Goal: Task Accomplishment & Management: Manage account settings

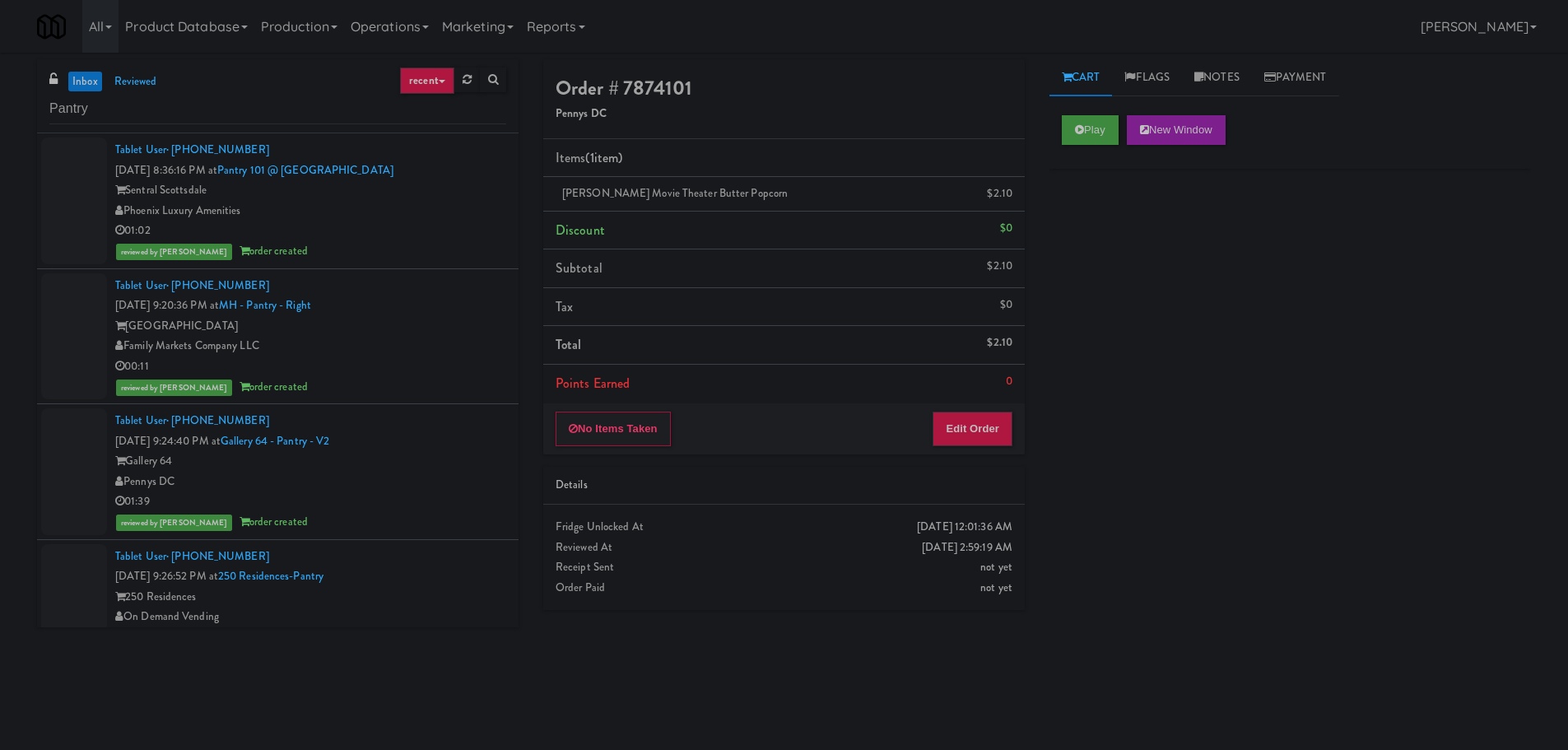
click at [91, 80] on link "inbox" at bounding box center [85, 82] width 34 height 21
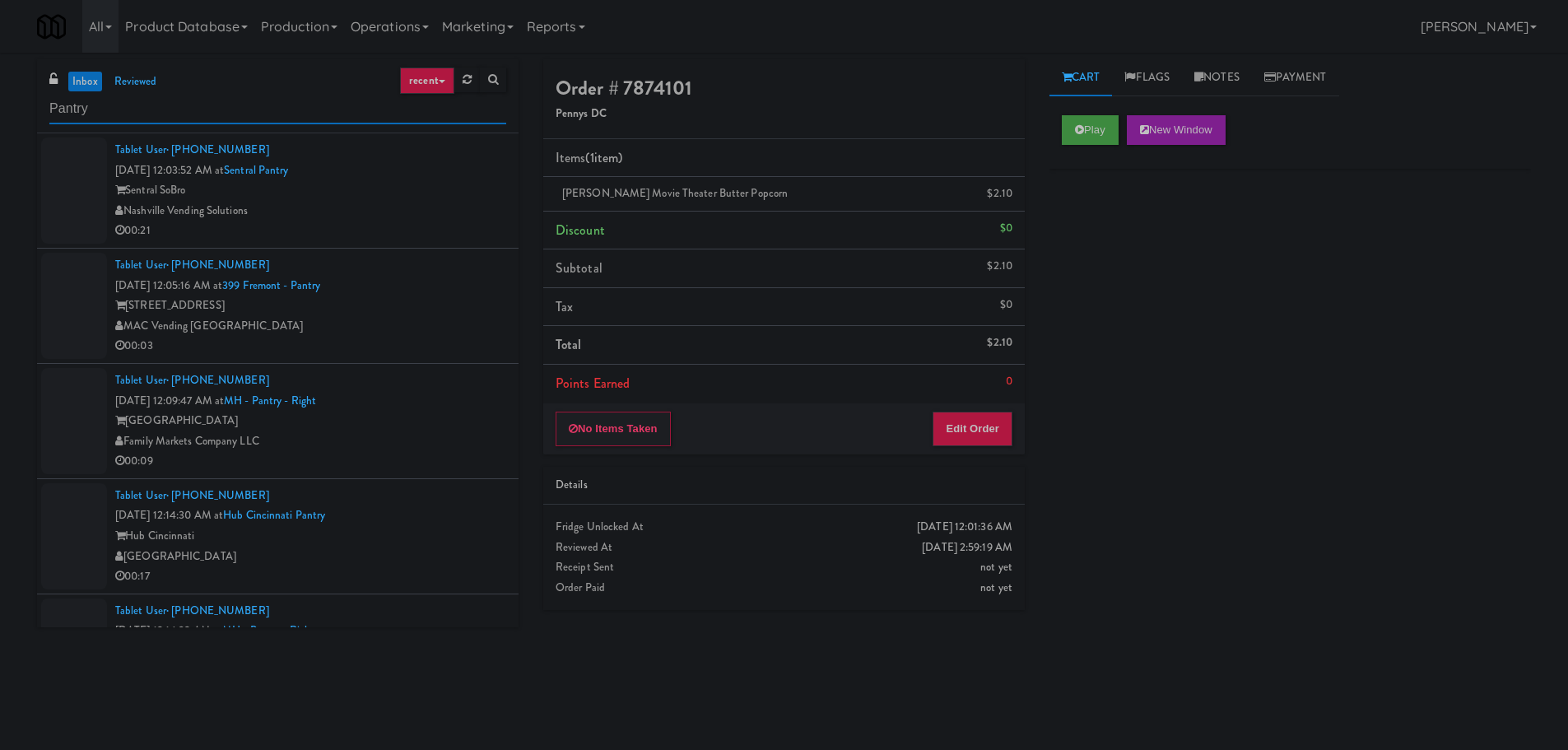
click at [418, 123] on input "Pantry" at bounding box center [278, 108] width 457 height 30
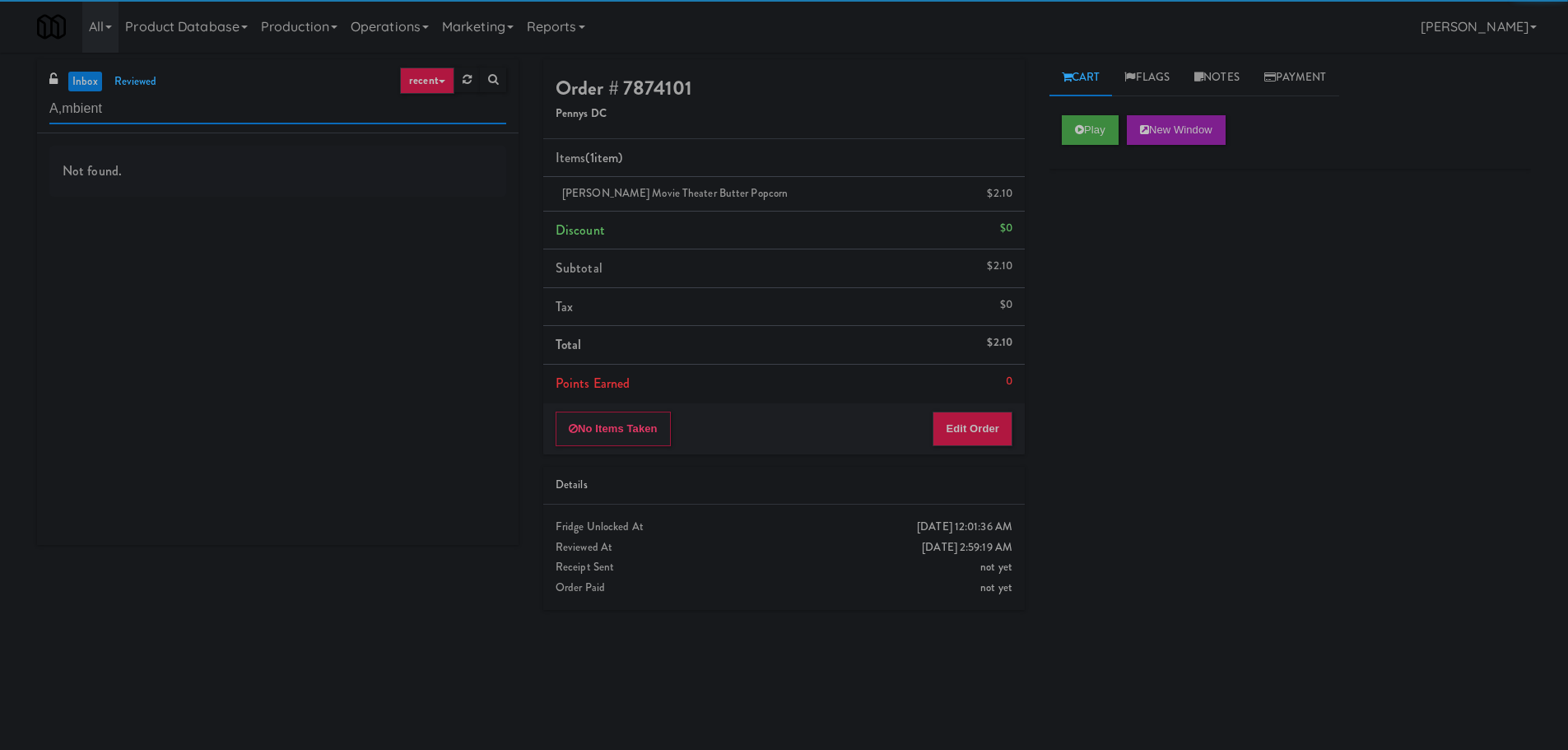
click at [64, 108] on input "A,mbient" at bounding box center [278, 108] width 457 height 30
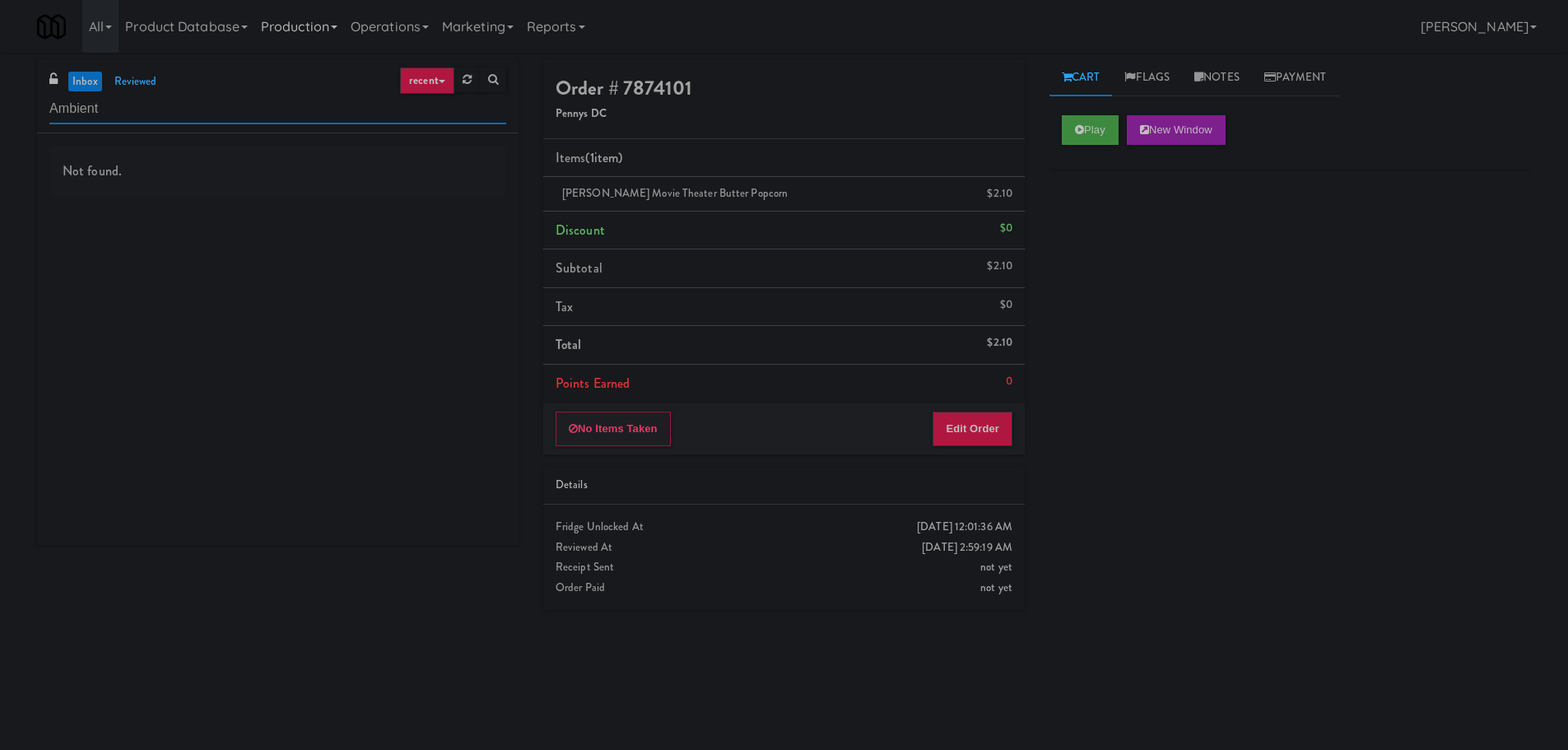
type input "Ambient"
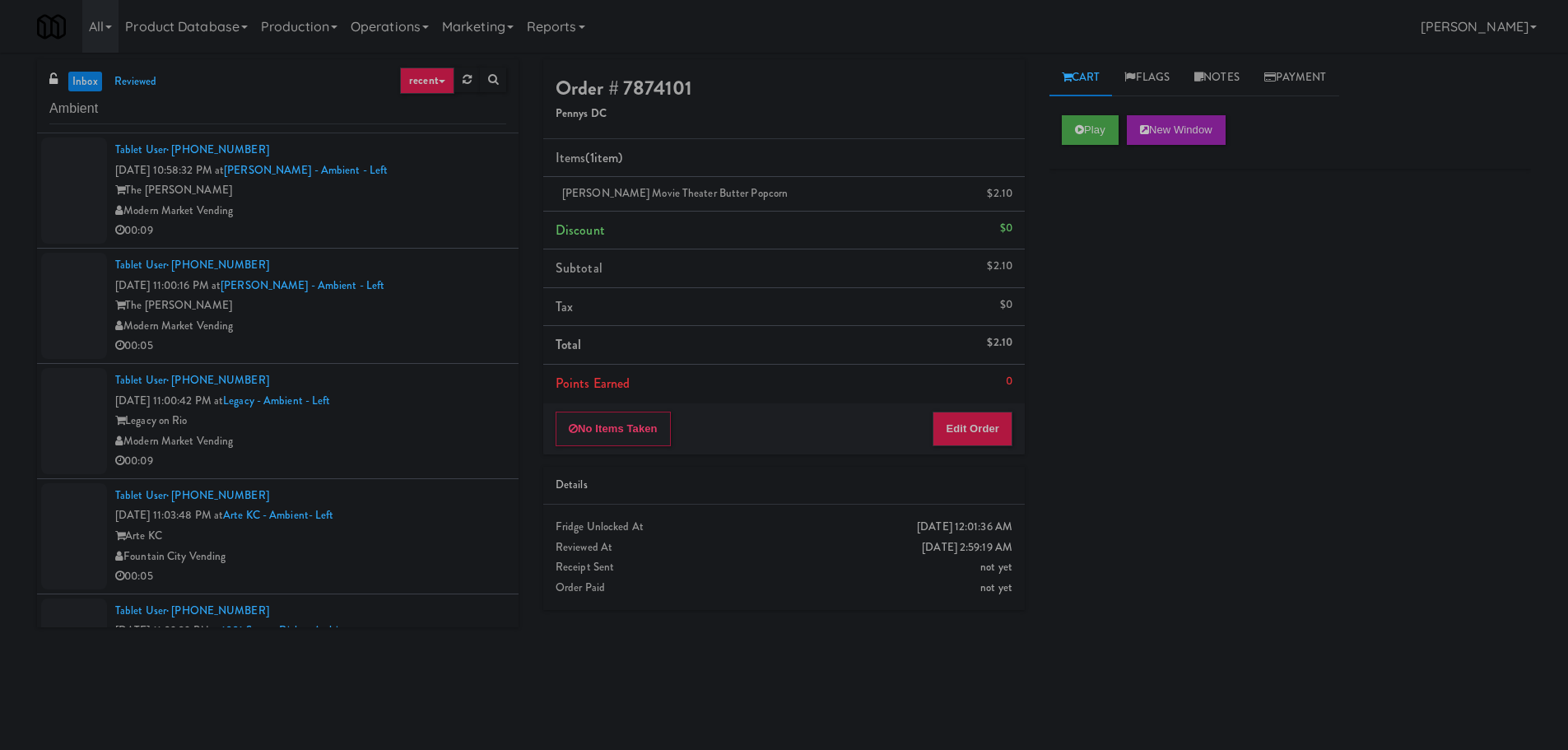
click at [445, 187] on div "The [PERSON_NAME]" at bounding box center [311, 190] width 391 height 21
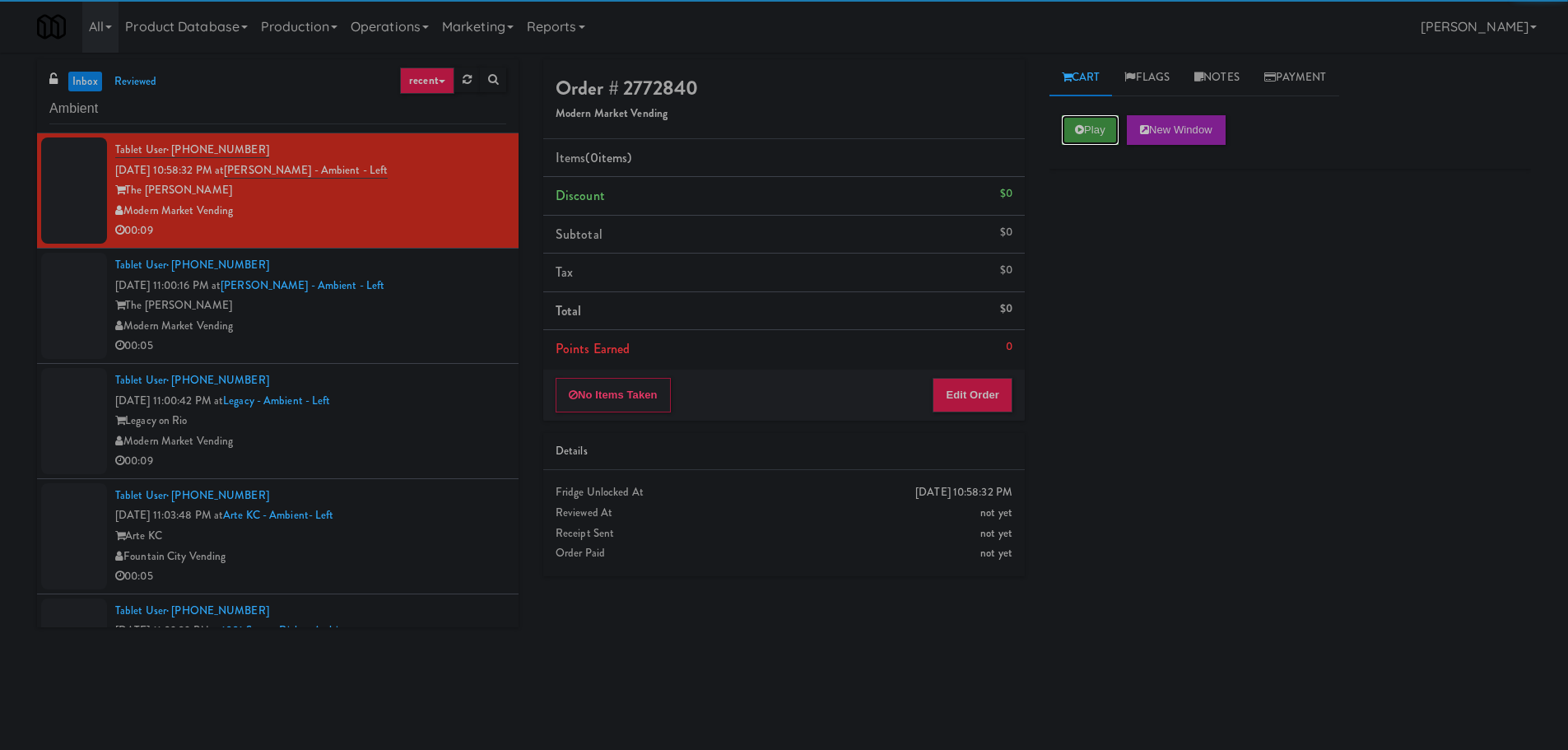
click at [1074, 126] on button "Play" at bounding box center [1090, 130] width 56 height 30
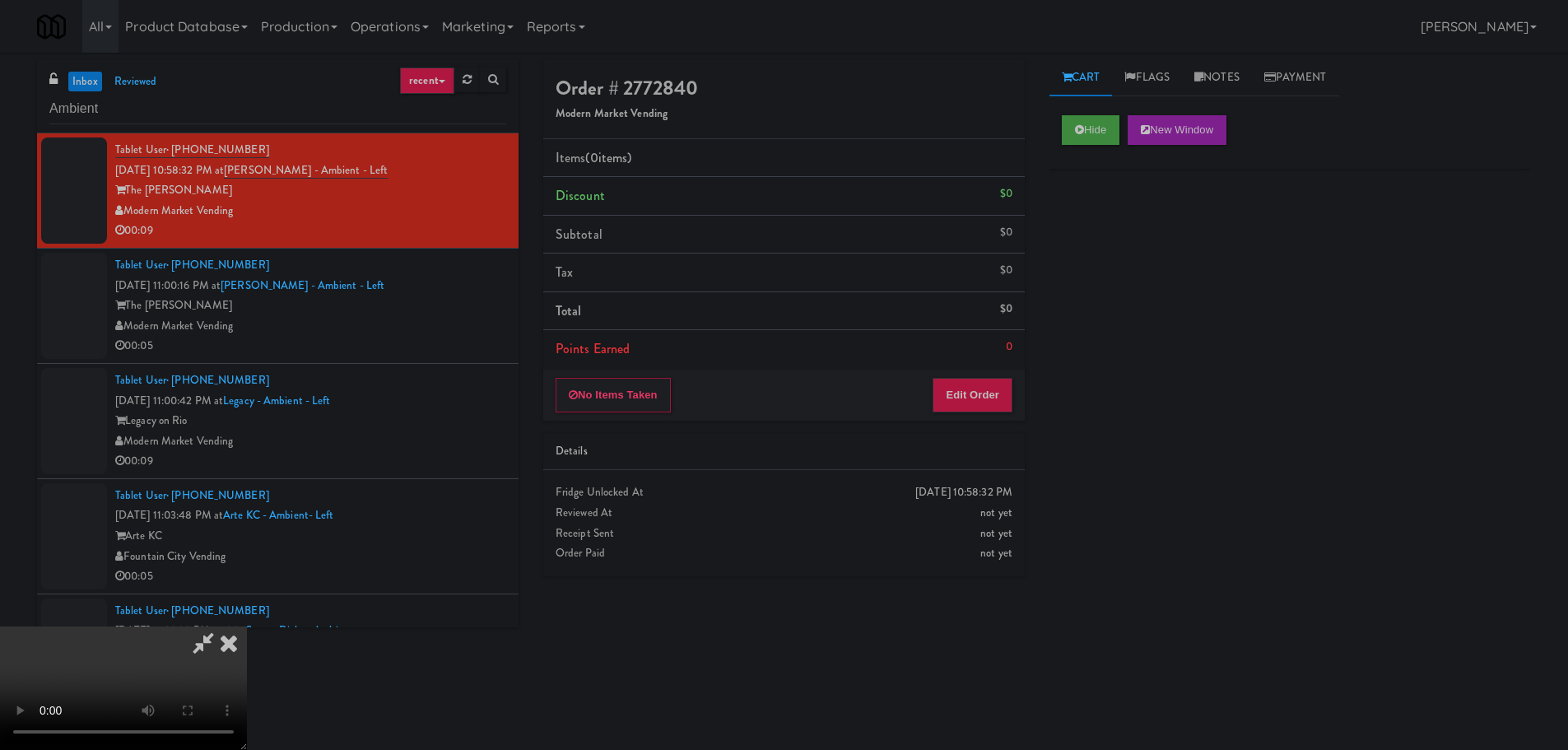
click at [986, 374] on div "No Items Taken Edit Order" at bounding box center [784, 395] width 481 height 51
click at [986, 384] on button "Edit Order" at bounding box center [973, 395] width 80 height 35
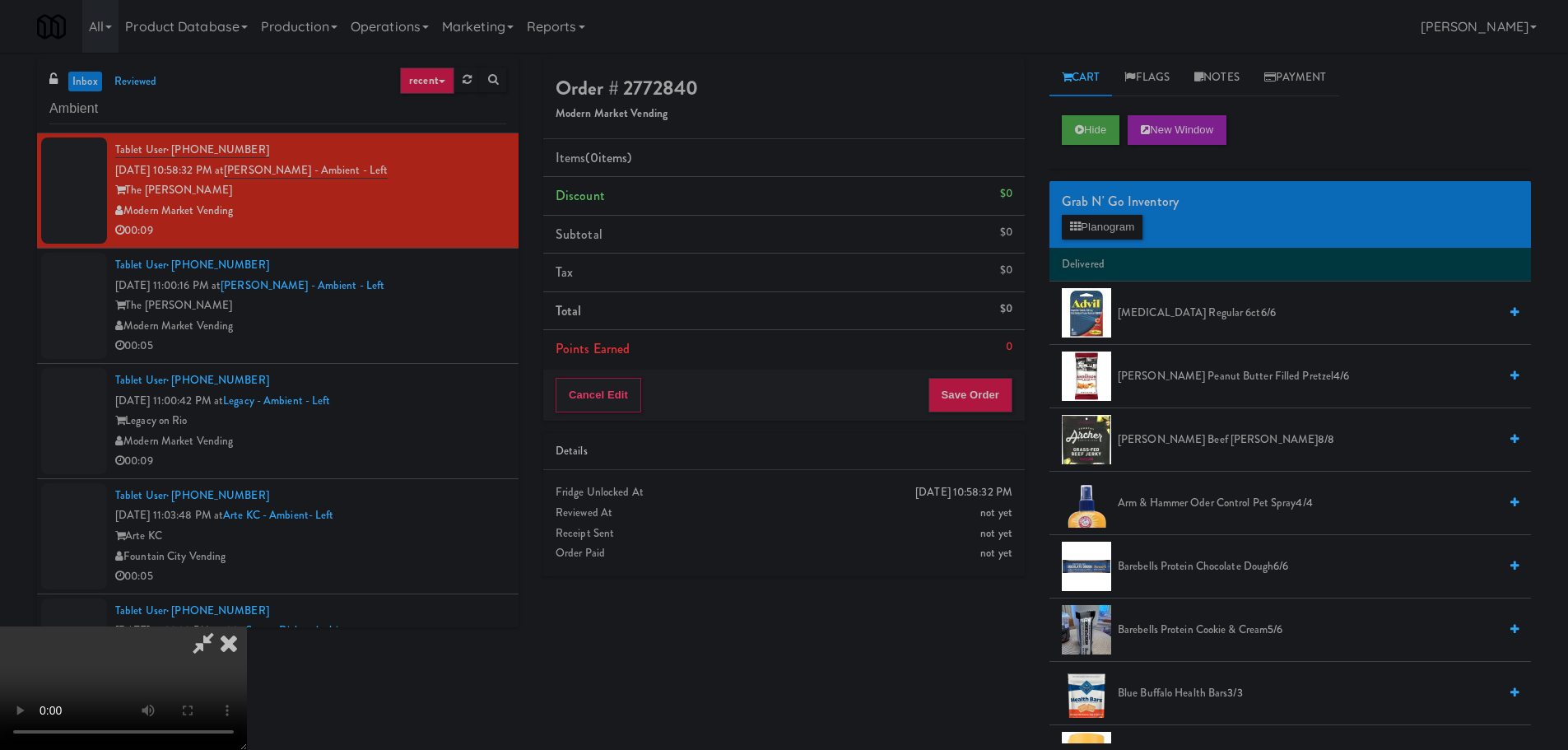
click at [247, 626] on video at bounding box center [123, 688] width 247 height 124
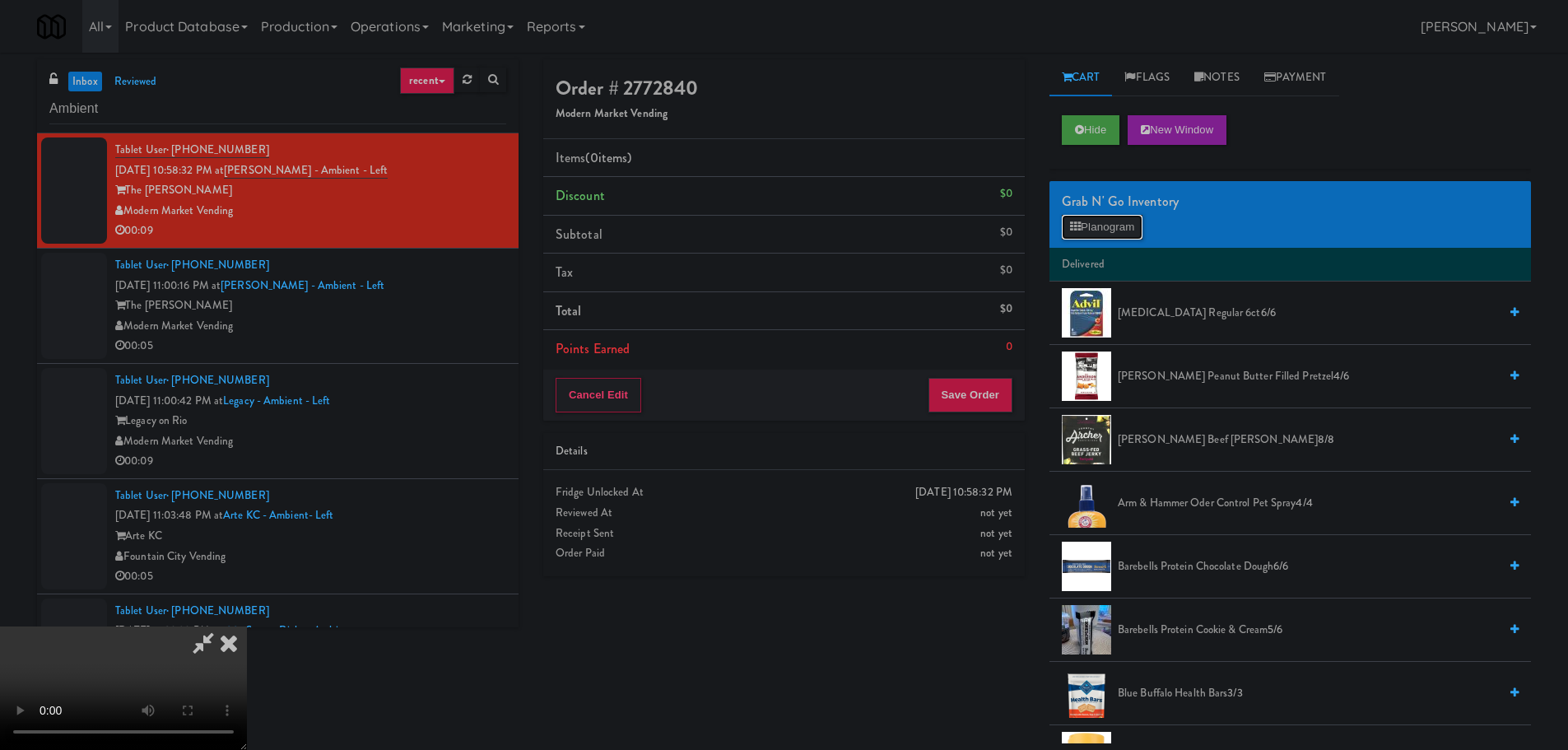
click at [1108, 221] on button "Planogram" at bounding box center [1102, 227] width 81 height 25
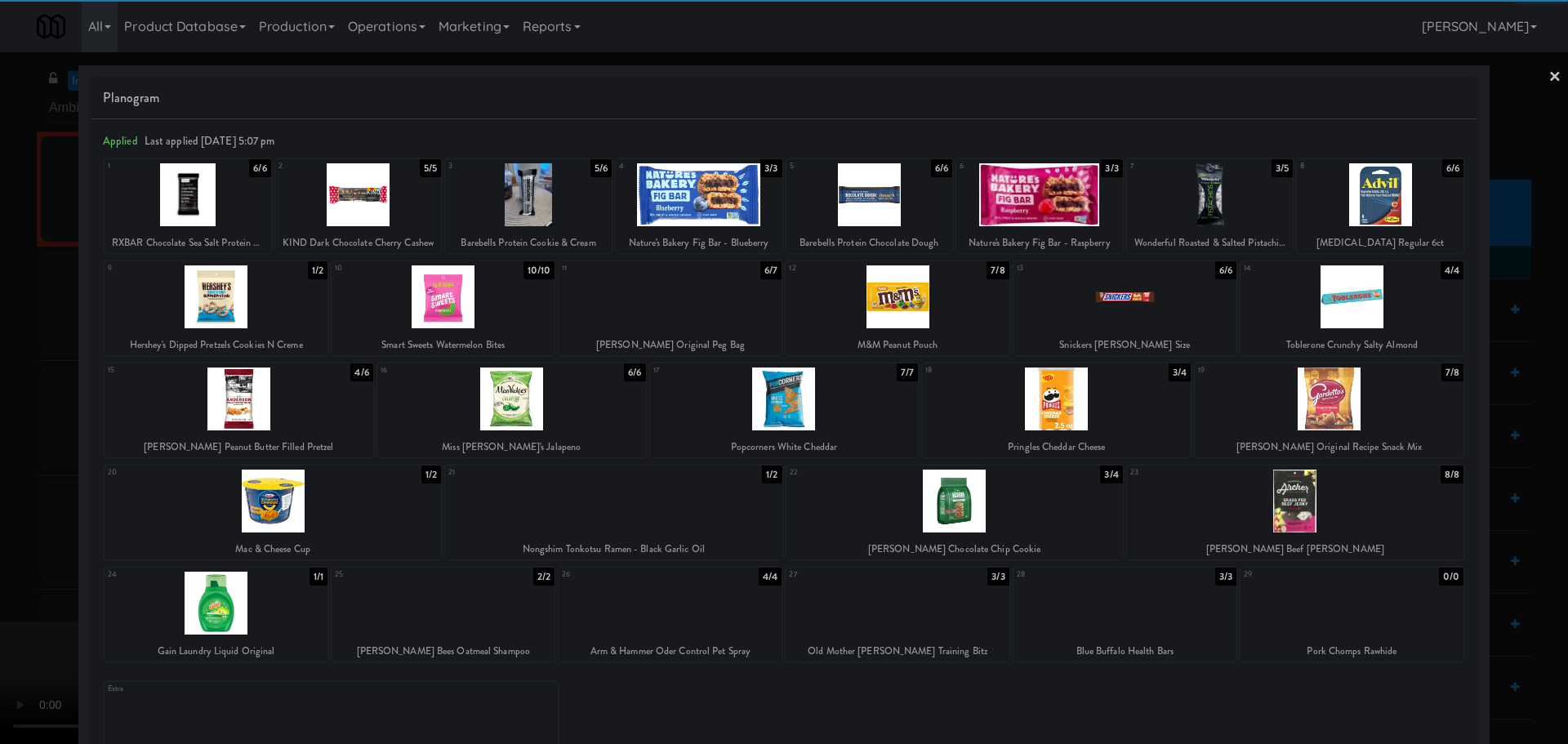
click at [1315, 418] on div at bounding box center [1329, 399] width 269 height 63
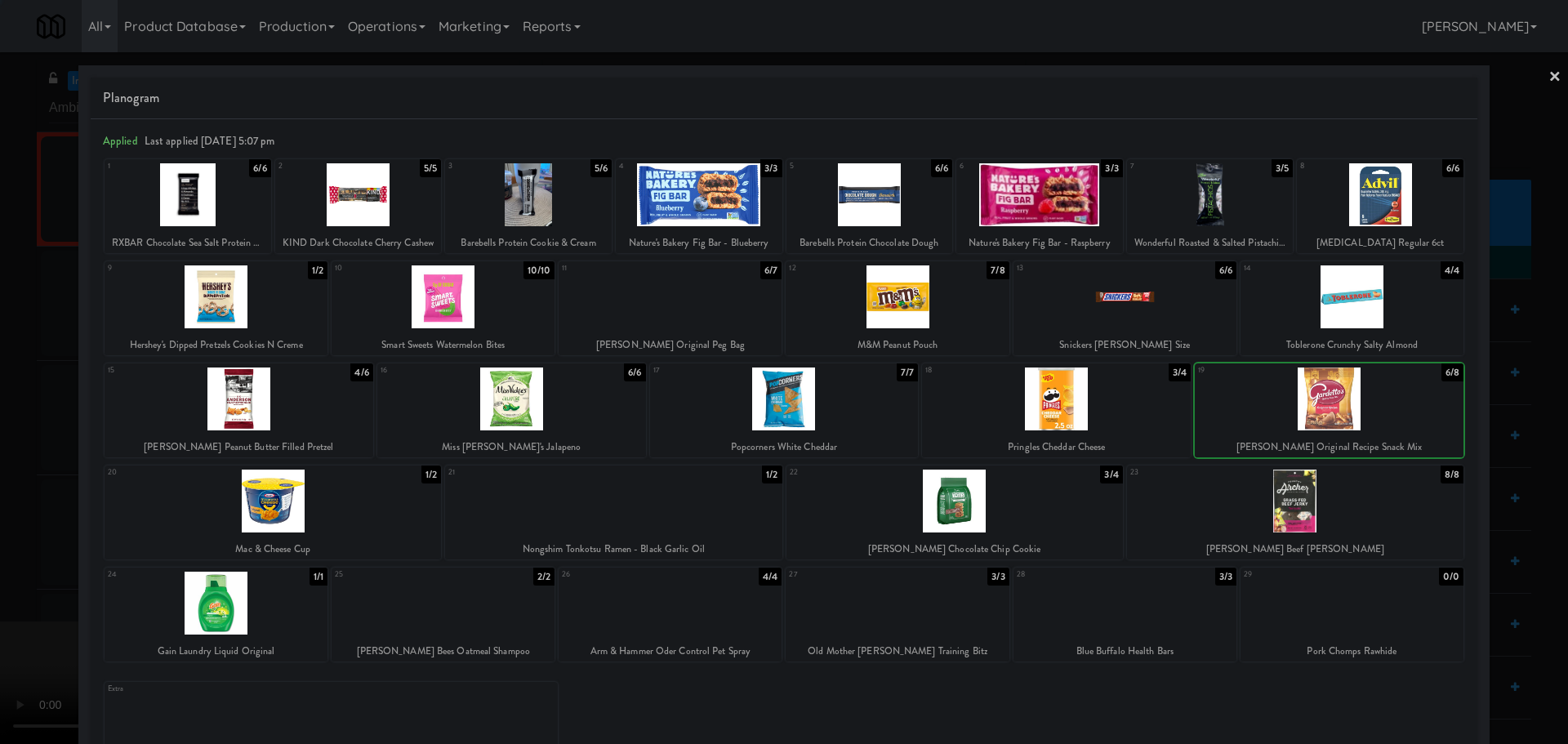
drag, startPoint x: 0, startPoint y: 526, endPoint x: 17, endPoint y: 522, distance: 17.5
click at [5, 526] on div at bounding box center [784, 372] width 1568 height 744
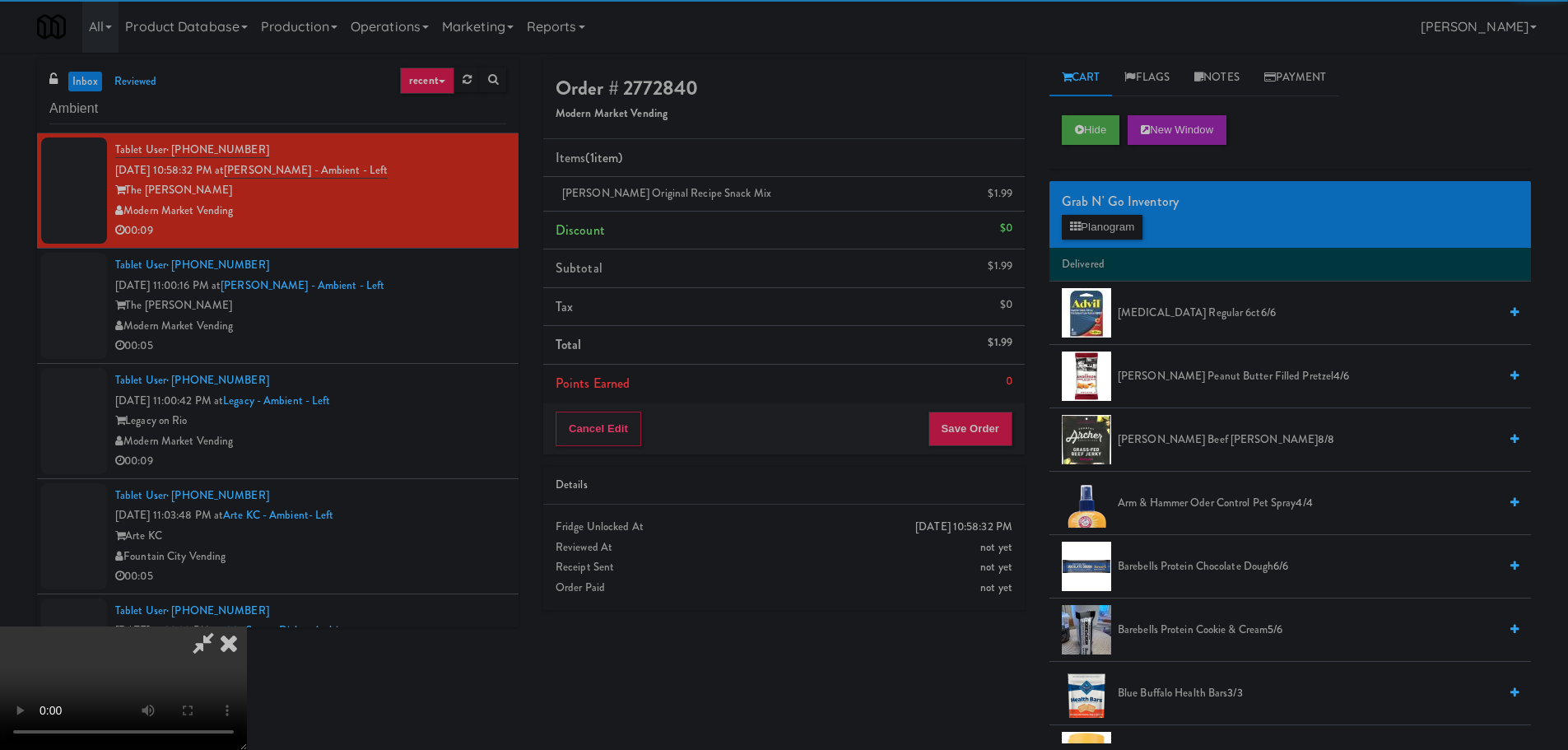
click at [247, 626] on video at bounding box center [123, 688] width 247 height 124
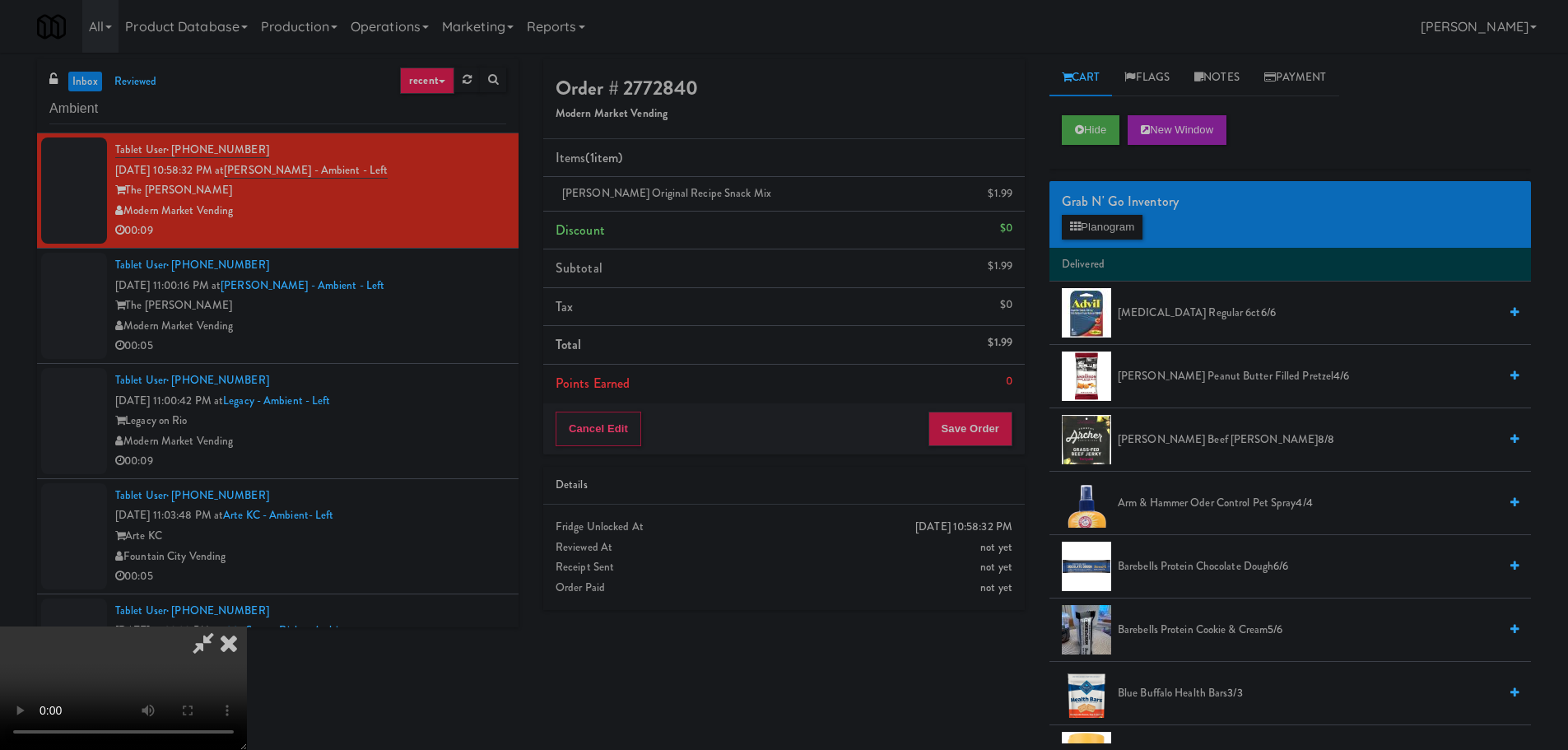
click at [247, 626] on video at bounding box center [123, 688] width 247 height 124
drag, startPoint x: 643, startPoint y: 432, endPoint x: 652, endPoint y: 435, distance: 9.5
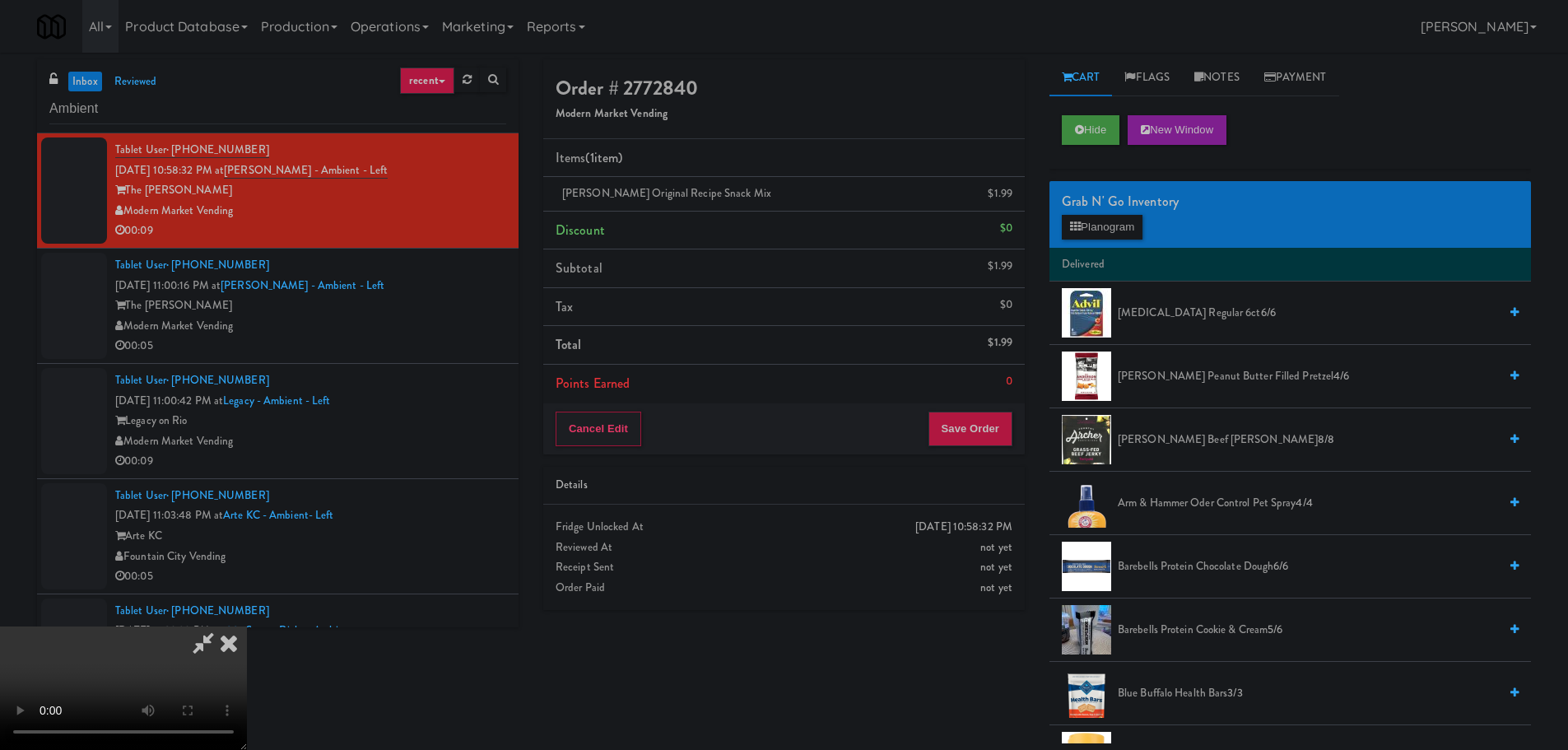
click at [247, 626] on video at bounding box center [123, 688] width 247 height 124
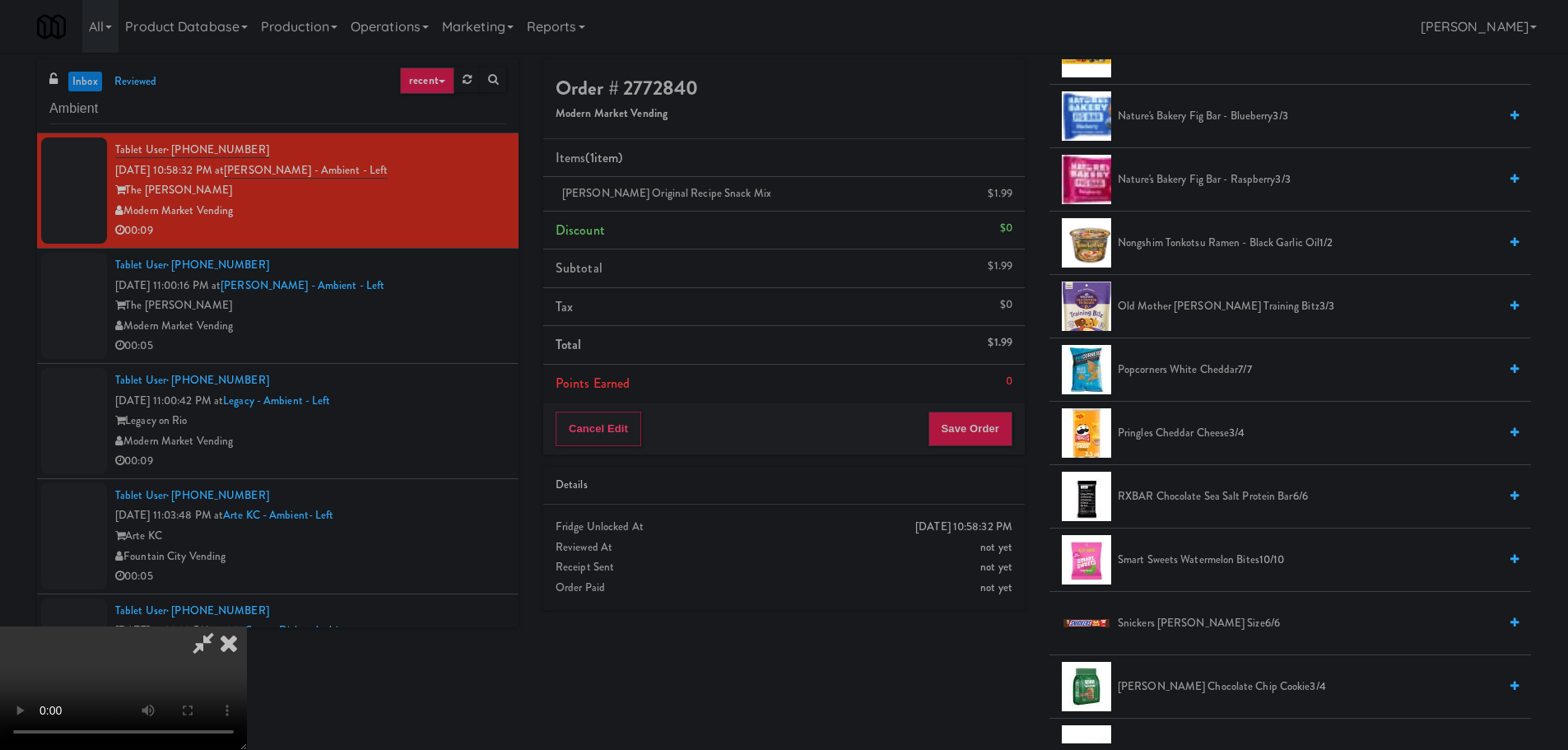
scroll to position [1482, 0]
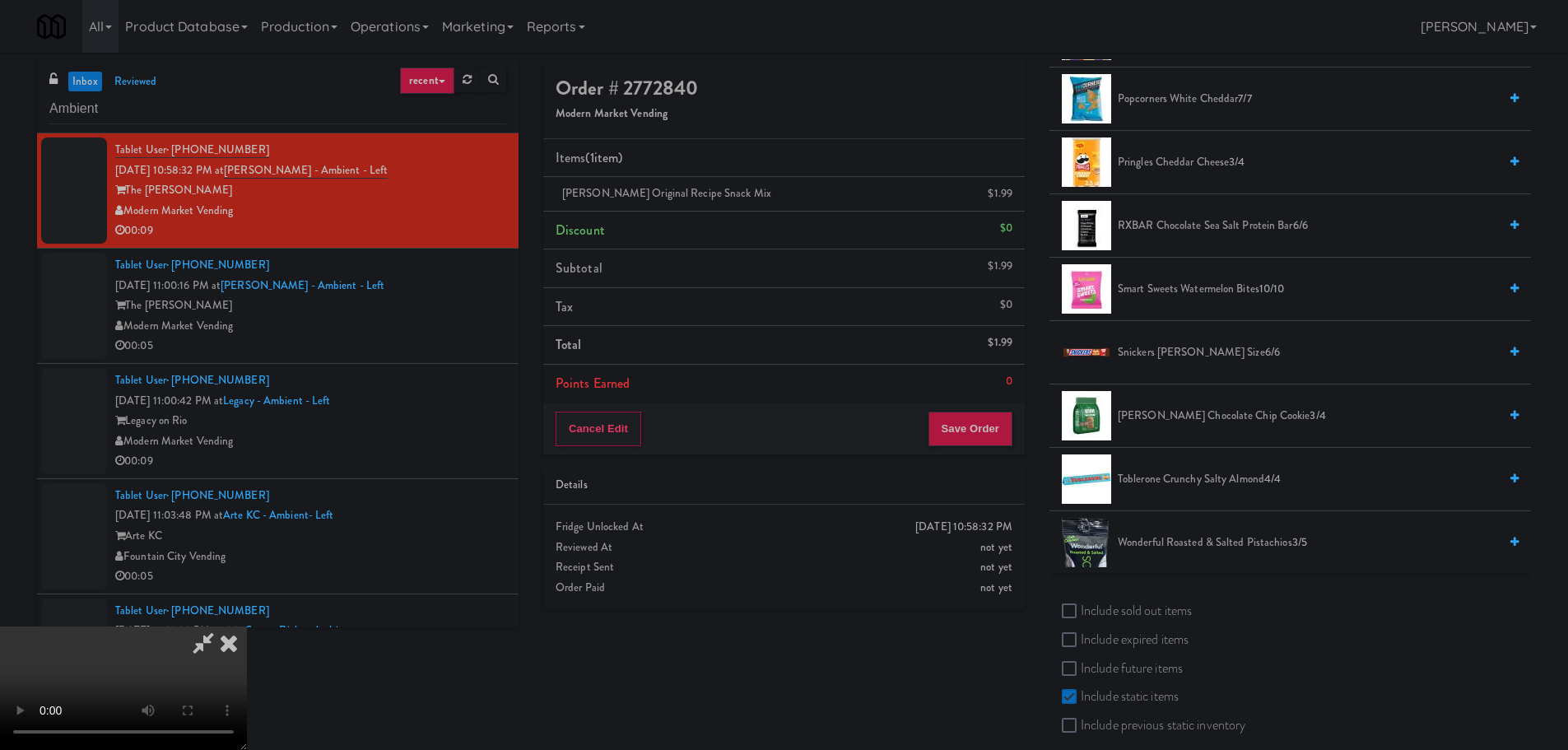
click at [1169, 289] on span "Smart Sweets Watermelon Bites 10/10" at bounding box center [1308, 289] width 380 height 21
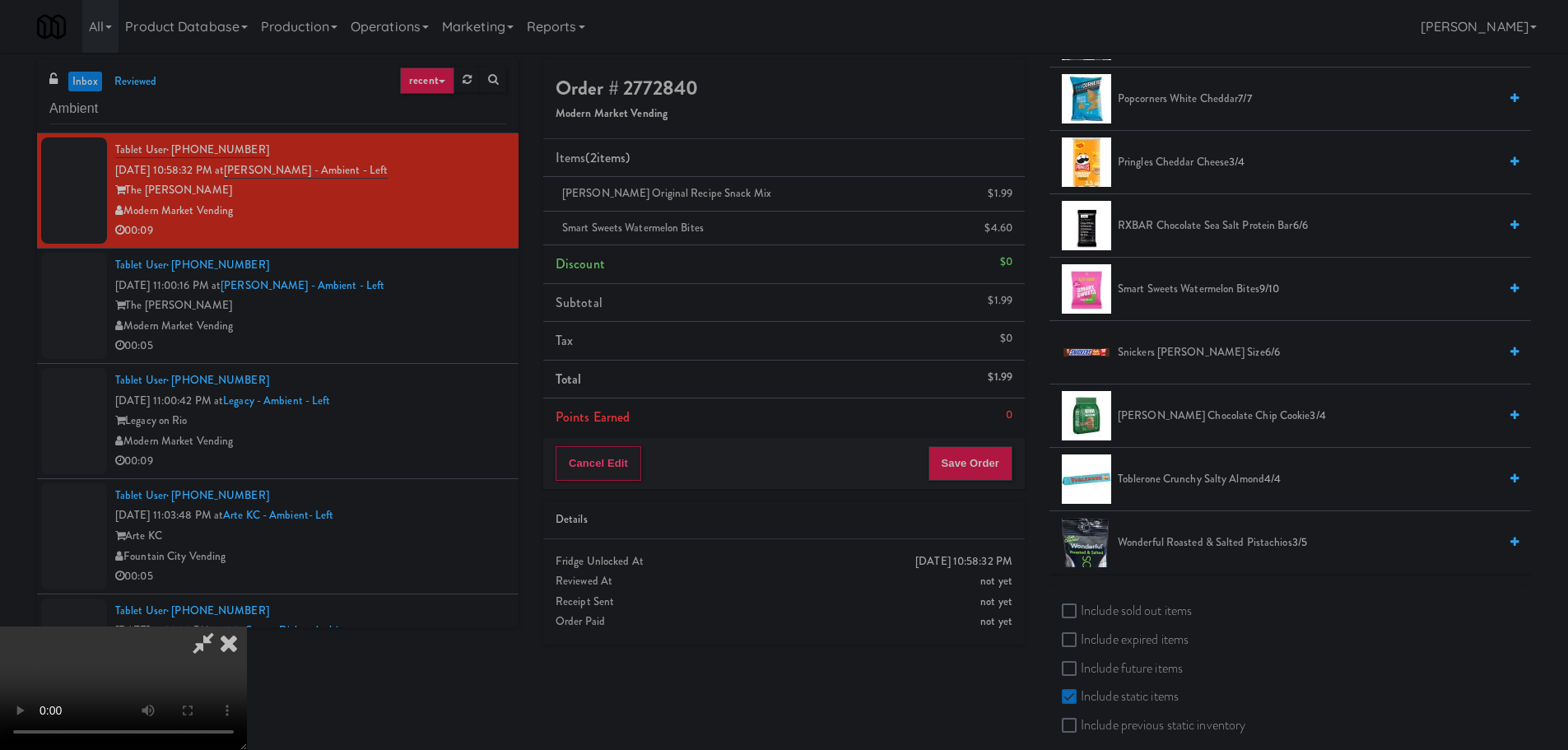
click at [247, 626] on video at bounding box center [123, 688] width 247 height 124
click at [977, 484] on div "Cancel Edit Save Order" at bounding box center [784, 463] width 481 height 51
click at [979, 470] on button "Save Order" at bounding box center [970, 463] width 84 height 35
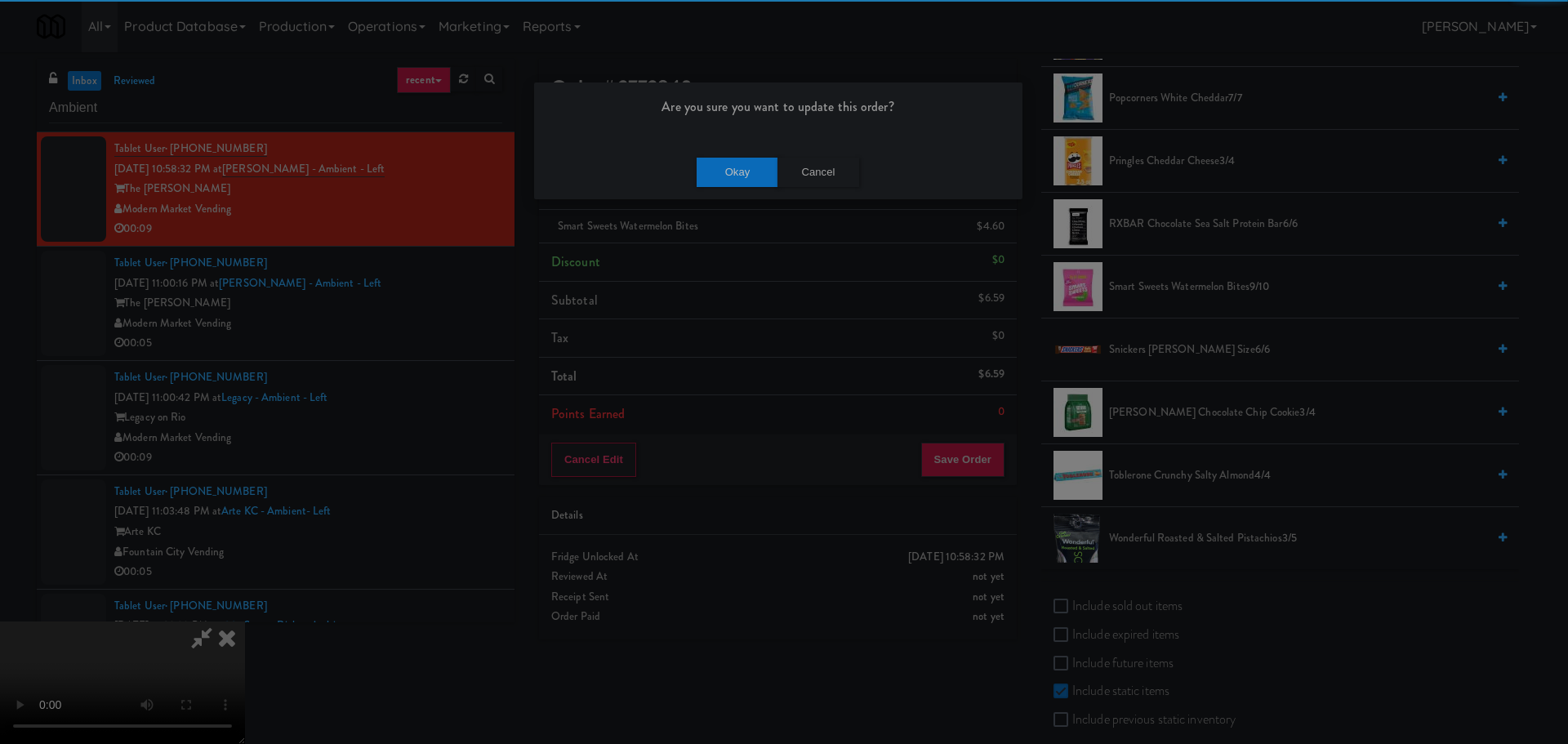
click at [664, 181] on div "Okay Cancel" at bounding box center [778, 172] width 488 height 55
click at [700, 175] on button "Okay" at bounding box center [738, 172] width 81 height 30
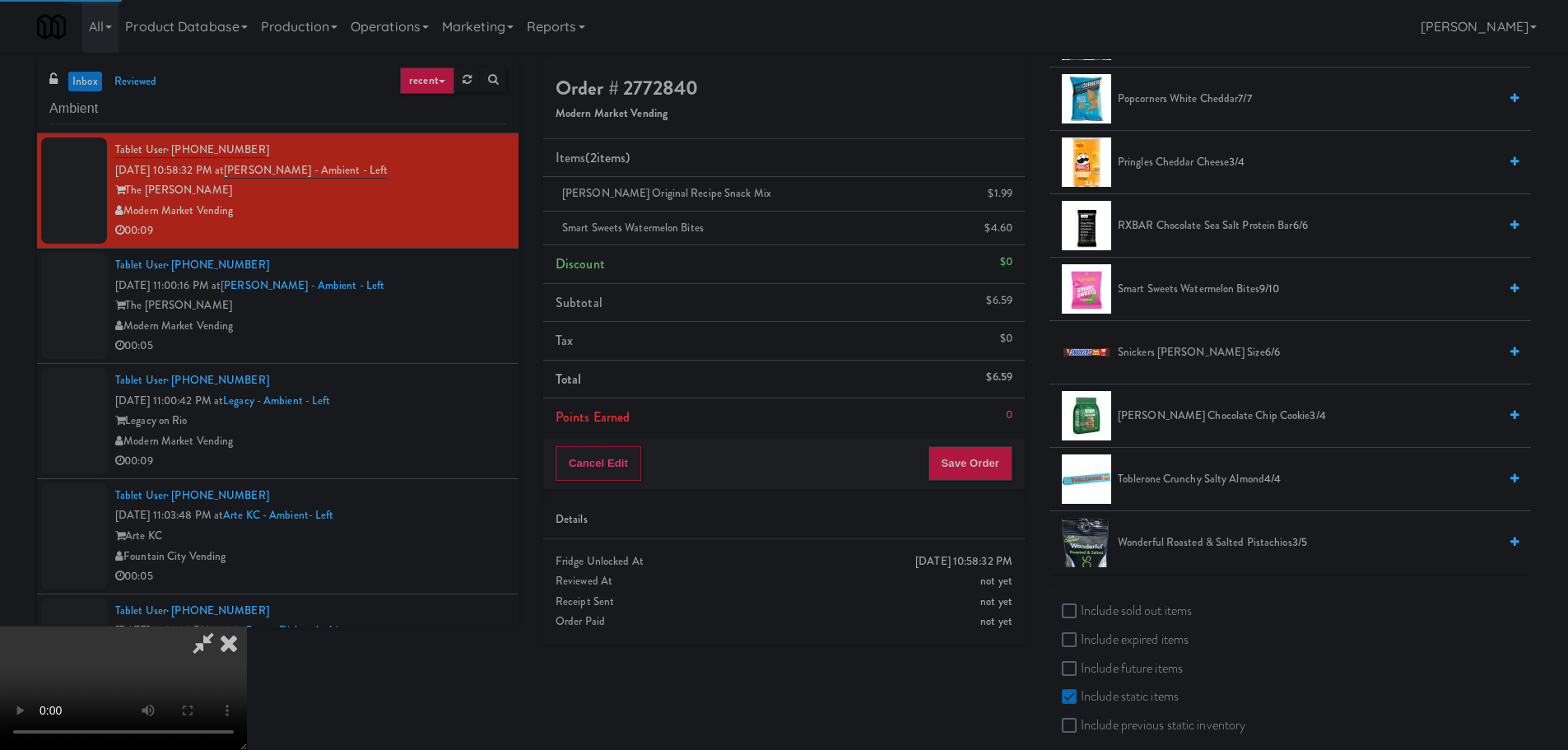
scroll to position [0, 0]
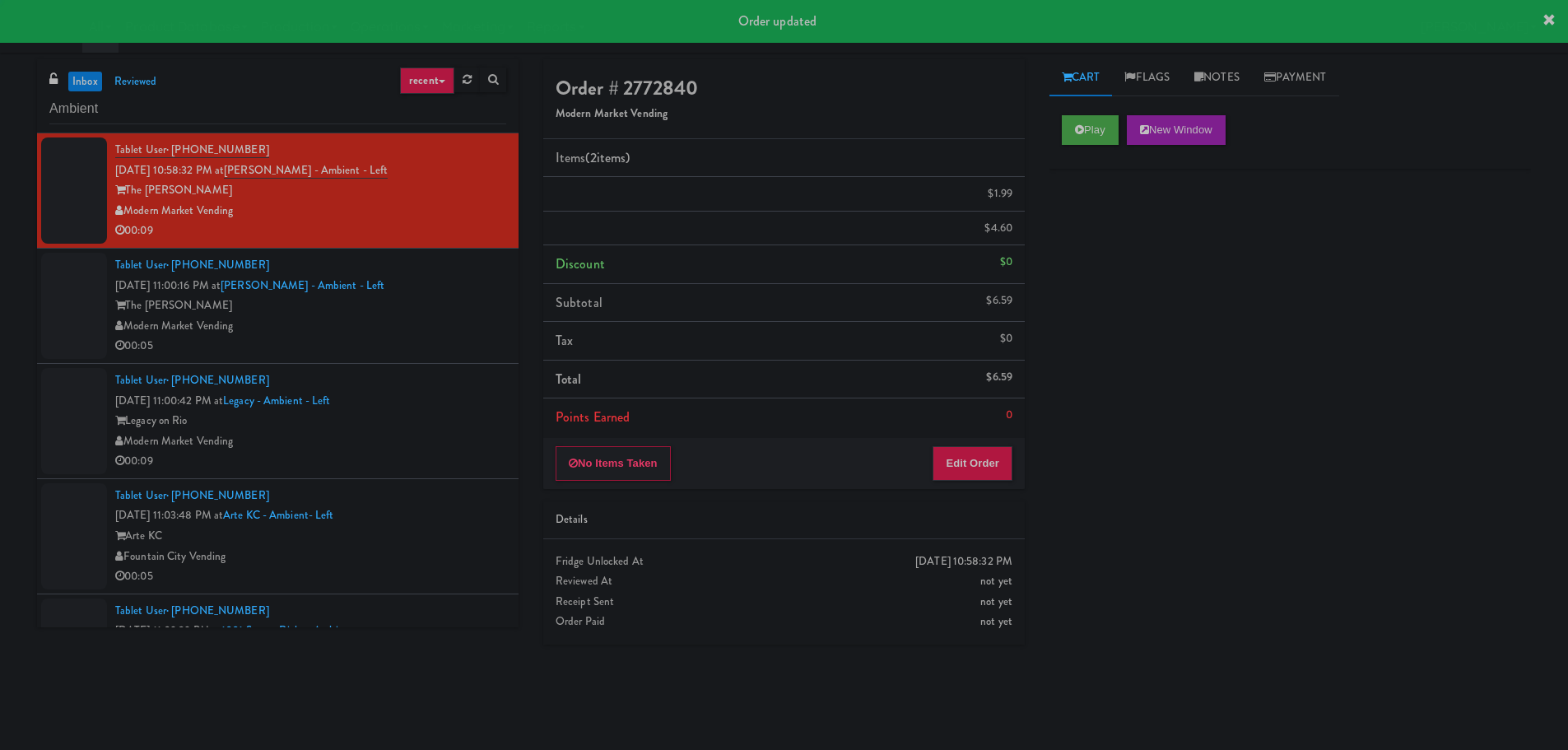
click at [401, 330] on div "Modern Market Vending" at bounding box center [311, 326] width 391 height 21
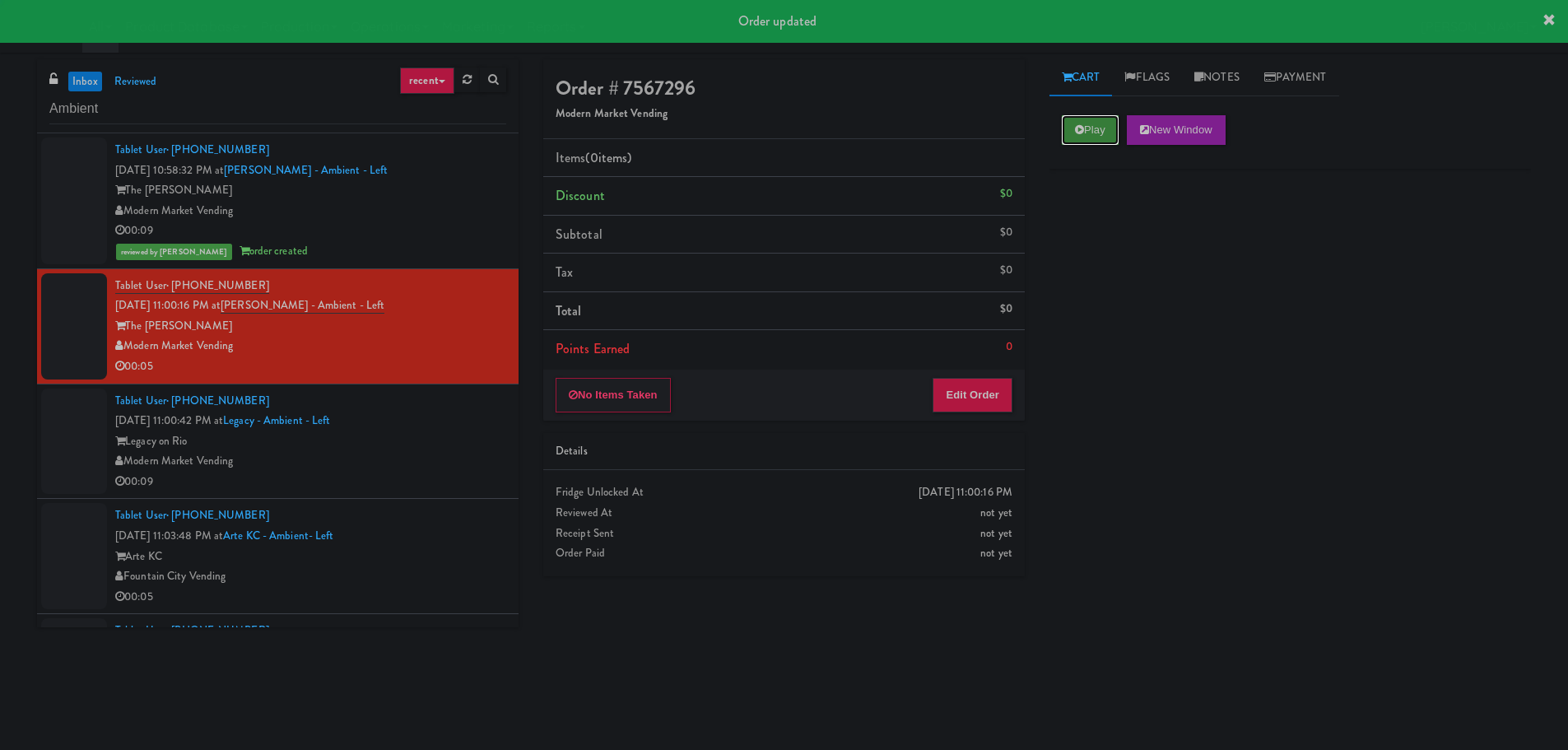
click at [1074, 126] on button "Play" at bounding box center [1090, 130] width 56 height 30
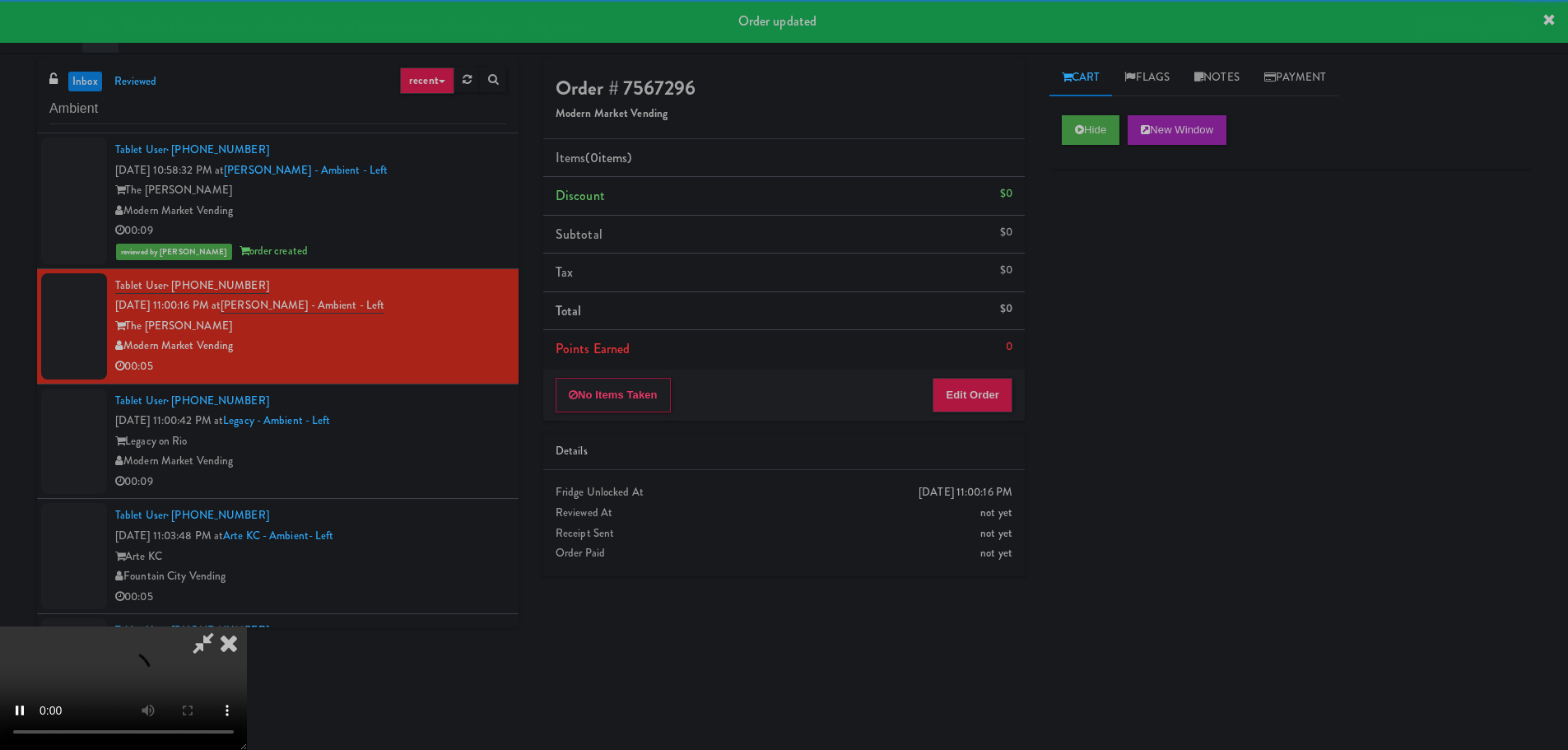
click at [964, 376] on div "No Items Taken Edit Order" at bounding box center [784, 395] width 481 height 51
click at [963, 394] on button "Edit Order" at bounding box center [973, 395] width 80 height 35
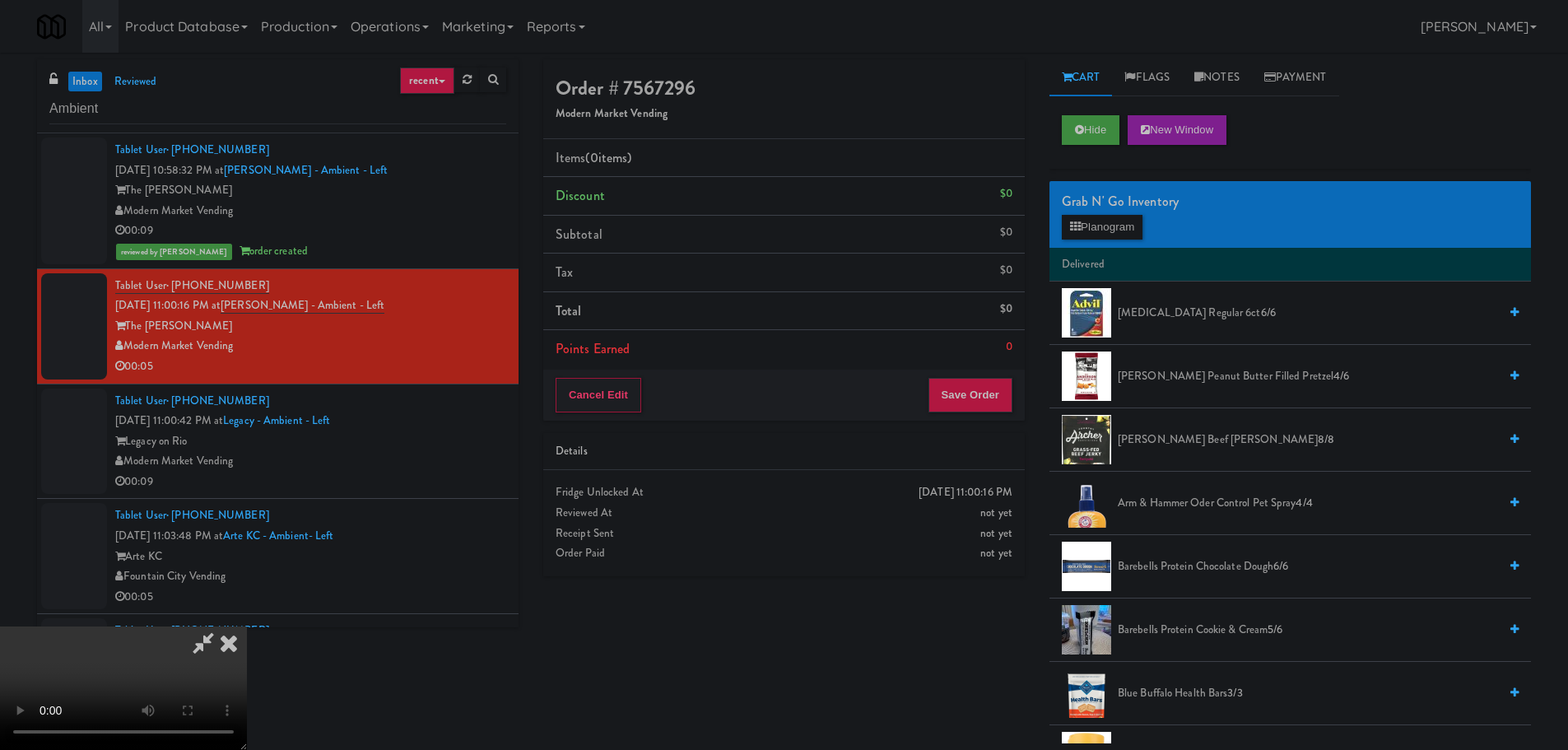
click at [247, 626] on video at bounding box center [123, 688] width 247 height 124
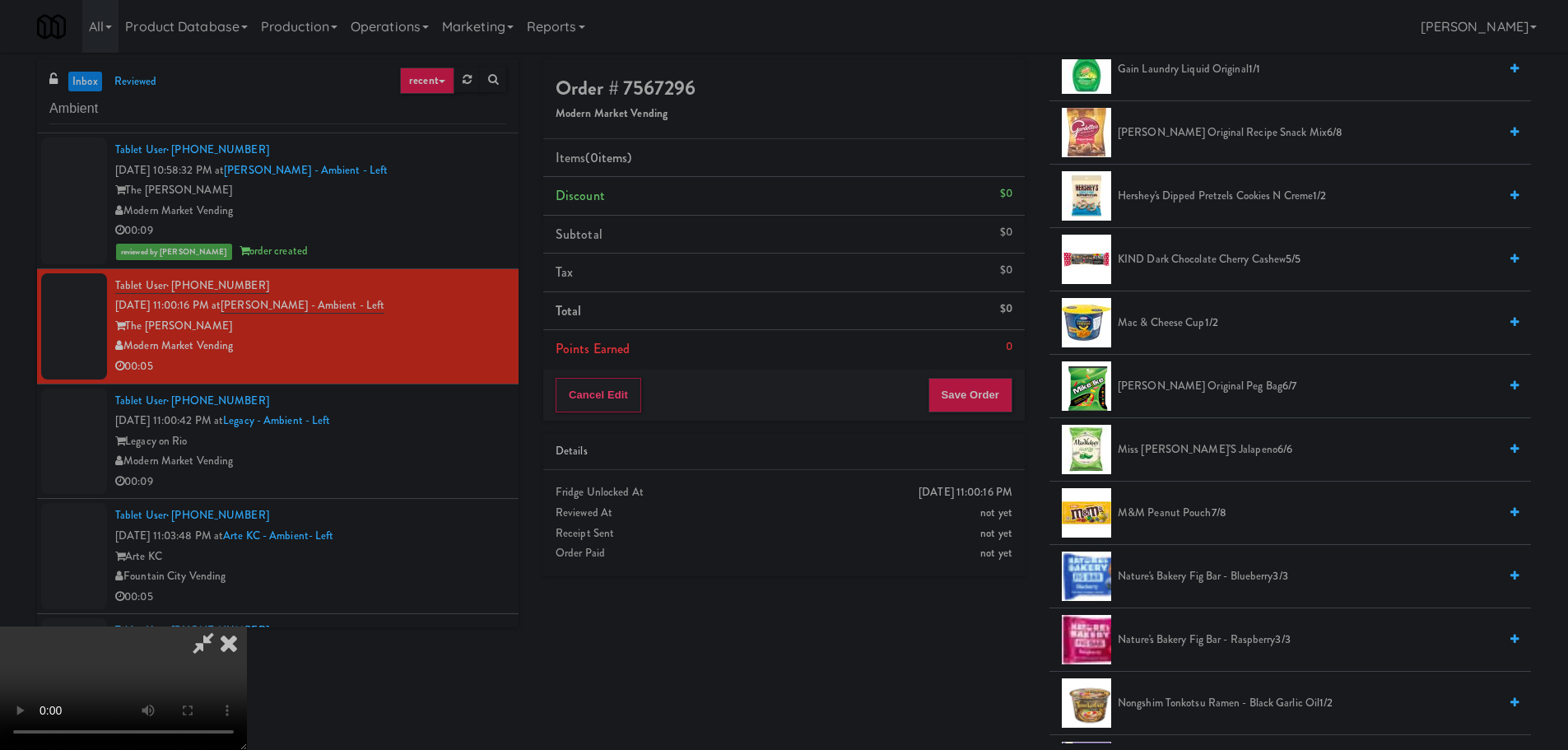
scroll to position [824, 0]
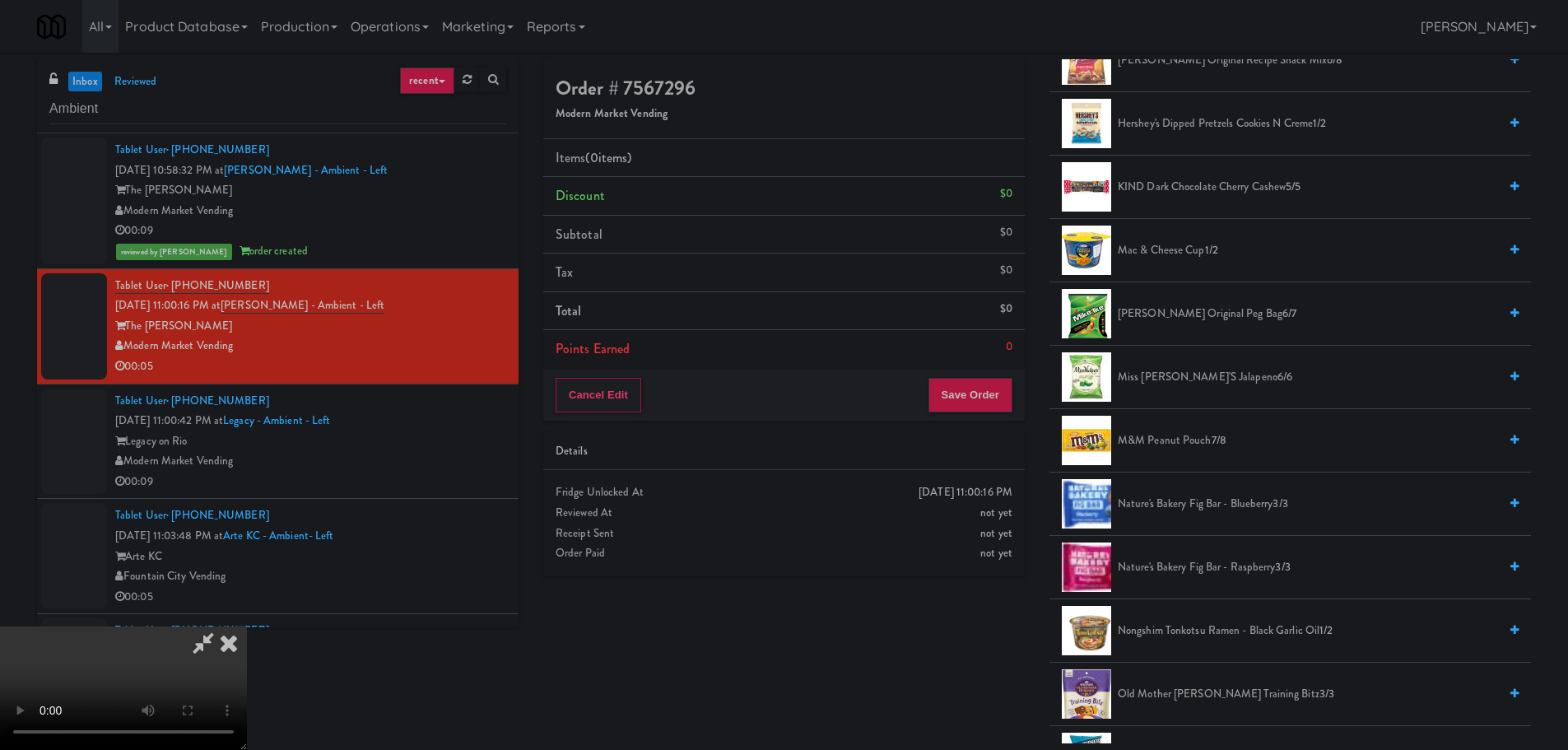
click at [1154, 449] on span "M&M Peanut Pouch 7/8" at bounding box center [1308, 441] width 380 height 21
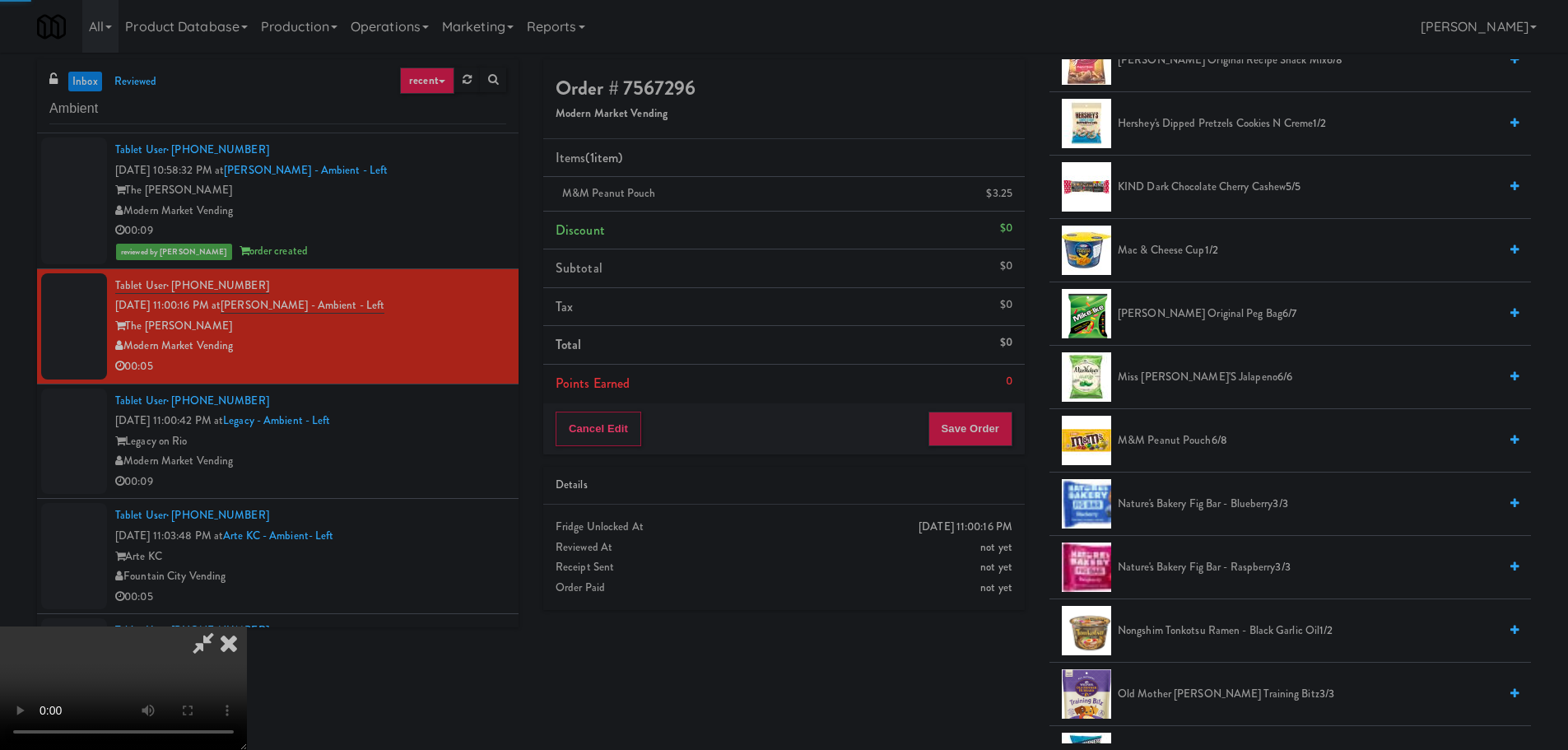
click at [247, 626] on video at bounding box center [123, 688] width 247 height 124
click at [1026, 440] on div "Order # 7567296 Modern Market Vending Items (1 item ) M&M Peanut Pouch $3.25 Di…" at bounding box center [784, 340] width 506 height 563
click at [994, 433] on button "Save Order" at bounding box center [970, 429] width 84 height 35
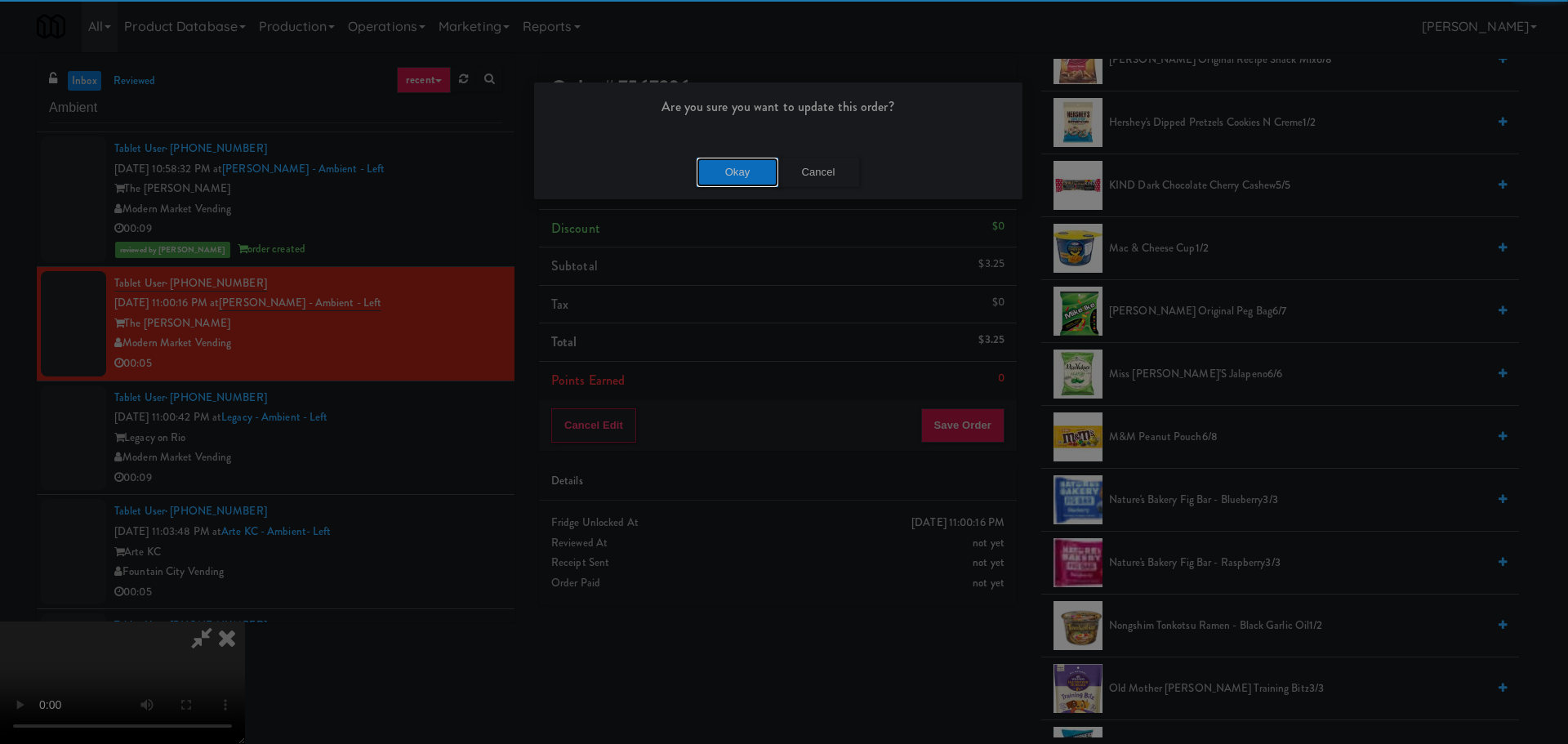
click at [743, 163] on button "Okay" at bounding box center [738, 172] width 81 height 30
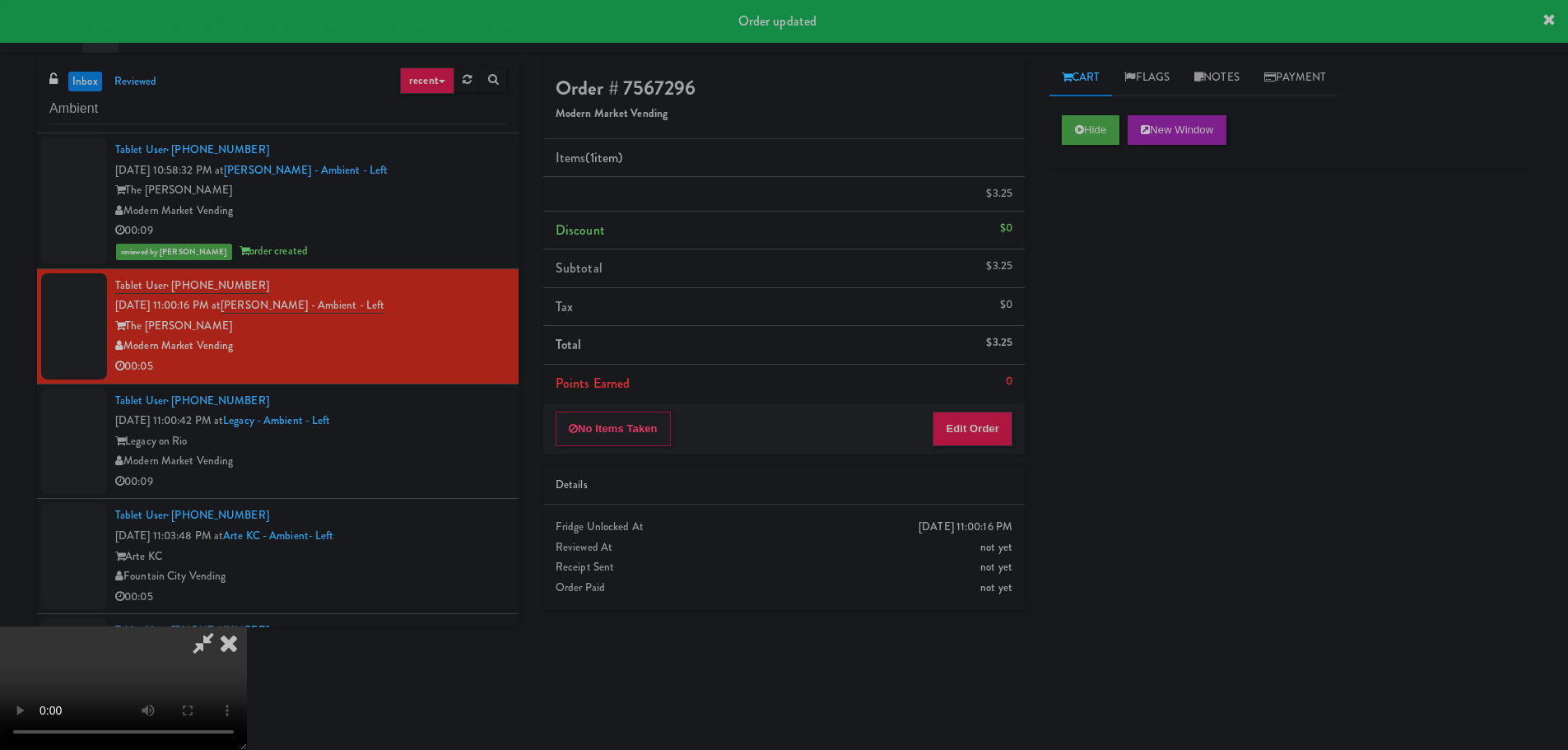
scroll to position [0, 0]
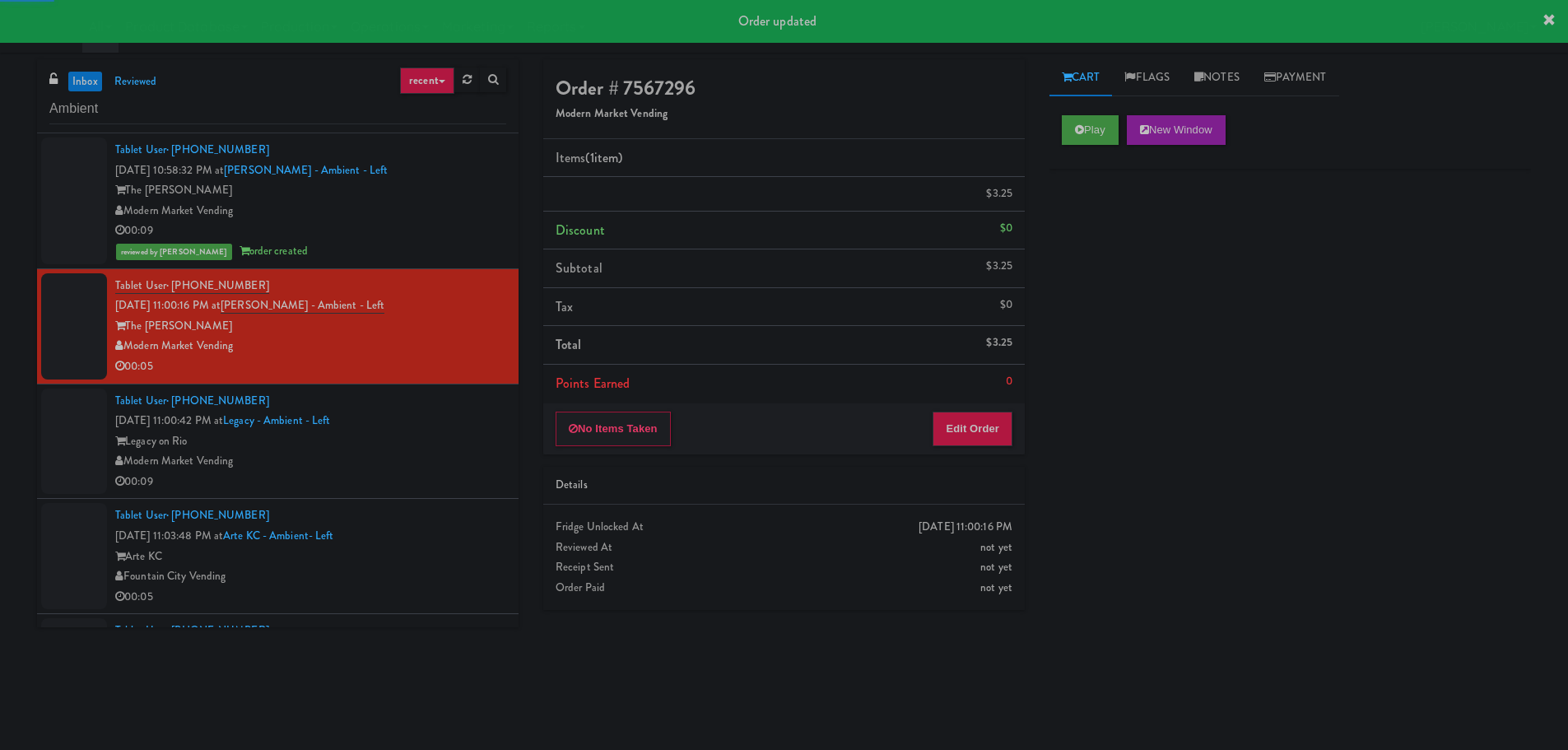
click at [442, 406] on div "Tablet User · (682) 706-7709 [DATE] 11:00:42 PM at Legacy - Ambient - Left Lega…" at bounding box center [311, 441] width 391 height 101
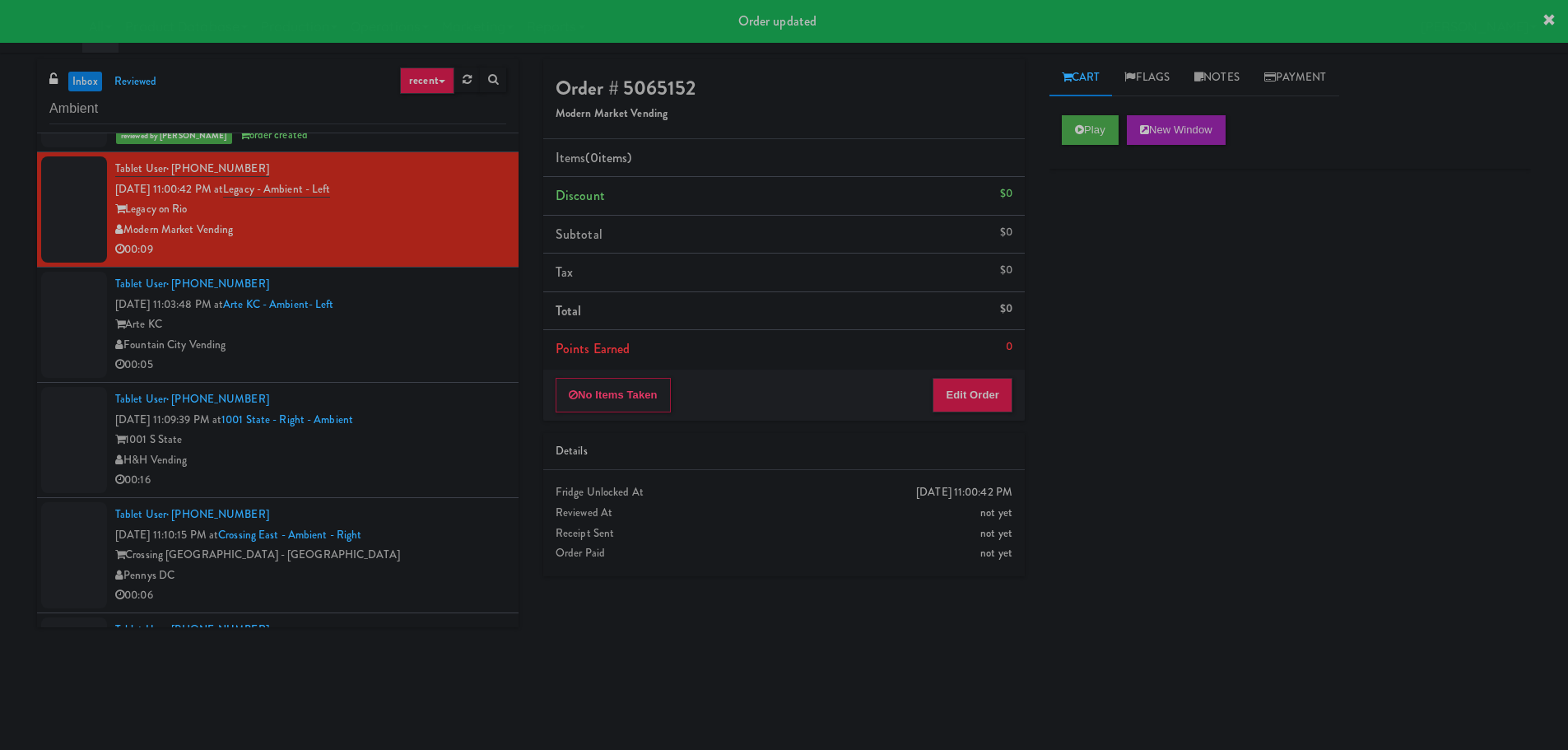
scroll to position [247, 0]
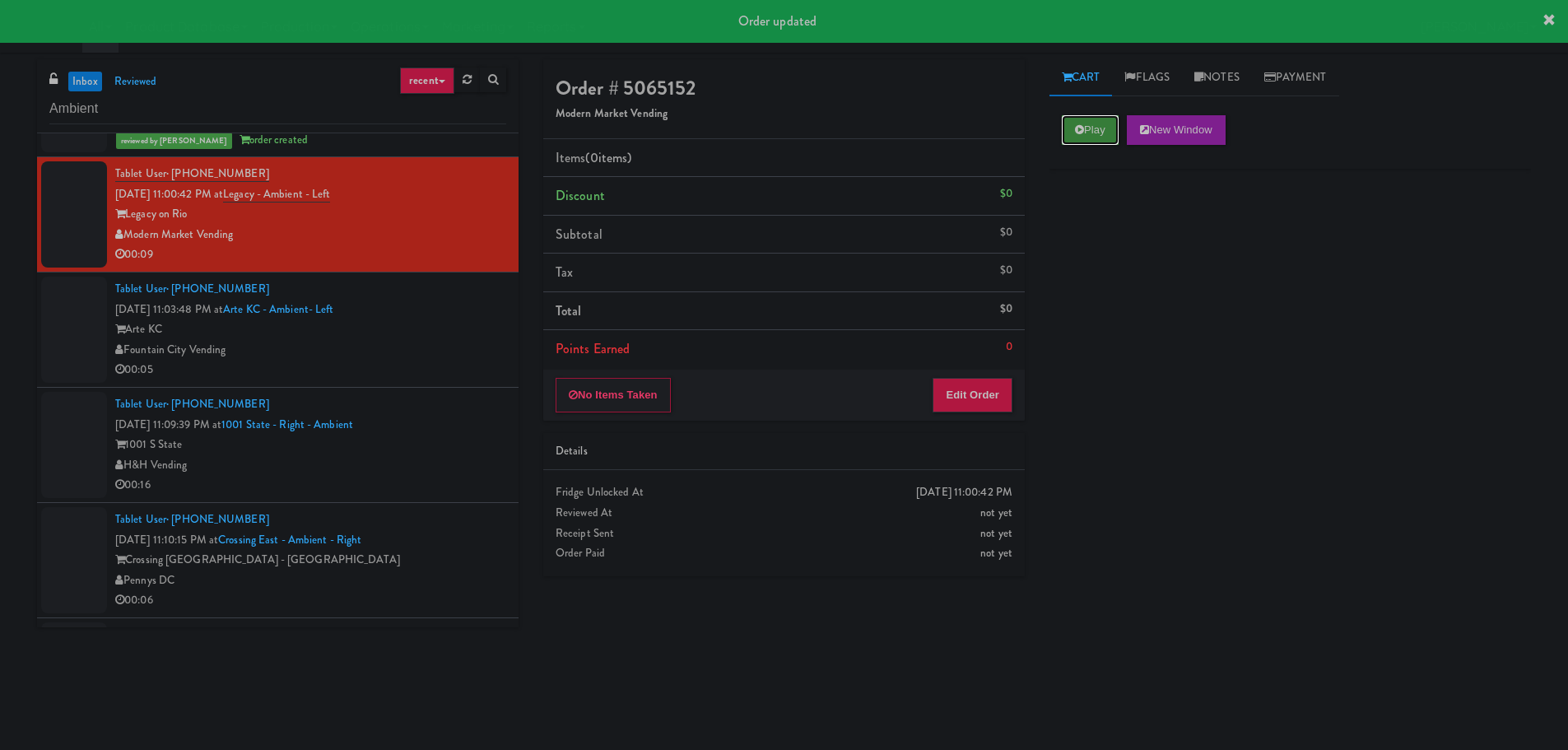
click at [1081, 129] on icon at bounding box center [1079, 130] width 9 height 11
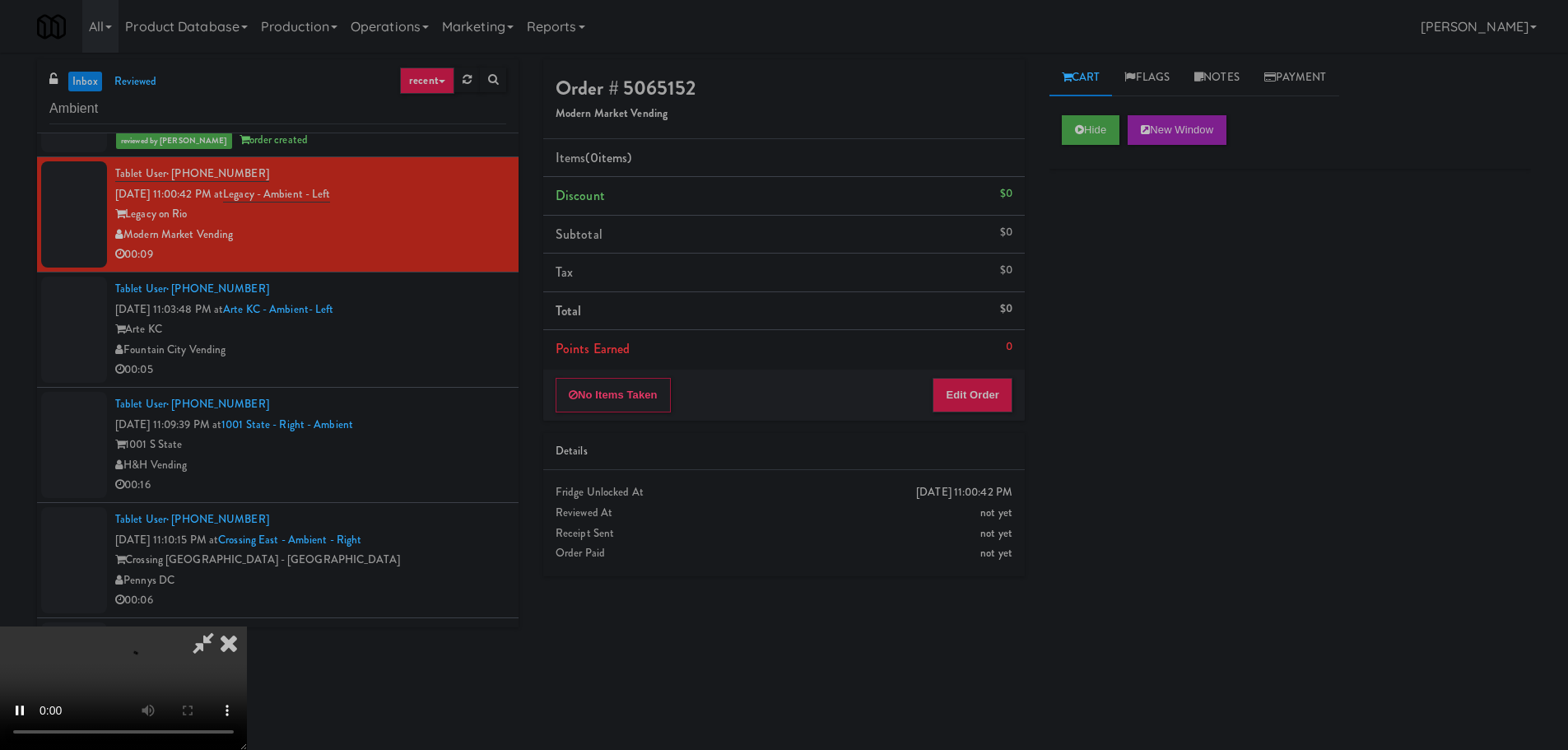
click at [957, 370] on div "No Items Taken Edit Order" at bounding box center [784, 395] width 481 height 51
click at [965, 397] on button "Edit Order" at bounding box center [973, 395] width 80 height 35
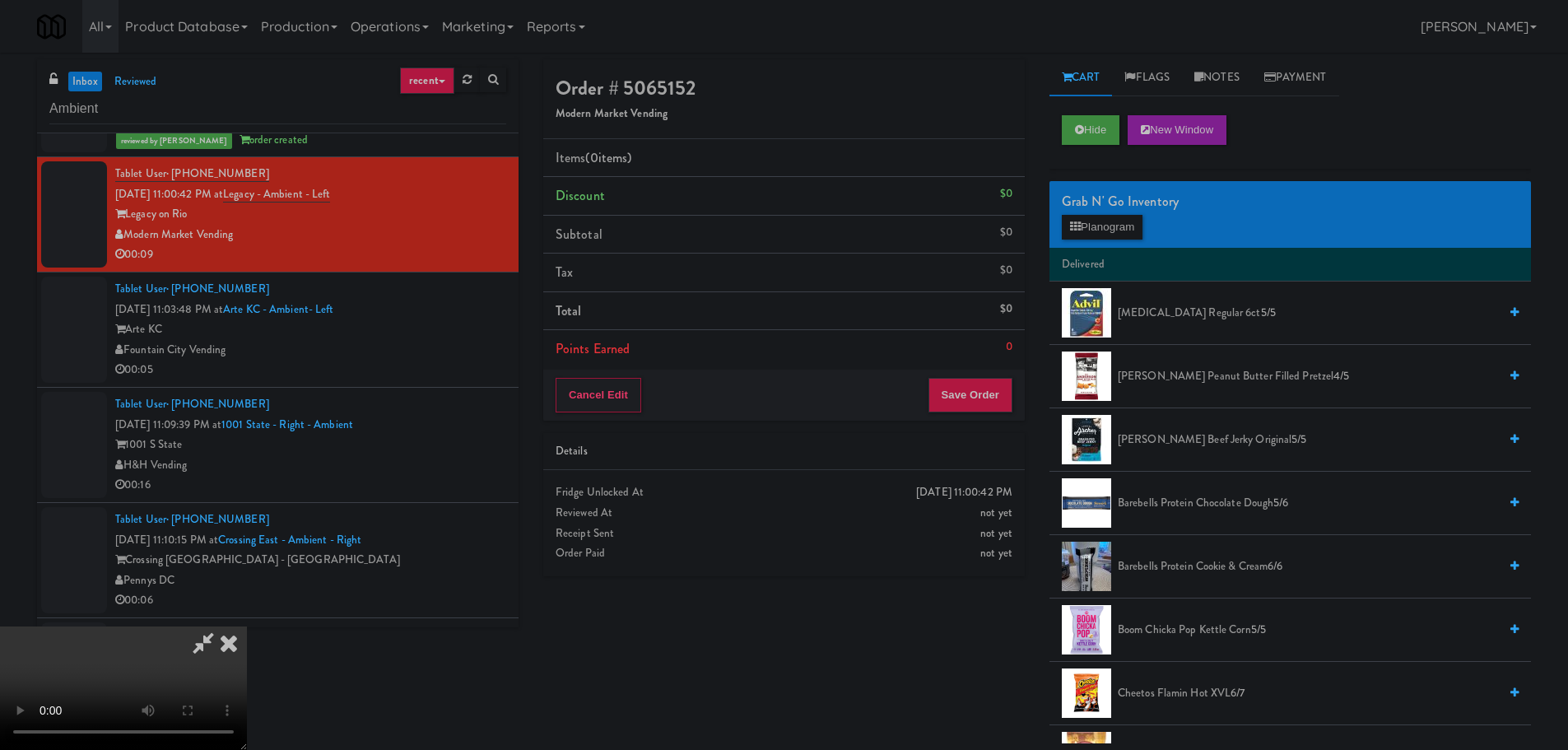
scroll to position [0, 0]
click at [247, 626] on video at bounding box center [123, 688] width 247 height 124
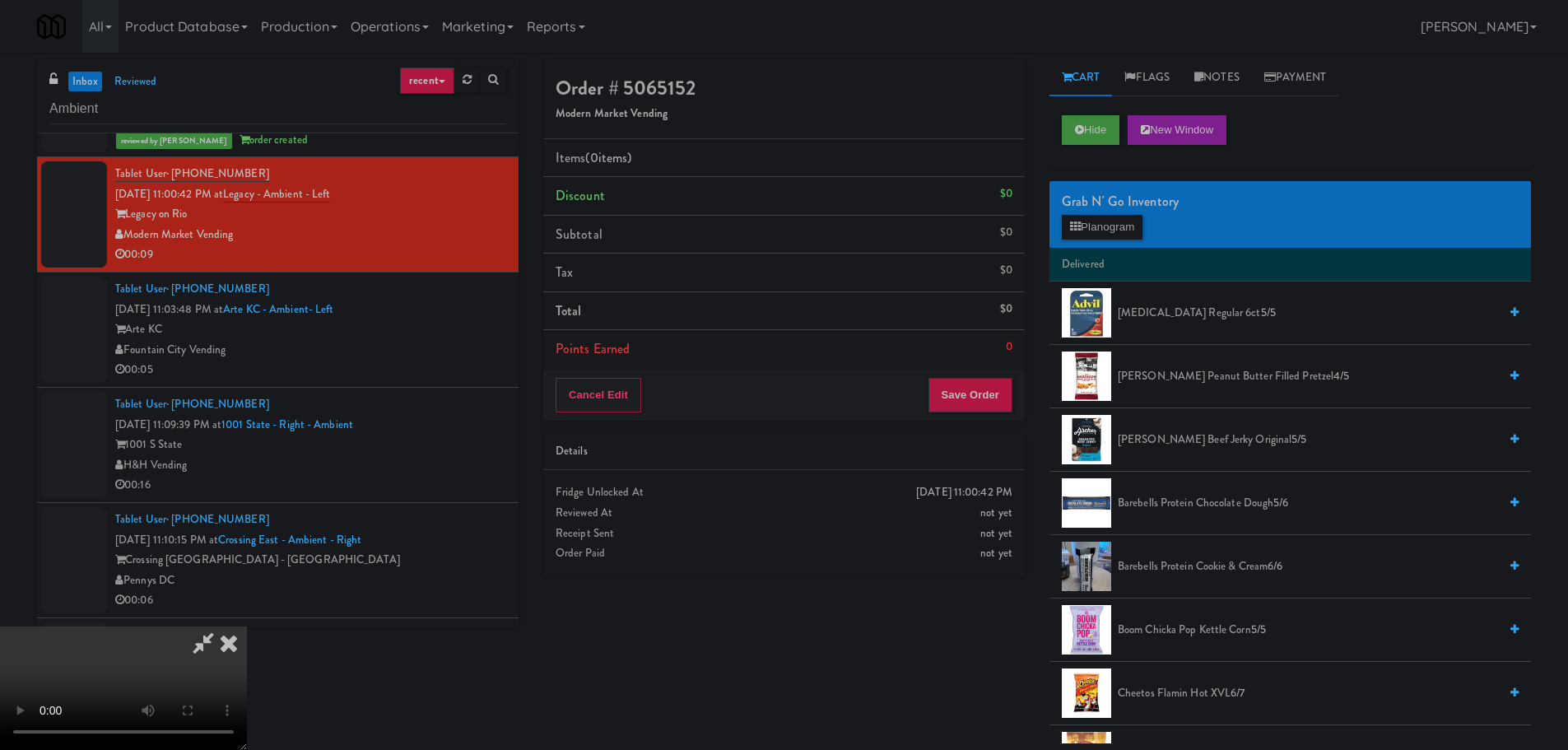
click at [247, 626] on video at bounding box center [123, 688] width 247 height 124
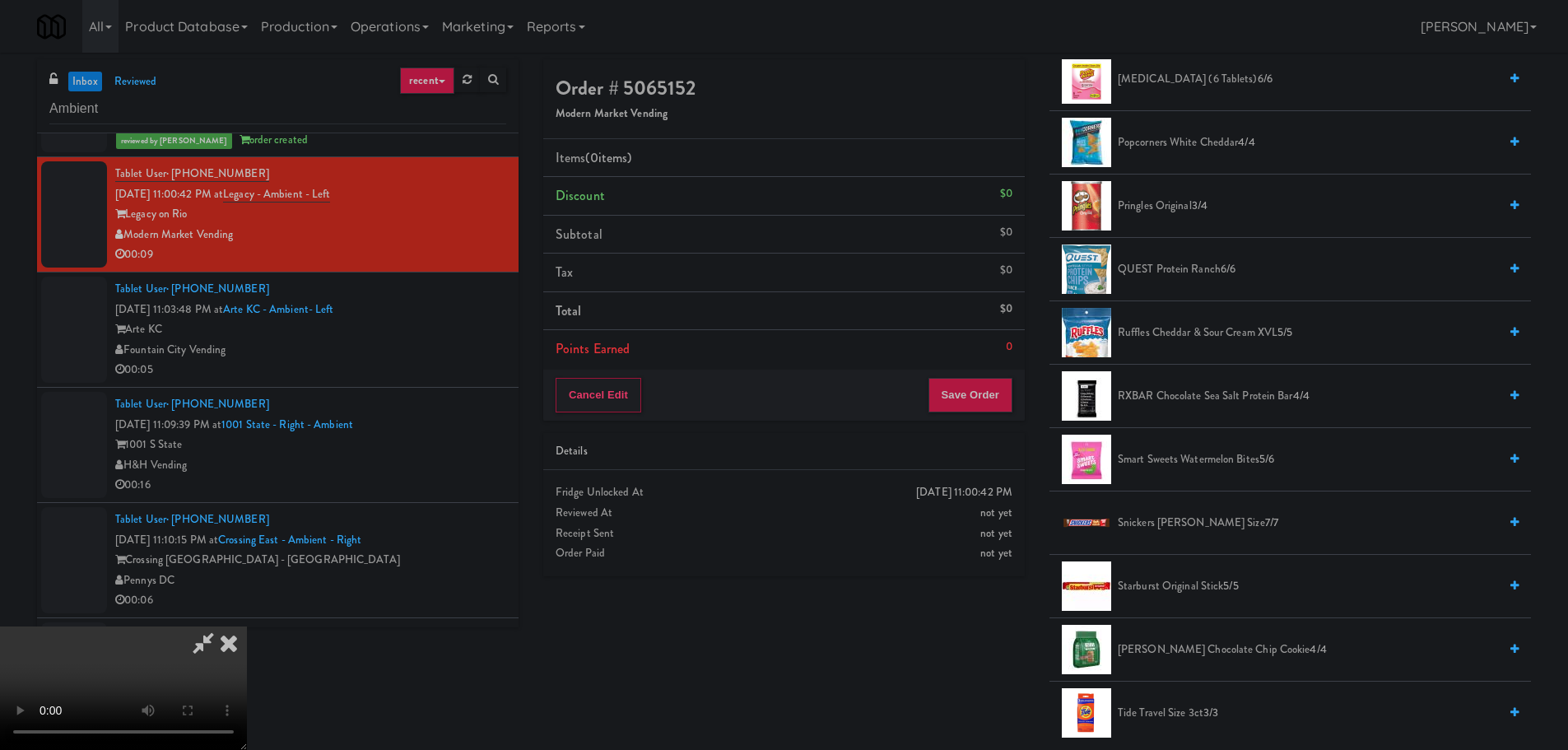
scroll to position [1152, 0]
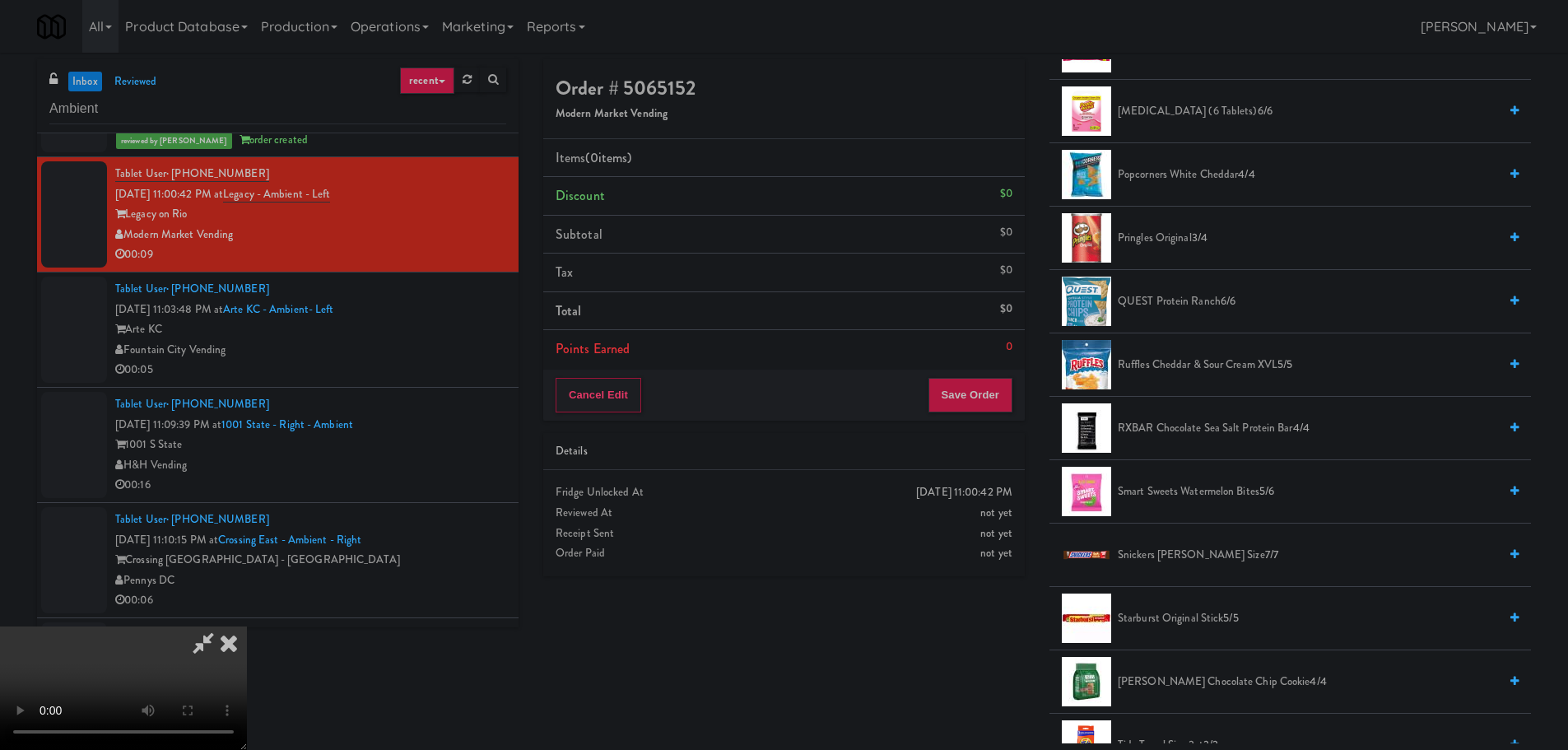
click at [1162, 570] on li "Snickers [PERSON_NAME] Size 7/7" at bounding box center [1290, 555] width 481 height 64
click at [1132, 557] on span "Snickers [PERSON_NAME] Size 7/7" at bounding box center [1308, 555] width 380 height 21
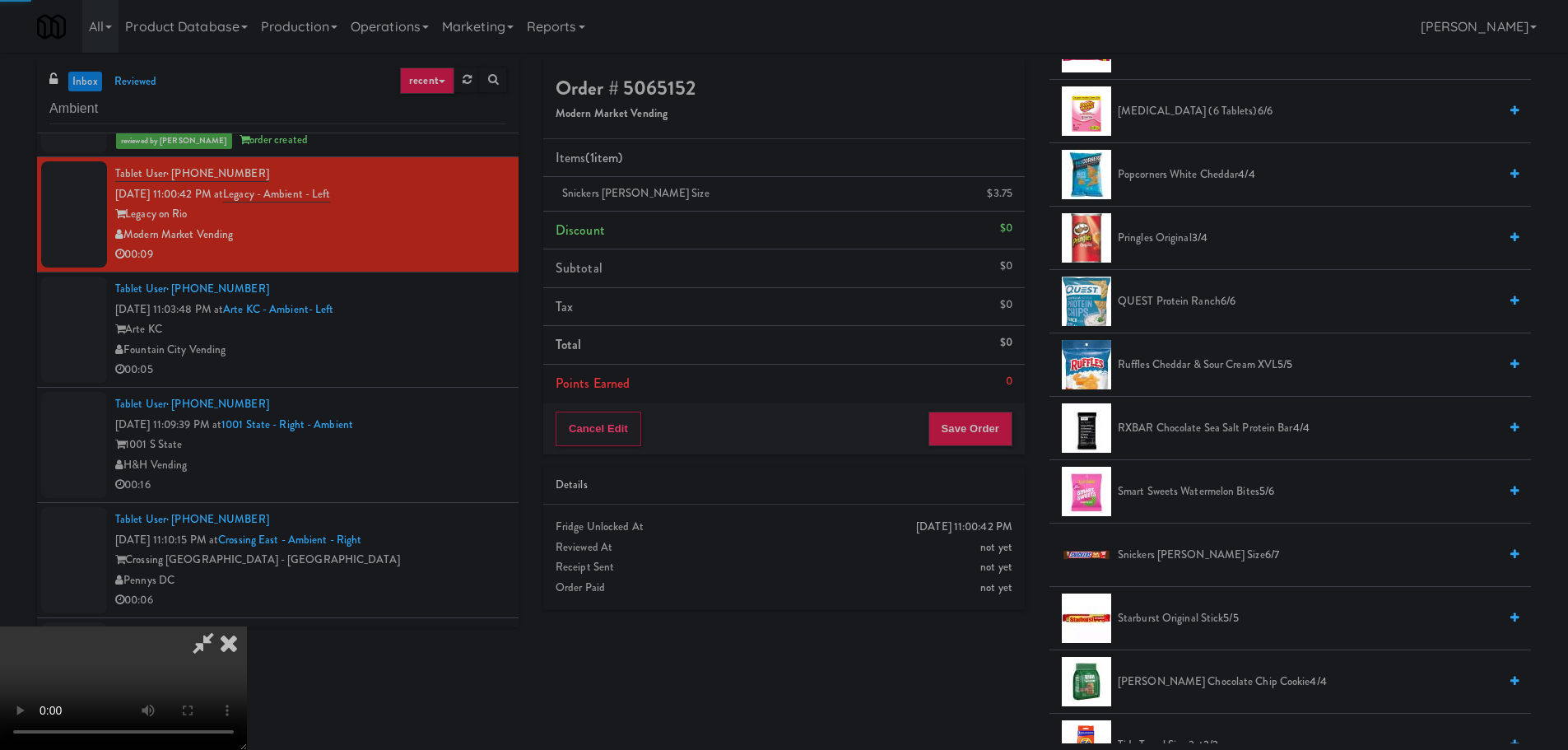
click at [247, 626] on video at bounding box center [123, 688] width 247 height 124
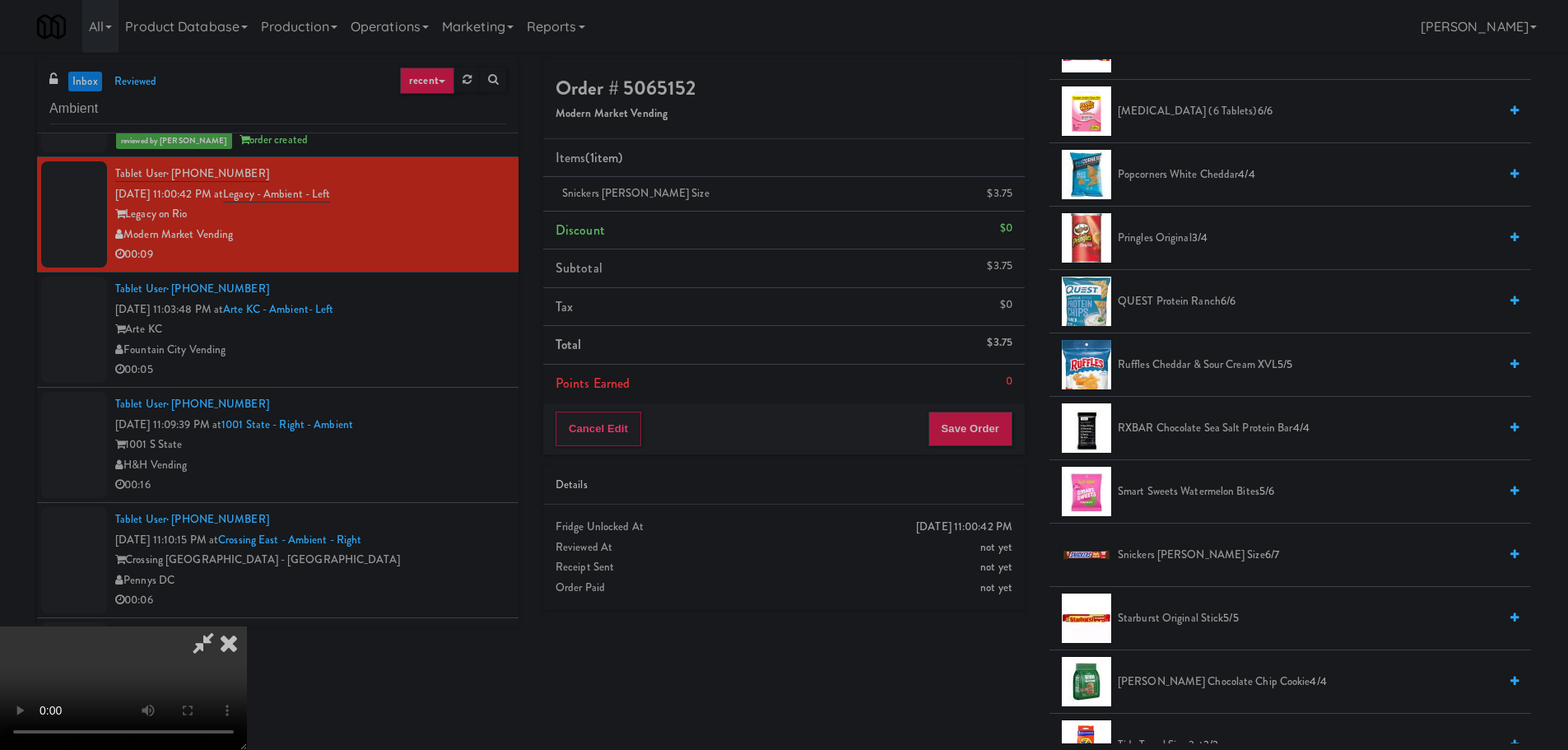
scroll to position [283, 0]
click at [247, 626] on video at bounding box center [123, 688] width 247 height 124
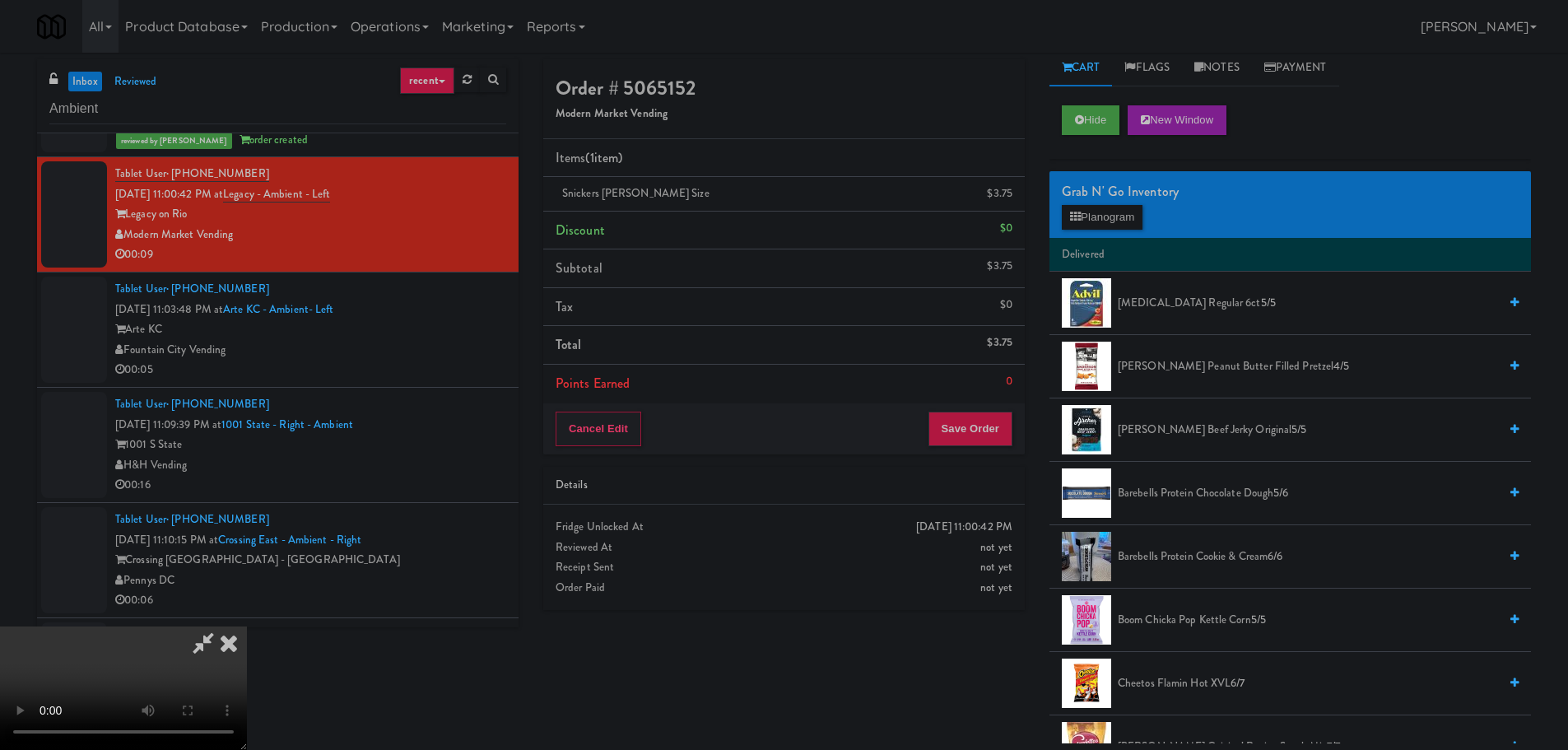
scroll to position [0, 0]
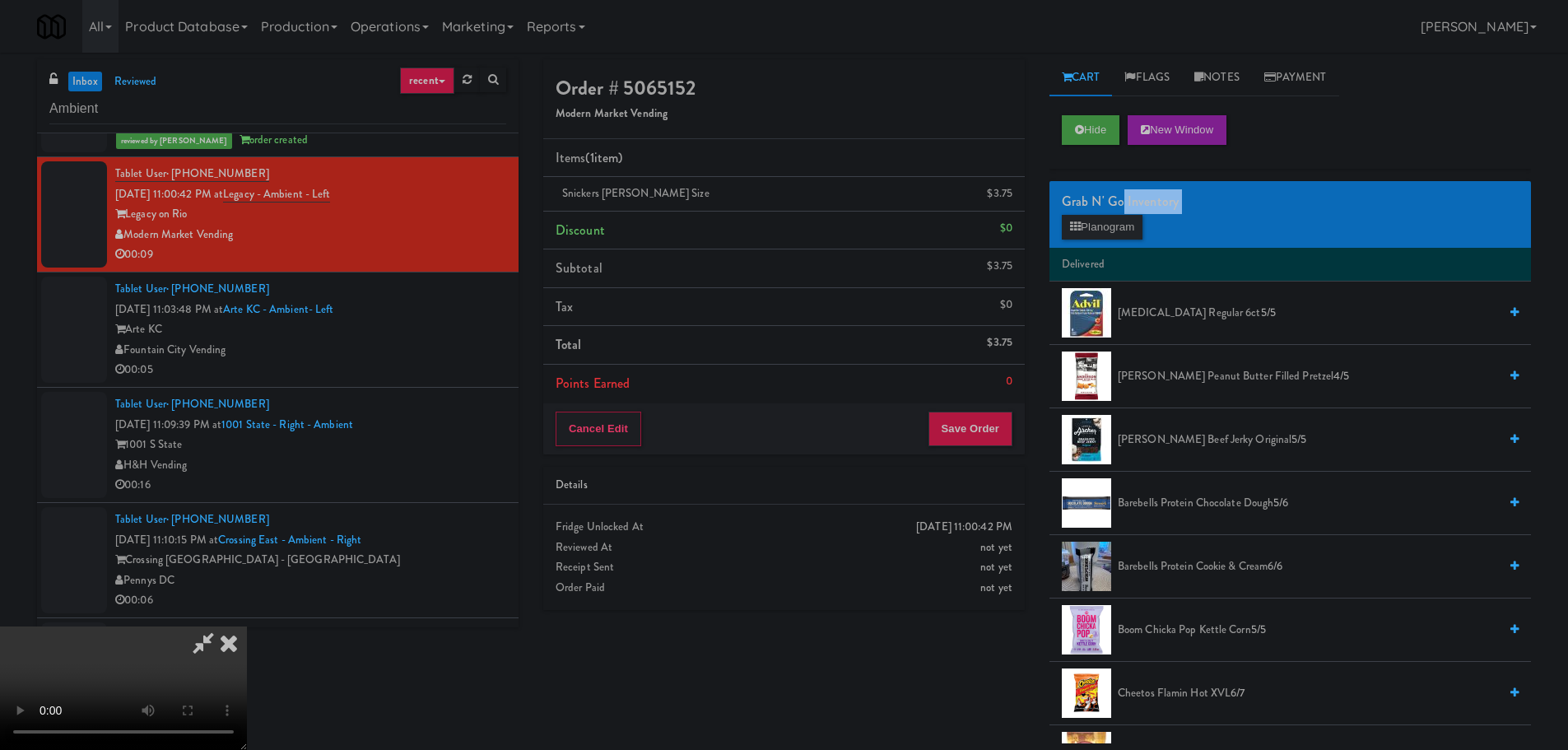
drag, startPoint x: 1122, startPoint y: 210, endPoint x: 1119, endPoint y: 219, distance: 9.5
click at [1119, 218] on div "Grab N' Go Inventory Planogram" at bounding box center [1290, 214] width 481 height 66
click at [1119, 219] on button "Planogram" at bounding box center [1102, 227] width 81 height 25
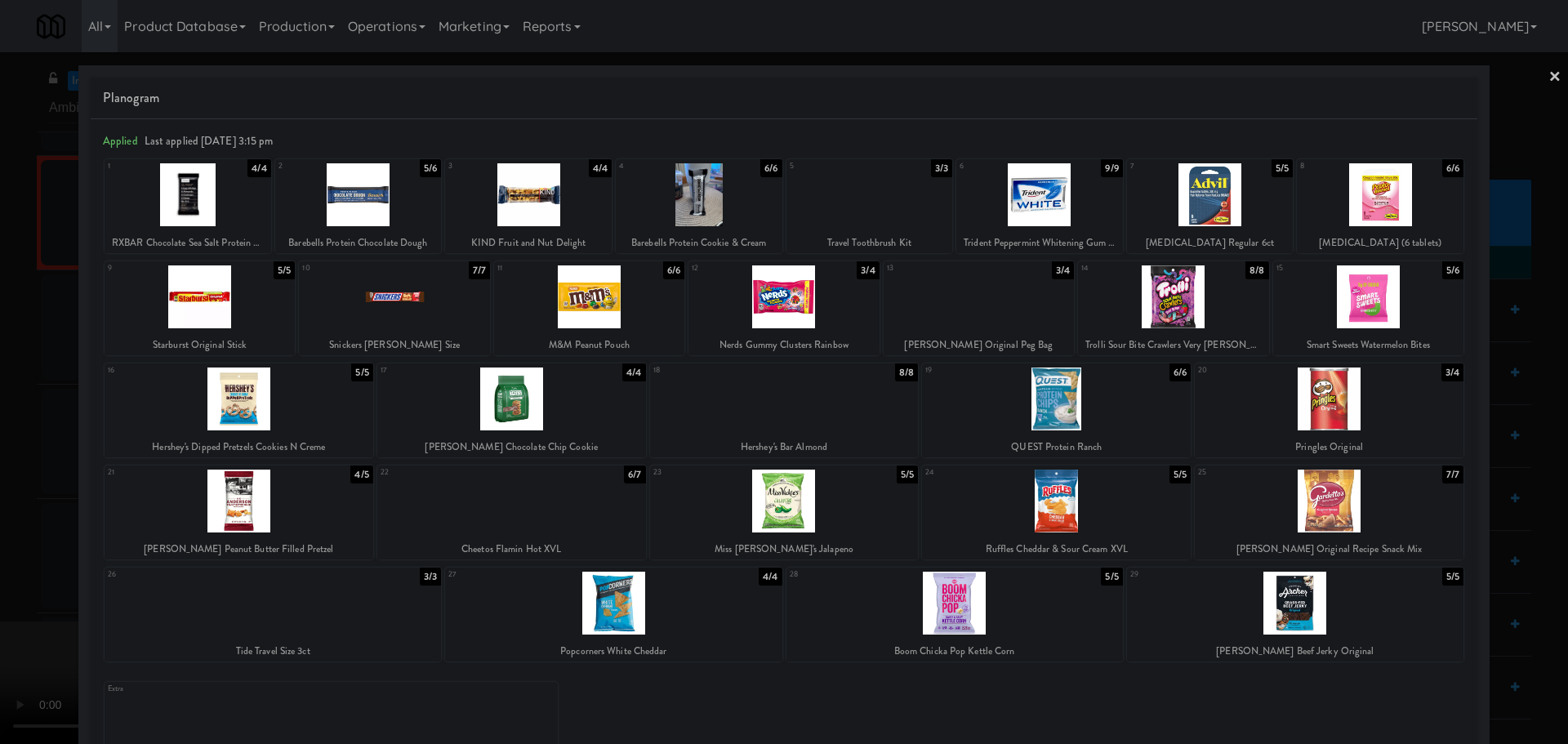
click at [29, 381] on div at bounding box center [784, 372] width 1568 height 744
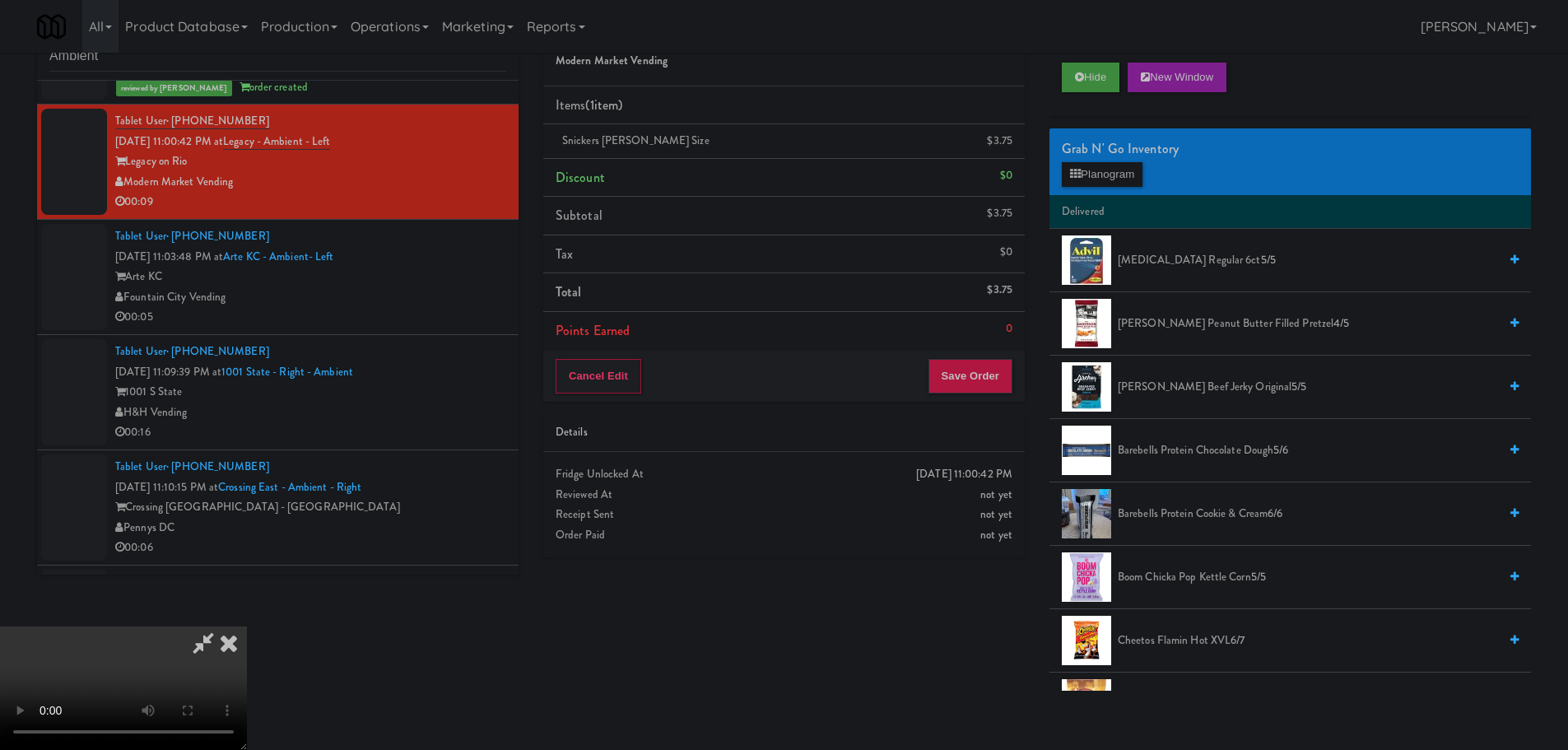
click at [247, 626] on video at bounding box center [123, 688] width 247 height 124
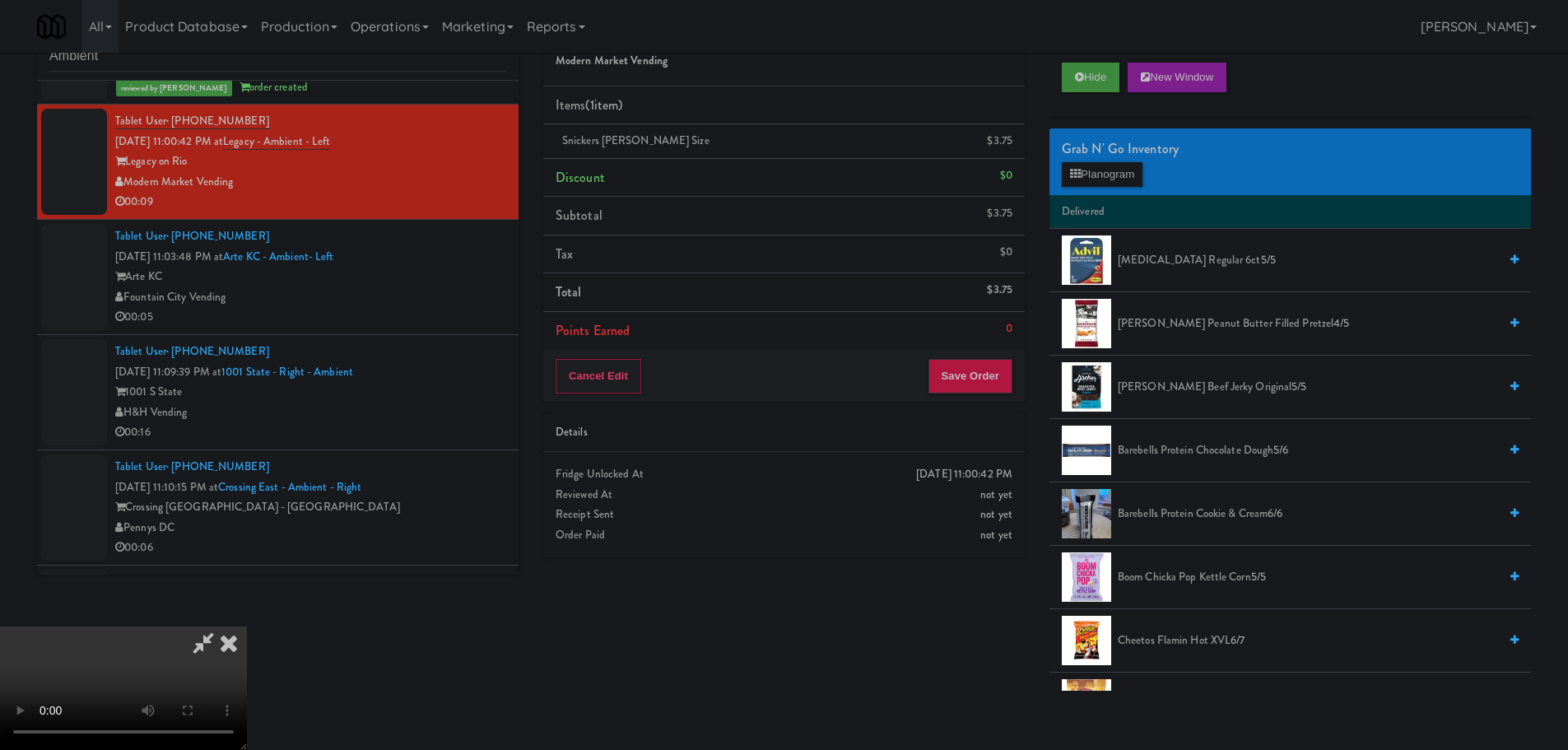
click at [247, 626] on video at bounding box center [123, 688] width 247 height 124
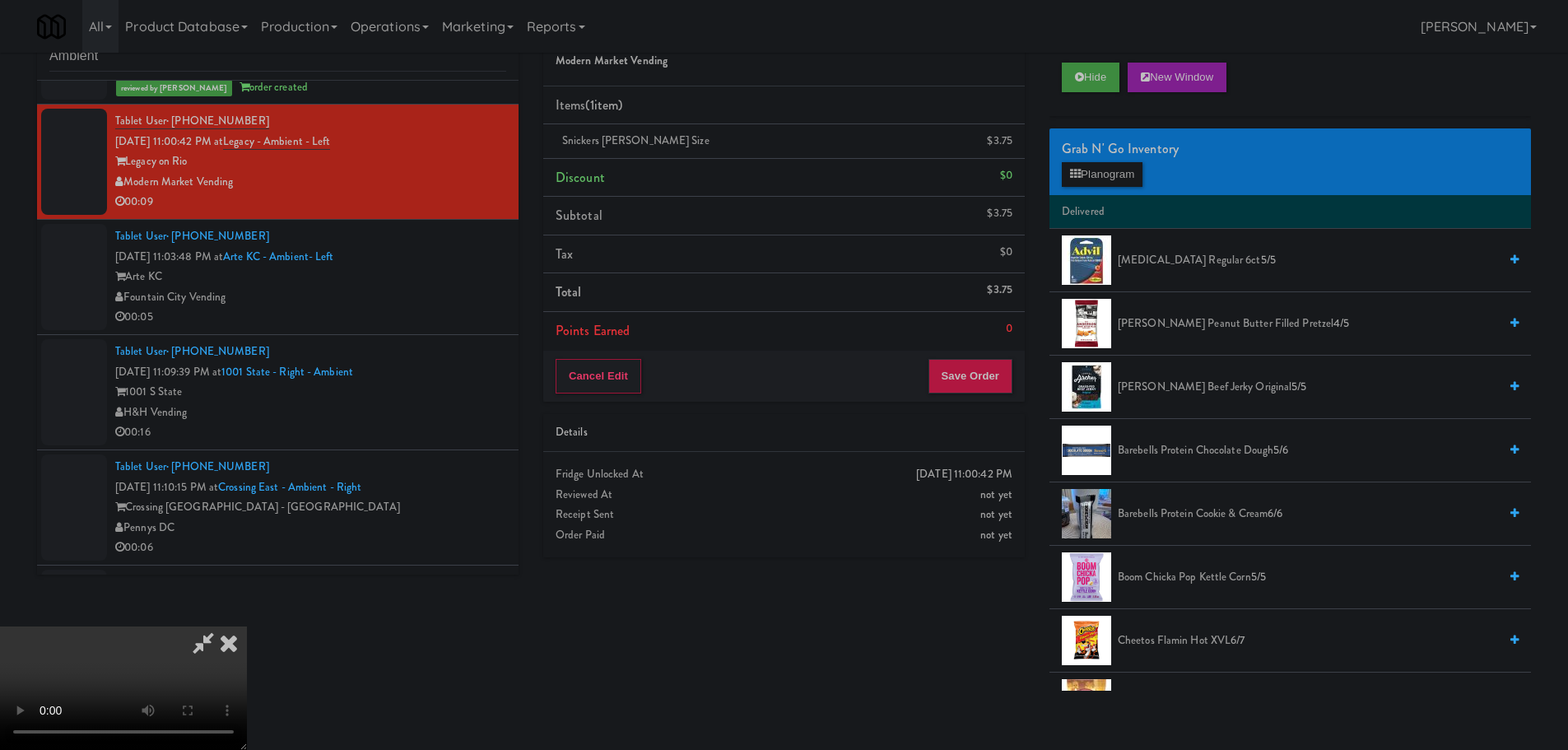
click at [247, 626] on video at bounding box center [123, 688] width 247 height 124
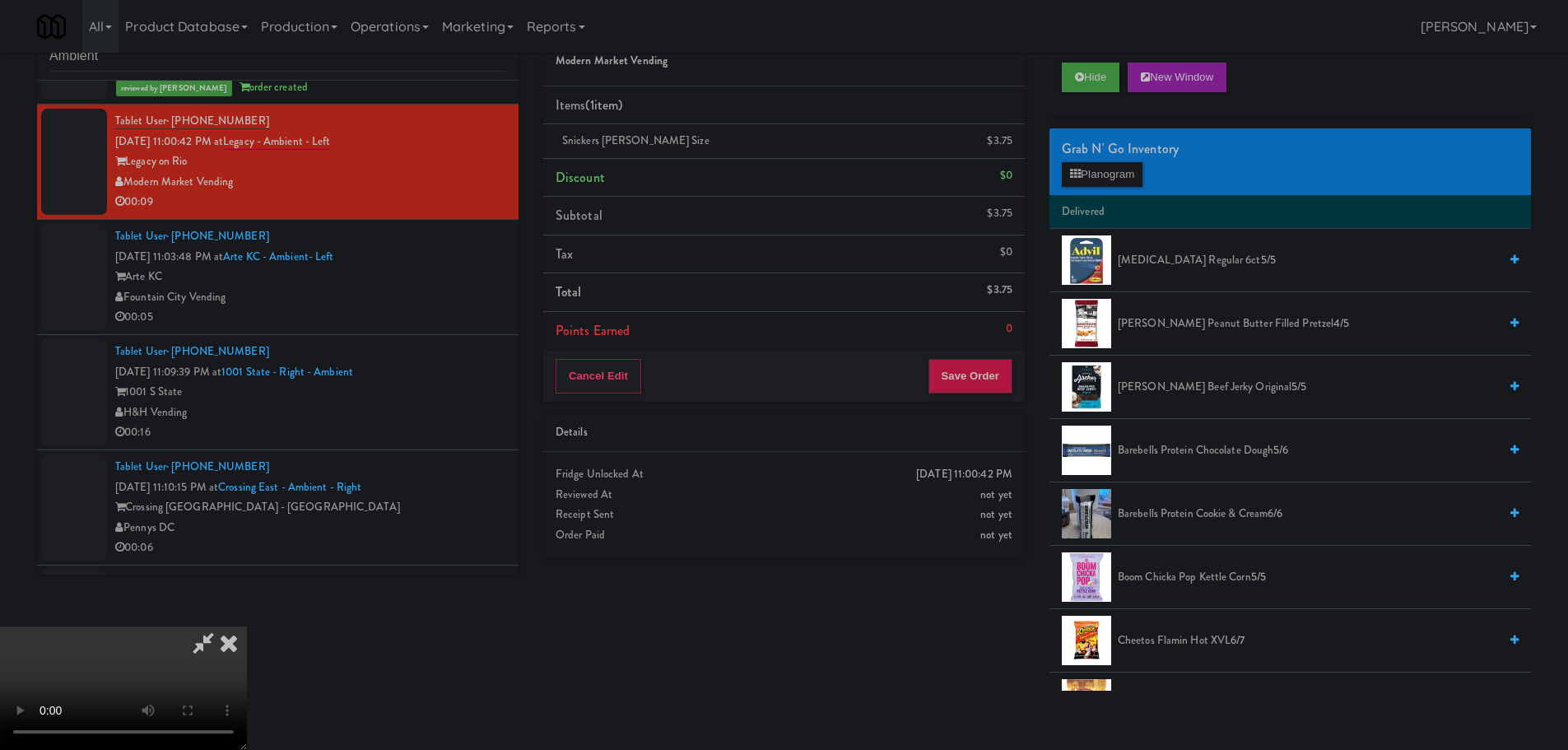
click at [247, 626] on video at bounding box center [123, 688] width 247 height 124
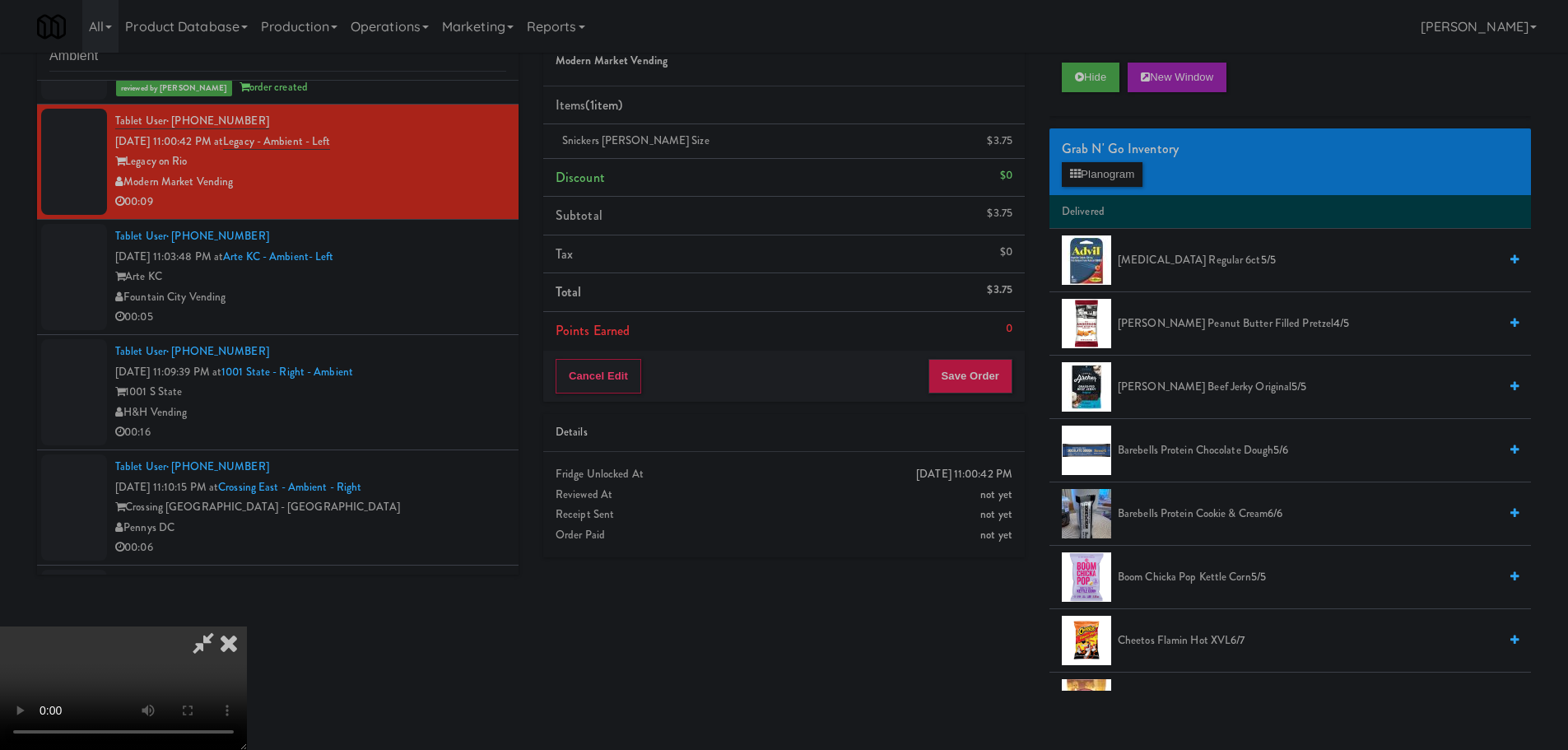
click at [247, 626] on video at bounding box center [123, 688] width 247 height 124
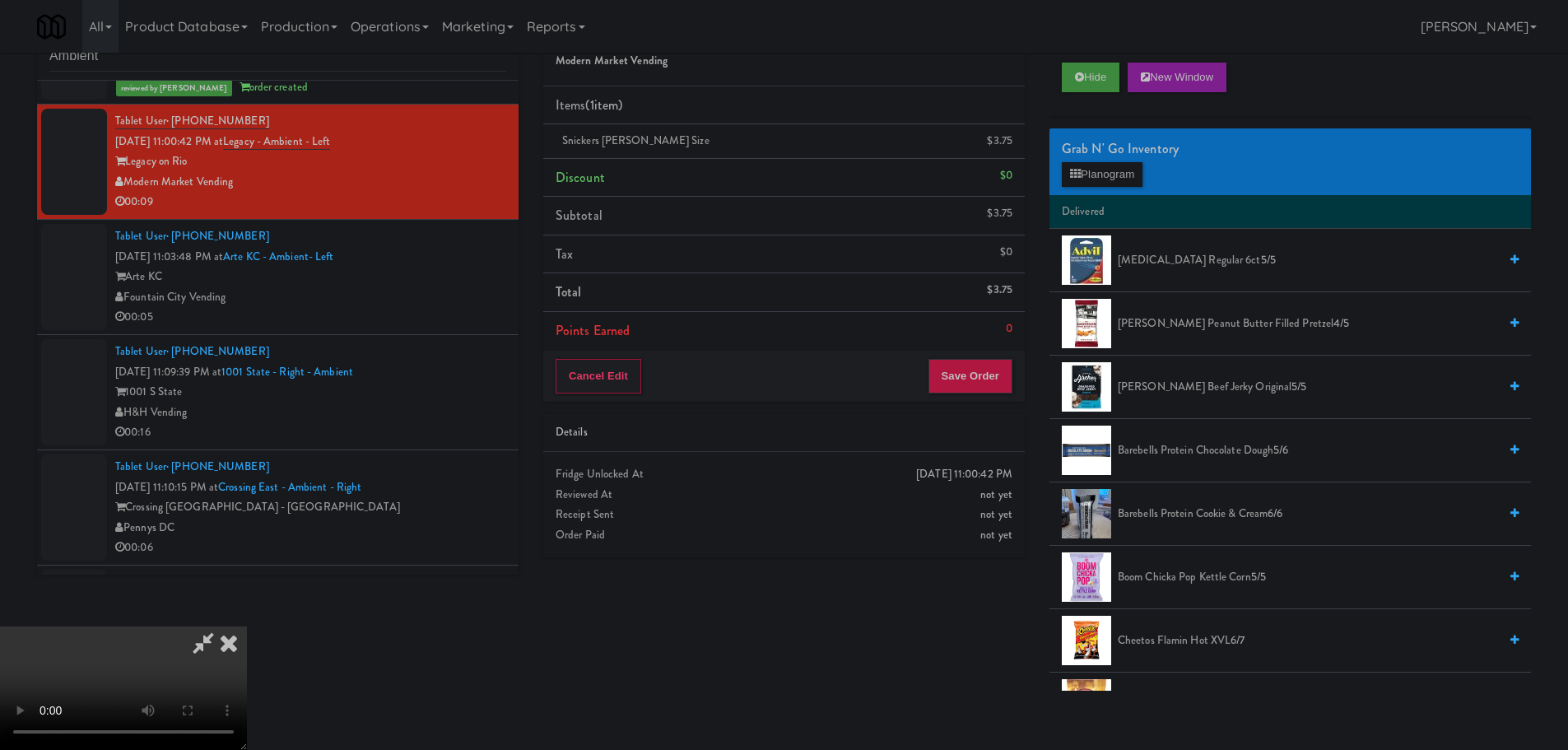
click at [247, 626] on video at bounding box center [123, 688] width 247 height 124
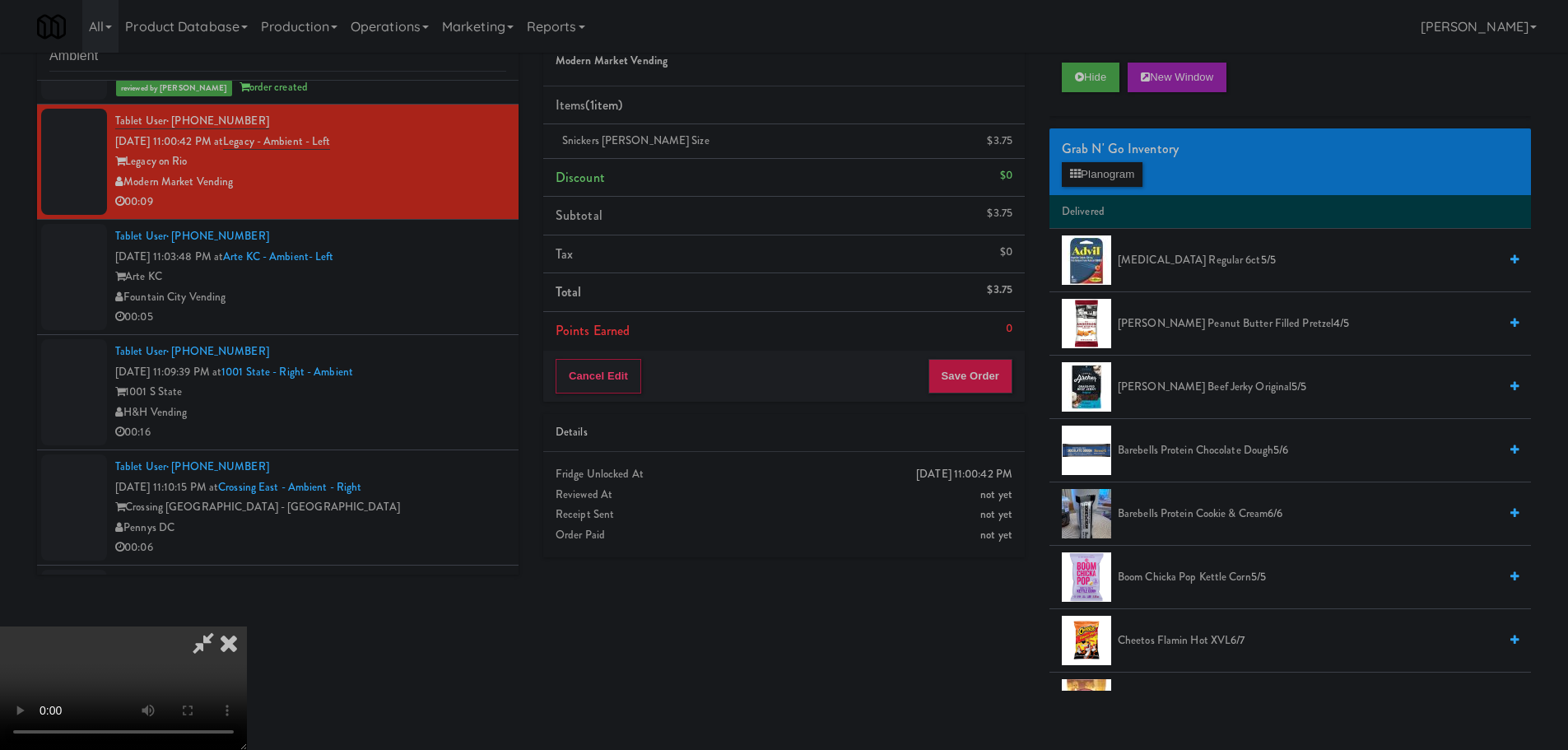
click at [247, 626] on video at bounding box center [123, 688] width 247 height 124
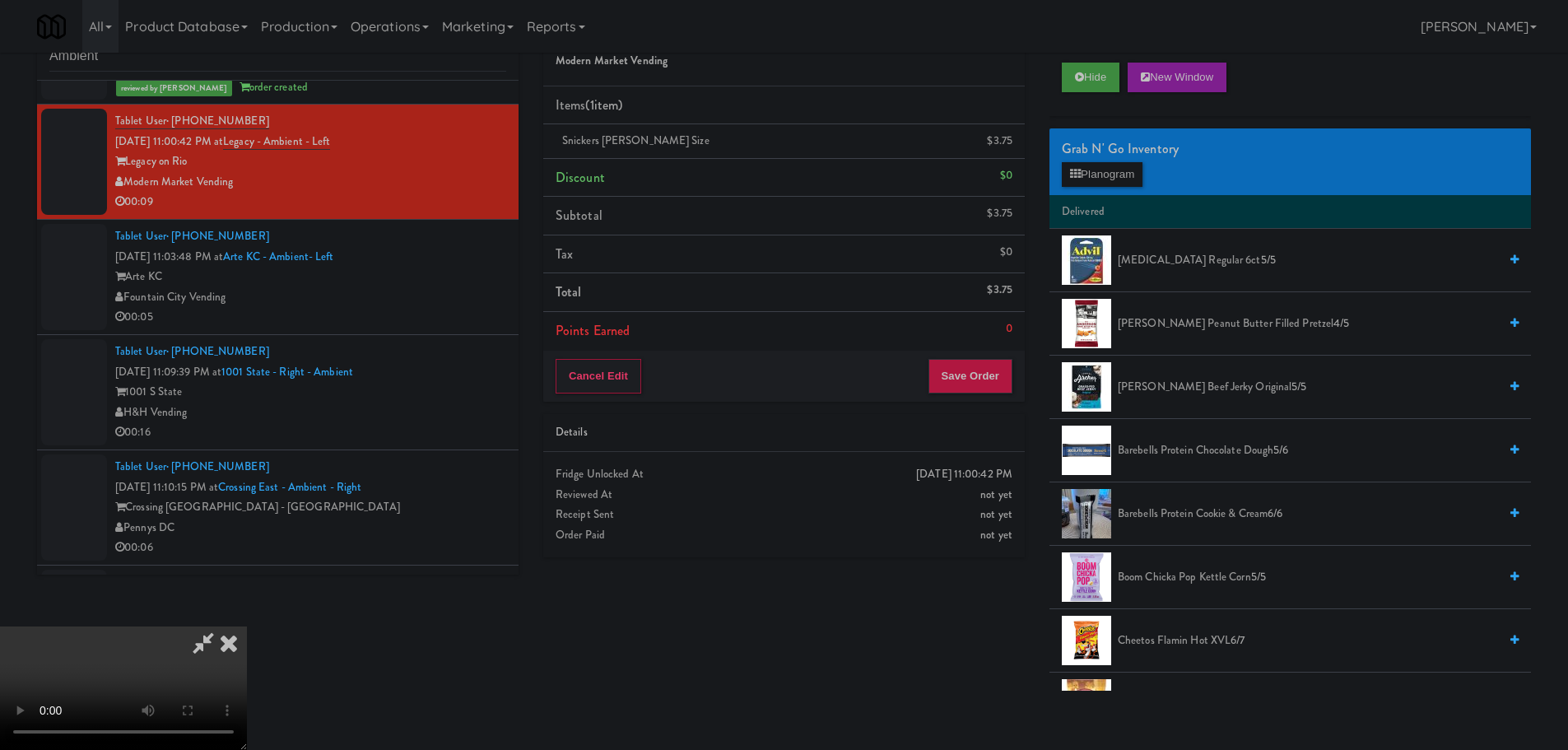
click at [247, 626] on video at bounding box center [123, 688] width 247 height 124
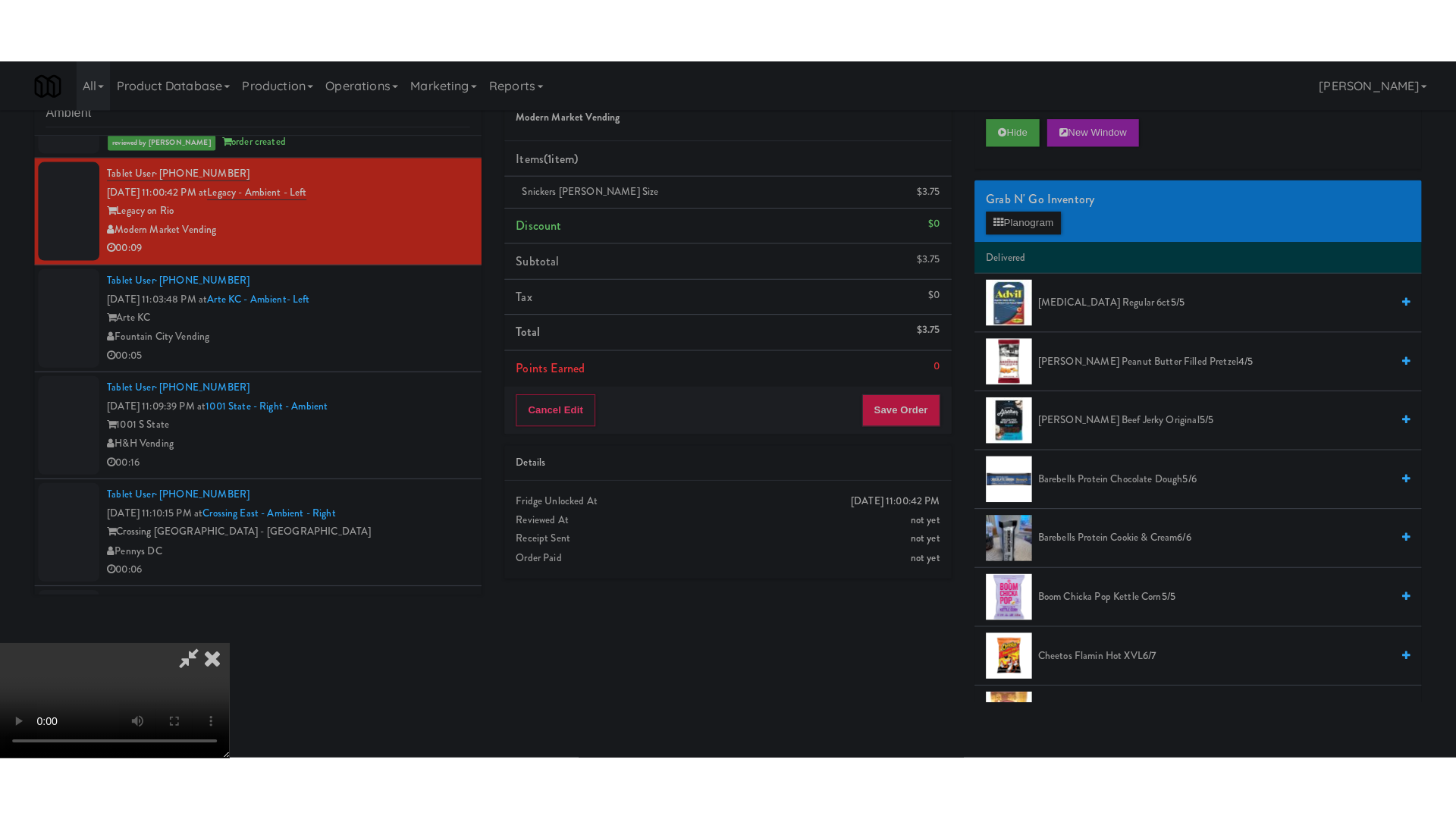
scroll to position [109, 0]
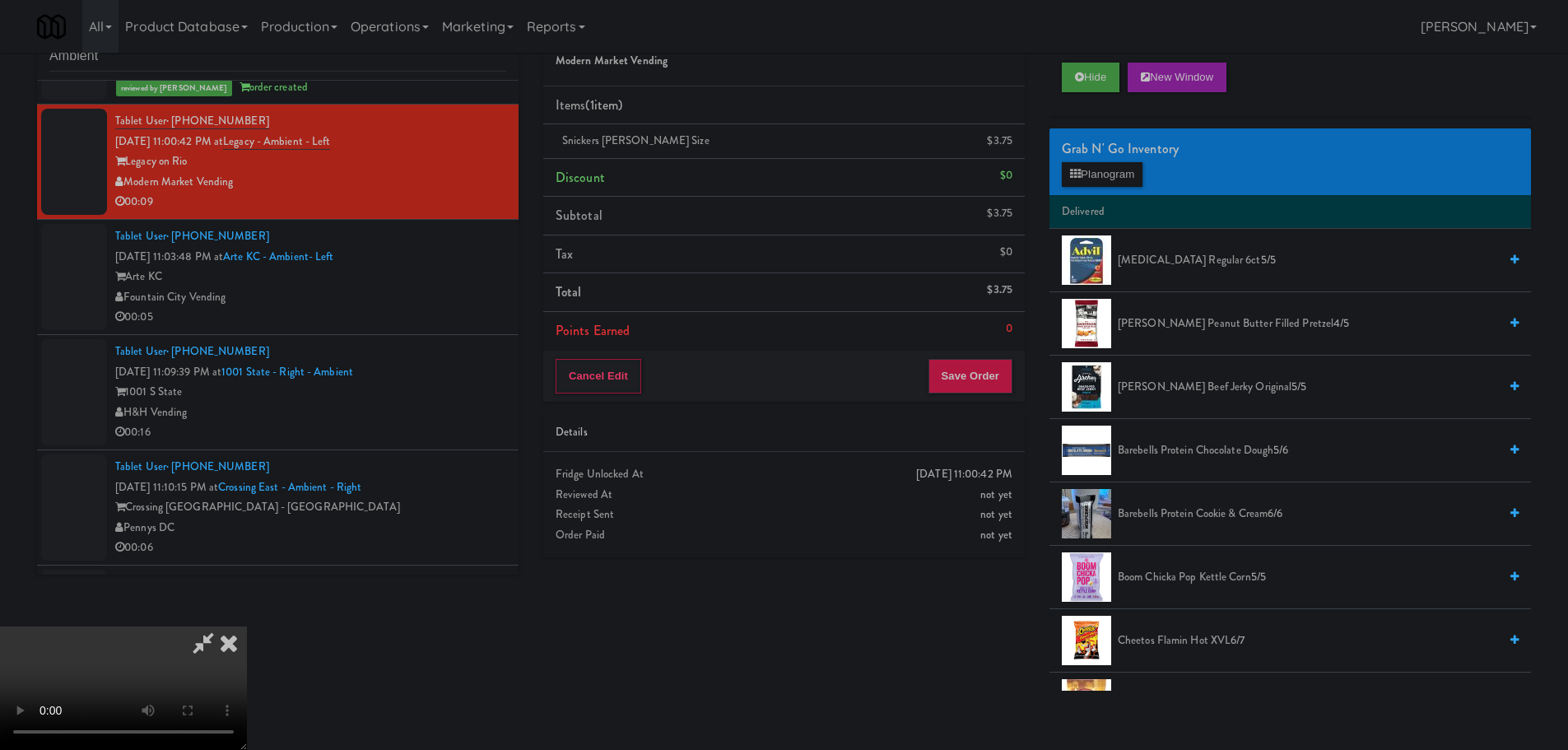
click at [247, 626] on video at bounding box center [123, 688] width 247 height 124
click at [1092, 173] on button "Planogram" at bounding box center [1102, 174] width 81 height 25
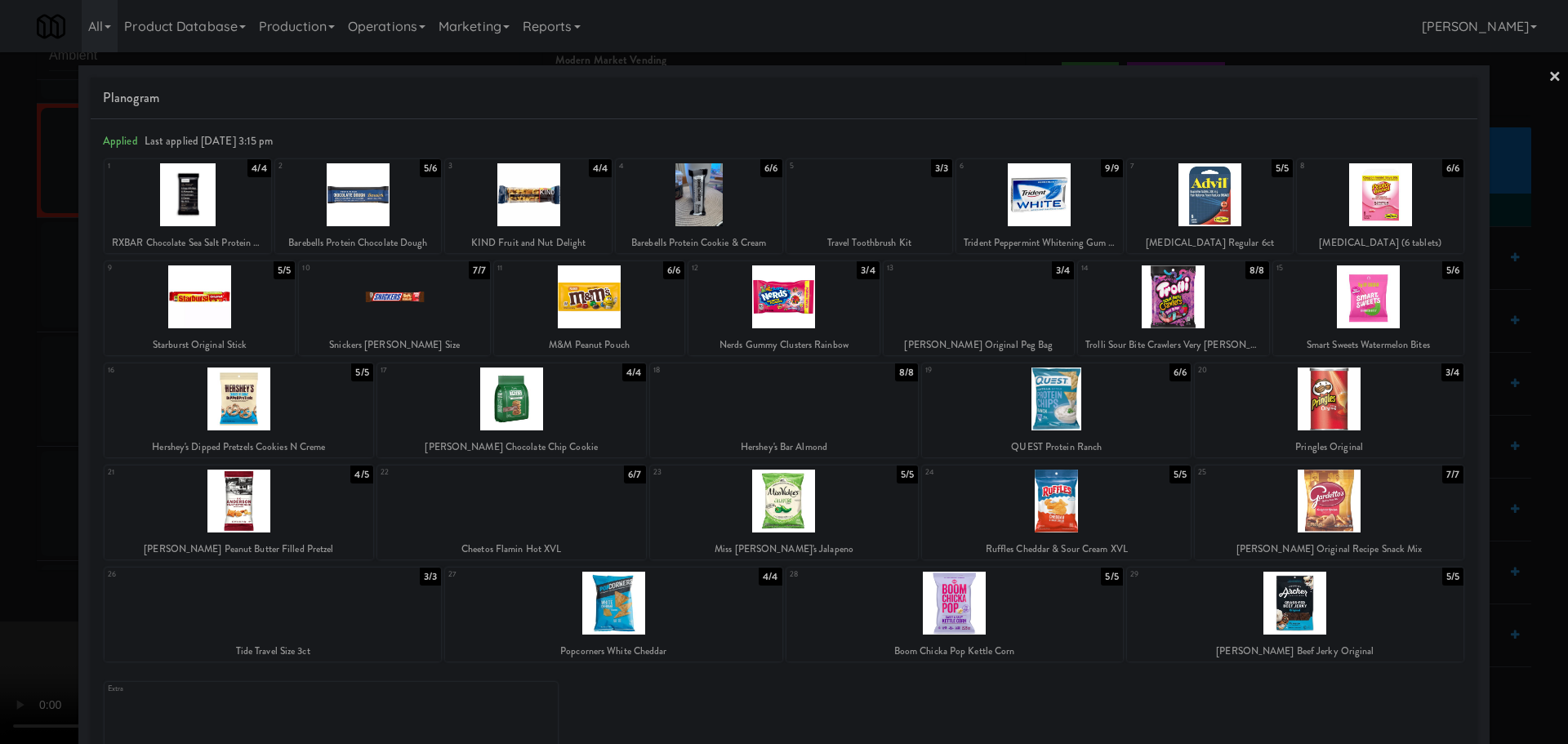
click at [419, 298] on div at bounding box center [394, 297] width 190 height 63
click at [0, 356] on div at bounding box center [784, 372] width 1568 height 744
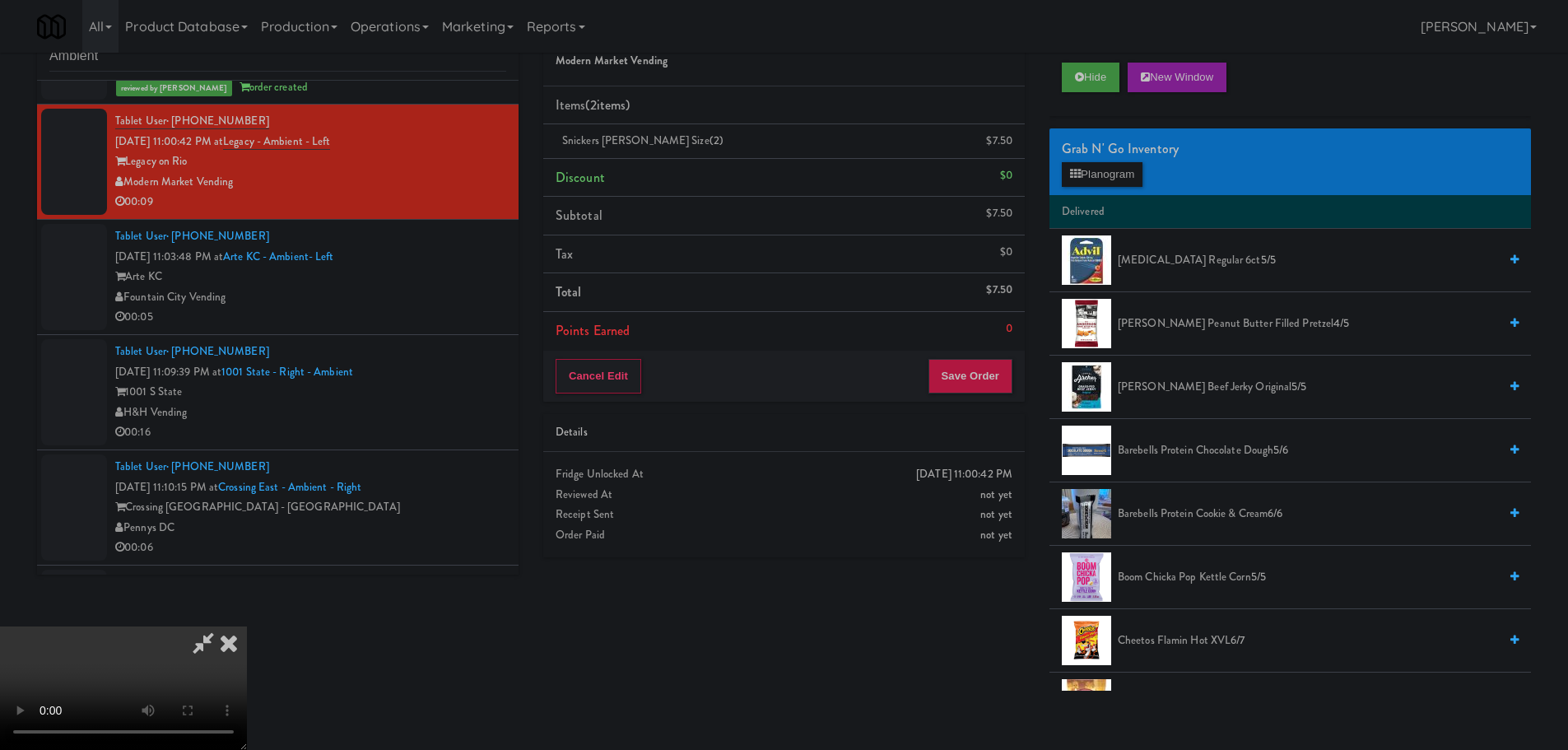
click at [247, 626] on video at bounding box center [123, 688] width 247 height 124
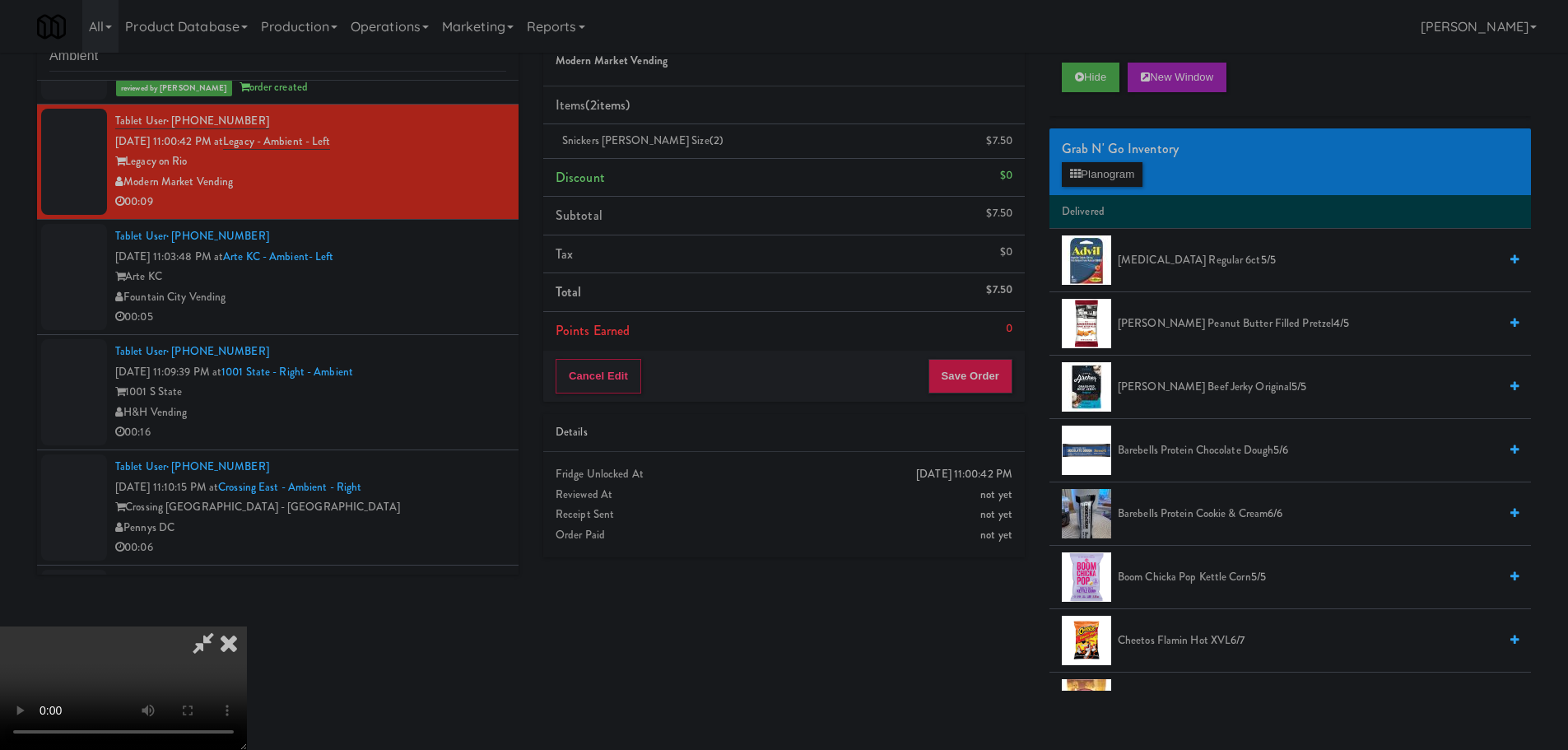
click at [247, 626] on video at bounding box center [123, 688] width 247 height 124
drag, startPoint x: 572, startPoint y: 367, endPoint x: 574, endPoint y: 467, distance: 100.0
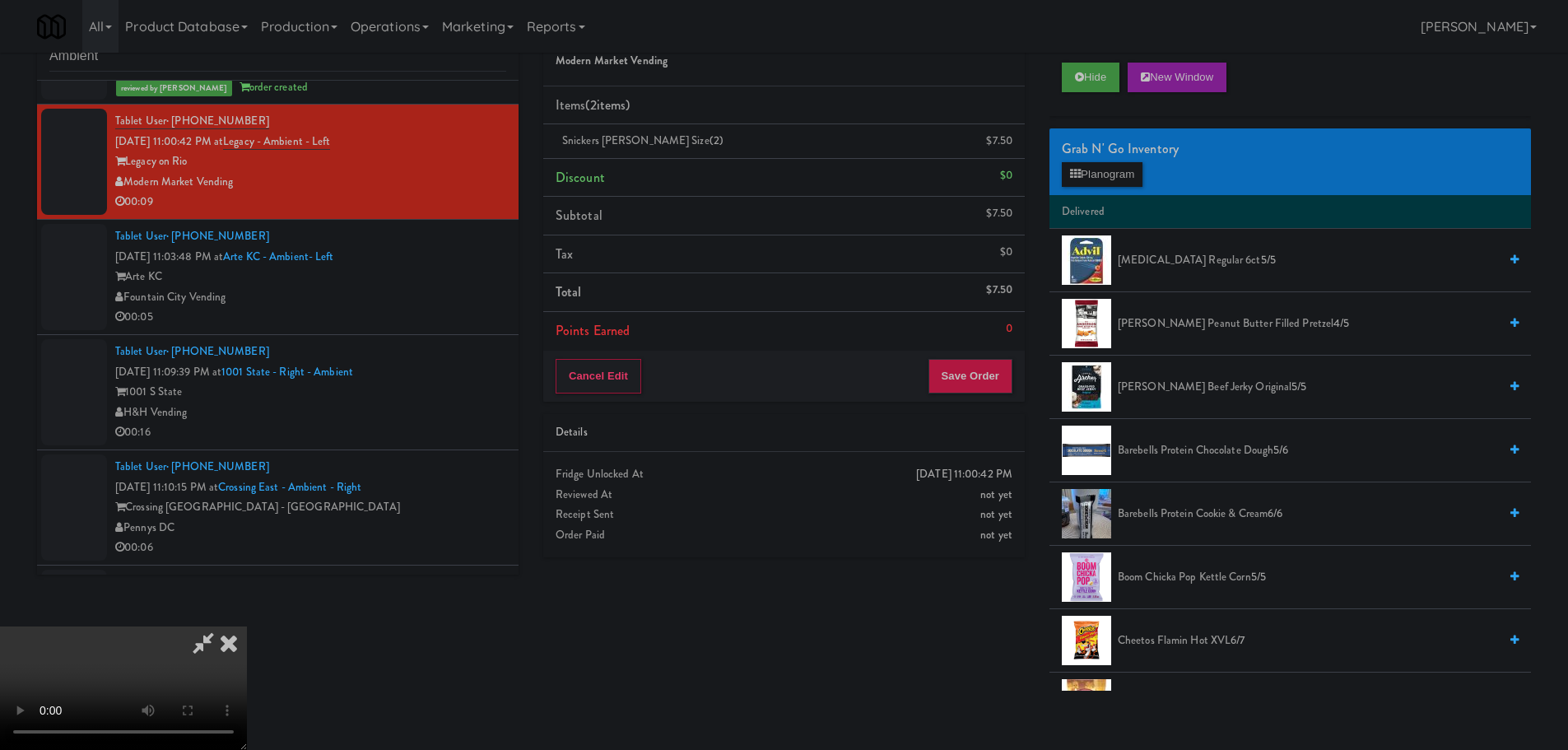
click at [247, 626] on video at bounding box center [123, 688] width 247 height 124
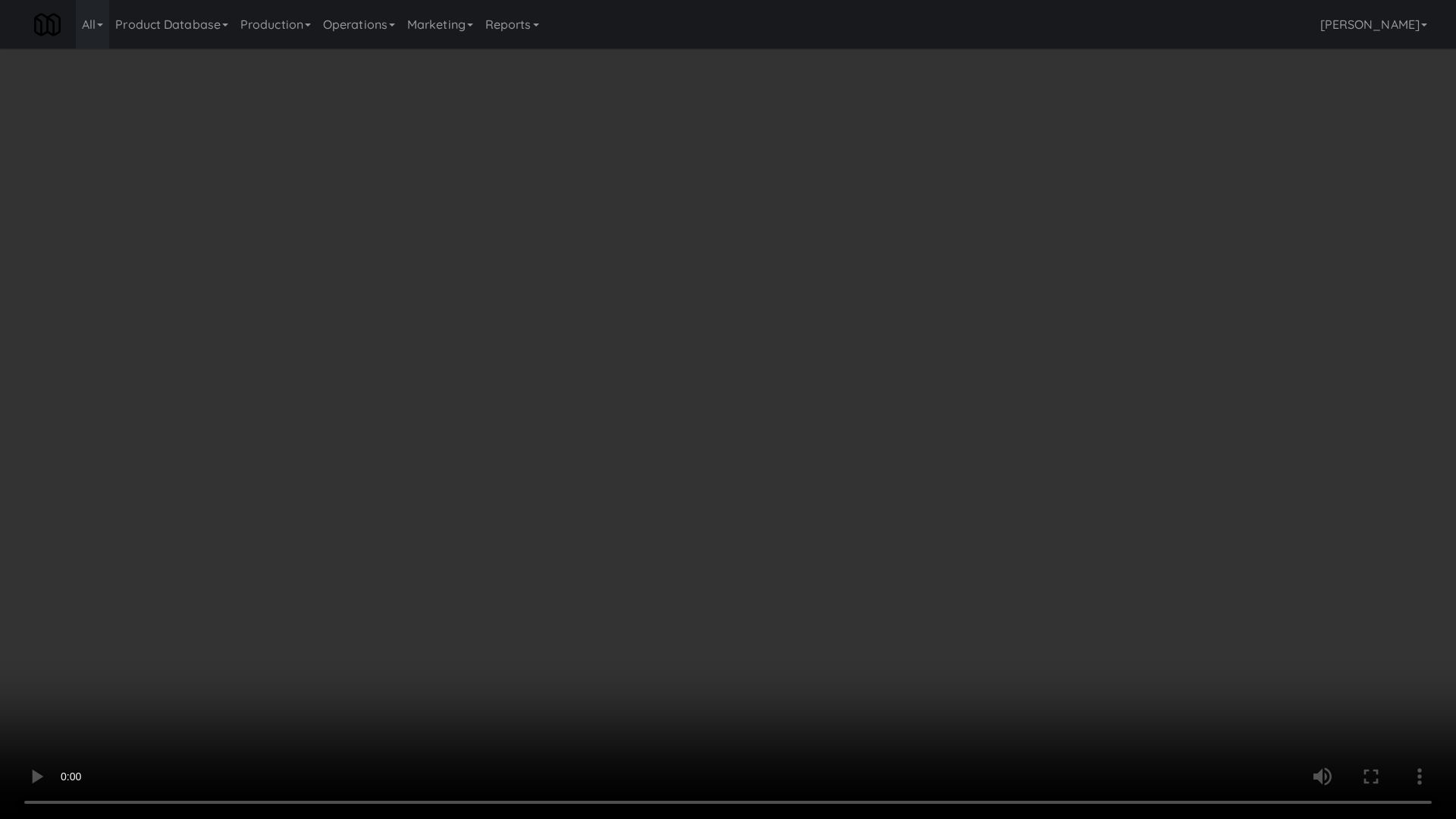
click at [608, 400] on video at bounding box center [728, 409] width 1456 height 819
drag, startPoint x: 608, startPoint y: 402, endPoint x: 609, endPoint y: 309, distance: 93.0
click at [609, 402] on video at bounding box center [728, 409] width 1456 height 819
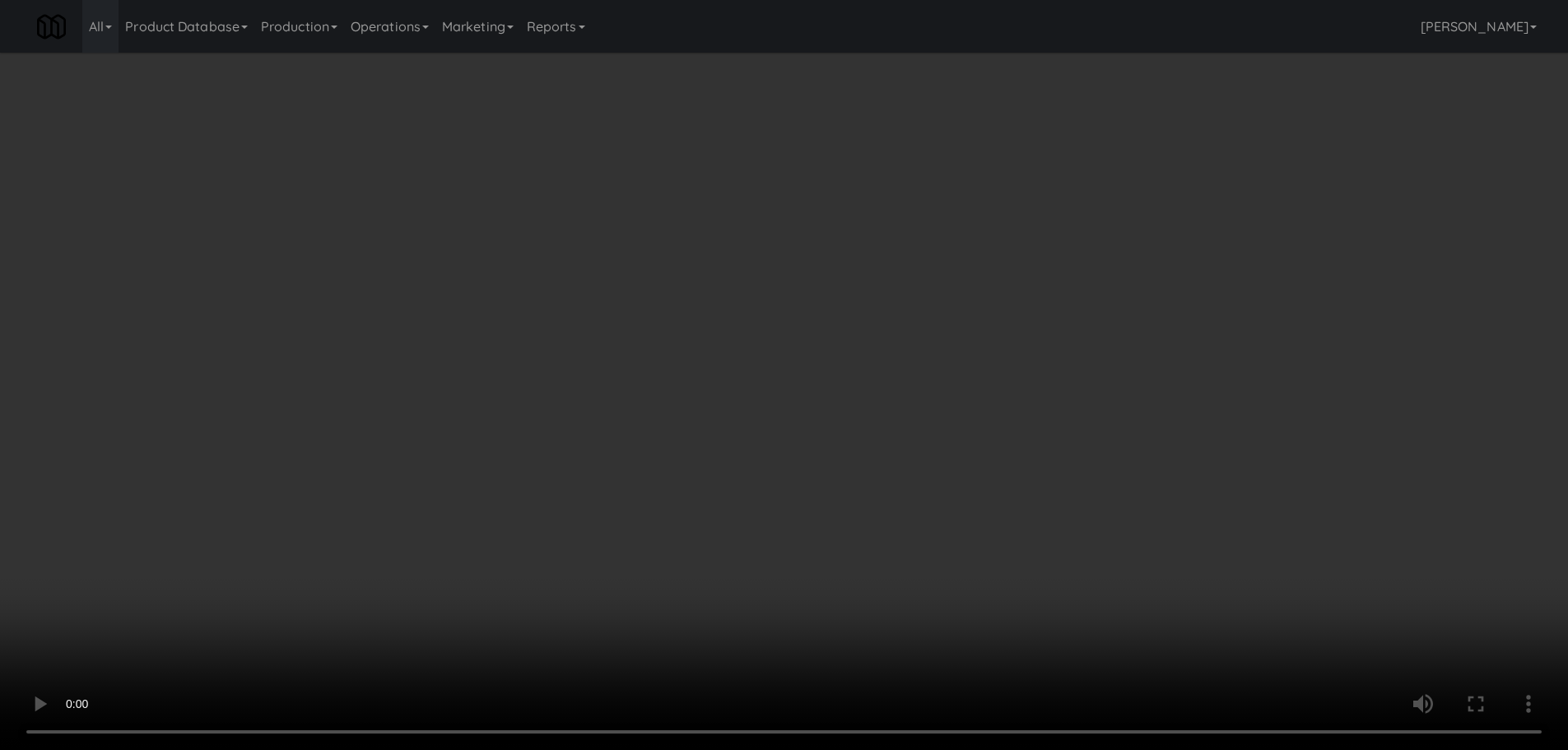
click at [662, 336] on video at bounding box center [784, 375] width 1568 height 750
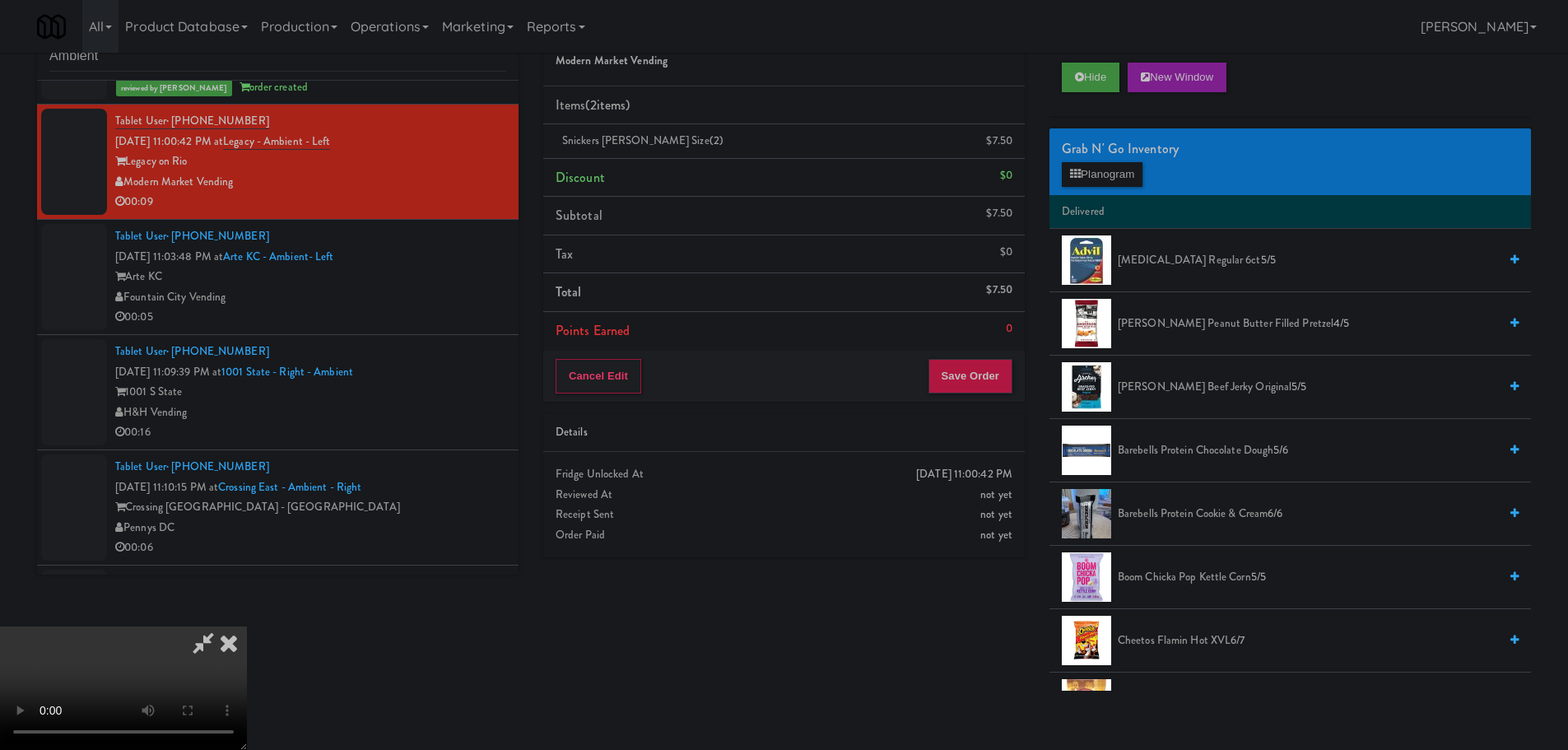
click at [247, 626] on video at bounding box center [123, 688] width 247 height 124
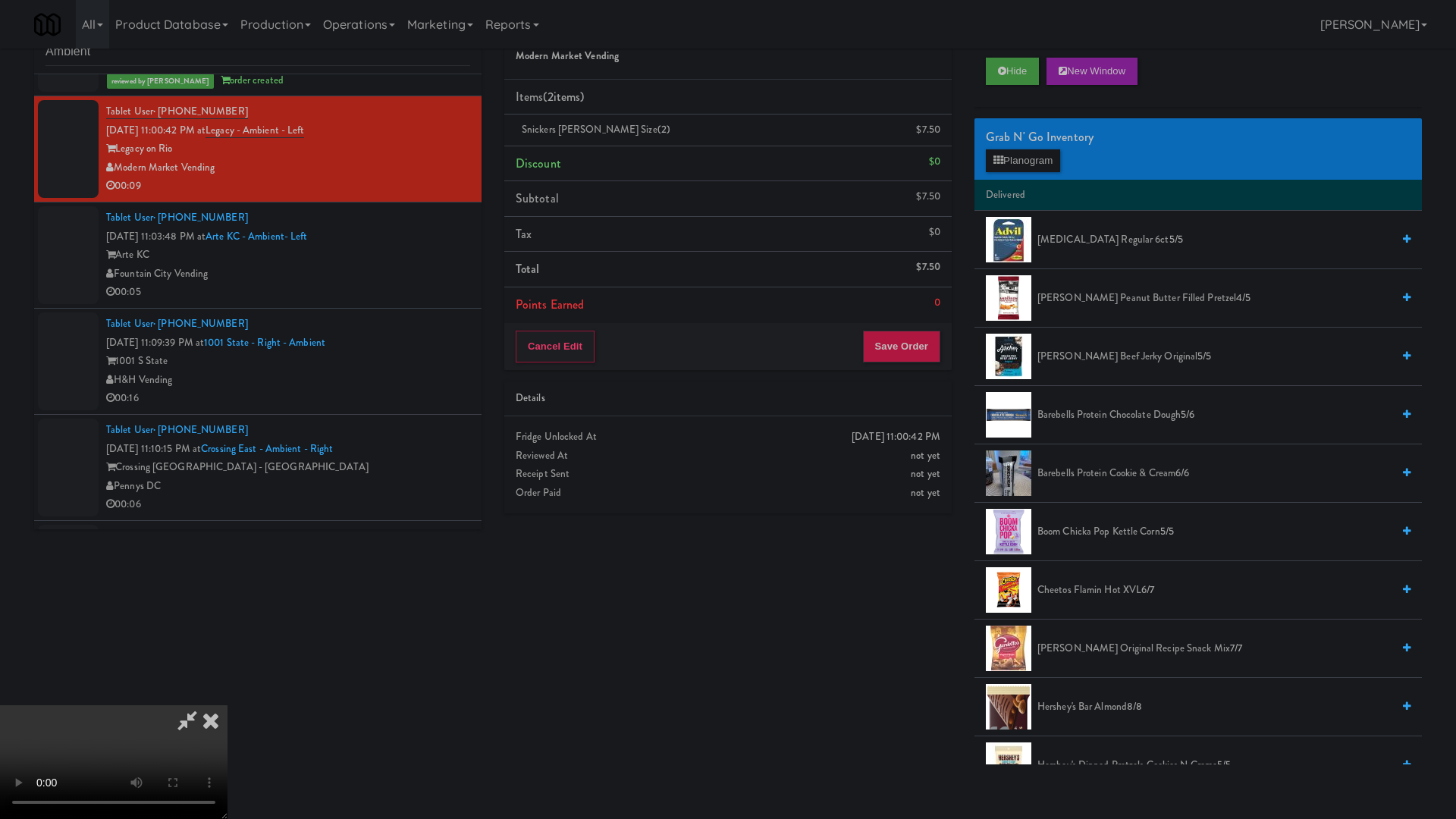
click at [227, 690] on video at bounding box center [113, 762] width 227 height 114
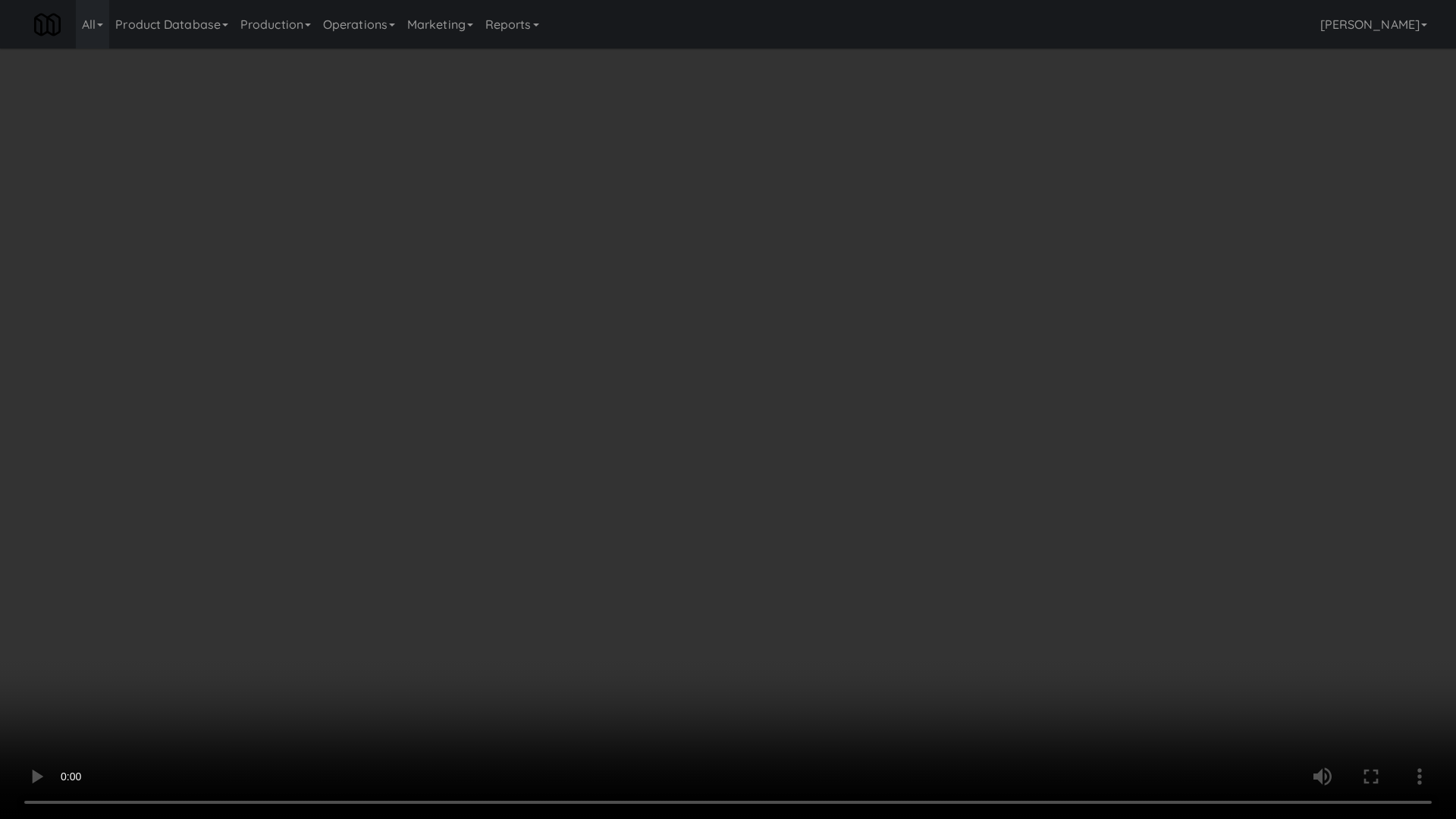
click at [655, 445] on video at bounding box center [728, 409] width 1456 height 819
click at [664, 442] on video at bounding box center [728, 409] width 1456 height 819
click at [664, 458] on video at bounding box center [728, 409] width 1456 height 819
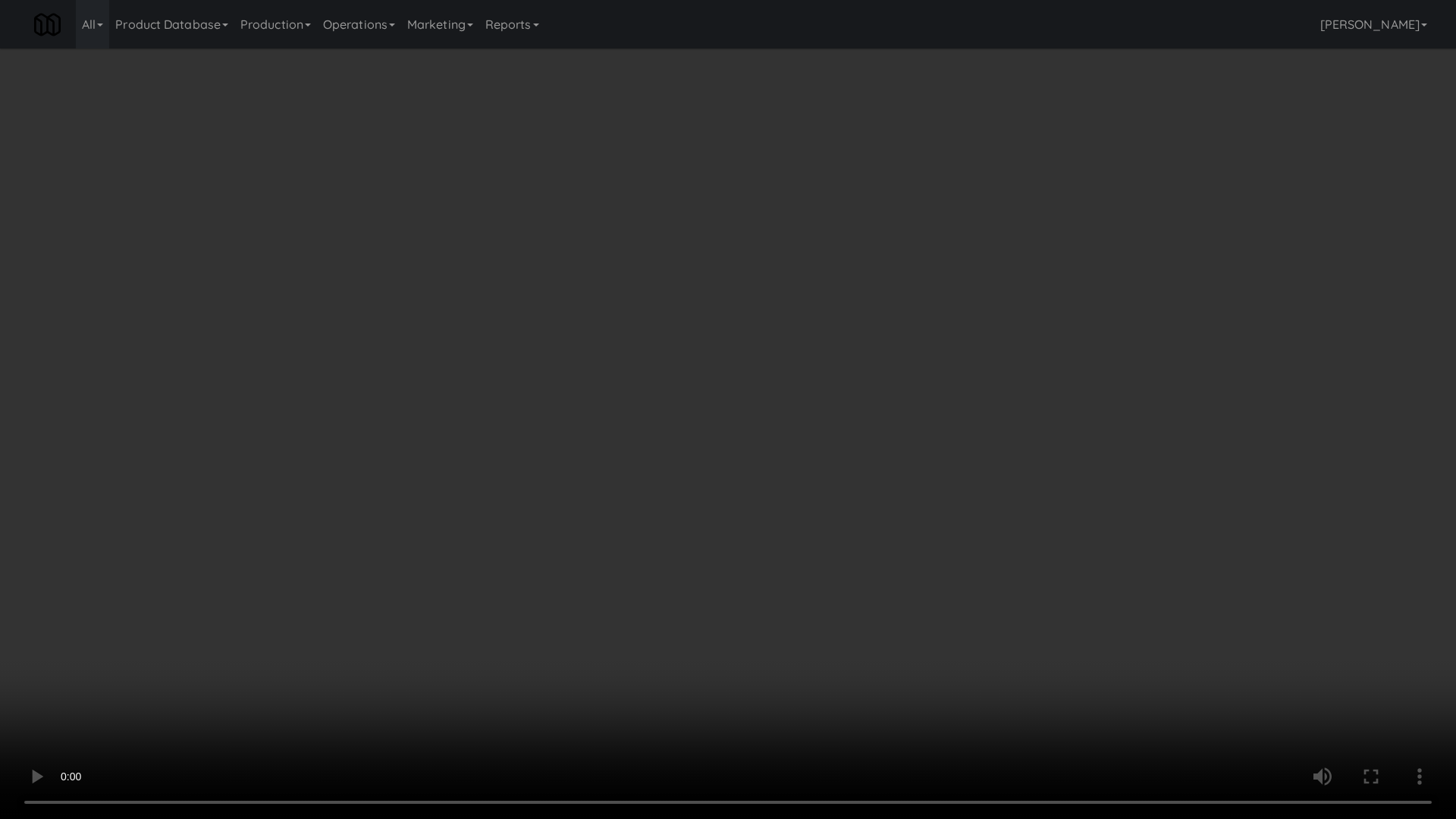
click at [794, 459] on video at bounding box center [728, 409] width 1456 height 819
click at [752, 475] on video at bounding box center [728, 409] width 1456 height 819
click at [800, 433] on video at bounding box center [728, 409] width 1456 height 819
click at [815, 459] on video at bounding box center [728, 409] width 1456 height 819
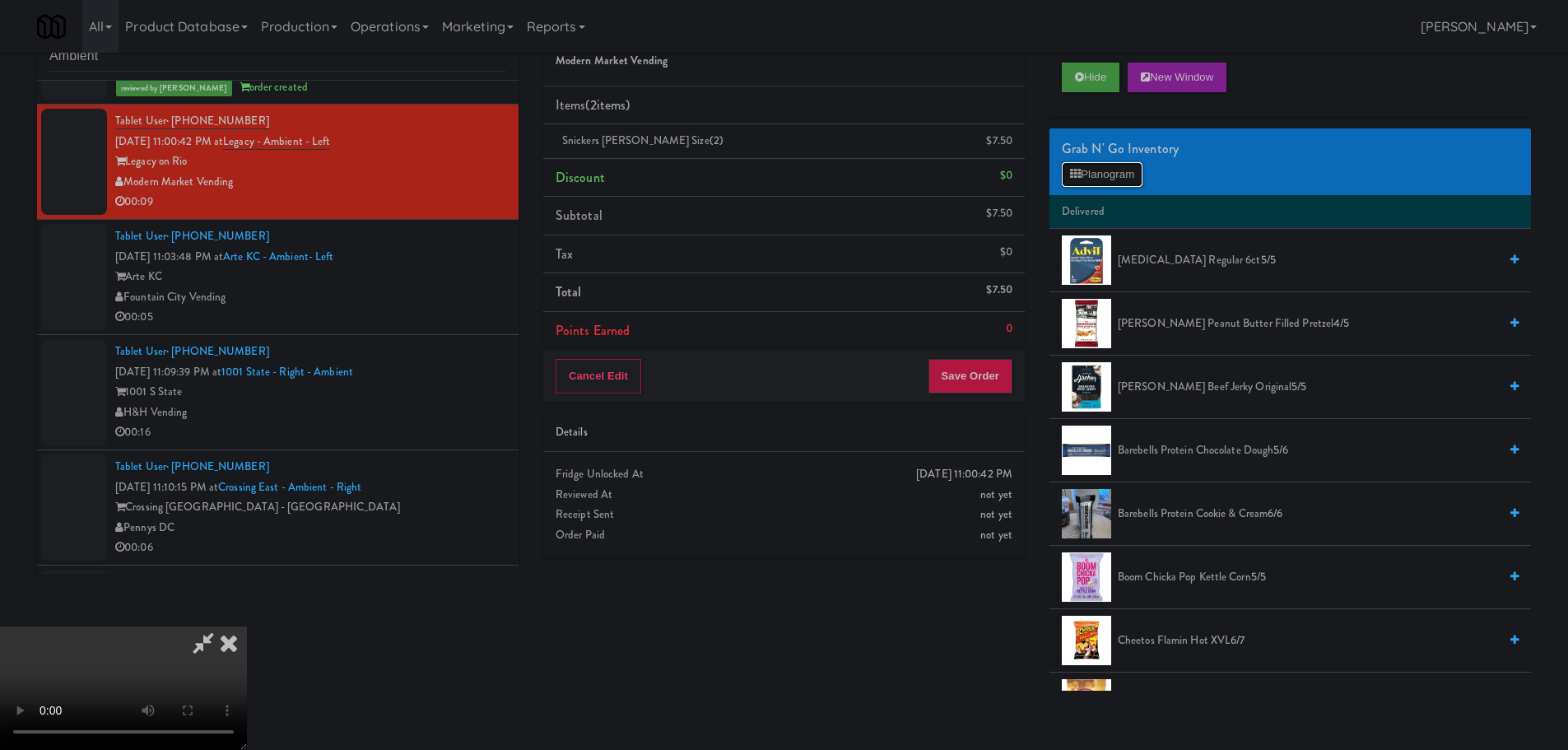
click at [1119, 177] on button "Planogram" at bounding box center [1102, 174] width 81 height 25
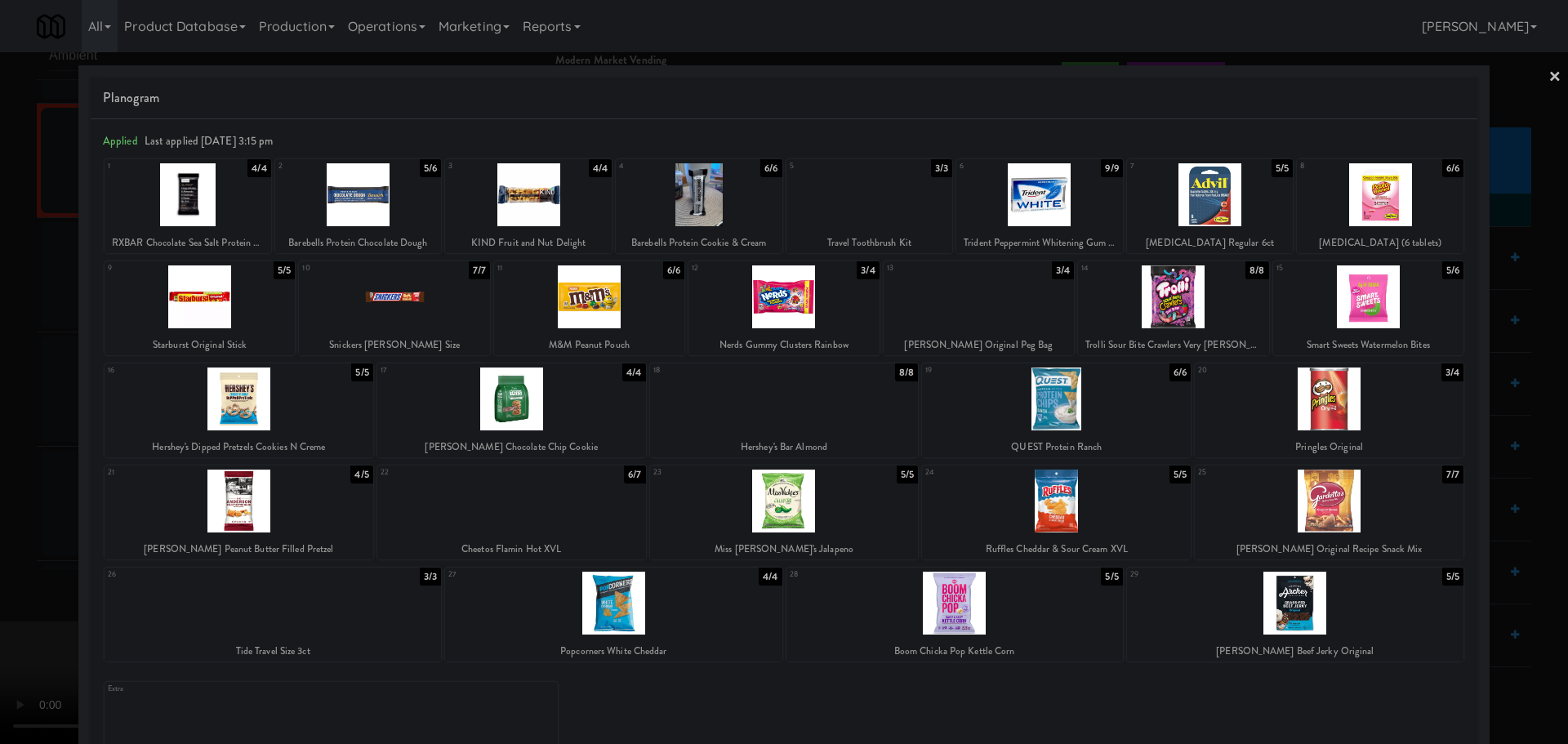
click at [797, 405] on div at bounding box center [784, 399] width 269 height 63
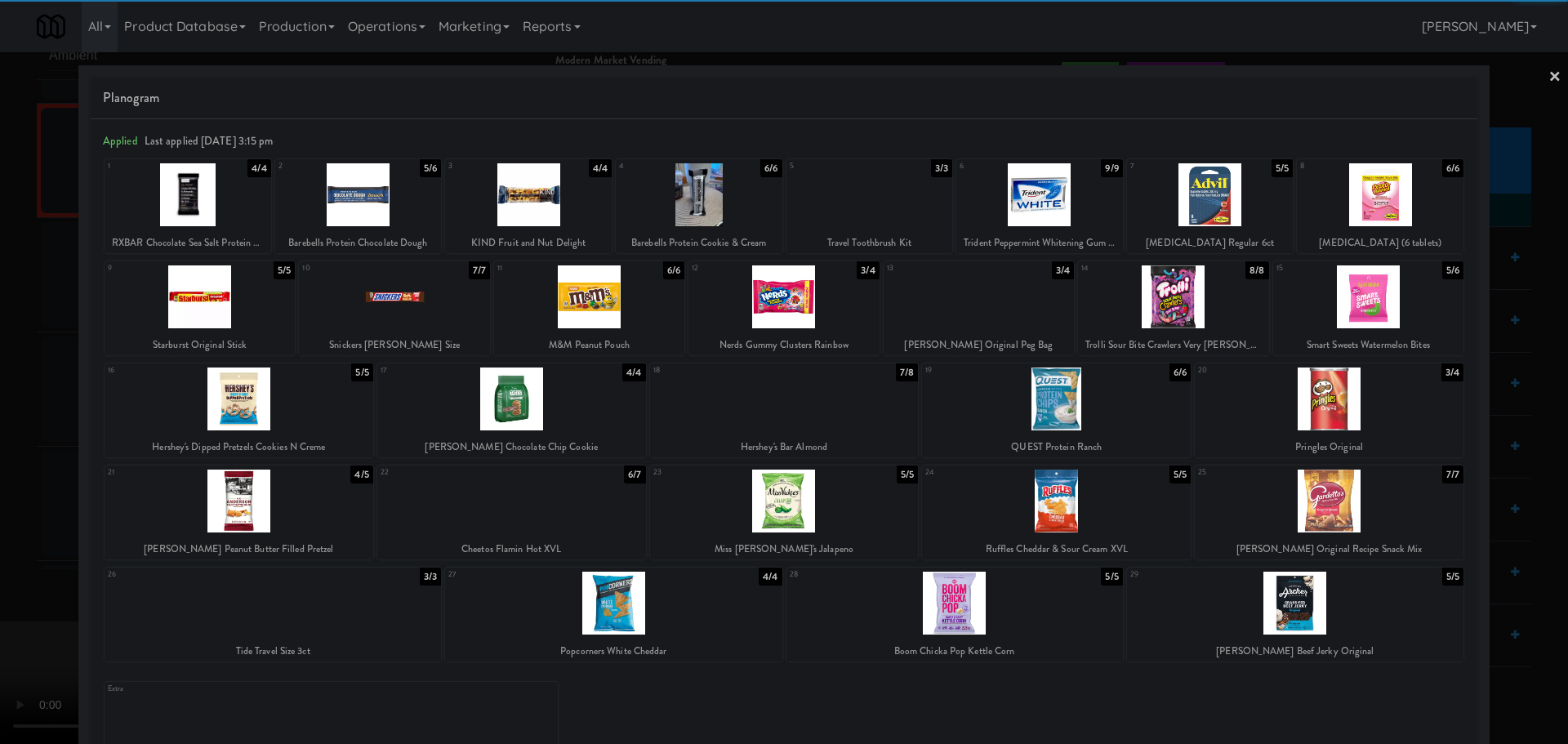
drag, startPoint x: 0, startPoint y: 455, endPoint x: 497, endPoint y: 360, distance: 506.0
click at [1, 455] on div at bounding box center [784, 372] width 1568 height 744
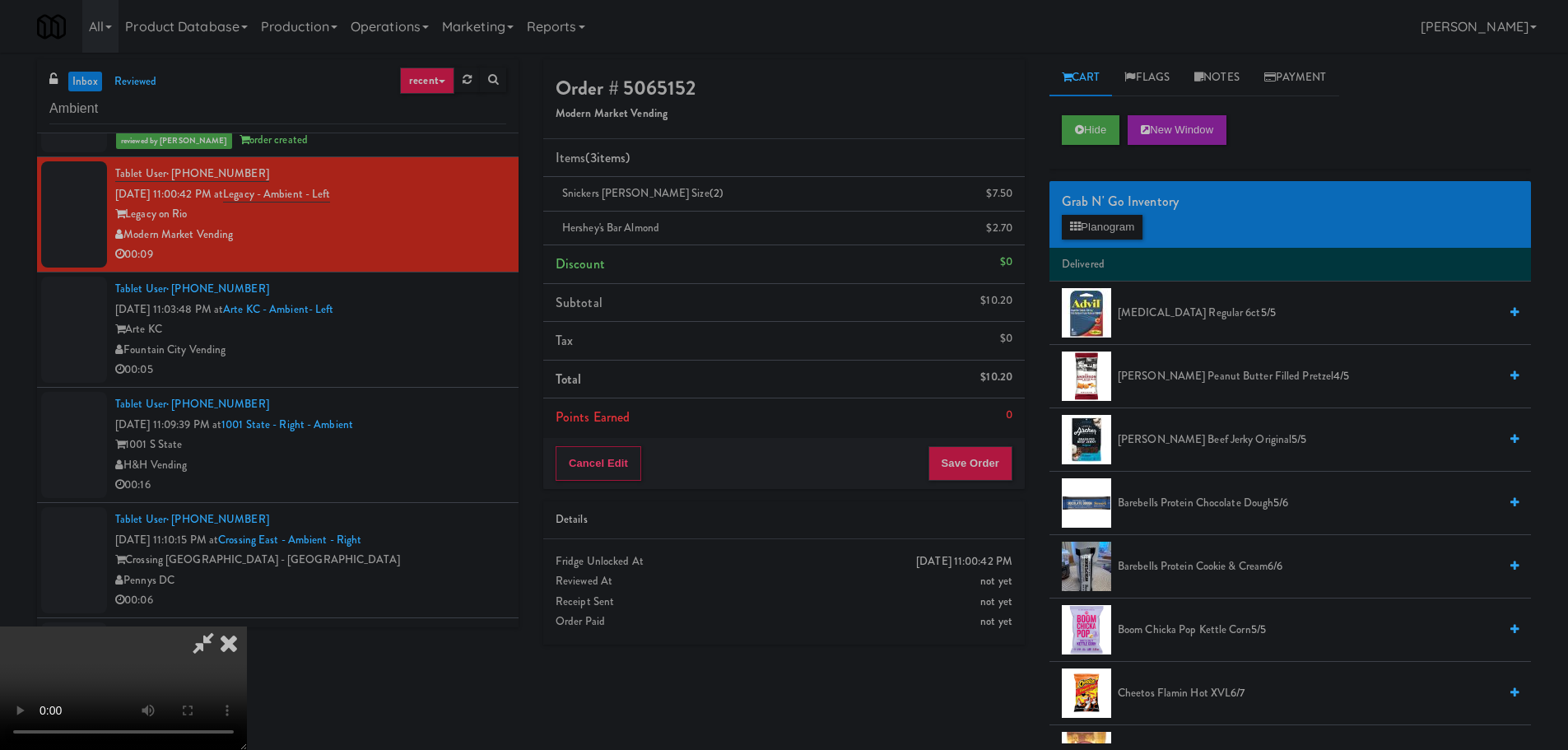
click at [222, 626] on icon at bounding box center [204, 643] width 38 height 33
click at [1011, 202] on icon at bounding box center [1014, 199] width 8 height 11
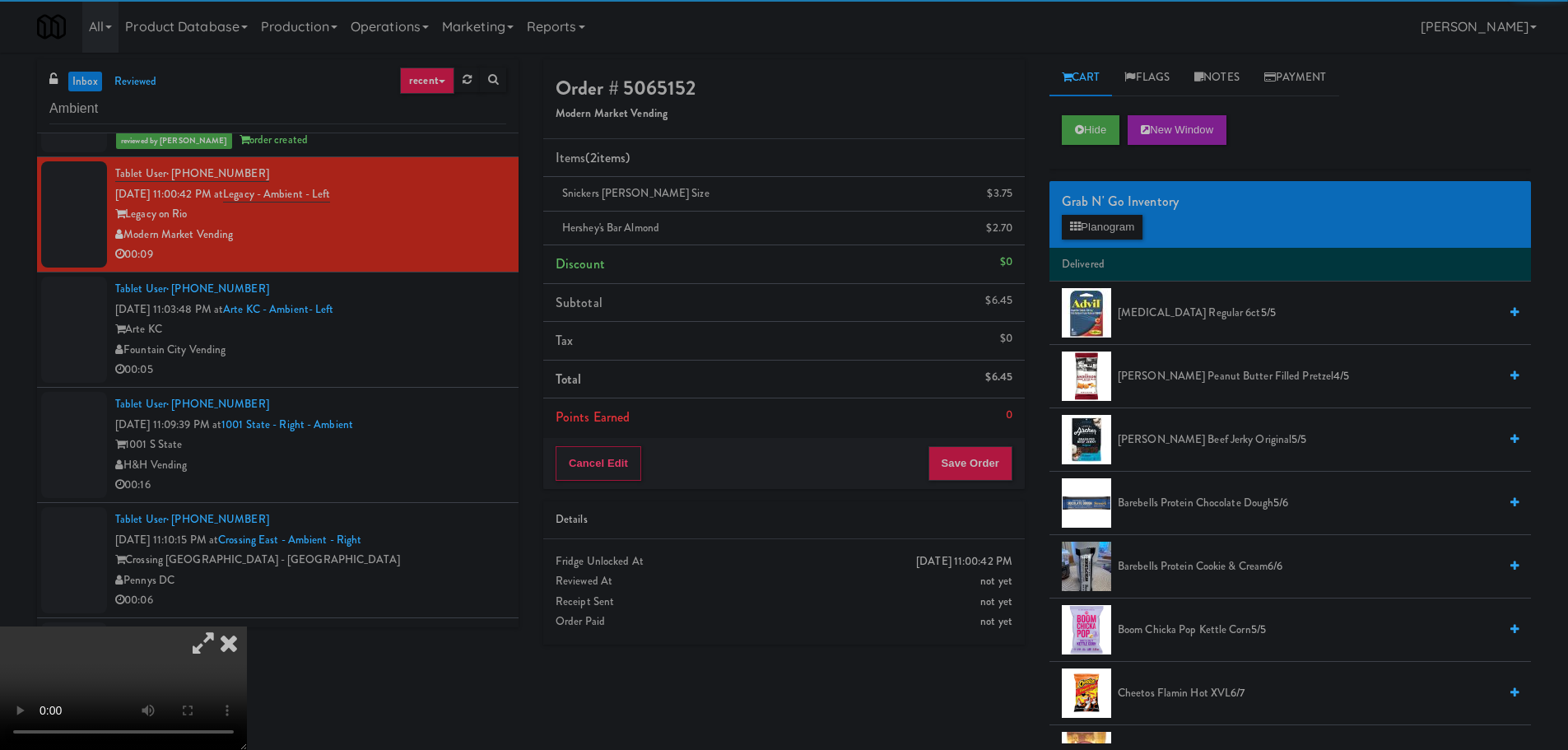
click at [222, 626] on icon at bounding box center [204, 643] width 38 height 33
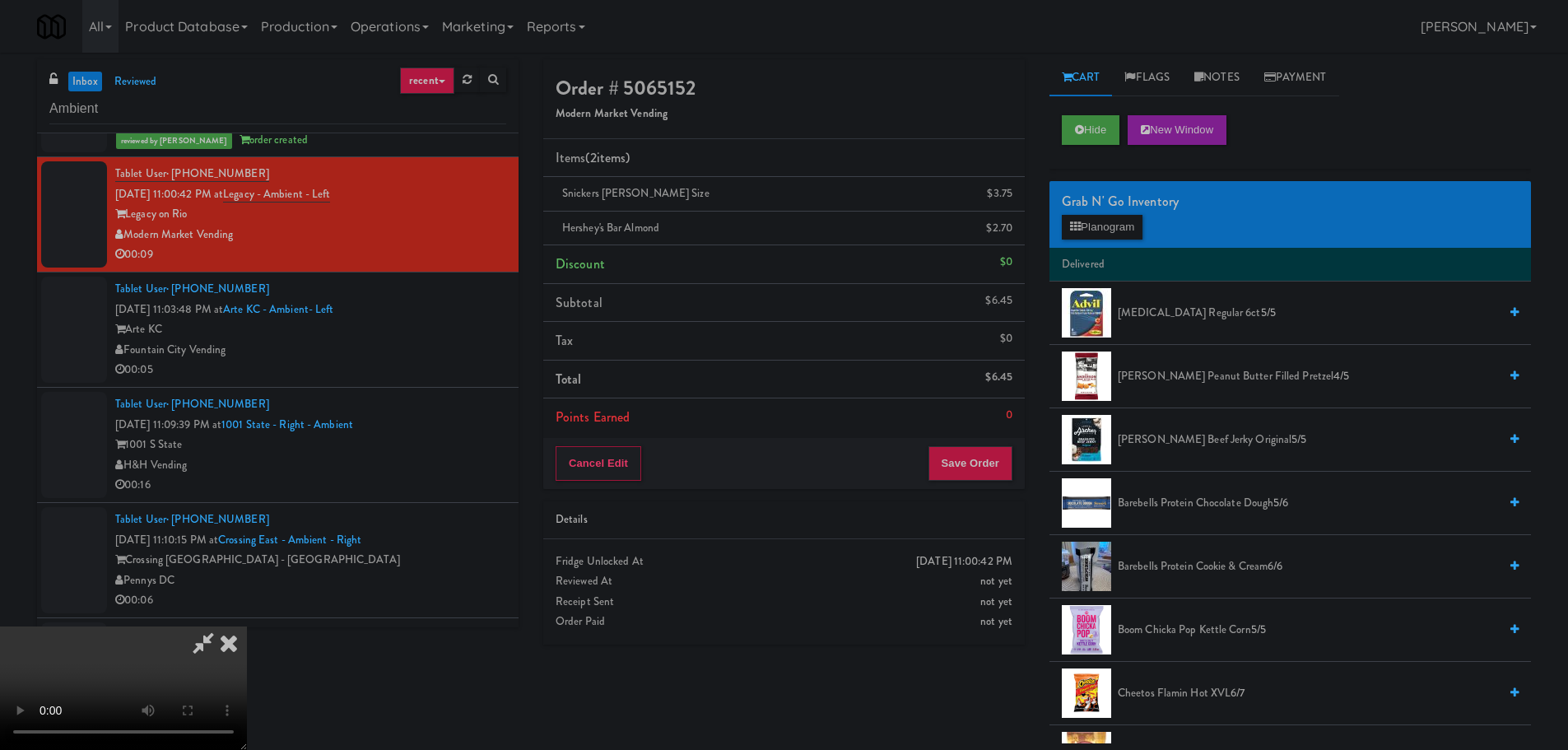
scroll to position [283, 0]
click at [247, 626] on video at bounding box center [123, 688] width 247 height 124
click at [972, 468] on button "Save Order" at bounding box center [970, 463] width 84 height 35
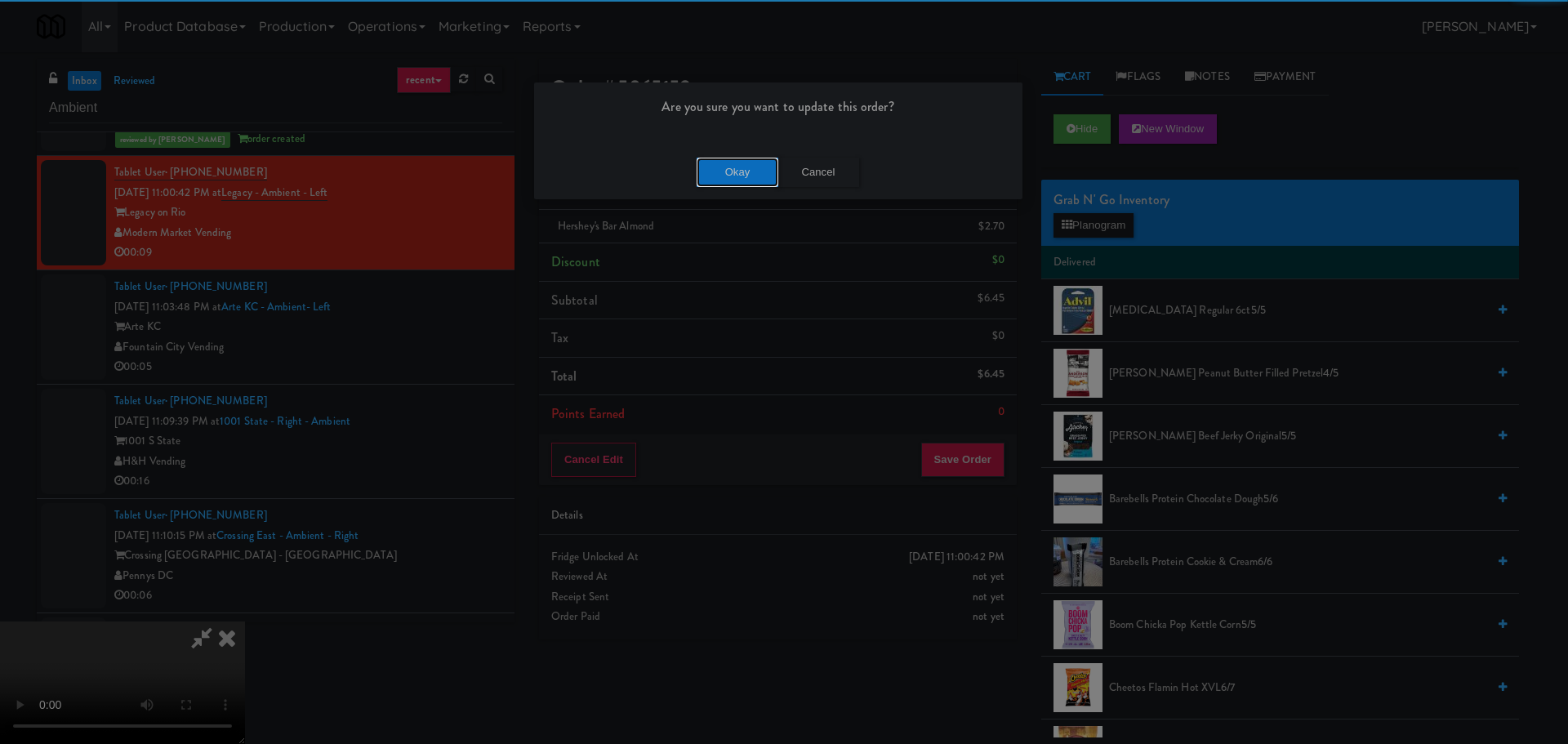
click at [704, 184] on button "Okay" at bounding box center [738, 172] width 81 height 30
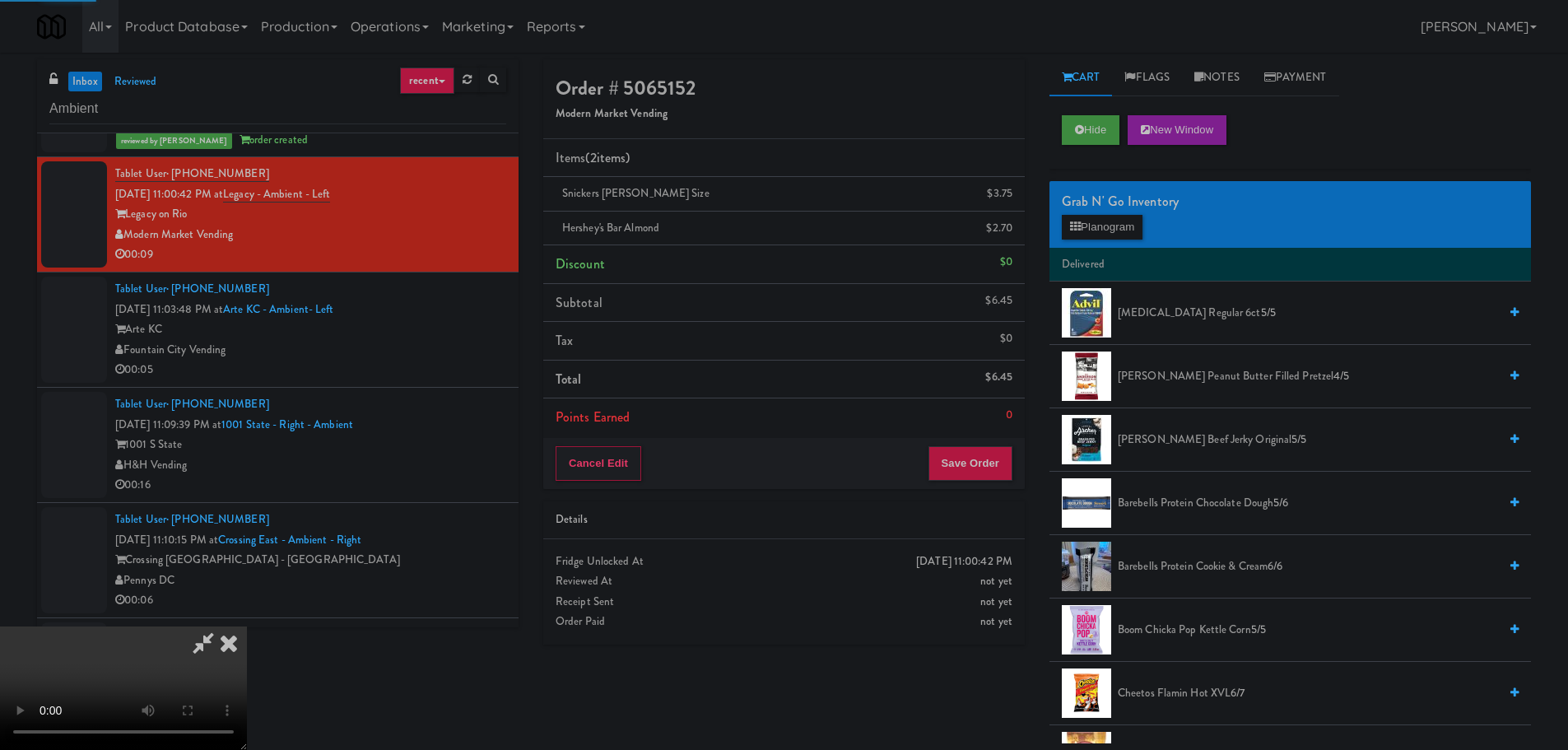
scroll to position [0, 0]
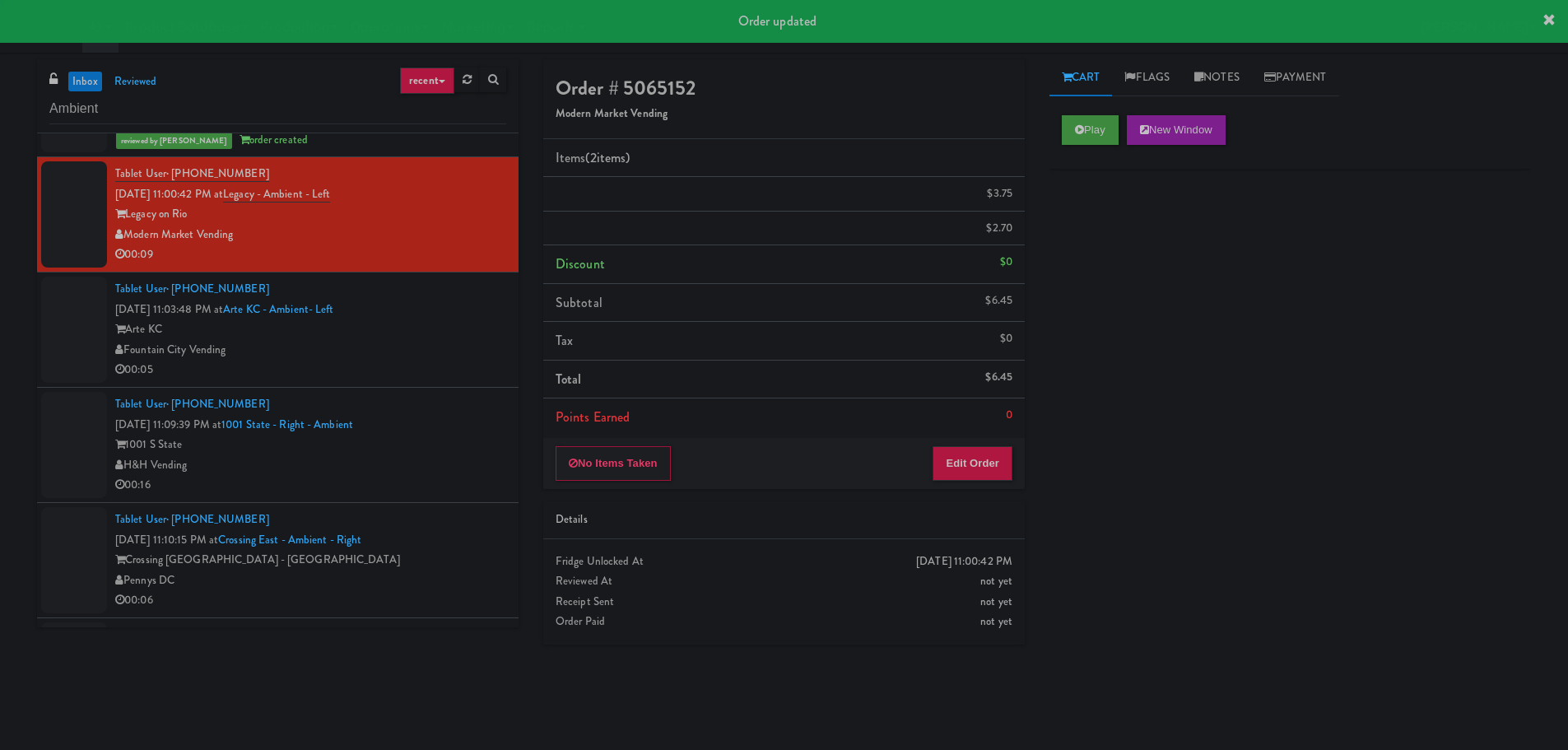
click at [395, 342] on div "Fountain City Vending" at bounding box center [311, 350] width 391 height 21
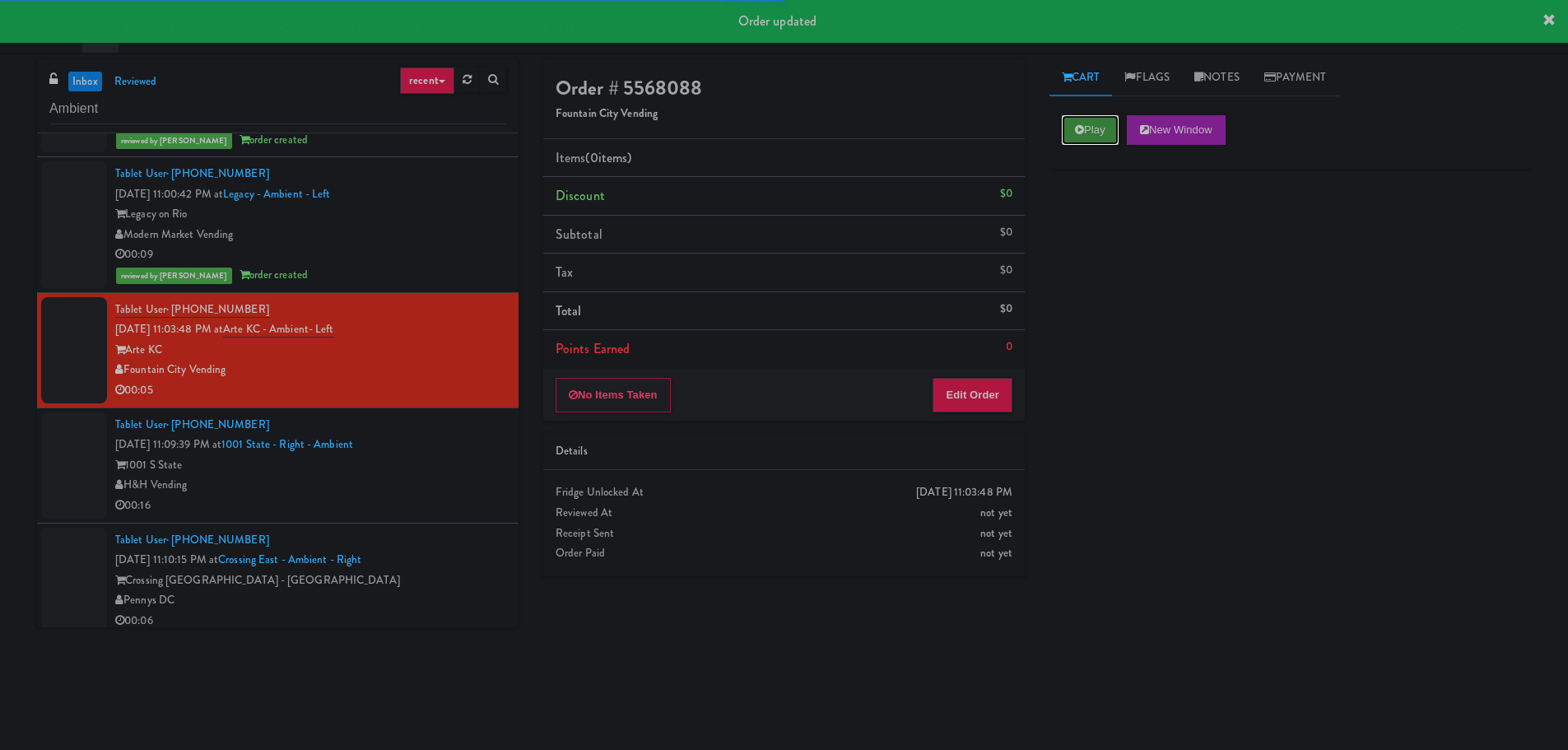
drag, startPoint x: 1107, startPoint y: 127, endPoint x: 1089, endPoint y: 137, distance: 20.6
click at [1103, 127] on button "Play" at bounding box center [1090, 130] width 56 height 30
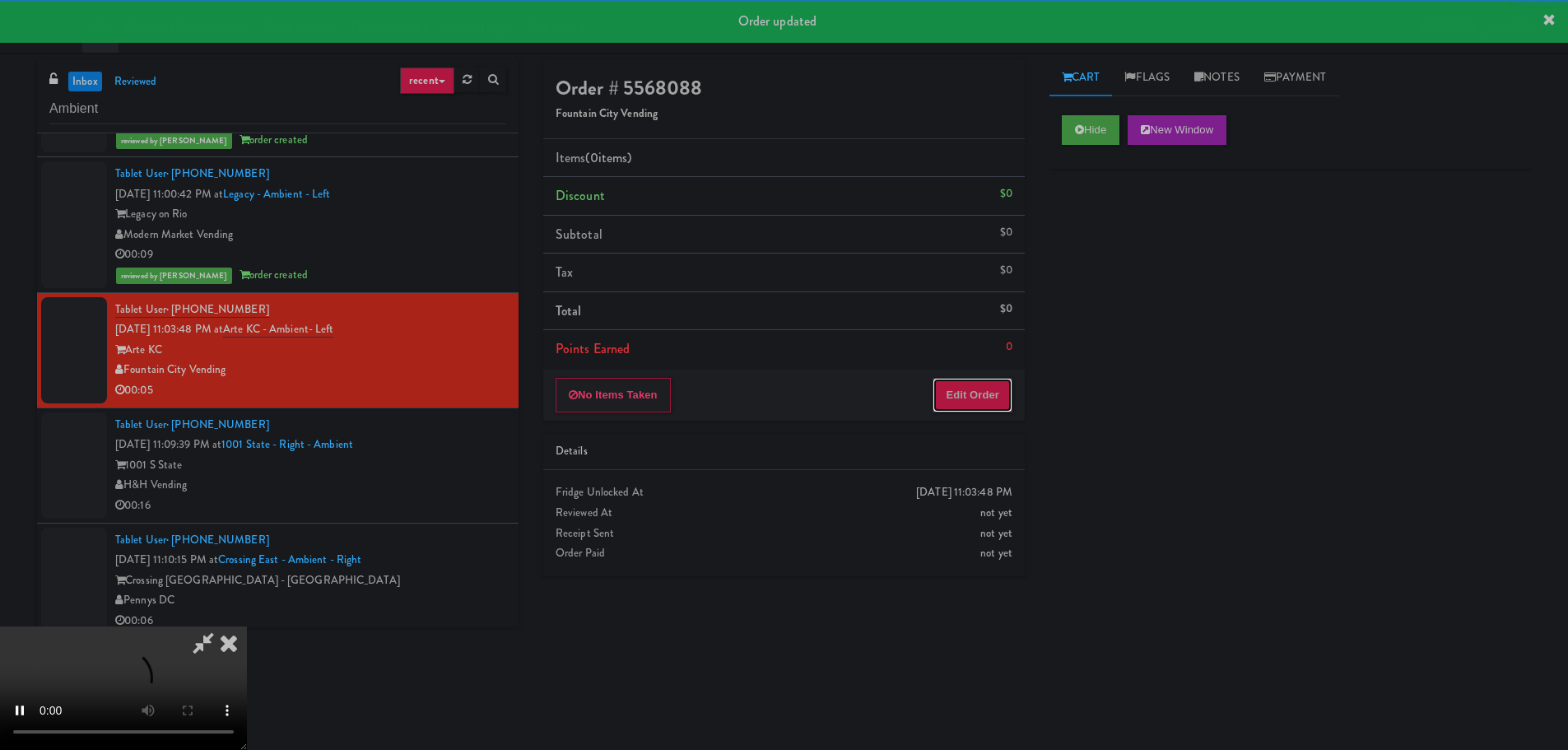
click at [1005, 398] on button "Edit Order" at bounding box center [973, 395] width 80 height 35
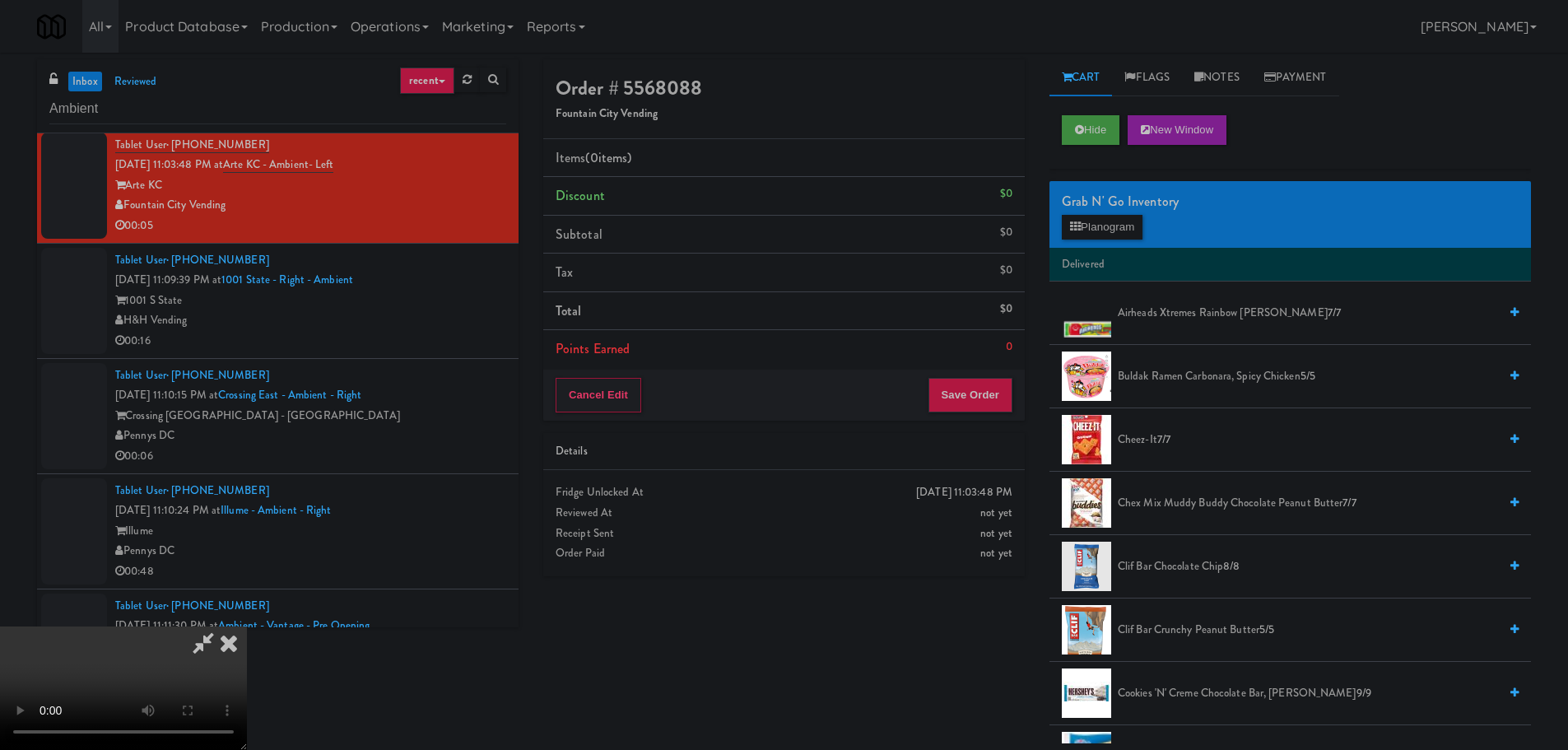
click at [247, 626] on video at bounding box center [123, 688] width 247 height 124
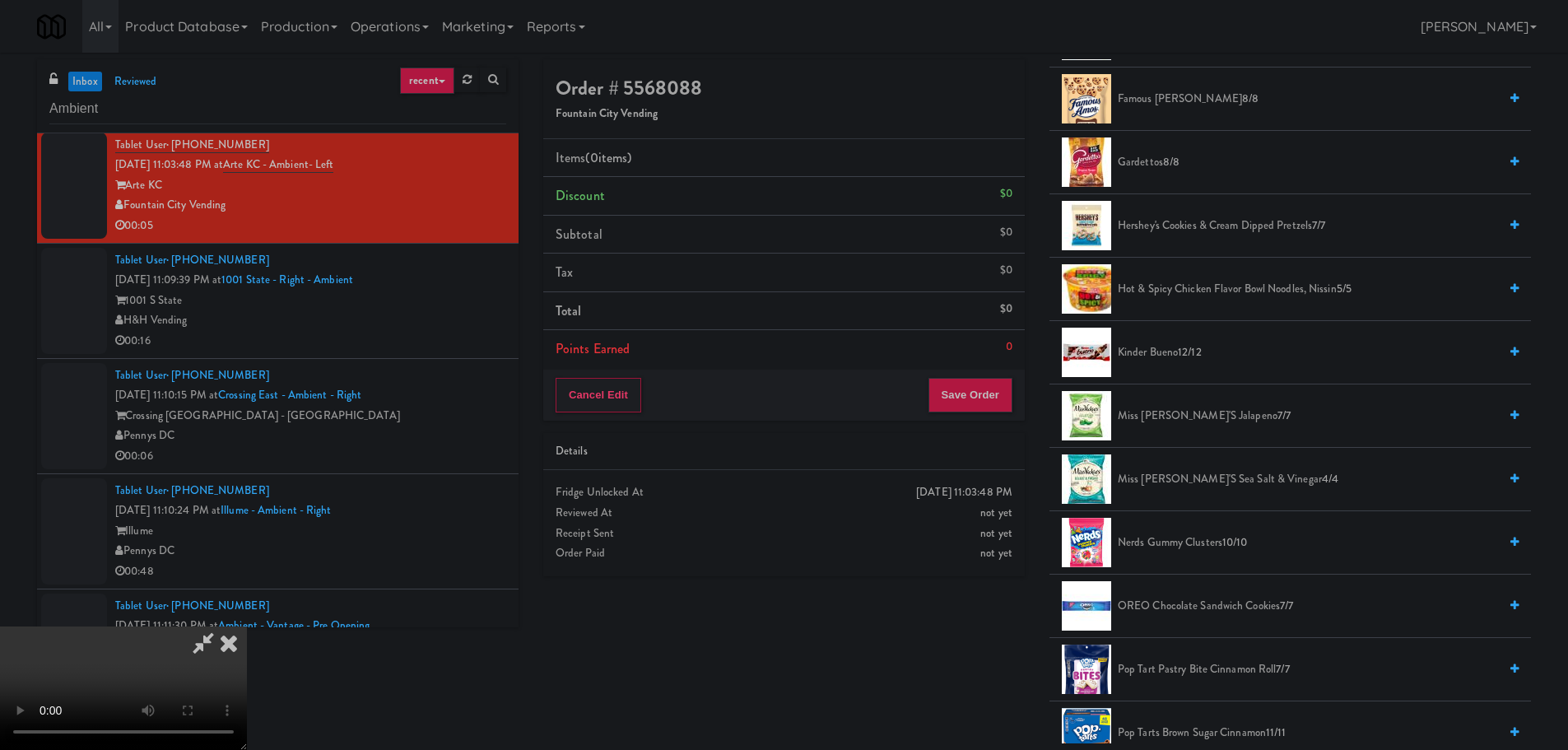
scroll to position [741, 0]
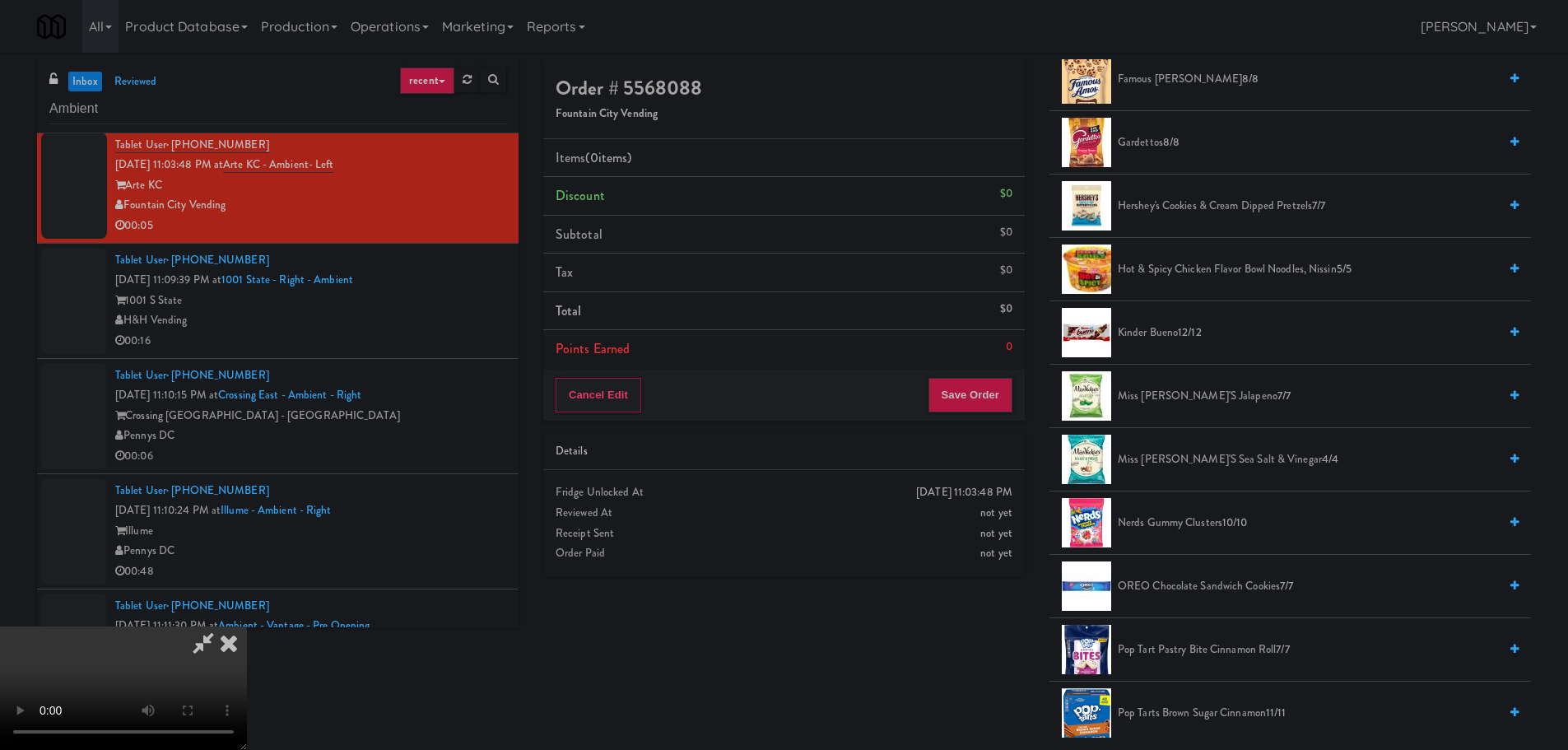
click at [1171, 323] on span "Kinder Bueno 12/12" at bounding box center [1308, 333] width 380 height 21
click at [1159, 336] on span "Kinder Bueno 12/12" at bounding box center [1308, 333] width 380 height 21
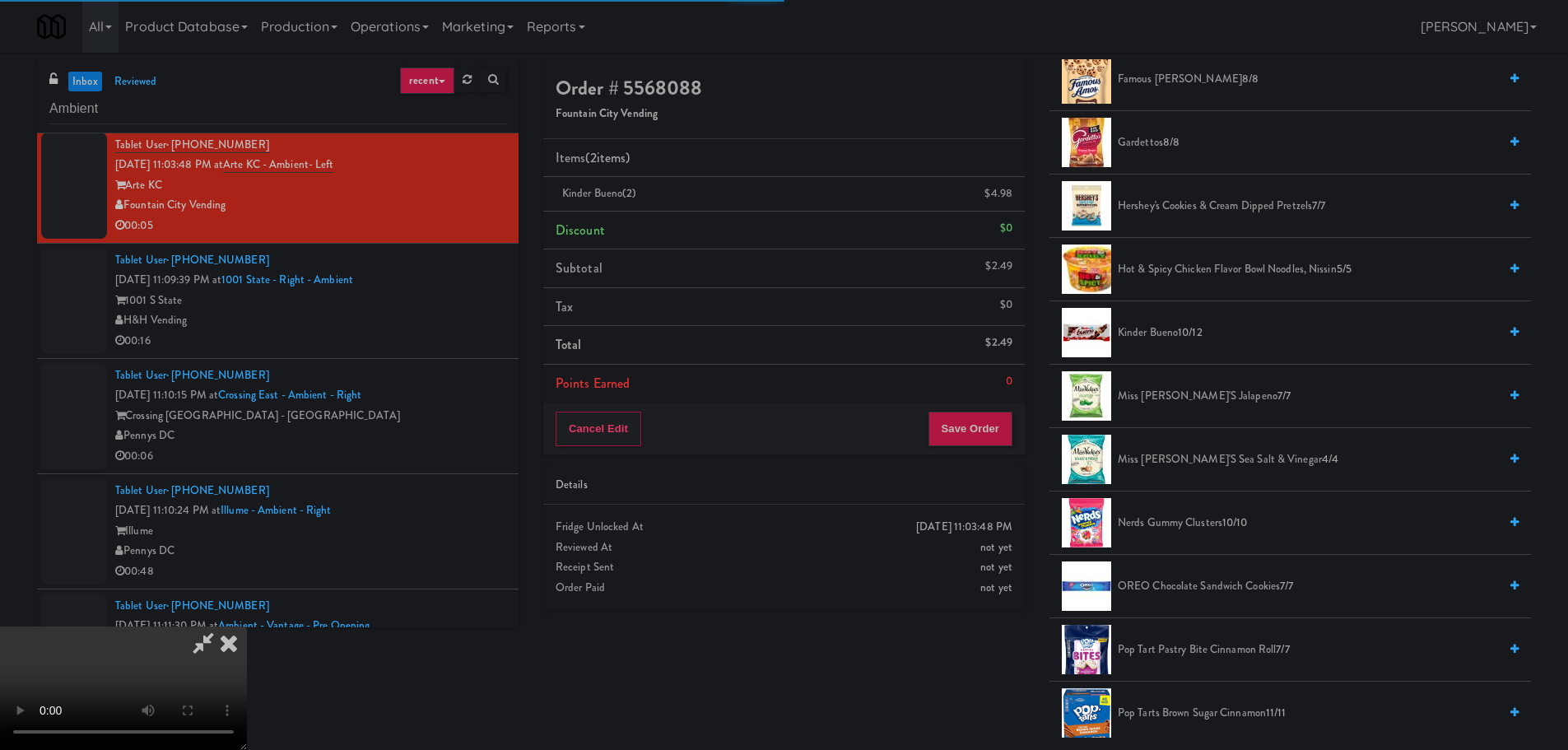
click at [247, 626] on video at bounding box center [123, 688] width 247 height 124
click at [993, 417] on button "Save Order" at bounding box center [970, 429] width 84 height 35
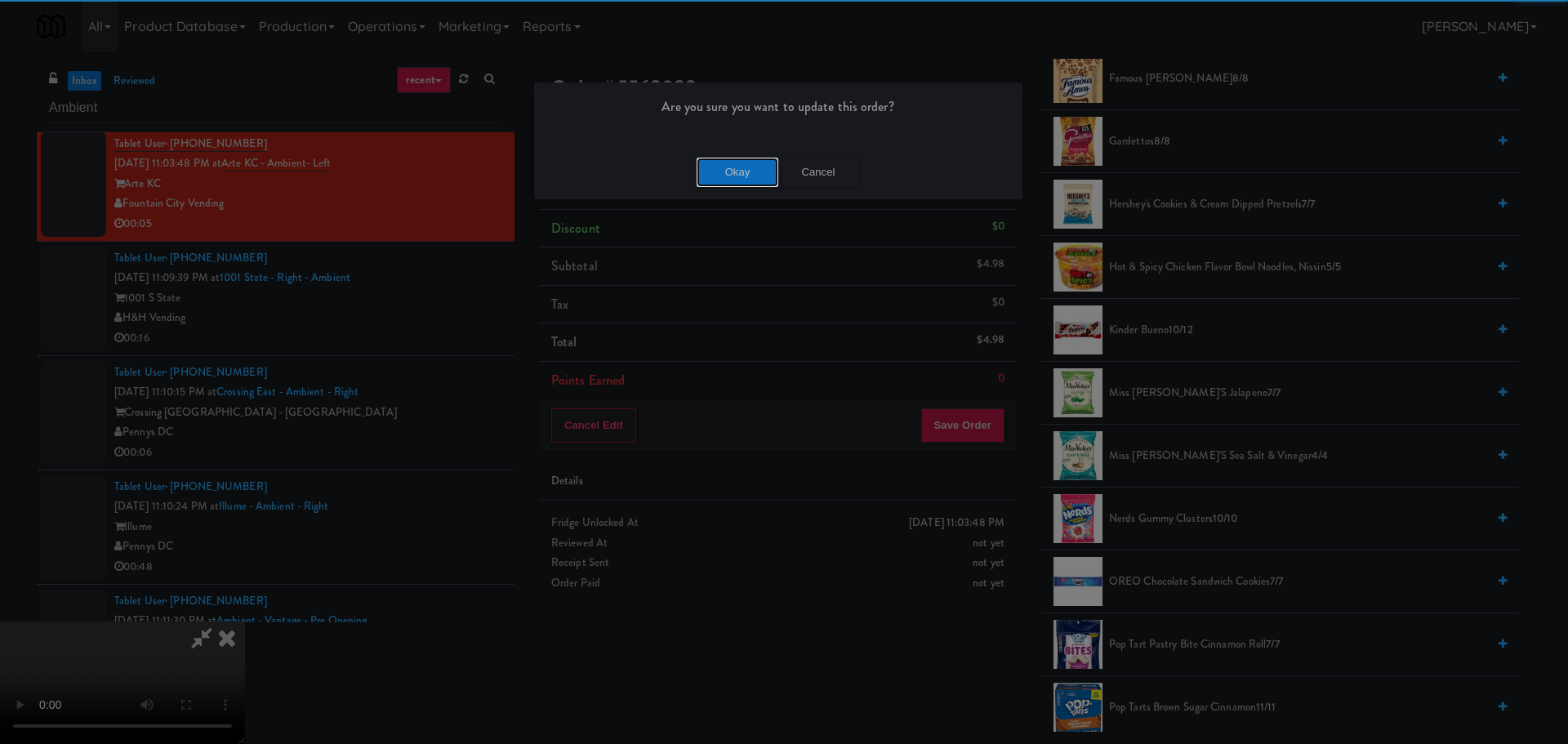
click at [724, 171] on button "Okay" at bounding box center [738, 172] width 81 height 30
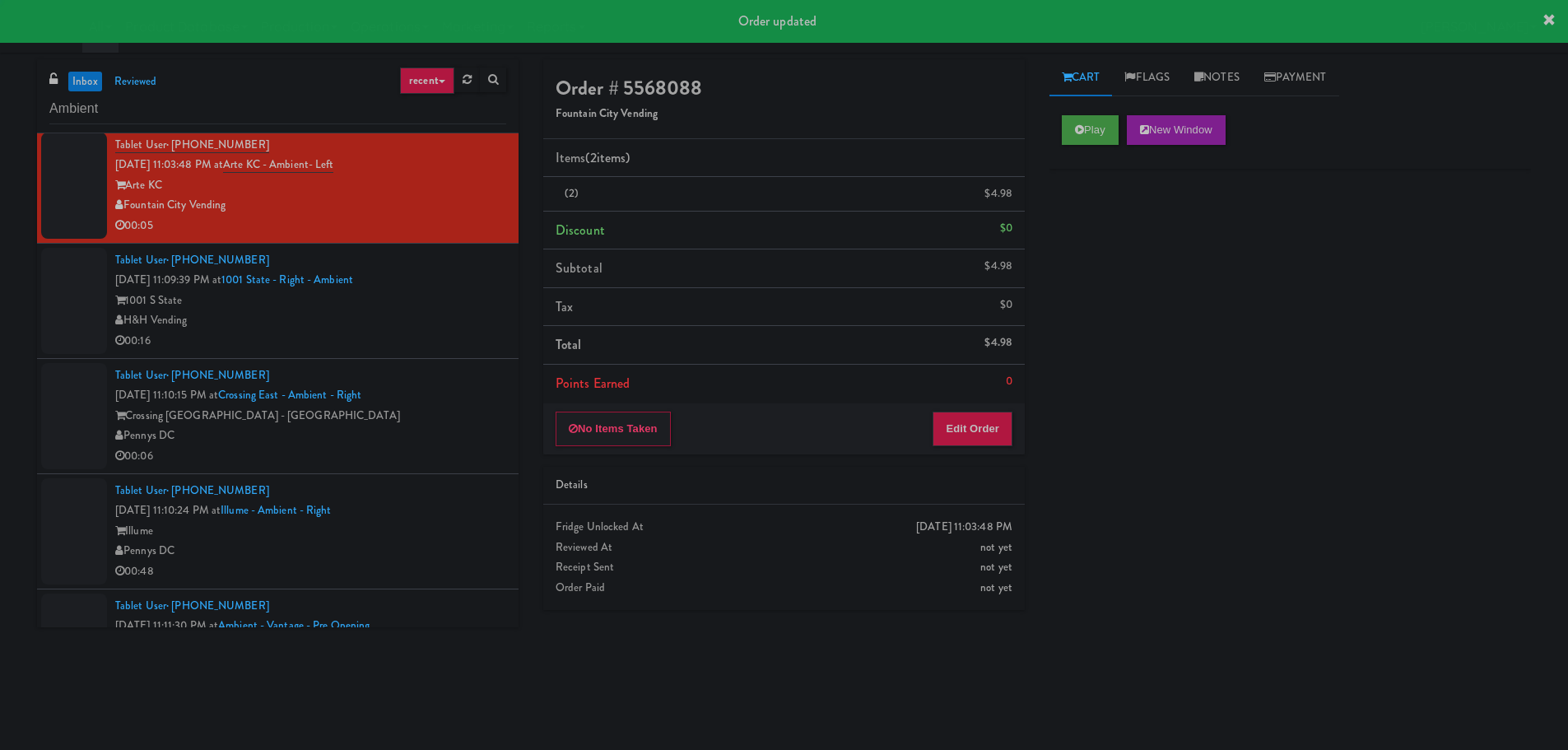
scroll to position [0, 0]
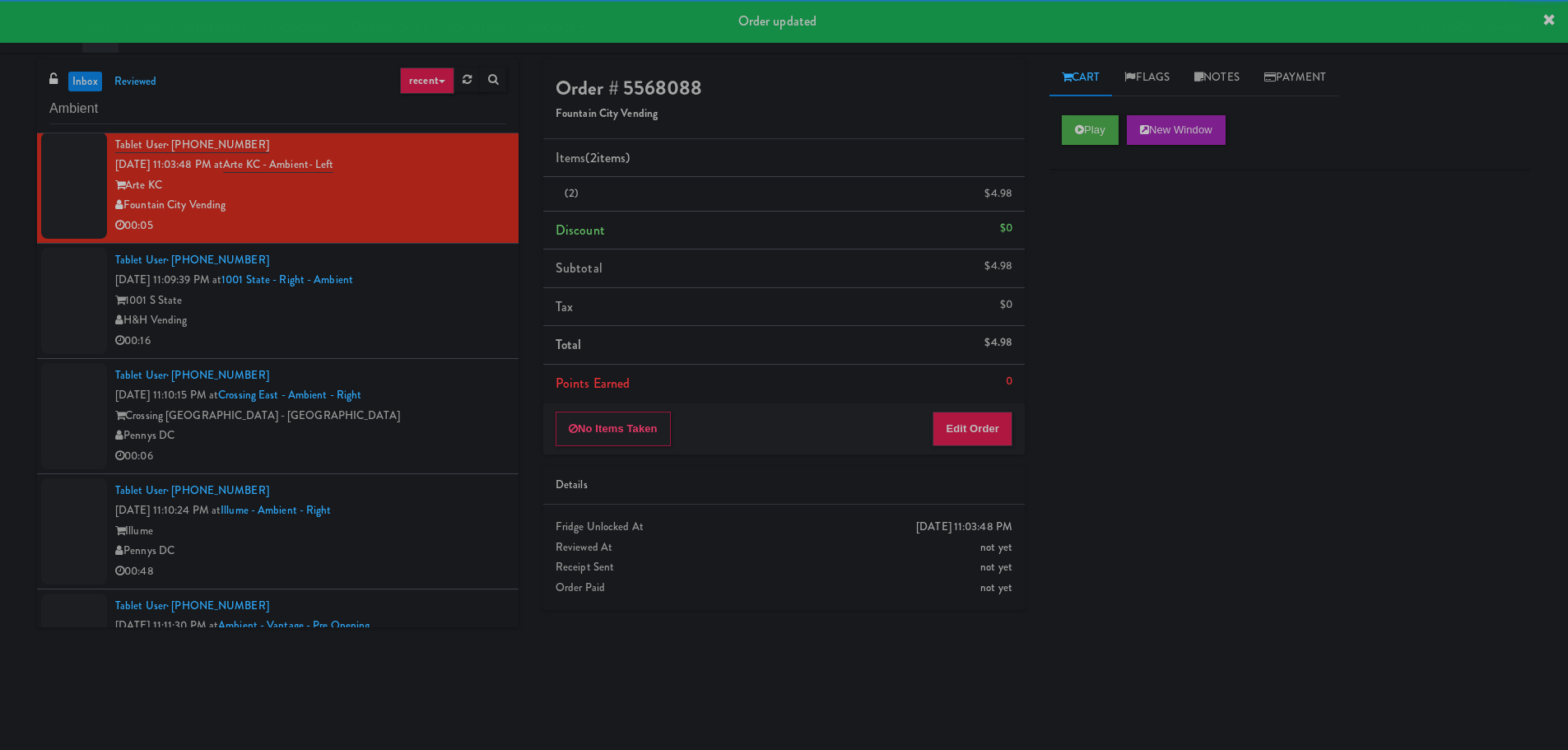
click at [425, 352] on li "Tablet User · (973) 580-8609 [DATE] 11:09:39 PM at 1001 State - Right - Ambient…" at bounding box center [278, 301] width 481 height 116
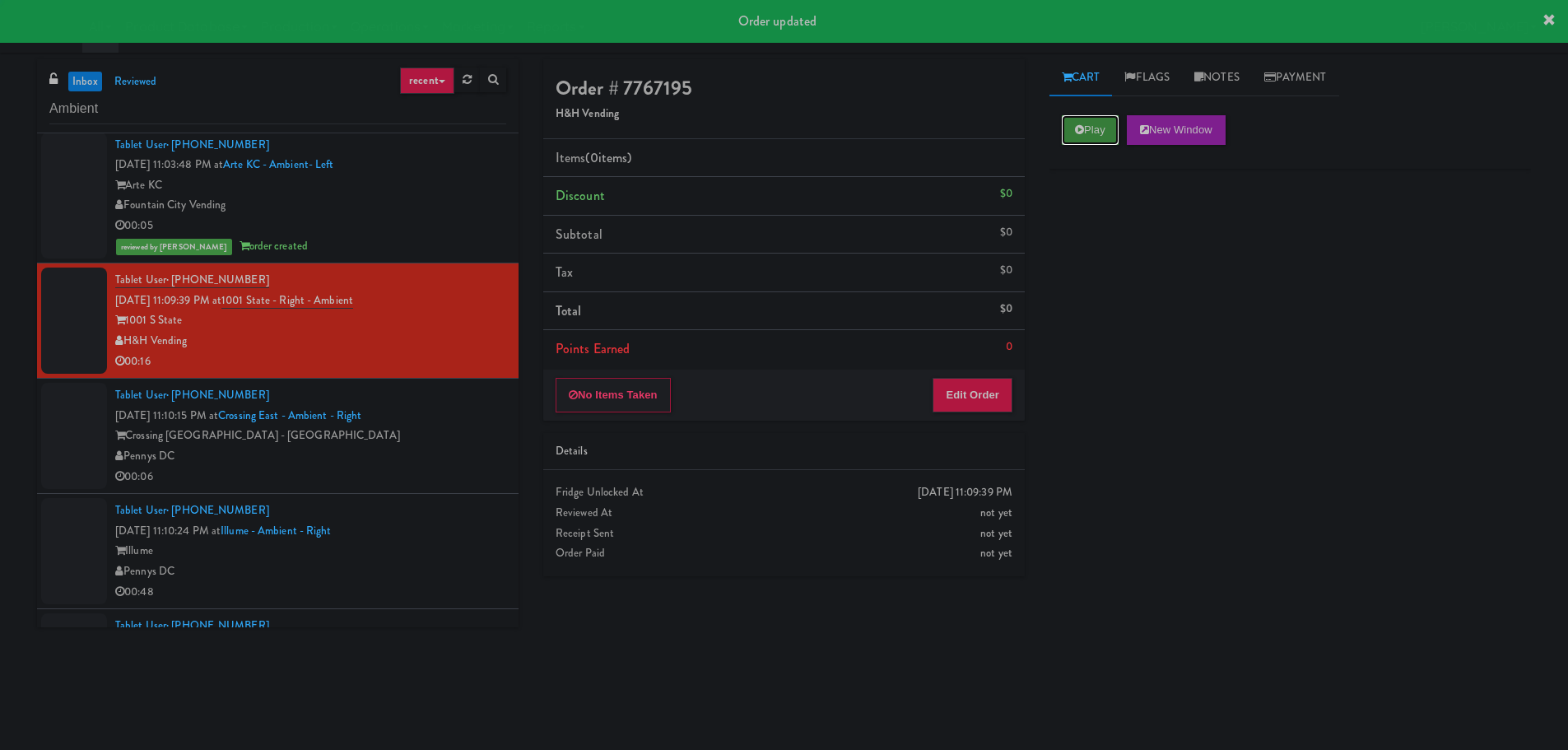
drag, startPoint x: 1089, startPoint y: 123, endPoint x: 1074, endPoint y: 144, distance: 25.8
click at [1088, 123] on button "Play" at bounding box center [1090, 130] width 56 height 30
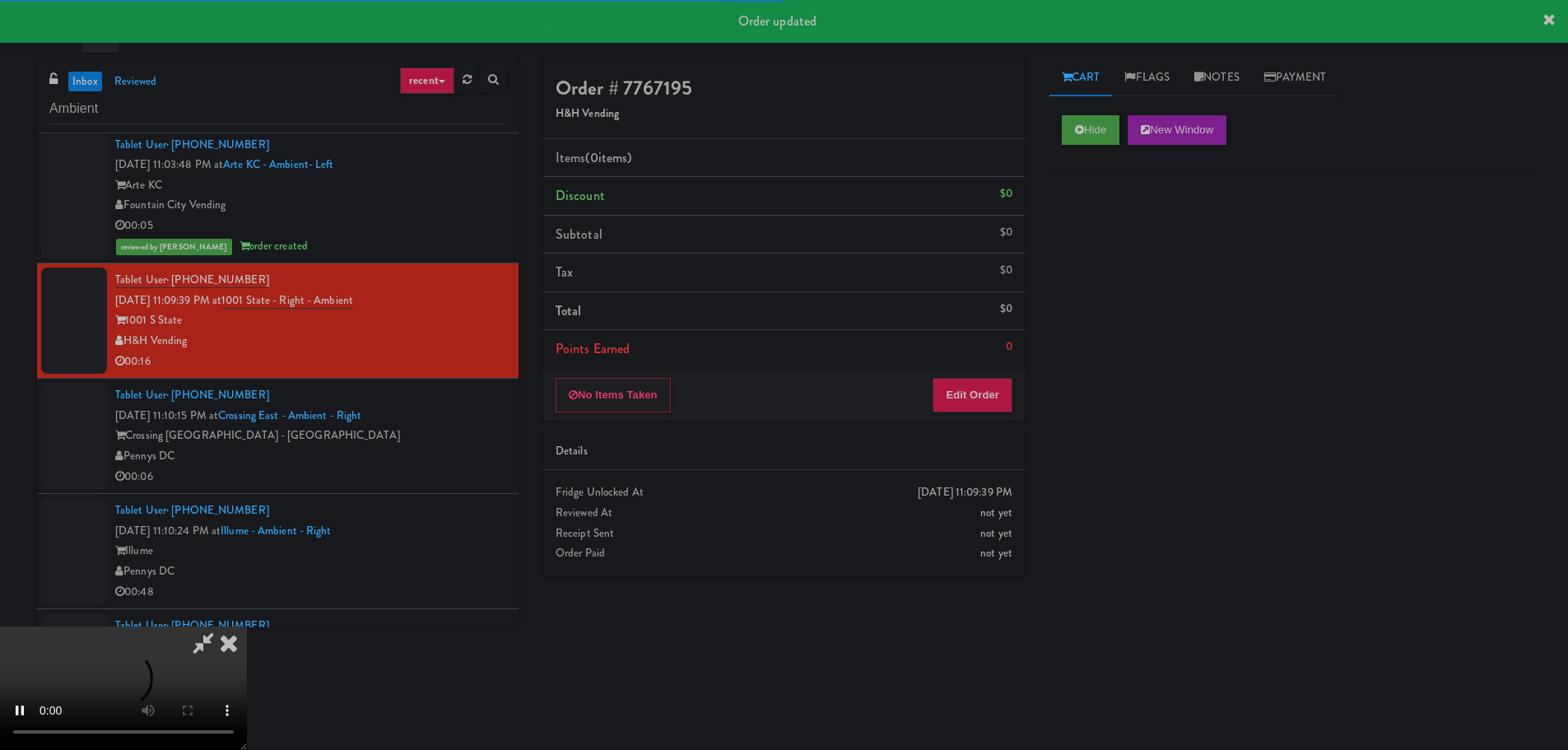
click at [970, 368] on div "Items (0 items ) Discount $0 Subtotal $0 Tax $0 Total $0 Points Earned 0" at bounding box center [784, 254] width 481 height 230
click at [980, 385] on button "Edit Order" at bounding box center [973, 395] width 80 height 35
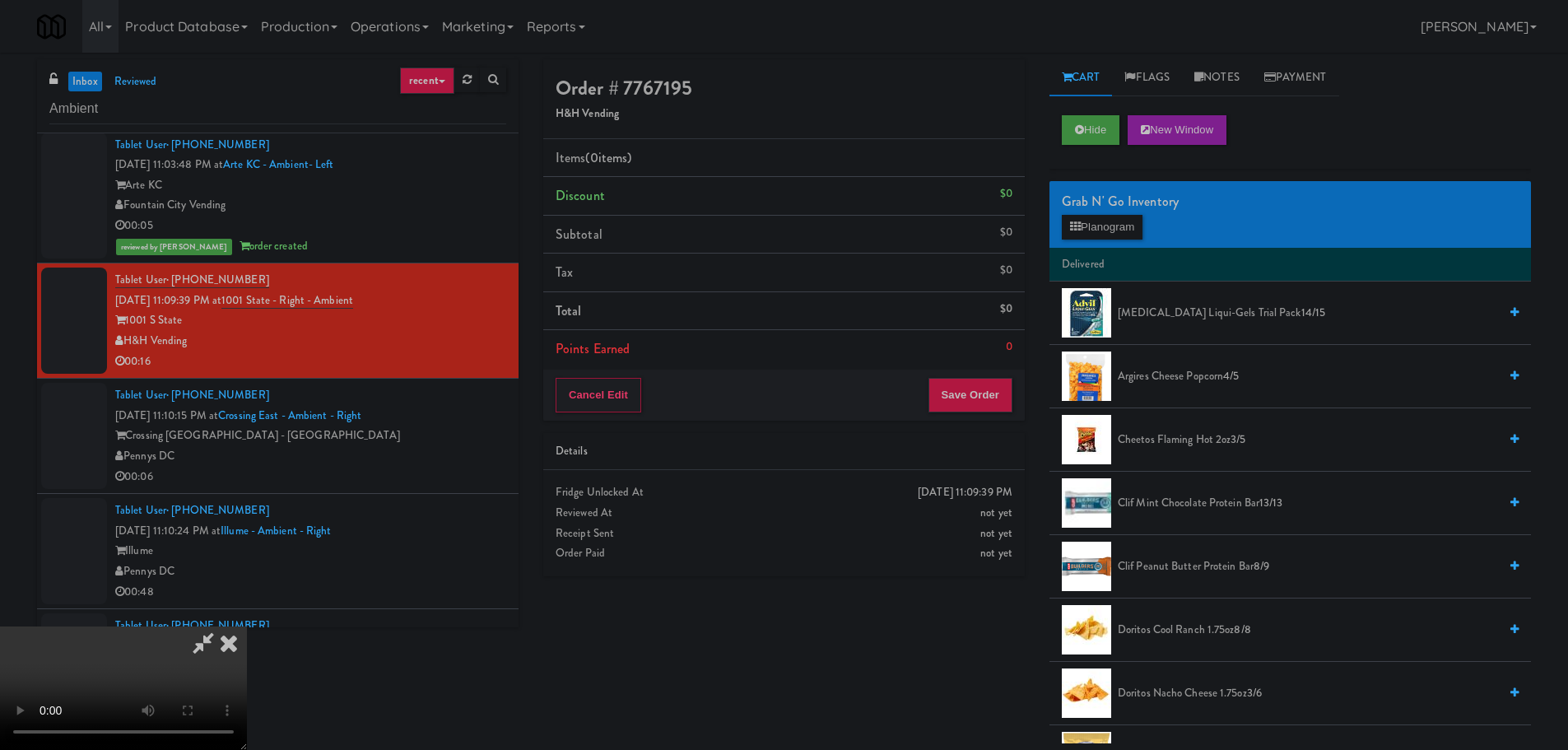
click at [247, 626] on video at bounding box center [123, 688] width 247 height 124
click at [1128, 218] on button "Planogram" at bounding box center [1102, 227] width 81 height 25
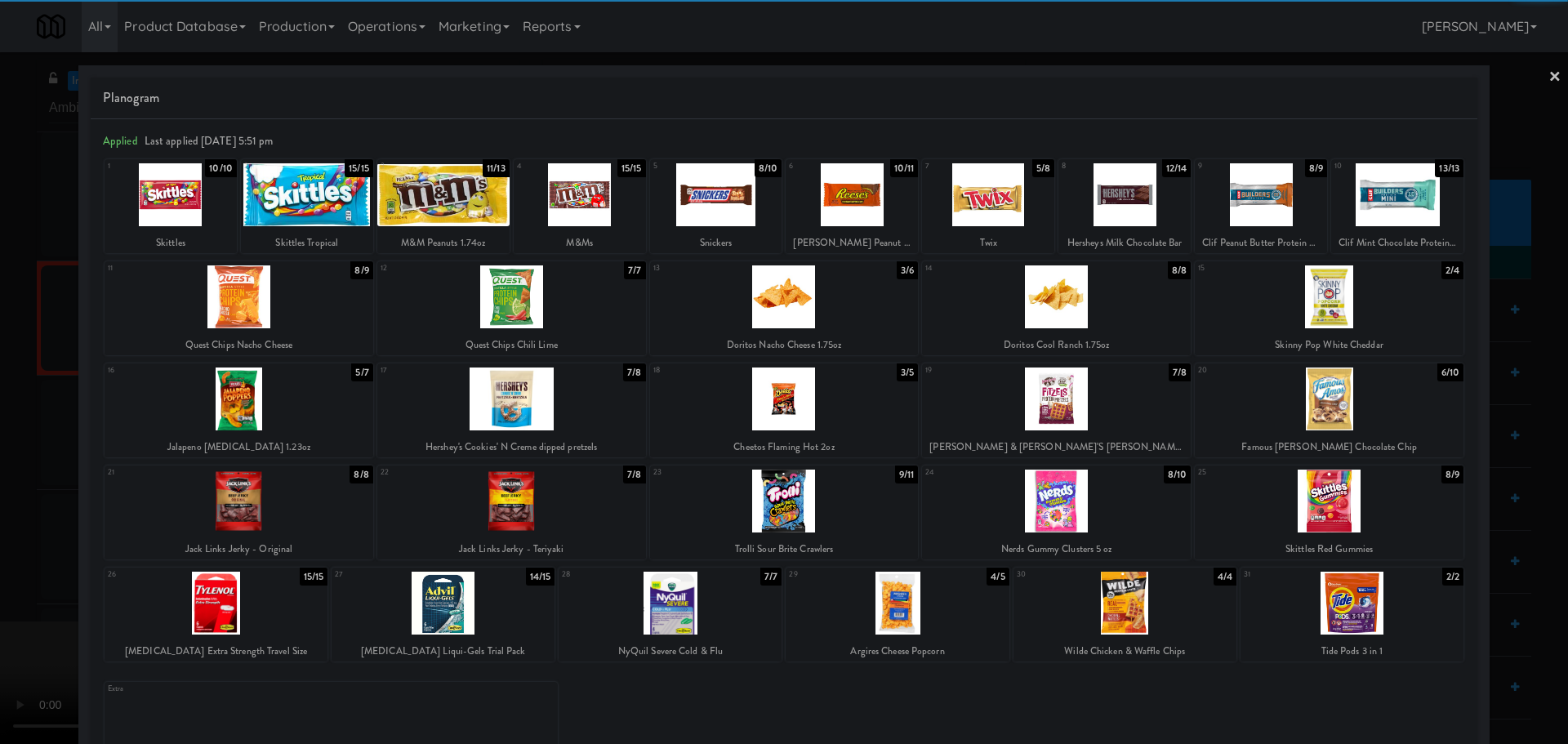
click at [849, 208] on div at bounding box center [851, 195] width 133 height 63
drag, startPoint x: 1, startPoint y: 431, endPoint x: 58, endPoint y: 416, distance: 58.9
click at [6, 431] on div at bounding box center [784, 372] width 1568 height 744
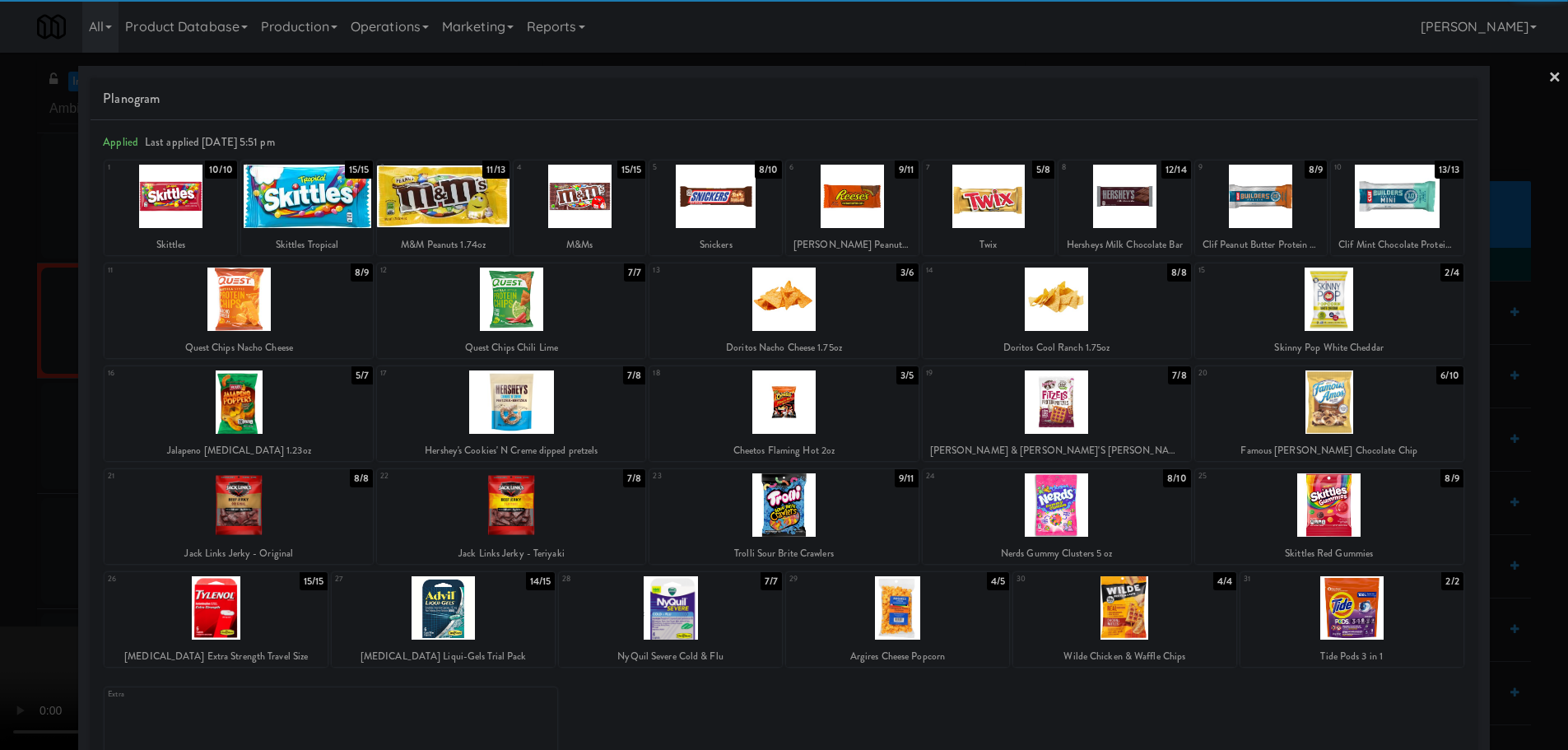
click at [247, 626] on video at bounding box center [123, 688] width 247 height 124
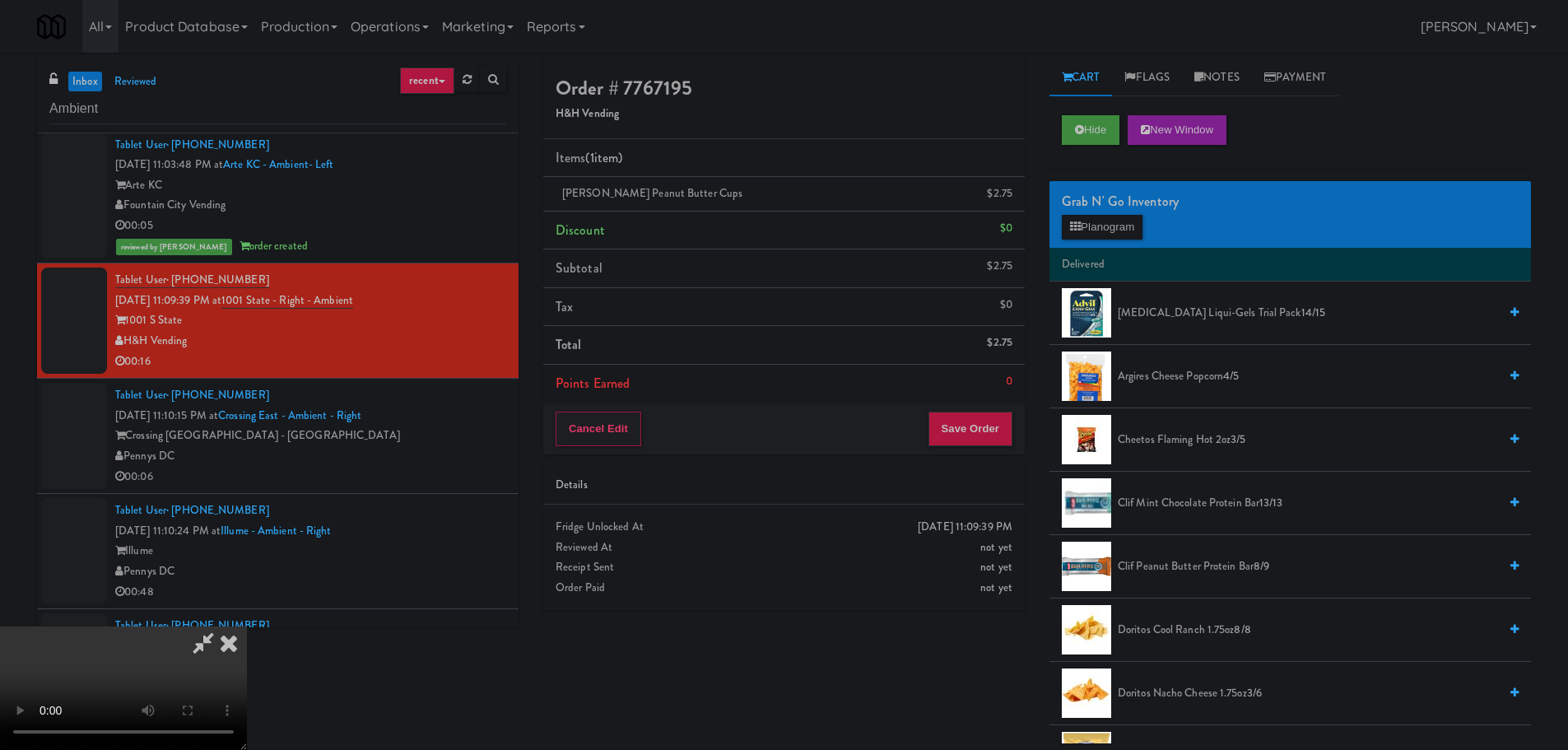
click at [247, 626] on video at bounding box center [123, 688] width 247 height 124
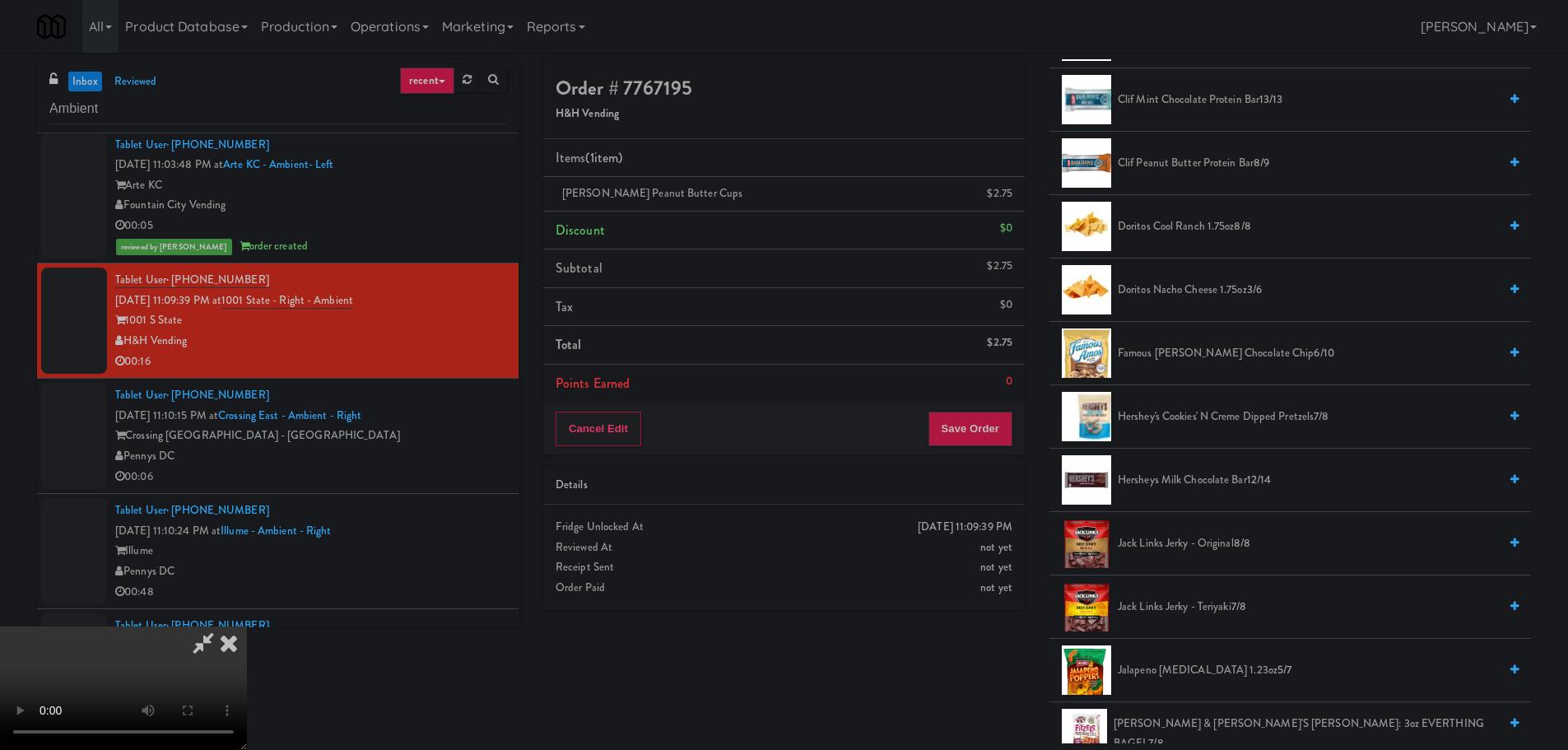
scroll to position [411, 0]
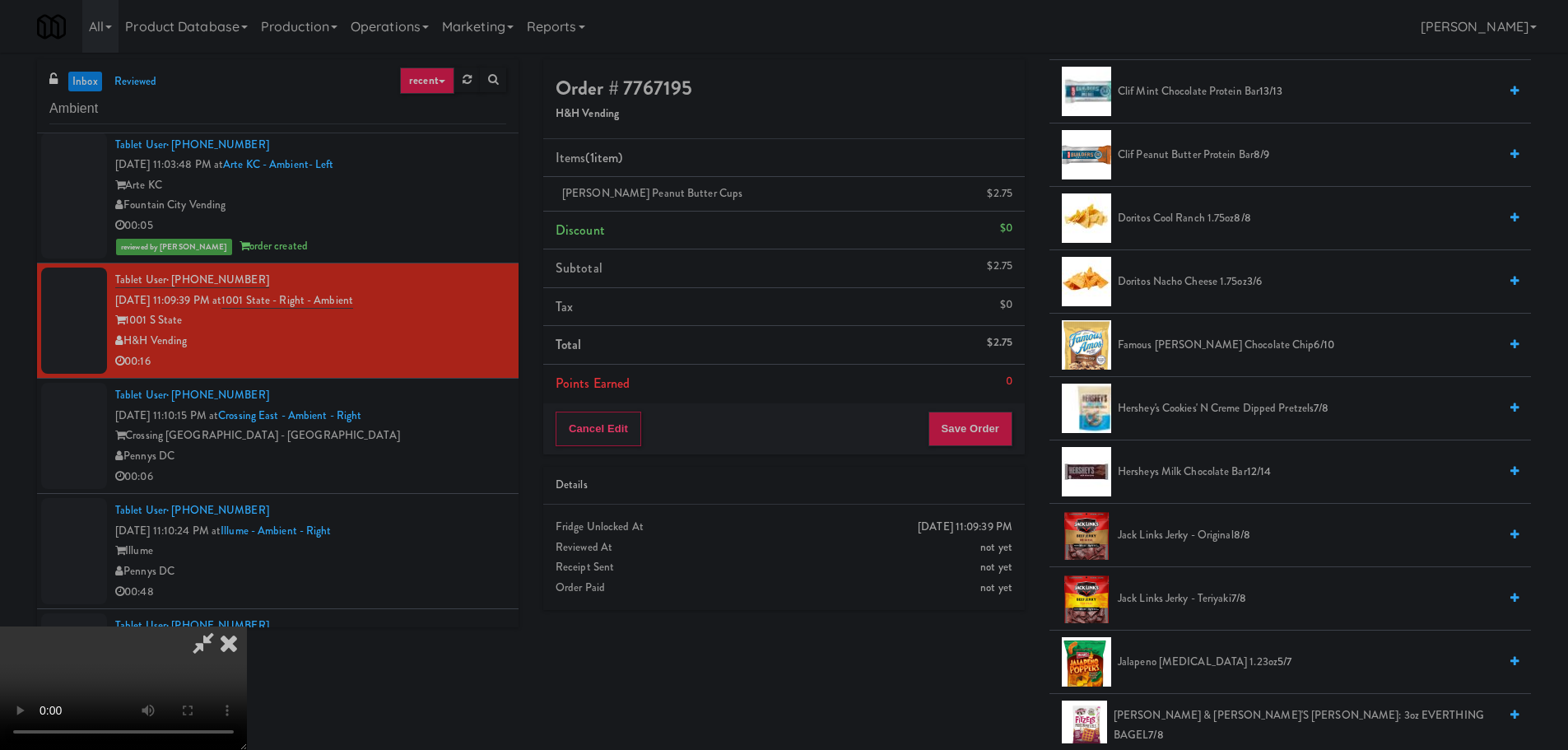
click at [1217, 410] on span "Hershey's Cookies' N Creme dipped pretzels 7/8" at bounding box center [1308, 409] width 380 height 21
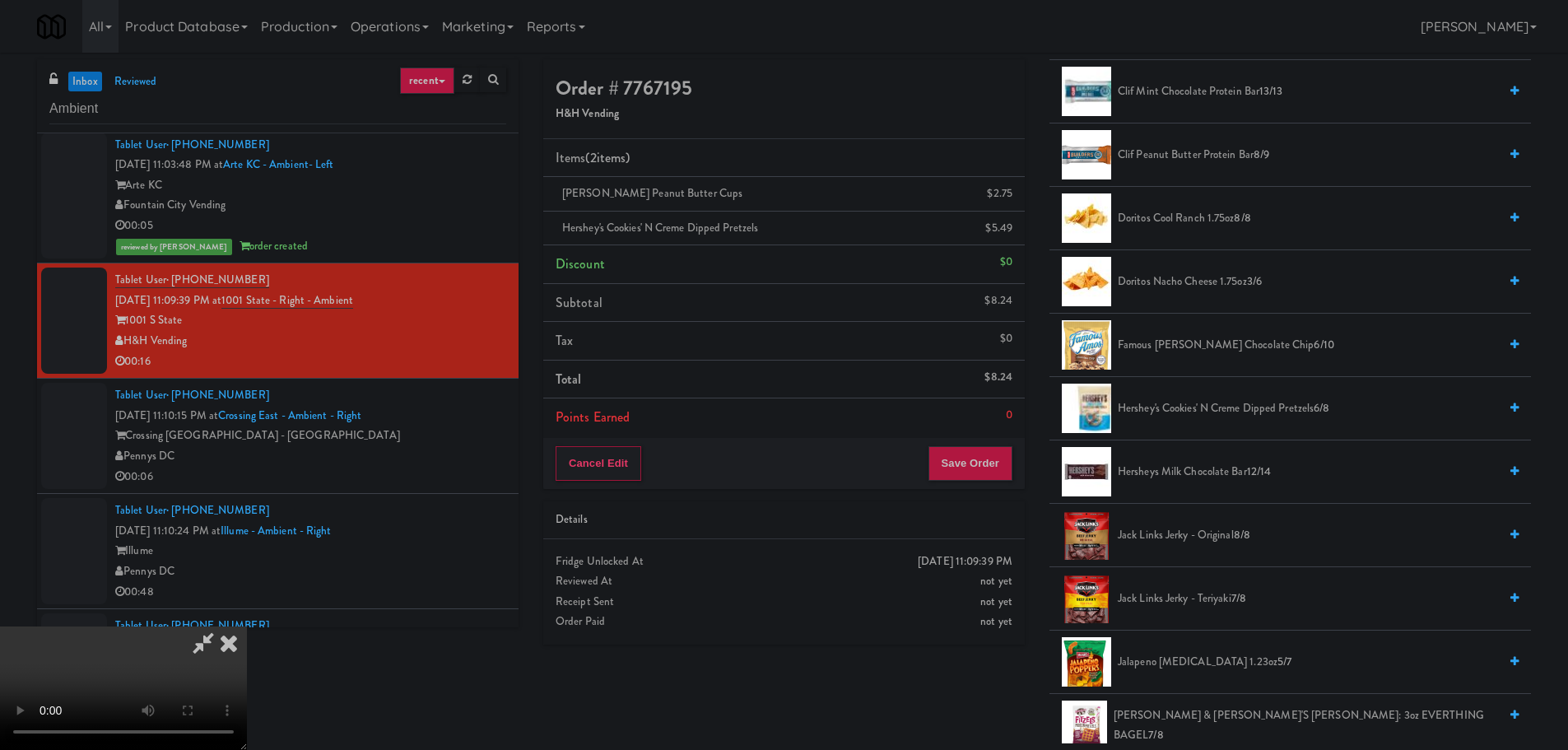
click at [247, 626] on video at bounding box center [123, 688] width 247 height 124
click at [980, 460] on button "Save Order" at bounding box center [970, 463] width 84 height 35
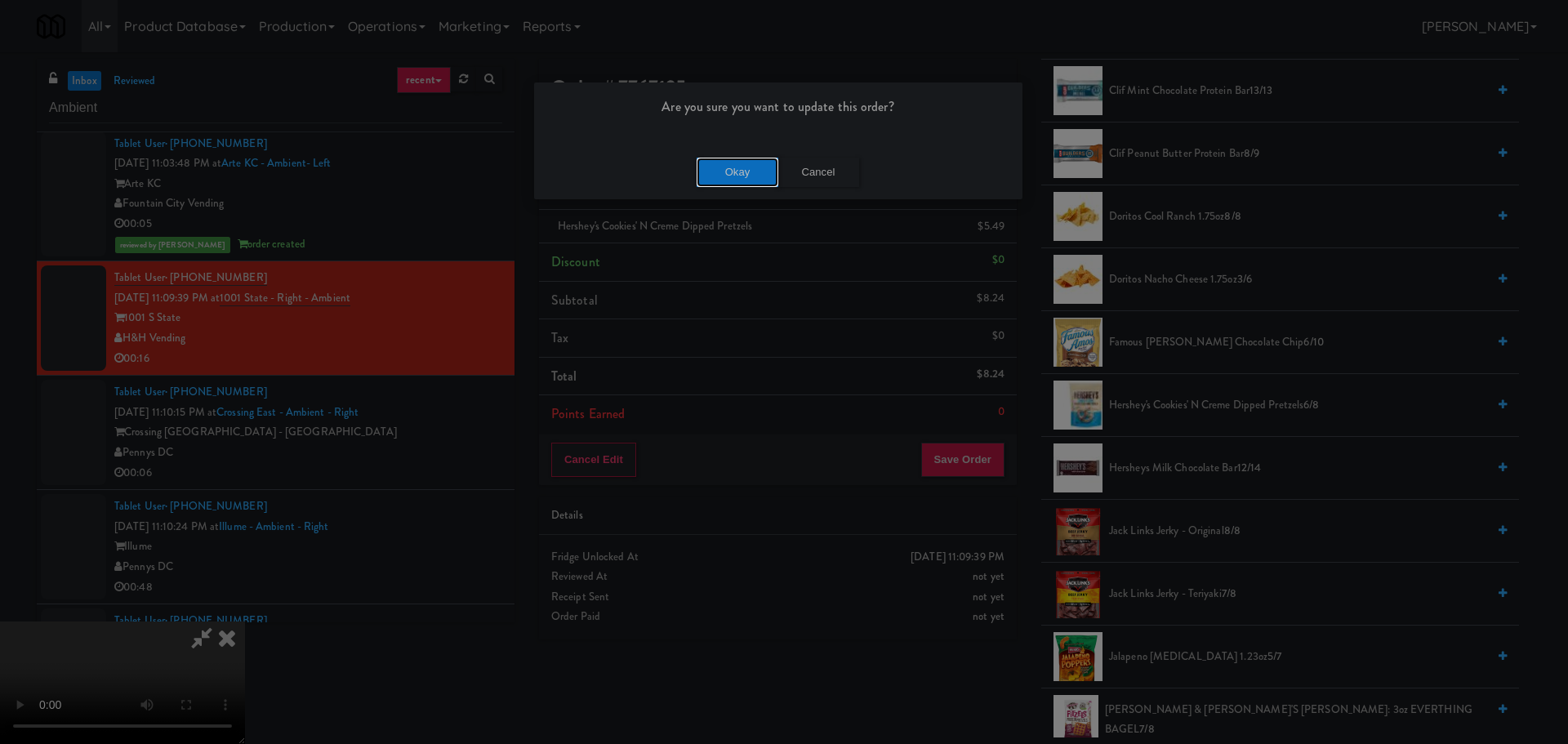
click at [702, 185] on button "Okay" at bounding box center [738, 172] width 81 height 30
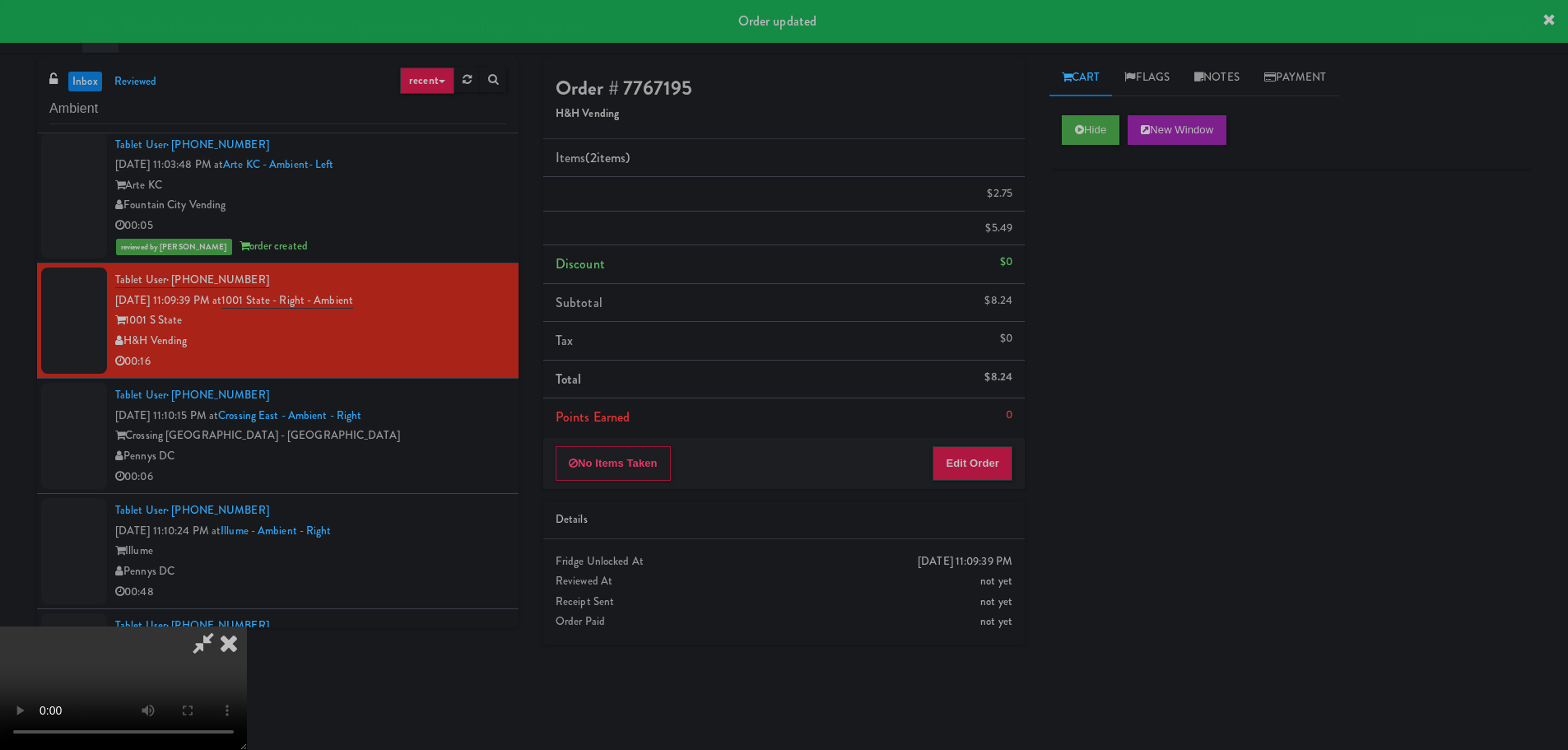
scroll to position [0, 0]
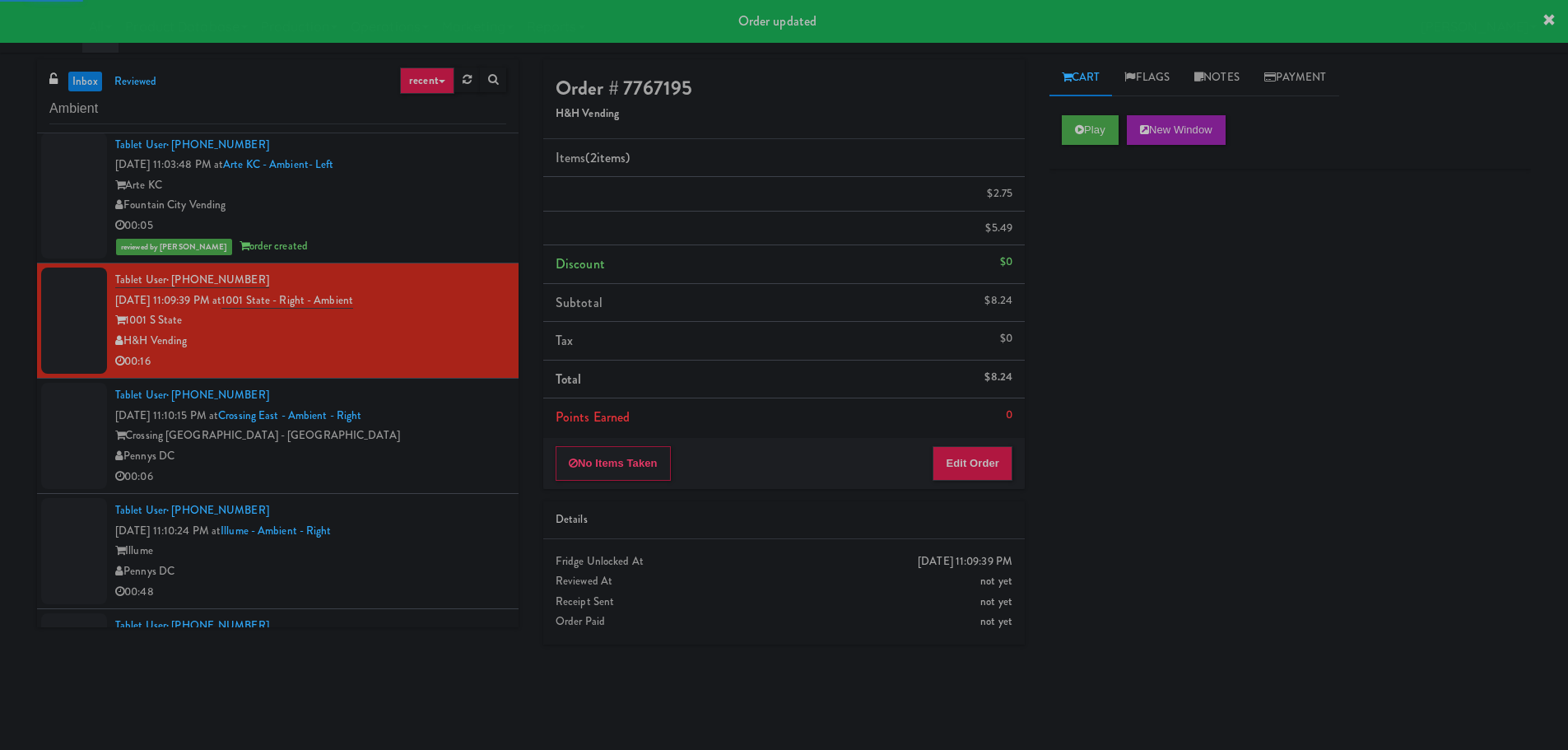
click at [442, 454] on div "Pennys DC" at bounding box center [311, 456] width 391 height 21
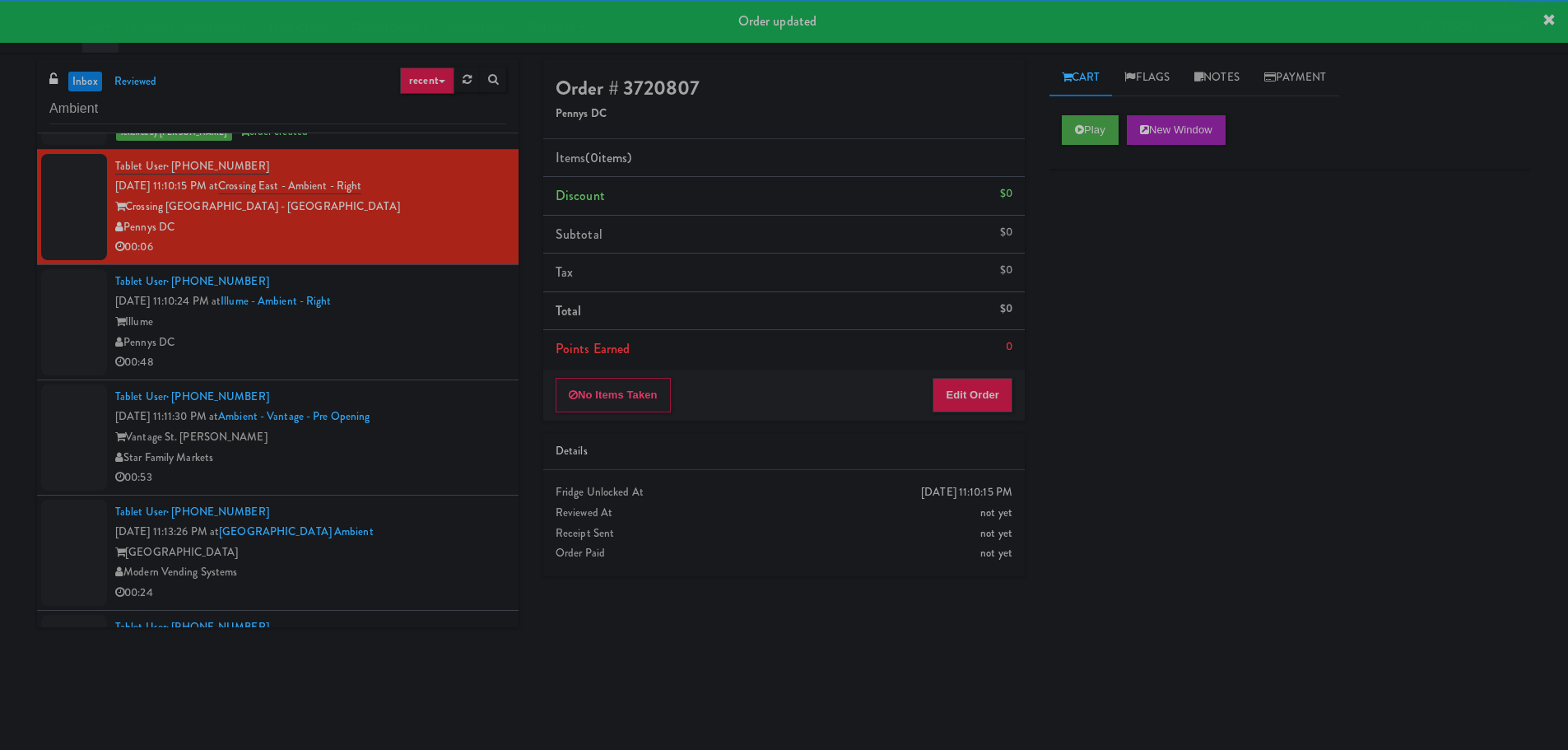
scroll to position [659, 0]
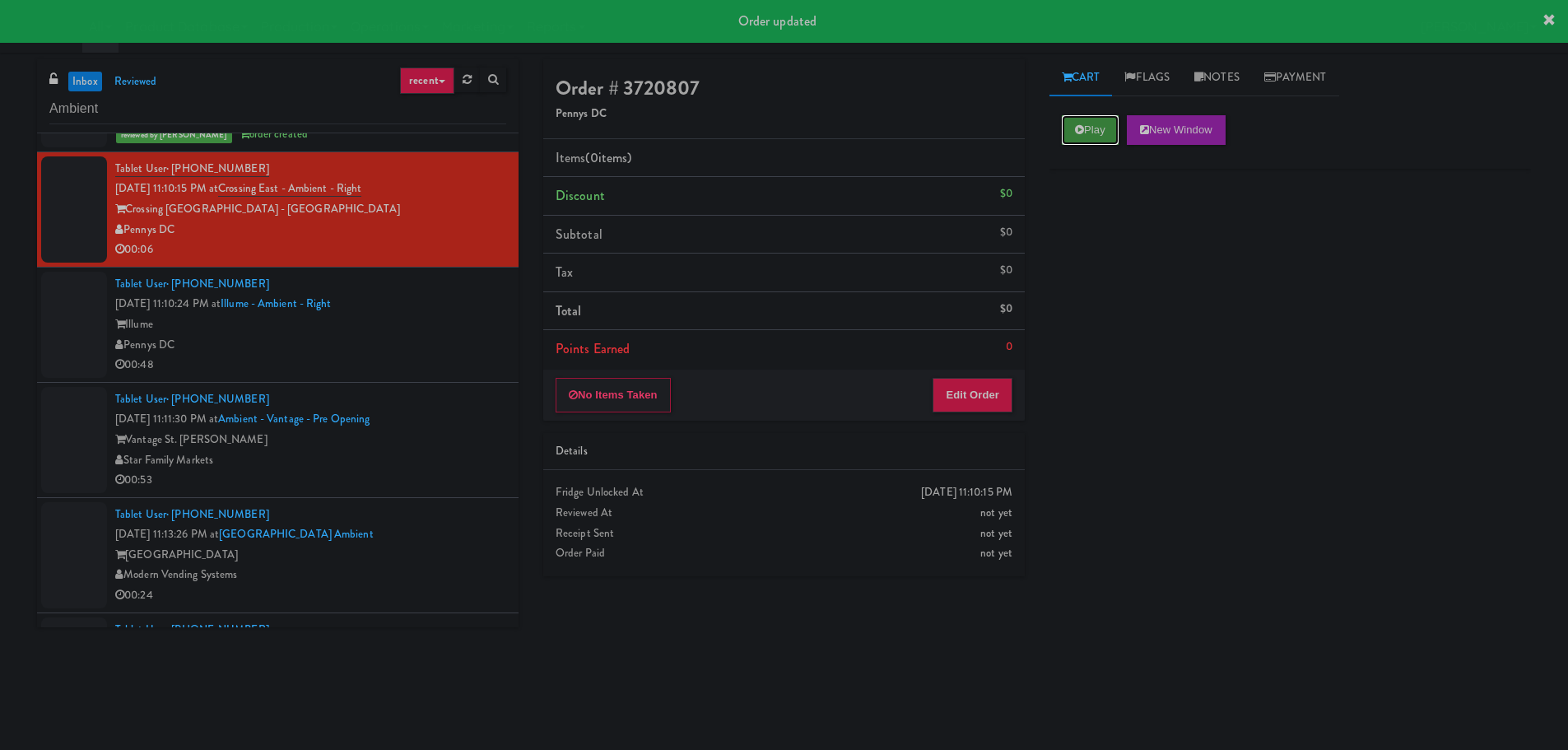
click at [1095, 130] on button "Play" at bounding box center [1090, 130] width 56 height 30
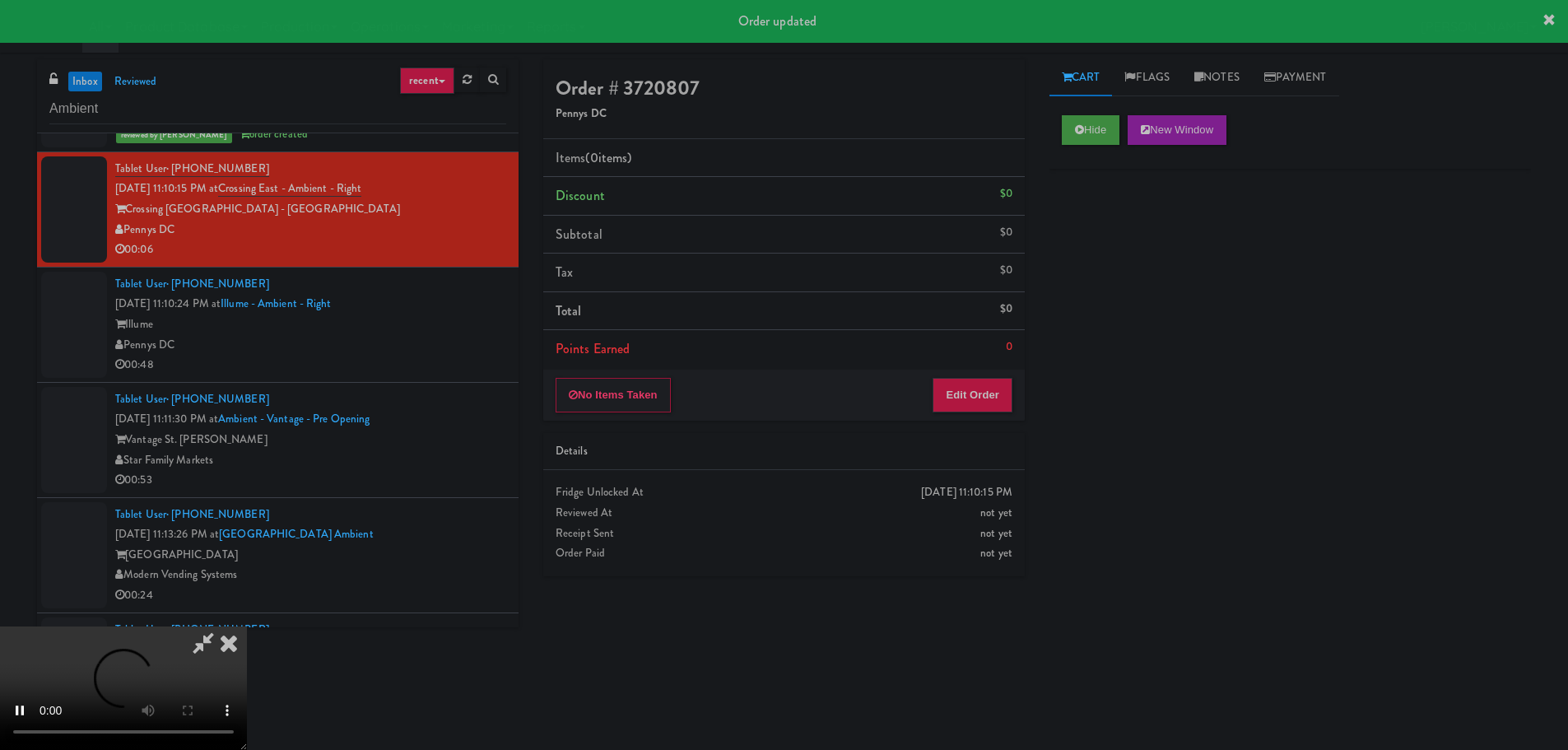
click at [1007, 375] on div "No Items Taken Edit Order" at bounding box center [784, 395] width 481 height 51
click at [1010, 381] on button "Edit Order" at bounding box center [973, 395] width 80 height 35
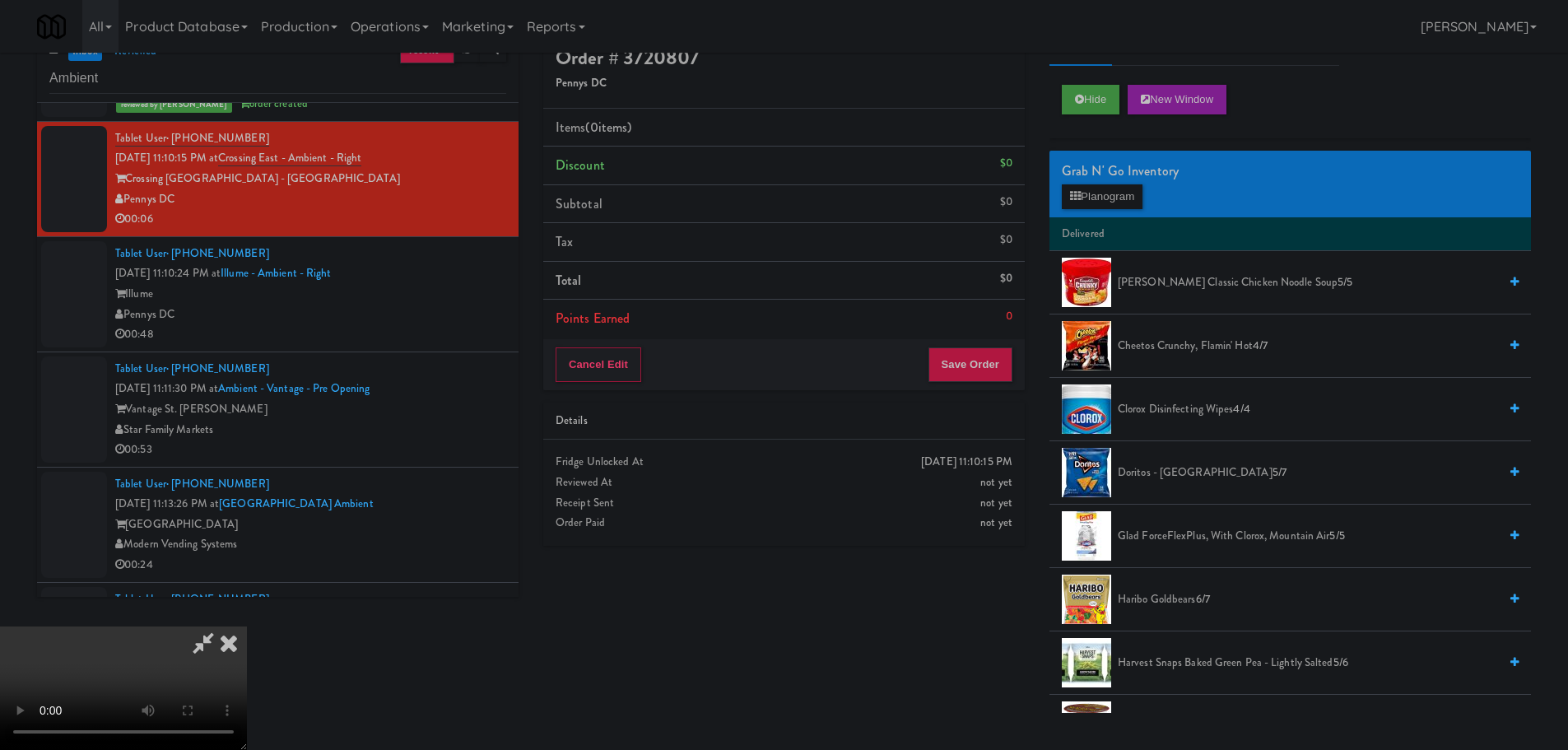
scroll to position [0, 0]
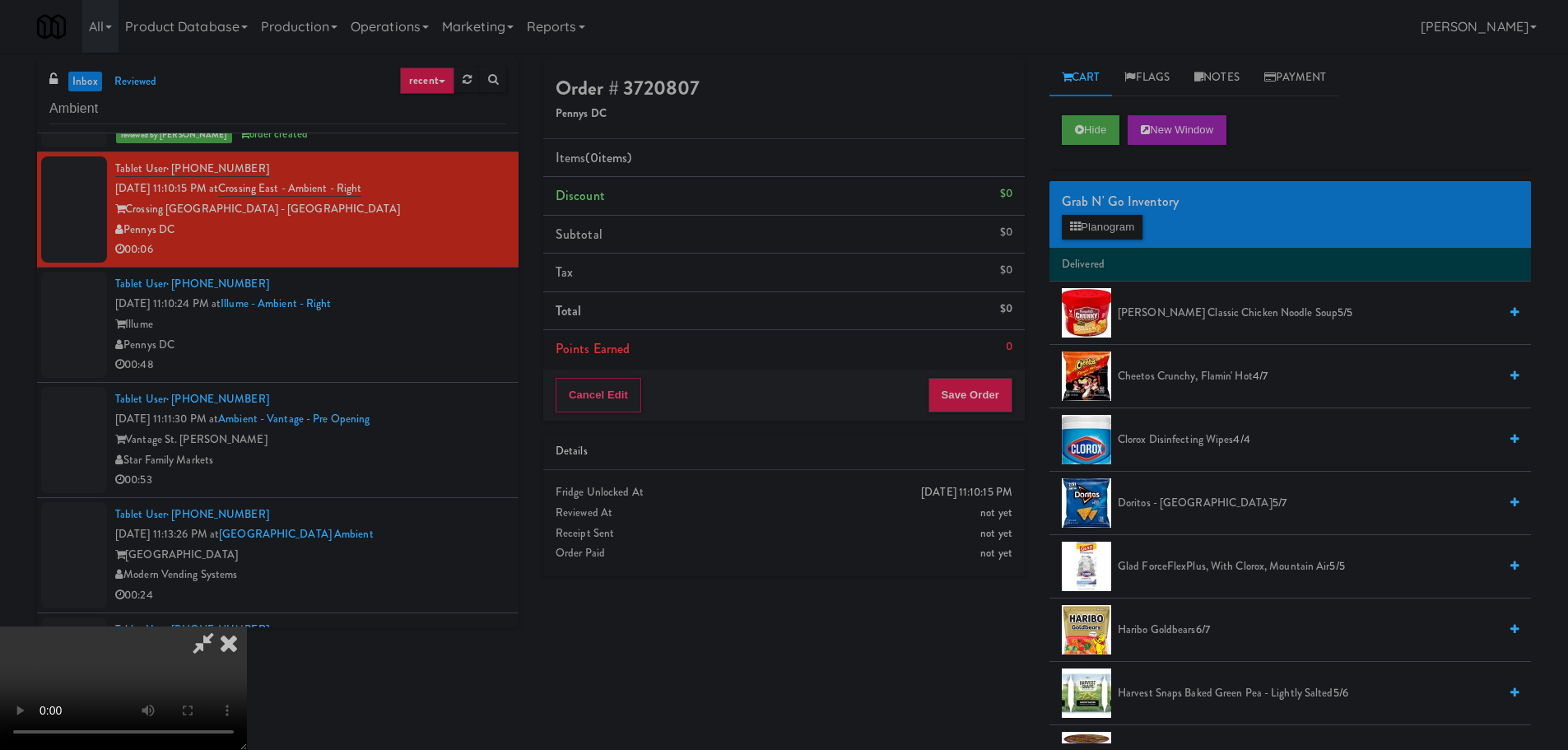
click at [247, 686] on video at bounding box center [123, 688] width 247 height 124
click at [247, 626] on video at bounding box center [123, 688] width 247 height 124
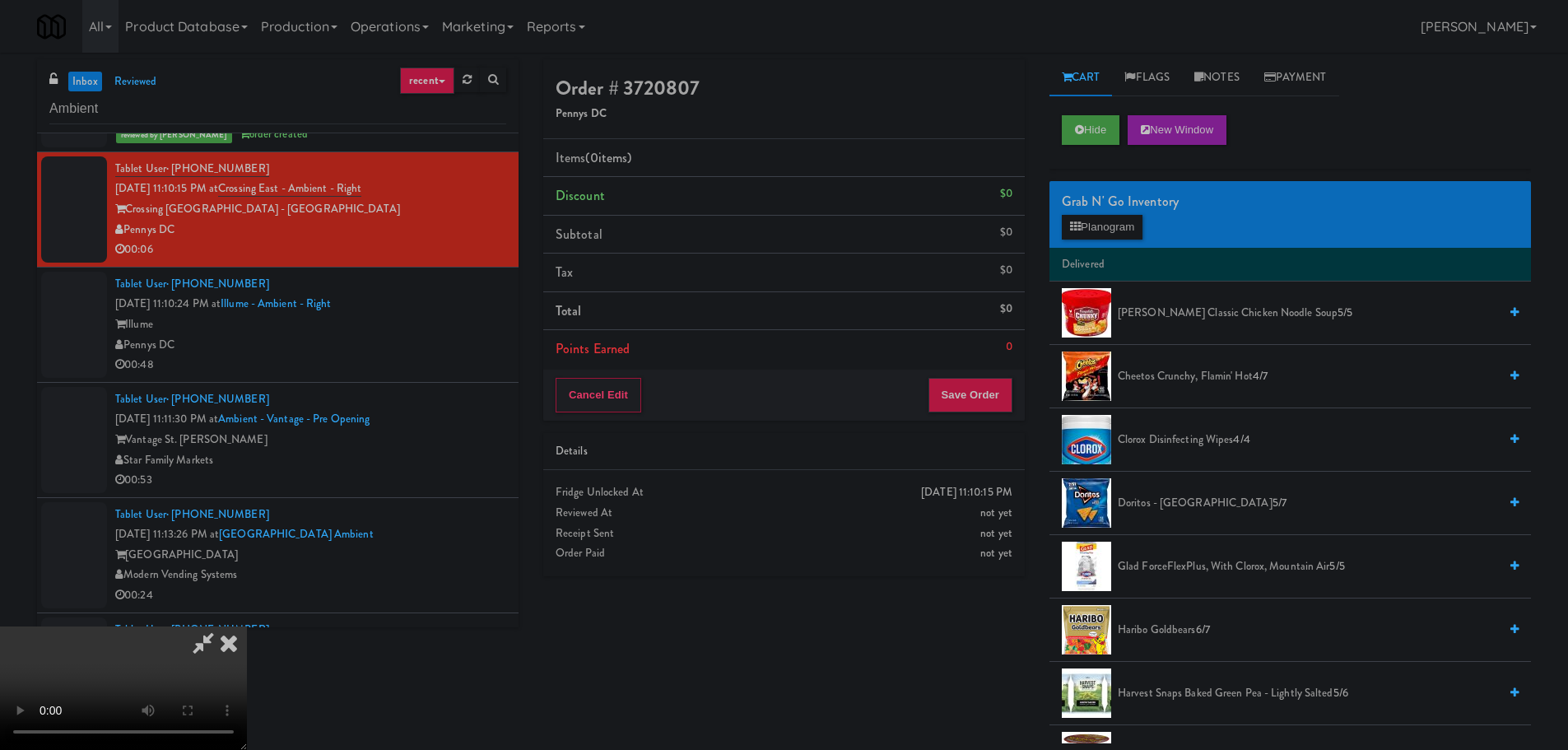
click at [247, 626] on video at bounding box center [123, 688] width 247 height 124
drag, startPoint x: 597, startPoint y: 451, endPoint x: 669, endPoint y: 431, distance: 74.7
click at [247, 626] on video at bounding box center [123, 688] width 247 height 124
click at [1068, 241] on div "Grab N' Go Inventory Planogram" at bounding box center [1290, 214] width 481 height 66
click at [1158, 377] on span "Cheetos Crunchy, Flamin' Hot 4/7" at bounding box center [1308, 377] width 380 height 21
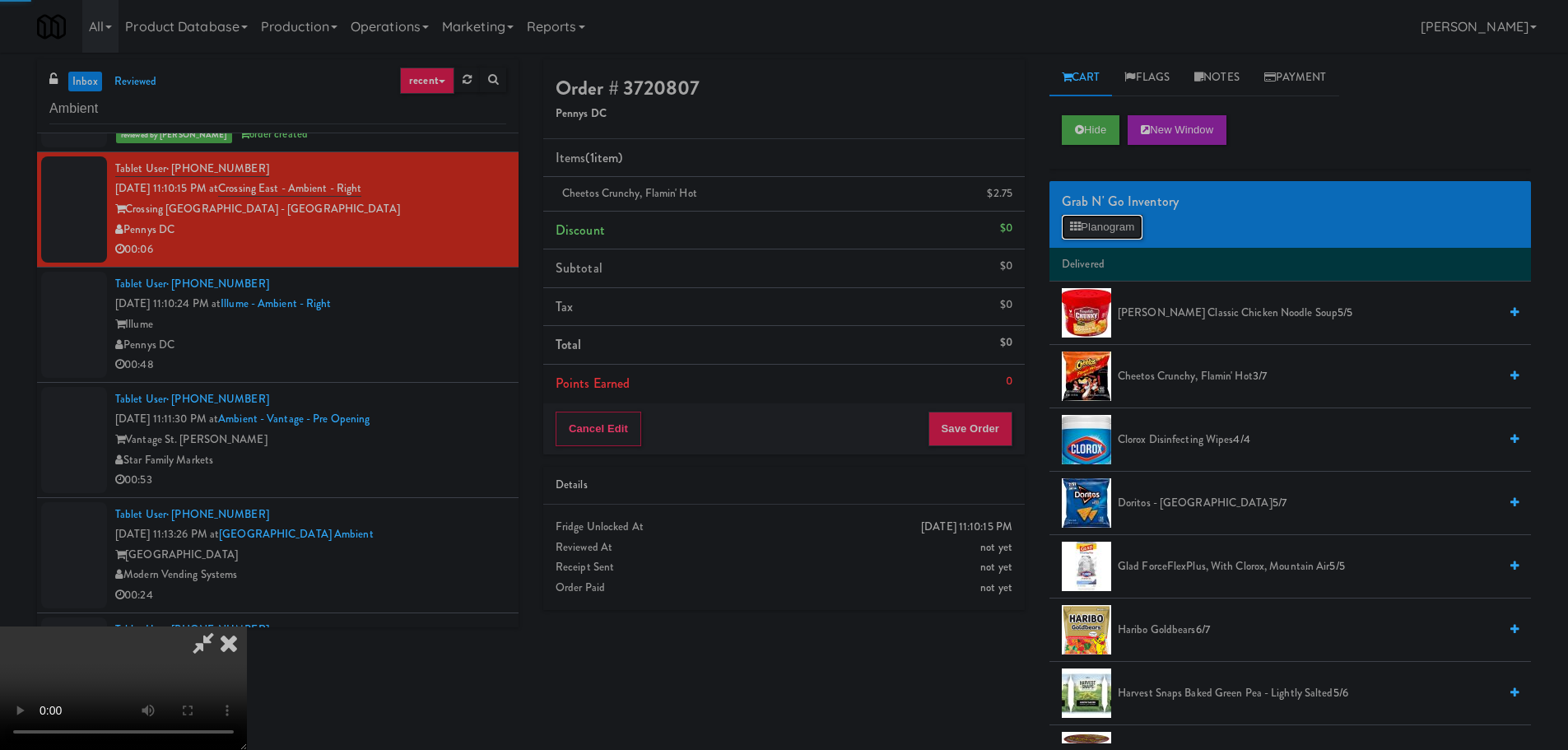
click at [1137, 228] on button "Planogram" at bounding box center [1102, 227] width 81 height 25
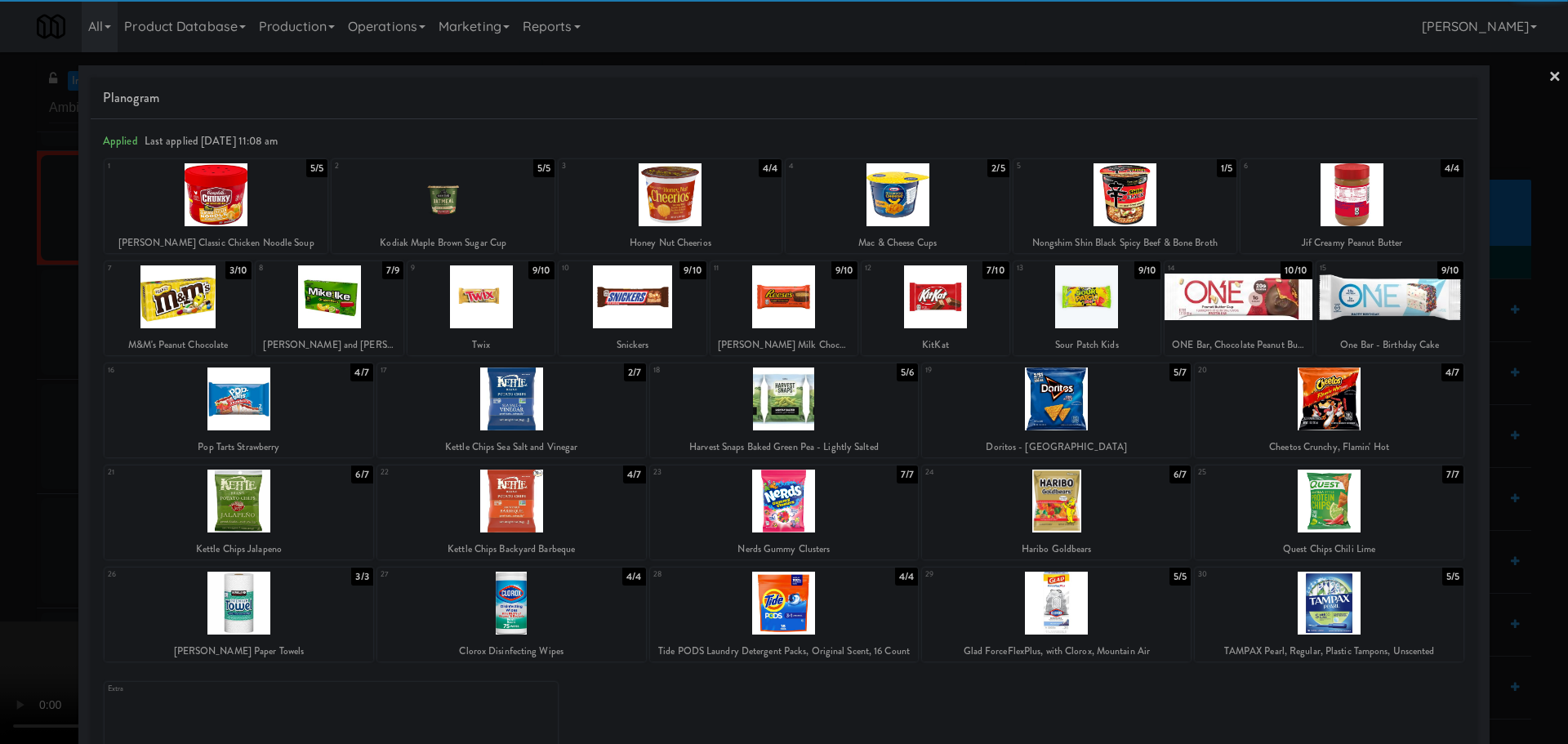
click at [0, 436] on div at bounding box center [784, 372] width 1568 height 744
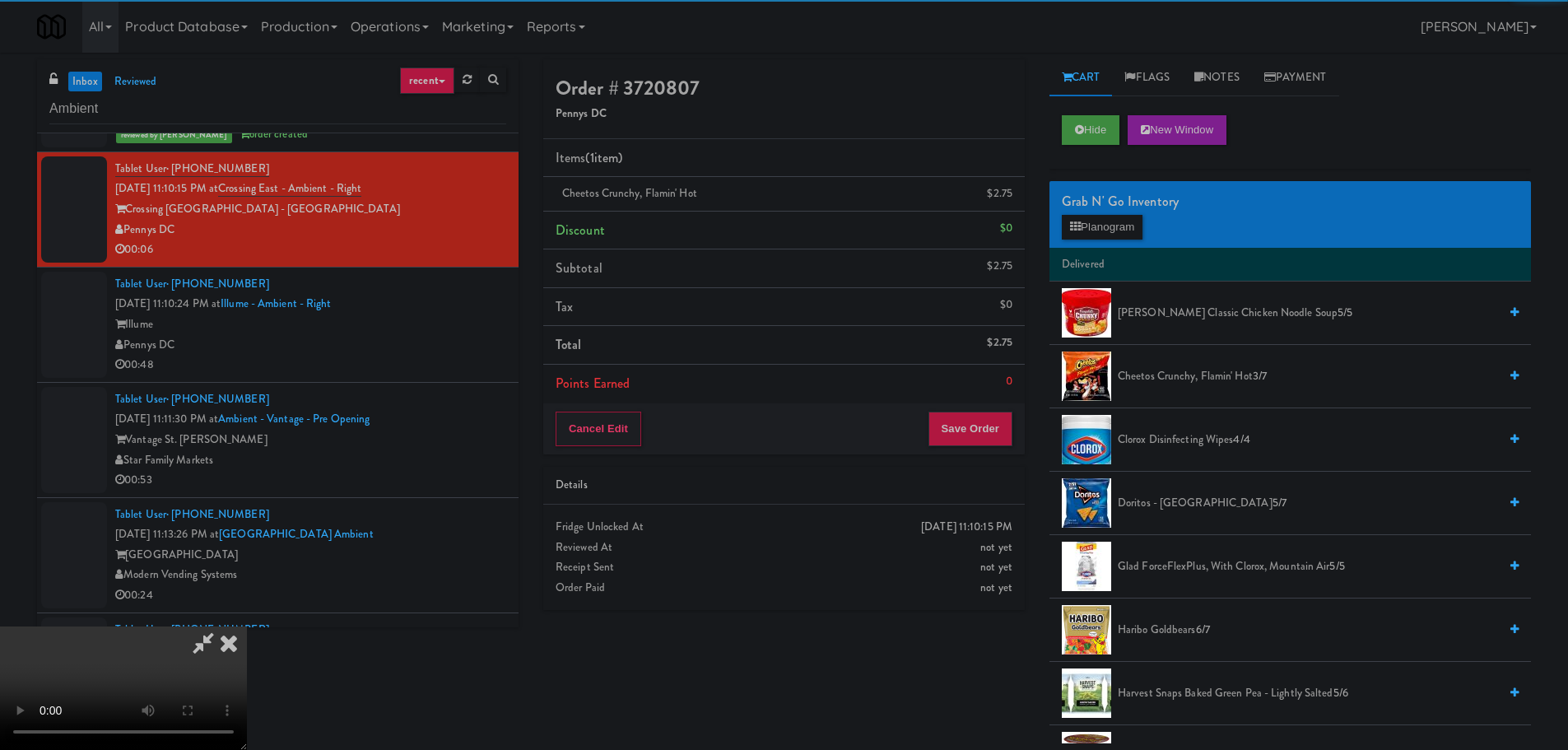
click at [247, 626] on video at bounding box center [123, 688] width 247 height 124
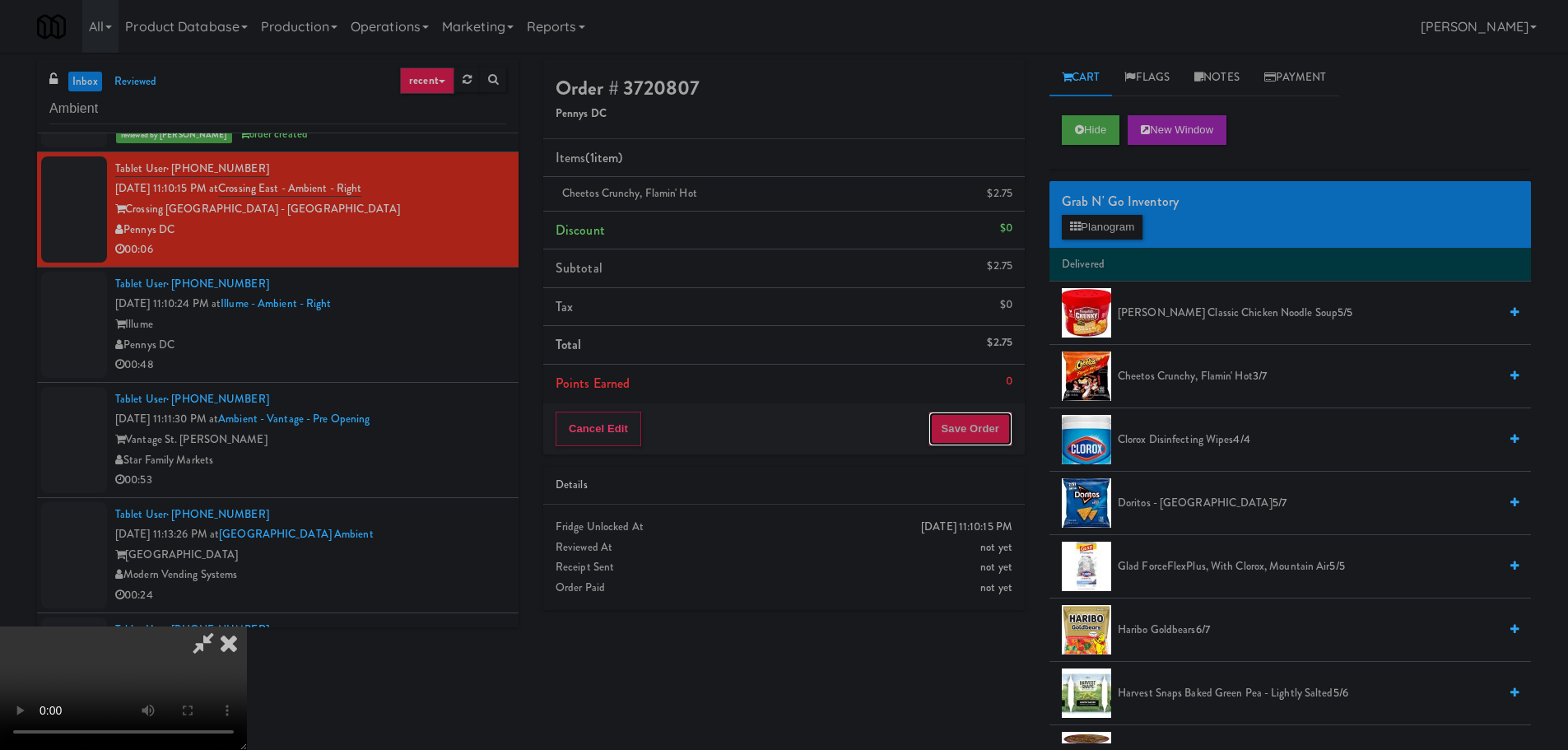
click at [981, 422] on button "Save Order" at bounding box center [970, 429] width 84 height 35
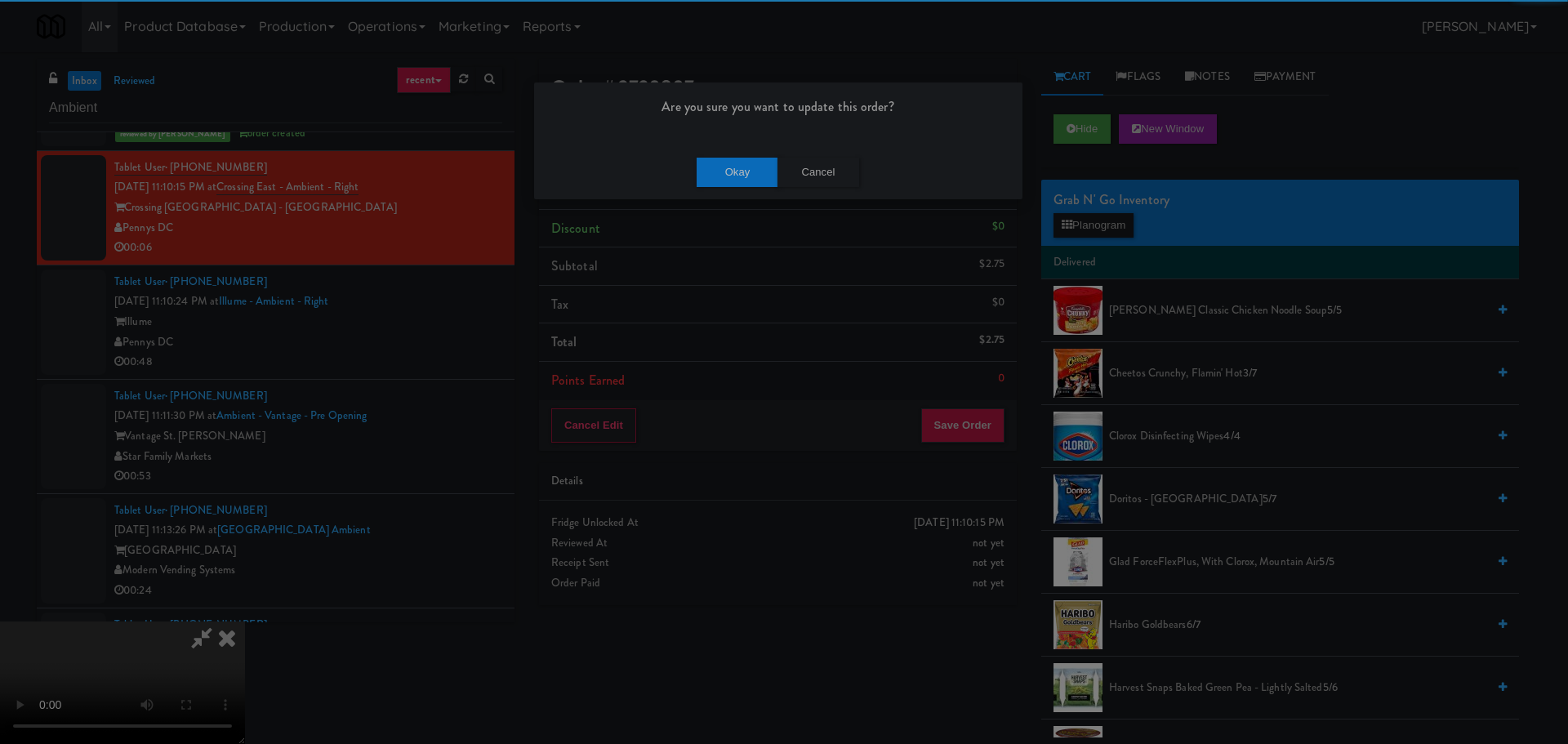
click at [719, 136] on div "Are you sure you want to update this order?" at bounding box center [778, 113] width 488 height 62
click at [724, 161] on button "Okay" at bounding box center [738, 172] width 81 height 30
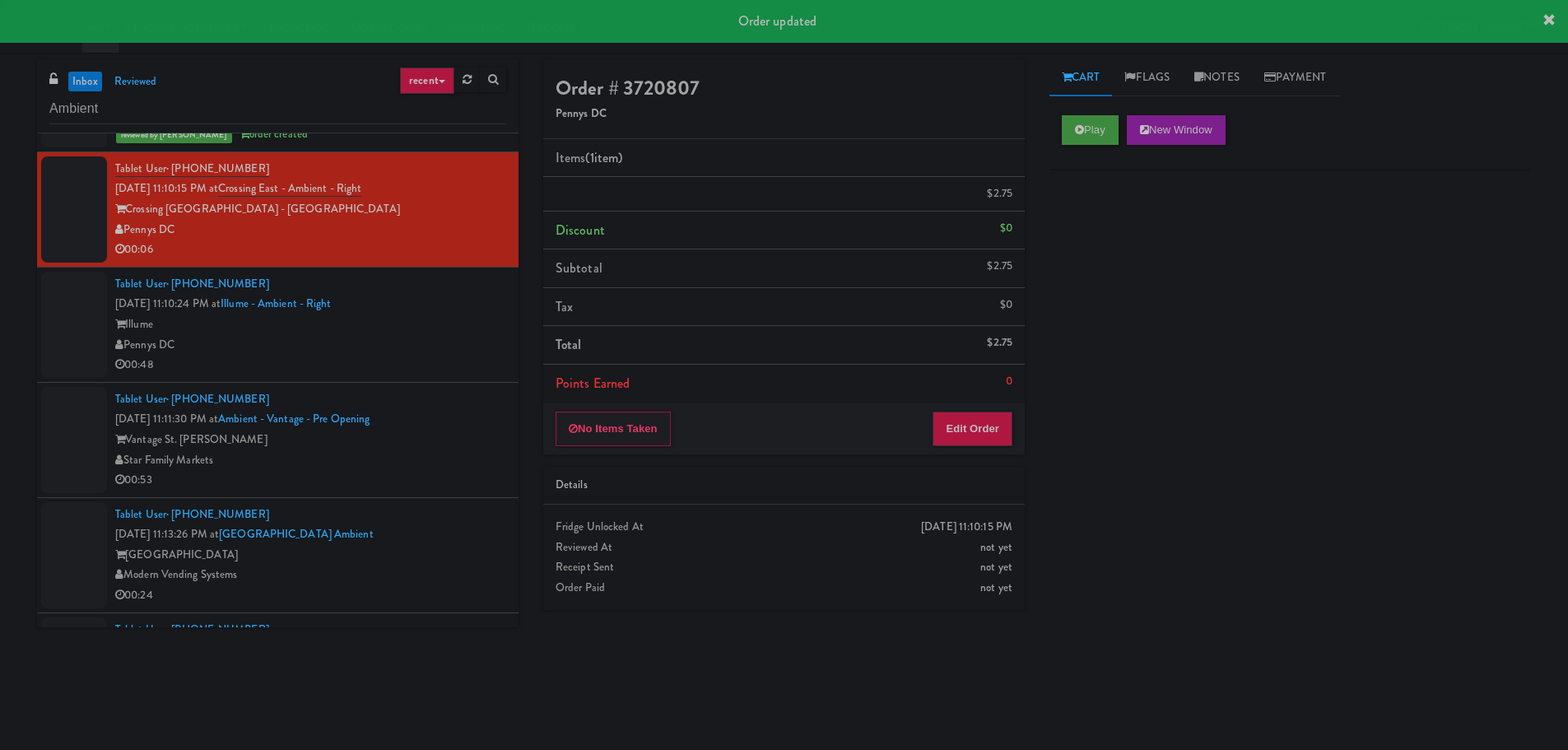
click at [424, 411] on div "Tablet User · (656) 224-9172 [DATE] 11:11:30 PM at Ambient - Vantage - Pre Open…" at bounding box center [311, 440] width 391 height 101
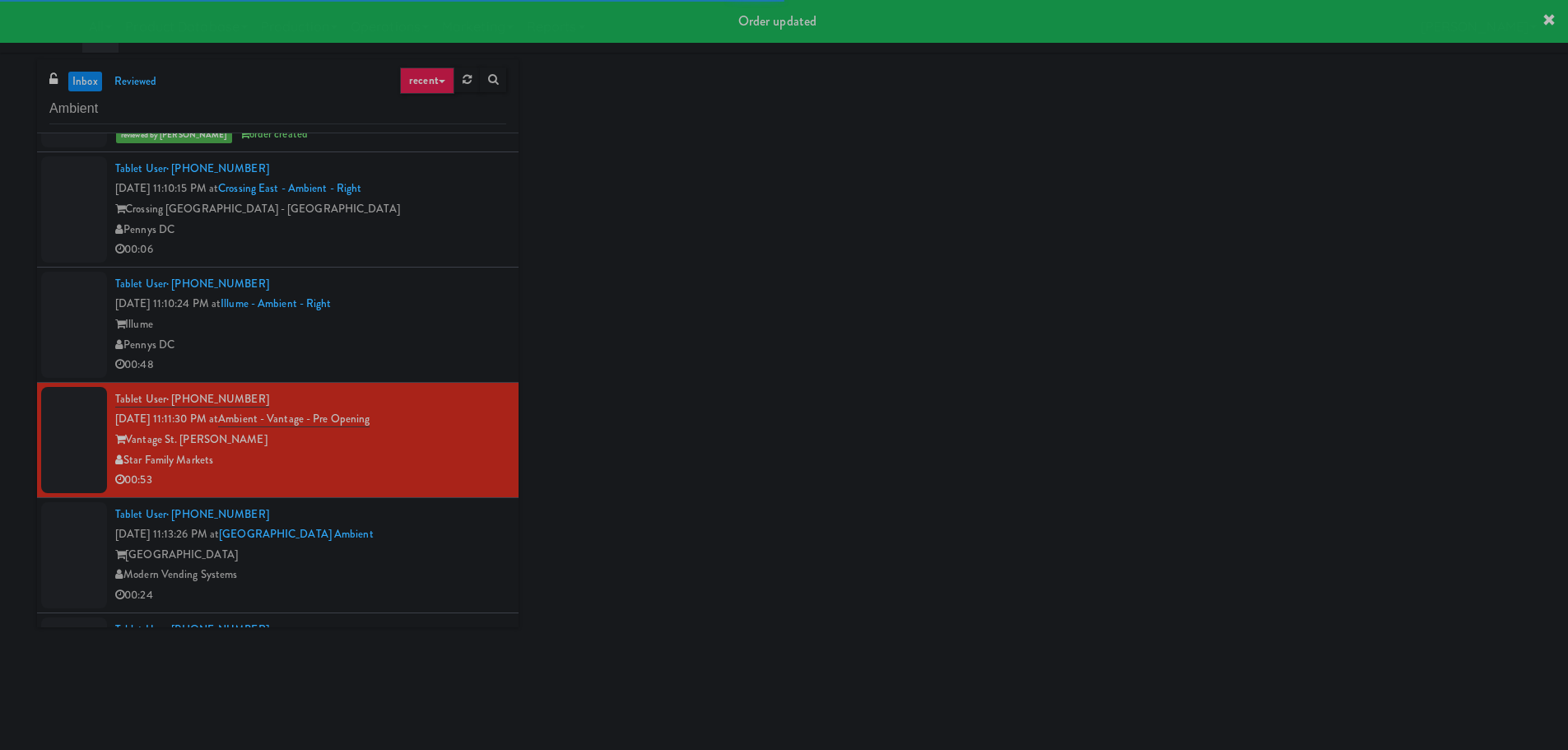
click at [453, 367] on div "Tablet User · (860) 884-7855 [DATE] 11:10:24 PM at [GEOGRAPHIC_DATA] - Ambient …" at bounding box center [311, 324] width 391 height 101
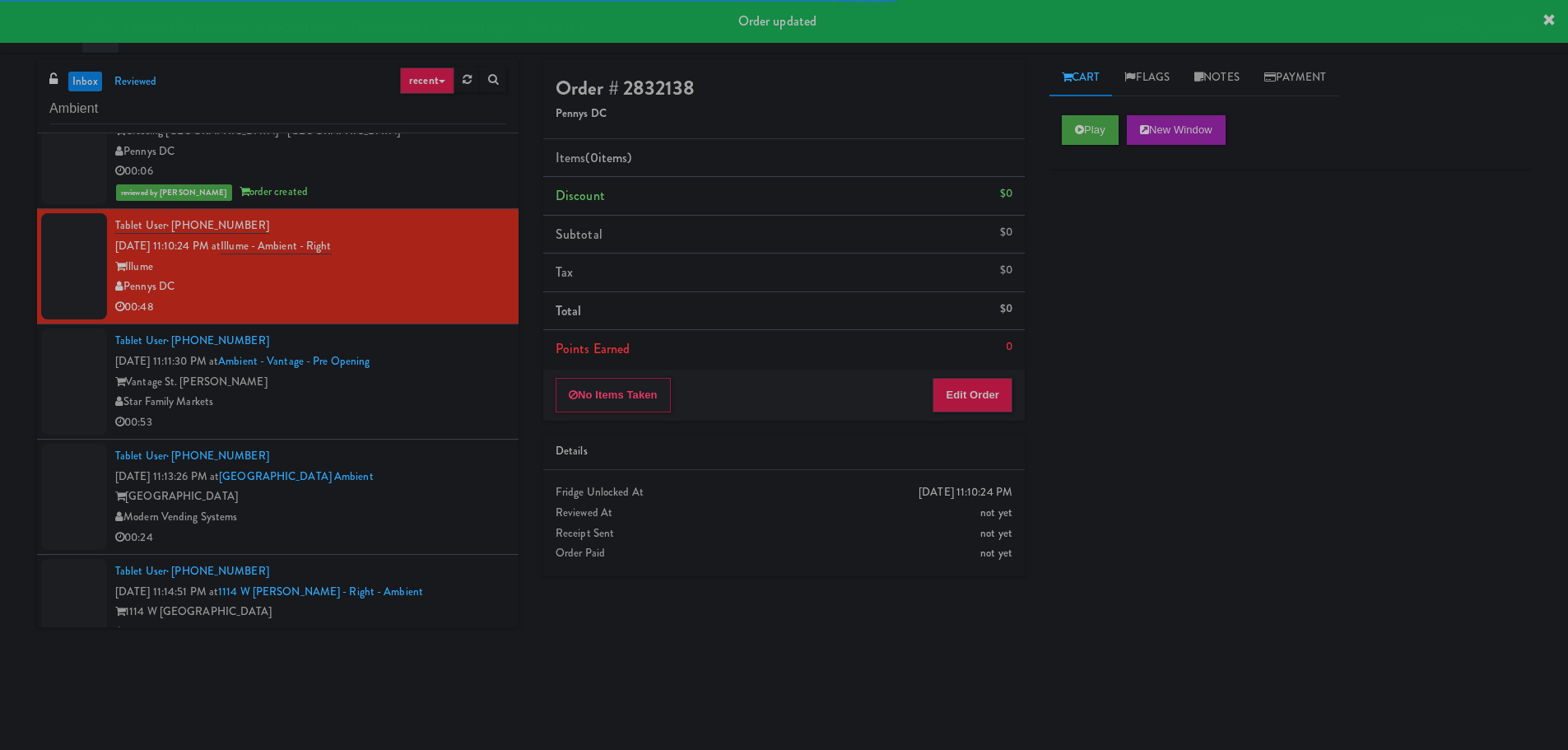
scroll to position [741, 0]
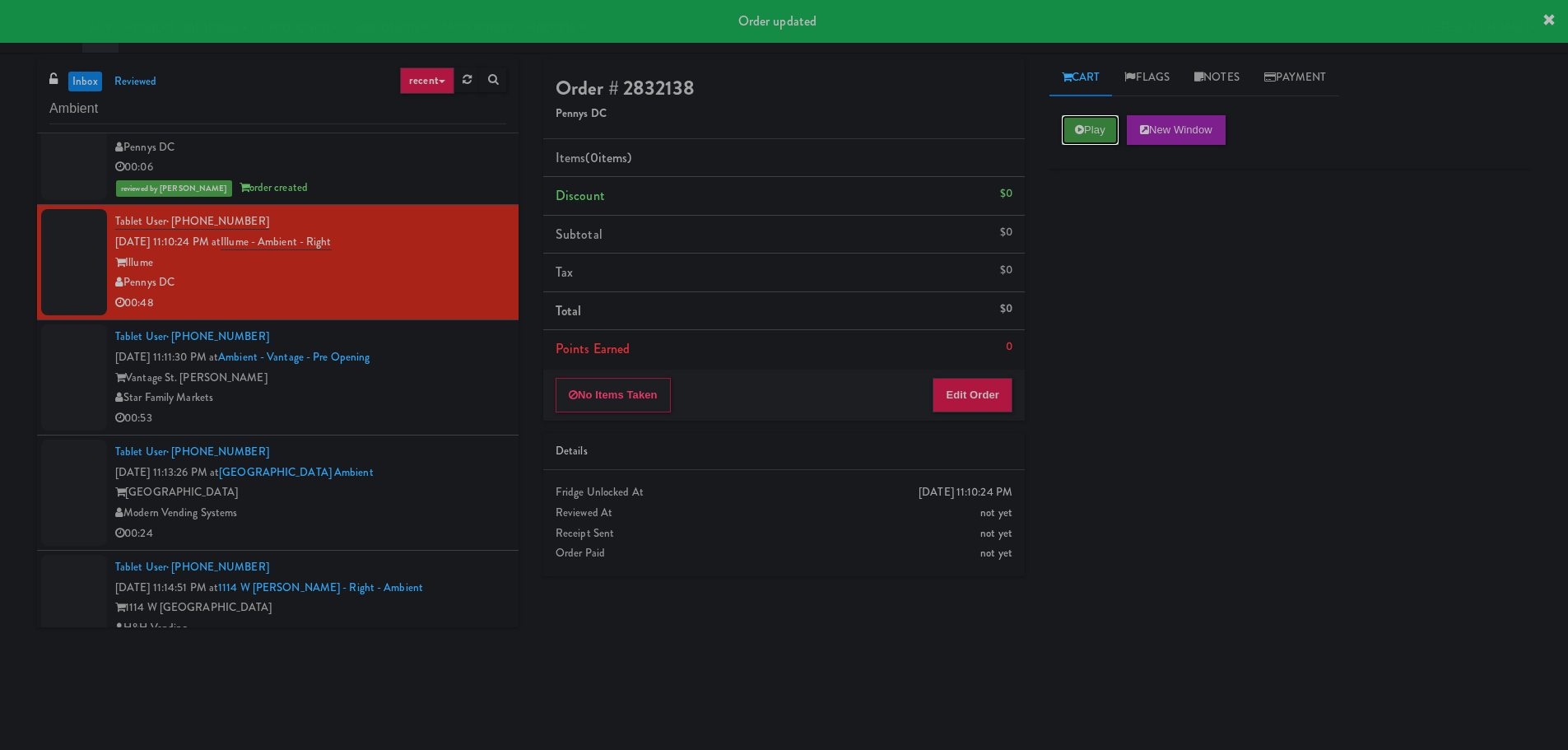
click at [1108, 128] on button "Play" at bounding box center [1090, 130] width 56 height 30
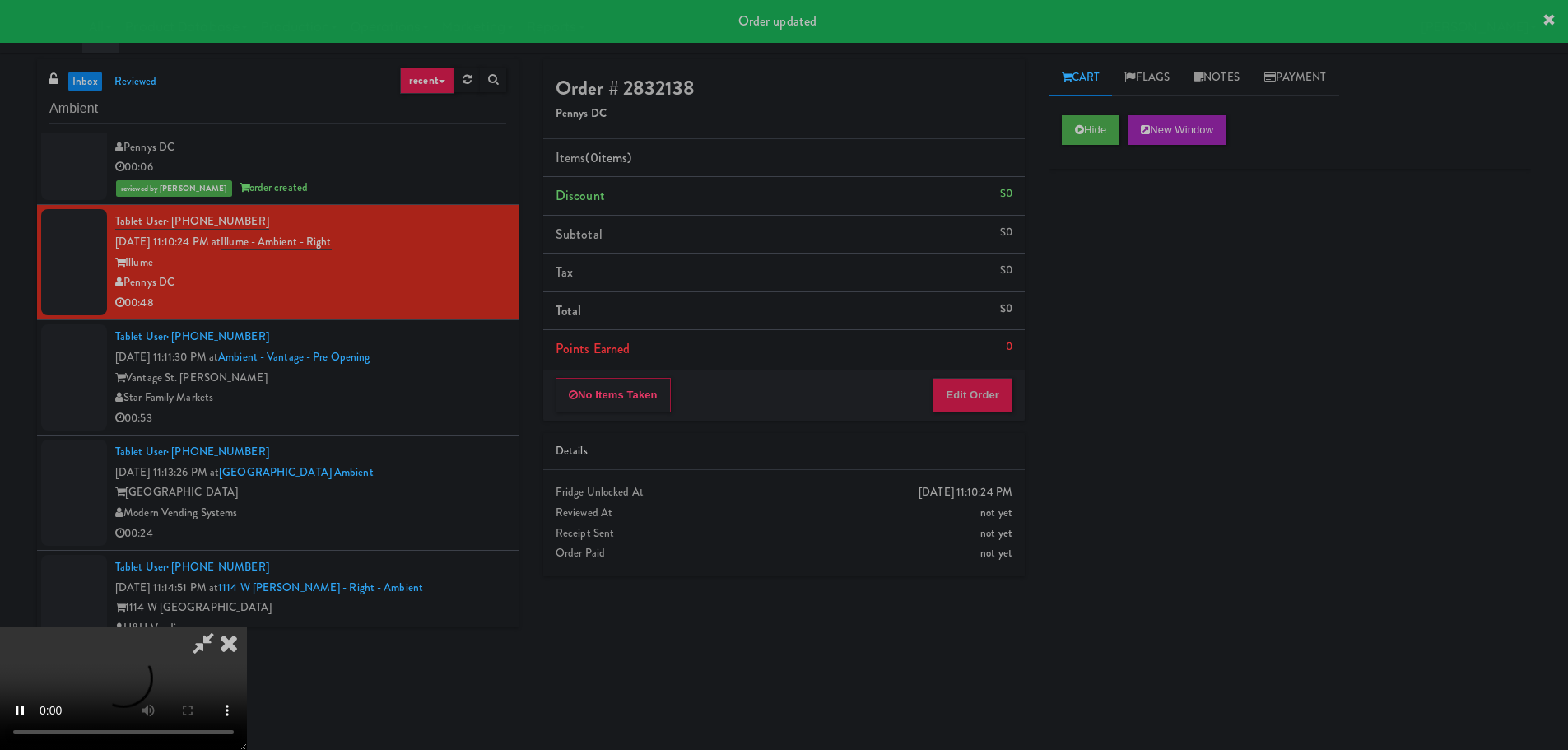
click at [991, 382] on div "No Items Taken Edit Order" at bounding box center [784, 395] width 481 height 51
click at [993, 393] on button "Edit Order" at bounding box center [973, 395] width 80 height 35
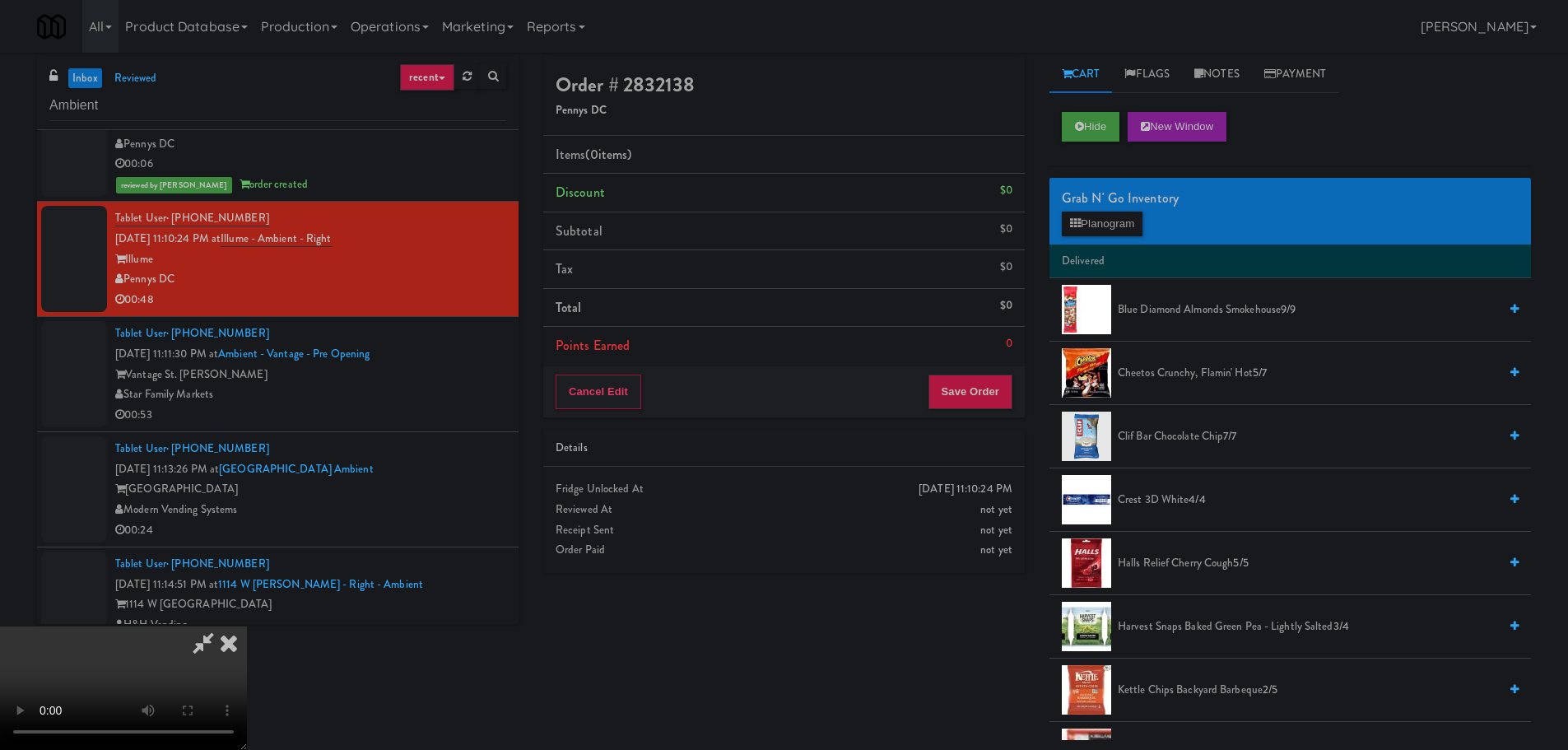
scroll to position [0, 0]
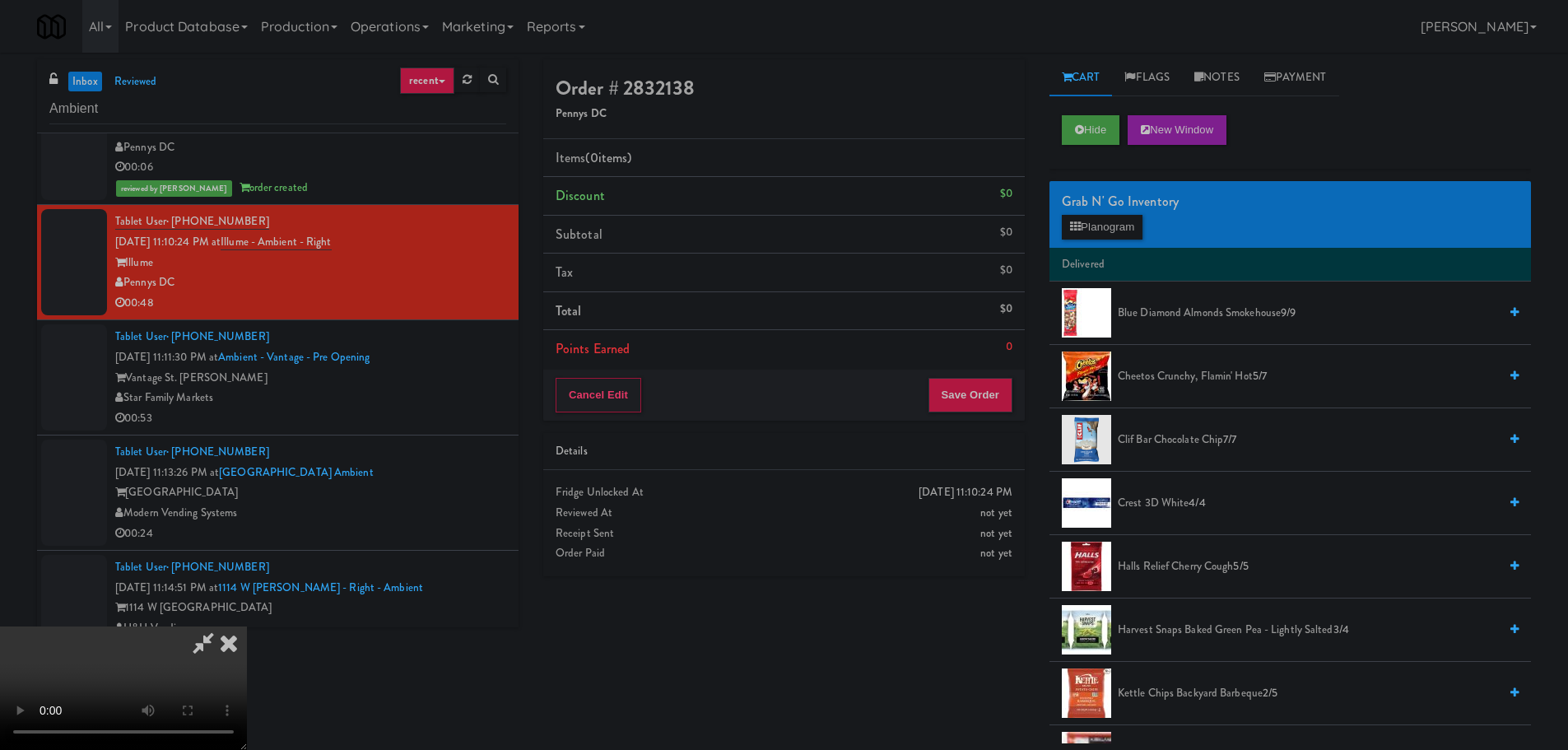
click at [247, 626] on video at bounding box center [123, 688] width 247 height 124
drag, startPoint x: 332, startPoint y: 596, endPoint x: 336, endPoint y: 588, distance: 8.9
click at [247, 626] on video at bounding box center [123, 688] width 247 height 124
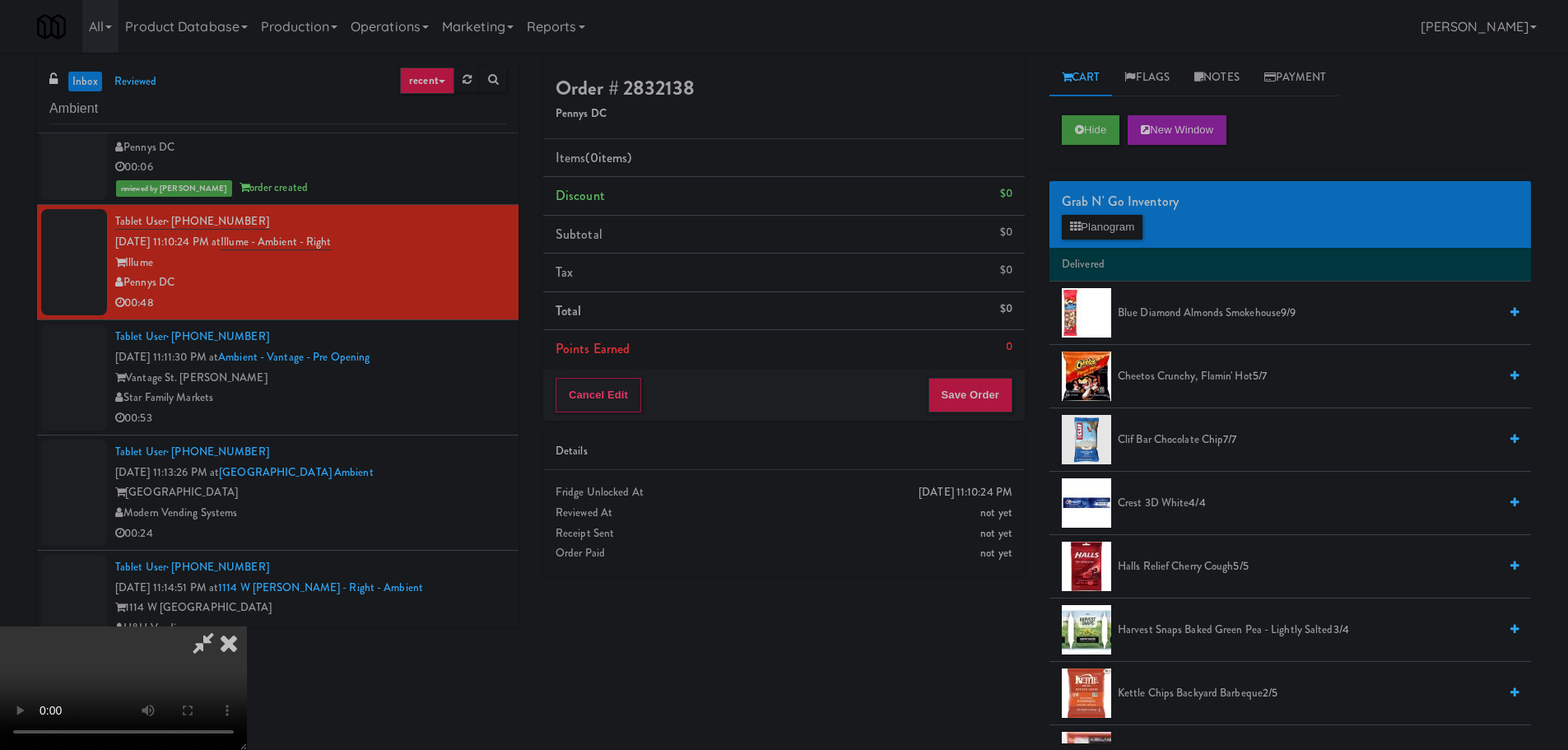
click at [247, 626] on video at bounding box center [123, 688] width 247 height 124
drag, startPoint x: 1122, startPoint y: 211, endPoint x: 1123, endPoint y: 222, distance: 11.0
click at [1123, 211] on div "Grab N' Go Inventory" at bounding box center [1290, 201] width 457 height 25
click at [1123, 222] on button "Planogram" at bounding box center [1102, 227] width 81 height 25
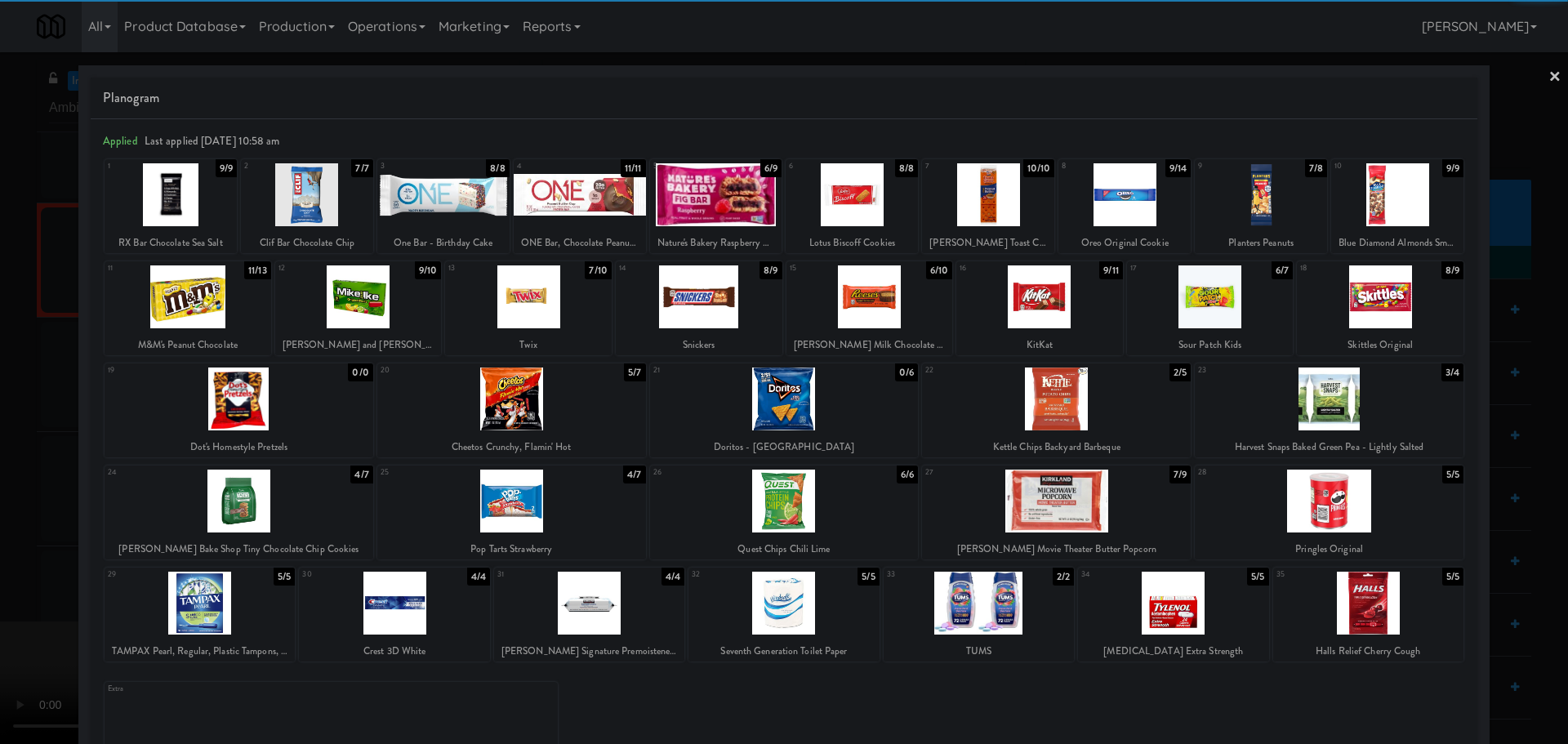
click at [1312, 509] on div at bounding box center [1329, 501] width 269 height 63
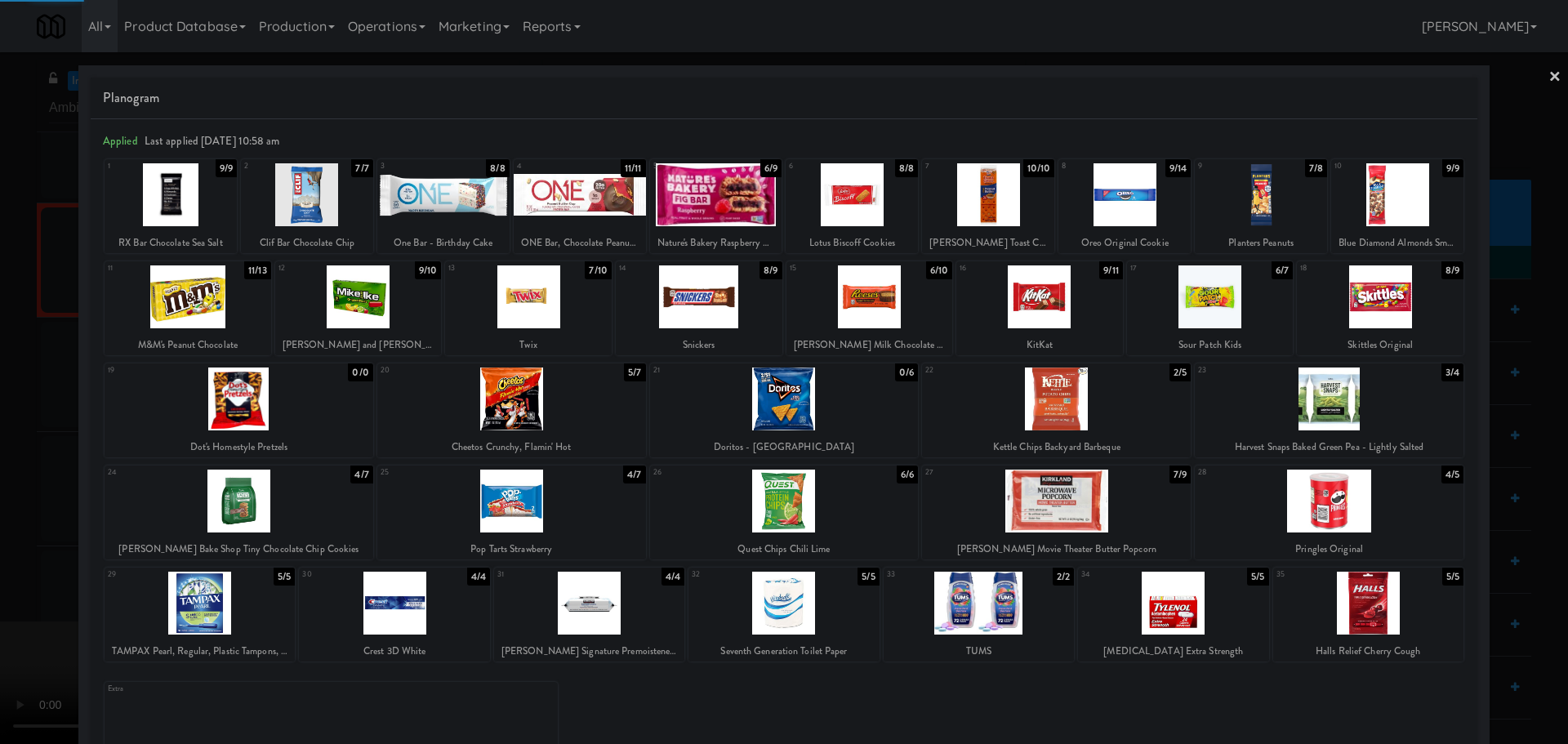
click at [0, 462] on div at bounding box center [784, 372] width 1568 height 744
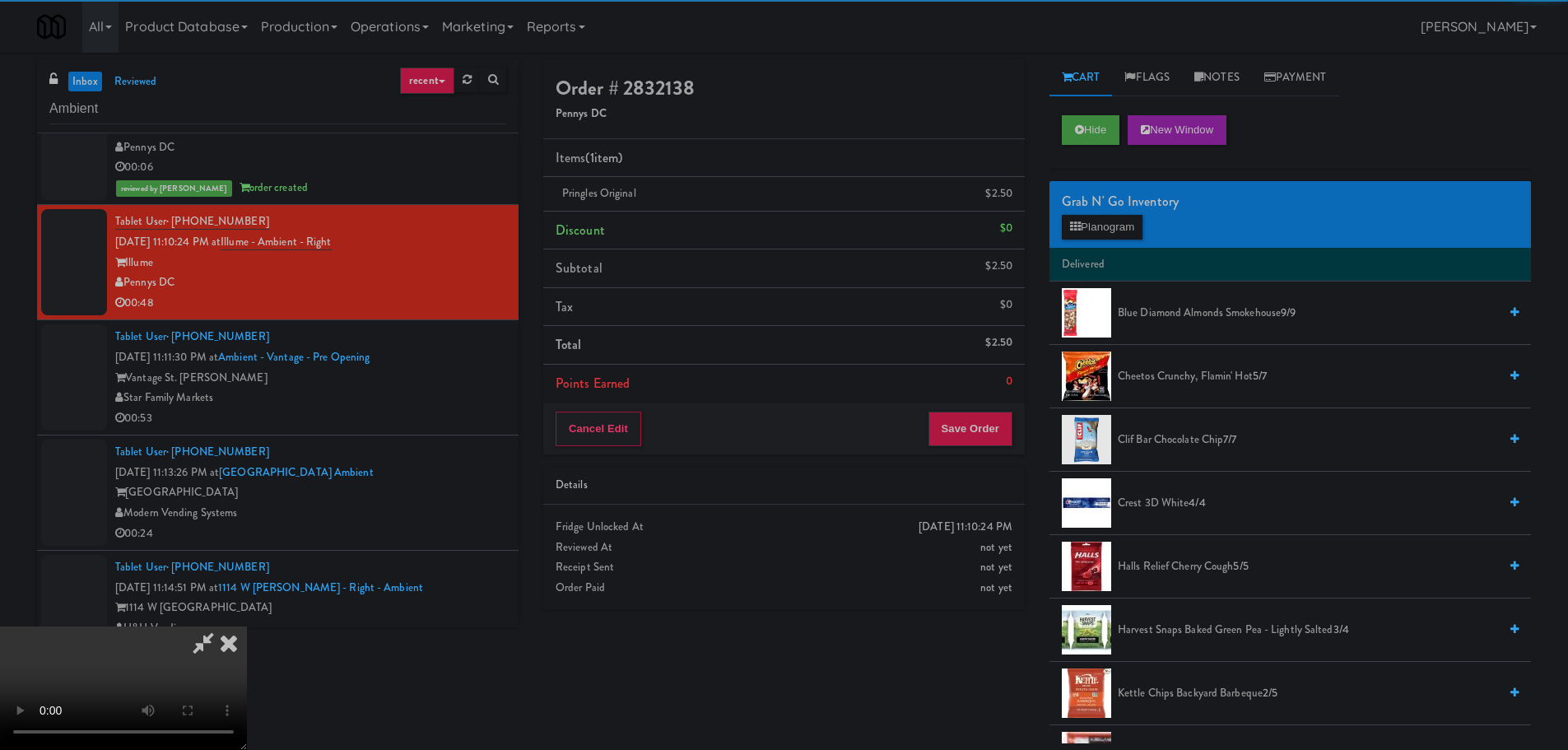
drag, startPoint x: 530, startPoint y: 324, endPoint x: 548, endPoint y: 326, distance: 18.1
click at [247, 626] on video at bounding box center [123, 688] width 247 height 124
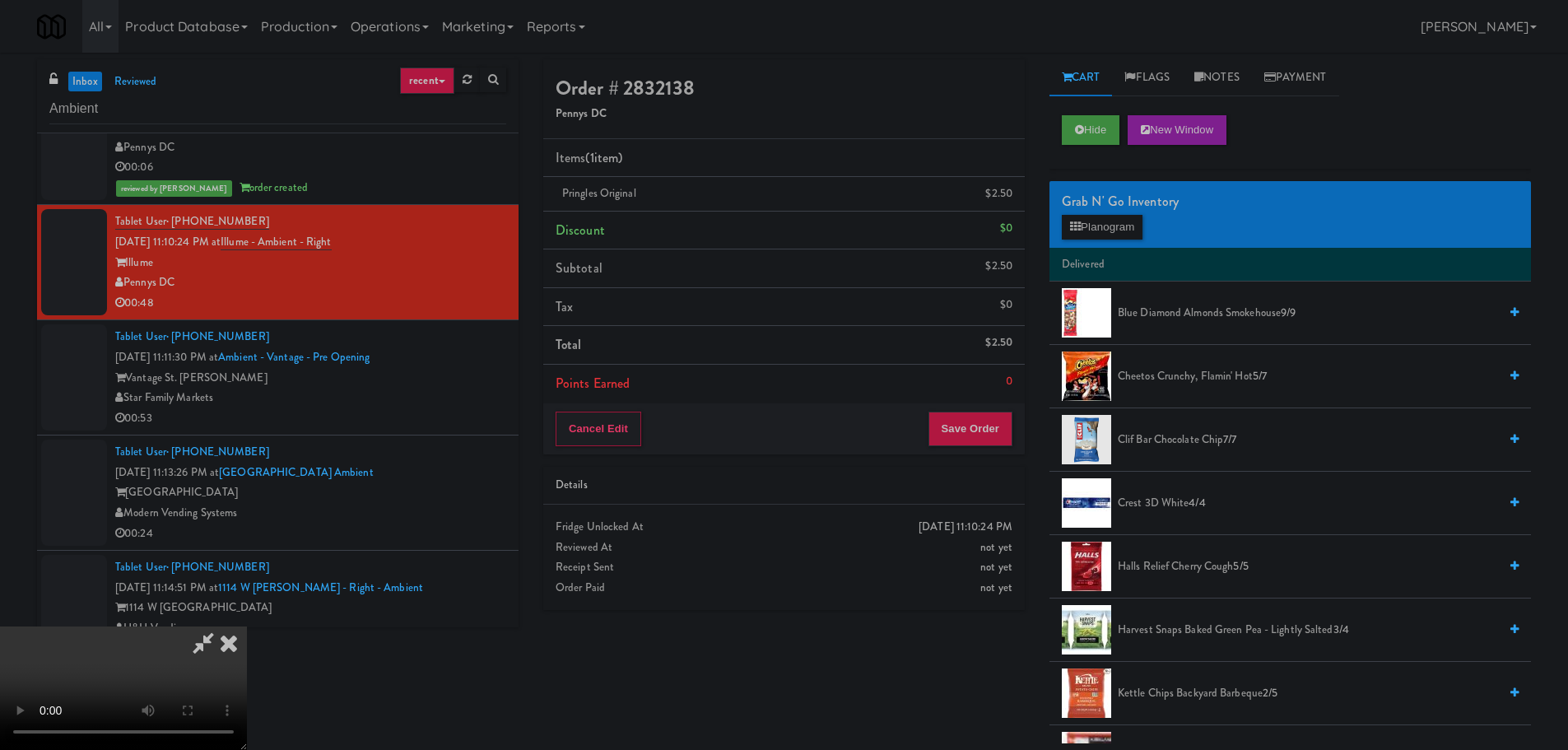
click at [247, 626] on video at bounding box center [123, 688] width 247 height 124
drag, startPoint x: 796, startPoint y: 356, endPoint x: 714, endPoint y: 366, distance: 82.6
click at [247, 626] on video at bounding box center [123, 688] width 247 height 124
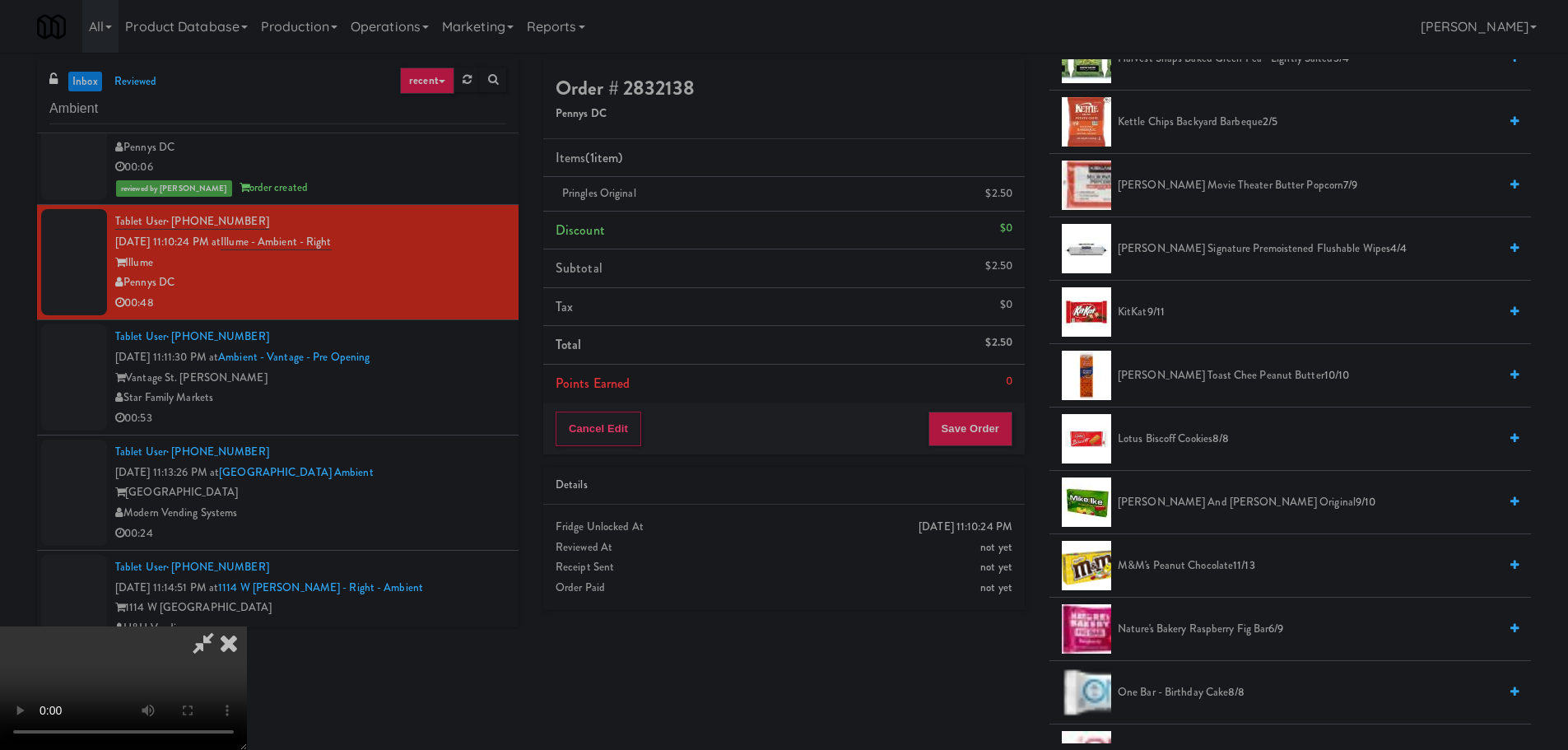
scroll to position [659, 0]
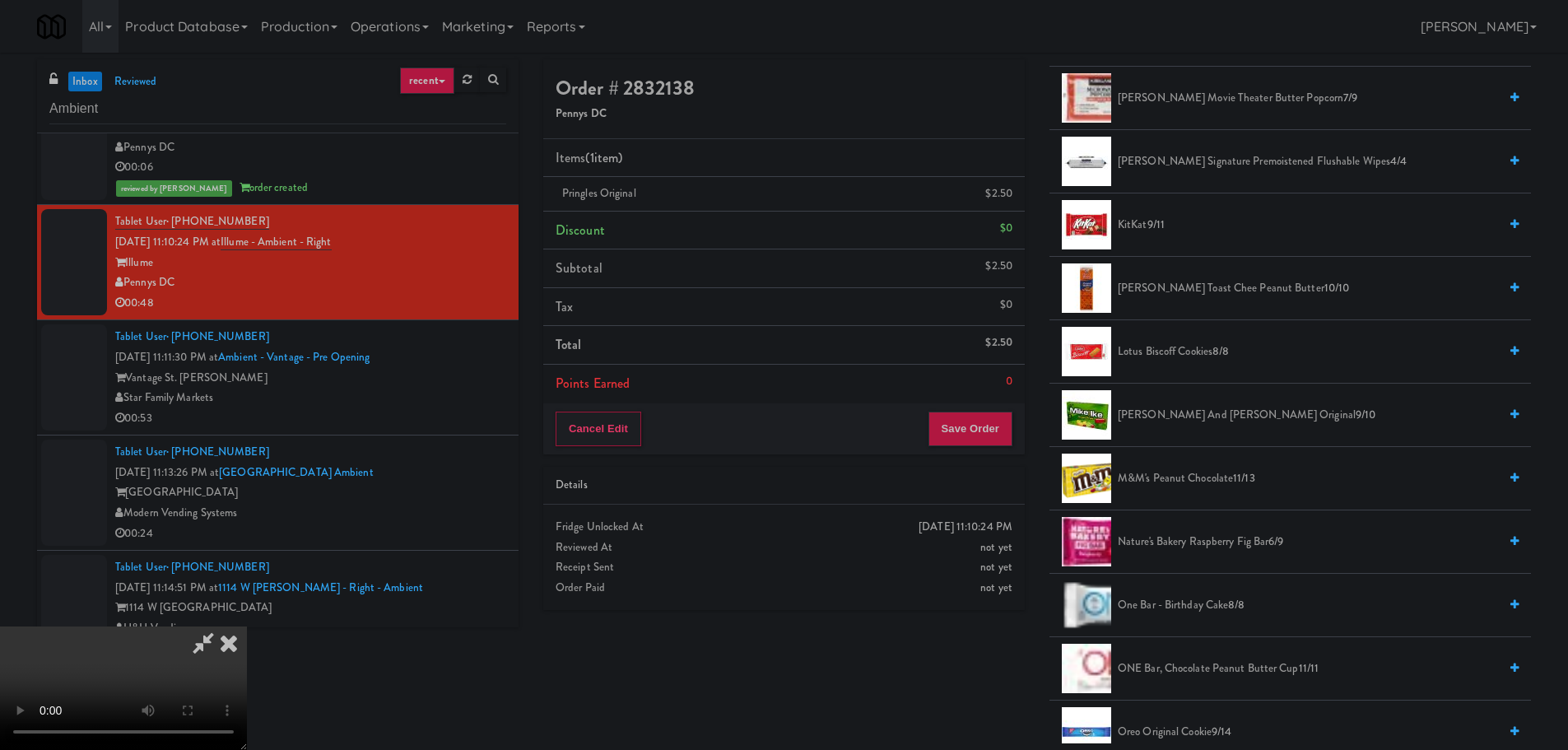
click at [1197, 471] on span "M&M's Peanut Chocolate 11/13" at bounding box center [1308, 479] width 380 height 21
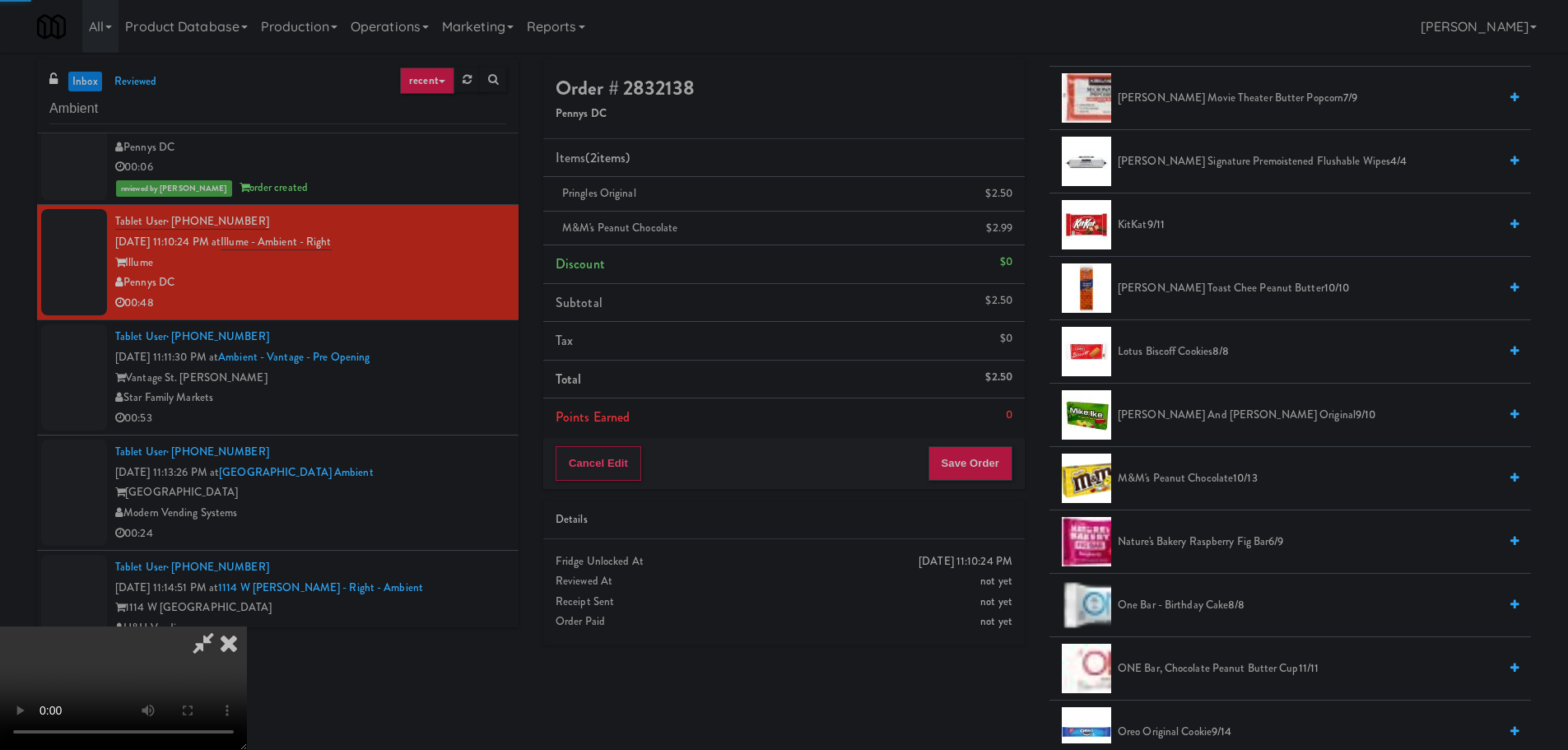
click at [247, 626] on video at bounding box center [123, 688] width 247 height 124
drag, startPoint x: 632, startPoint y: 441, endPoint x: 626, endPoint y: 450, distance: 10.8
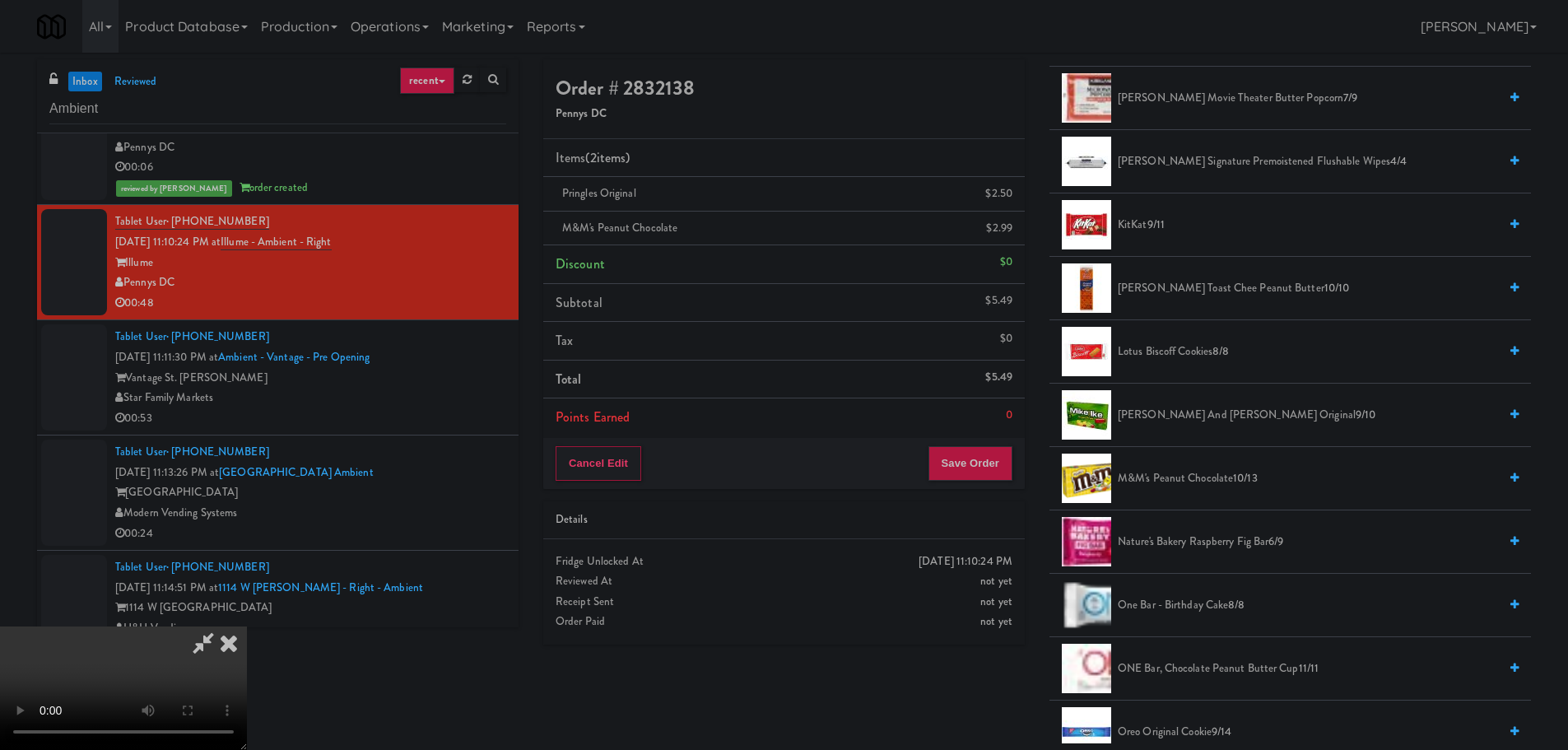
click at [247, 626] on video at bounding box center [123, 688] width 247 height 124
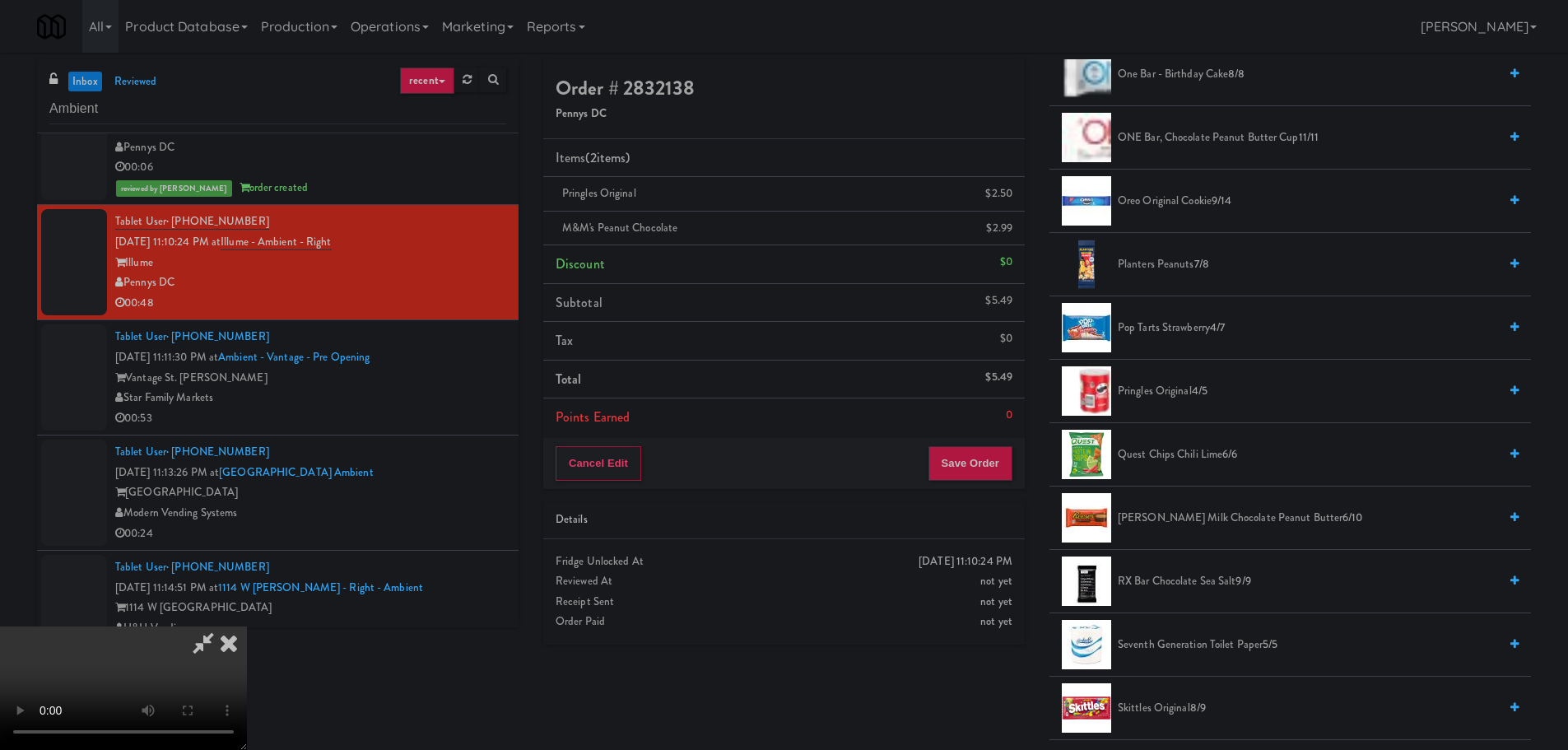
scroll to position [1152, 0]
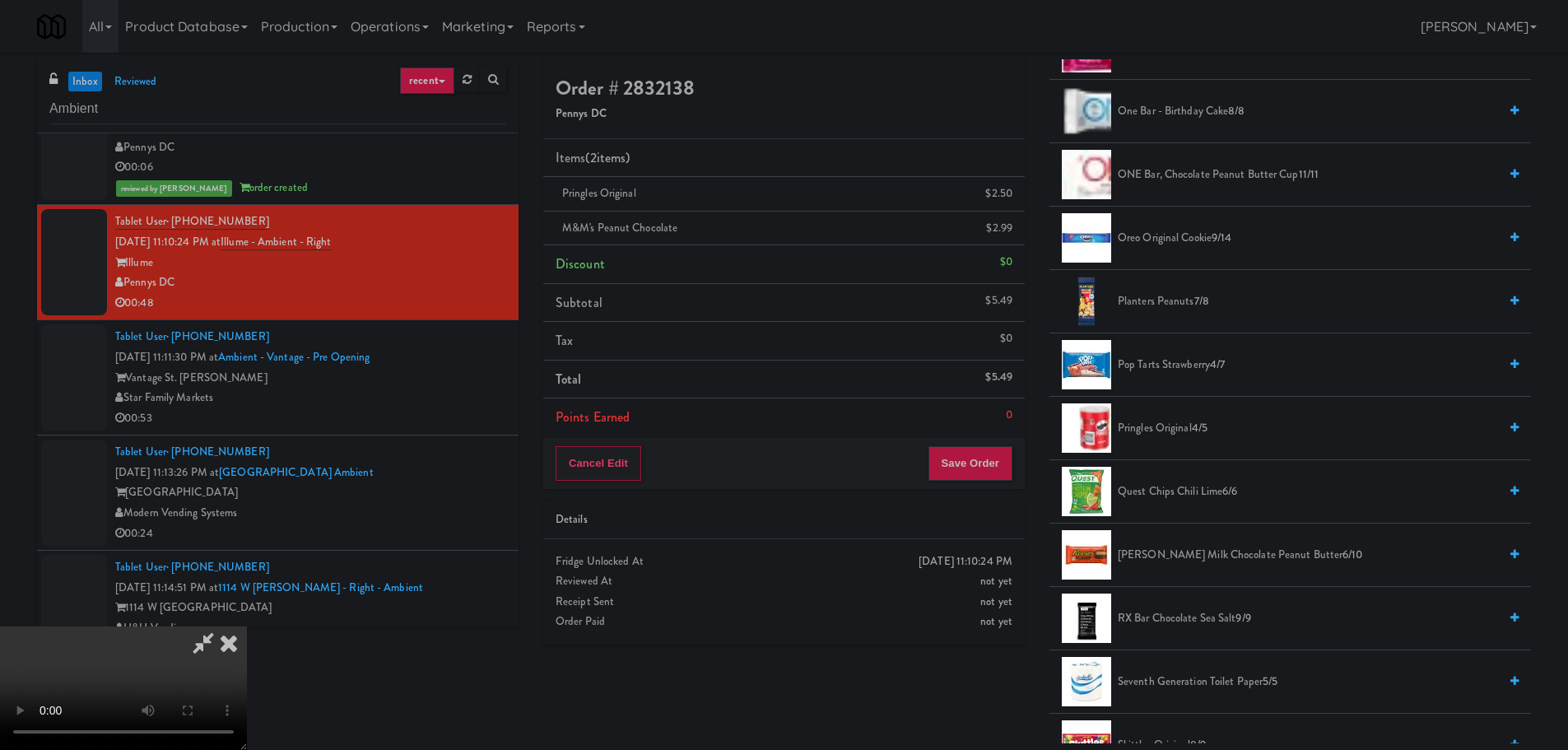
click at [1178, 239] on span "Oreo Original Cookie 9/14" at bounding box center [1308, 238] width 380 height 21
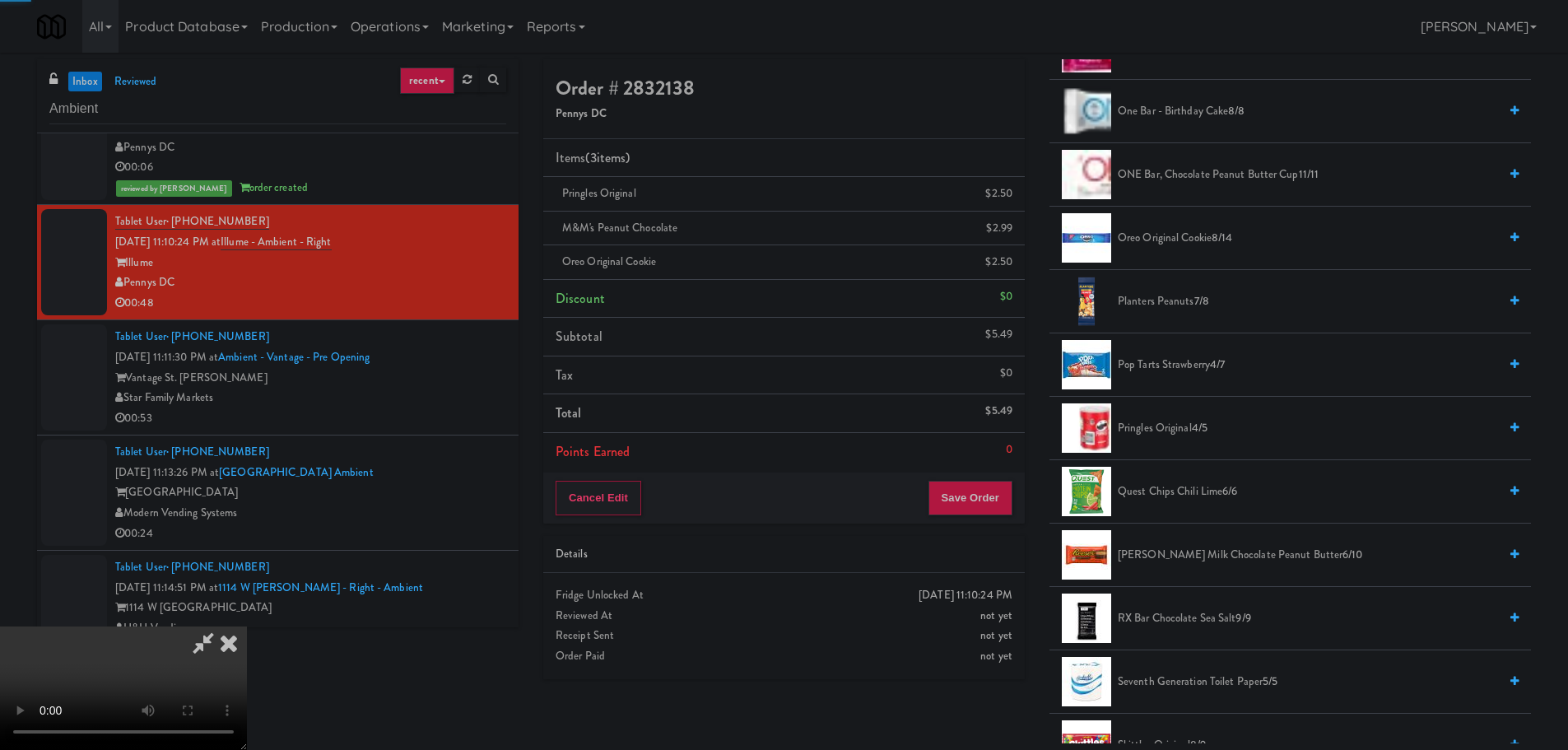
click at [247, 626] on video at bounding box center [123, 688] width 247 height 124
drag, startPoint x: 987, startPoint y: 483, endPoint x: 978, endPoint y: 489, distance: 10.8
click at [981, 487] on div "Cancel Edit Save Order" at bounding box center [784, 498] width 481 height 51
click at [979, 490] on button "Save Order" at bounding box center [970, 498] width 84 height 35
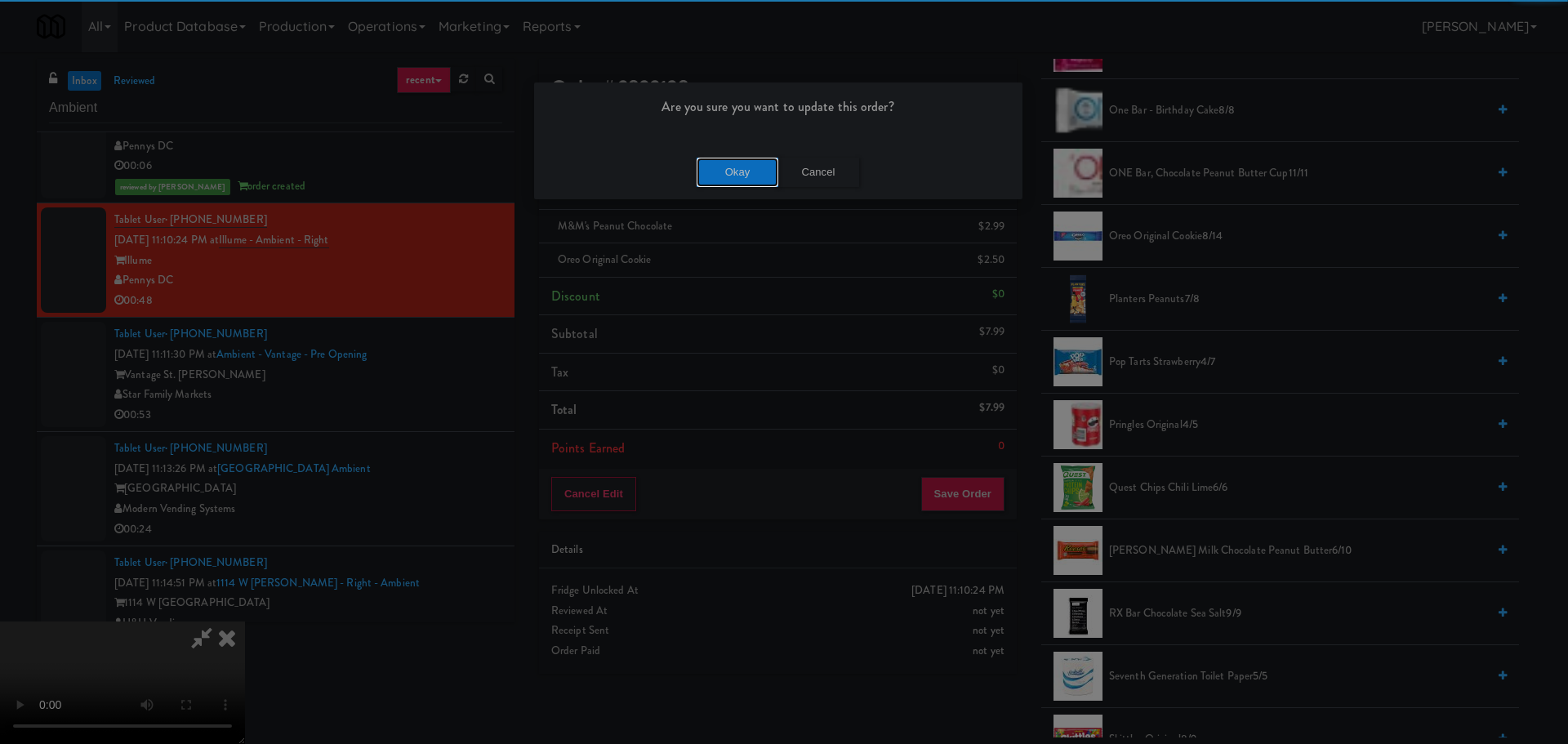
click at [735, 173] on button "Okay" at bounding box center [738, 172] width 81 height 30
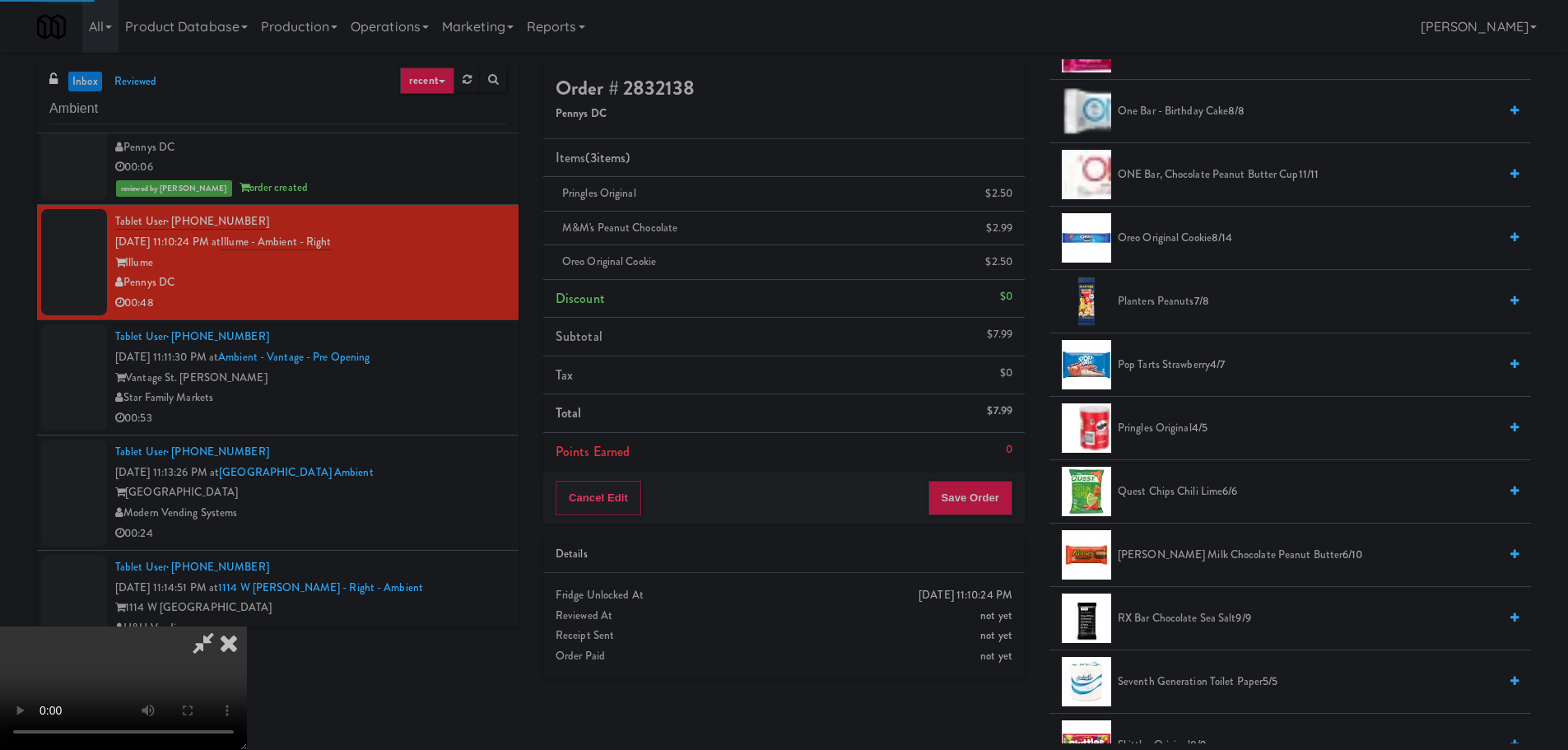
scroll to position [0, 0]
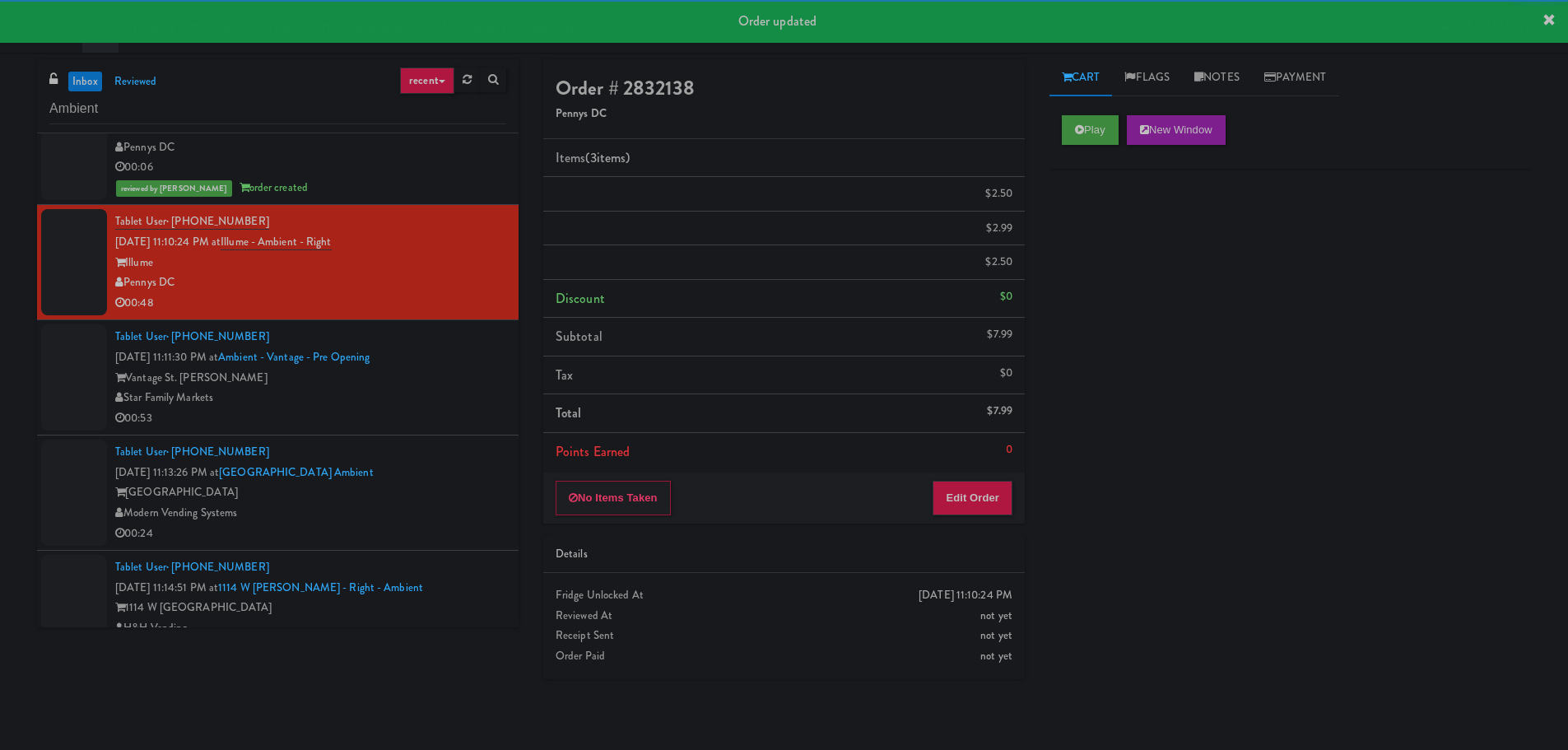
click at [423, 392] on div "Star Family Markets" at bounding box center [311, 398] width 391 height 21
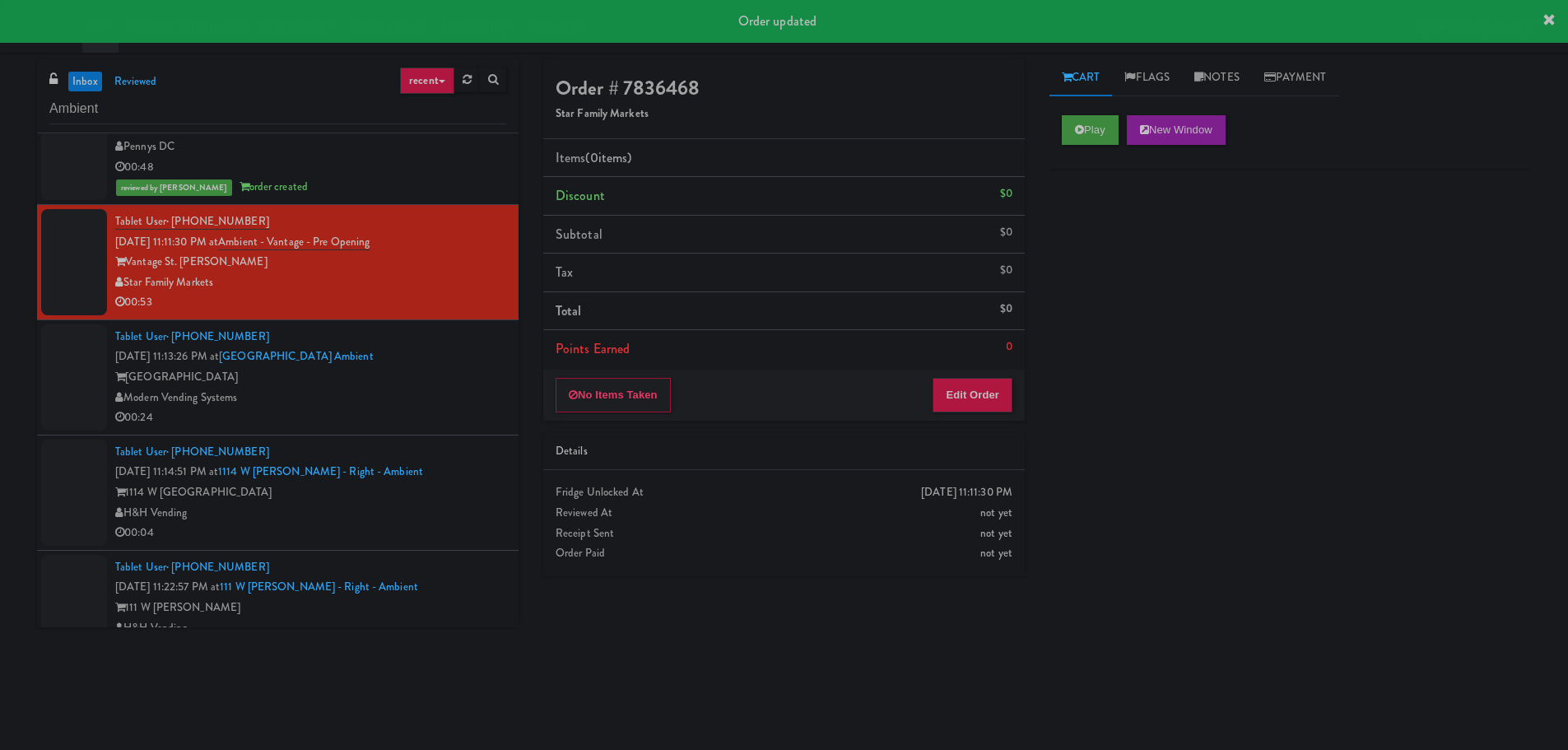
scroll to position [906, 0]
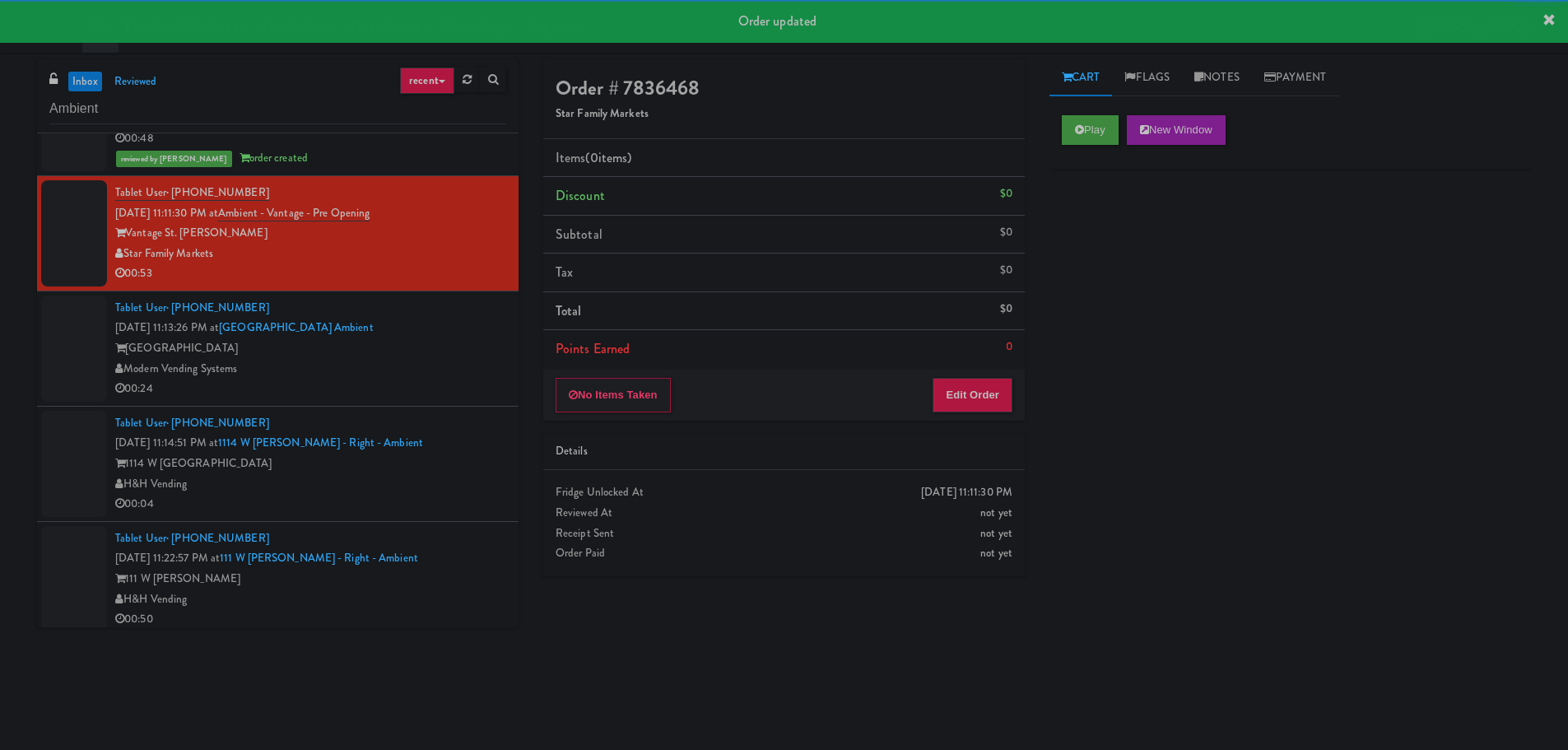
drag, startPoint x: 1056, startPoint y: 96, endPoint x: 1050, endPoint y: 117, distance: 21.8
click at [1053, 99] on div "Cart Flags Notes Payment Play New Window Primary Flag Clear Flag if unable to d…" at bounding box center [1290, 390] width 506 height 661
click at [1061, 119] on div "Play New Window" at bounding box center [1290, 136] width 481 height 66
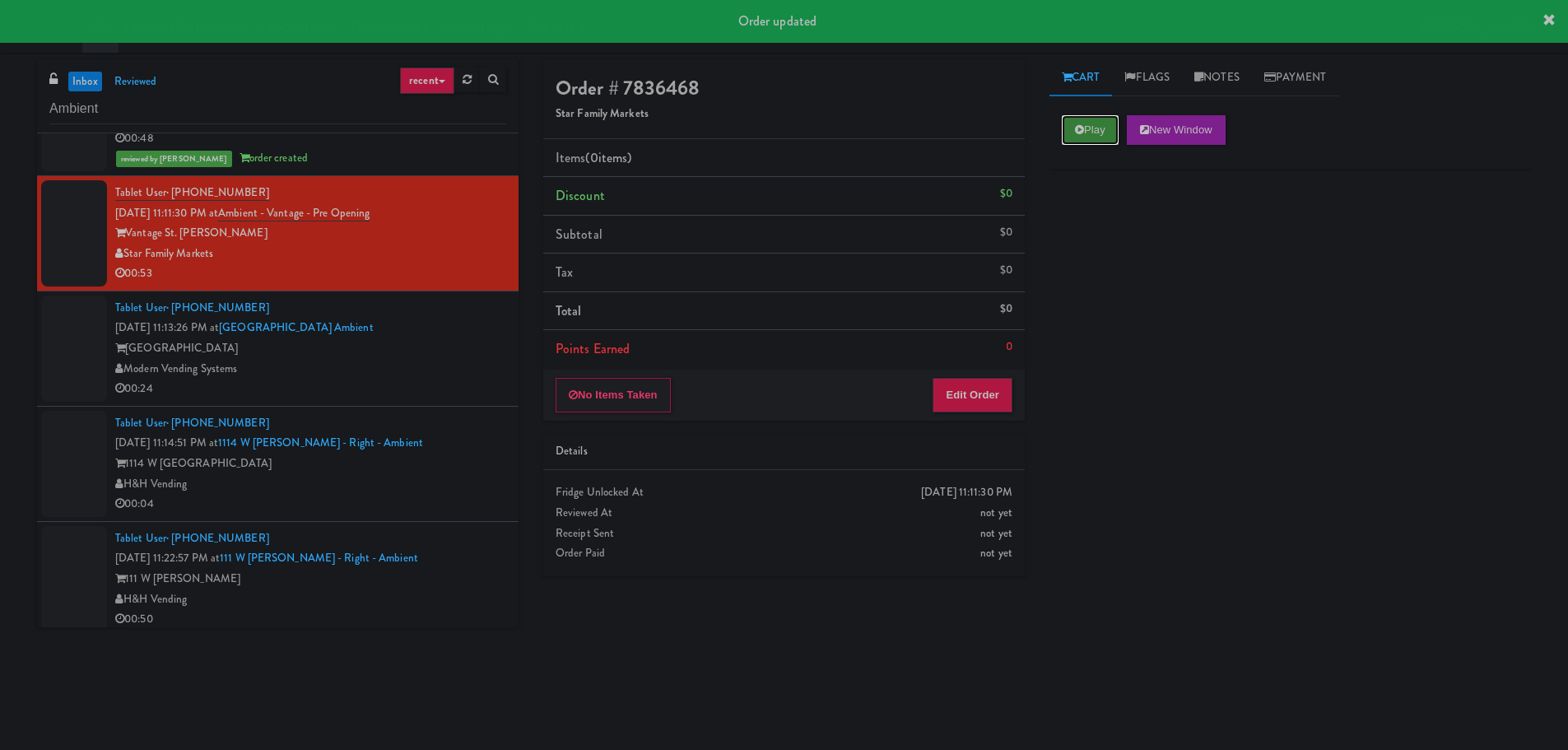
click at [1069, 130] on button "Play" at bounding box center [1090, 130] width 56 height 30
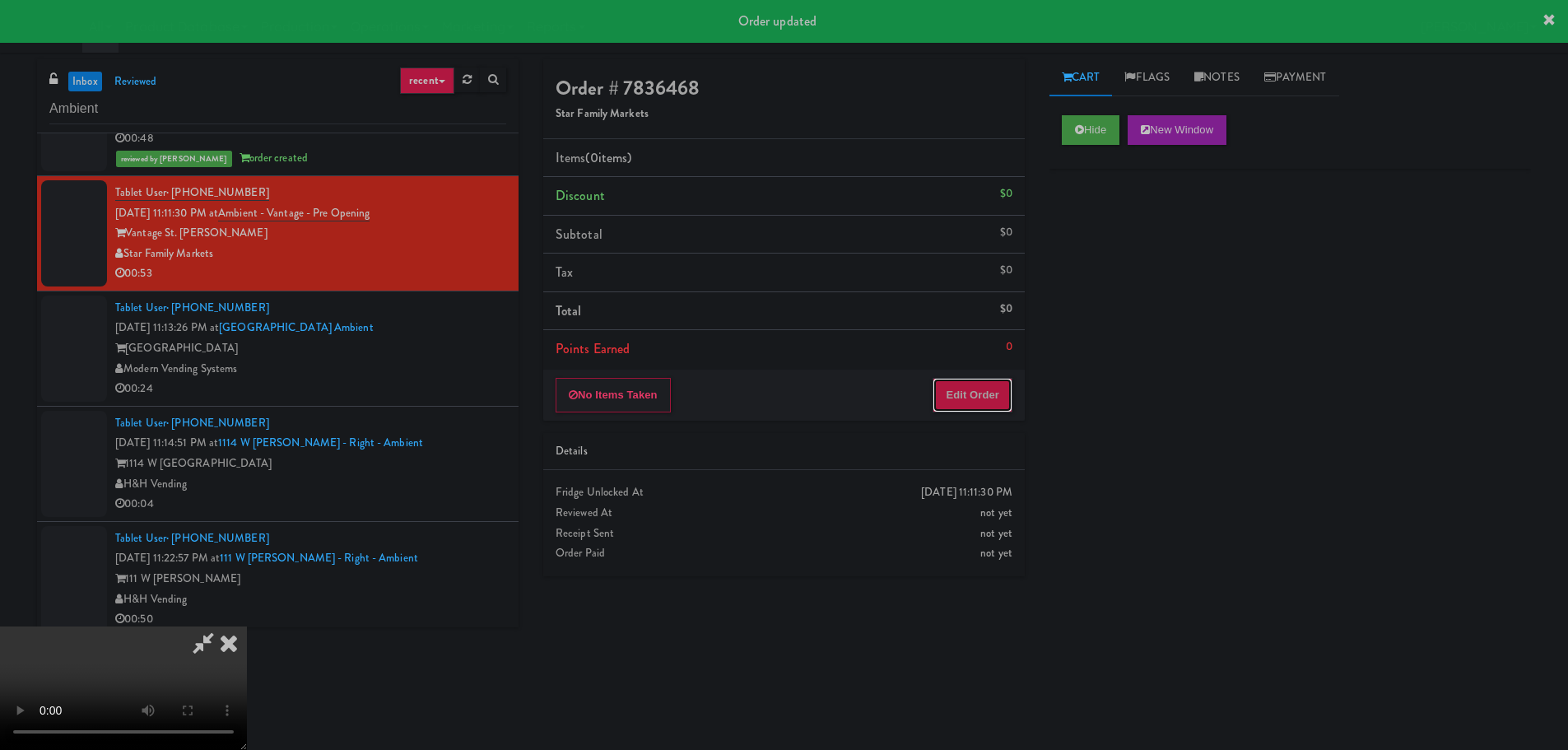
click at [989, 411] on button "Edit Order" at bounding box center [973, 395] width 80 height 35
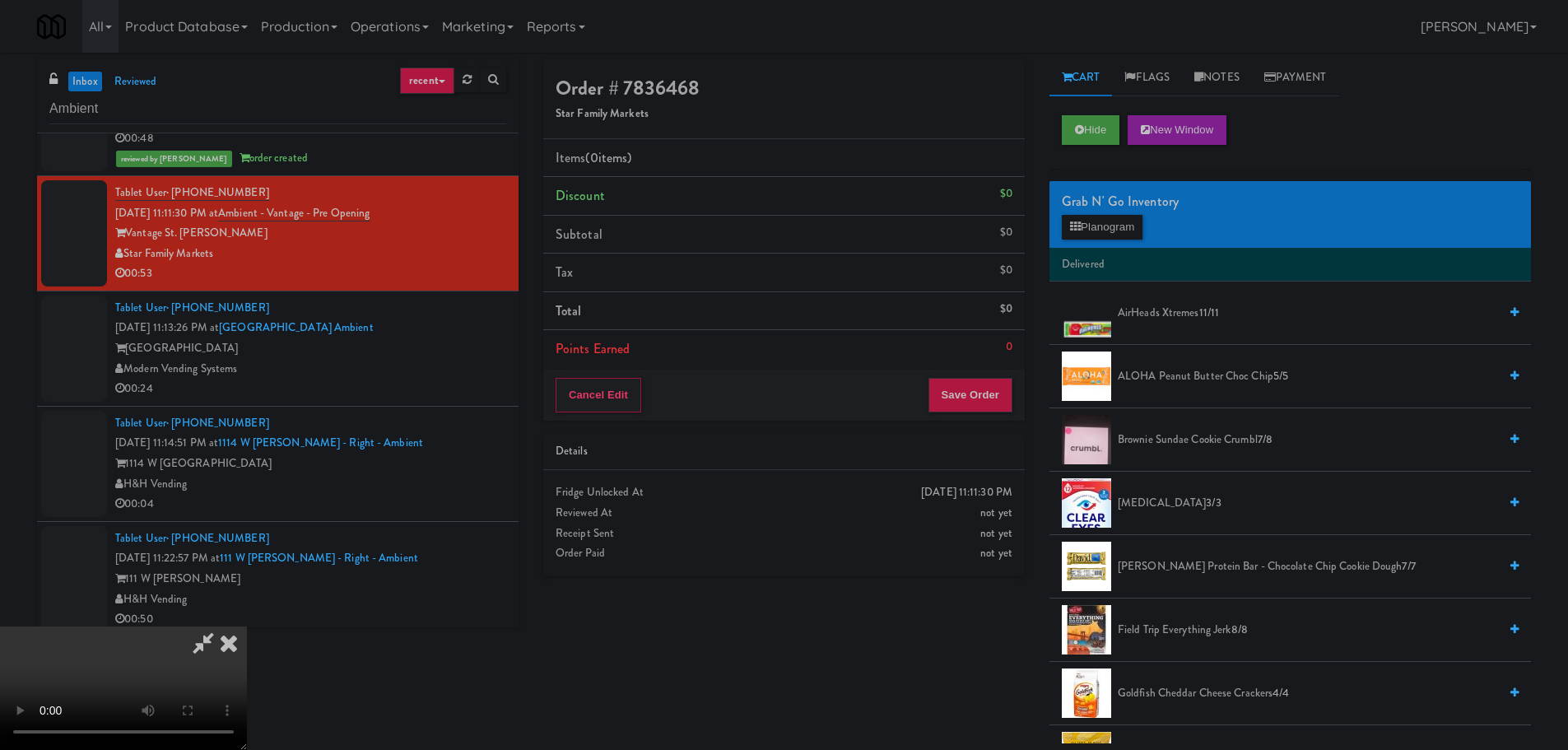
scroll to position [0, 0]
click at [247, 626] on video at bounding box center [123, 688] width 247 height 124
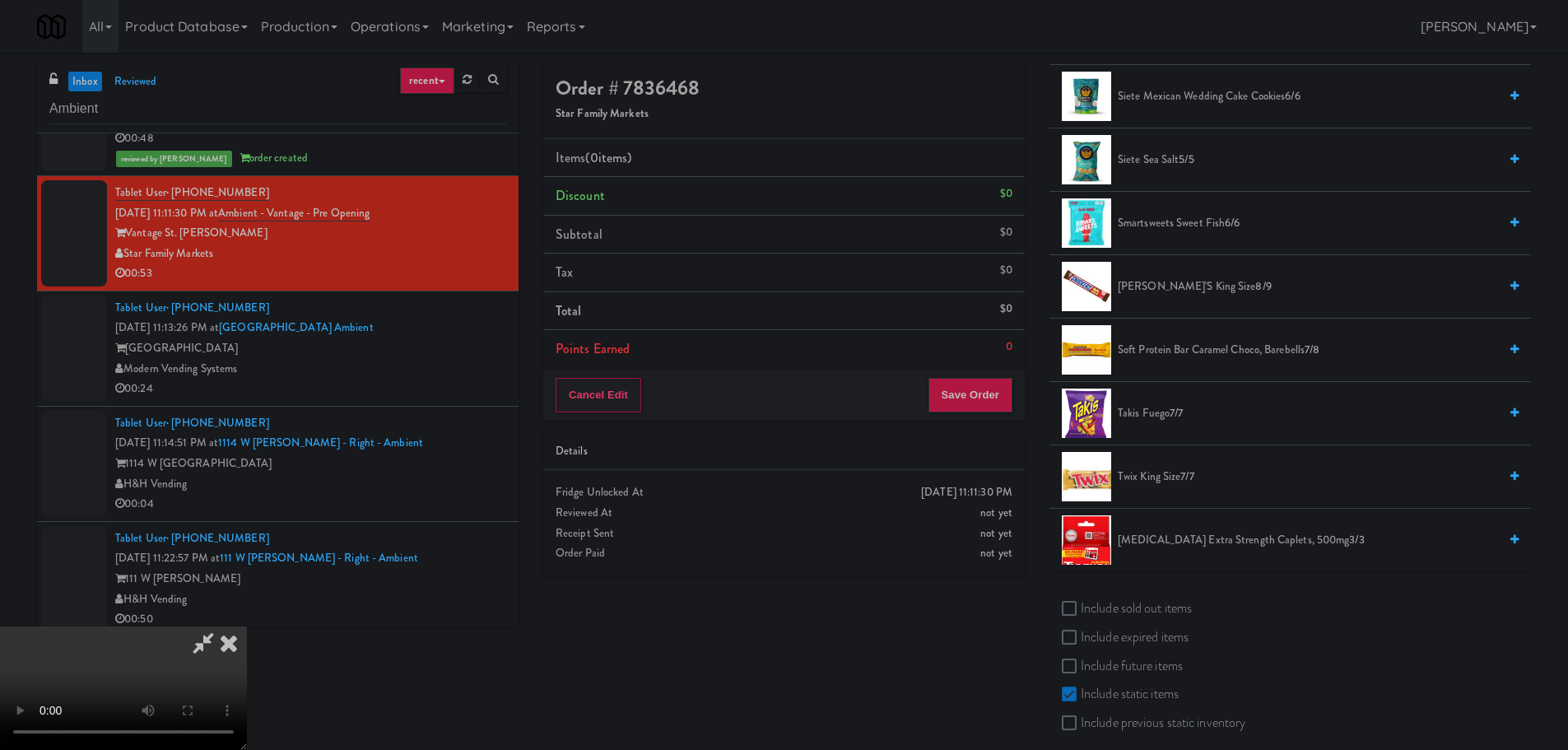
scroll to position [1377, 0]
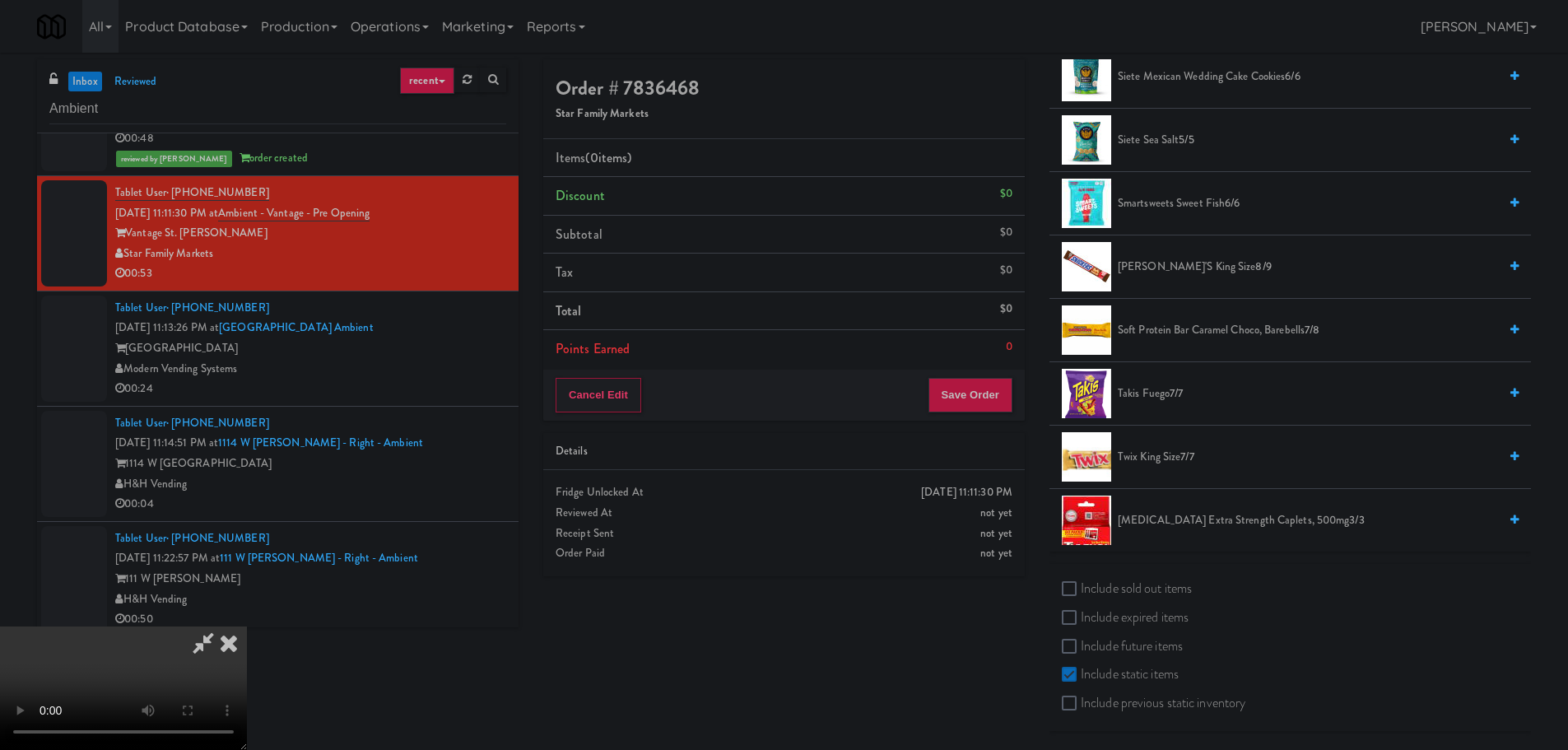
click at [1133, 585] on label "Include sold out items" at bounding box center [1127, 588] width 130 height 25
click at [1081, 585] on input "Include sold out items" at bounding box center [1071, 589] width 19 height 13
checkbox input "true"
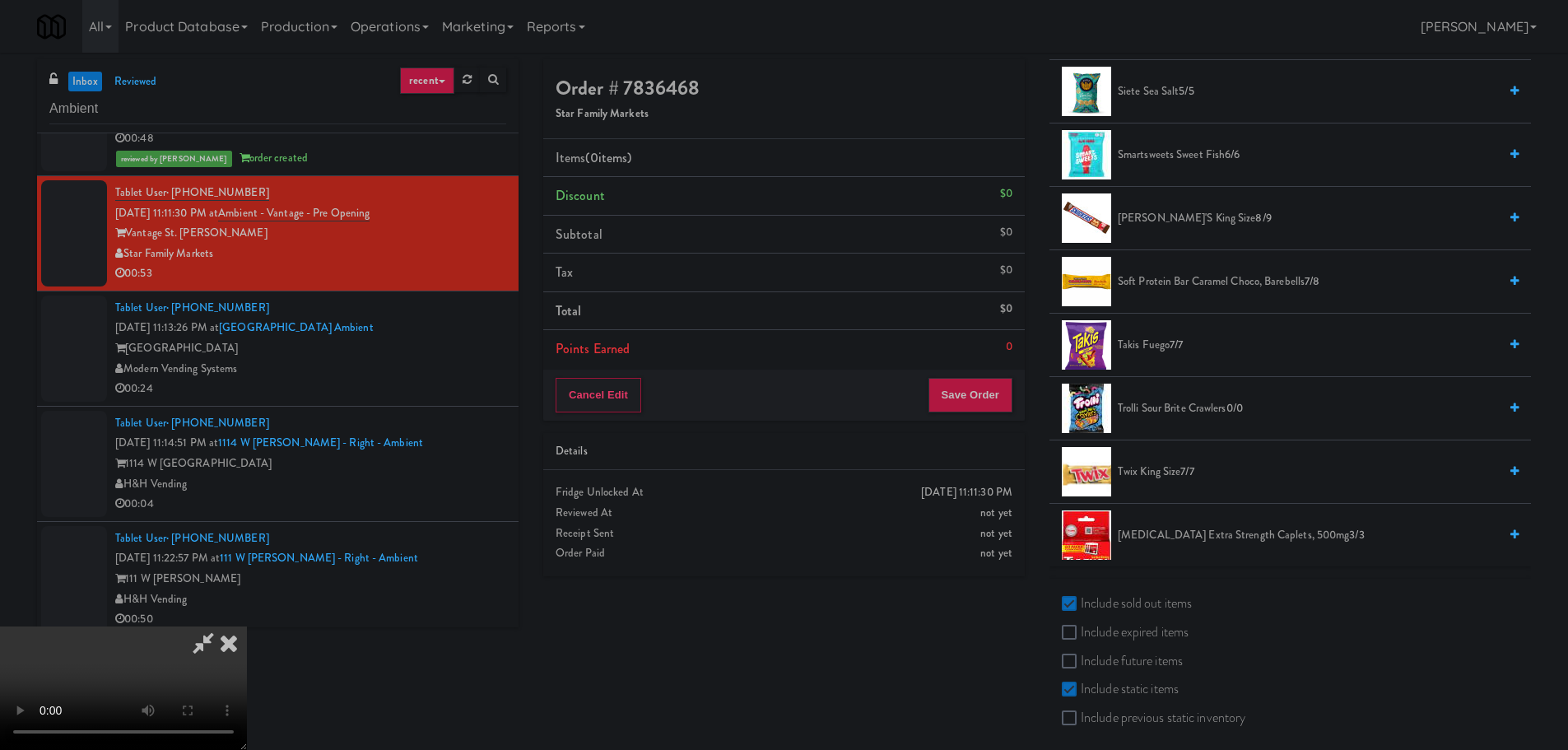
scroll to position [1631, 0]
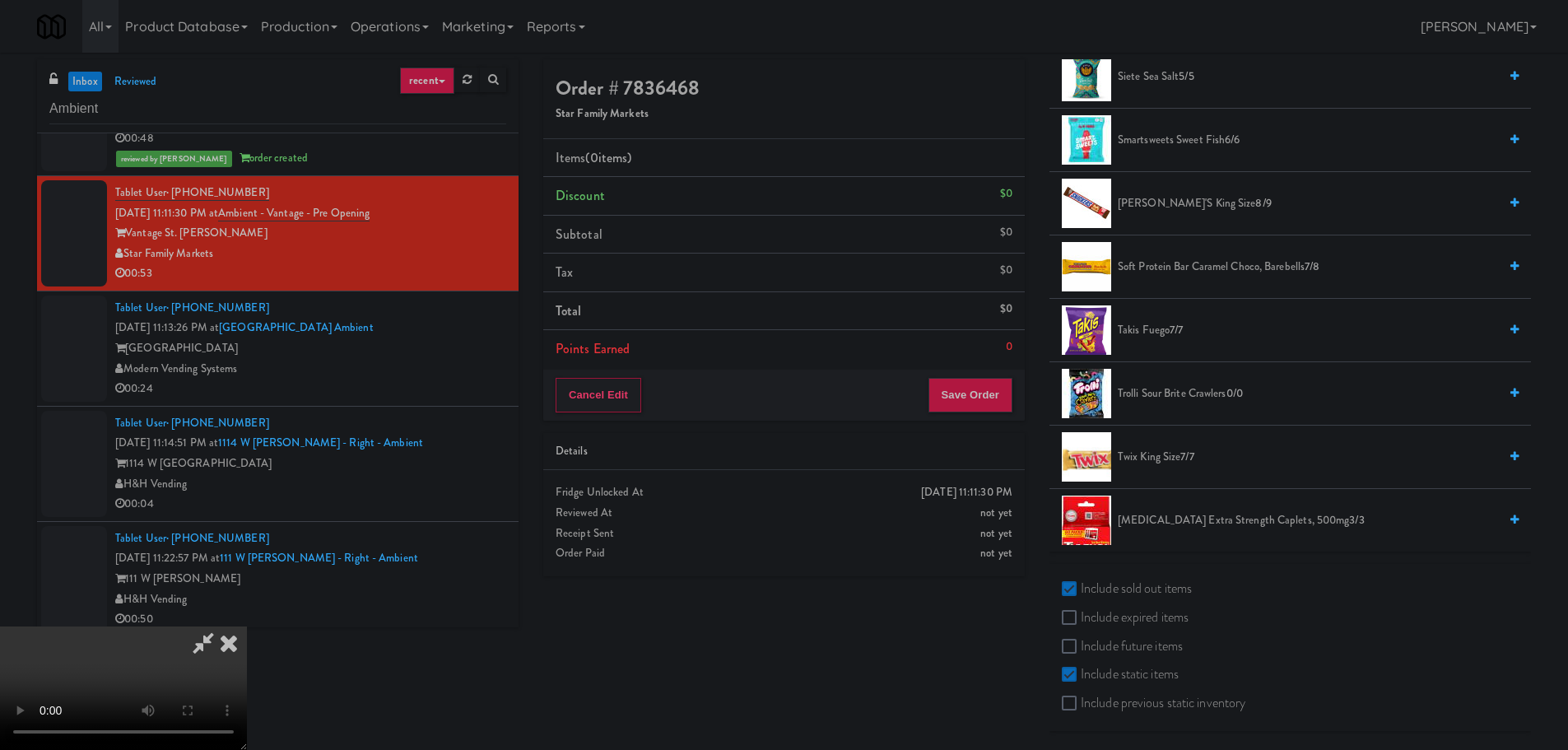
click at [1156, 695] on label "Include previous static inventory" at bounding box center [1154, 703] width 184 height 25
click at [1081, 697] on input "Include previous static inventory" at bounding box center [1071, 704] width 19 height 13
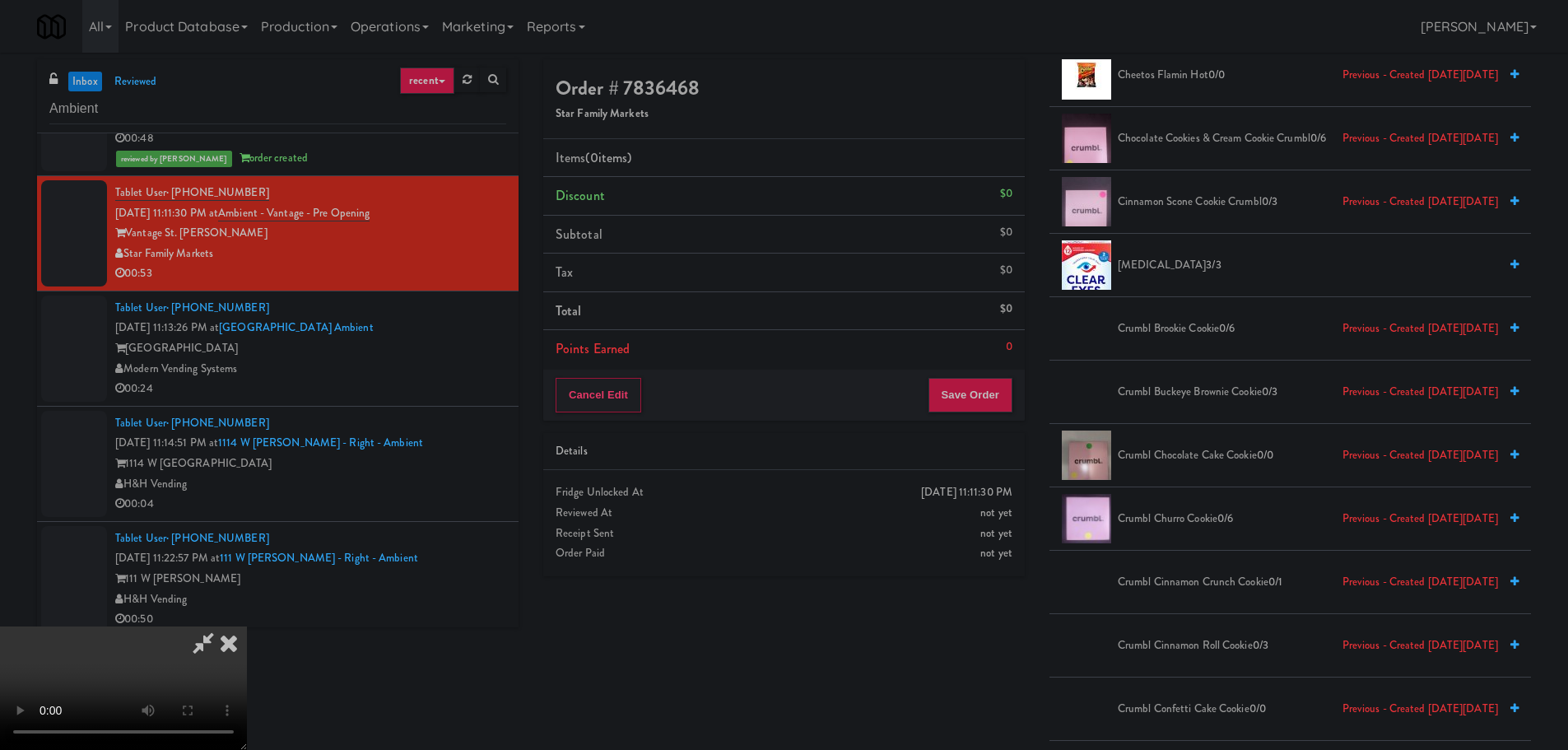
scroll to position [725, 0]
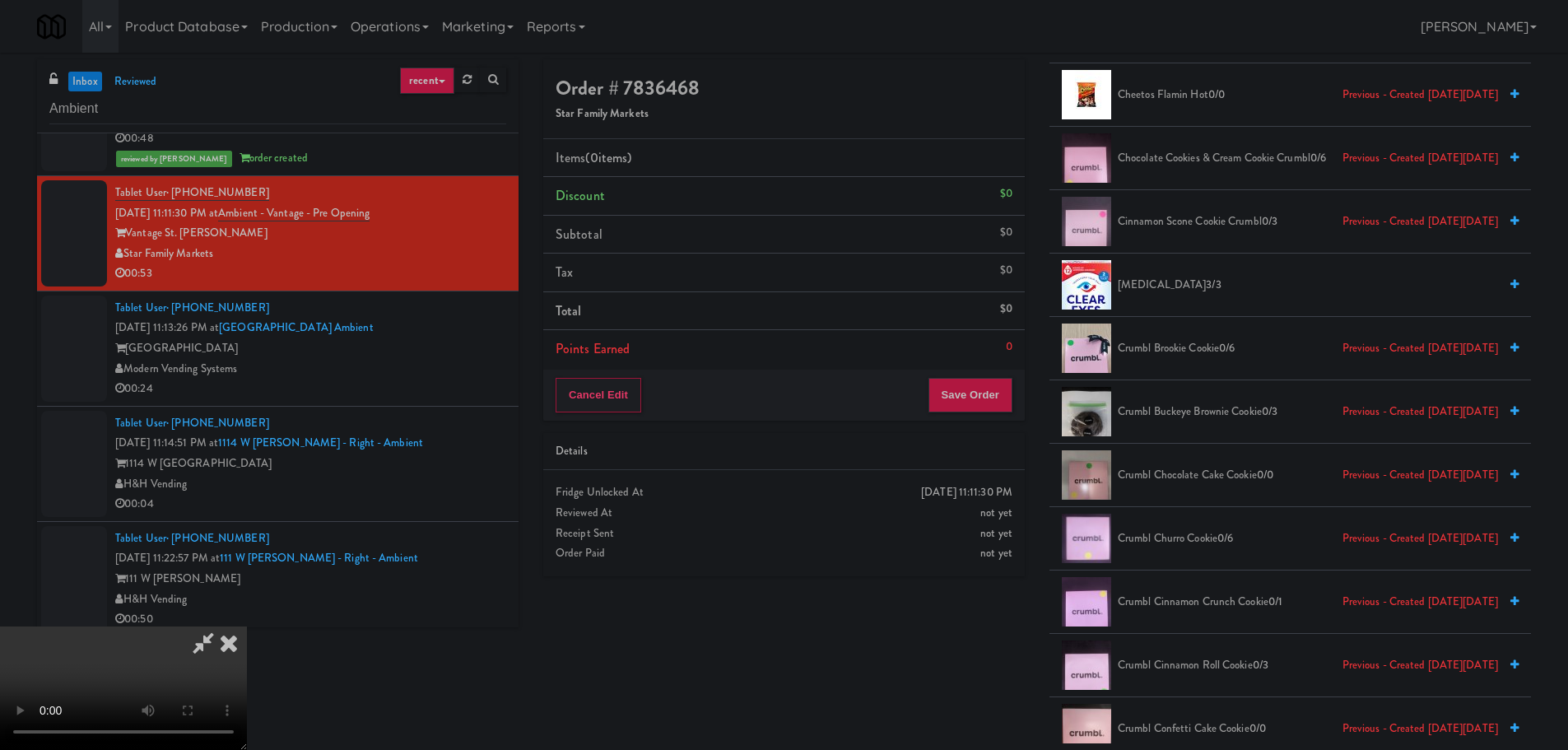
click at [1189, 599] on span "Crumbl Cinnamon Crunch Cookie 0/1 Previous - Created [DATE][DATE]" at bounding box center [1308, 602] width 380 height 21
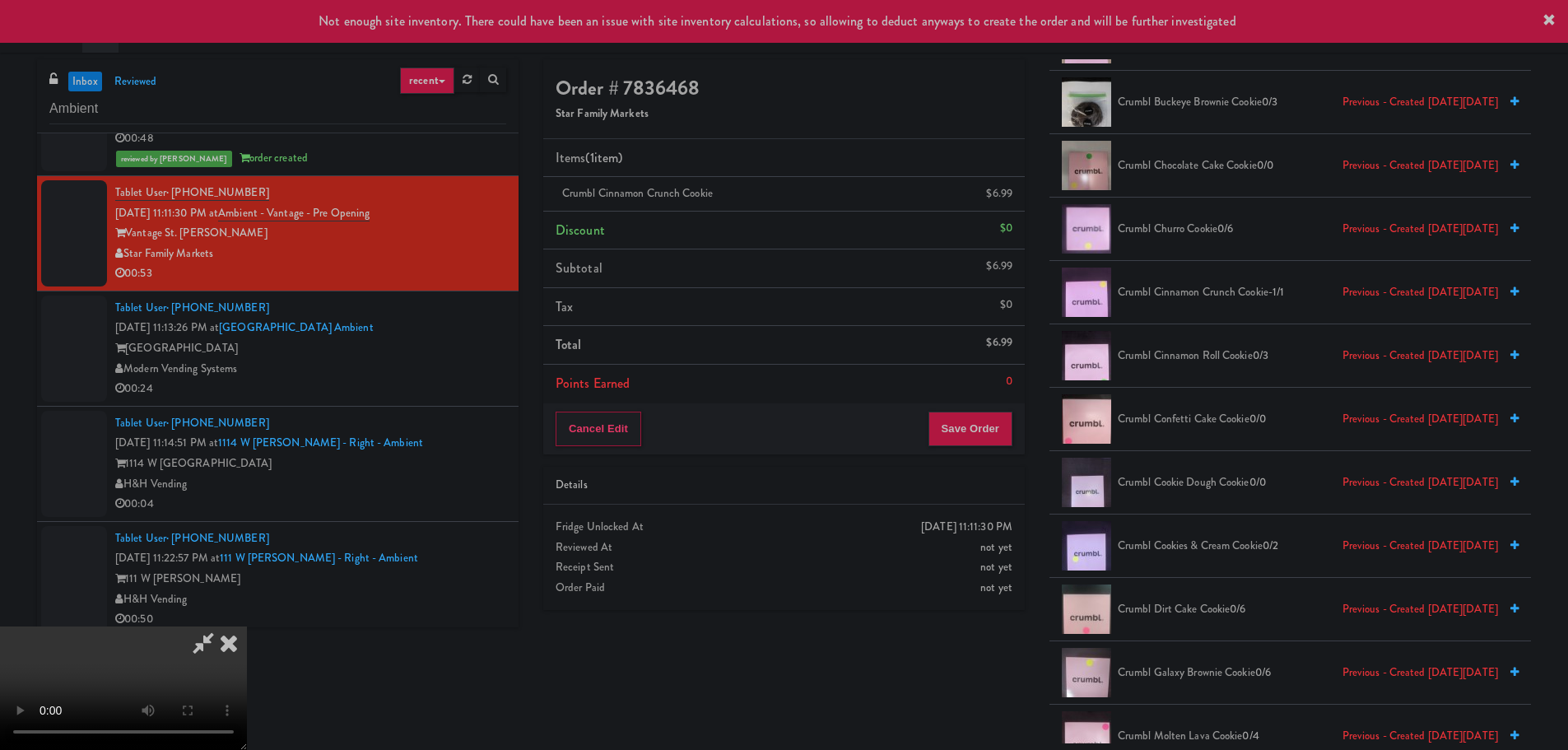
scroll to position [1055, 0]
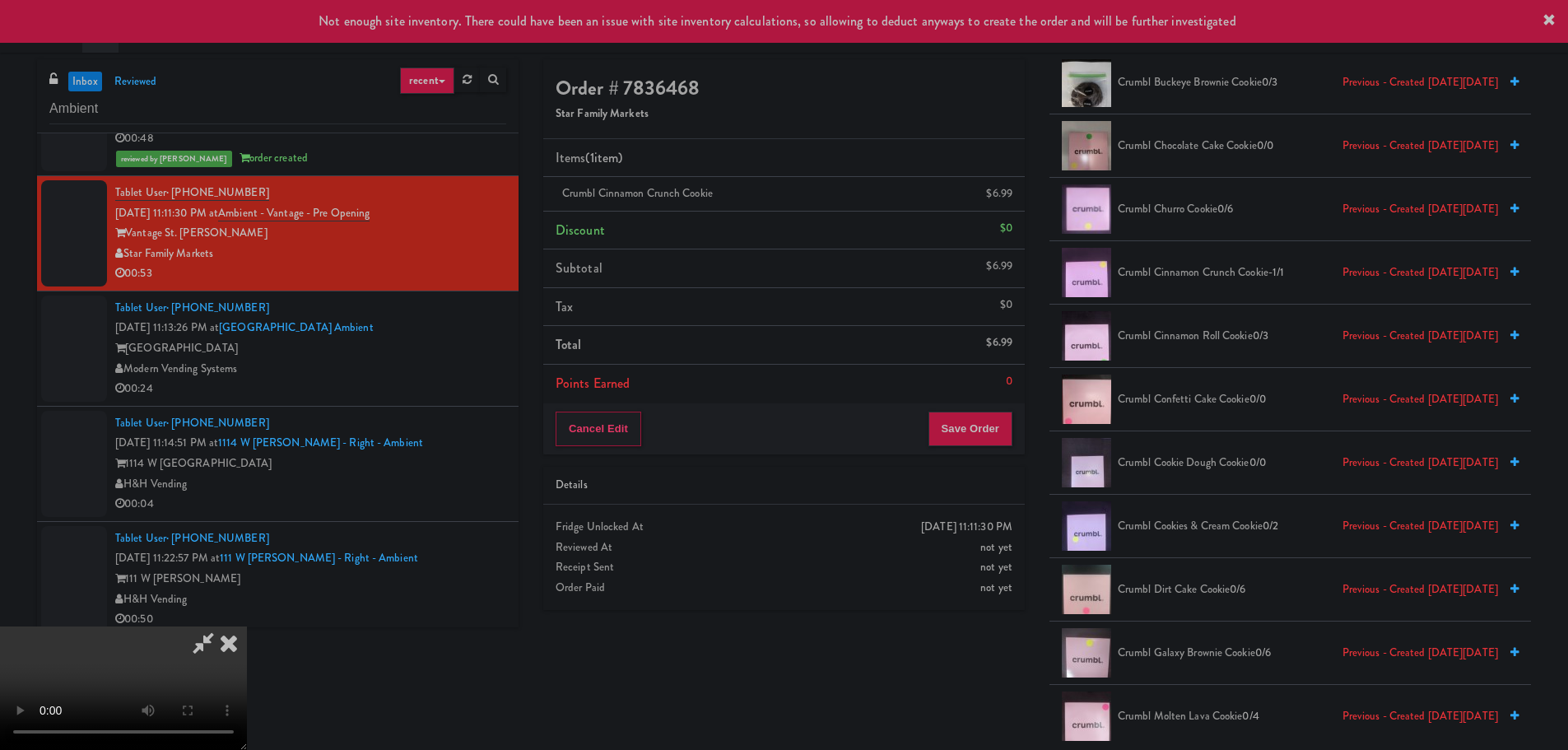
click at [247, 626] on video at bounding box center [123, 688] width 247 height 124
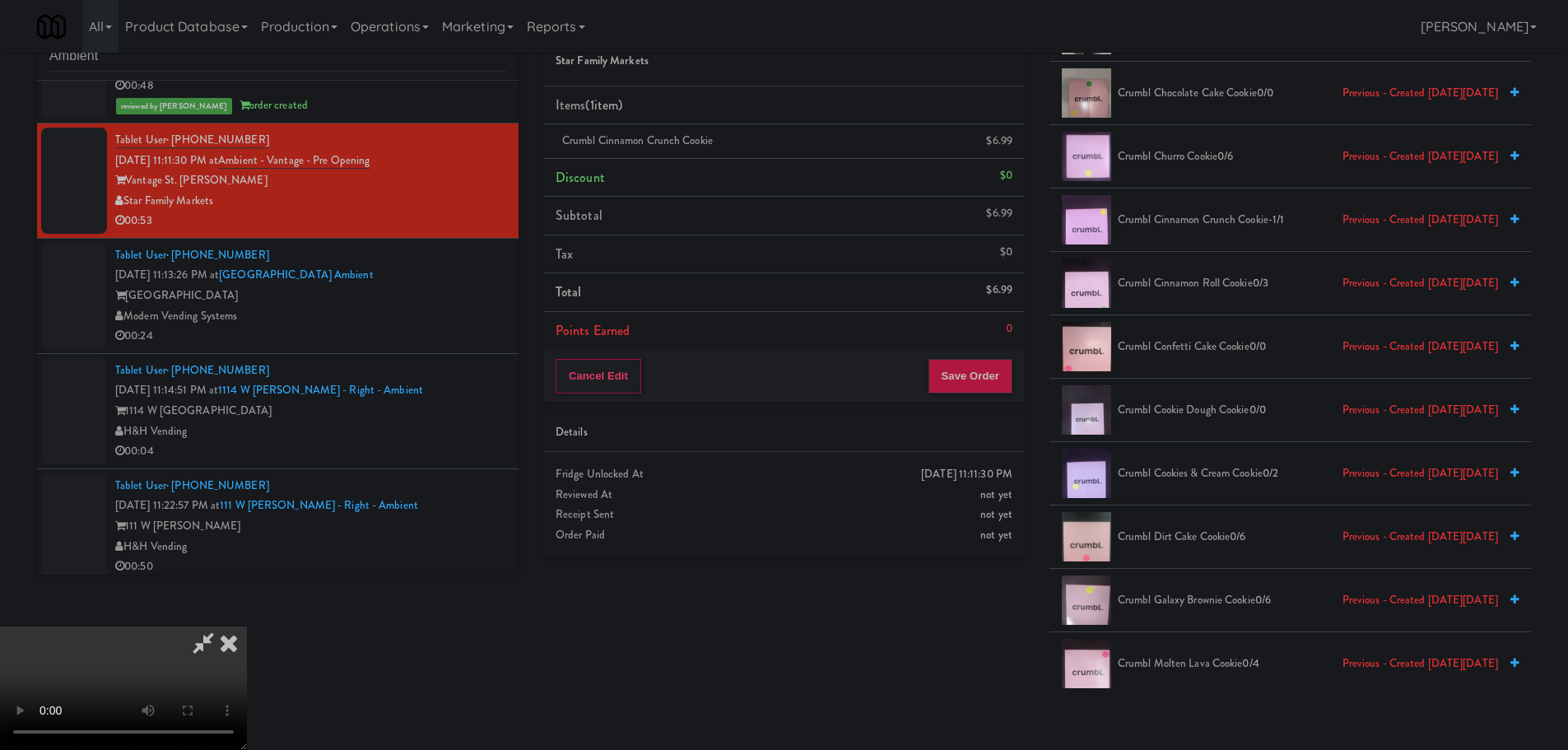
scroll to position [283, 0]
click at [247, 626] on video at bounding box center [123, 688] width 247 height 124
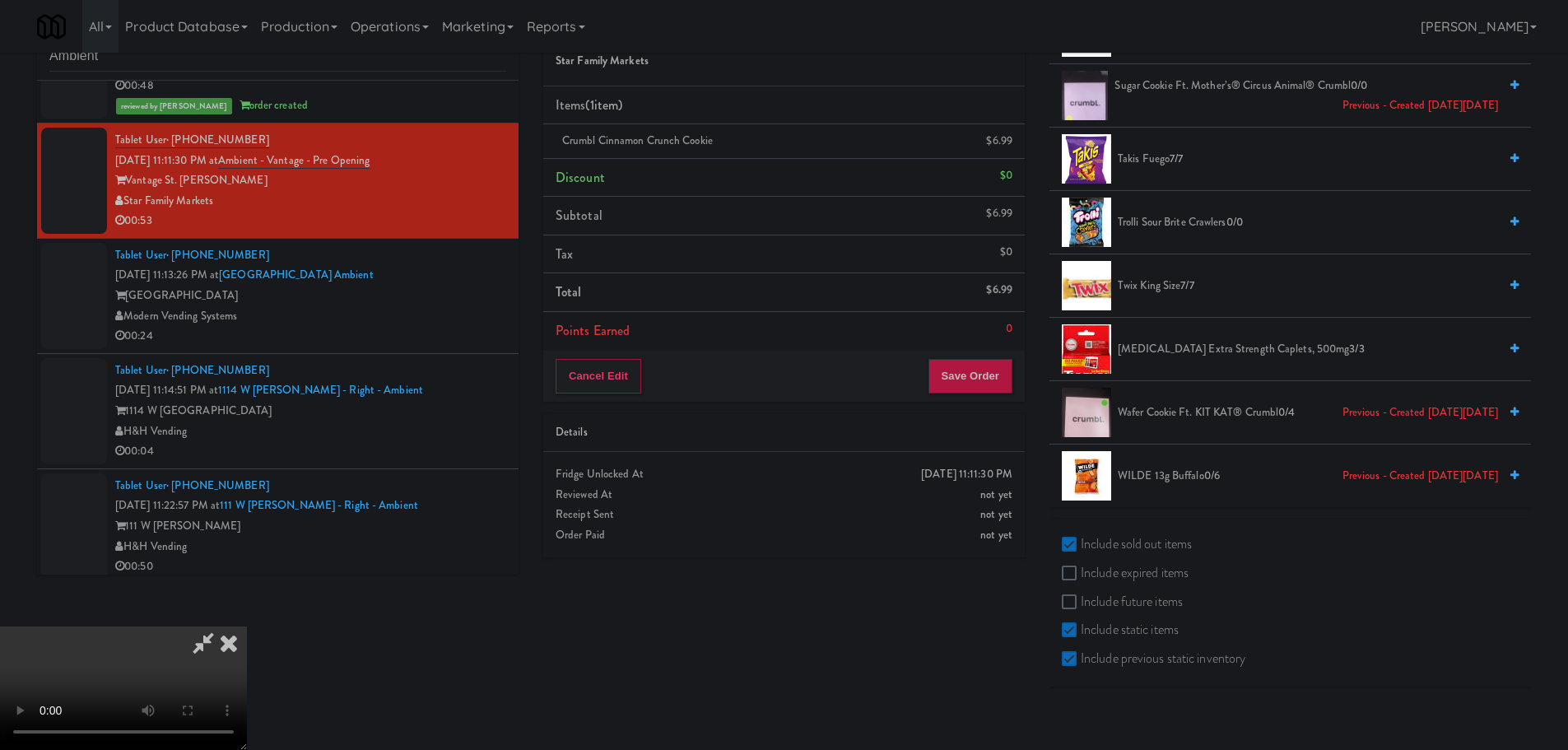
scroll to position [5435, 0]
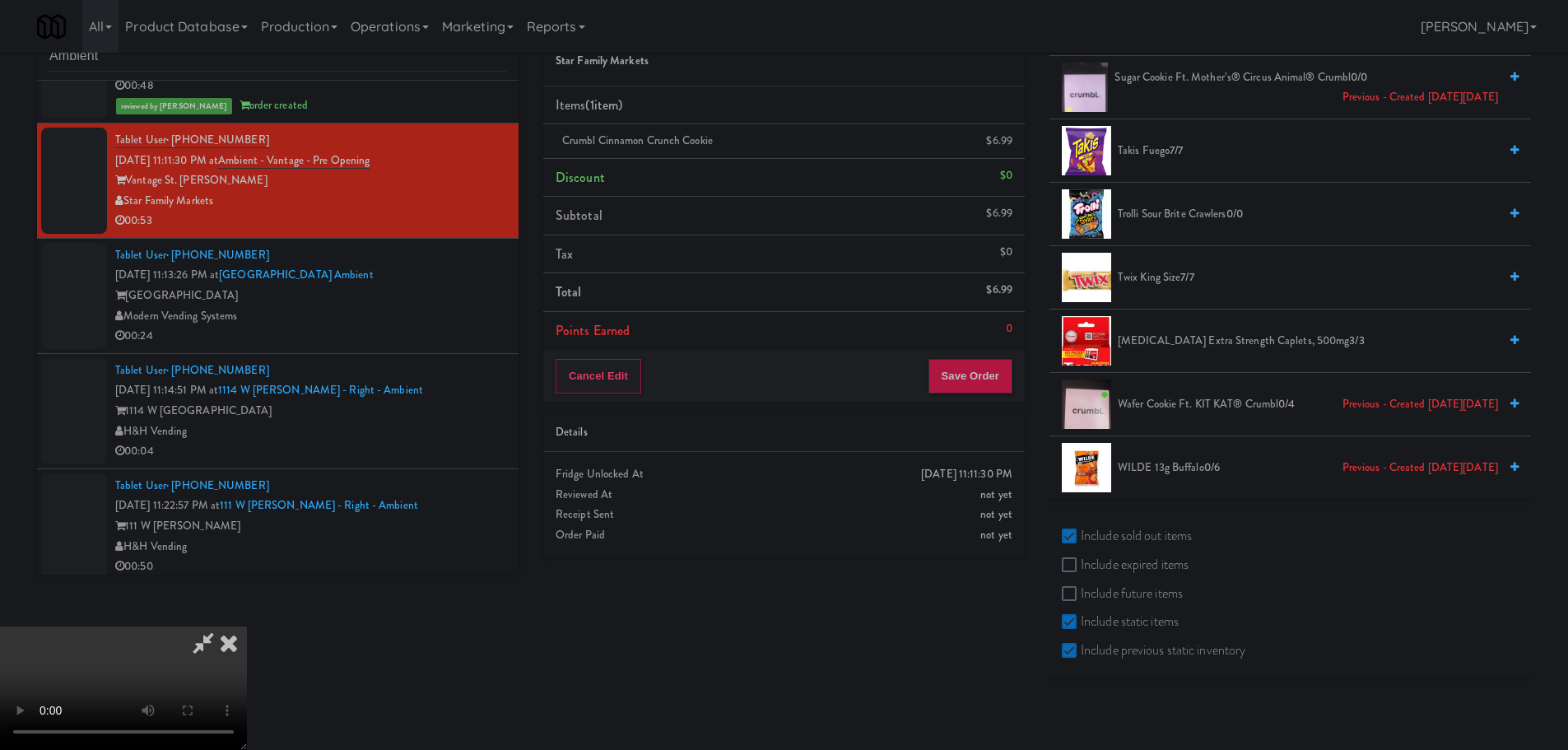
click at [1128, 645] on label "Include previous static inventory" at bounding box center [1154, 650] width 184 height 25
click at [1081, 645] on input "Include previous static inventory" at bounding box center [1071, 651] width 19 height 13
checkbox input "false"
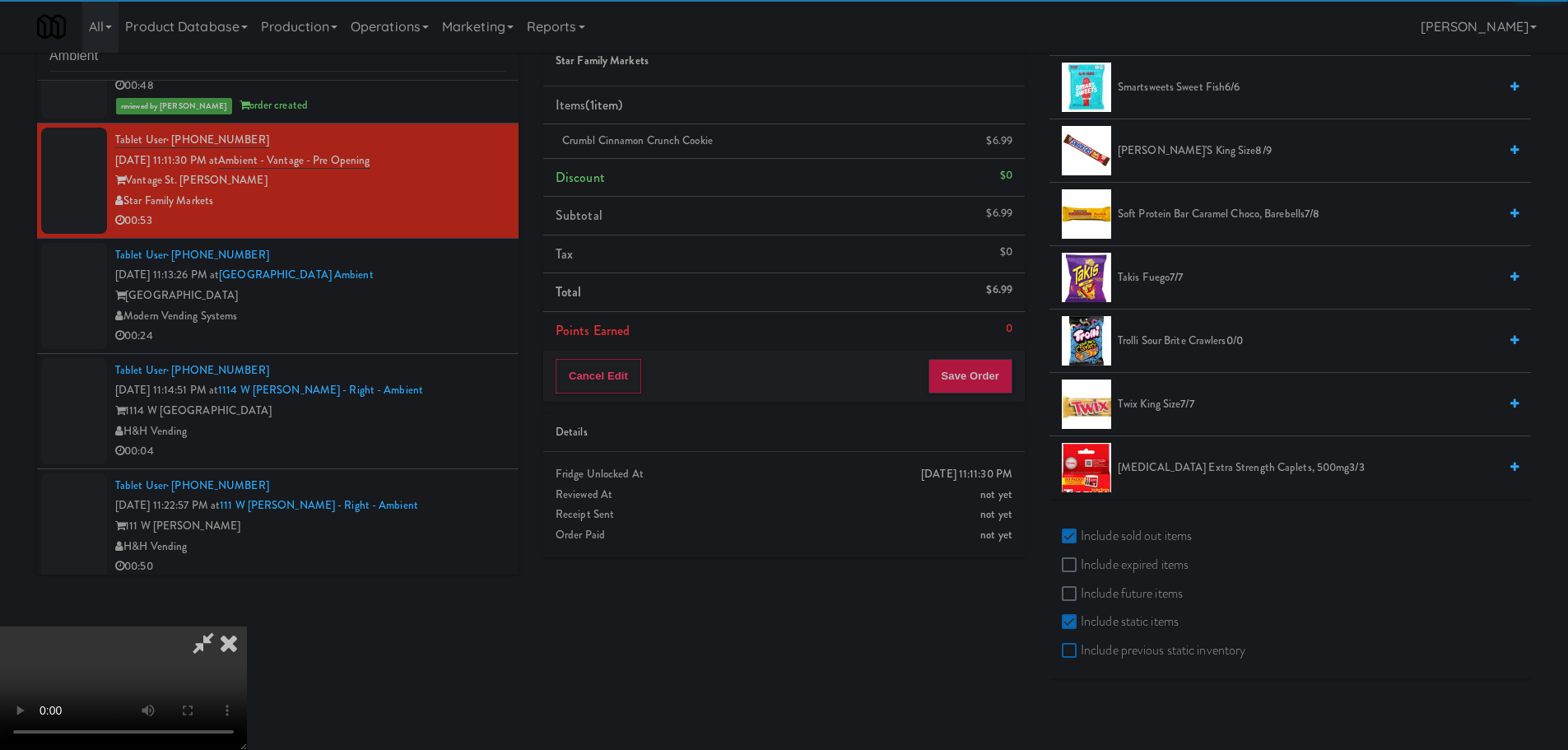
scroll to position [1631, 0]
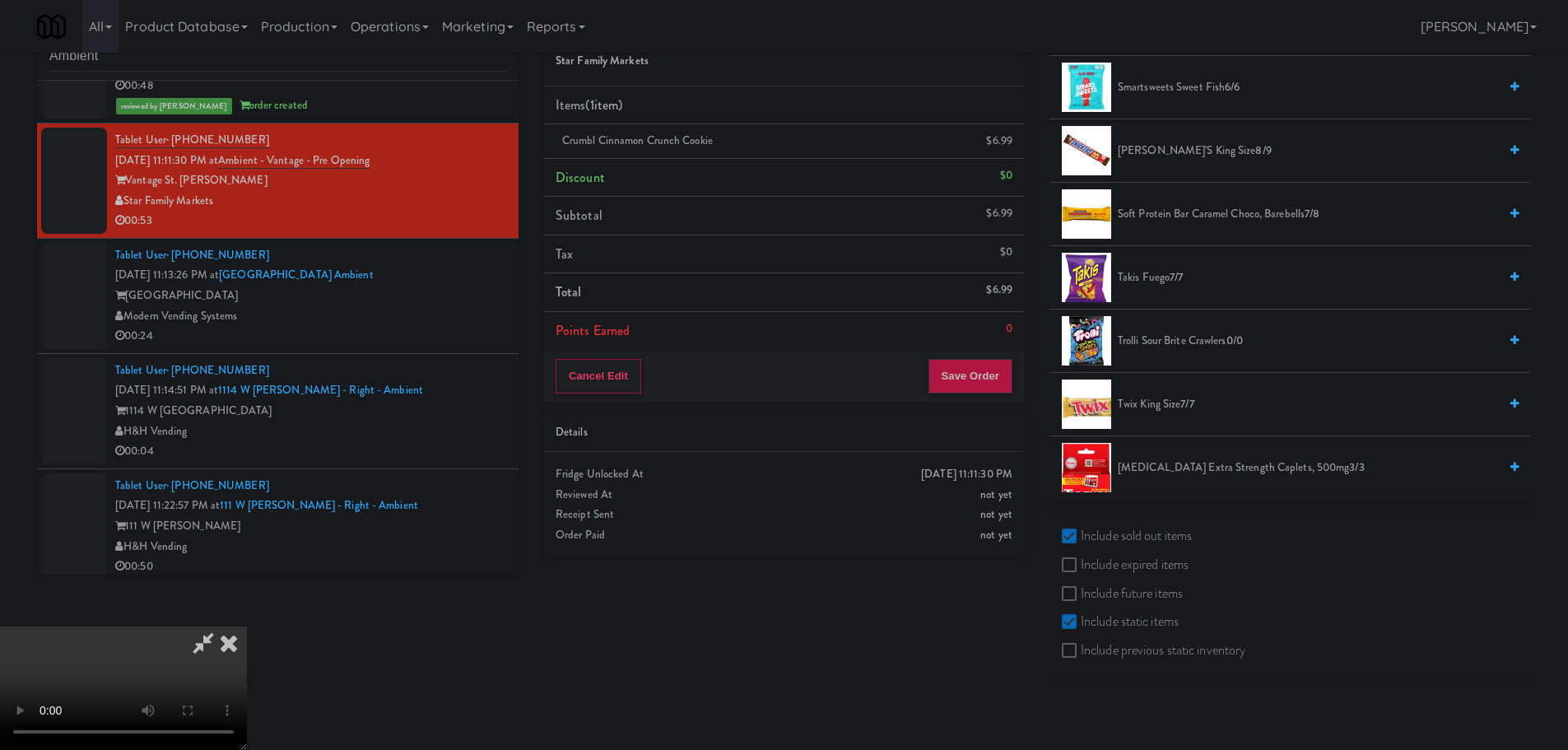
click at [247, 626] on video at bounding box center [123, 688] width 247 height 124
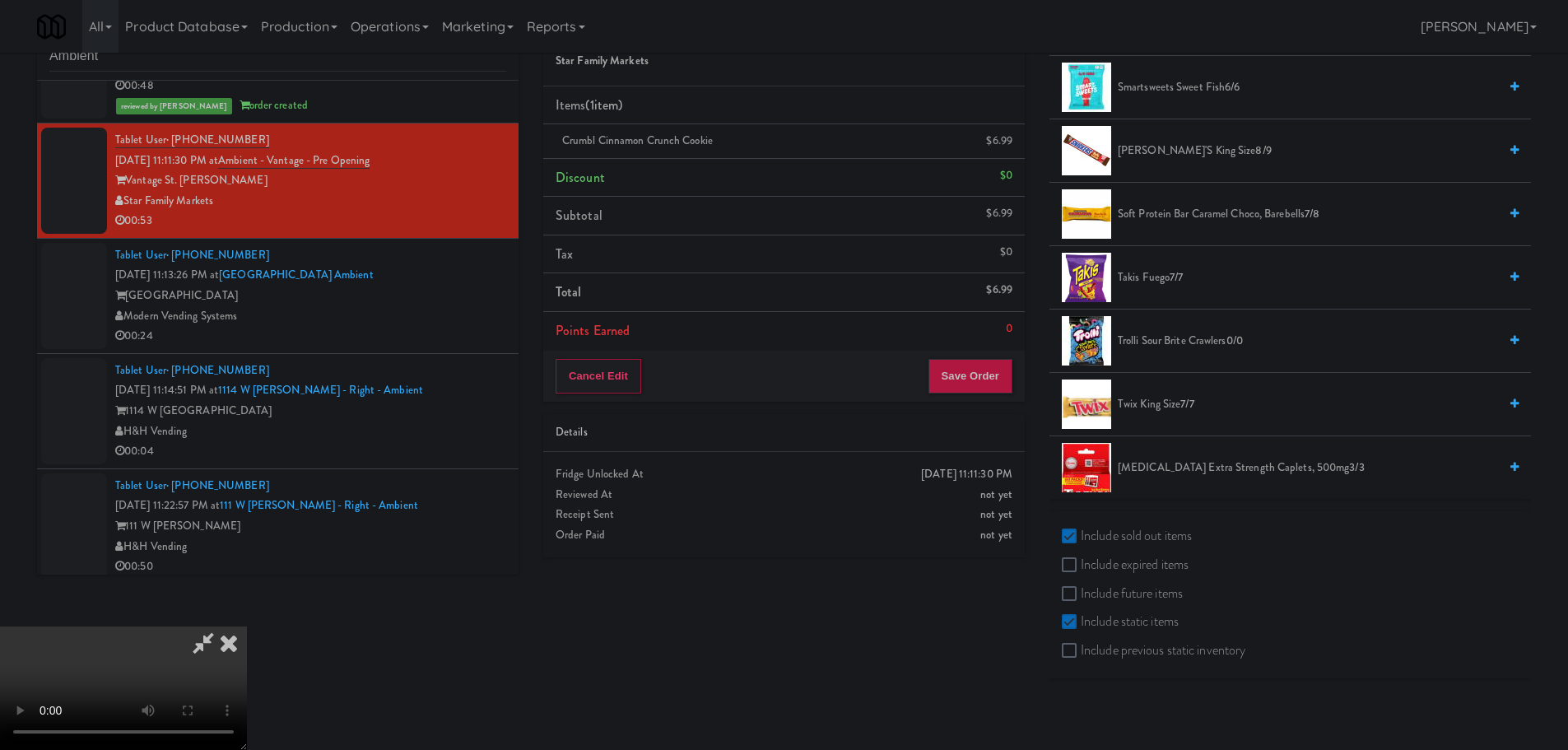
click at [247, 626] on video at bounding box center [123, 688] width 247 height 124
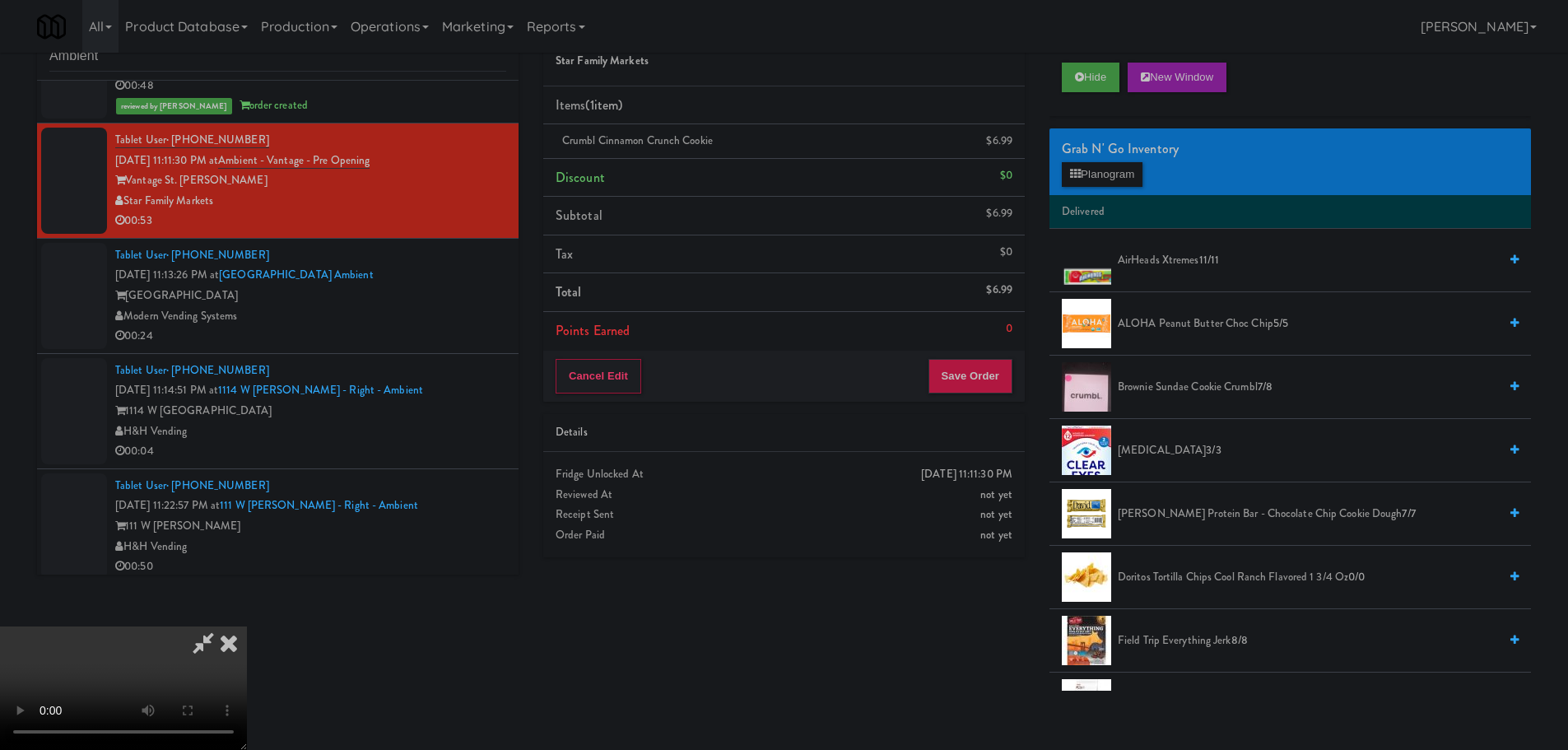
click at [1153, 259] on span "AirHeads Xtremes 11/11" at bounding box center [1308, 260] width 380 height 21
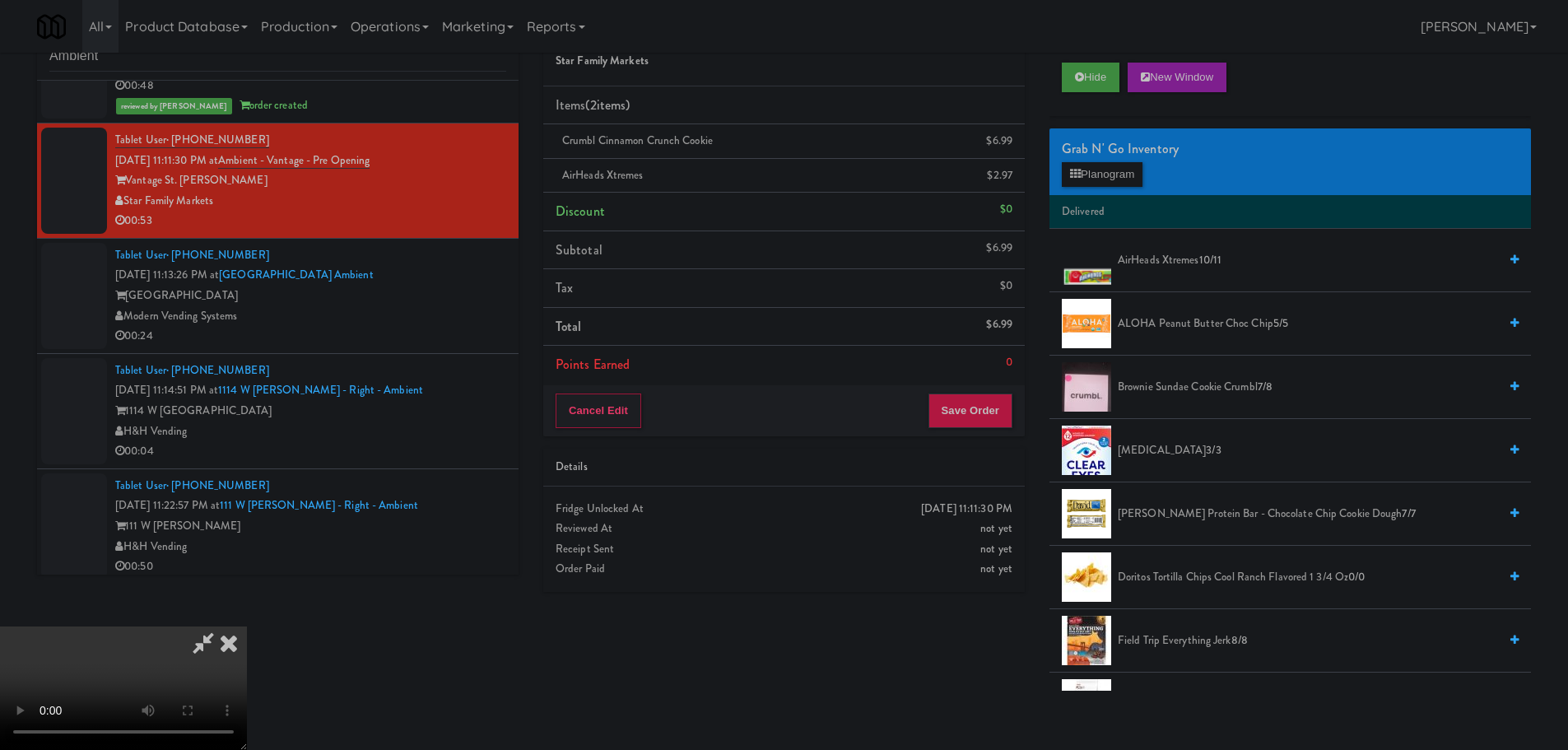
click at [247, 626] on video at bounding box center [123, 688] width 247 height 124
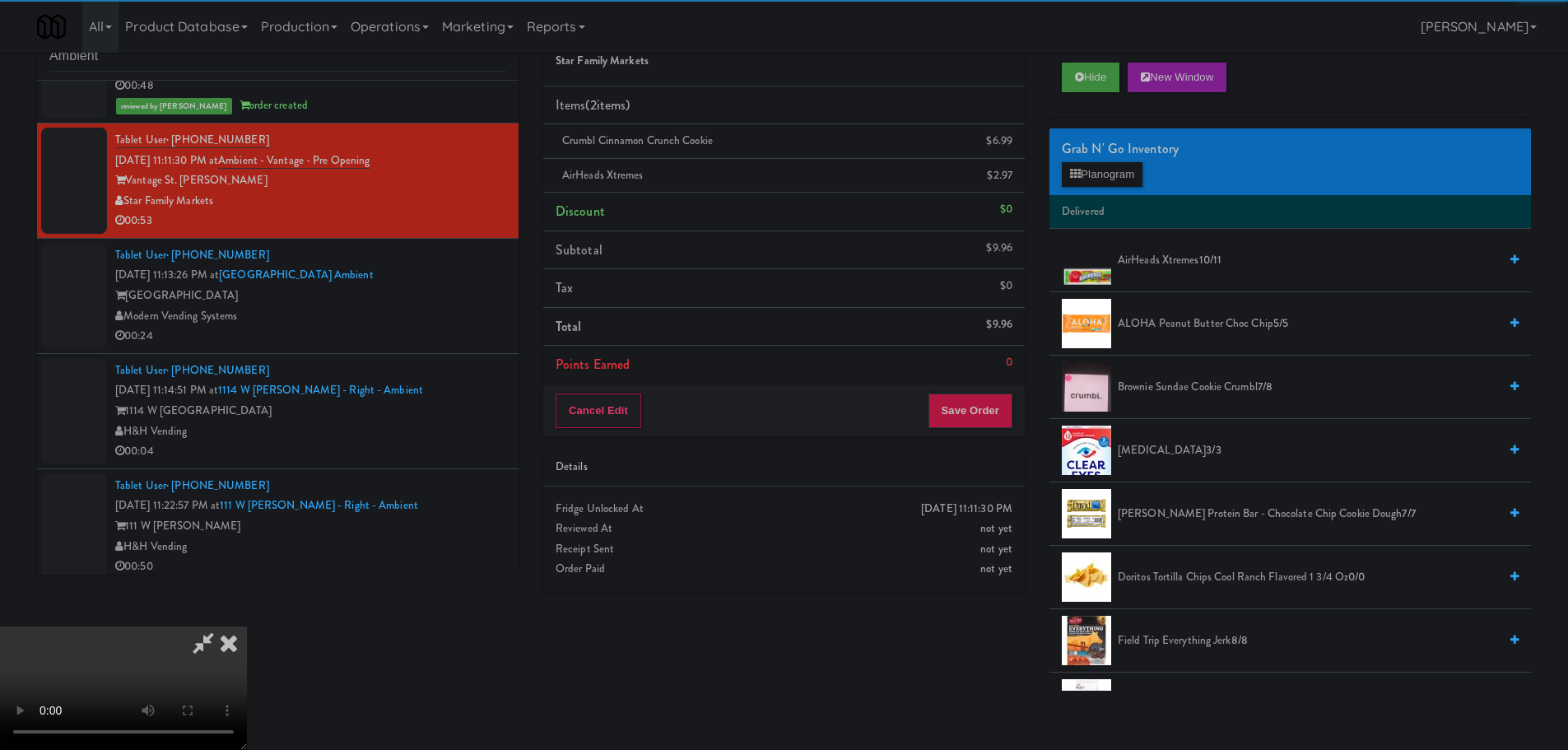
click at [247, 626] on video at bounding box center [123, 688] width 247 height 124
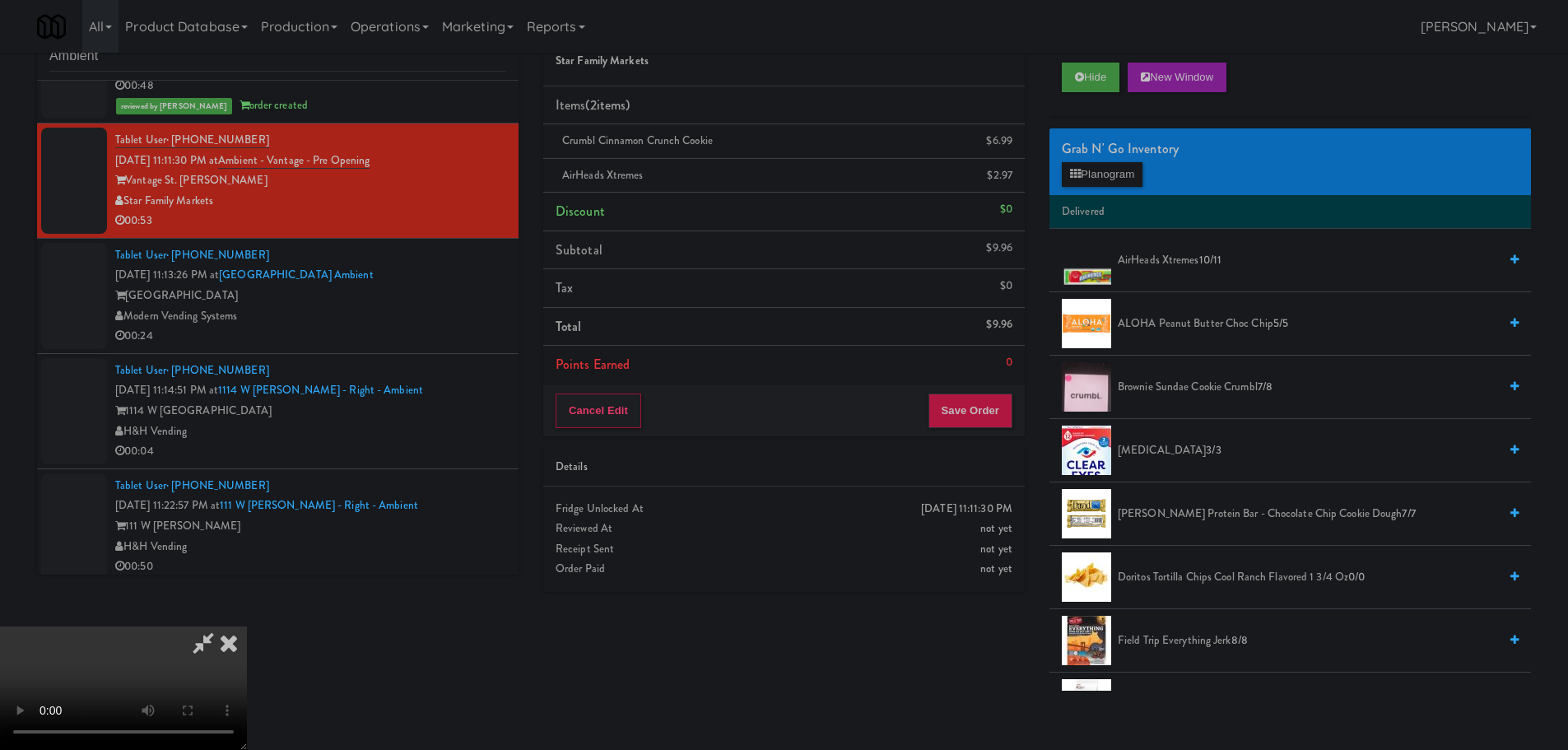
click at [247, 626] on video at bounding box center [123, 688] width 247 height 124
click at [1183, 390] on span "Brownie Sundae Cookie Crumbl 7/8" at bounding box center [1308, 387] width 380 height 21
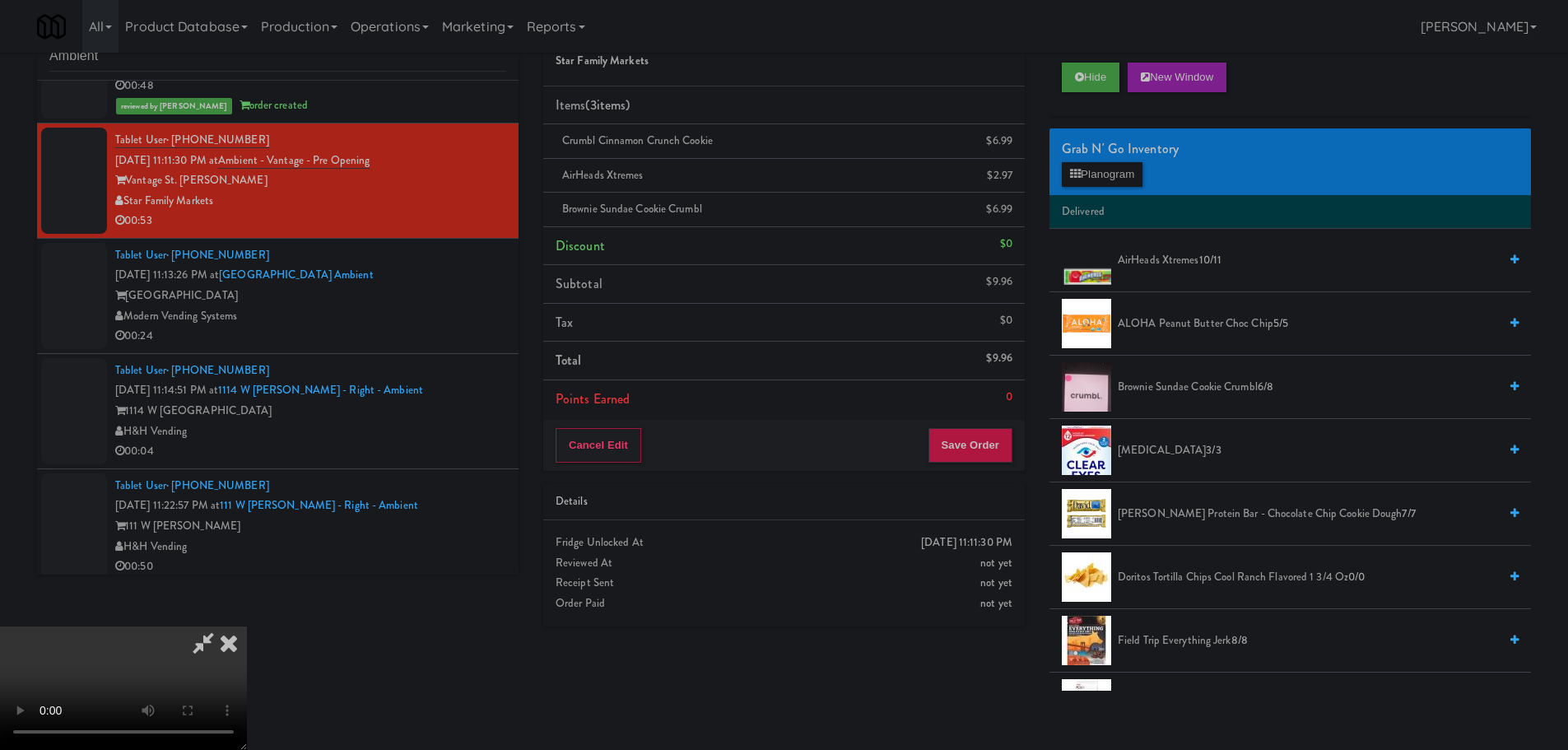
click at [247, 626] on video at bounding box center [123, 688] width 247 height 124
click at [977, 431] on button "Save Order" at bounding box center [970, 445] width 84 height 35
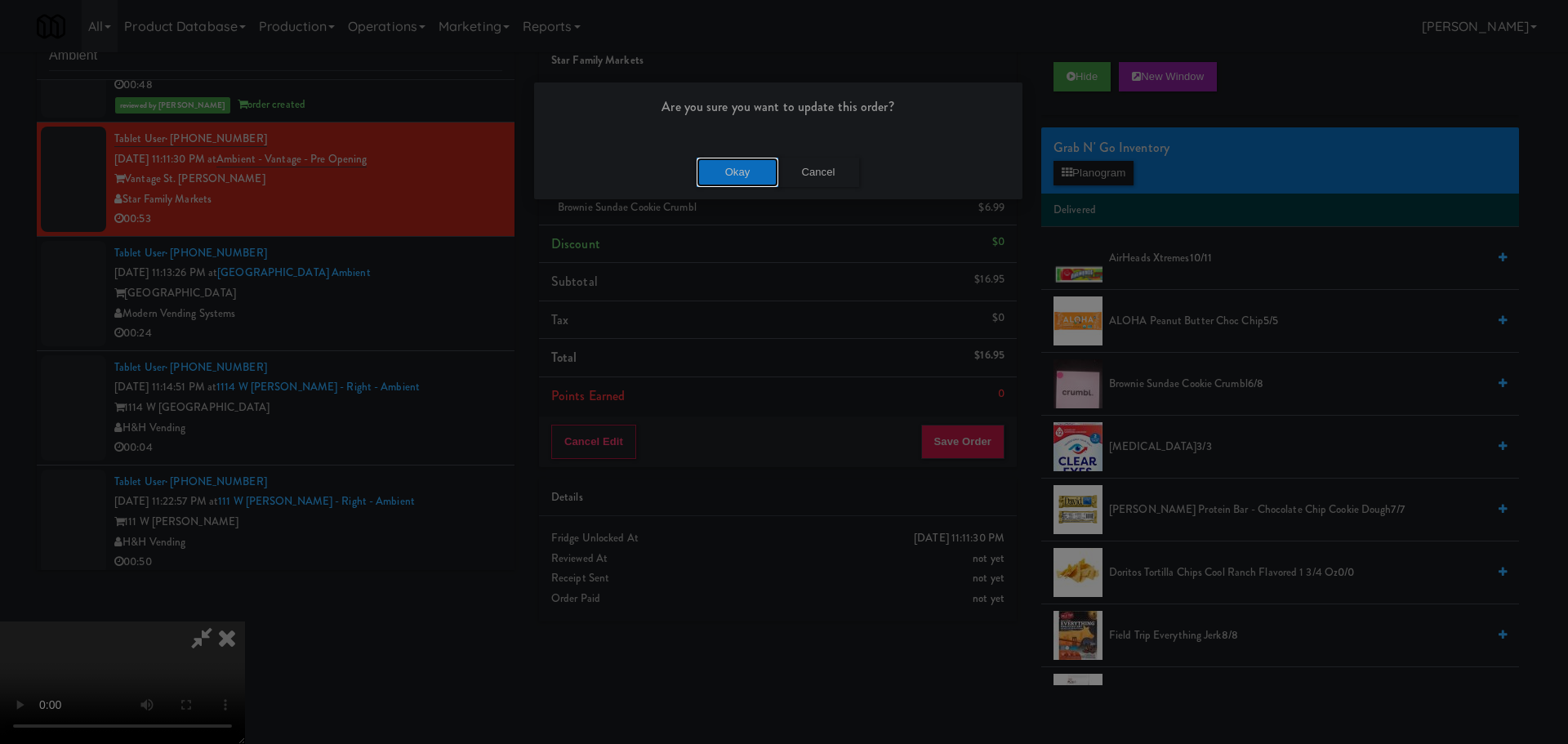
click at [728, 175] on button "Okay" at bounding box center [738, 172] width 81 height 30
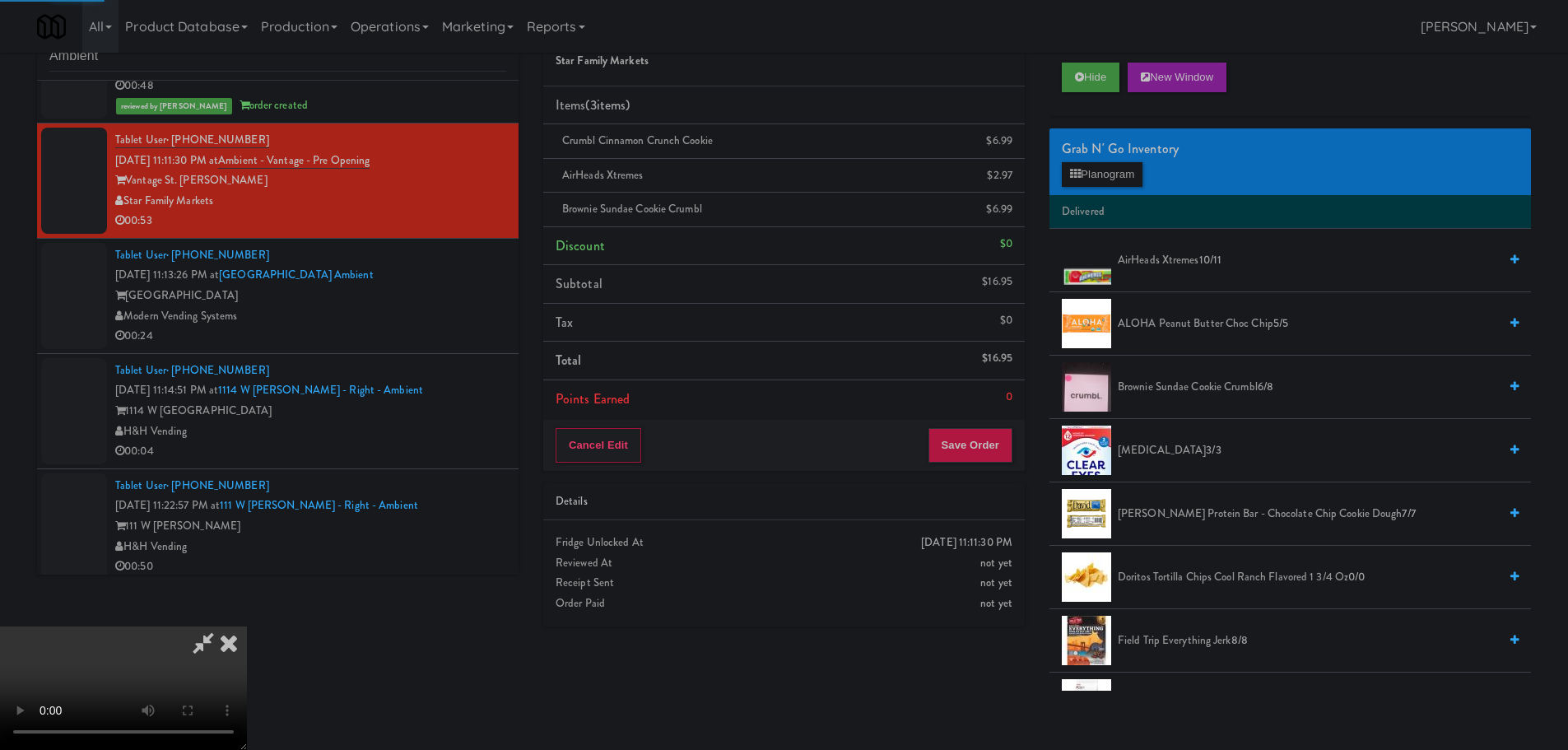
scroll to position [0, 0]
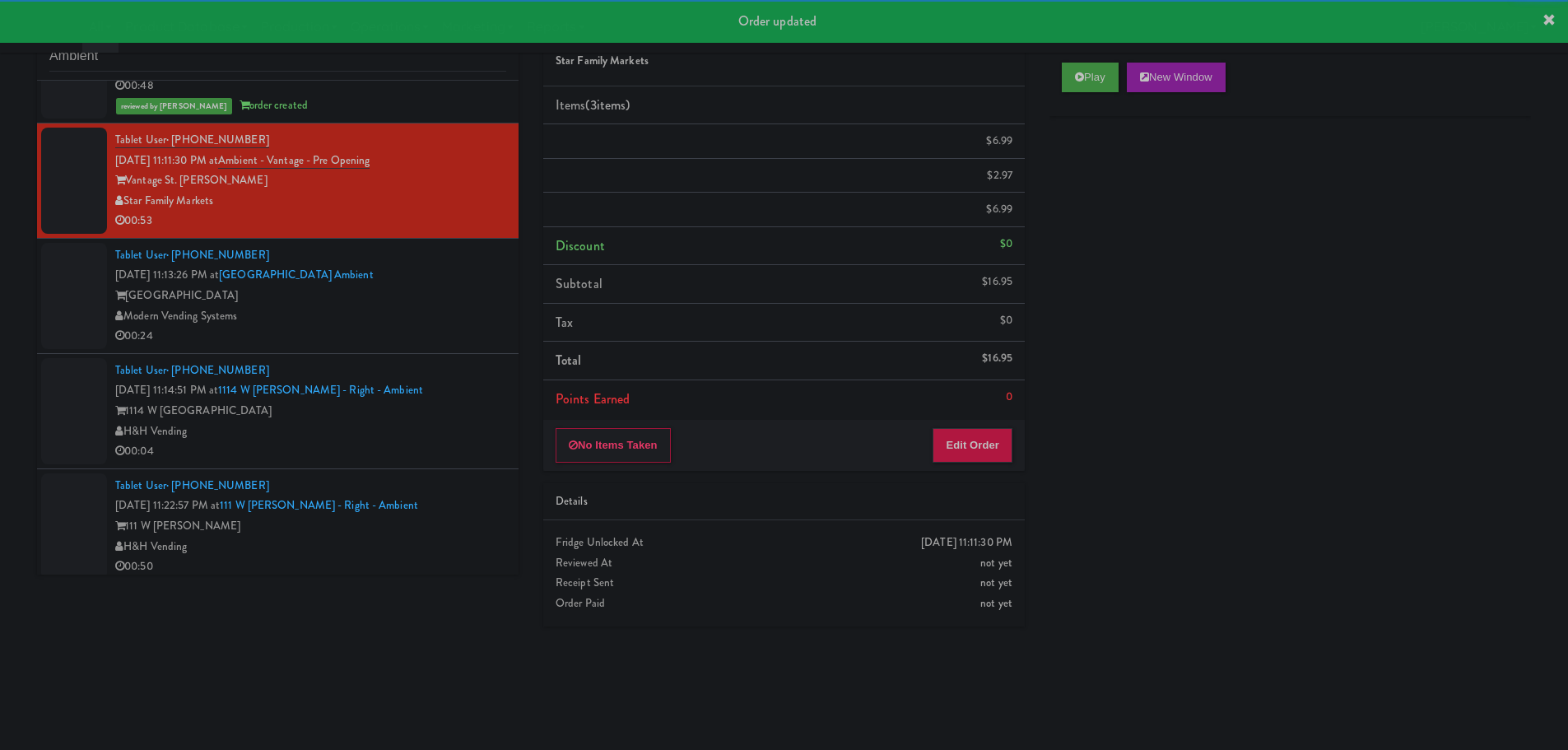
click at [408, 341] on div "00:24" at bounding box center [311, 336] width 391 height 21
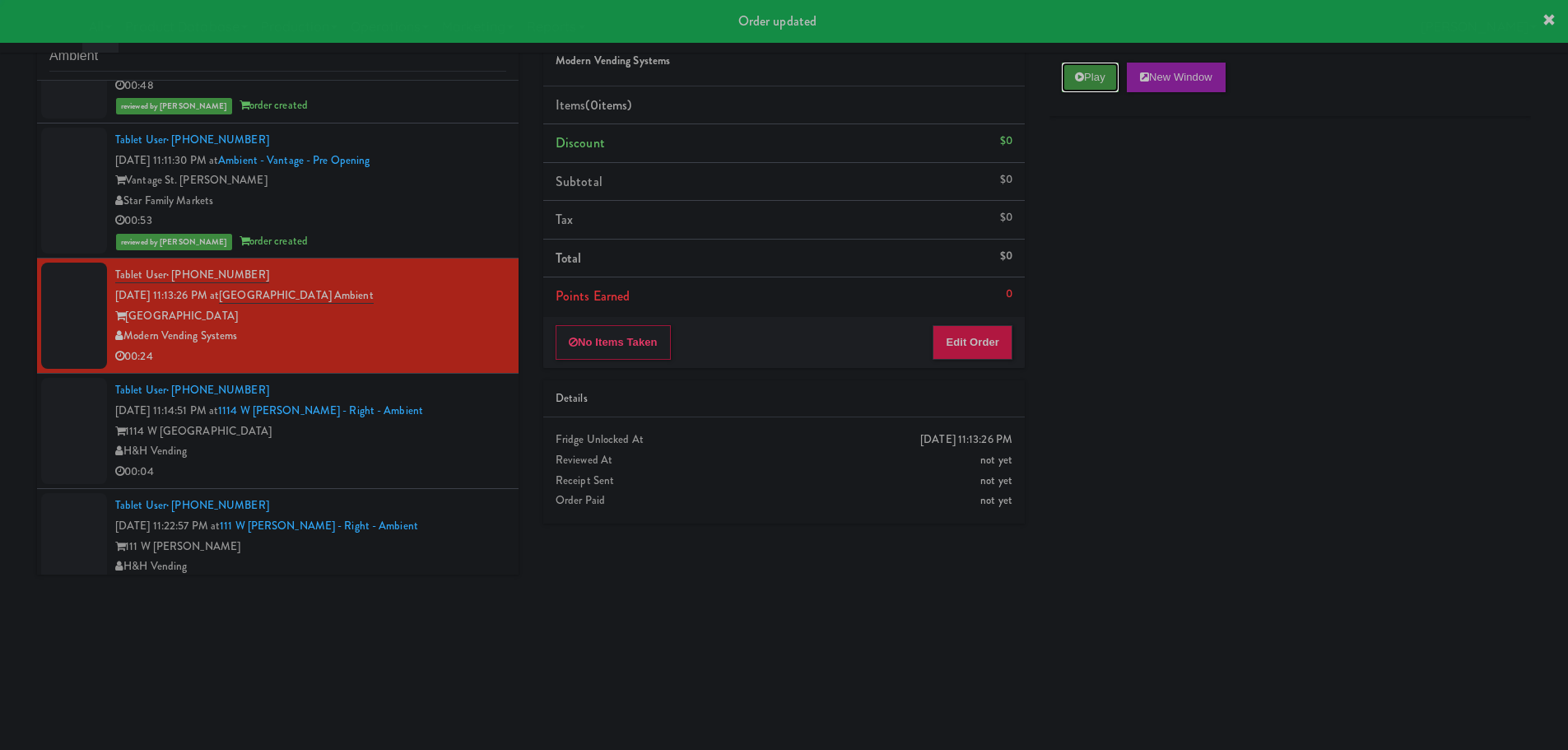
click at [1092, 86] on button "Play" at bounding box center [1090, 77] width 56 height 30
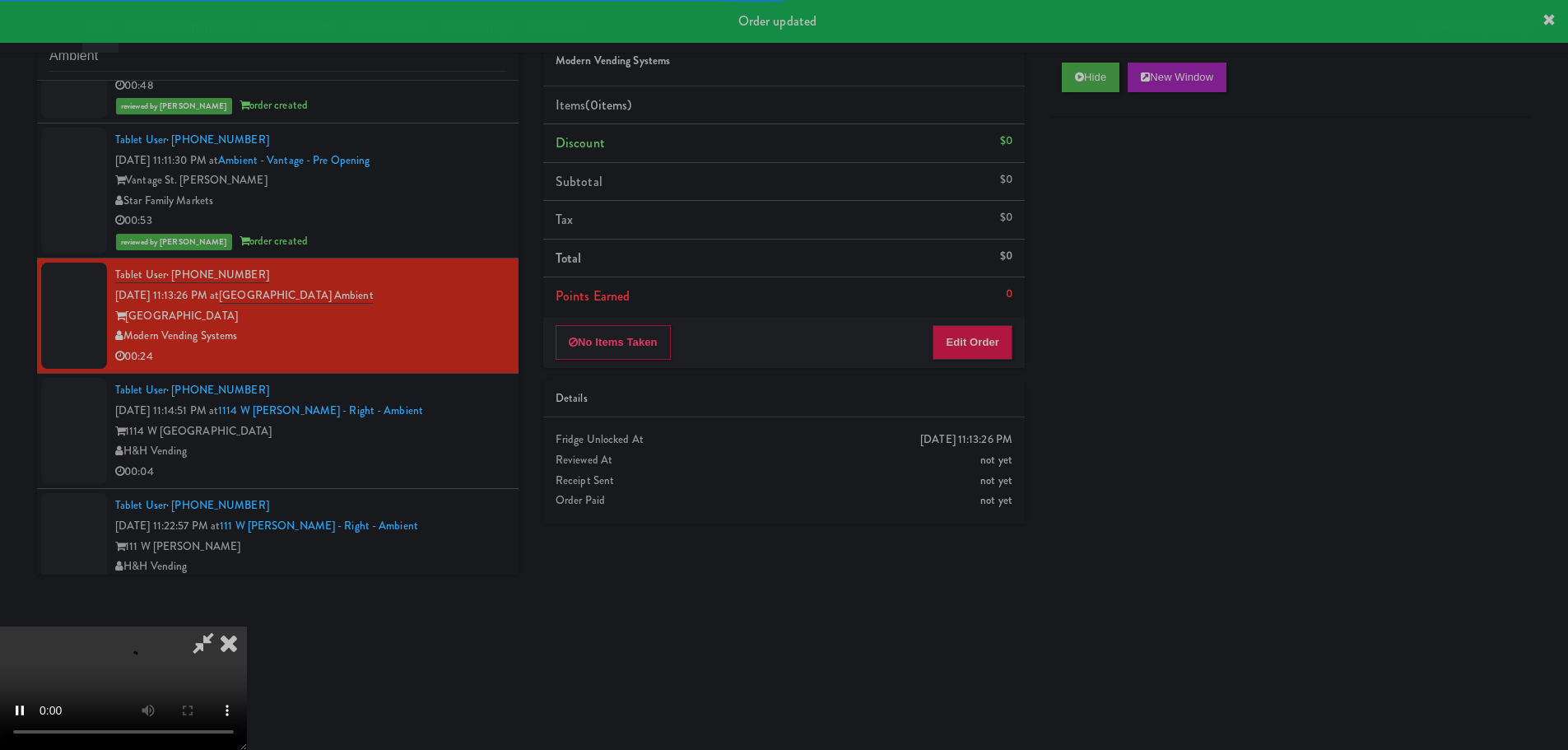
click at [985, 315] on li "Points Earned 0" at bounding box center [784, 297] width 481 height 38
click at [982, 343] on button "Edit Order" at bounding box center [973, 342] width 80 height 35
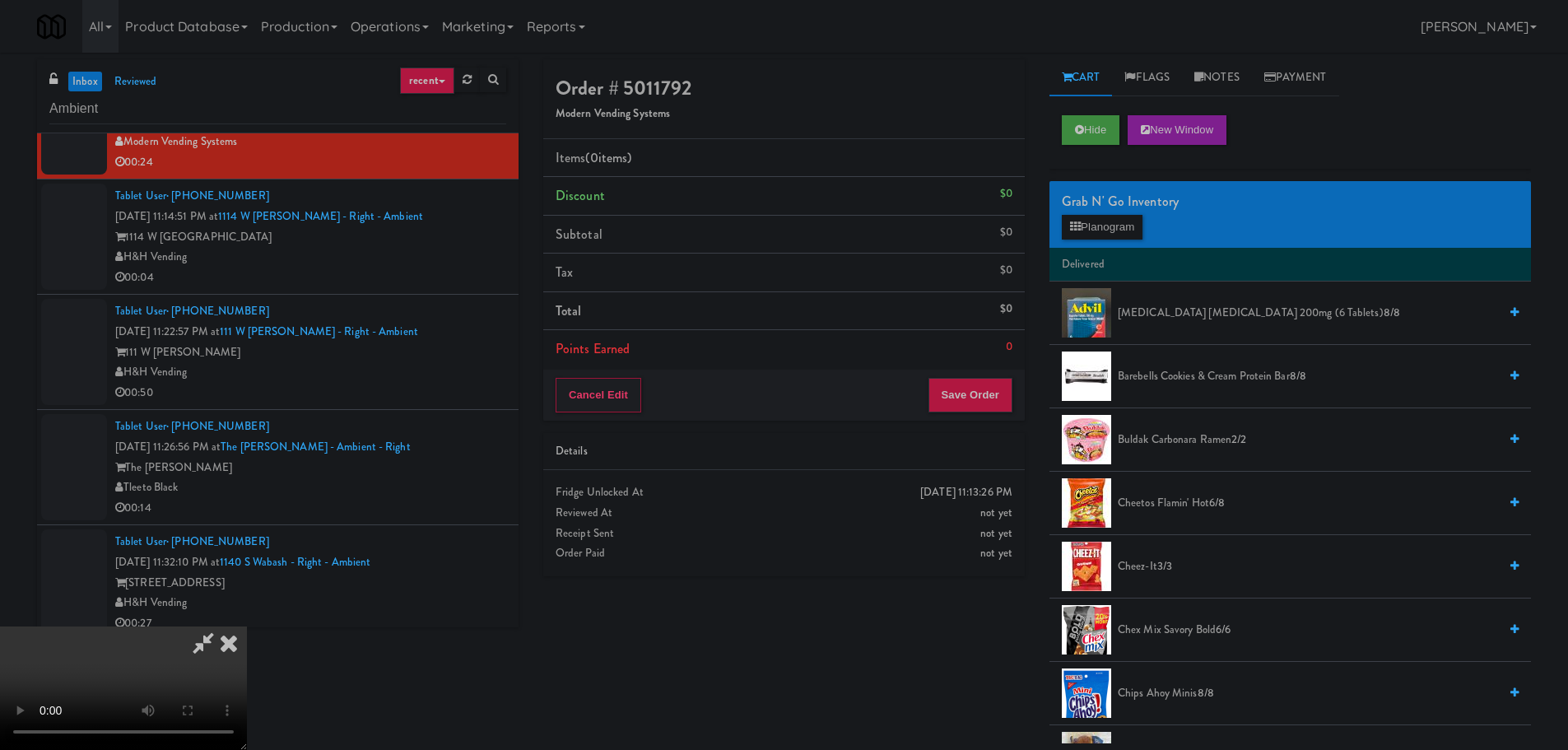
drag, startPoint x: 622, startPoint y: 419, endPoint x: 639, endPoint y: 419, distance: 17.0
click at [247, 626] on video at bounding box center [123, 688] width 247 height 124
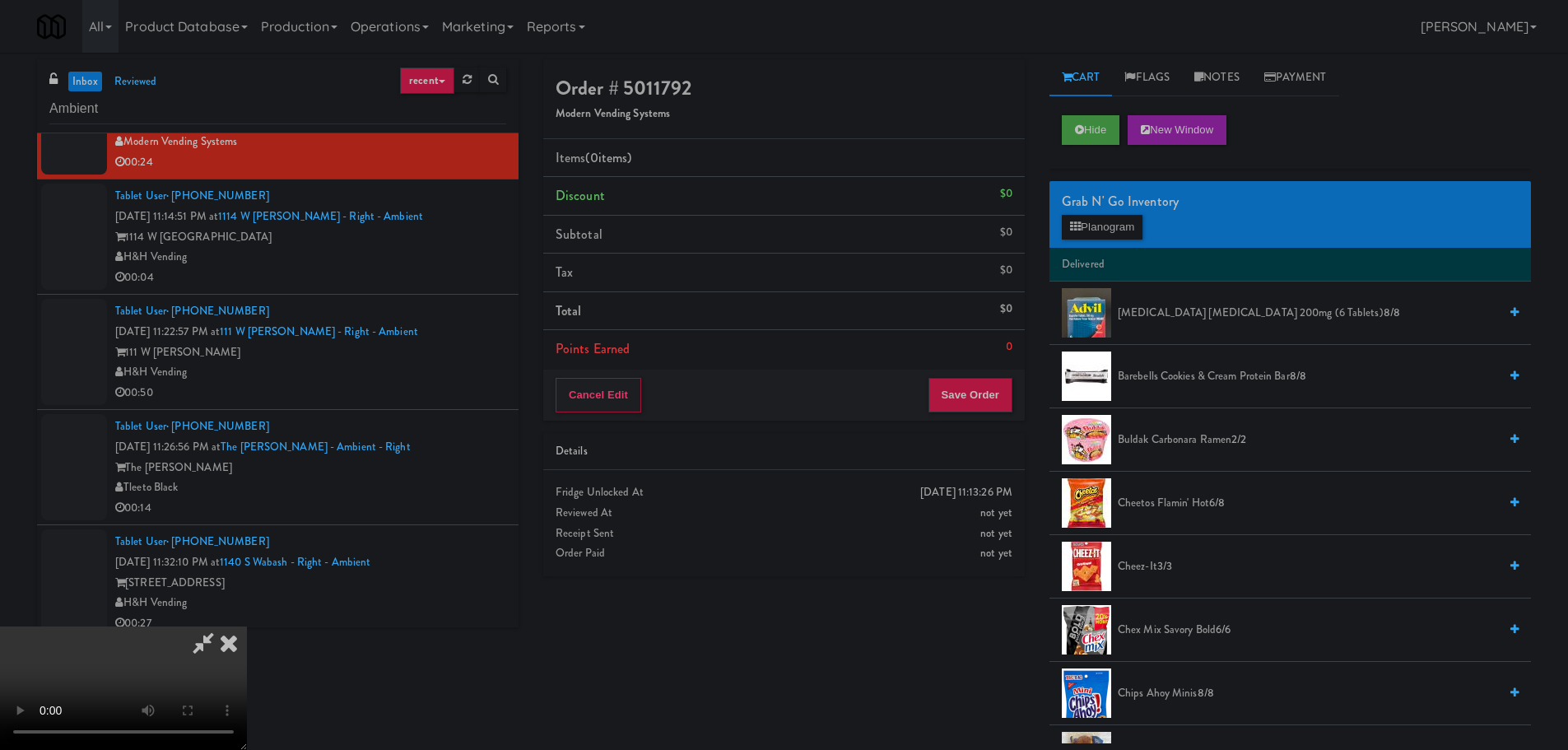
click at [247, 626] on video at bounding box center [123, 688] width 247 height 124
click at [1177, 502] on span "Cheetos Flamin' Hot 6/8" at bounding box center [1308, 503] width 380 height 21
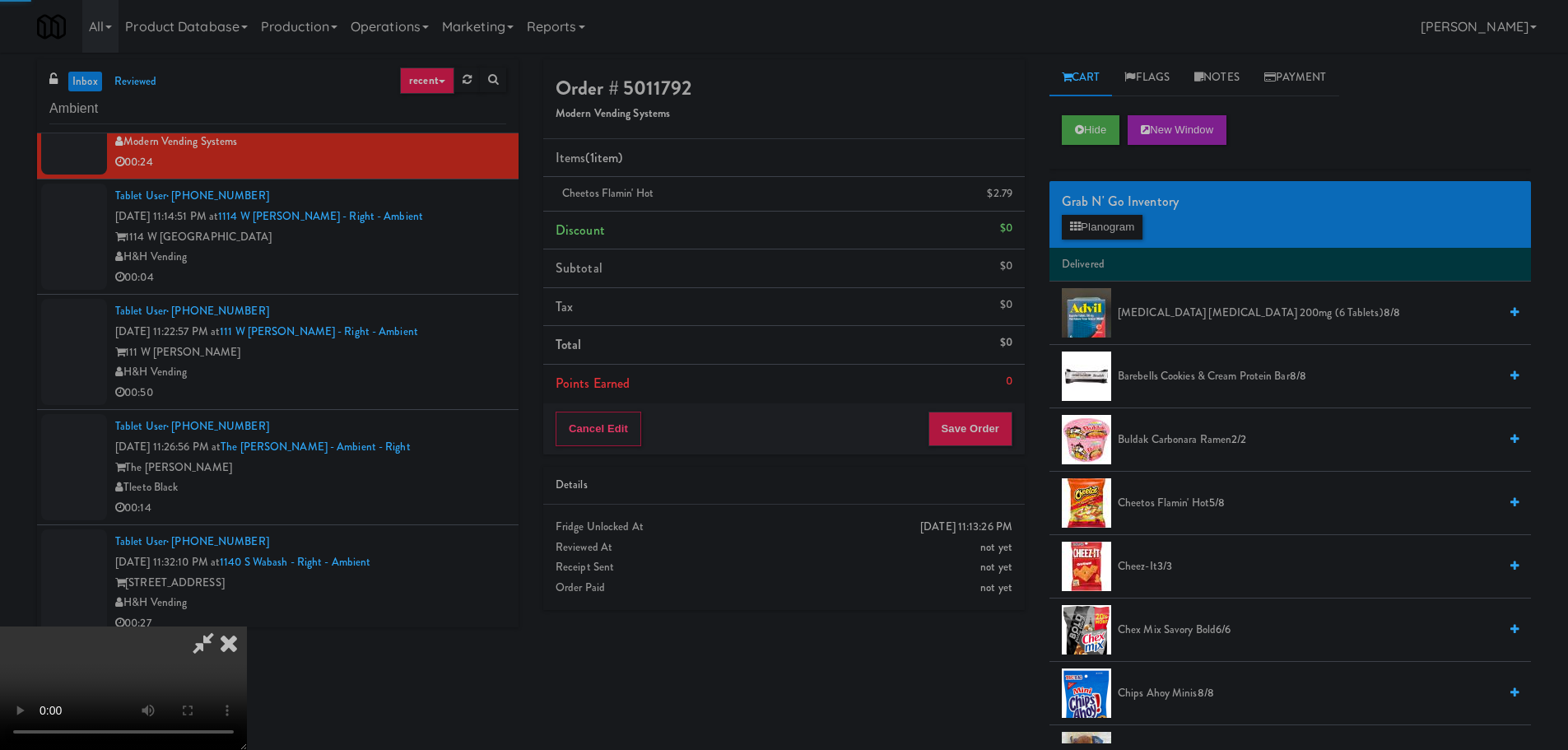
click at [247, 626] on video at bounding box center [123, 688] width 247 height 124
click at [1006, 206] on link at bounding box center [1011, 200] width 15 height 21
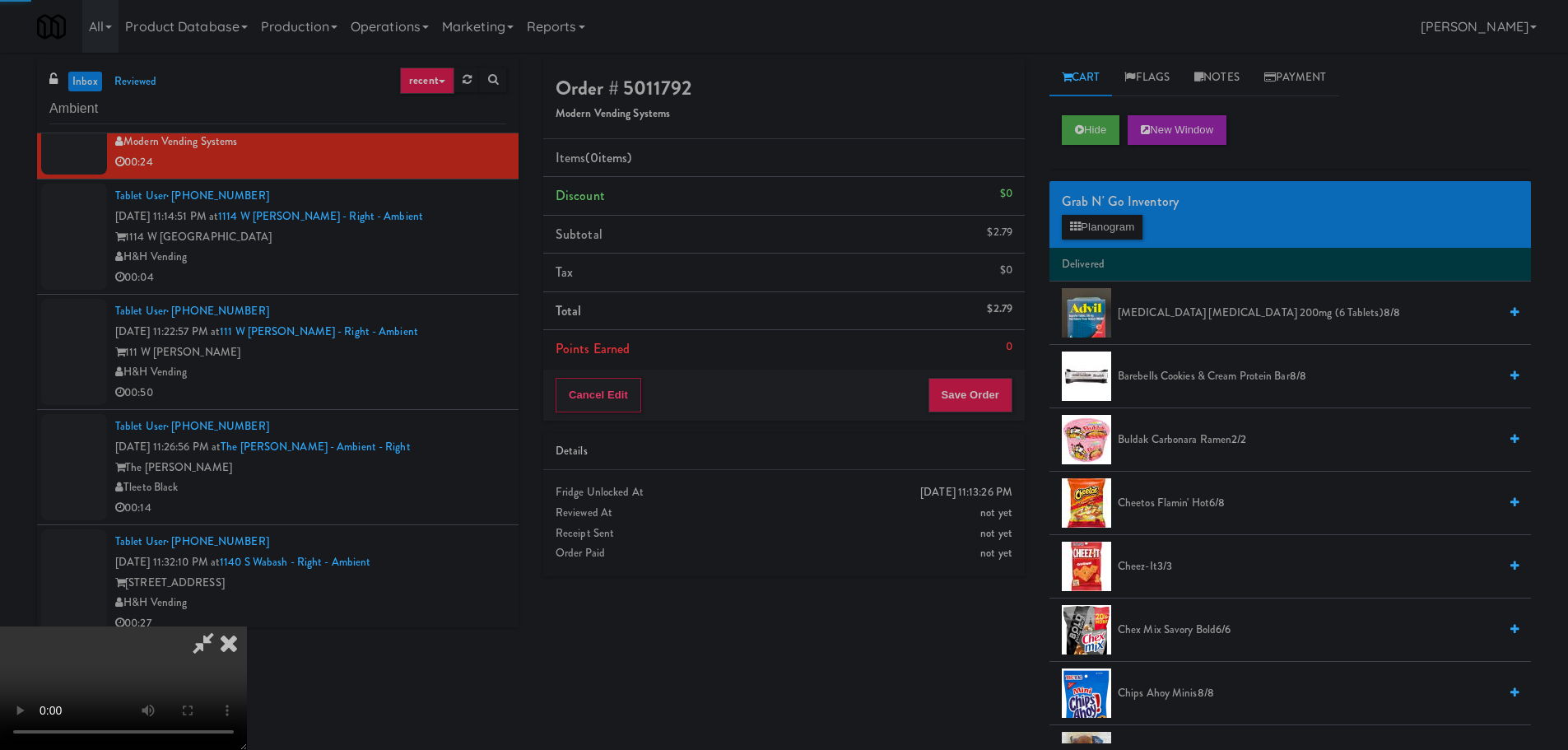
drag, startPoint x: 531, startPoint y: 374, endPoint x: 541, endPoint y: 375, distance: 10.0
click at [247, 626] on video at bounding box center [123, 688] width 247 height 124
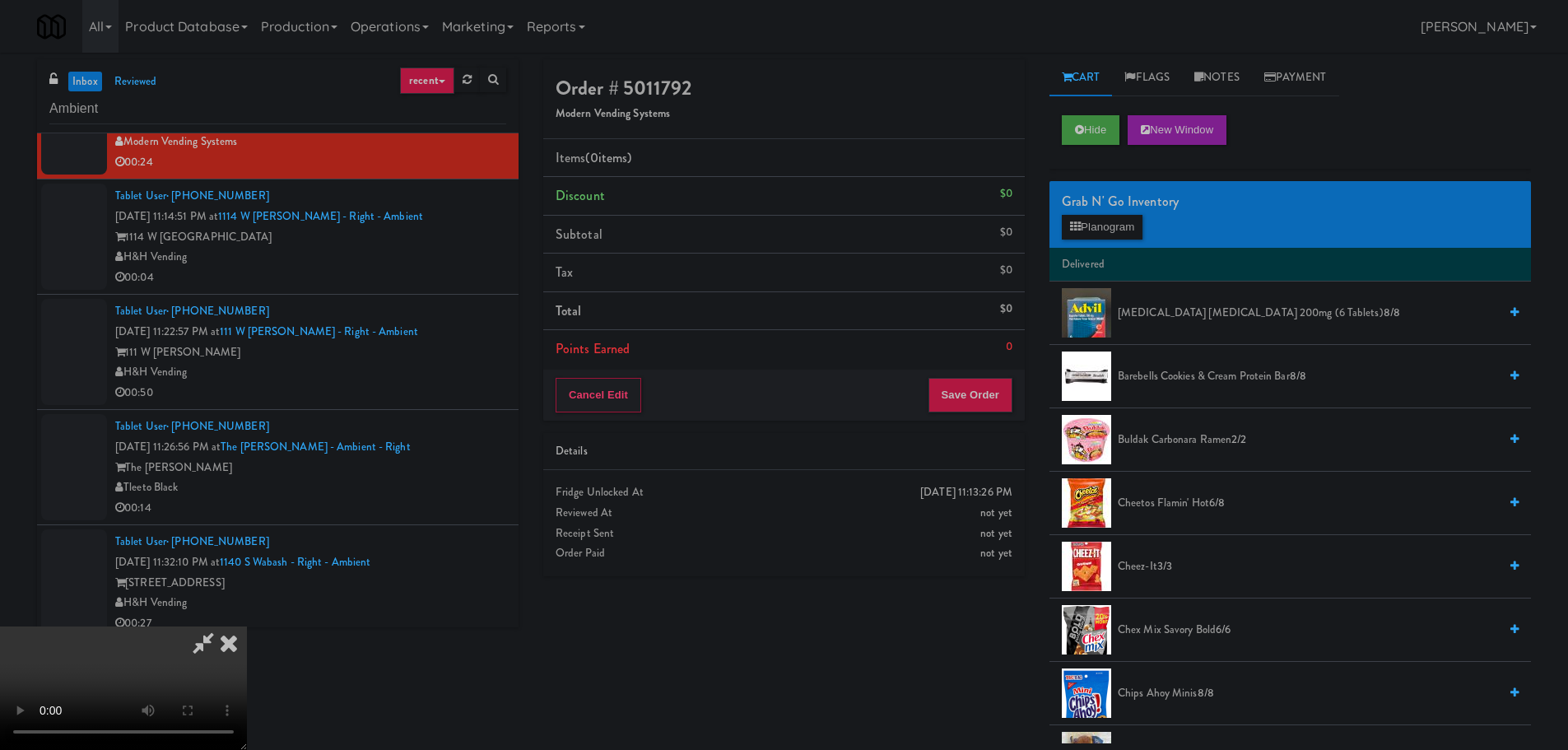
scroll to position [283, 0]
click at [247, 626] on video at bounding box center [123, 688] width 247 height 124
drag, startPoint x: 1179, startPoint y: 499, endPoint x: 1099, endPoint y: 504, distance: 80.2
click at [1179, 499] on span "Cheetos Flamin' Hot 6/8" at bounding box center [1308, 503] width 380 height 21
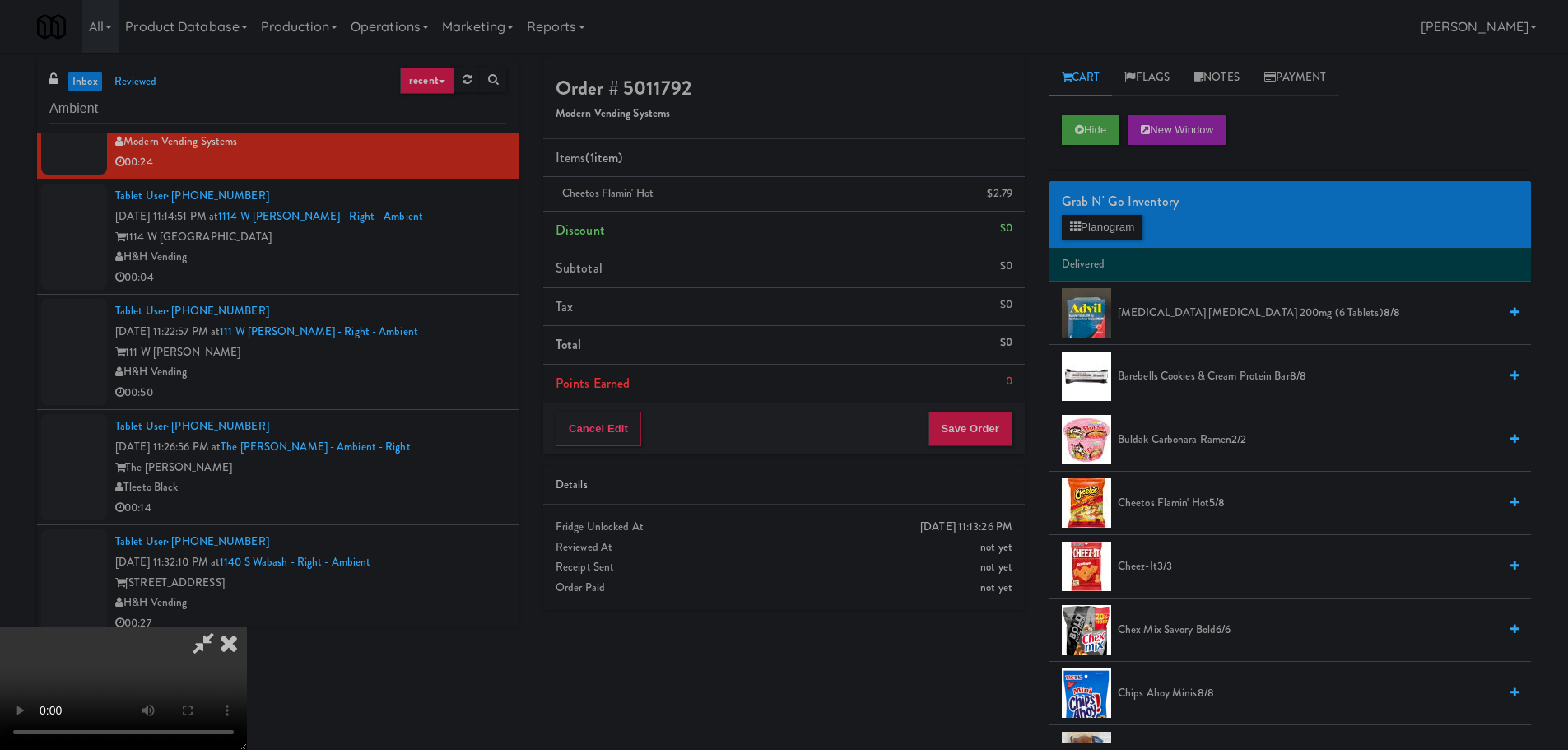
click at [247, 626] on video at bounding box center [123, 688] width 247 height 124
click at [976, 431] on button "Save Order" at bounding box center [970, 429] width 84 height 35
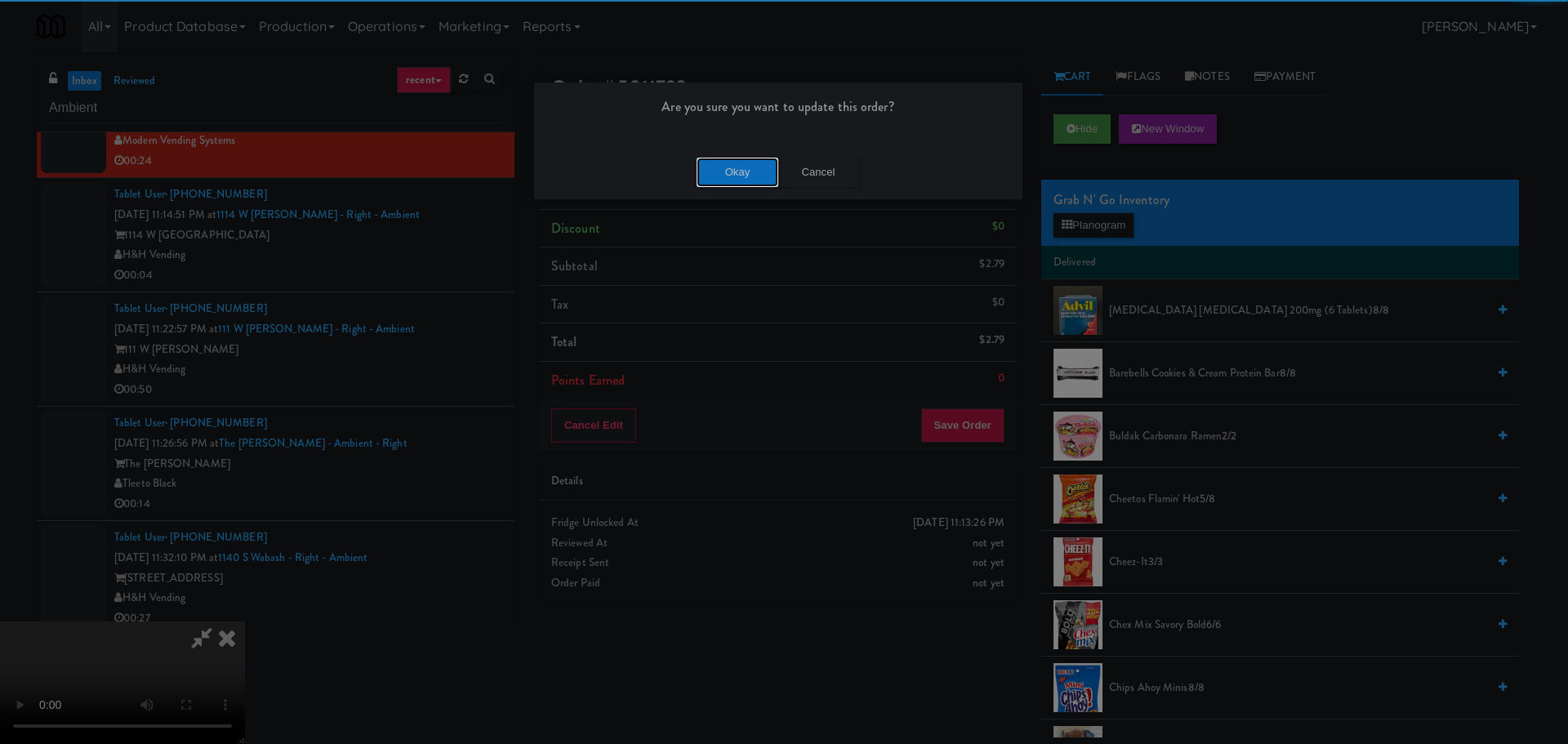
click at [728, 177] on button "Okay" at bounding box center [738, 172] width 81 height 30
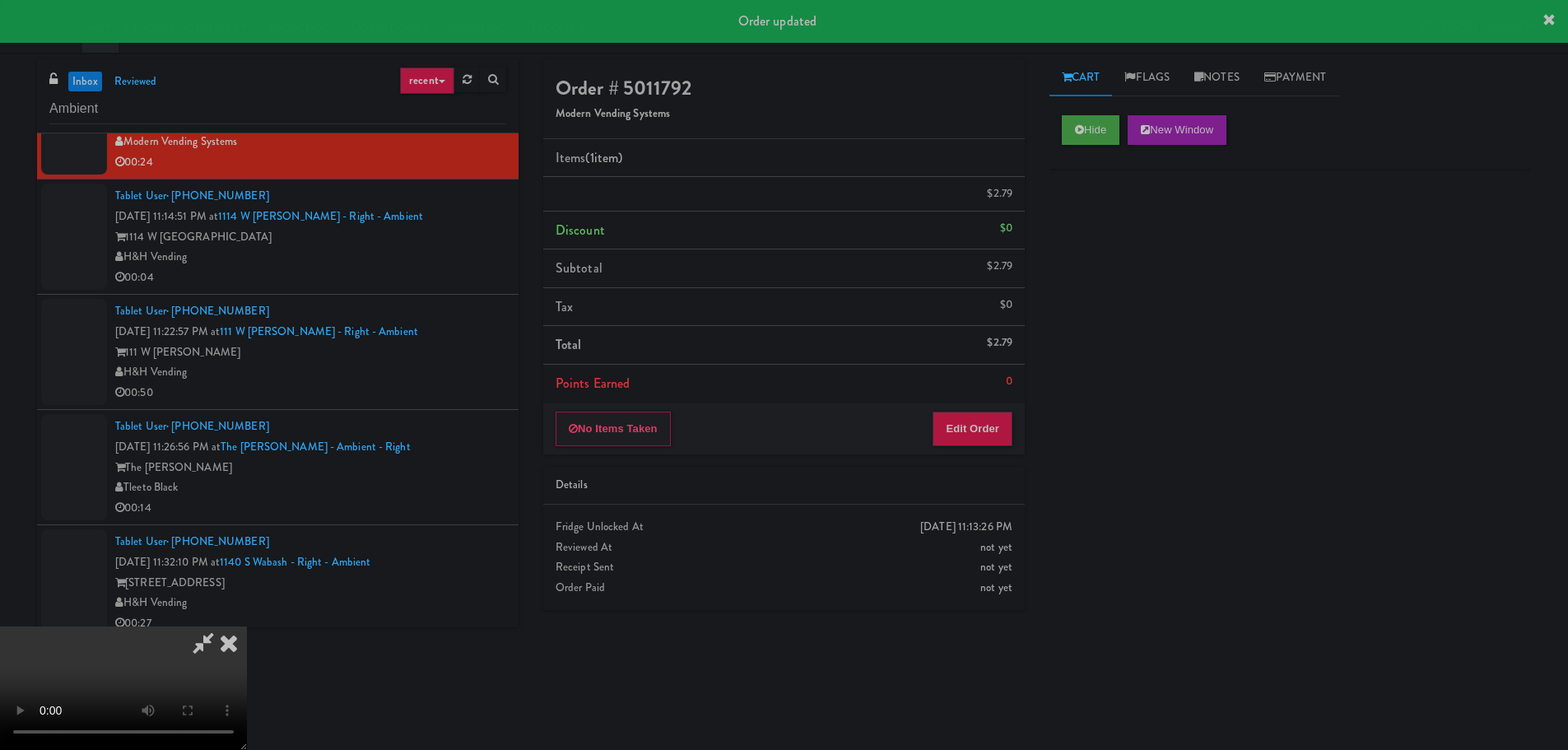
scroll to position [0, 0]
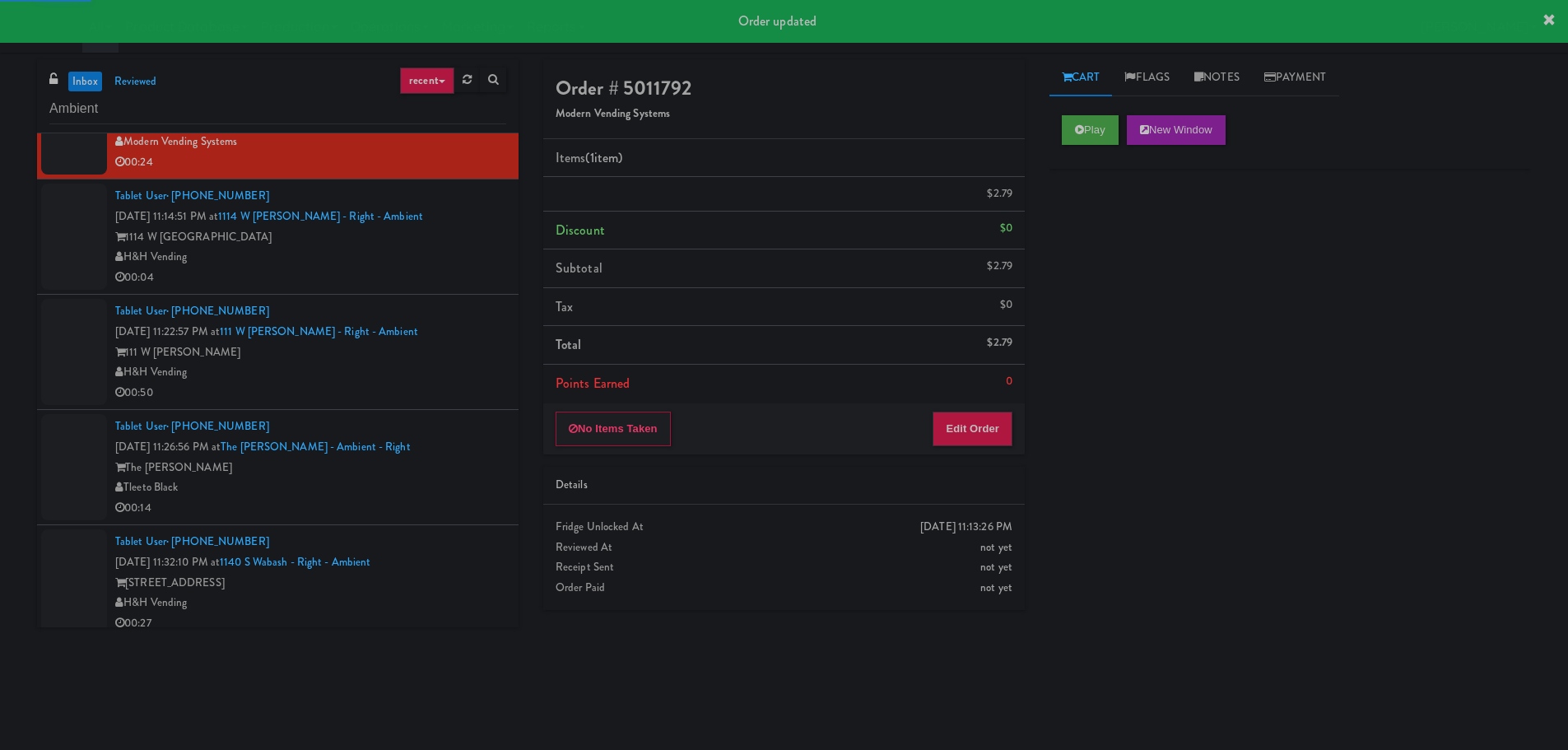
click at [447, 359] on div "111 W [PERSON_NAME]" at bounding box center [311, 352] width 391 height 21
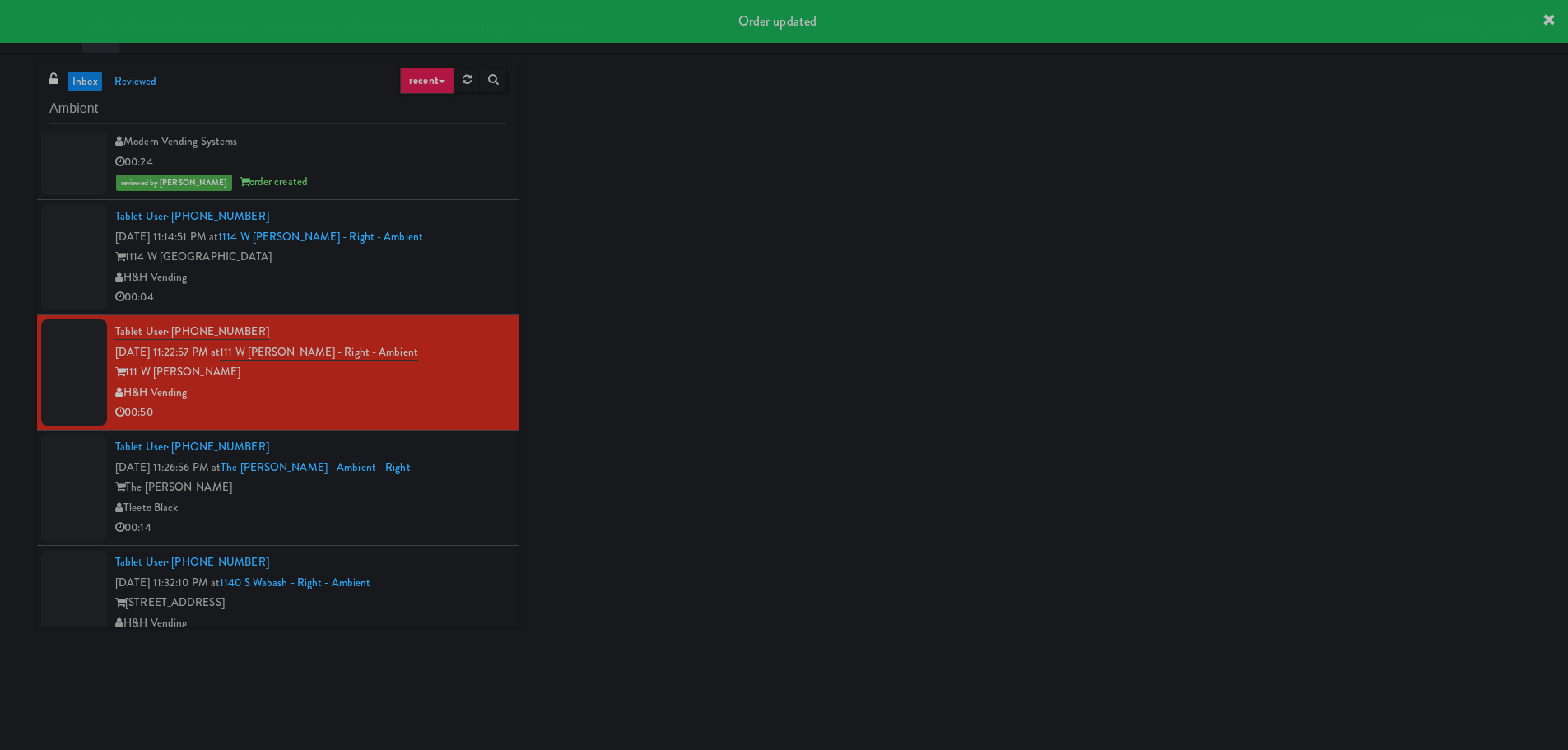
click at [461, 282] on div "H&H Vending" at bounding box center [311, 278] width 391 height 21
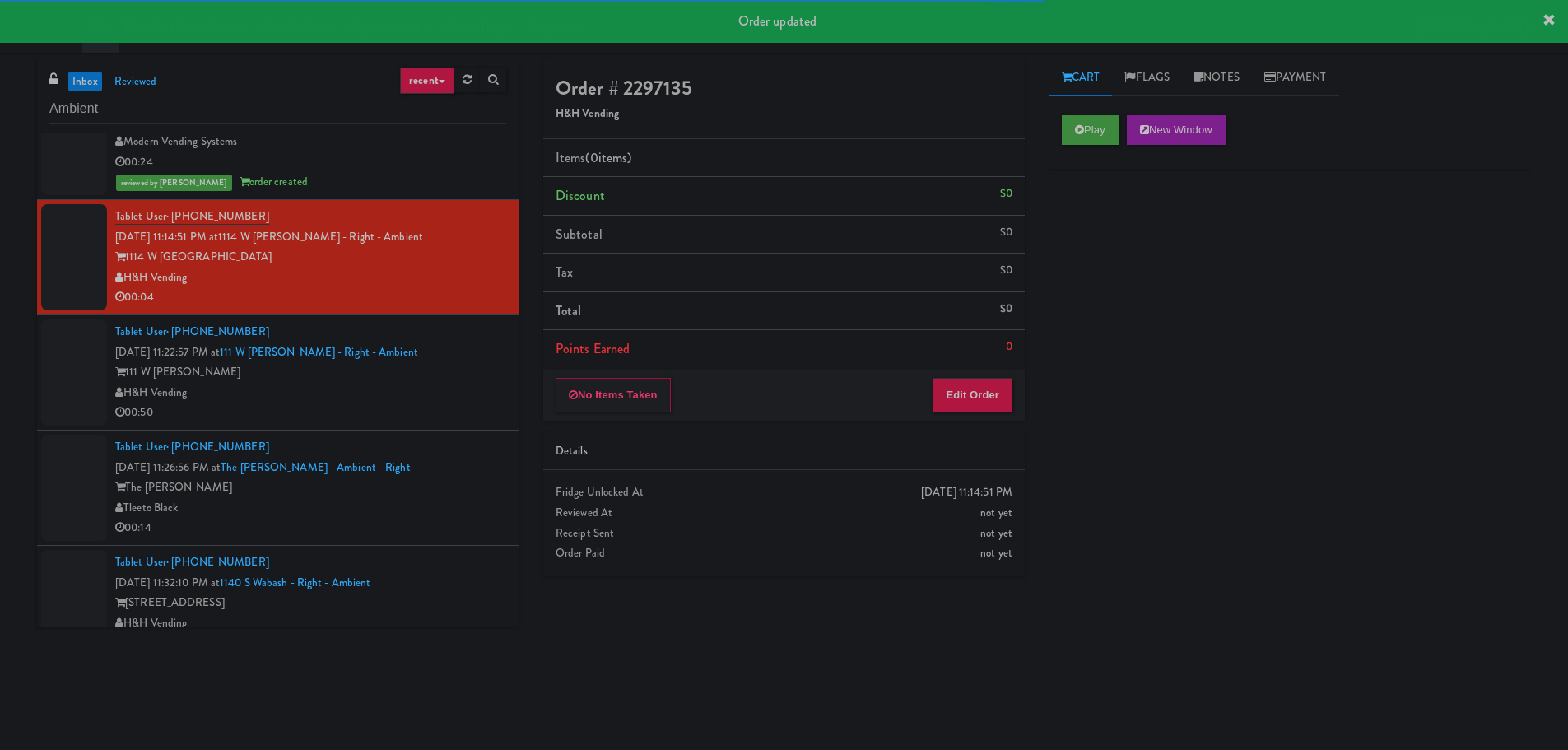
click at [1092, 108] on div "Play New Window" at bounding box center [1290, 136] width 481 height 66
click at [1085, 128] on button "Play" at bounding box center [1090, 130] width 56 height 30
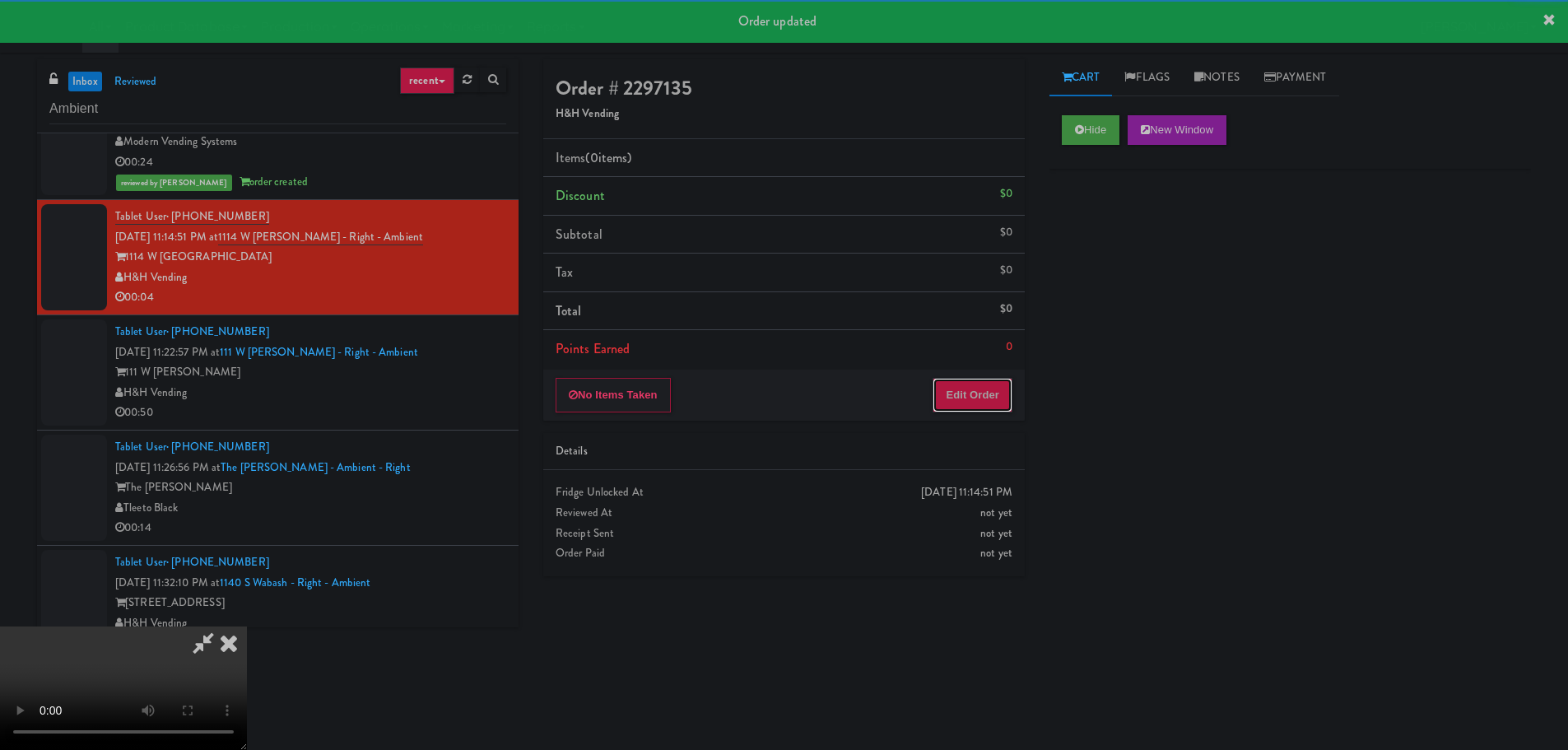
click at [938, 394] on button "Edit Order" at bounding box center [973, 395] width 80 height 35
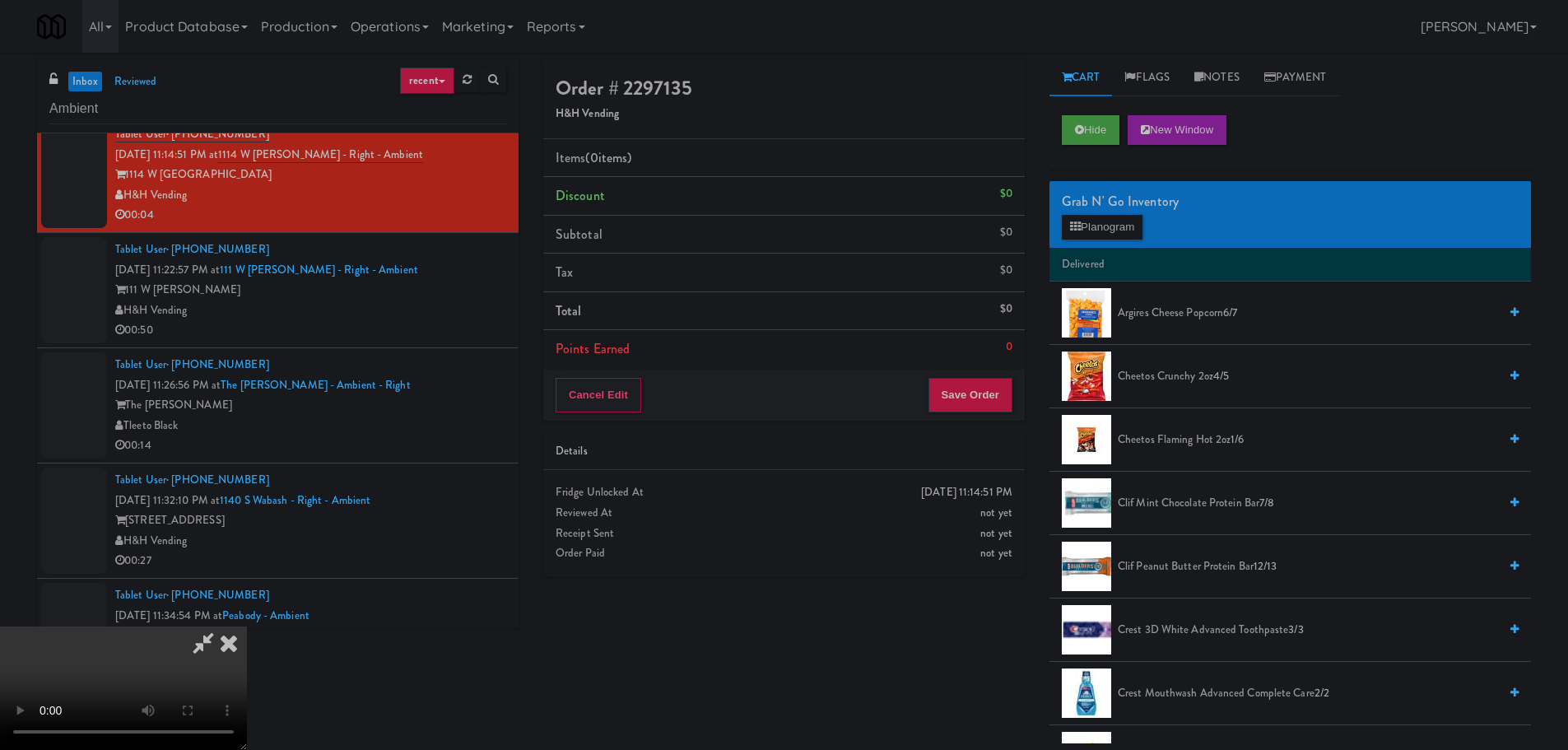
click at [247, 626] on video at bounding box center [123, 688] width 247 height 124
click at [1156, 377] on span "Cheetos Crunchy 2oz 4/5" at bounding box center [1308, 377] width 380 height 21
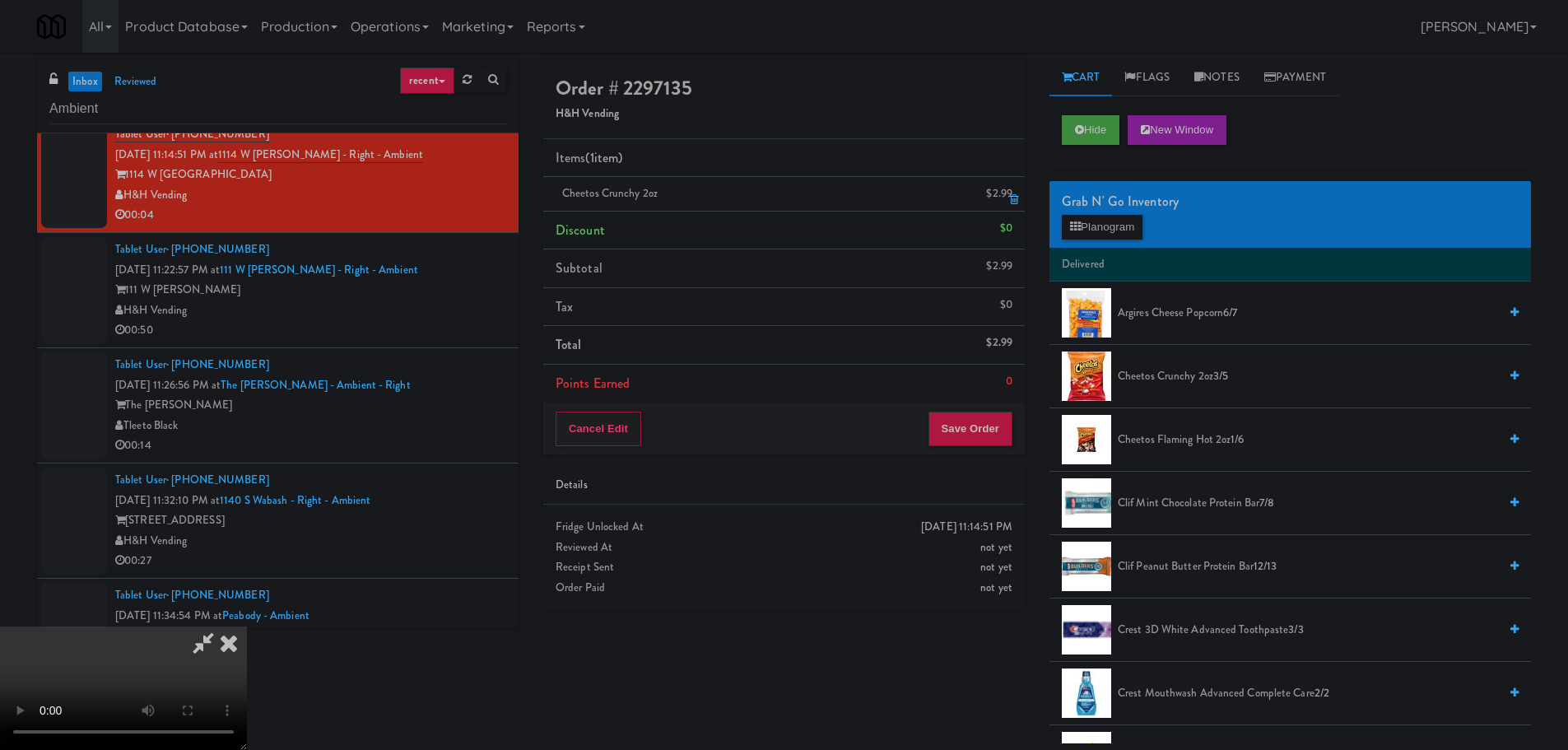
drag, startPoint x: 1020, startPoint y: 190, endPoint x: 1010, endPoint y: 199, distance: 13.5
click at [1017, 190] on li "Cheetos Crunchy 2oz $2.99" at bounding box center [784, 194] width 481 height 35
click at [1010, 199] on icon at bounding box center [1014, 199] width 8 height 11
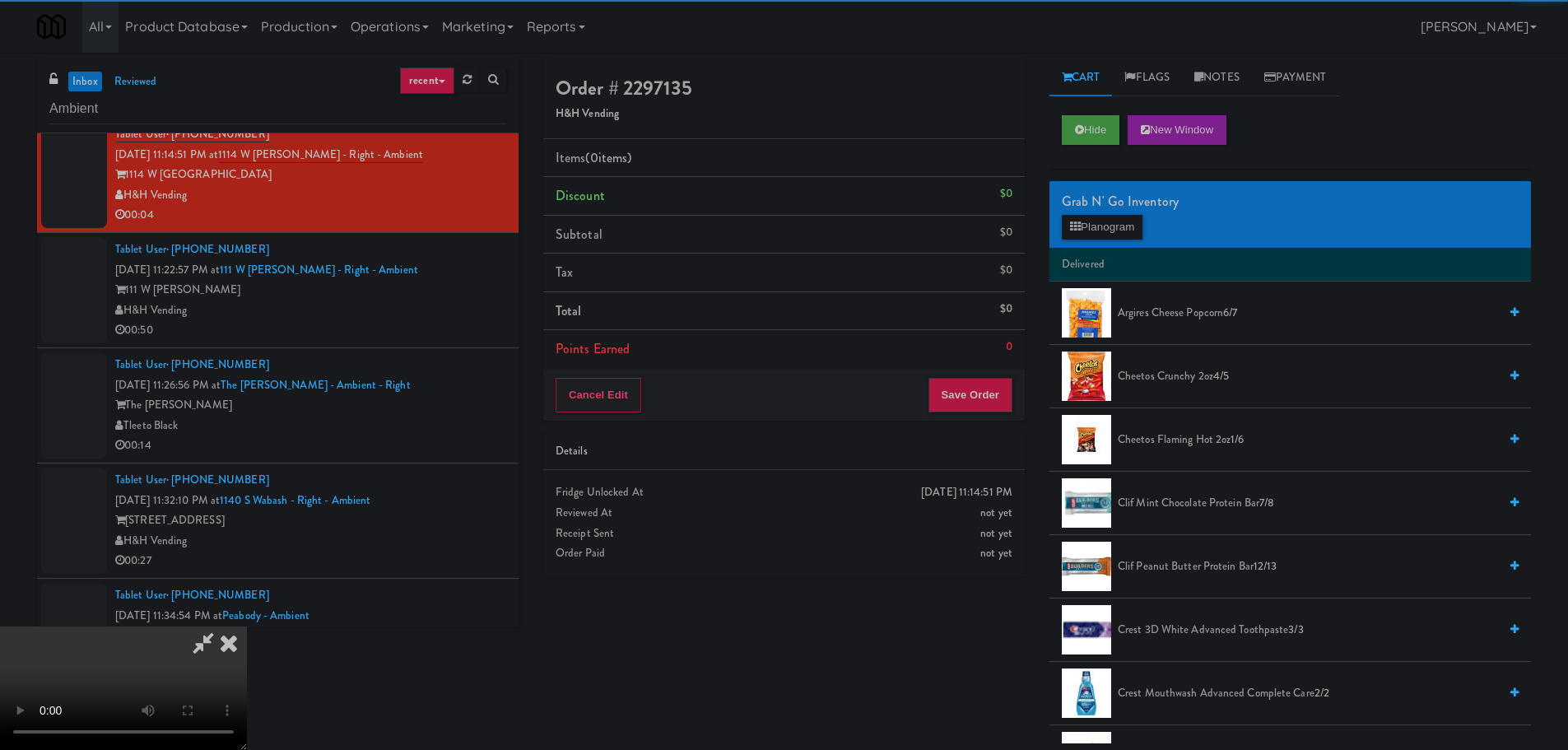
click at [1164, 430] on span "Cheetos Flaming Hot 2oz 1/6" at bounding box center [1308, 440] width 380 height 21
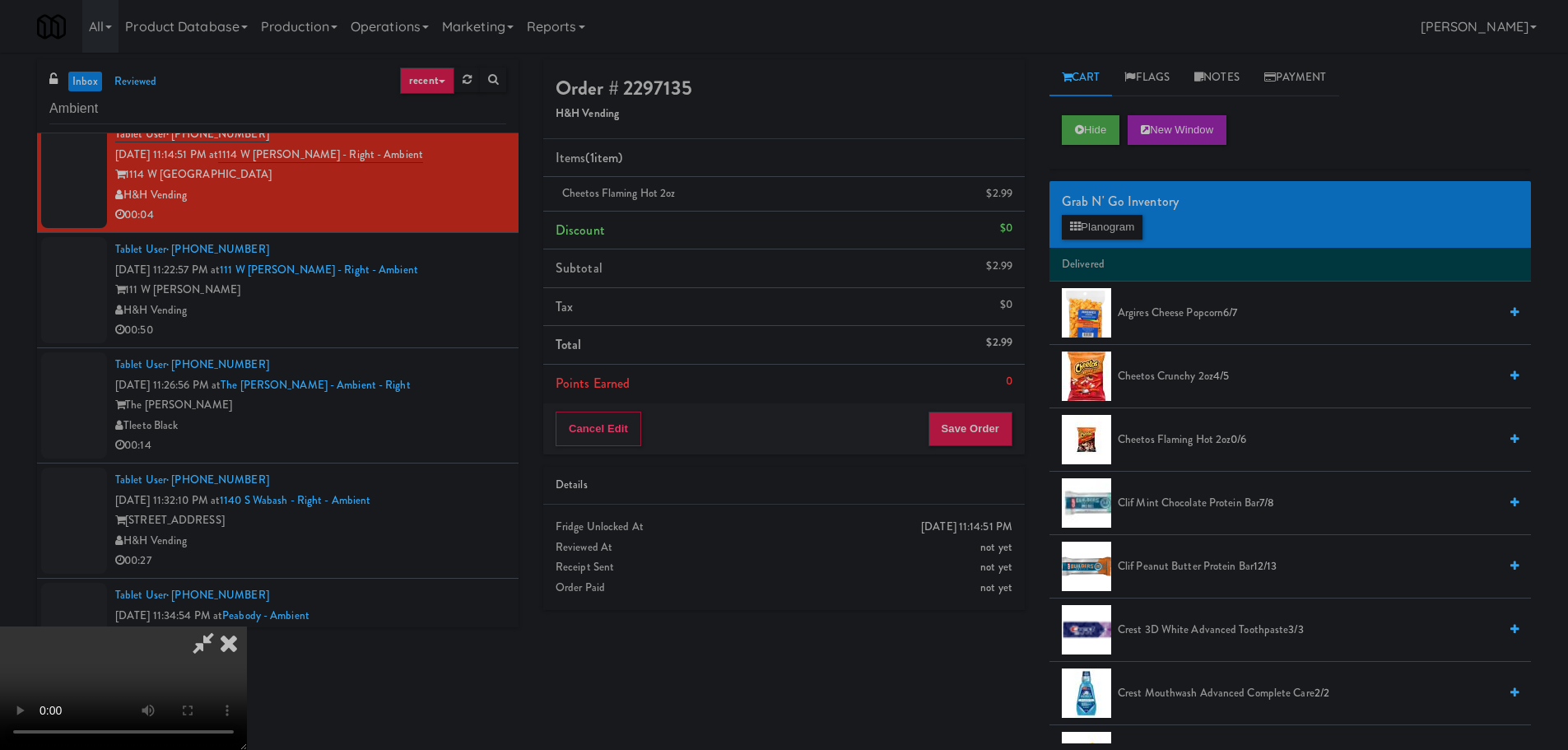
click at [247, 626] on video at bounding box center [123, 688] width 247 height 124
click at [978, 424] on button "Save Order" at bounding box center [970, 429] width 84 height 35
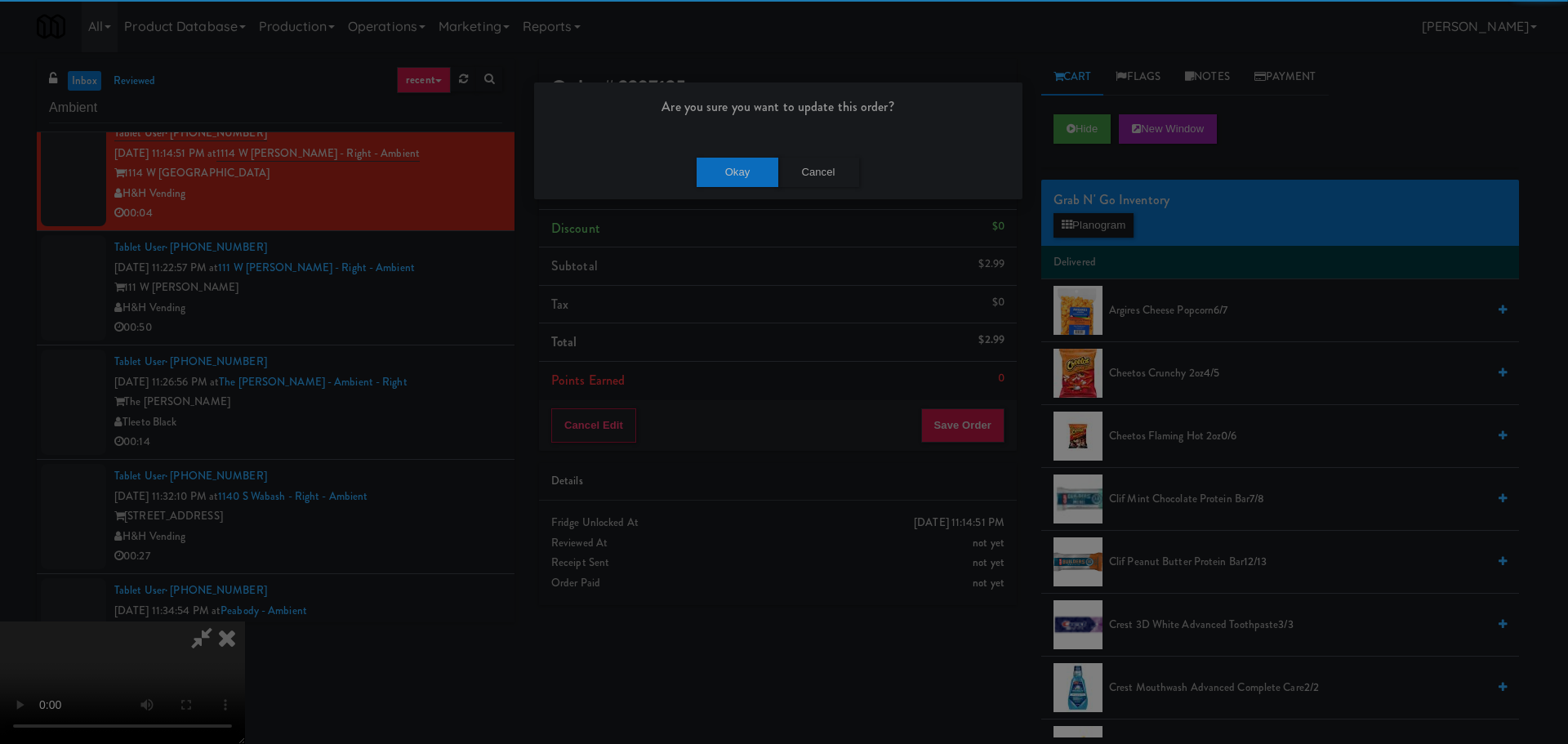
click at [745, 187] on div "Okay Cancel" at bounding box center [778, 172] width 488 height 55
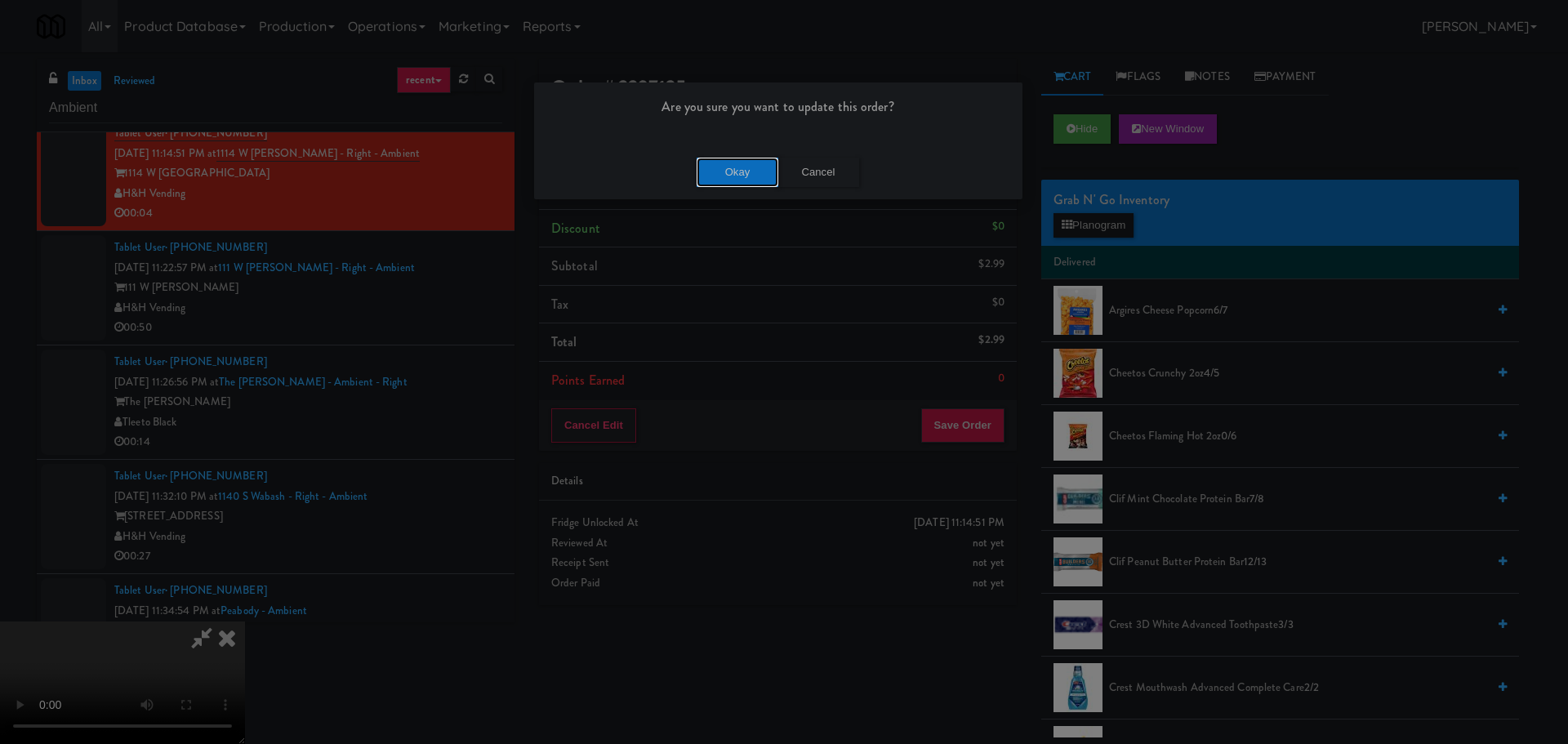
click at [747, 183] on button "Okay" at bounding box center [738, 172] width 81 height 30
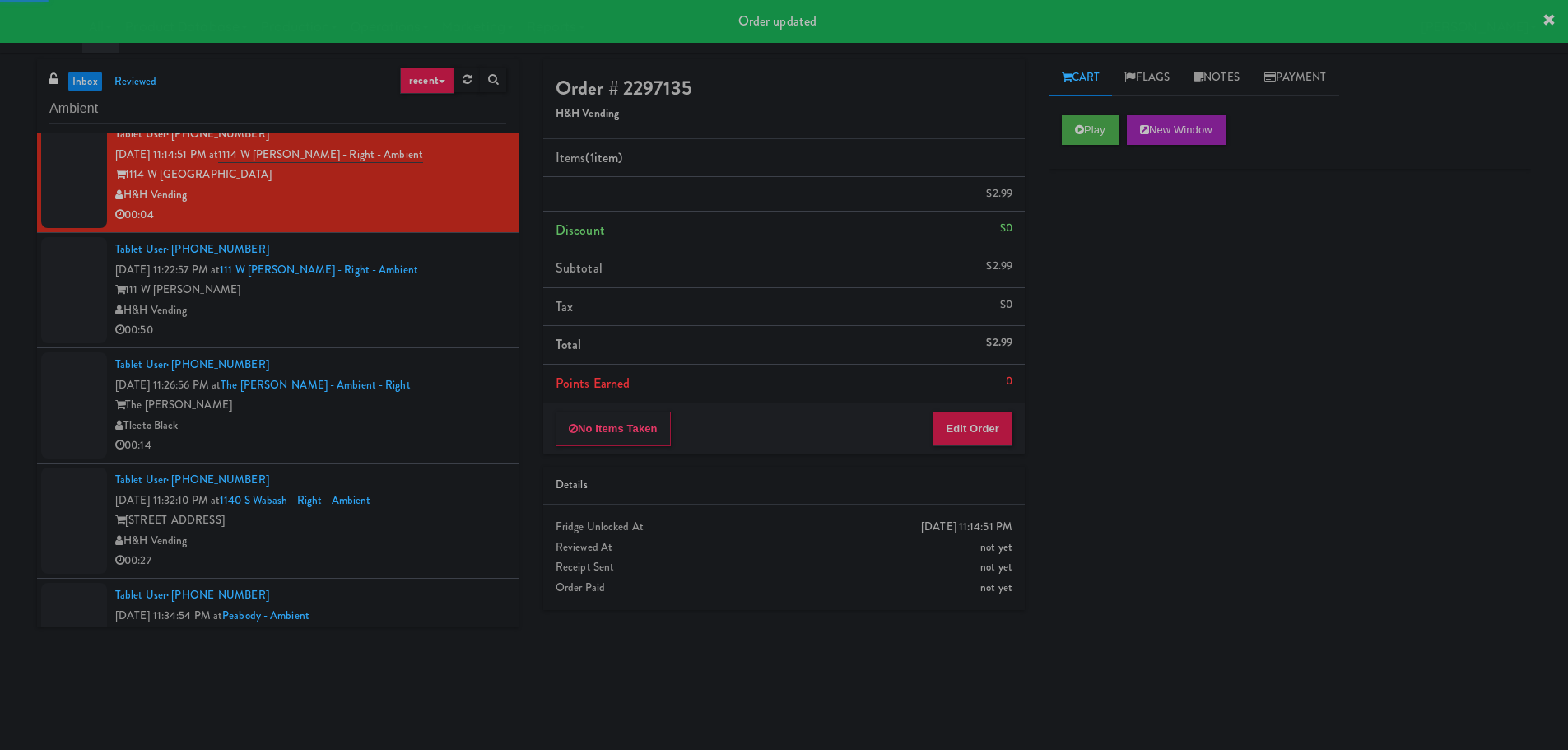
click at [454, 322] on div "00:50" at bounding box center [311, 330] width 391 height 21
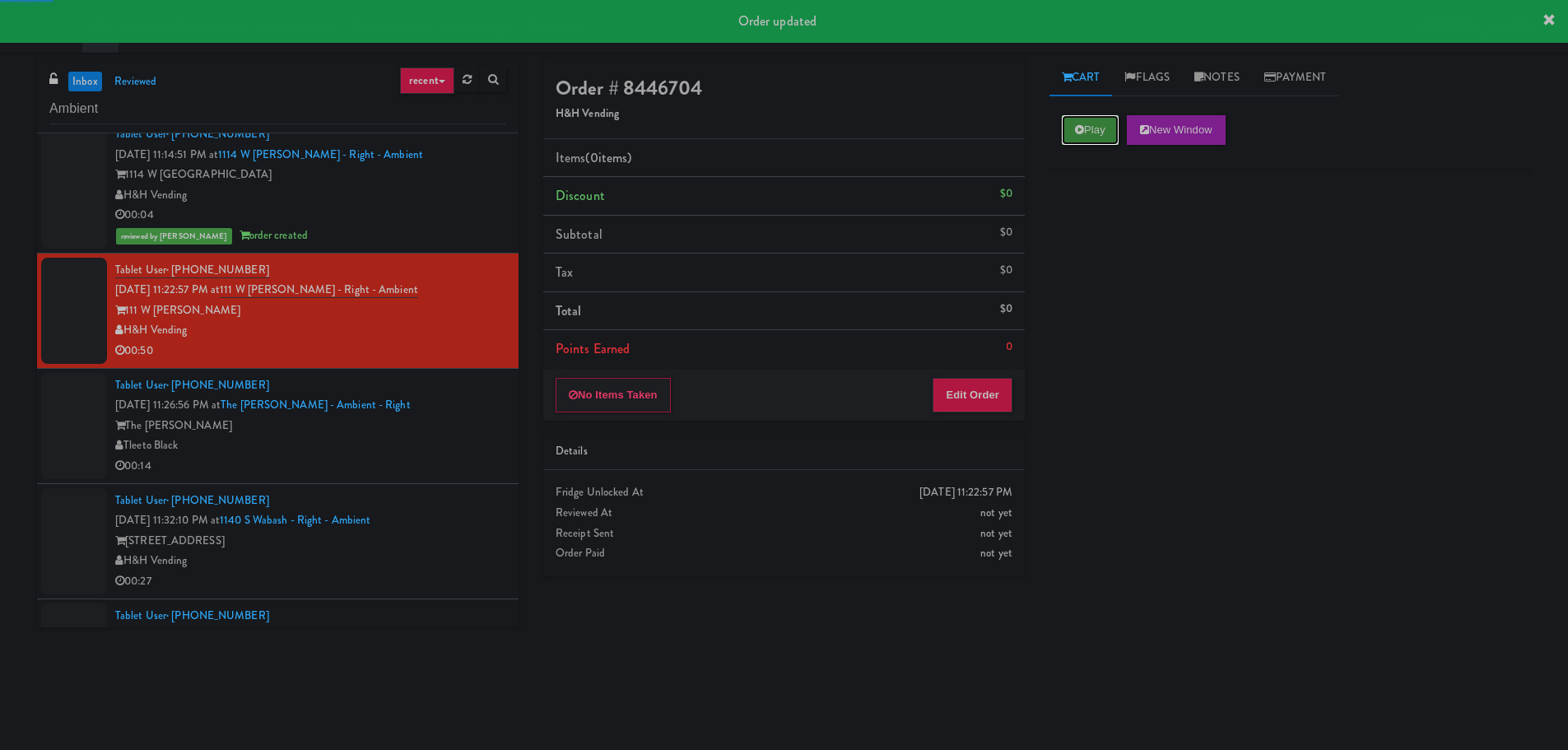
click at [1095, 127] on button "Play" at bounding box center [1090, 130] width 56 height 30
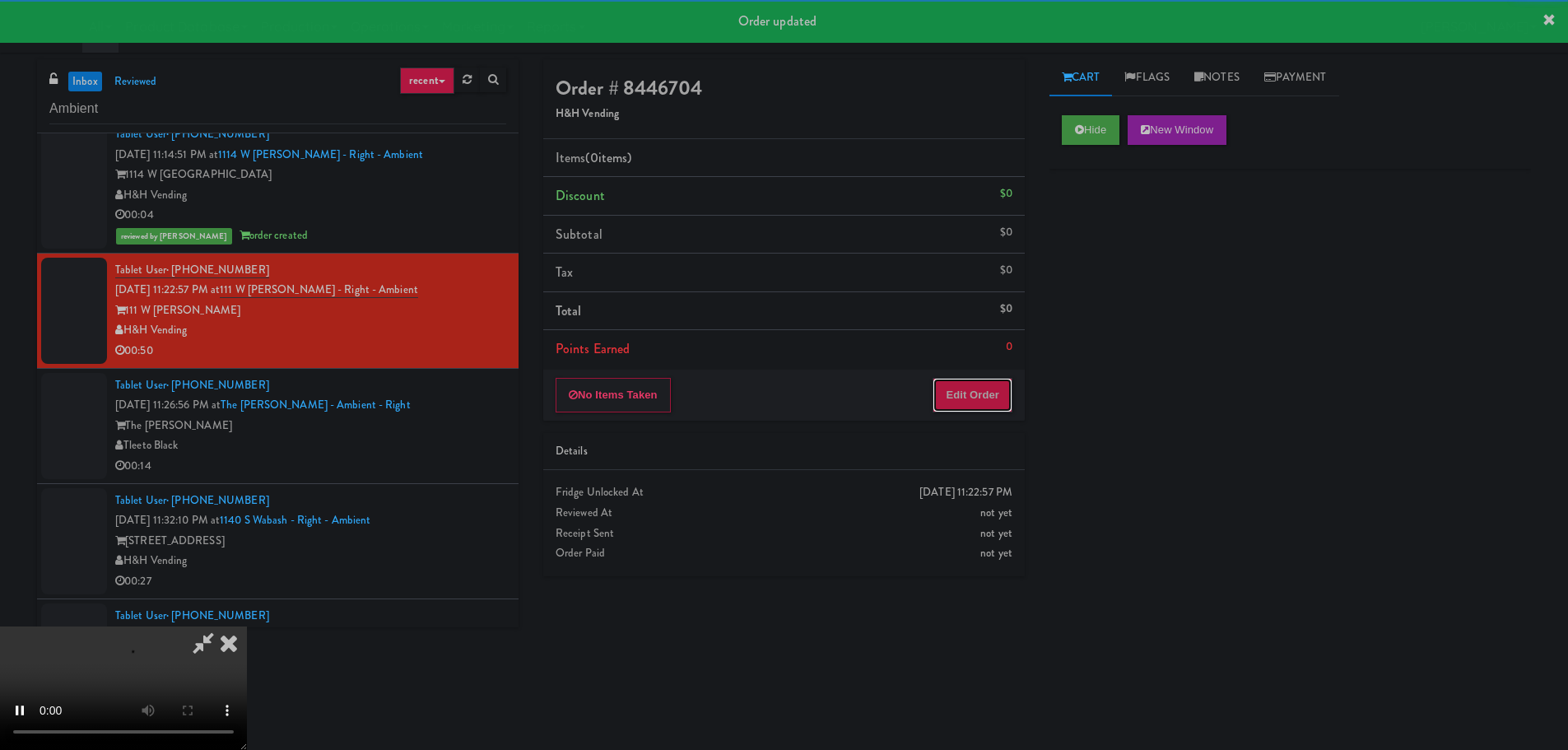
click at [989, 378] on button "Edit Order" at bounding box center [973, 395] width 80 height 35
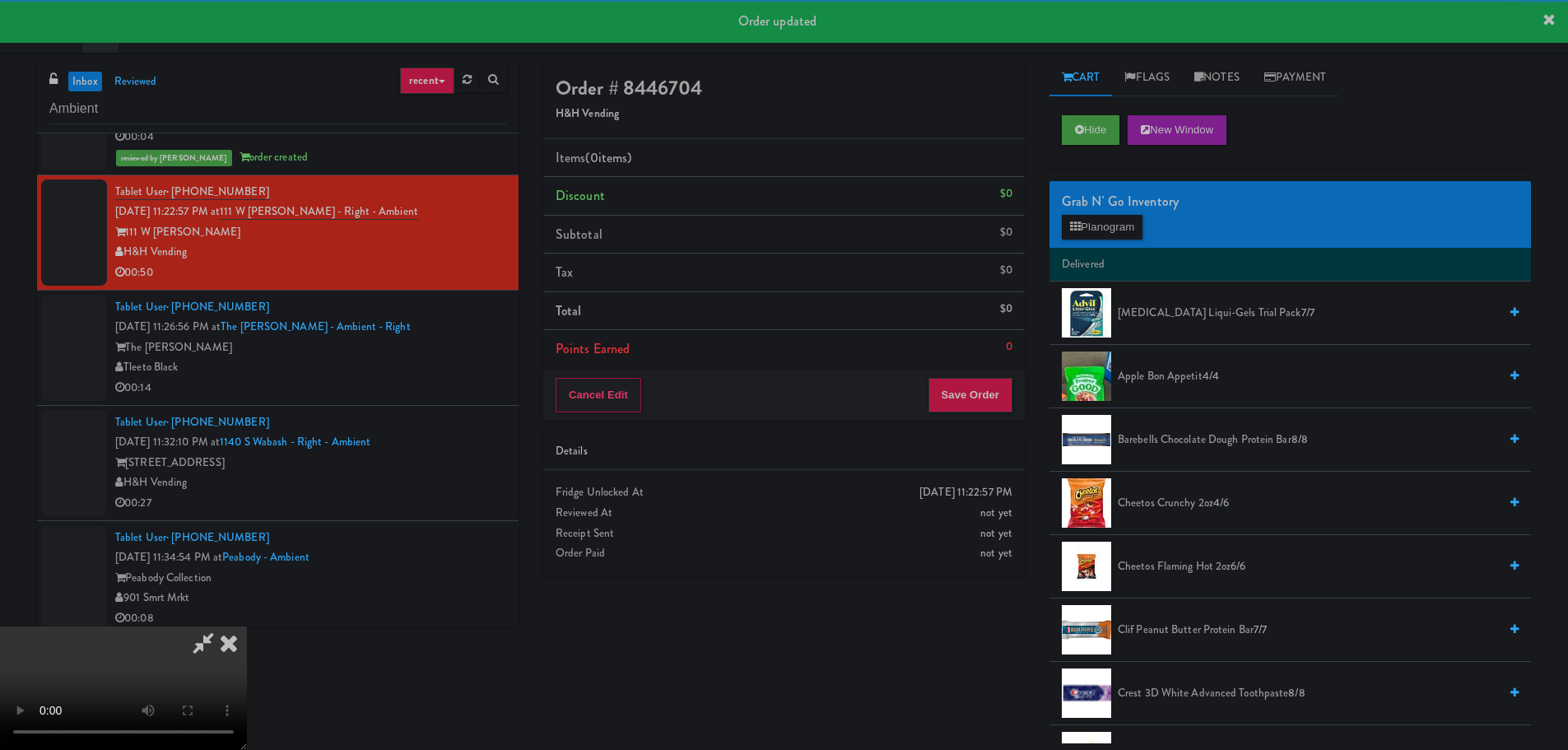
scroll to position [1317, 0]
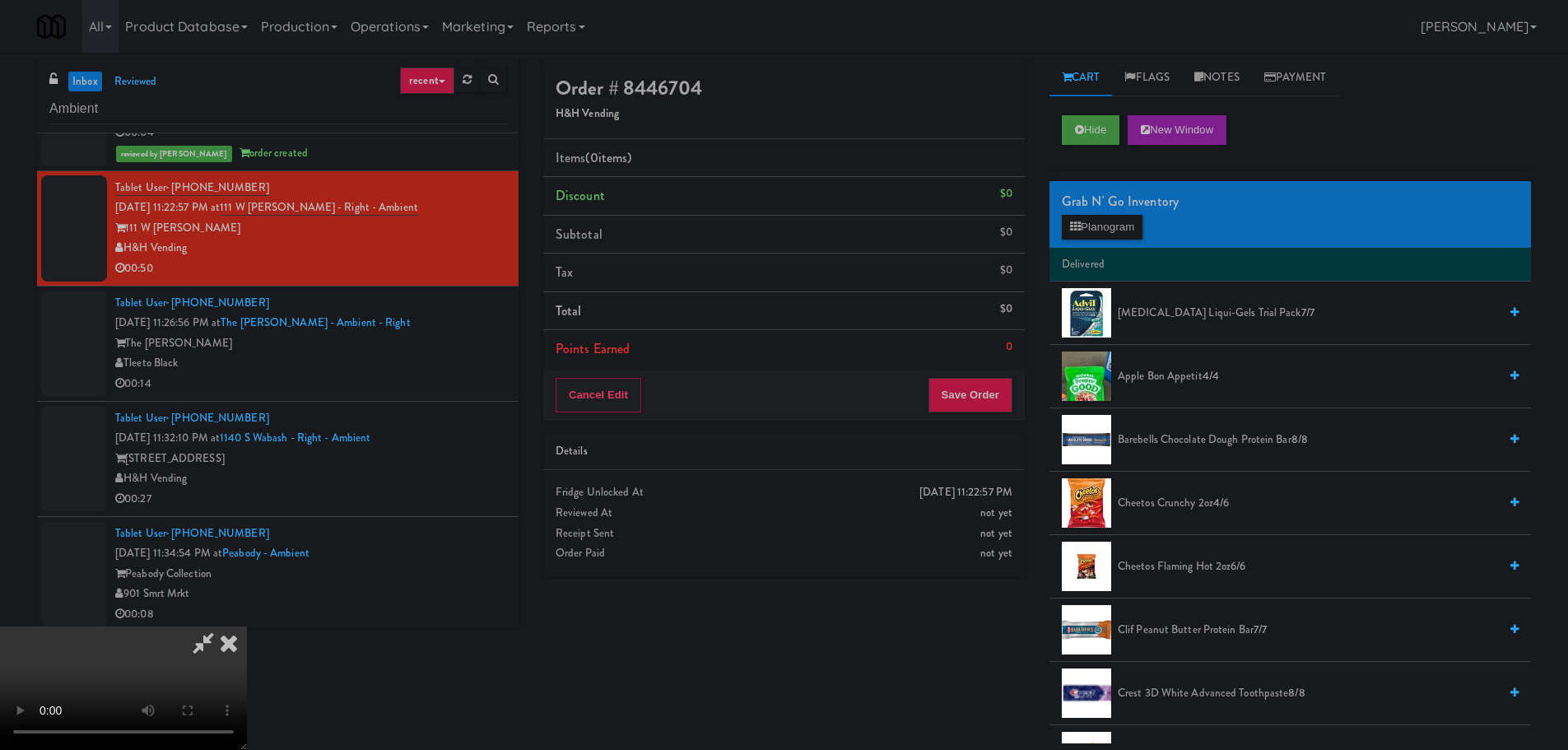
click at [247, 626] on video at bounding box center [123, 688] width 247 height 124
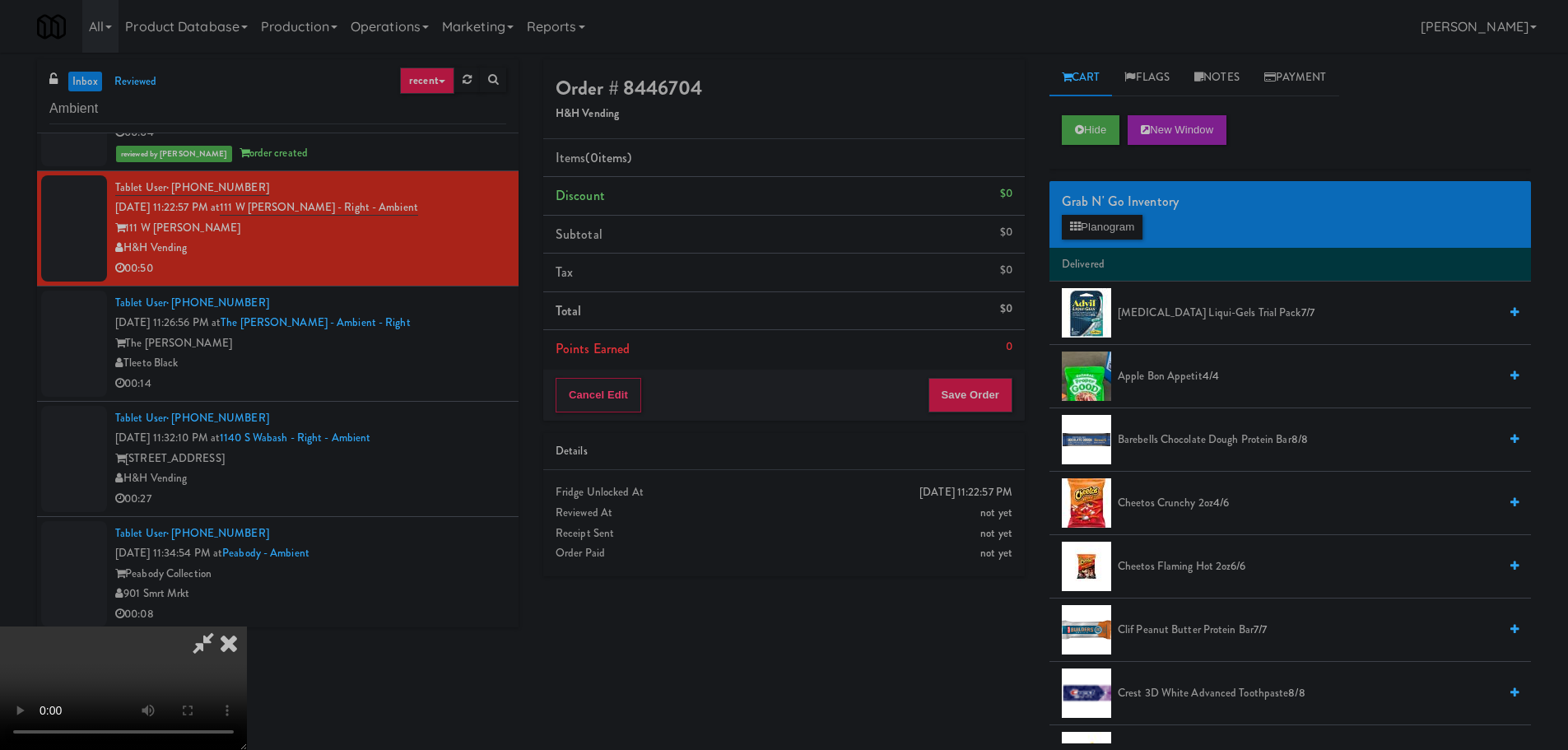
click at [247, 626] on video at bounding box center [123, 688] width 247 height 124
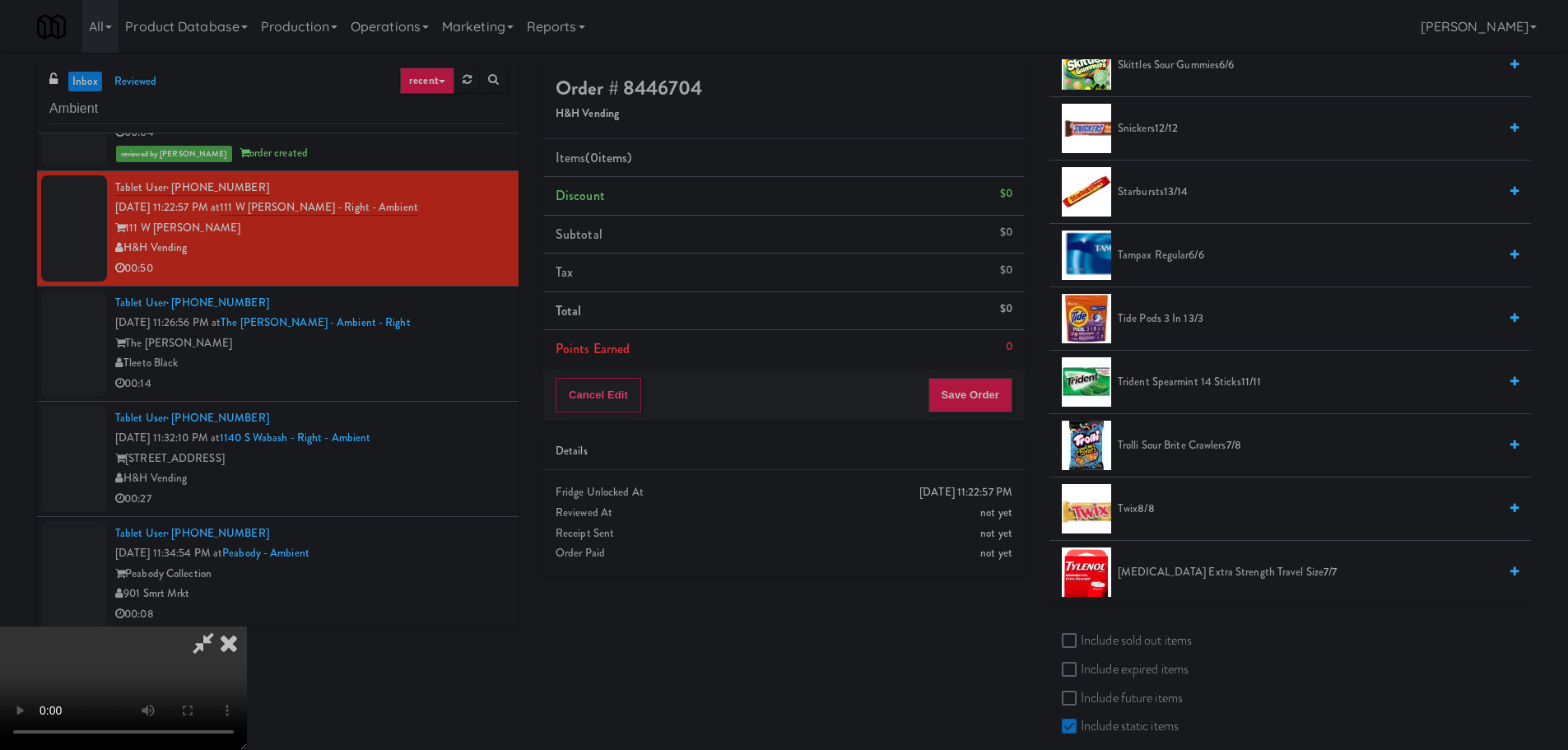
scroll to position [1729, 0]
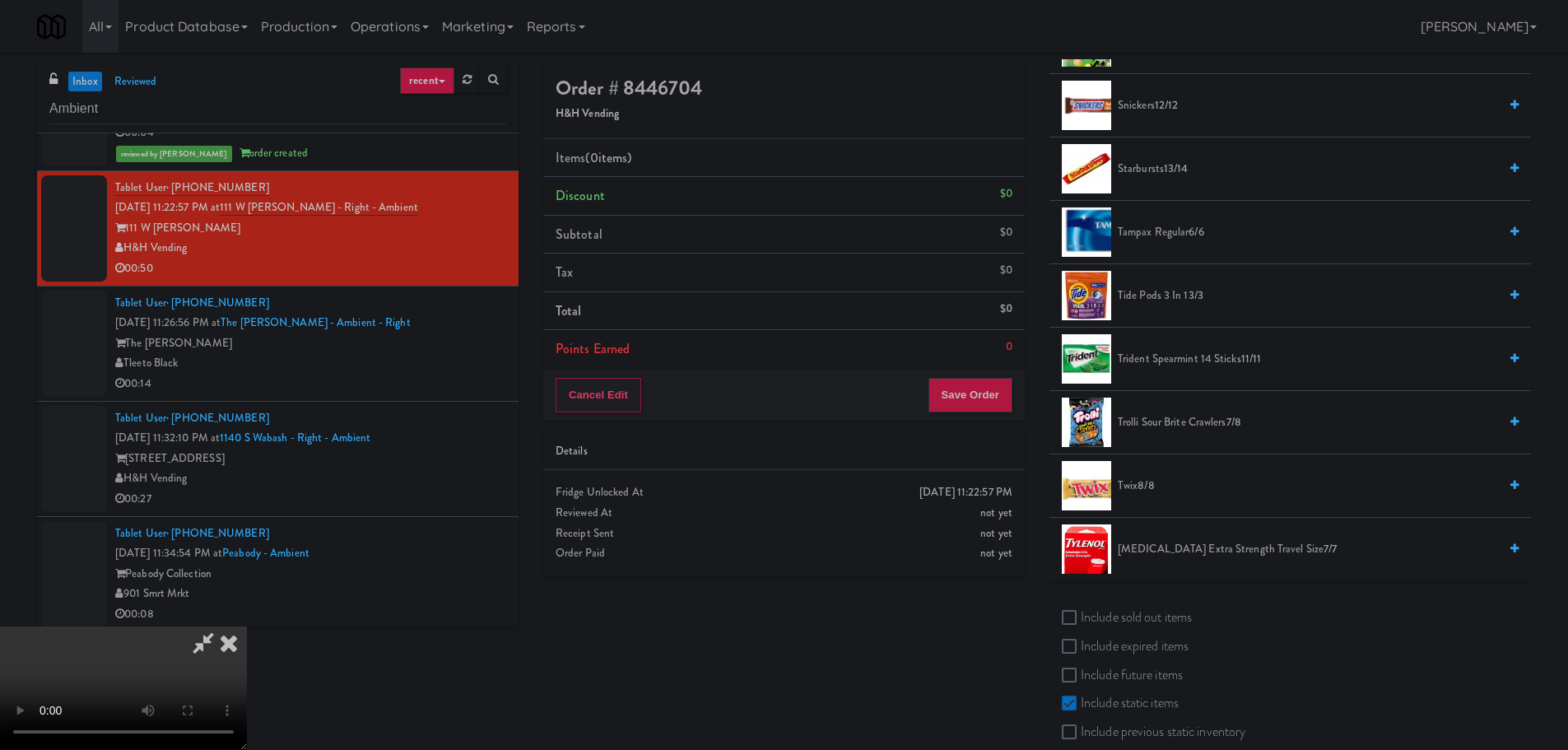
click at [1158, 483] on span "Twix 8/8" at bounding box center [1308, 486] width 380 height 21
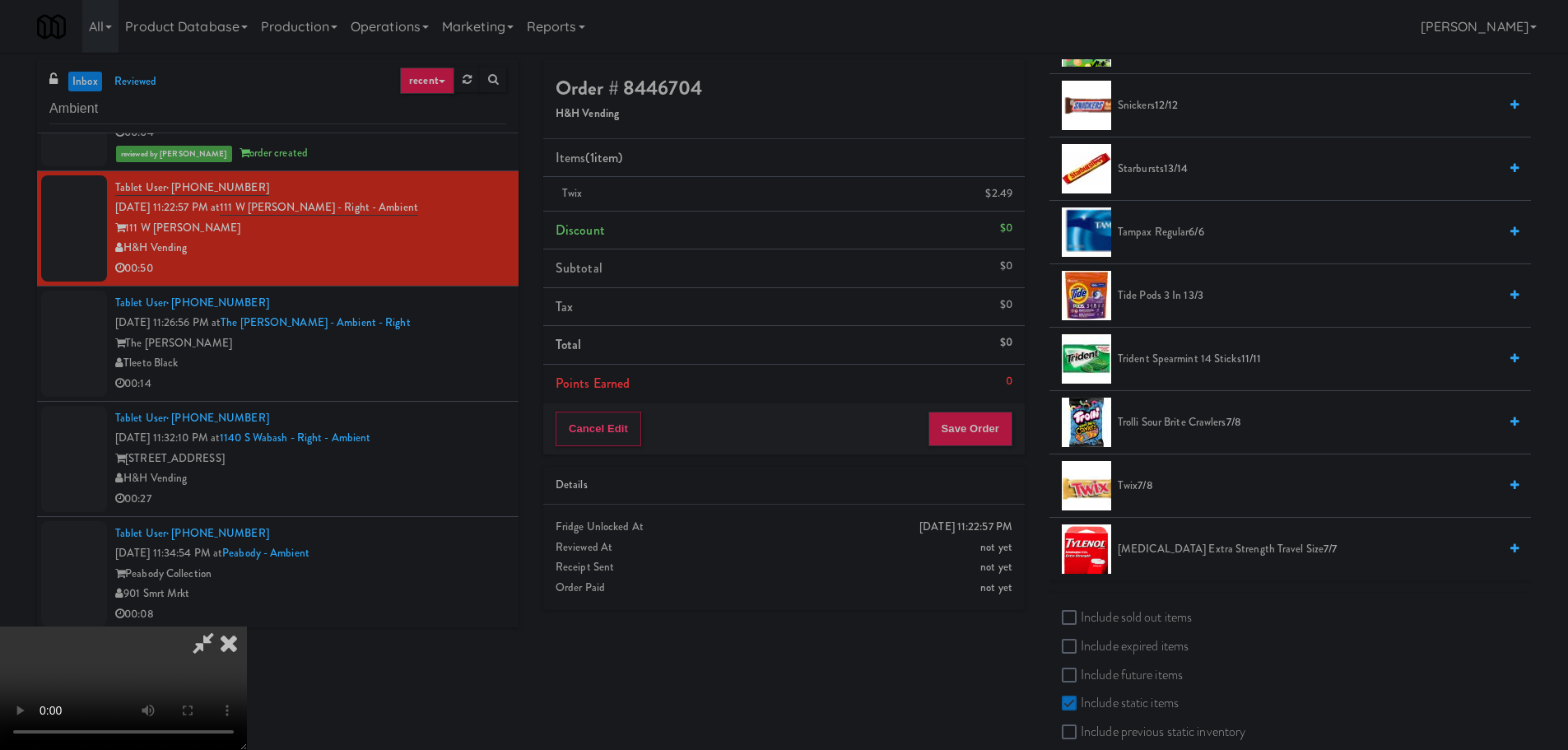
click at [247, 626] on video at bounding box center [123, 688] width 247 height 124
drag, startPoint x: 713, startPoint y: 446, endPoint x: 820, endPoint y: 462, distance: 108.2
click at [247, 626] on video at bounding box center [123, 688] width 247 height 124
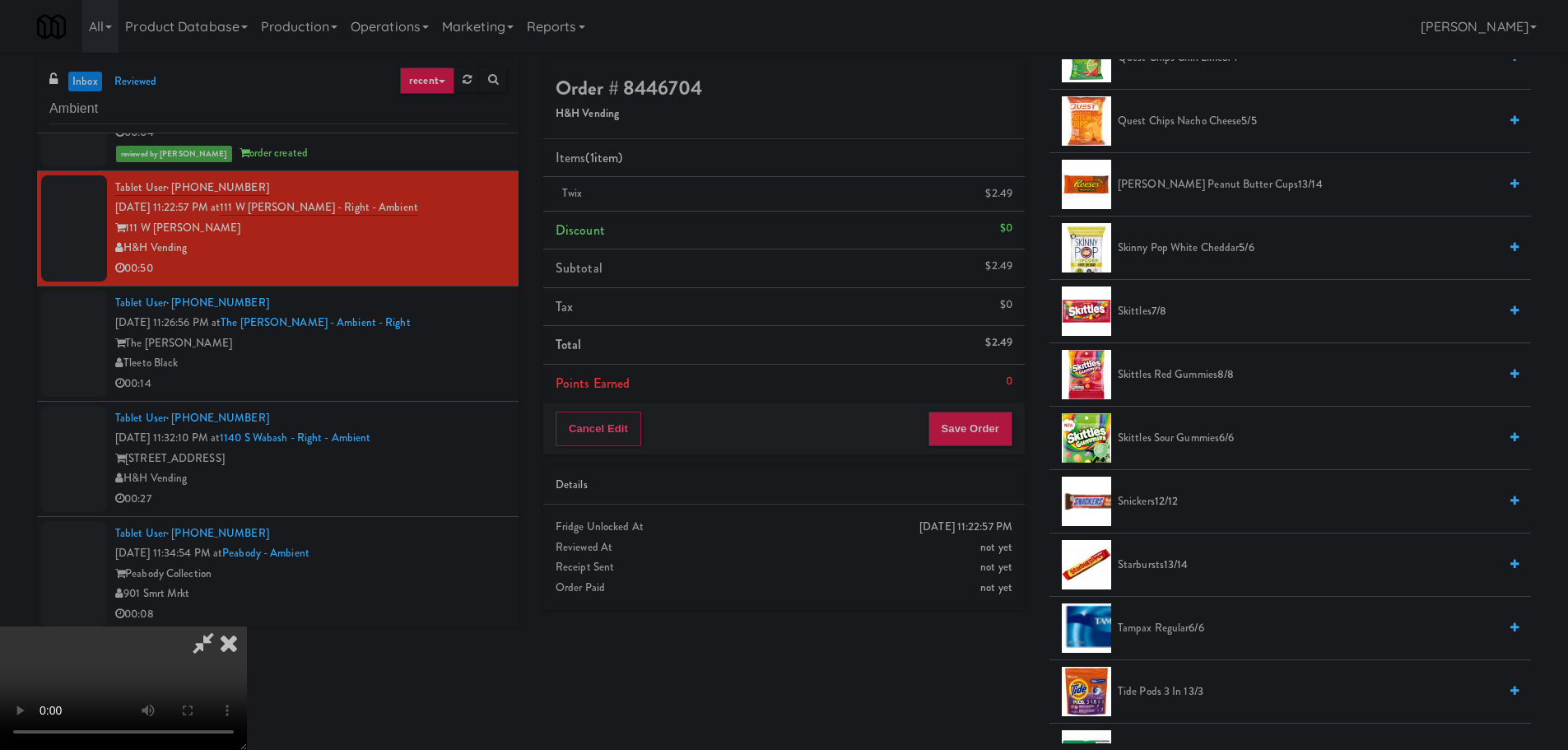
scroll to position [1317, 0]
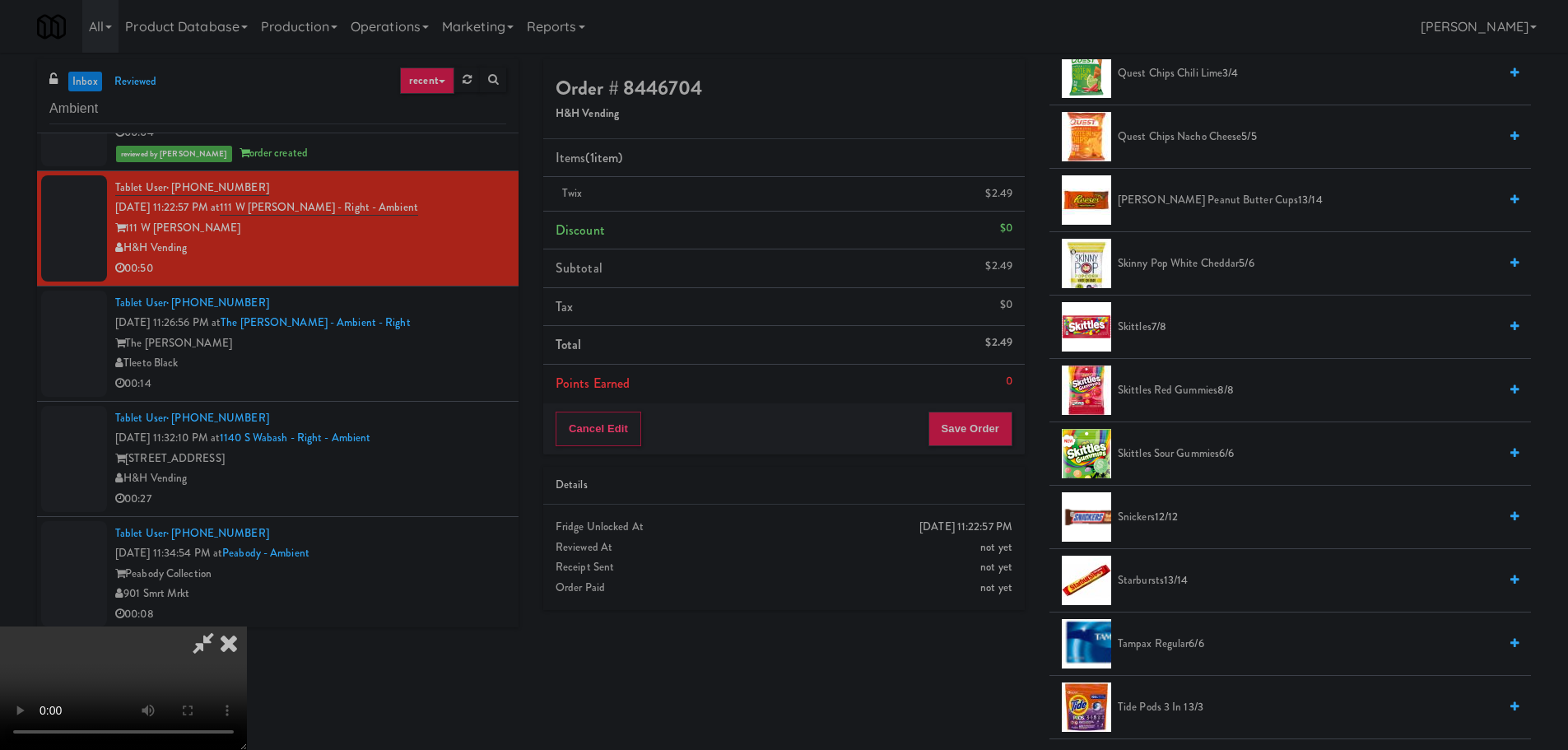
click at [1174, 193] on span "[PERSON_NAME] Peanut Butter Cups 13/14" at bounding box center [1308, 200] width 380 height 21
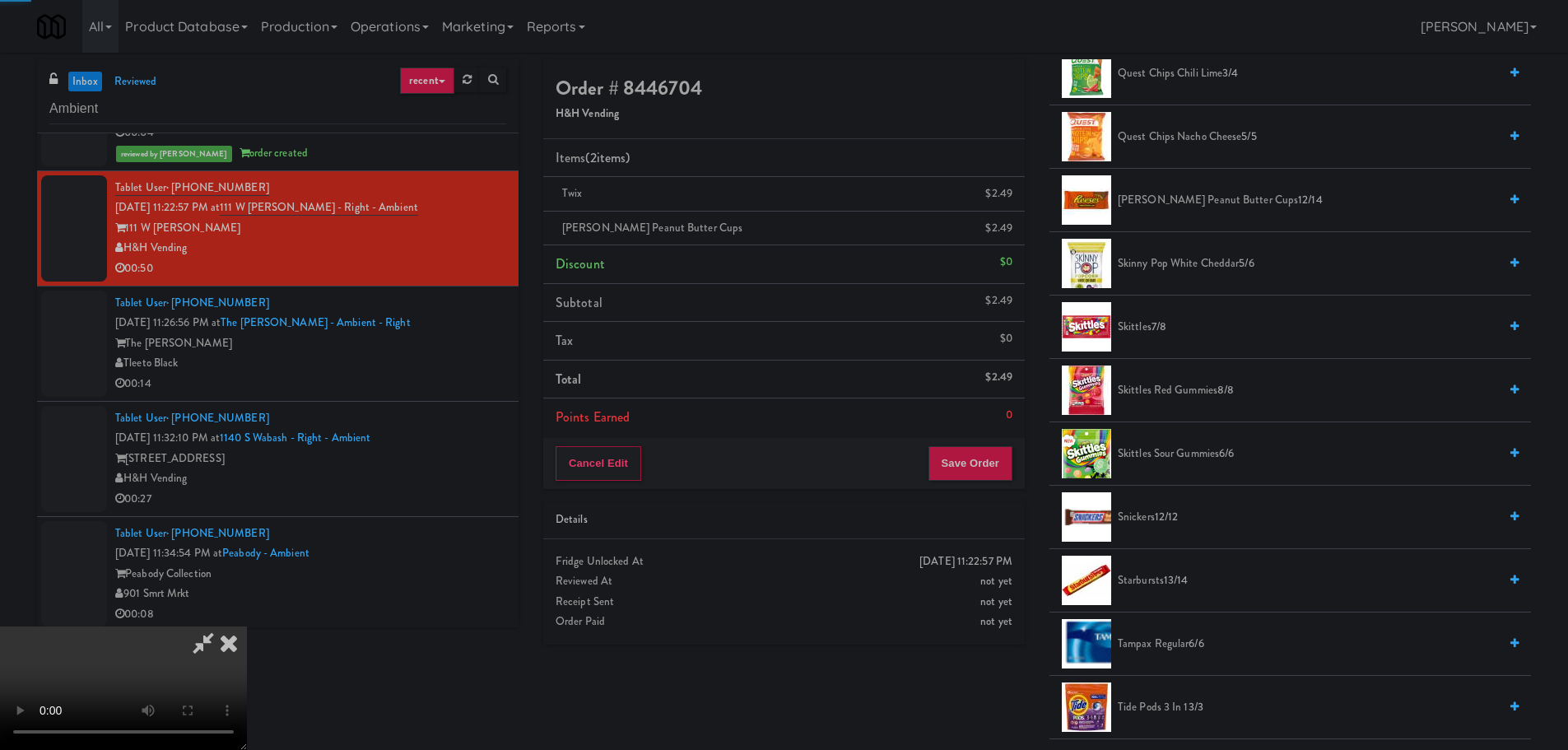
click at [247, 626] on video at bounding box center [123, 688] width 247 height 124
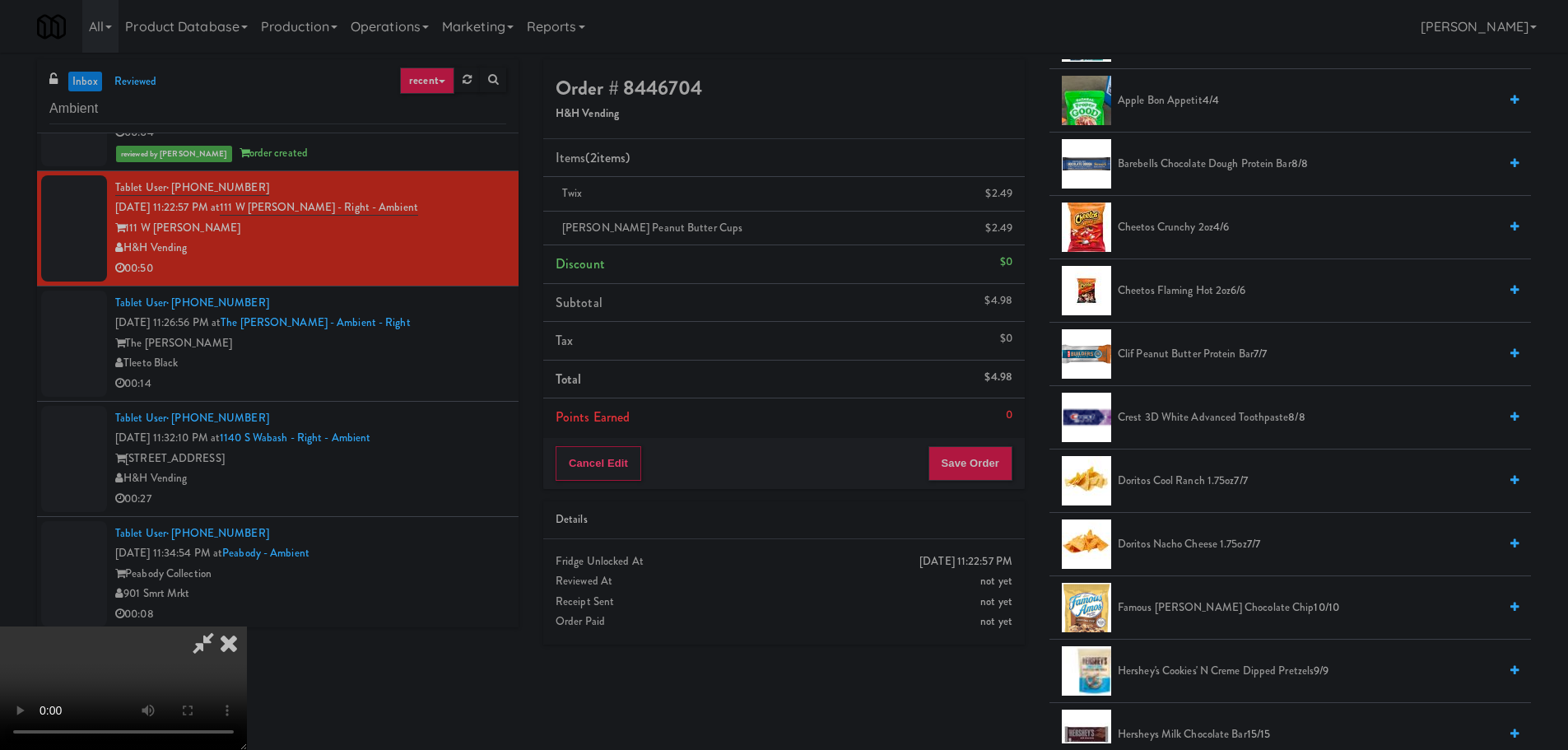
scroll to position [247, 0]
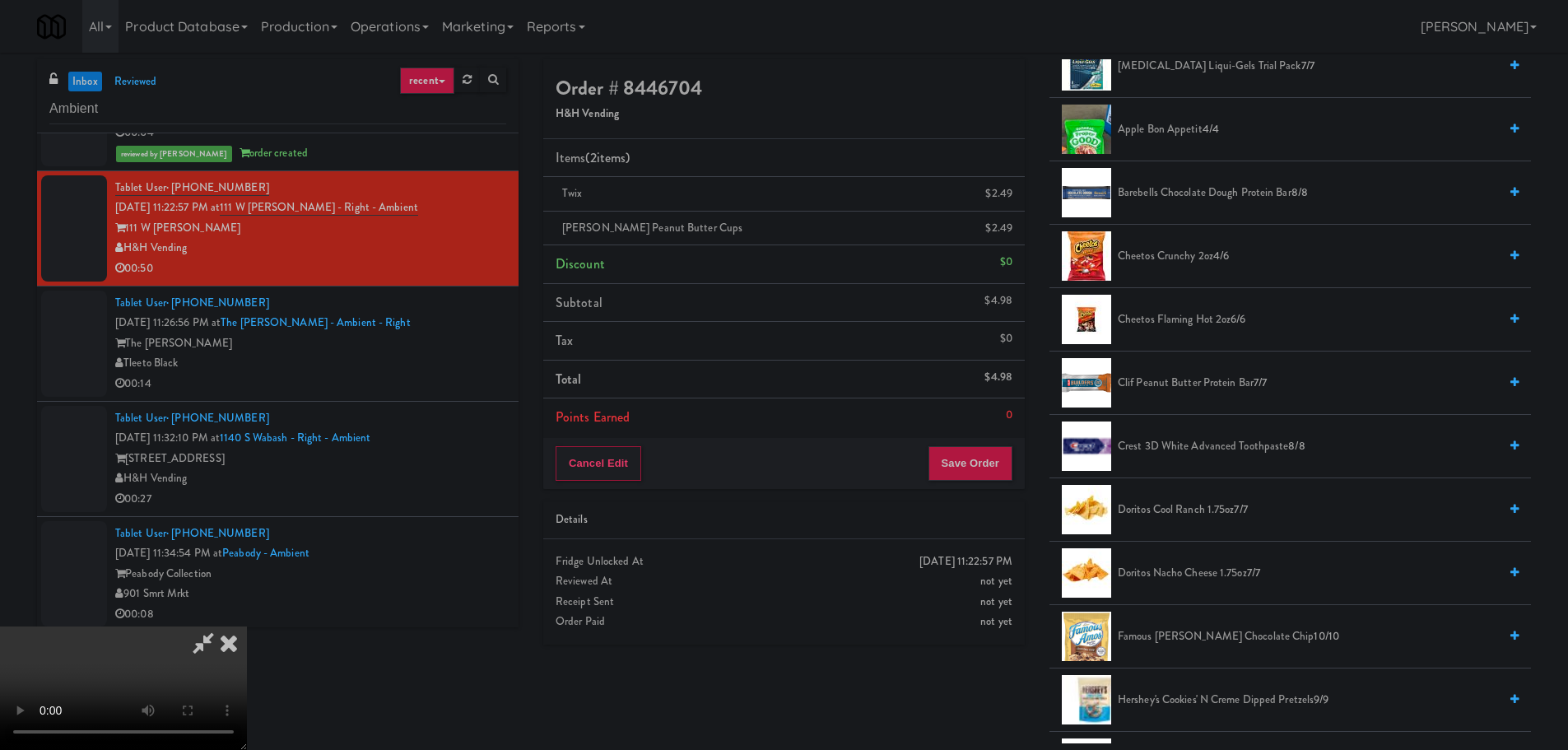
click at [1190, 326] on span "Cheetos Flaming Hot 2oz 6/6" at bounding box center [1308, 319] width 380 height 21
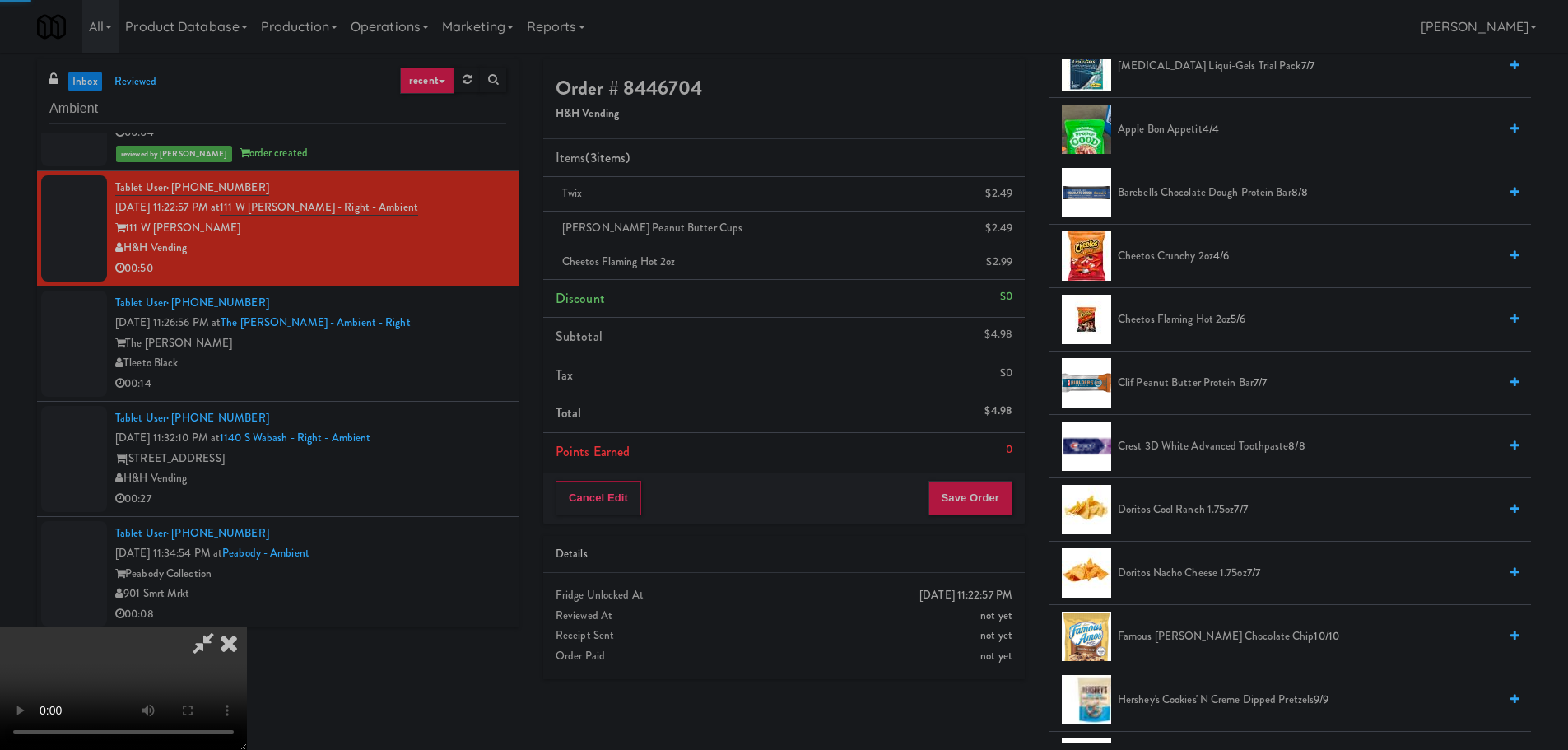
click at [247, 626] on video at bounding box center [123, 688] width 247 height 124
click at [222, 626] on icon at bounding box center [204, 643] width 38 height 33
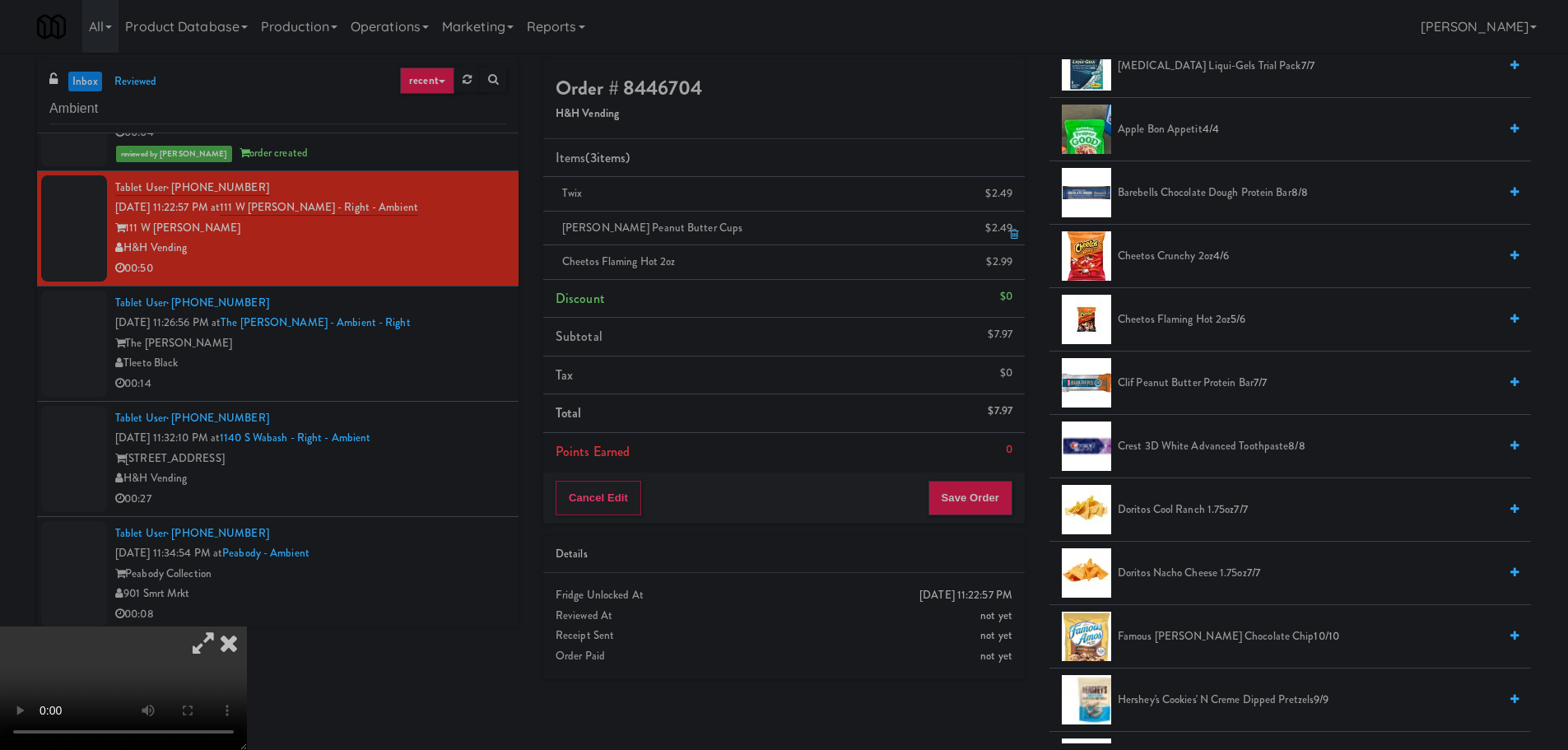
click at [1011, 236] on icon at bounding box center [1014, 234] width 8 height 11
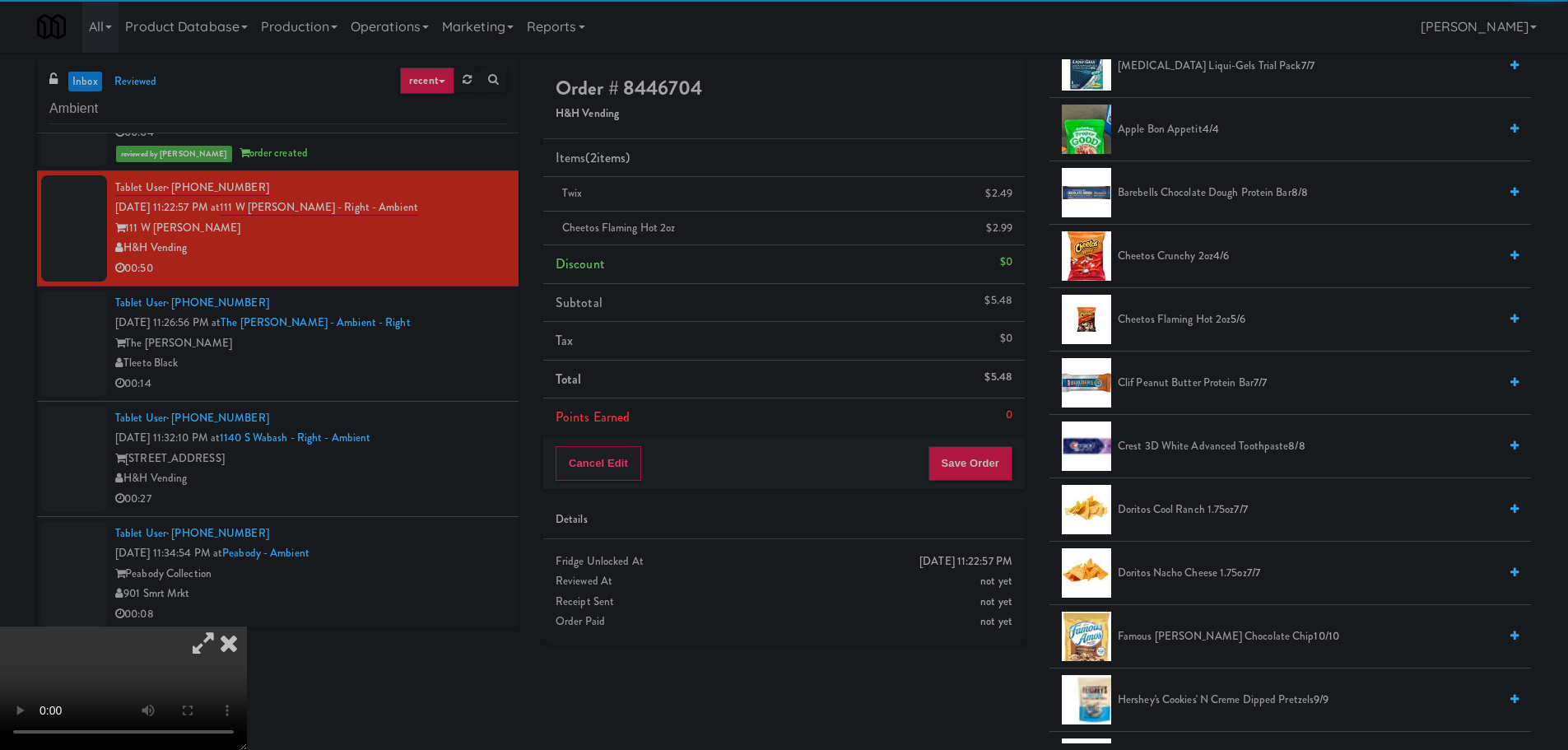
click at [222, 626] on icon at bounding box center [204, 643] width 38 height 33
click at [247, 626] on video at bounding box center [123, 688] width 247 height 124
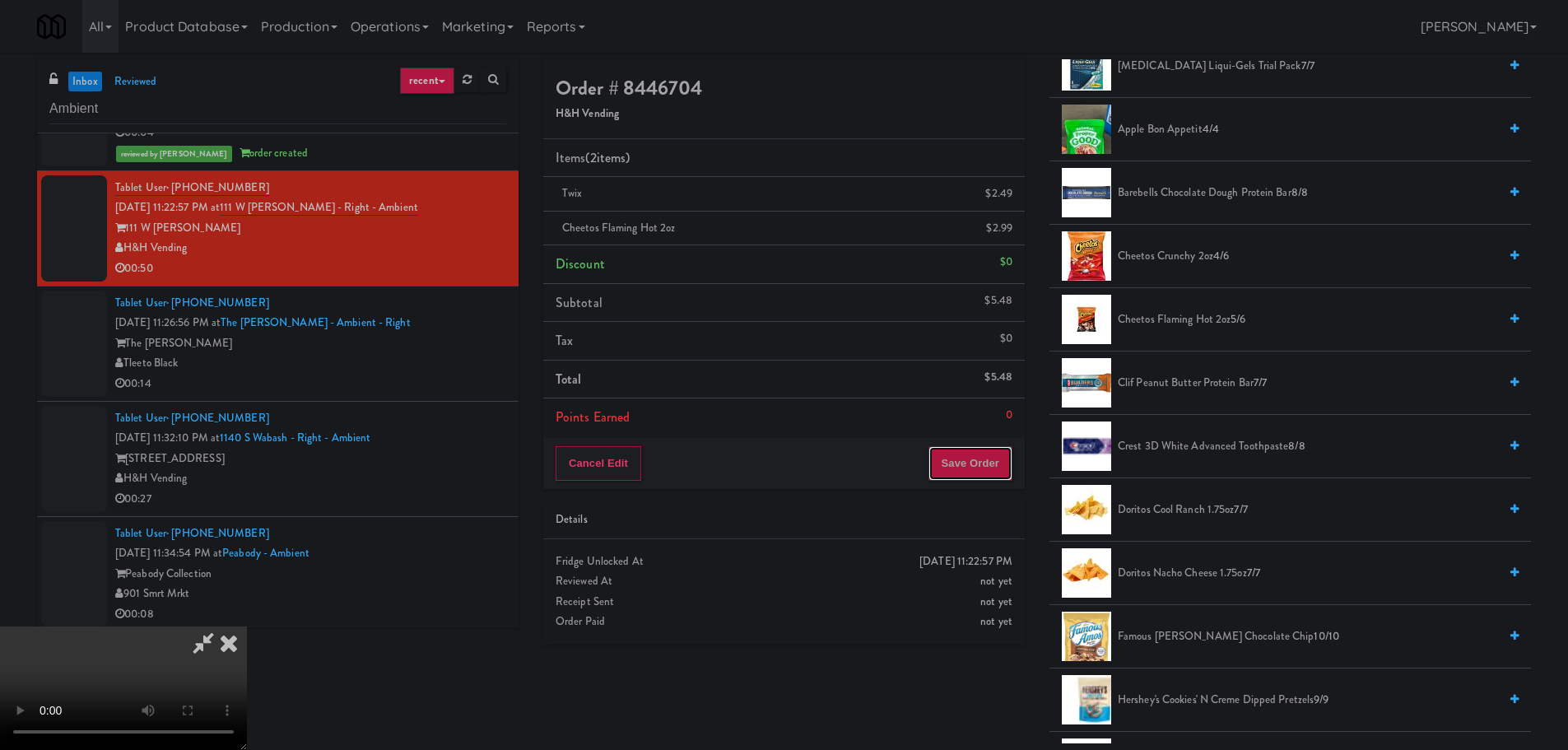
click at [966, 478] on button "Save Order" at bounding box center [970, 463] width 84 height 35
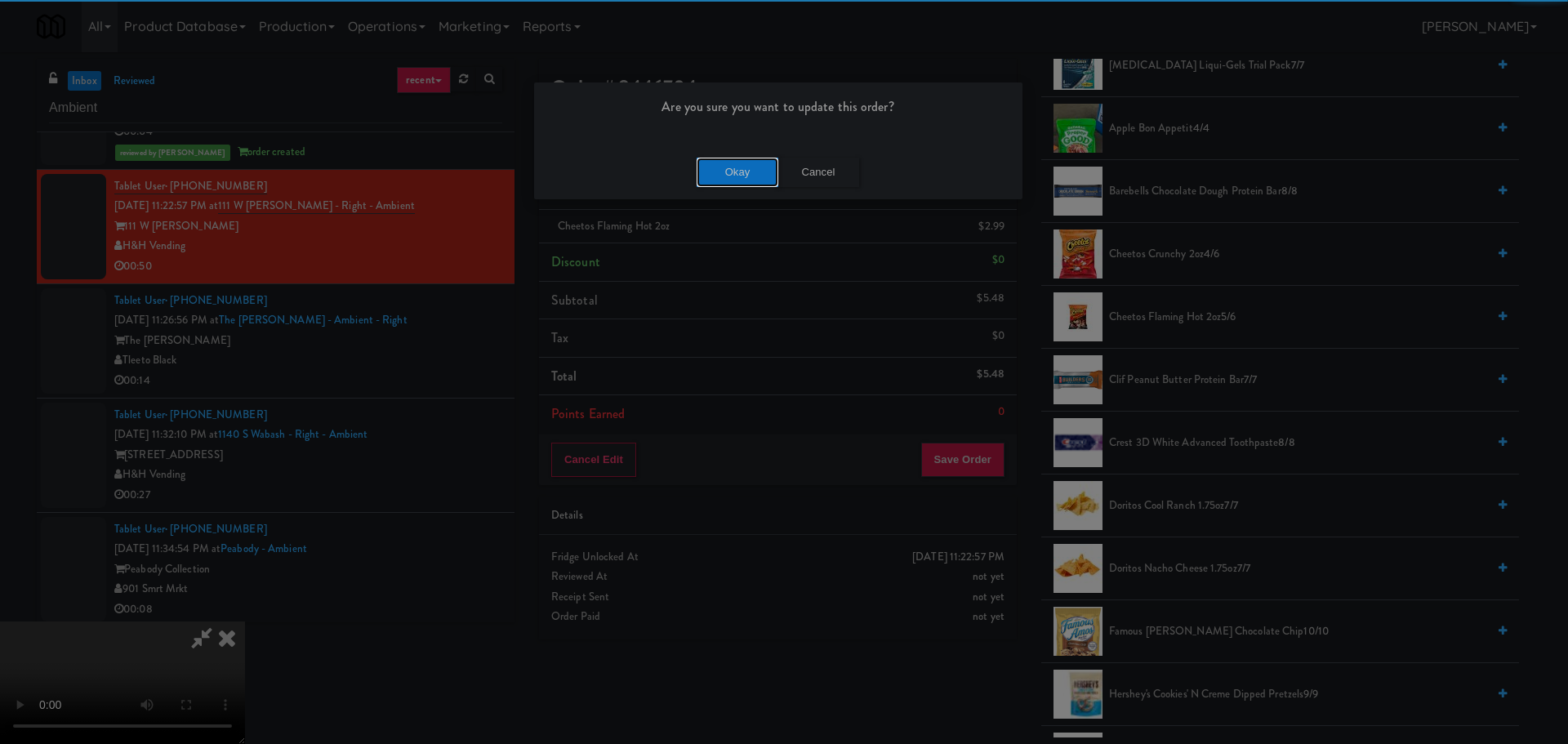
click at [758, 168] on button "Okay" at bounding box center [738, 172] width 81 height 30
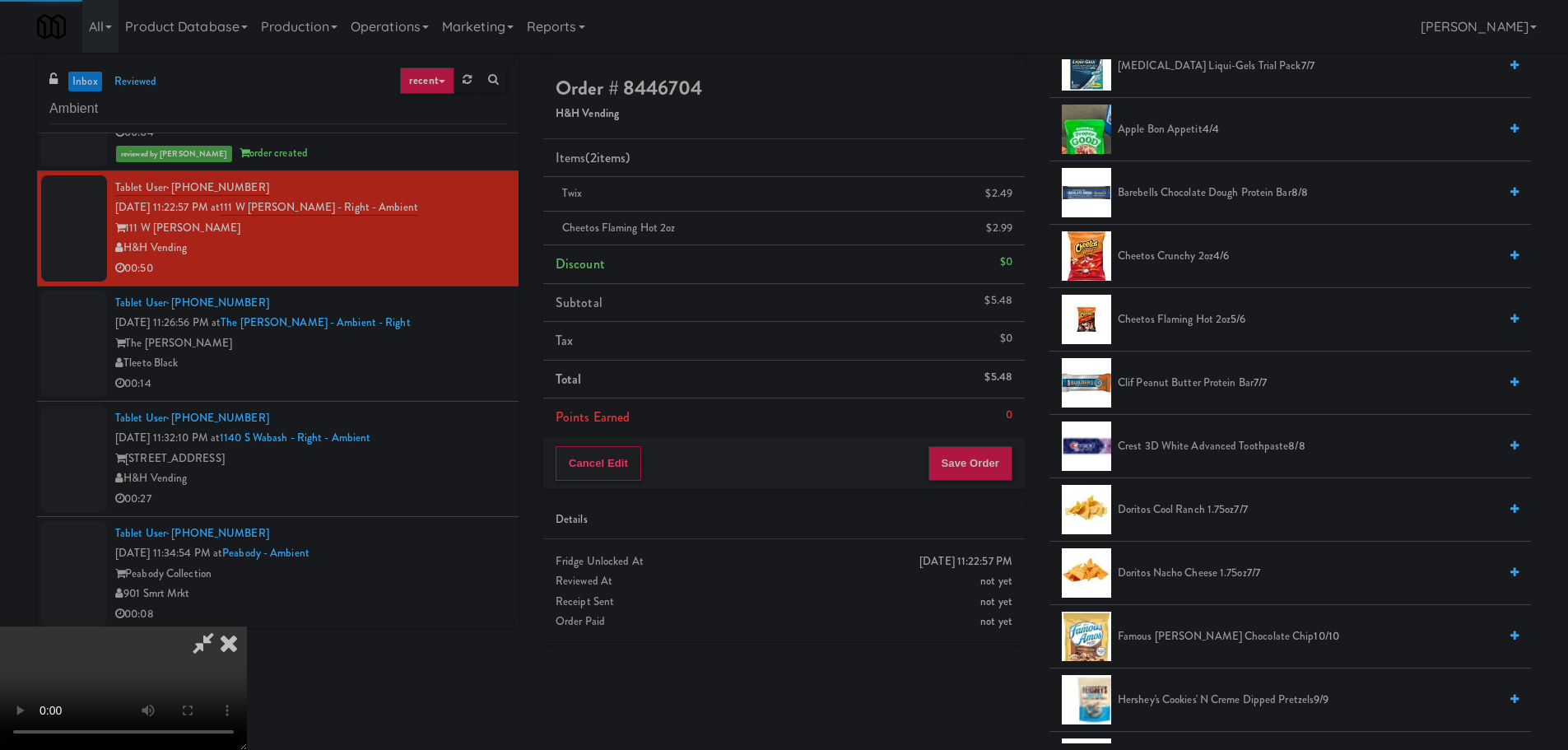
scroll to position [0, 0]
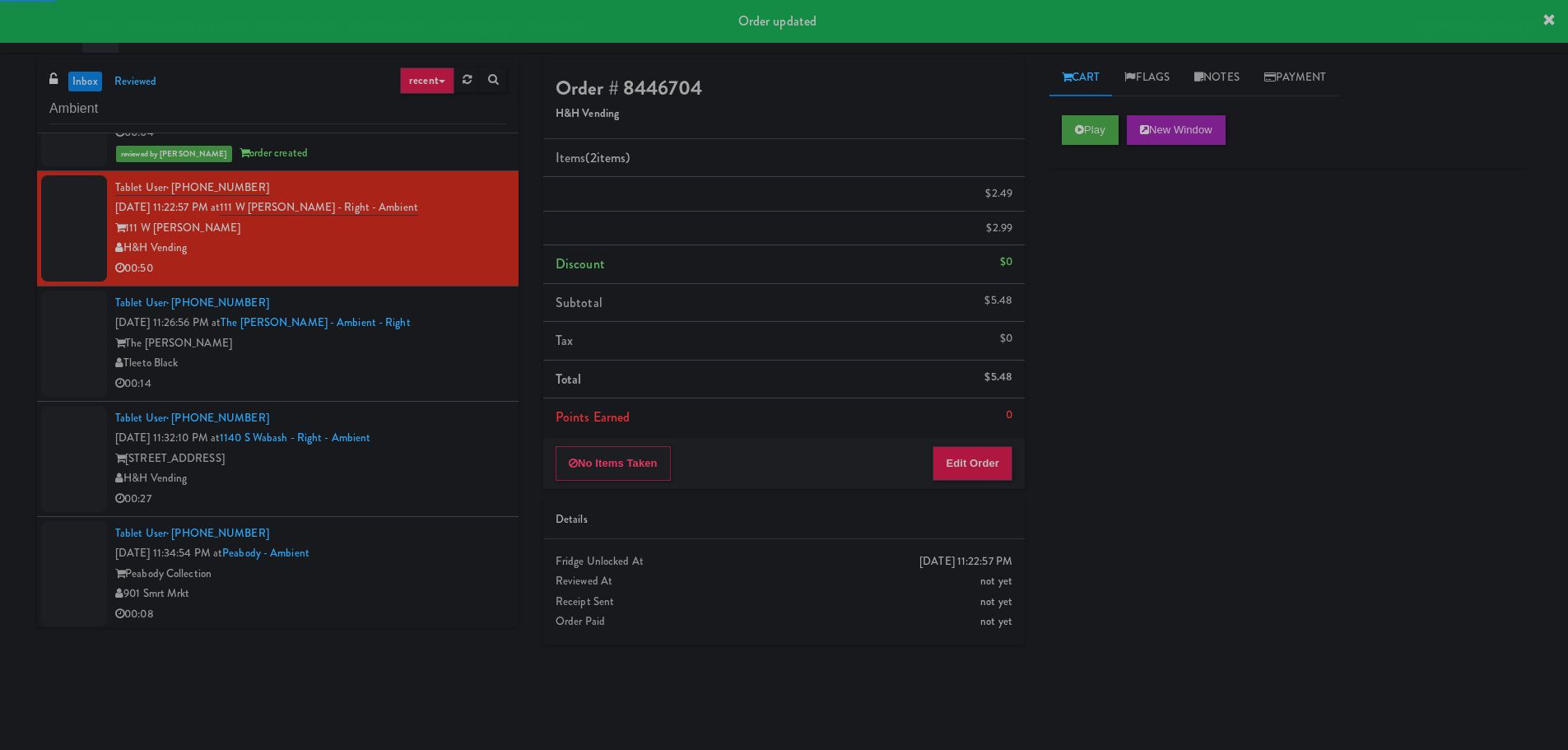
click at [453, 359] on div "Tleeto Black" at bounding box center [311, 363] width 391 height 21
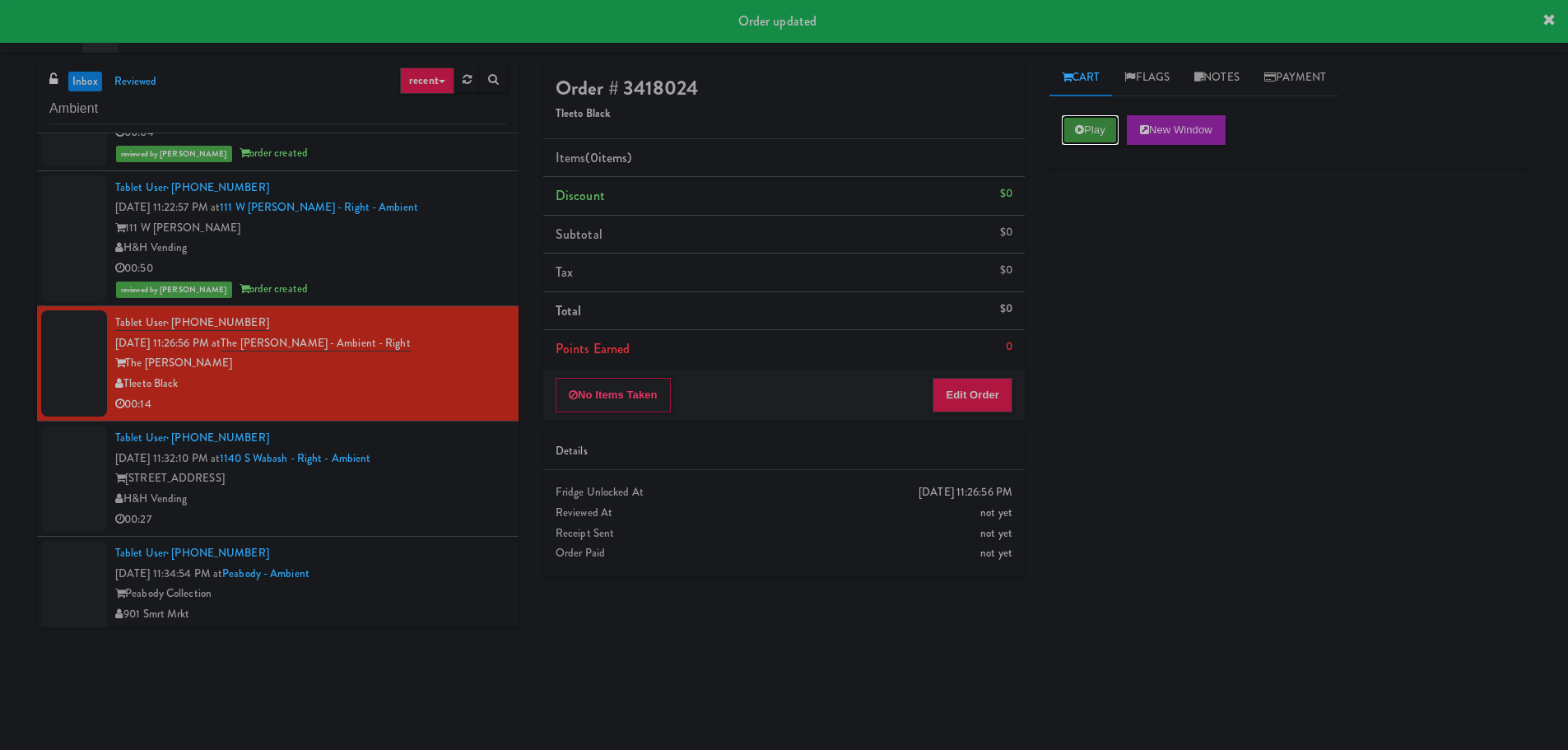
click at [1082, 127] on icon at bounding box center [1079, 130] width 9 height 11
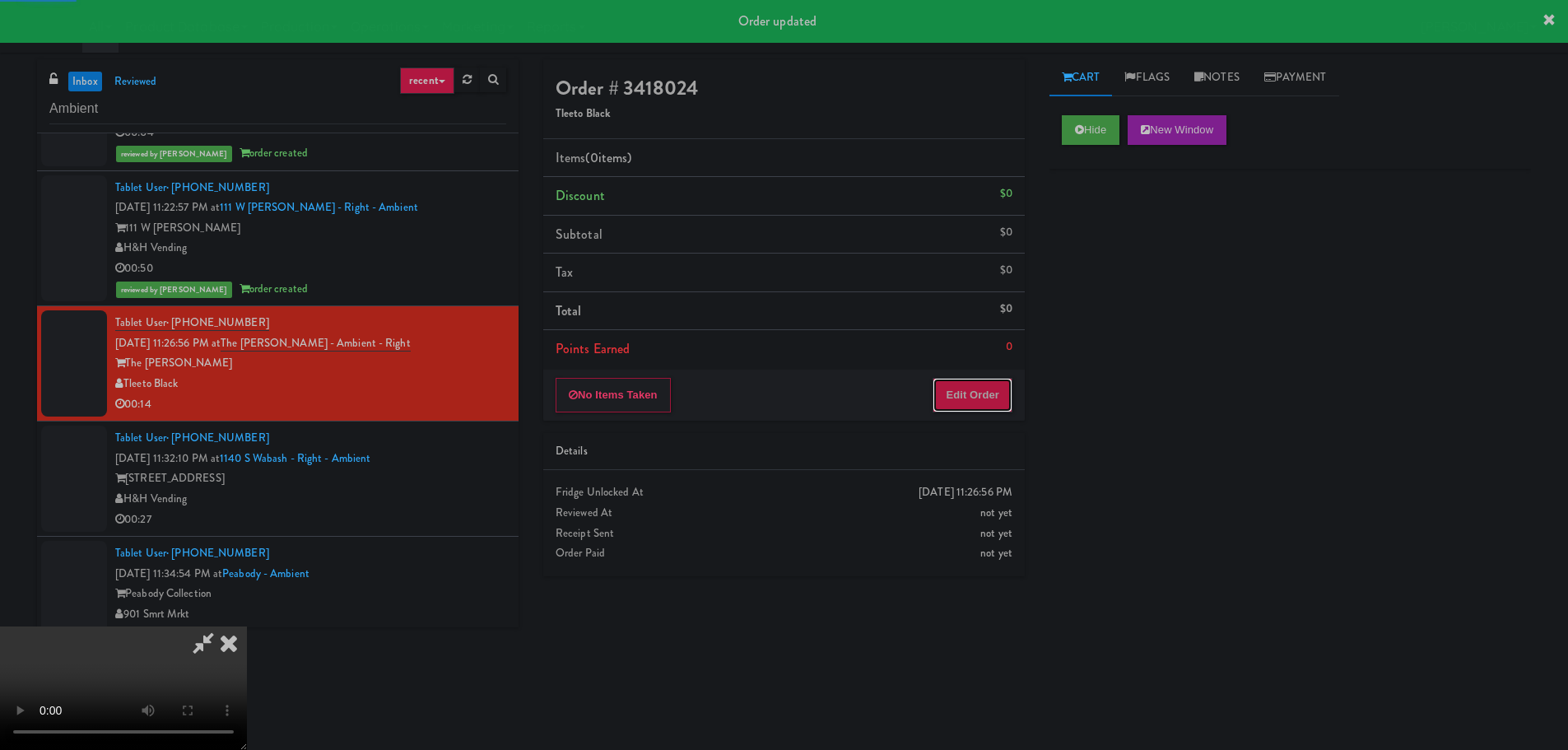
click at [972, 386] on button "Edit Order" at bounding box center [973, 395] width 80 height 35
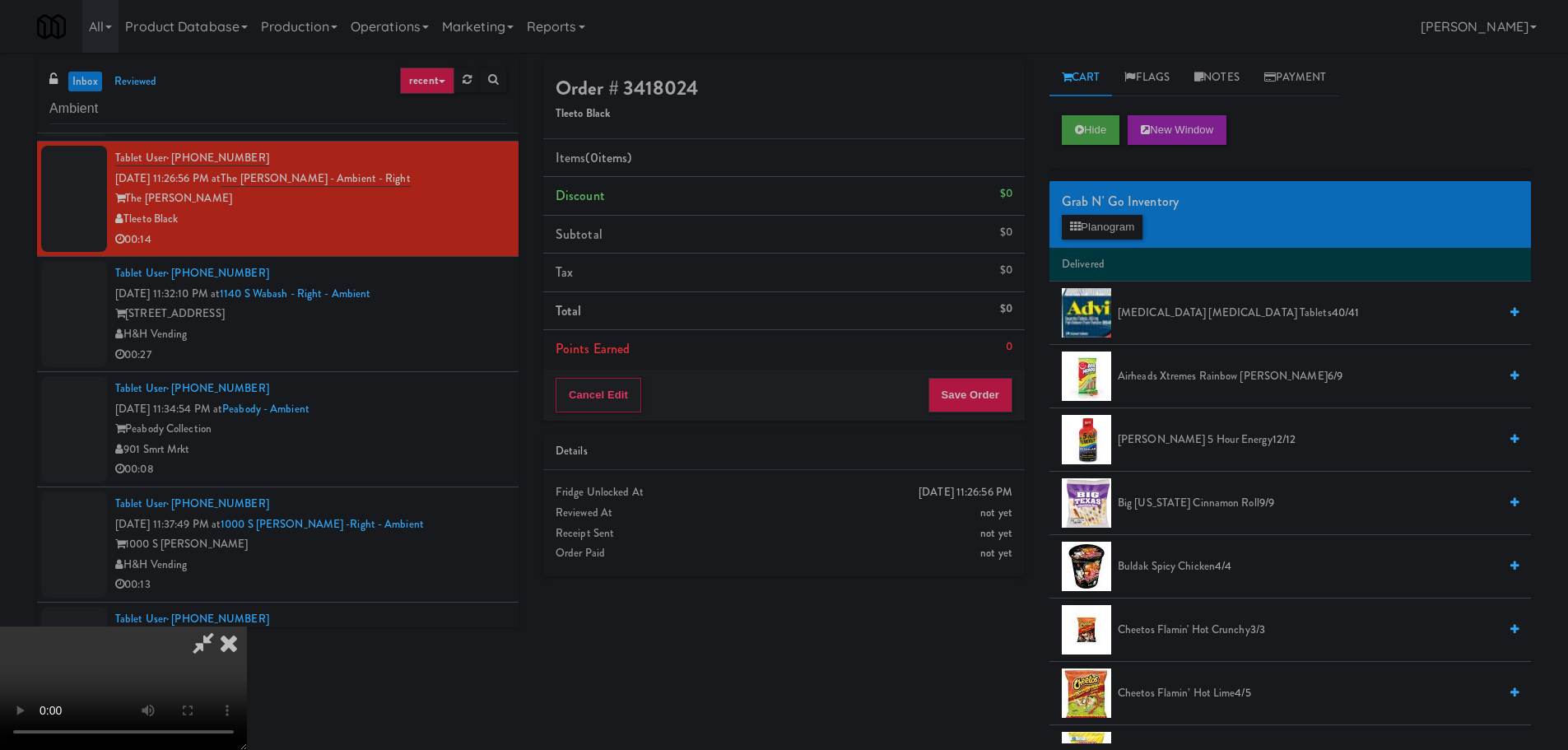
click at [247, 626] on video at bounding box center [123, 688] width 247 height 124
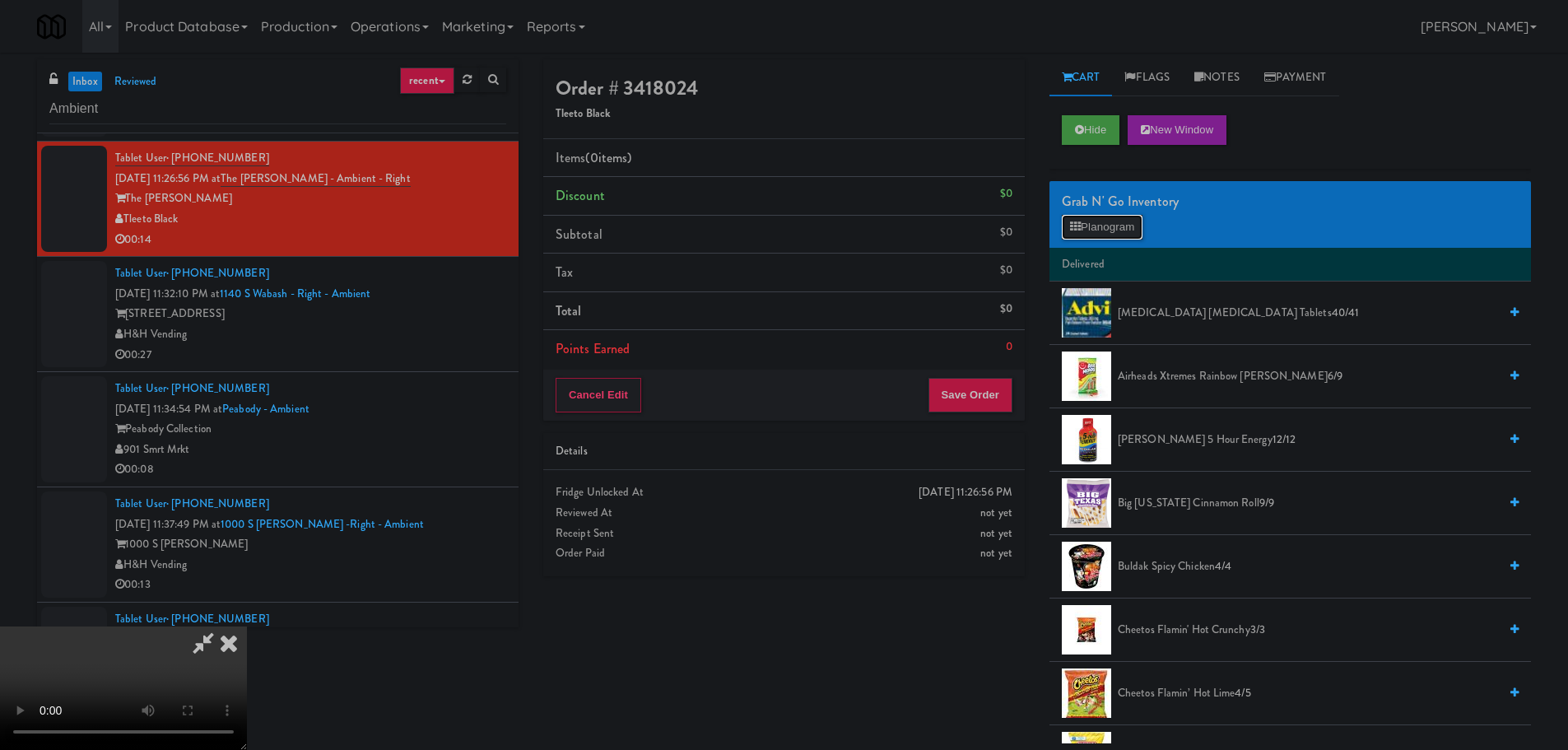
click at [1097, 235] on button "Planogram" at bounding box center [1102, 227] width 81 height 25
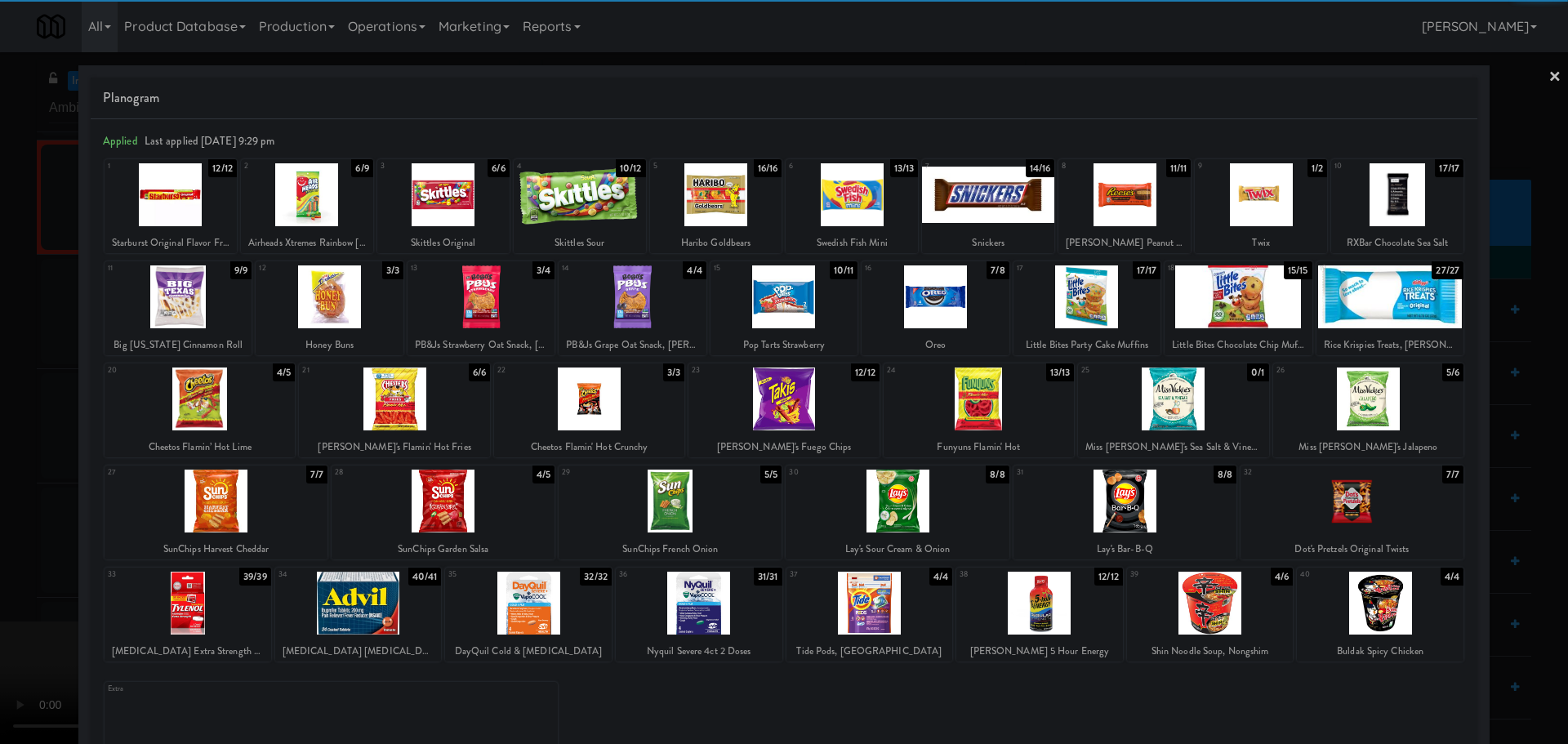
click at [215, 209] on div at bounding box center [171, 195] width 133 height 63
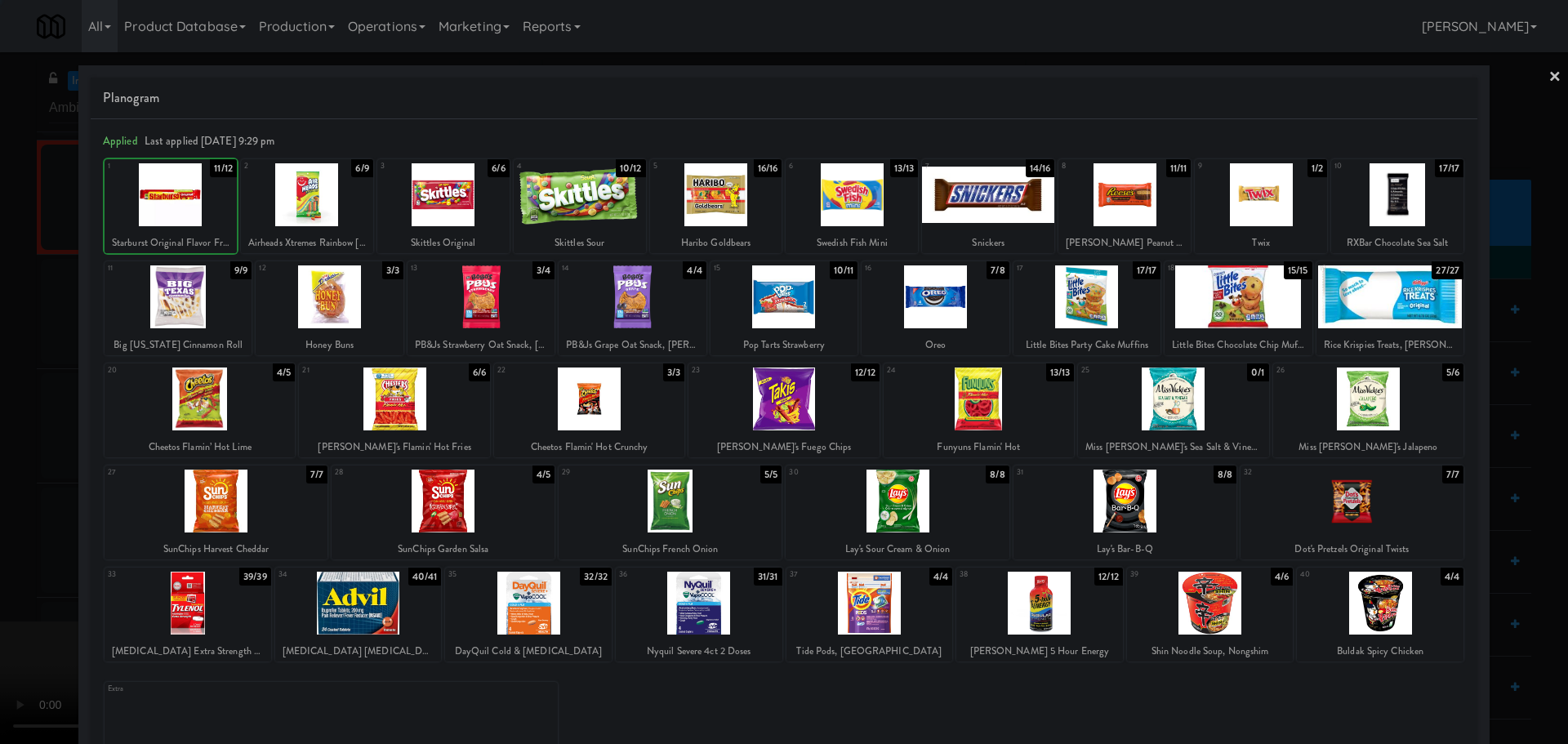
click at [13, 321] on div at bounding box center [784, 372] width 1568 height 744
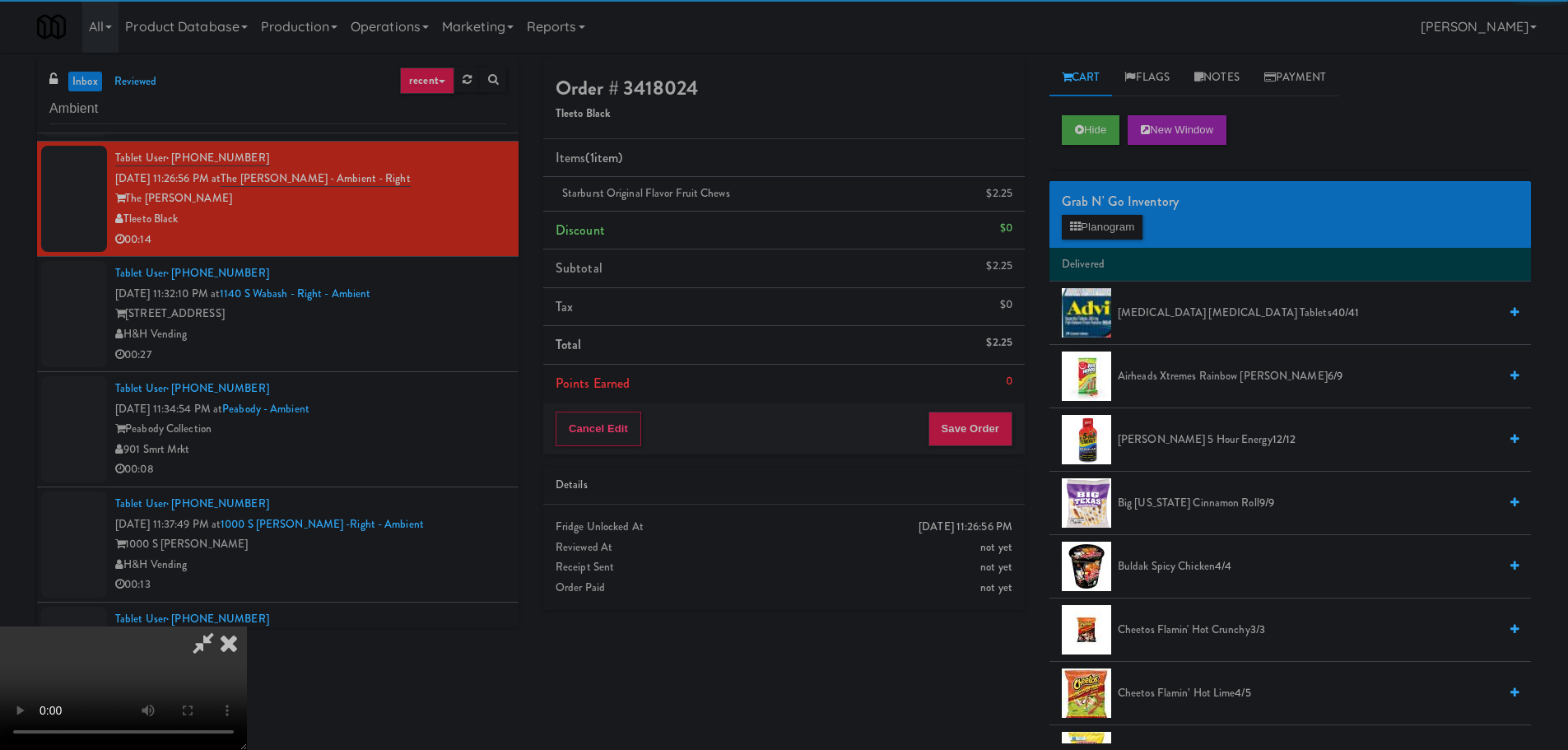
click at [247, 626] on video at bounding box center [123, 688] width 247 height 124
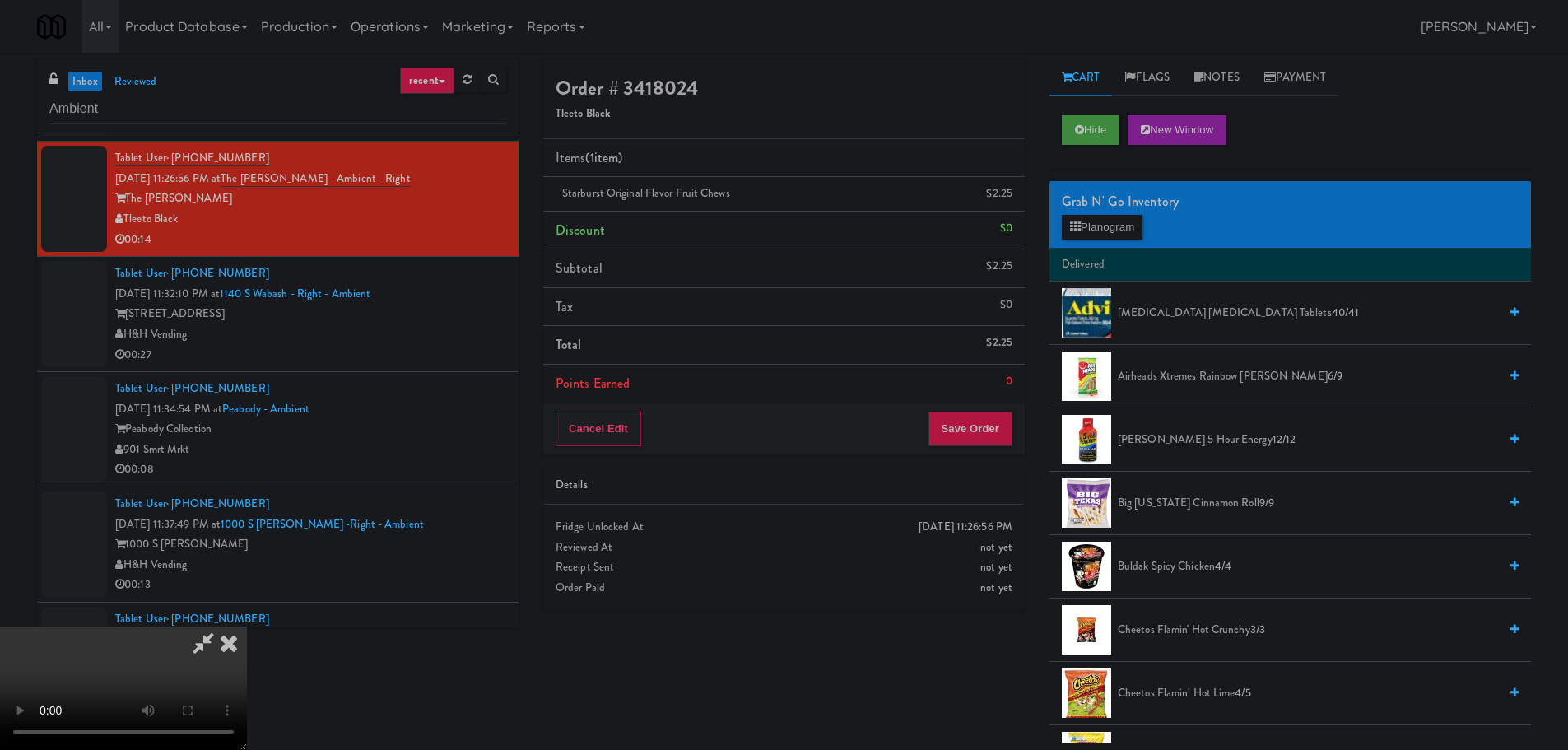
scroll to position [283, 0]
click at [978, 439] on button "Save Order" at bounding box center [970, 429] width 84 height 35
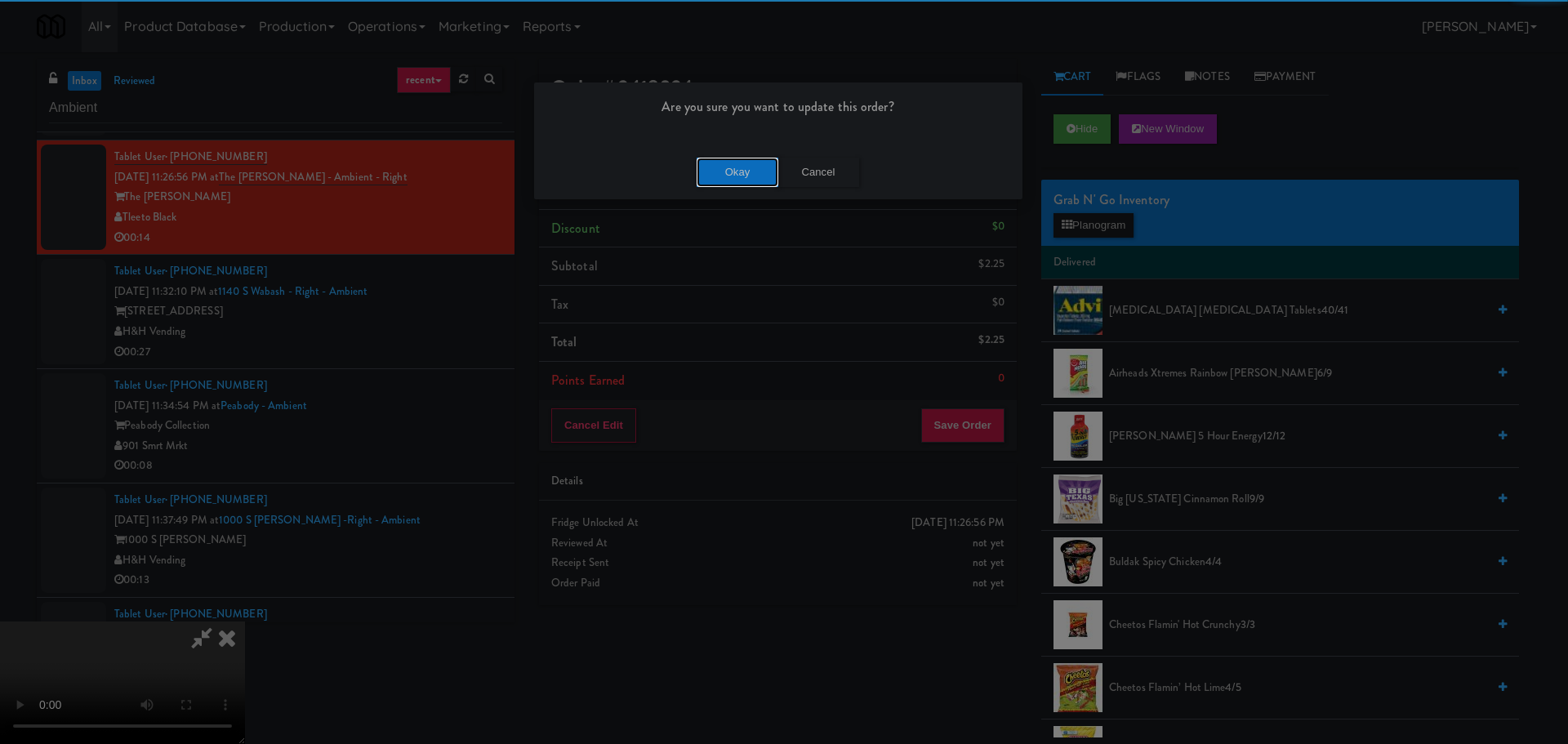
click at [761, 170] on button "Okay" at bounding box center [738, 172] width 81 height 30
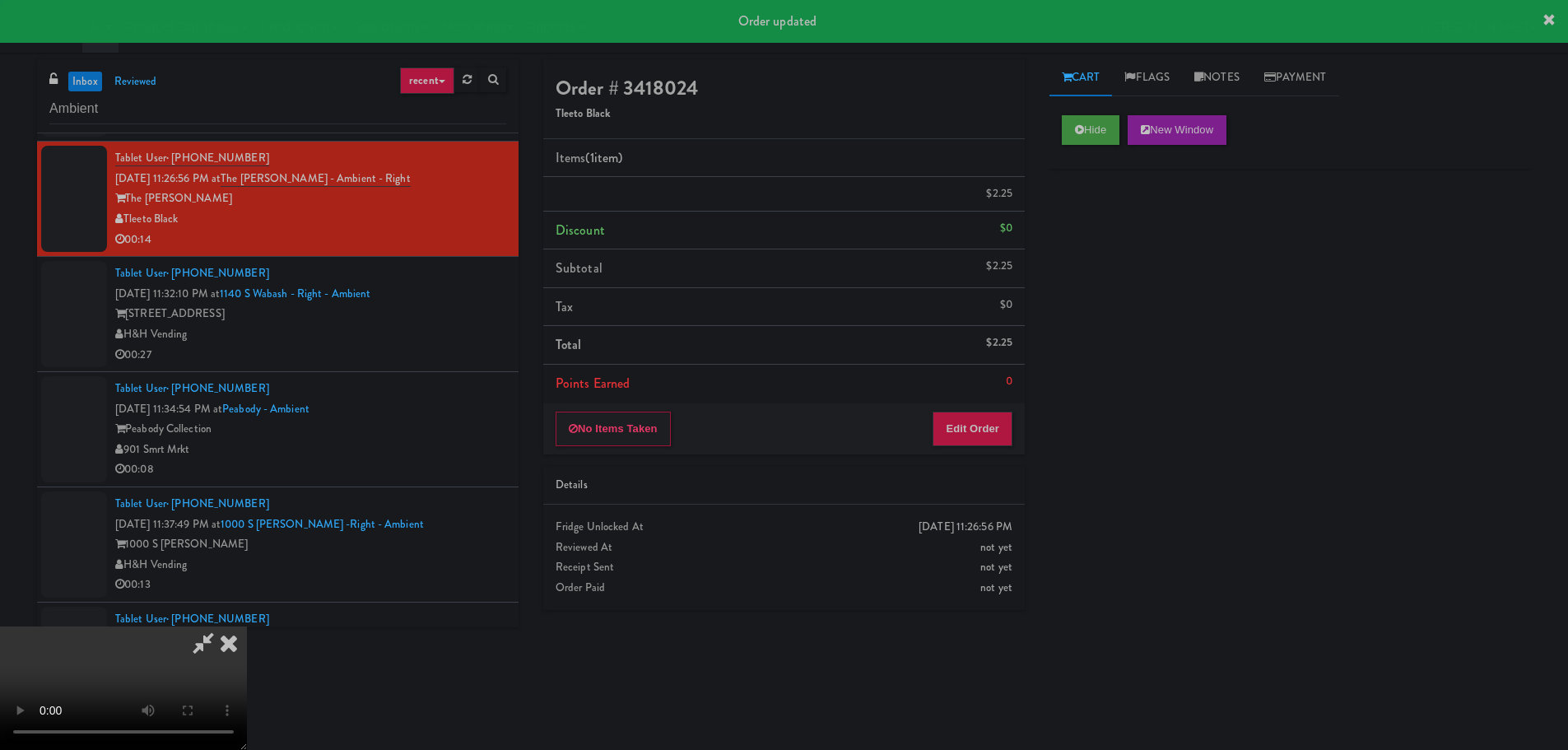
scroll to position [0, 0]
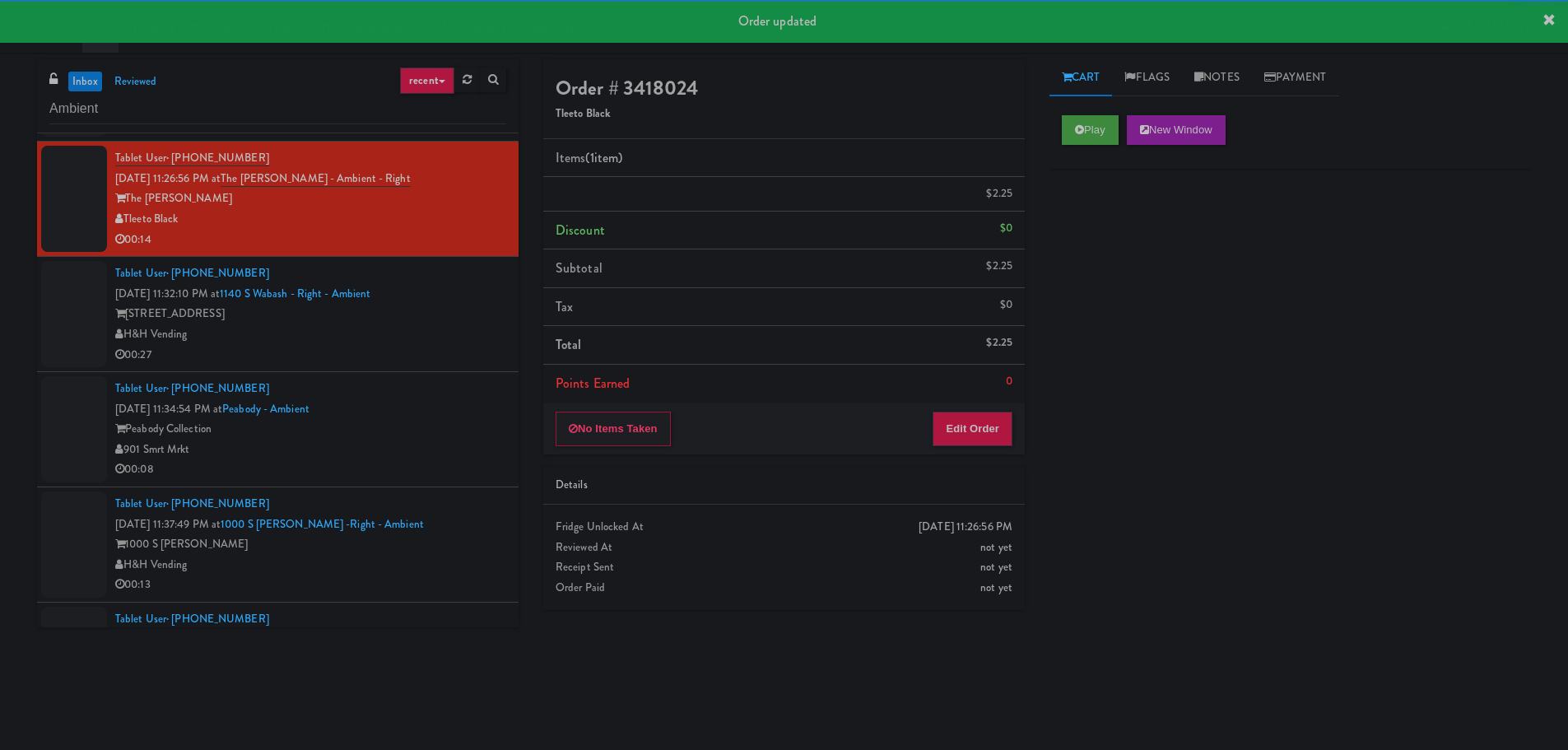
click at [450, 338] on div "H&H Vending" at bounding box center [311, 334] width 391 height 21
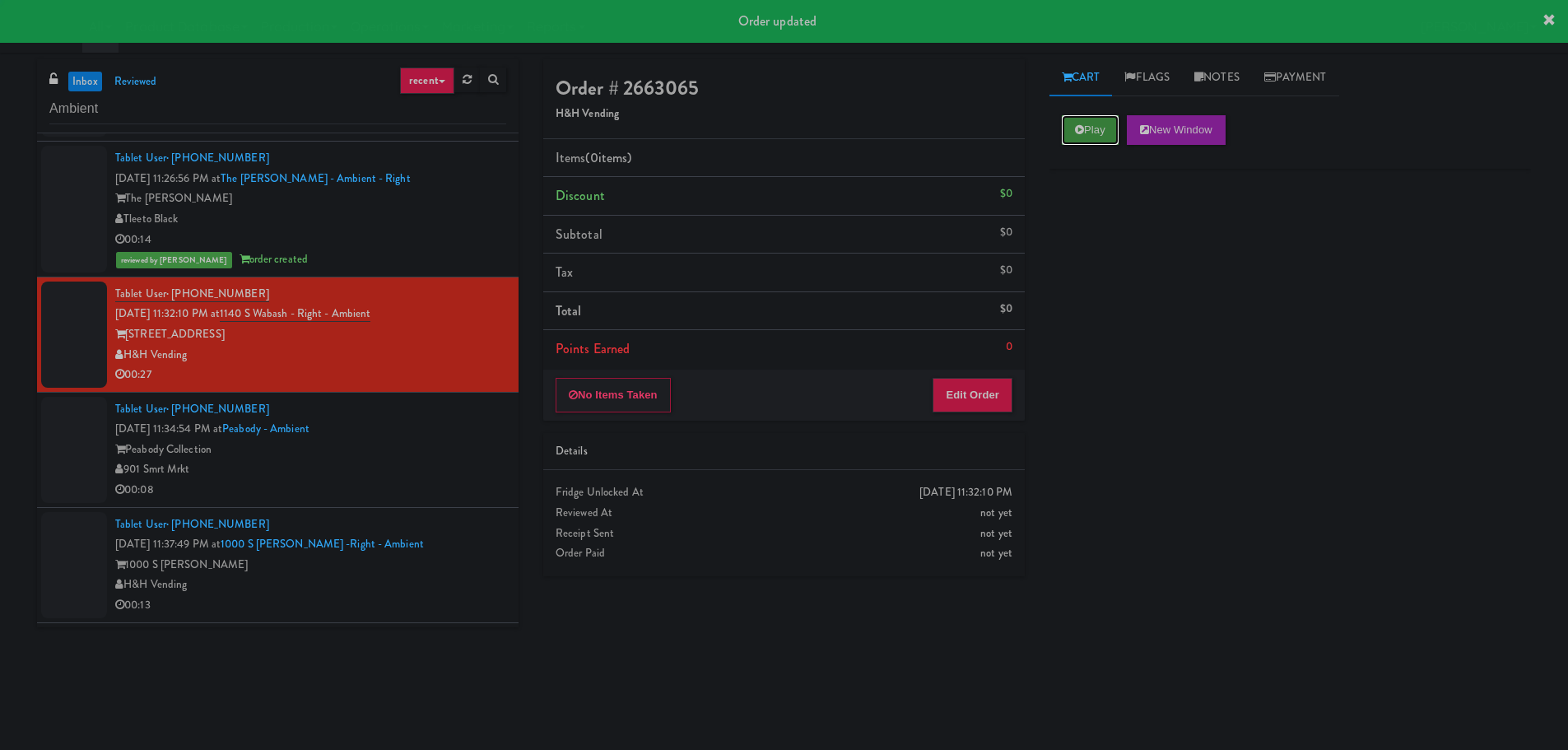
click at [1100, 124] on button "Play" at bounding box center [1090, 130] width 56 height 30
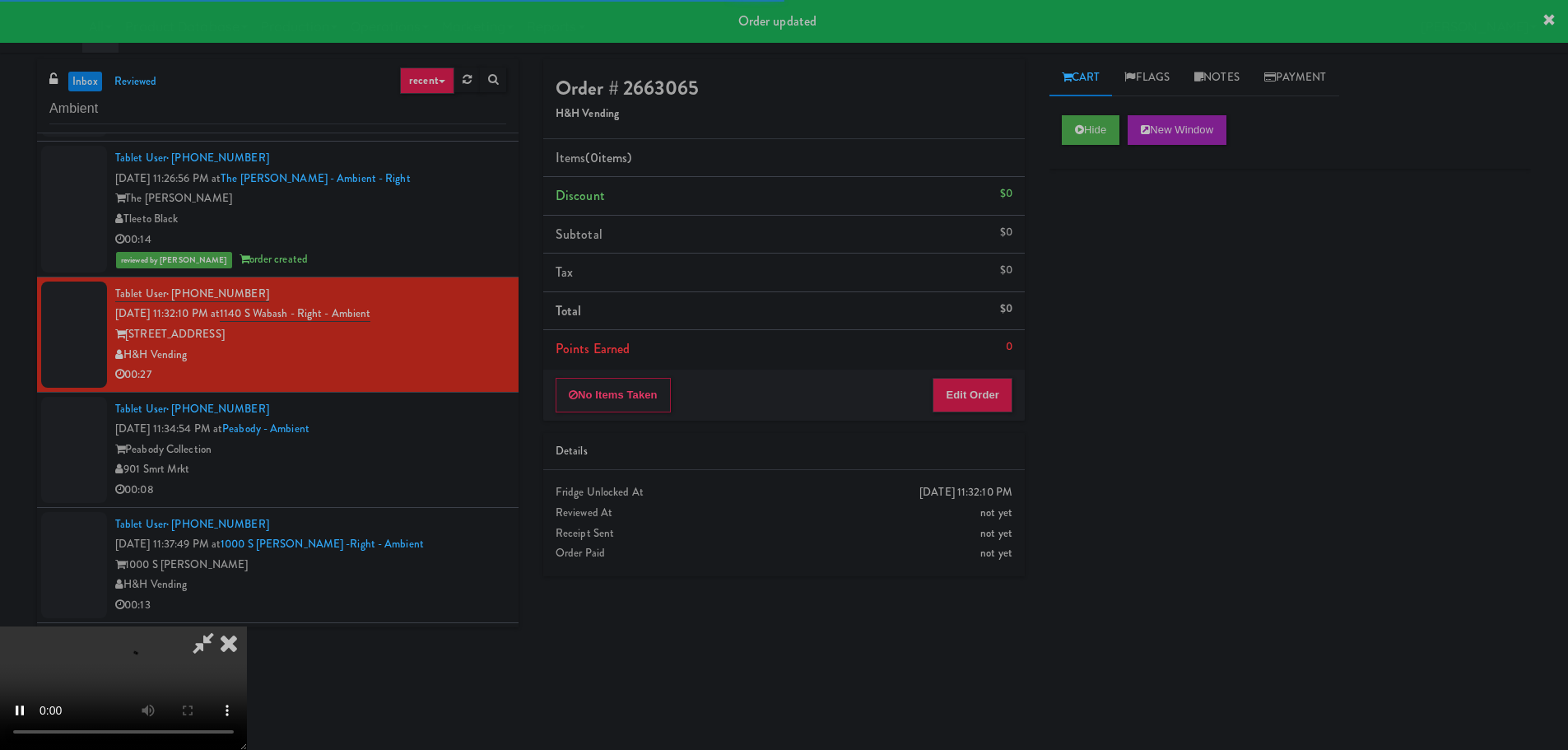
click at [965, 370] on div "No Items Taken Edit Order" at bounding box center [784, 395] width 481 height 51
click at [966, 388] on button "Edit Order" at bounding box center [973, 395] width 80 height 35
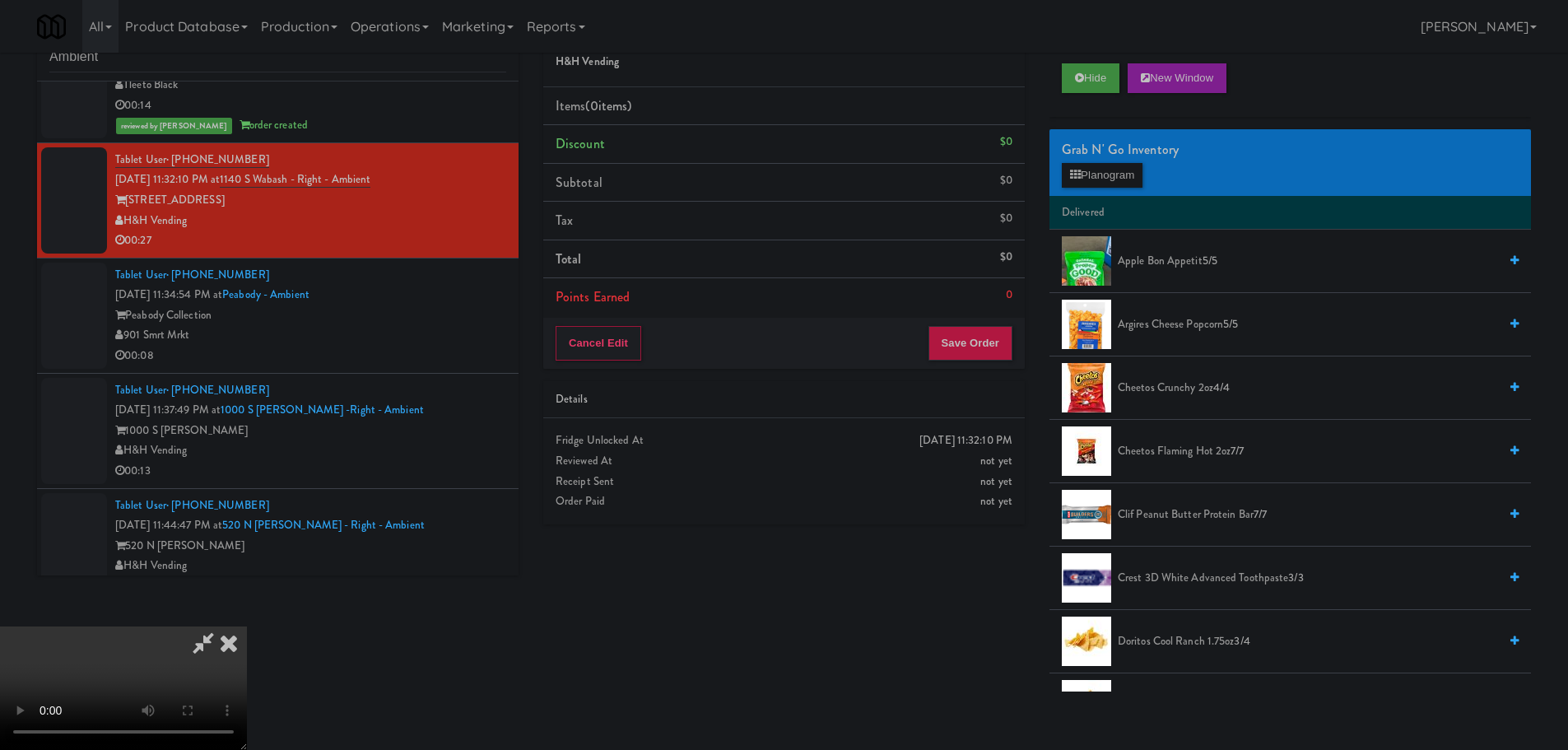
scroll to position [53, 0]
click at [247, 626] on video at bounding box center [123, 688] width 247 height 124
drag, startPoint x: 741, startPoint y: 500, endPoint x: 763, endPoint y: 501, distance: 22.0
click at [247, 626] on video at bounding box center [123, 688] width 247 height 124
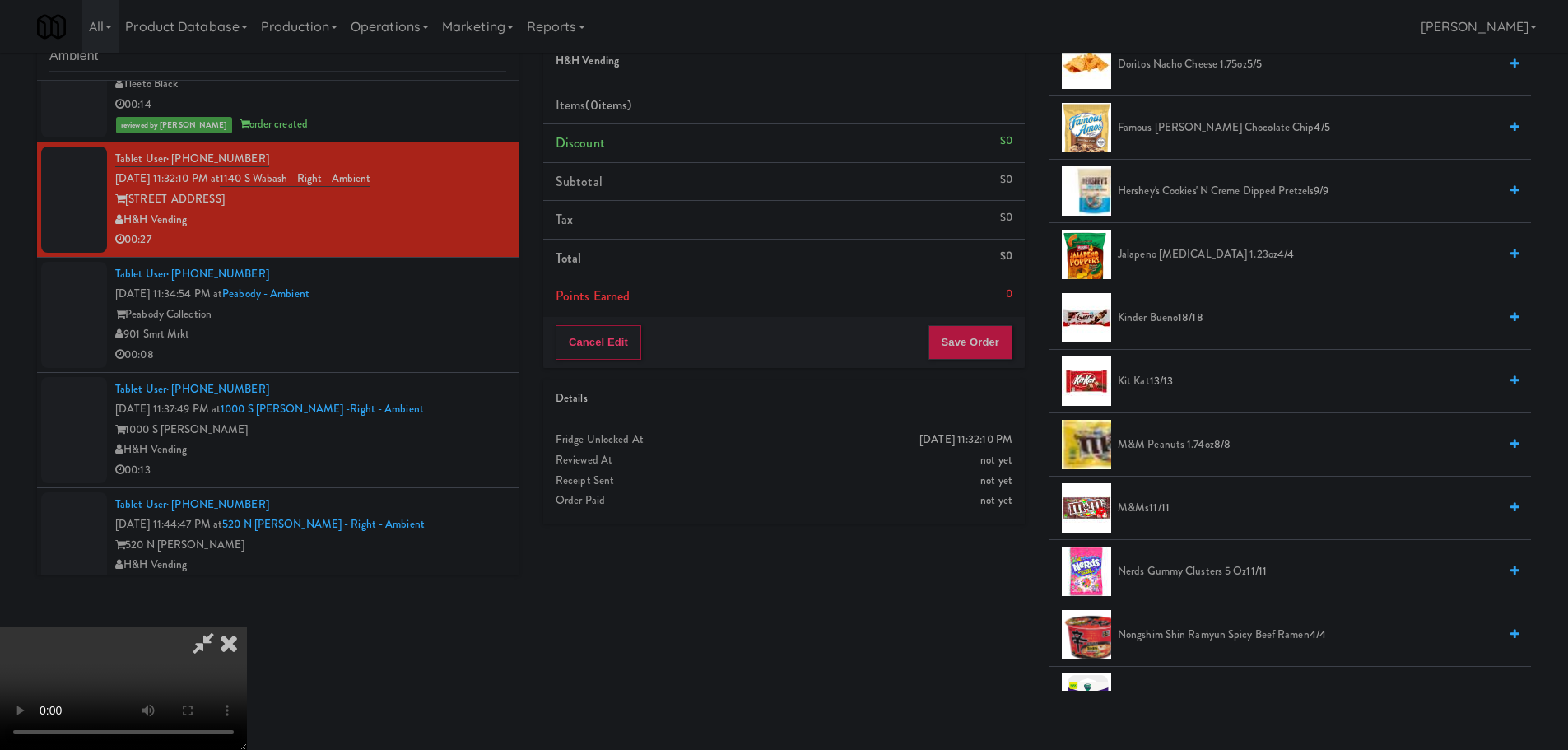
scroll to position [659, 0]
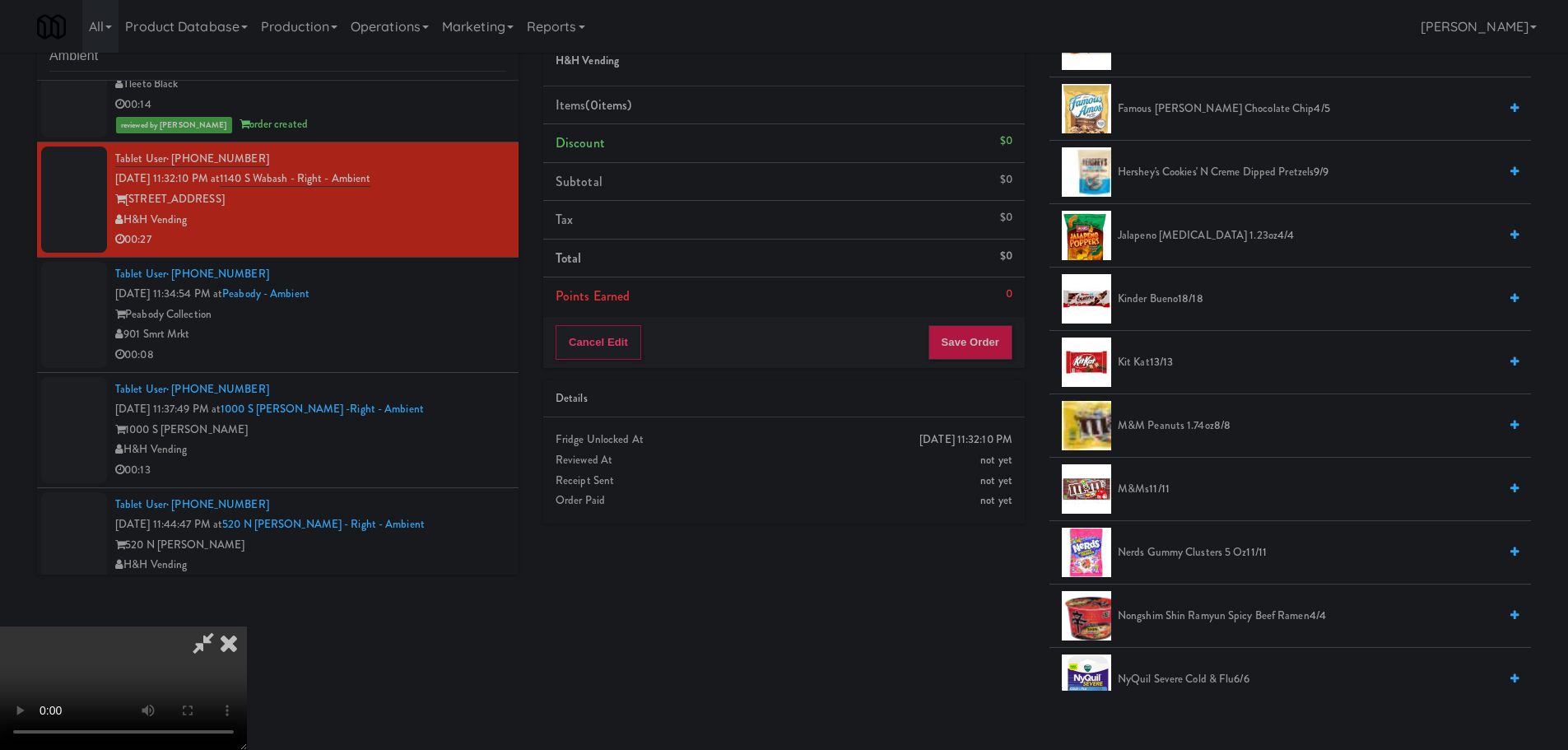
click at [1171, 313] on li "Kinder Bueno 18/18" at bounding box center [1290, 299] width 481 height 64
click at [1171, 304] on span "Kinder Bueno 18/18" at bounding box center [1308, 299] width 380 height 21
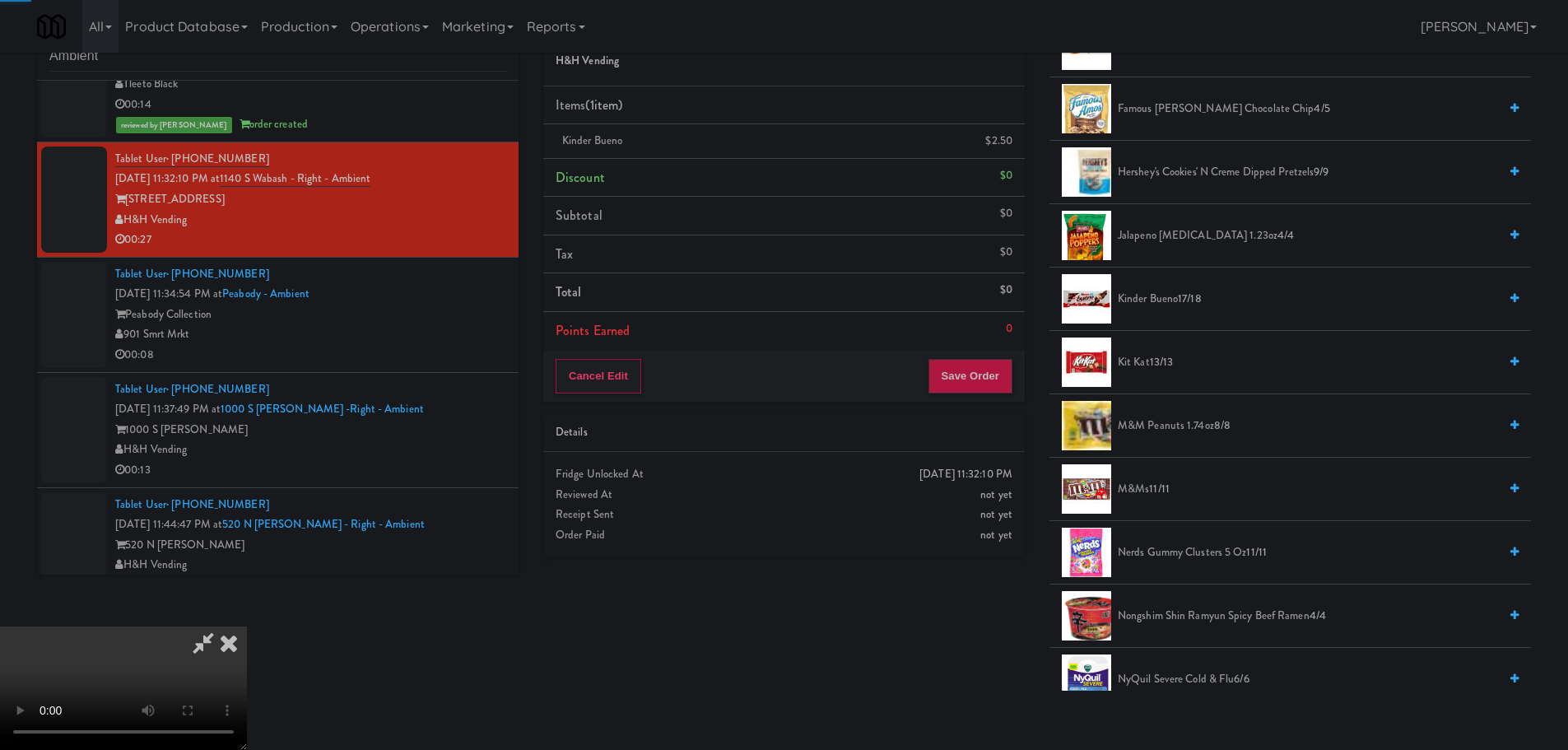
click at [247, 626] on video at bounding box center [123, 688] width 247 height 124
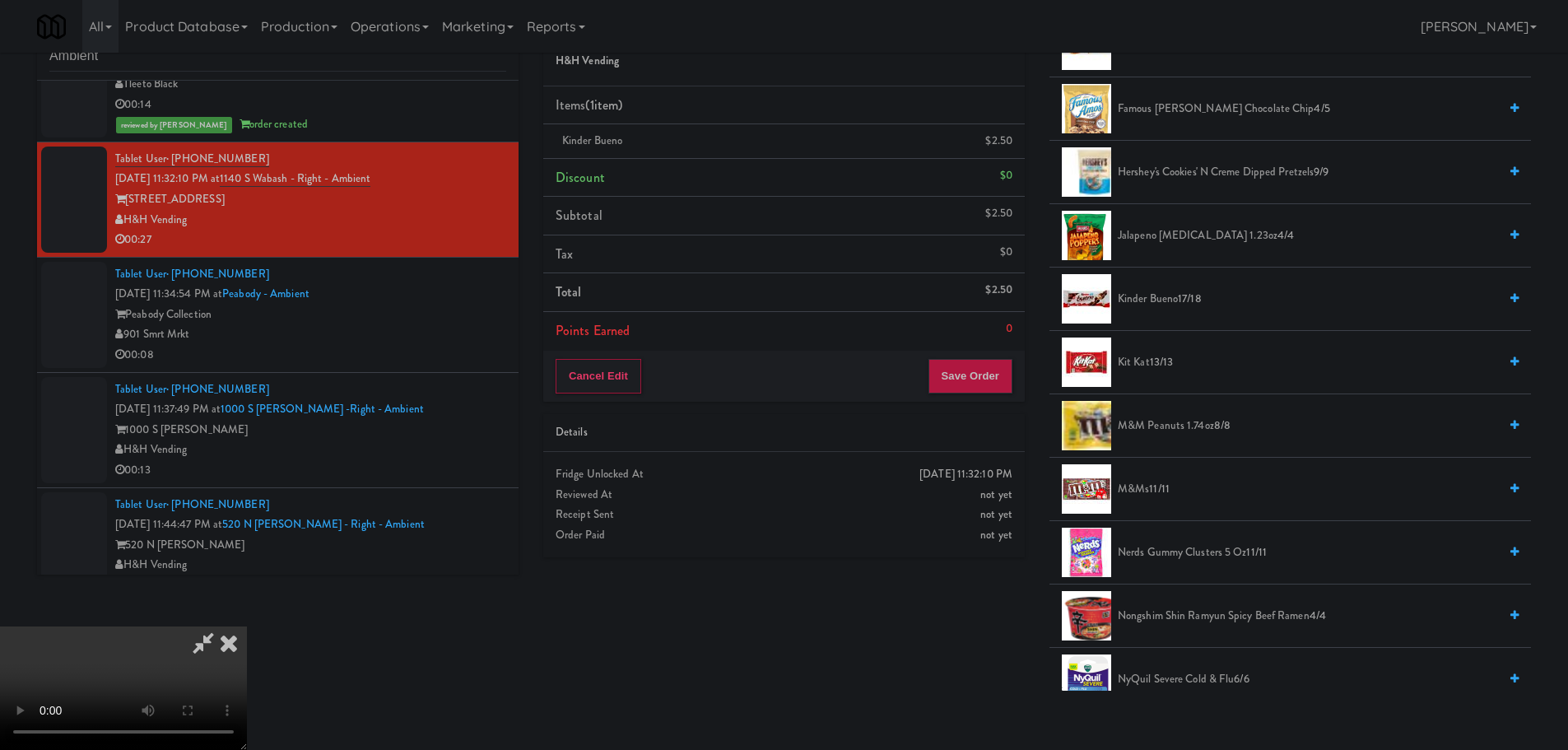
click at [247, 626] on video at bounding box center [123, 688] width 247 height 124
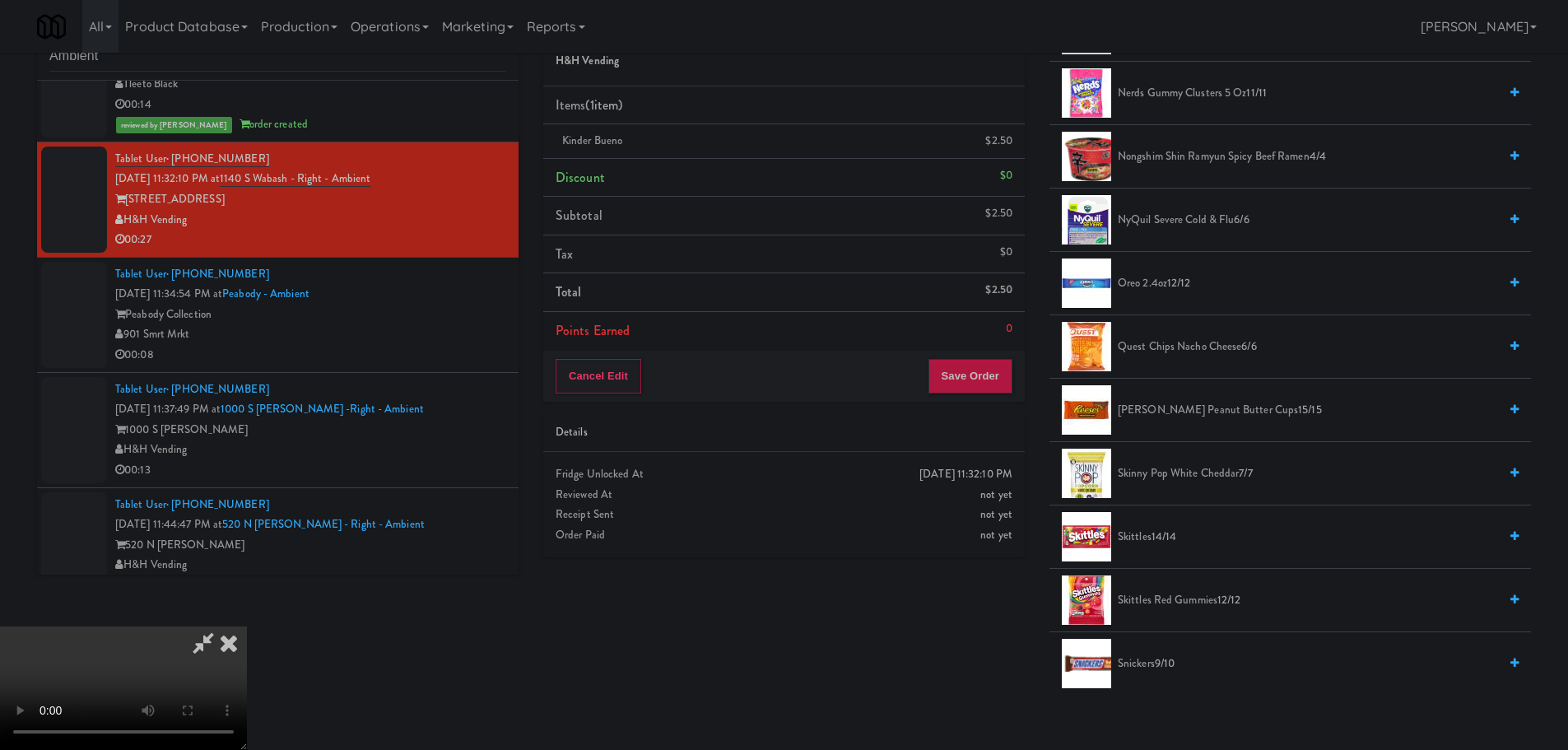
click at [1138, 540] on span "Skittles 14/14" at bounding box center [1308, 537] width 380 height 21
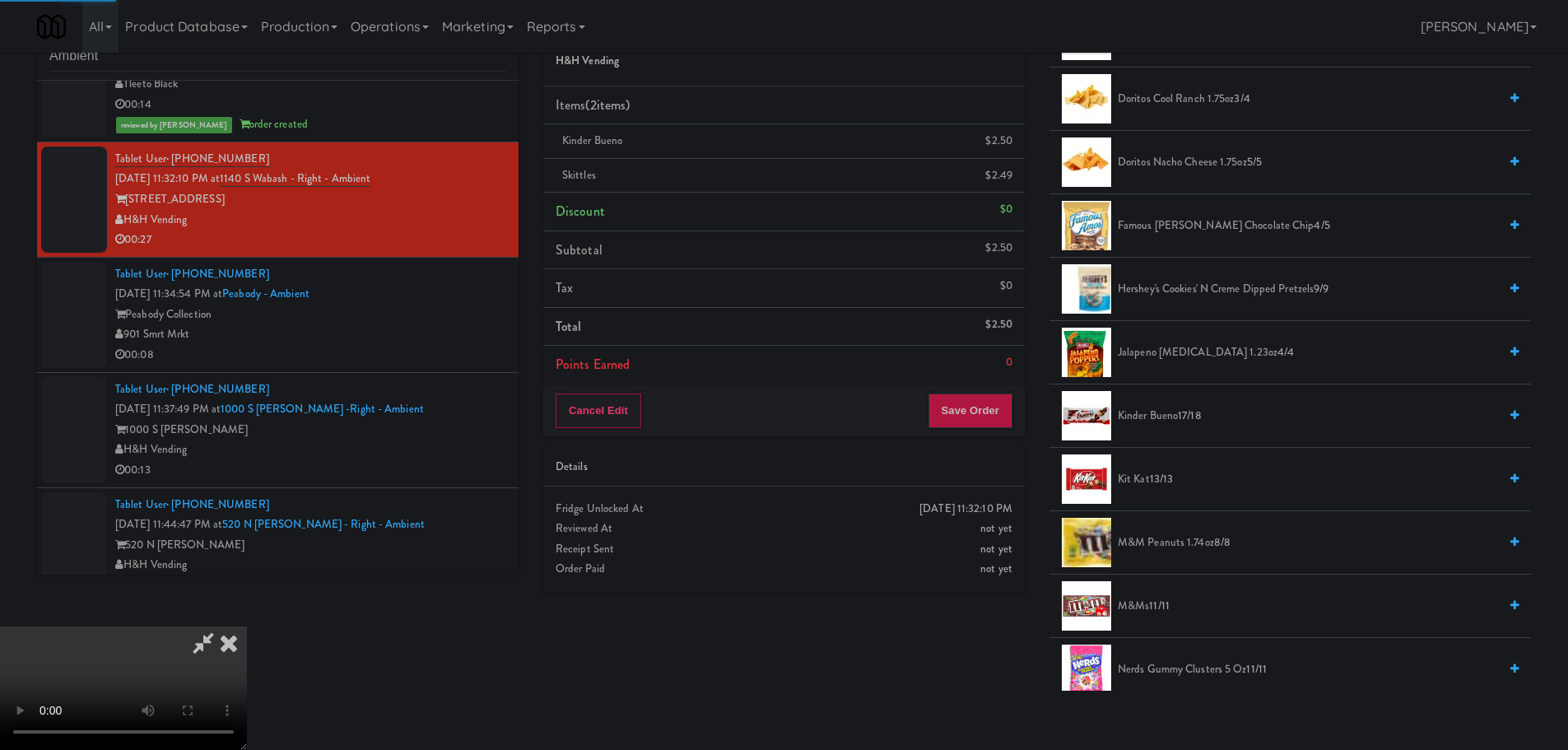
scroll to position [47, 0]
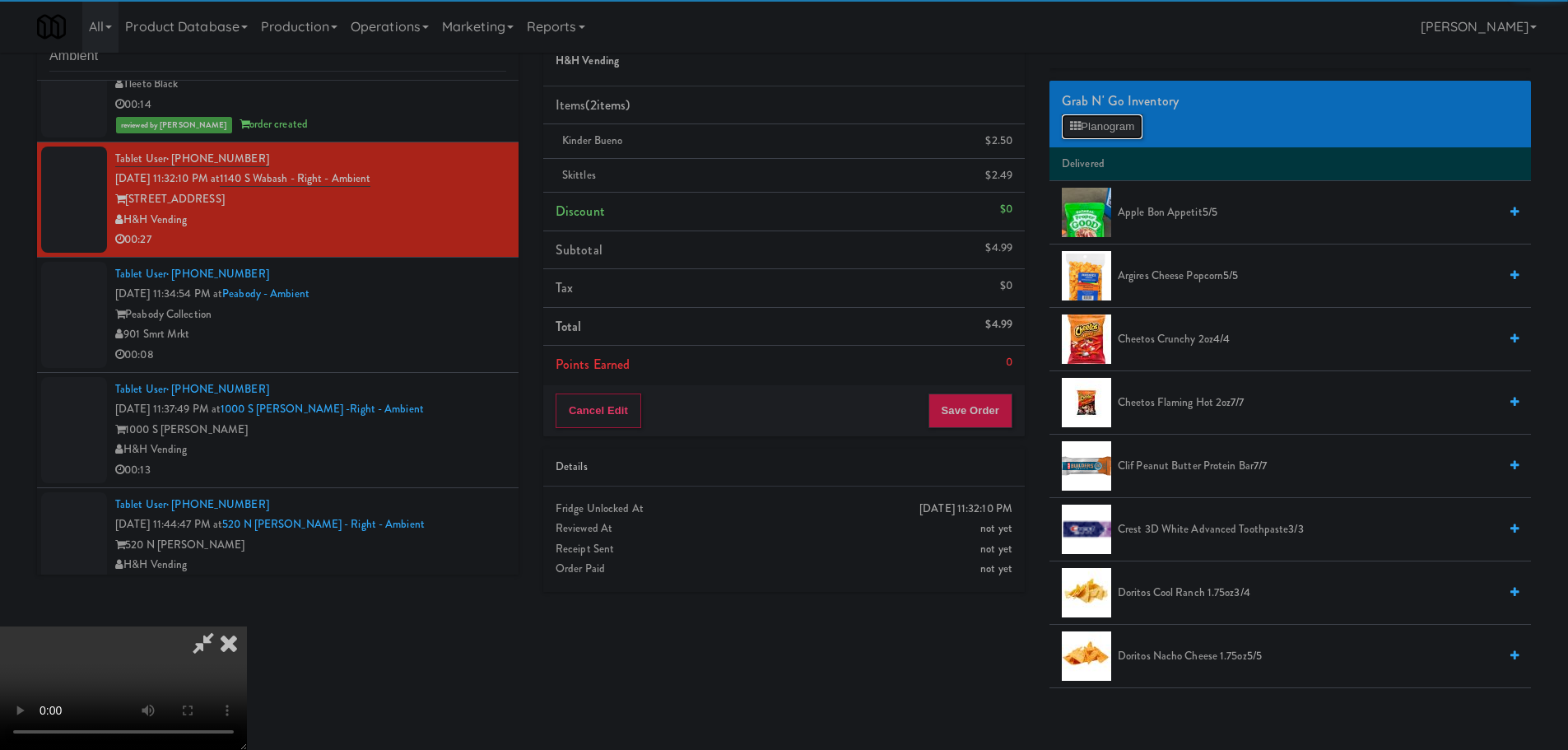
click at [1093, 131] on button "Planogram" at bounding box center [1102, 127] width 81 height 25
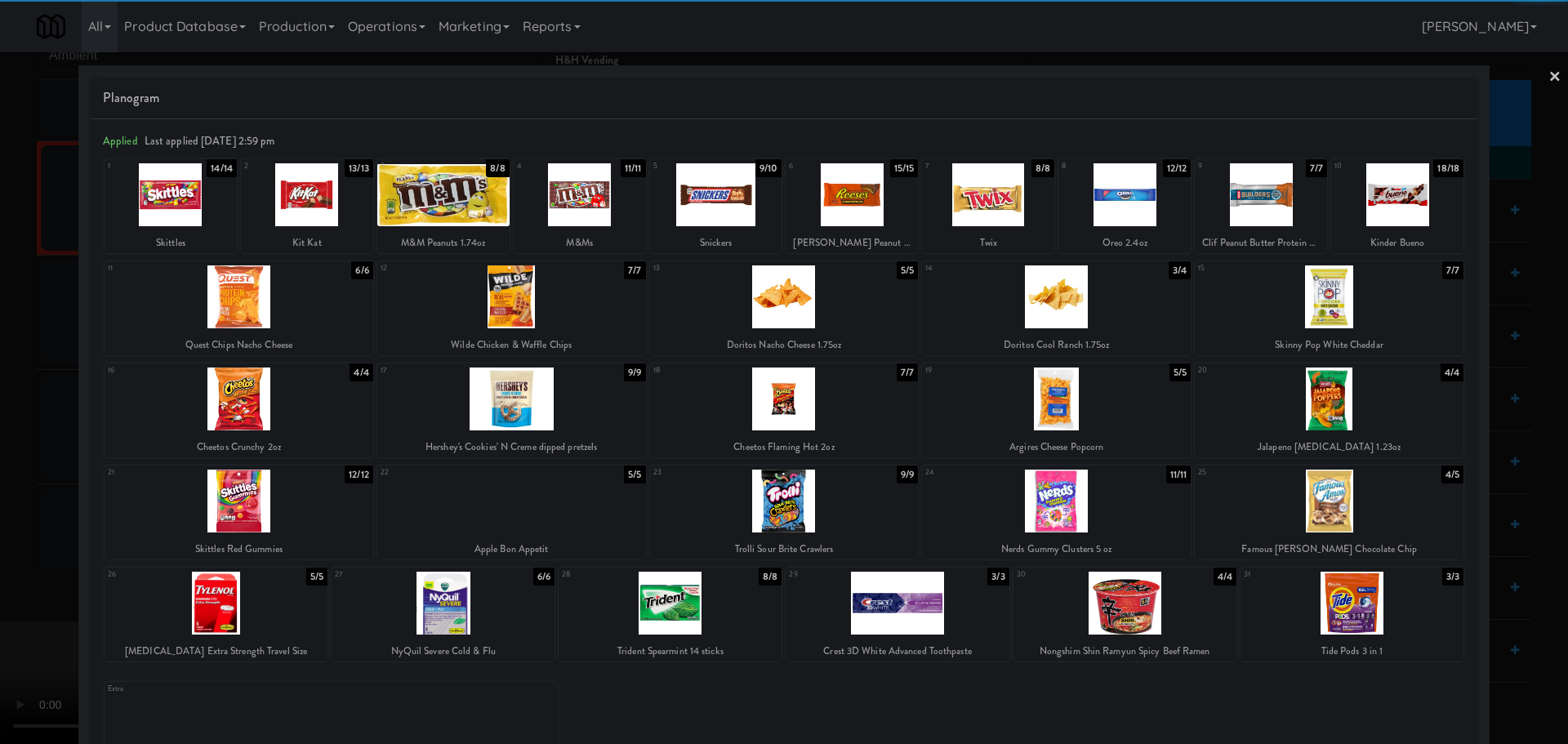
click at [21, 310] on div at bounding box center [784, 372] width 1568 height 744
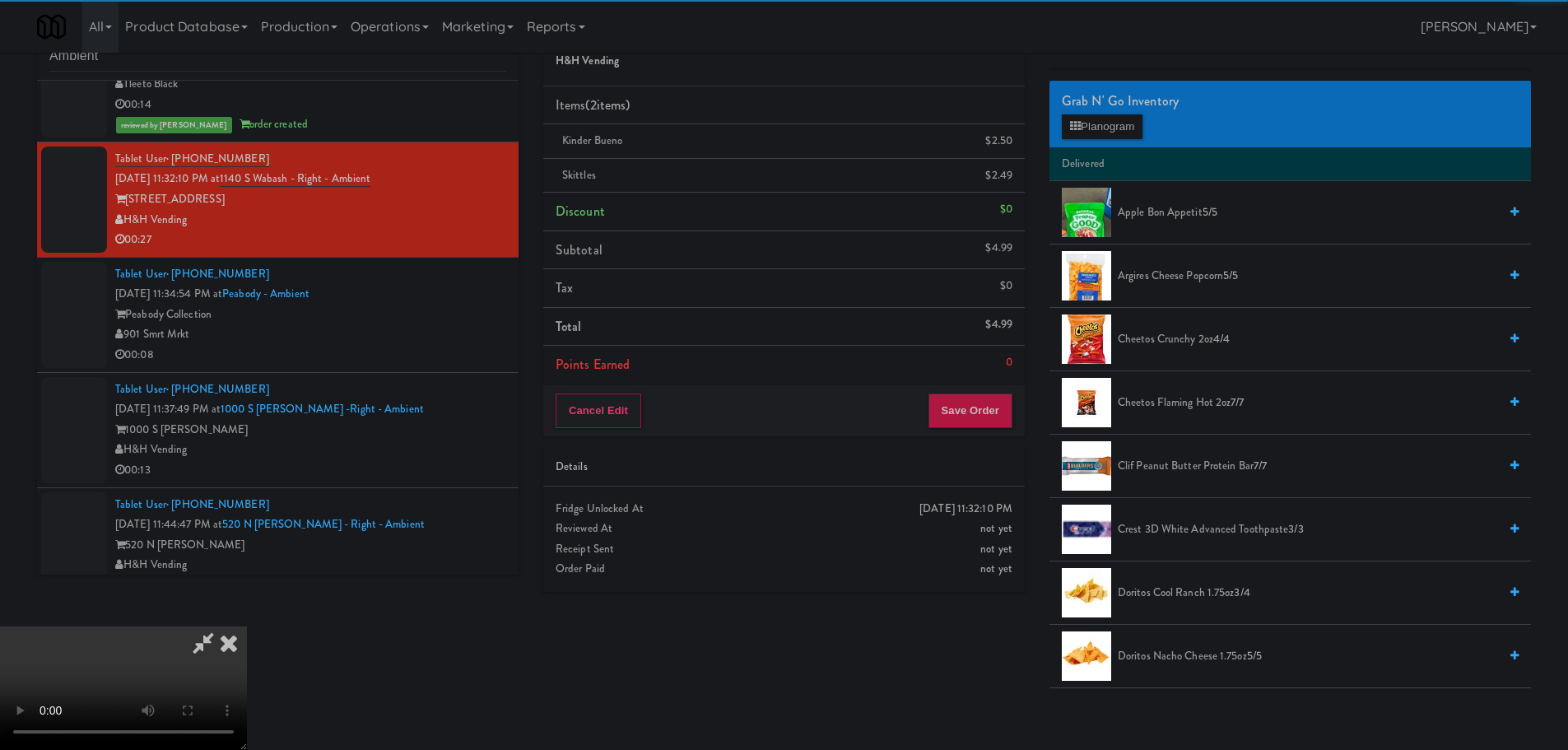
drag, startPoint x: 369, startPoint y: 338, endPoint x: 396, endPoint y: 348, distance: 28.8
click at [247, 626] on video at bounding box center [123, 688] width 247 height 124
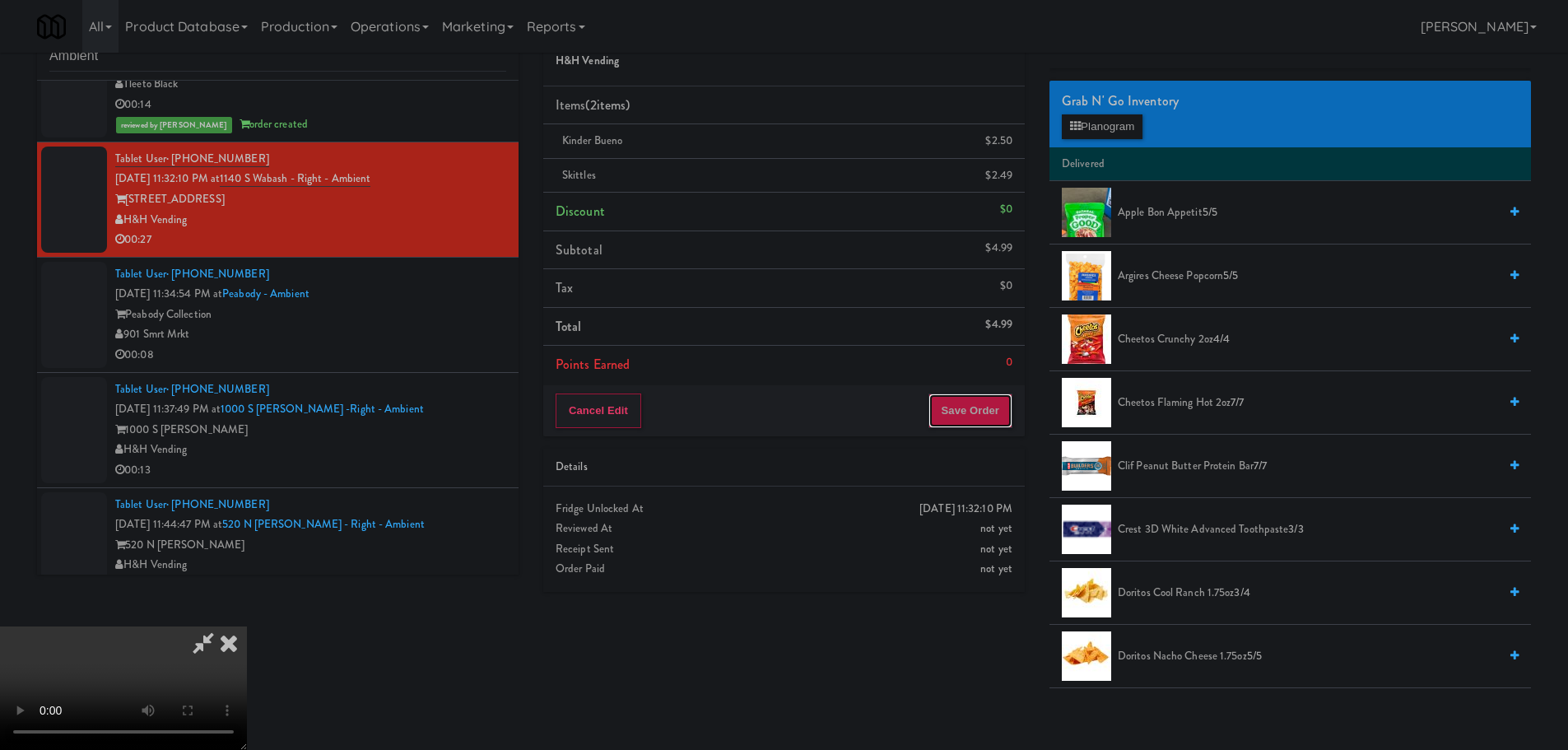
click at [986, 393] on button "Save Order" at bounding box center [970, 410] width 84 height 35
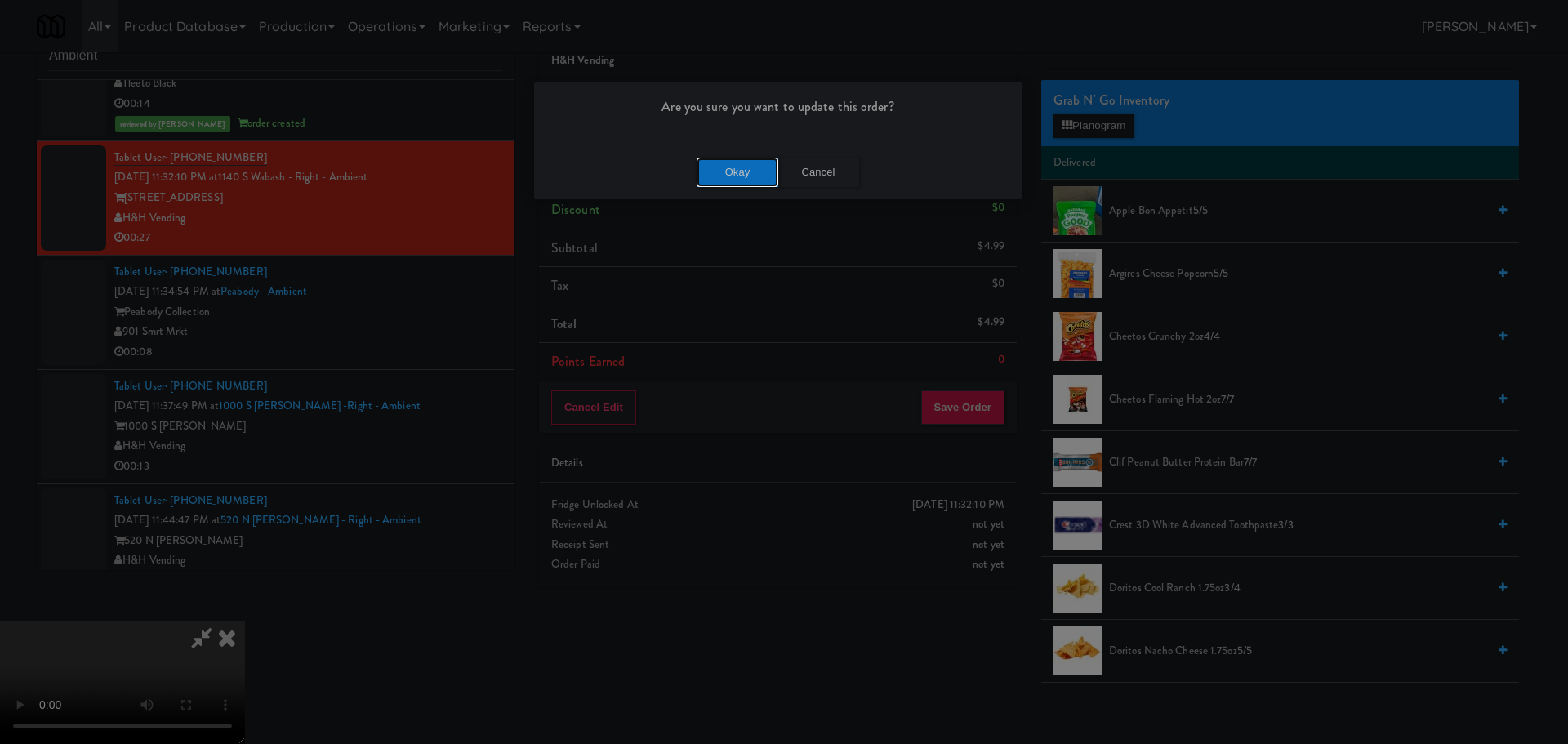
click at [751, 167] on button "Okay" at bounding box center [738, 172] width 81 height 30
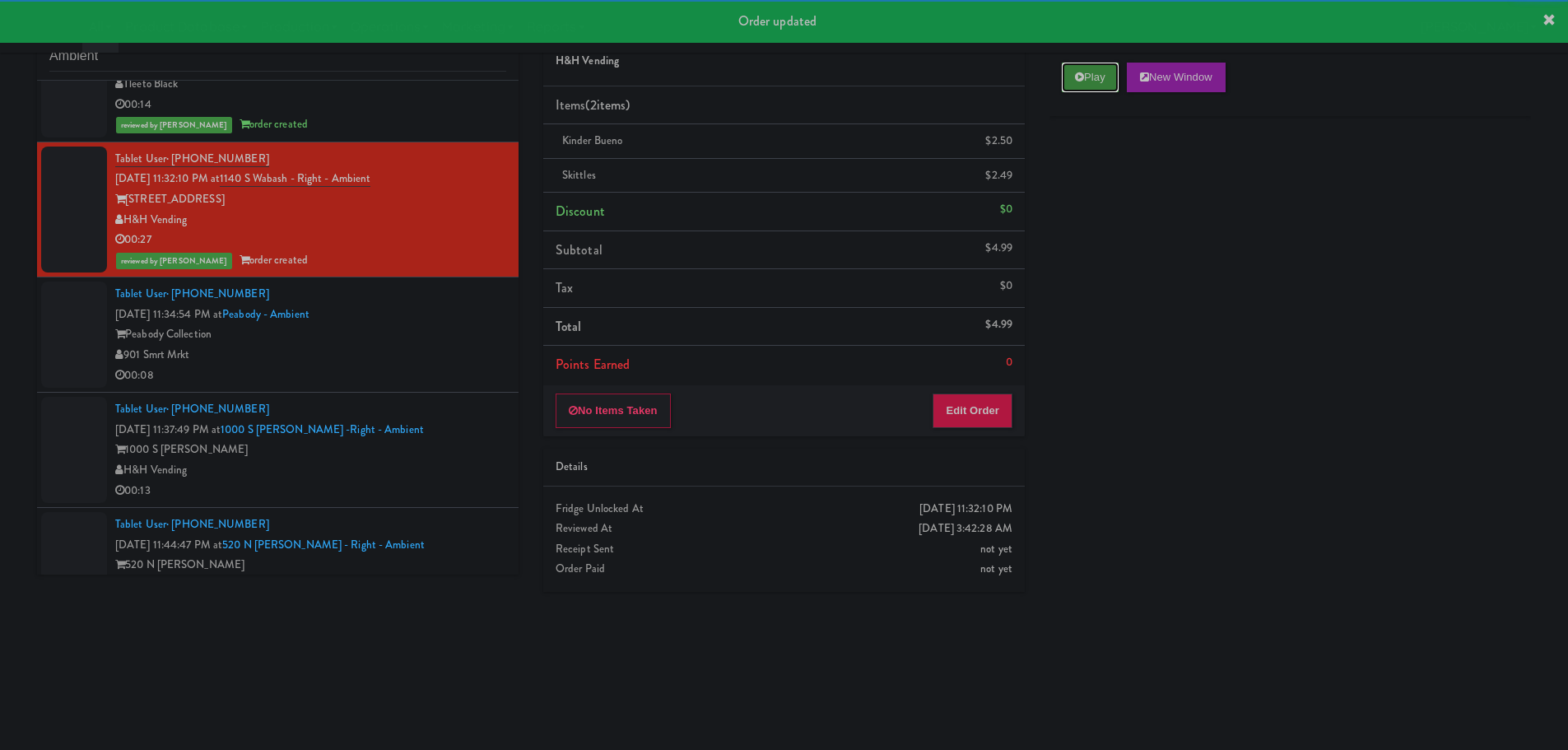
click at [1097, 90] on button "Play" at bounding box center [1090, 77] width 56 height 30
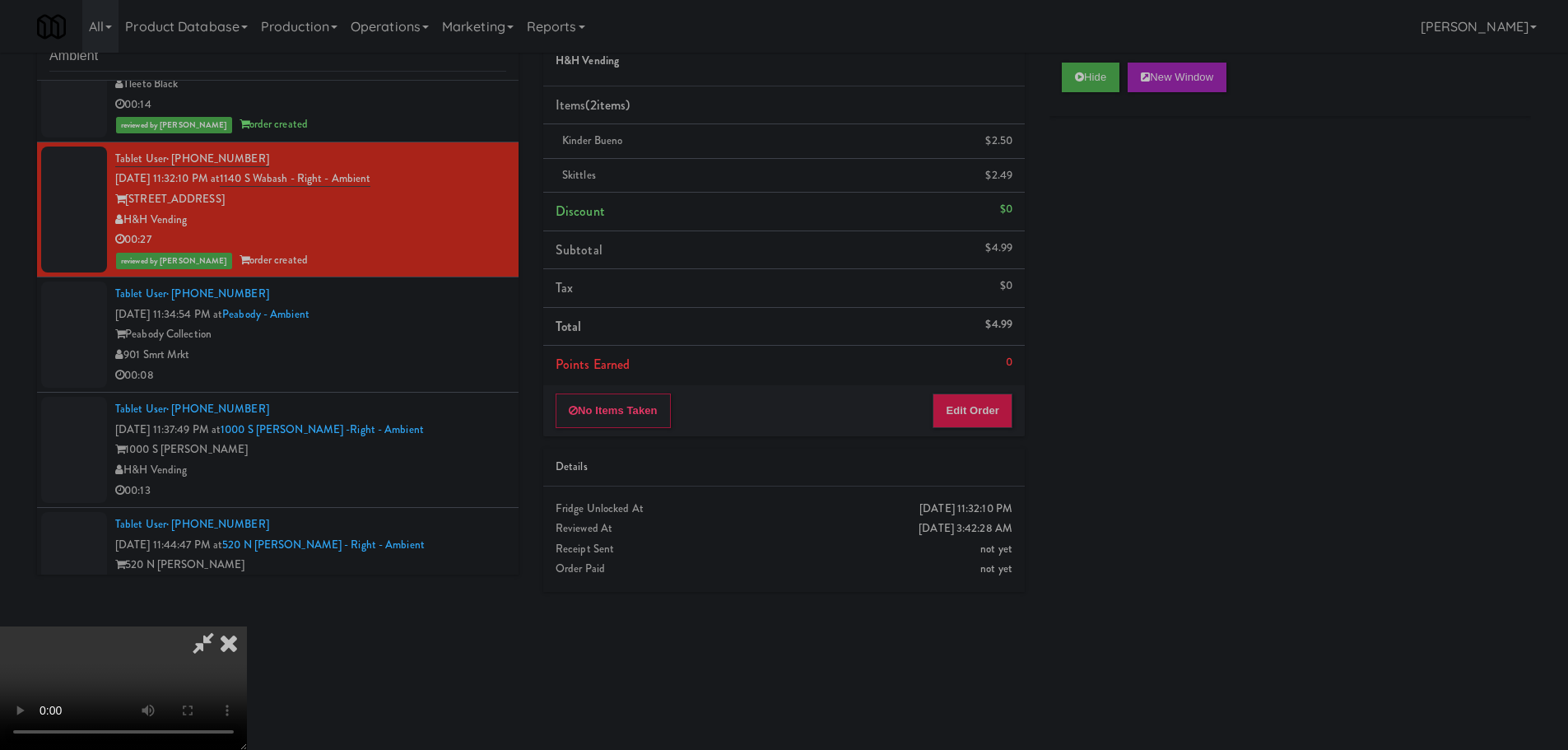
click at [247, 626] on icon at bounding box center [229, 643] width 36 height 33
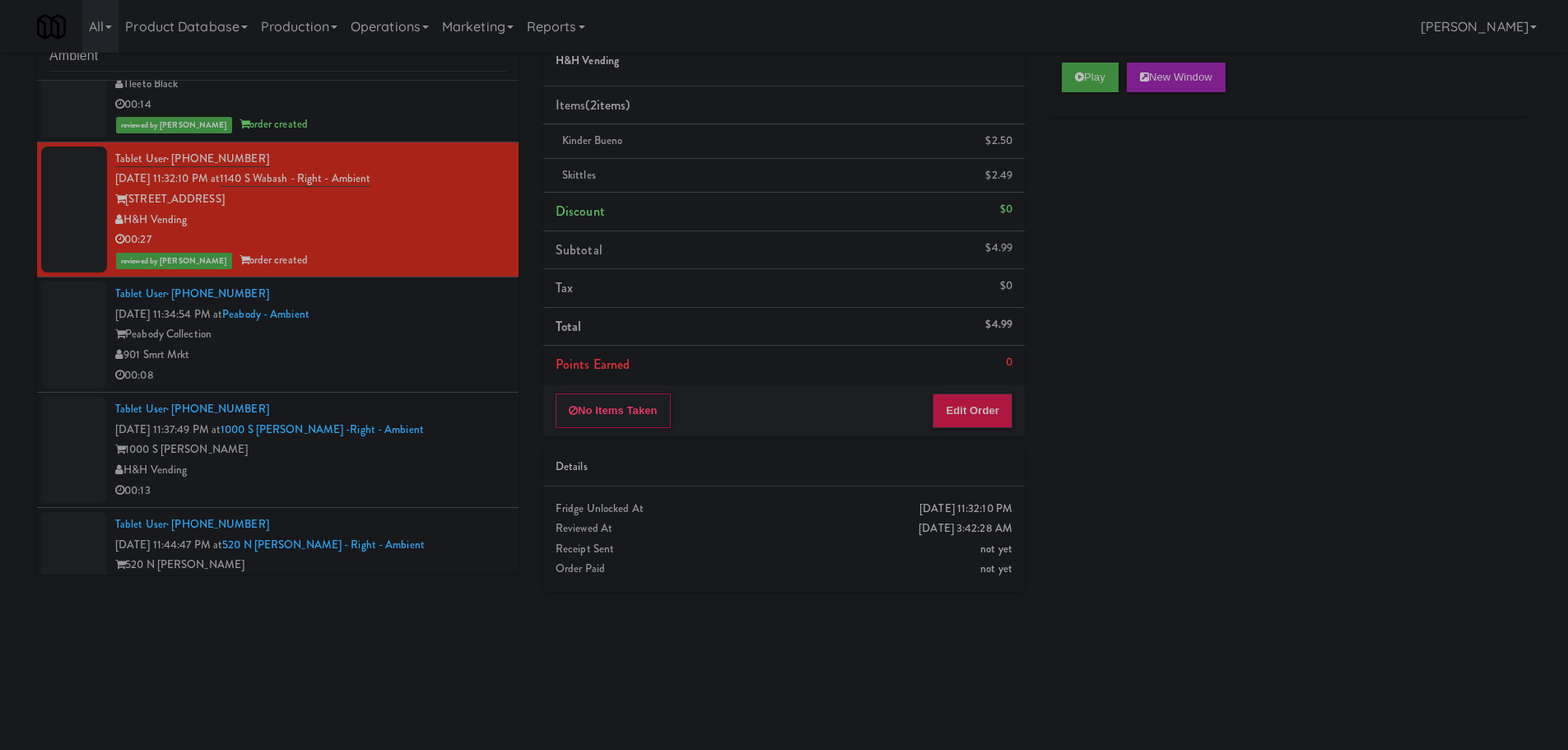
click at [419, 369] on div "00:08" at bounding box center [311, 376] width 391 height 21
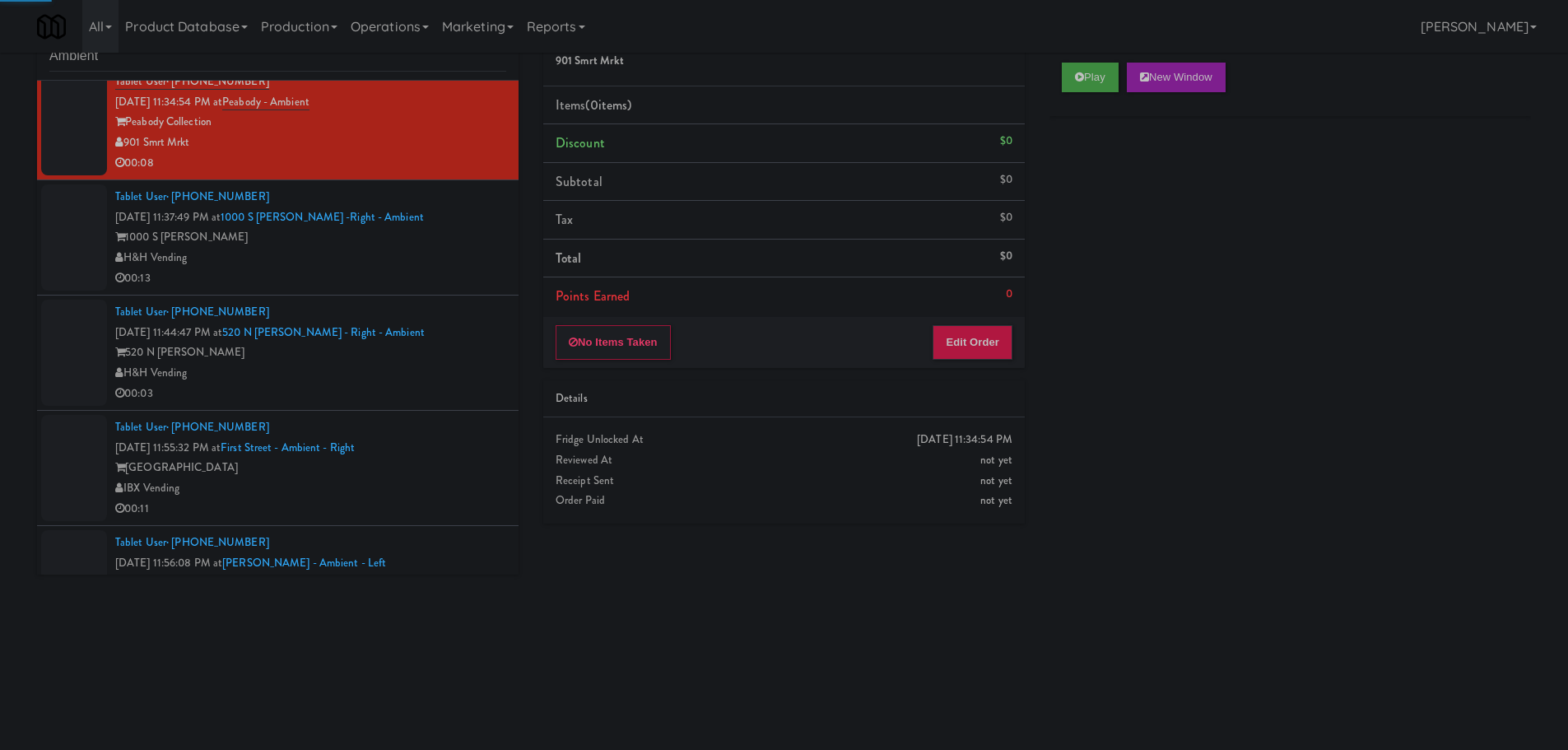
scroll to position [1729, 0]
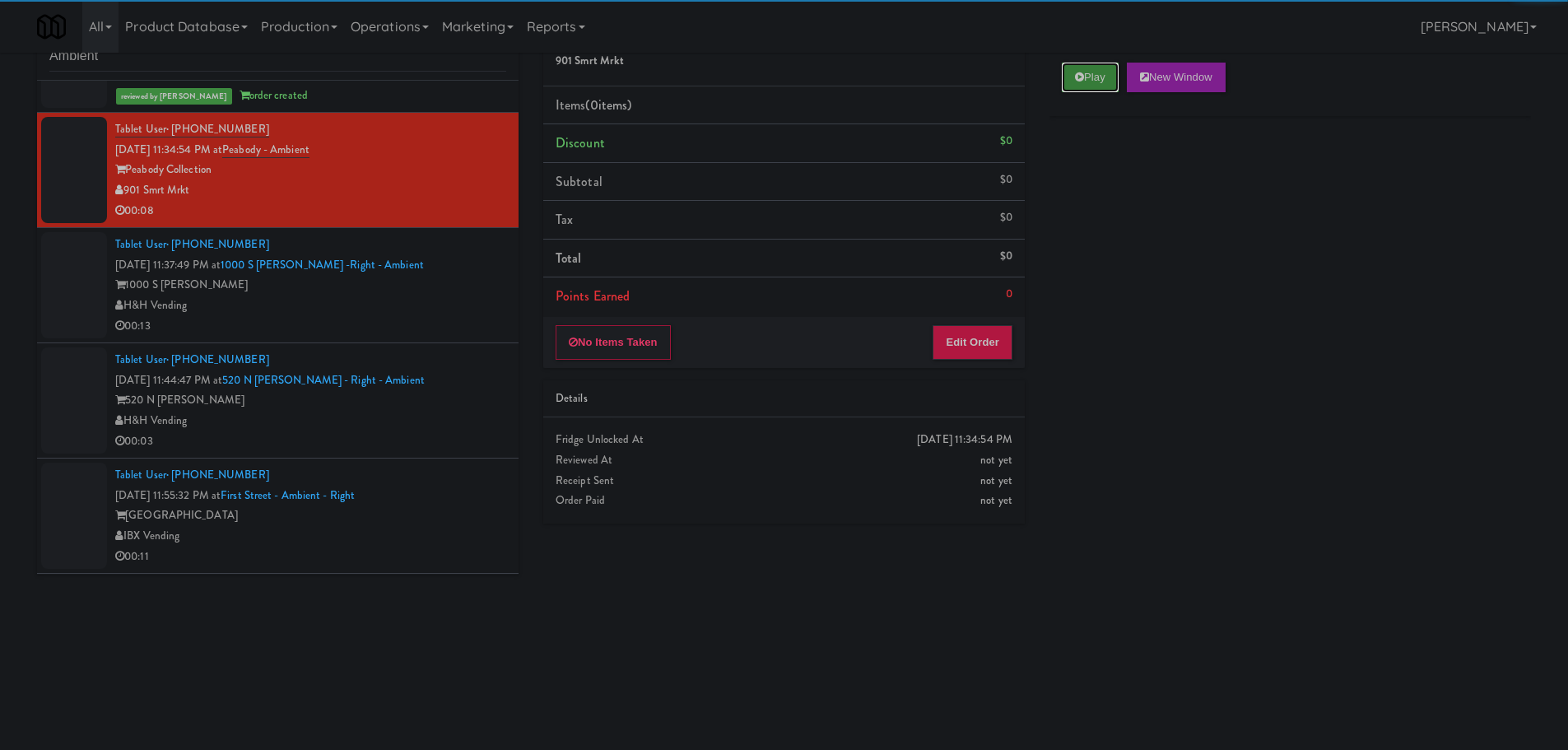
click at [1098, 80] on button "Play" at bounding box center [1090, 77] width 56 height 30
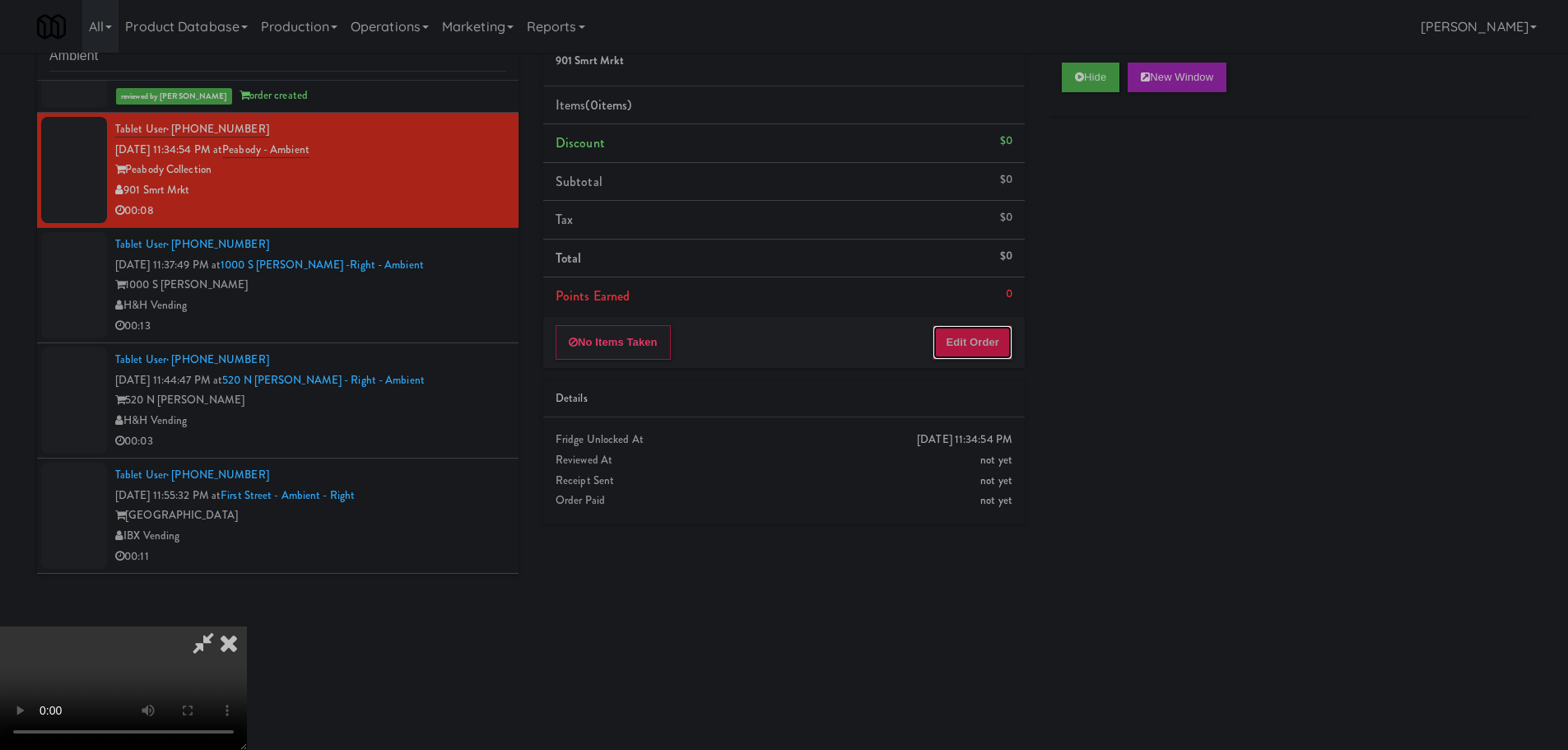
click at [1007, 348] on button "Edit Order" at bounding box center [973, 342] width 80 height 35
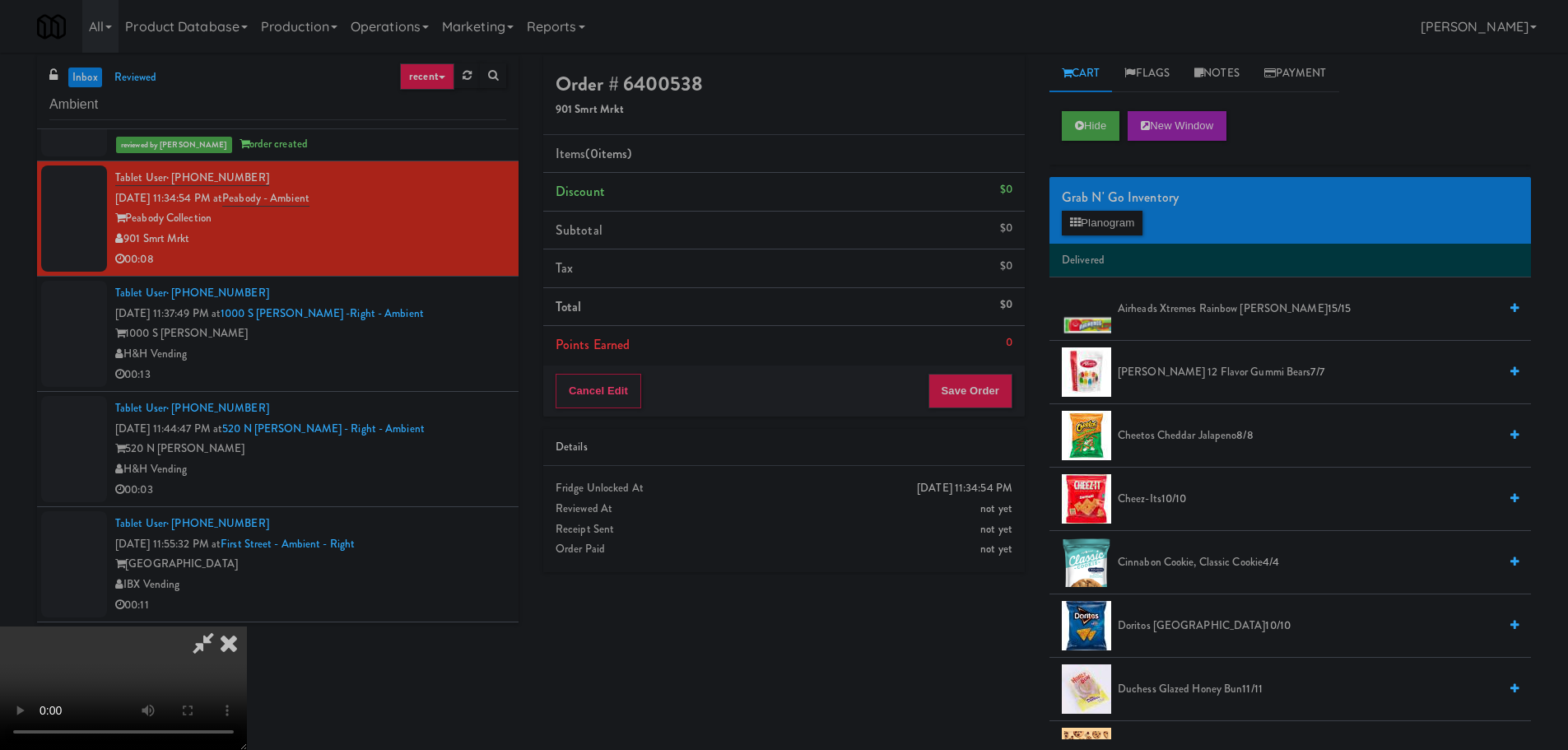
scroll to position [0, 0]
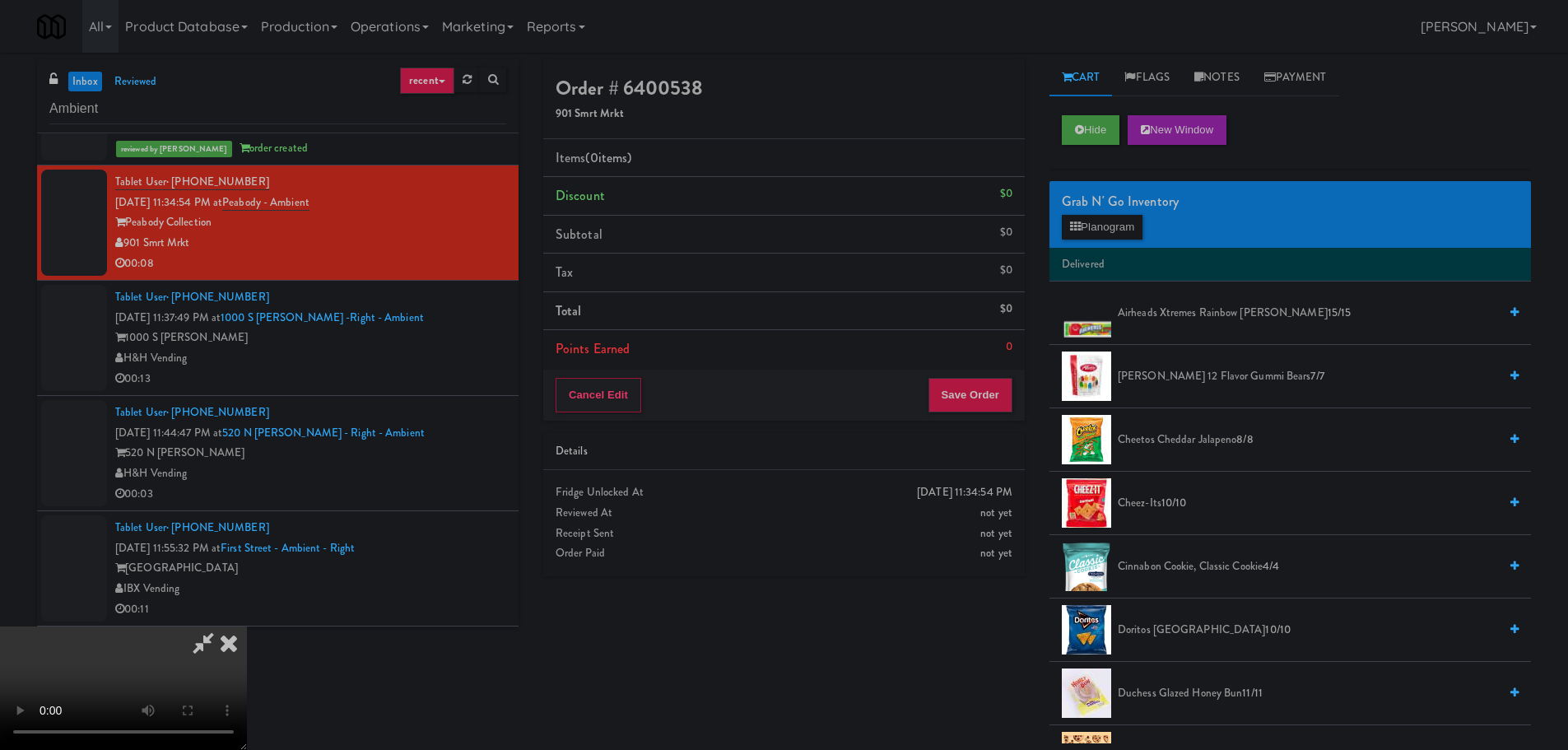
click at [247, 626] on video at bounding box center [123, 688] width 247 height 124
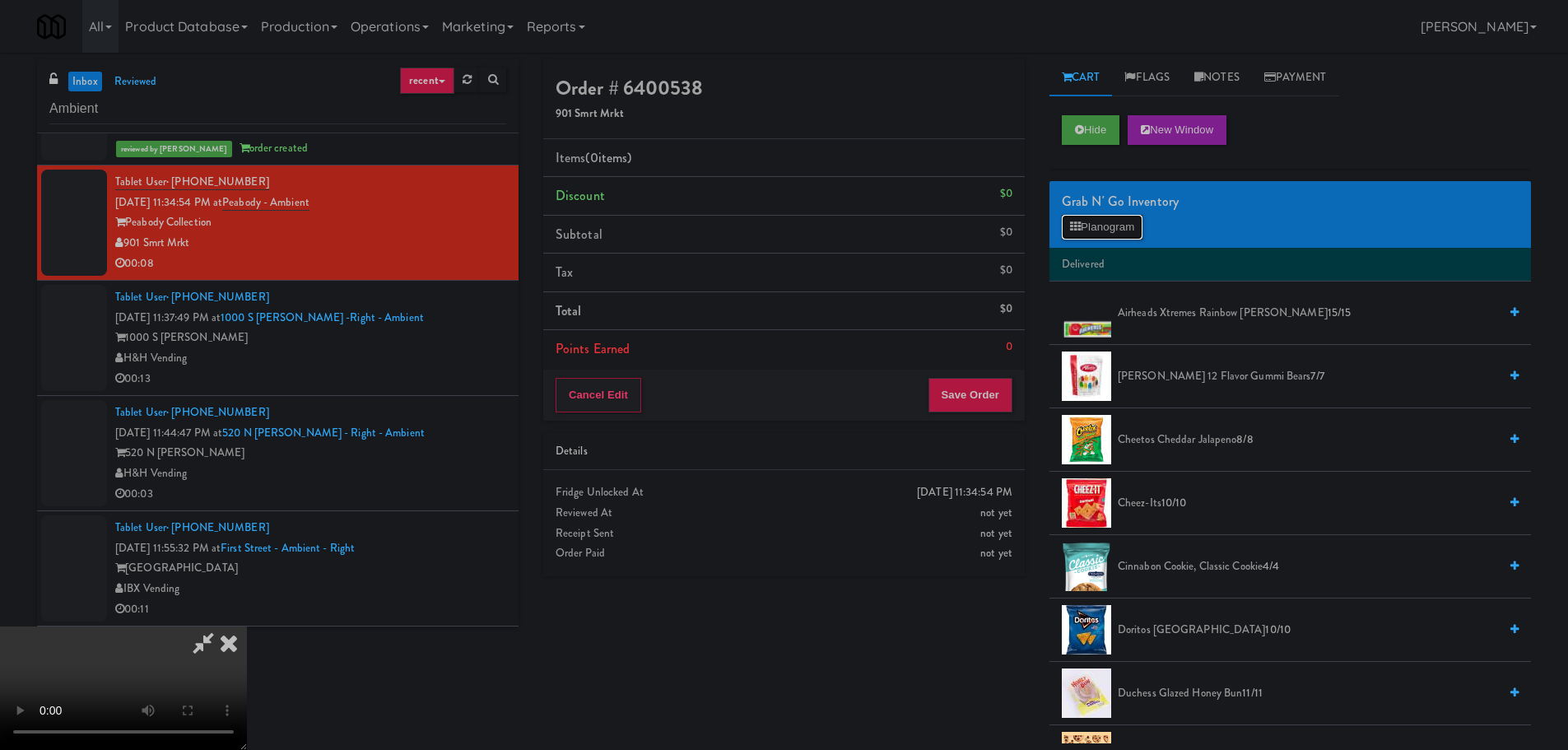
click at [1085, 228] on button "Planogram" at bounding box center [1102, 227] width 81 height 25
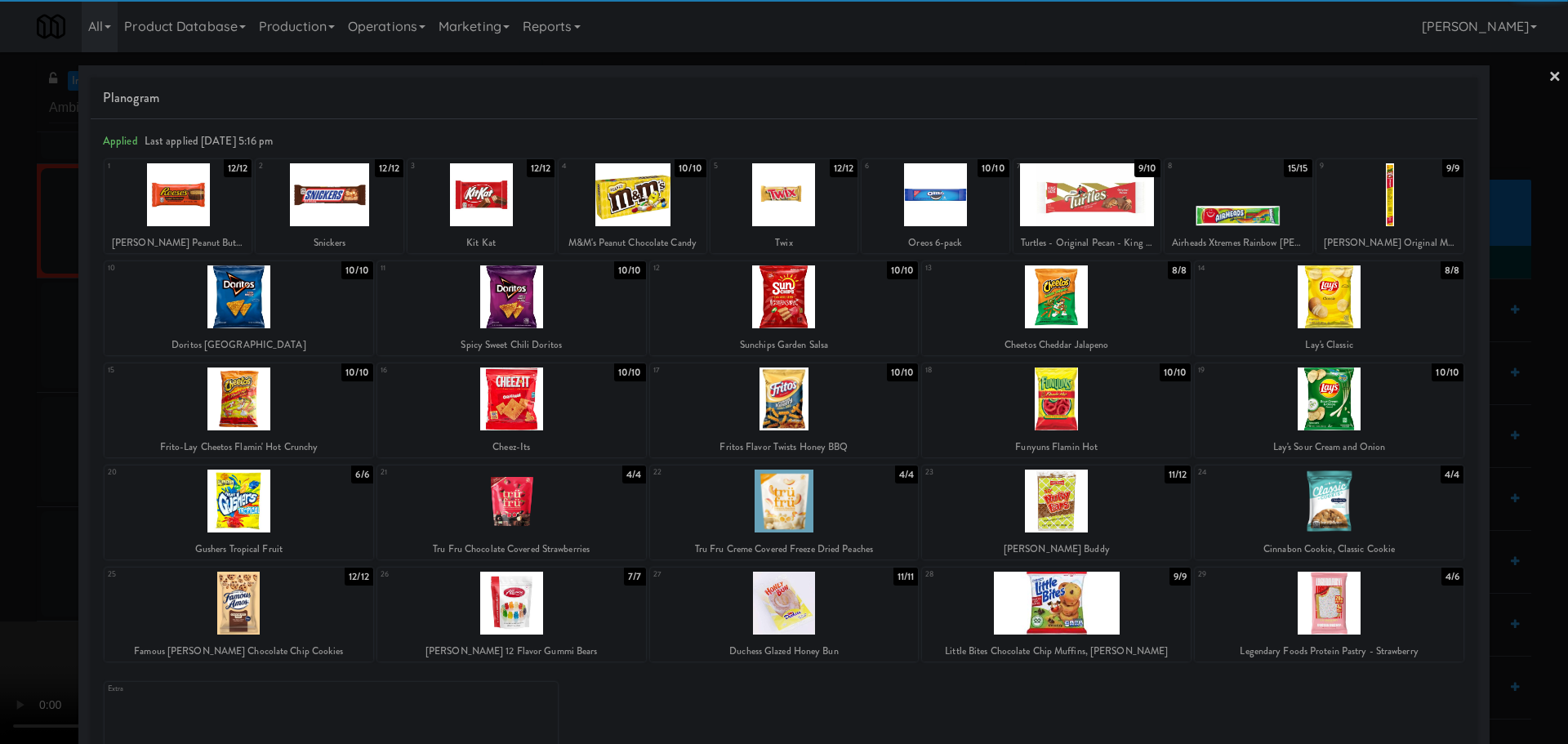
click at [552, 619] on div at bounding box center [512, 603] width 269 height 63
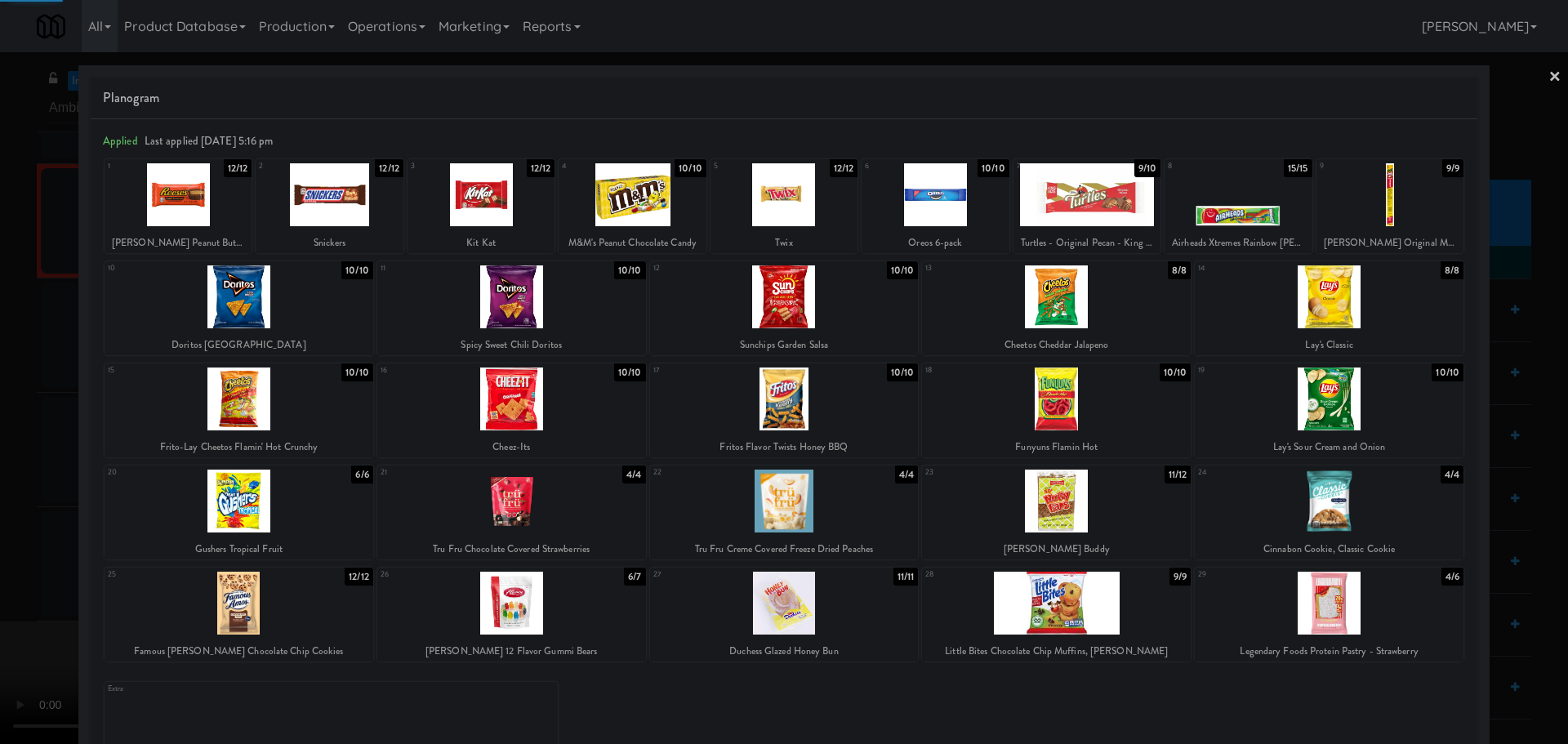
drag, startPoint x: 0, startPoint y: 618, endPoint x: 56, endPoint y: 592, distance: 61.7
click at [17, 608] on div at bounding box center [784, 372] width 1568 height 744
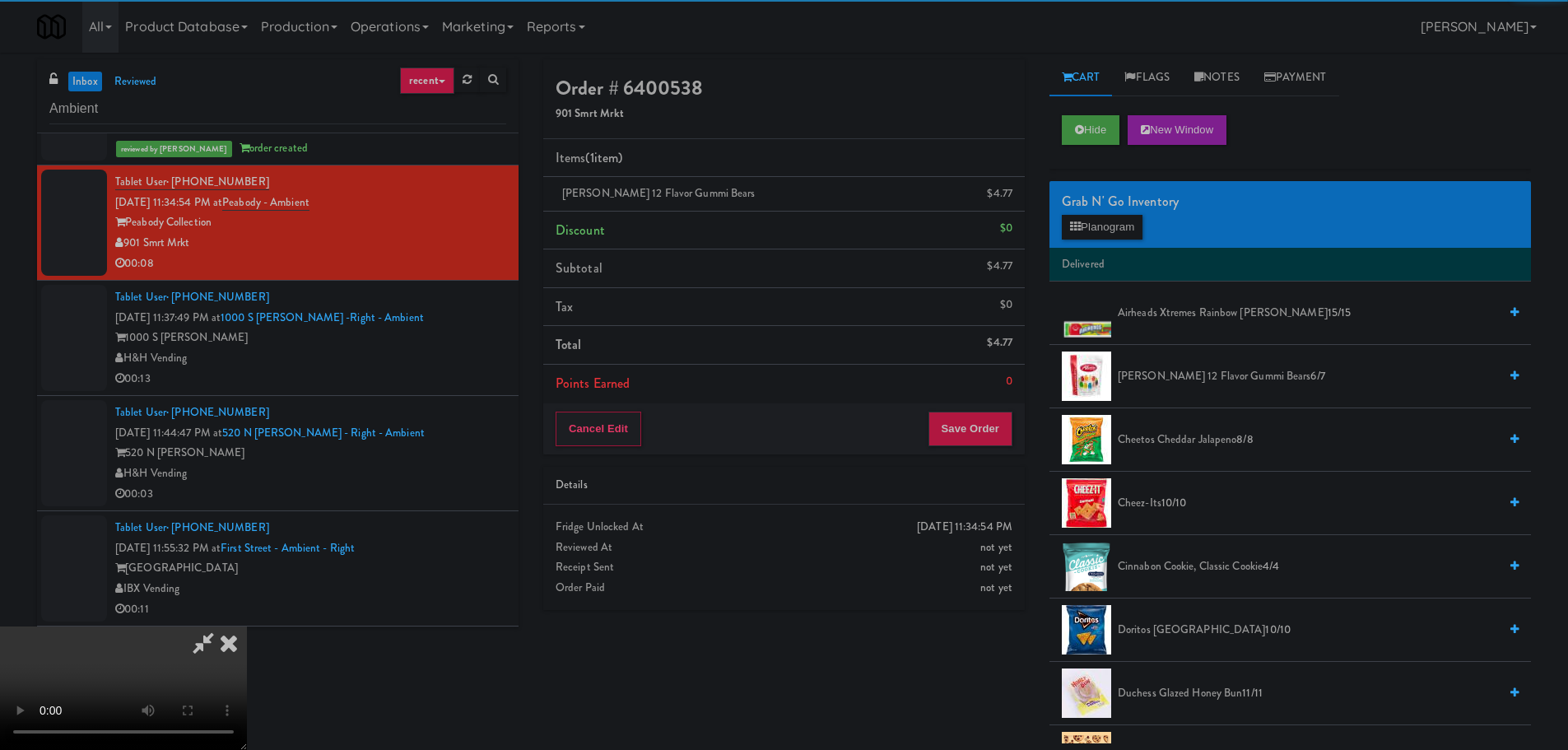
click at [247, 626] on video at bounding box center [123, 688] width 247 height 124
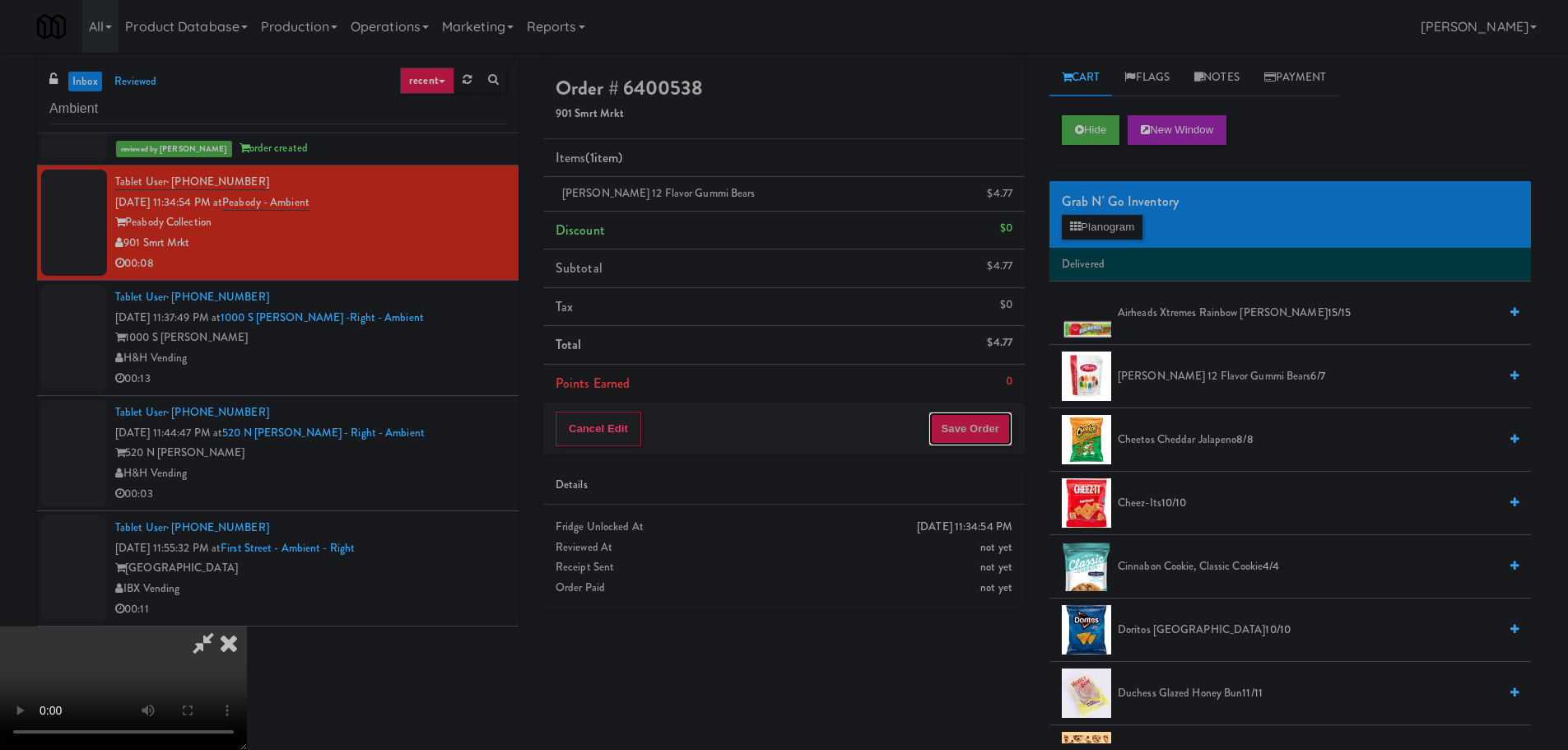
click at [977, 425] on button "Save Order" at bounding box center [970, 429] width 84 height 35
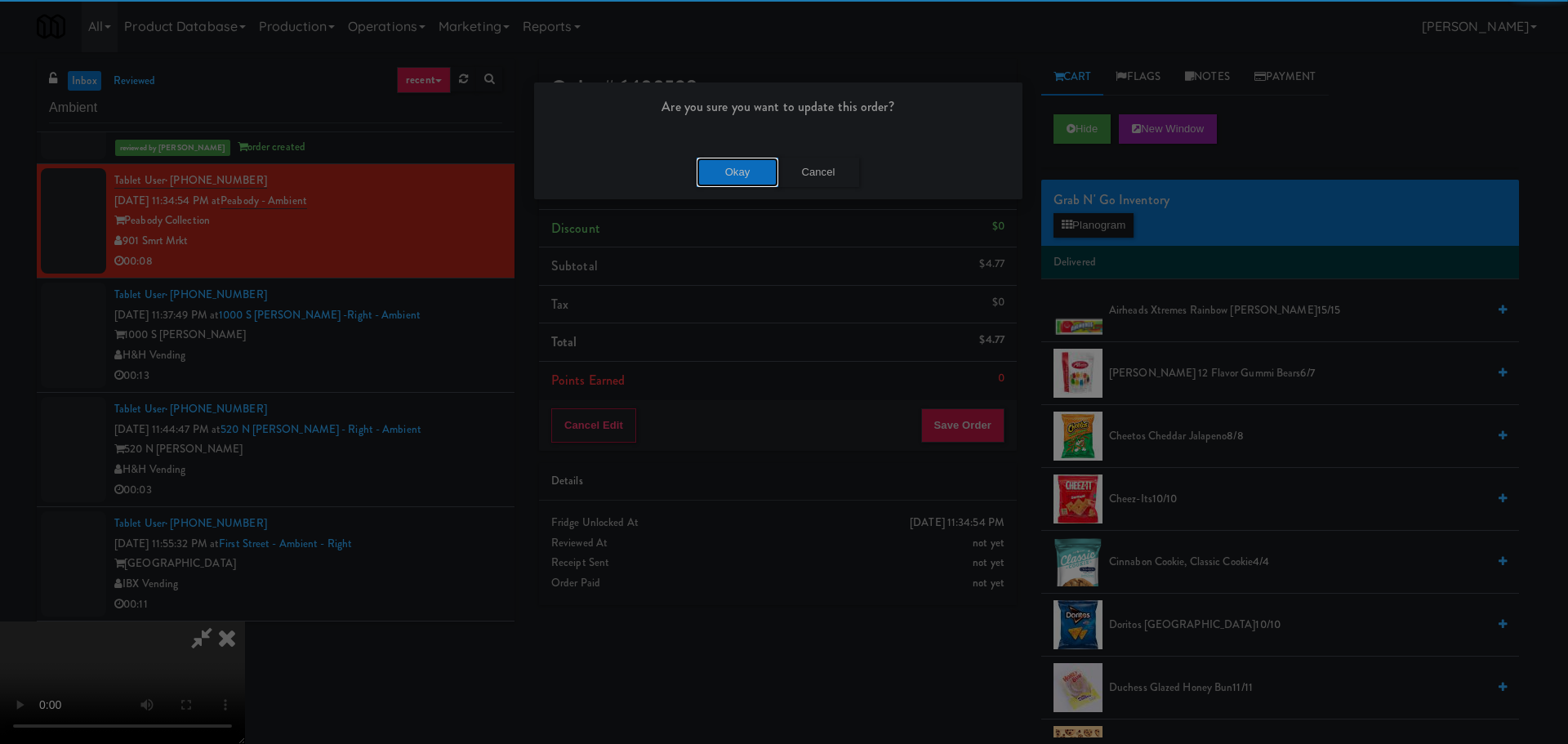
click at [753, 177] on button "Okay" at bounding box center [738, 172] width 81 height 30
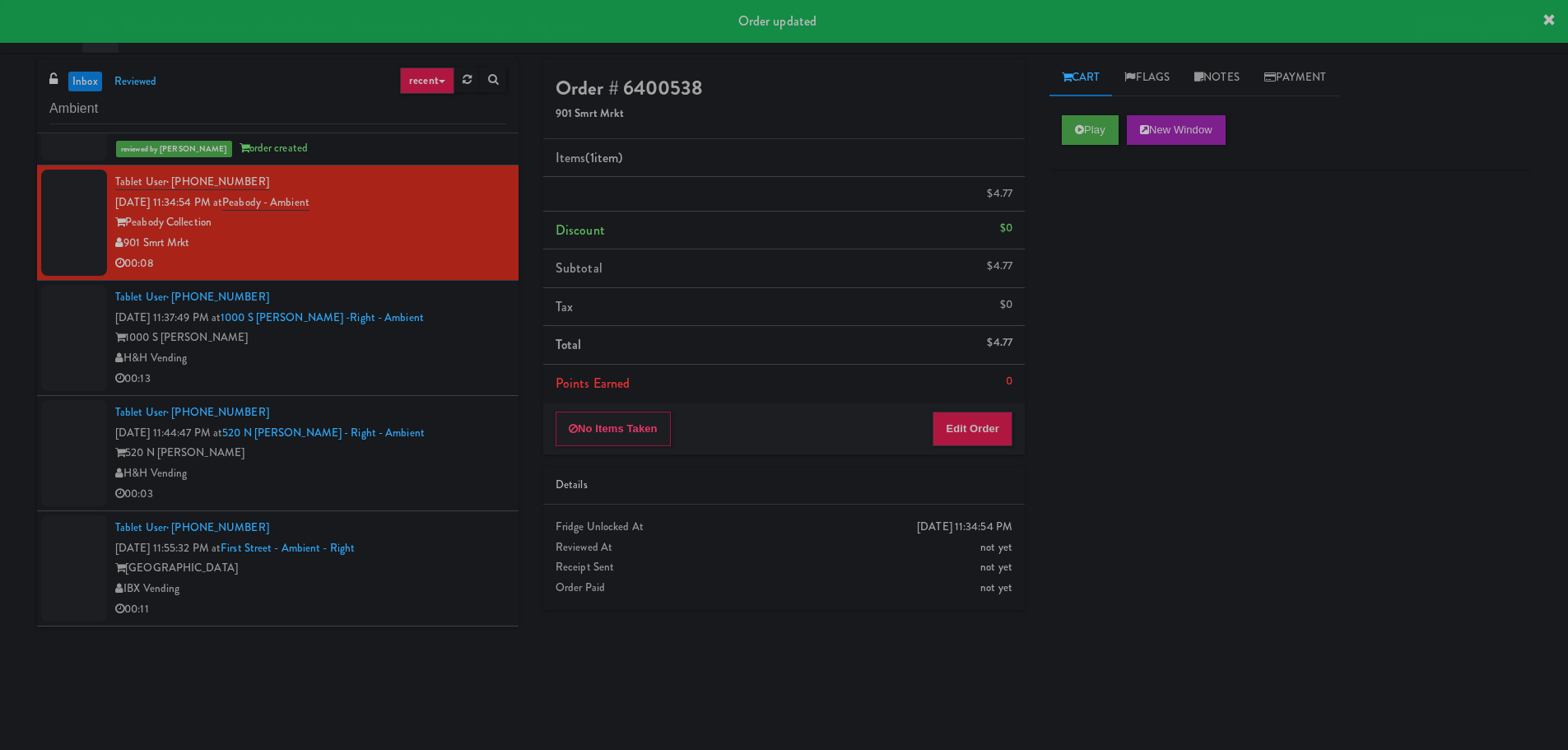
click at [451, 386] on div "00:13" at bounding box center [311, 379] width 391 height 21
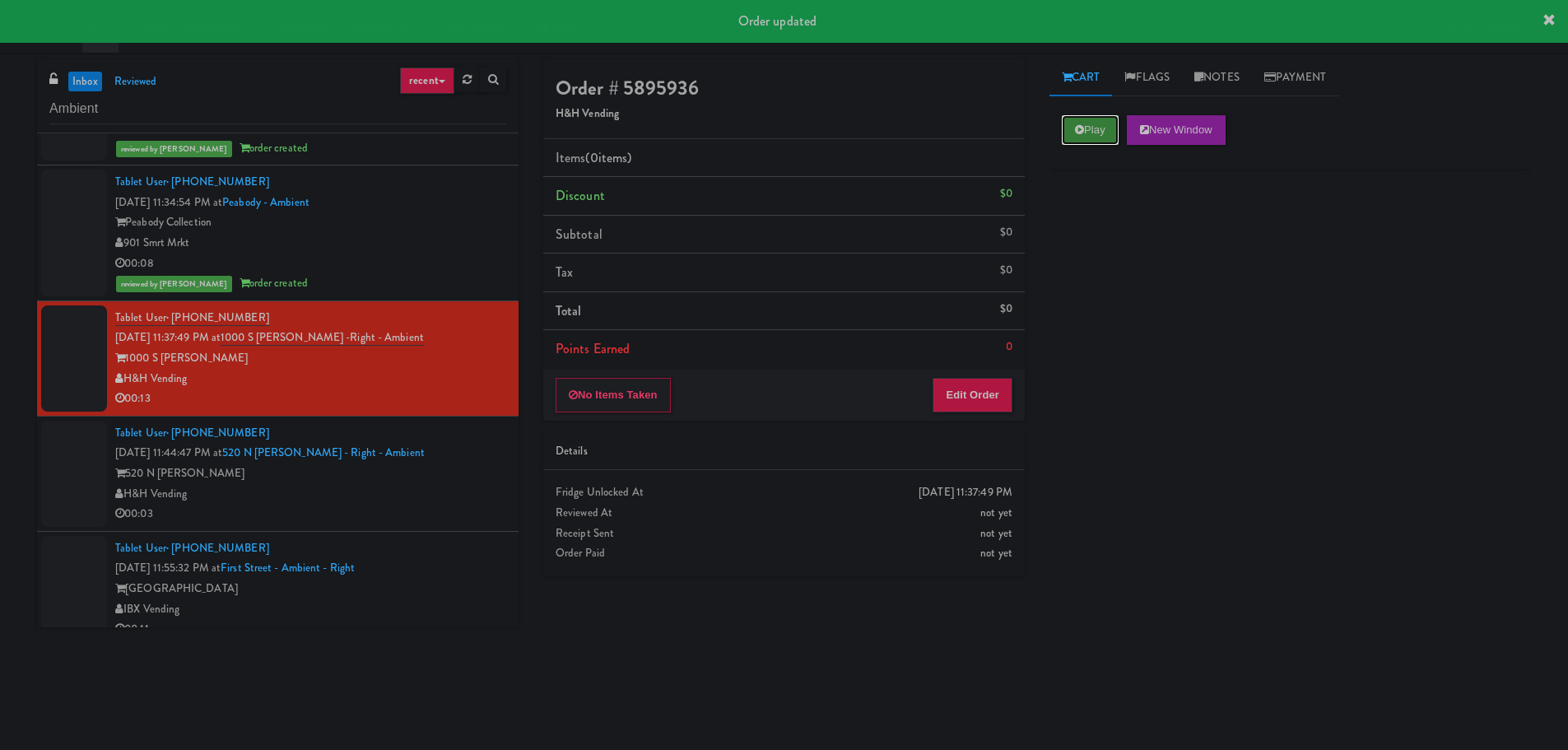
click at [1064, 134] on button "Play" at bounding box center [1090, 130] width 56 height 30
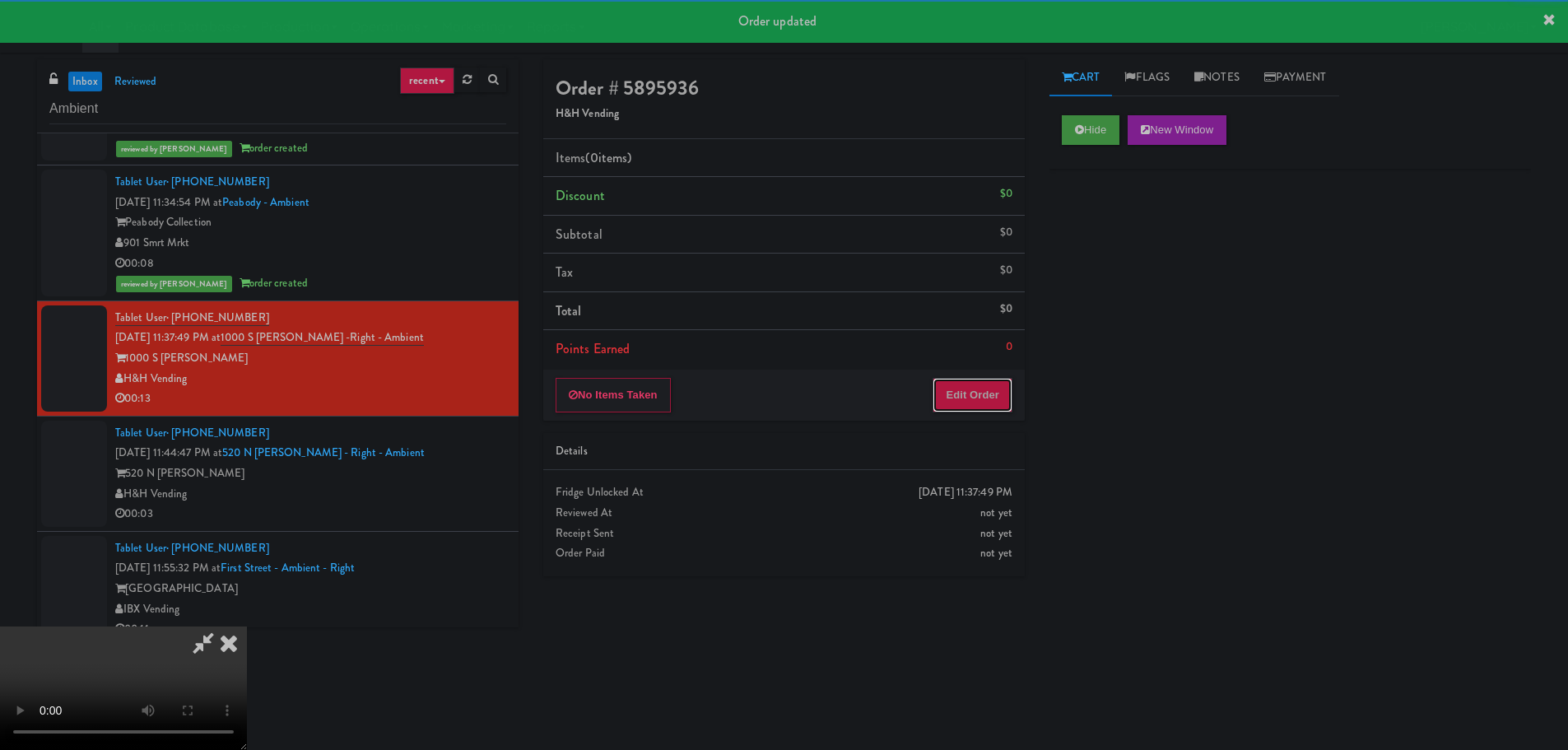
click at [951, 396] on button "Edit Order" at bounding box center [973, 395] width 80 height 35
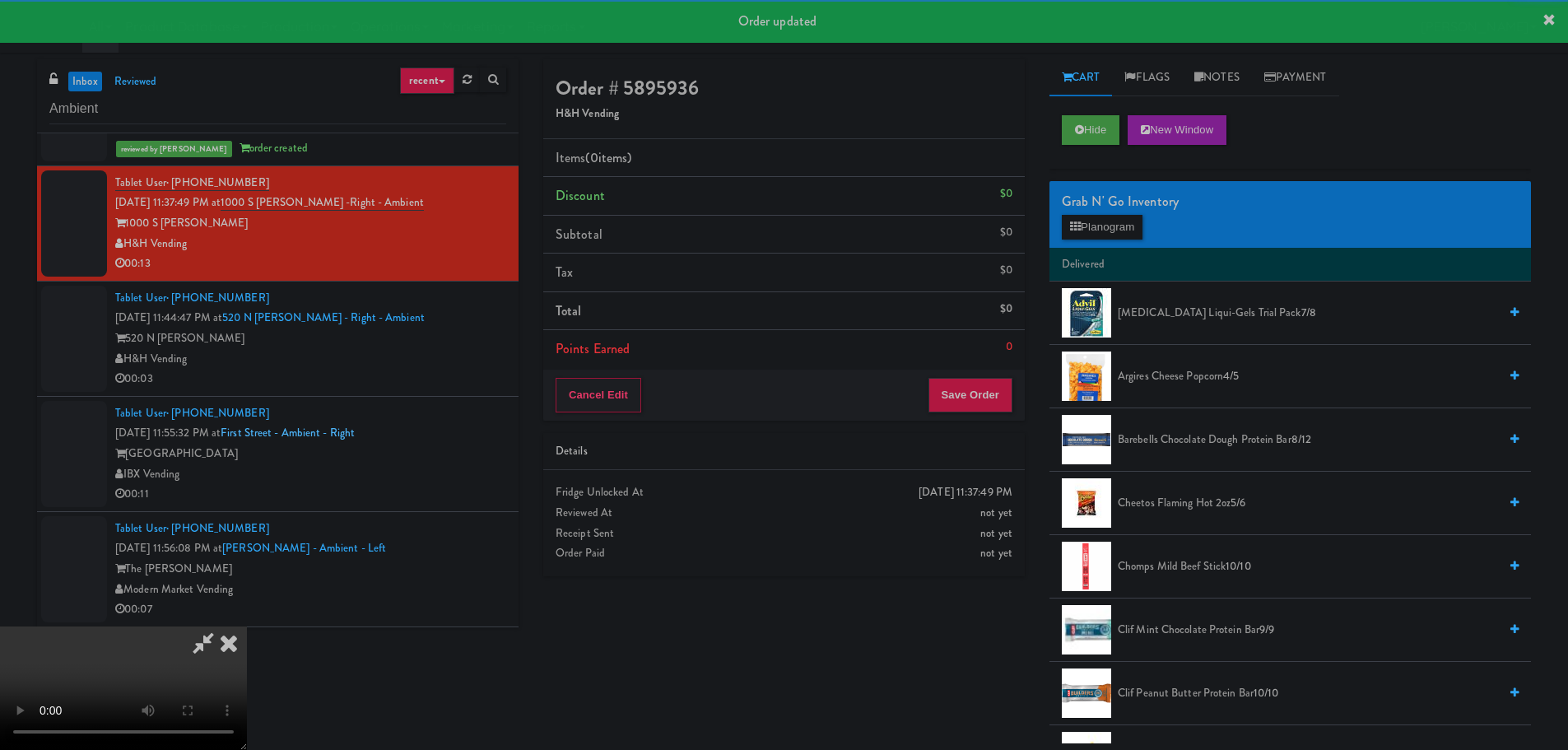
scroll to position [1894, 0]
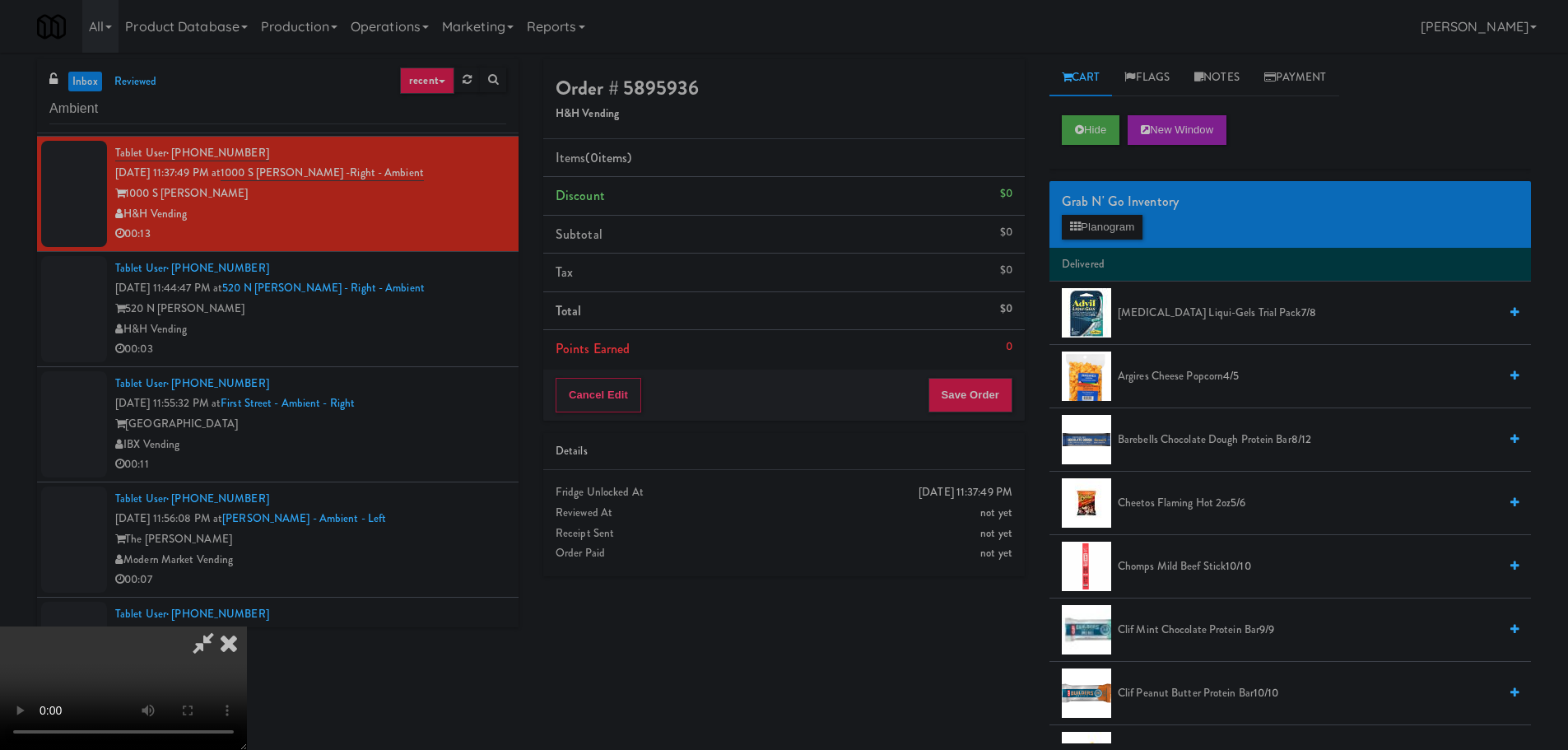
click at [247, 626] on video at bounding box center [123, 688] width 247 height 124
drag, startPoint x: 592, startPoint y: 469, endPoint x: 582, endPoint y: 474, distance: 11.2
click at [247, 626] on video at bounding box center [123, 688] width 247 height 124
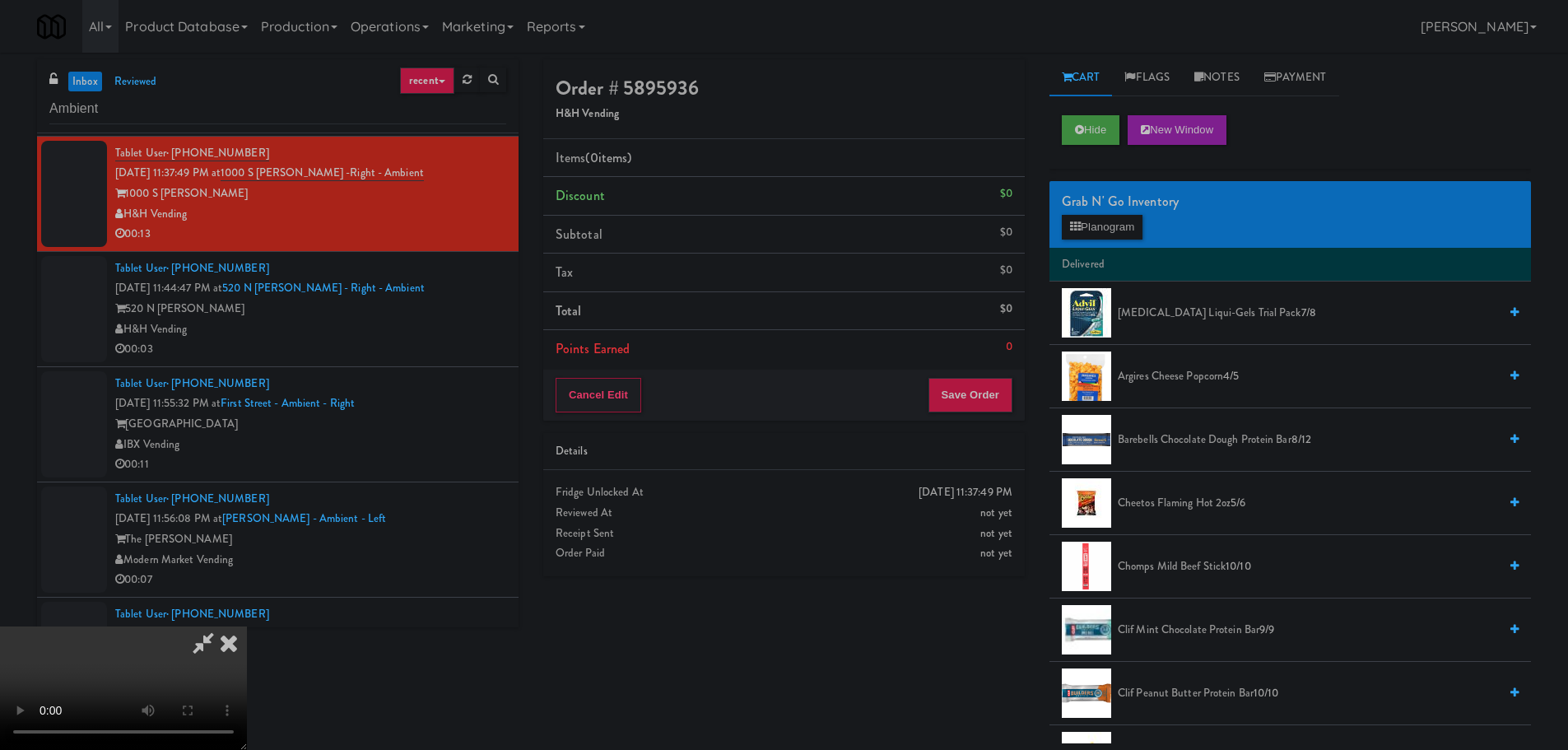
click at [247, 626] on video at bounding box center [123, 688] width 247 height 124
drag, startPoint x: 1135, startPoint y: 188, endPoint x: 1121, endPoint y: 220, distance: 34.9
click at [1128, 197] on div "Grab N' Go Inventory Planogram" at bounding box center [1290, 214] width 481 height 66
click at [1121, 220] on button "Planogram" at bounding box center [1102, 227] width 81 height 25
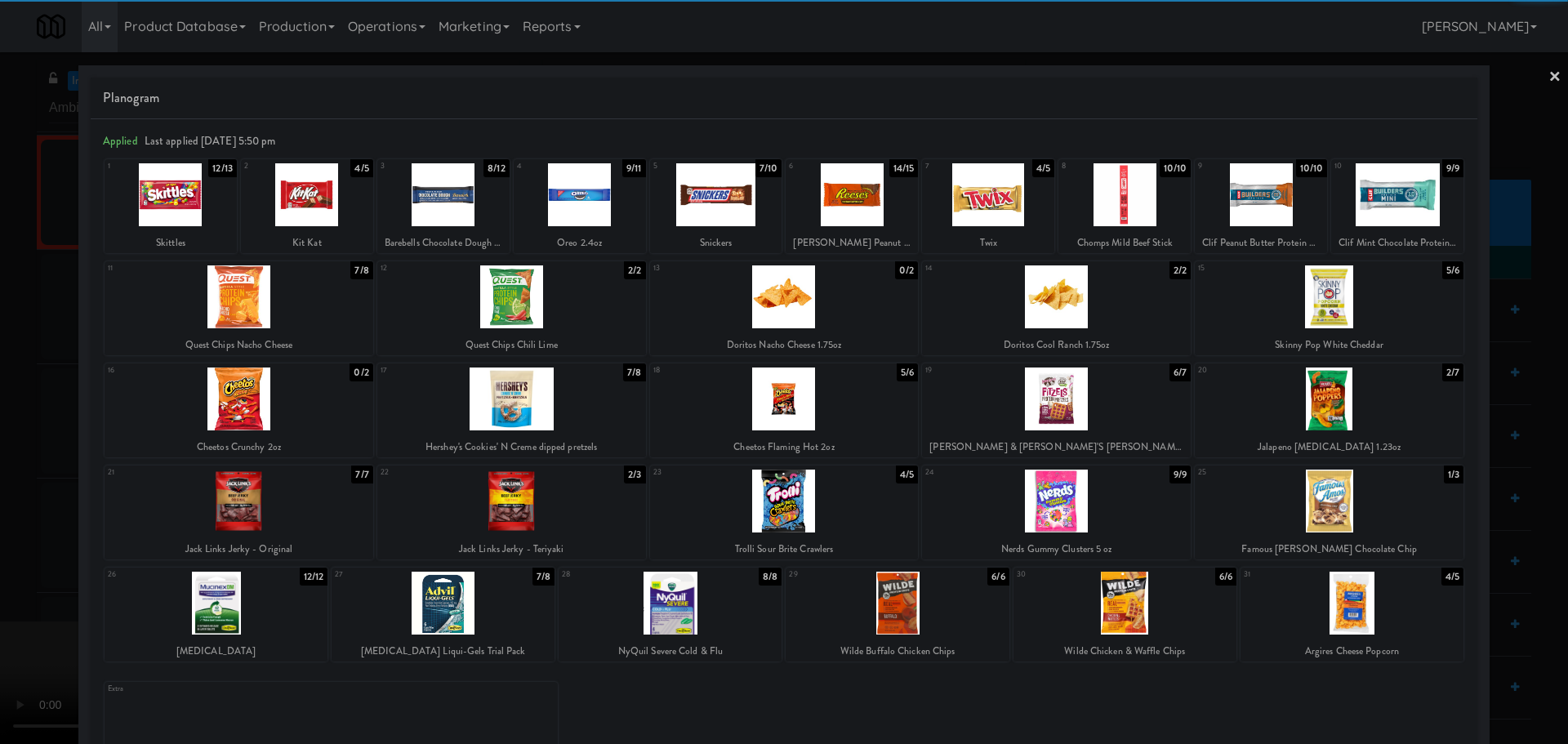
click at [204, 208] on div at bounding box center [171, 195] width 133 height 63
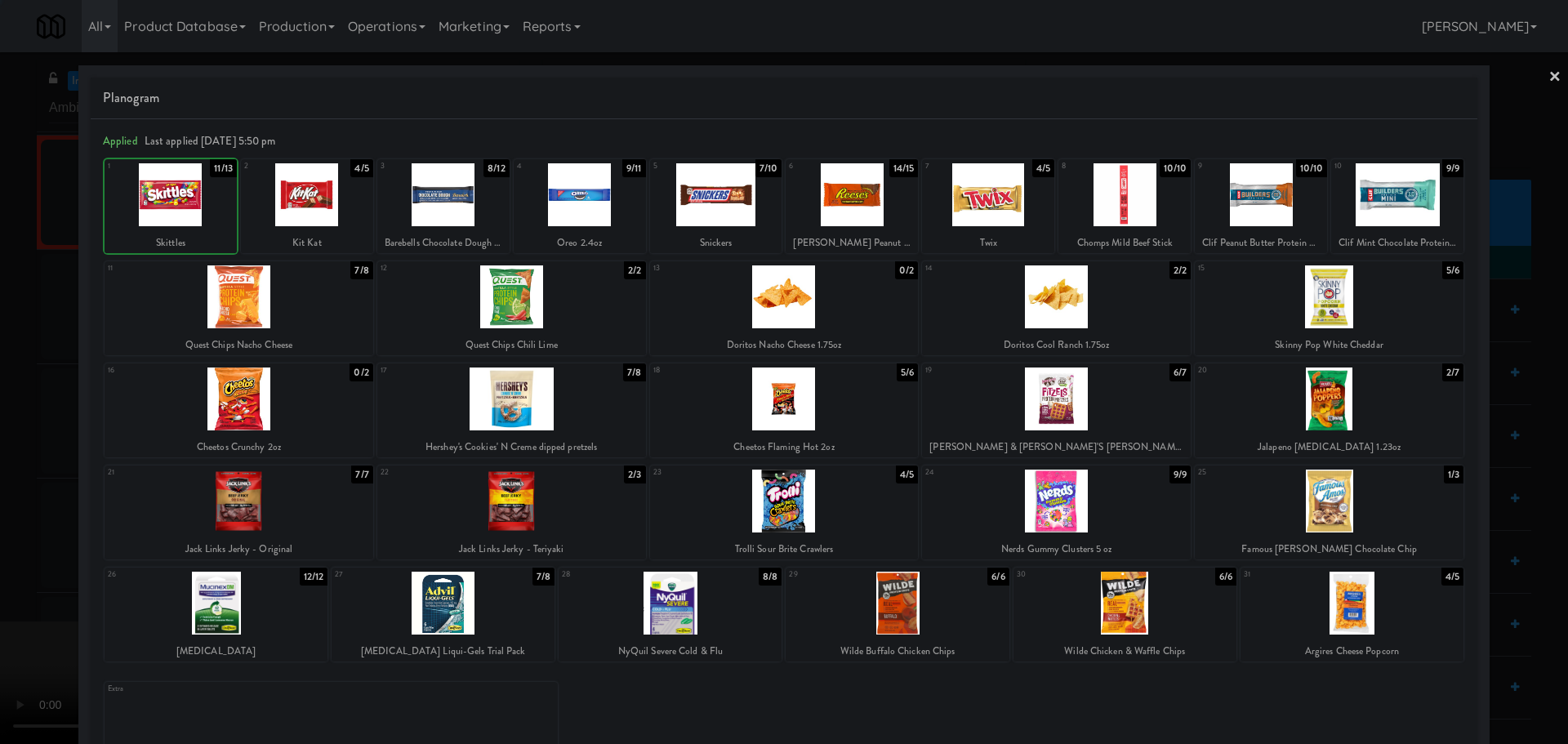
click at [2, 320] on div at bounding box center [784, 372] width 1568 height 744
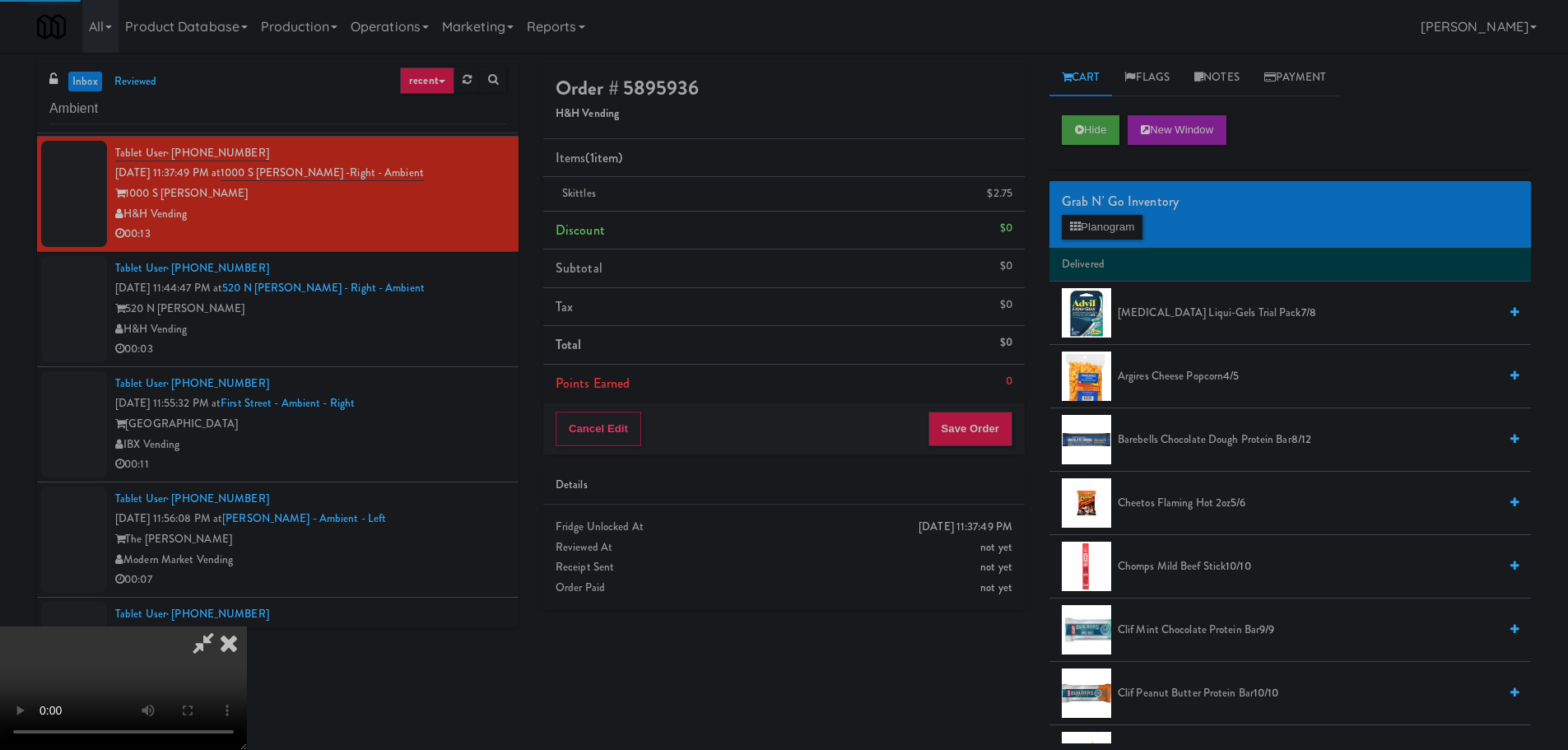
drag, startPoint x: 387, startPoint y: 335, endPoint x: 399, endPoint y: 341, distance: 13.4
click at [247, 626] on video at bounding box center [123, 688] width 247 height 124
click at [976, 421] on button "Save Order" at bounding box center [970, 429] width 84 height 35
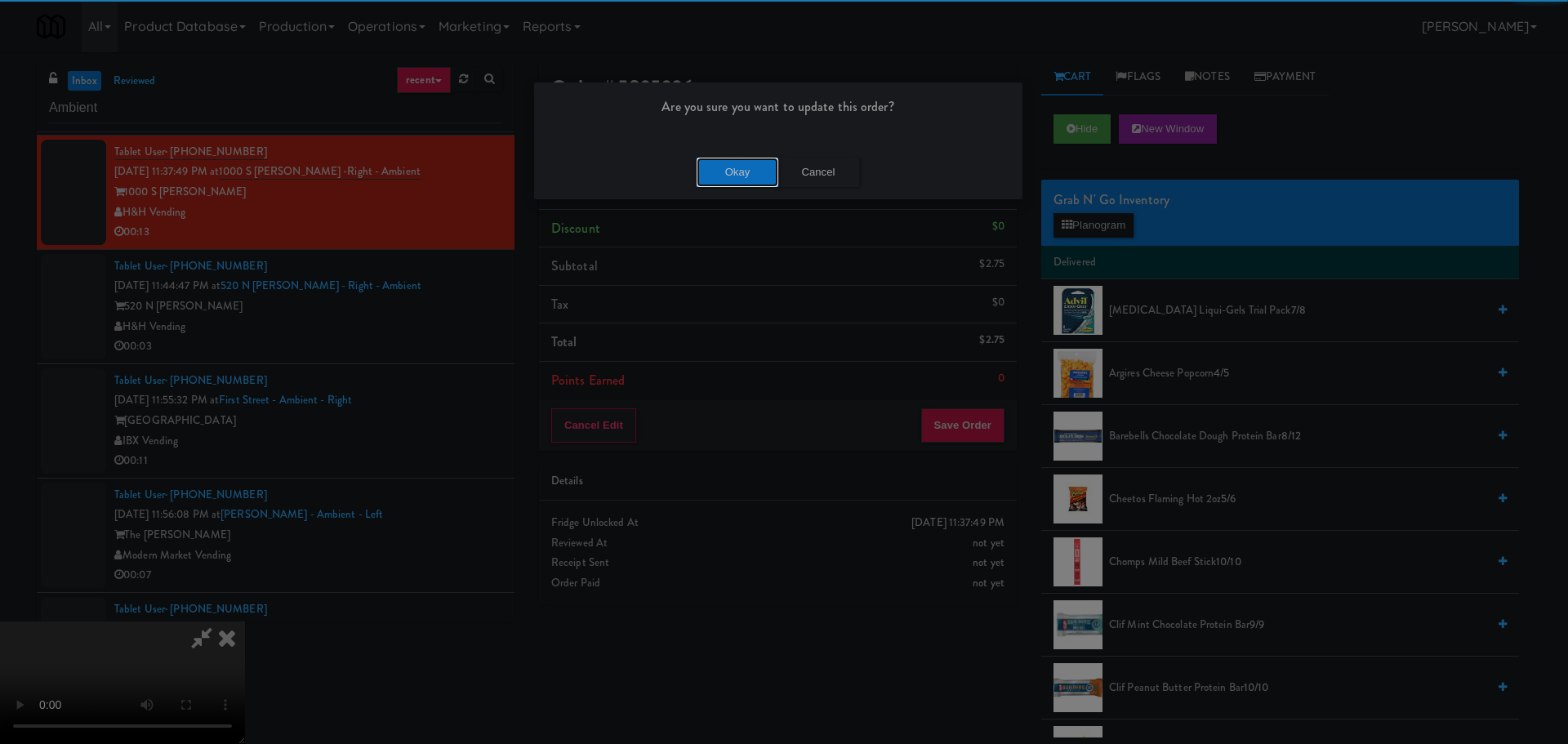
click at [747, 163] on button "Okay" at bounding box center [738, 172] width 81 height 30
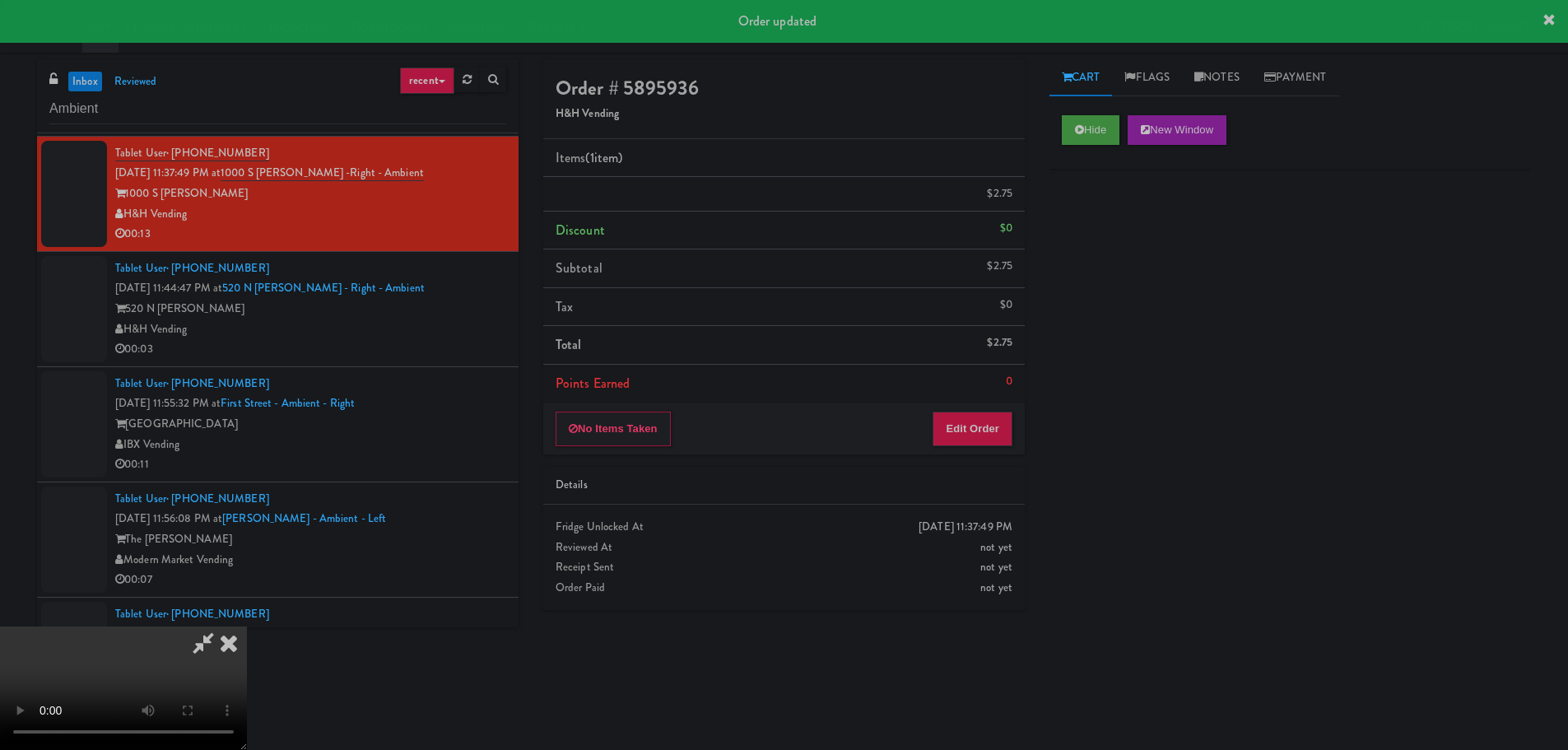
click at [448, 332] on div "H&H Vending" at bounding box center [311, 329] width 391 height 21
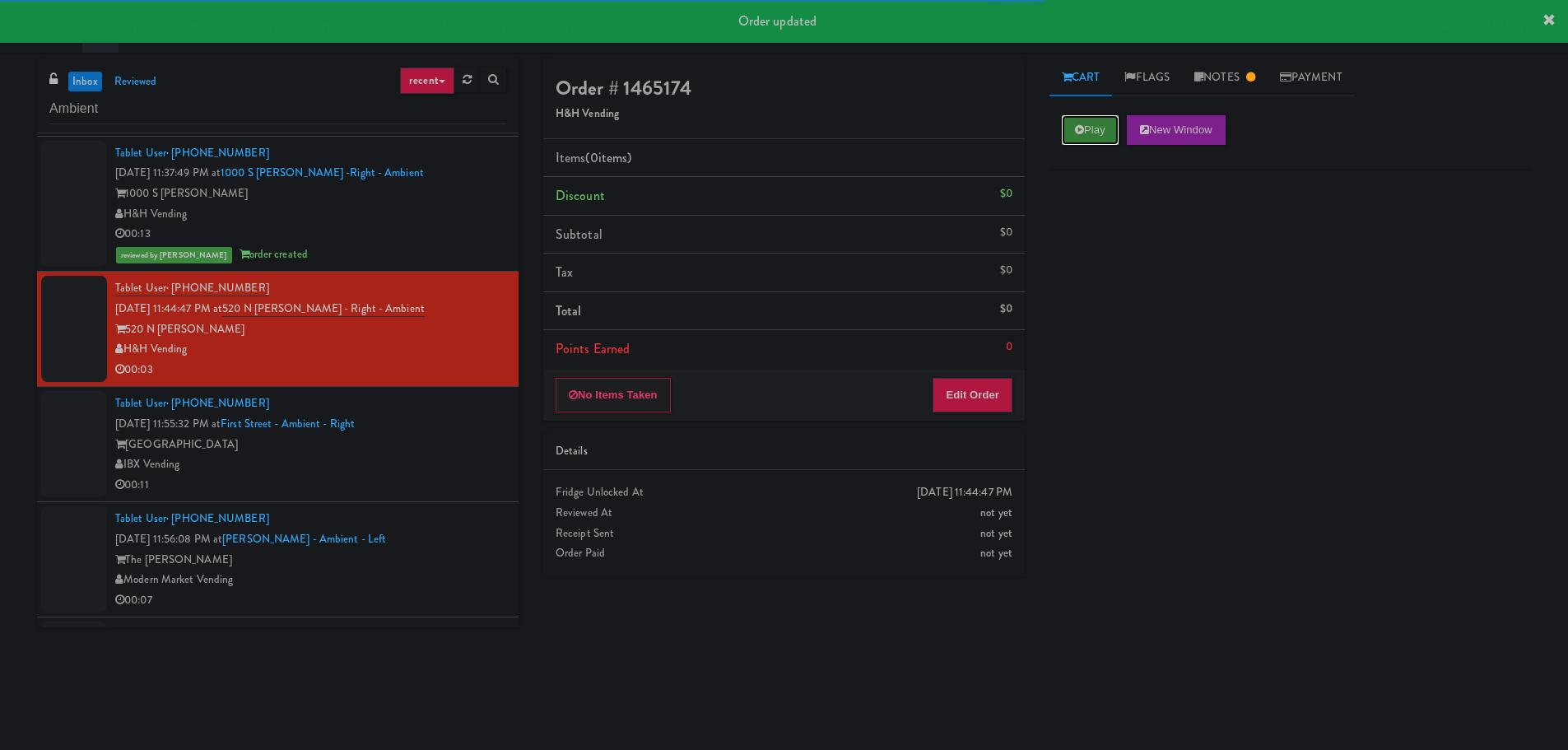
click at [1092, 125] on button "Play" at bounding box center [1090, 130] width 56 height 30
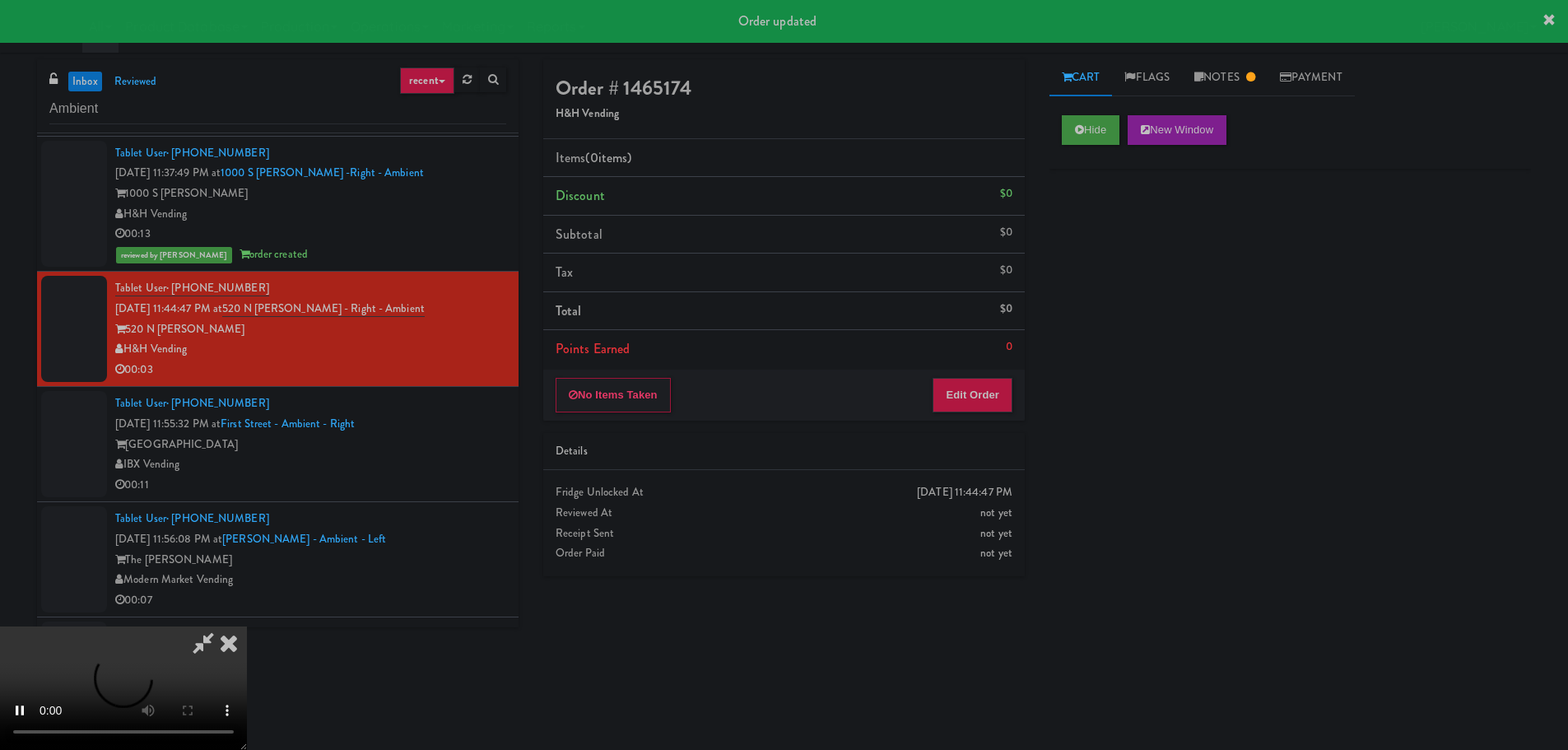
click at [225, 633] on icon at bounding box center [229, 643] width 36 height 33
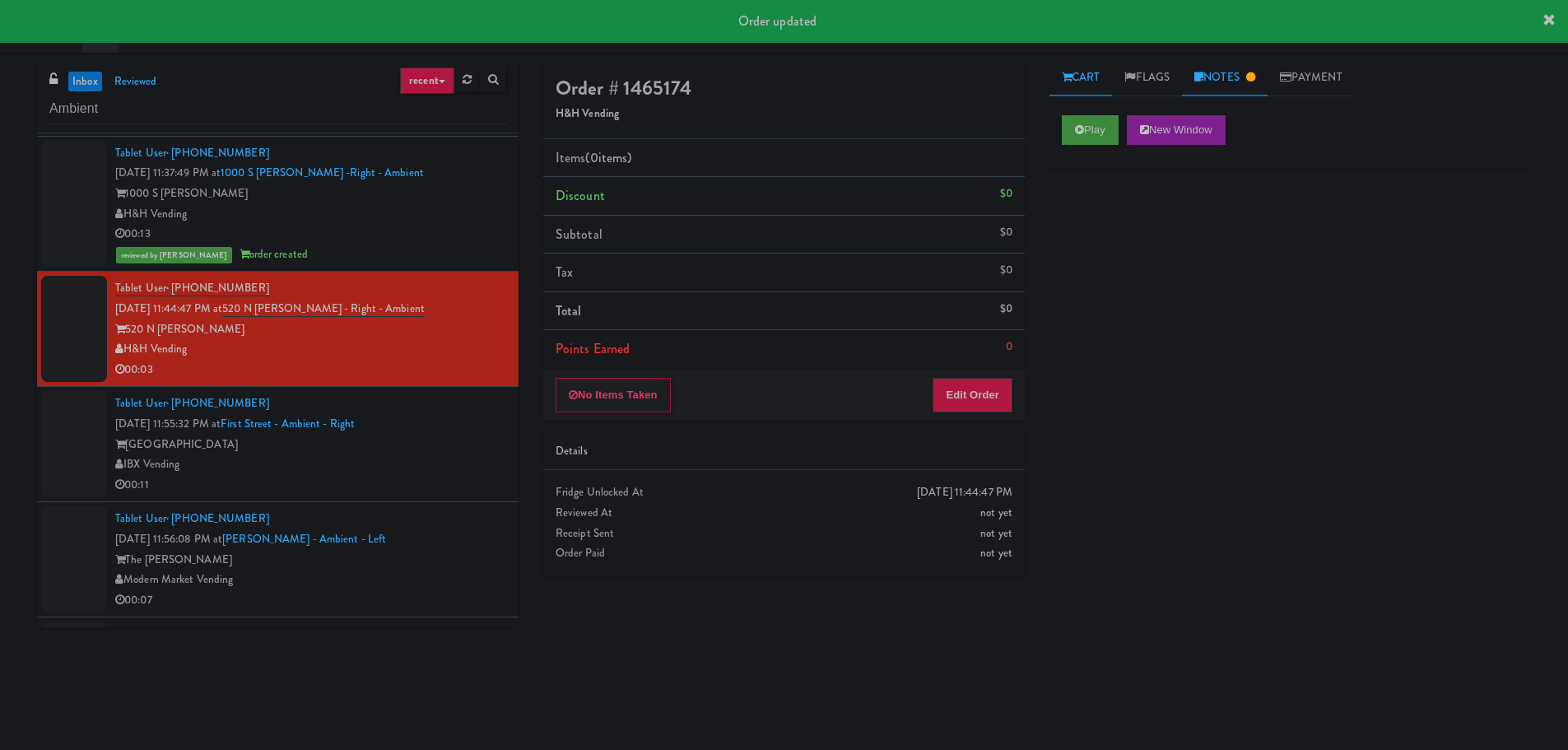
click at [1217, 89] on link "Notes" at bounding box center [1225, 77] width 86 height 37
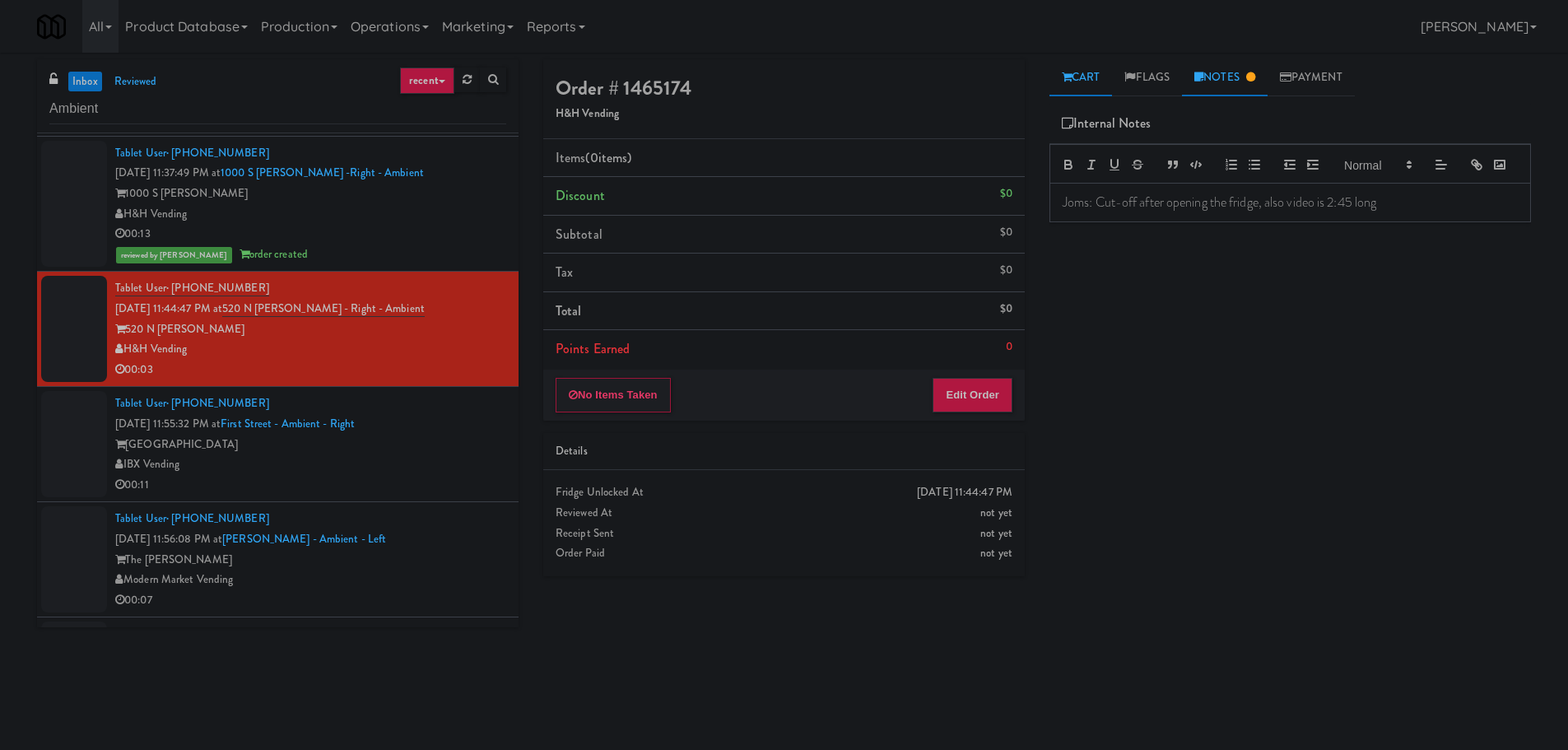
click at [1093, 79] on link "Cart" at bounding box center [1081, 77] width 64 height 37
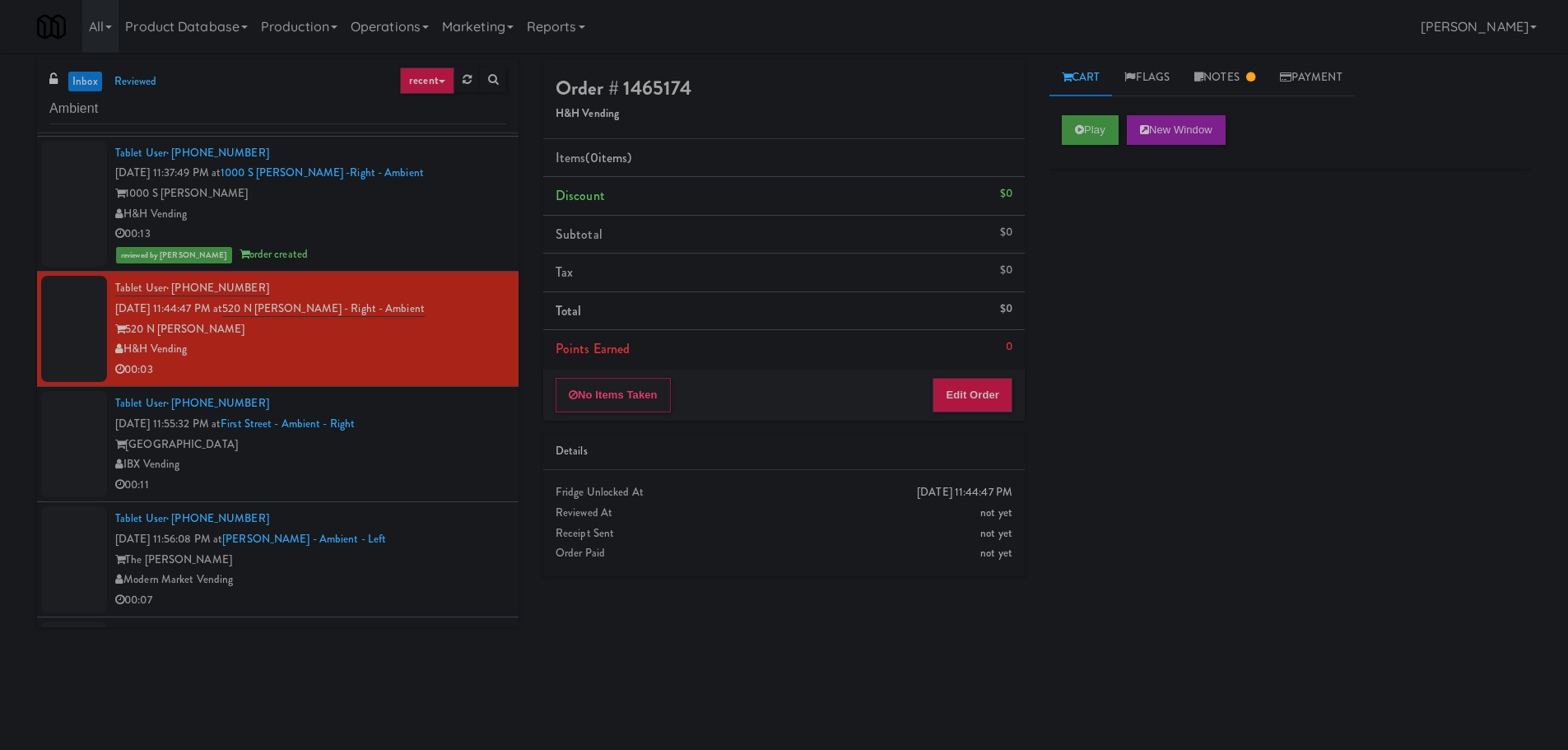
click at [420, 451] on div "[GEOGRAPHIC_DATA]" at bounding box center [311, 445] width 391 height 21
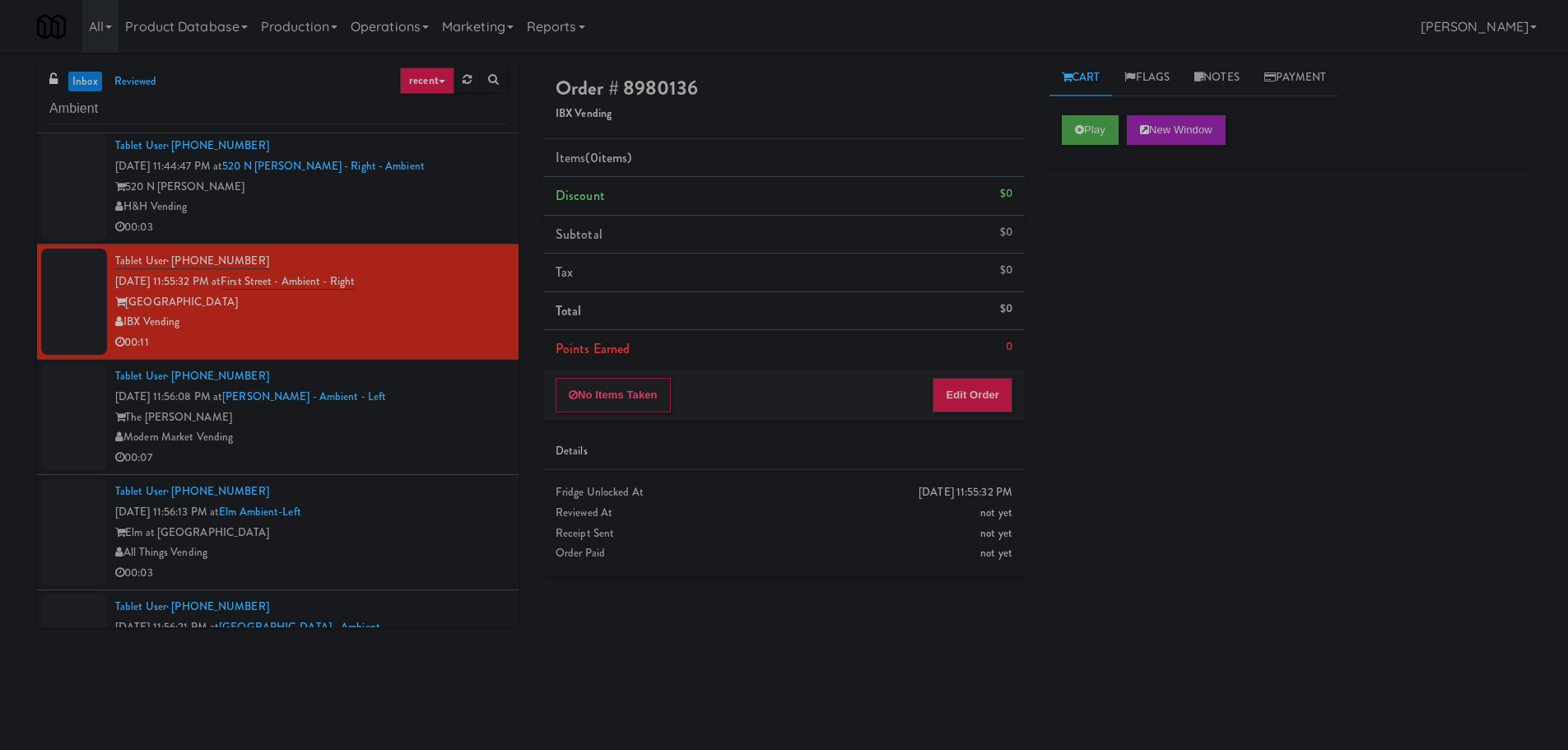
scroll to position [2141, 0]
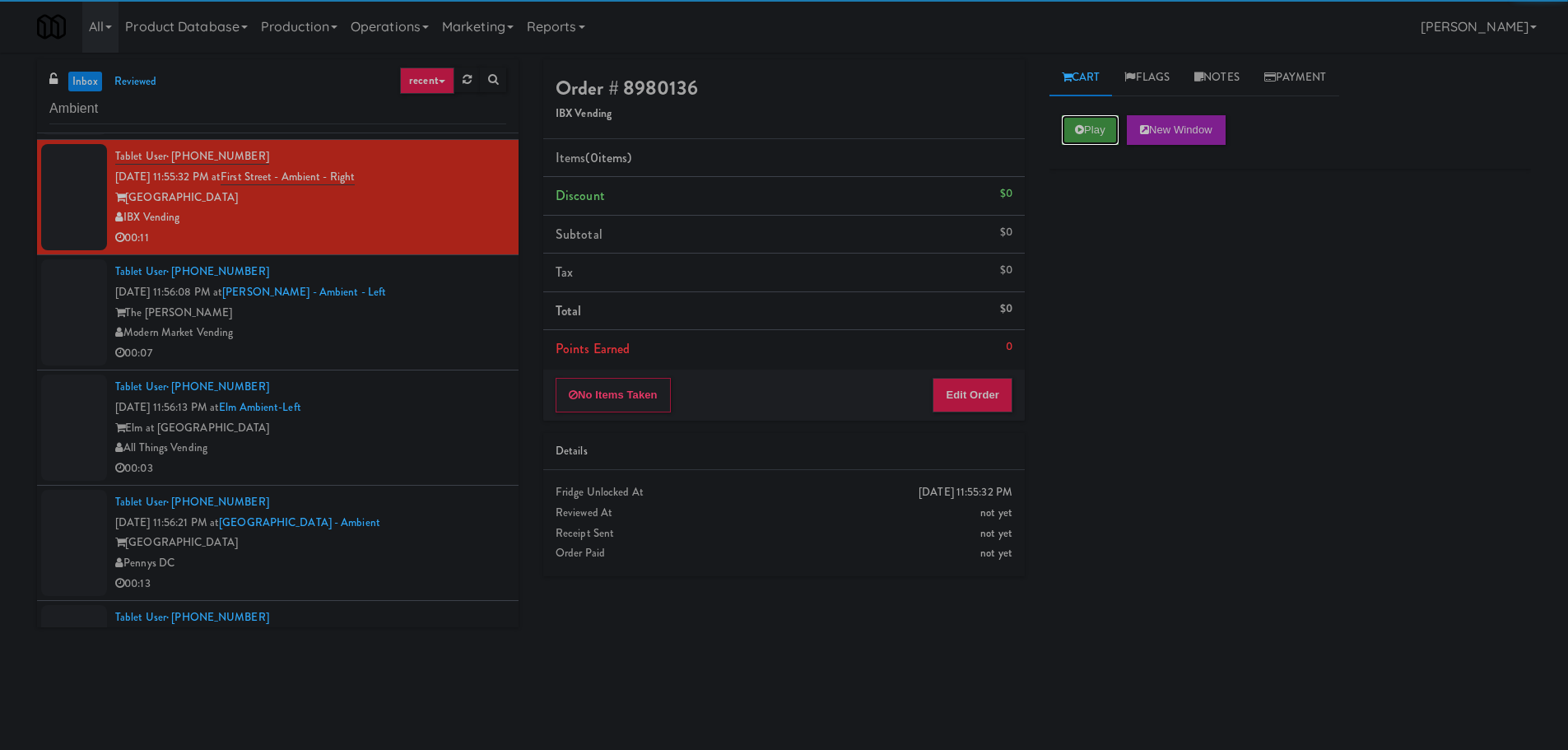
click at [1098, 118] on button "Play" at bounding box center [1090, 130] width 56 height 30
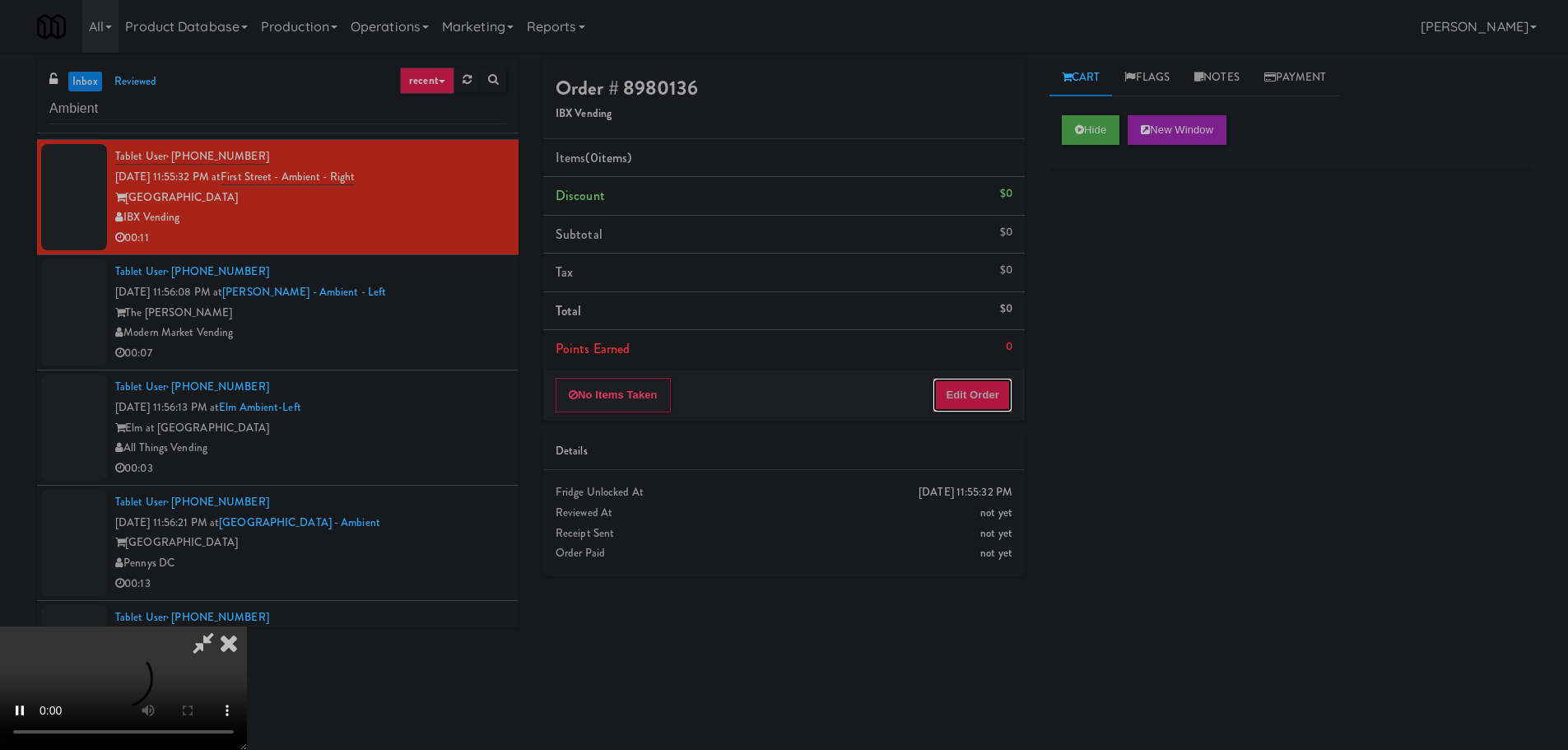
click at [971, 393] on button "Edit Order" at bounding box center [973, 395] width 80 height 35
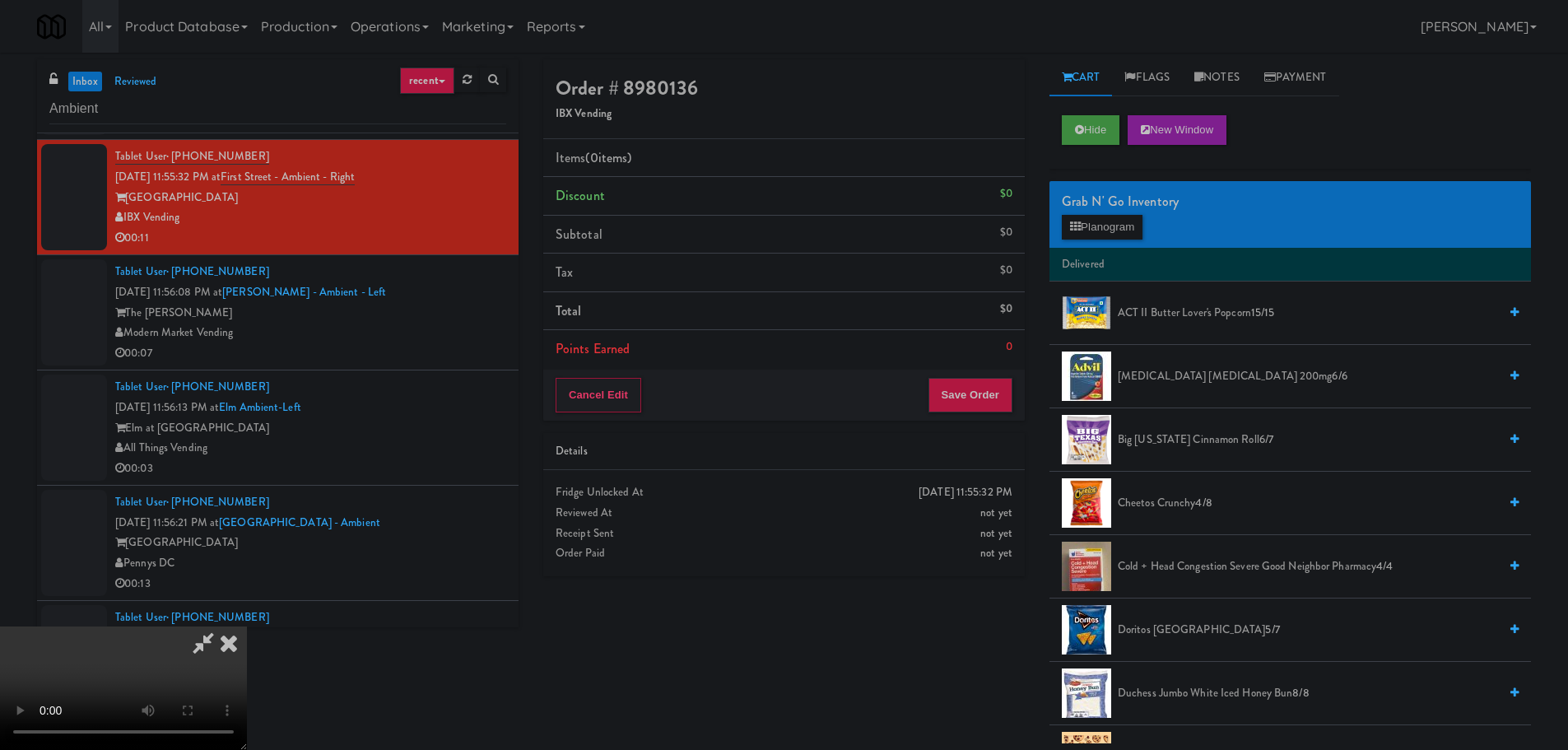
drag, startPoint x: 744, startPoint y: 512, endPoint x: 760, endPoint y: 518, distance: 17.1
click at [247, 626] on video at bounding box center [123, 688] width 247 height 124
drag, startPoint x: 721, startPoint y: 573, endPoint x: 711, endPoint y: 562, distance: 14.9
click at [247, 626] on video at bounding box center [123, 688] width 247 height 124
drag, startPoint x: 693, startPoint y: 461, endPoint x: 737, endPoint y: 460, distance: 44.0
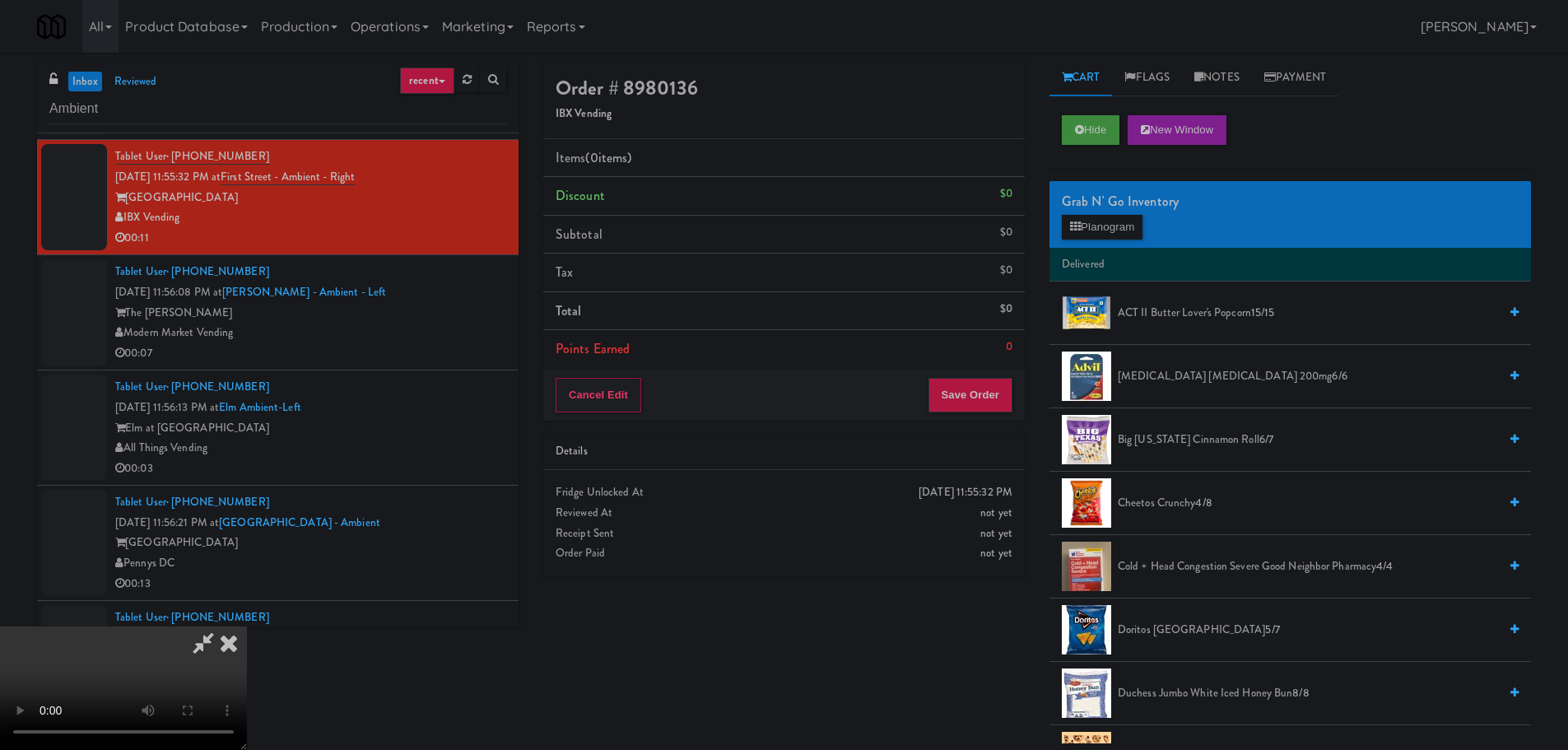
click at [247, 626] on video at bounding box center [123, 688] width 247 height 124
drag, startPoint x: 617, startPoint y: 509, endPoint x: 627, endPoint y: 504, distance: 11.2
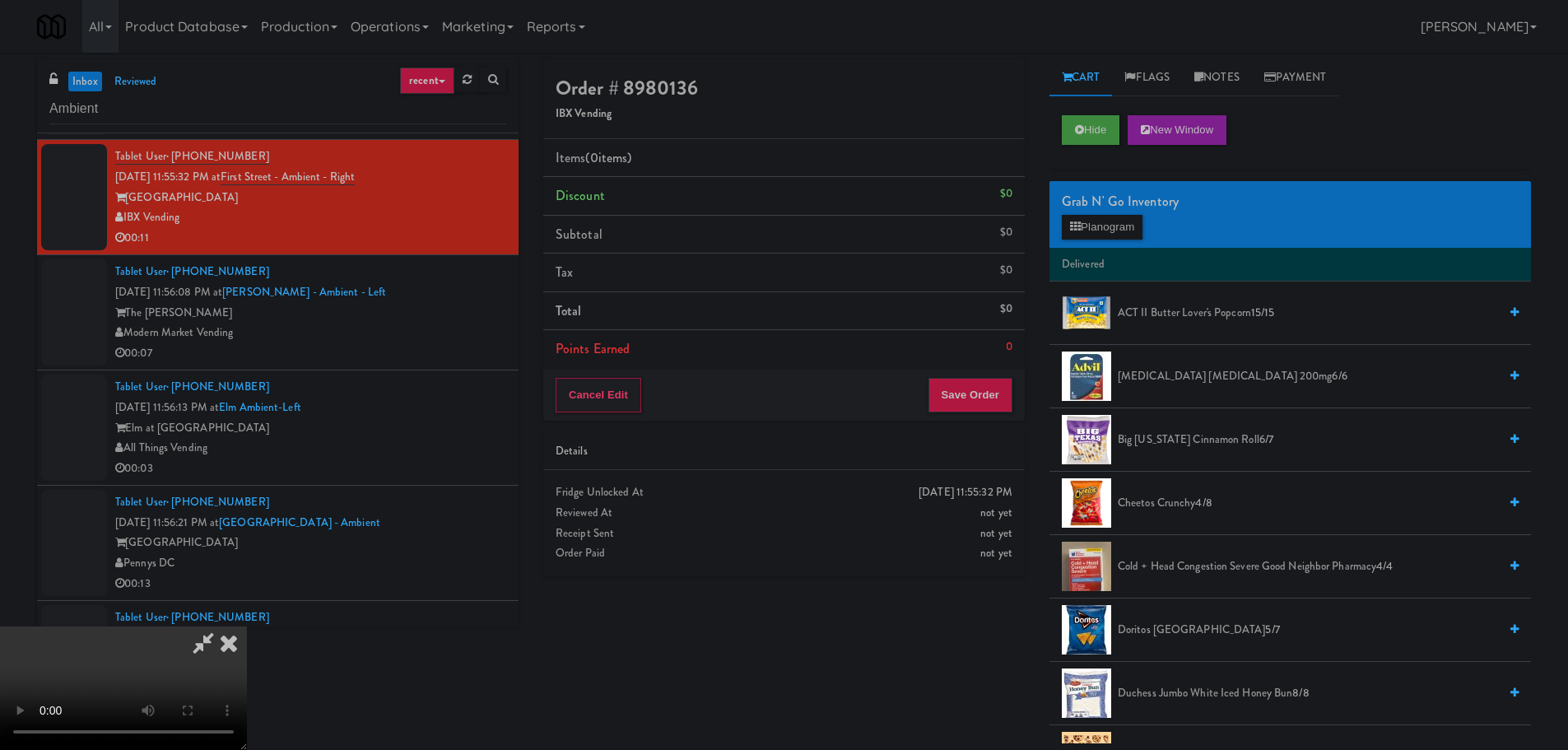
click at [247, 626] on video at bounding box center [123, 688] width 247 height 124
click at [1119, 213] on div "Grab N' Go Inventory Planogram" at bounding box center [1290, 214] width 481 height 66
click at [1122, 219] on button "Planogram" at bounding box center [1102, 227] width 81 height 25
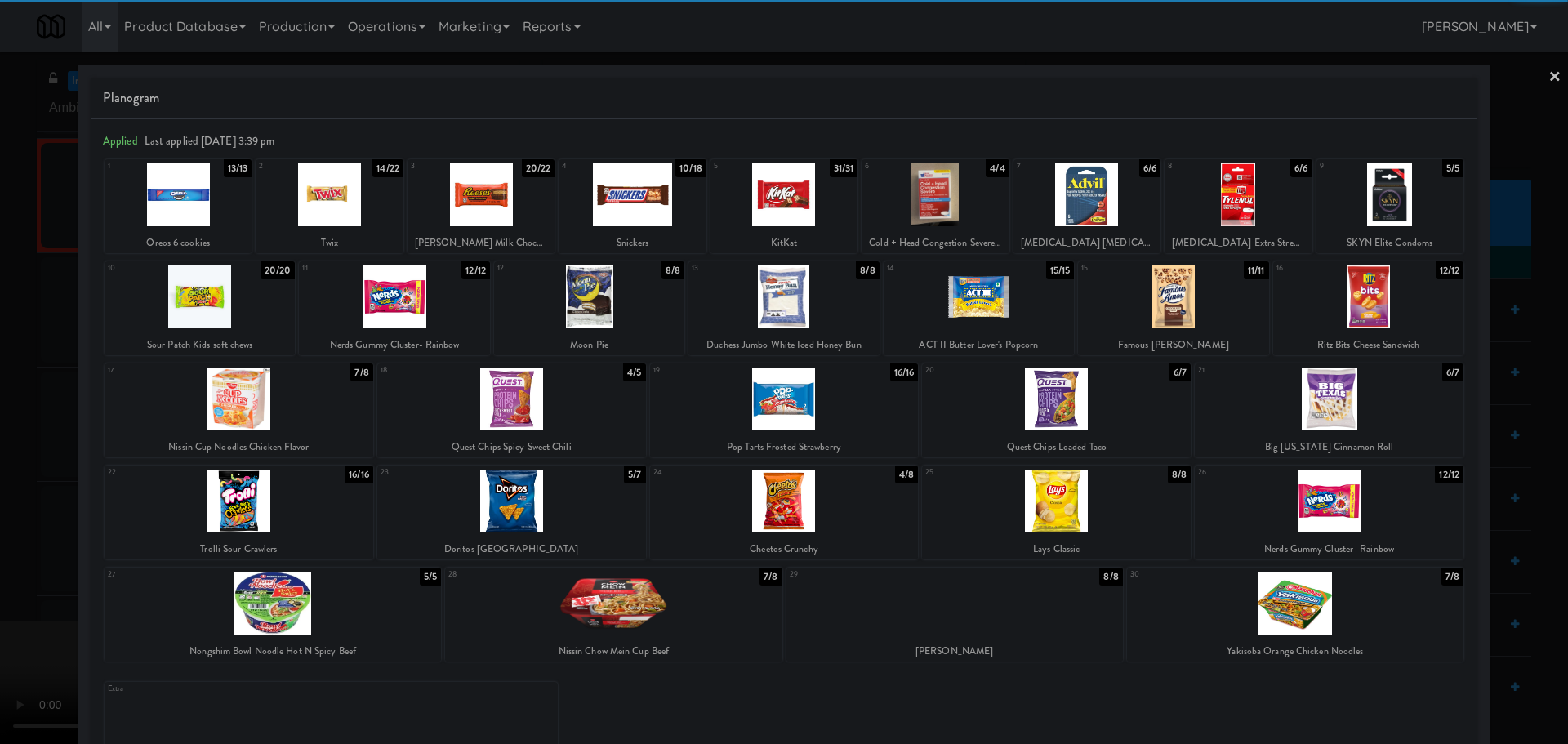
click at [1407, 203] on div at bounding box center [1389, 195] width 147 height 63
click at [0, 386] on div at bounding box center [784, 372] width 1568 height 744
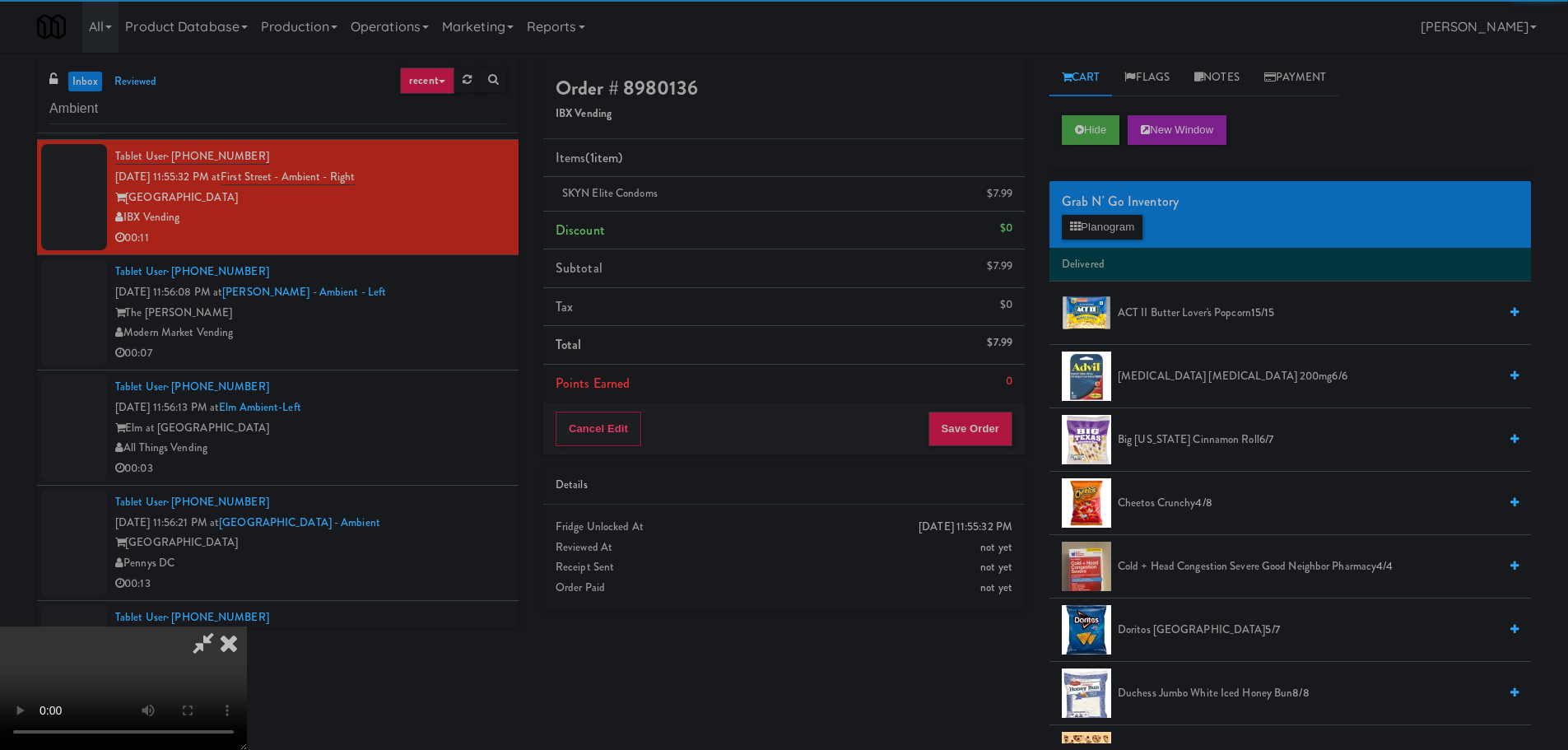
drag, startPoint x: 471, startPoint y: 309, endPoint x: 576, endPoint y: 317, distance: 105.3
click at [247, 626] on video at bounding box center [123, 688] width 247 height 124
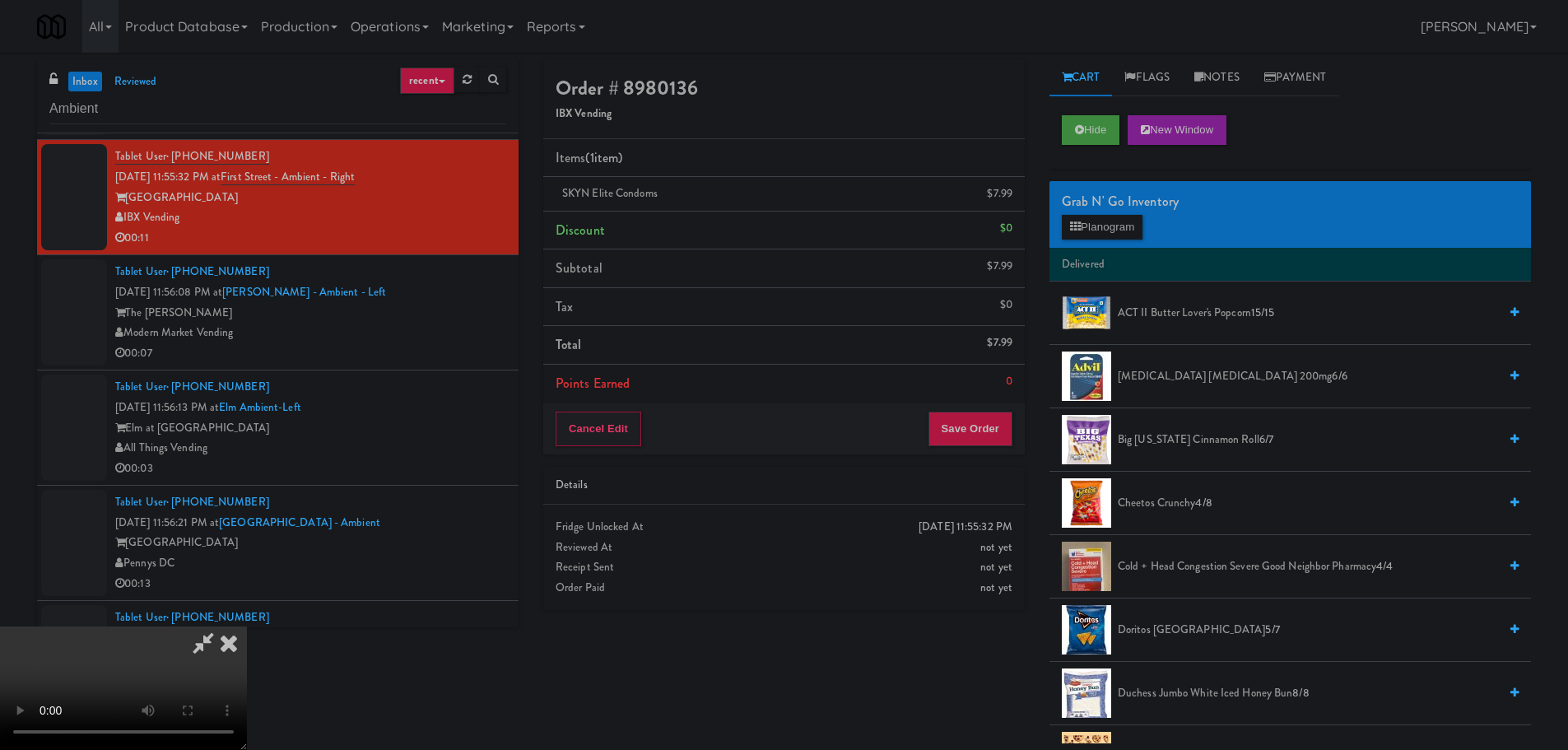
click at [247, 626] on video at bounding box center [123, 688] width 247 height 124
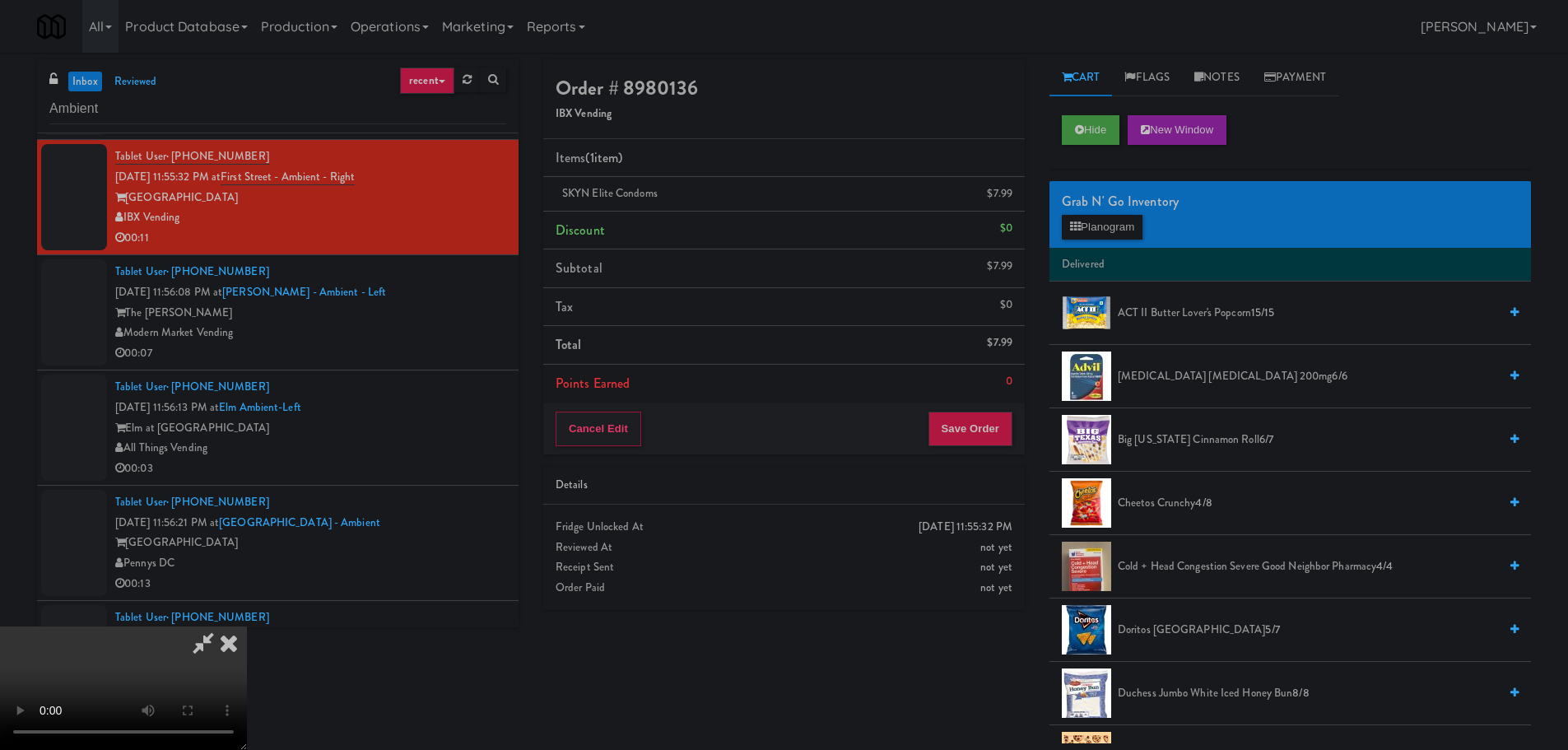
click at [247, 626] on video at bounding box center [123, 688] width 247 height 124
drag, startPoint x: 678, startPoint y: 481, endPoint x: 704, endPoint y: 485, distance: 26.3
click at [247, 626] on video at bounding box center [123, 688] width 247 height 124
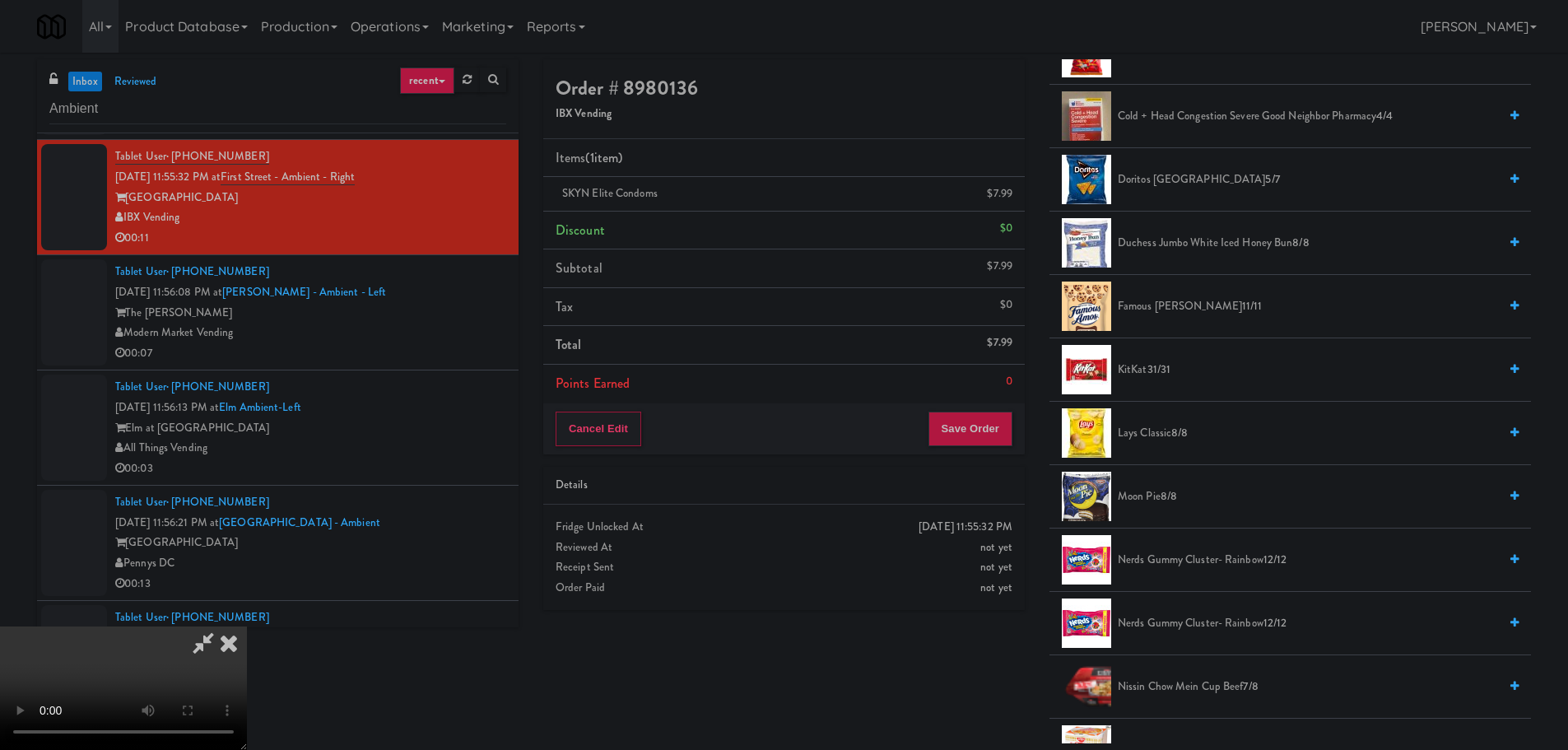
scroll to position [329, 0]
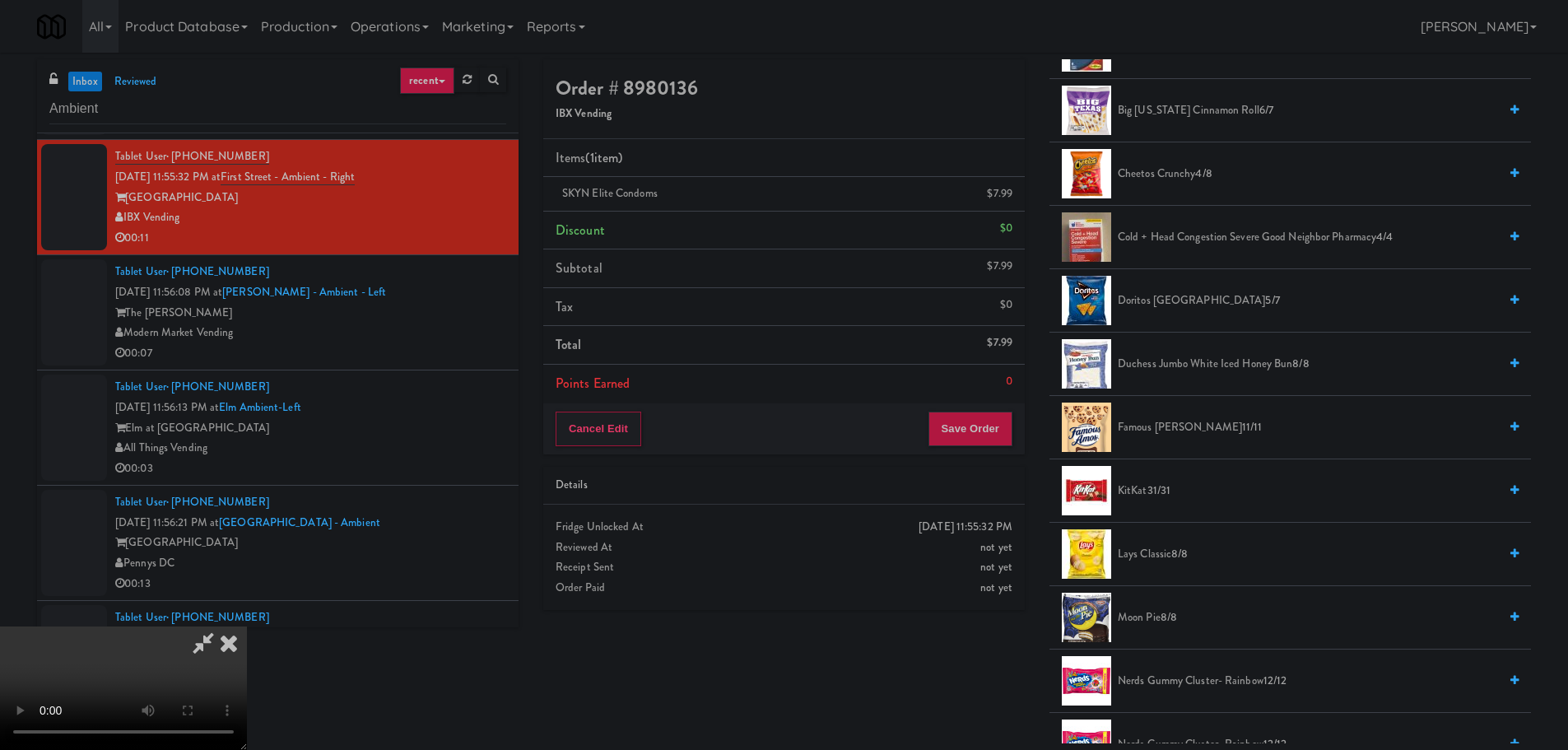
click at [1161, 487] on span "31/31" at bounding box center [1159, 490] width 24 height 15
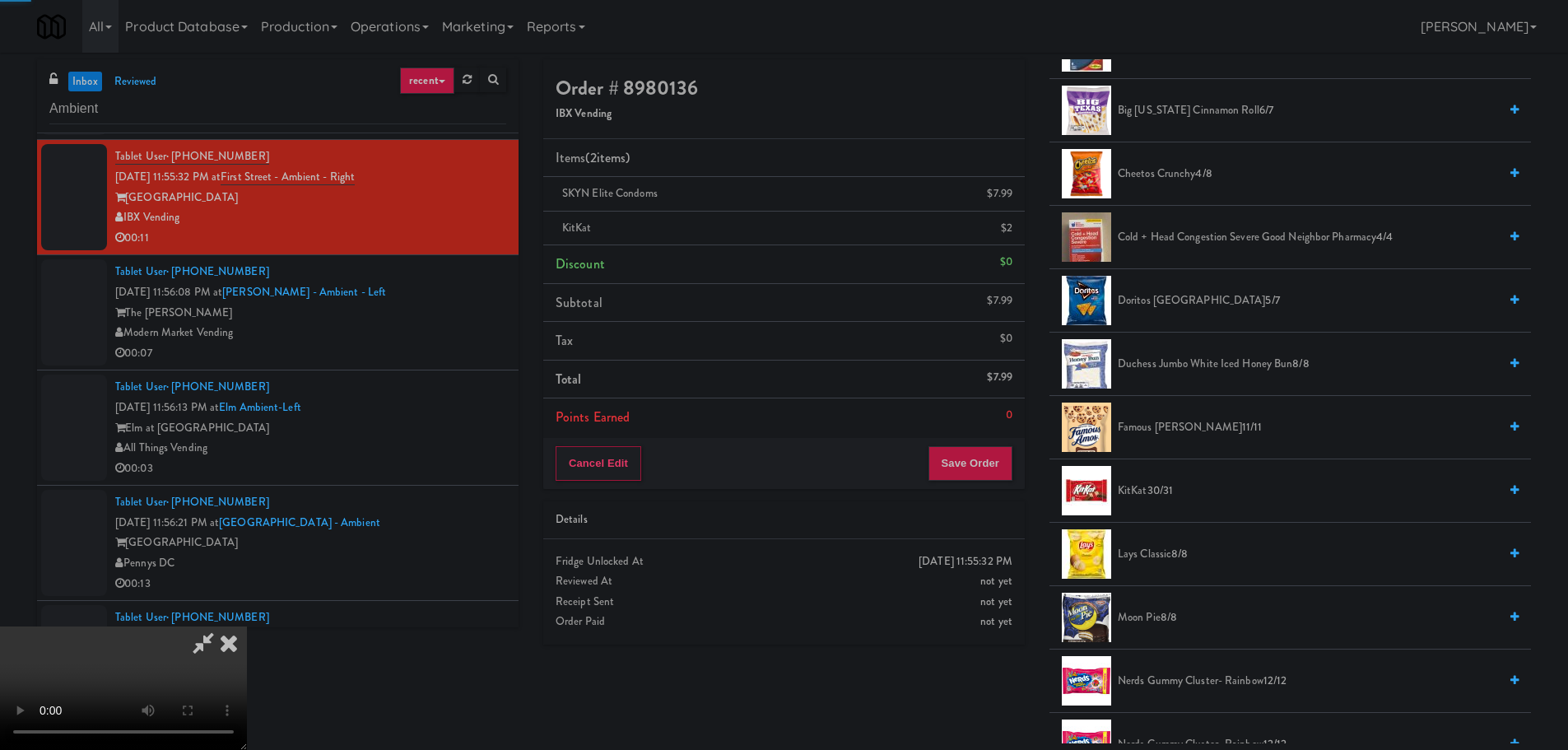
click at [247, 626] on video at bounding box center [123, 688] width 247 height 124
click at [976, 472] on button "Save Order" at bounding box center [970, 463] width 84 height 35
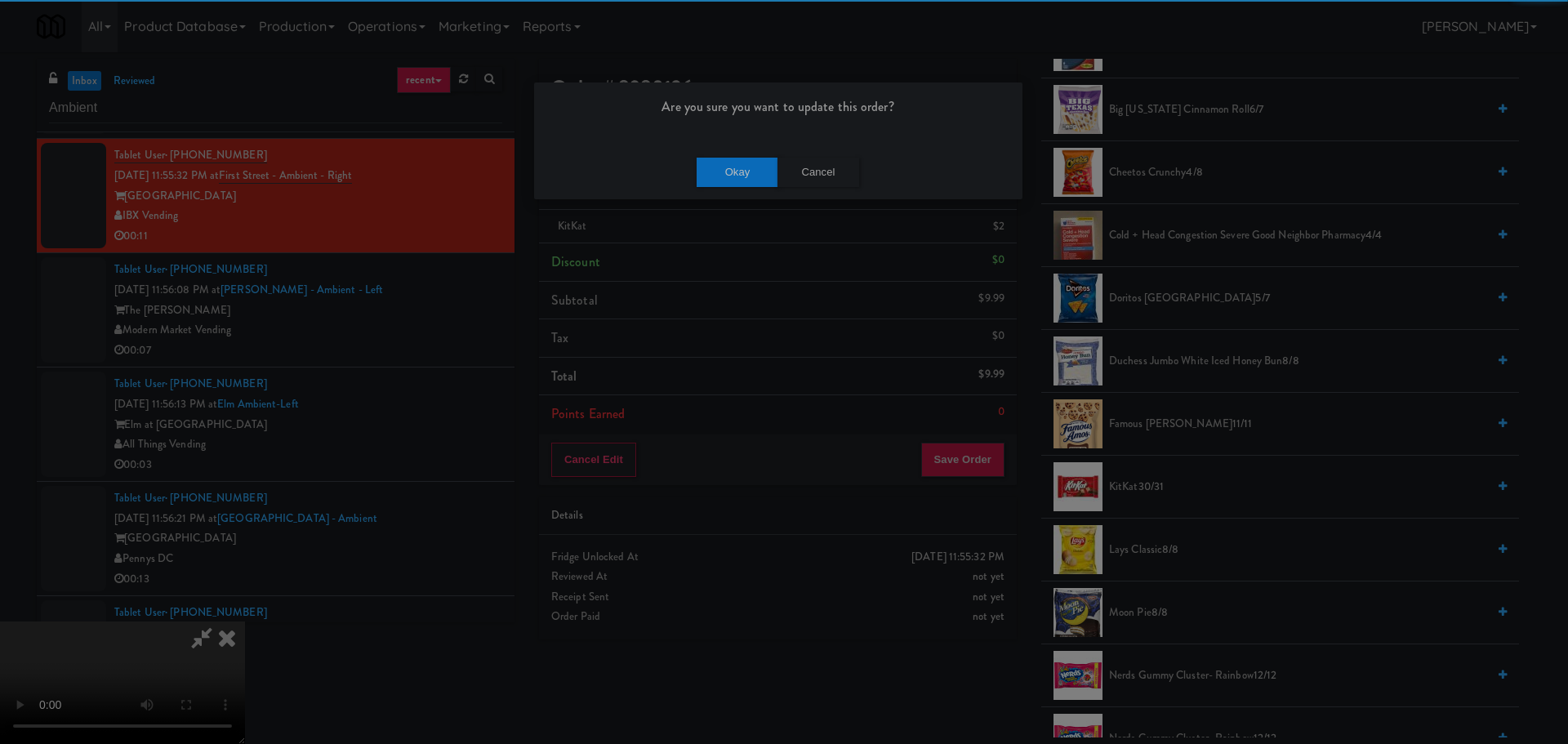
click at [747, 185] on div "Okay Cancel" at bounding box center [778, 172] width 488 height 55
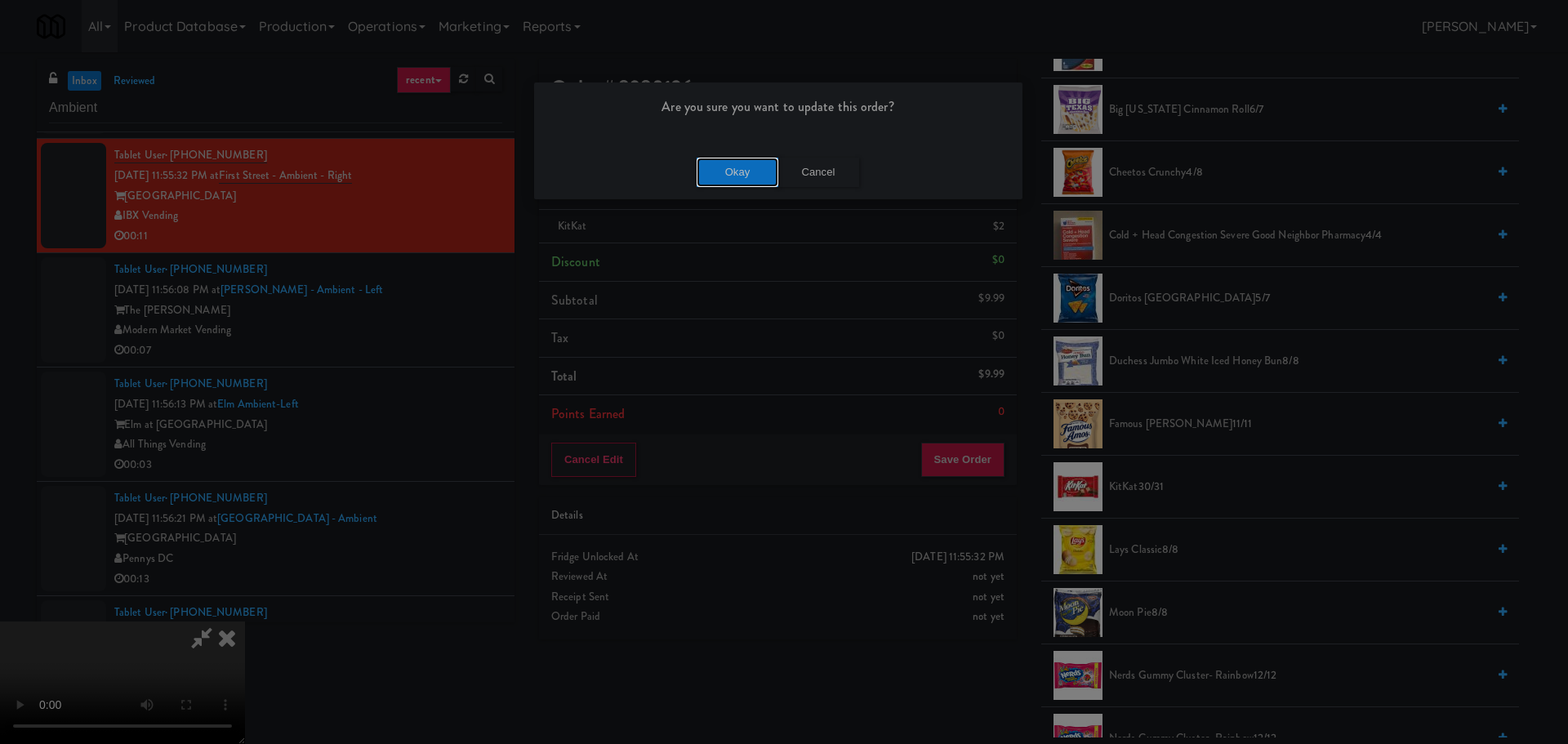
click at [748, 184] on button "Okay" at bounding box center [738, 172] width 81 height 30
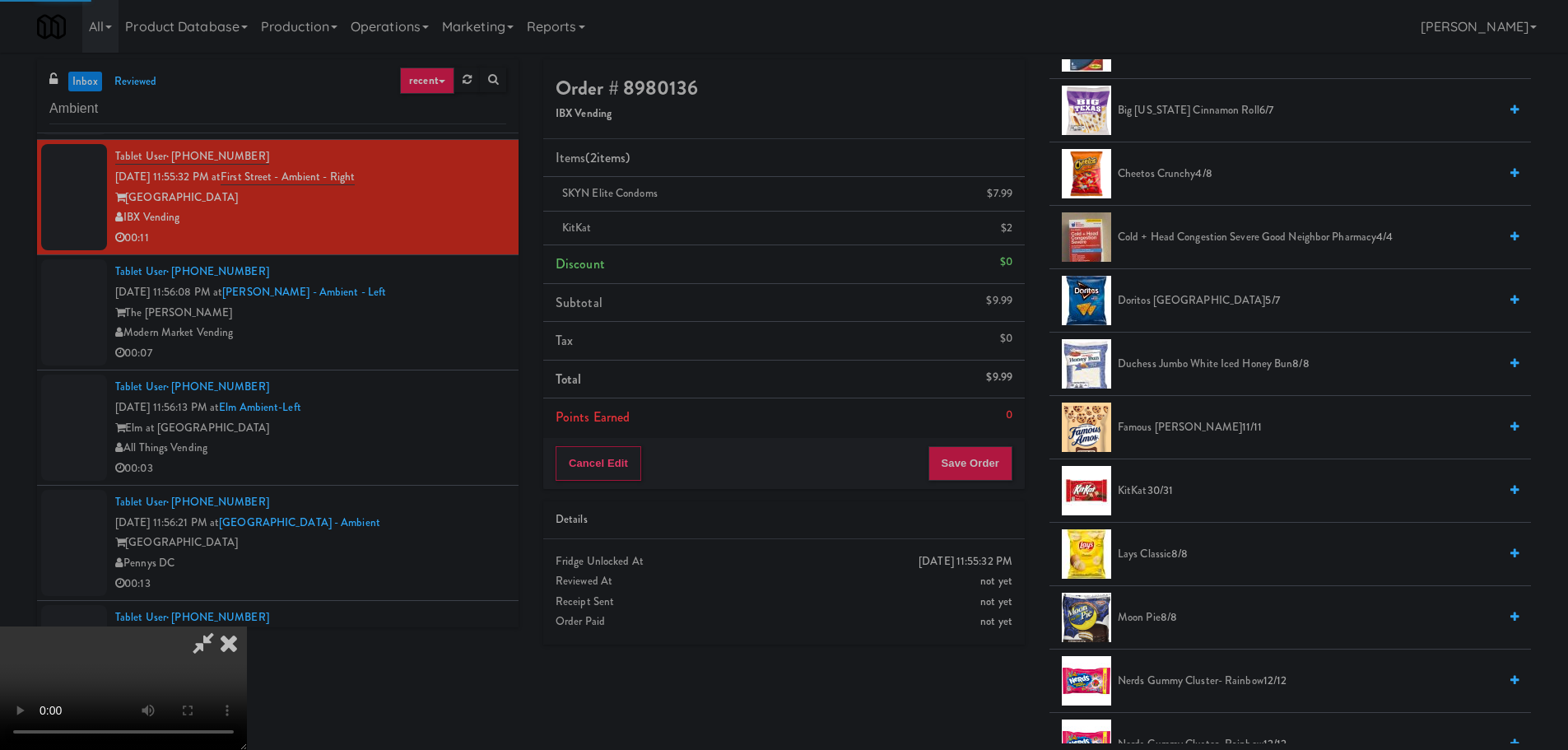
scroll to position [0, 0]
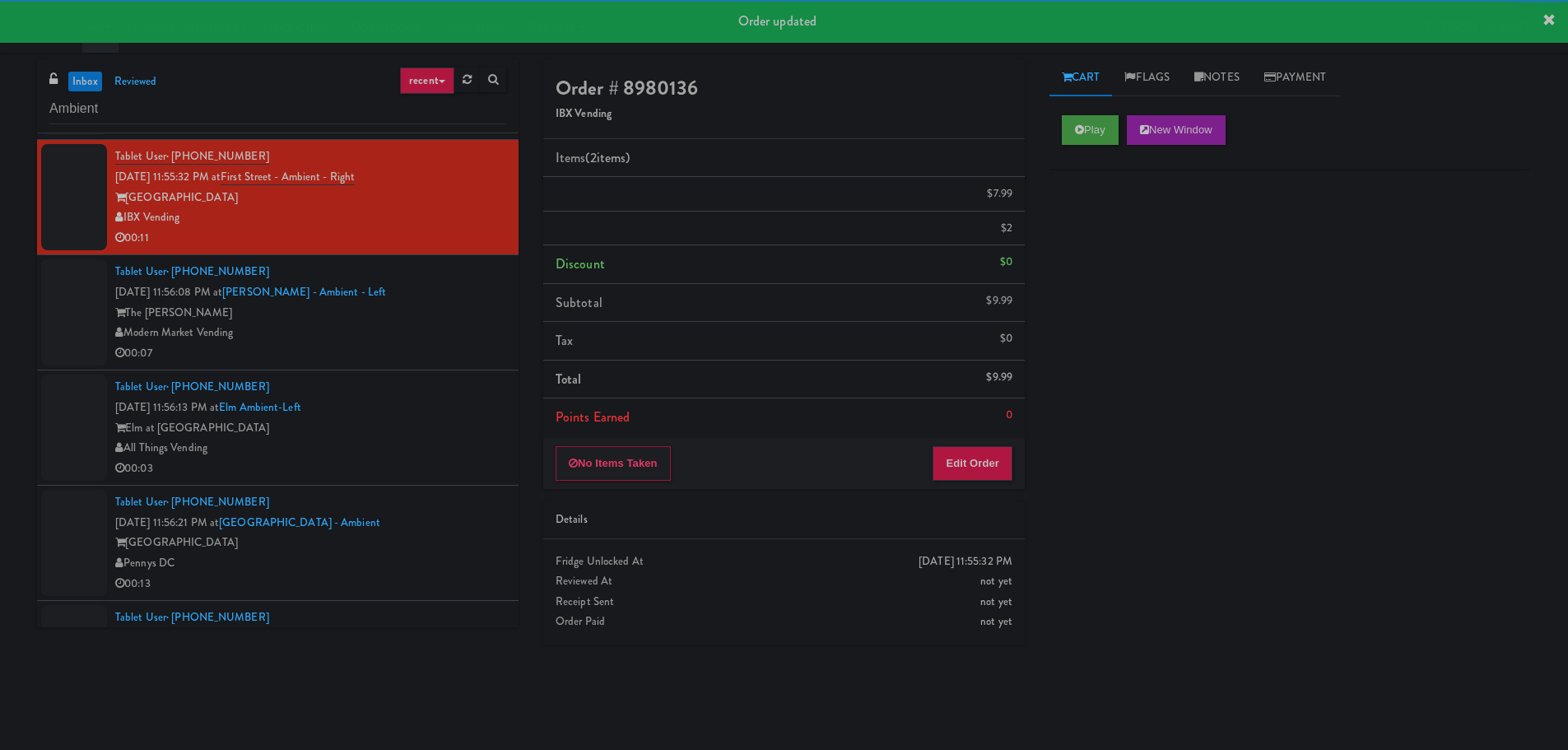
click at [451, 332] on div "Modern Market Vending" at bounding box center [311, 333] width 391 height 21
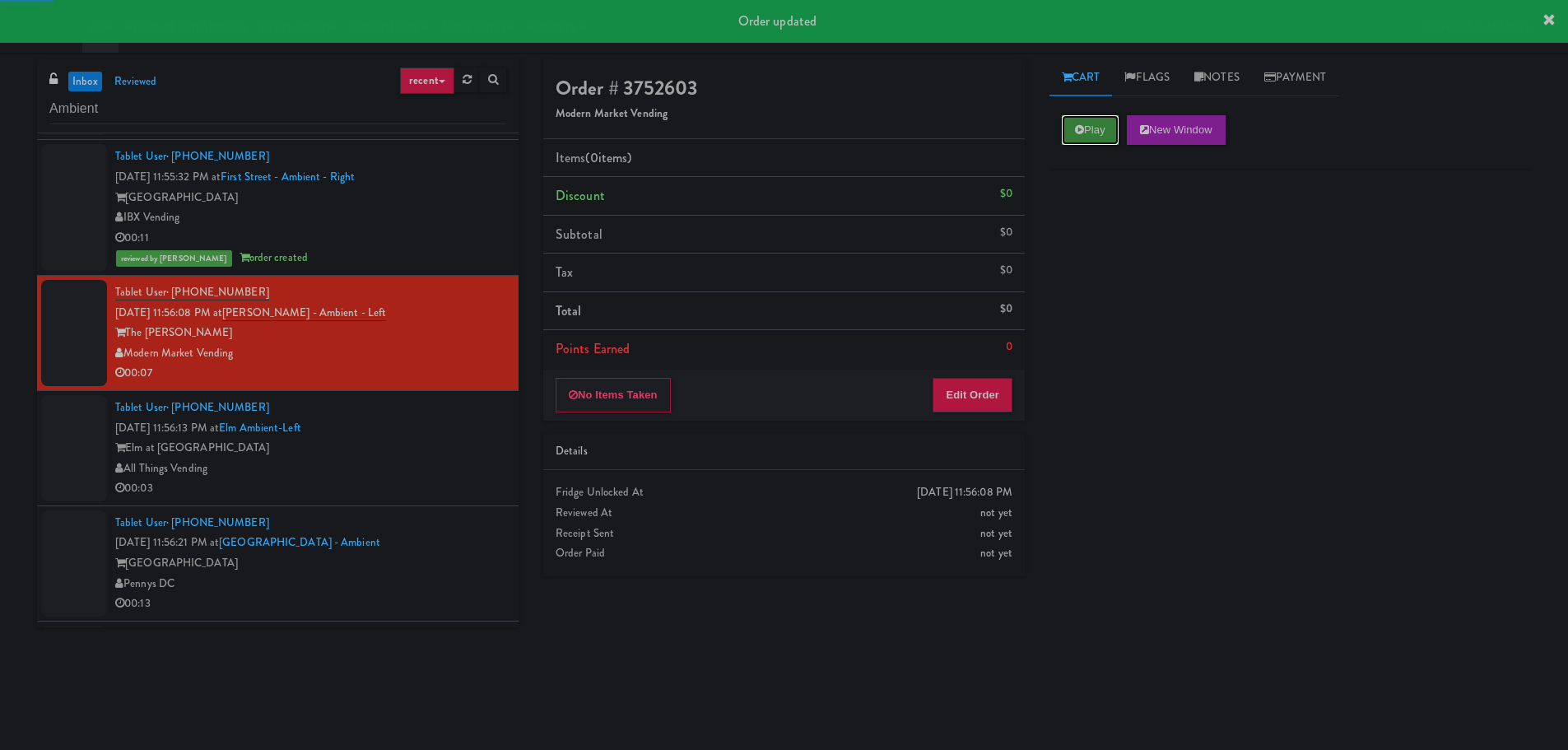
click at [1102, 135] on button "Play" at bounding box center [1090, 130] width 56 height 30
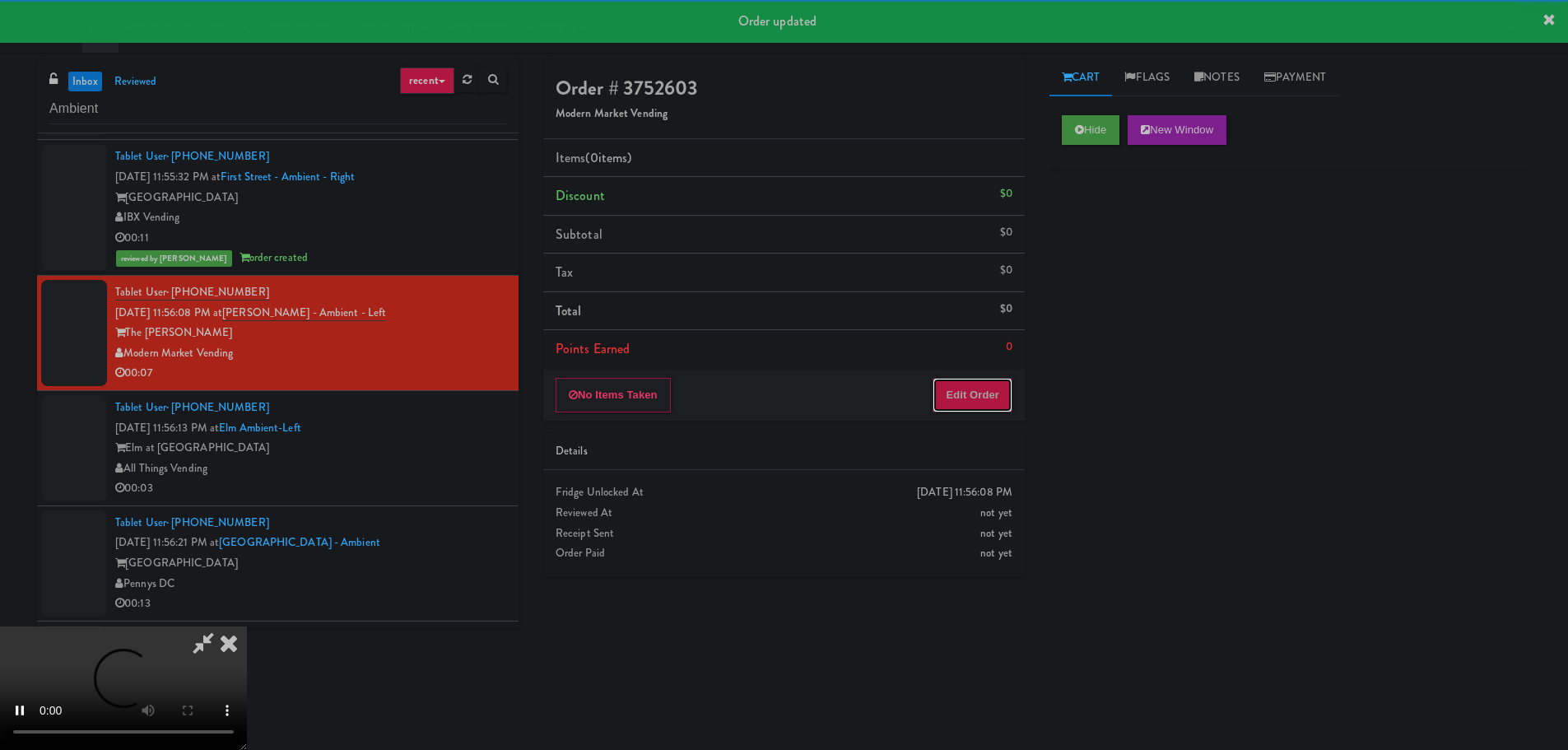
click at [997, 397] on button "Edit Order" at bounding box center [973, 395] width 80 height 35
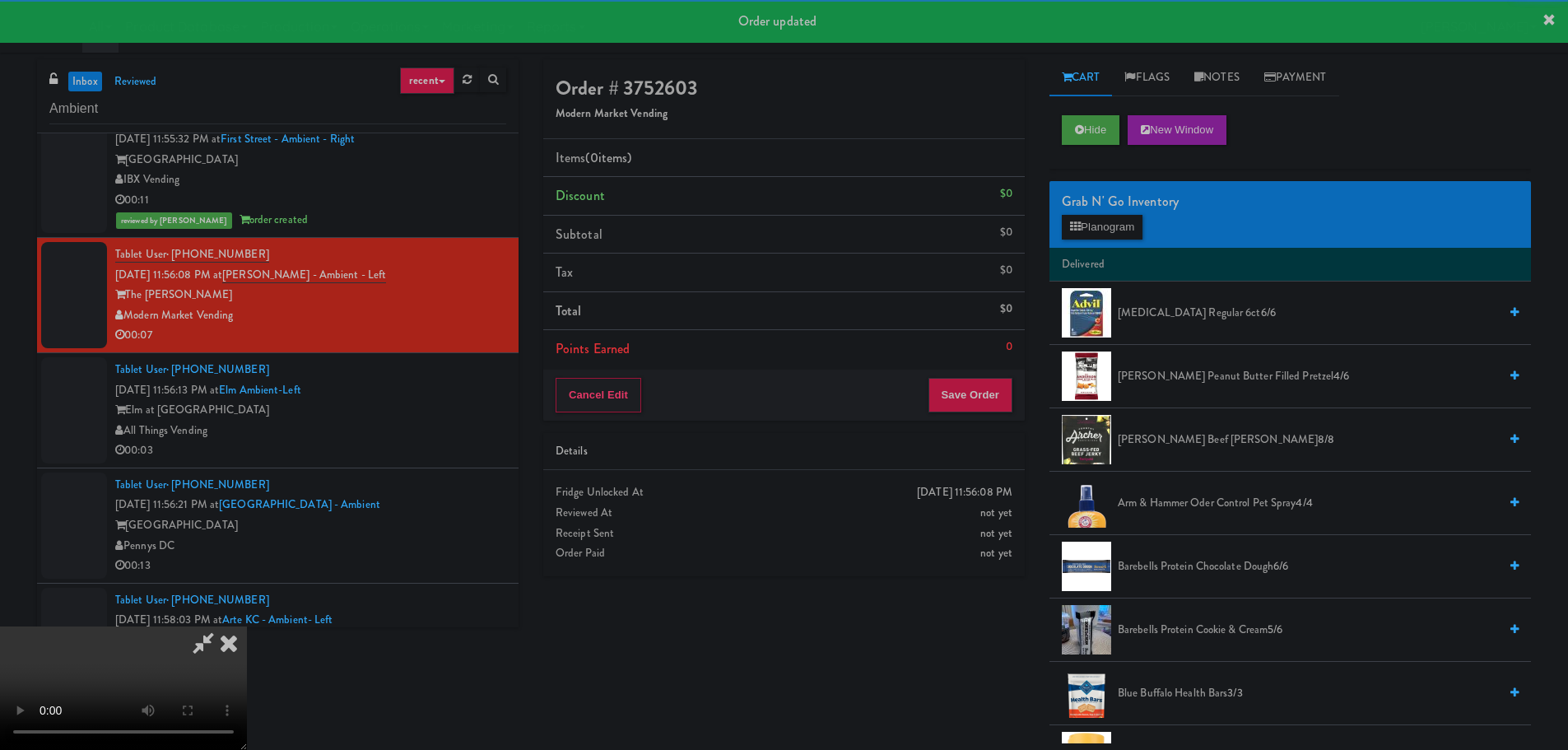
scroll to position [2306, 0]
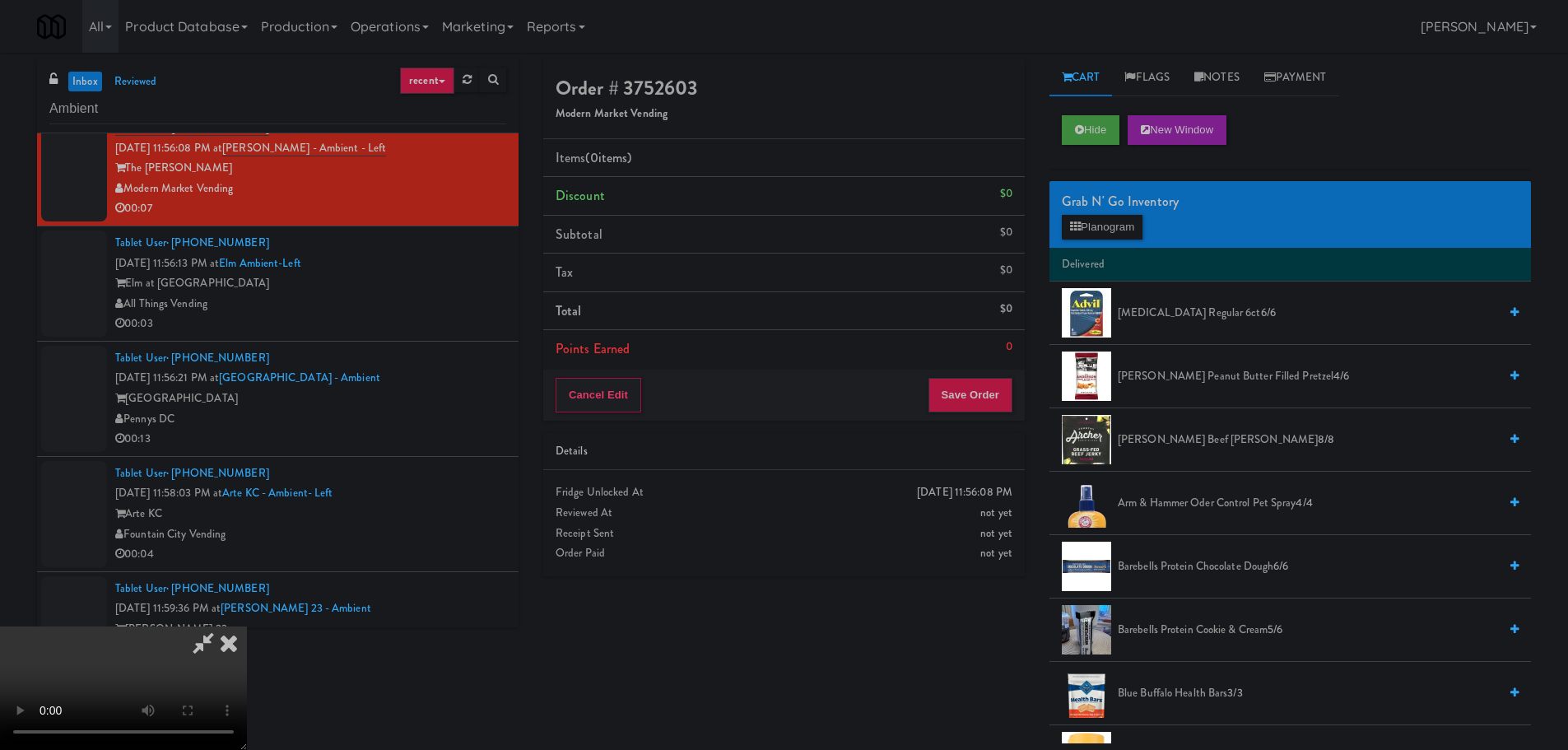
click at [247, 626] on video at bounding box center [123, 688] width 247 height 124
click at [1125, 221] on button "Planogram" at bounding box center [1102, 227] width 81 height 25
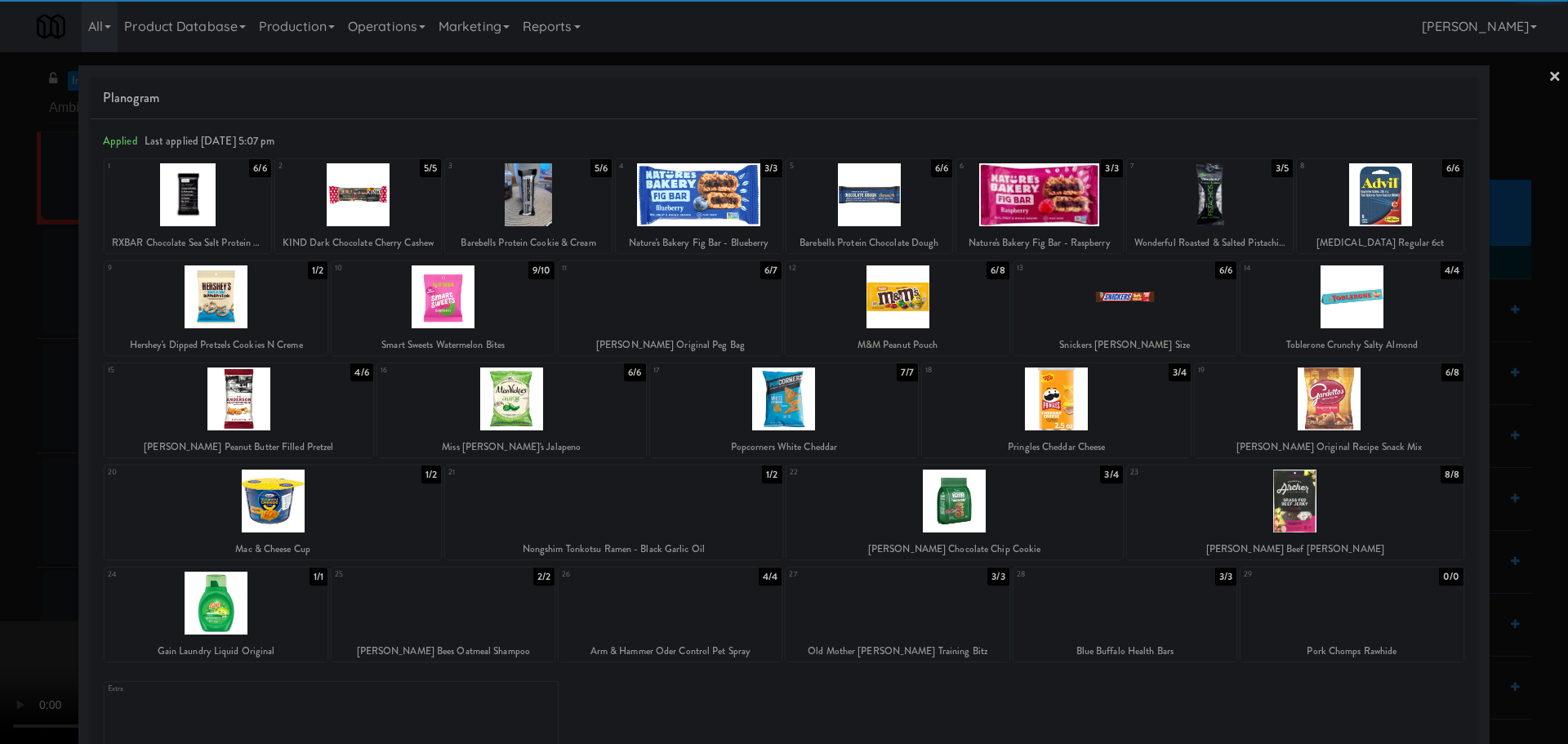
click at [942, 518] on div at bounding box center [954, 501] width 337 height 63
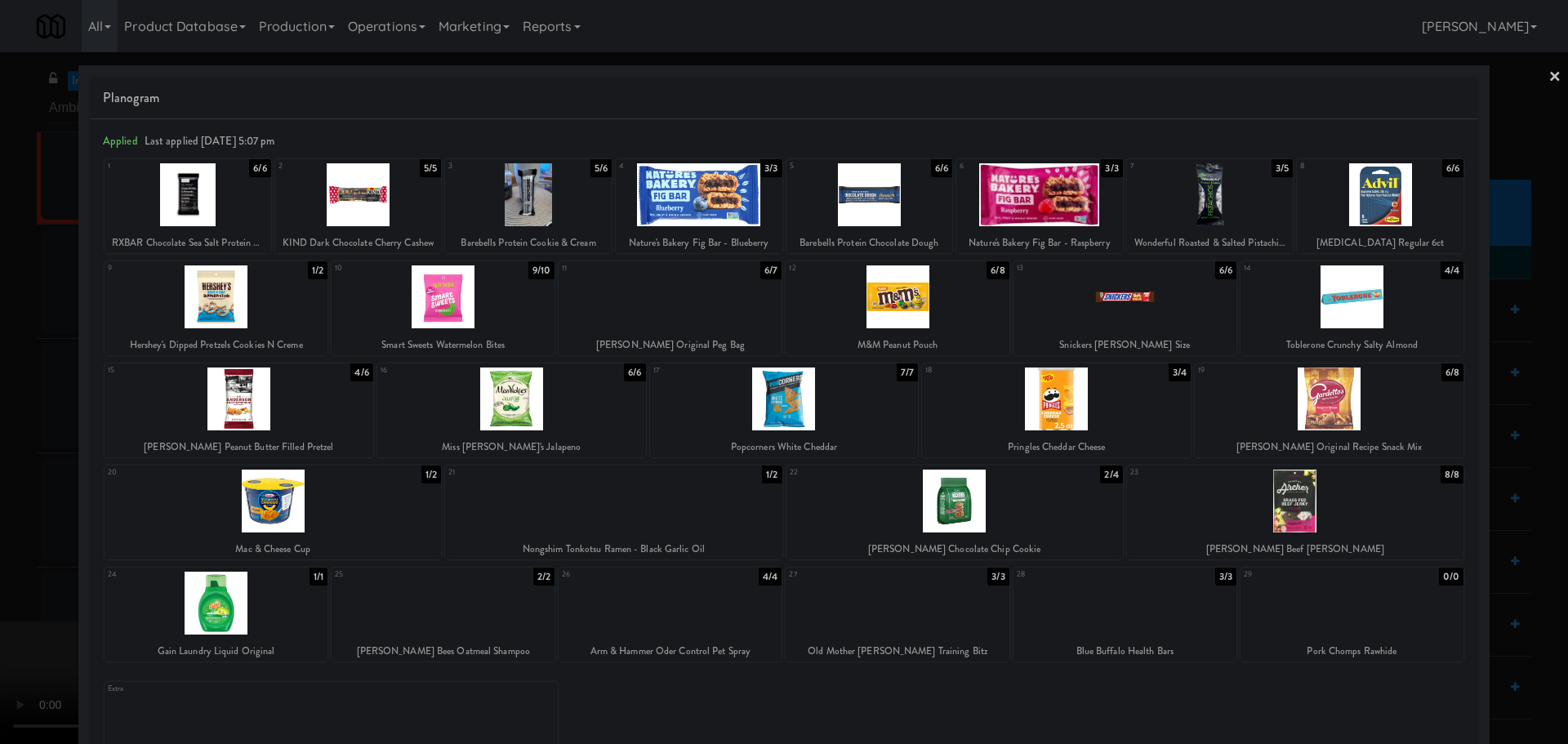
click at [899, 499] on div at bounding box center [954, 501] width 337 height 63
click at [0, 441] on div at bounding box center [784, 372] width 1568 height 744
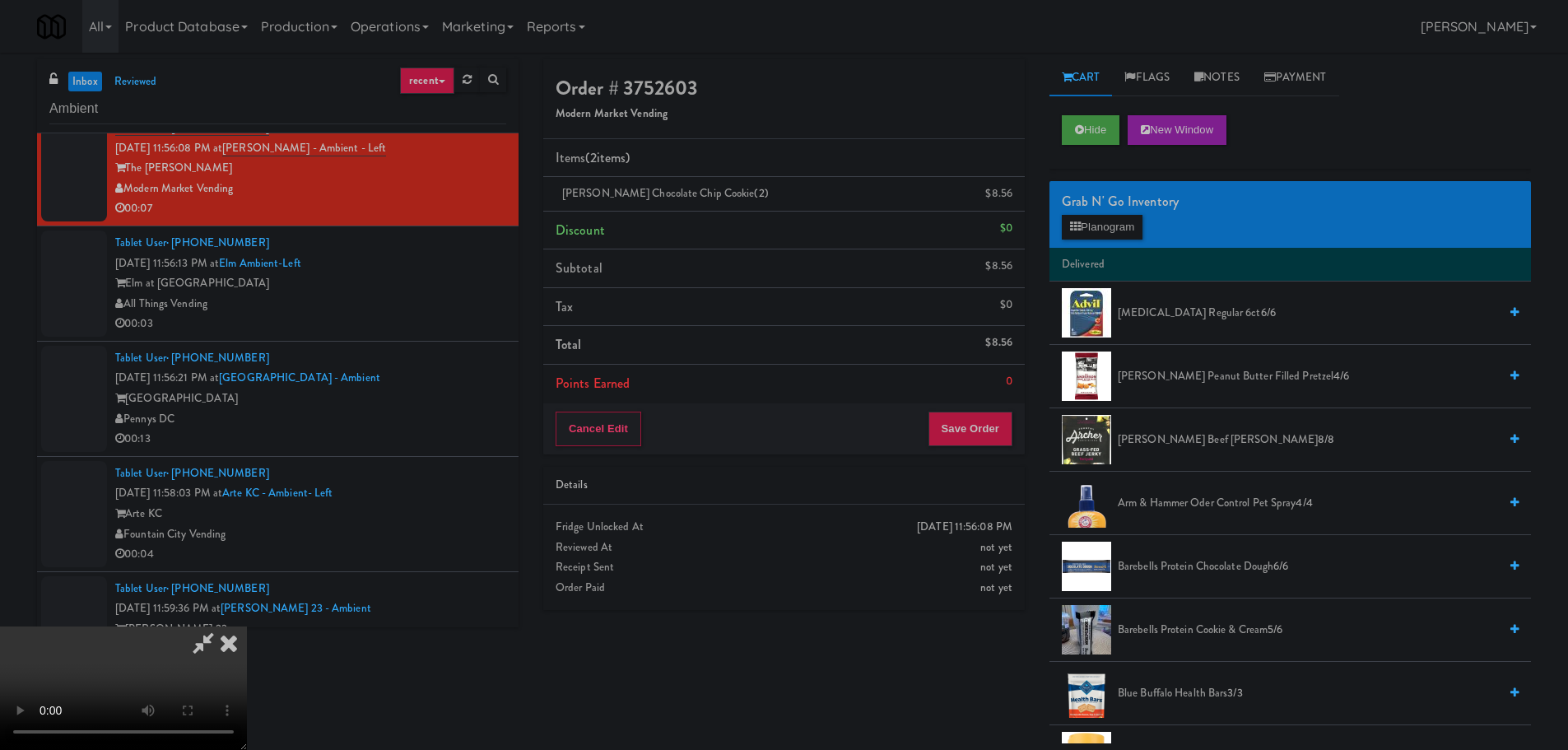
click at [247, 626] on video at bounding box center [123, 688] width 247 height 124
click at [971, 440] on button "Save Order" at bounding box center [970, 429] width 84 height 35
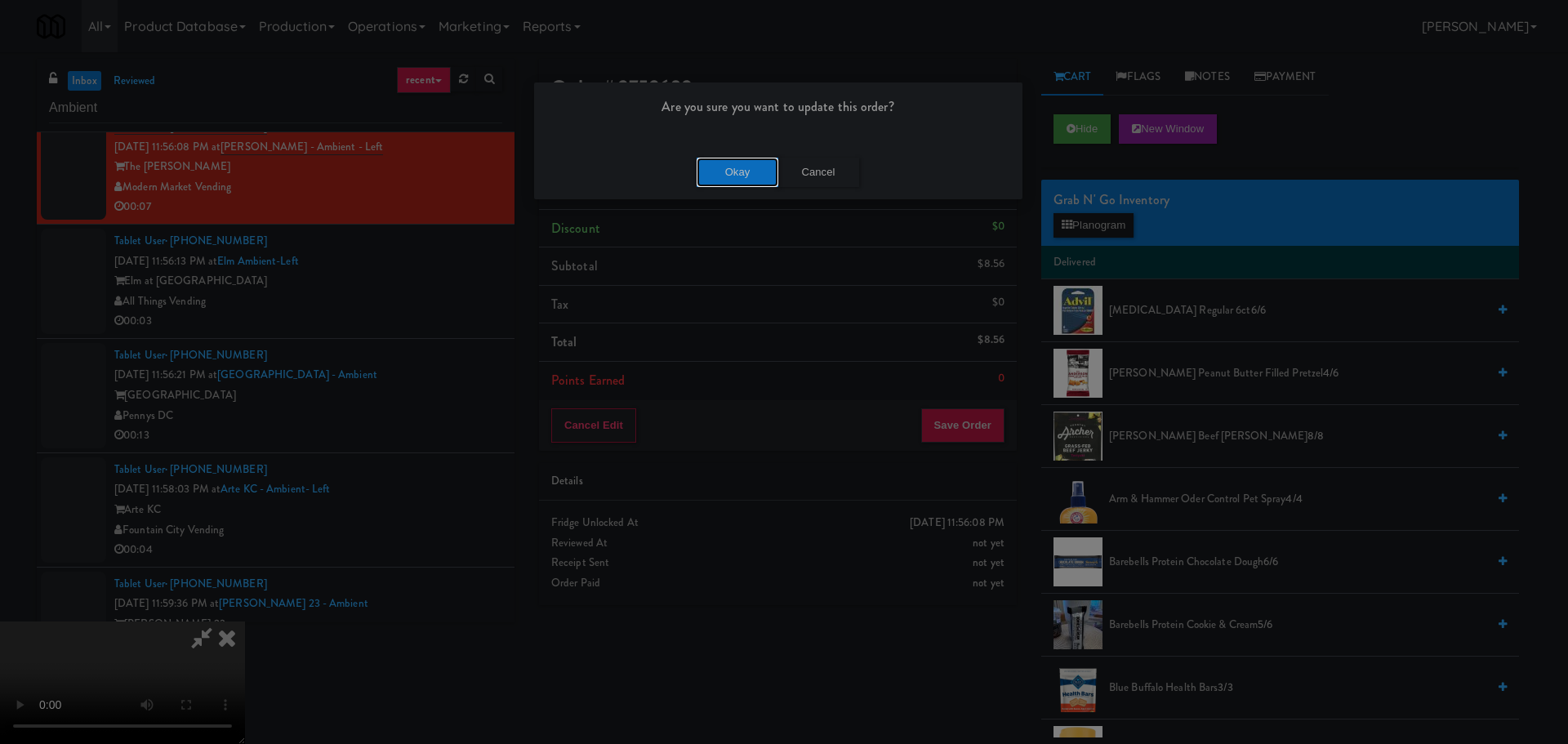
click at [750, 173] on button "Okay" at bounding box center [738, 172] width 81 height 30
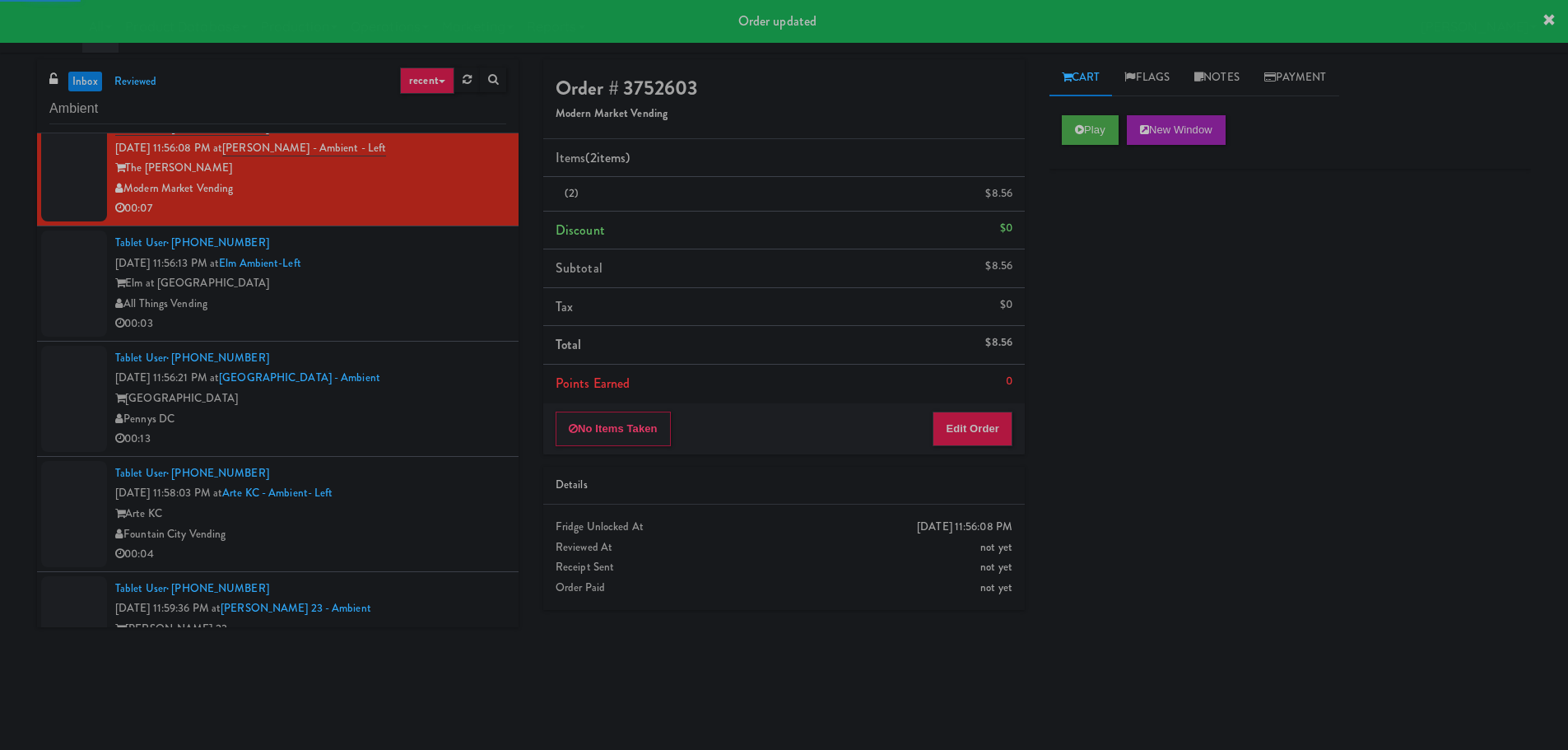
click at [467, 330] on div "00:03" at bounding box center [311, 324] width 391 height 21
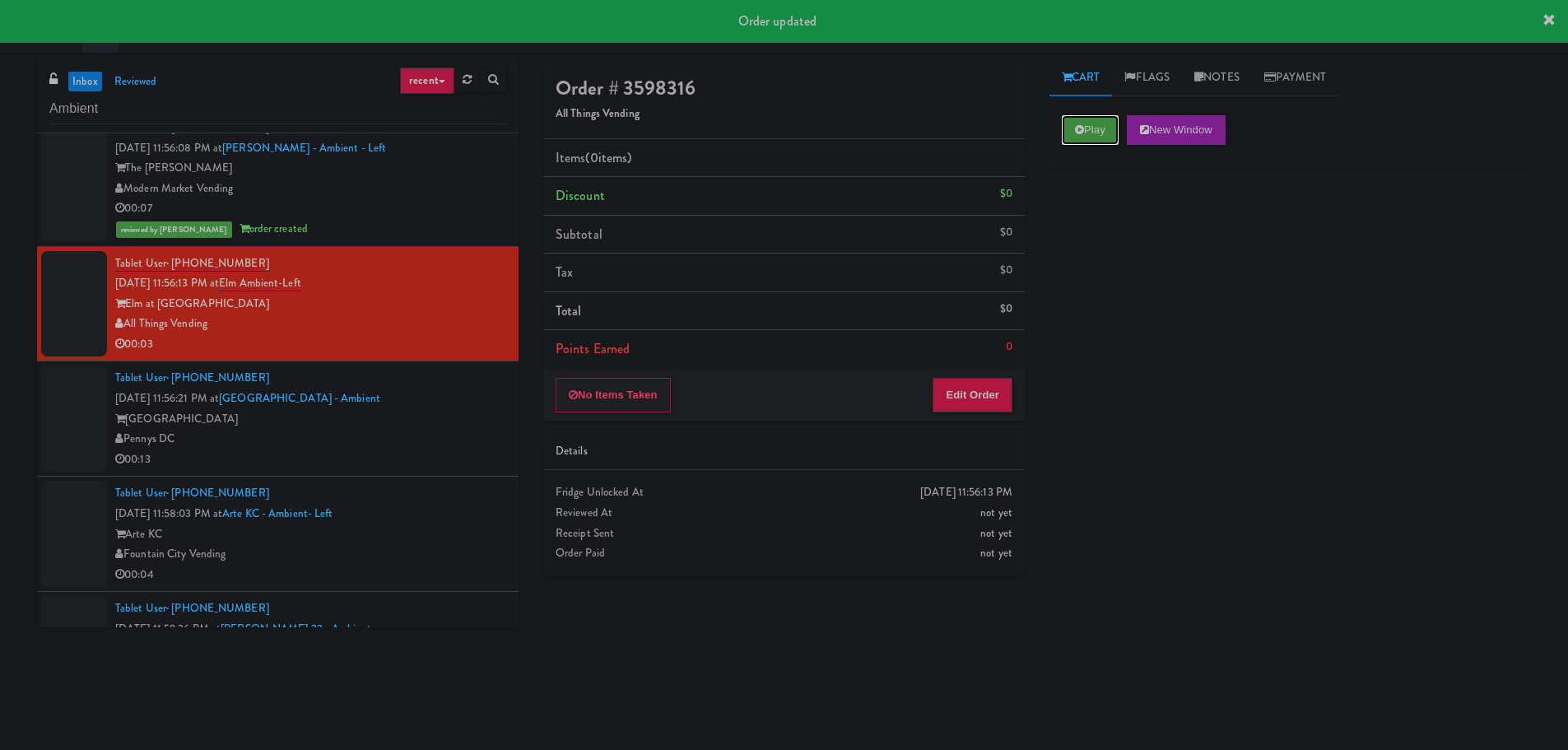
click at [1083, 128] on icon at bounding box center [1079, 130] width 9 height 11
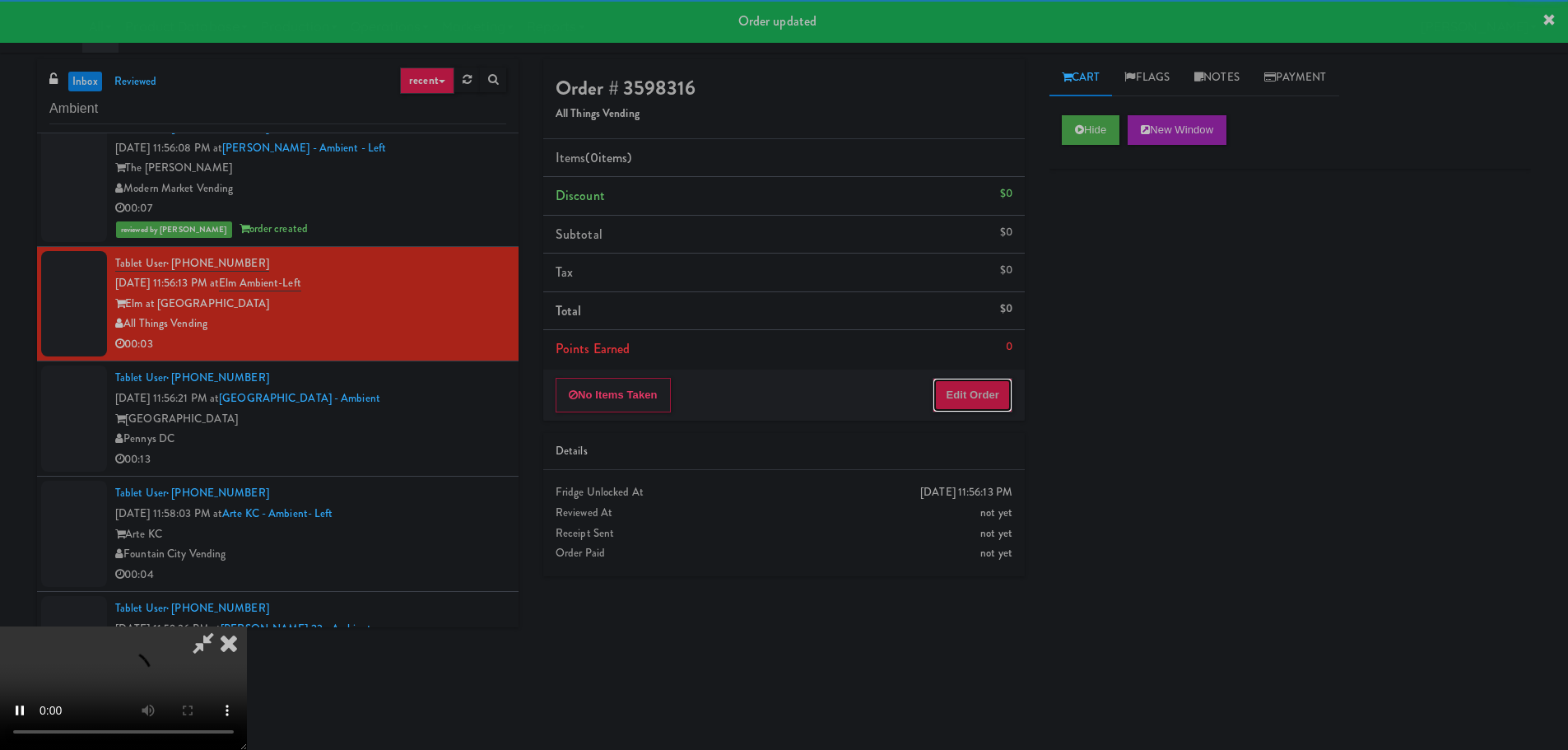
click at [986, 406] on button "Edit Order" at bounding box center [973, 395] width 80 height 35
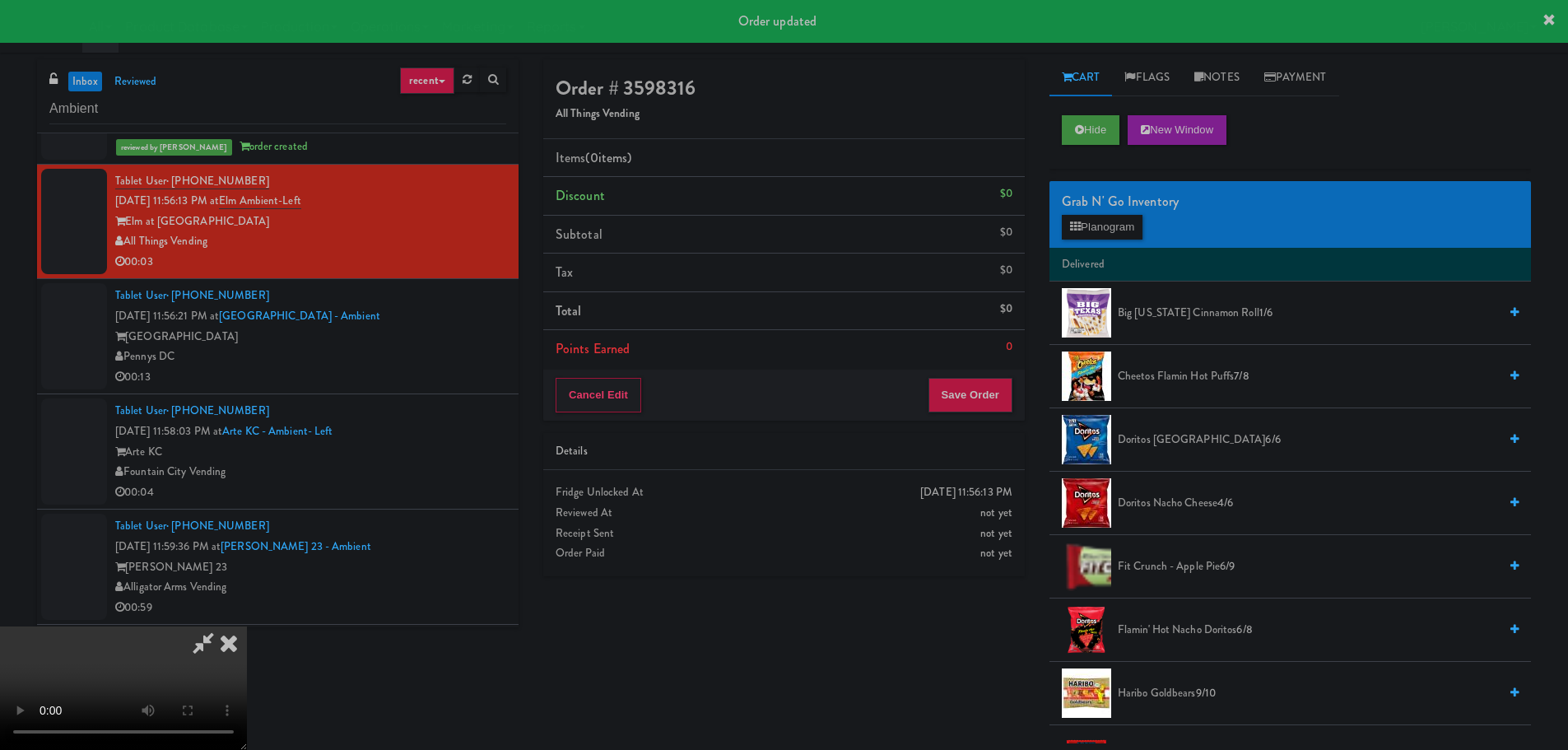
scroll to position [283, 0]
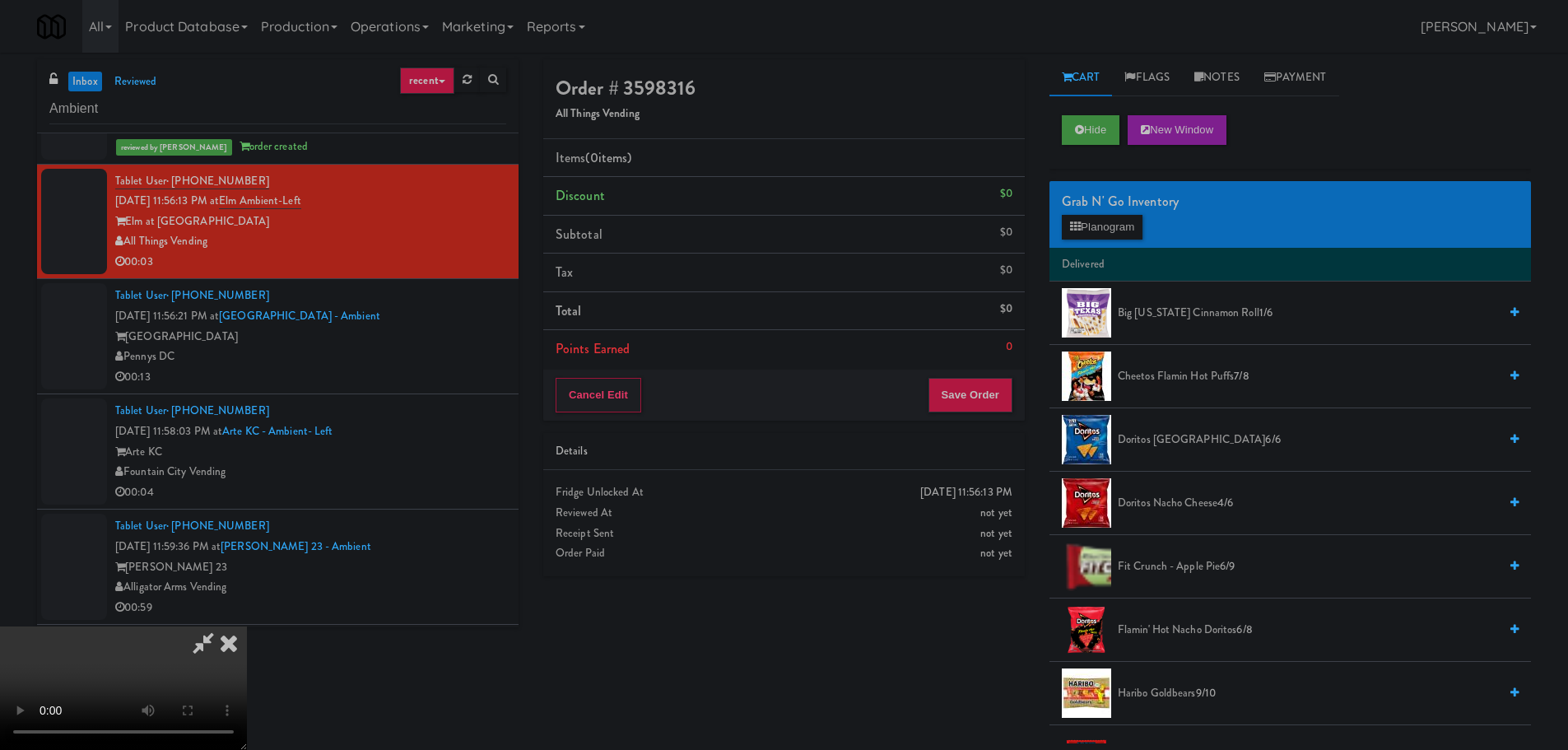
click at [247, 626] on video at bounding box center [123, 688] width 247 height 124
click at [1136, 226] on button "Planogram" at bounding box center [1102, 227] width 81 height 25
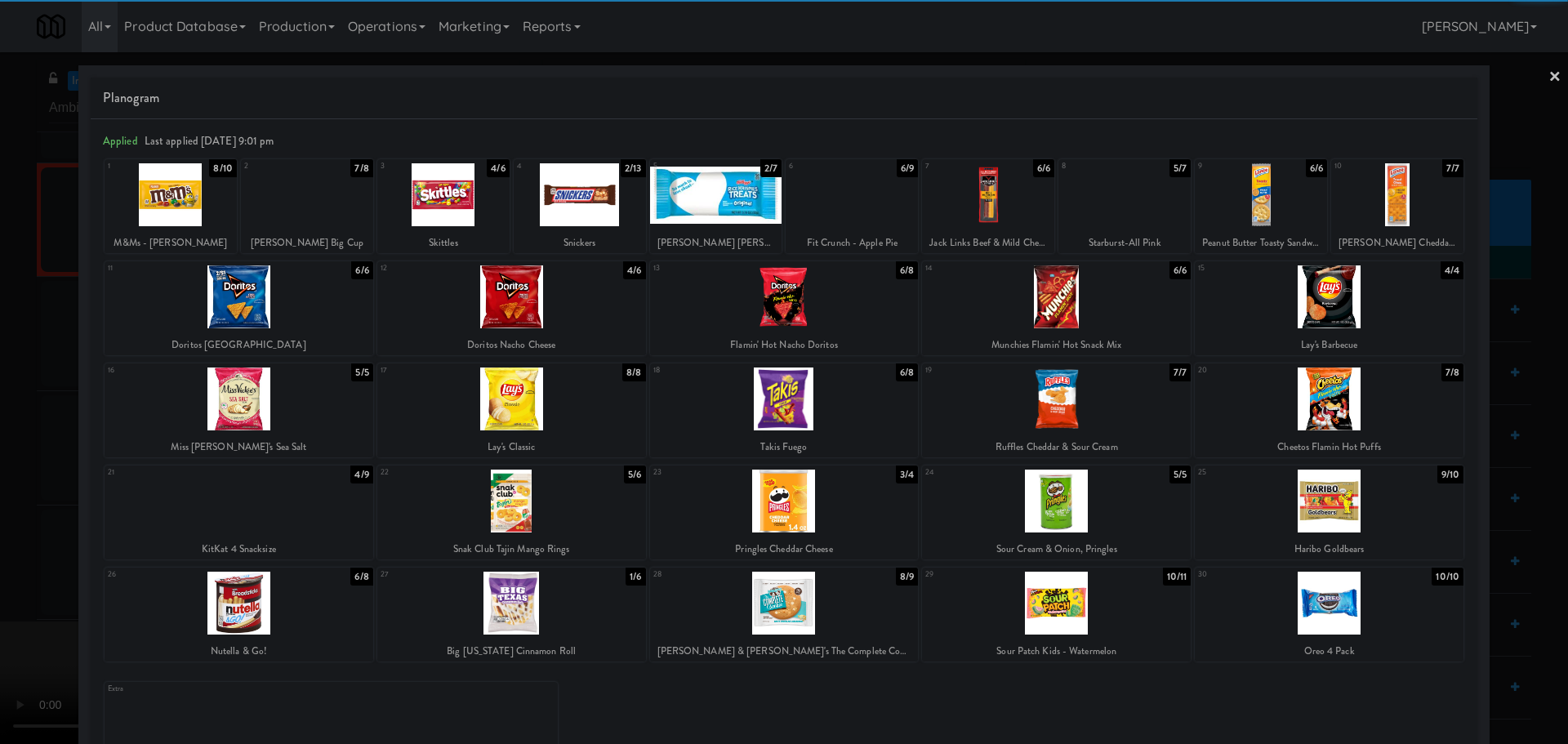
click at [1113, 212] on div at bounding box center [1124, 195] width 133 height 63
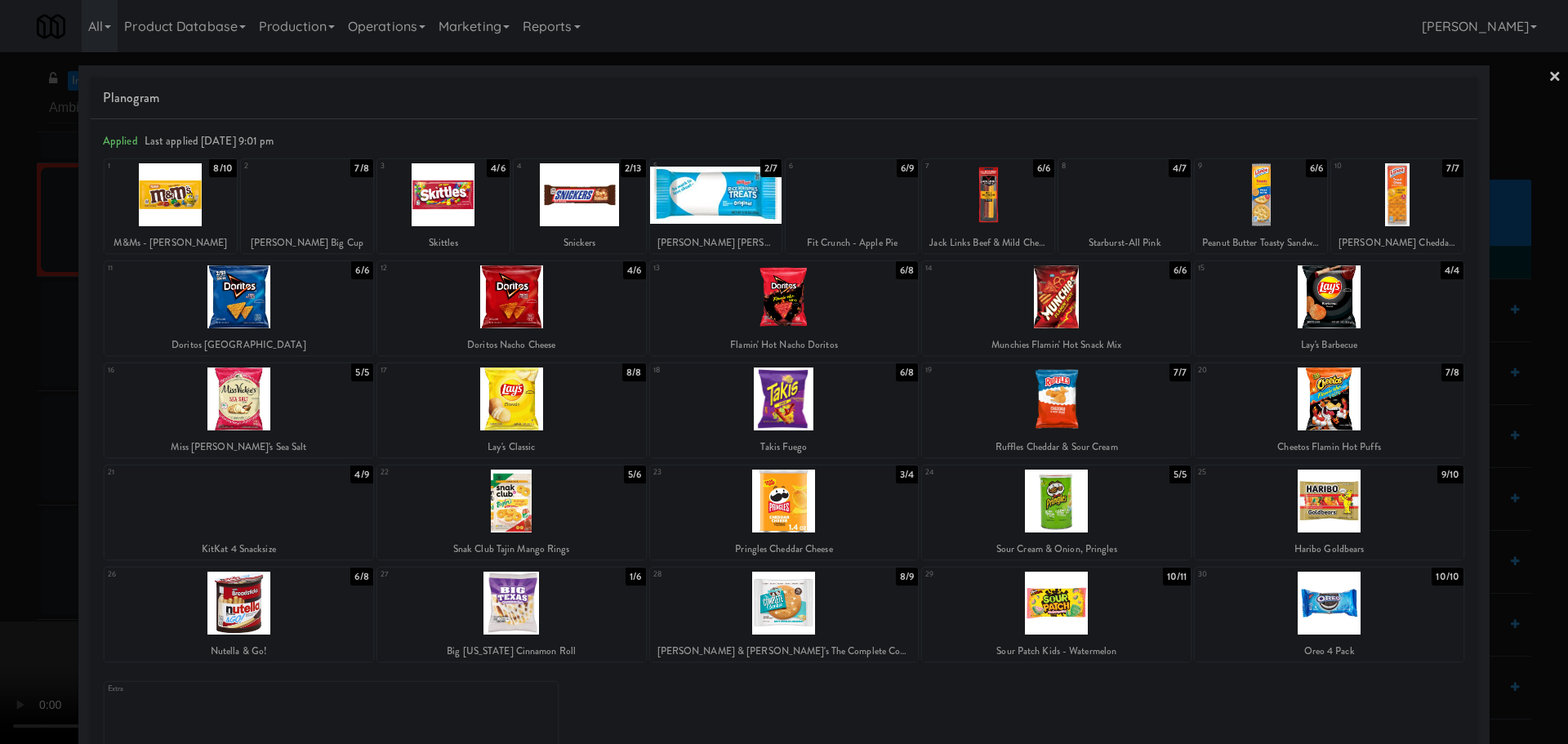
drag, startPoint x: 0, startPoint y: 472, endPoint x: 328, endPoint y: 392, distance: 337.6
click at [5, 472] on div at bounding box center [784, 372] width 1568 height 744
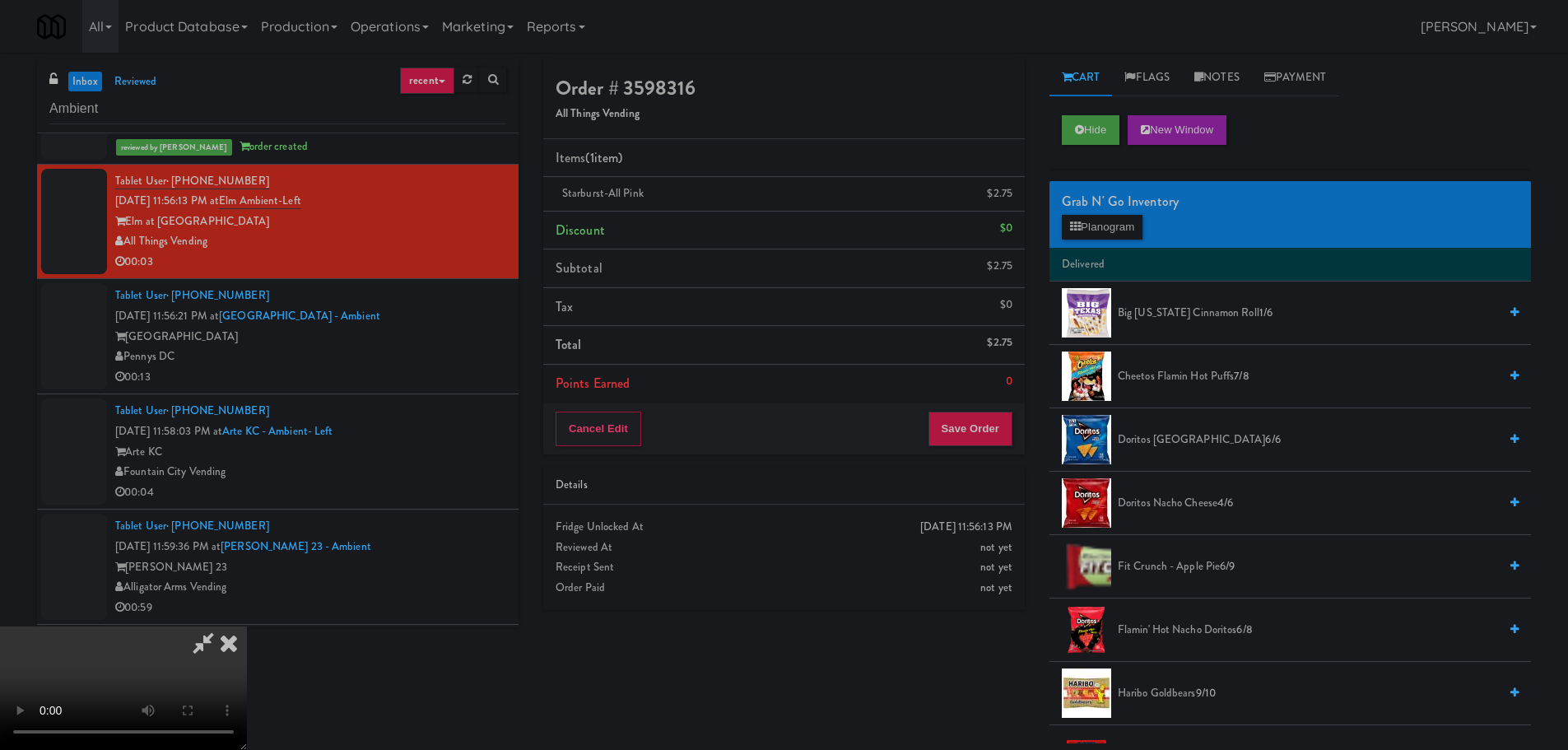
click at [247, 626] on video at bounding box center [123, 688] width 247 height 124
click at [971, 428] on button "Save Order" at bounding box center [970, 429] width 84 height 35
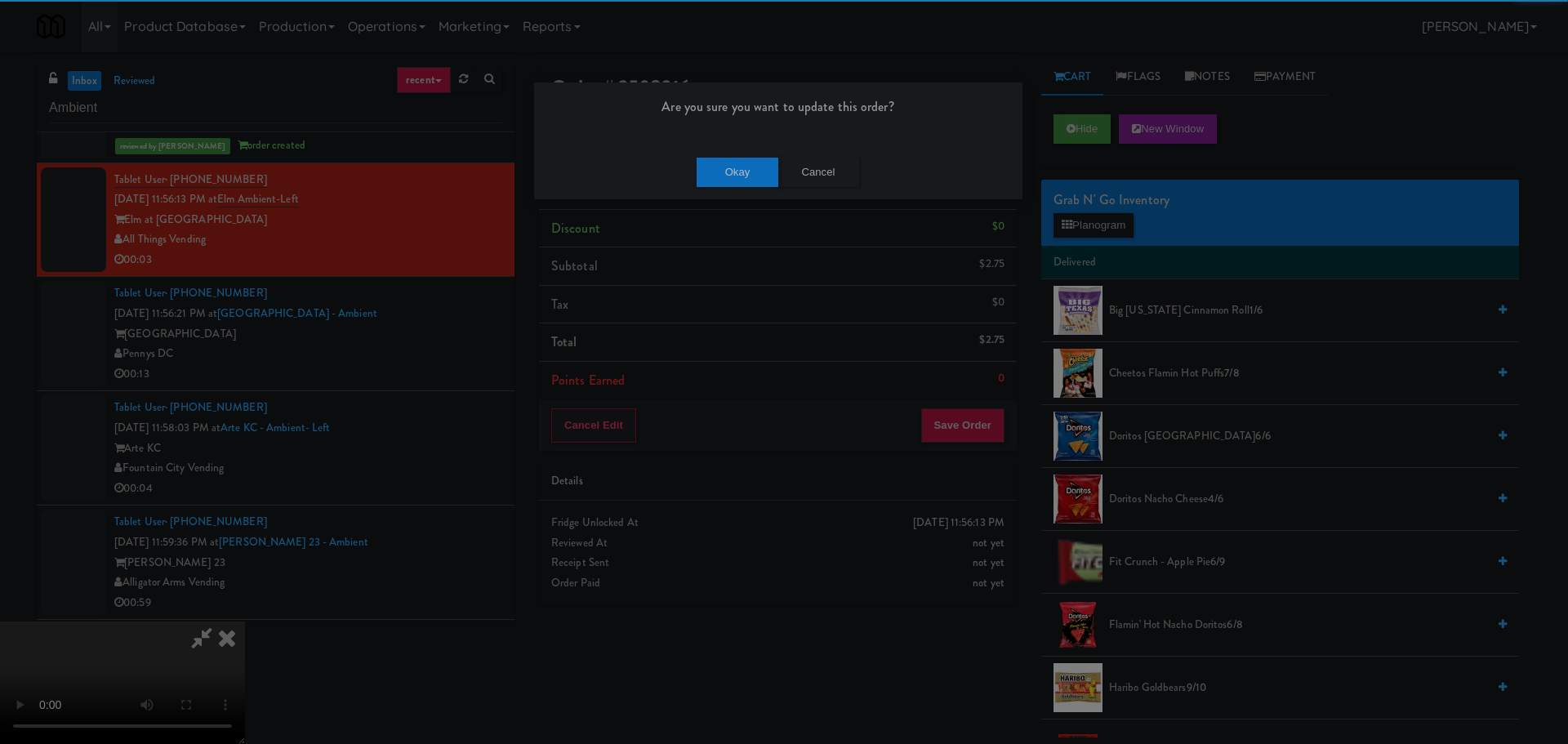
click at [694, 151] on div "Okay Cancel" at bounding box center [778, 172] width 488 height 55
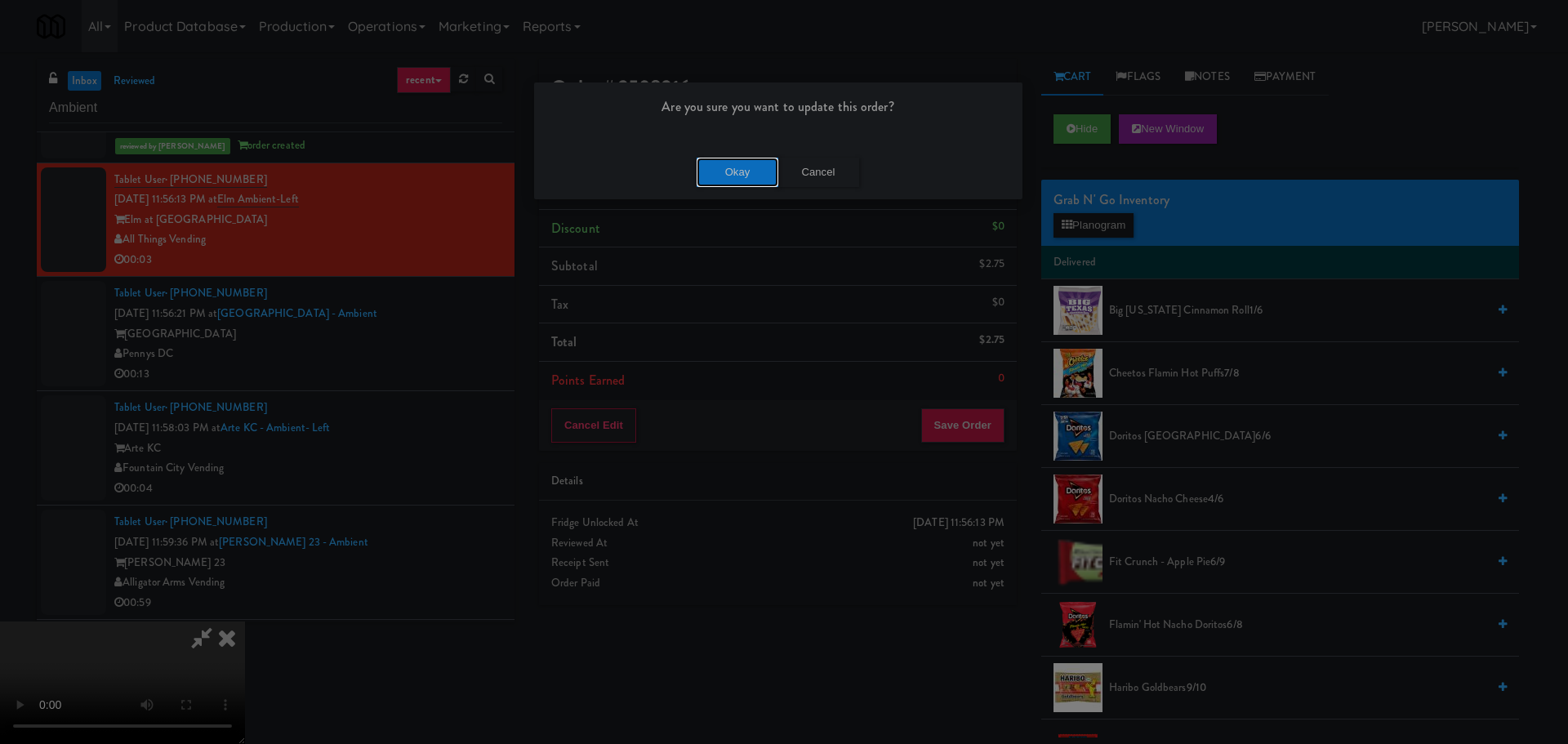
click at [709, 164] on button "Okay" at bounding box center [738, 172] width 81 height 30
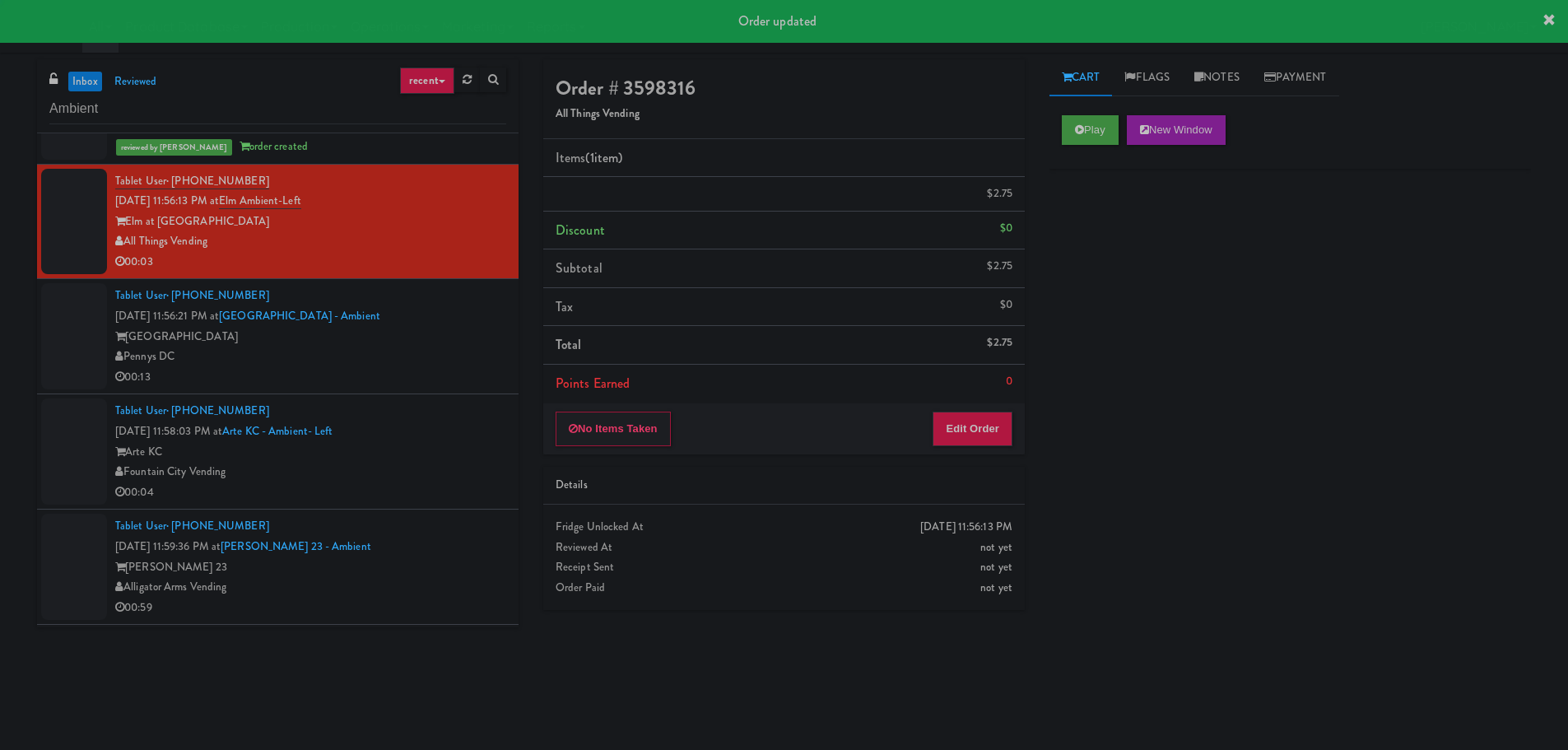
scroll to position [0, 0]
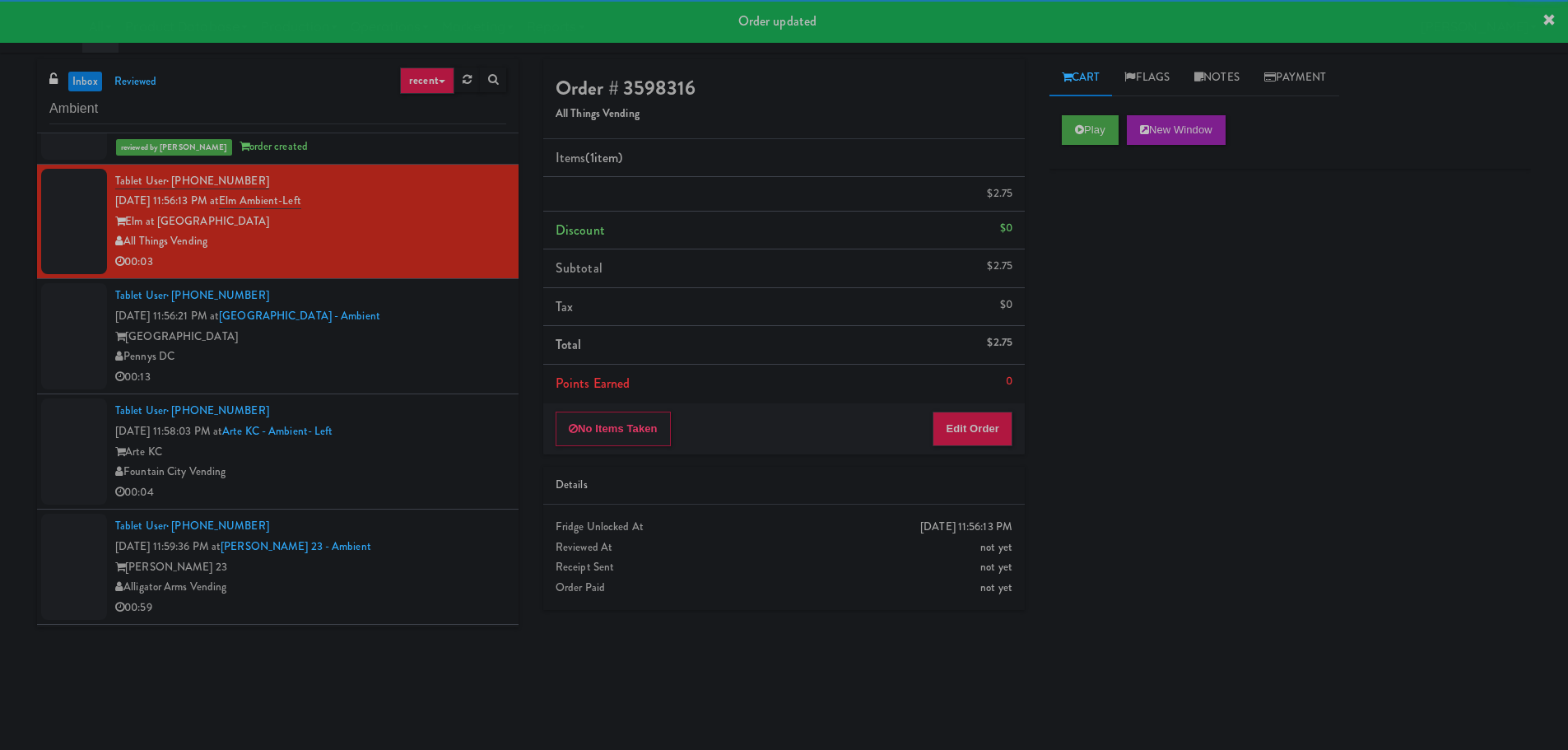
drag, startPoint x: 440, startPoint y: 345, endPoint x: 451, endPoint y: 352, distance: 13.0
click at [440, 346] on div "[GEOGRAPHIC_DATA]" at bounding box center [311, 337] width 391 height 21
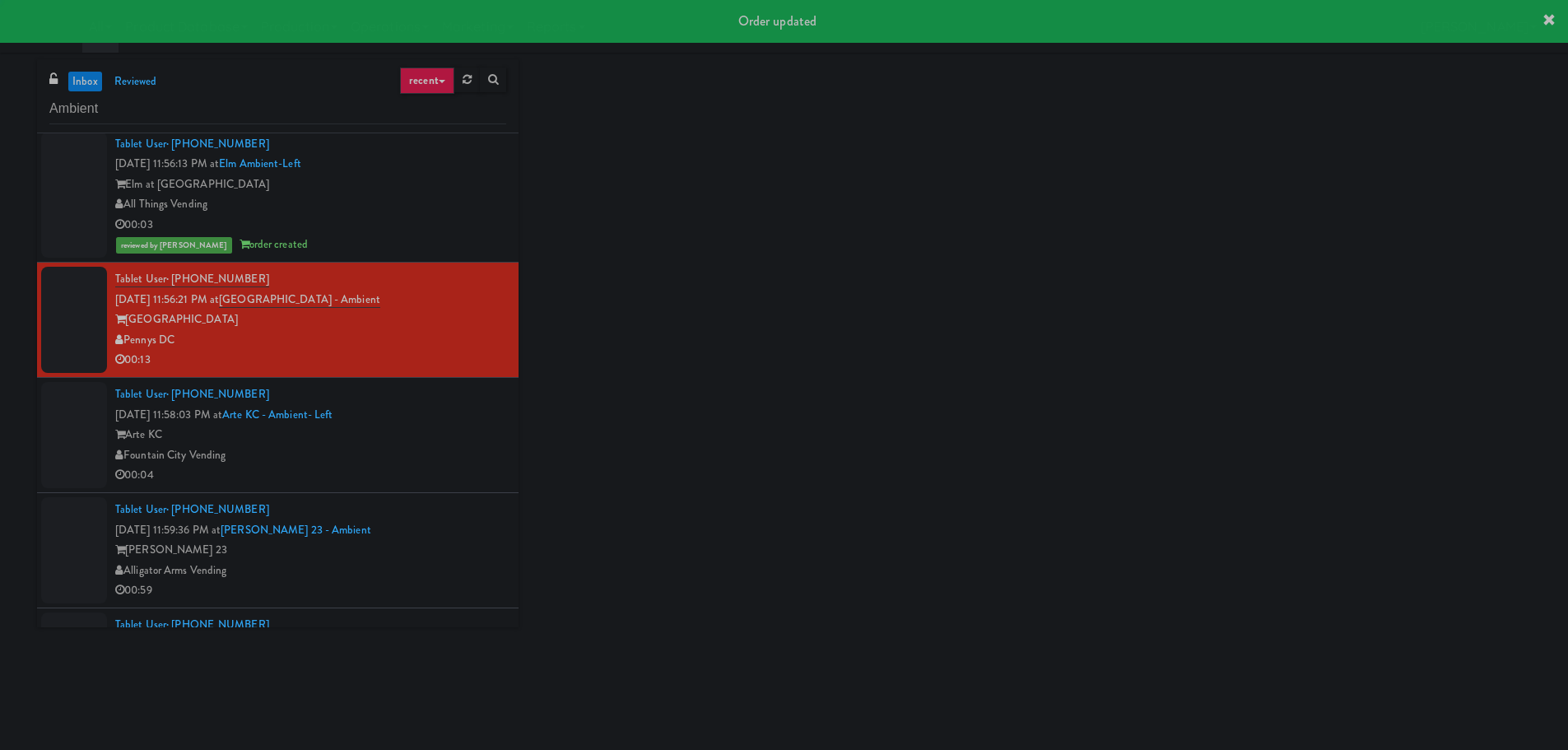
scroll to position [2552, 0]
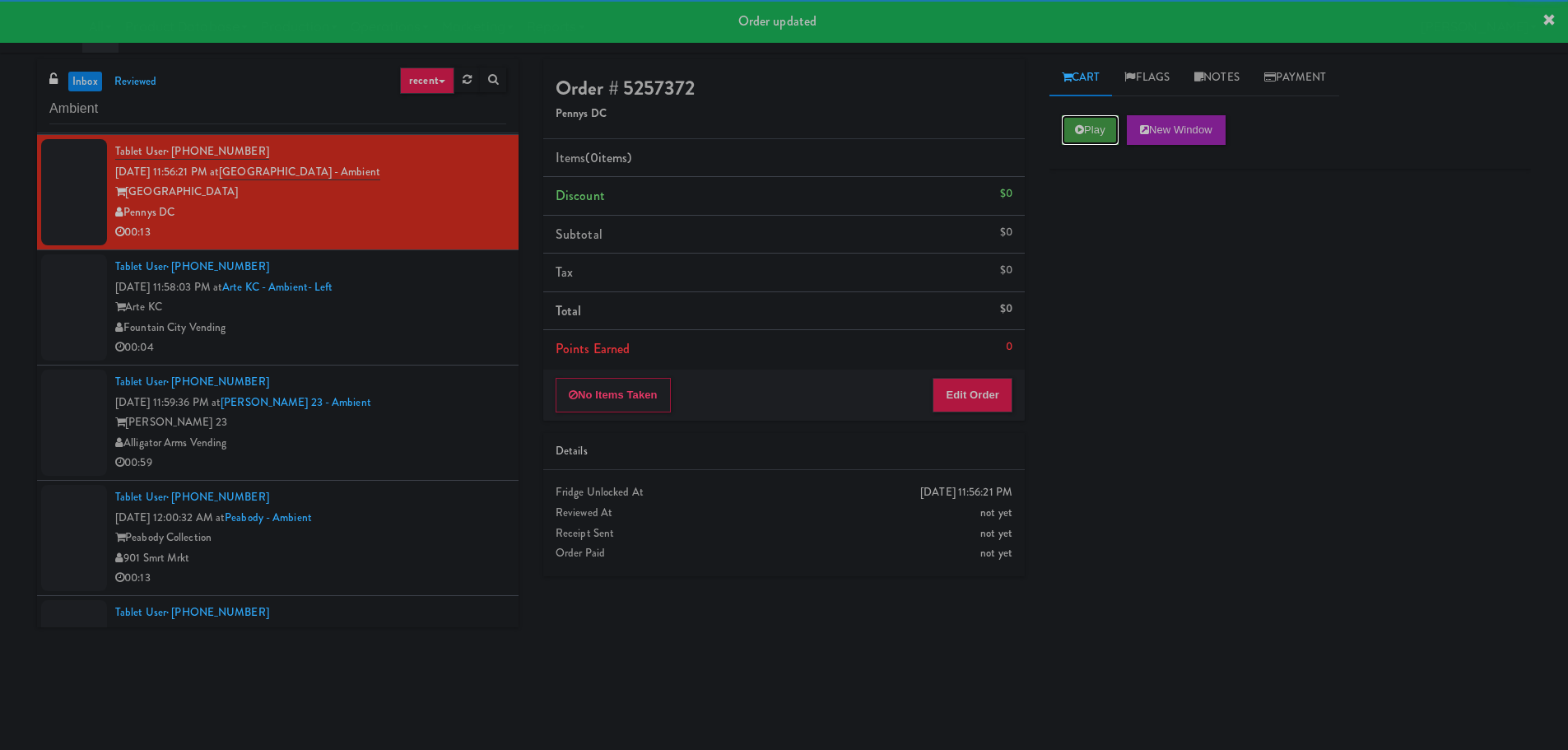
click at [1101, 126] on button "Play" at bounding box center [1090, 130] width 56 height 30
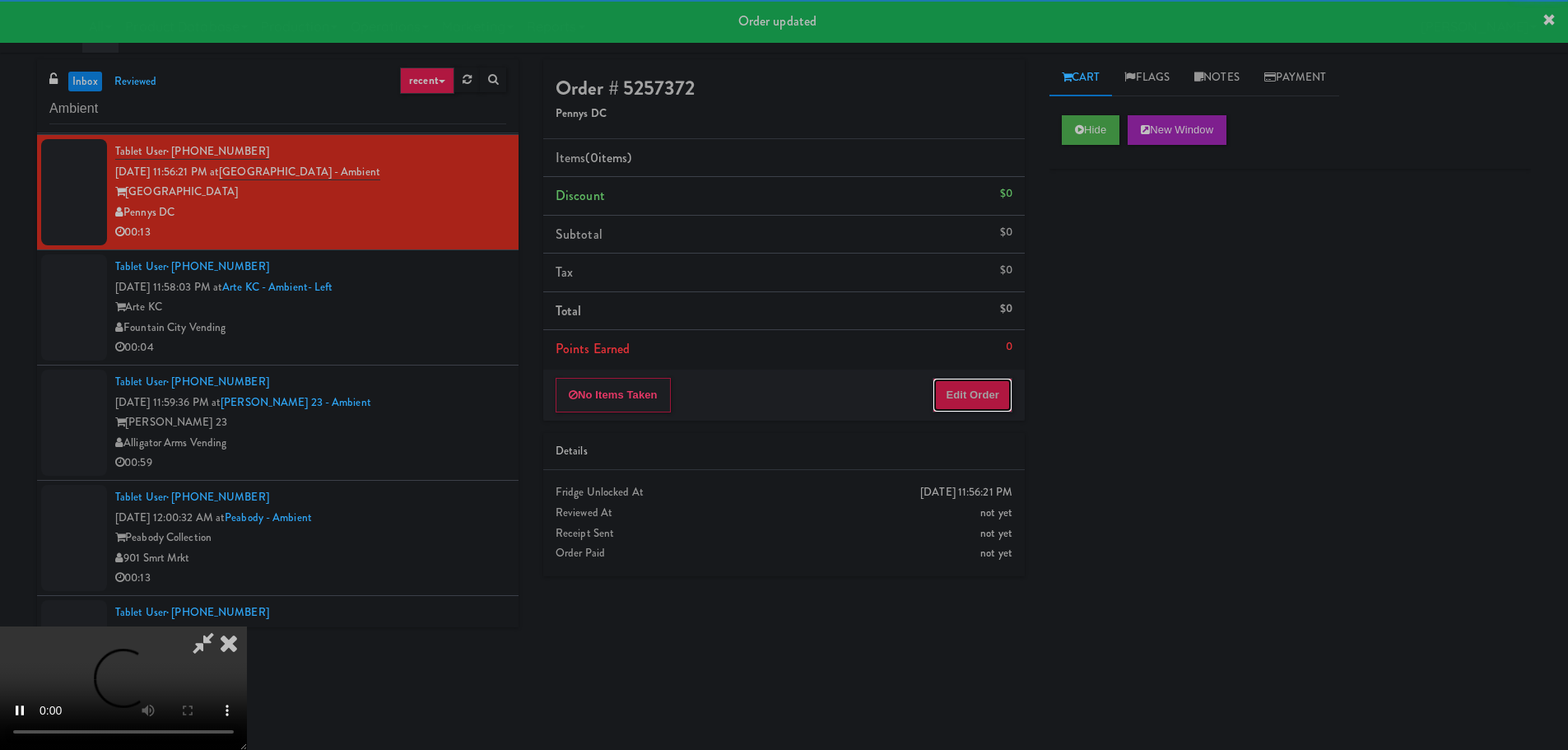
click at [988, 410] on button "Edit Order" at bounding box center [973, 395] width 80 height 35
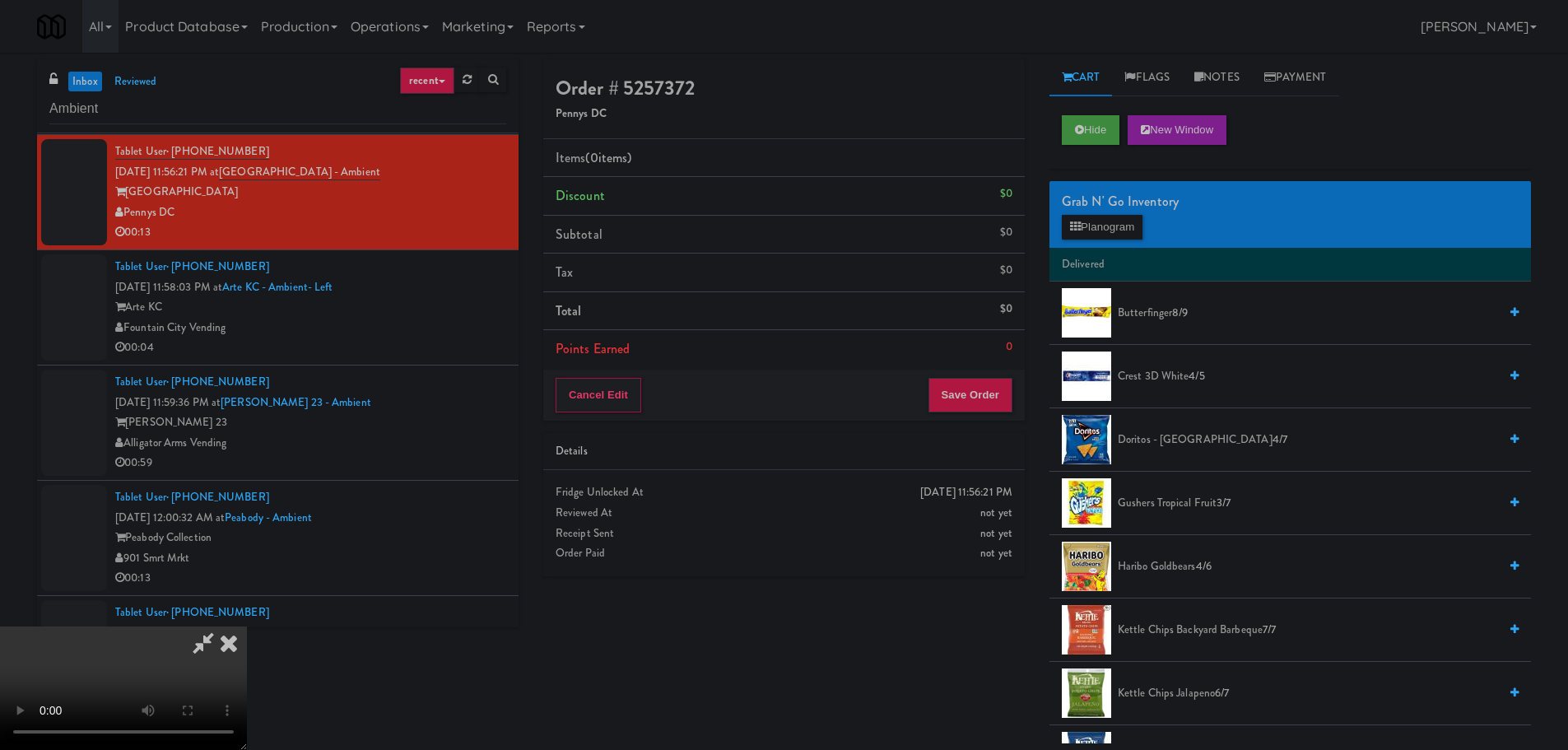
scroll to position [283, 0]
click at [247, 626] on video at bounding box center [123, 688] width 247 height 124
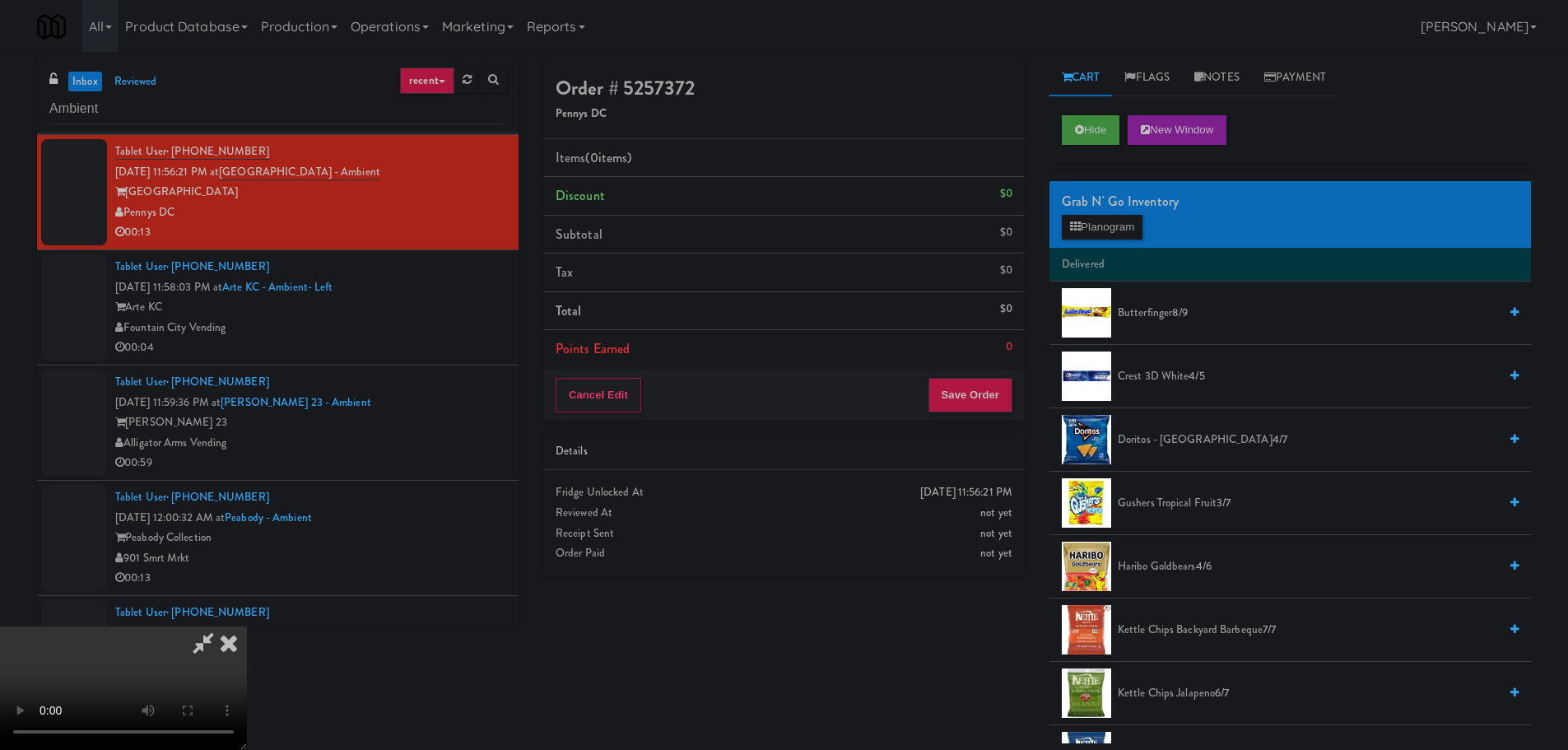
click at [247, 626] on video at bounding box center [123, 688] width 247 height 124
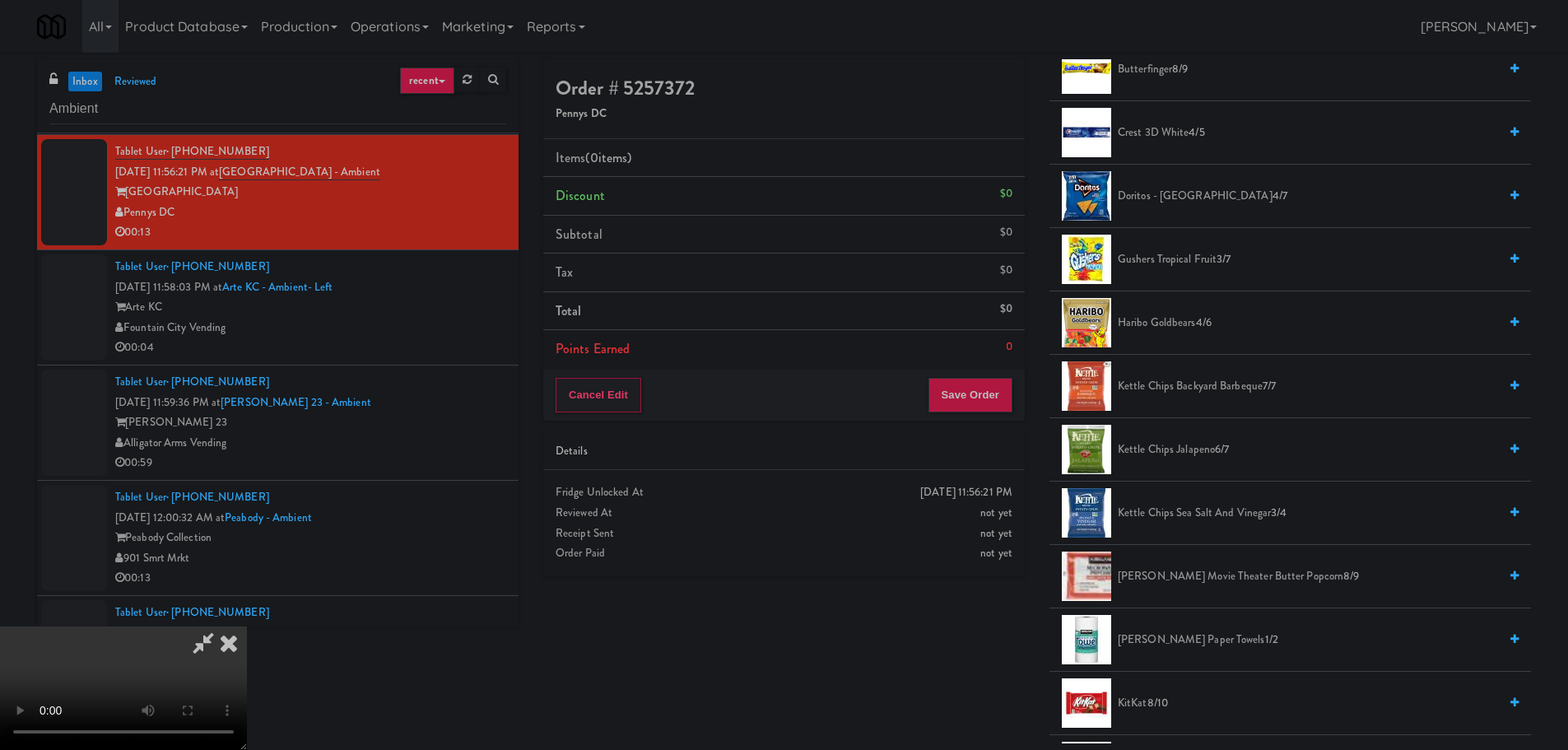
scroll to position [247, 0]
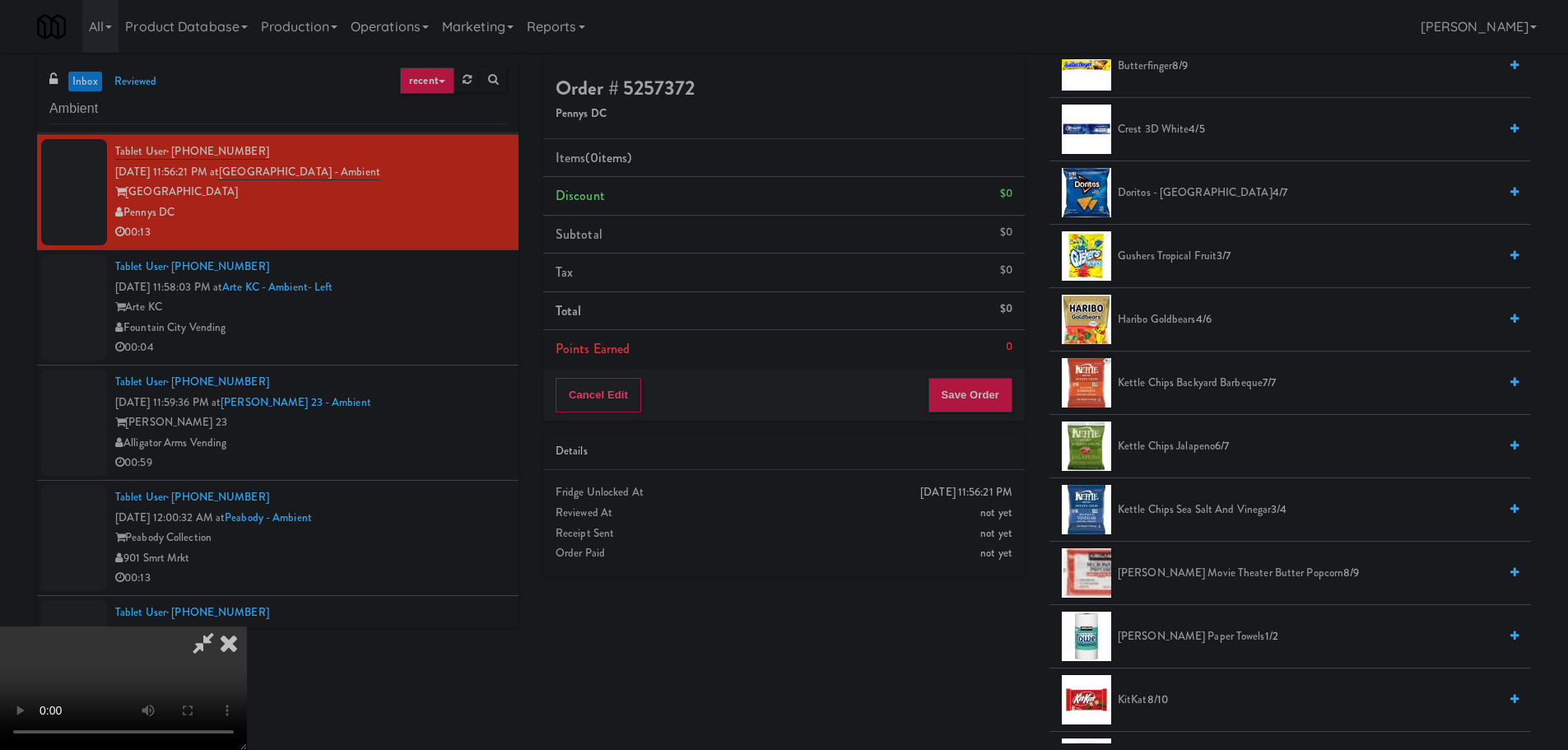
click at [1184, 184] on span "Doritos - Cool Ranch 4/7" at bounding box center [1308, 193] width 380 height 21
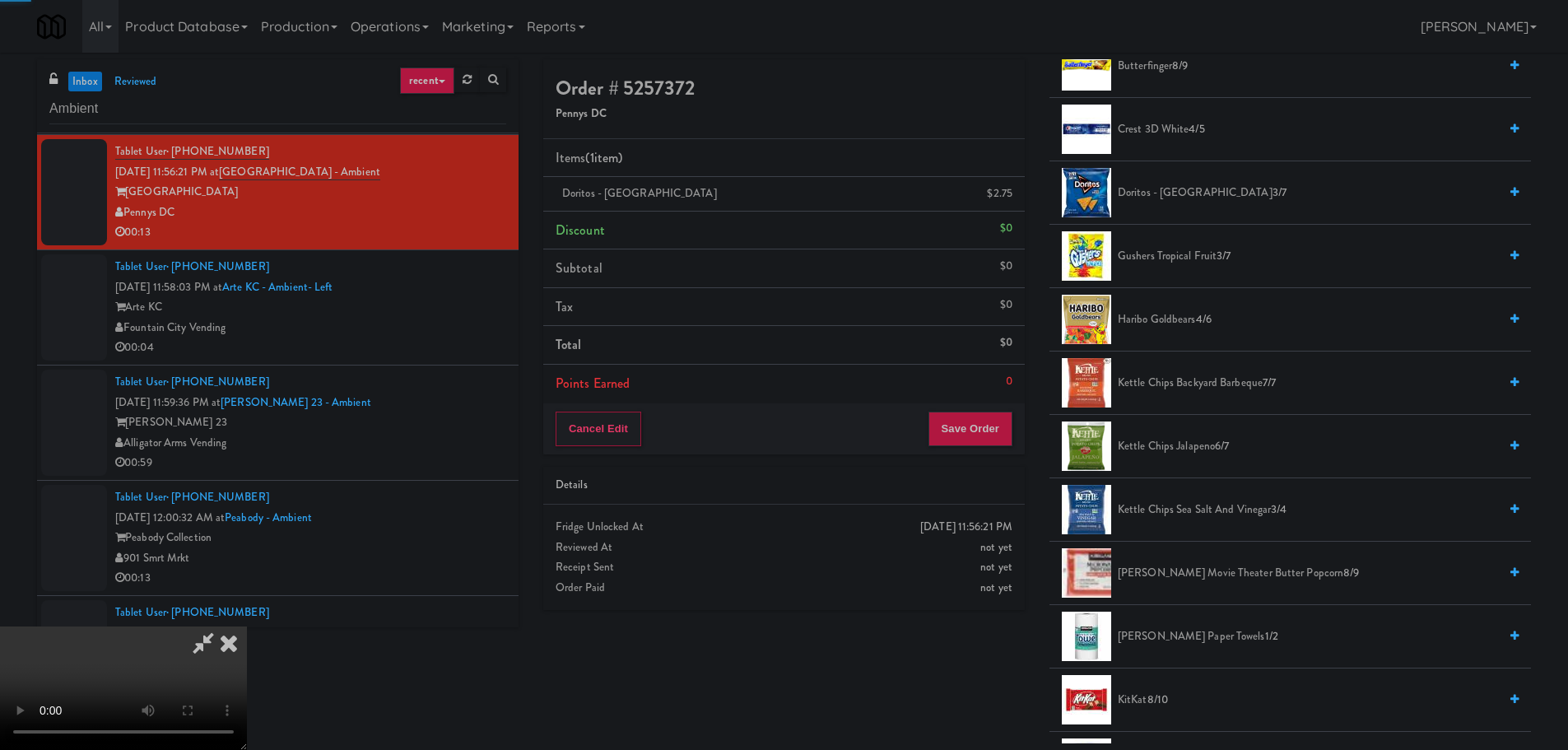
drag, startPoint x: 549, startPoint y: 401, endPoint x: 584, endPoint y: 419, distance: 39.4
click at [247, 626] on video at bounding box center [123, 688] width 247 height 124
drag, startPoint x: 998, startPoint y: 445, endPoint x: 998, endPoint y: 428, distance: 17.0
click at [998, 438] on button "Save Order" at bounding box center [970, 429] width 84 height 35
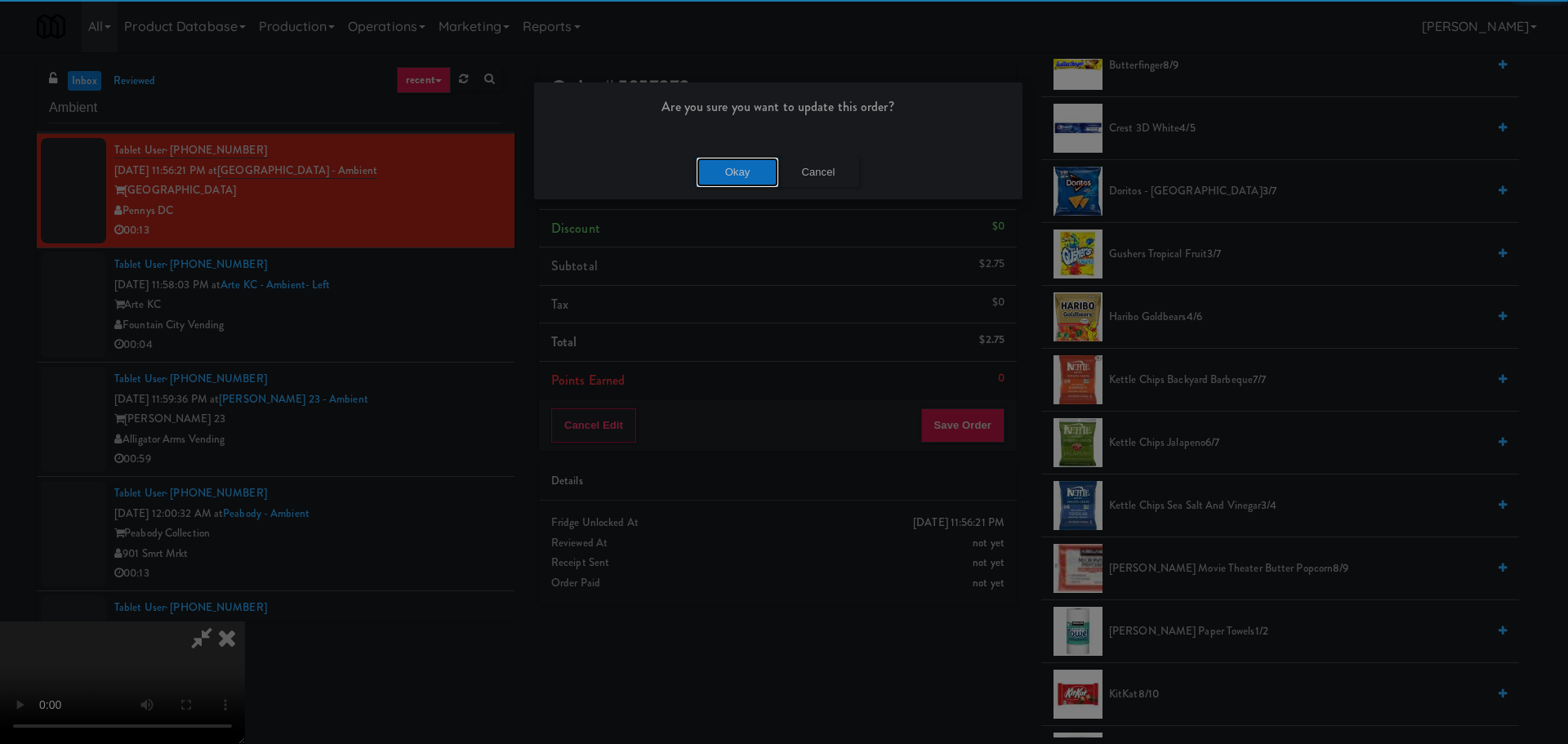
click at [729, 166] on button "Okay" at bounding box center [738, 172] width 81 height 30
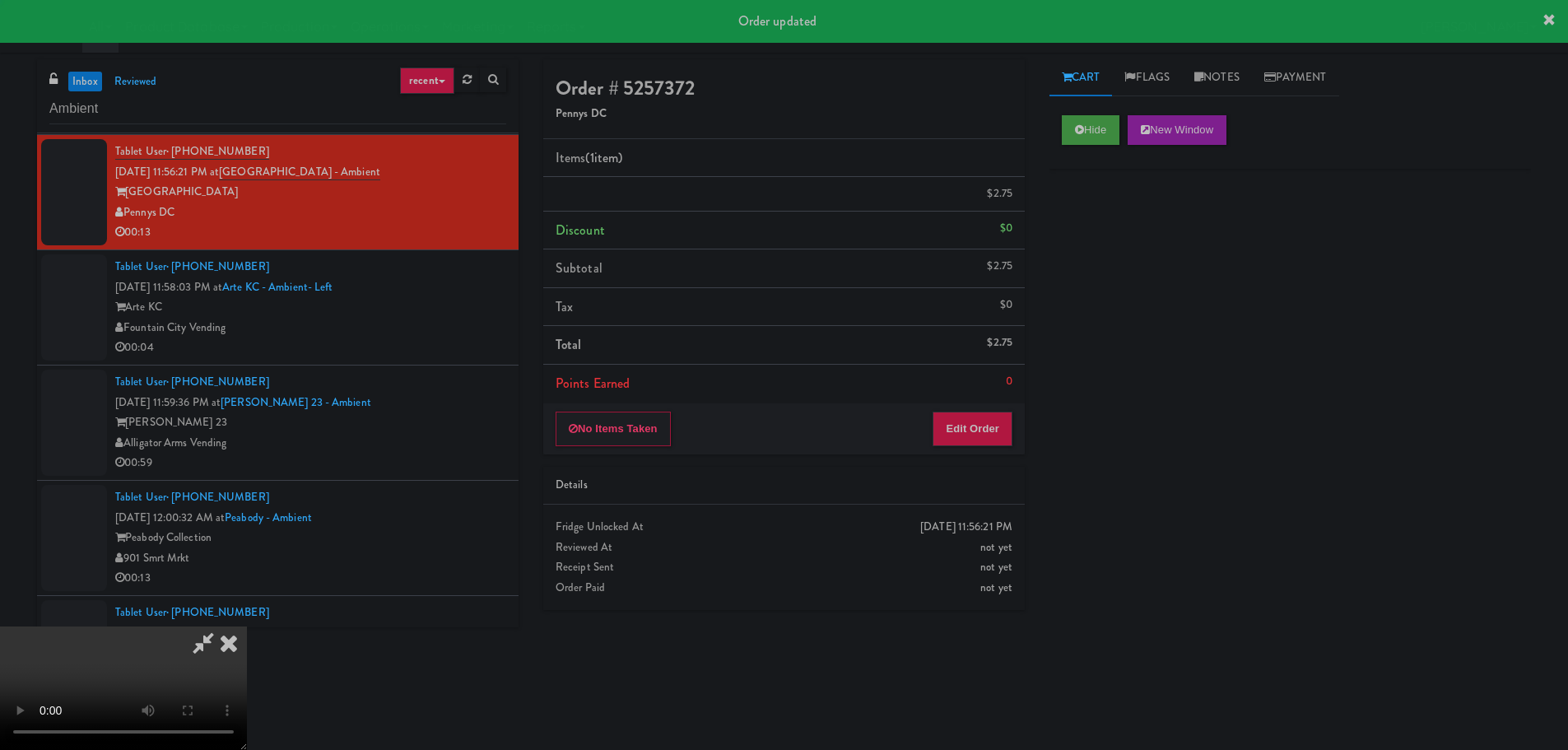
scroll to position [0, 0]
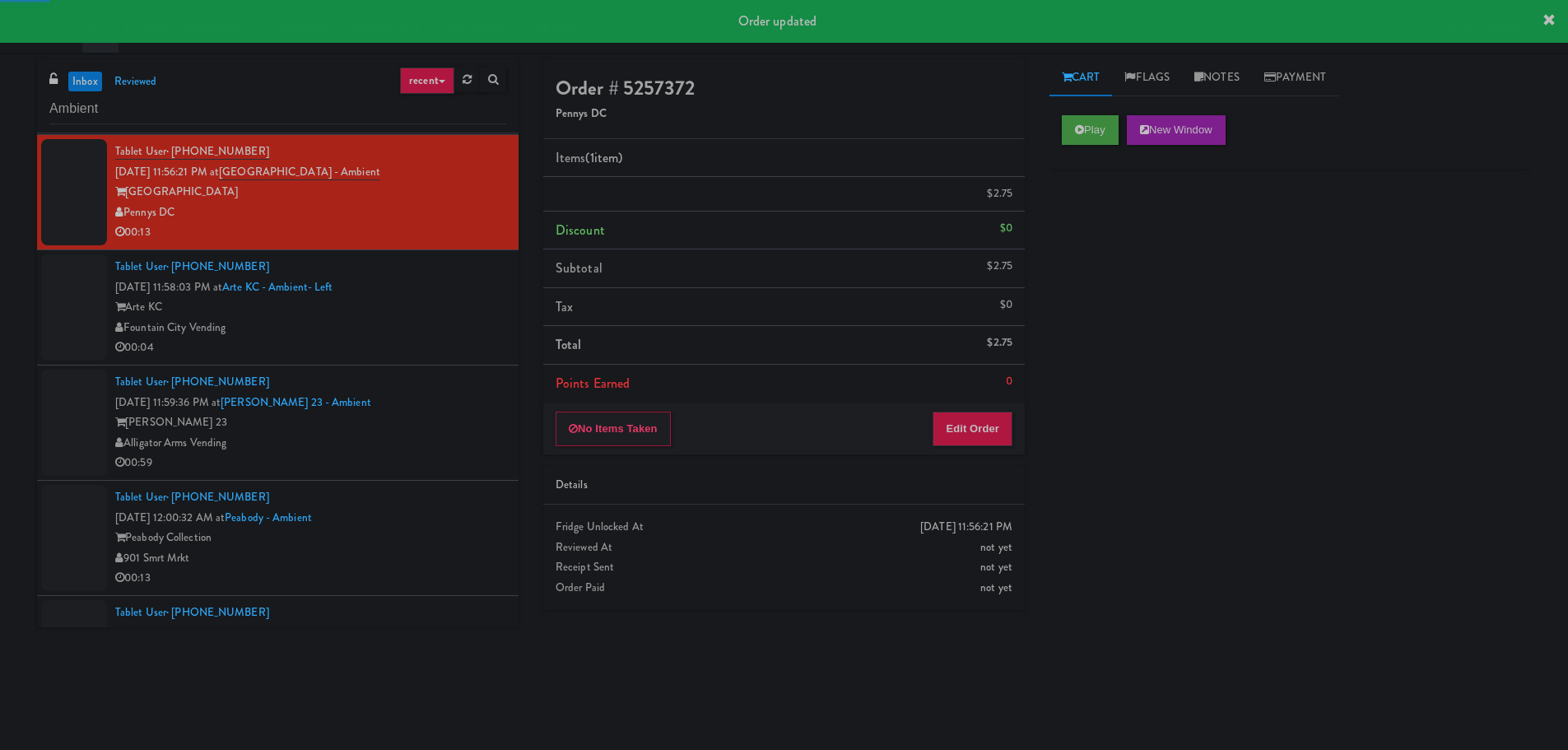
click at [472, 329] on div "Fountain City Vending" at bounding box center [311, 328] width 391 height 21
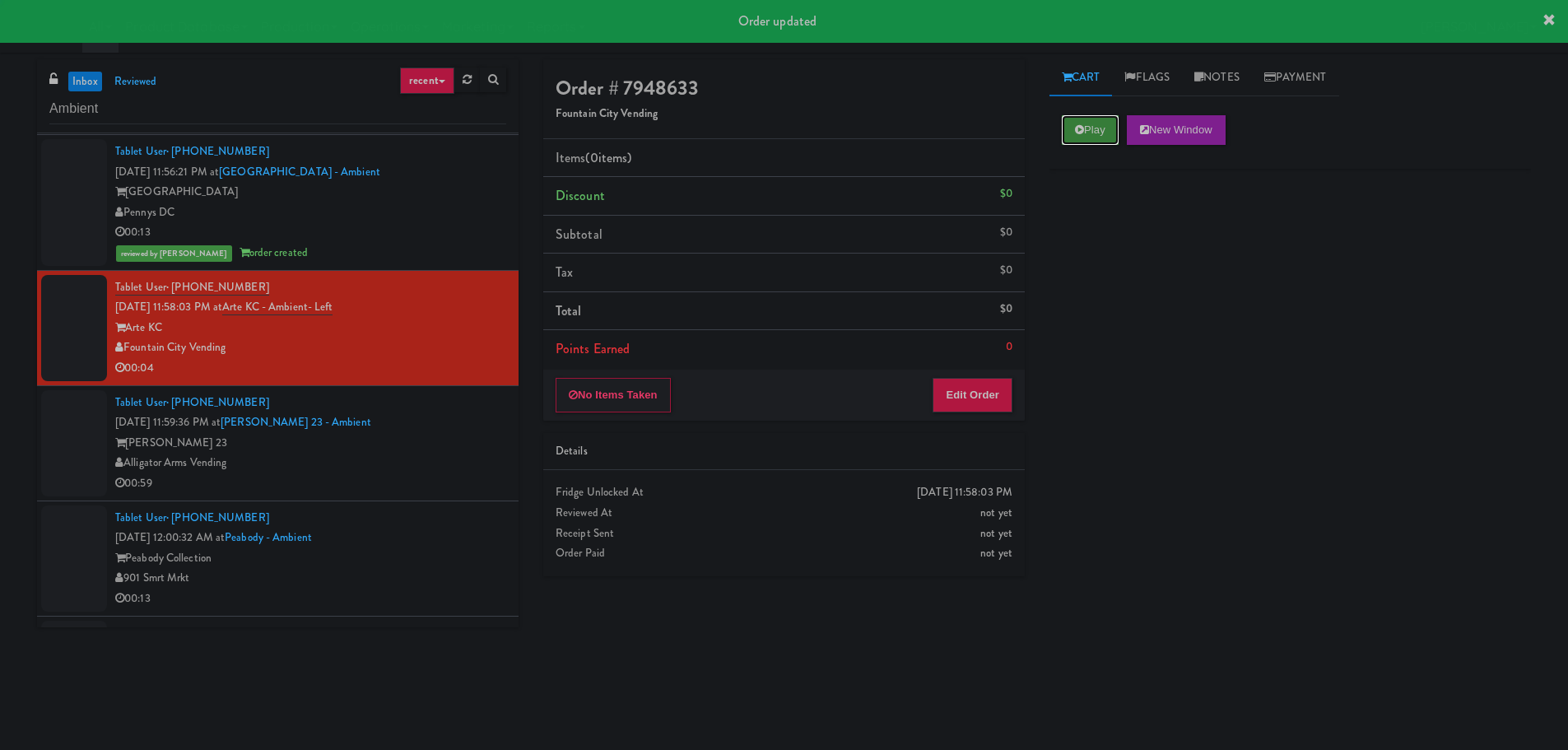
click at [1099, 127] on button "Play" at bounding box center [1090, 130] width 56 height 30
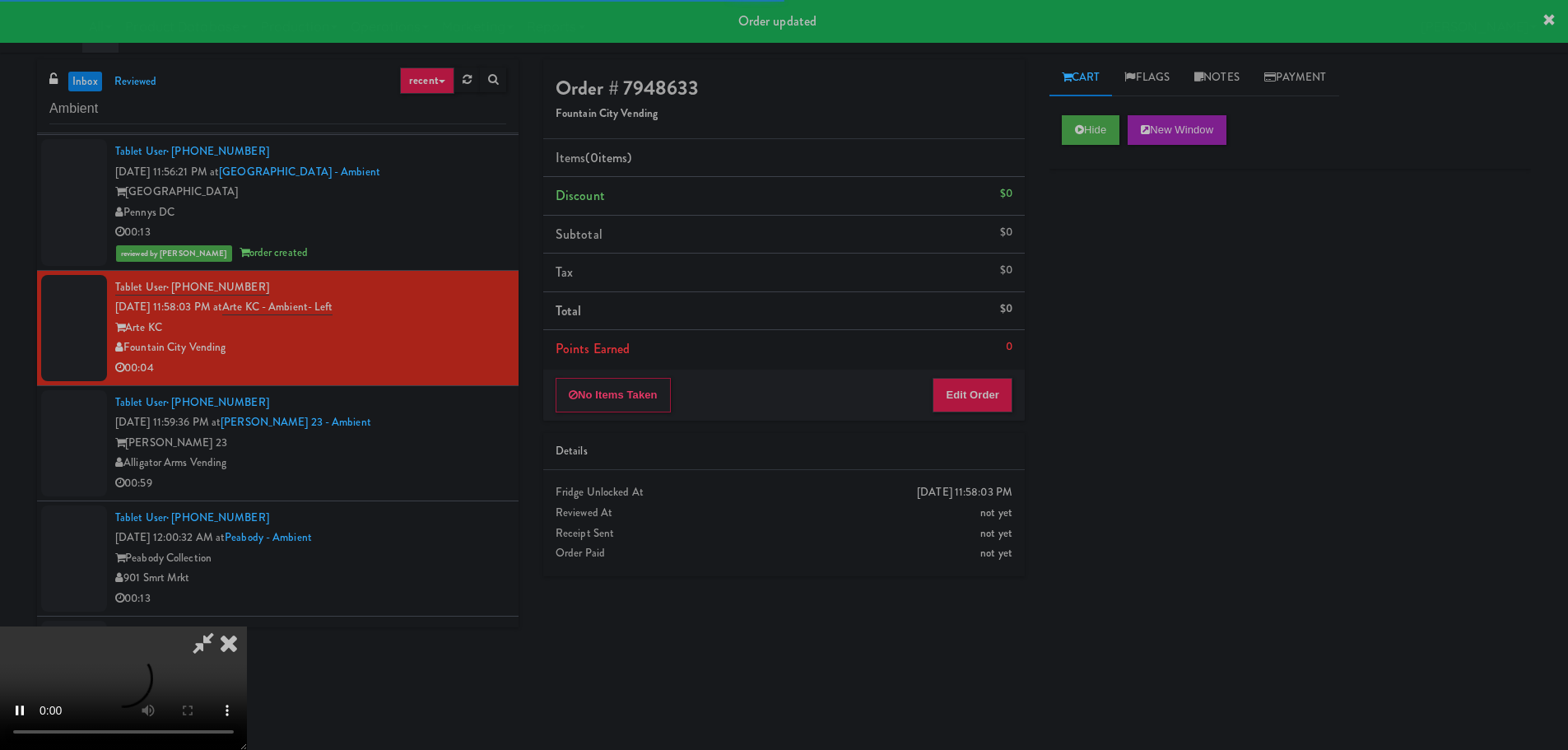
click at [993, 366] on li "Points Earned 0" at bounding box center [784, 350] width 481 height 38
click at [990, 386] on button "Edit Order" at bounding box center [973, 395] width 80 height 35
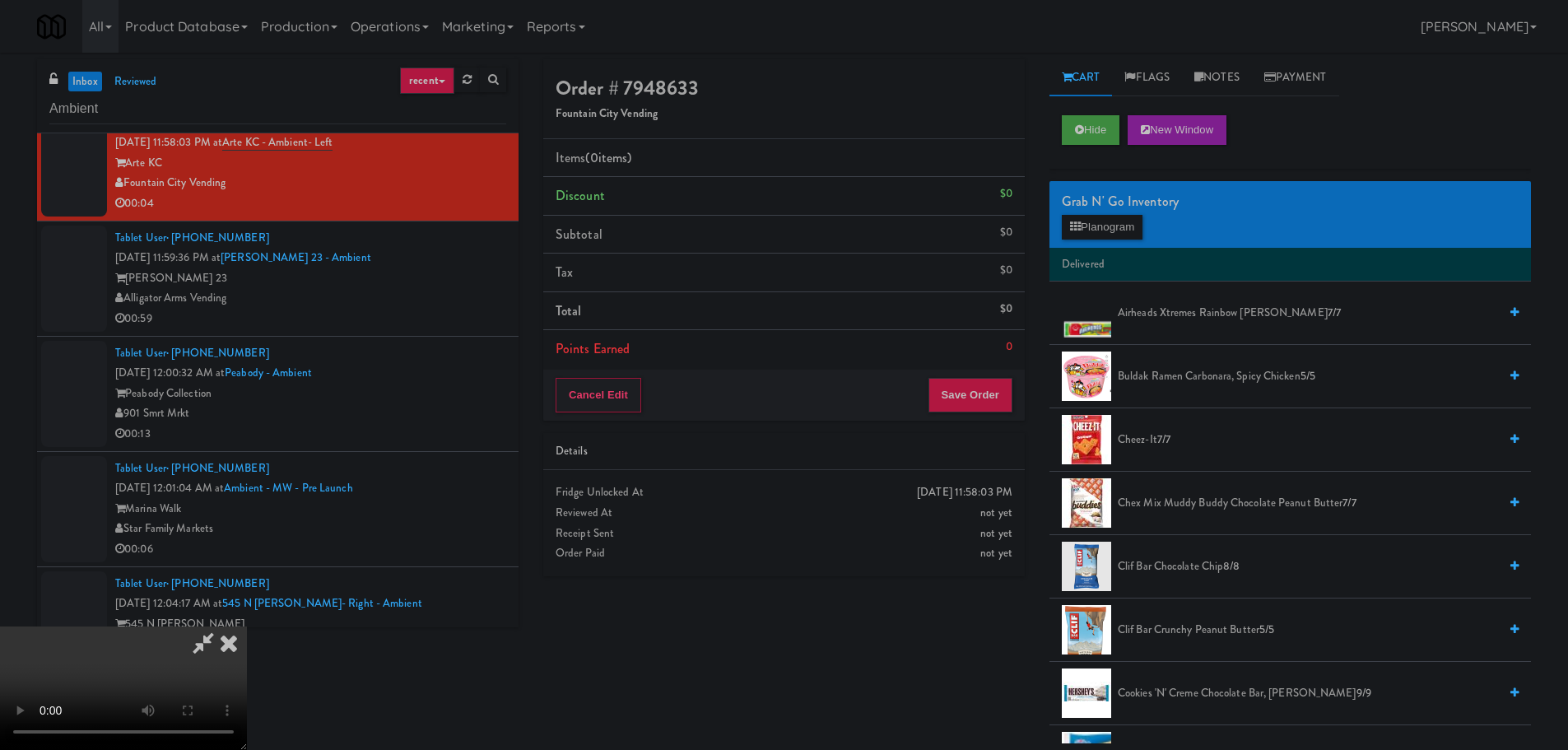
drag, startPoint x: 609, startPoint y: 450, endPoint x: 625, endPoint y: 439, distance: 19.4
click at [247, 626] on video at bounding box center [123, 688] width 247 height 124
drag, startPoint x: 653, startPoint y: 397, endPoint x: 676, endPoint y: 397, distance: 23.0
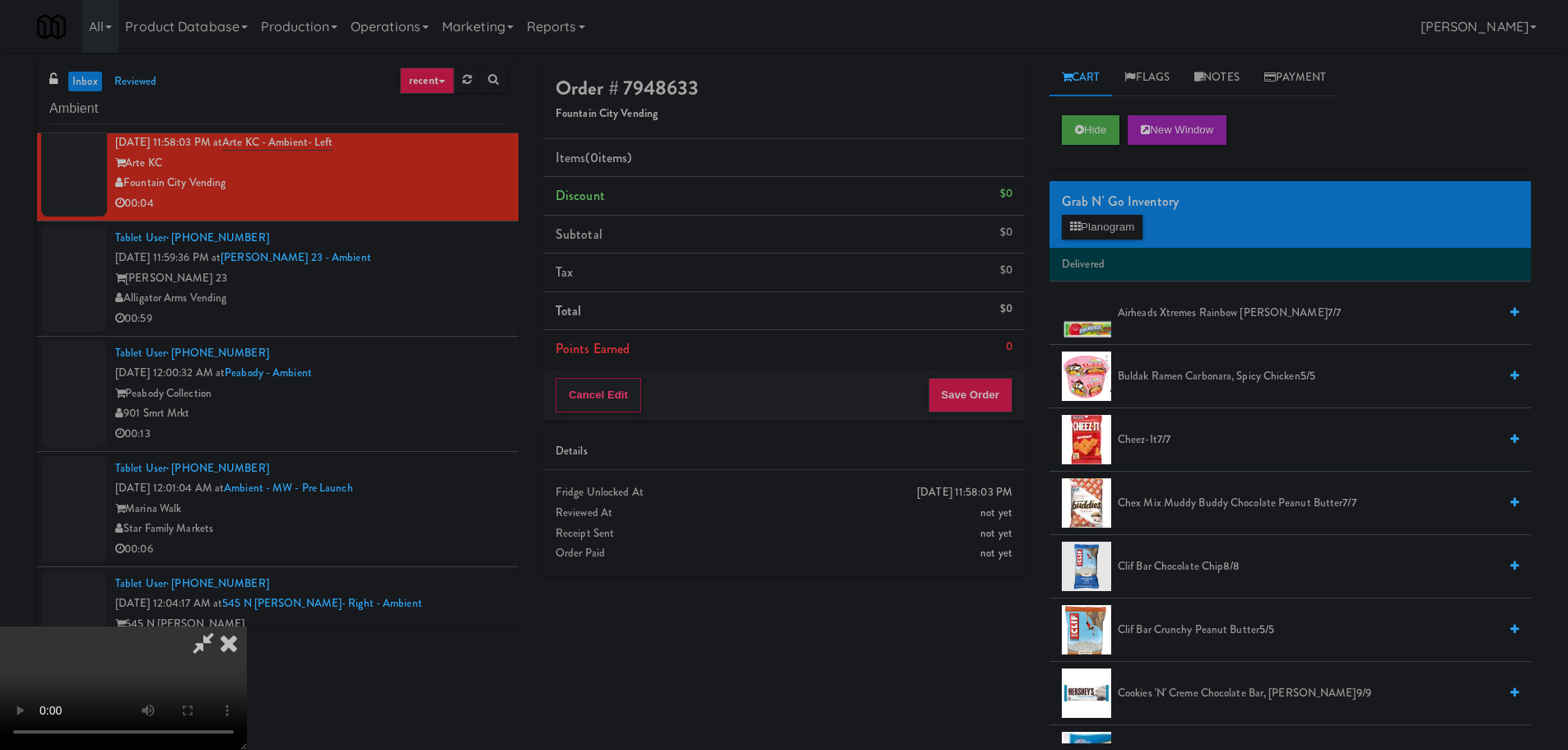
click at [247, 626] on video at bounding box center [123, 688] width 247 height 124
click at [1115, 236] on button "Planogram" at bounding box center [1102, 227] width 81 height 25
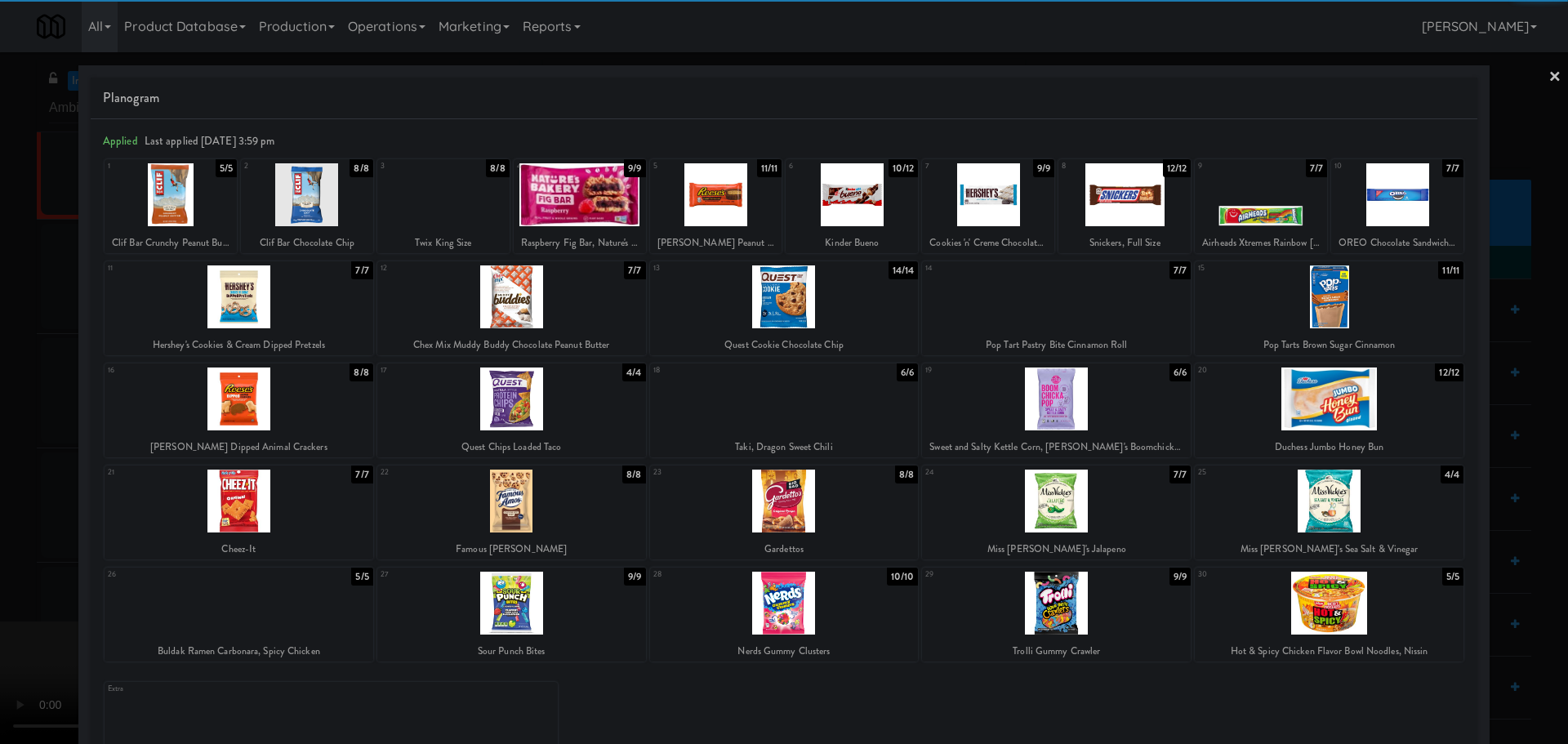
click at [1028, 608] on div at bounding box center [1056, 603] width 269 height 63
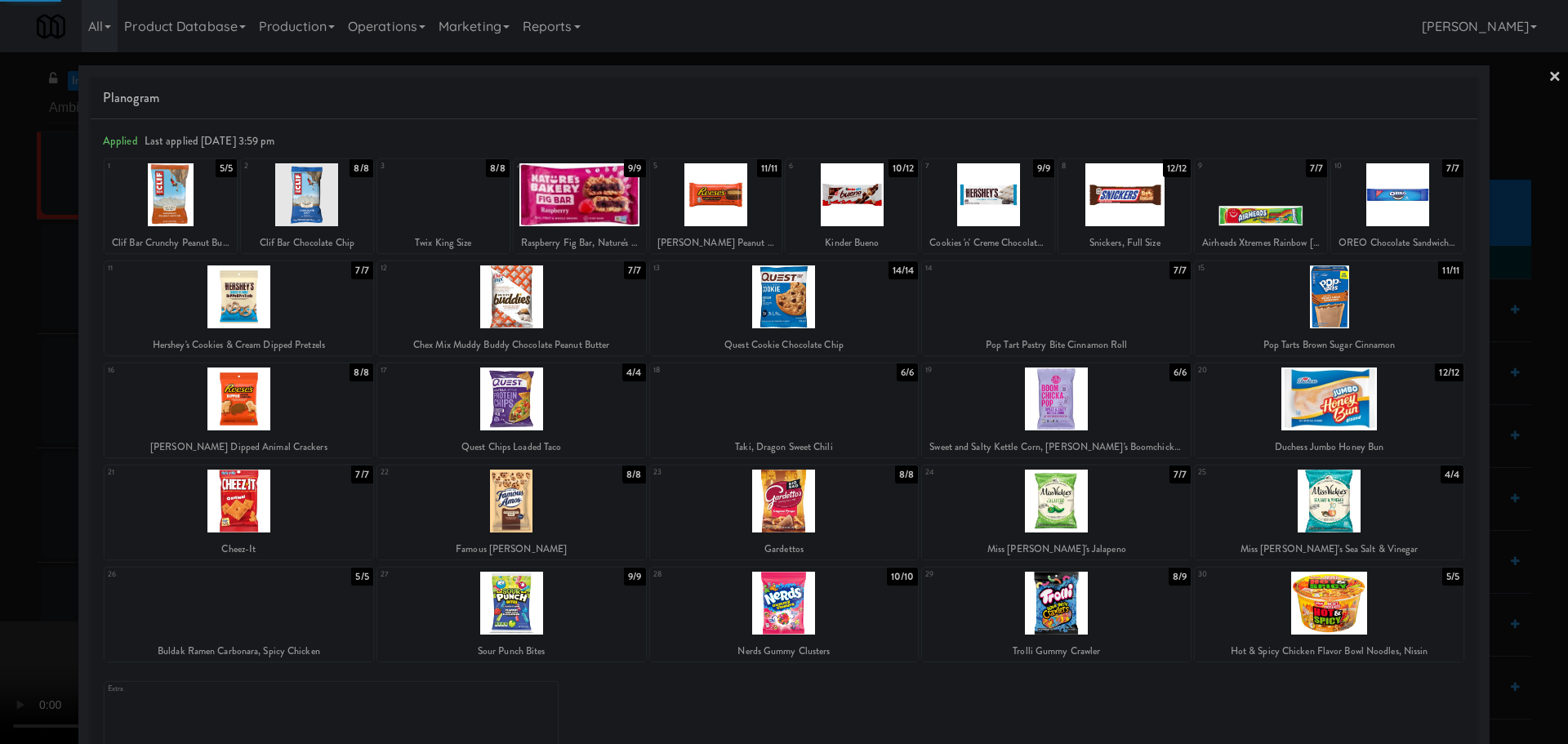
click at [0, 458] on div at bounding box center [784, 372] width 1568 height 744
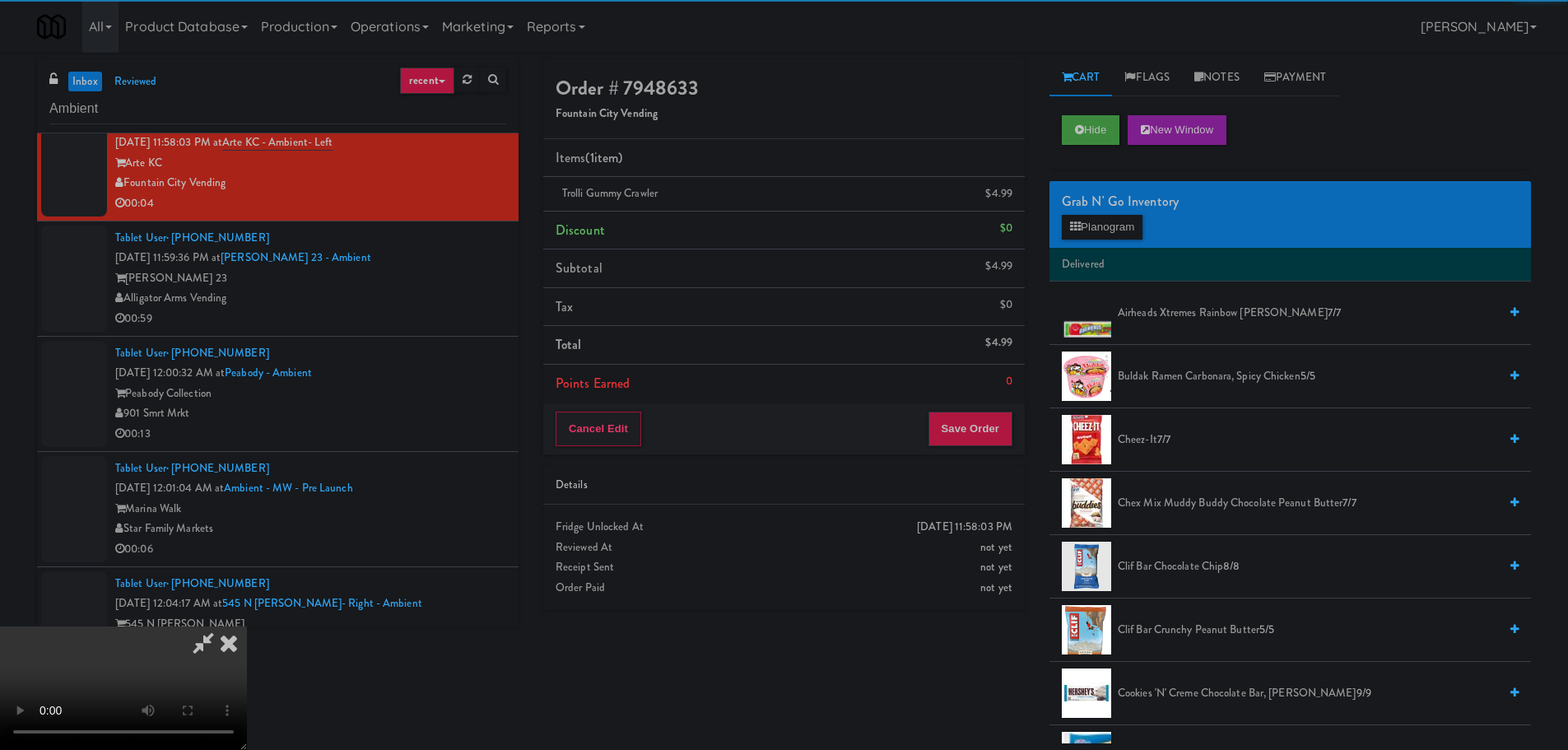
click at [247, 626] on video at bounding box center [123, 688] width 247 height 124
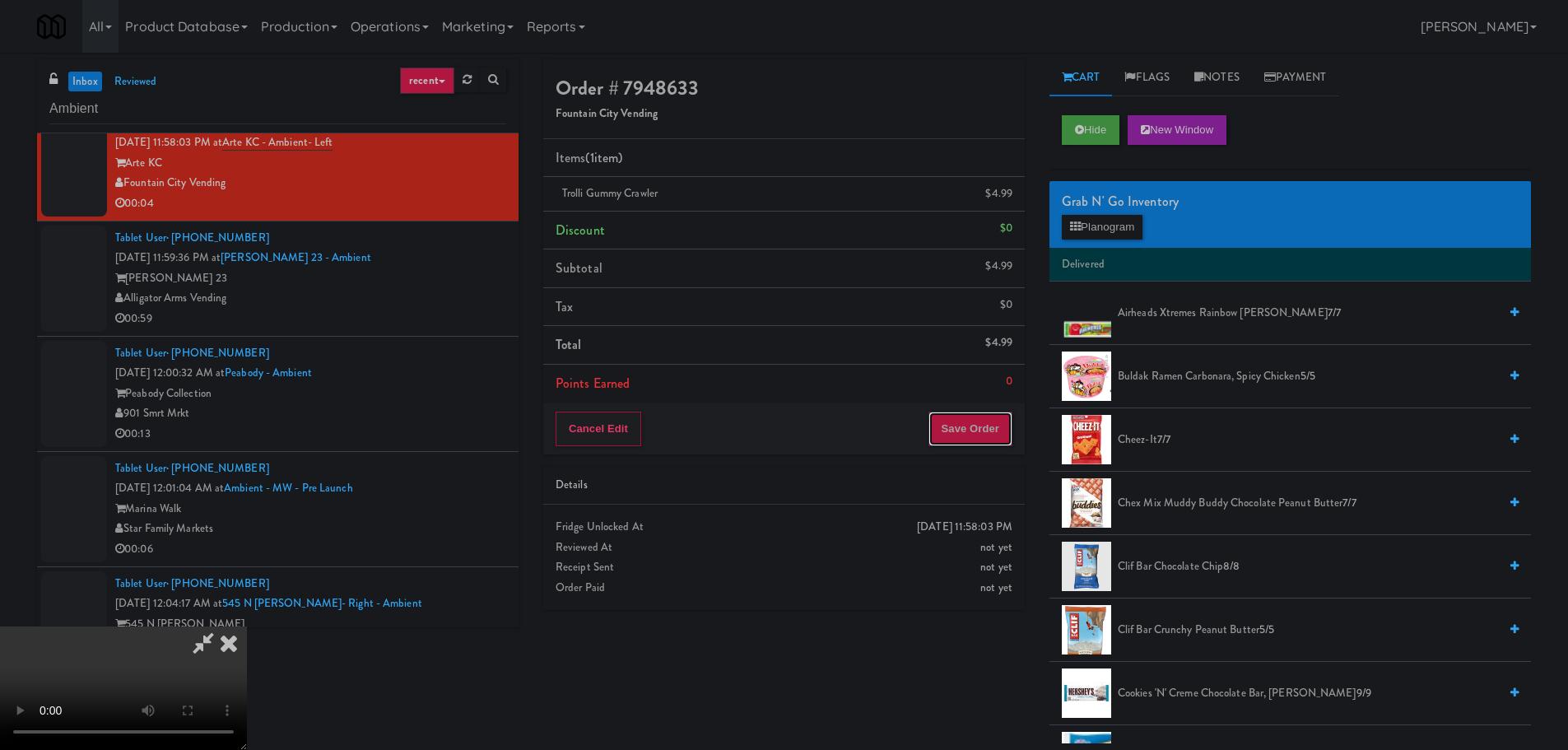
click at [961, 428] on button "Save Order" at bounding box center [970, 429] width 84 height 35
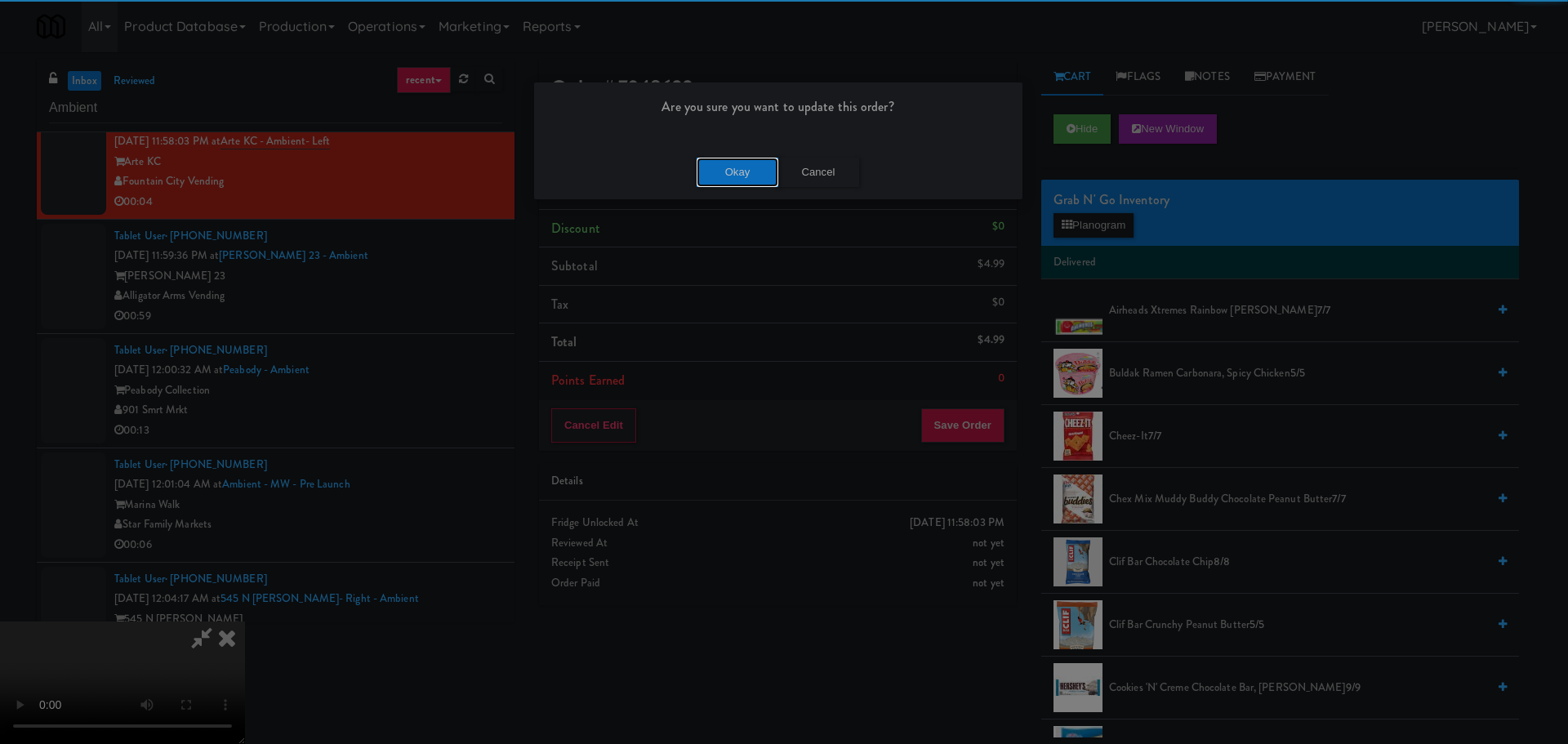
click at [765, 167] on button "Okay" at bounding box center [738, 172] width 81 height 30
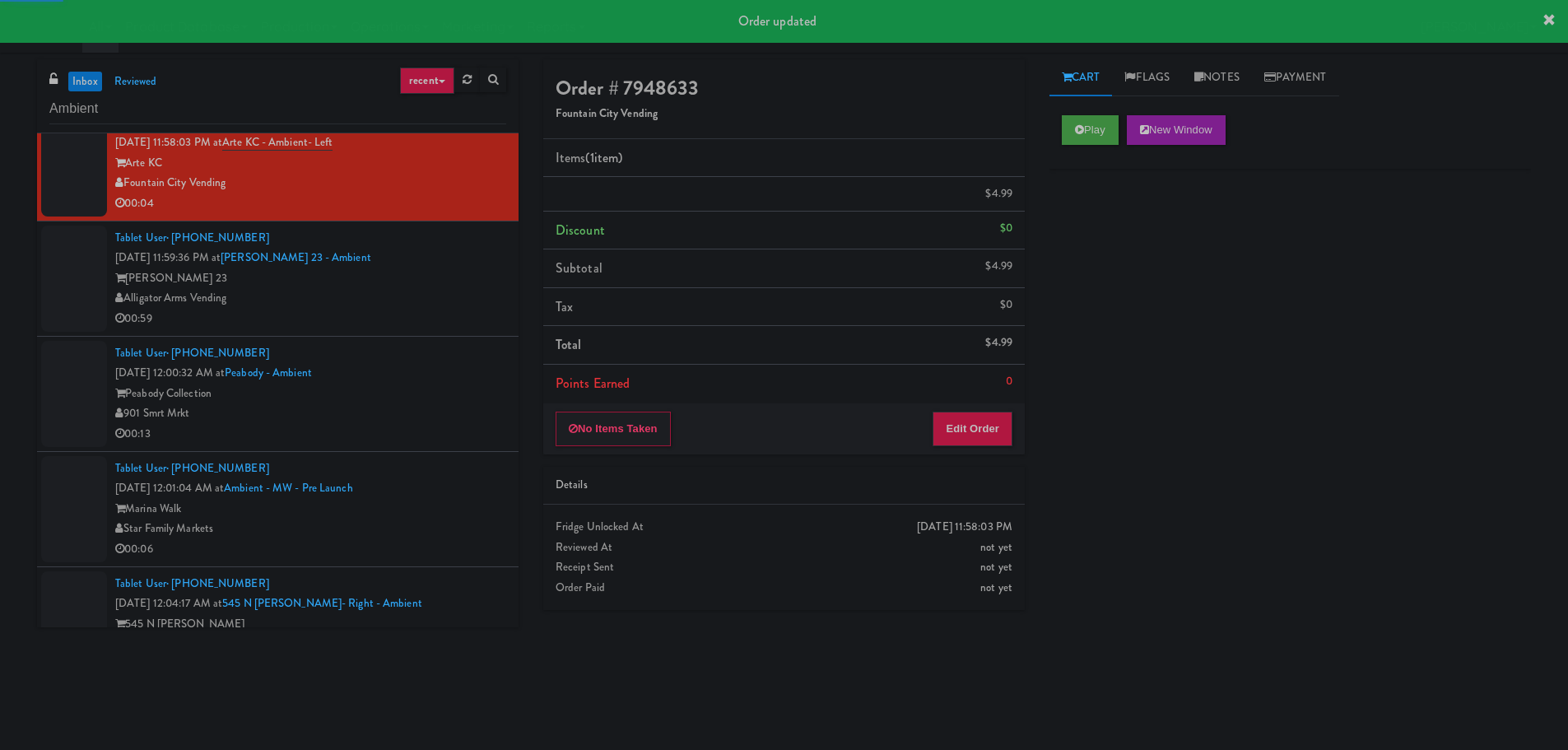
click at [453, 334] on li "Tablet User · (213) 421-5960 [DATE] 11:59:36 PM at [GEOGRAPHIC_DATA] 23 - Ambie…" at bounding box center [278, 279] width 481 height 116
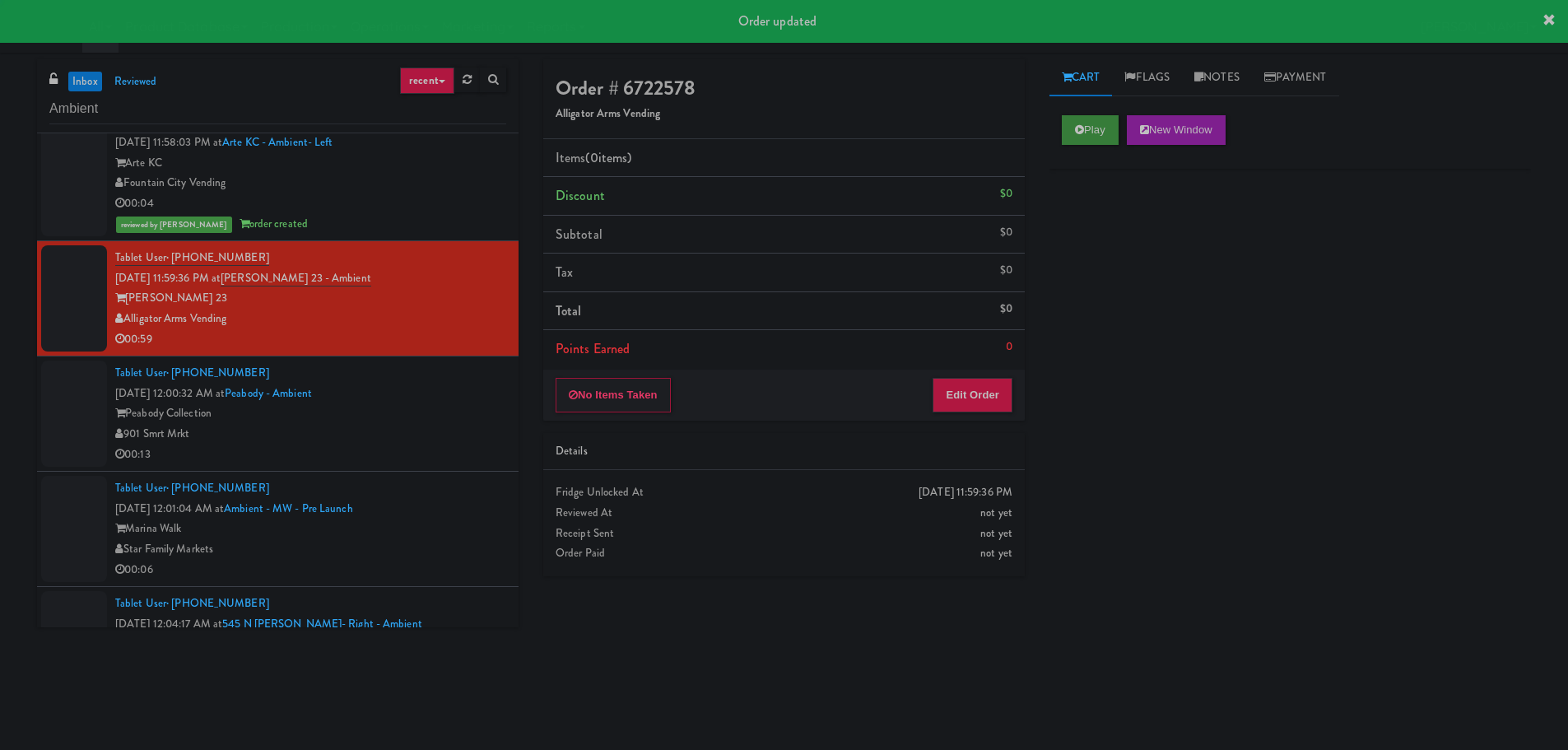
drag, startPoint x: 1018, startPoint y: 173, endPoint x: 1073, endPoint y: 127, distance: 71.7
click at [1070, 112] on div "Play New Window" at bounding box center [1290, 136] width 481 height 66
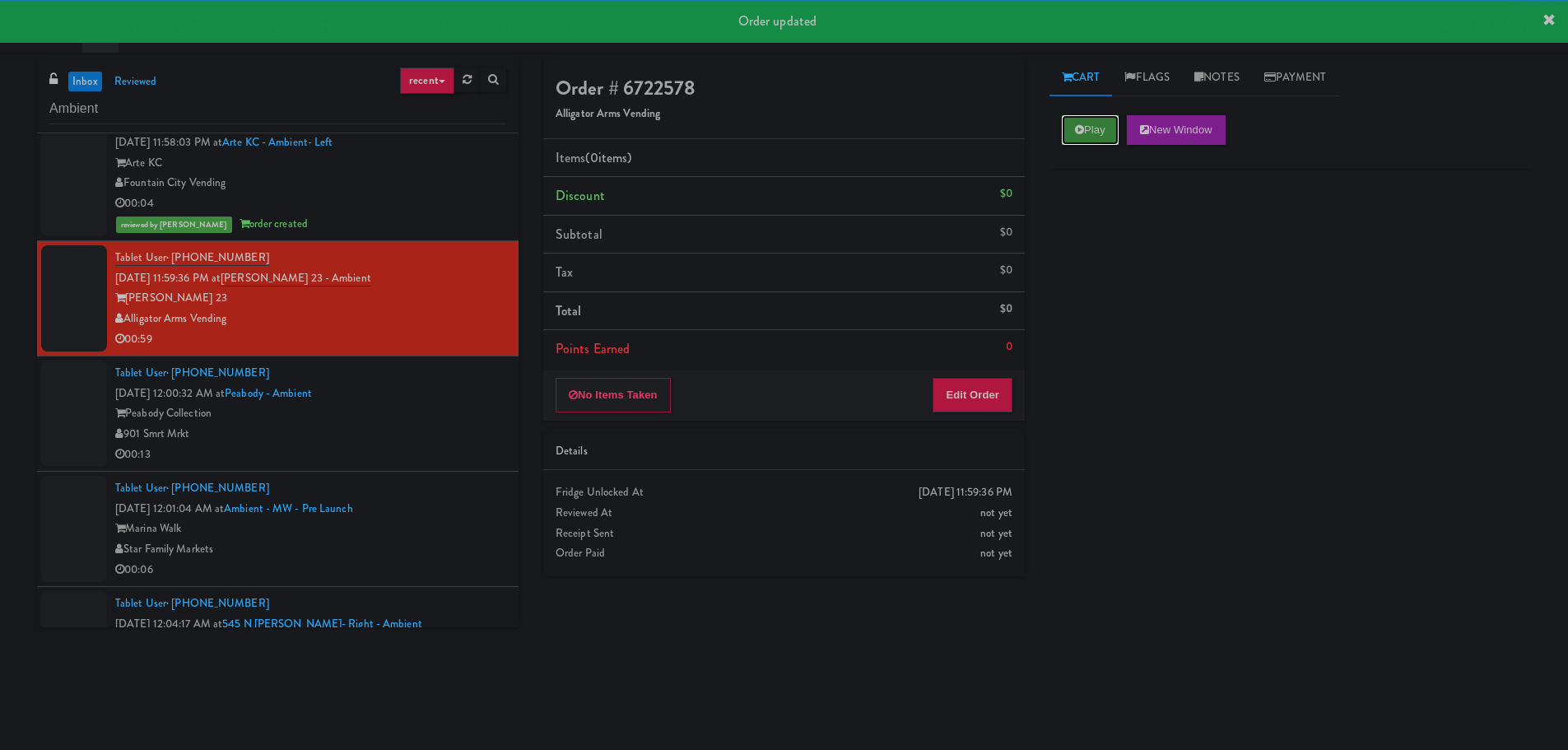
click at [1073, 127] on button "Play" at bounding box center [1090, 130] width 56 height 30
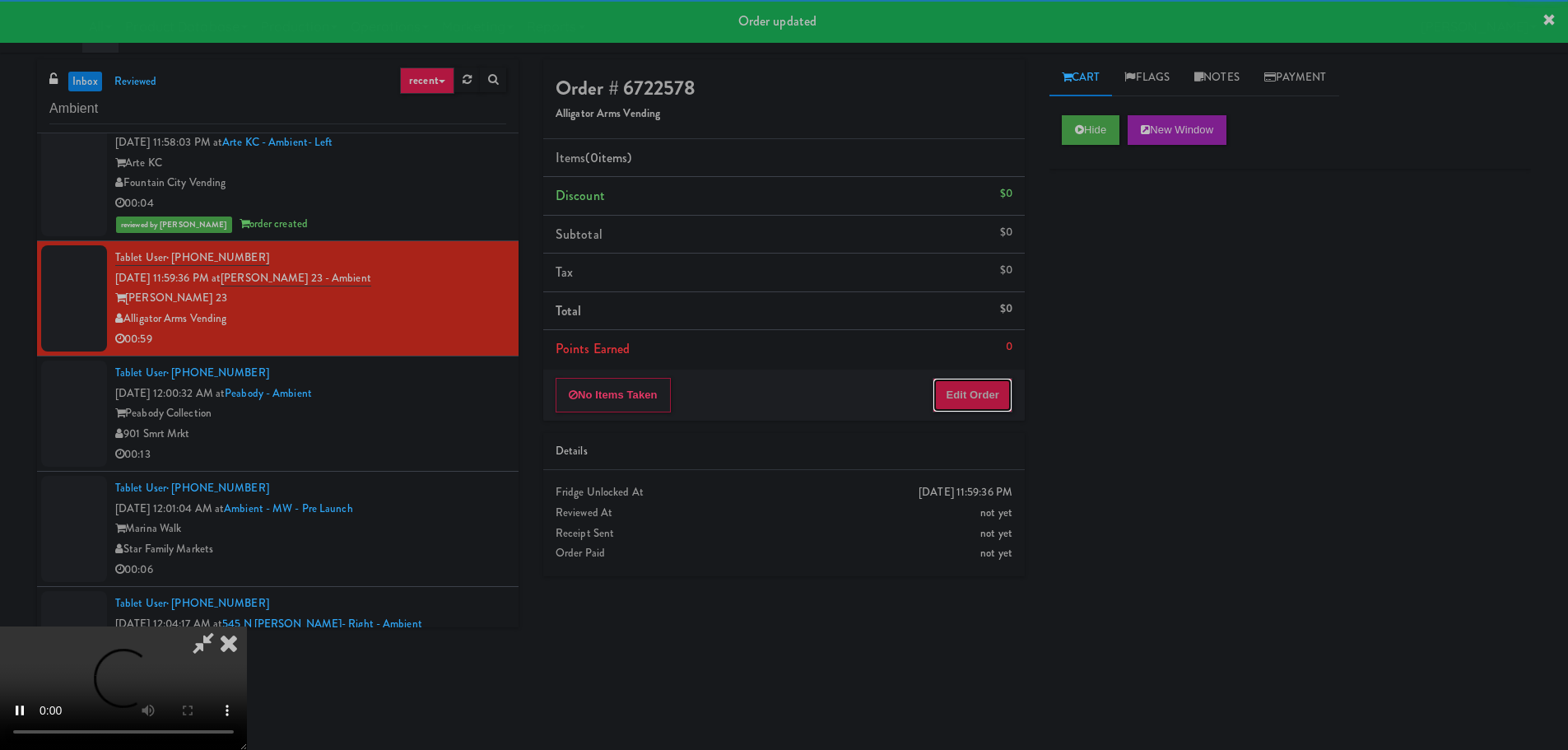
click at [975, 393] on button "Edit Order" at bounding box center [973, 395] width 80 height 35
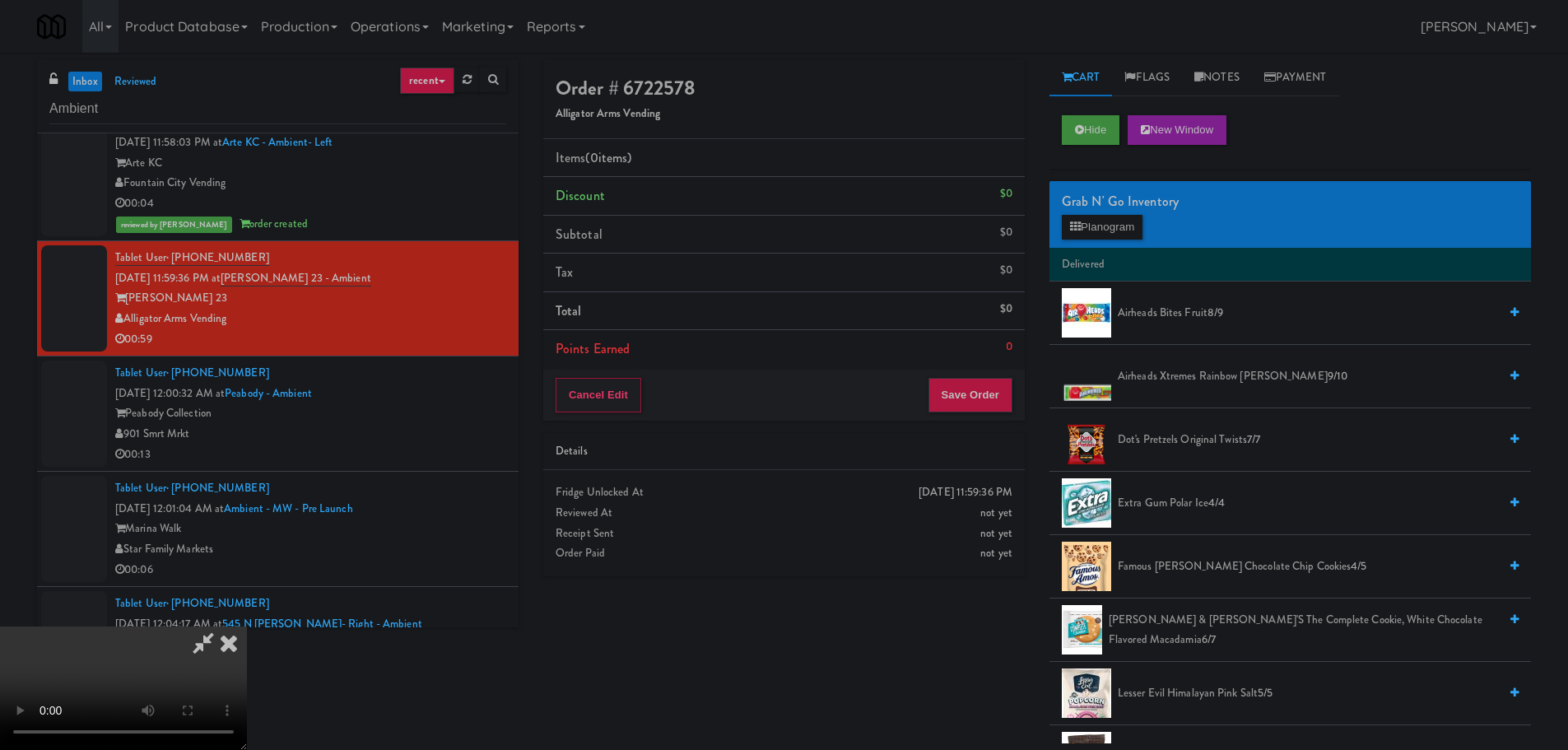
click at [247, 626] on video at bounding box center [123, 688] width 247 height 124
click at [1108, 226] on button "Planogram" at bounding box center [1102, 227] width 81 height 25
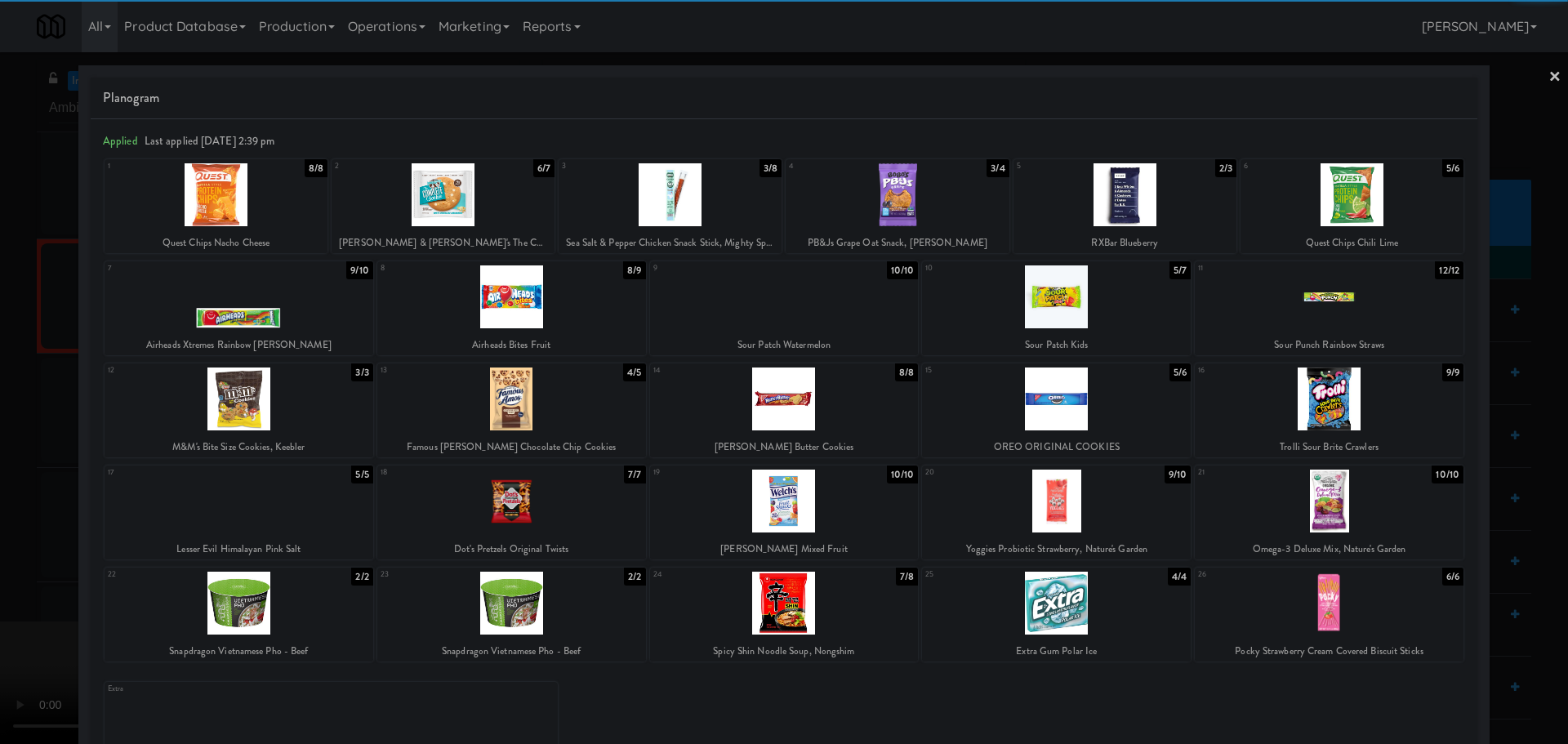
click at [707, 217] on div at bounding box center [670, 195] width 223 height 63
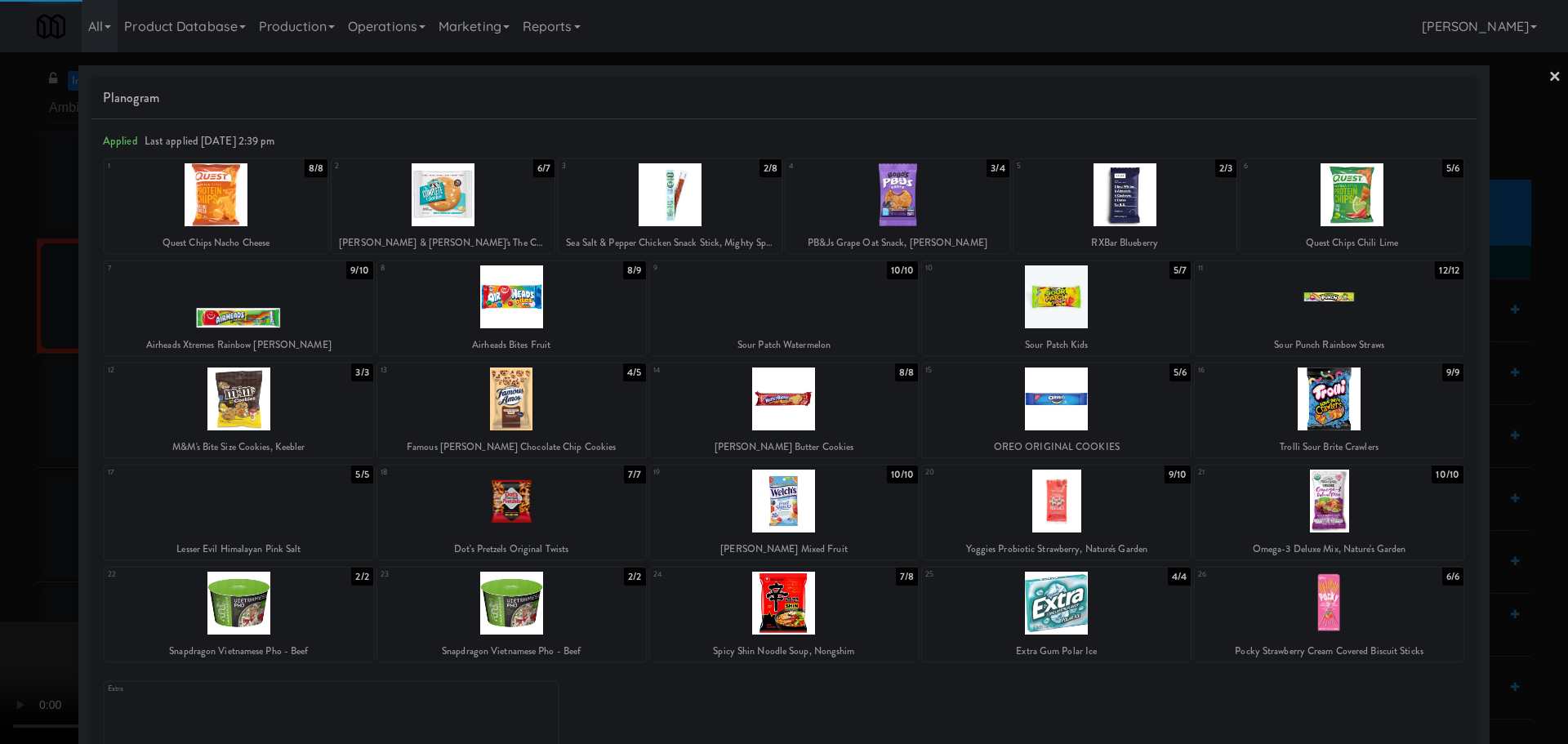
drag, startPoint x: 0, startPoint y: 379, endPoint x: 342, endPoint y: 265, distance: 360.5
click at [14, 379] on div at bounding box center [784, 372] width 1568 height 744
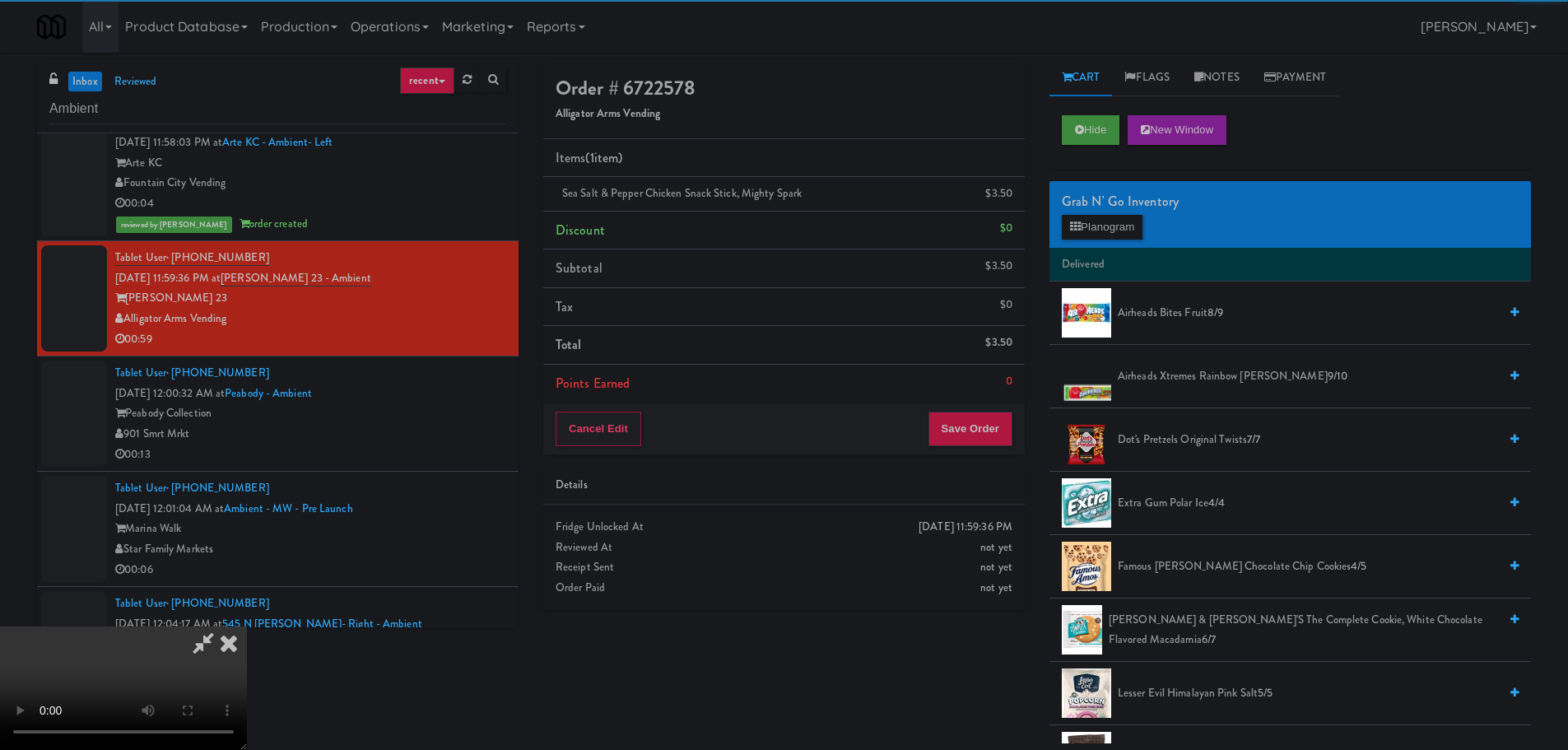
drag, startPoint x: 409, startPoint y: 260, endPoint x: 419, endPoint y: 259, distance: 10.0
click at [247, 626] on video at bounding box center [123, 688] width 247 height 124
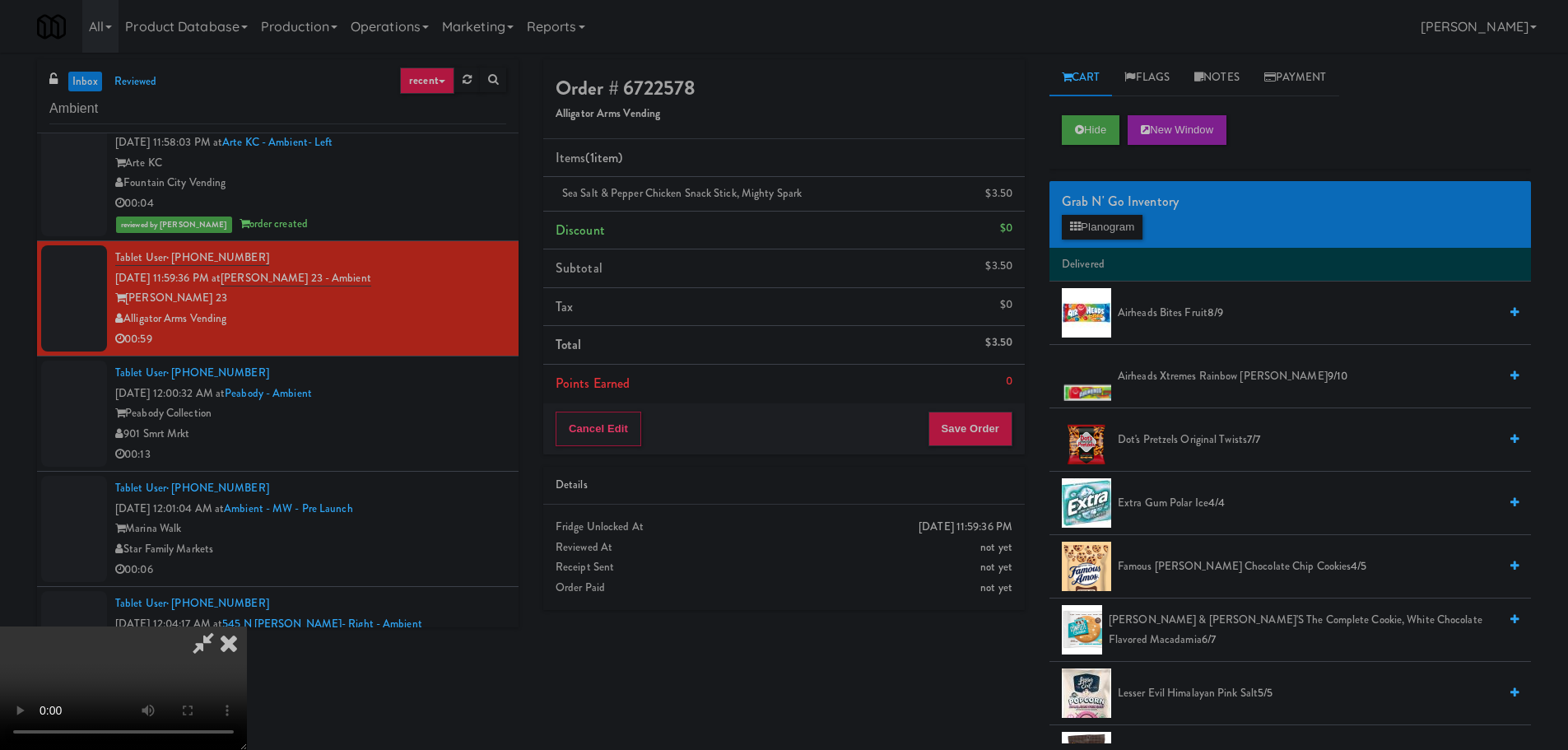
click at [247, 626] on video at bounding box center [123, 688] width 247 height 124
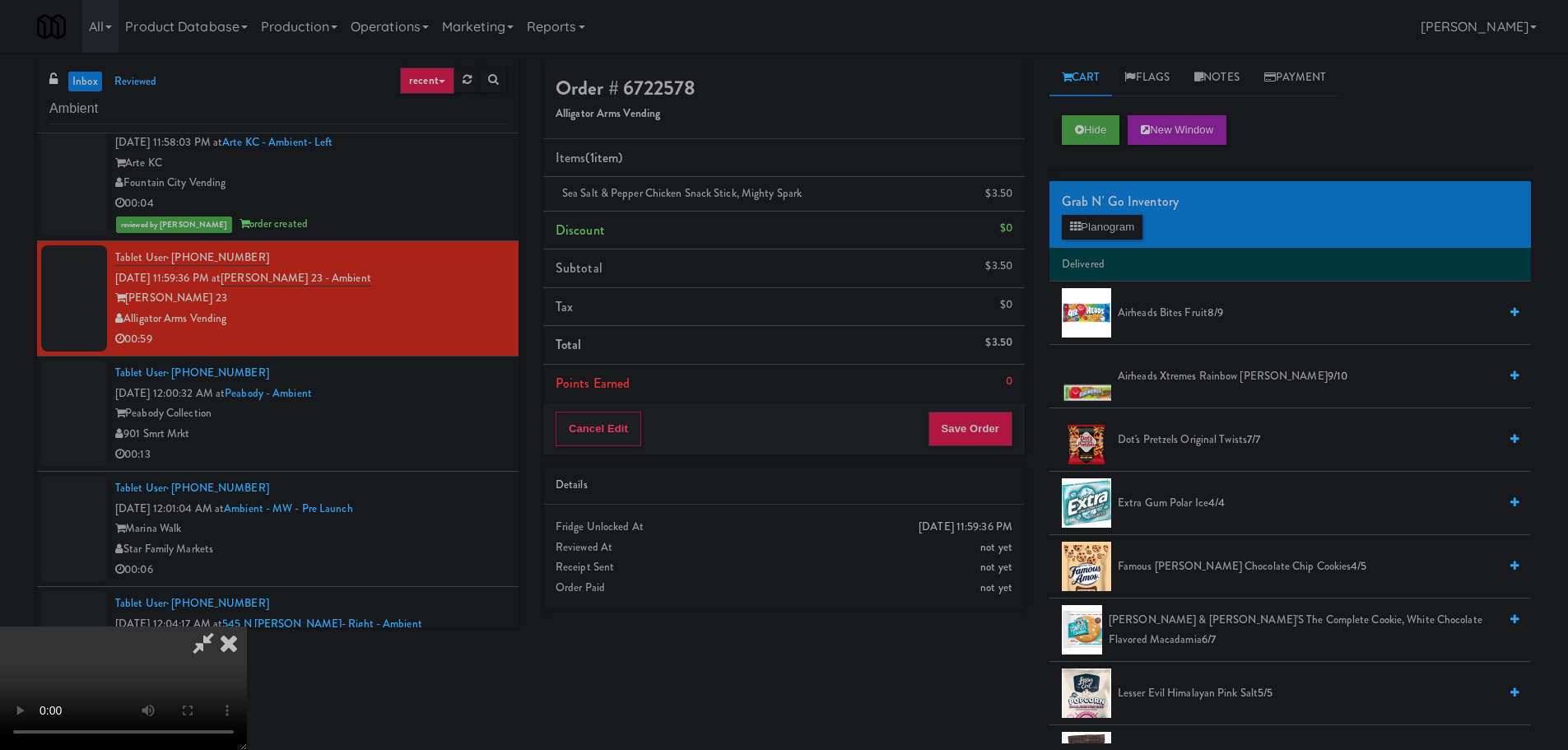
click at [247, 626] on video at bounding box center [123, 688] width 247 height 124
drag, startPoint x: 620, startPoint y: 390, endPoint x: 628, endPoint y: 402, distance: 14.4
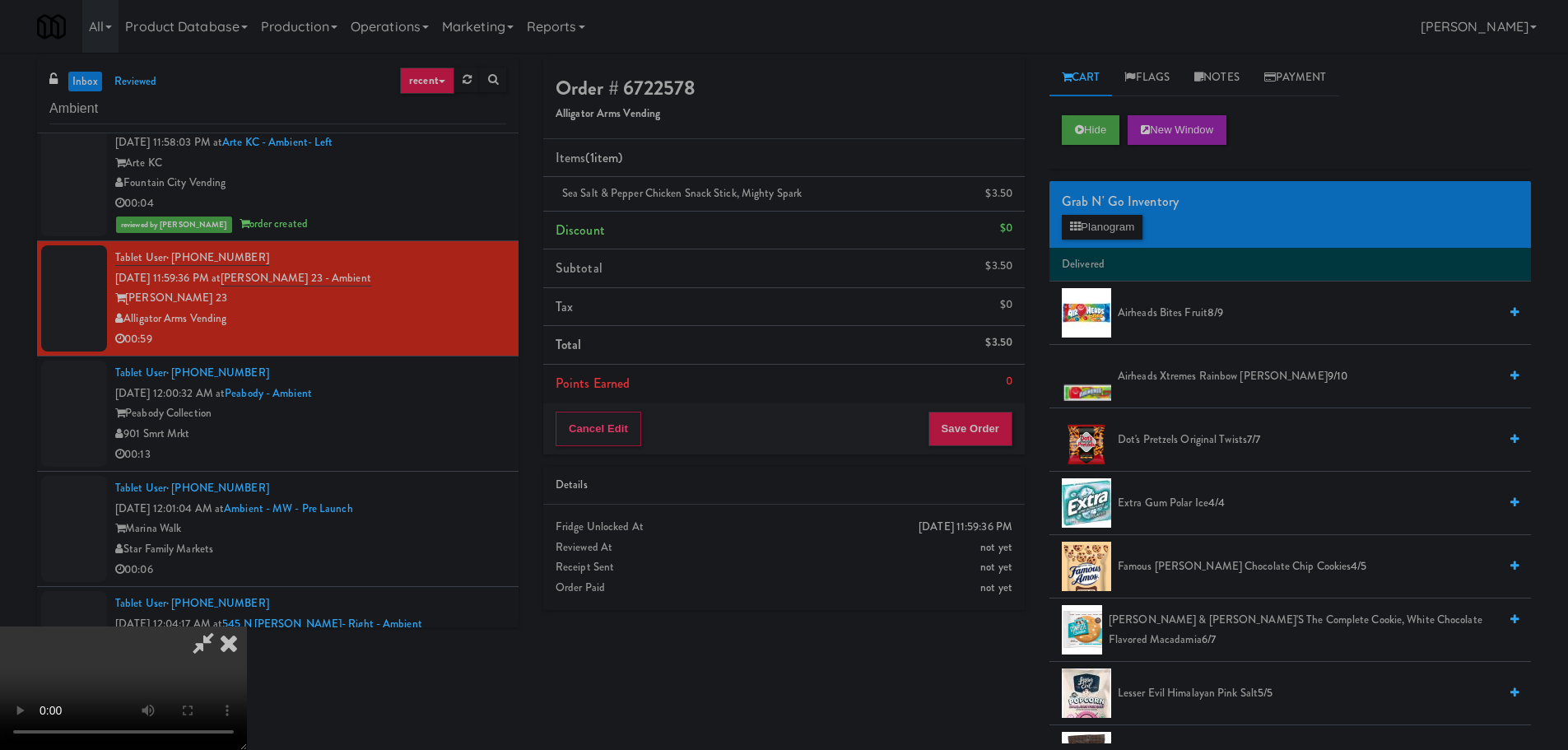
click at [247, 626] on video at bounding box center [123, 688] width 247 height 124
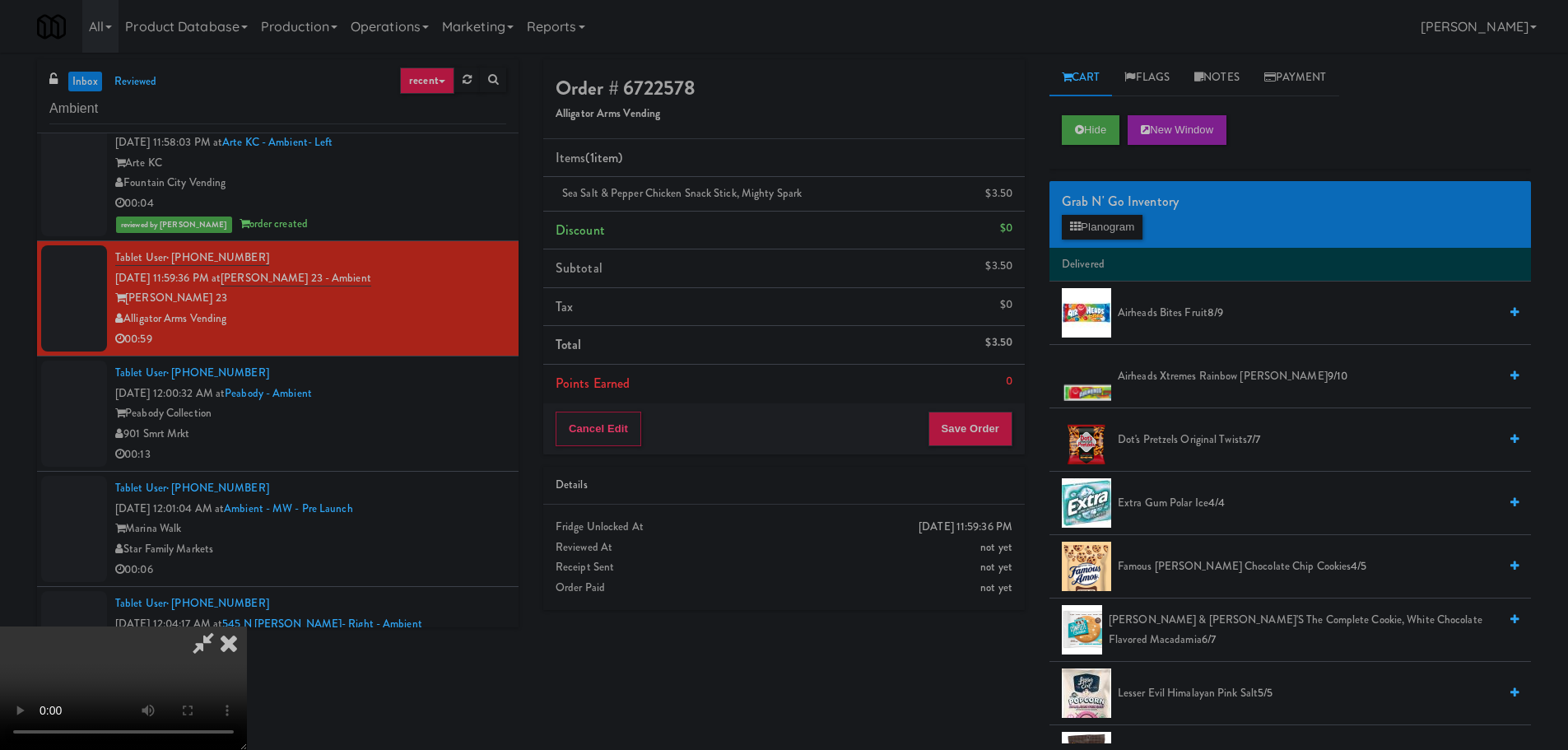
click at [247, 626] on video at bounding box center [123, 688] width 247 height 124
click at [1116, 235] on button "Planogram" at bounding box center [1102, 227] width 81 height 25
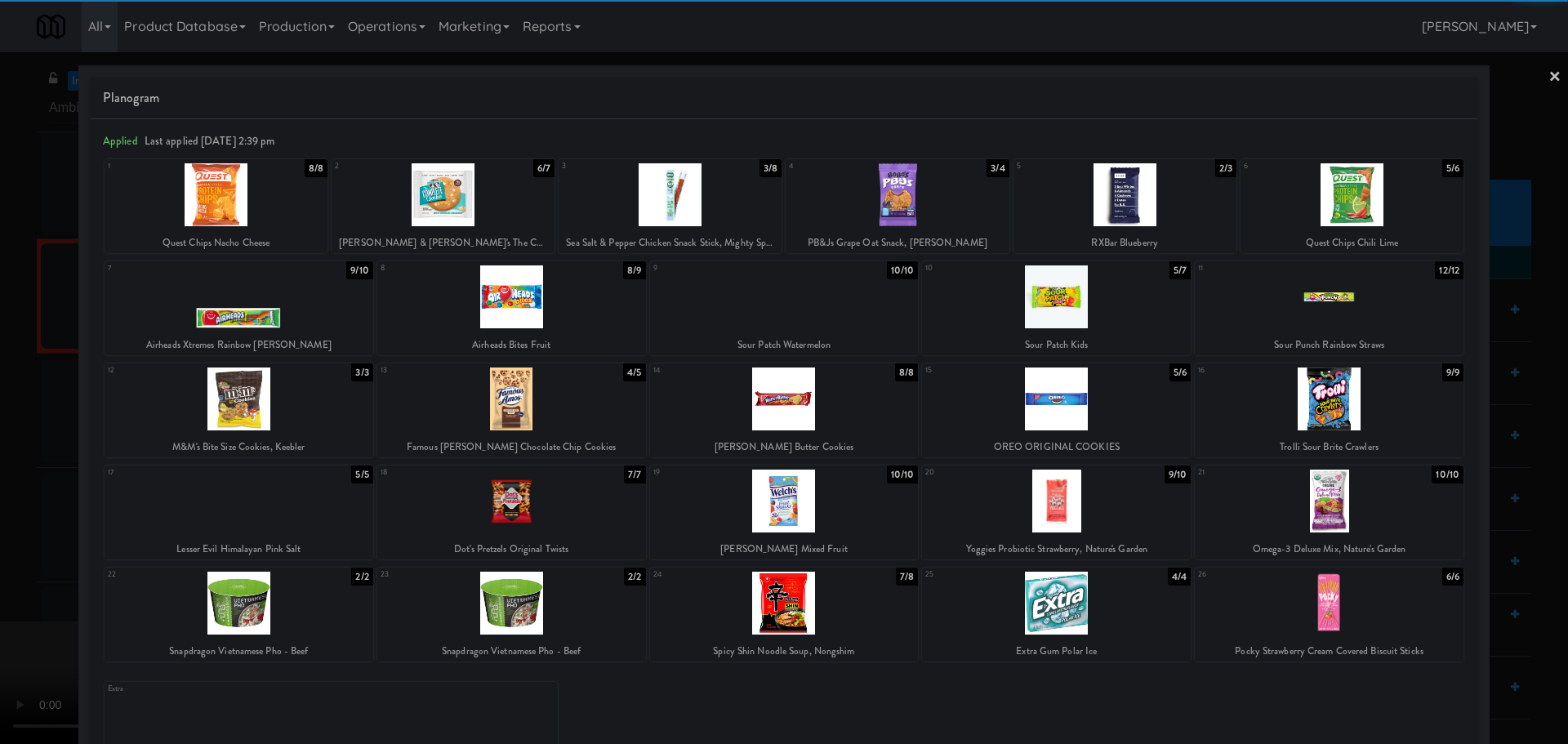
click at [238, 216] on div at bounding box center [216, 195] width 223 height 63
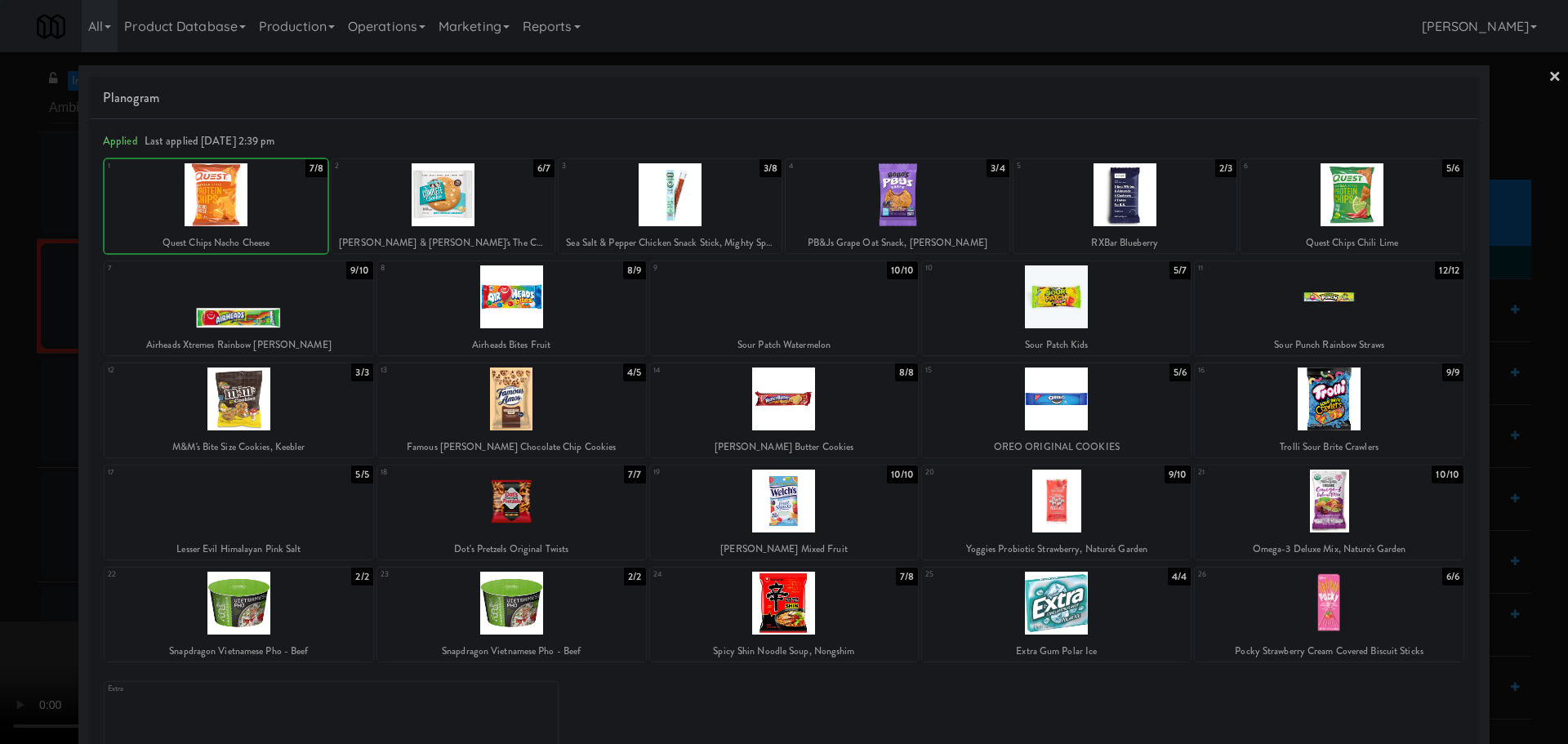
drag, startPoint x: 0, startPoint y: 328, endPoint x: 20, endPoint y: 328, distance: 20.0
click at [5, 328] on div at bounding box center [784, 372] width 1568 height 744
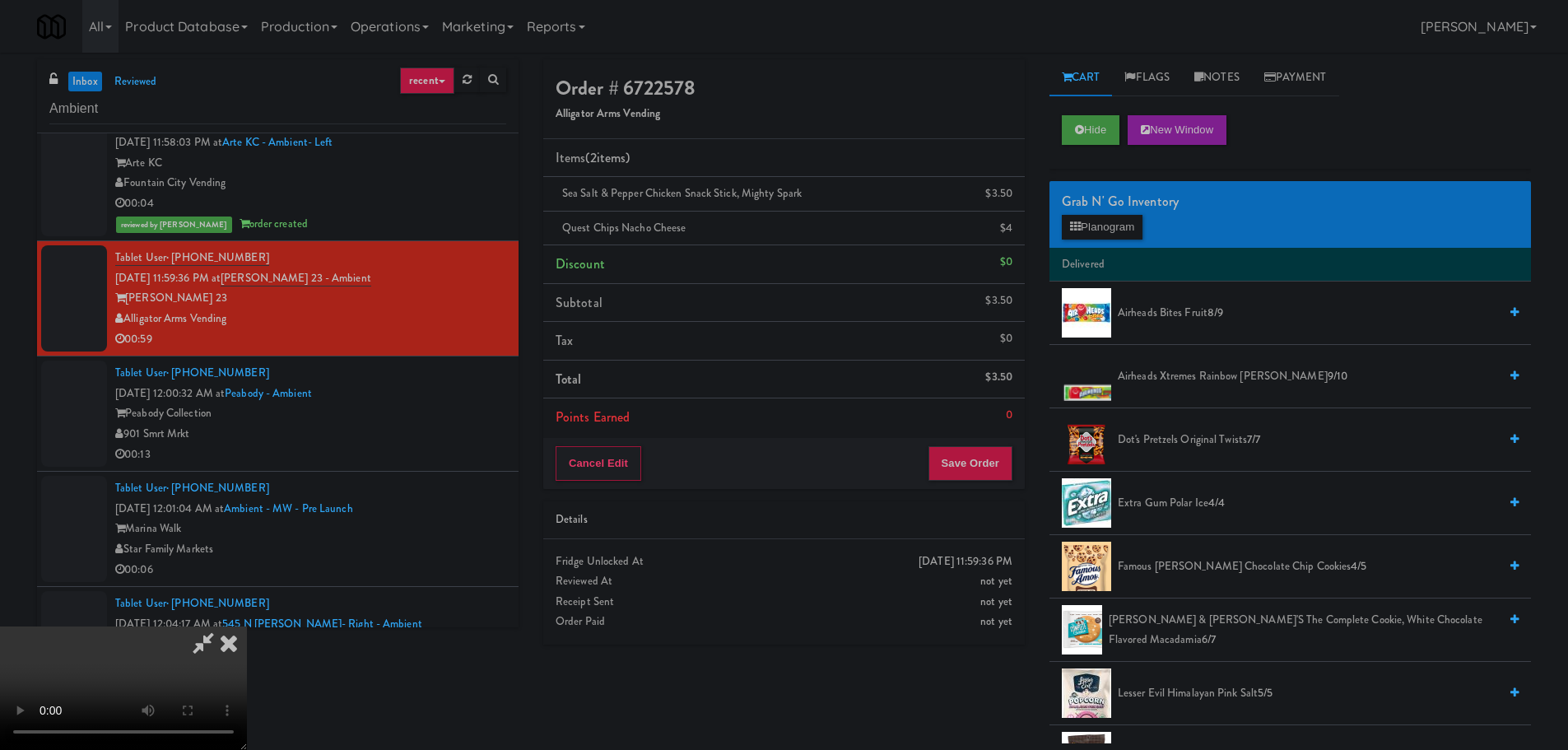
drag, startPoint x: 176, startPoint y: 329, endPoint x: 187, endPoint y: 329, distance: 11.0
click at [177, 626] on video at bounding box center [123, 688] width 247 height 124
click at [247, 626] on video at bounding box center [123, 688] width 247 height 124
click at [1014, 228] on icon at bounding box center [1014, 234] width 8 height 11
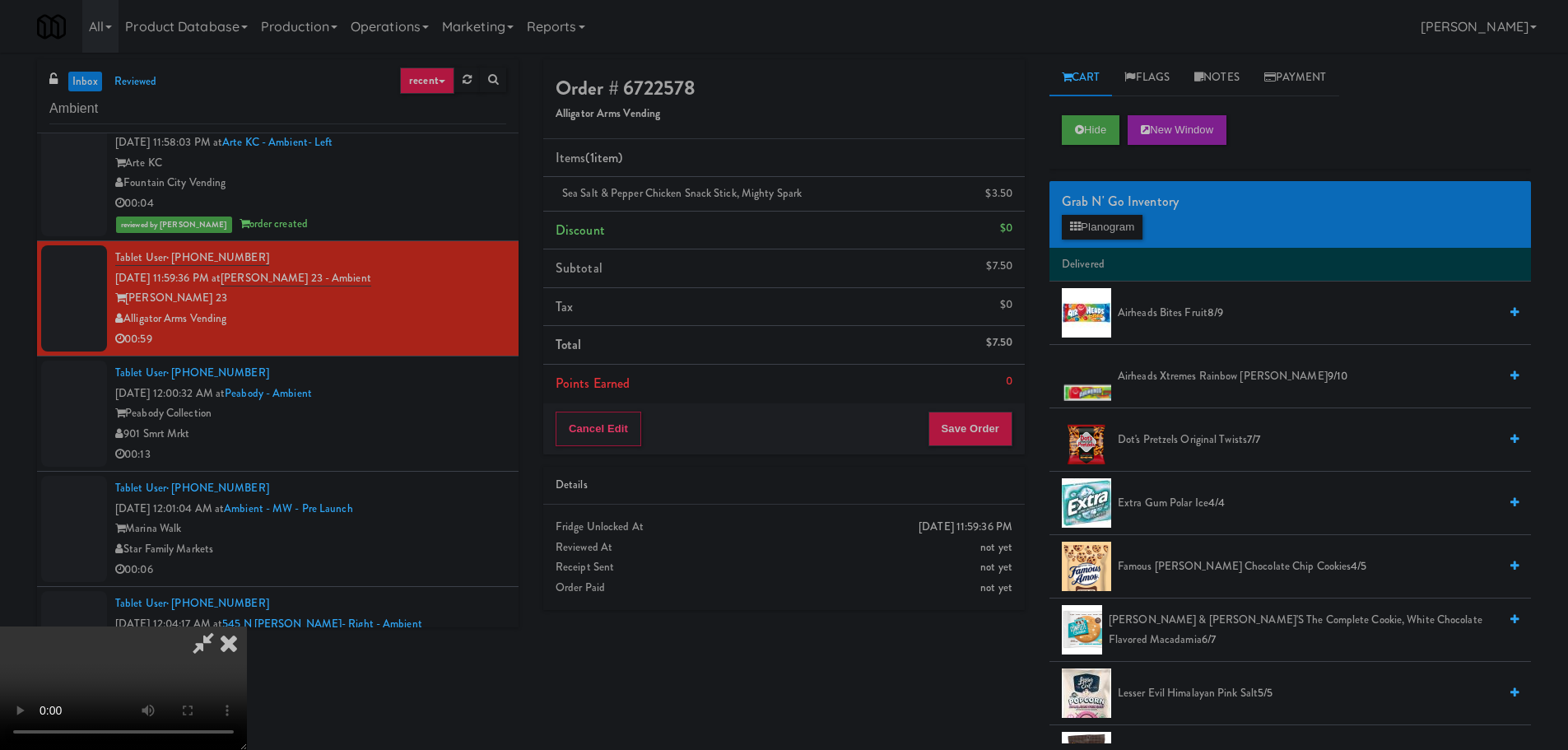
click at [247, 626] on video at bounding box center [123, 688] width 247 height 124
click at [971, 425] on button "Save Order" at bounding box center [970, 429] width 84 height 35
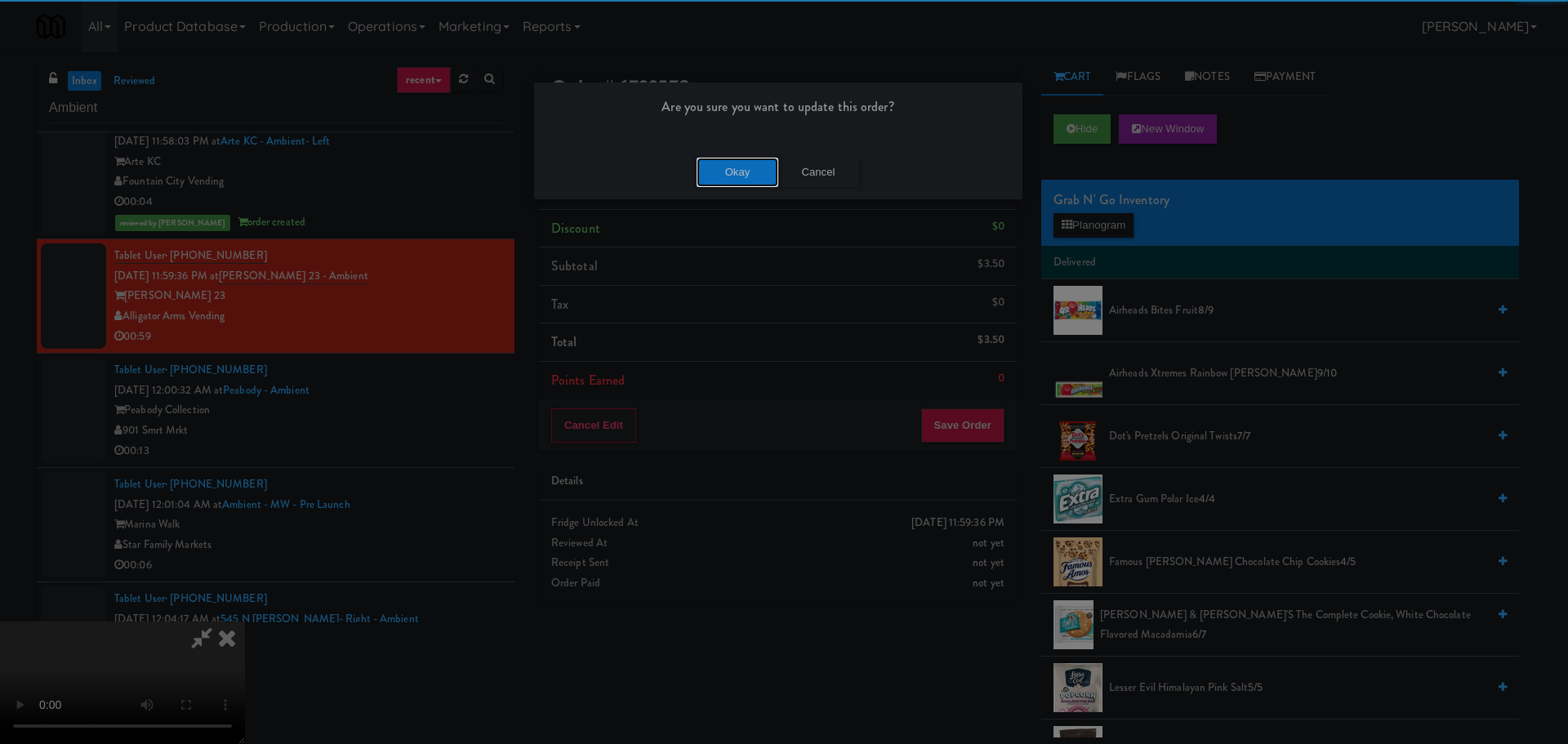
click at [768, 175] on button "Okay" at bounding box center [738, 172] width 81 height 30
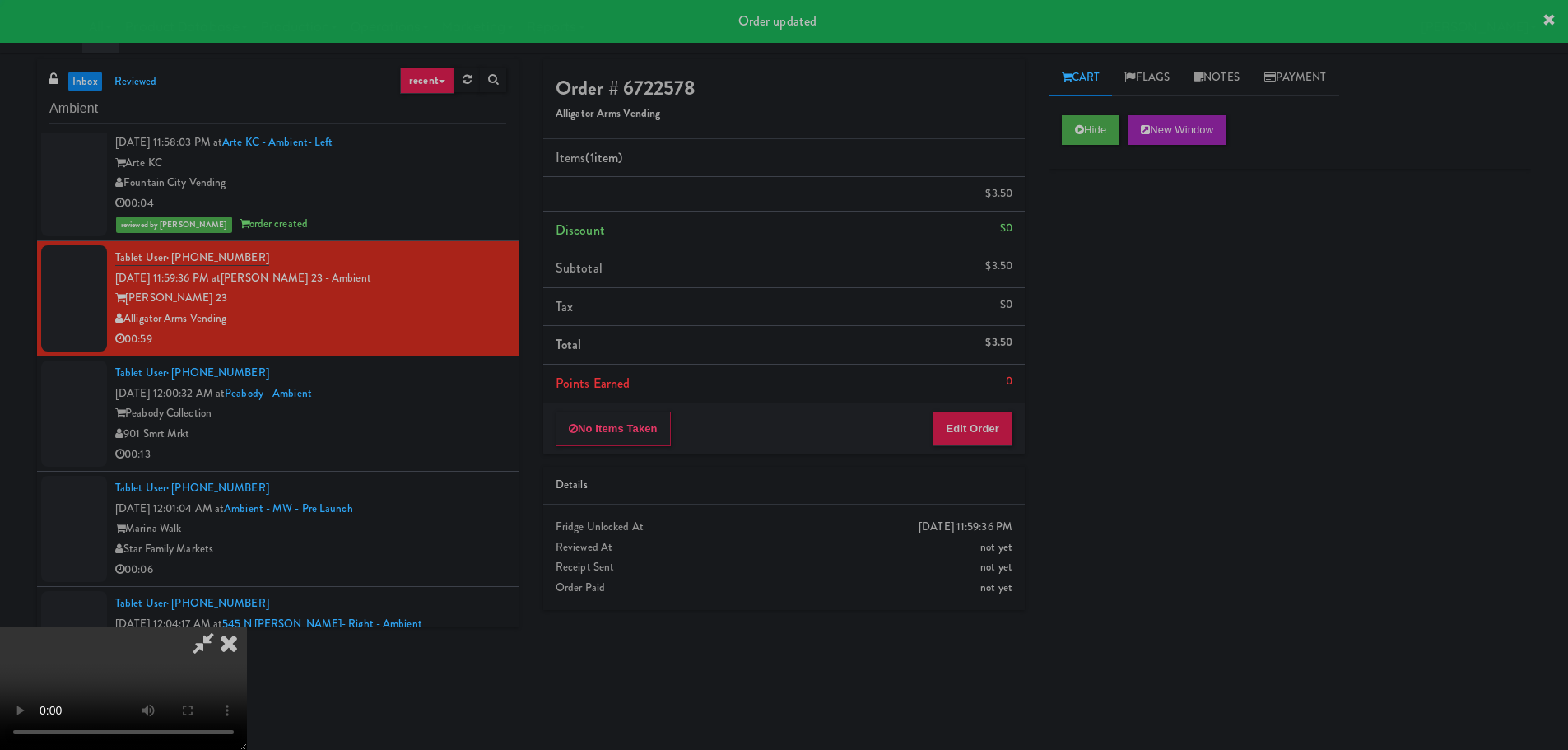
scroll to position [0, 0]
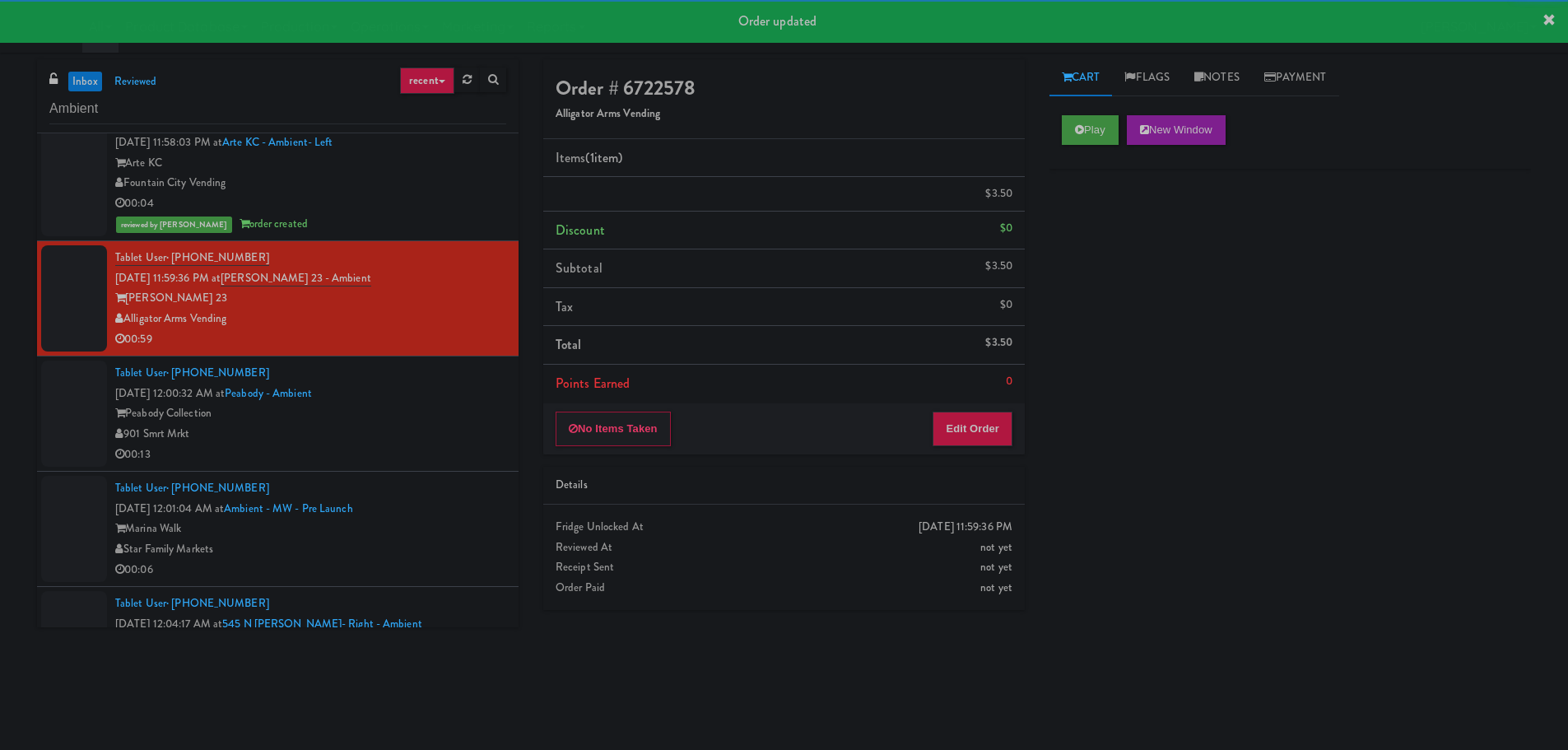
click at [464, 430] on div "901 Smrt Mrkt" at bounding box center [311, 434] width 391 height 21
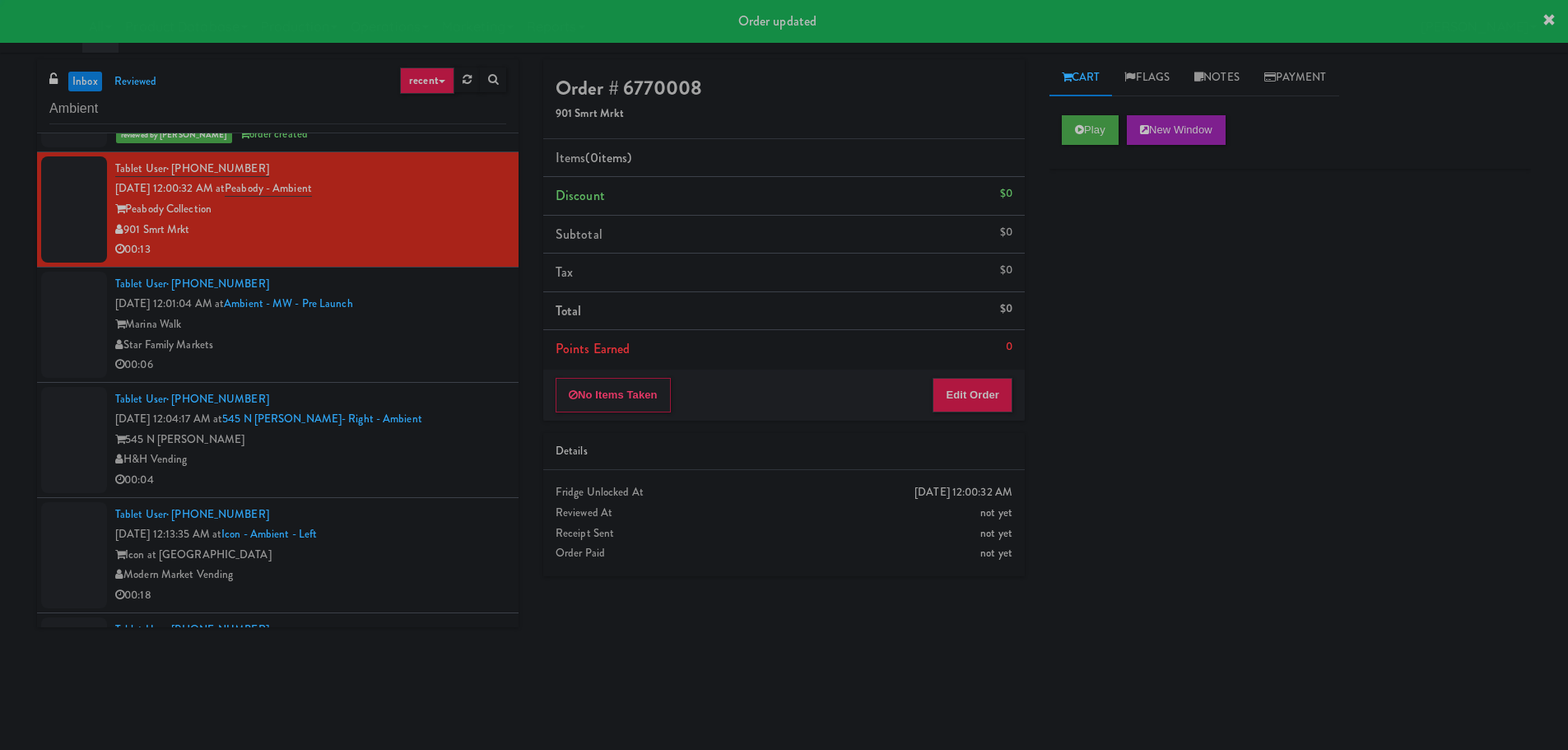
scroll to position [2965, 0]
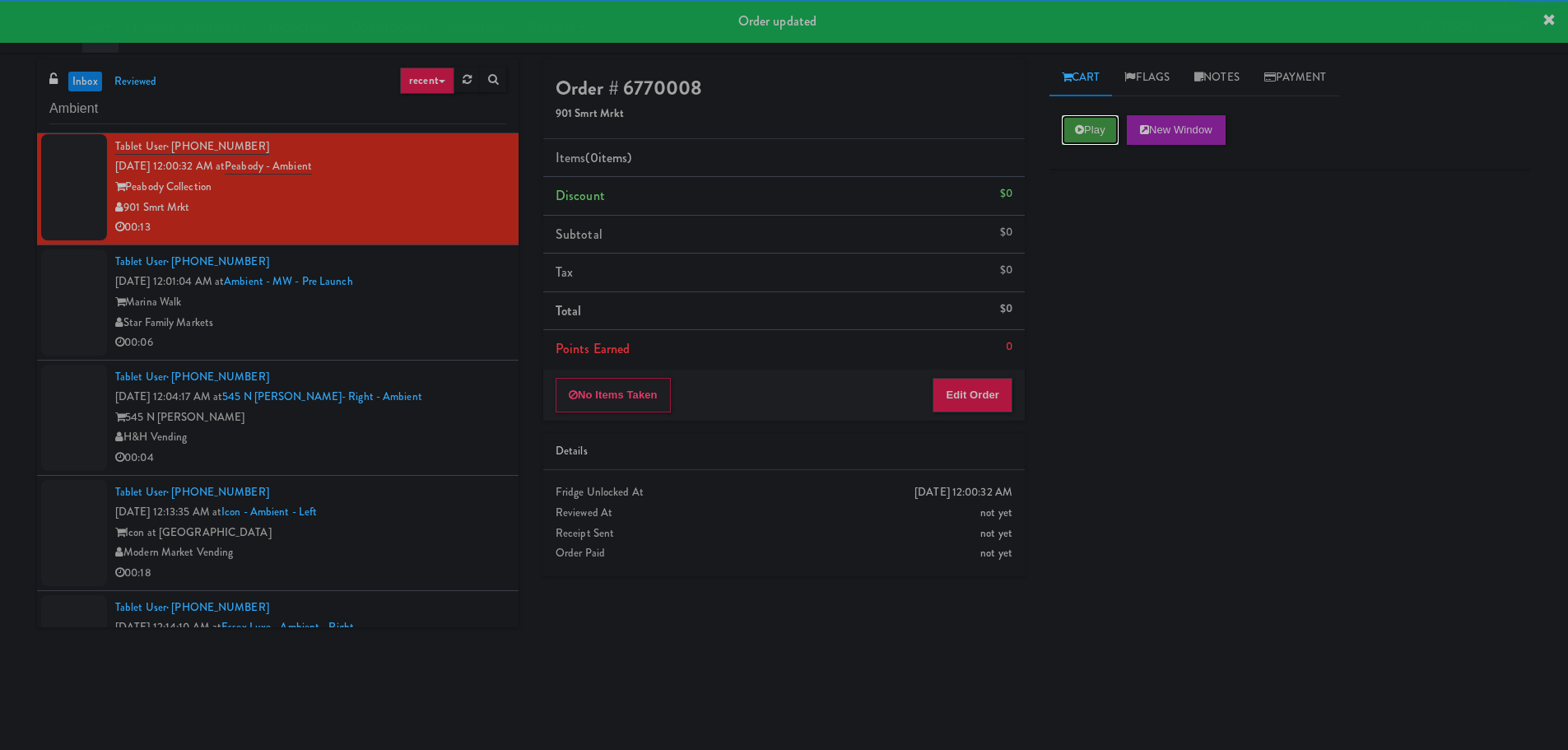
click at [1094, 137] on button "Play" at bounding box center [1090, 130] width 56 height 30
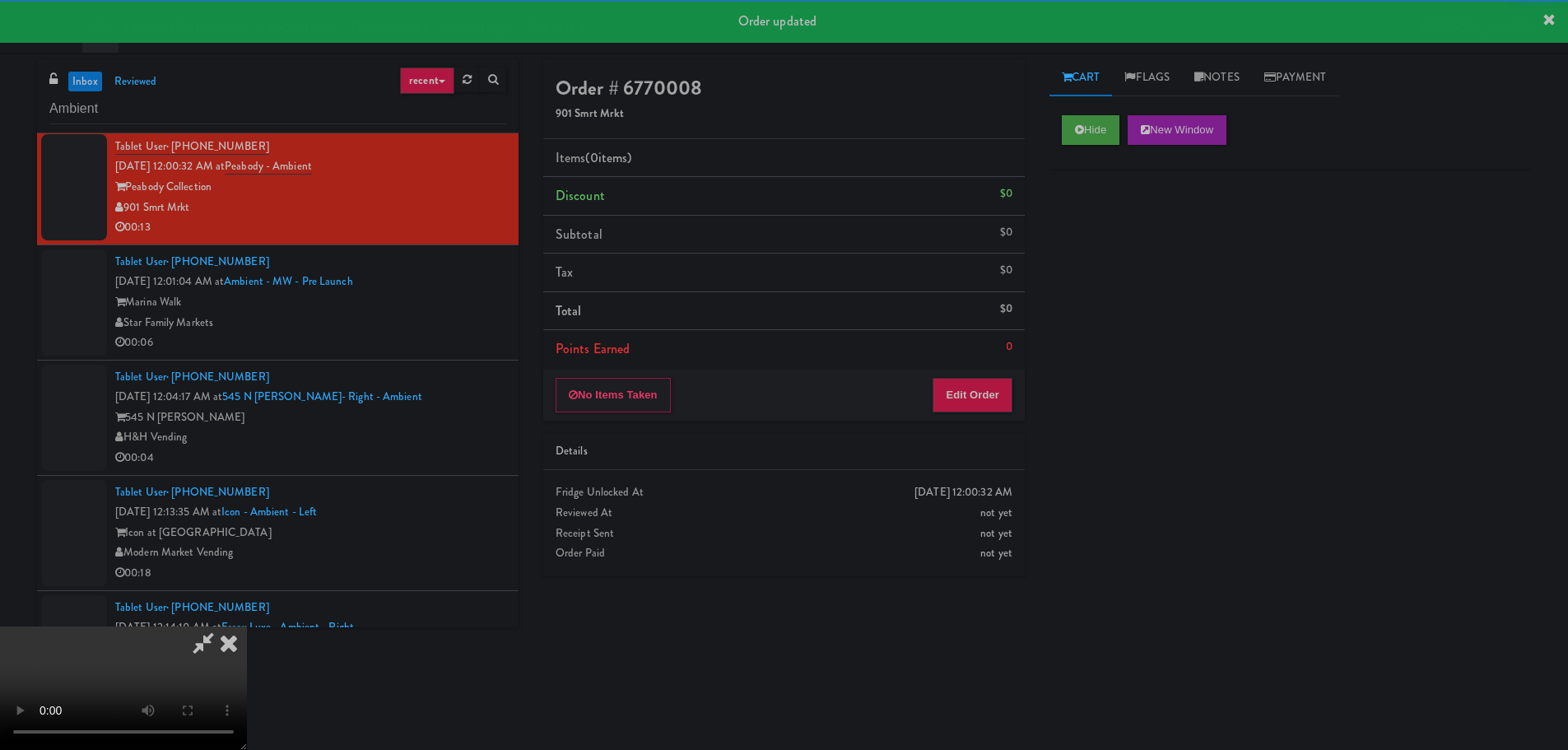
click at [994, 412] on div "No Items Taken Edit Order" at bounding box center [784, 395] width 481 height 51
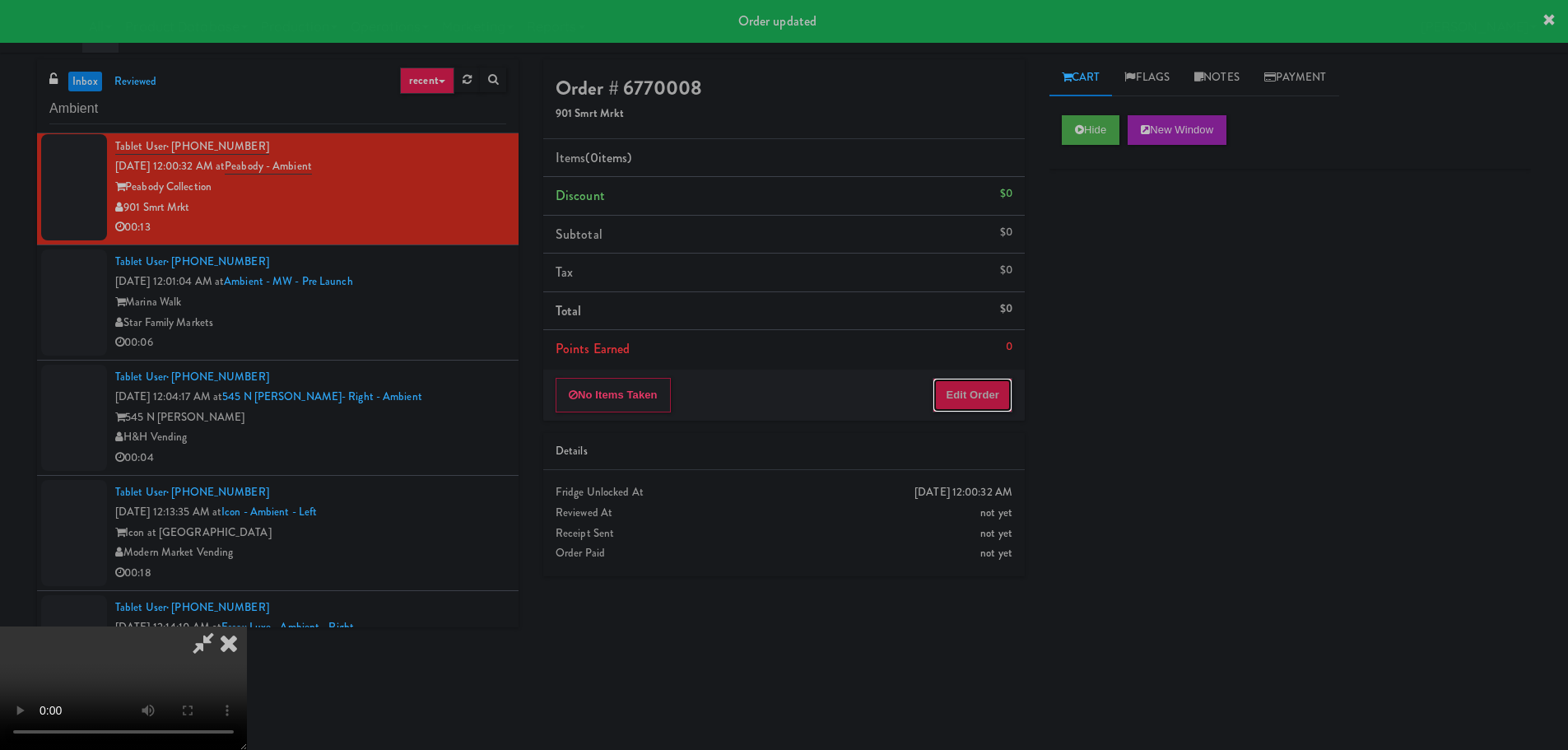
click at [994, 410] on button "Edit Order" at bounding box center [973, 395] width 80 height 35
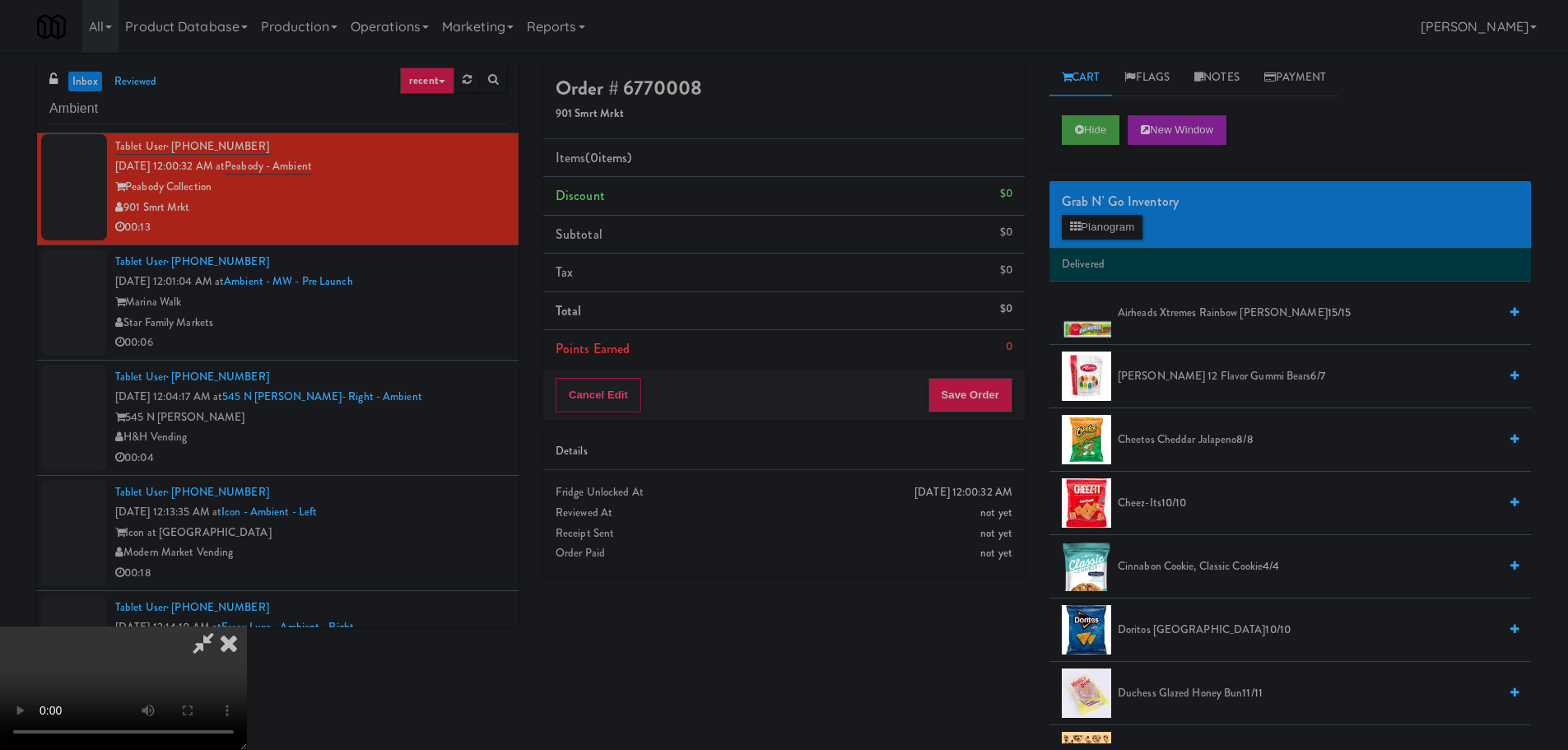
click at [247, 626] on video at bounding box center [123, 688] width 247 height 124
click at [1138, 206] on div "Grab N' Go Inventory" at bounding box center [1290, 201] width 457 height 25
click at [1138, 218] on button "Planogram" at bounding box center [1102, 227] width 81 height 25
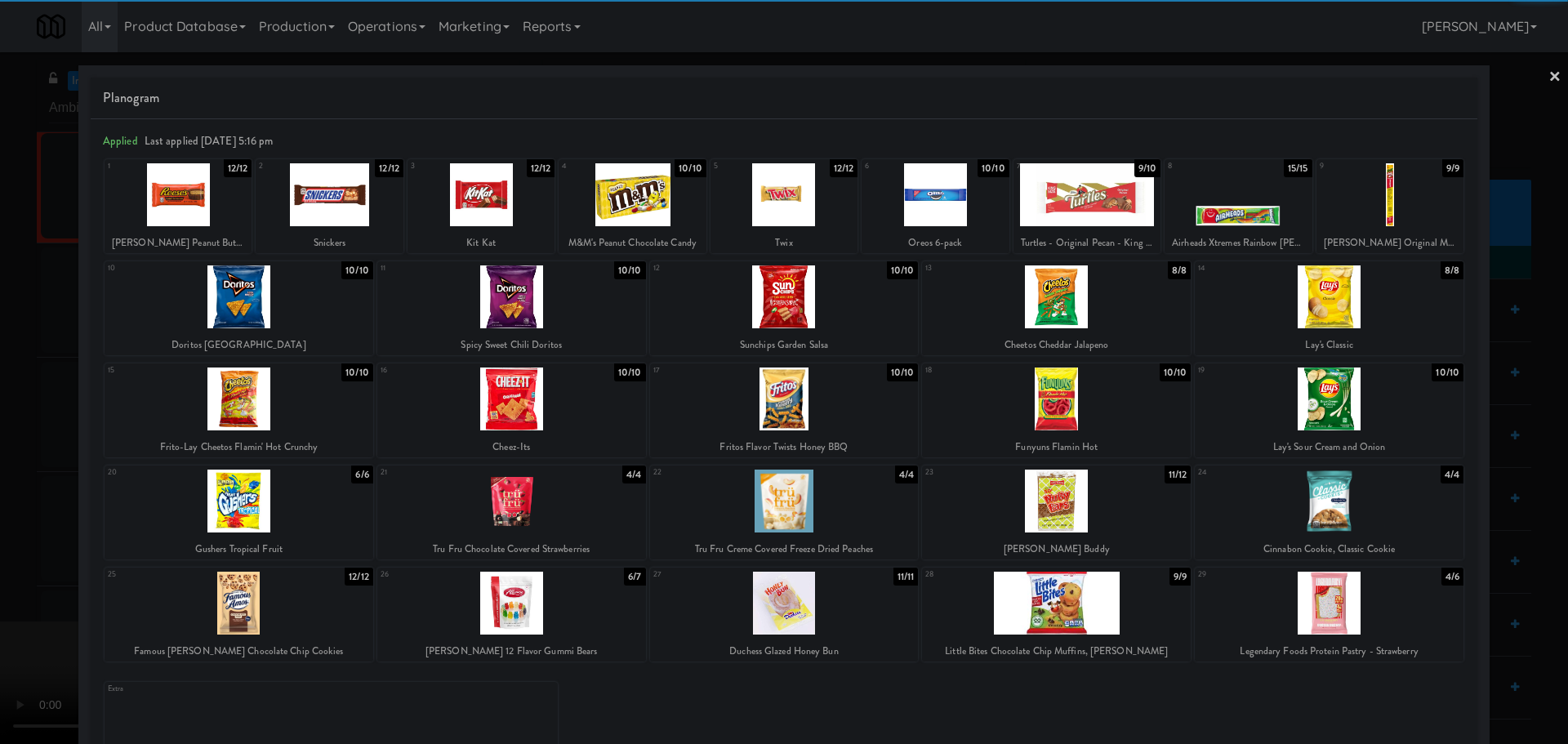
click at [1376, 206] on div at bounding box center [1389, 195] width 147 height 63
click at [0, 406] on div at bounding box center [784, 372] width 1568 height 744
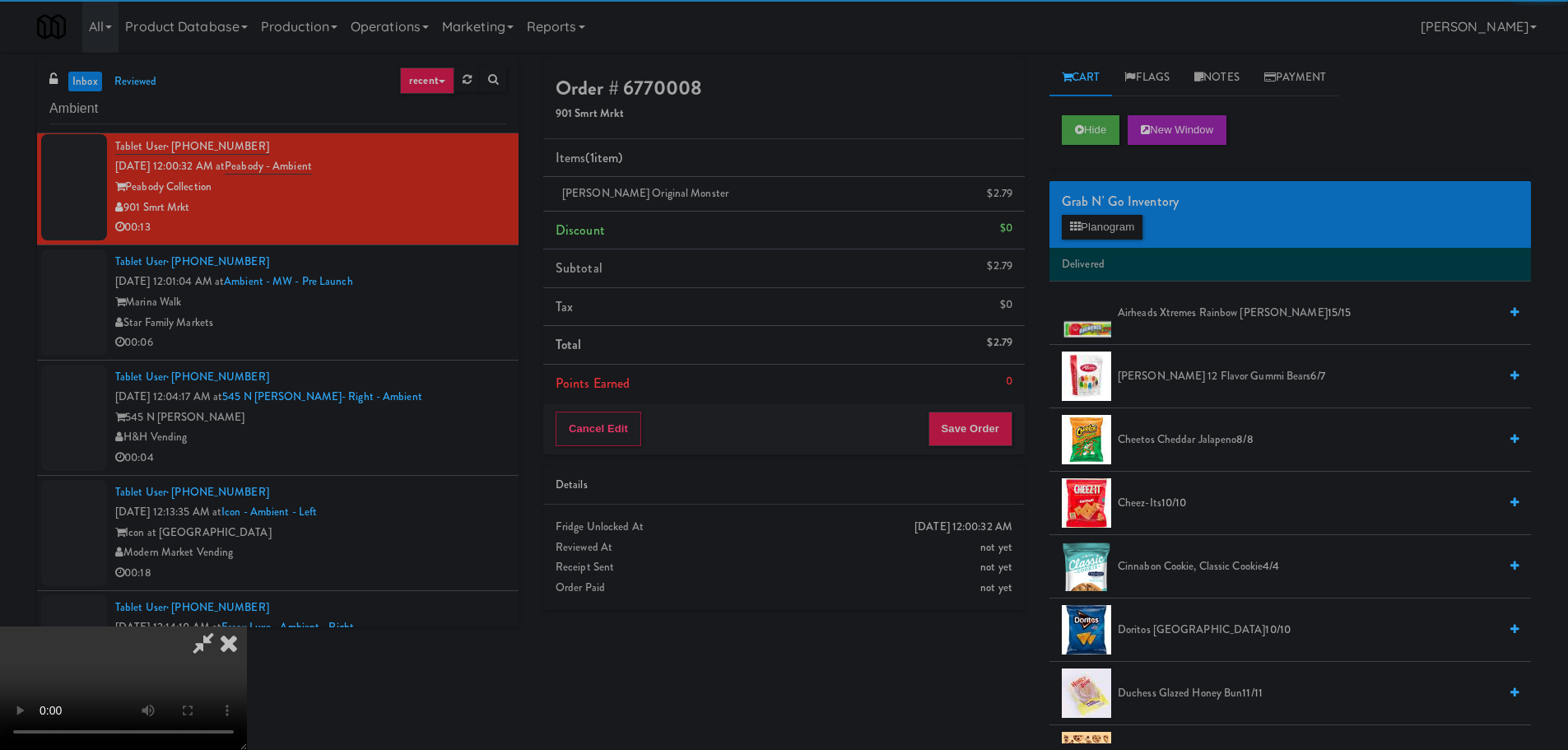
drag, startPoint x: 401, startPoint y: 329, endPoint x: 459, endPoint y: 329, distance: 58.0
click at [247, 626] on video at bounding box center [123, 688] width 247 height 124
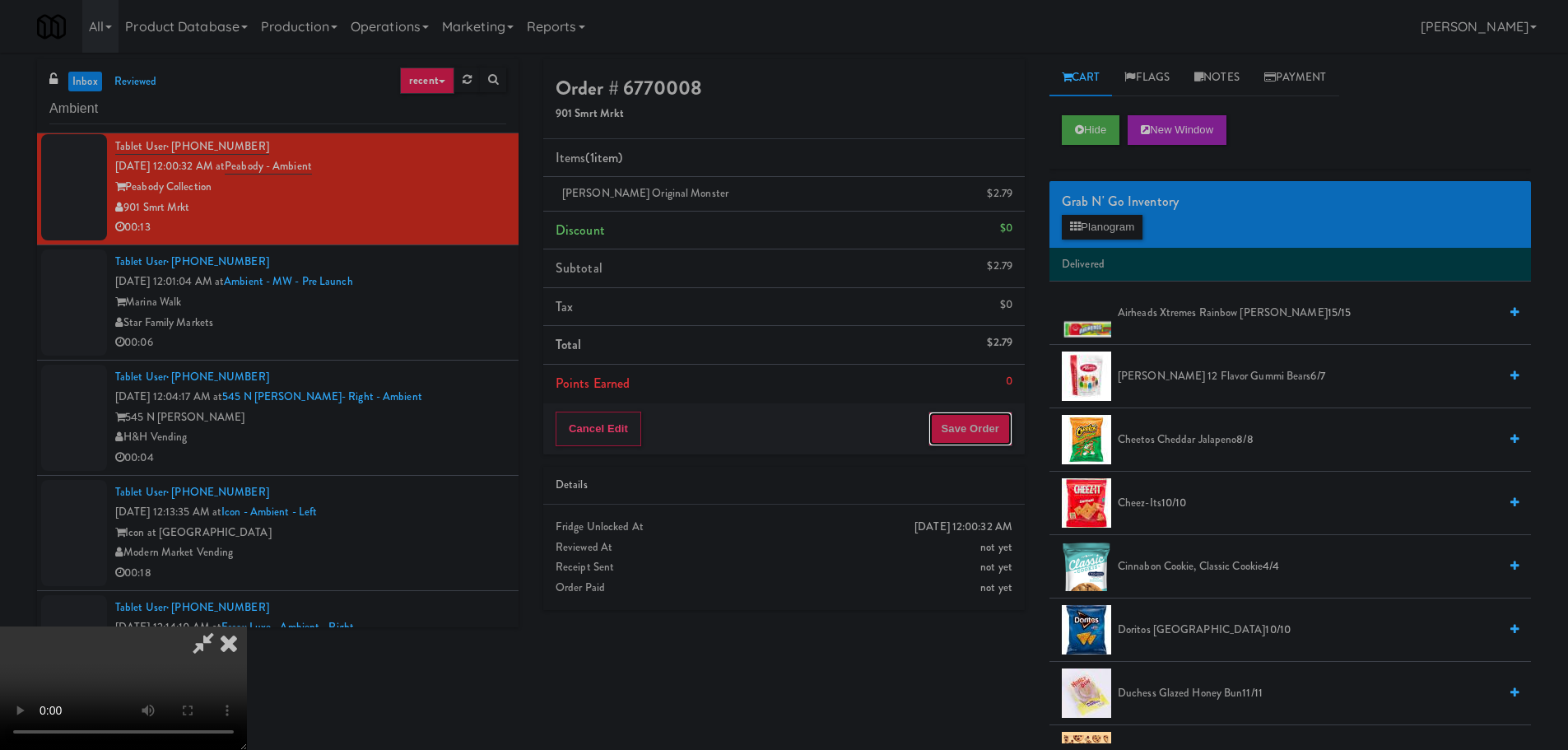
click at [976, 445] on button "Save Order" at bounding box center [970, 429] width 84 height 35
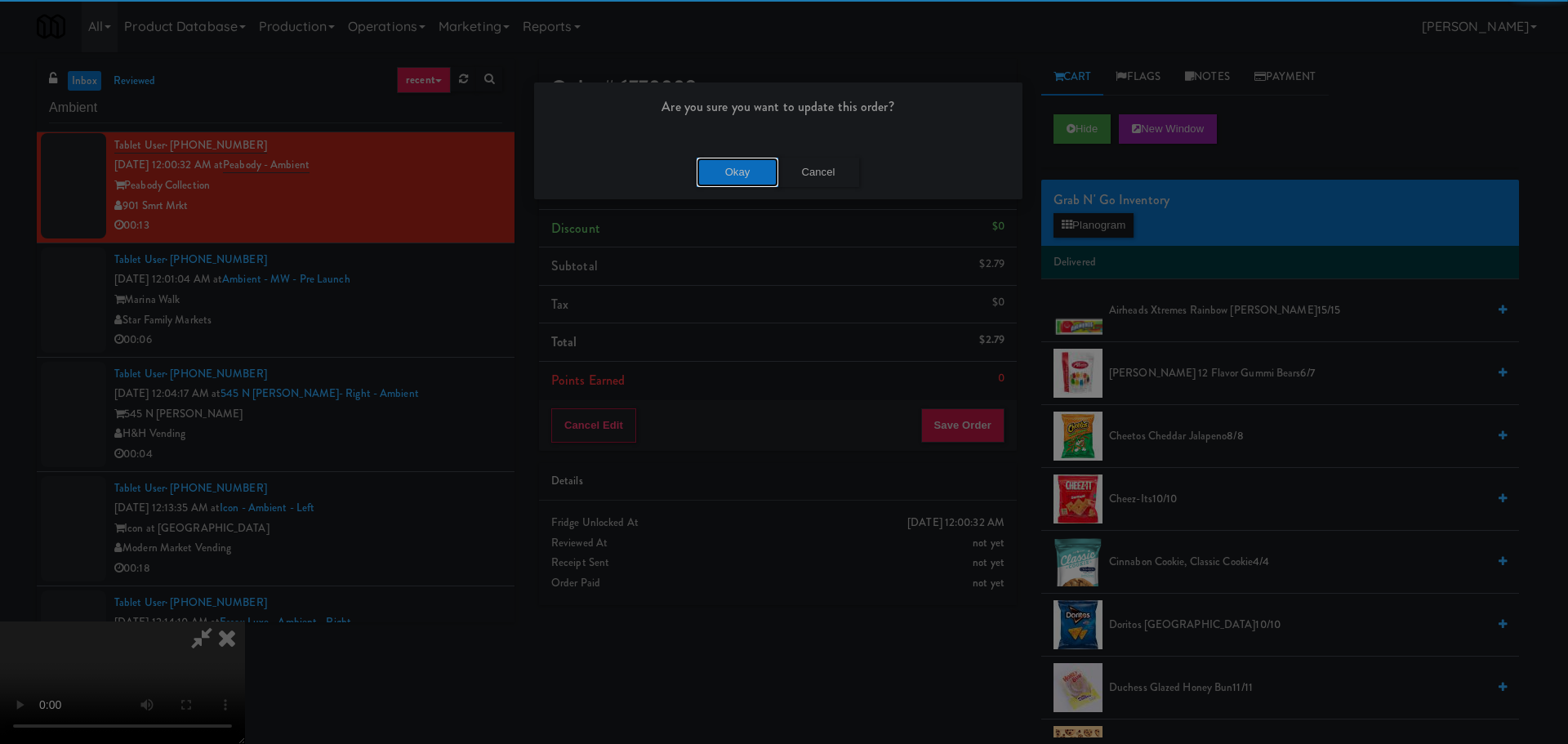
click at [723, 184] on button "Okay" at bounding box center [738, 172] width 81 height 30
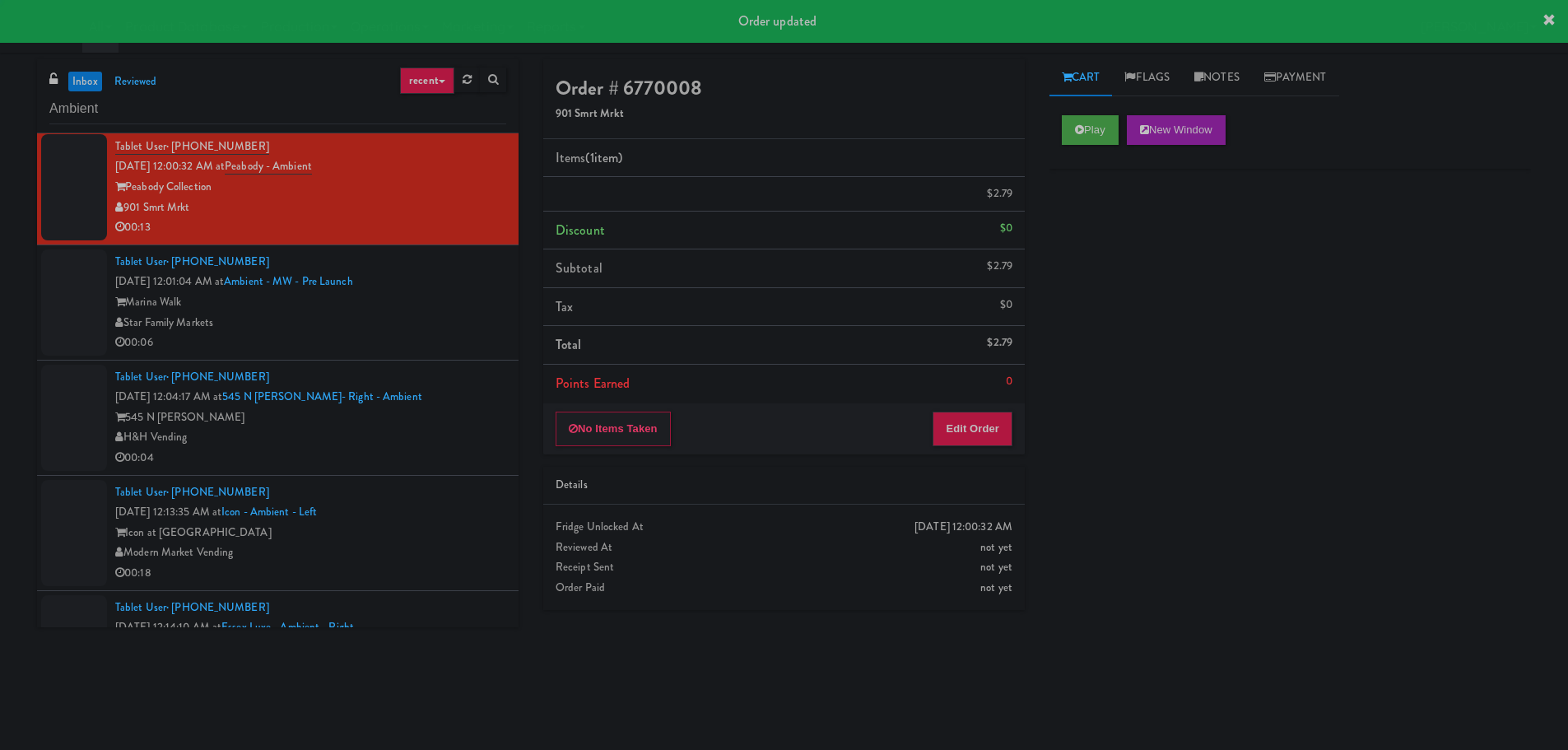
click at [445, 343] on div "00:06" at bounding box center [311, 342] width 391 height 21
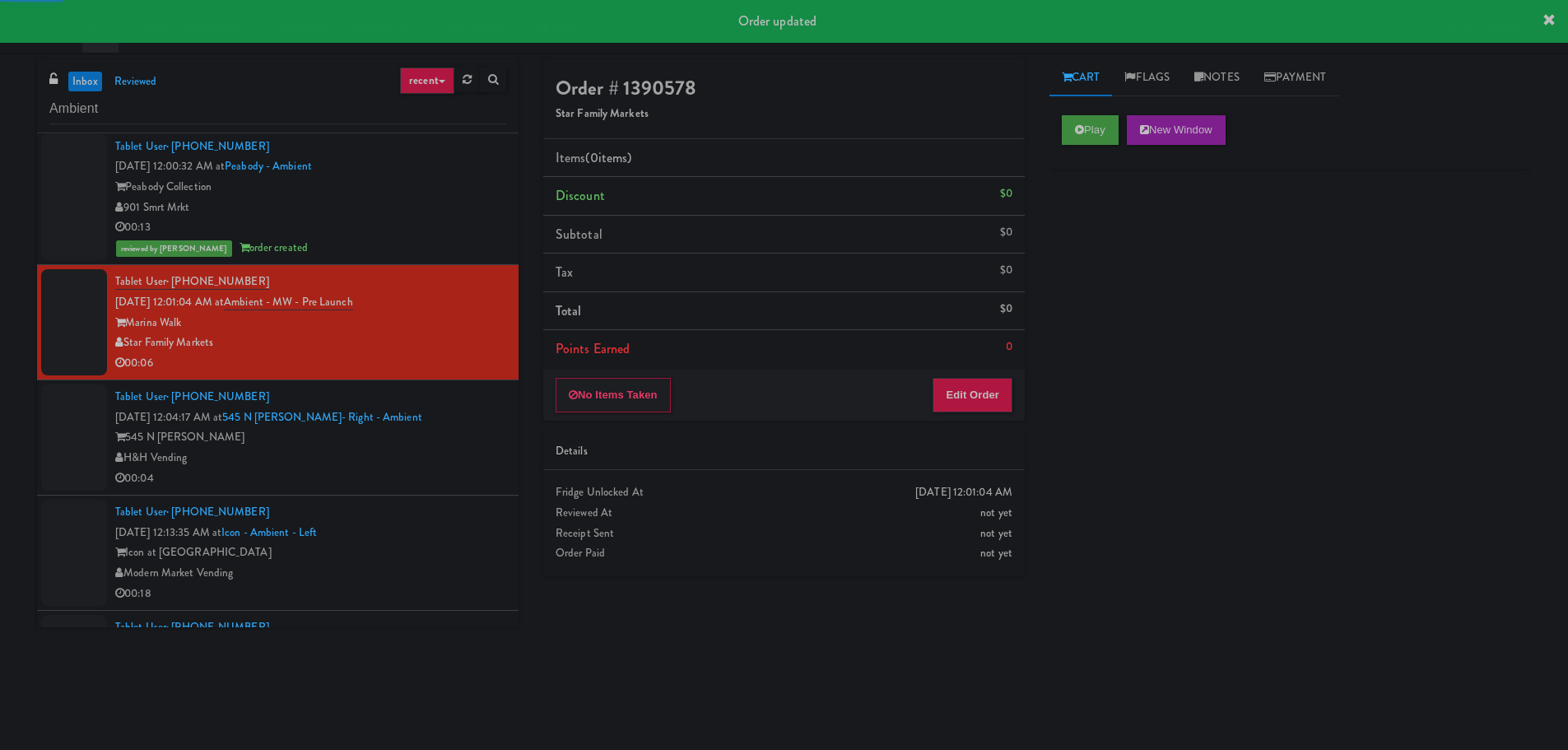
click at [1100, 112] on div "Play New Window" at bounding box center [1290, 136] width 481 height 66
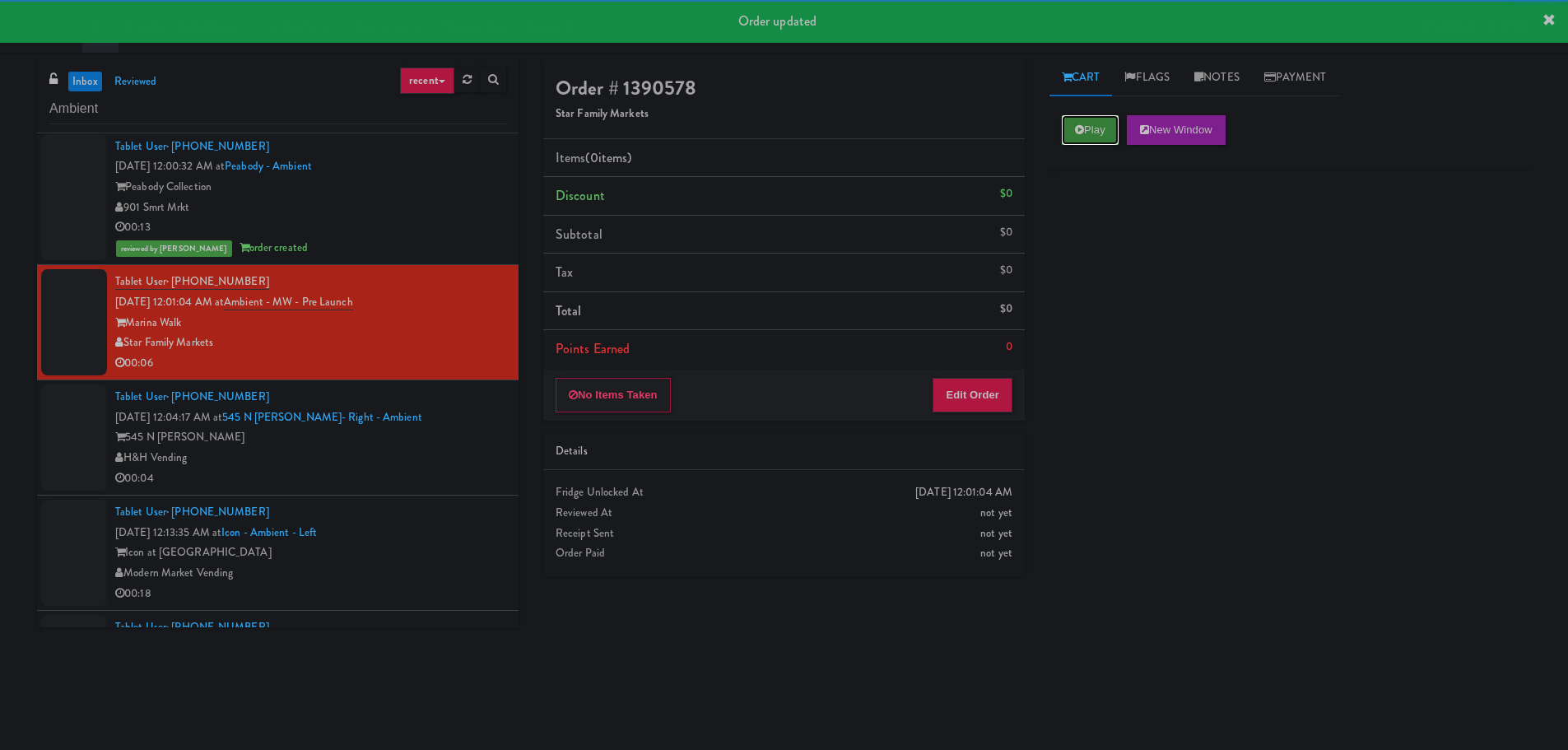
click at [1086, 126] on button "Play" at bounding box center [1090, 130] width 56 height 30
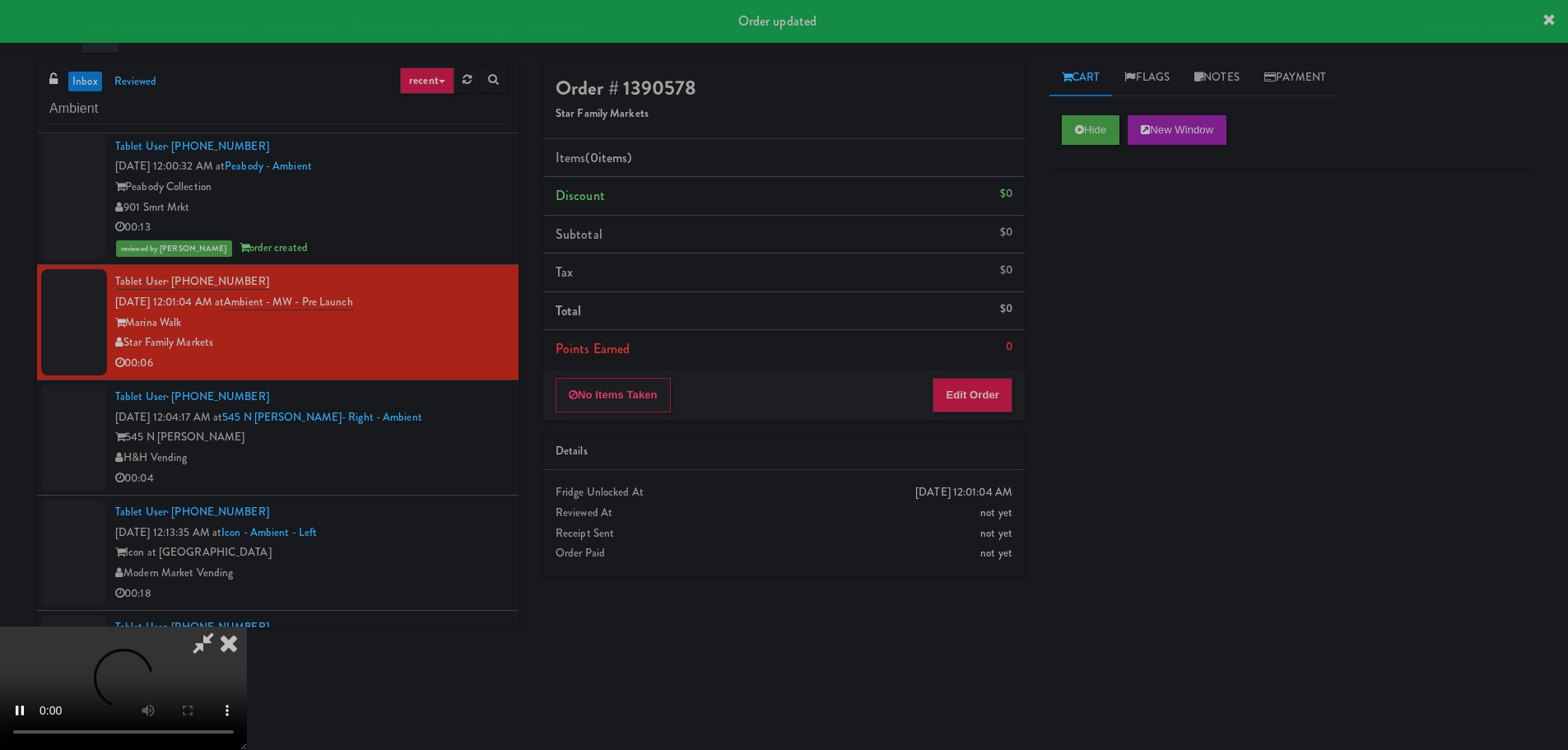
click at [959, 439] on div "Details" at bounding box center [784, 452] width 481 height 38
click at [968, 394] on button "Edit Order" at bounding box center [973, 395] width 80 height 35
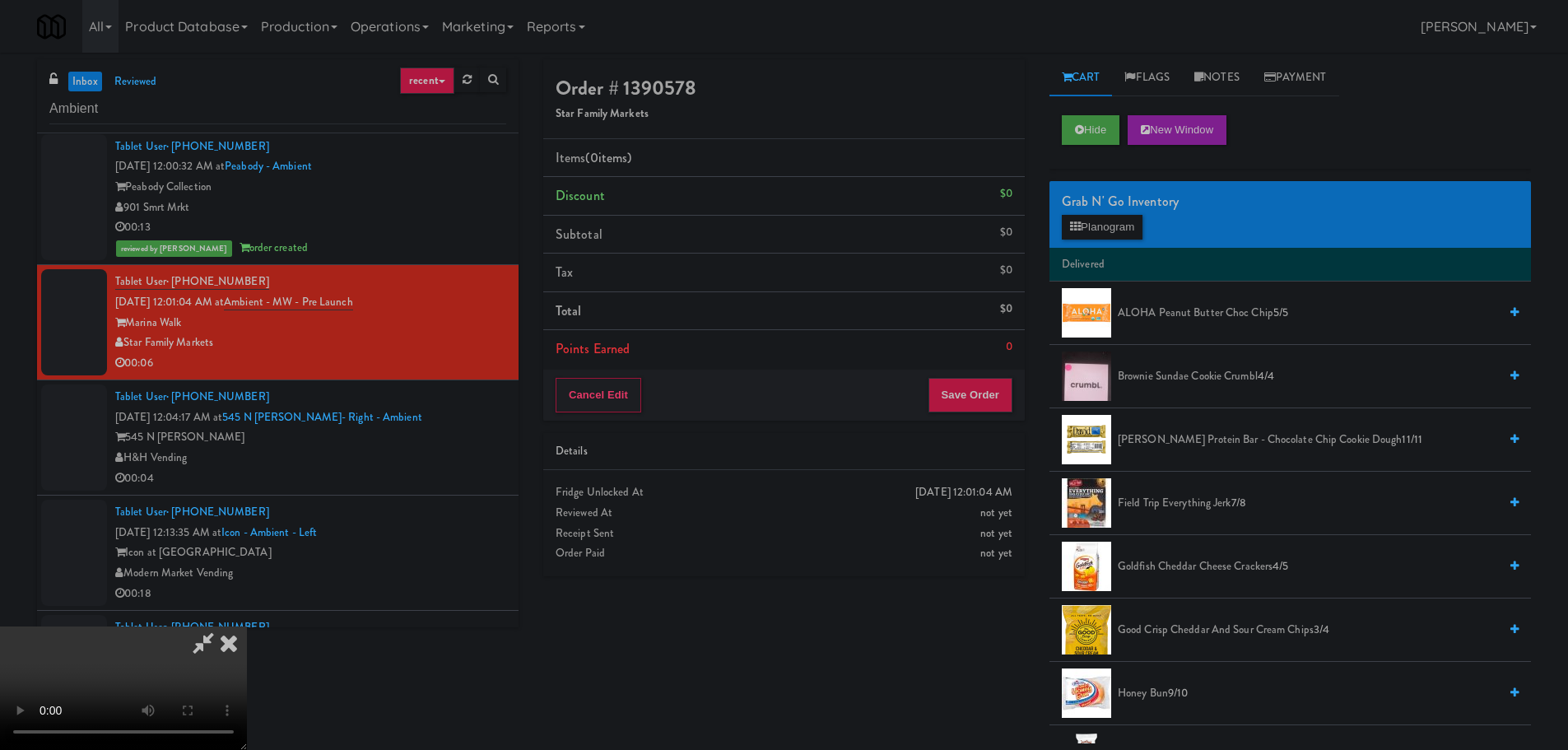
click at [247, 626] on video at bounding box center [123, 688] width 247 height 124
drag, startPoint x: 612, startPoint y: 453, endPoint x: 847, endPoint y: 381, distance: 245.8
click at [247, 626] on video at bounding box center [123, 688] width 247 height 124
click at [1084, 231] on button "Planogram" at bounding box center [1102, 227] width 81 height 25
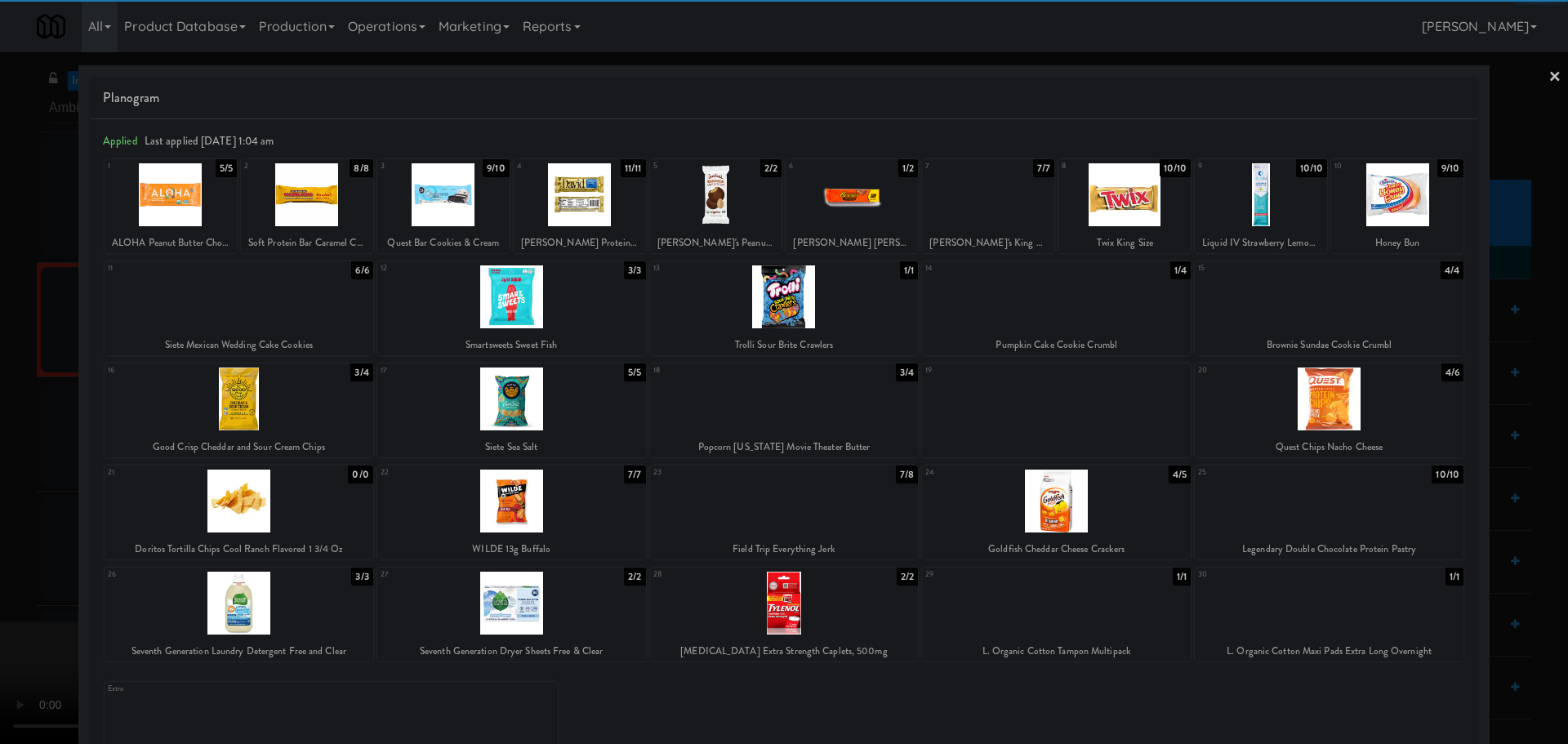
click at [247, 407] on div at bounding box center [239, 399] width 269 height 63
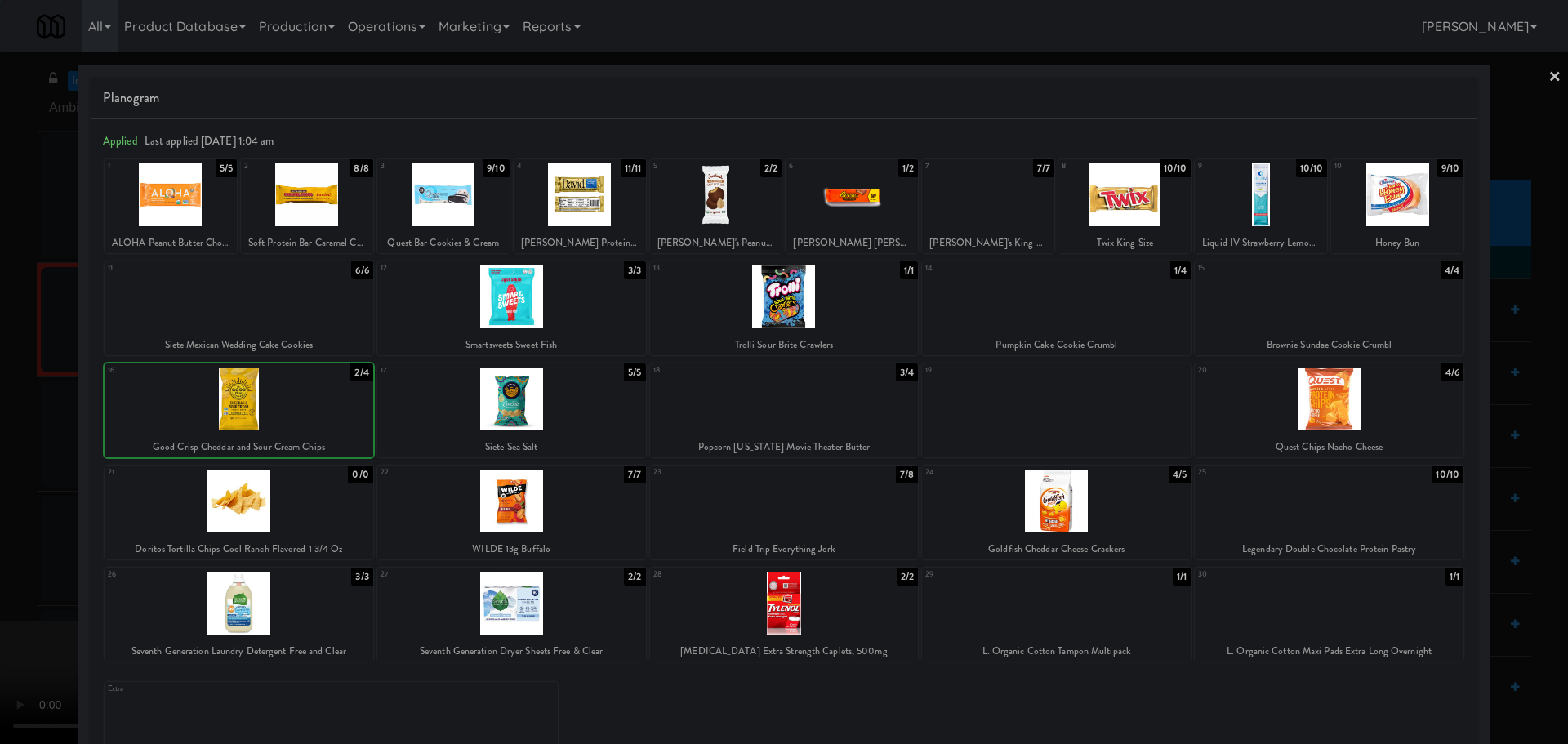
click at [5, 468] on div at bounding box center [784, 372] width 1568 height 744
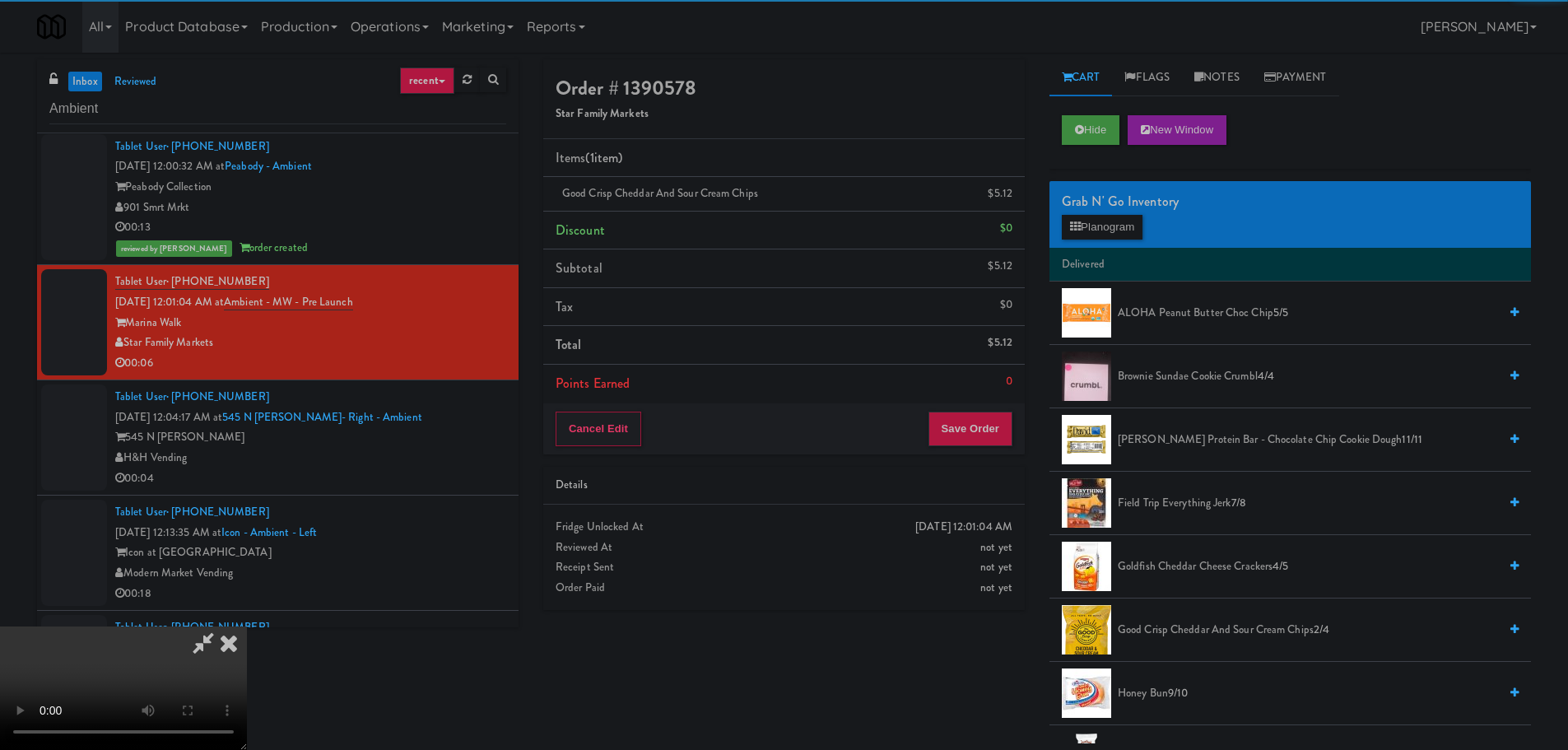
drag, startPoint x: 512, startPoint y: 328, endPoint x: 623, endPoint y: 328, distance: 111.0
click at [247, 626] on video at bounding box center [123, 688] width 247 height 124
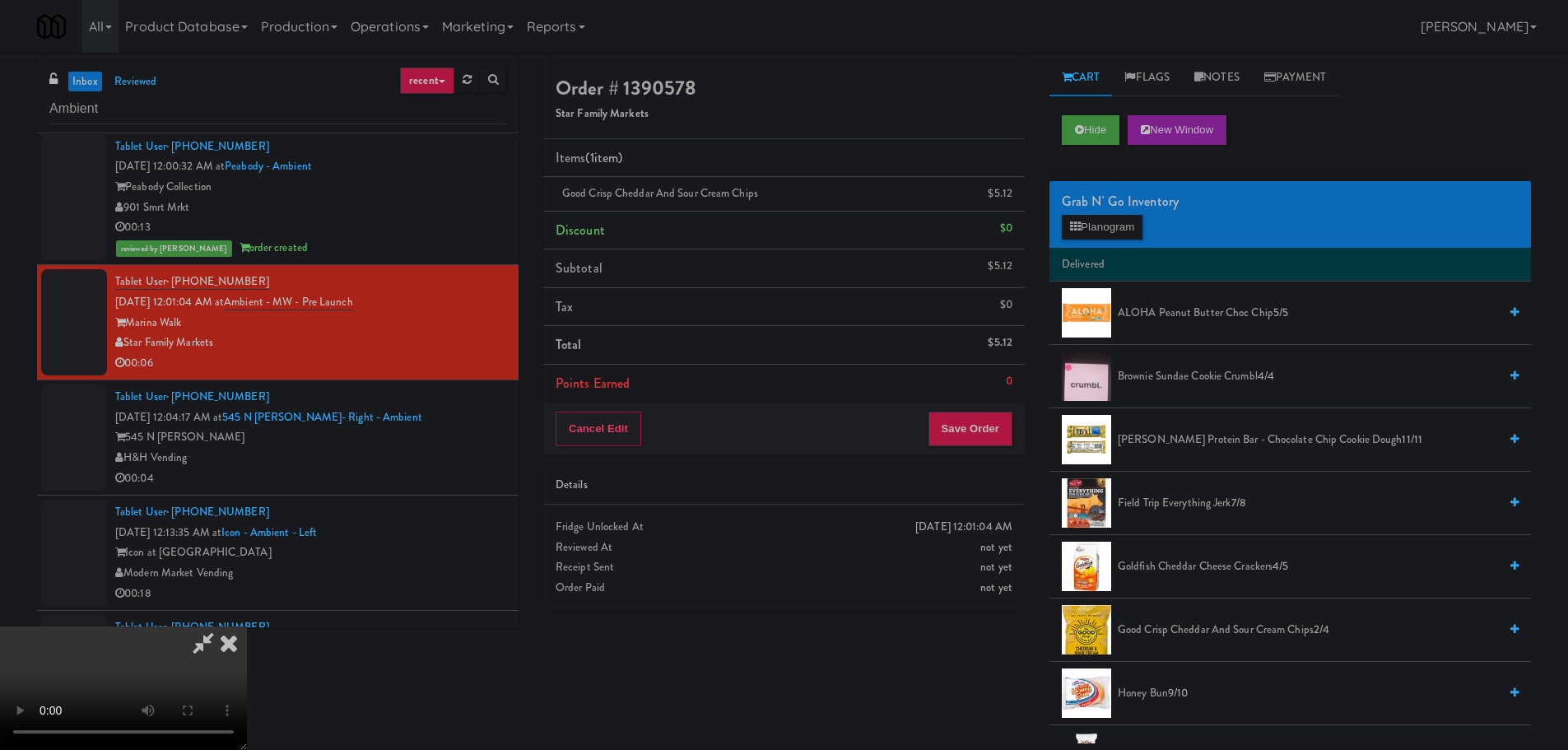
scroll to position [283, 0]
click at [975, 416] on button "Save Order" at bounding box center [970, 429] width 84 height 35
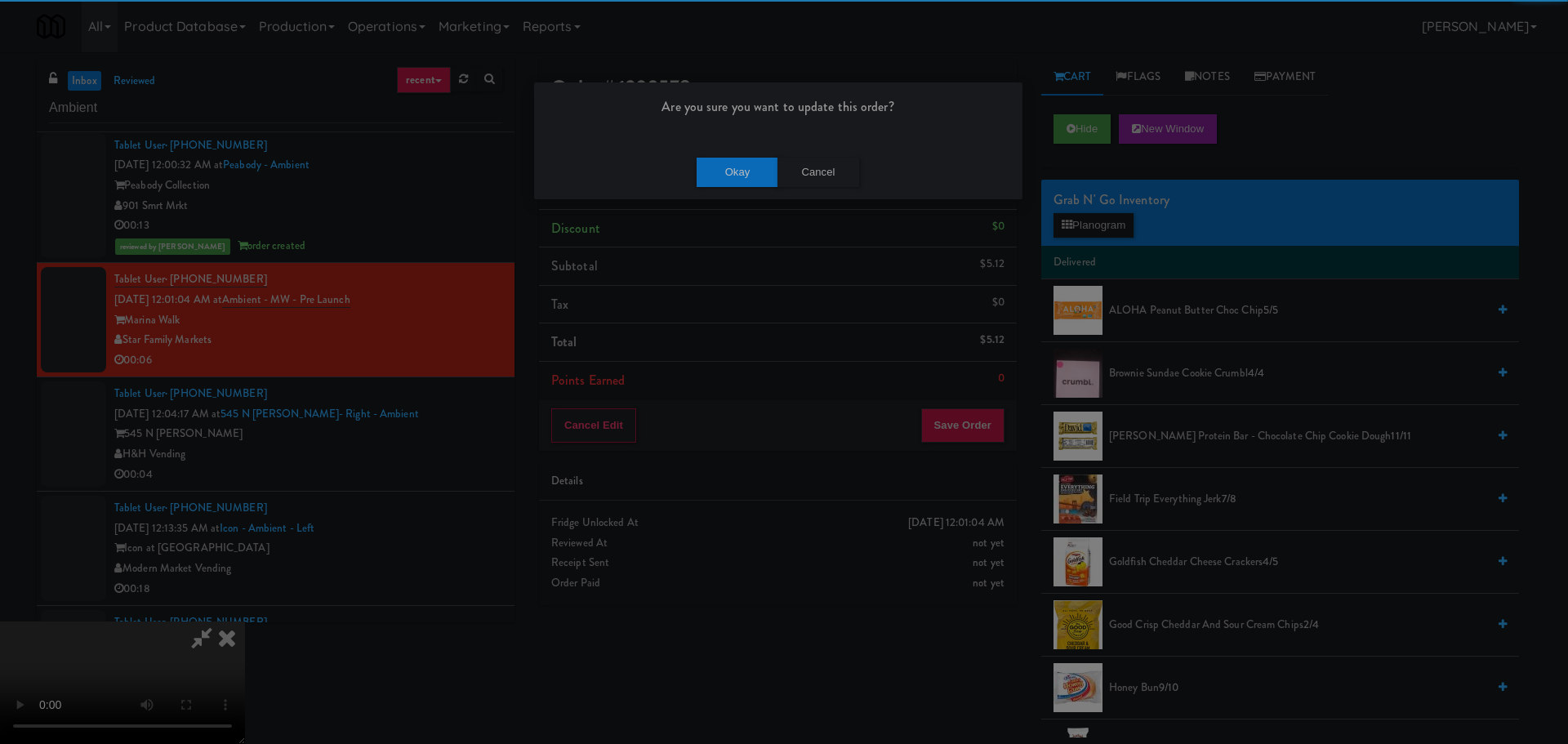
click at [732, 194] on div "Okay Cancel" at bounding box center [778, 172] width 488 height 55
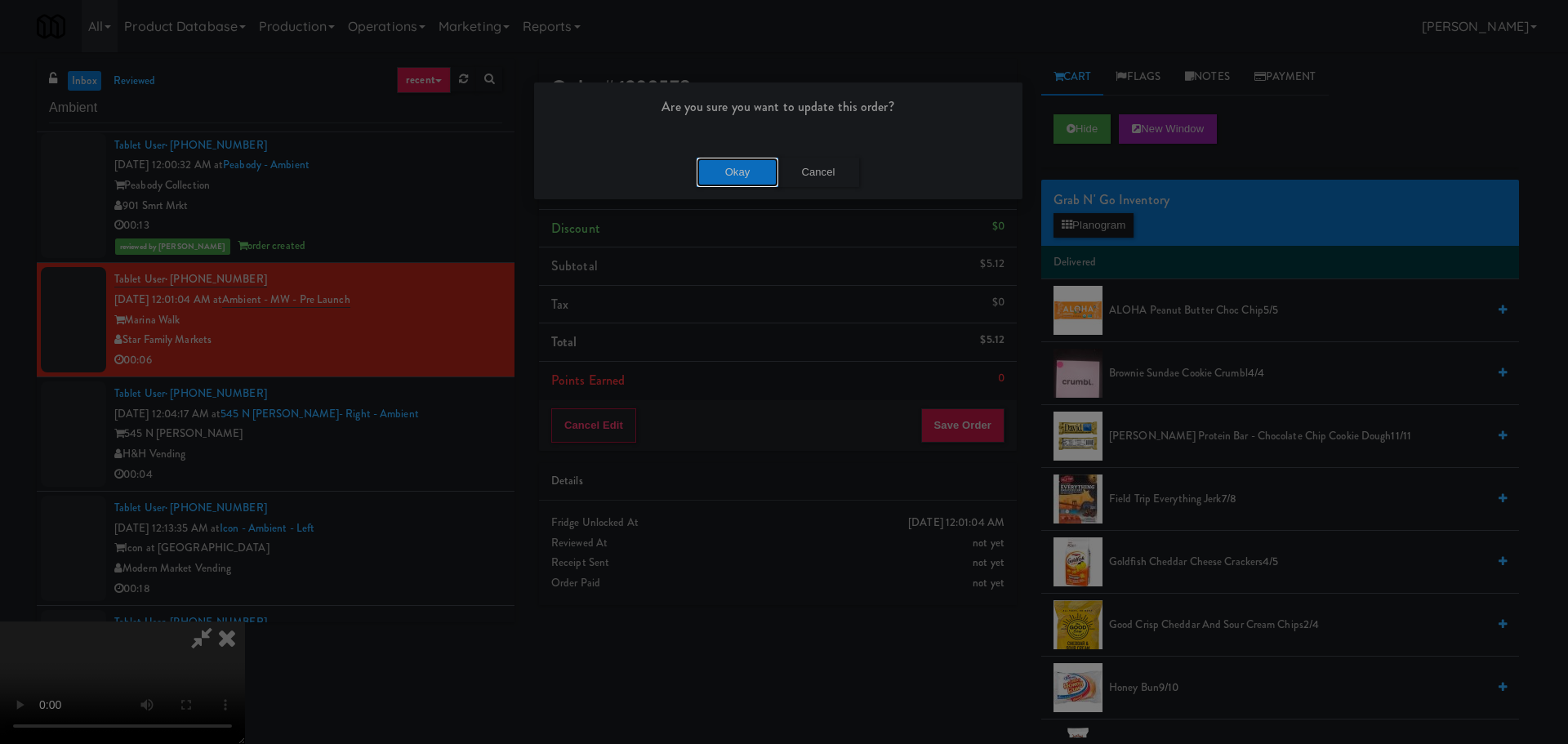
click at [741, 174] on button "Okay" at bounding box center [738, 172] width 81 height 30
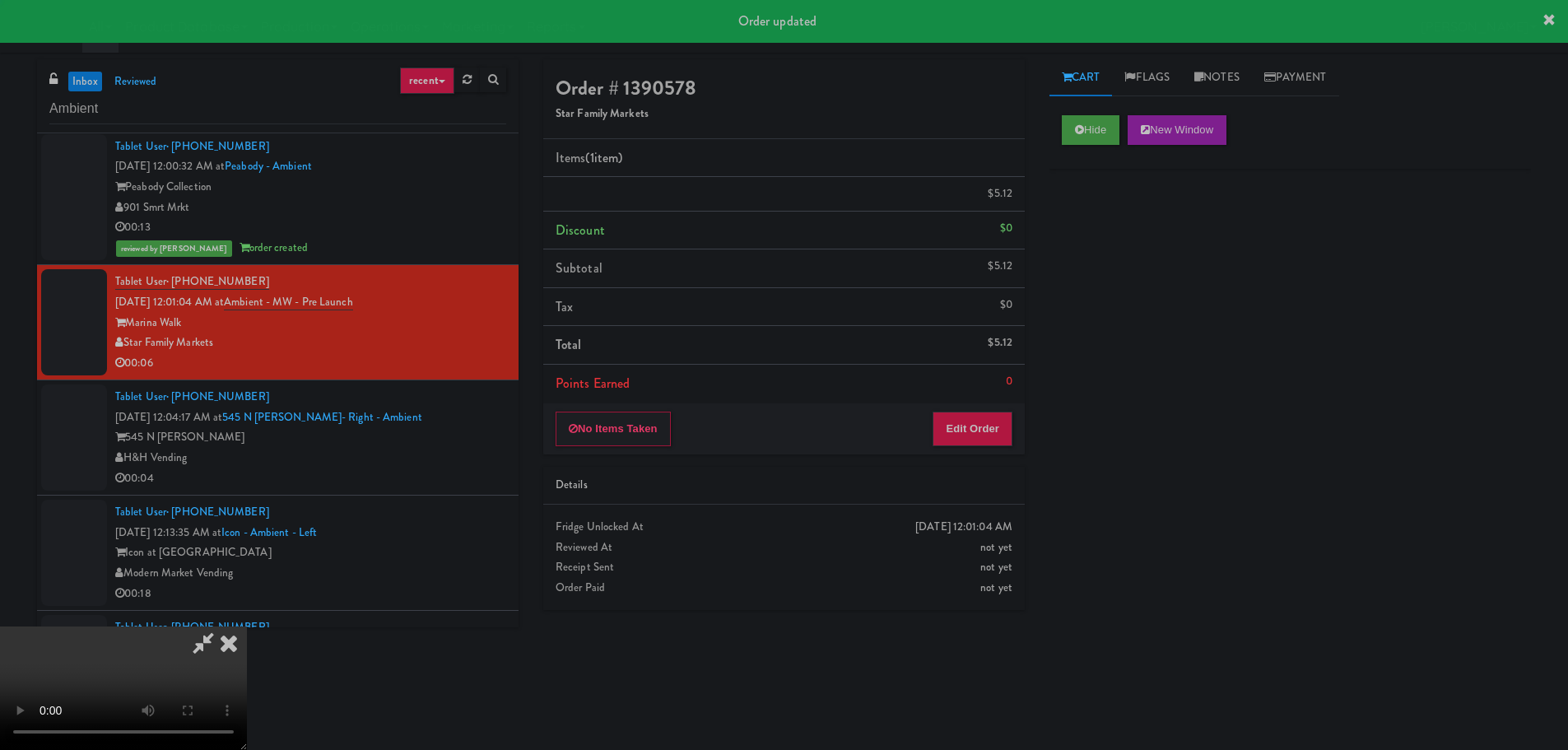
scroll to position [0, 0]
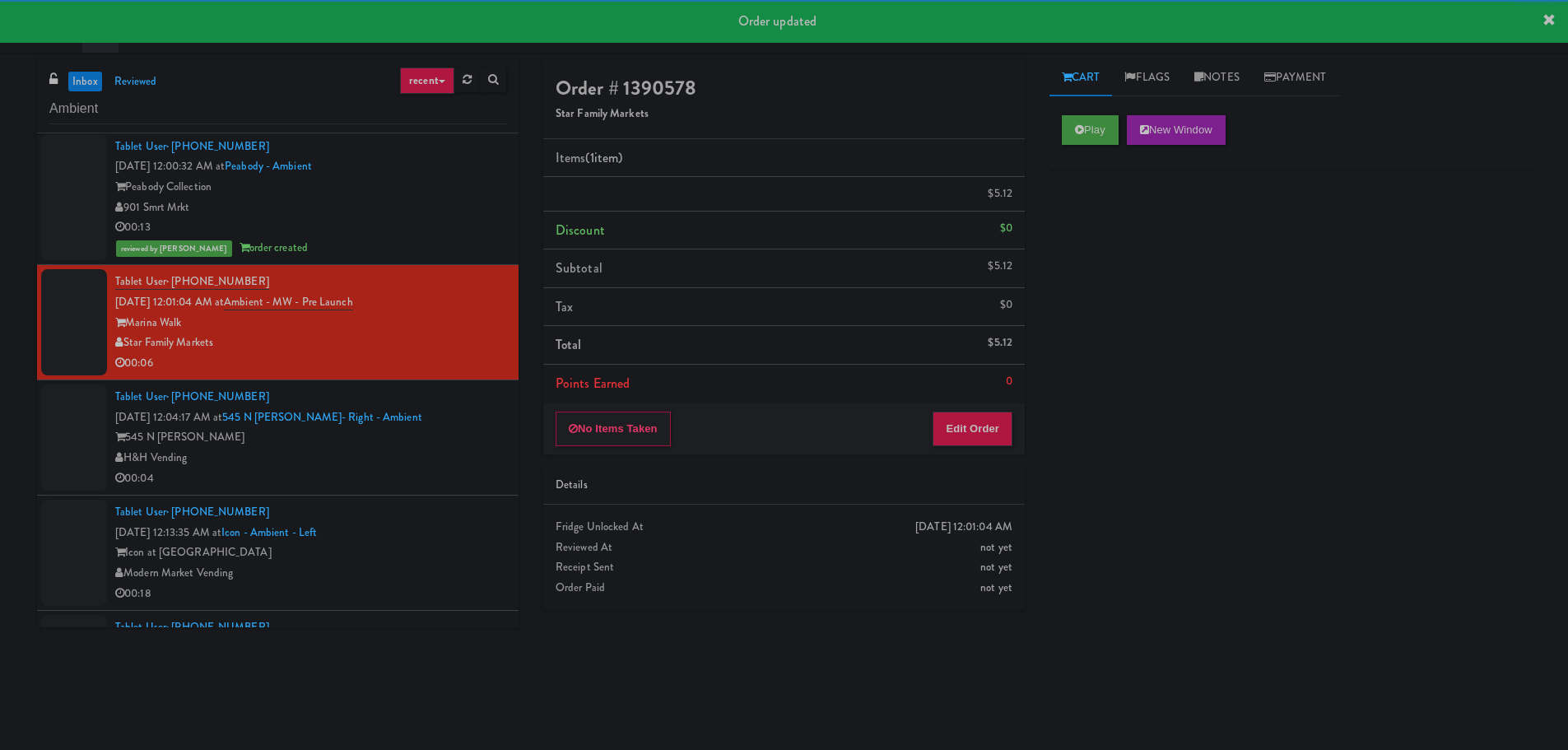
click at [458, 448] on div "545 N [PERSON_NAME]" at bounding box center [311, 438] width 391 height 21
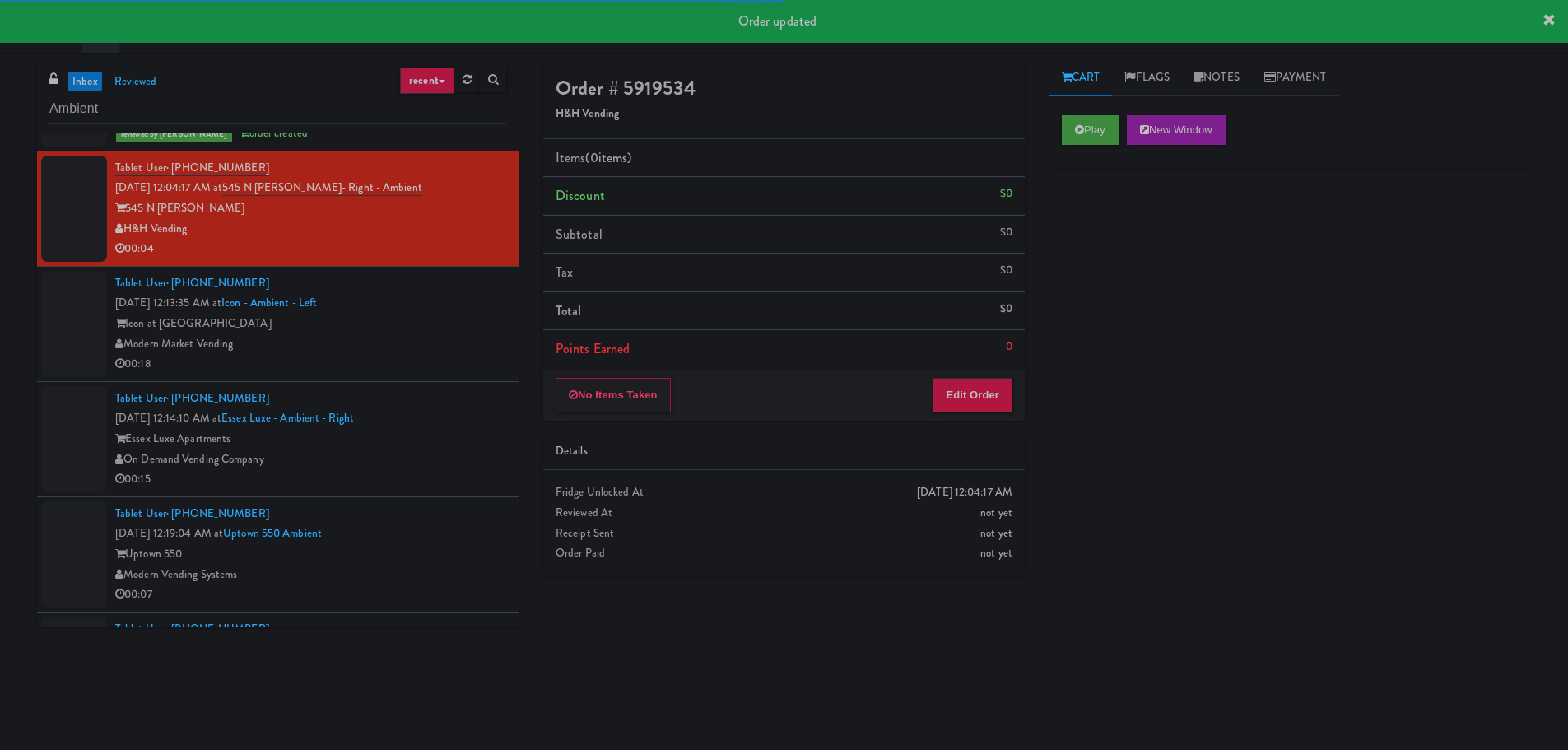
scroll to position [3211, 0]
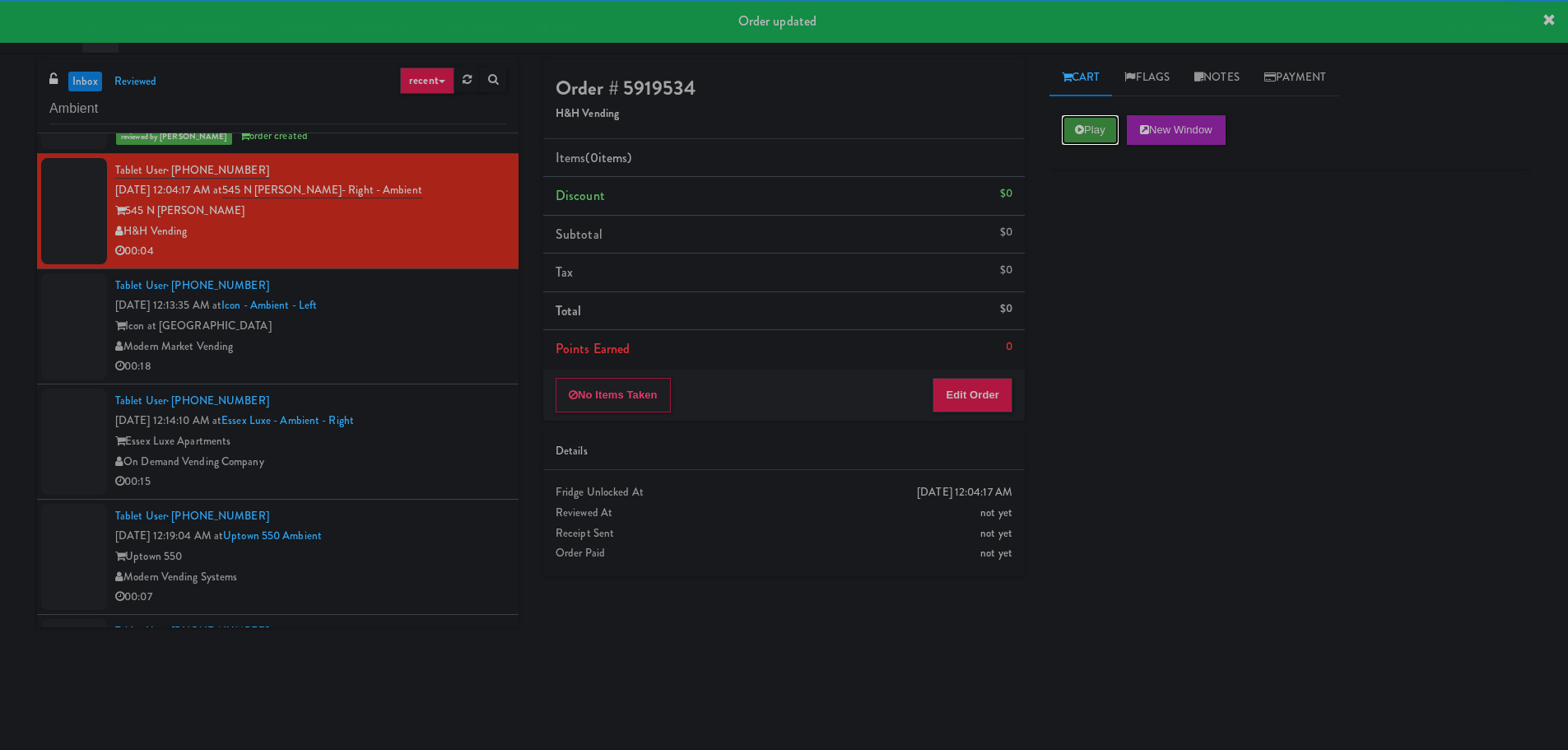
click at [1077, 139] on button "Play" at bounding box center [1090, 130] width 56 height 30
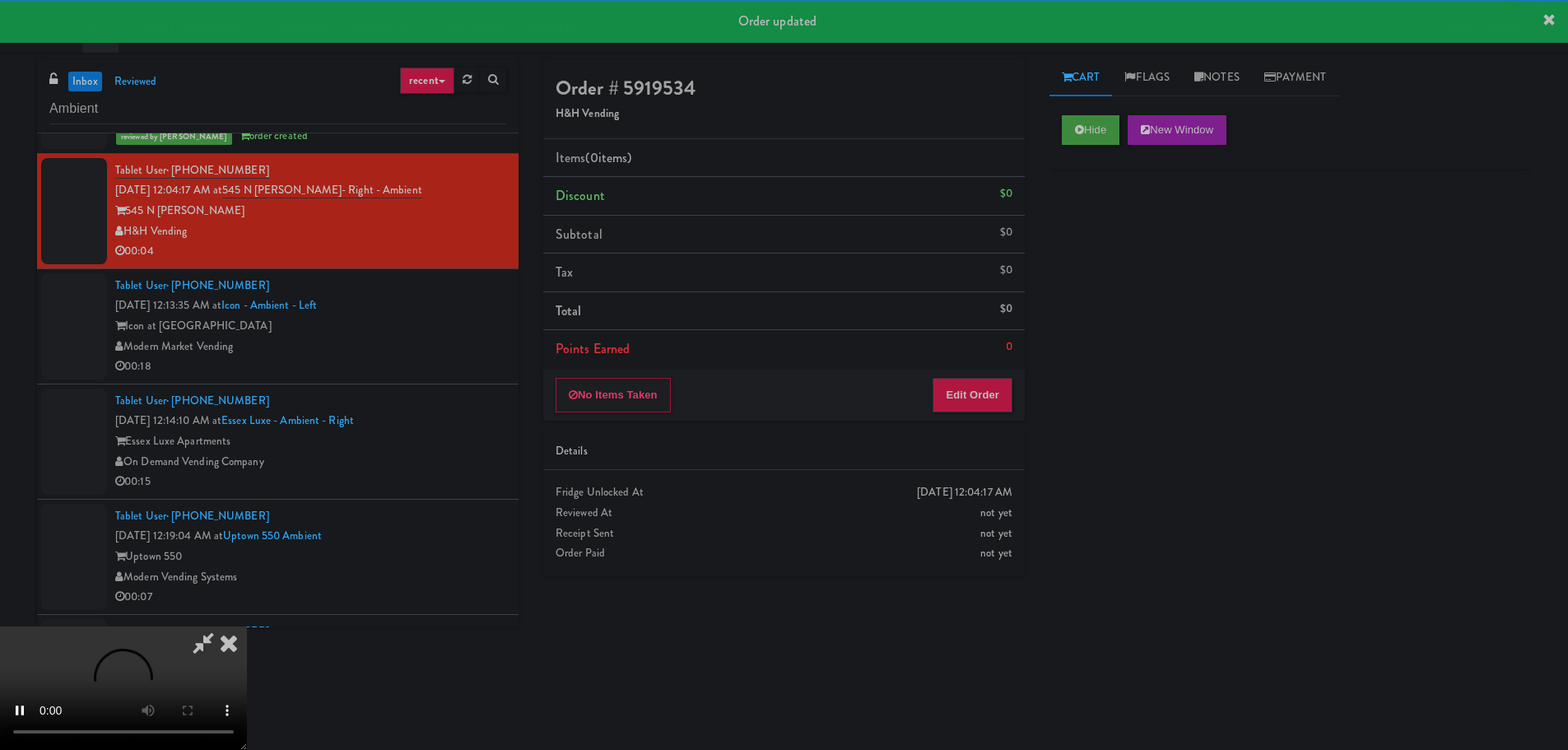
click at [996, 414] on div "No Items Taken Edit Order" at bounding box center [784, 395] width 481 height 51
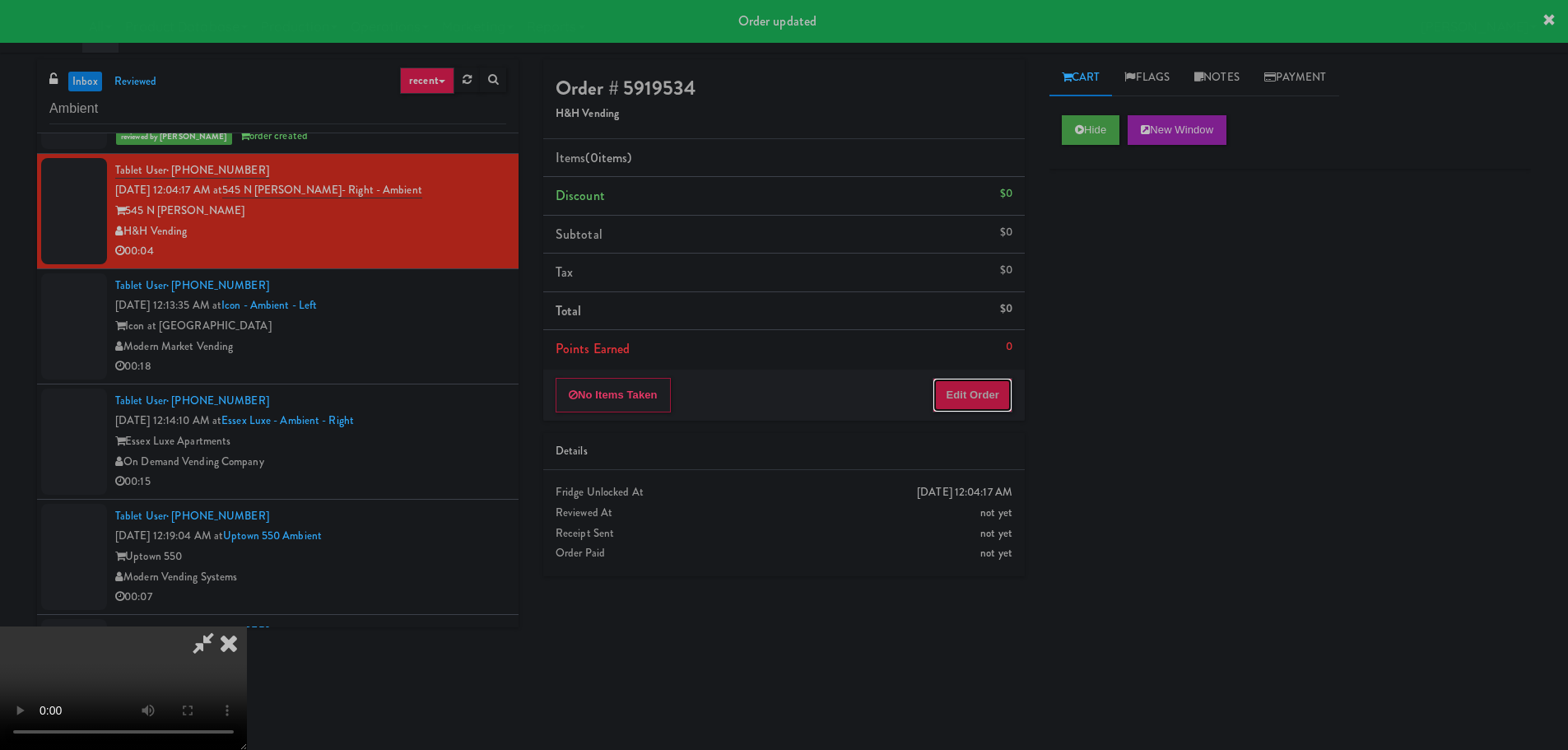
click at [998, 410] on button "Edit Order" at bounding box center [973, 395] width 80 height 35
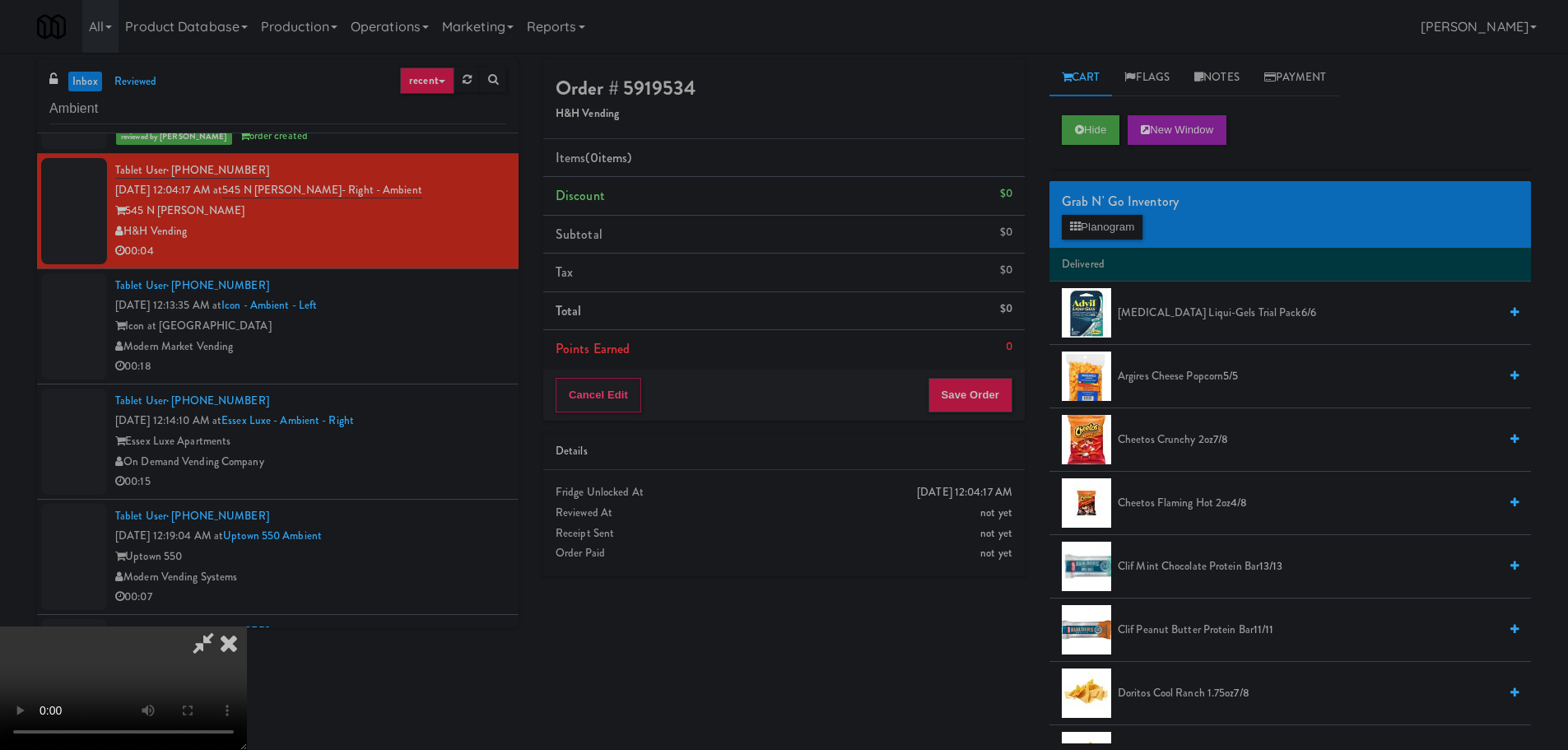
scroll to position [0, 0]
drag, startPoint x: 523, startPoint y: 453, endPoint x: 554, endPoint y: 459, distance: 31.6
click at [247, 626] on video at bounding box center [123, 688] width 247 height 124
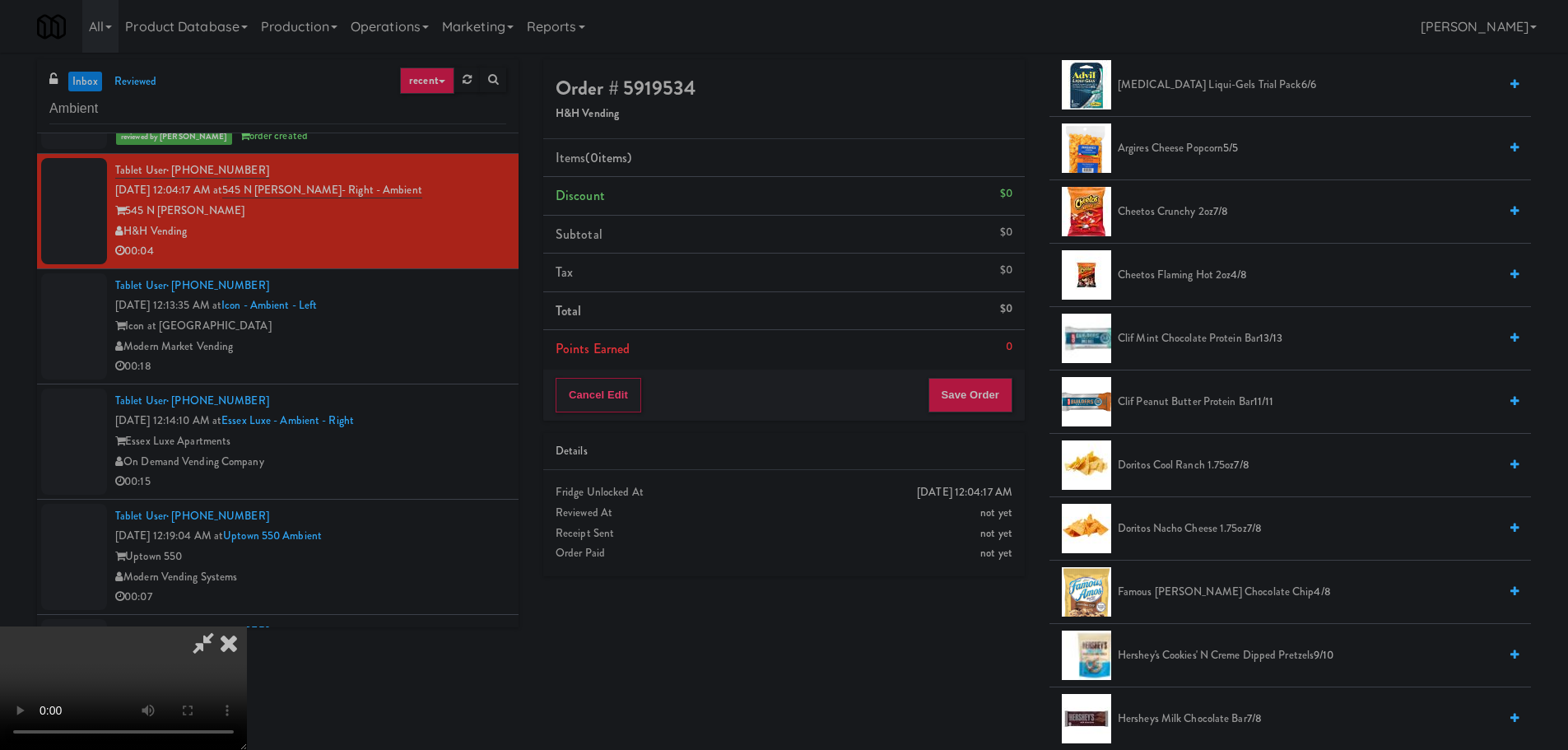
scroll to position [247, 0]
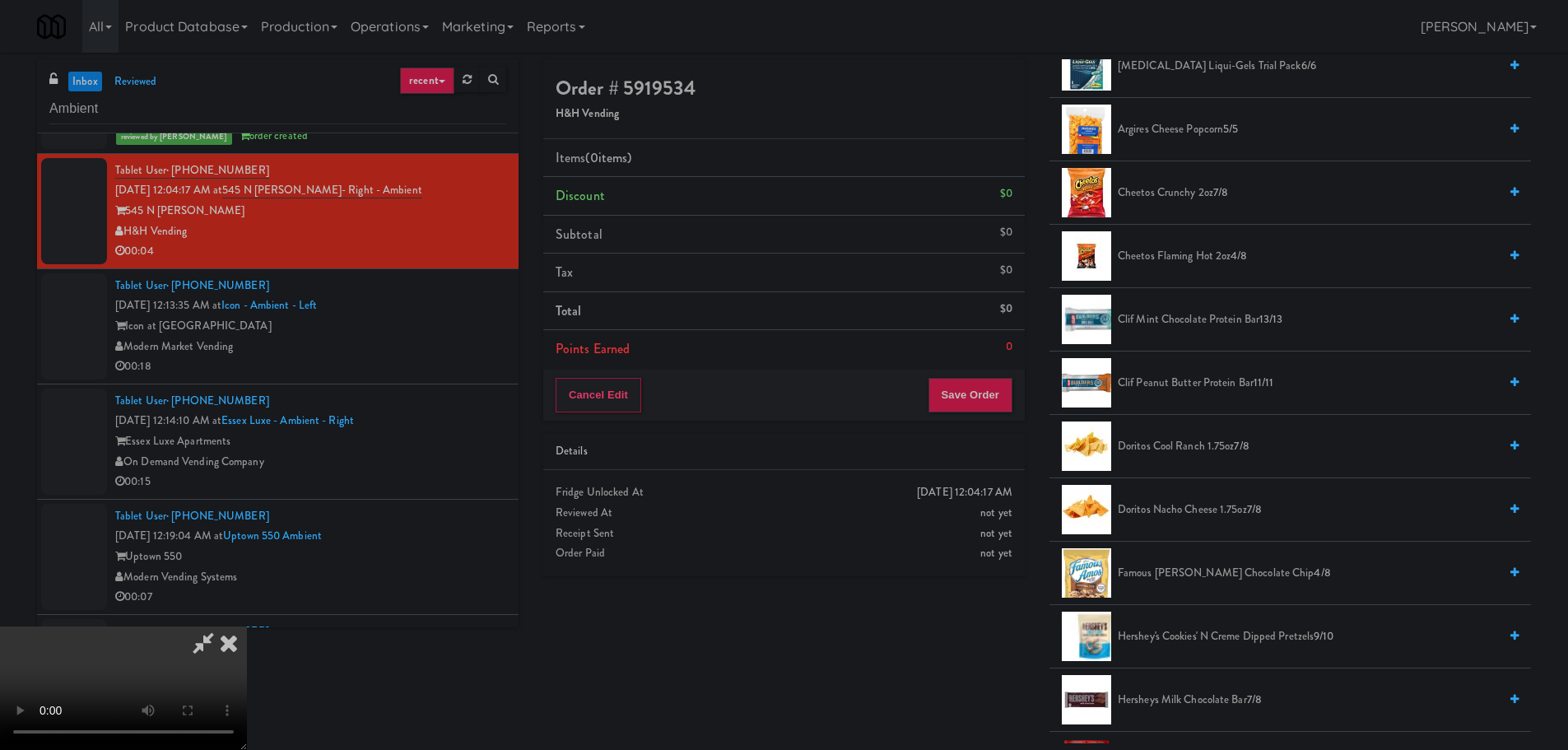
click at [1179, 513] on span "Doritos Nacho Cheese 1.75oz 7/8" at bounding box center [1308, 510] width 380 height 21
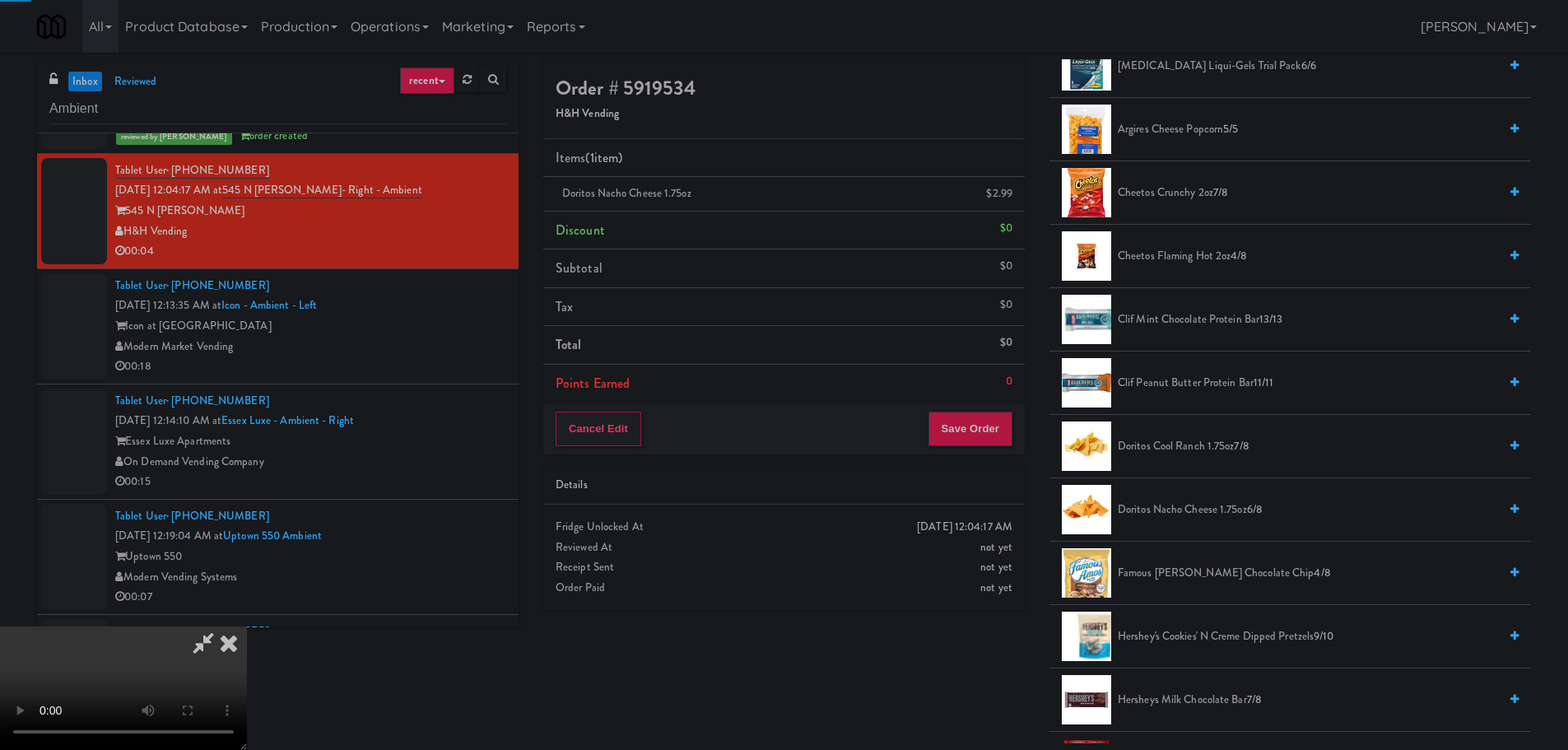
click at [247, 626] on video at bounding box center [123, 688] width 247 height 124
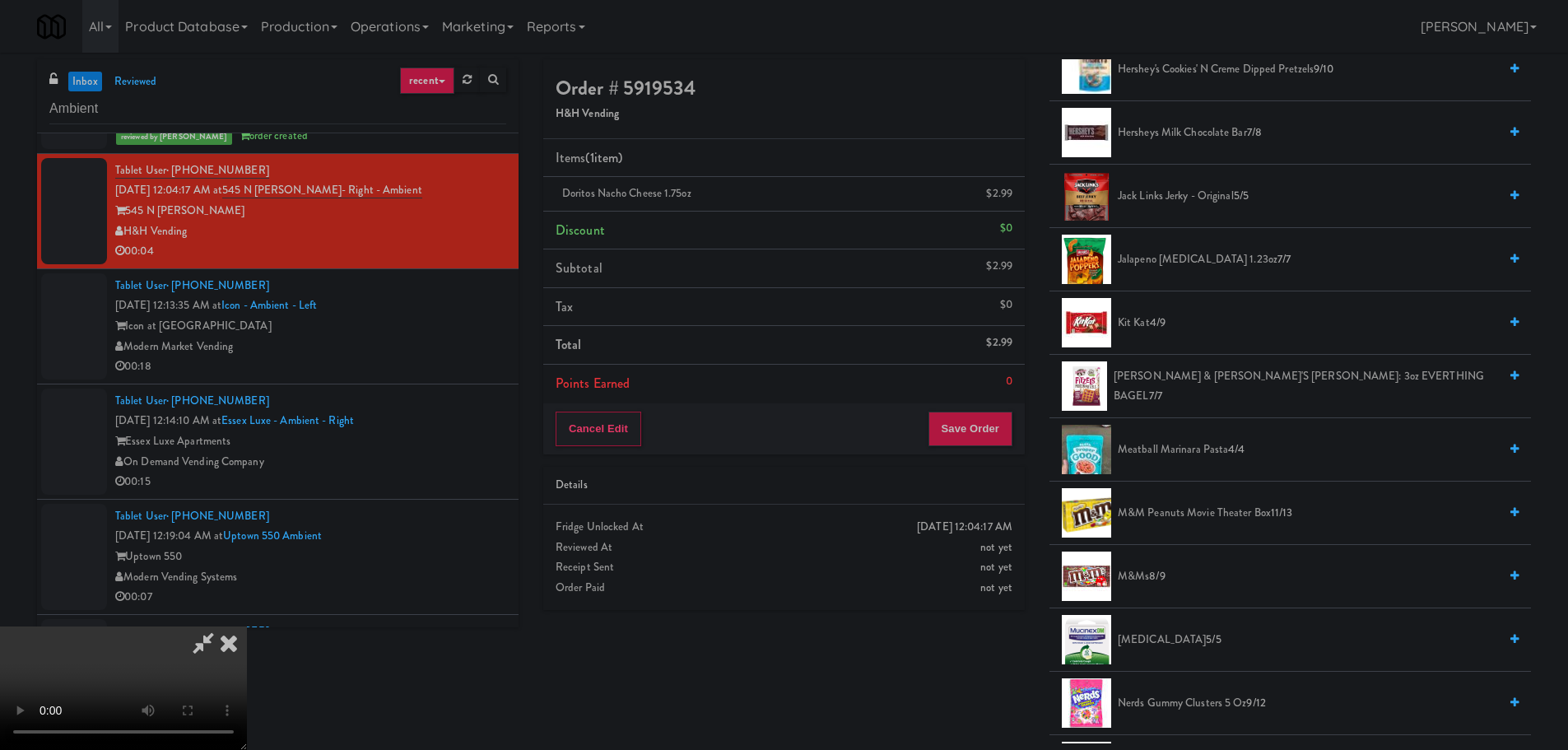
scroll to position [824, 0]
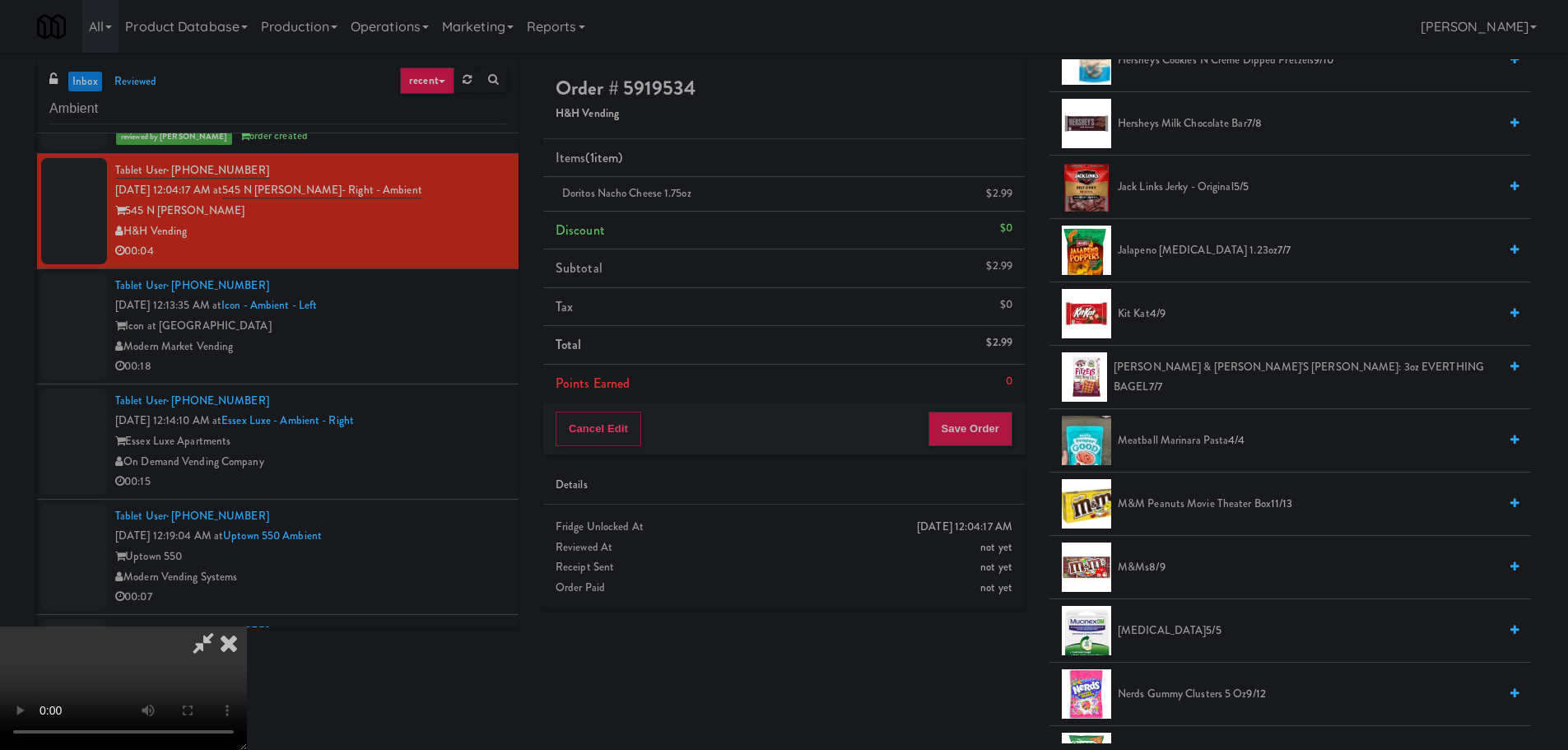
click at [1245, 509] on span "M&M Peanuts Movie Theater Box 11/13" at bounding box center [1308, 504] width 380 height 21
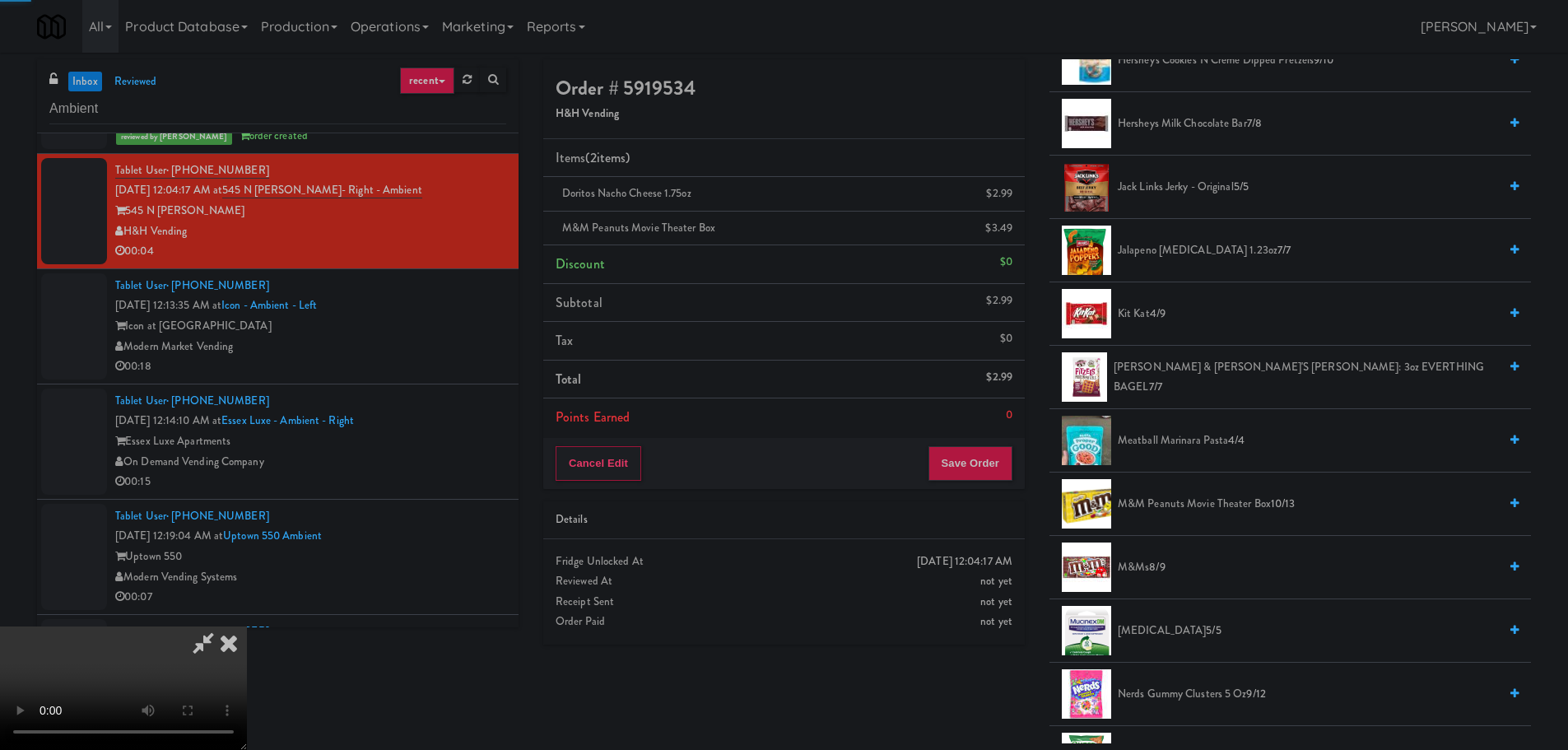
drag, startPoint x: 725, startPoint y: 505, endPoint x: 736, endPoint y: 505, distance: 11.0
click at [247, 626] on video at bounding box center [123, 688] width 247 height 124
click at [990, 478] on button "Save Order" at bounding box center [970, 463] width 84 height 35
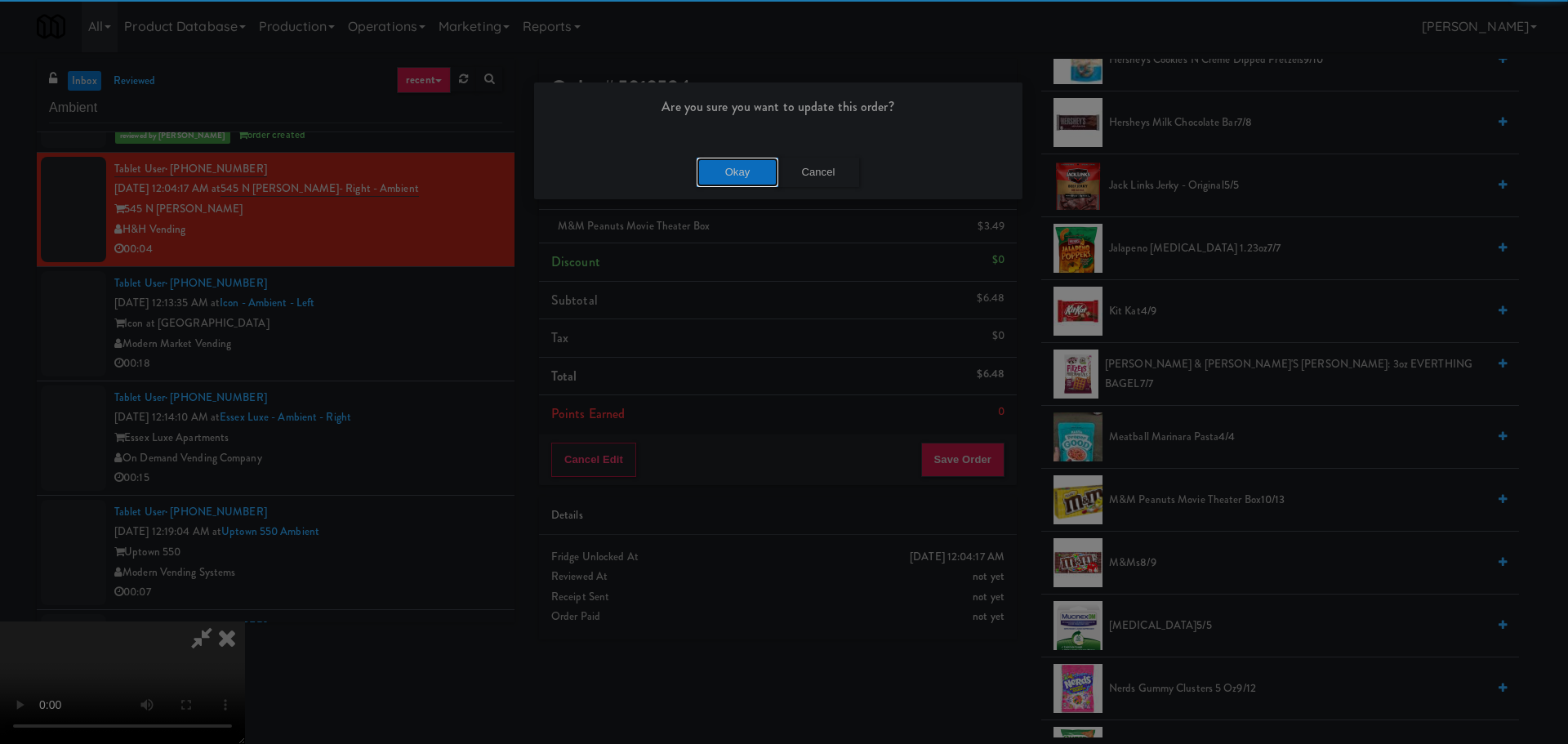
click at [715, 178] on button "Okay" at bounding box center [738, 172] width 81 height 30
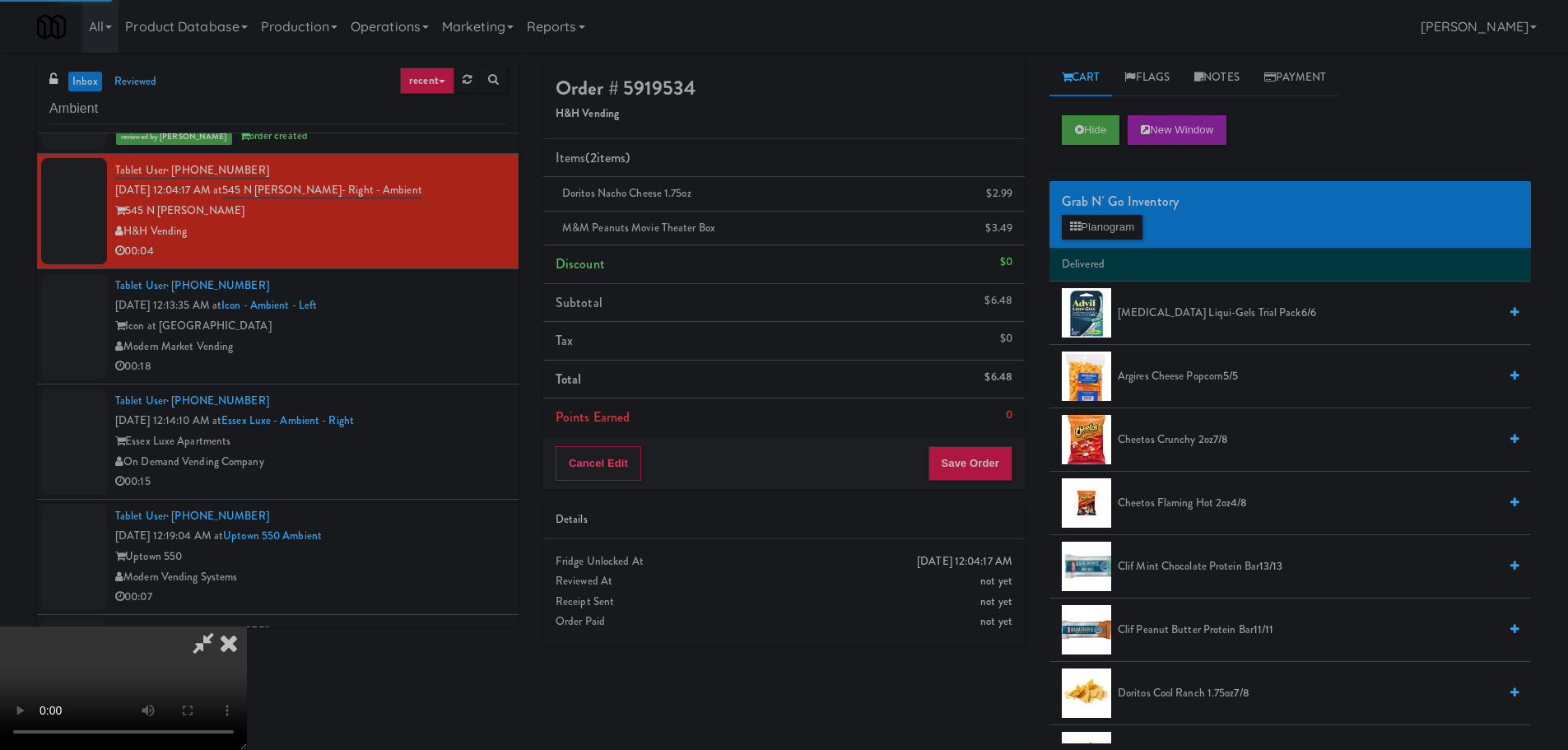
scroll to position [0, 0]
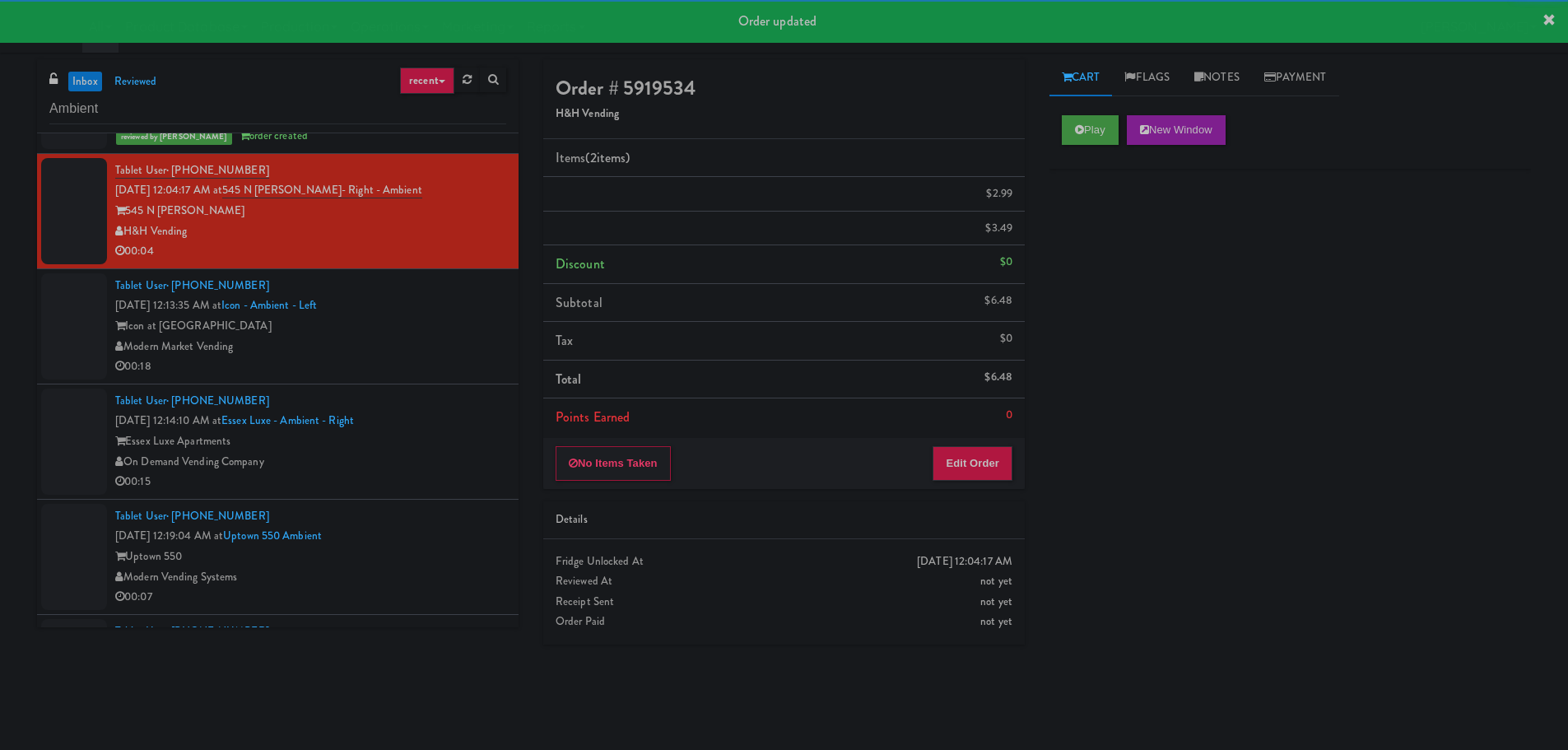
click at [410, 366] on div "00:18" at bounding box center [311, 367] width 391 height 21
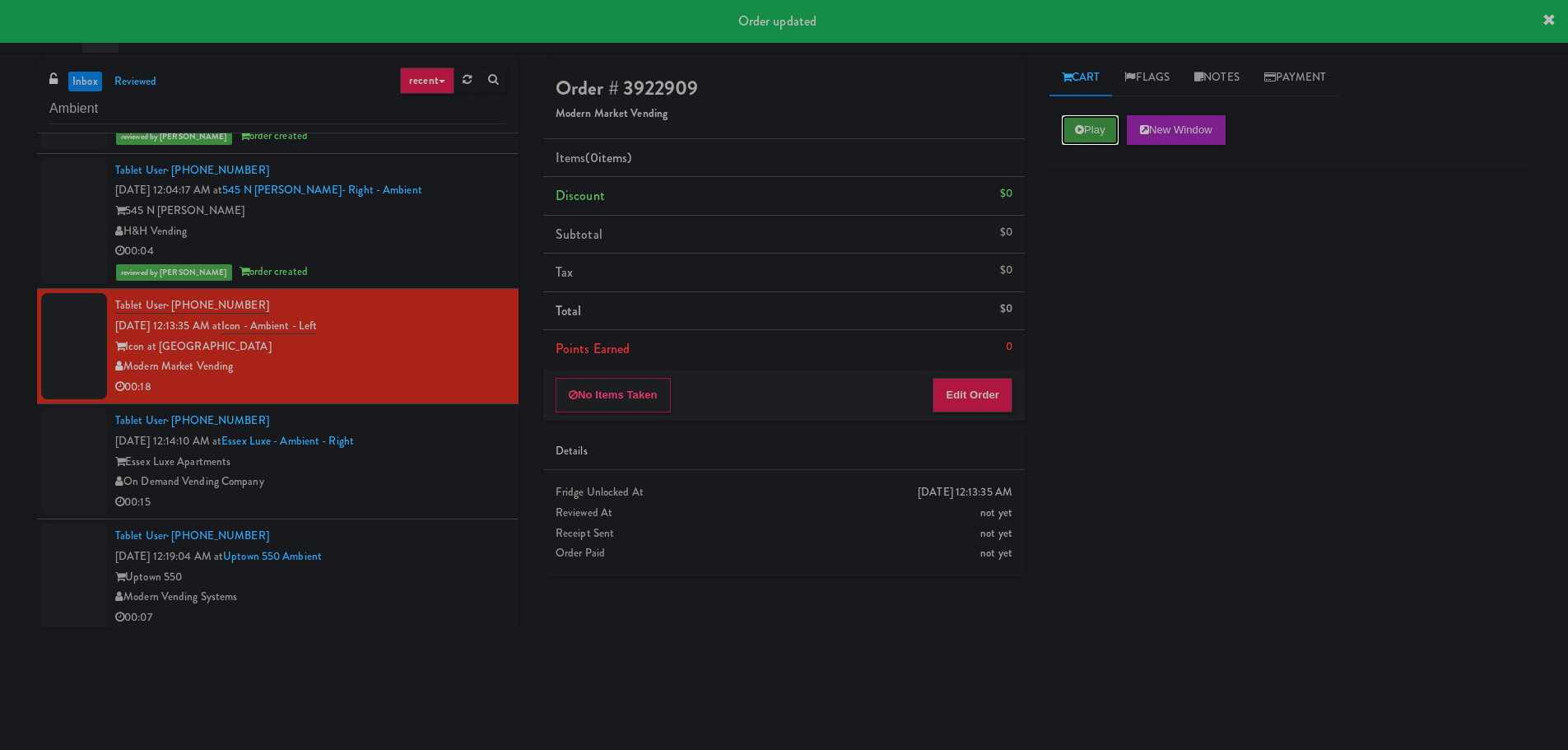
click at [1075, 137] on button "Play" at bounding box center [1090, 130] width 56 height 30
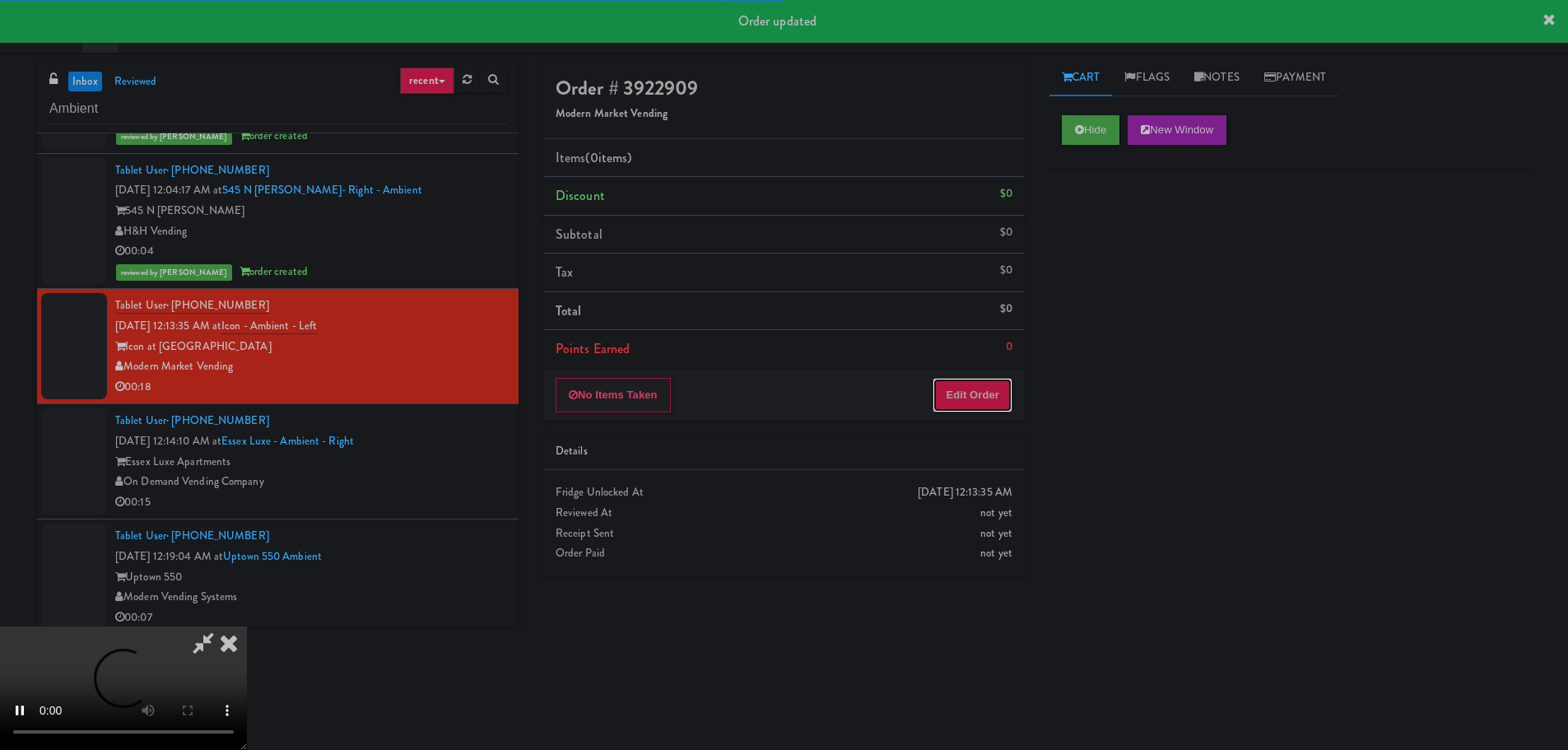
click at [954, 391] on button "Edit Order" at bounding box center [973, 395] width 80 height 35
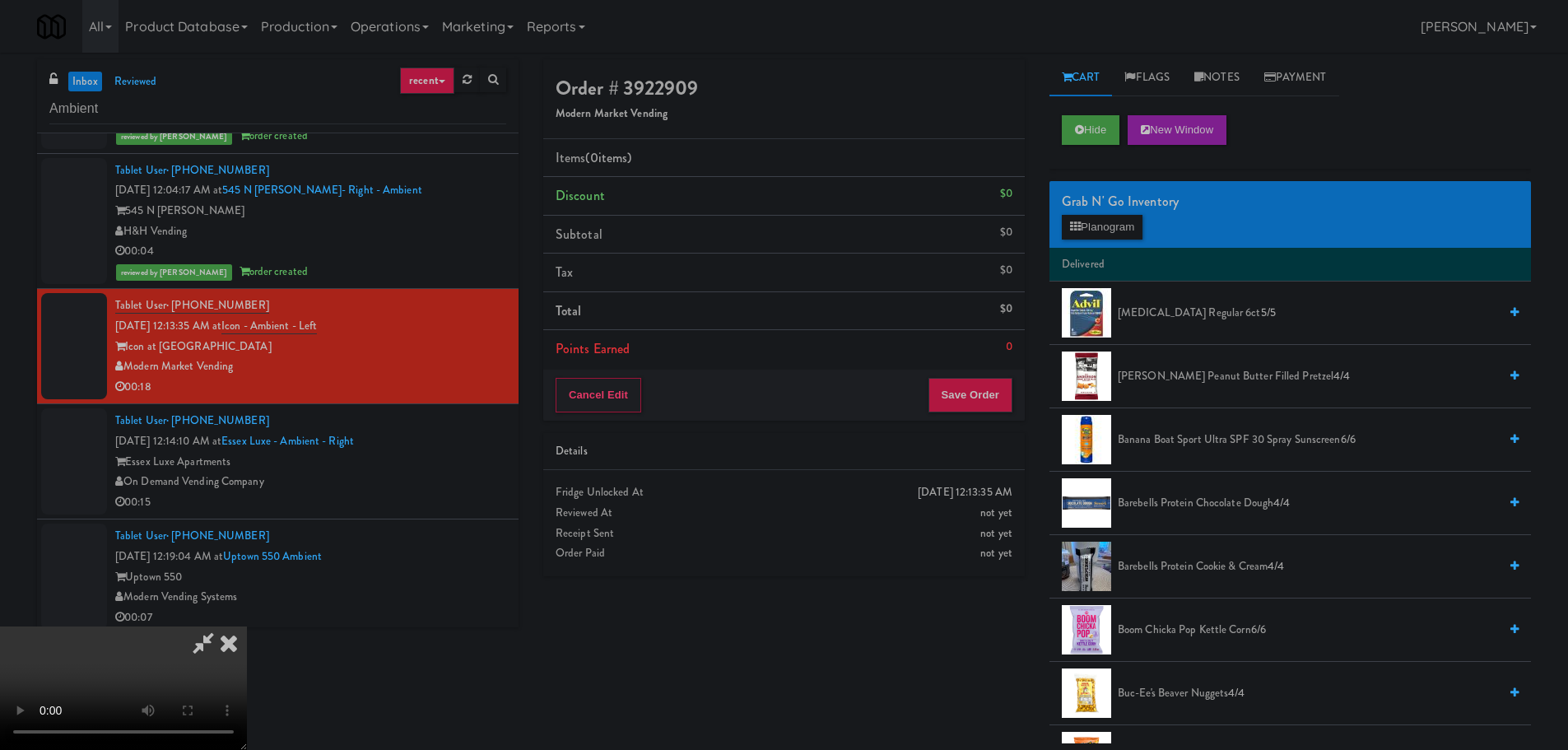
drag, startPoint x: 457, startPoint y: 443, endPoint x: 471, endPoint y: 448, distance: 14.9
click at [247, 626] on video at bounding box center [123, 688] width 247 height 124
click at [1094, 228] on button "Planogram" at bounding box center [1102, 227] width 81 height 25
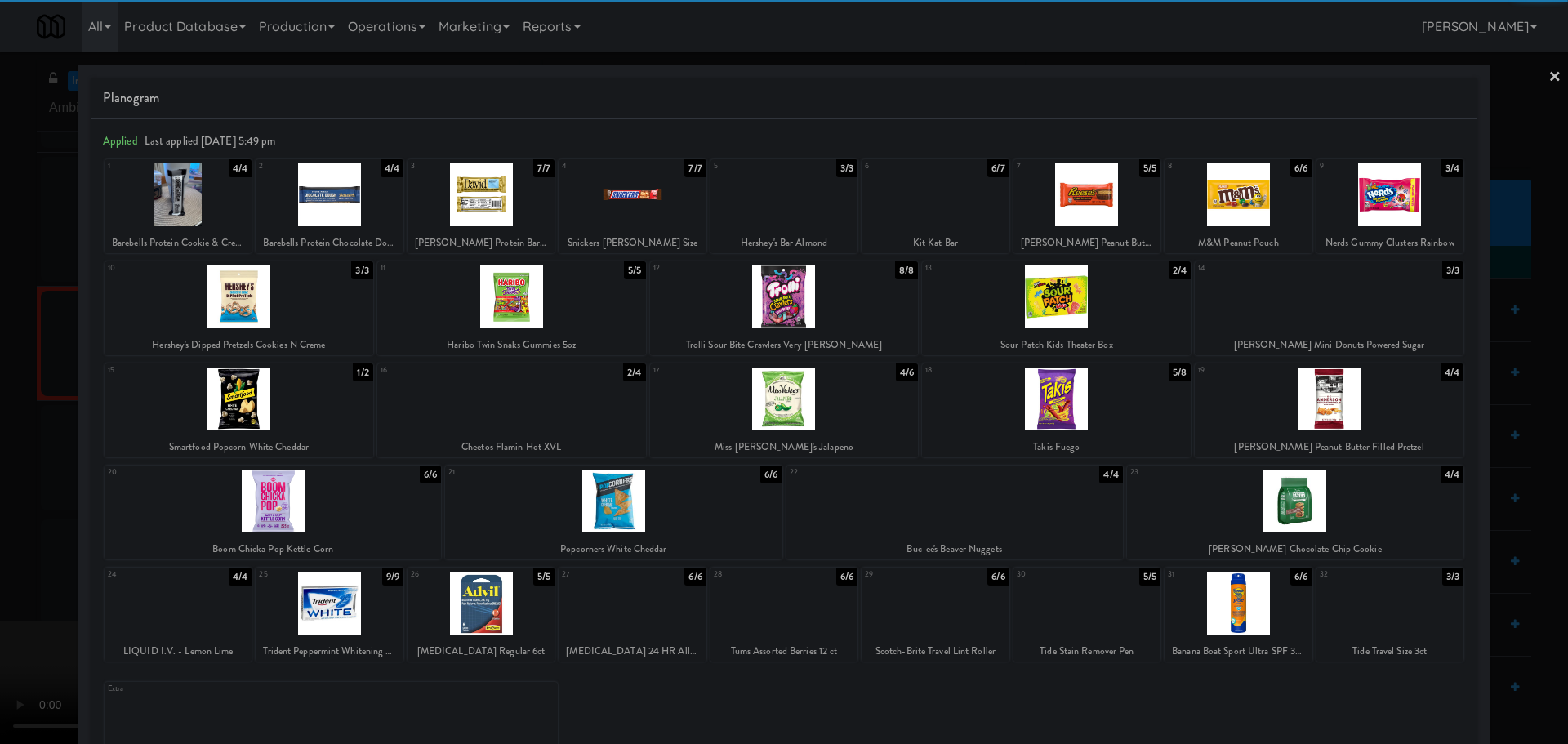
click at [312, 492] on div at bounding box center [273, 501] width 337 height 63
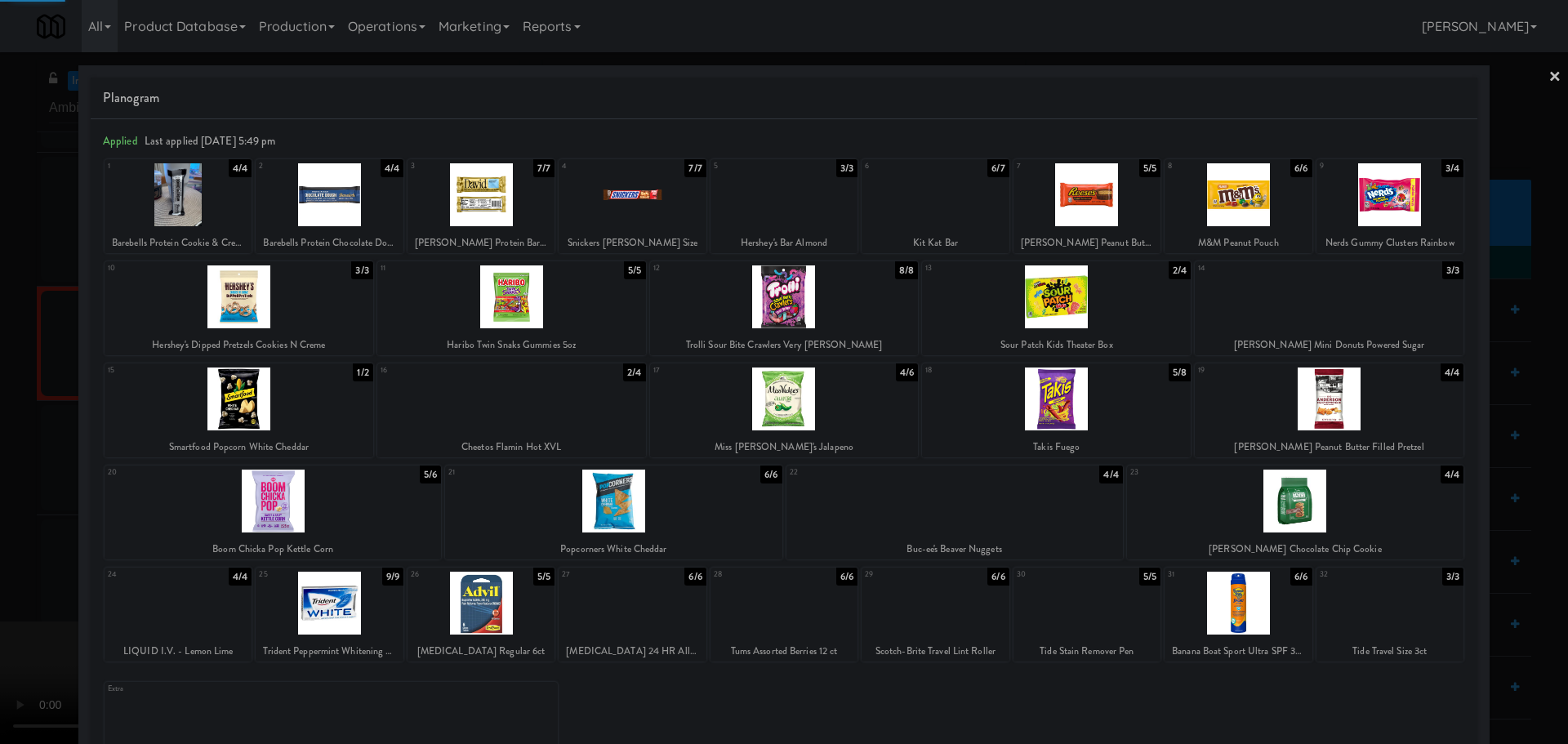
drag, startPoint x: 0, startPoint y: 471, endPoint x: 416, endPoint y: 333, distance: 438.3
click at [5, 468] on div at bounding box center [784, 372] width 1568 height 744
drag, startPoint x: 416, startPoint y: 333, endPoint x: 436, endPoint y: 330, distance: 20.2
click at [245, 621] on video at bounding box center [122, 683] width 245 height 123
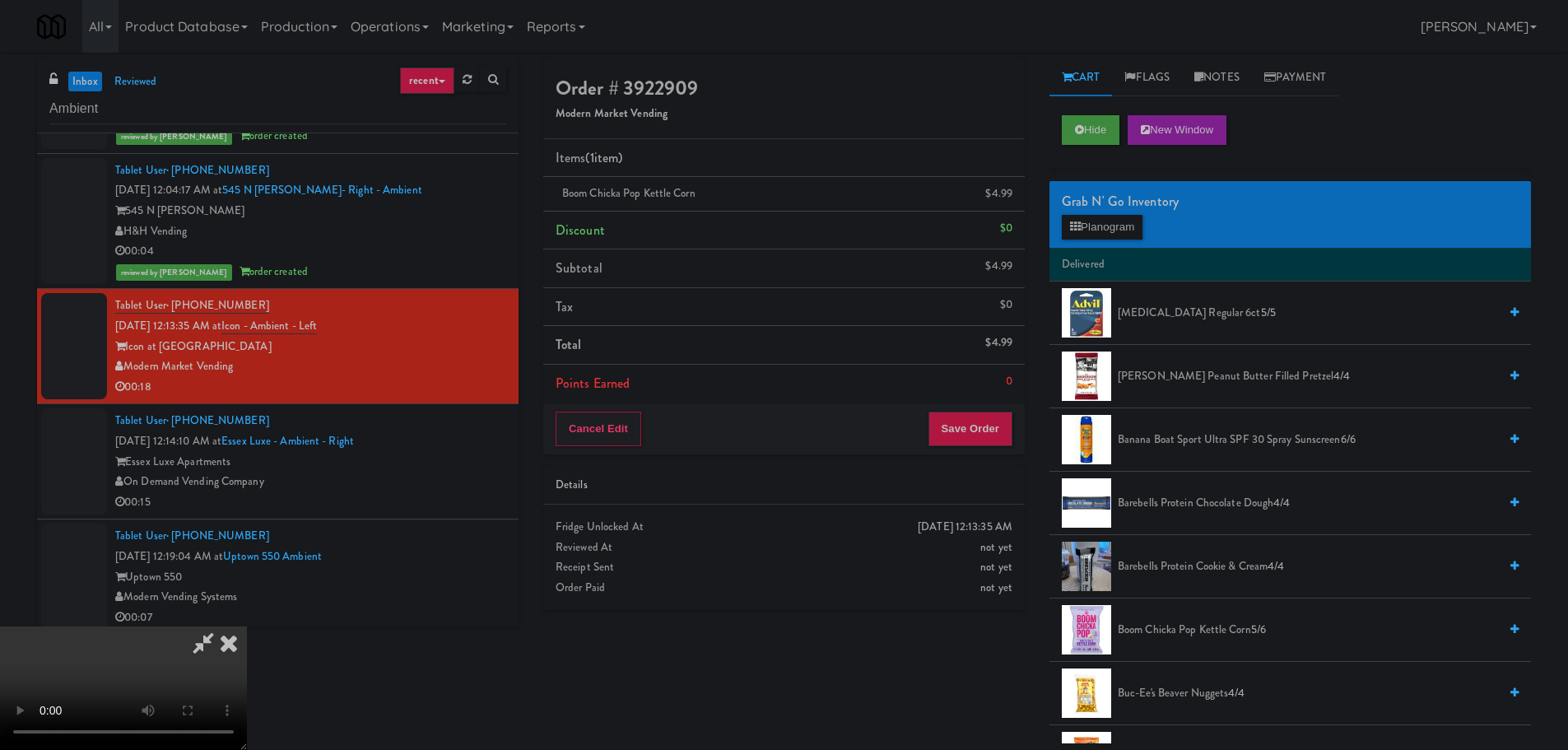
drag, startPoint x: 545, startPoint y: 324, endPoint x: 552, endPoint y: 319, distance: 8.6
click at [247, 626] on video at bounding box center [123, 688] width 247 height 124
click at [1128, 229] on button "Planogram" at bounding box center [1102, 227] width 81 height 25
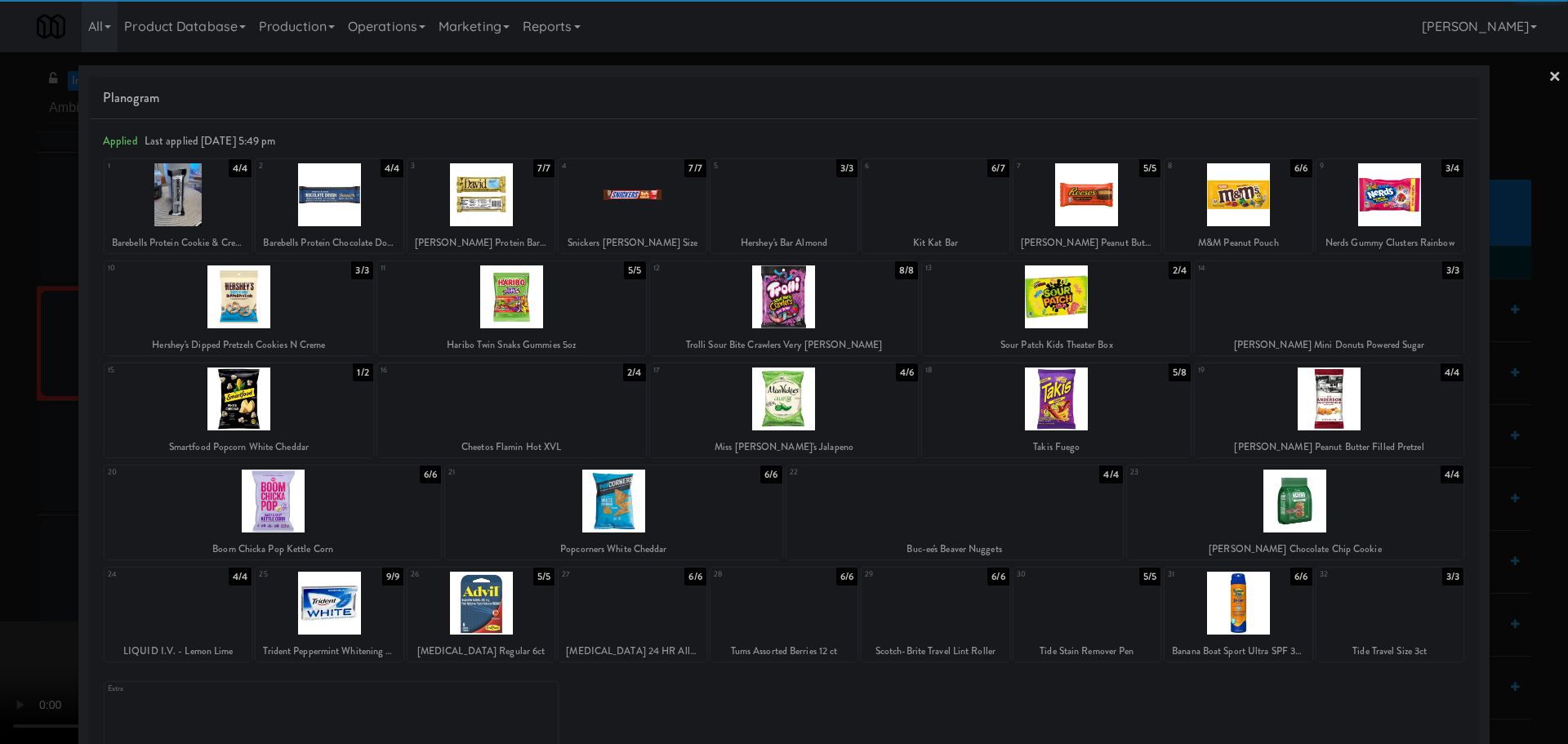
drag, startPoint x: 1062, startPoint y: 302, endPoint x: 1051, endPoint y: 304, distance: 11.2
click at [1063, 302] on div at bounding box center [1056, 297] width 269 height 63
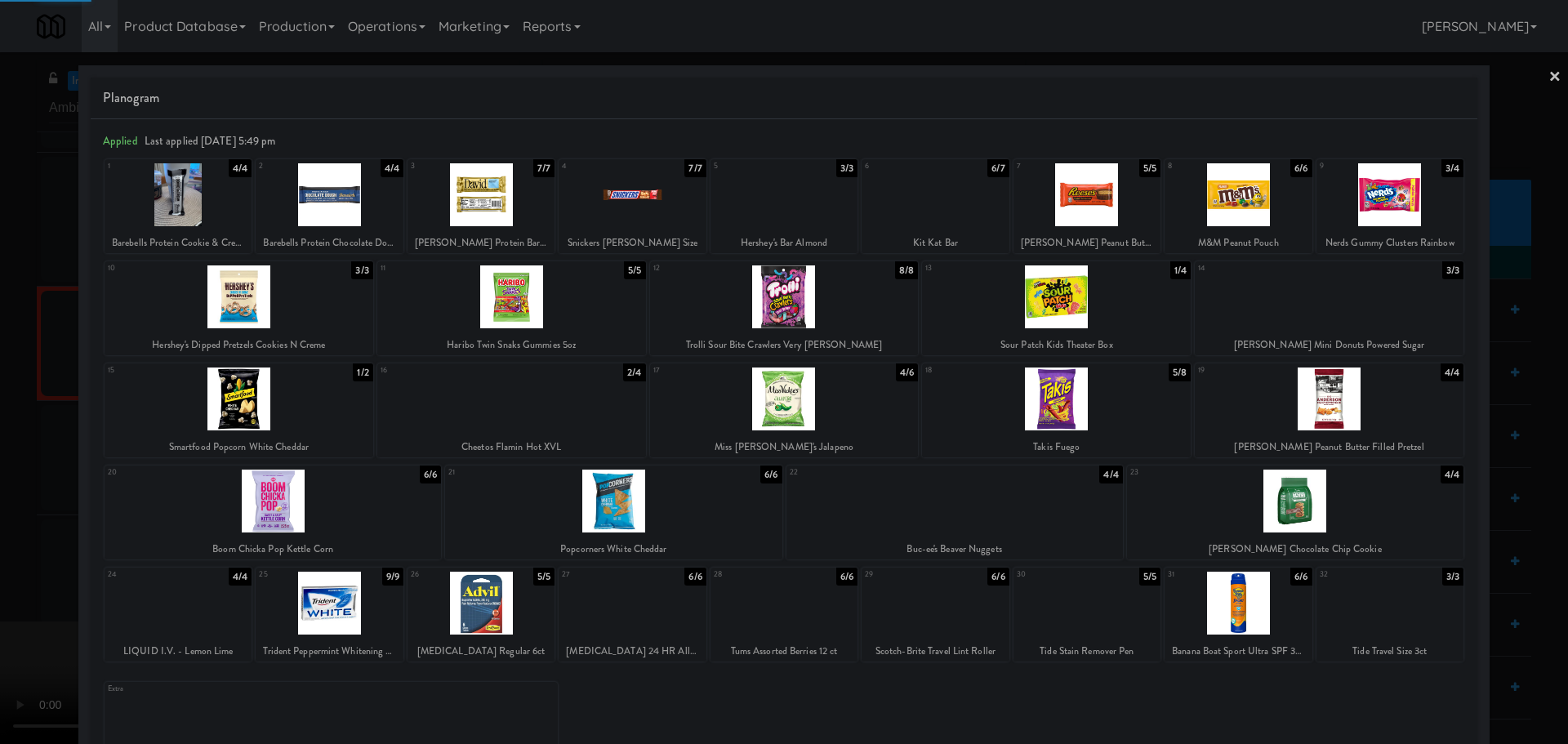
drag, startPoint x: 0, startPoint y: 412, endPoint x: 261, endPoint y: 344, distance: 269.7
click at [0, 413] on div at bounding box center [784, 372] width 1568 height 744
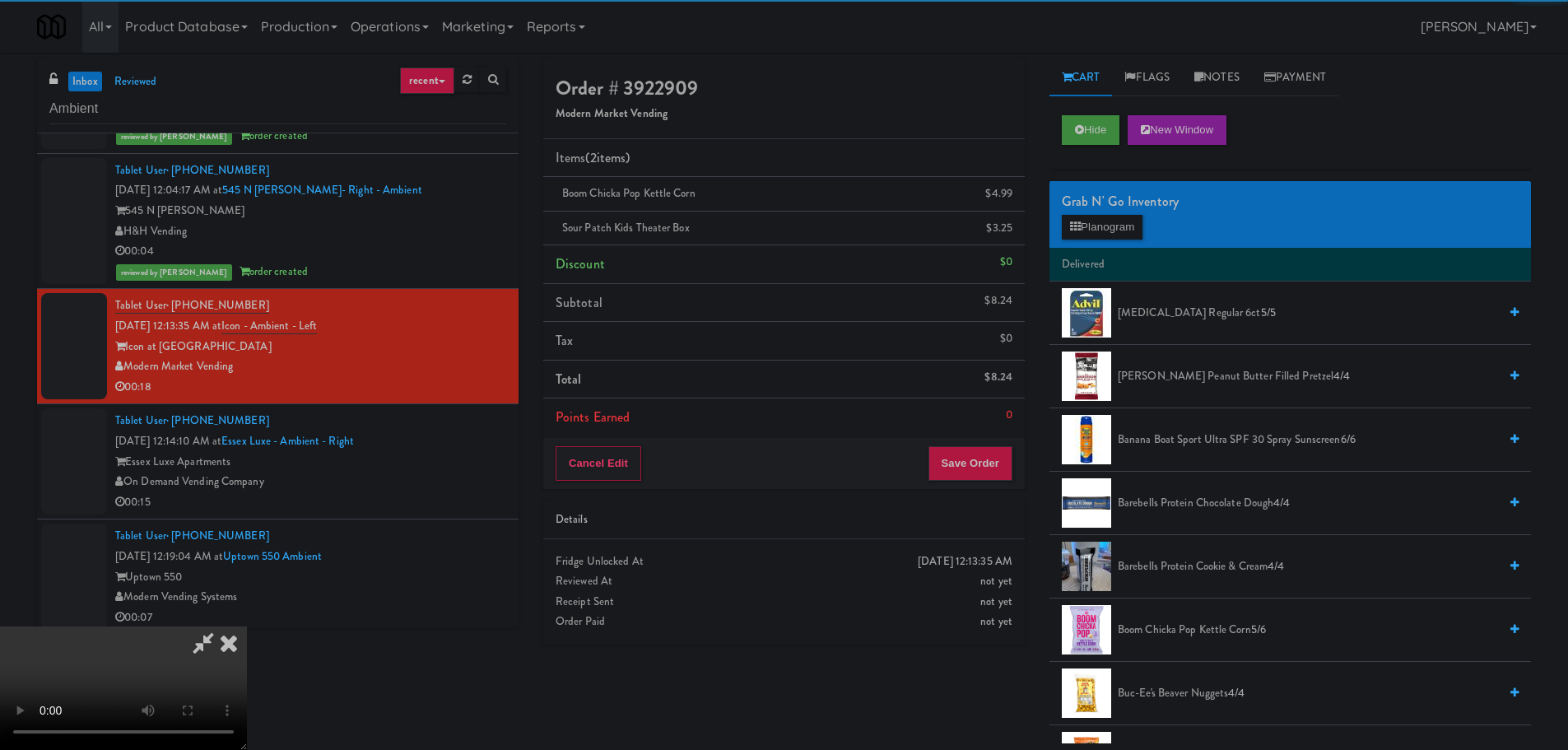
click at [247, 626] on video at bounding box center [123, 688] width 247 height 124
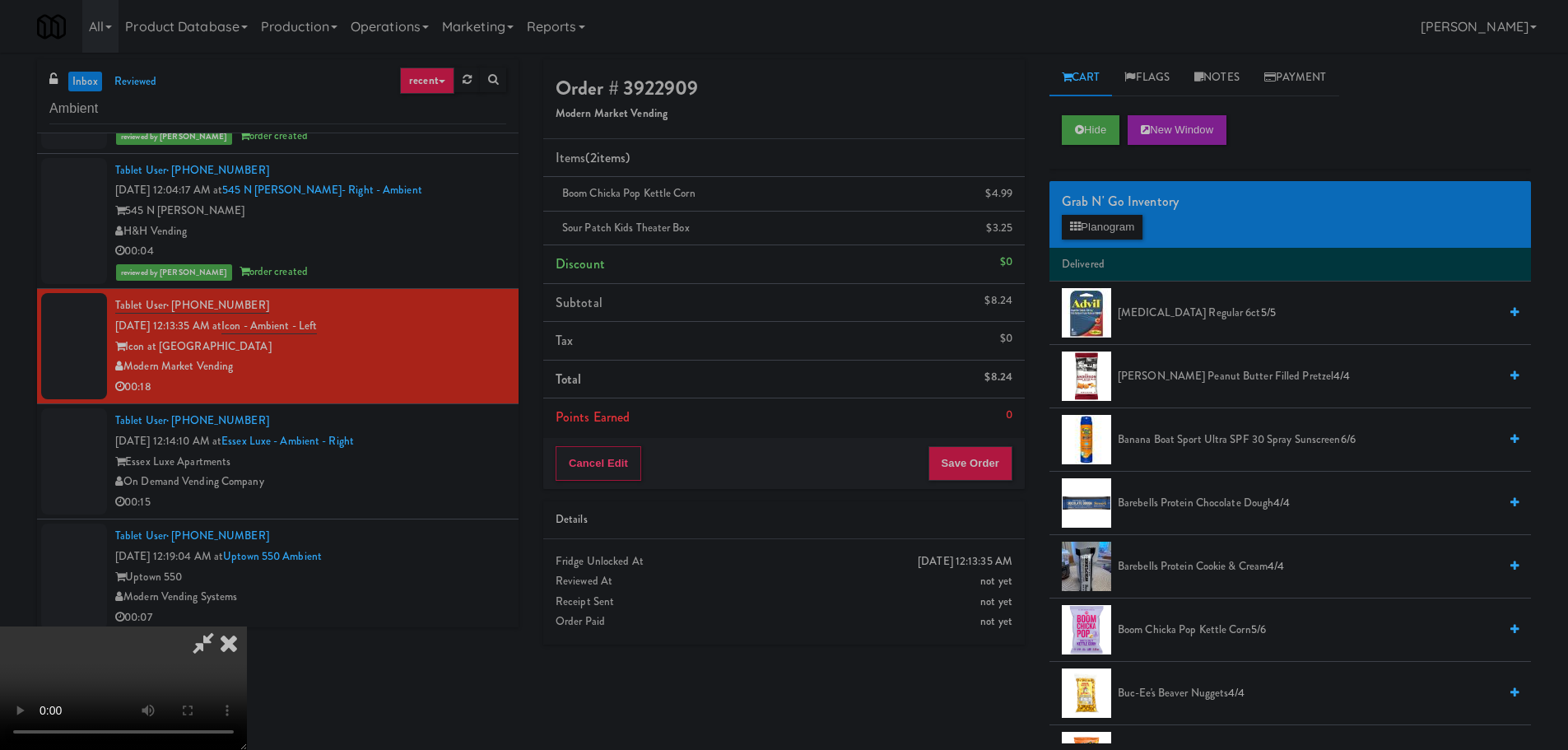
click at [247, 626] on video at bounding box center [123, 688] width 247 height 124
click at [1141, 208] on div "Grab N' Go Inventory" at bounding box center [1290, 201] width 457 height 25
click at [1135, 221] on button "Planogram" at bounding box center [1102, 227] width 81 height 25
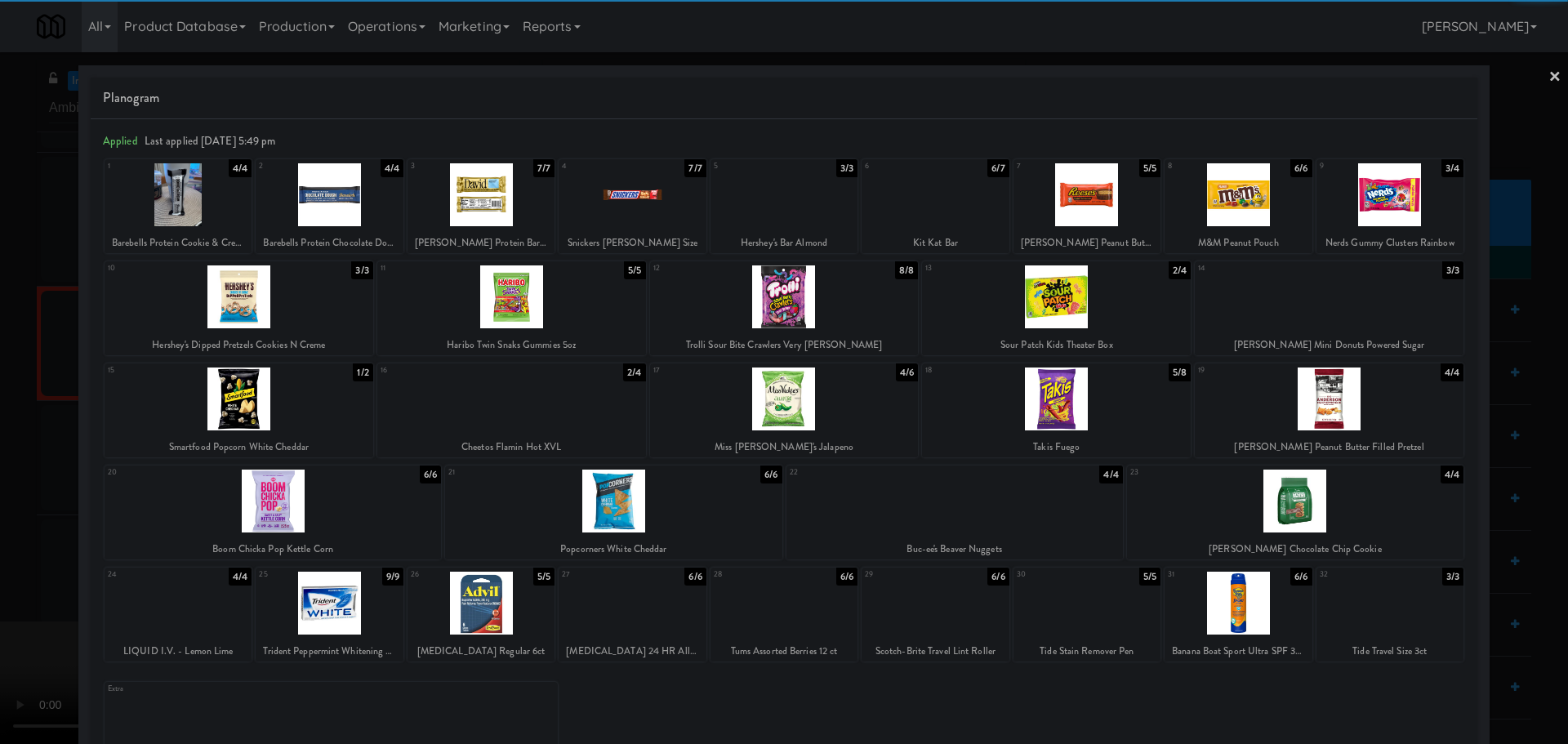
click at [1079, 290] on div at bounding box center [1056, 297] width 269 height 63
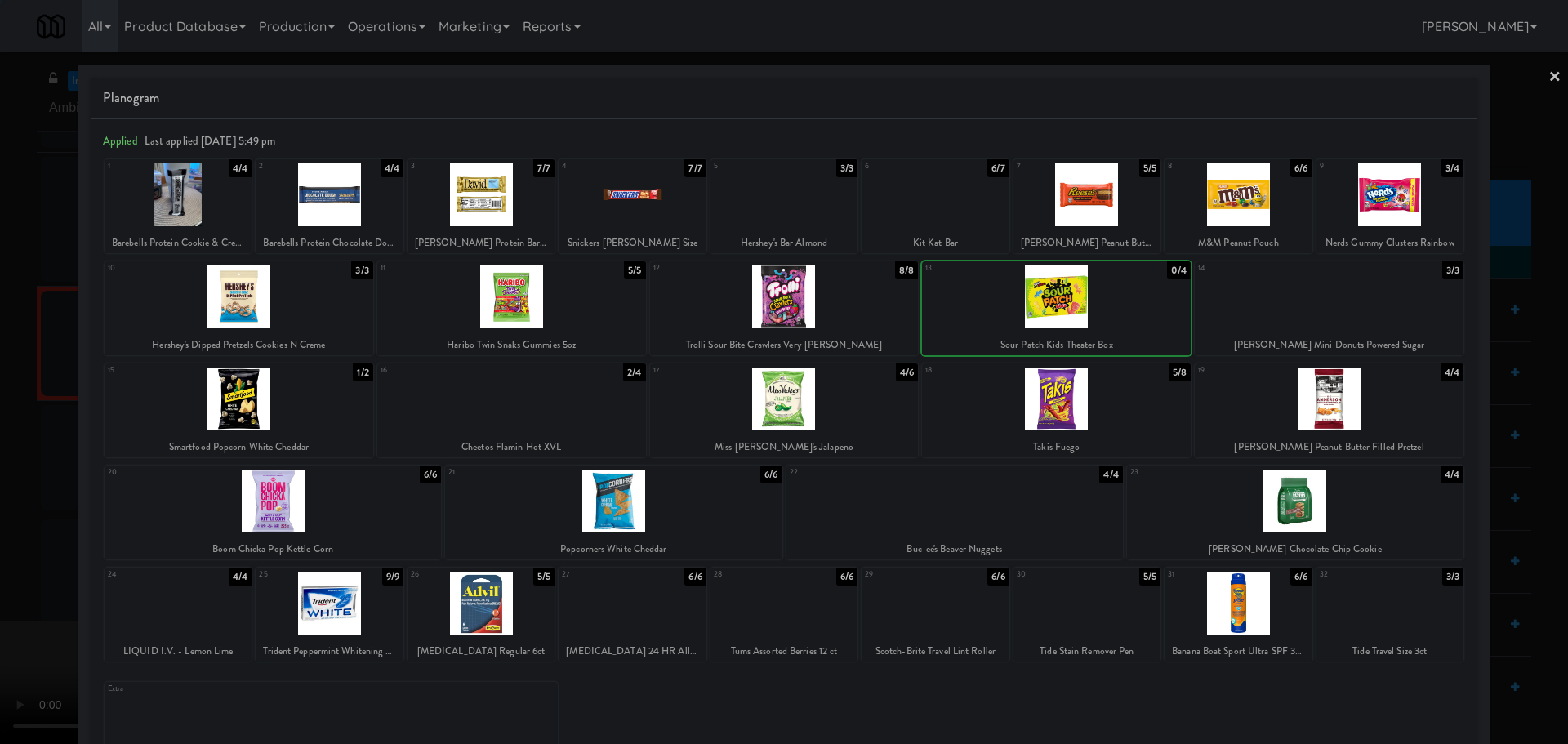
drag, startPoint x: 0, startPoint y: 392, endPoint x: 32, endPoint y: 384, distance: 33.0
click at [6, 390] on div at bounding box center [784, 372] width 1568 height 744
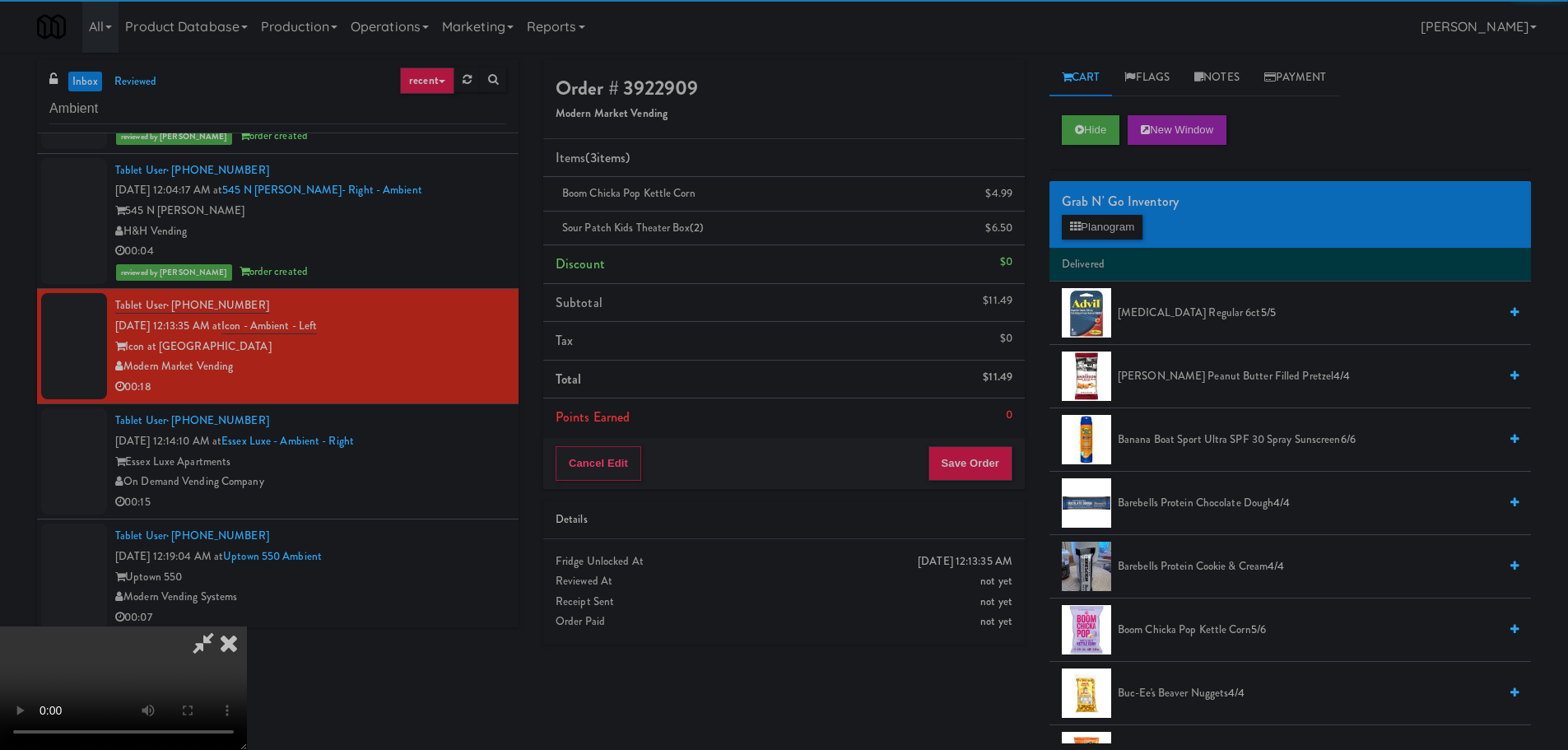
drag, startPoint x: 559, startPoint y: 300, endPoint x: 575, endPoint y: 300, distance: 16.0
click at [247, 626] on video at bounding box center [123, 688] width 247 height 124
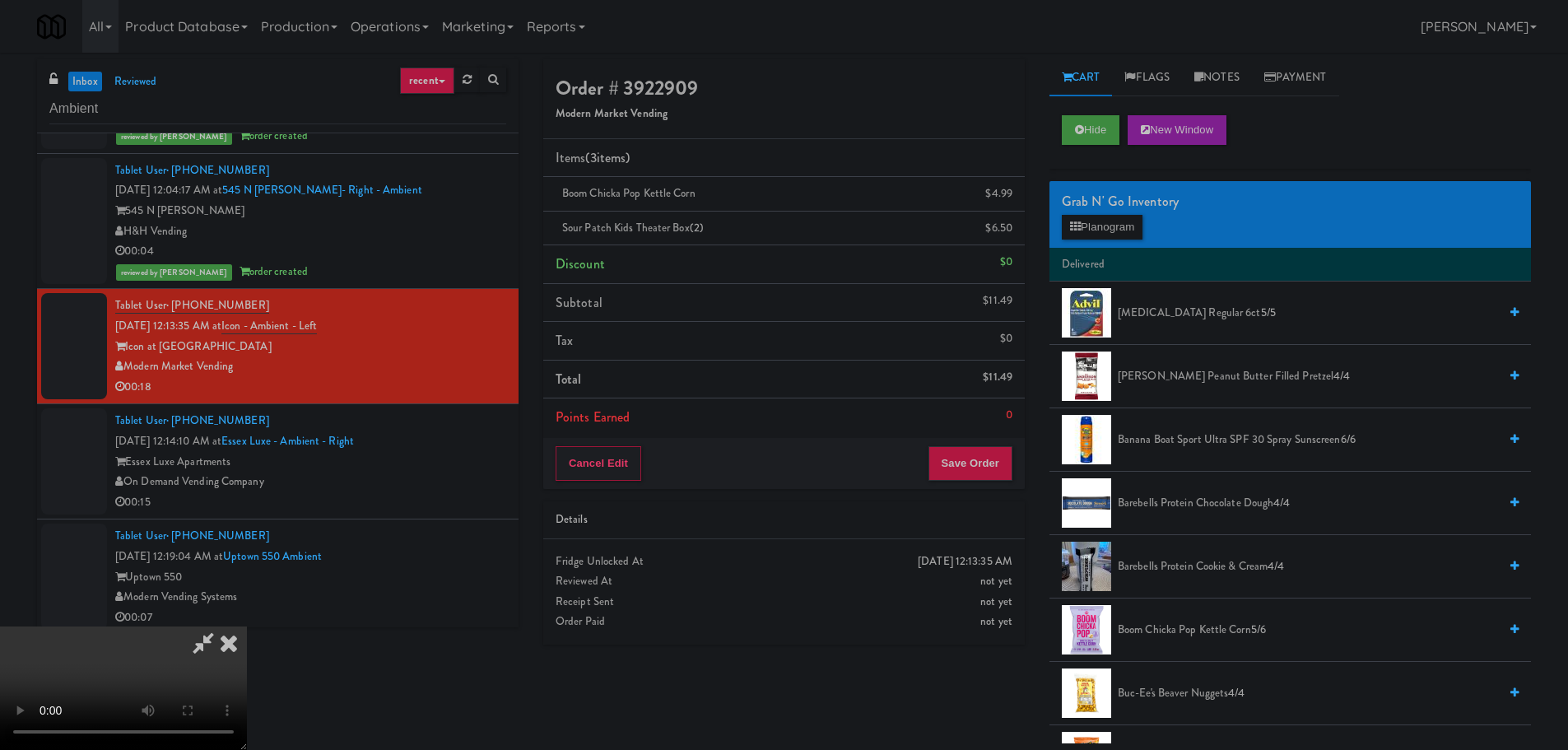
scroll to position [283, 0]
click at [247, 626] on video at bounding box center [123, 688] width 247 height 124
drag, startPoint x: 1078, startPoint y: 208, endPoint x: 1083, endPoint y: 218, distance: 11.2
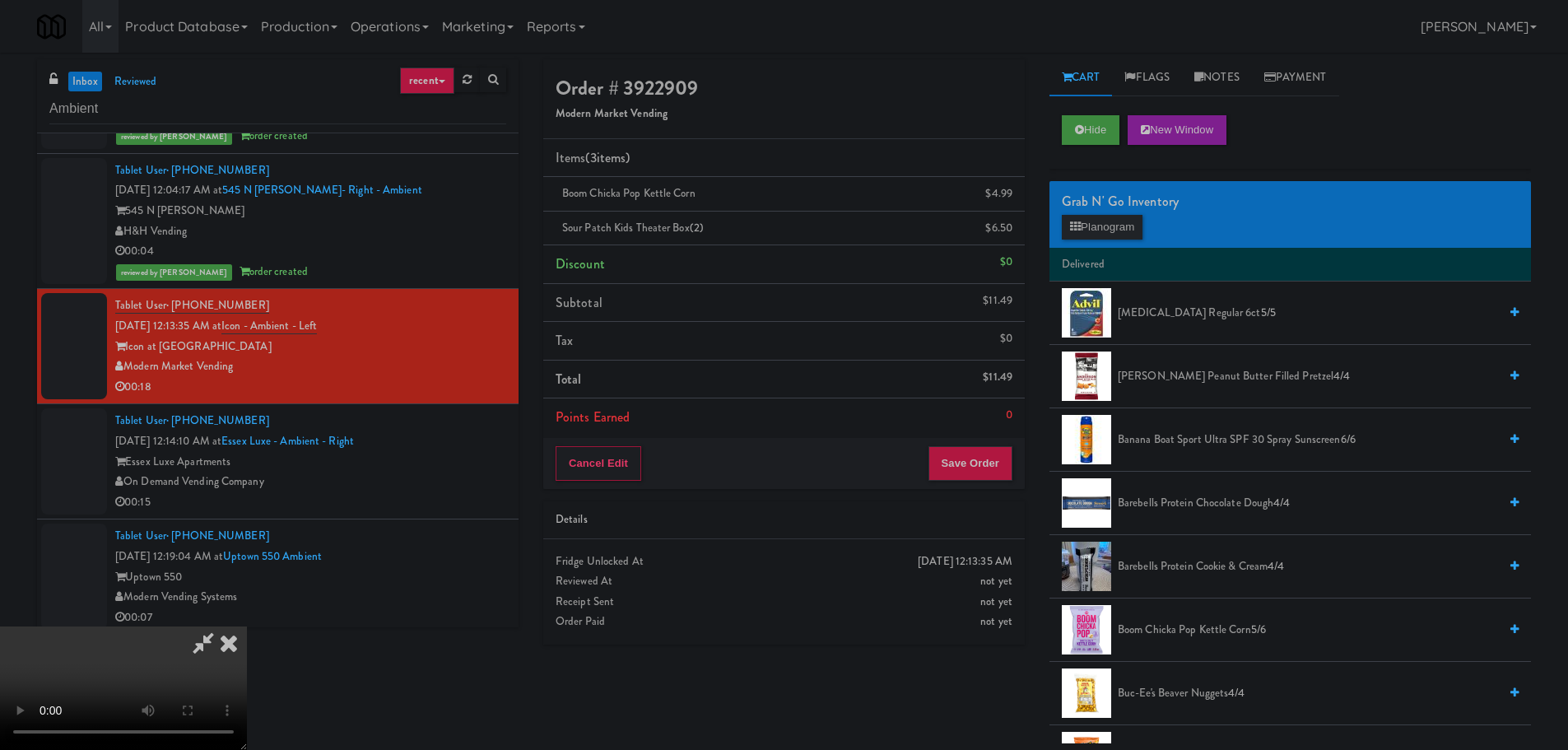
click at [1078, 211] on div "Grab N' Go Inventory" at bounding box center [1290, 201] width 457 height 25
click at [1084, 218] on button "Planogram" at bounding box center [1102, 227] width 81 height 25
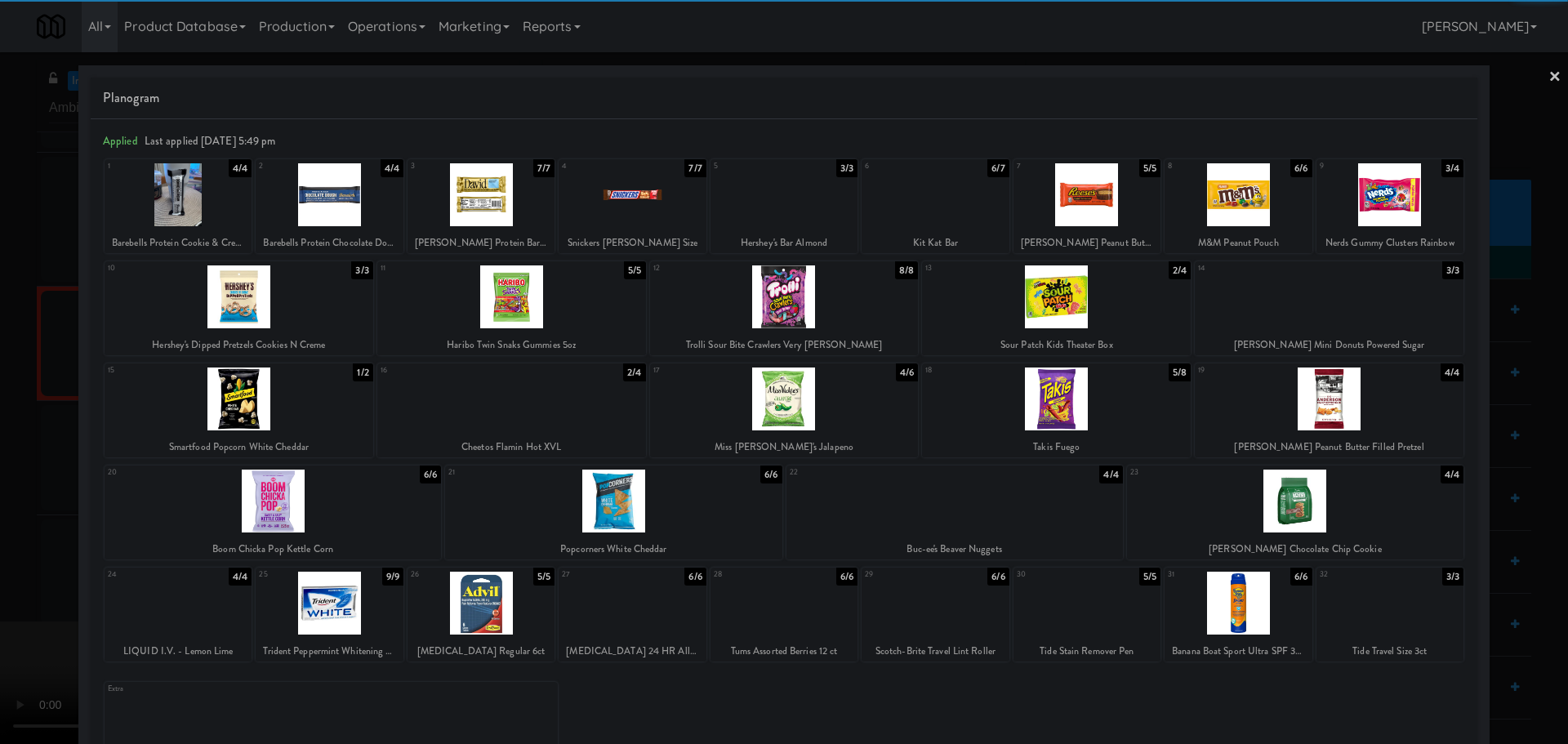
click at [309, 504] on div at bounding box center [273, 501] width 337 height 63
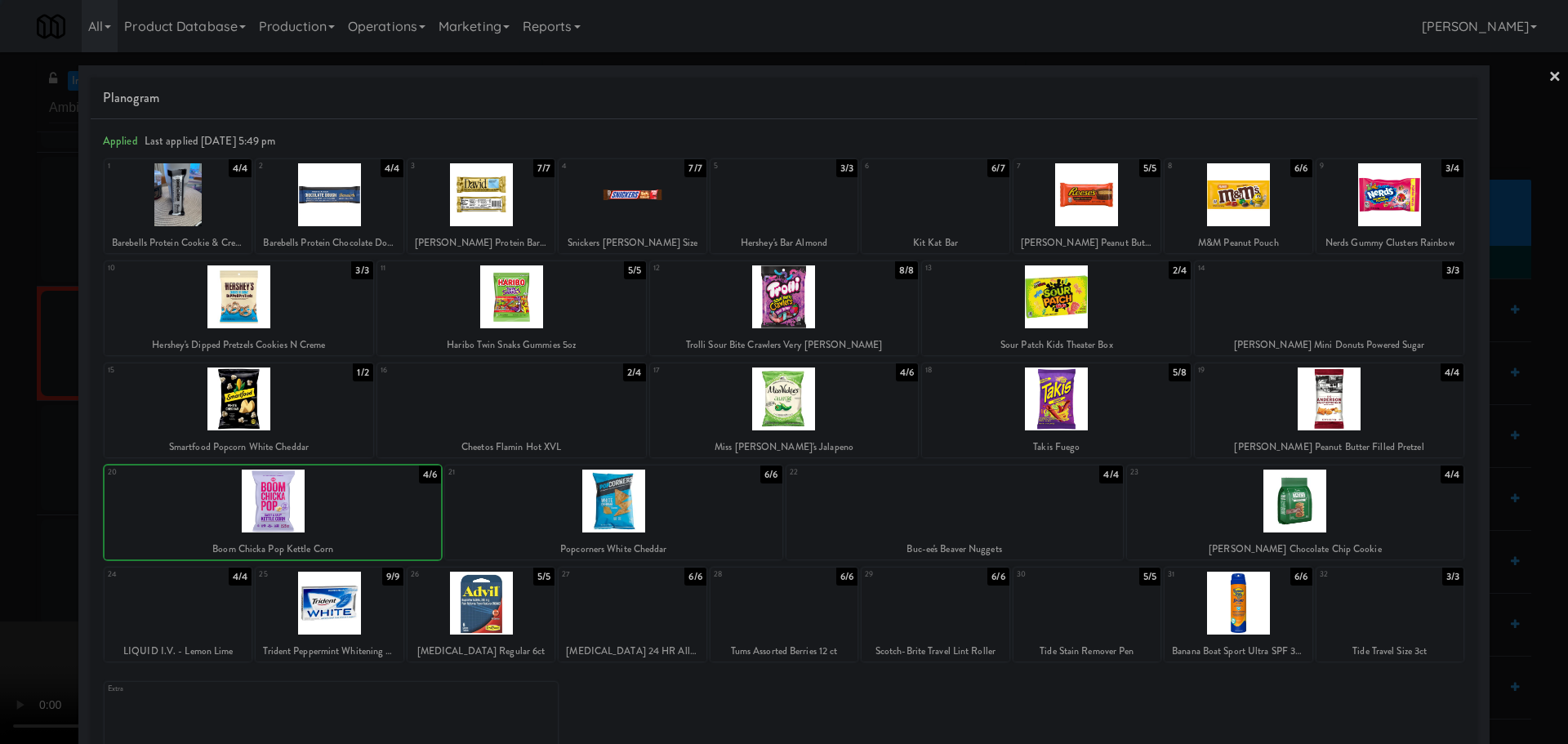
click at [6, 483] on div at bounding box center [784, 372] width 1568 height 744
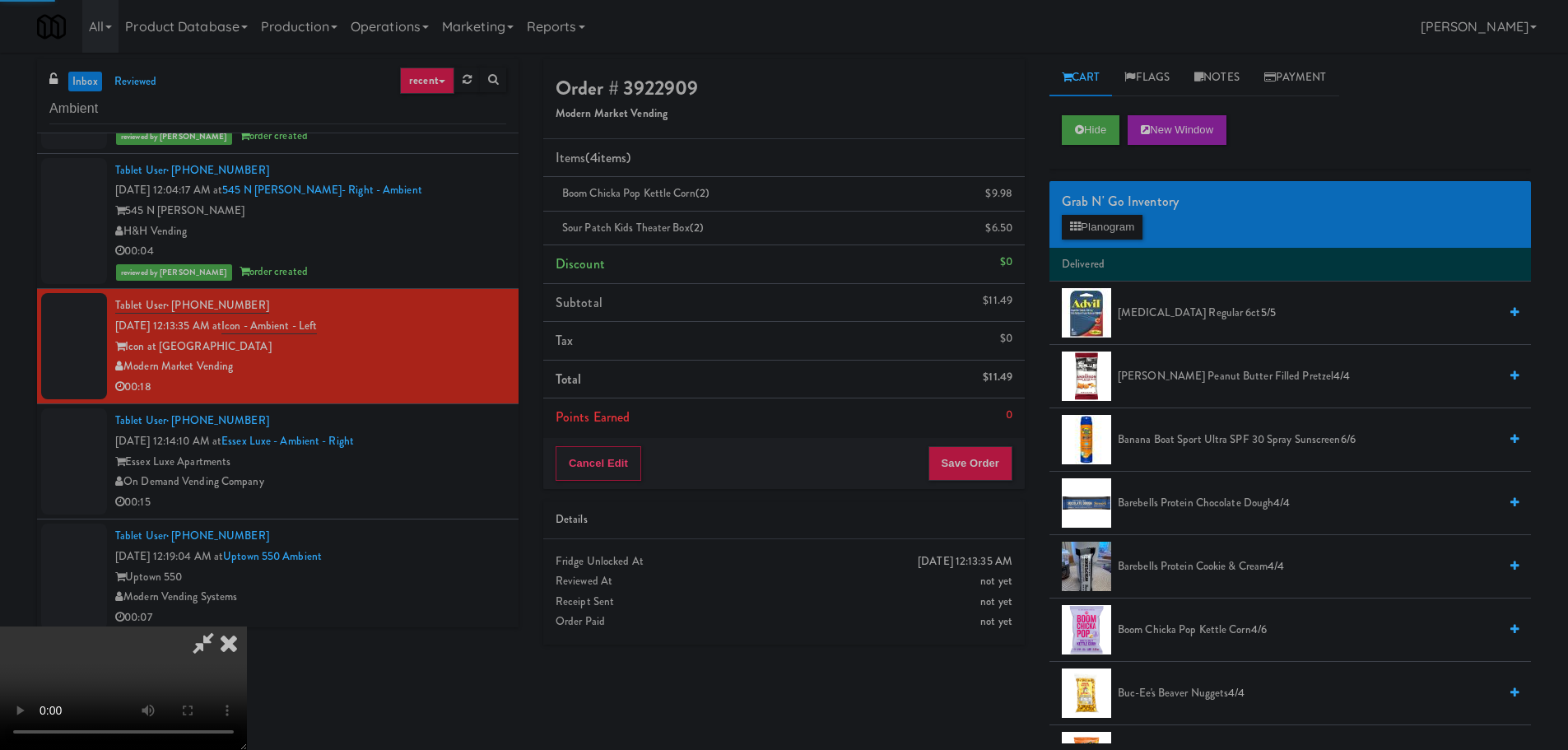
click at [247, 626] on video at bounding box center [123, 688] width 247 height 124
click at [945, 473] on button "Save Order" at bounding box center [970, 463] width 84 height 35
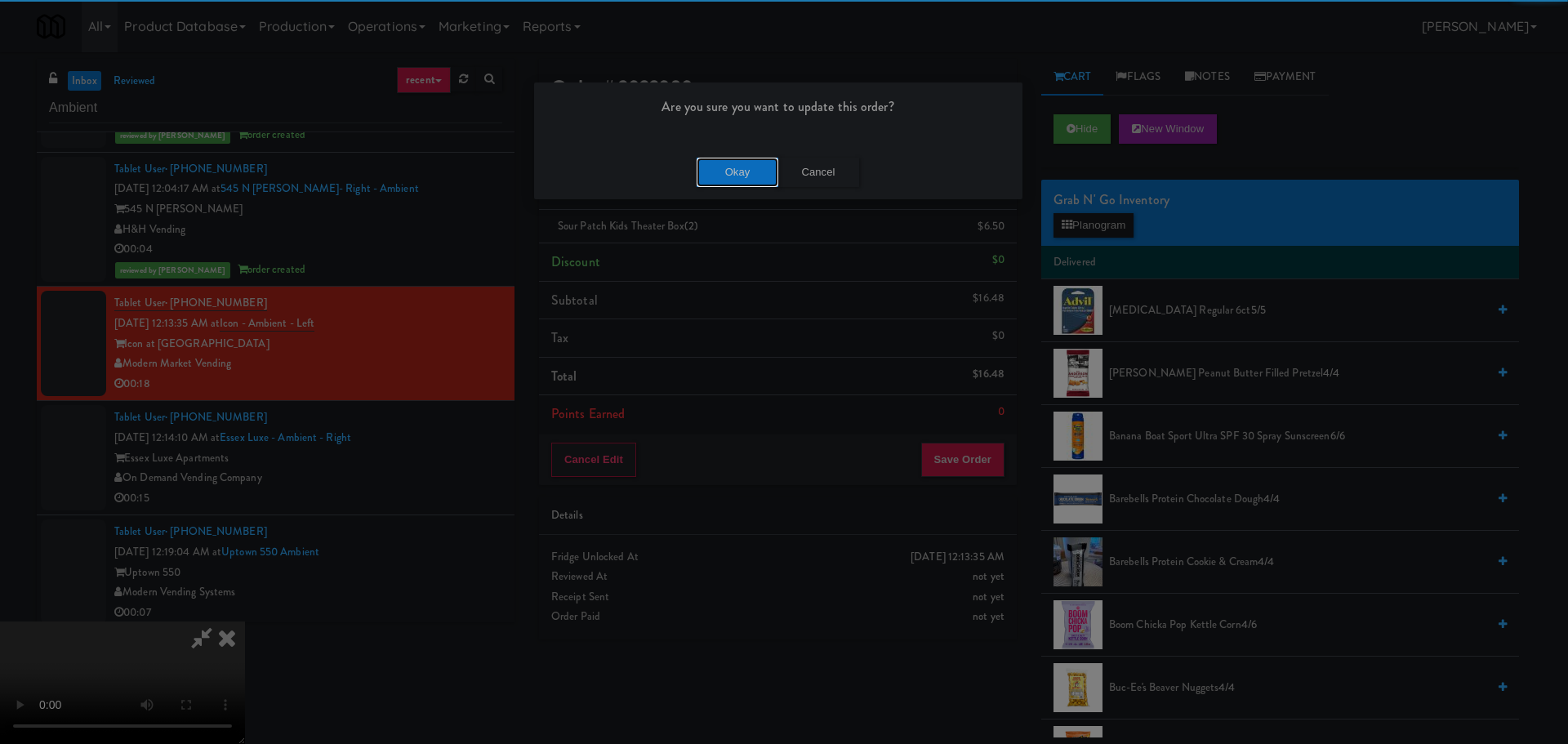
click at [745, 170] on button "Okay" at bounding box center [738, 172] width 81 height 30
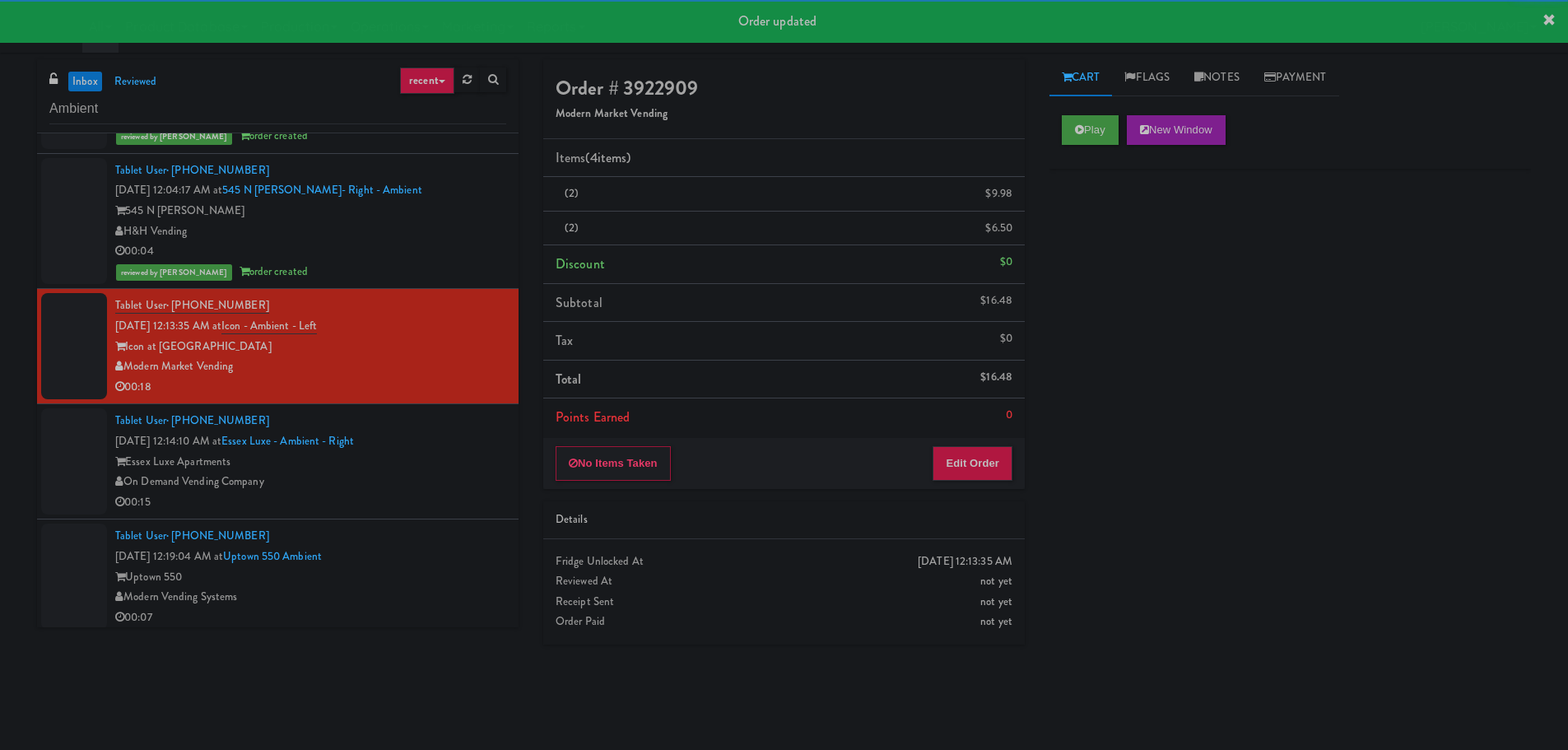
click at [440, 485] on div "On Demand Vending Company" at bounding box center [311, 481] width 391 height 21
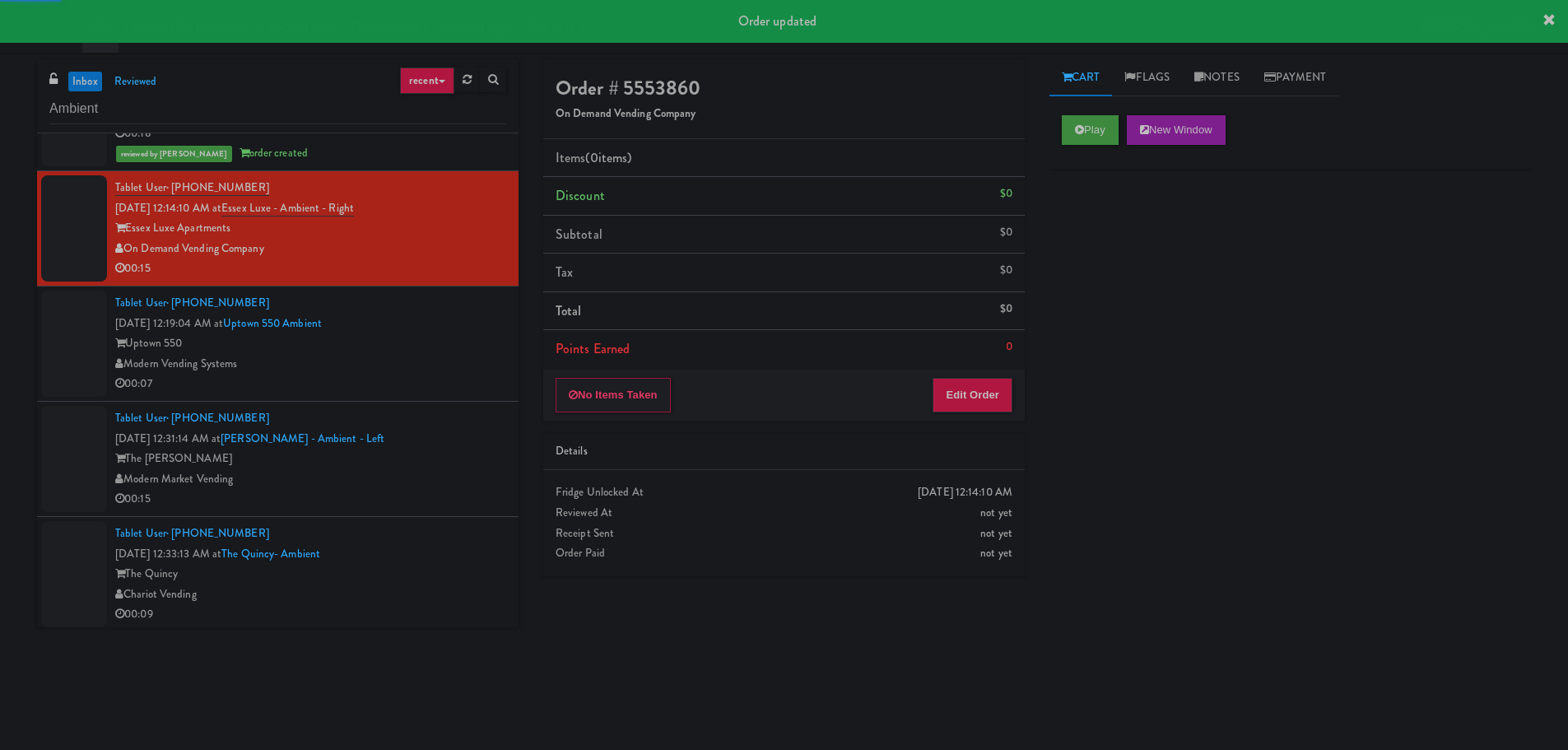
scroll to position [3458, 0]
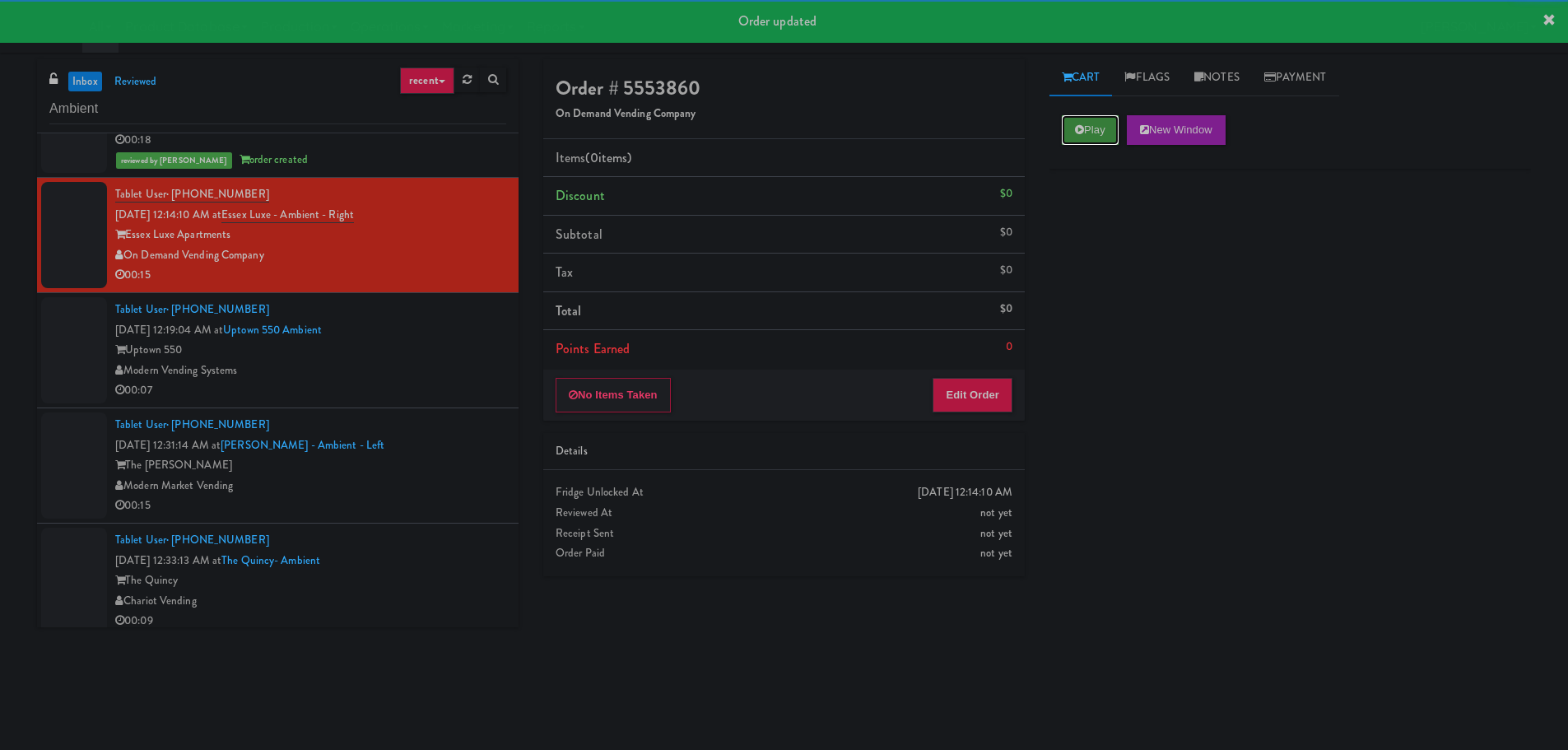
click at [1071, 134] on button "Play" at bounding box center [1090, 130] width 56 height 30
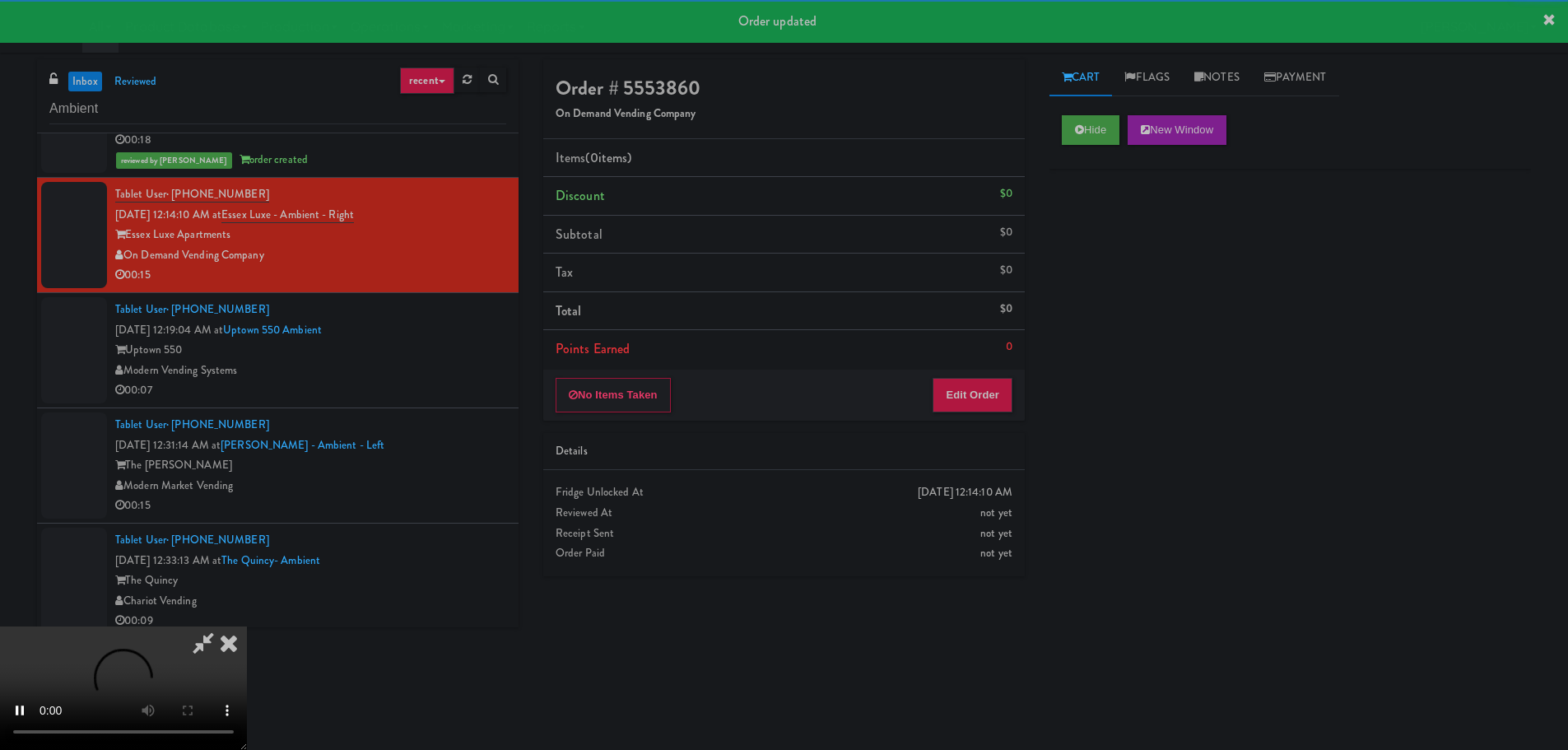
click at [968, 413] on div "No Items Taken Edit Order" at bounding box center [784, 395] width 481 height 51
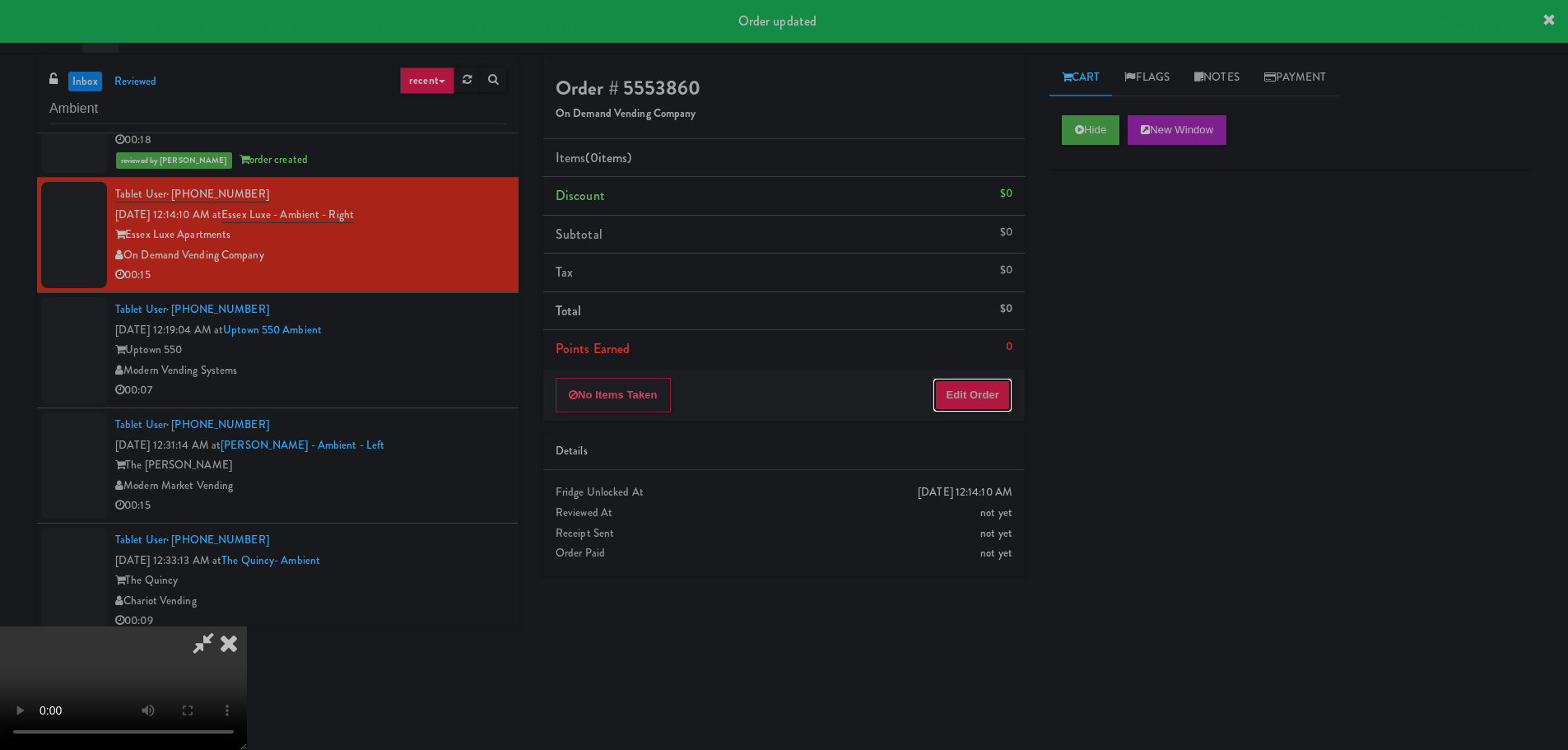
click at [970, 405] on button "Edit Order" at bounding box center [973, 395] width 80 height 35
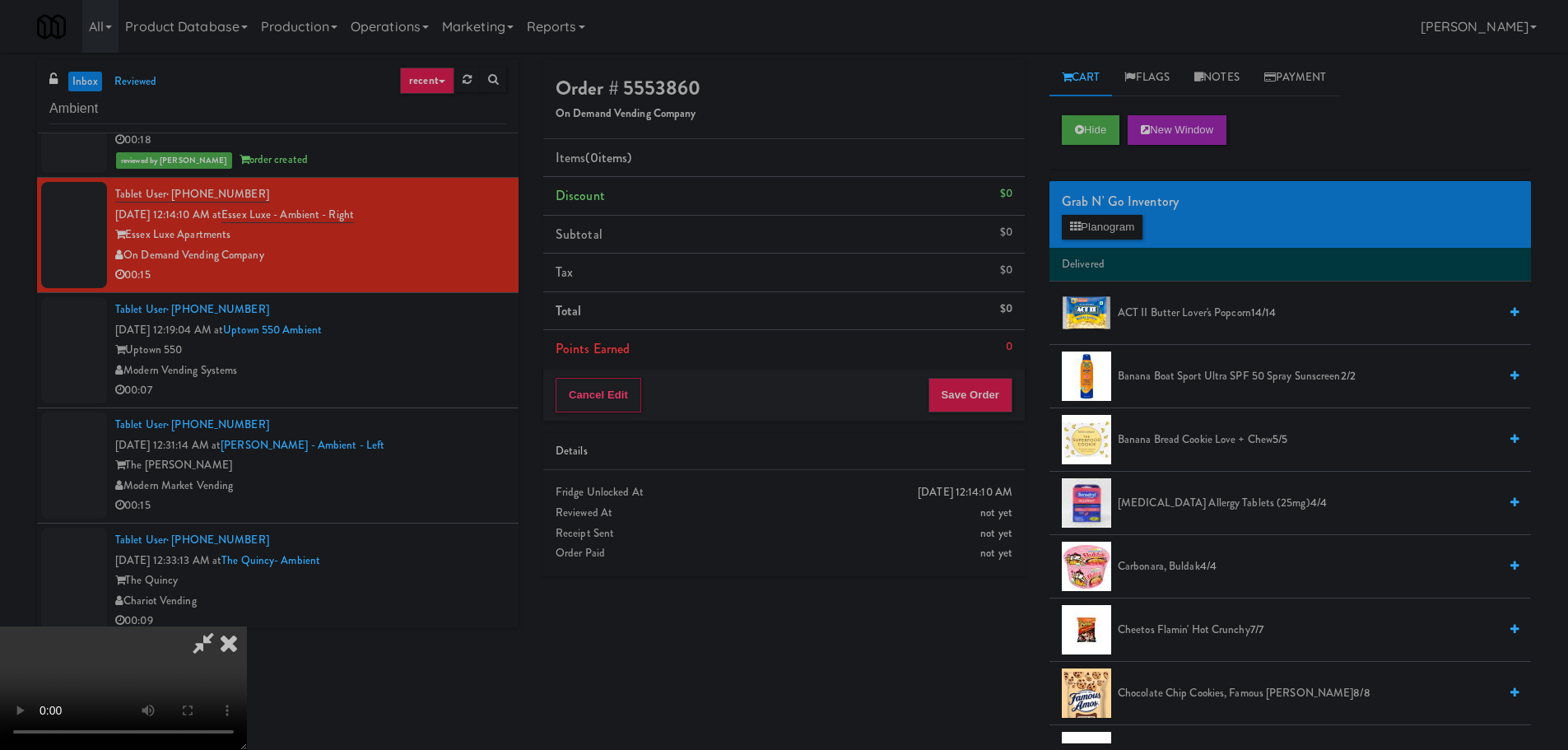
scroll to position [0, 0]
click at [247, 626] on video at bounding box center [123, 688] width 247 height 124
drag, startPoint x: 565, startPoint y: 419, endPoint x: 592, endPoint y: 411, distance: 28.2
click at [247, 626] on video at bounding box center [123, 688] width 247 height 124
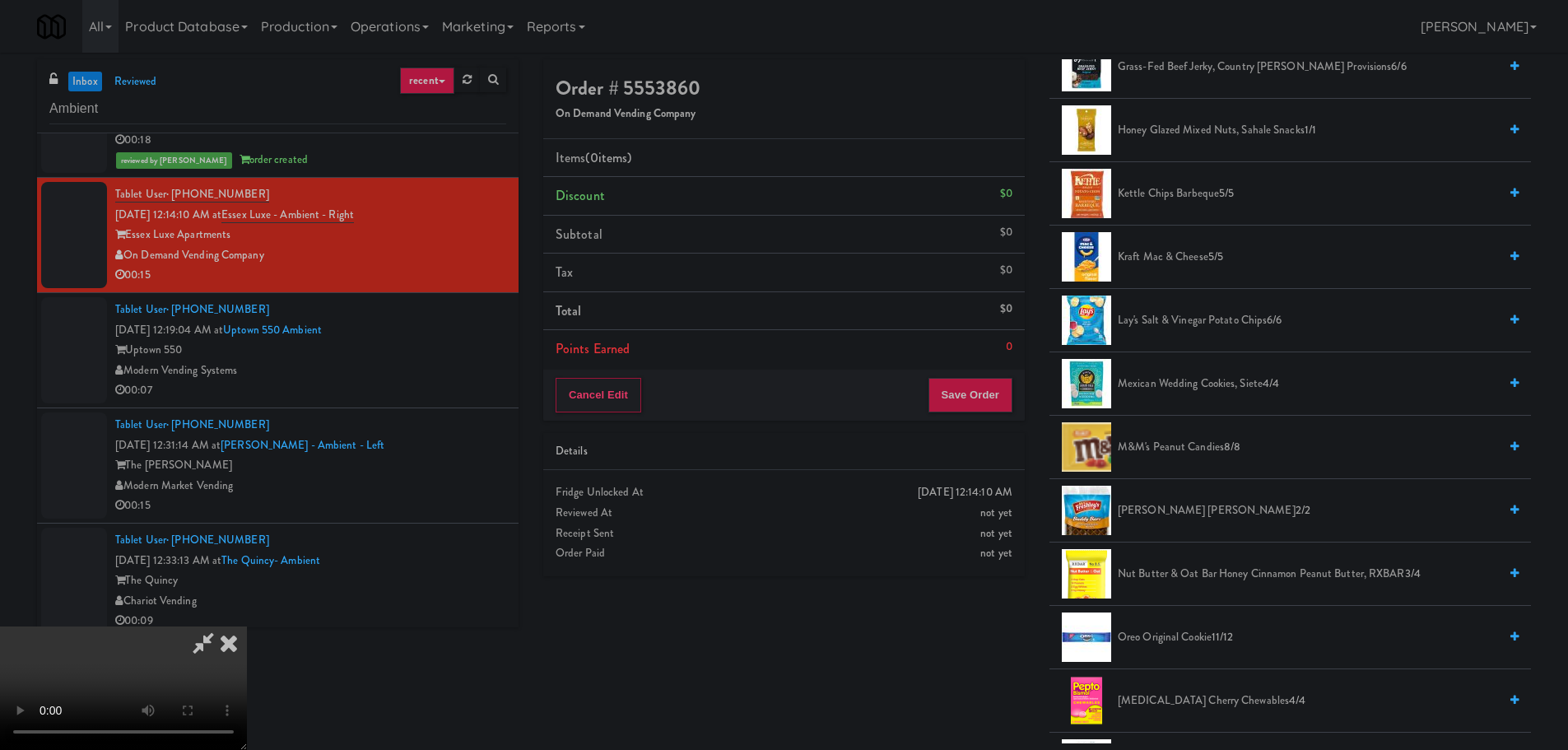
scroll to position [824, 0]
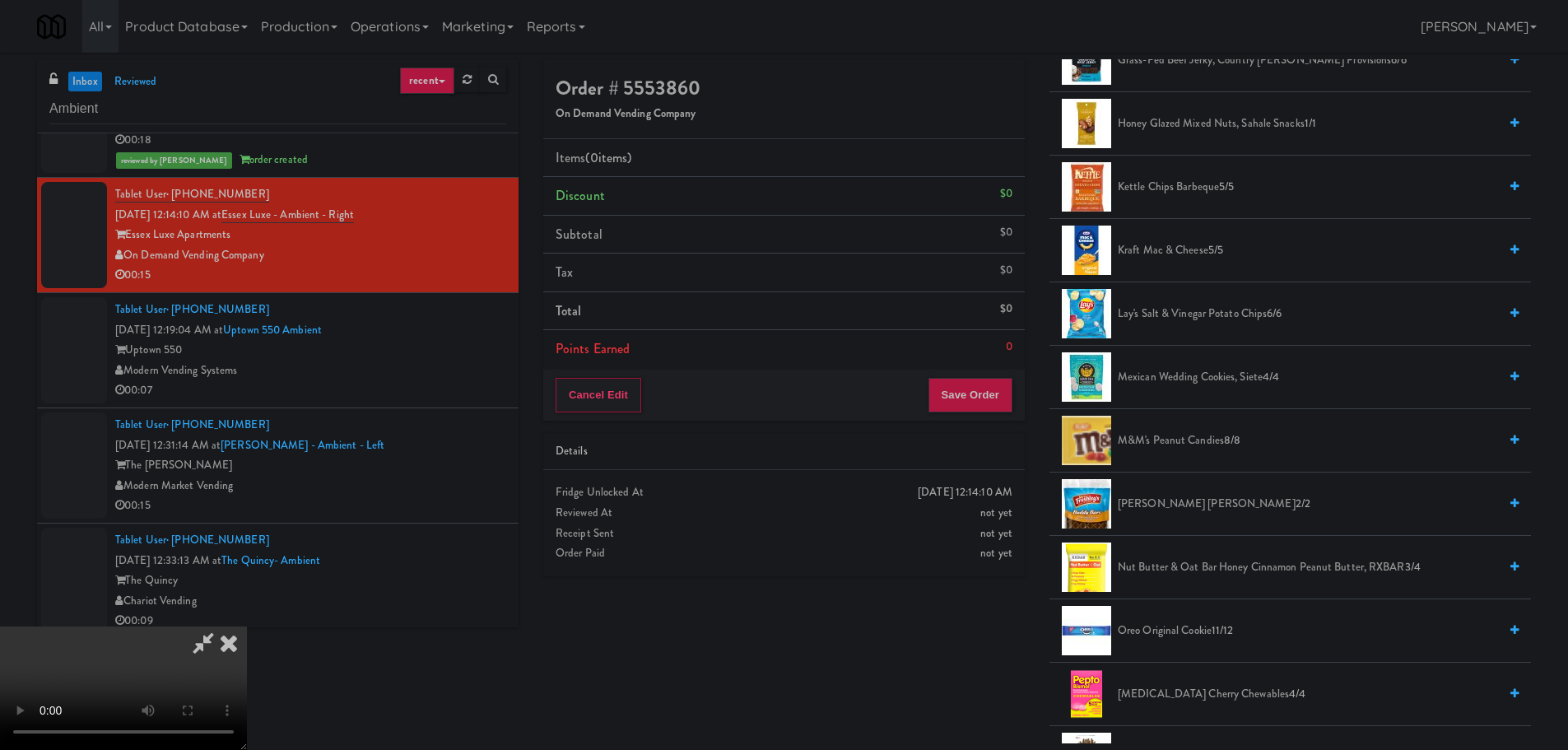
drag, startPoint x: 1196, startPoint y: 444, endPoint x: 678, endPoint y: 479, distance: 519.2
click at [1196, 445] on span "M&M's Peanut Candies 8/8" at bounding box center [1308, 441] width 380 height 21
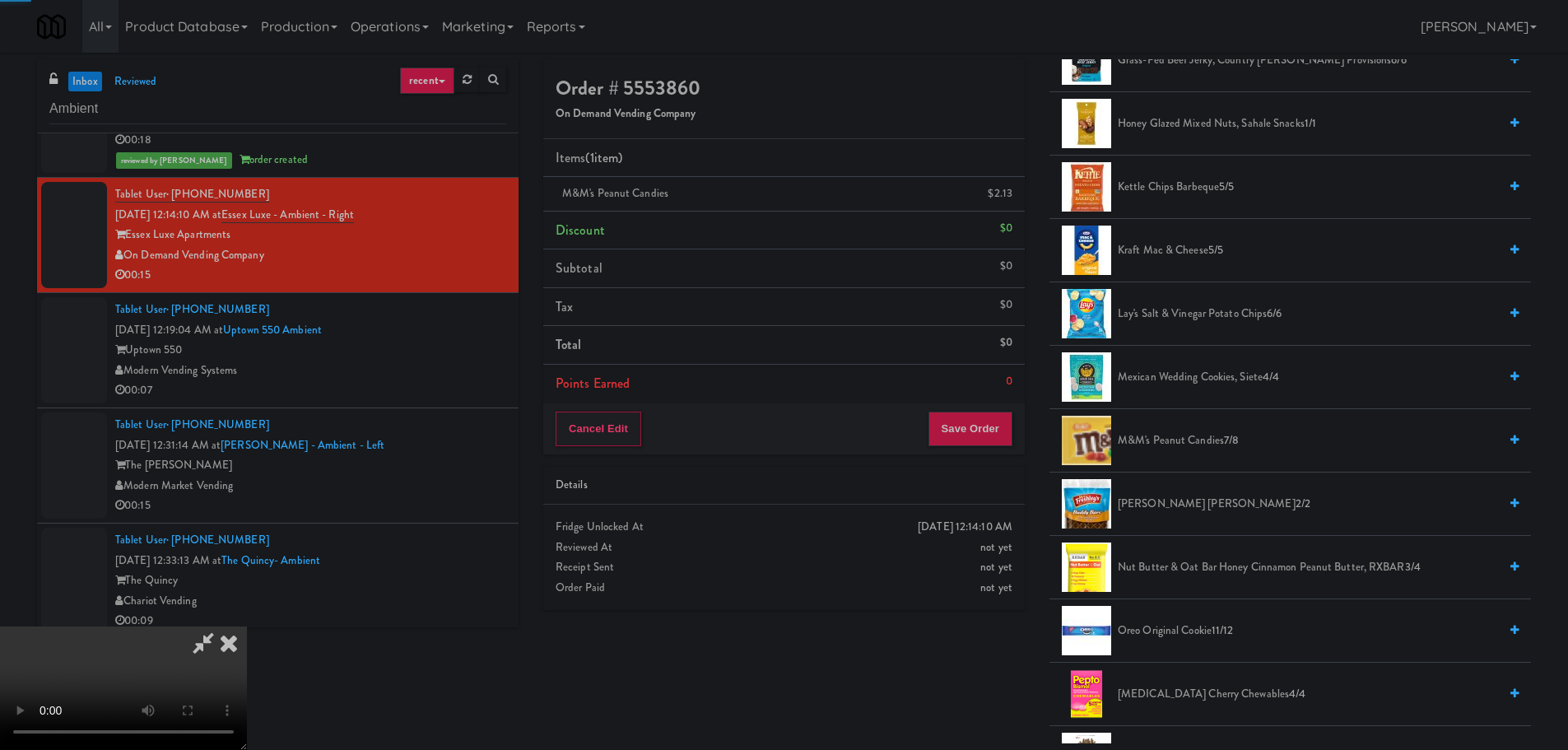
click at [247, 626] on video at bounding box center [123, 688] width 247 height 124
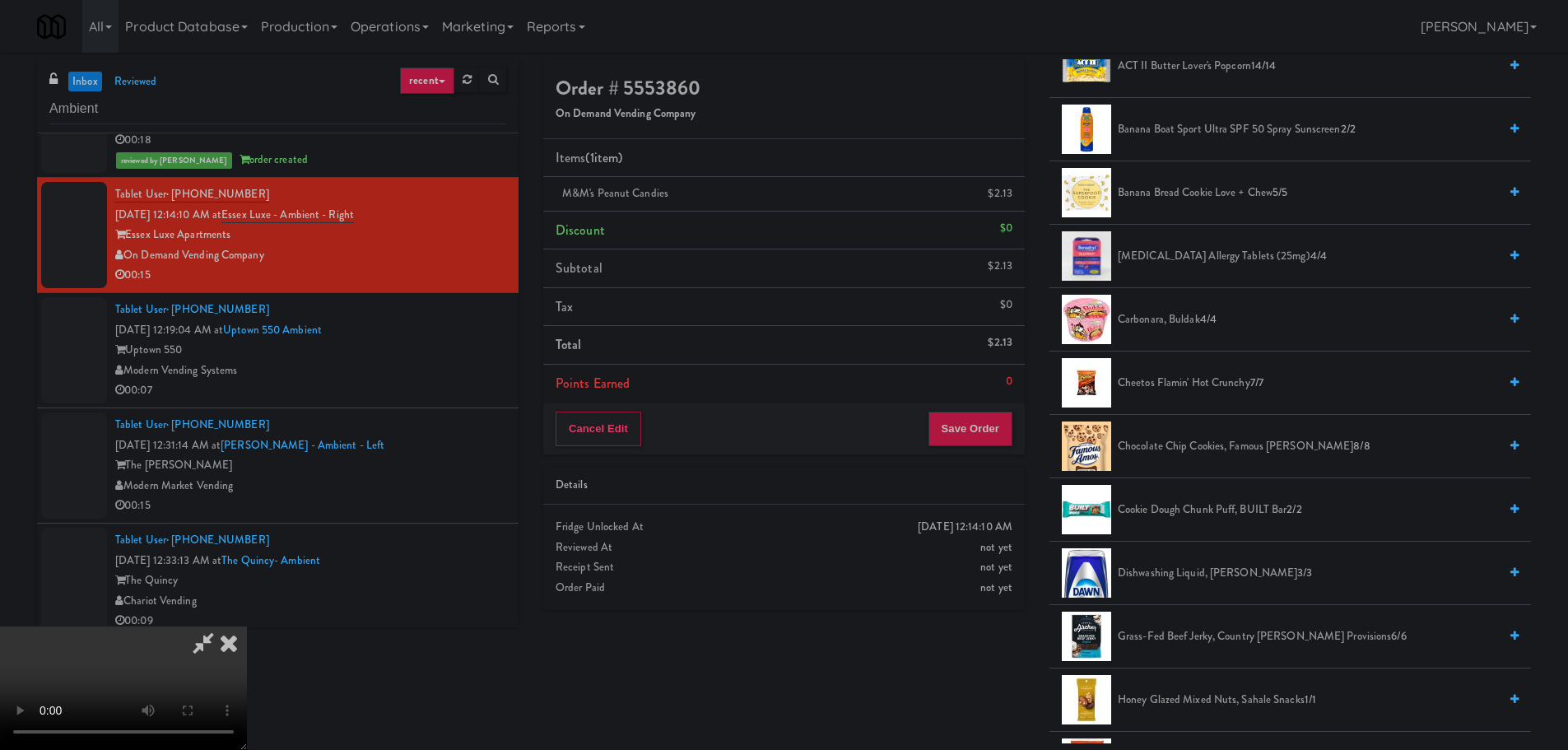
scroll to position [0, 0]
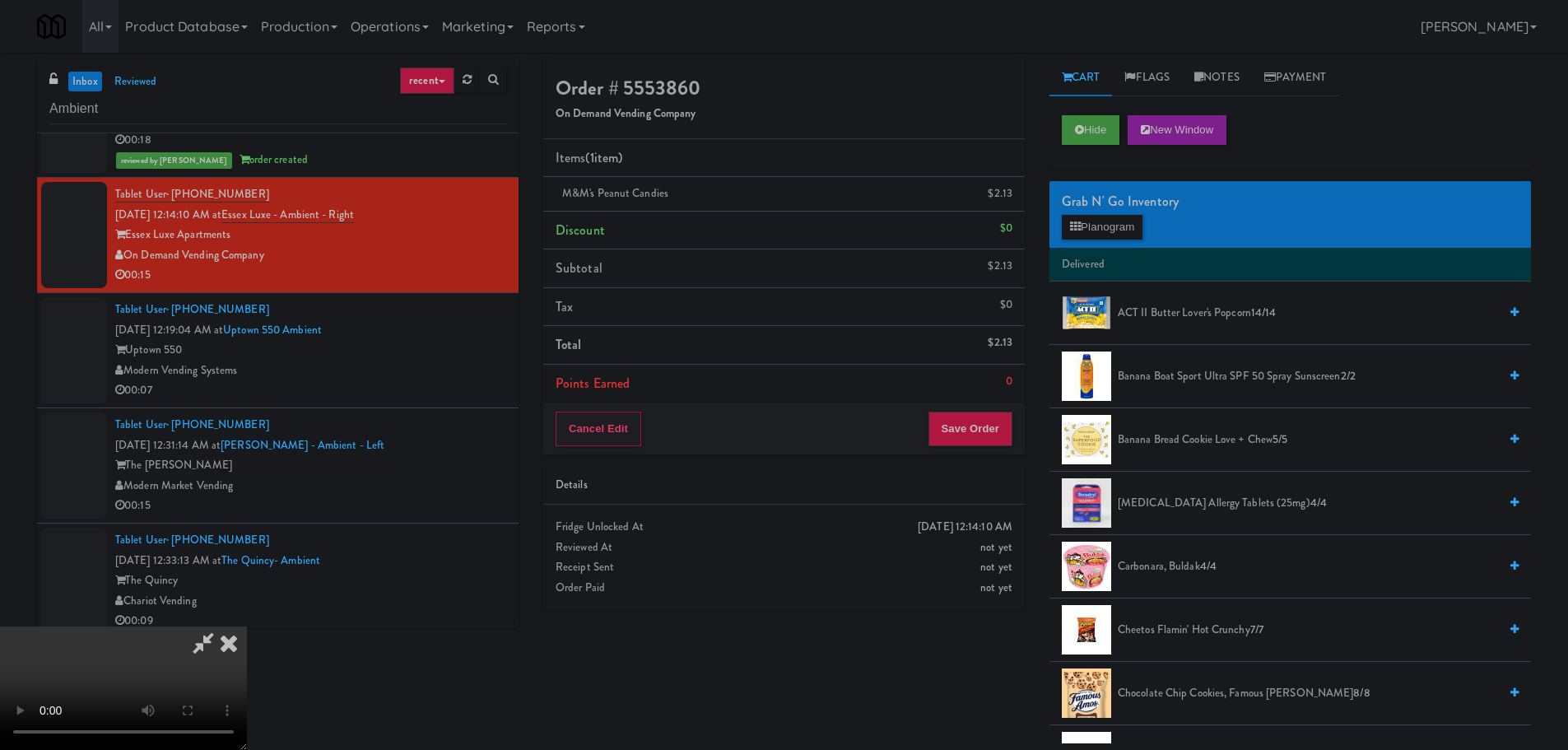
click at [1148, 216] on div "Grab N' Go Inventory Planogram" at bounding box center [1290, 214] width 481 height 66
click at [1134, 219] on button "Planogram" at bounding box center [1102, 227] width 81 height 25
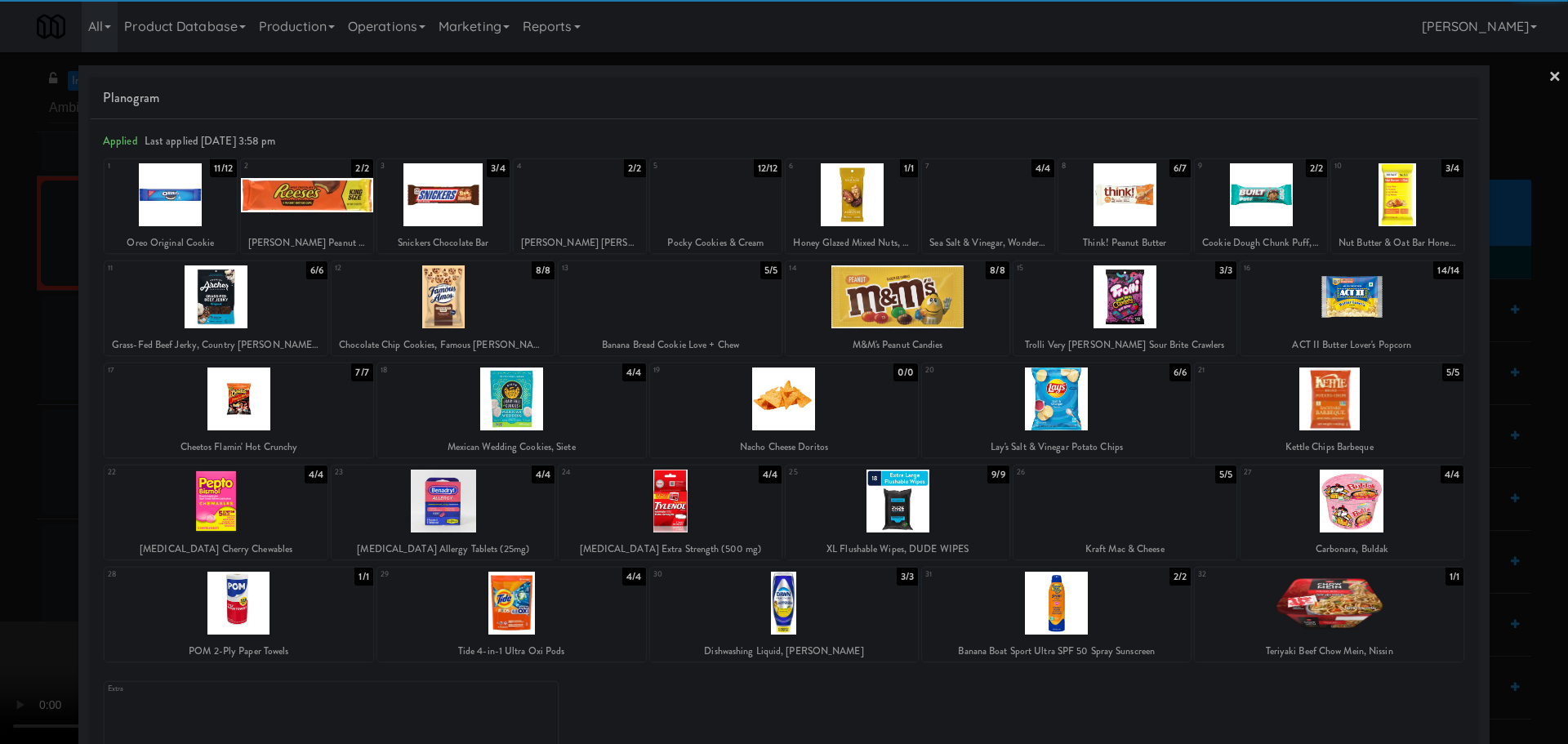
click at [600, 209] on div at bounding box center [580, 195] width 133 height 63
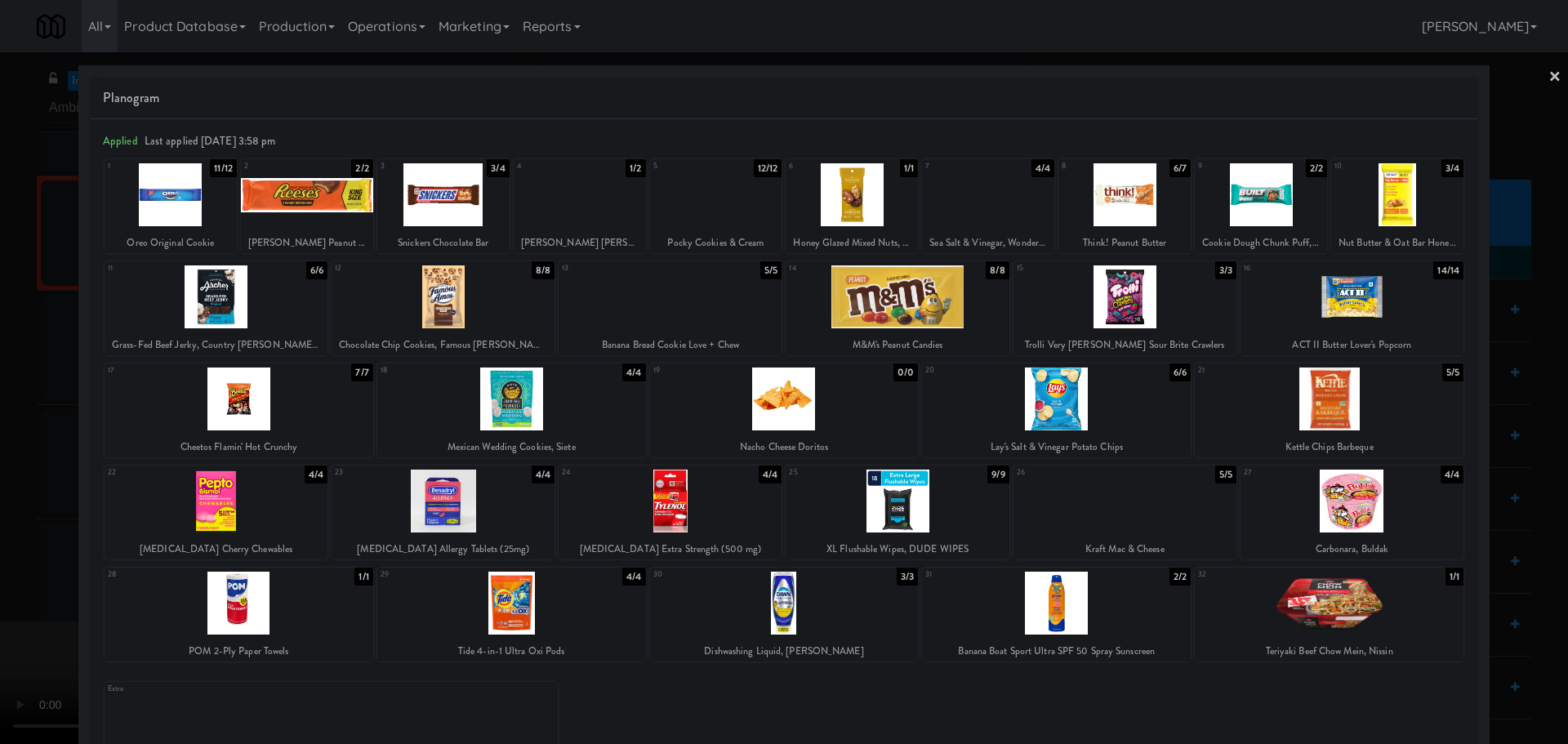
click at [0, 451] on div at bounding box center [784, 372] width 1568 height 744
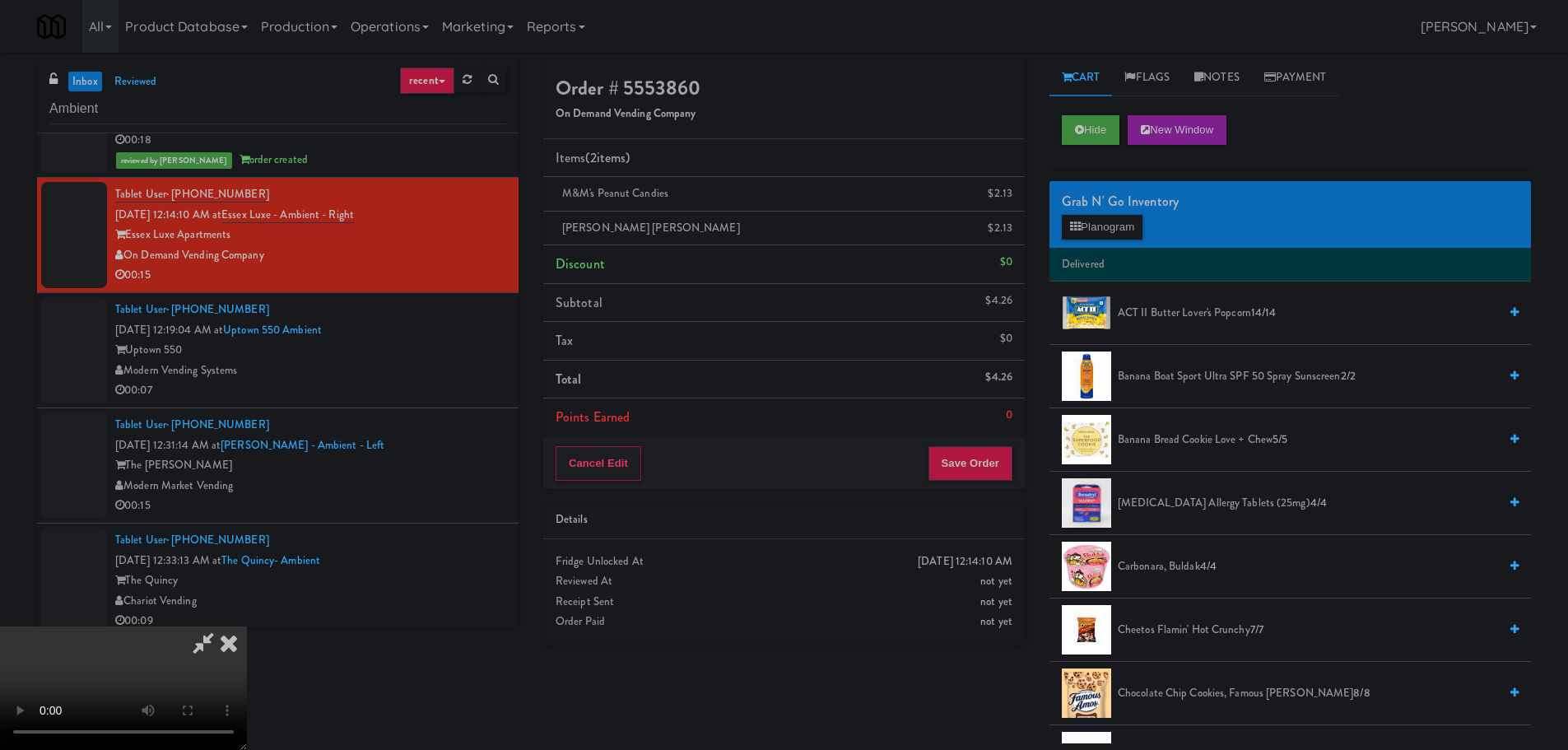
click at [247, 626] on video at bounding box center [123, 688] width 247 height 124
click at [996, 454] on button "Save Order" at bounding box center [970, 463] width 84 height 35
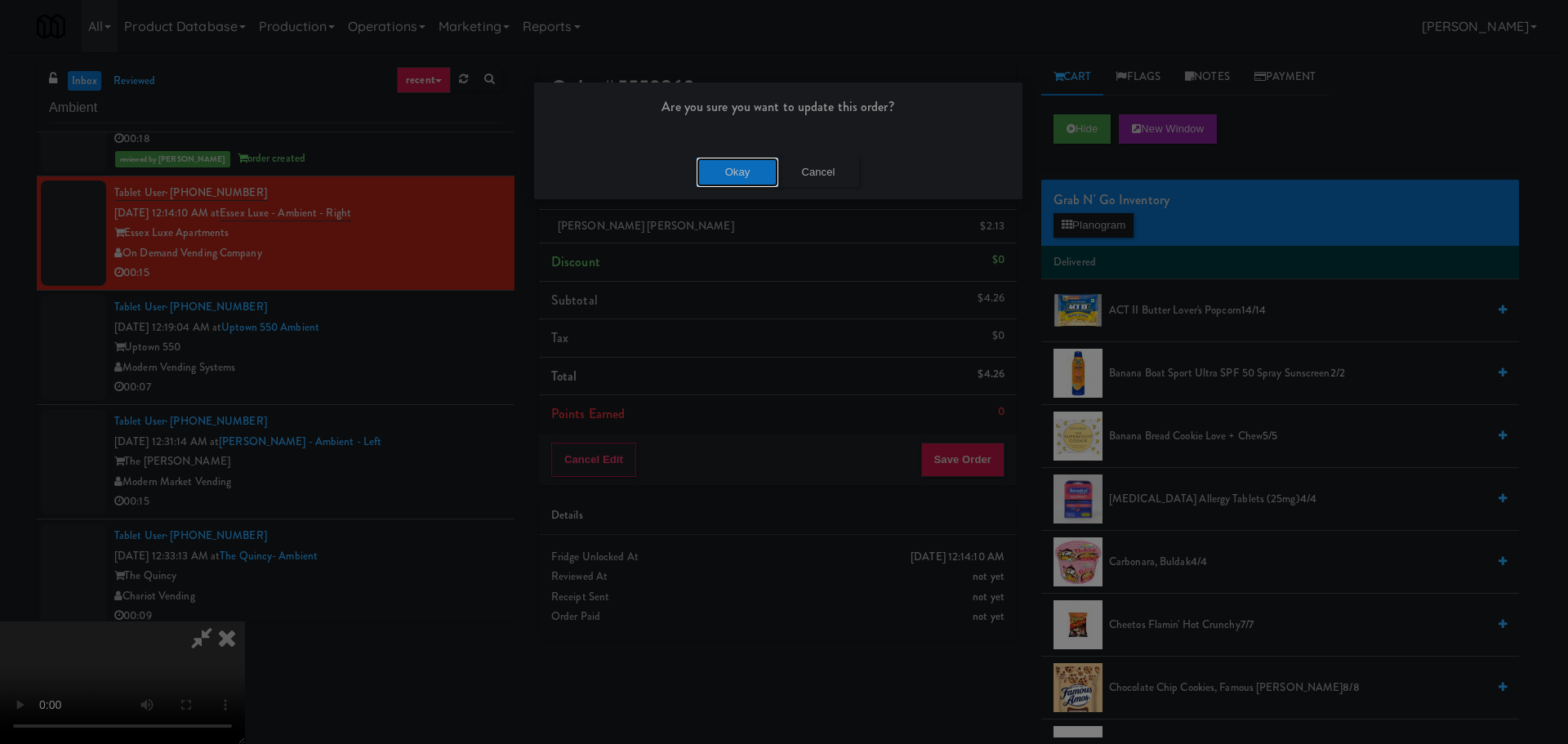
click at [739, 173] on button "Okay" at bounding box center [738, 172] width 81 height 30
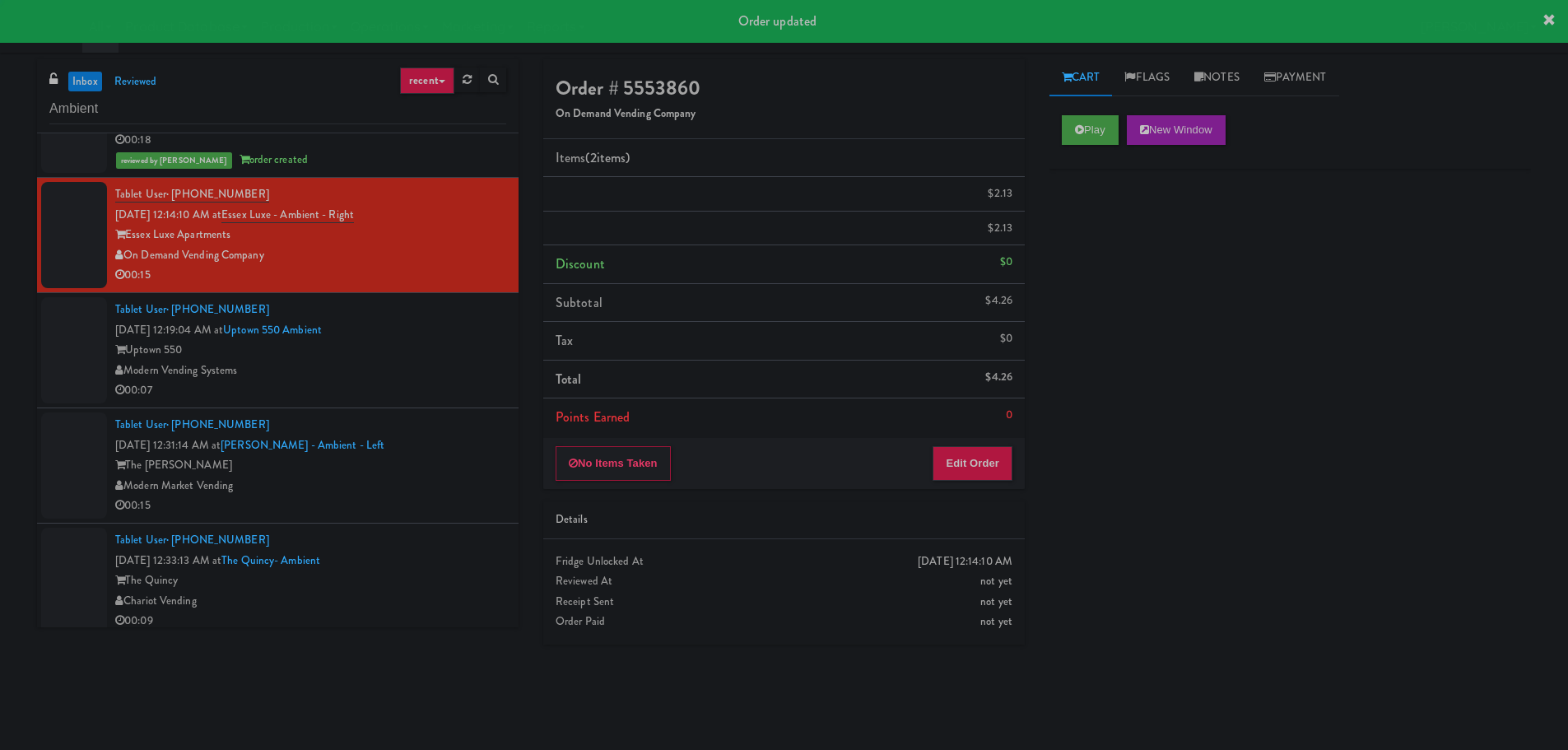
scroll to position [0, 0]
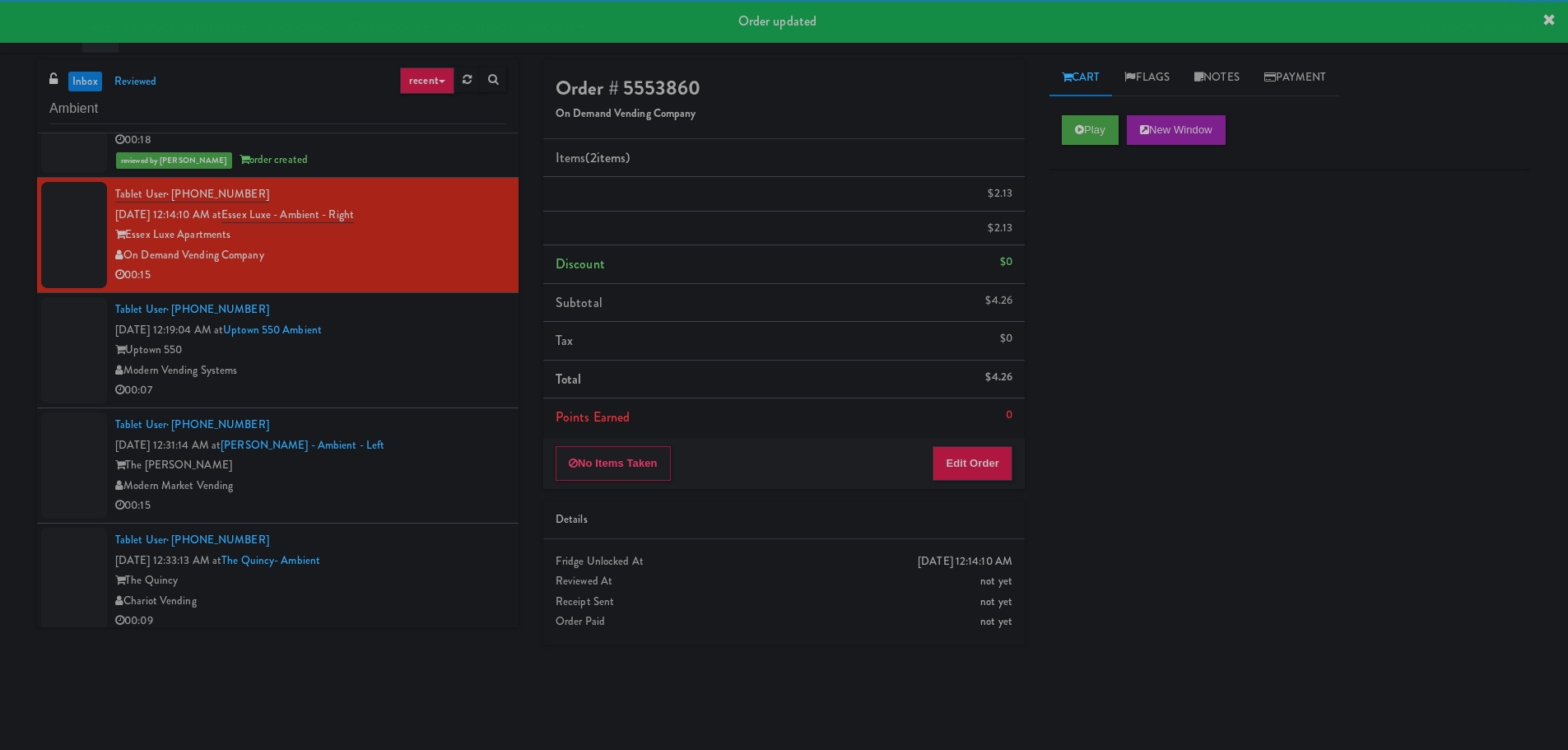
click at [443, 350] on div "Uptown 550" at bounding box center [311, 350] width 391 height 21
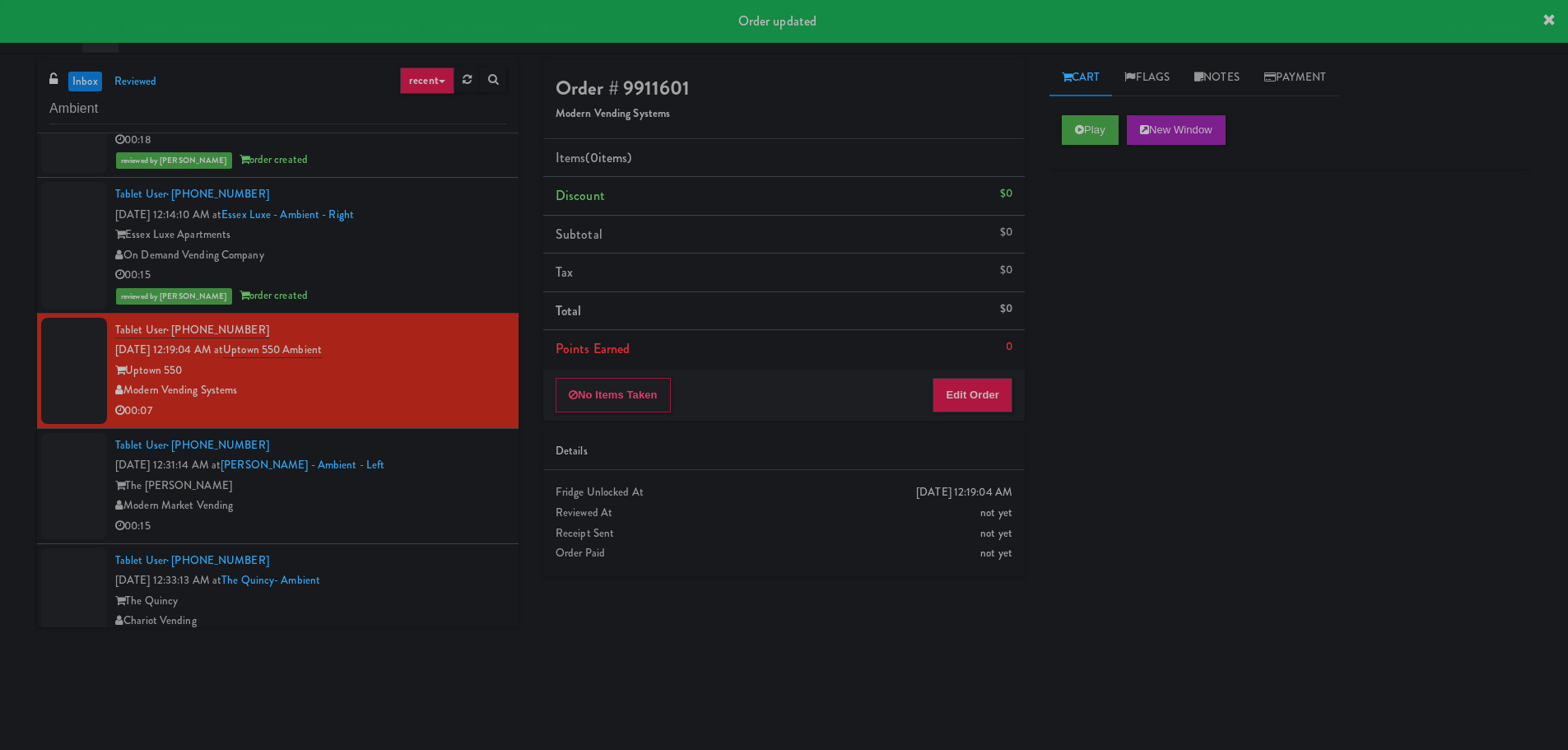
click at [1100, 129] on button "Play" at bounding box center [1090, 130] width 56 height 30
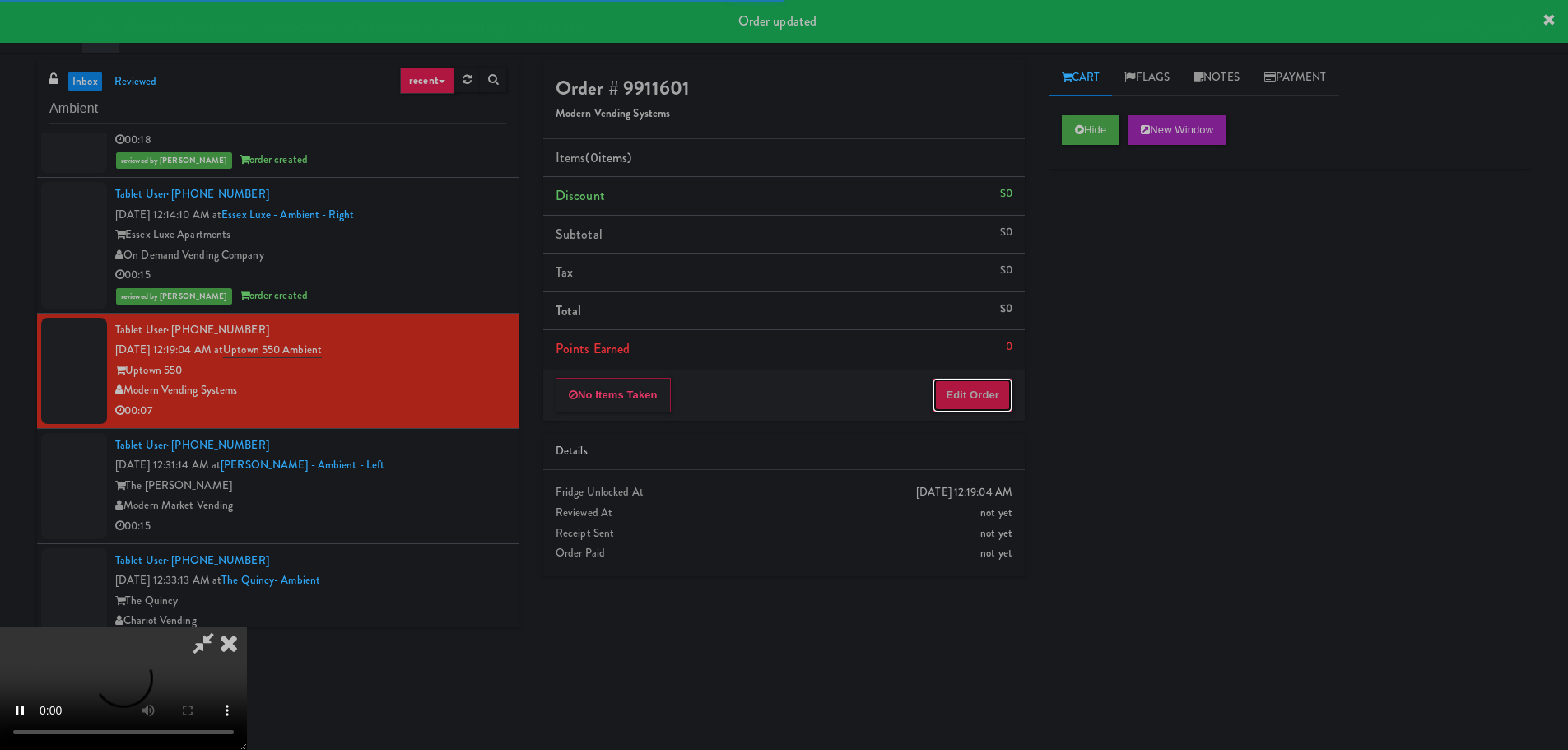
click at [961, 382] on button "Edit Order" at bounding box center [973, 395] width 80 height 35
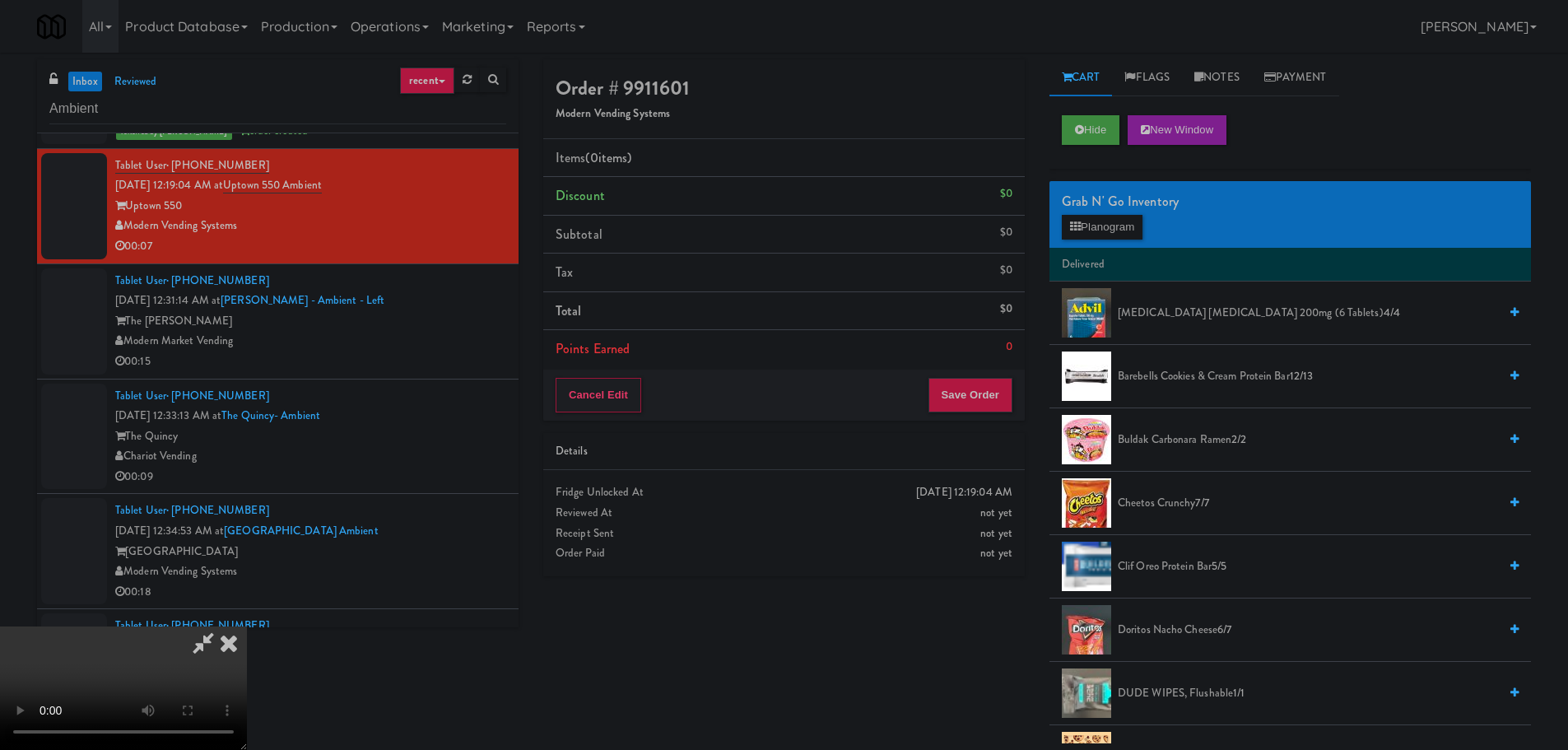
click at [247, 626] on video at bounding box center [123, 688] width 247 height 124
click at [1158, 229] on div "Grab N' Go Inventory Planogram" at bounding box center [1290, 214] width 481 height 66
click at [1122, 227] on button "Planogram" at bounding box center [1102, 227] width 81 height 25
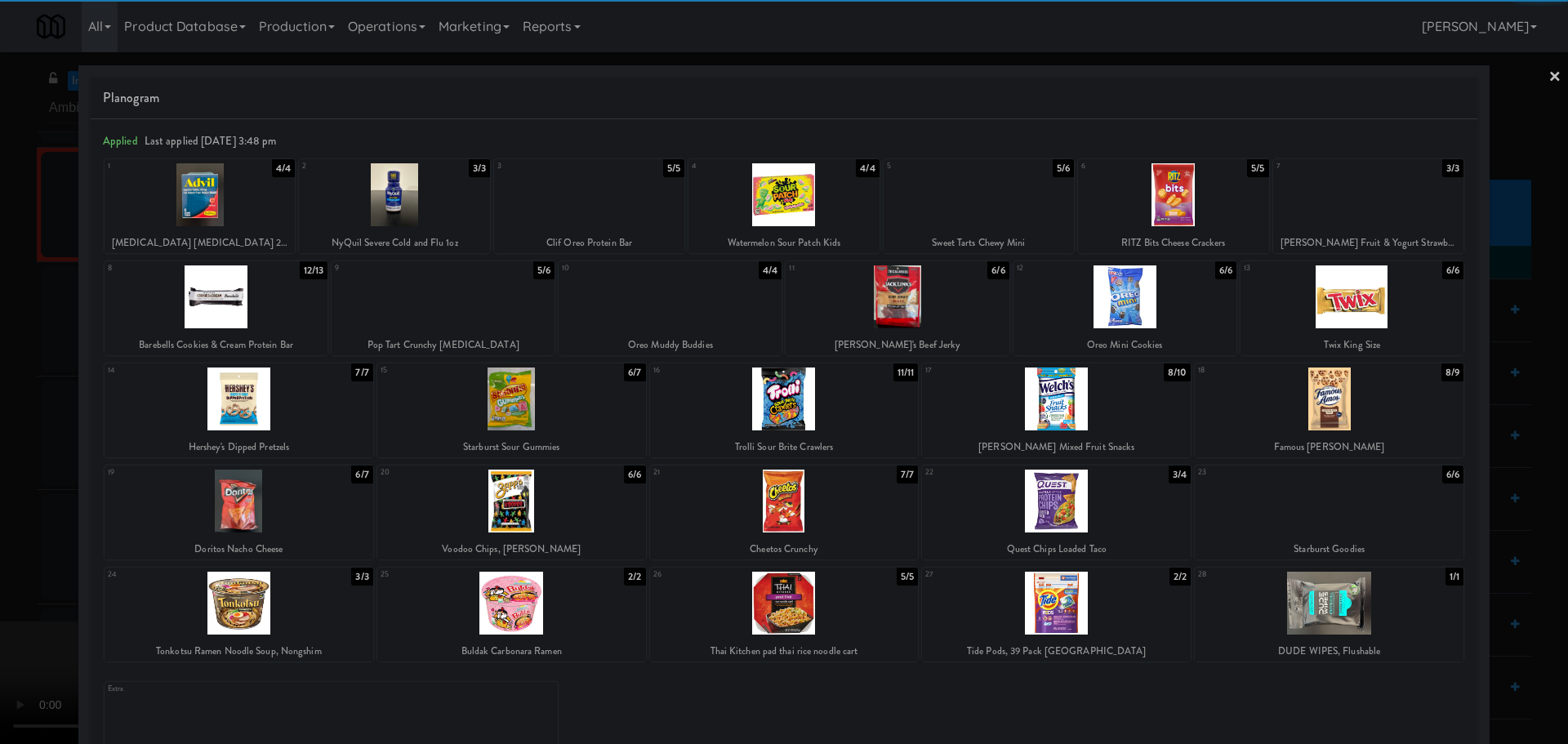
click at [810, 412] on div at bounding box center [784, 399] width 269 height 63
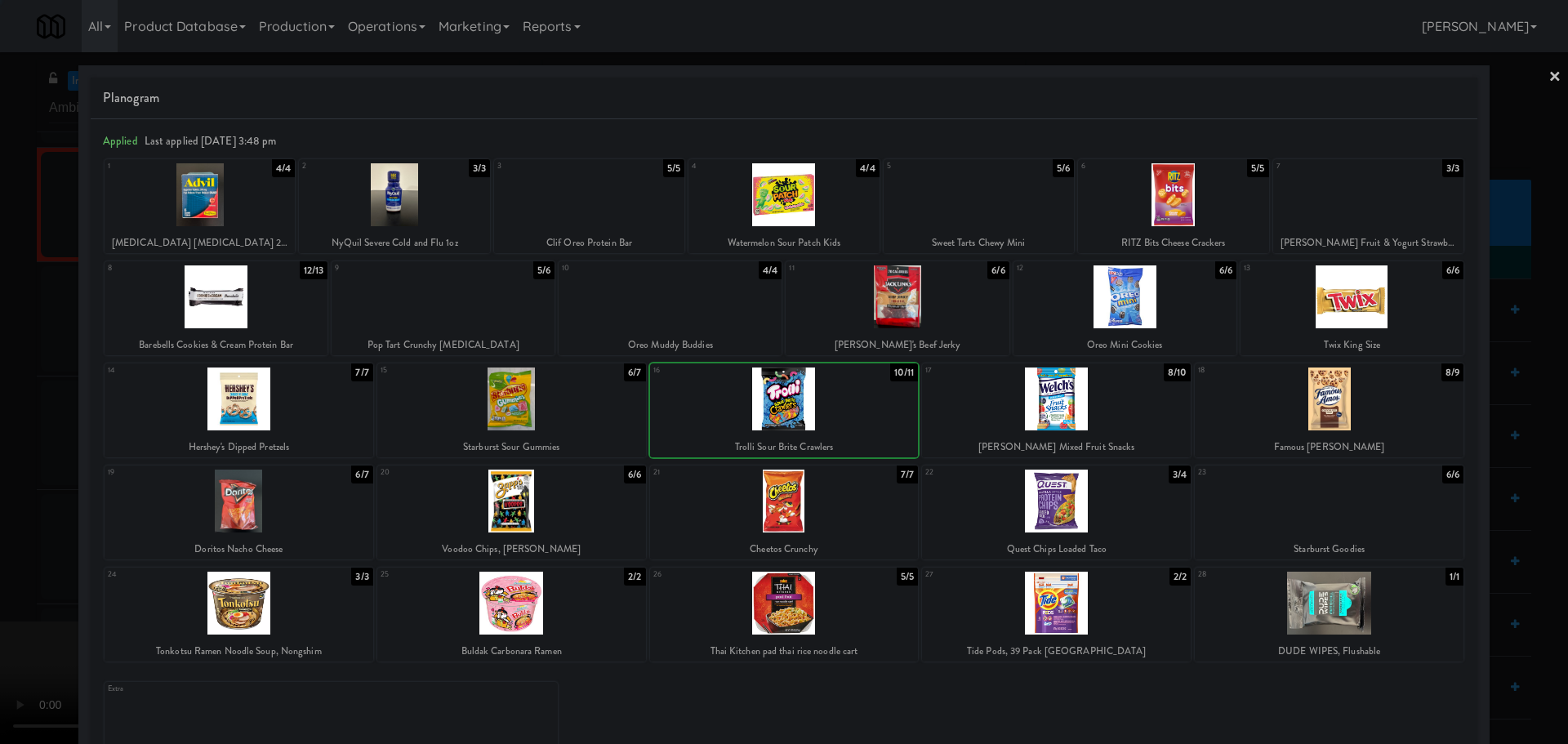
drag, startPoint x: 0, startPoint y: 445, endPoint x: 56, endPoint y: 429, distance: 58.2
click at [2, 445] on div at bounding box center [784, 372] width 1568 height 744
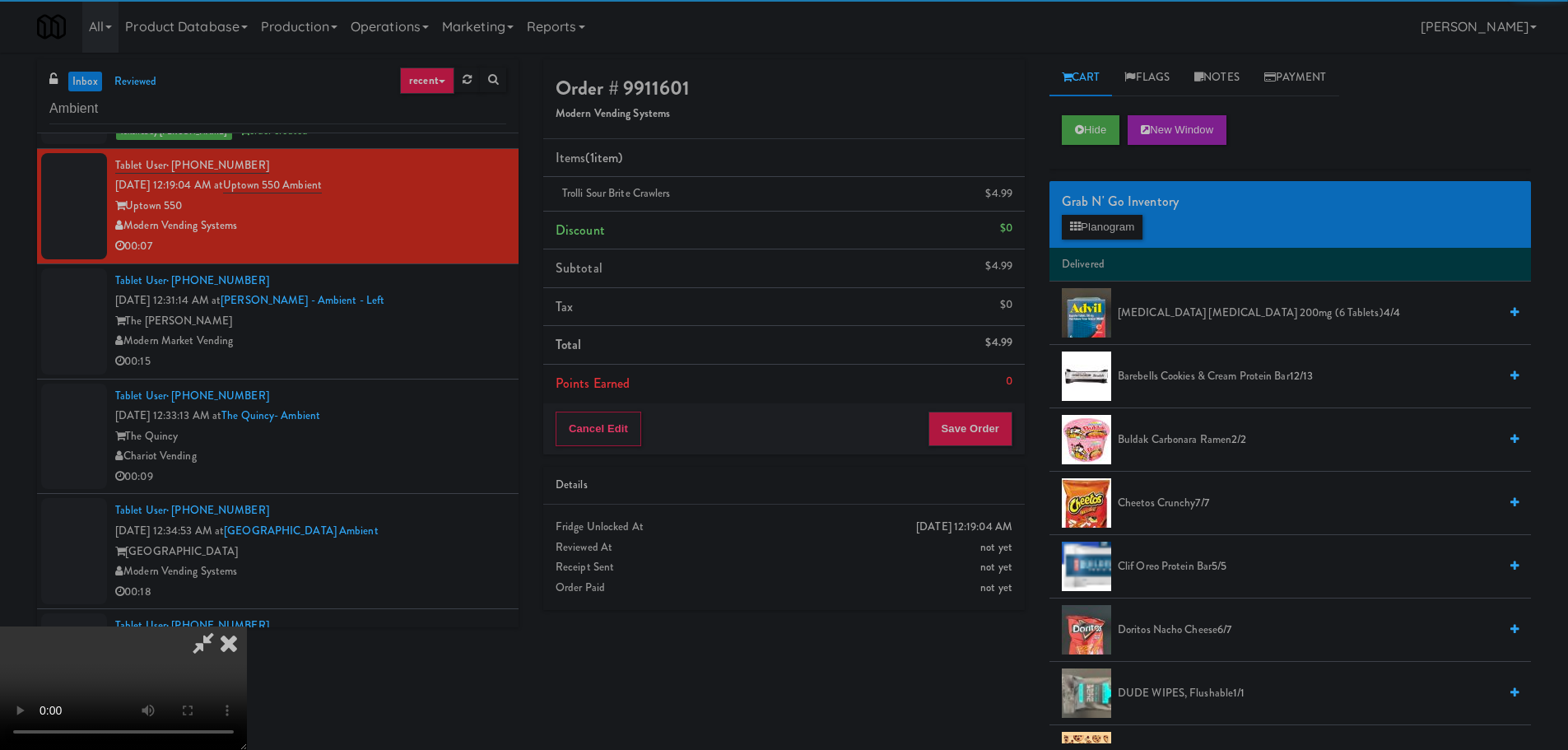
drag, startPoint x: 445, startPoint y: 363, endPoint x: 543, endPoint y: 370, distance: 98.2
click at [247, 626] on video at bounding box center [123, 688] width 247 height 124
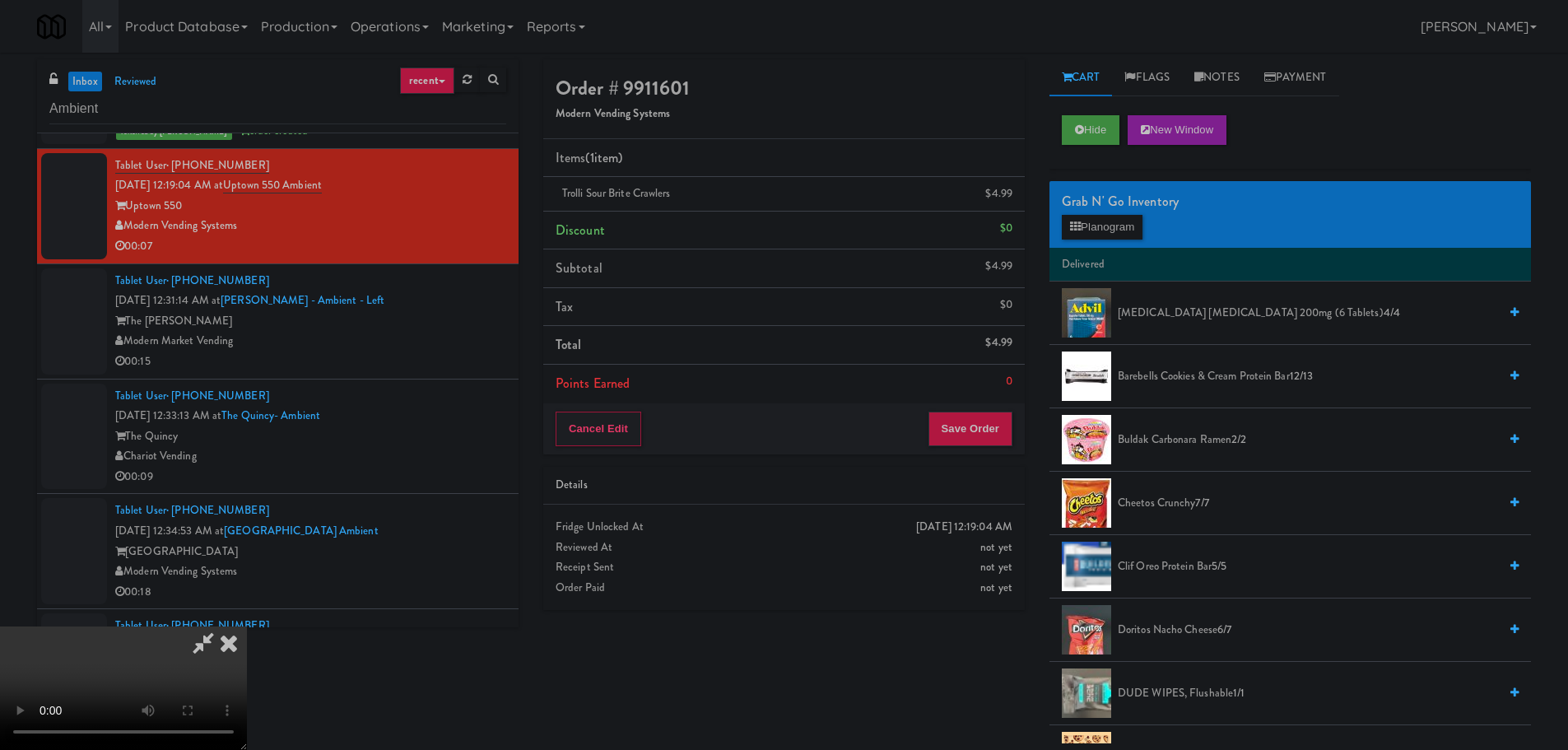
scroll to position [283, 0]
click at [960, 437] on button "Save Order" at bounding box center [970, 429] width 84 height 35
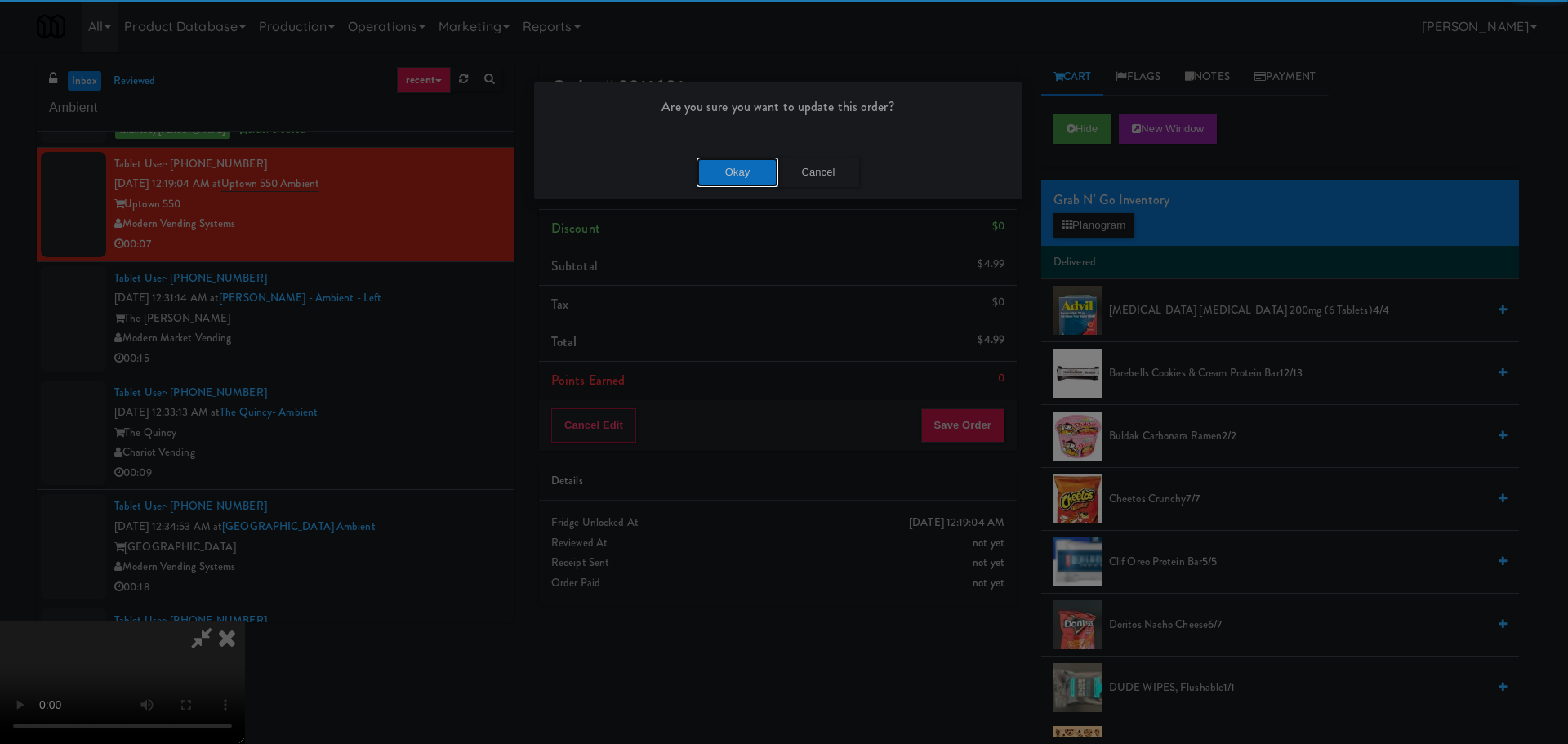
click at [737, 162] on button "Okay" at bounding box center [738, 172] width 81 height 30
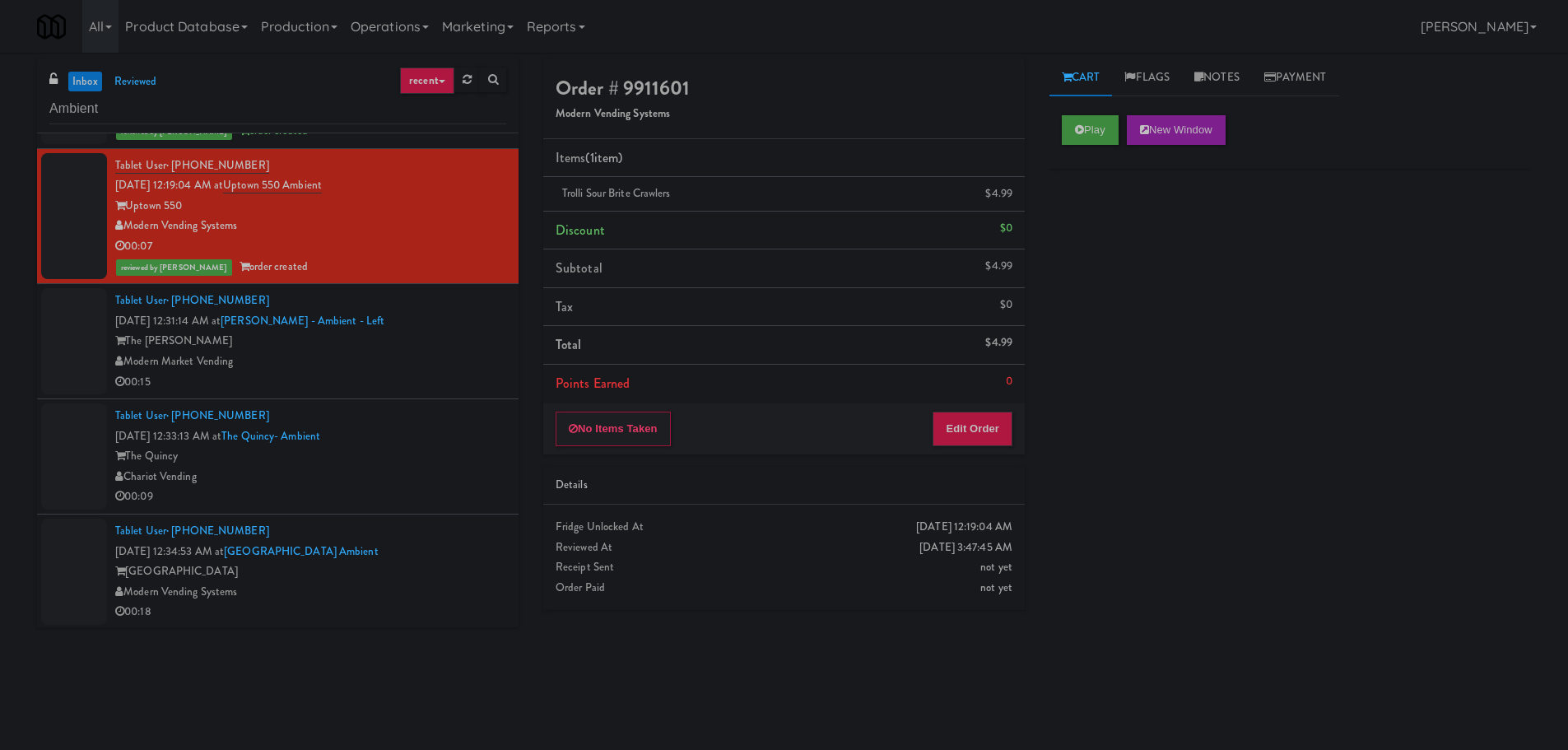
scroll to position [0, 0]
click at [430, 369] on div "Modern Market Vending" at bounding box center [311, 361] width 391 height 21
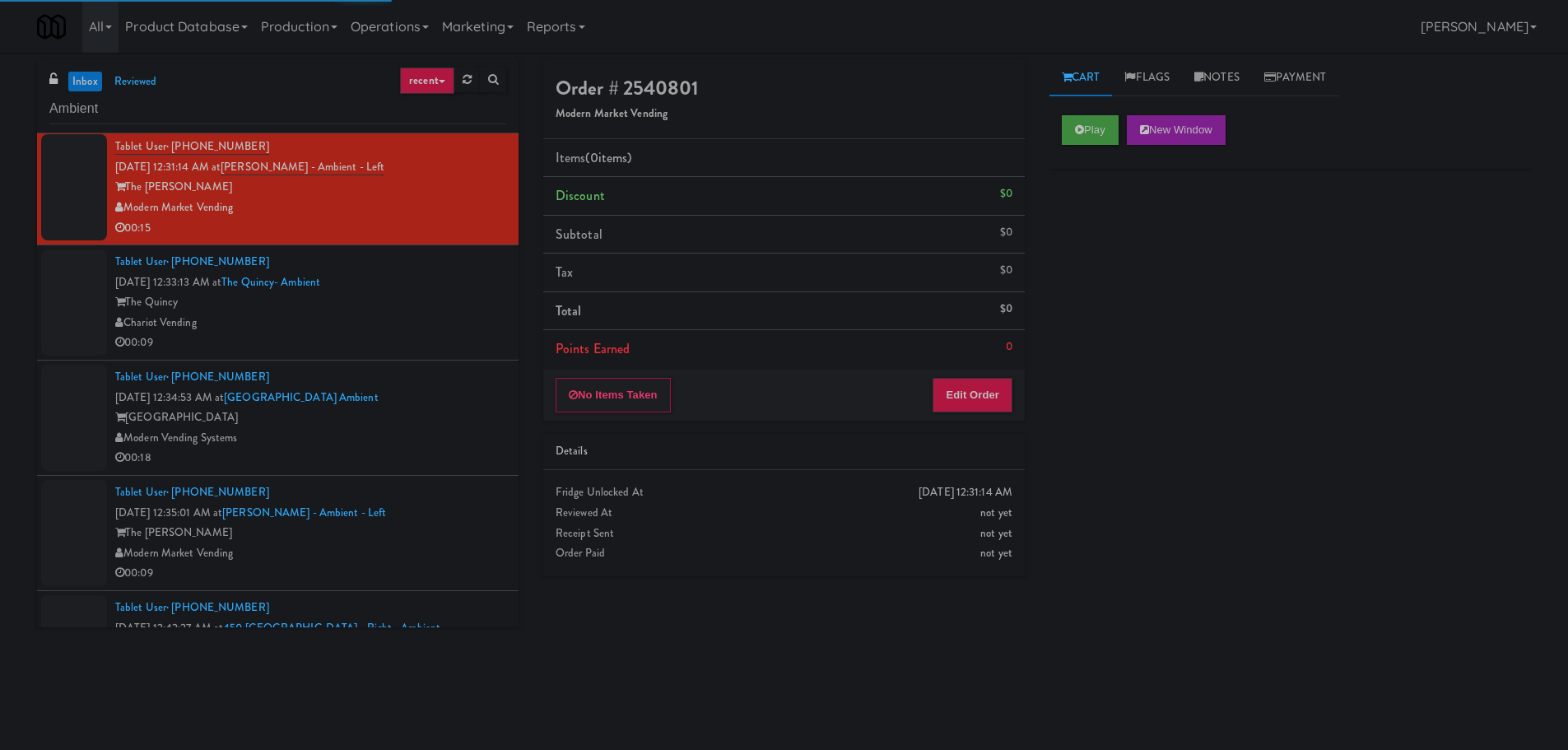
scroll to position [3787, 0]
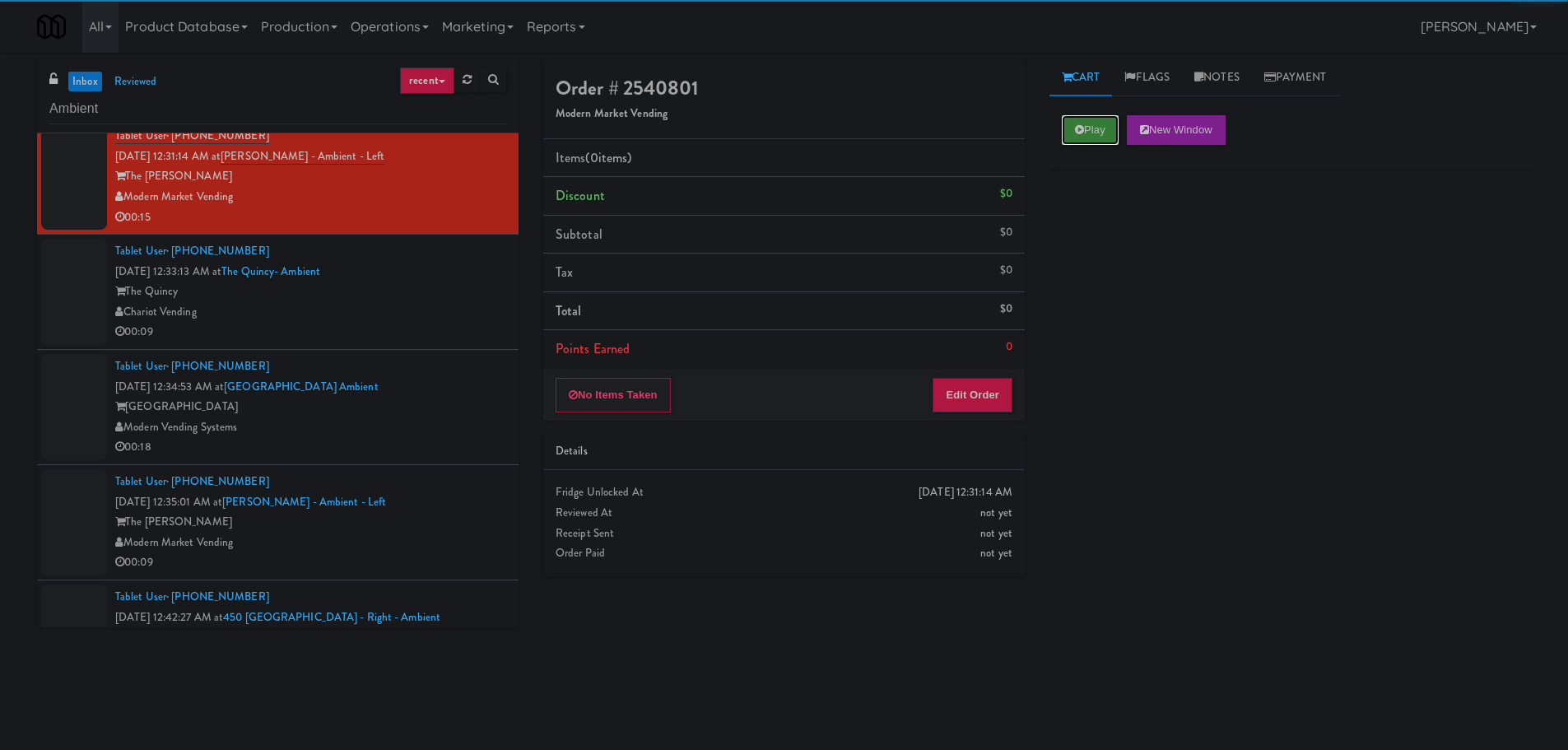
click at [1084, 125] on button "Play" at bounding box center [1090, 130] width 56 height 30
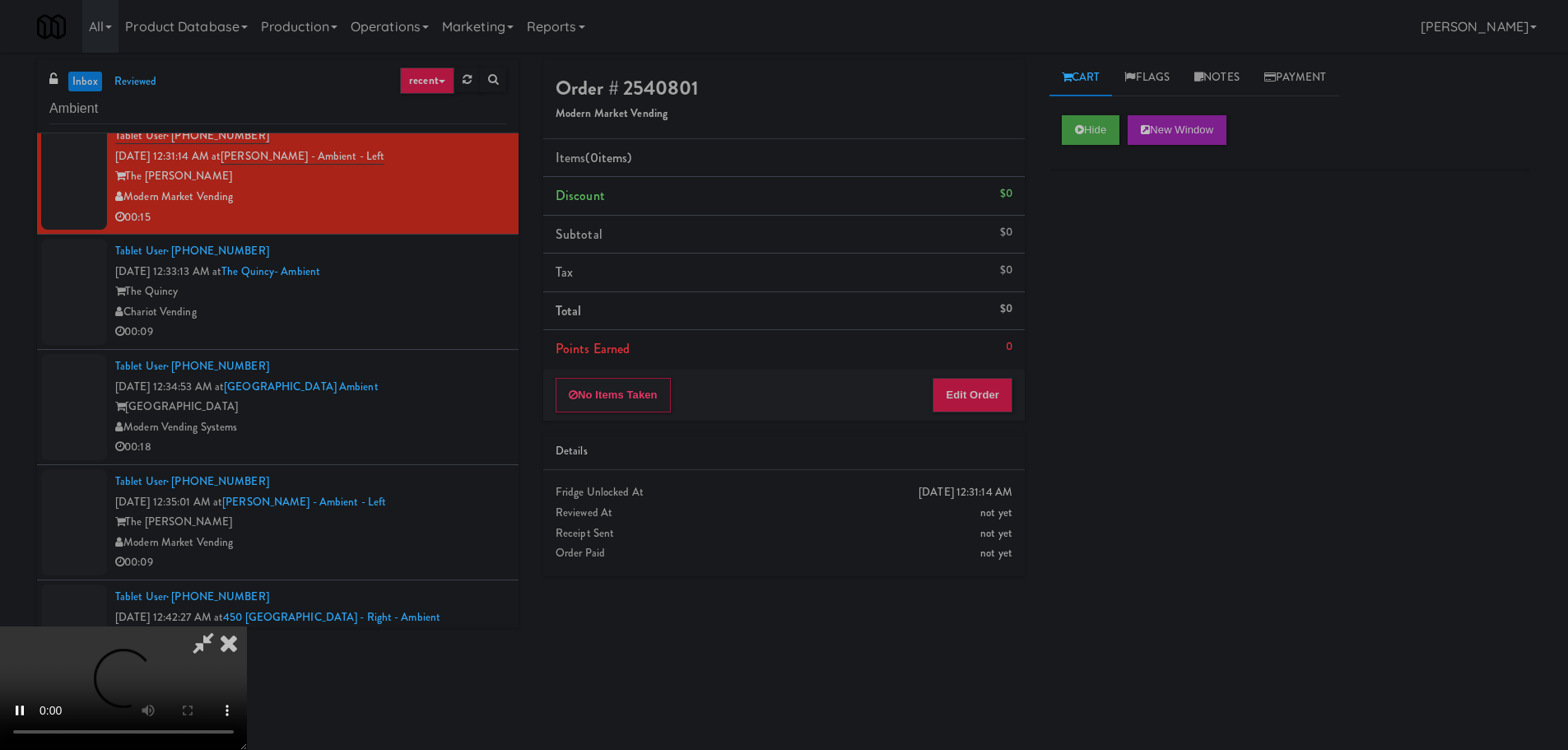
click at [965, 356] on li "Points Earned 0" at bounding box center [784, 350] width 481 height 38
click at [960, 388] on button "Edit Order" at bounding box center [973, 395] width 80 height 35
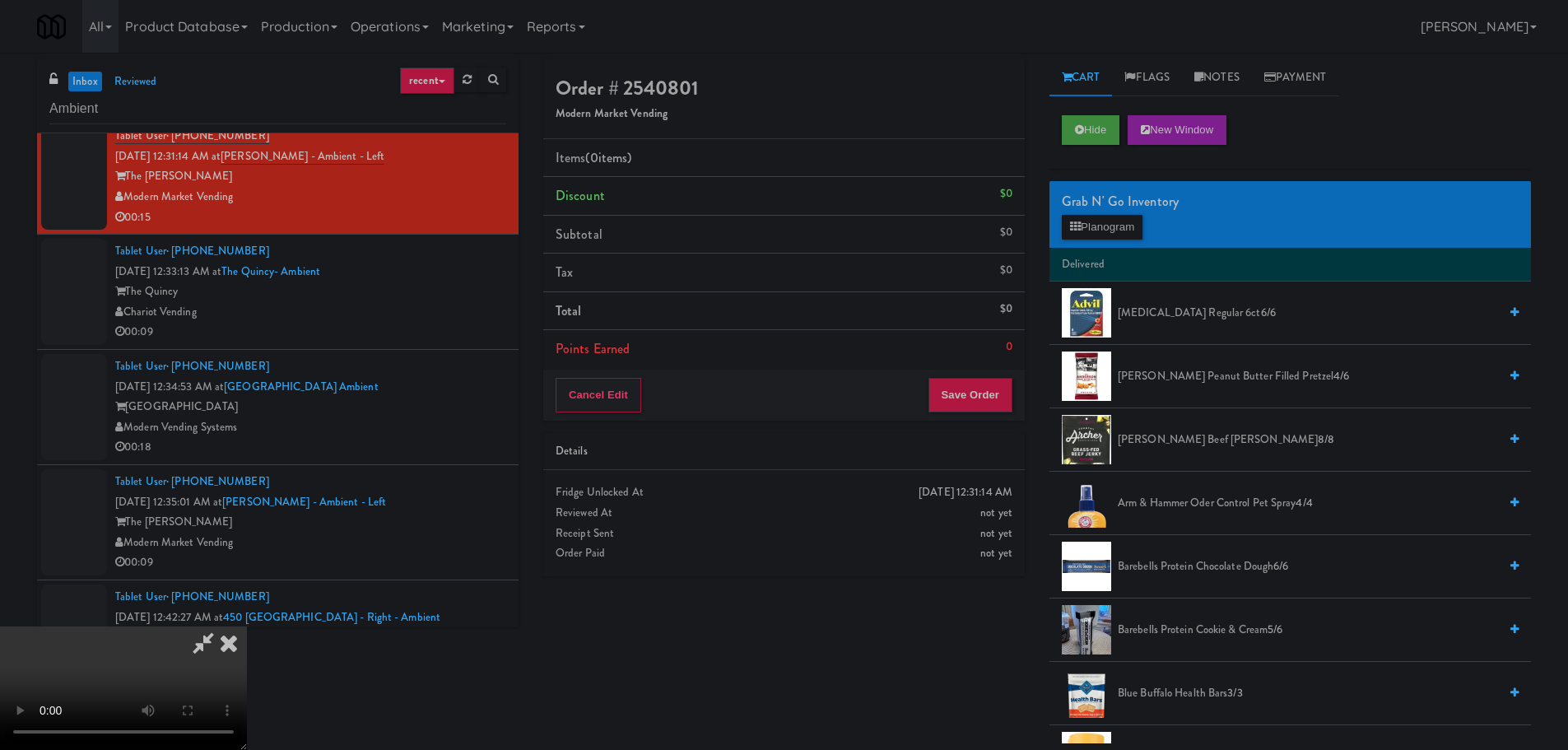
click at [946, 712] on div "Order # 2540801 Modern Market Vending Items (0 items ) Discount $0 Subtotal $0 …" at bounding box center [1037, 401] width 1013 height 684
click at [247, 626] on video at bounding box center [123, 688] width 247 height 124
drag, startPoint x: 541, startPoint y: 439, endPoint x: 548, endPoint y: 447, distance: 10.6
click at [247, 626] on video at bounding box center [123, 688] width 247 height 124
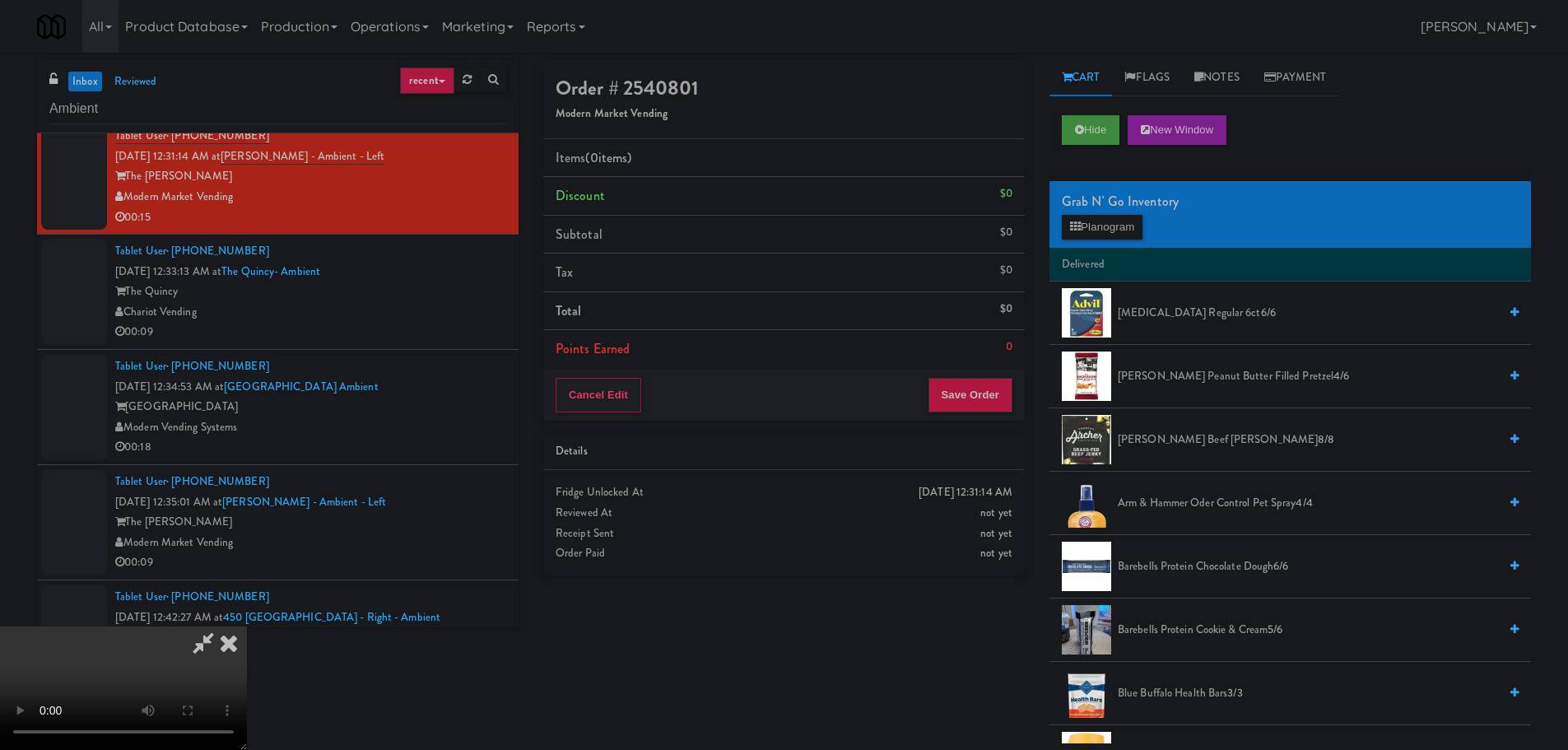
click at [247, 626] on video at bounding box center [123, 688] width 247 height 124
drag, startPoint x: 533, startPoint y: 449, endPoint x: 698, endPoint y: 434, distance: 165.7
click at [247, 626] on video at bounding box center [123, 688] width 247 height 124
click at [1102, 222] on button "Planogram" at bounding box center [1102, 227] width 81 height 25
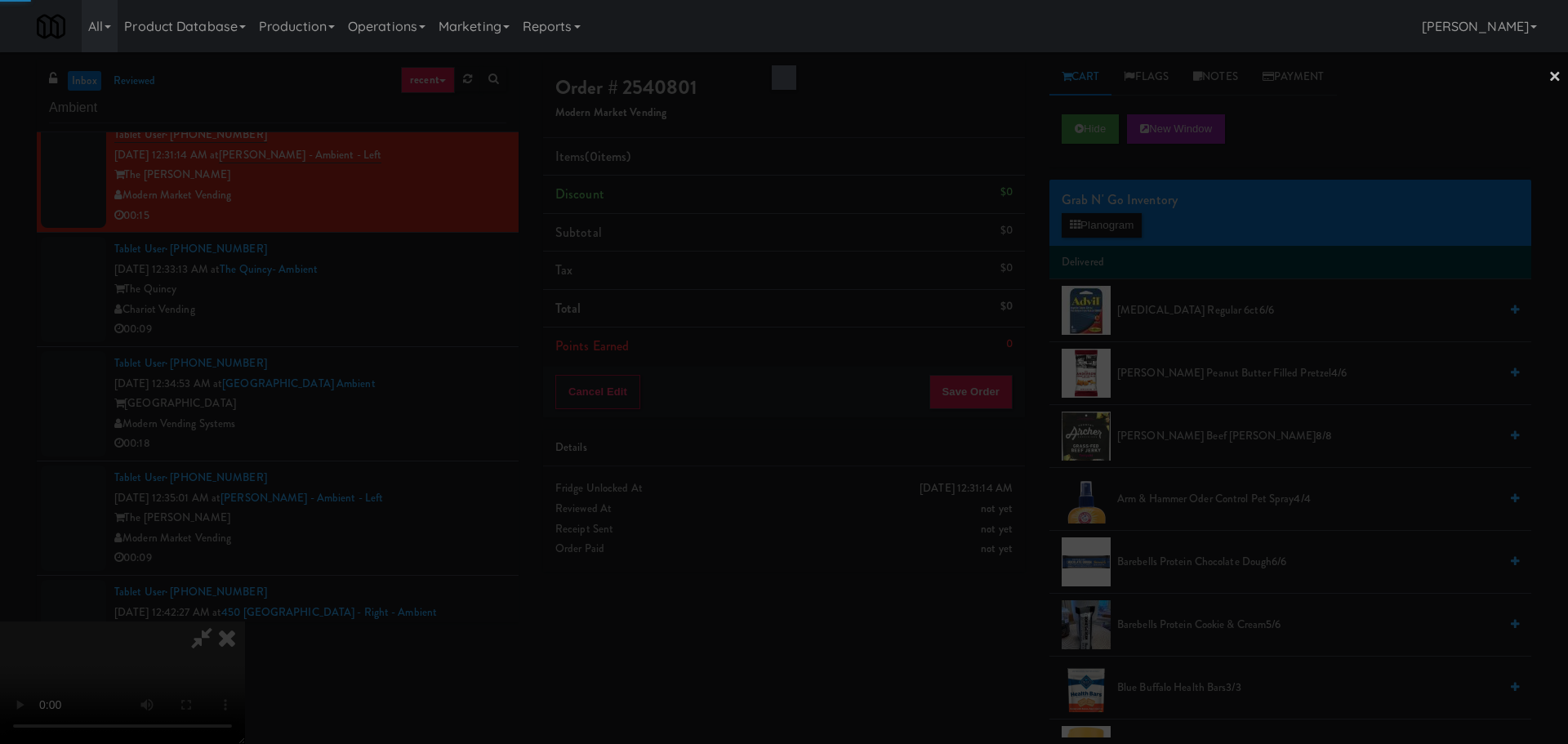
click at [1096, 228] on div at bounding box center [784, 372] width 1568 height 744
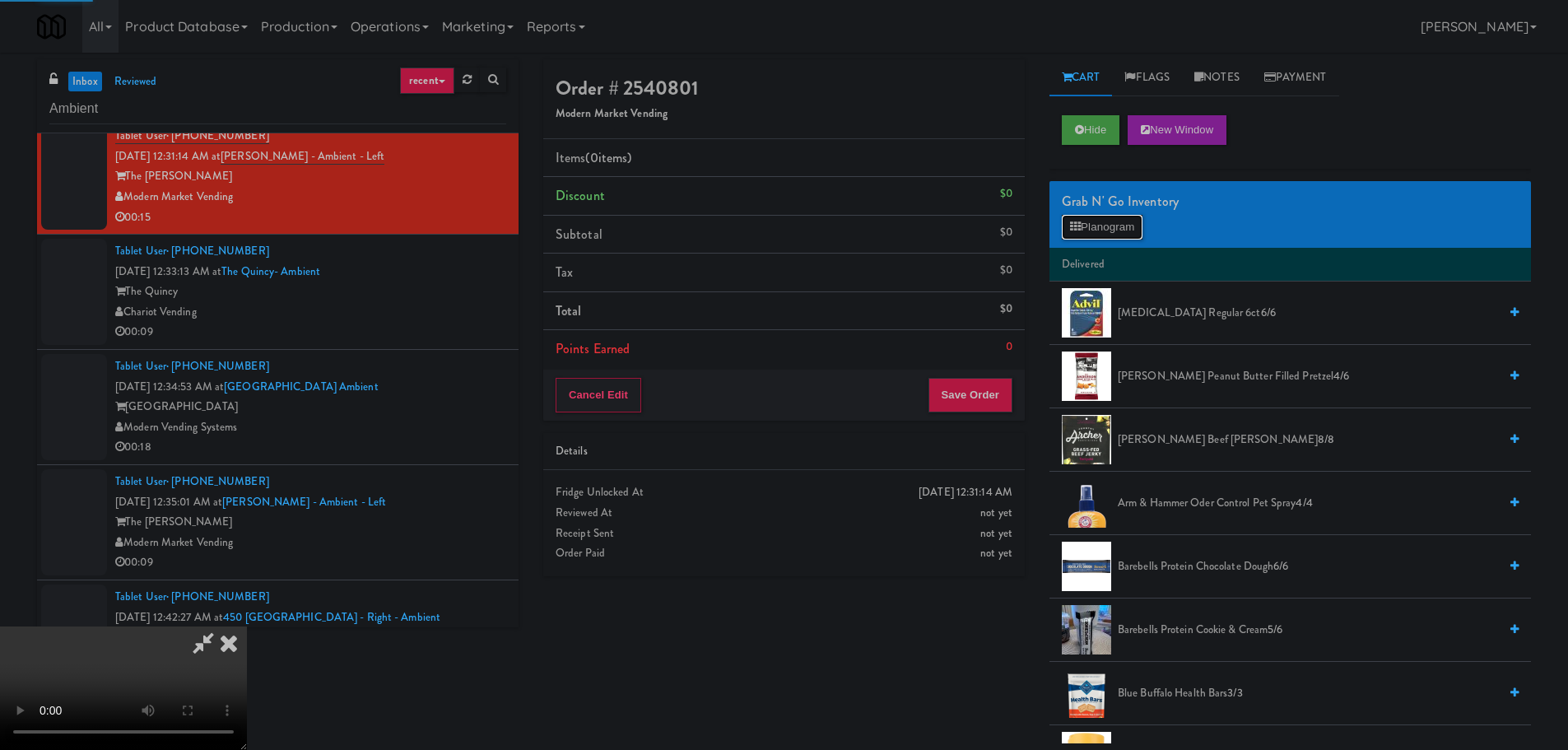
click at [1105, 229] on button "Planogram" at bounding box center [1102, 227] width 81 height 25
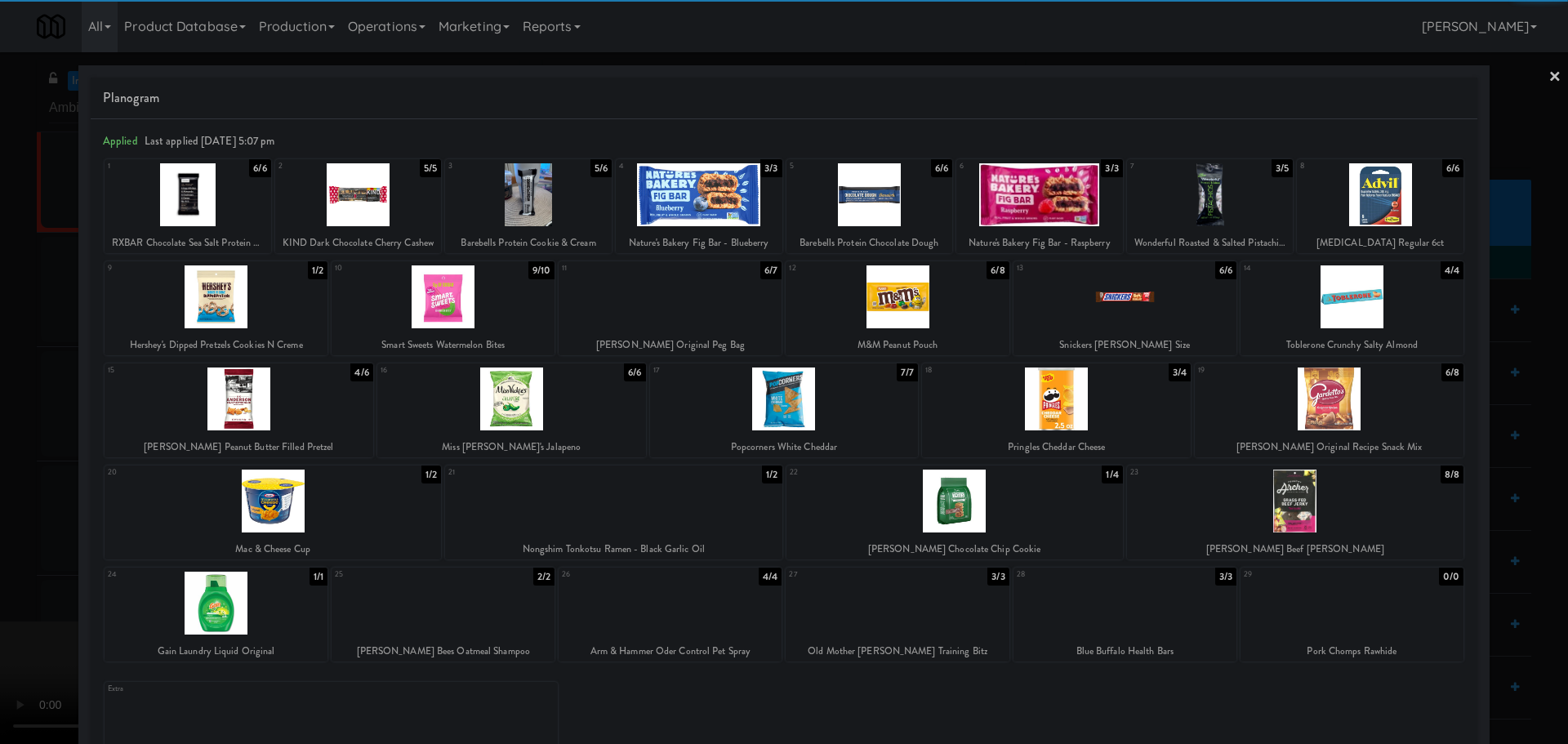
click at [273, 313] on div at bounding box center [216, 297] width 223 height 63
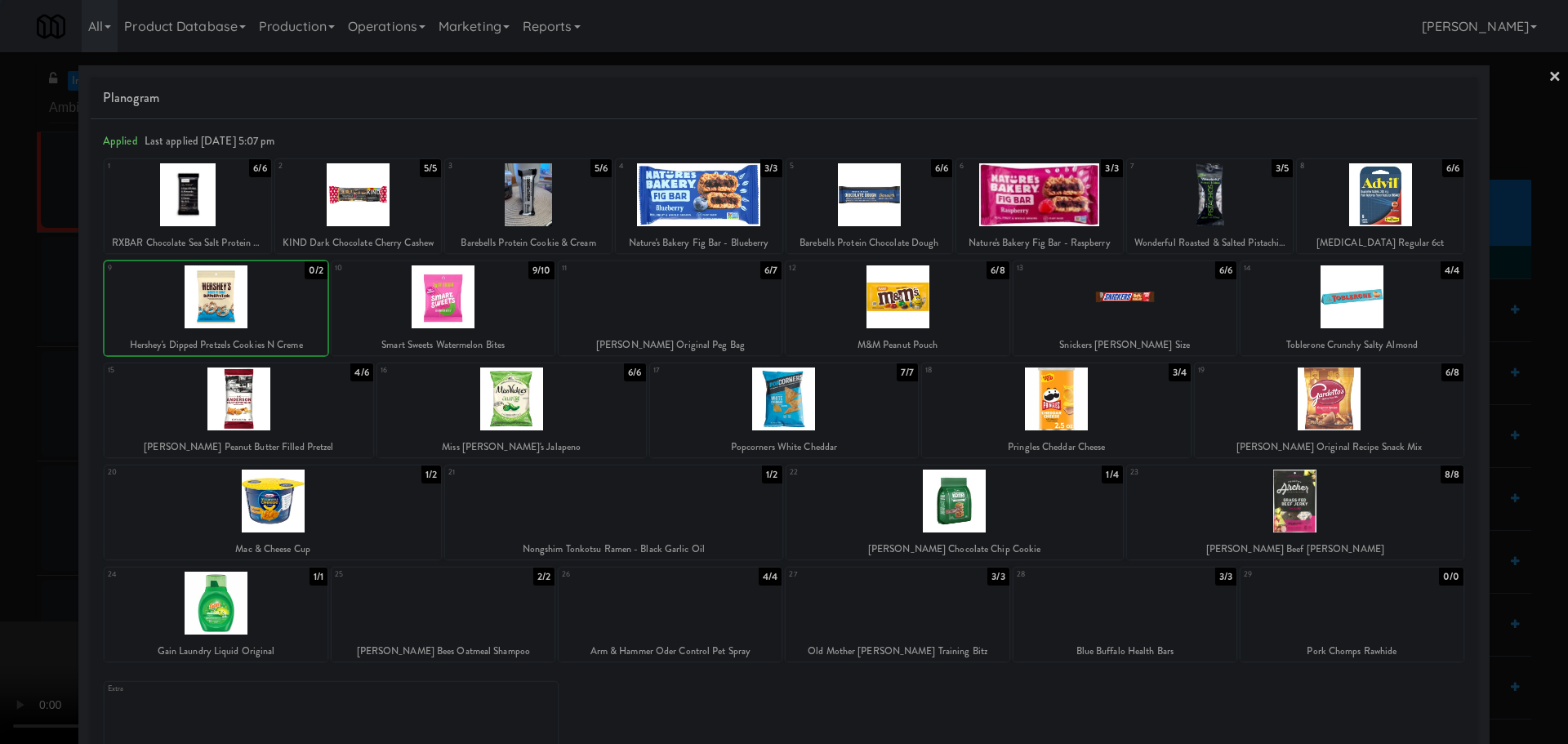
click at [0, 432] on div at bounding box center [784, 372] width 1568 height 744
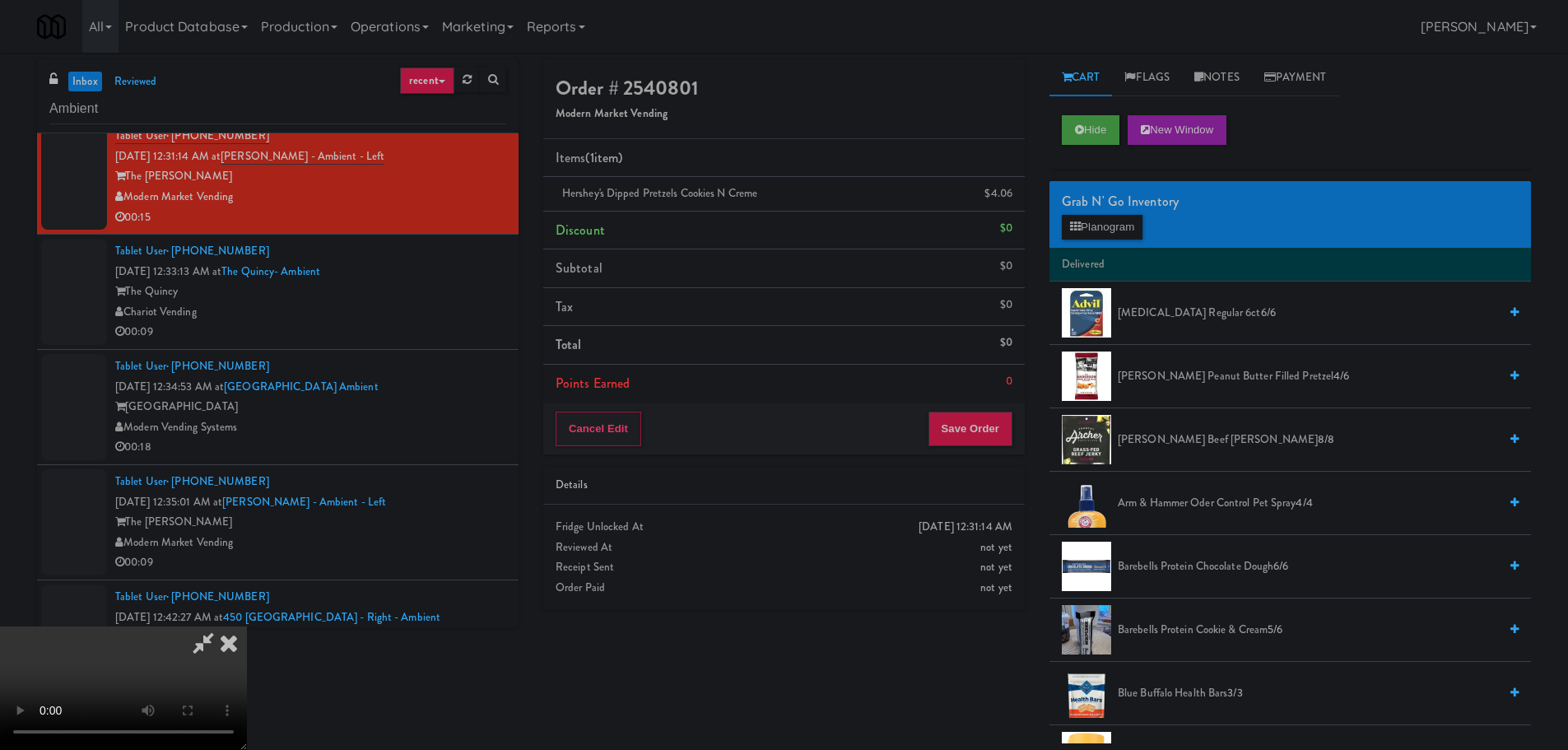
click at [247, 626] on video at bounding box center [123, 688] width 247 height 124
click at [1129, 220] on button "Planogram" at bounding box center [1102, 227] width 81 height 25
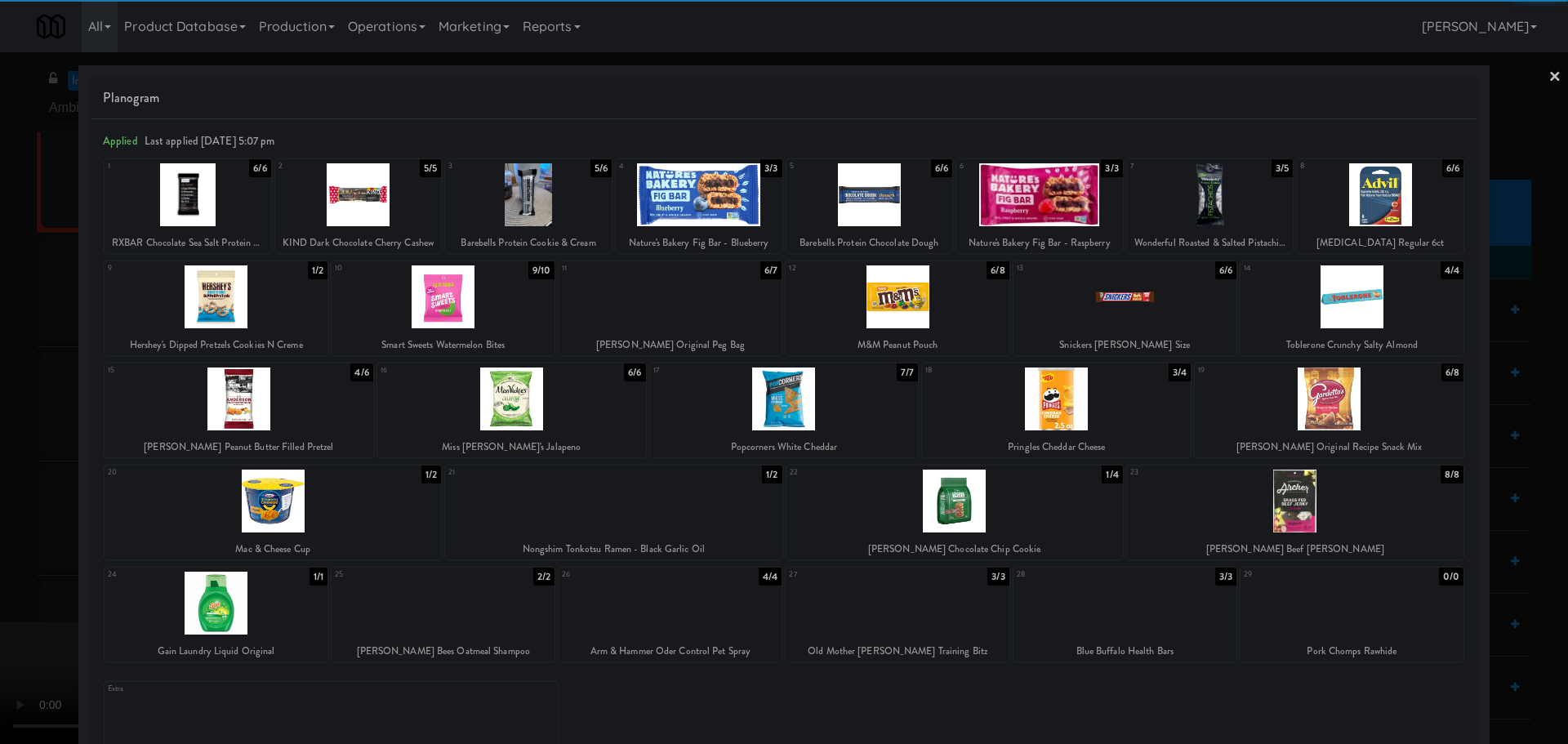
click at [1073, 431] on div at bounding box center [1056, 399] width 269 height 63
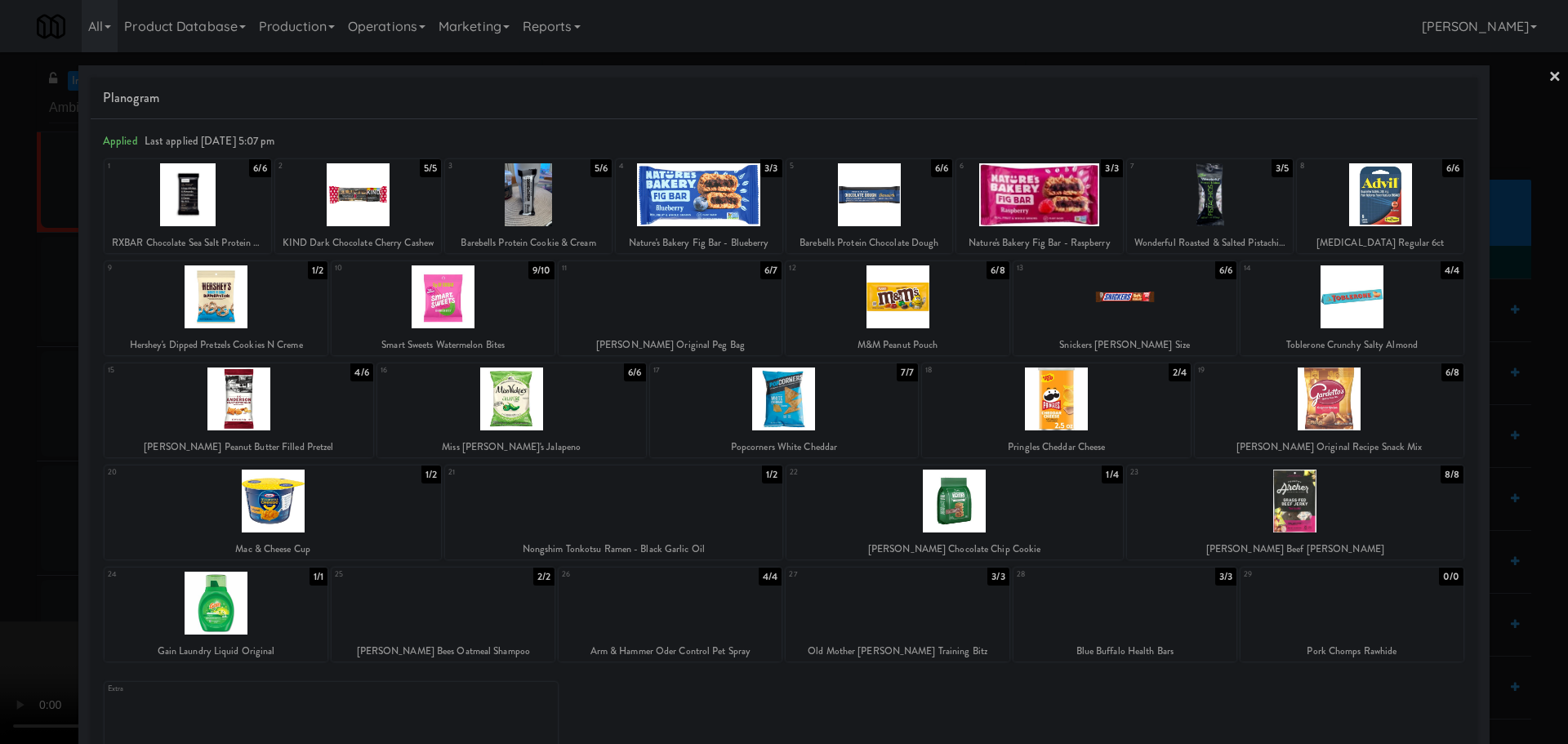
drag, startPoint x: 0, startPoint y: 525, endPoint x: 107, endPoint y: 465, distance: 122.7
click at [5, 523] on div at bounding box center [784, 372] width 1568 height 744
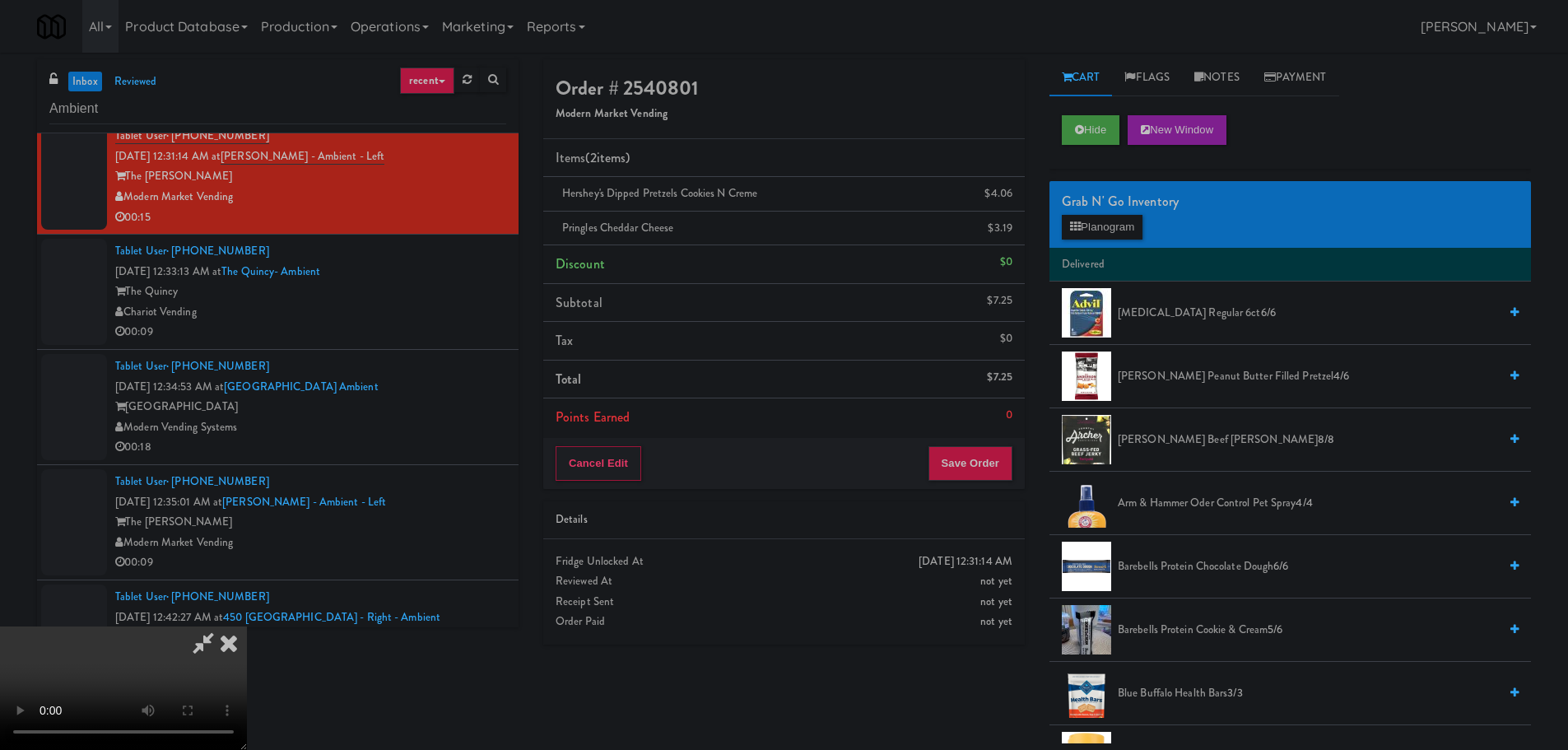
click at [247, 626] on video at bounding box center [123, 688] width 247 height 124
click at [978, 483] on div "Cancel Edit Save Order" at bounding box center [784, 463] width 481 height 51
click at [978, 471] on button "Save Order" at bounding box center [970, 463] width 84 height 35
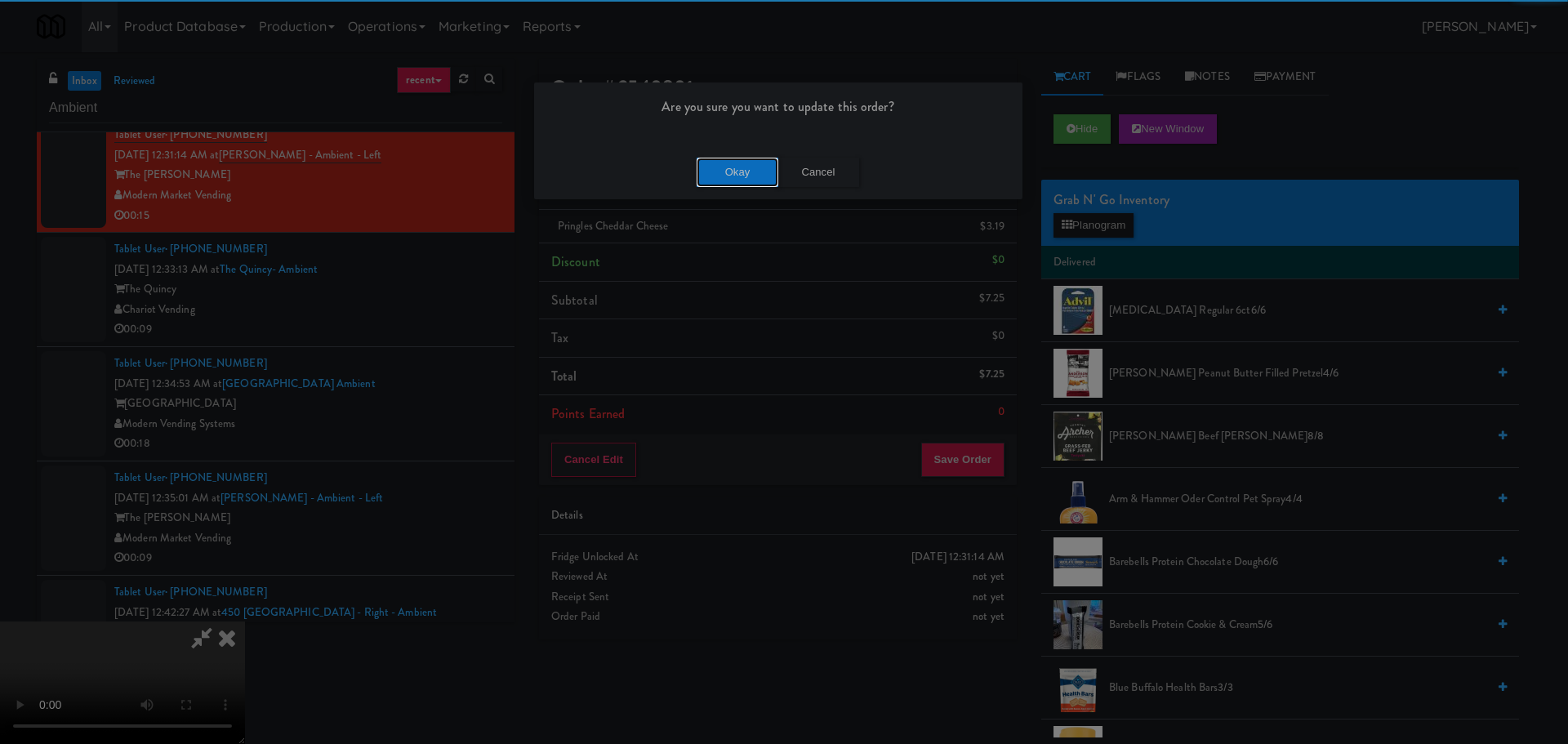
click at [702, 163] on button "Okay" at bounding box center [738, 172] width 81 height 30
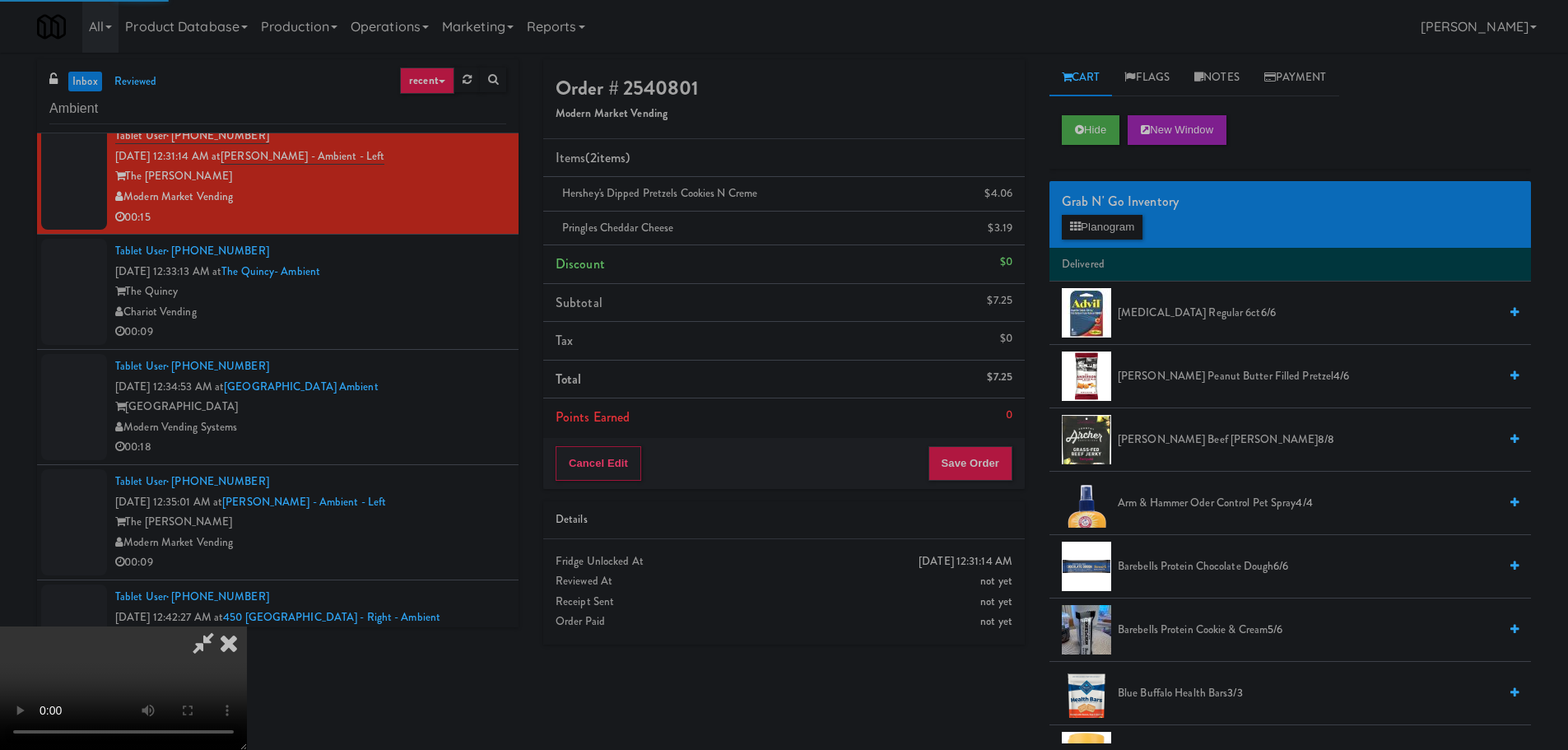
click at [247, 626] on video at bounding box center [123, 688] width 247 height 124
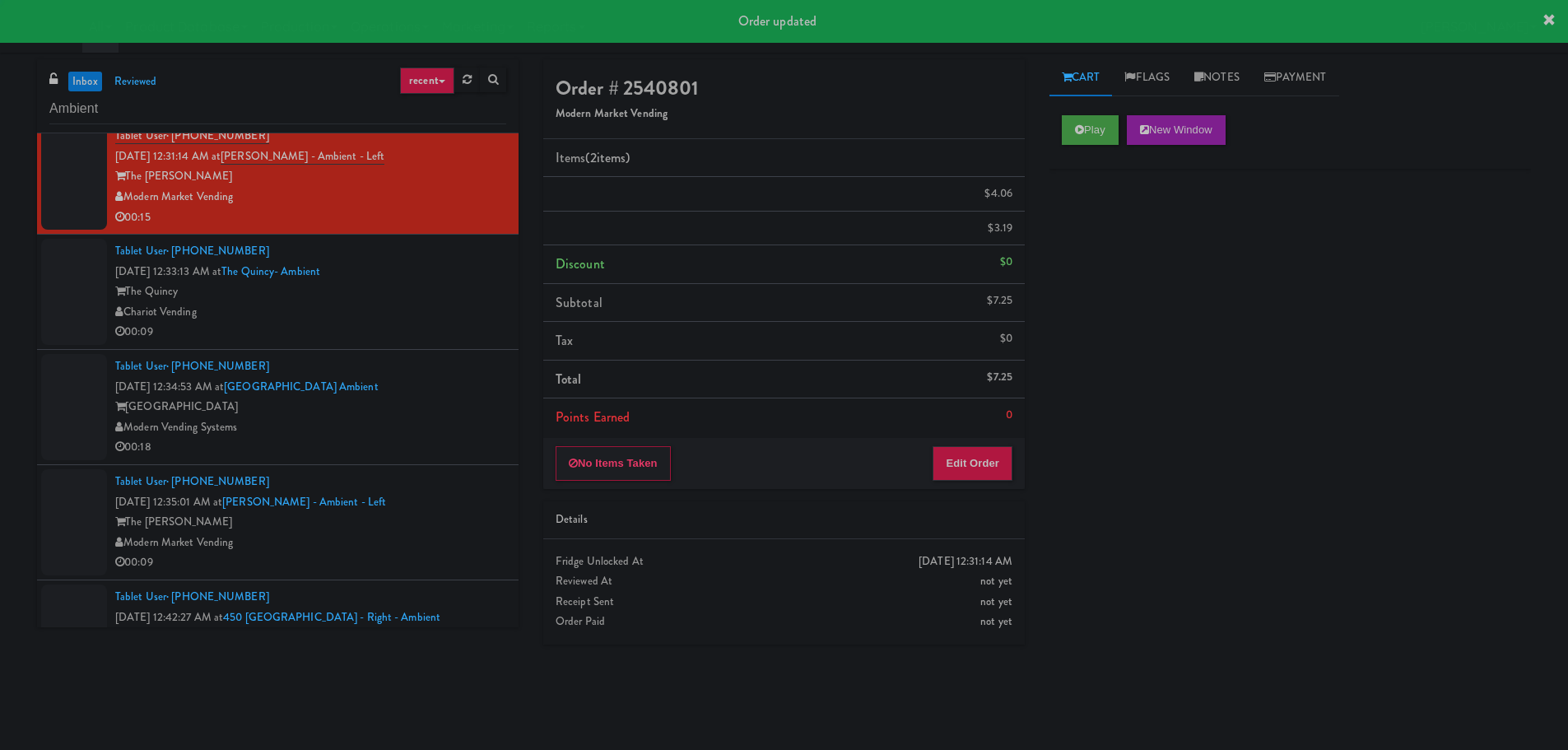
click at [469, 338] on div "00:09" at bounding box center [311, 332] width 391 height 21
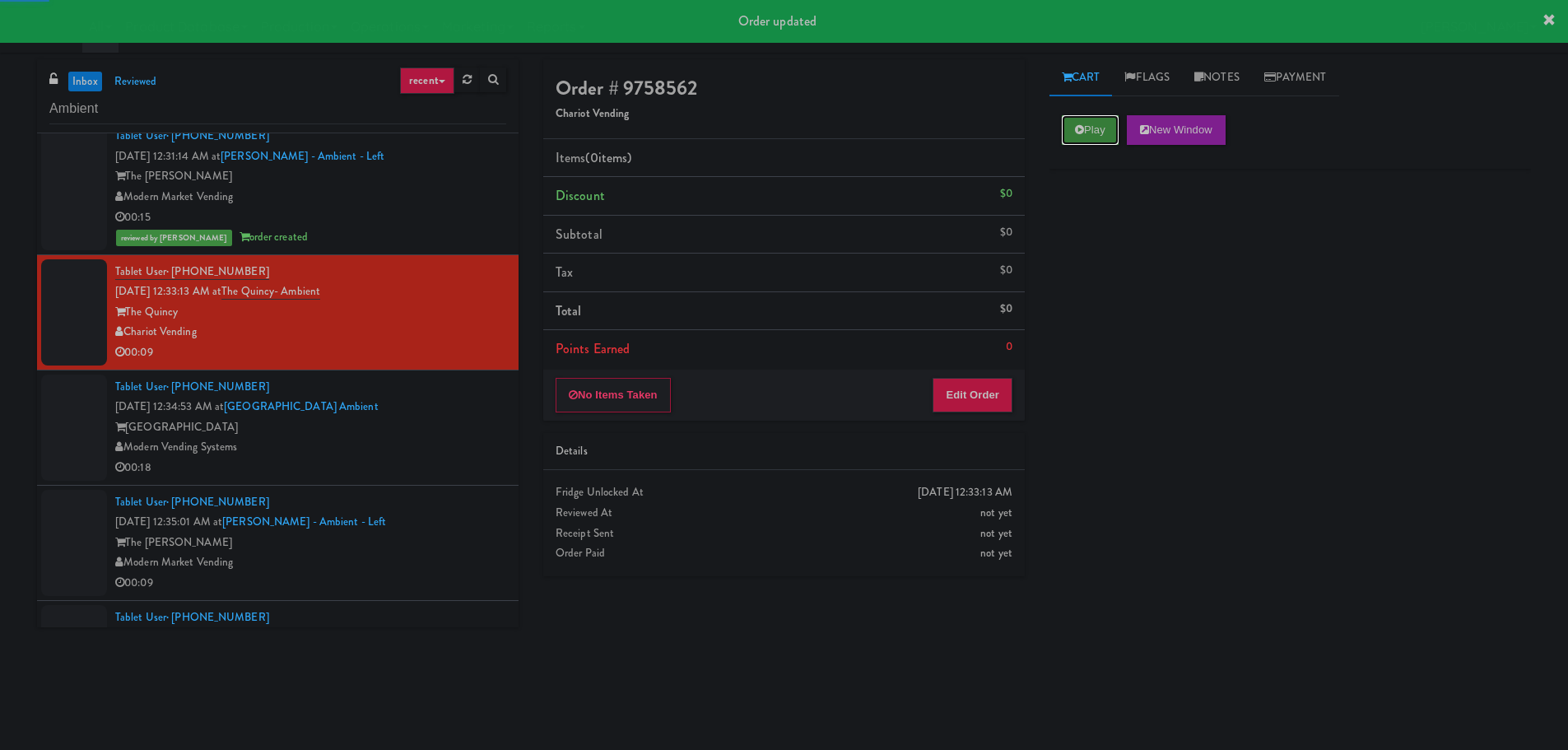
click at [1104, 137] on button "Play" at bounding box center [1090, 130] width 56 height 30
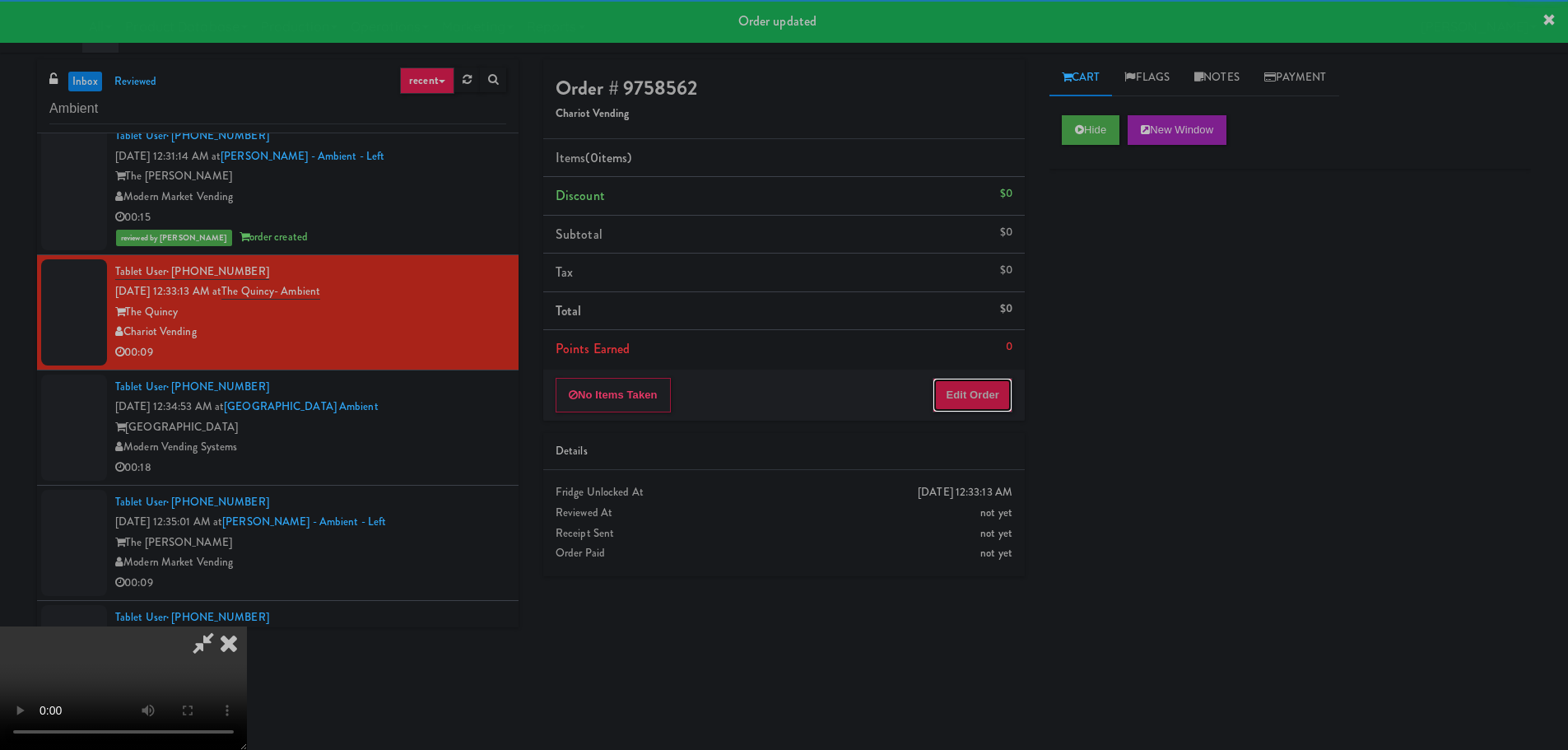
click at [981, 385] on button "Edit Order" at bounding box center [973, 395] width 80 height 35
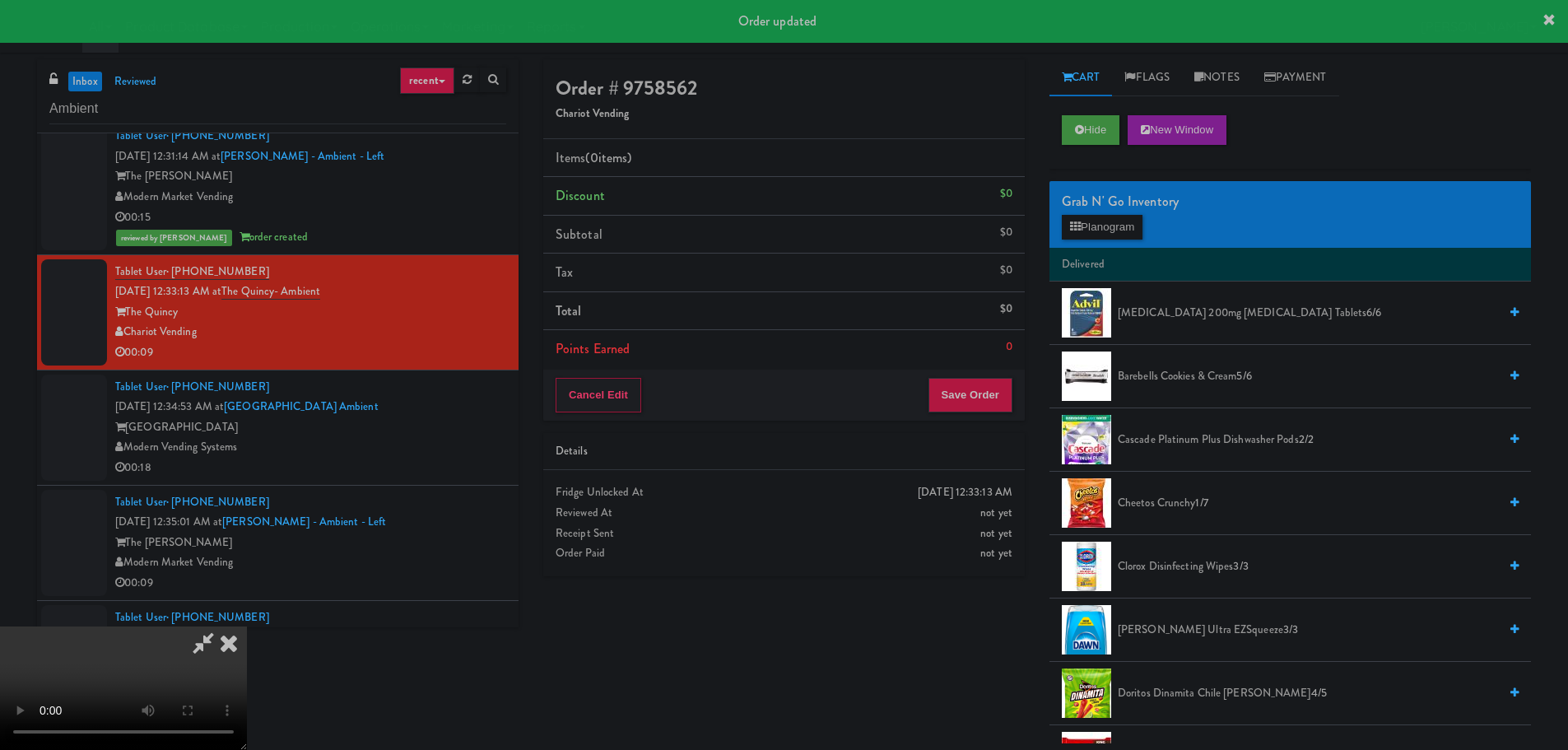
scroll to position [3870, 0]
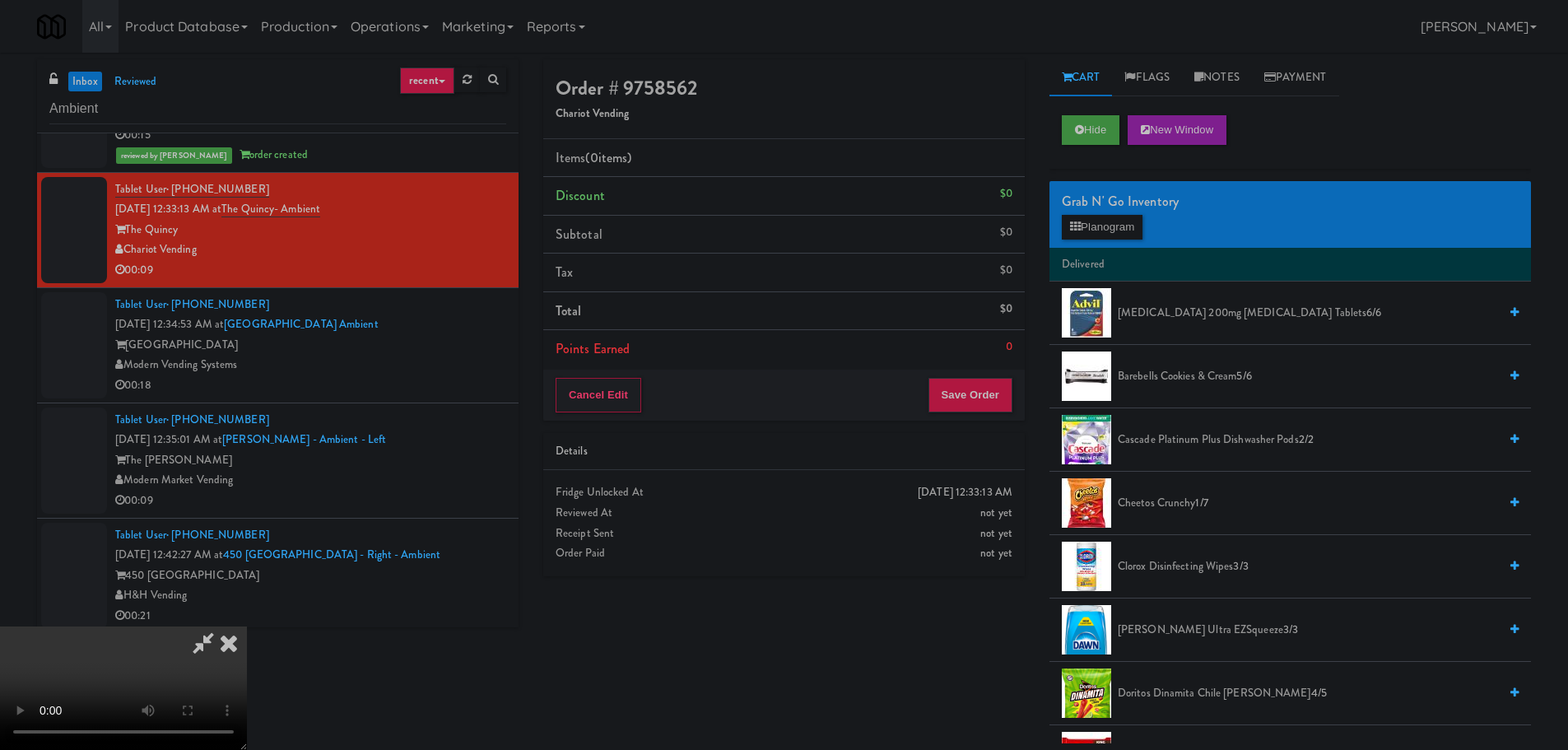
click at [247, 690] on video at bounding box center [123, 688] width 247 height 124
click at [247, 669] on video at bounding box center [123, 688] width 247 height 124
click at [247, 626] on video at bounding box center [123, 688] width 247 height 124
click at [1123, 228] on button "Planogram" at bounding box center [1102, 227] width 81 height 25
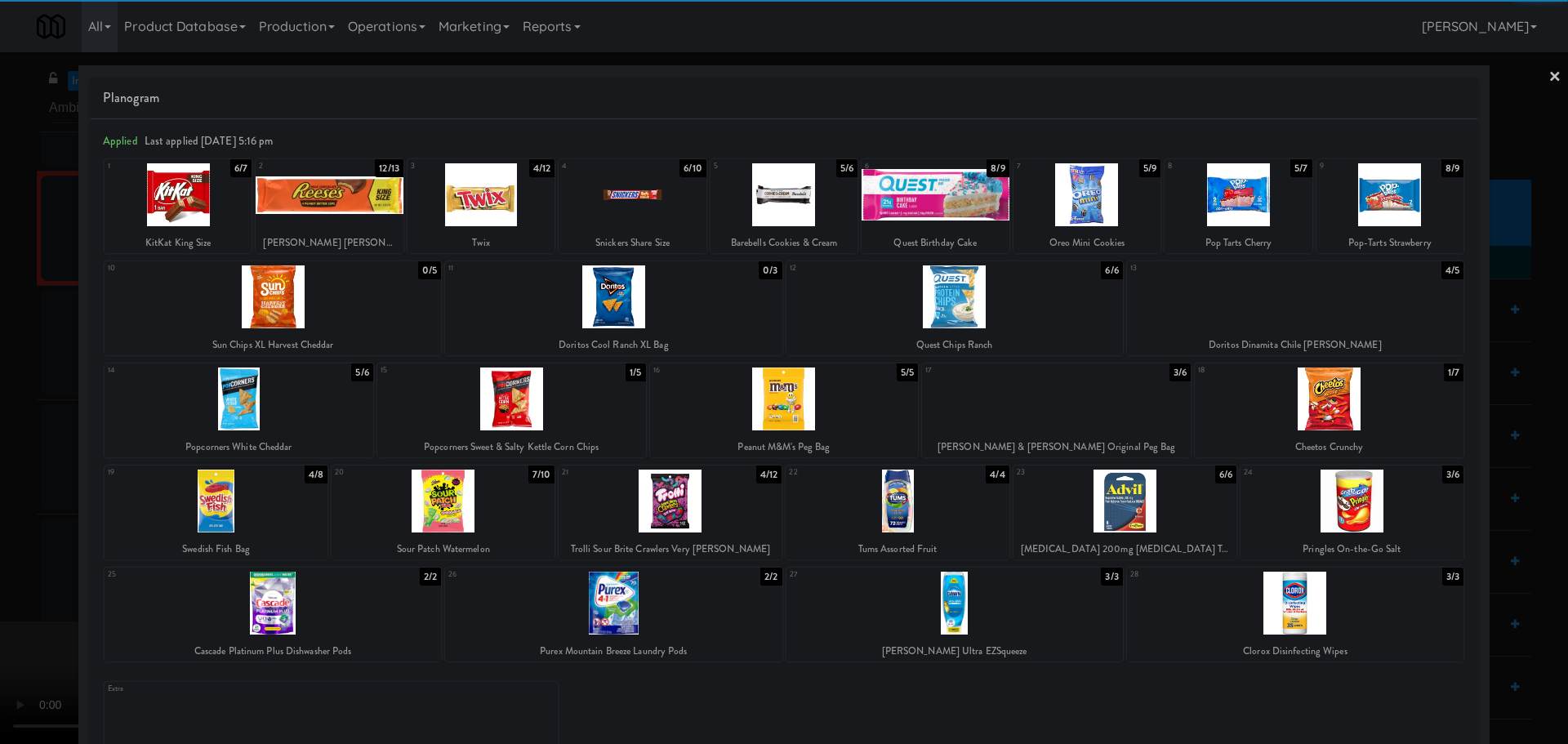
click at [366, 223] on div at bounding box center [329, 195] width 147 height 63
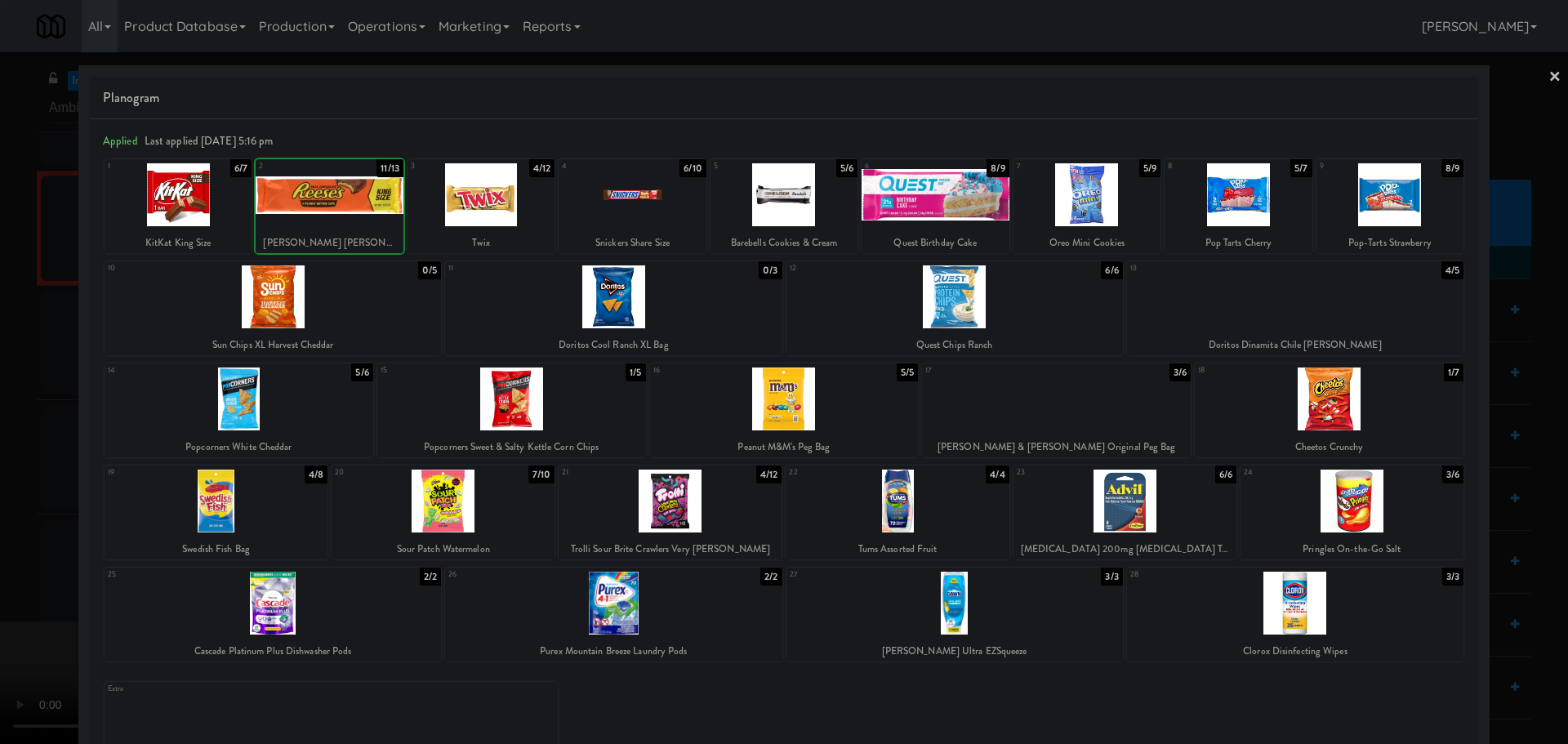
click at [1, 349] on div at bounding box center [784, 372] width 1568 height 744
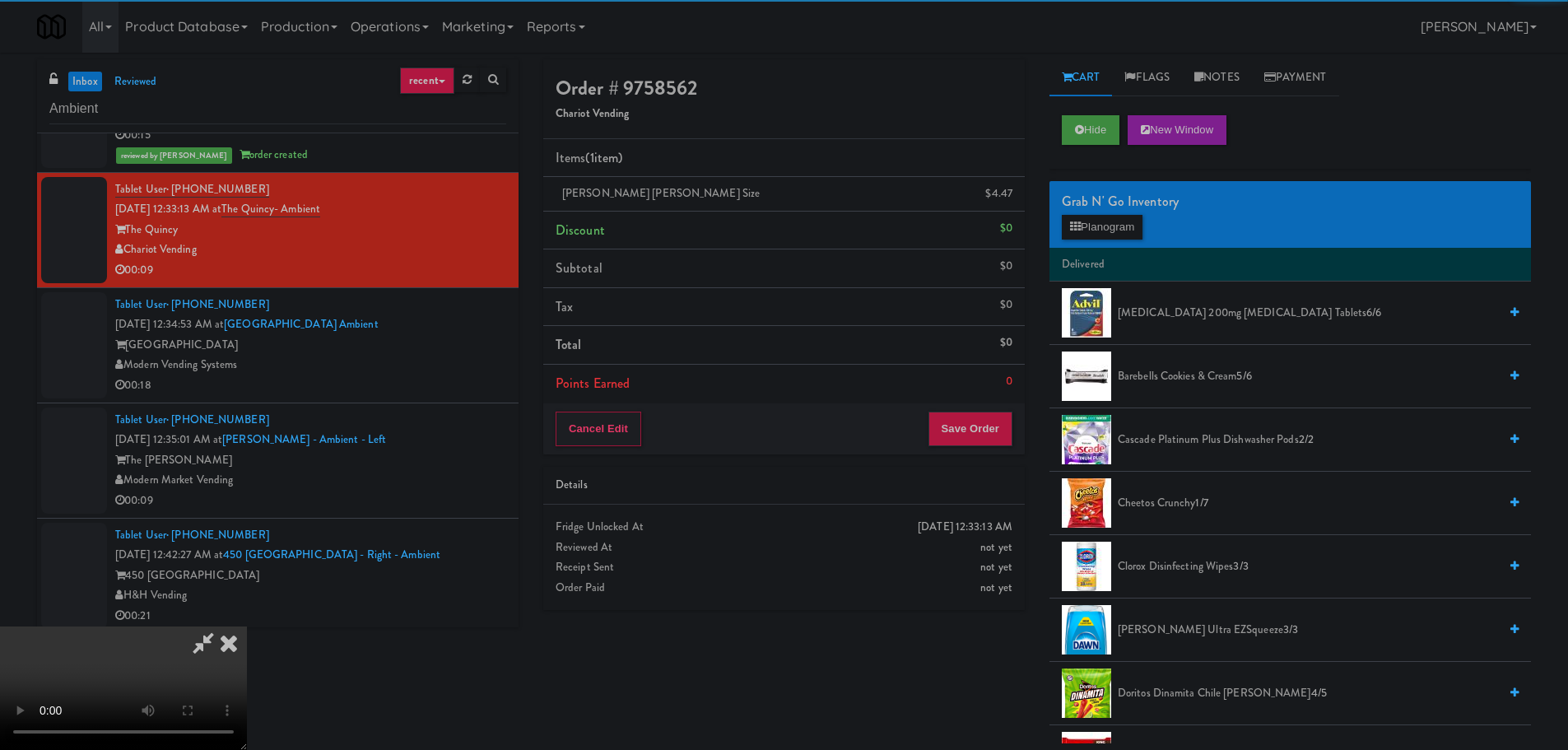
drag, startPoint x: 299, startPoint y: 353, endPoint x: 367, endPoint y: 364, distance: 68.9
click at [247, 626] on video at bounding box center [123, 688] width 247 height 124
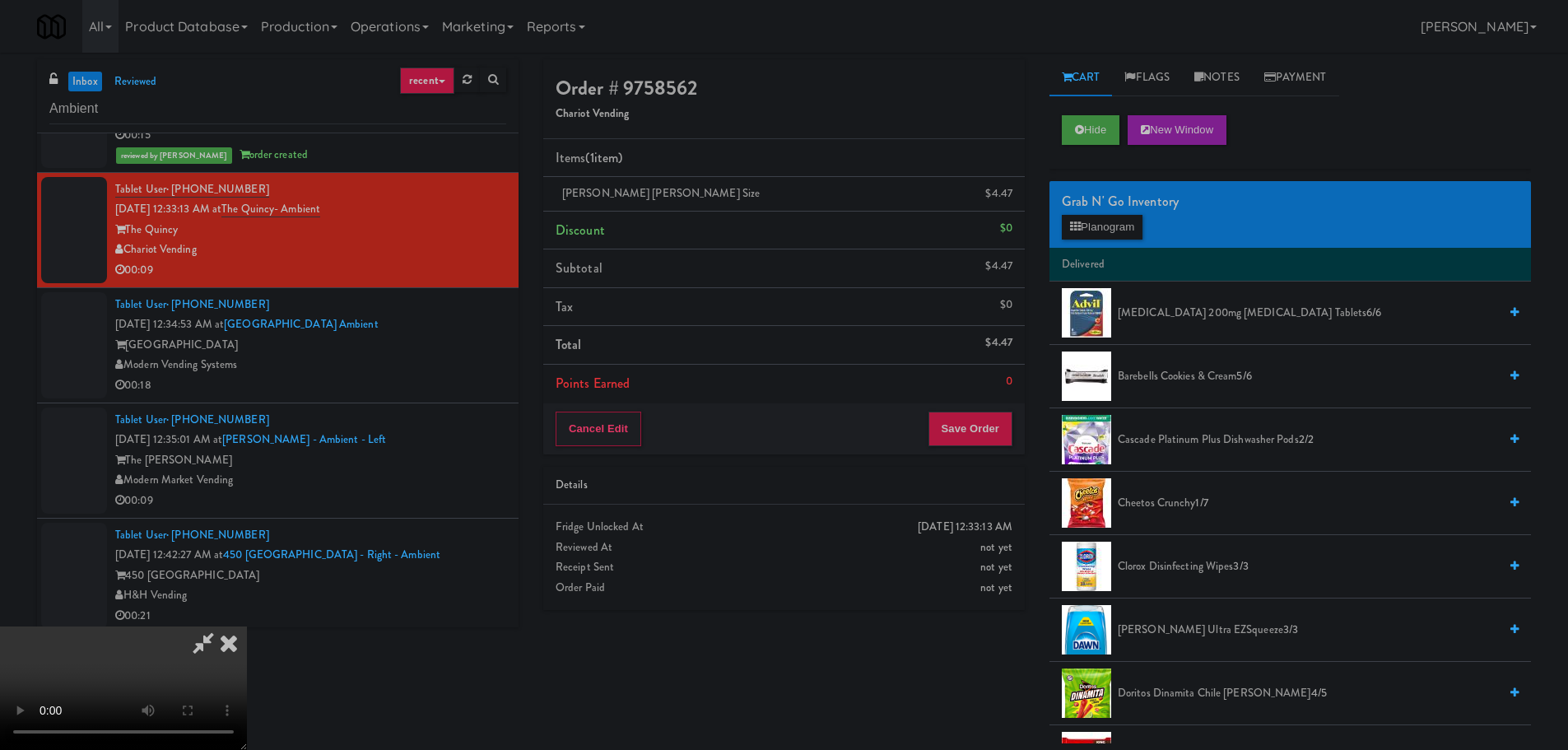
click at [247, 626] on video at bounding box center [123, 688] width 247 height 124
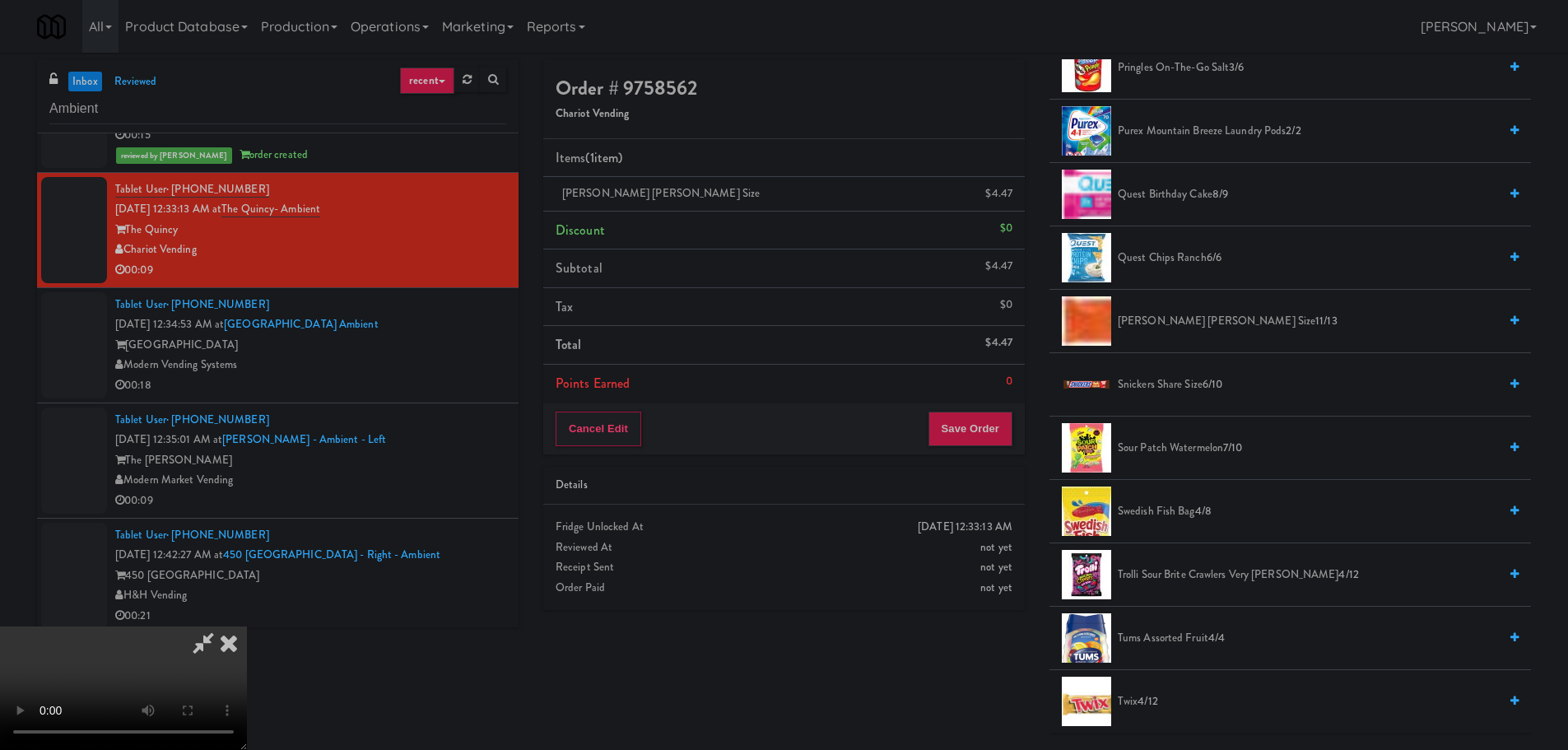
scroll to position [1235, 0]
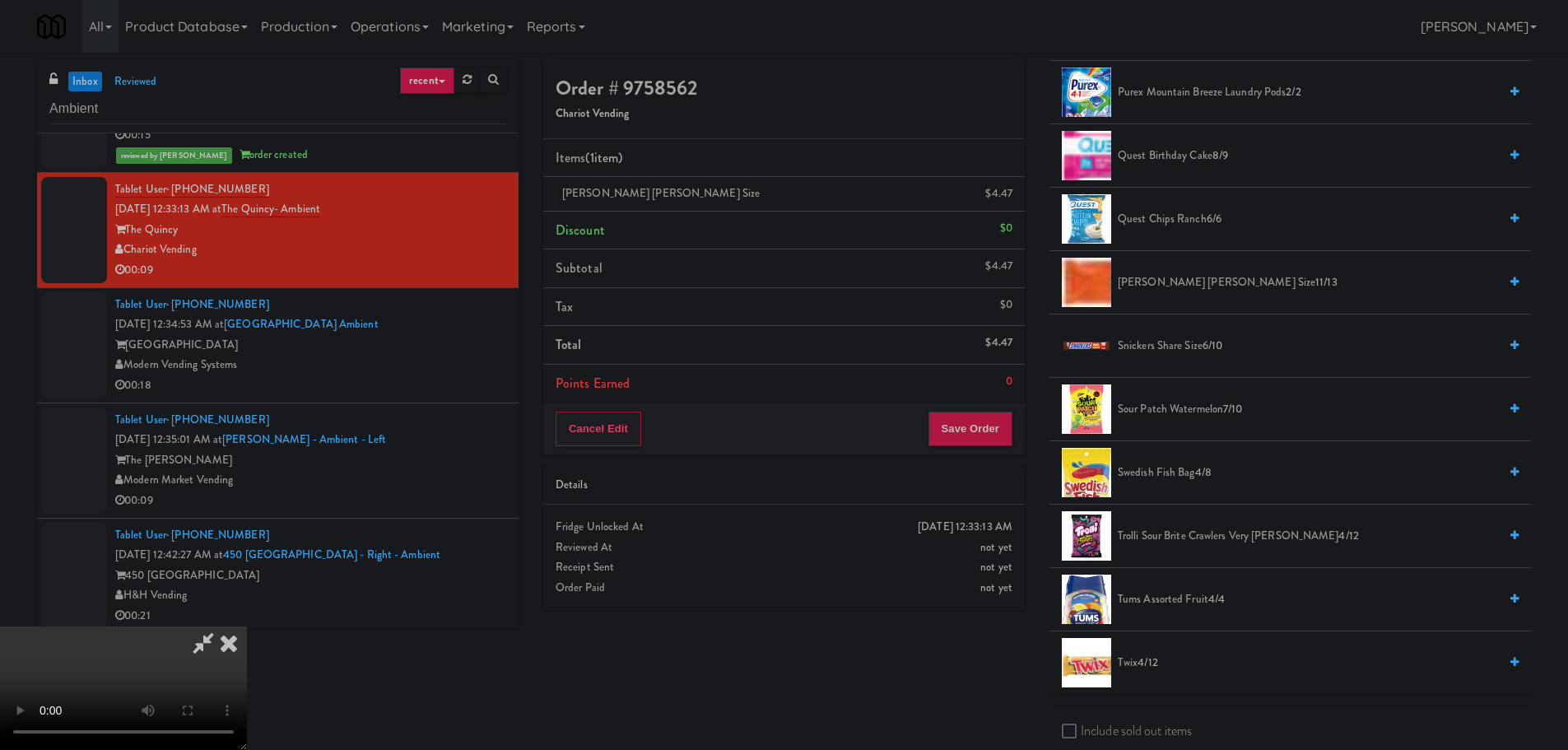
click at [1209, 351] on span "6/10" at bounding box center [1213, 345] width 20 height 15
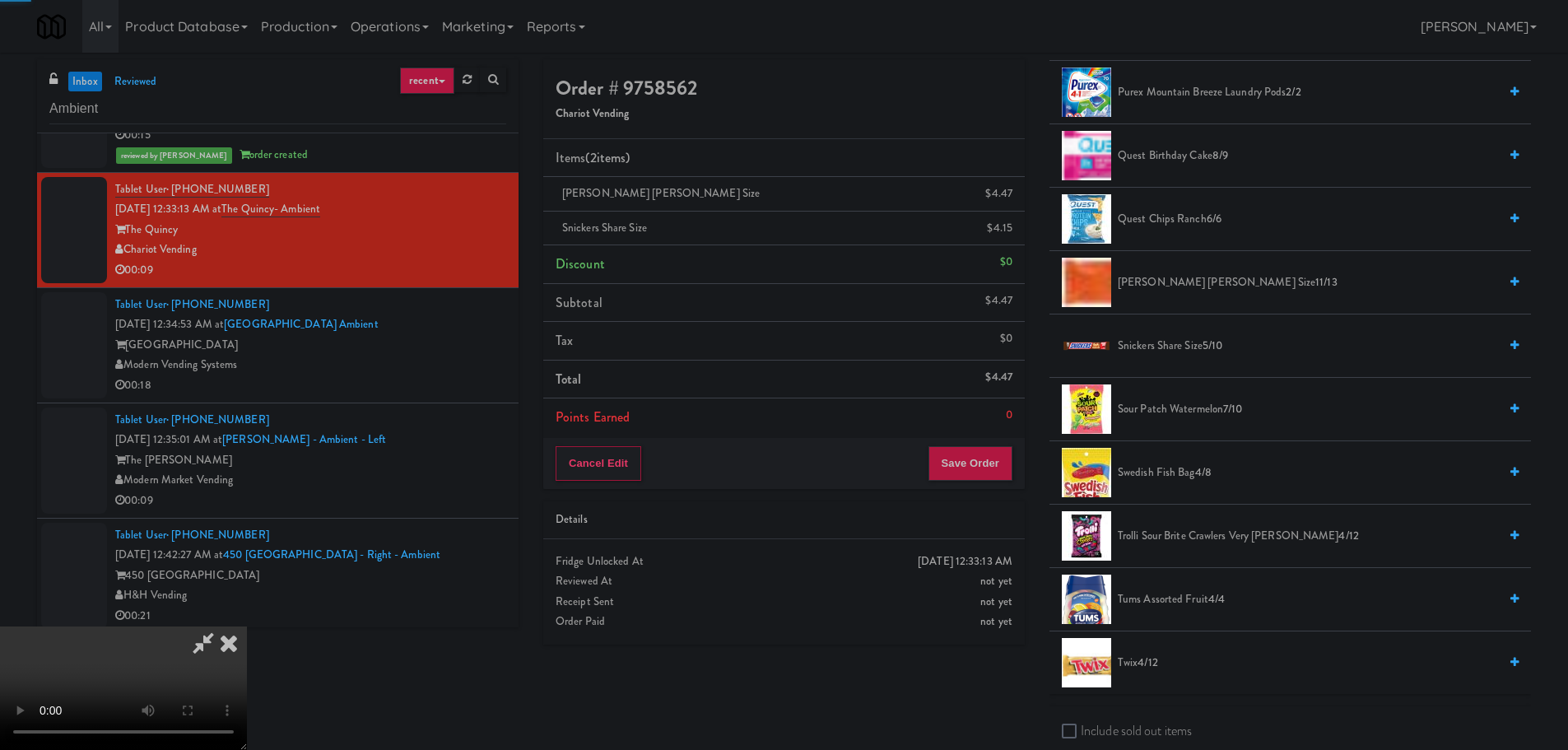
click at [247, 626] on video at bounding box center [123, 688] width 247 height 124
click at [981, 478] on button "Save Order" at bounding box center [970, 463] width 84 height 35
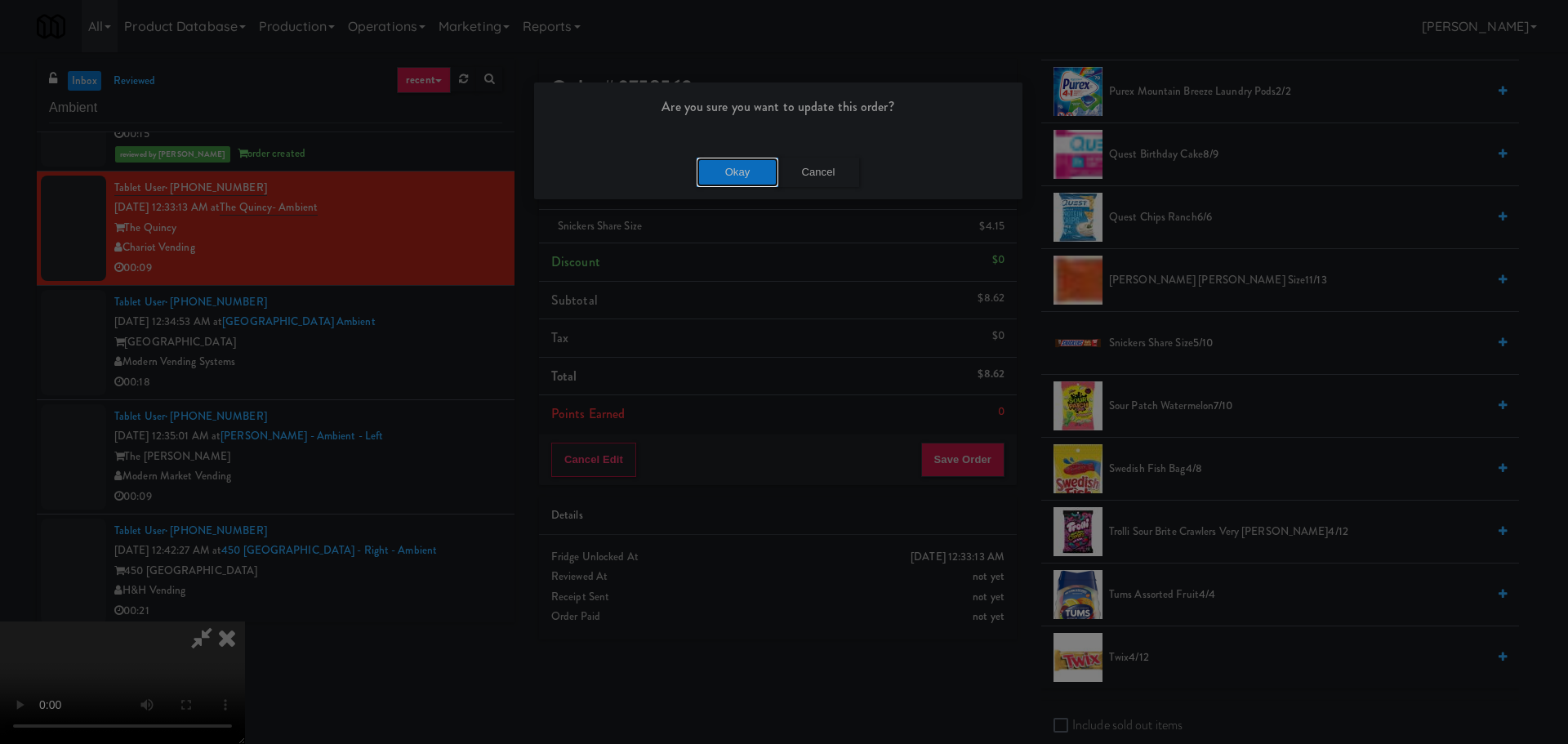
click at [749, 184] on button "Okay" at bounding box center [738, 172] width 81 height 30
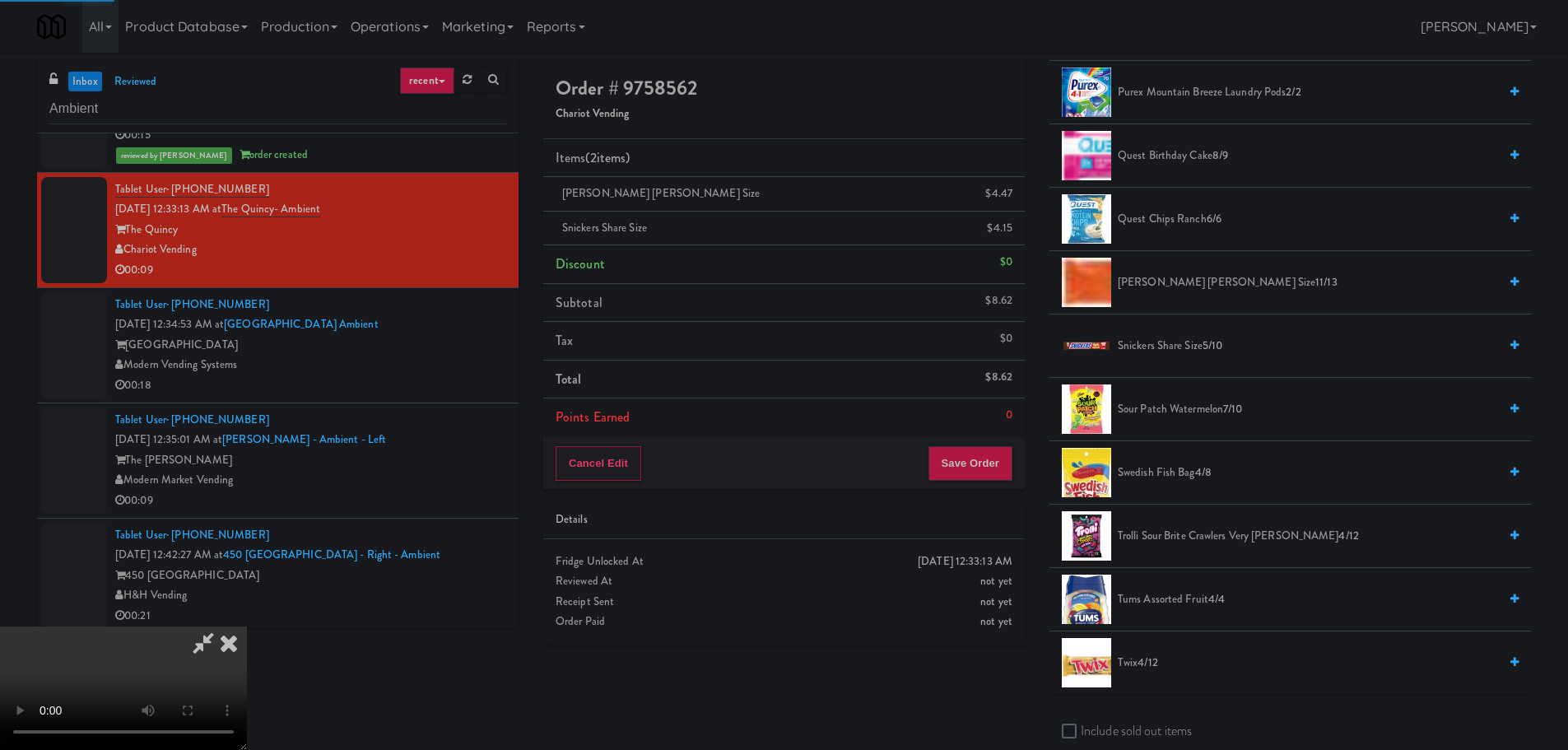
scroll to position [0, 0]
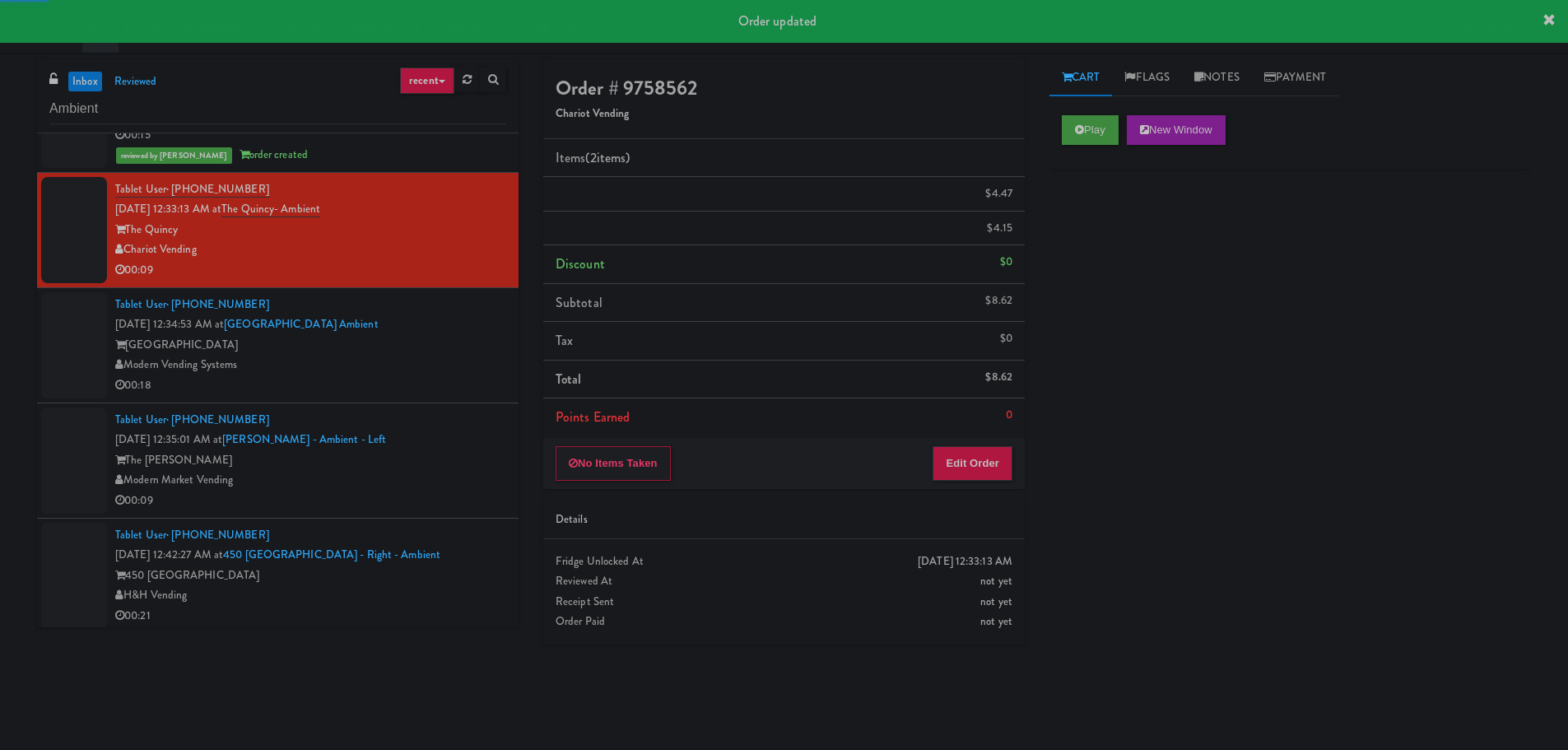
click at [458, 382] on div "00:18" at bounding box center [311, 386] width 391 height 21
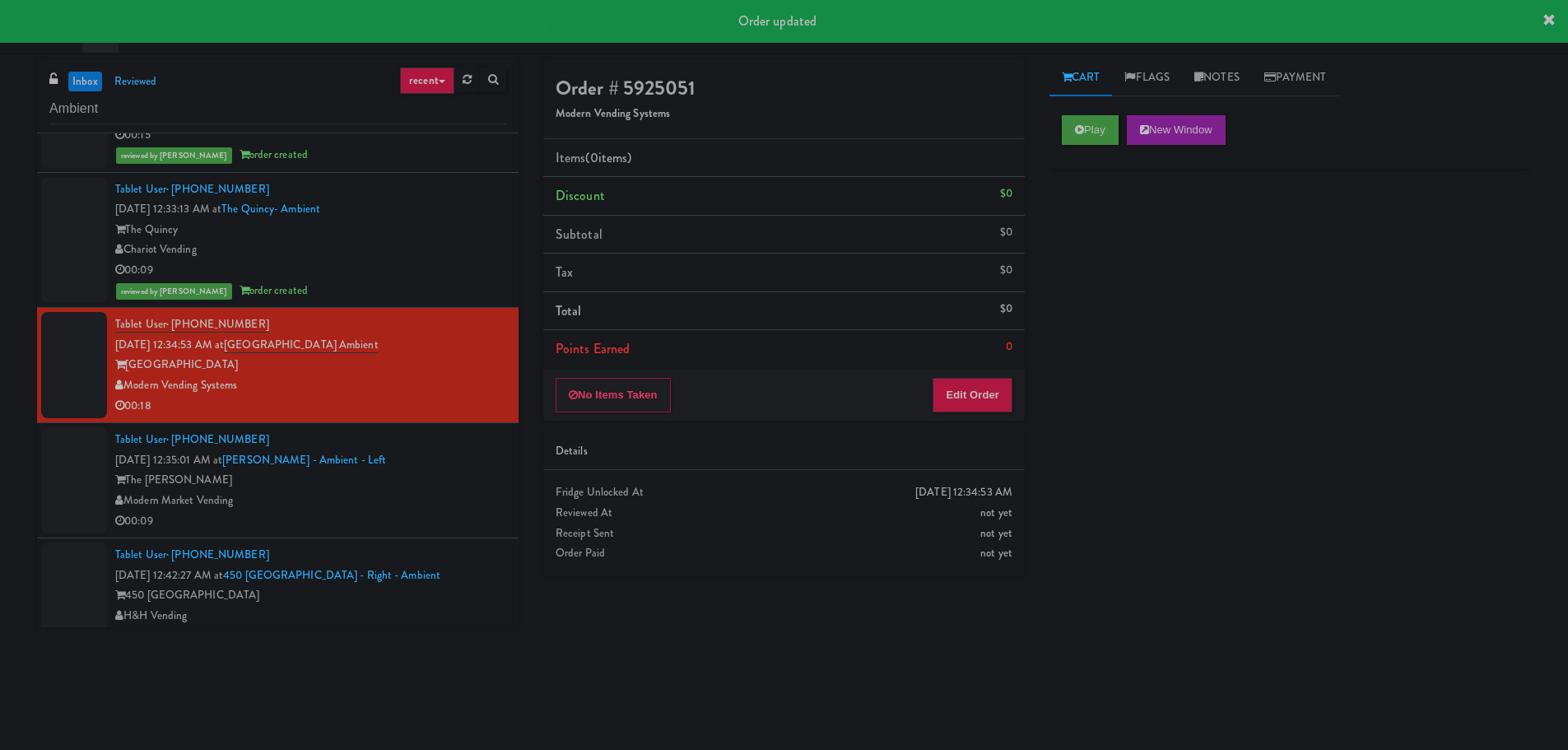
click at [1092, 146] on div "Play New Window" at bounding box center [1290, 136] width 481 height 66
click at [1092, 127] on button "Play" at bounding box center [1090, 130] width 56 height 30
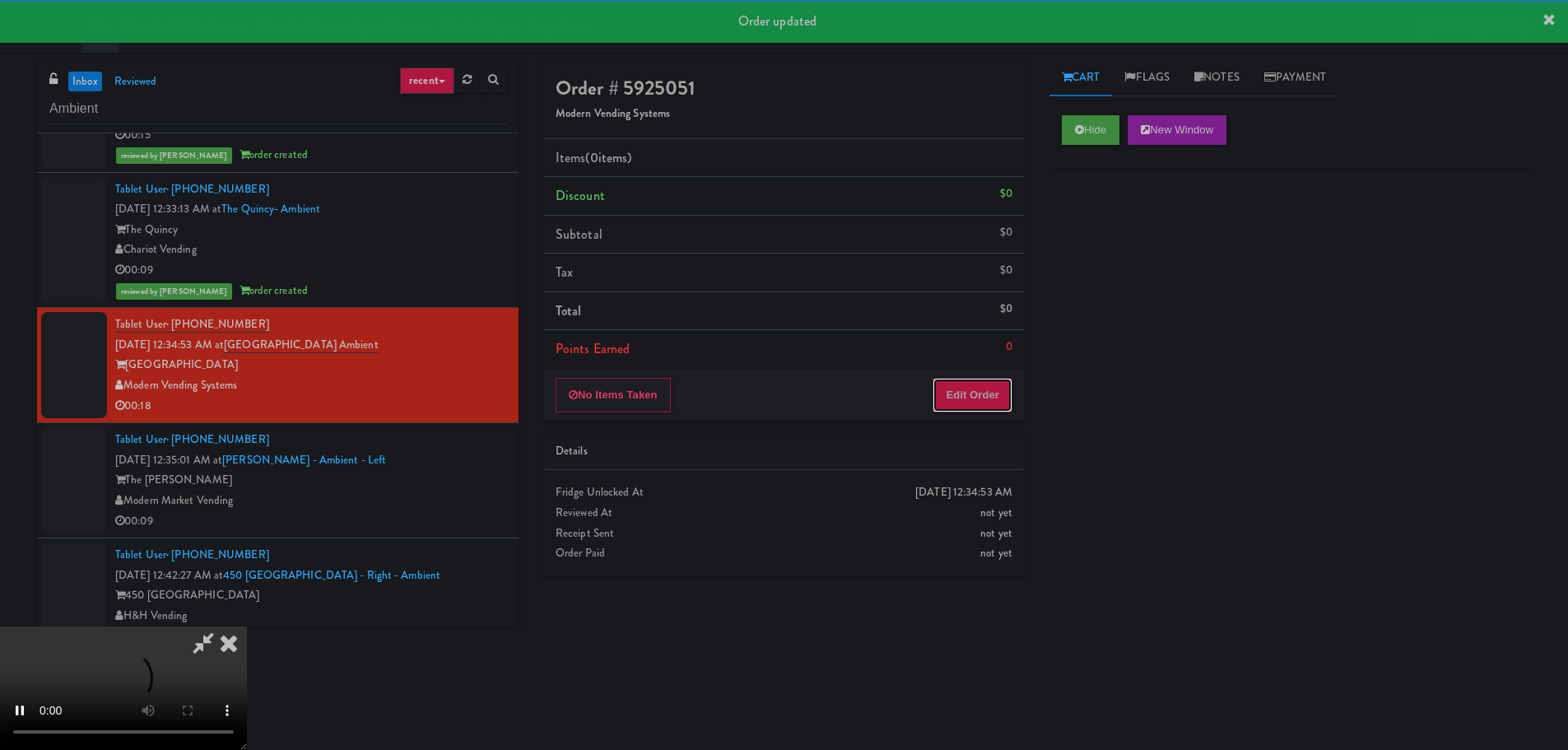
click at [996, 405] on button "Edit Order" at bounding box center [973, 395] width 80 height 35
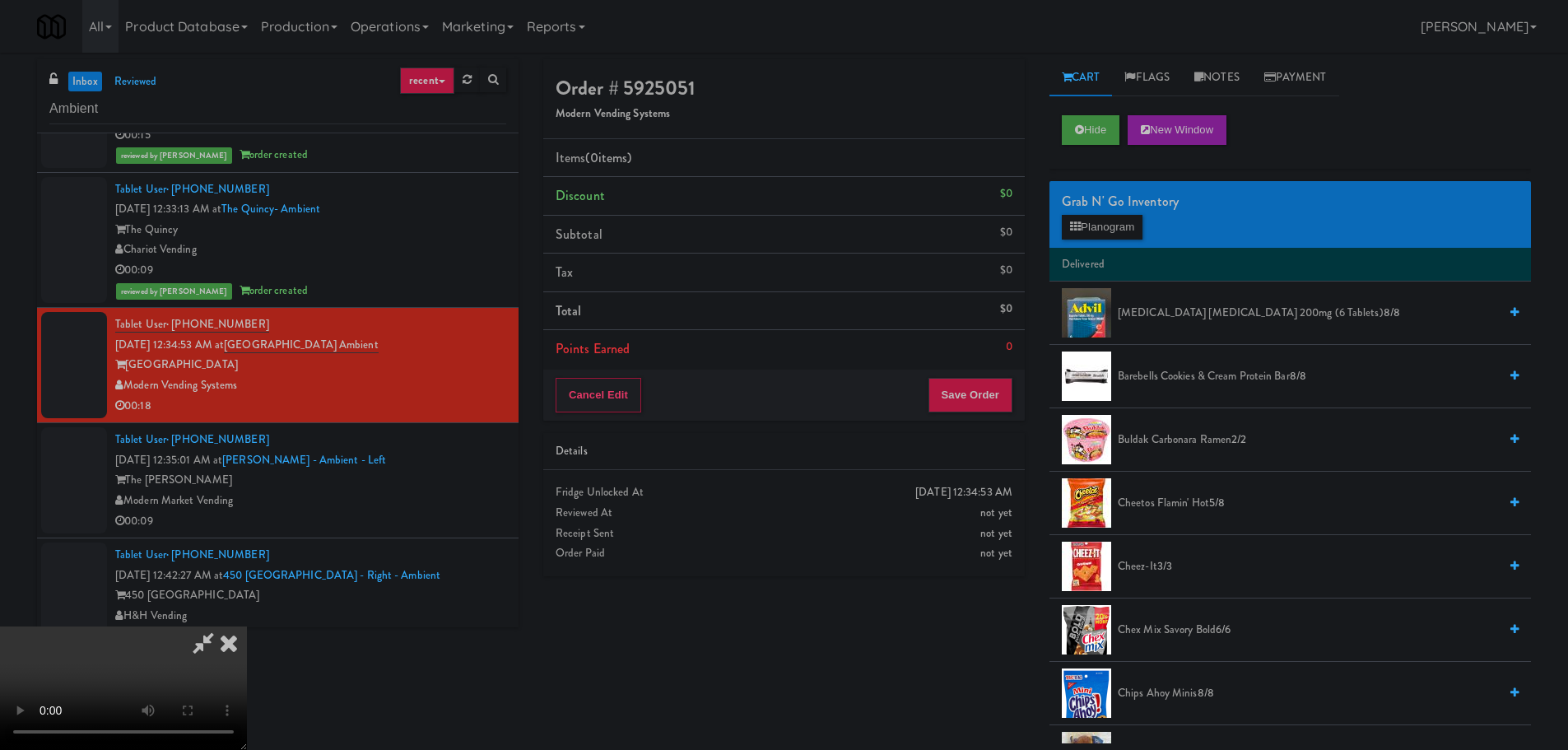
scroll to position [283, 0]
click at [247, 626] on video at bounding box center [123, 688] width 247 height 124
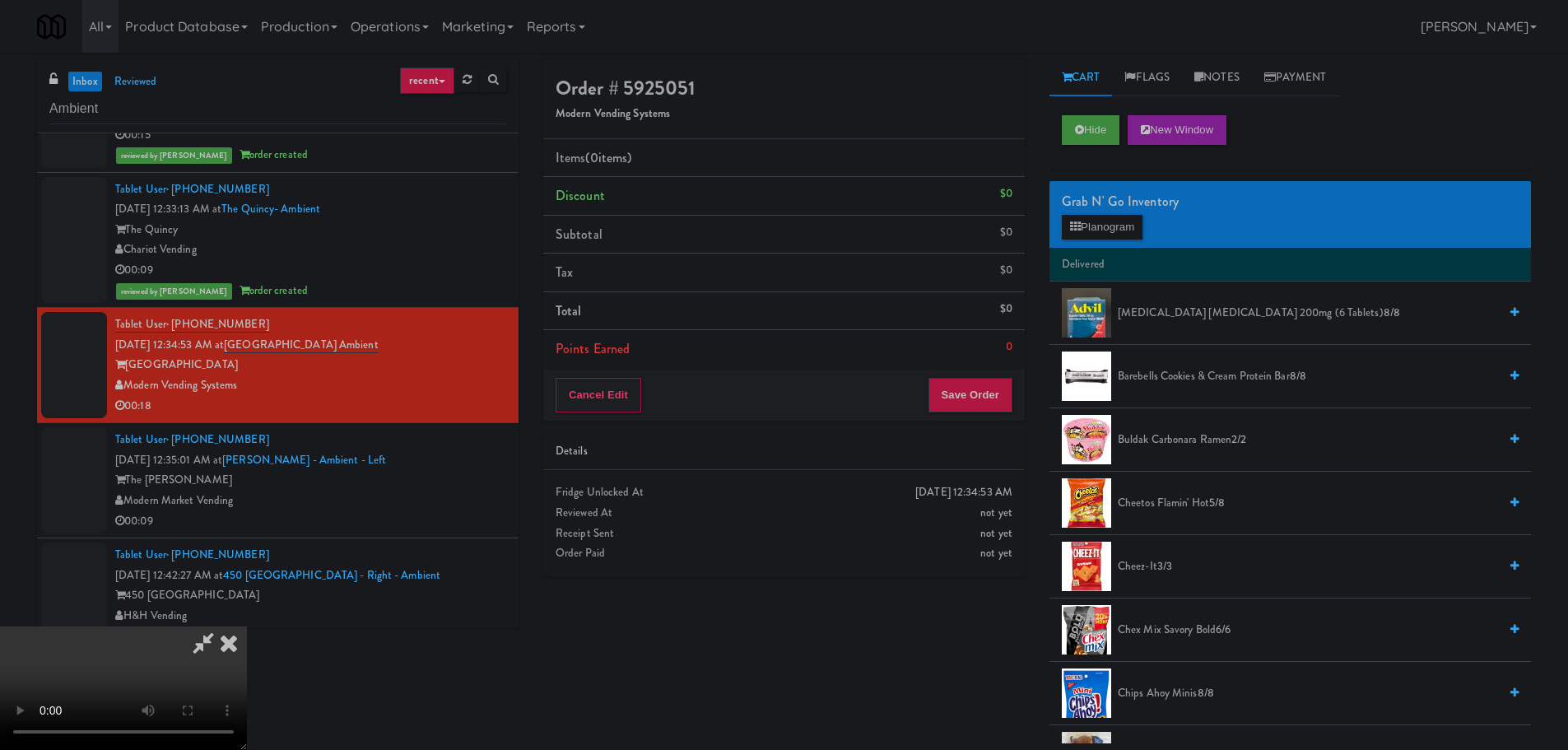
click at [247, 626] on video at bounding box center [123, 688] width 247 height 124
click at [1126, 219] on button "Planogram" at bounding box center [1102, 227] width 81 height 25
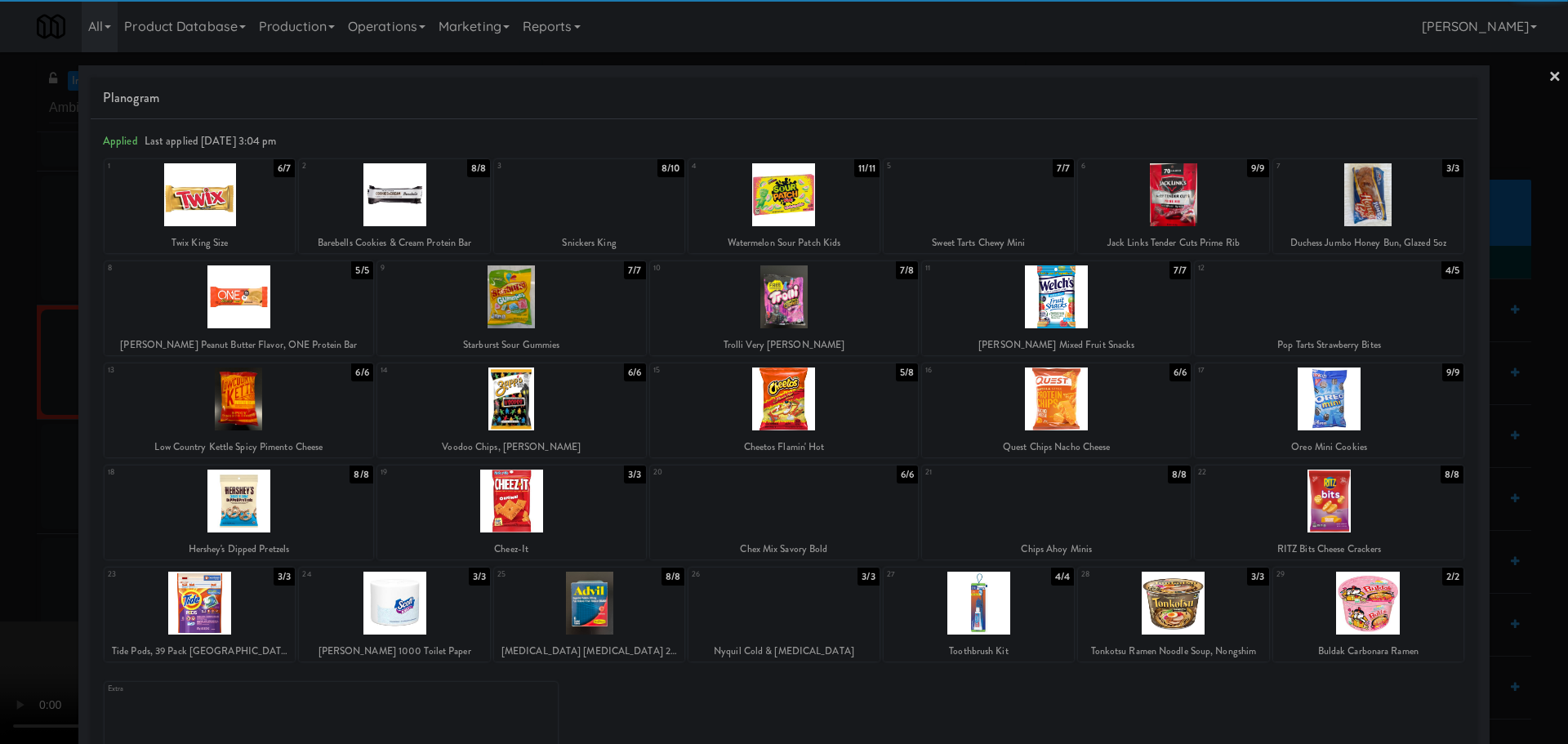
click at [803, 516] on div at bounding box center [784, 501] width 269 height 63
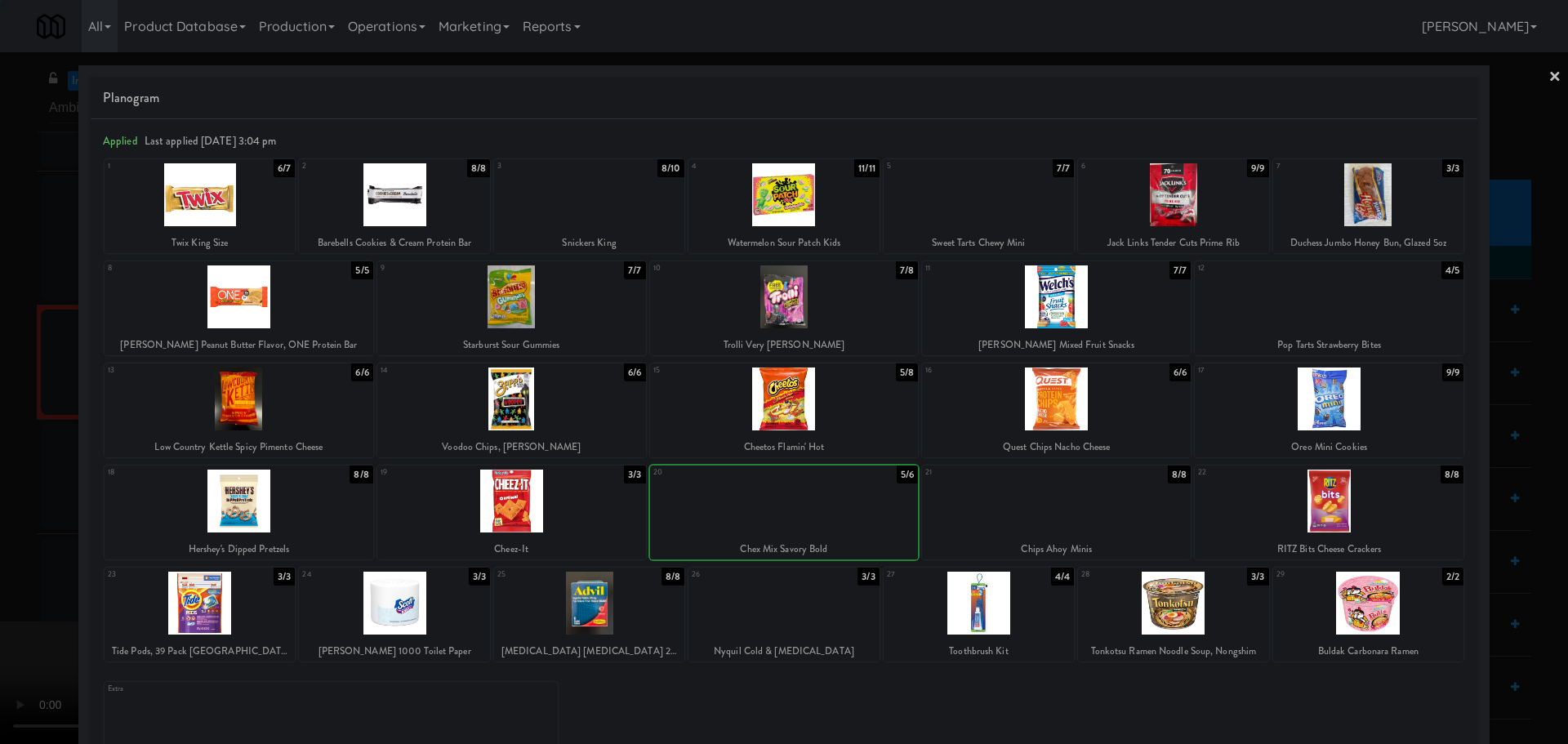
click at [0, 461] on div at bounding box center [784, 372] width 1568 height 744
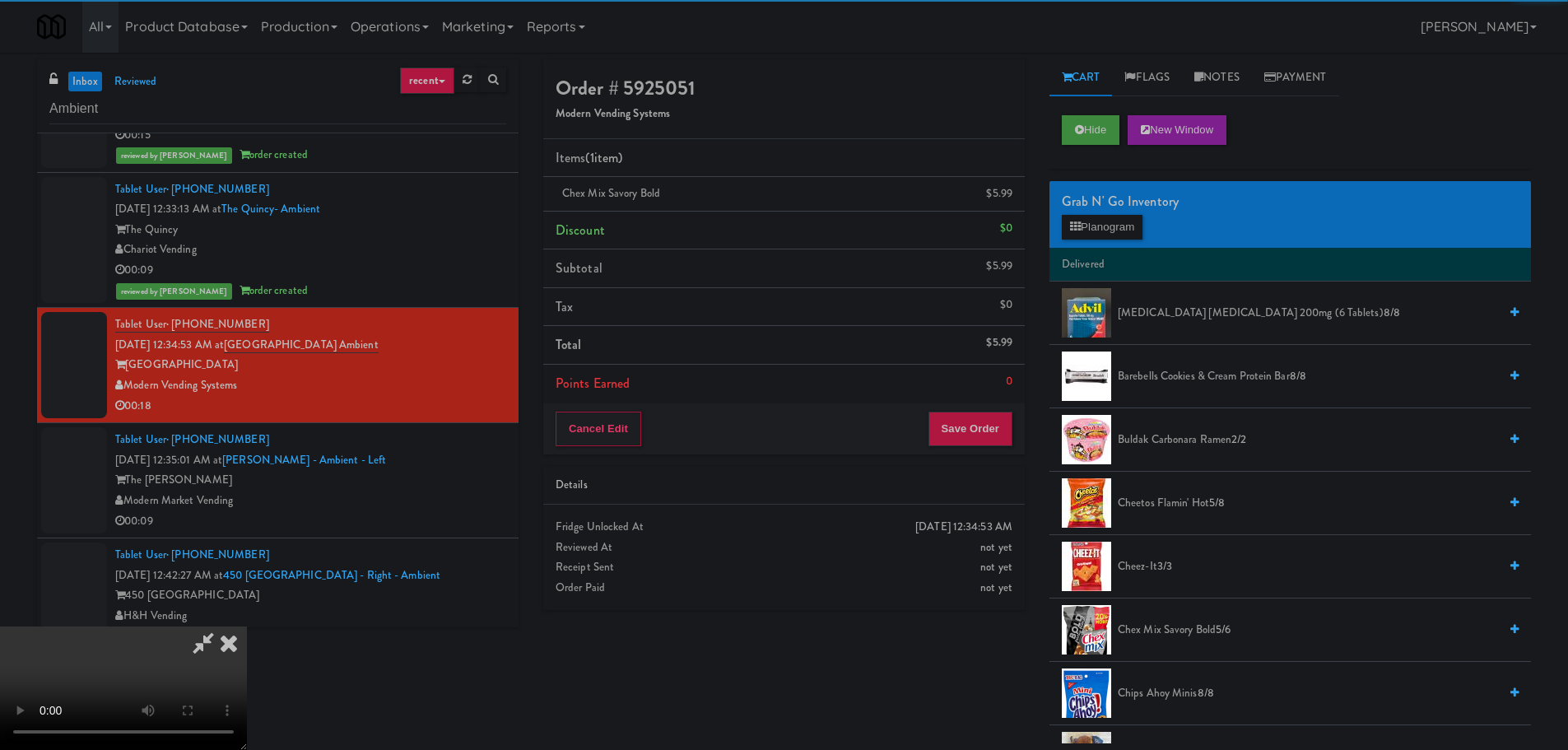
click at [247, 626] on video at bounding box center [123, 688] width 247 height 124
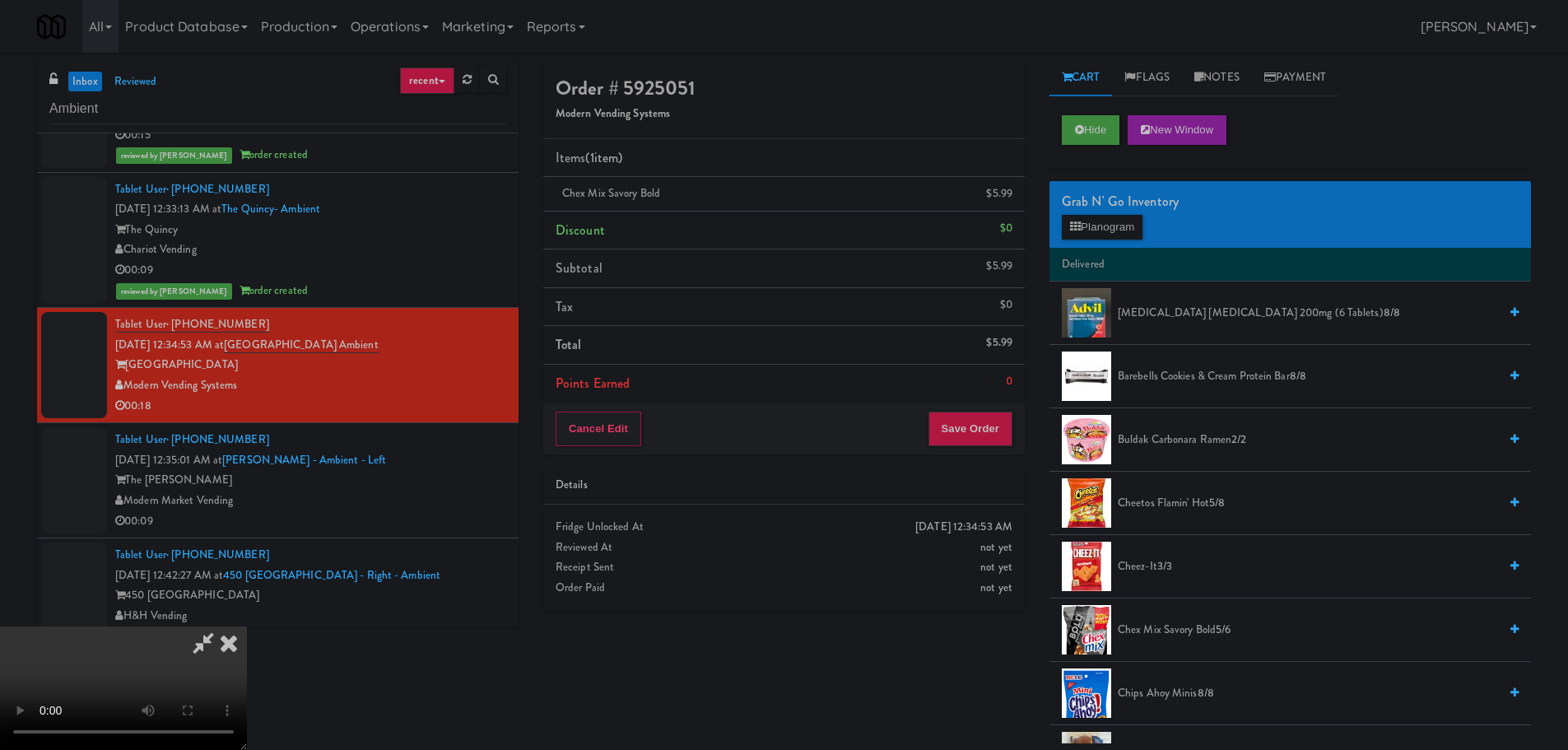
scroll to position [283, 0]
click at [984, 417] on button "Save Order" at bounding box center [970, 429] width 84 height 35
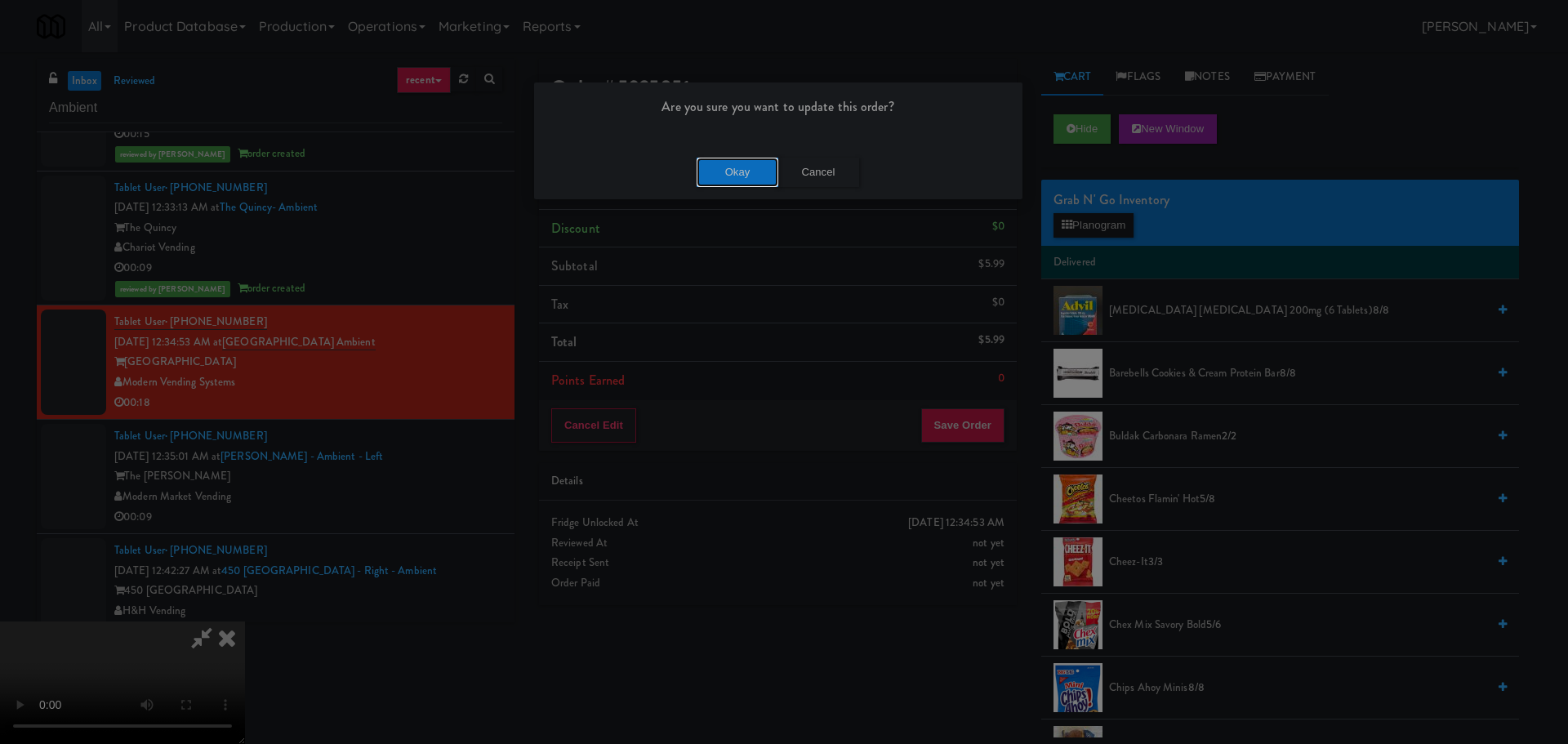
click at [734, 175] on button "Okay" at bounding box center [738, 172] width 81 height 30
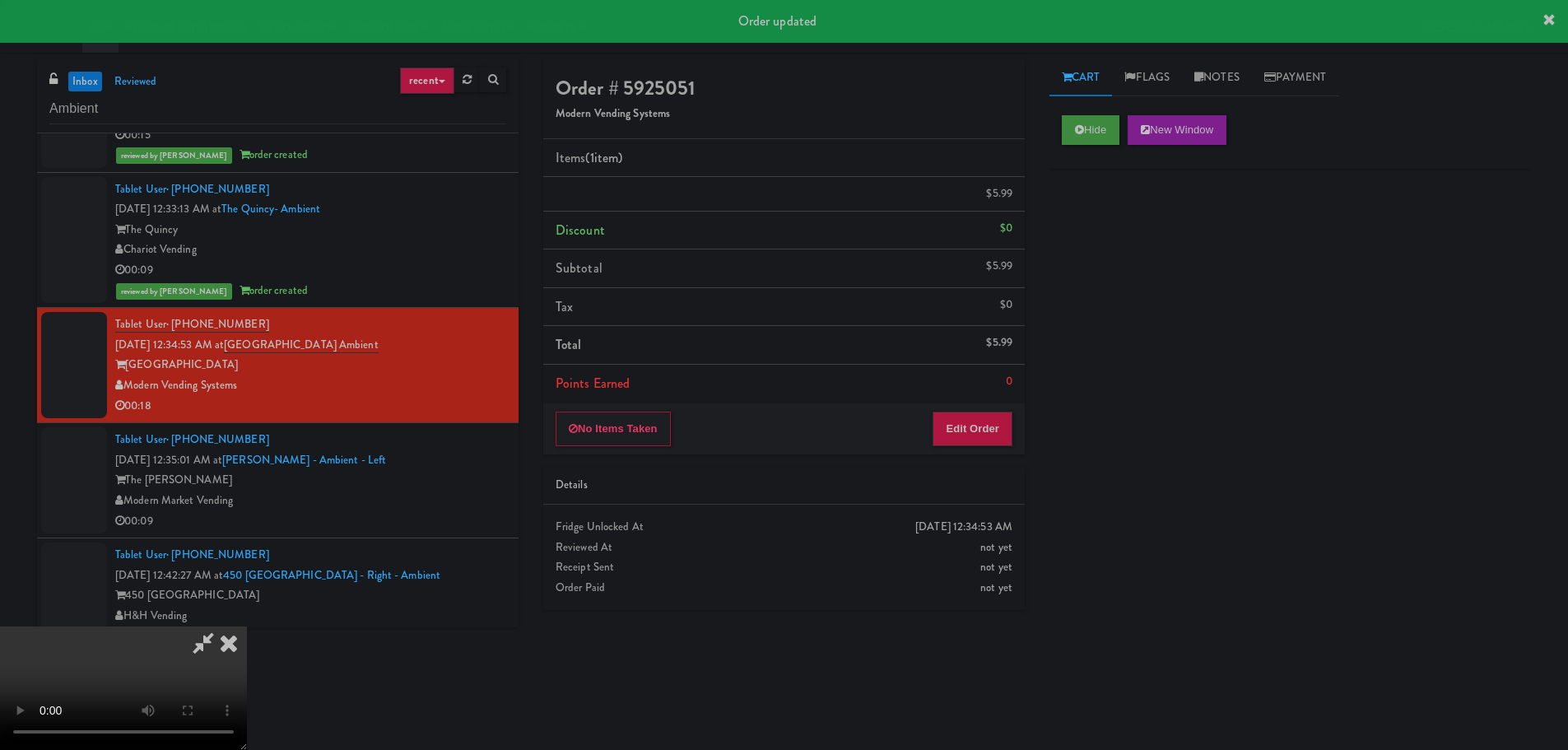
scroll to position [0, 0]
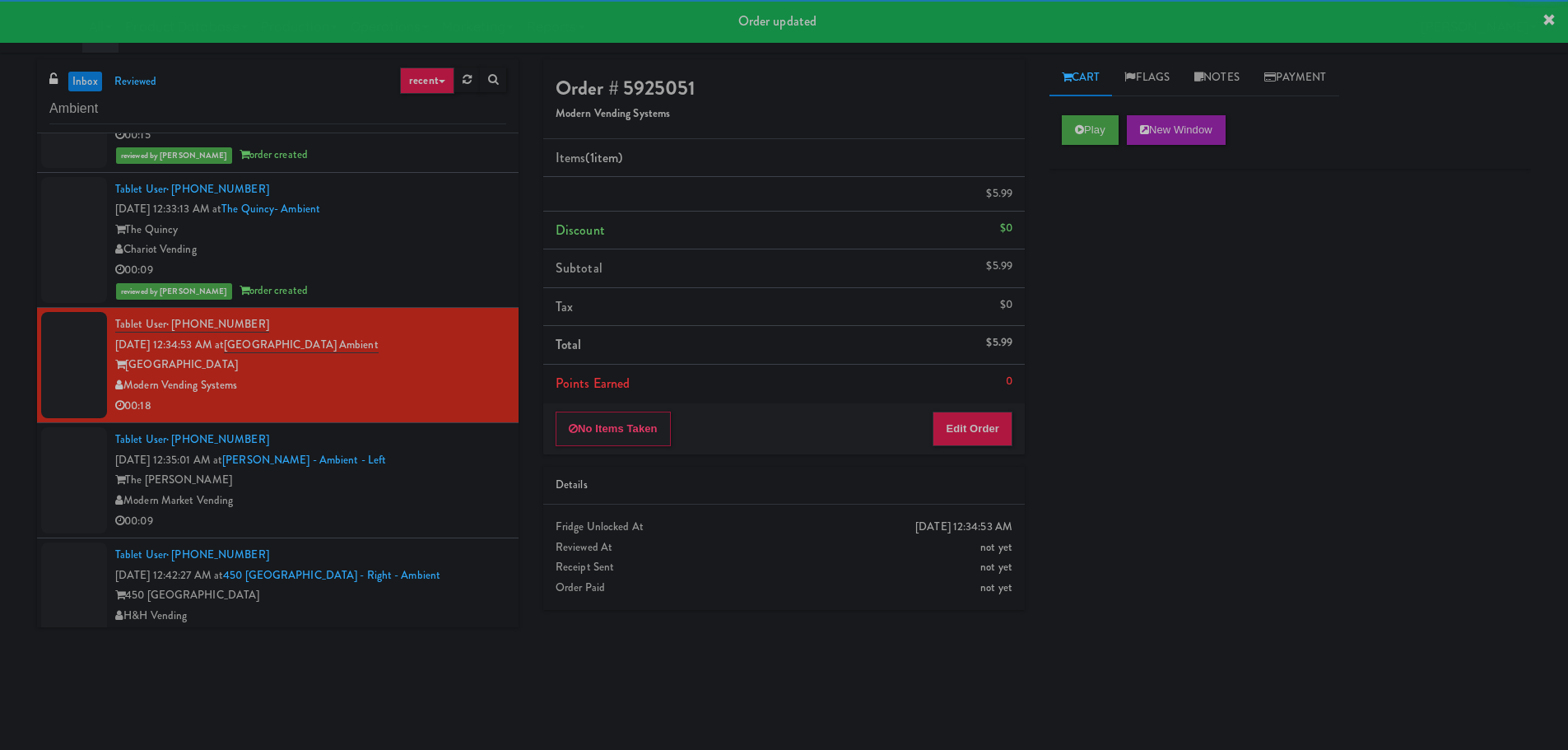
click at [449, 492] on div "Tablet User · (972) 838-5505 [DATE] 12:35:01 AM at [PERSON_NAME] - Ambient - Le…" at bounding box center [311, 480] width 391 height 101
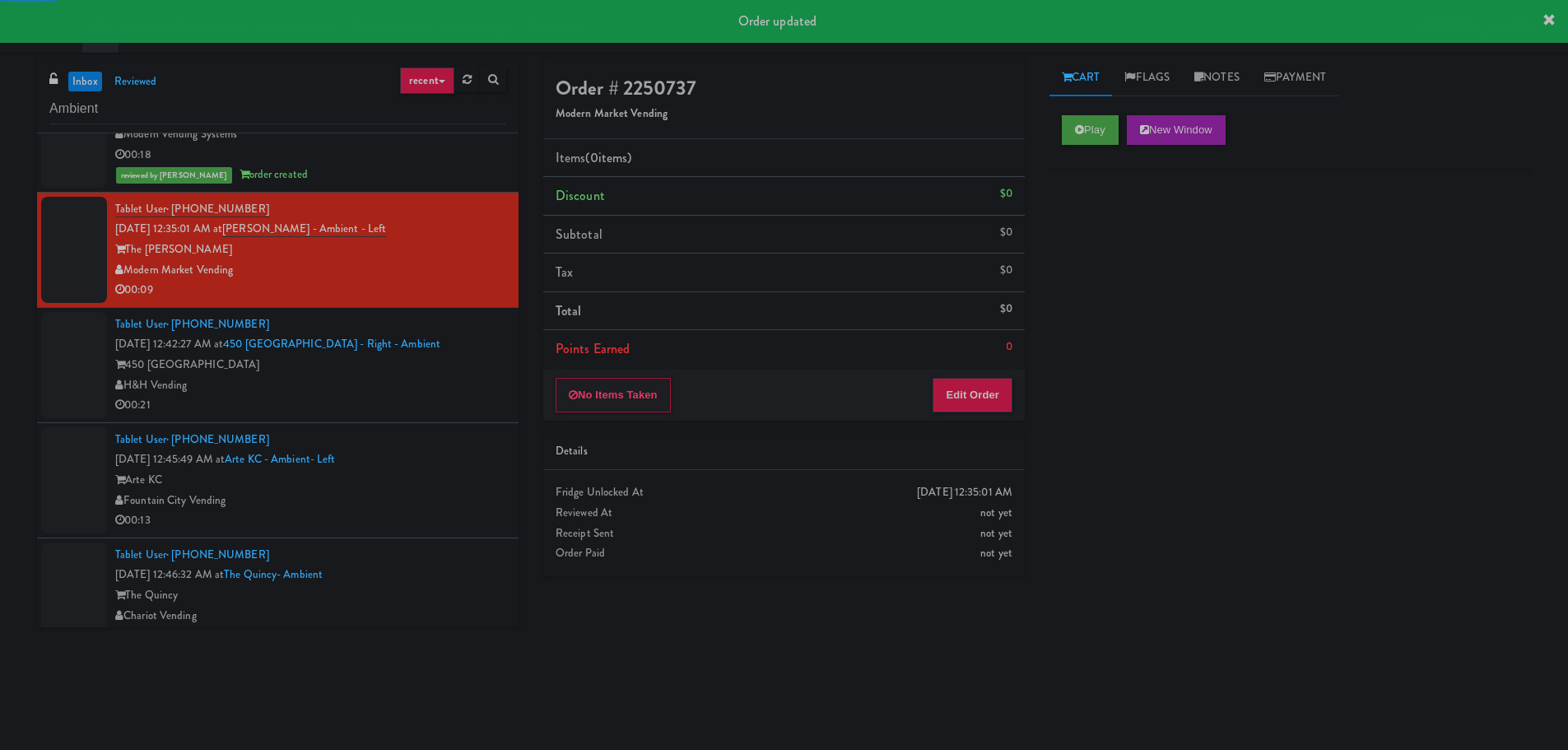
scroll to position [4117, 0]
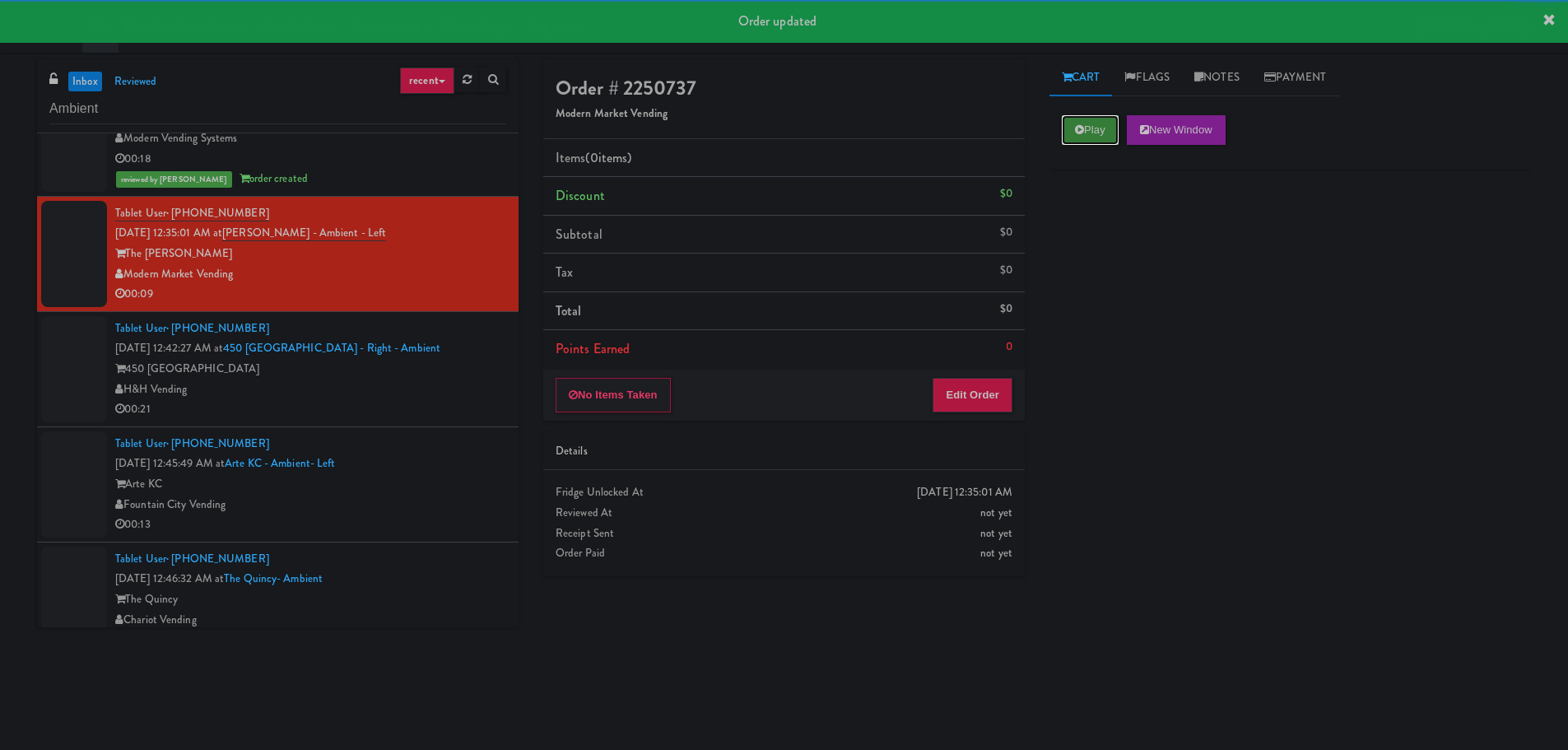
click at [1096, 126] on button "Play" at bounding box center [1090, 130] width 56 height 30
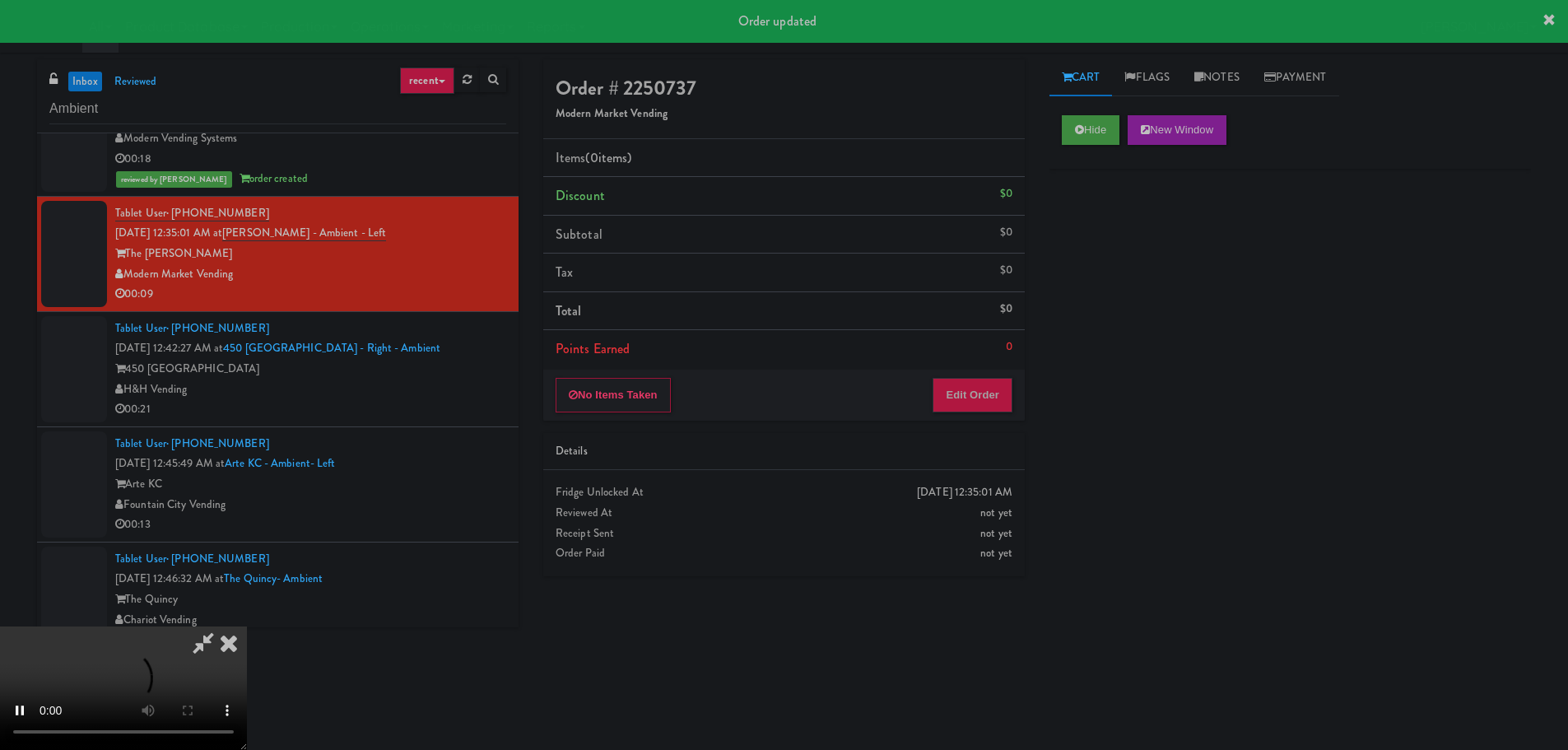
click at [1000, 370] on div "No Items Taken Edit Order" at bounding box center [784, 395] width 481 height 51
click at [991, 402] on button "Edit Order" at bounding box center [973, 395] width 80 height 35
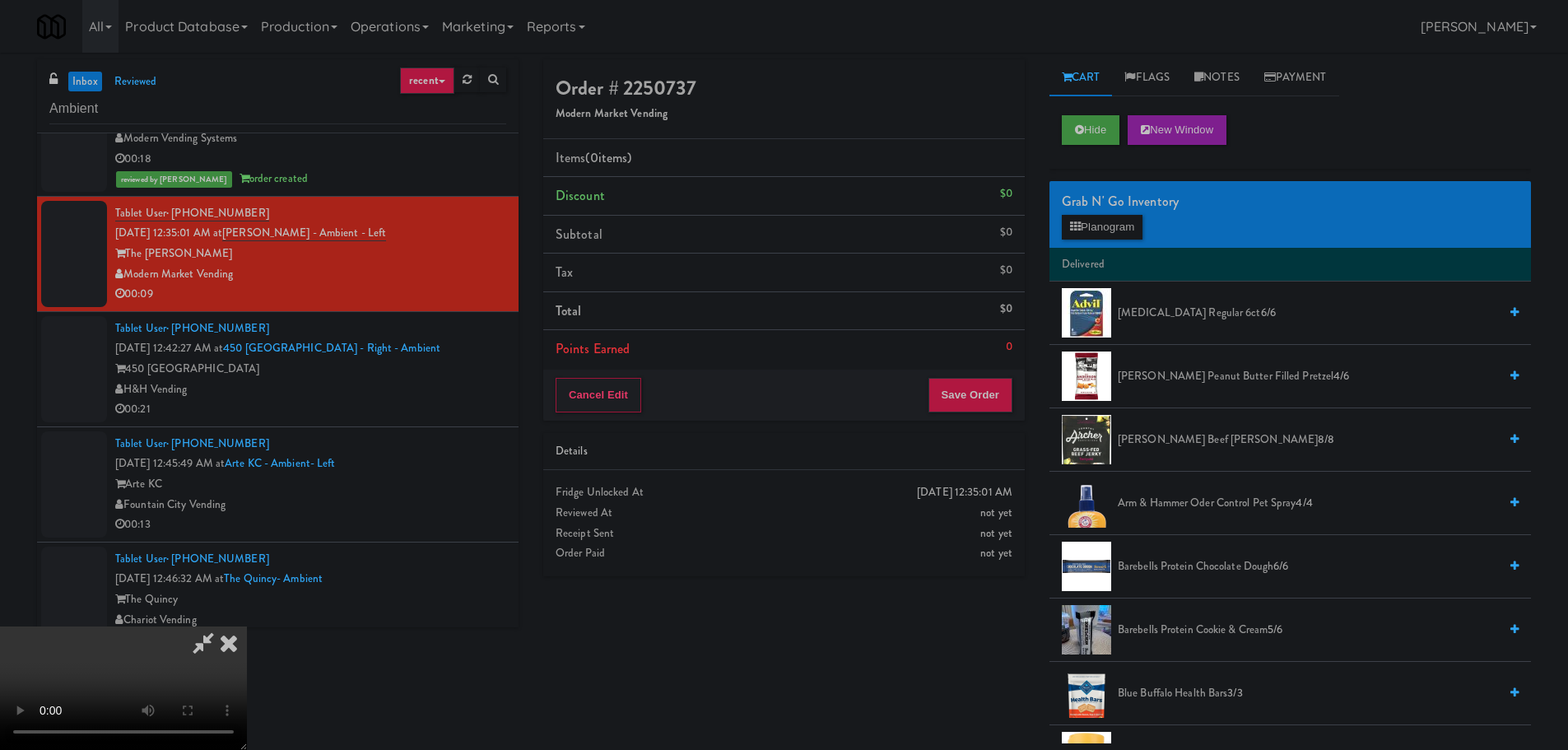
click at [247, 626] on video at bounding box center [123, 688] width 247 height 124
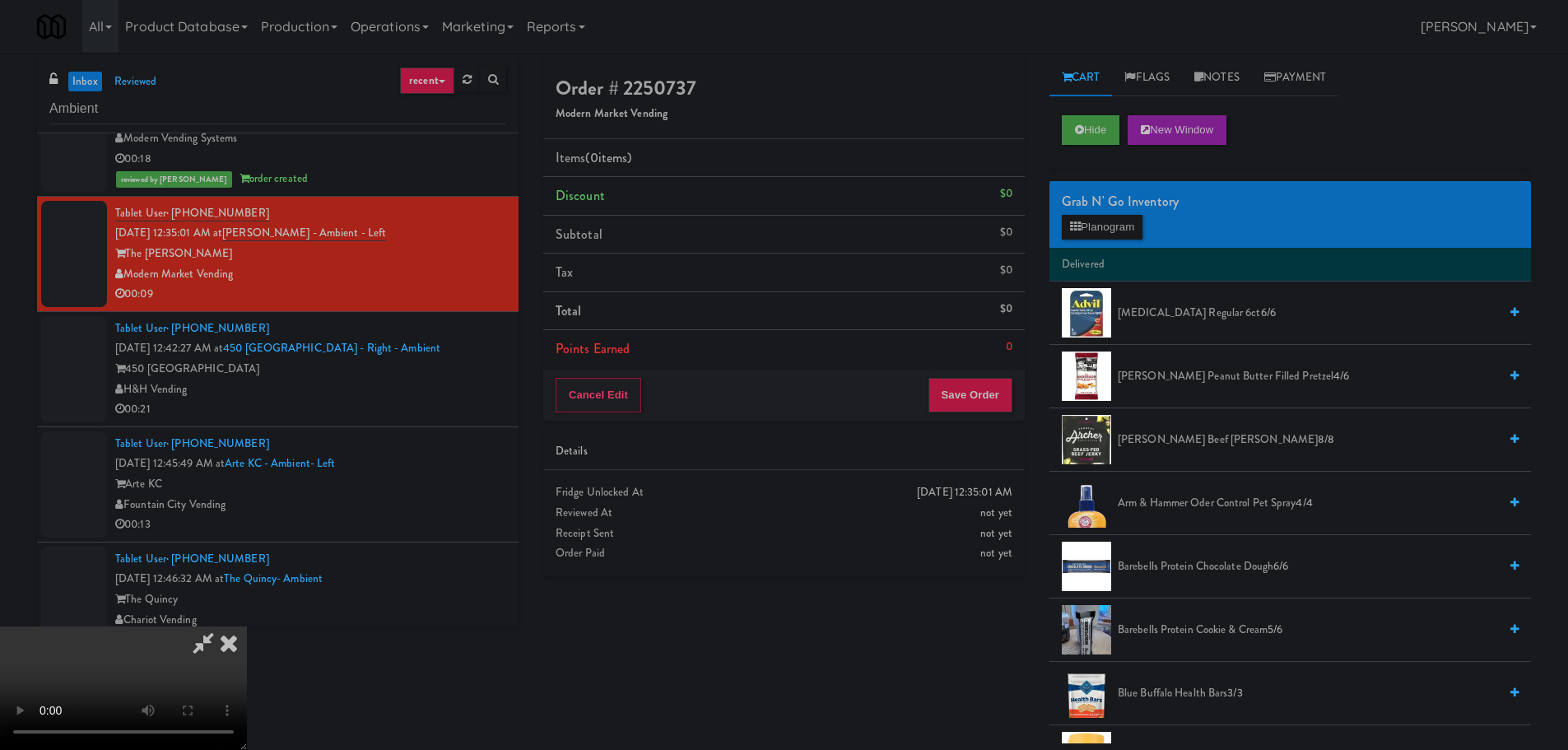
click at [247, 626] on video at bounding box center [123, 688] width 247 height 124
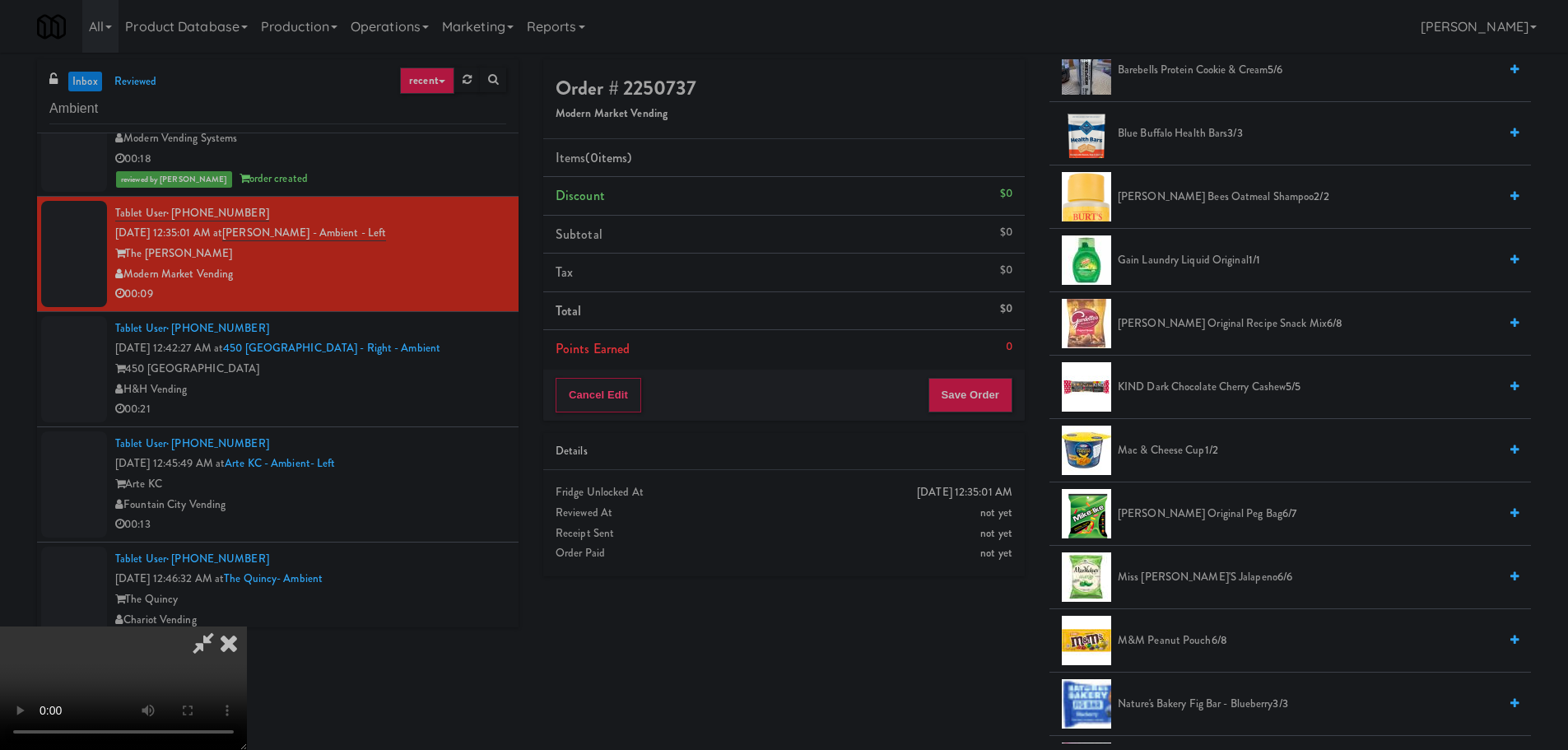
scroll to position [576, 0]
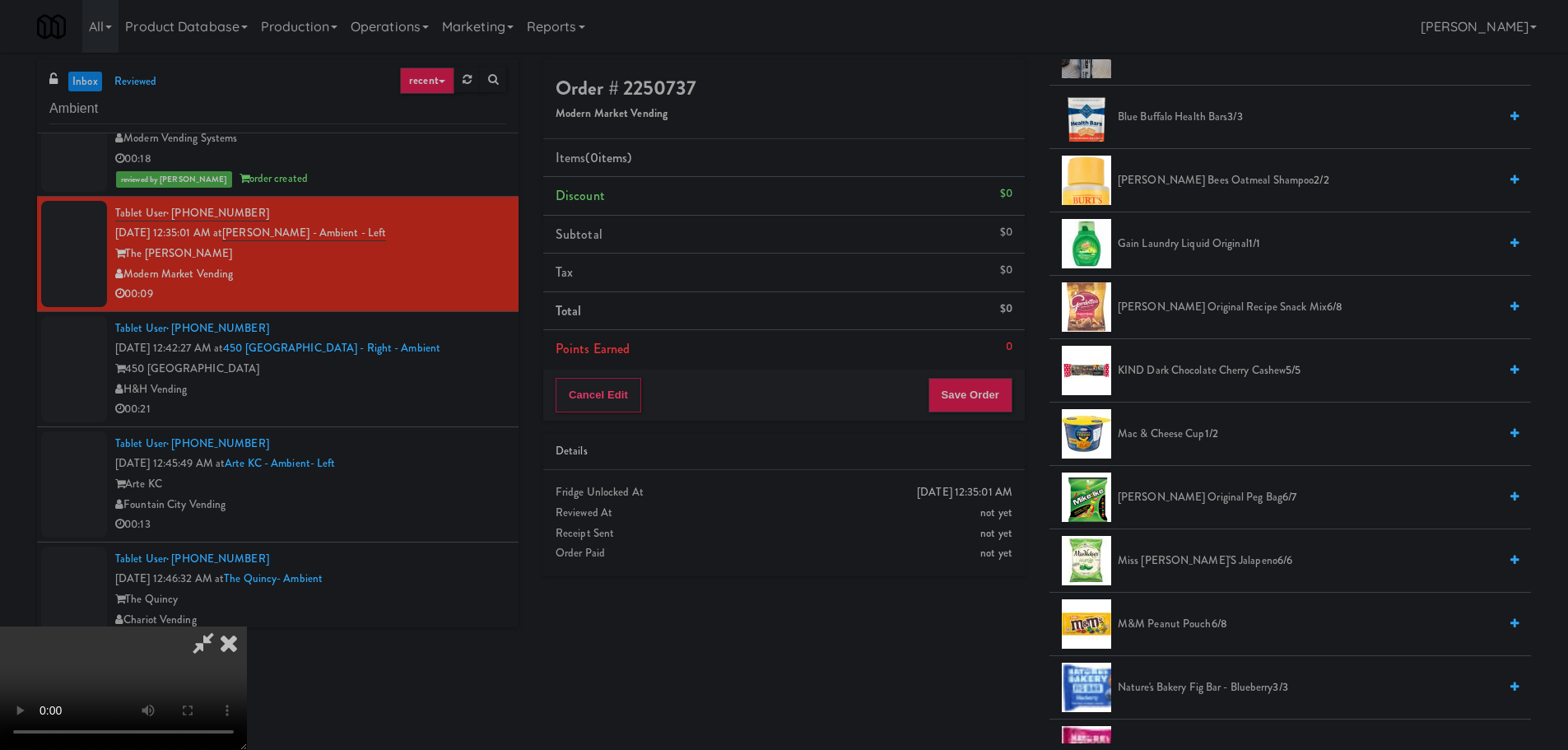
click at [1176, 429] on span "Mac & Cheese Cup 1/2" at bounding box center [1308, 434] width 380 height 21
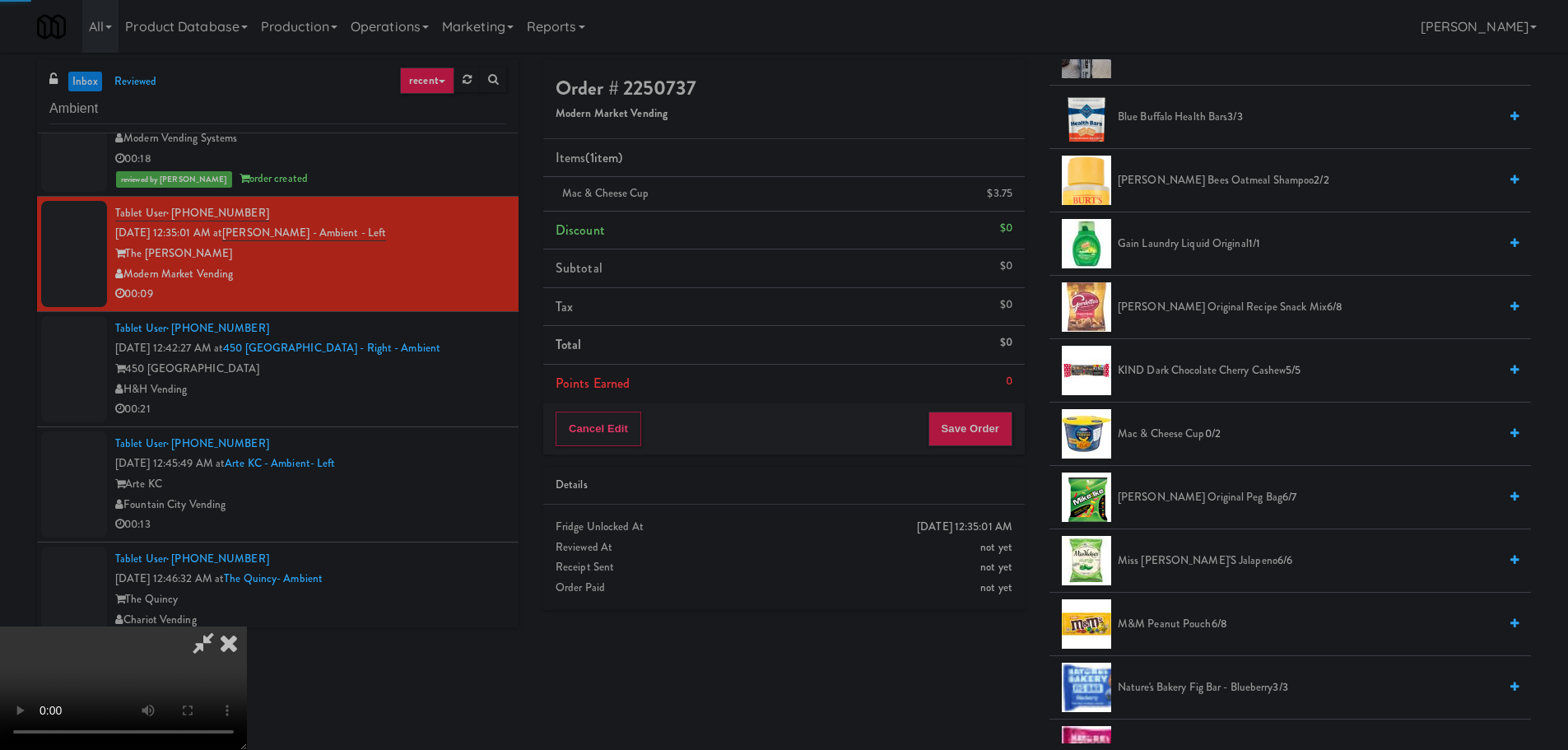
click at [247, 626] on video at bounding box center [123, 688] width 247 height 124
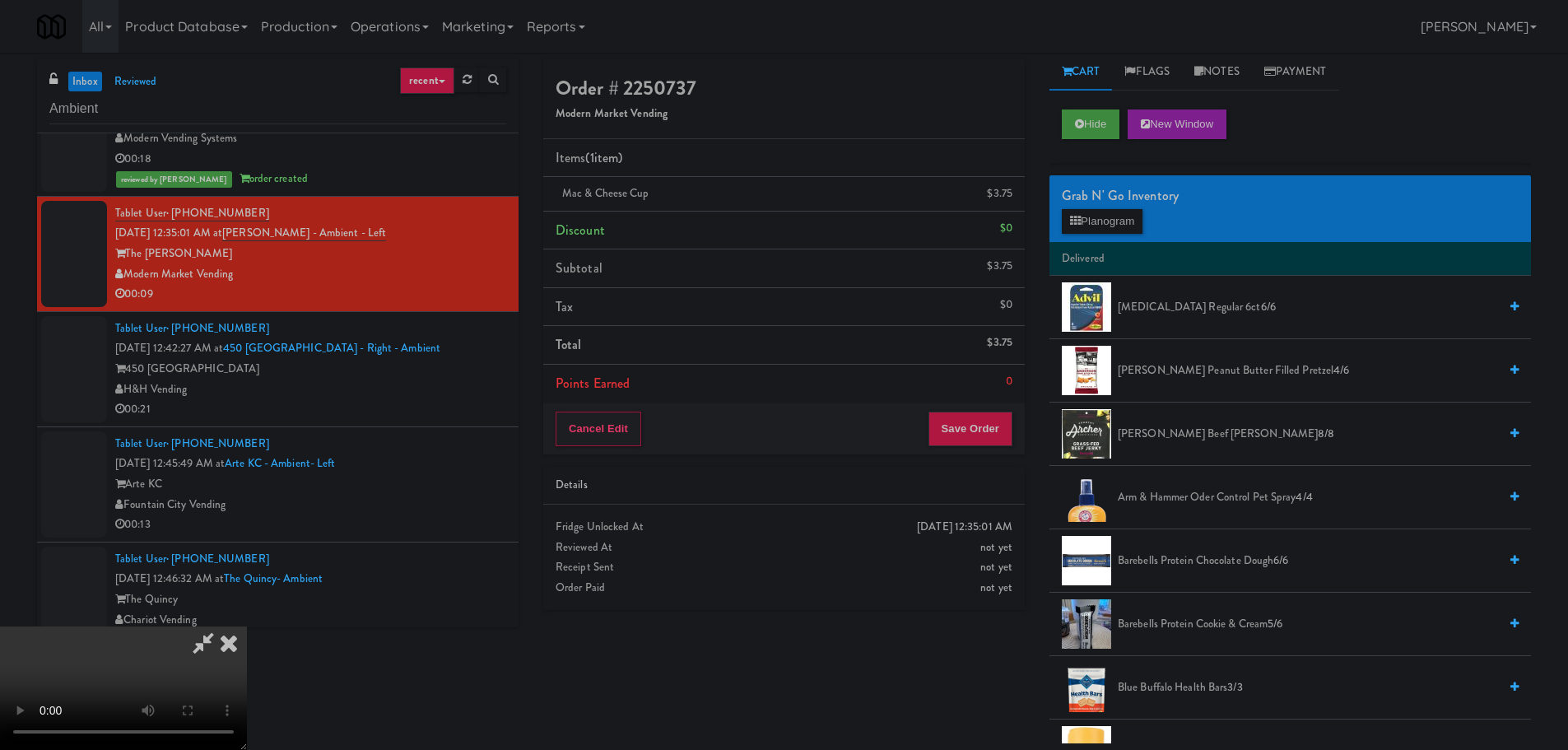
scroll to position [0, 0]
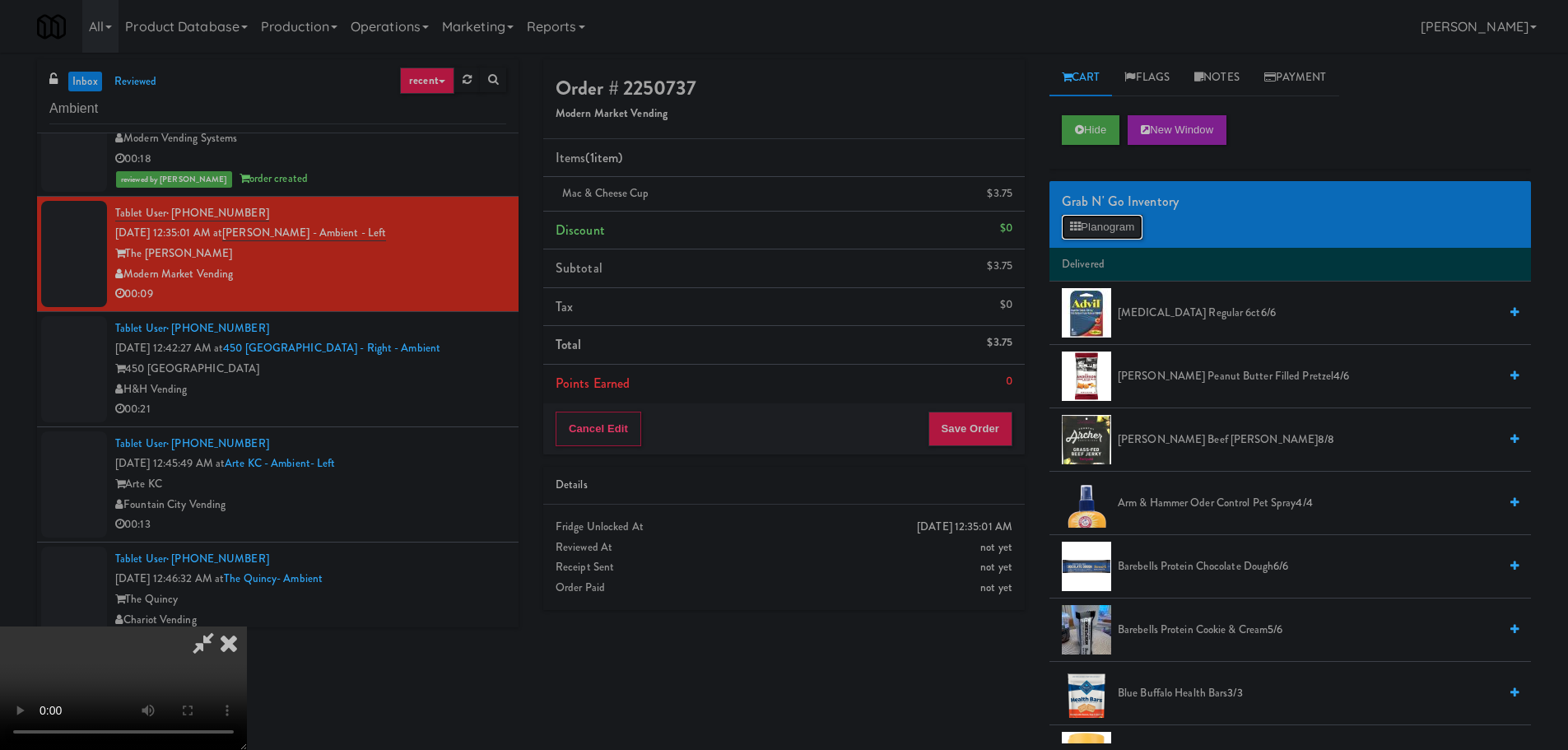
click at [1107, 236] on button "Planogram" at bounding box center [1102, 227] width 81 height 25
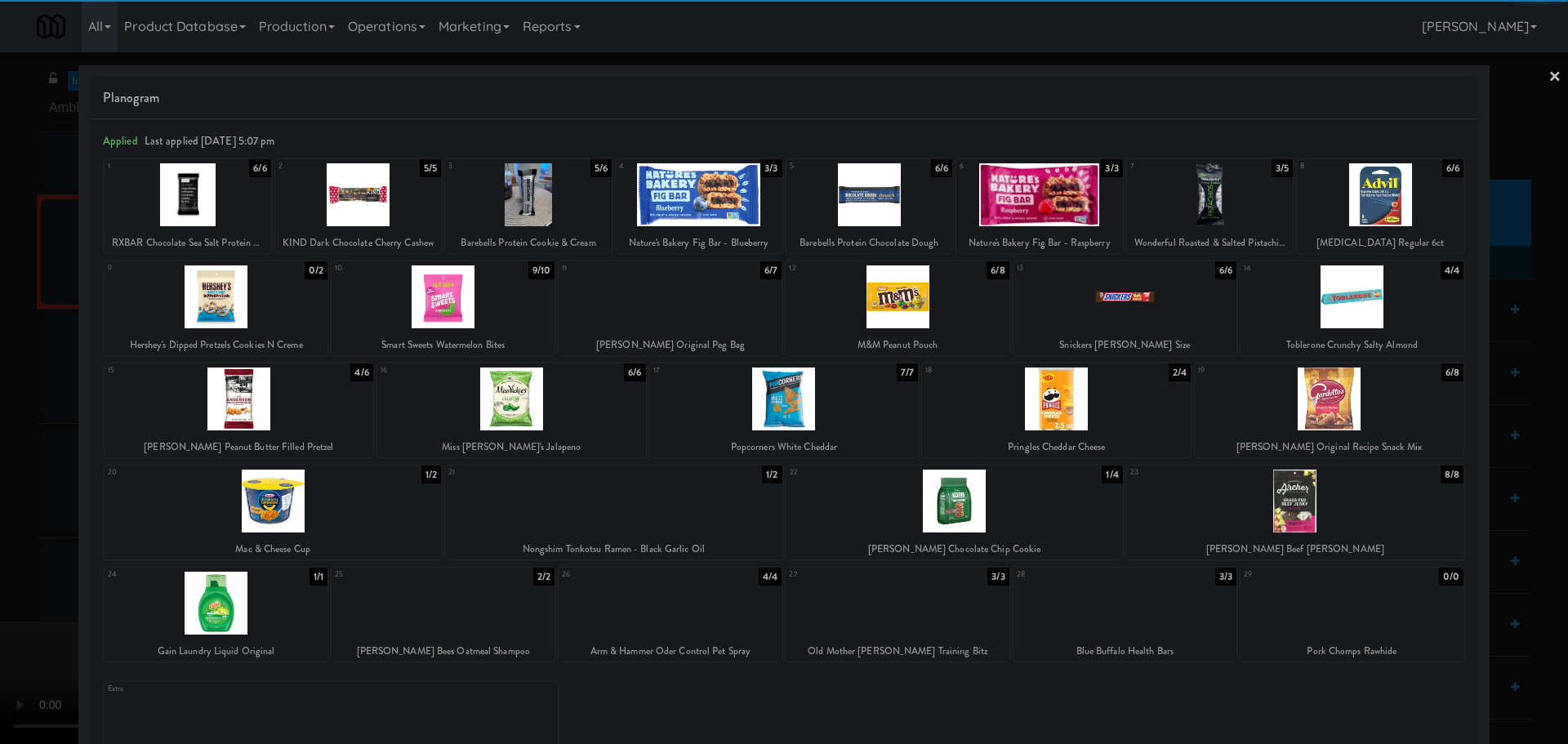
click at [258, 319] on div at bounding box center [216, 297] width 223 height 63
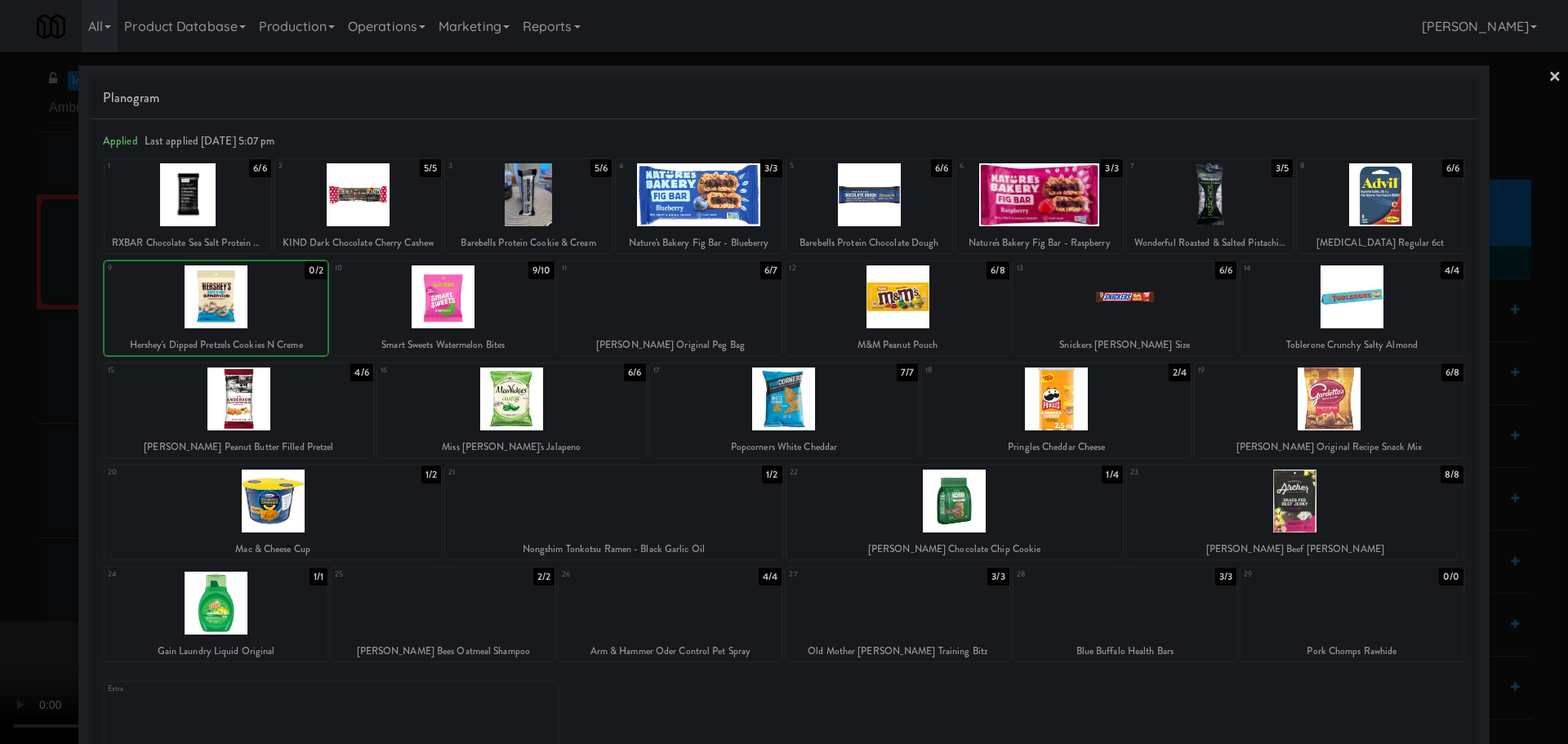
click at [0, 424] on div at bounding box center [784, 372] width 1568 height 744
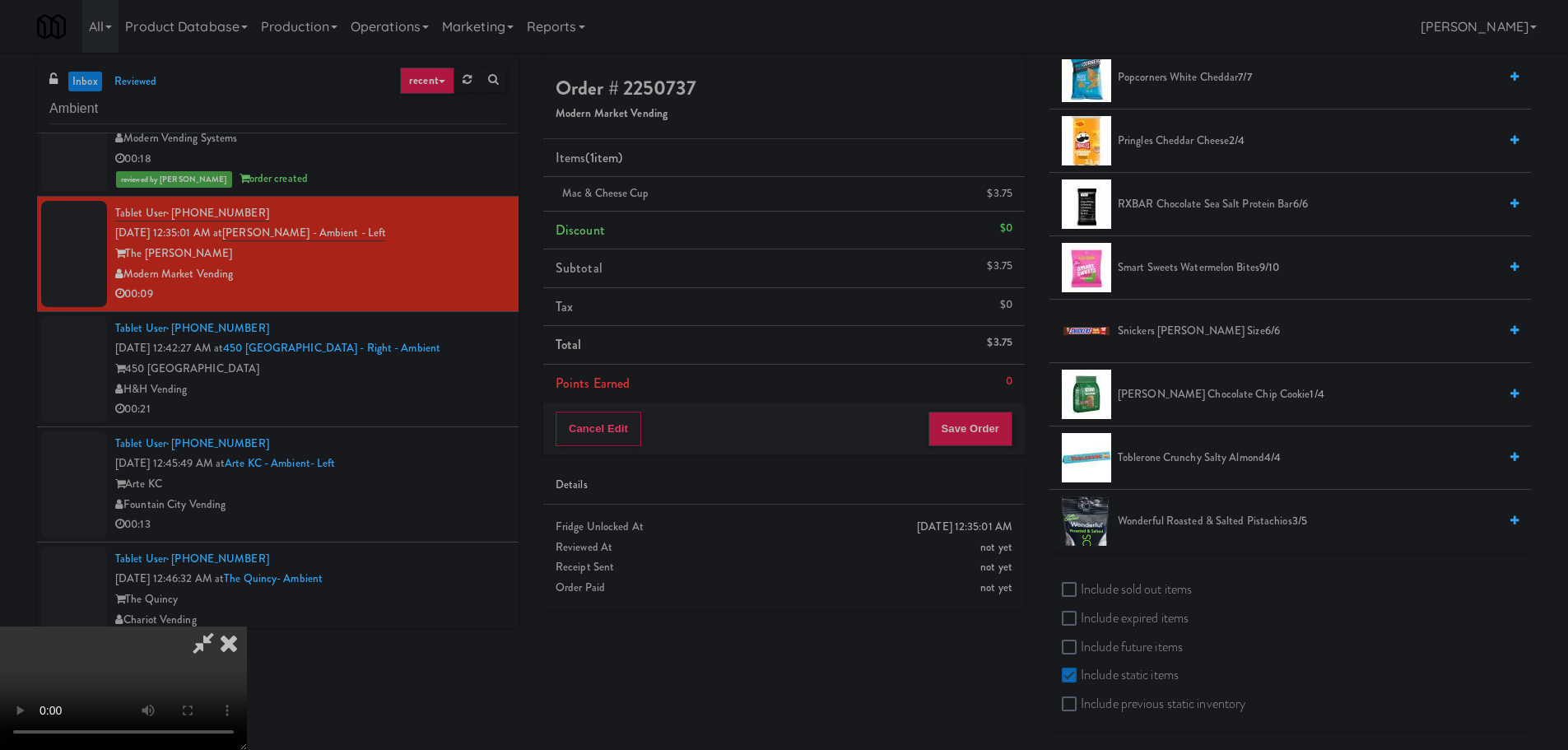
scroll to position [1441, 0]
click at [1169, 586] on label "Include sold out items" at bounding box center [1127, 588] width 130 height 25
click at [1081, 586] on input "Include sold out items" at bounding box center [1071, 589] width 19 height 13
checkbox input "true"
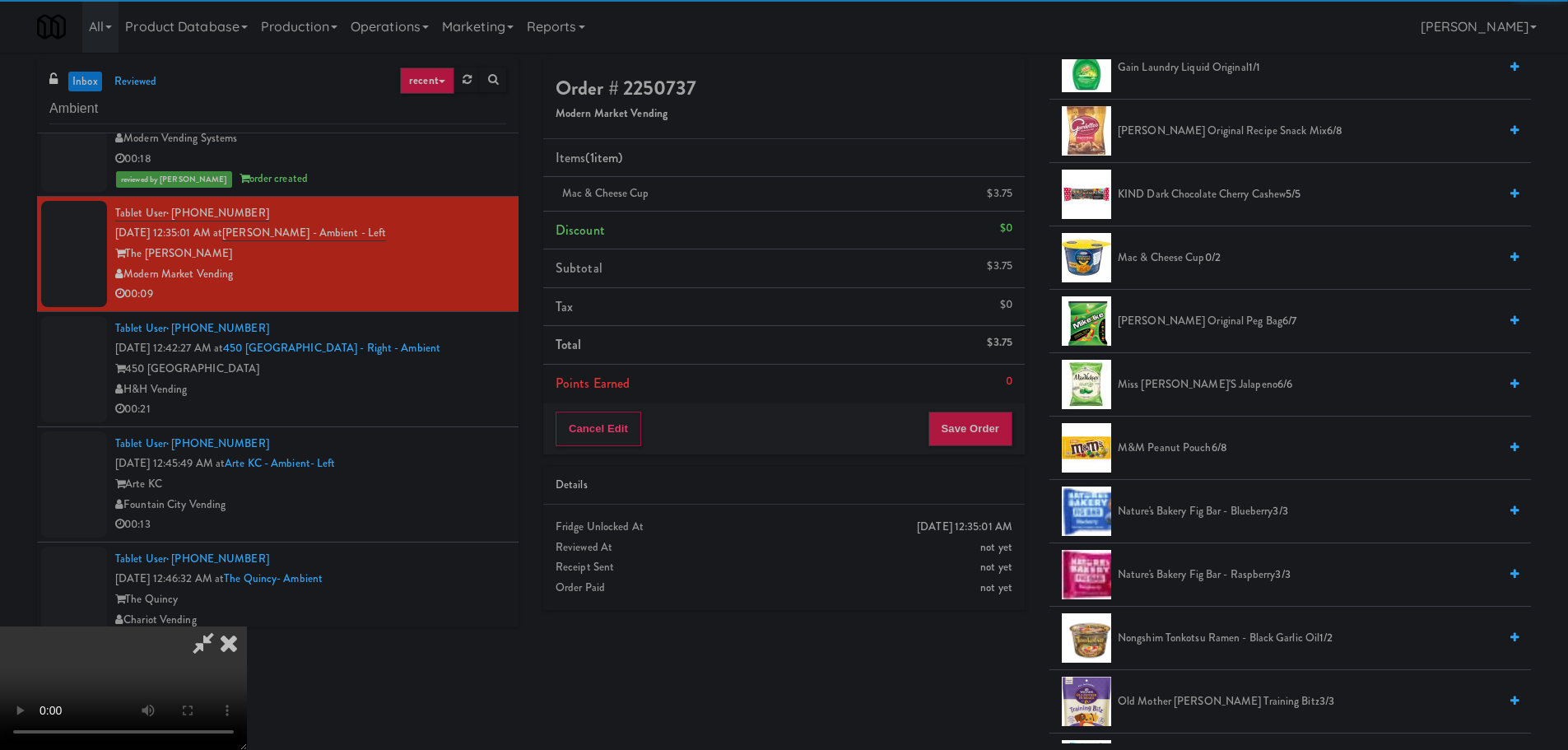
scroll to position [535, 0]
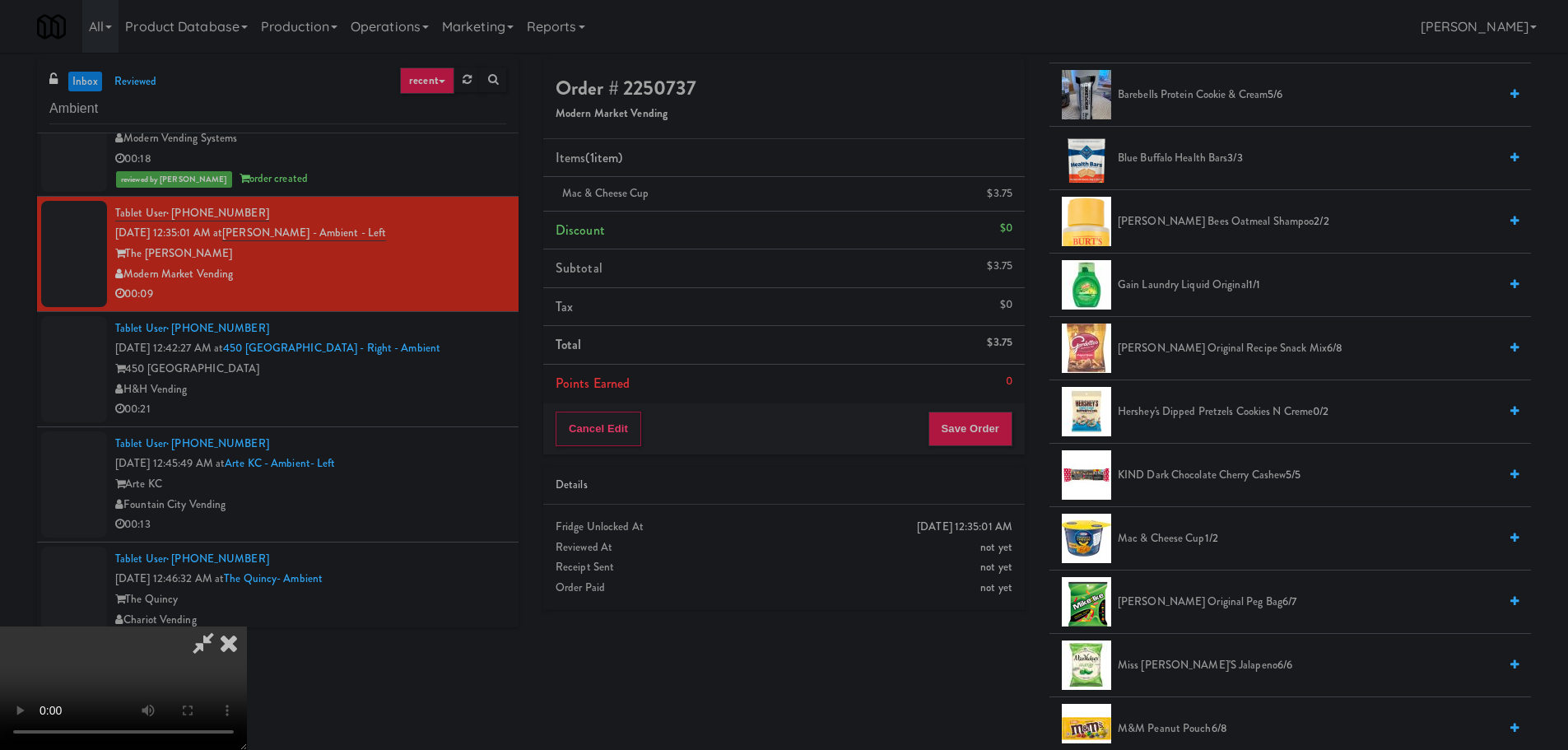
click at [1200, 409] on span "Hershey's Dipped Pretzels Cookies N Creme 0/2" at bounding box center [1308, 411] width 380 height 21
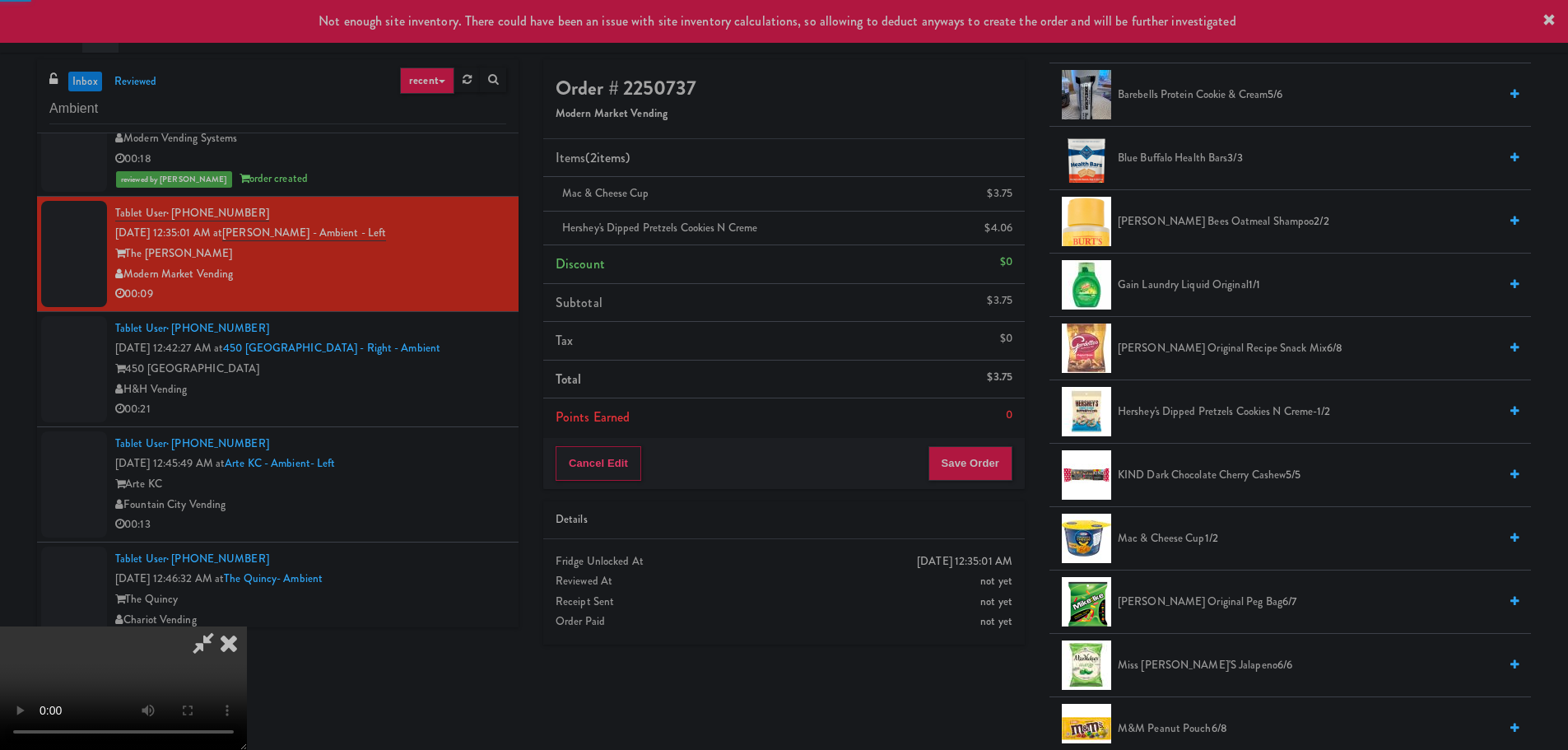
click at [247, 626] on video at bounding box center [123, 688] width 247 height 124
click at [980, 477] on button "Save Order" at bounding box center [970, 463] width 84 height 35
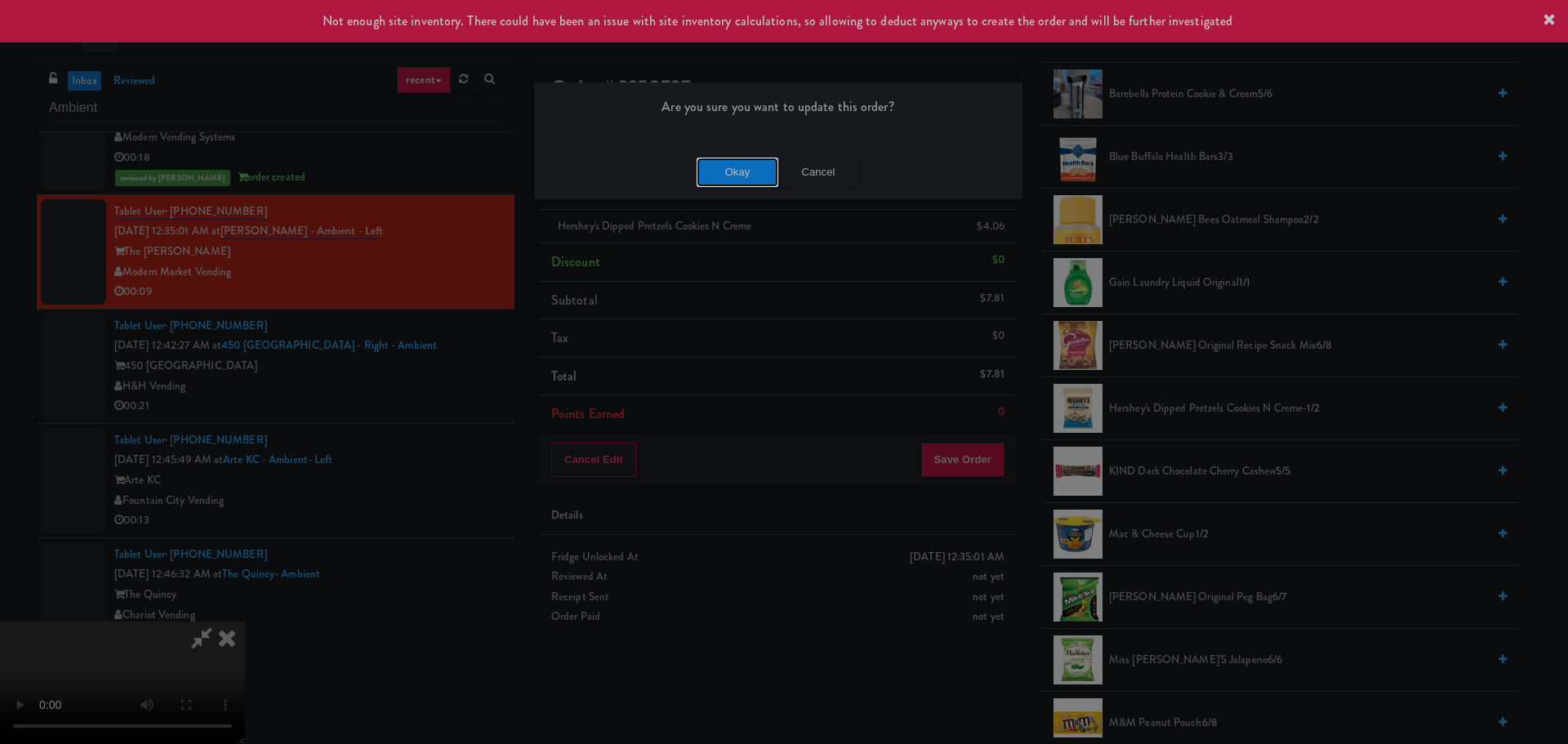
click at [748, 174] on button "Okay" at bounding box center [738, 172] width 81 height 30
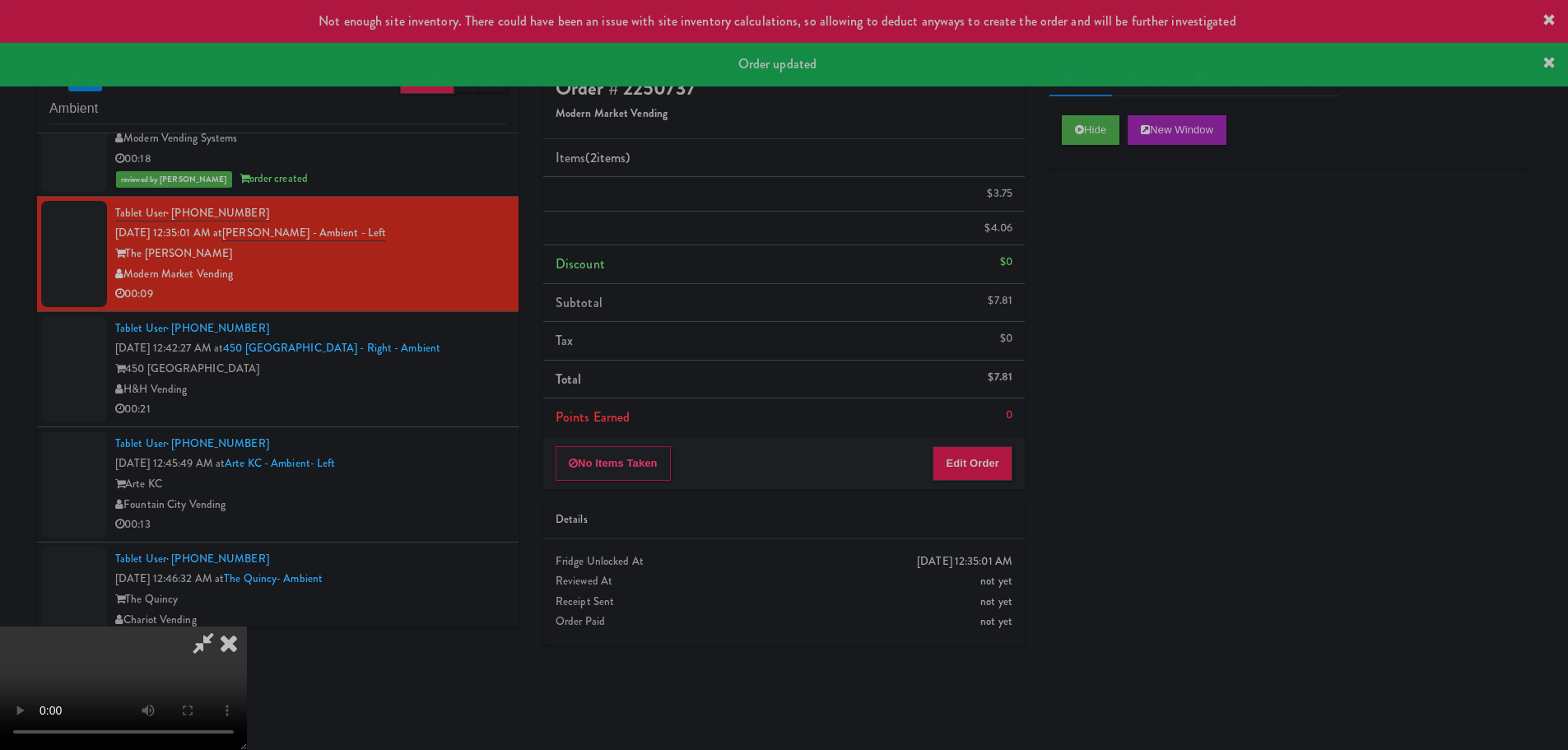
scroll to position [0, 0]
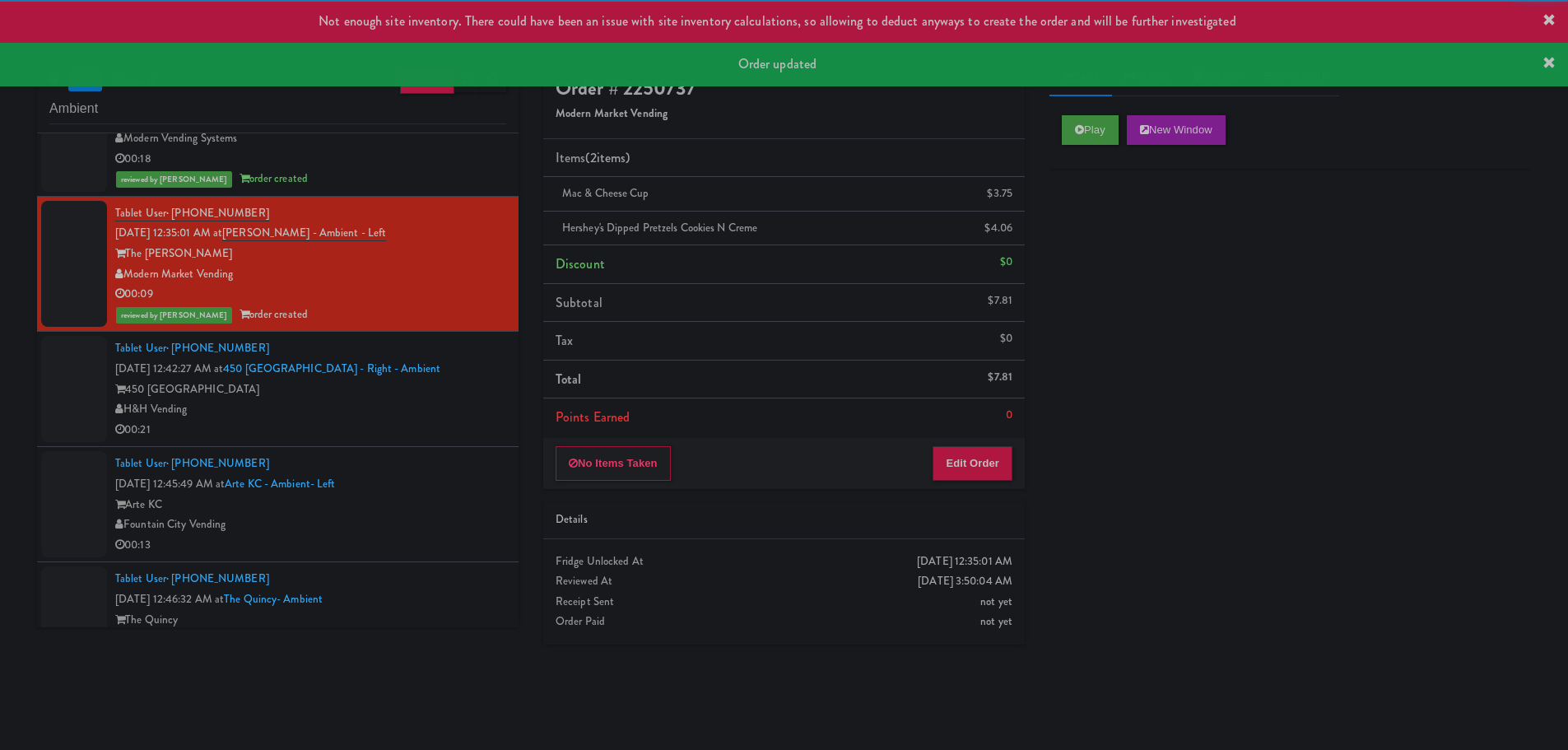
click at [469, 421] on div "00:21" at bounding box center [311, 430] width 391 height 21
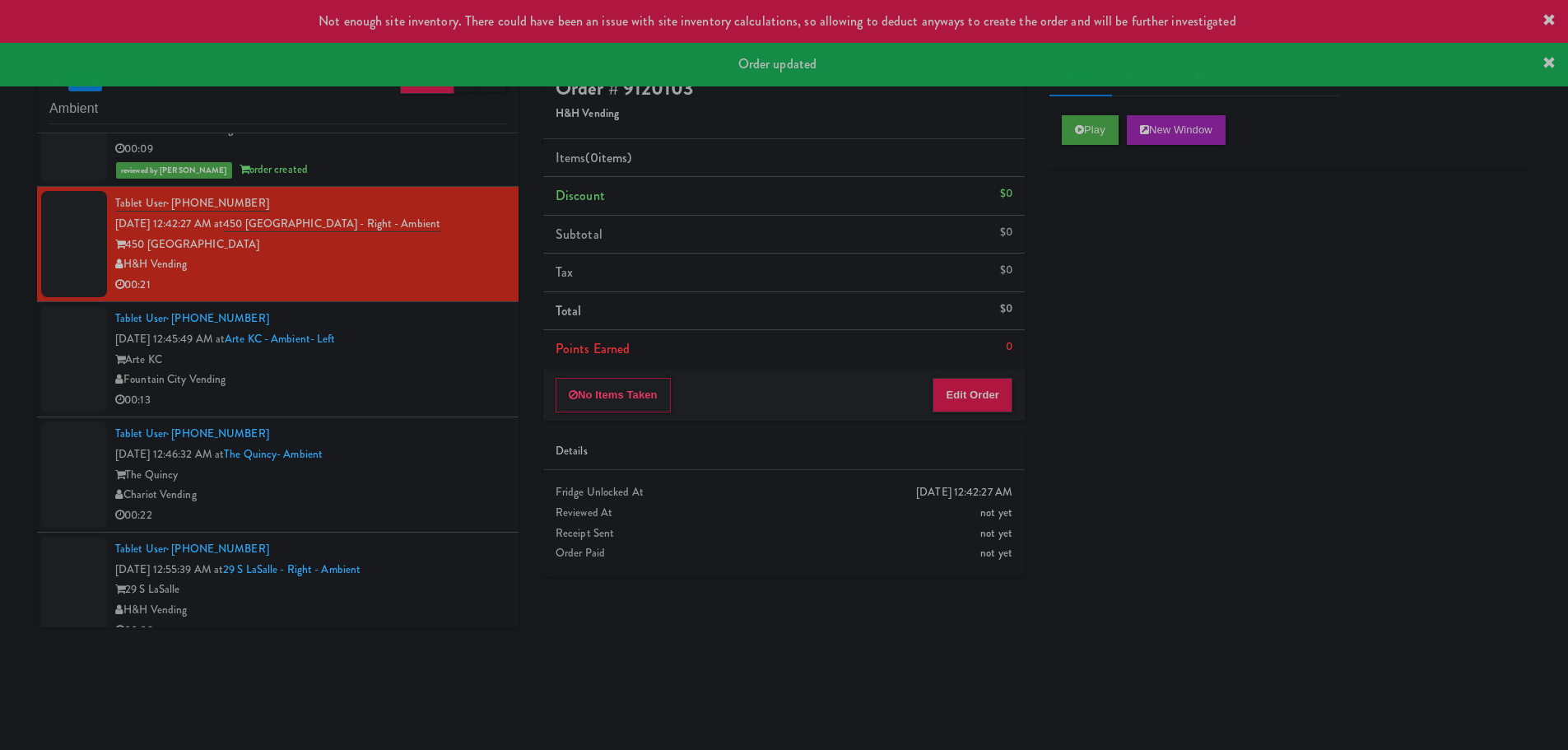
scroll to position [4282, 0]
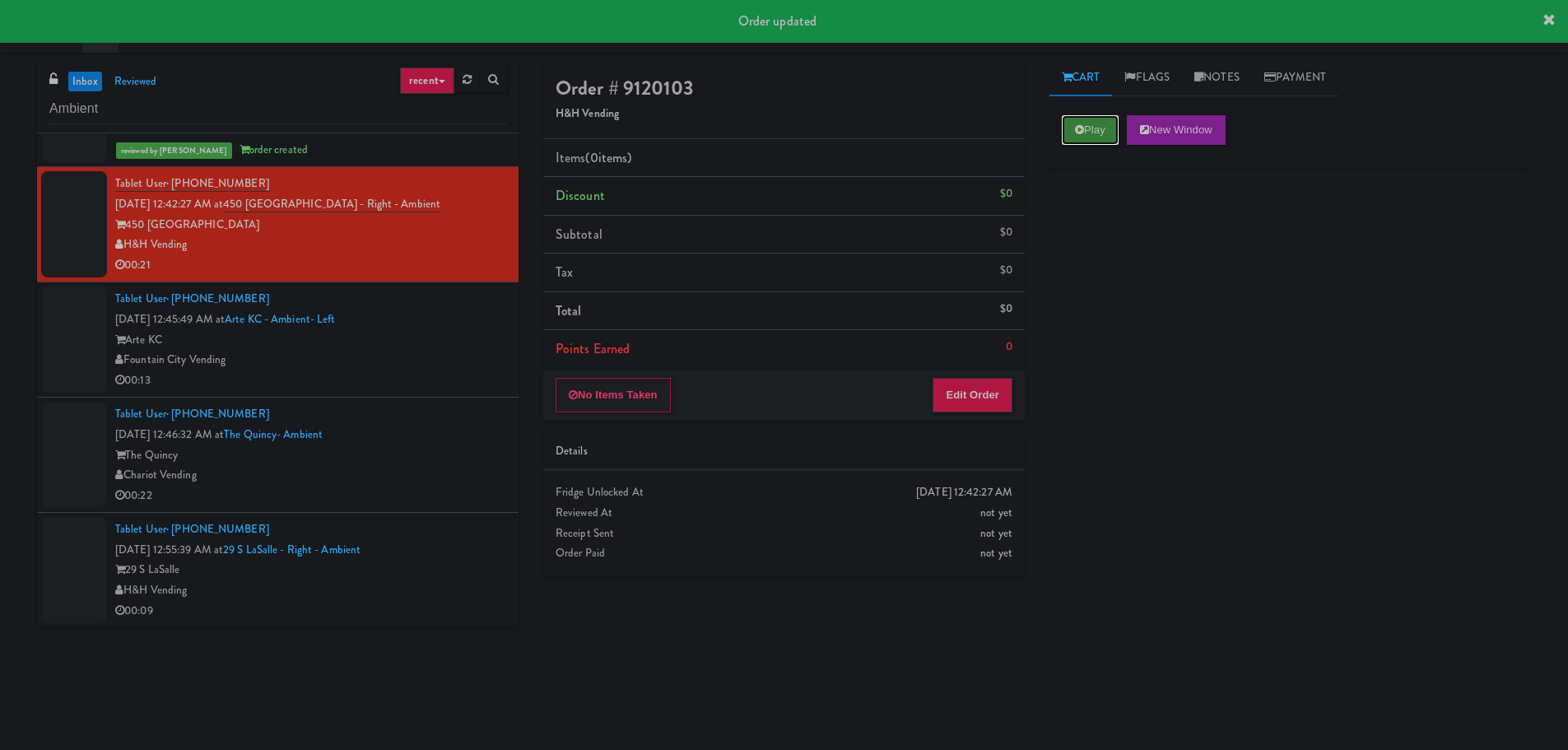
click at [1087, 139] on button "Play" at bounding box center [1090, 130] width 56 height 30
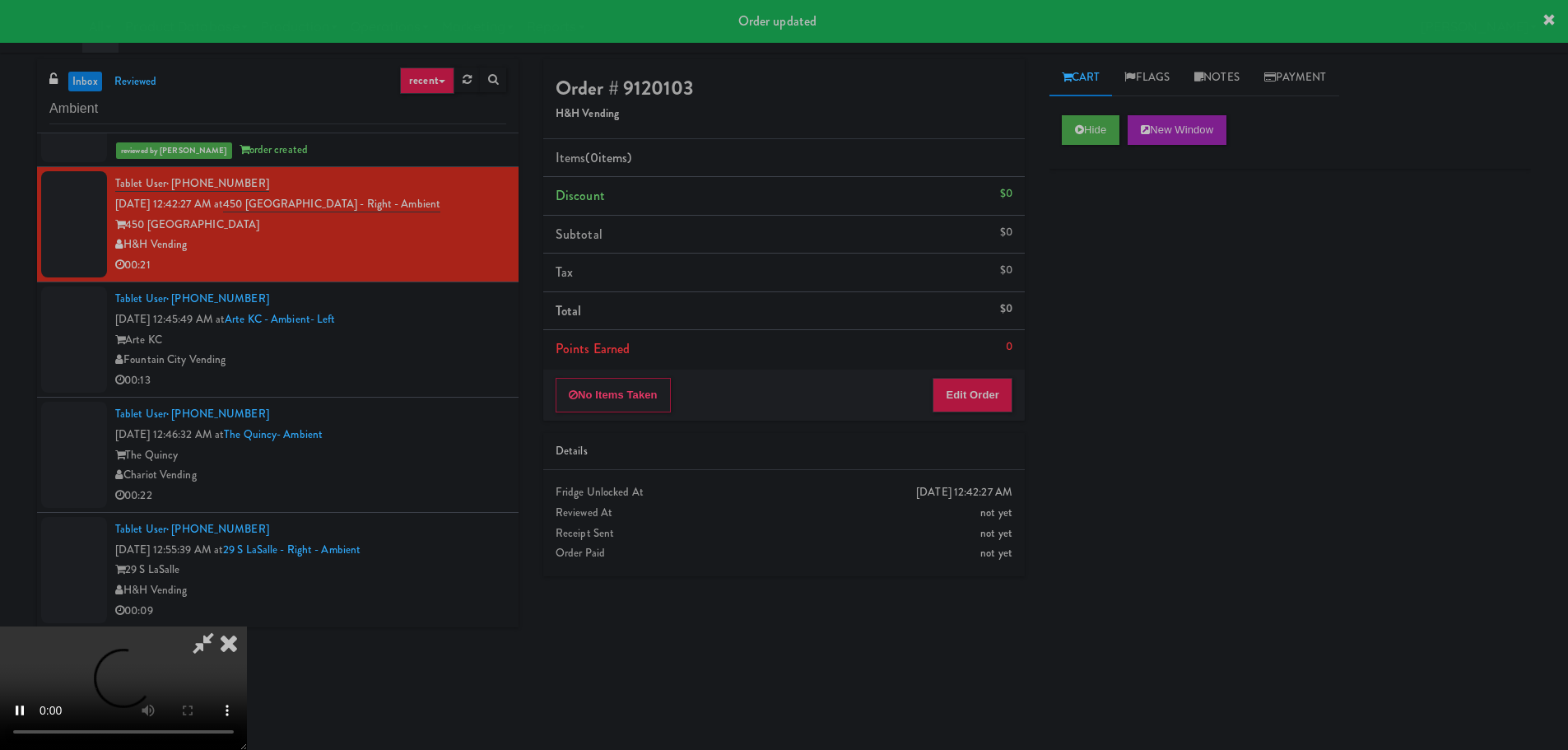
click at [962, 428] on div "Order # 9120103 H&H Vending Items (0 items ) Discount $0 Subtotal $0 Tax $0 Tot…" at bounding box center [784, 324] width 506 height 530
click at [969, 411] on div "No Items Taken Edit Order" at bounding box center [784, 395] width 481 height 51
click at [973, 405] on button "Edit Order" at bounding box center [973, 395] width 80 height 35
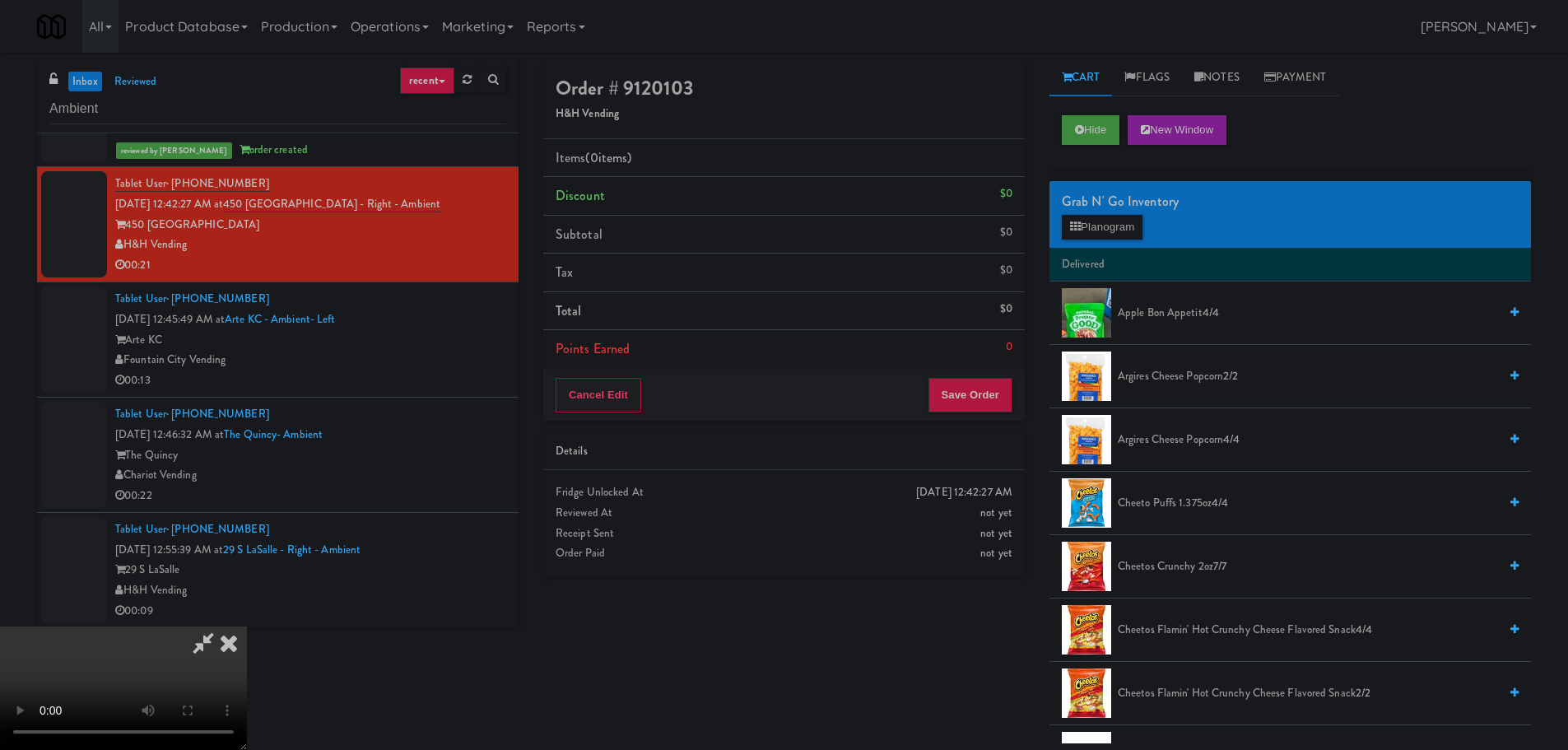
scroll to position [0, 0]
click at [247, 626] on video at bounding box center [123, 688] width 247 height 124
click at [1111, 228] on button "Planogram" at bounding box center [1102, 227] width 81 height 25
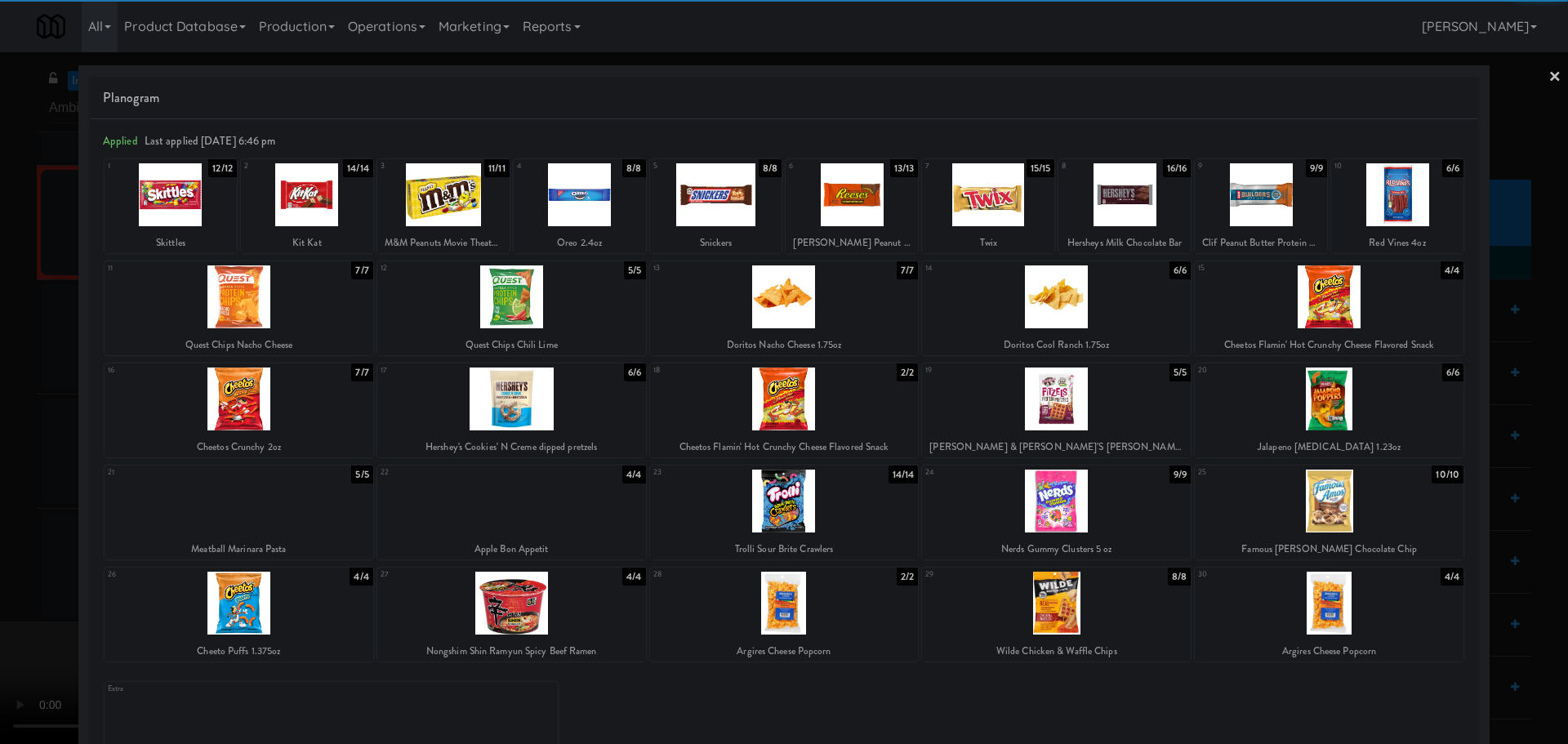
click at [1241, 210] on div at bounding box center [1260, 195] width 133 height 63
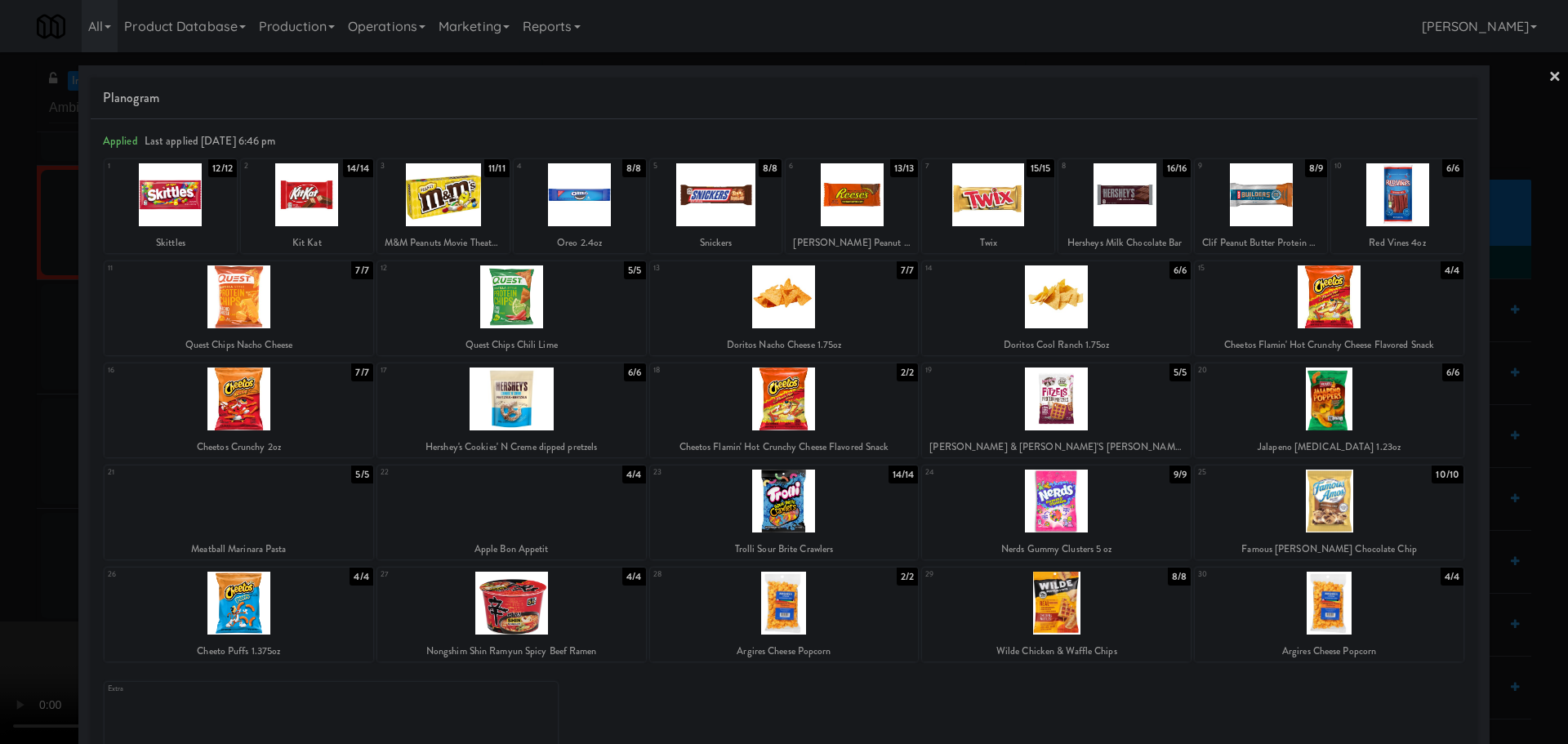
click at [8, 397] on div at bounding box center [784, 372] width 1568 height 744
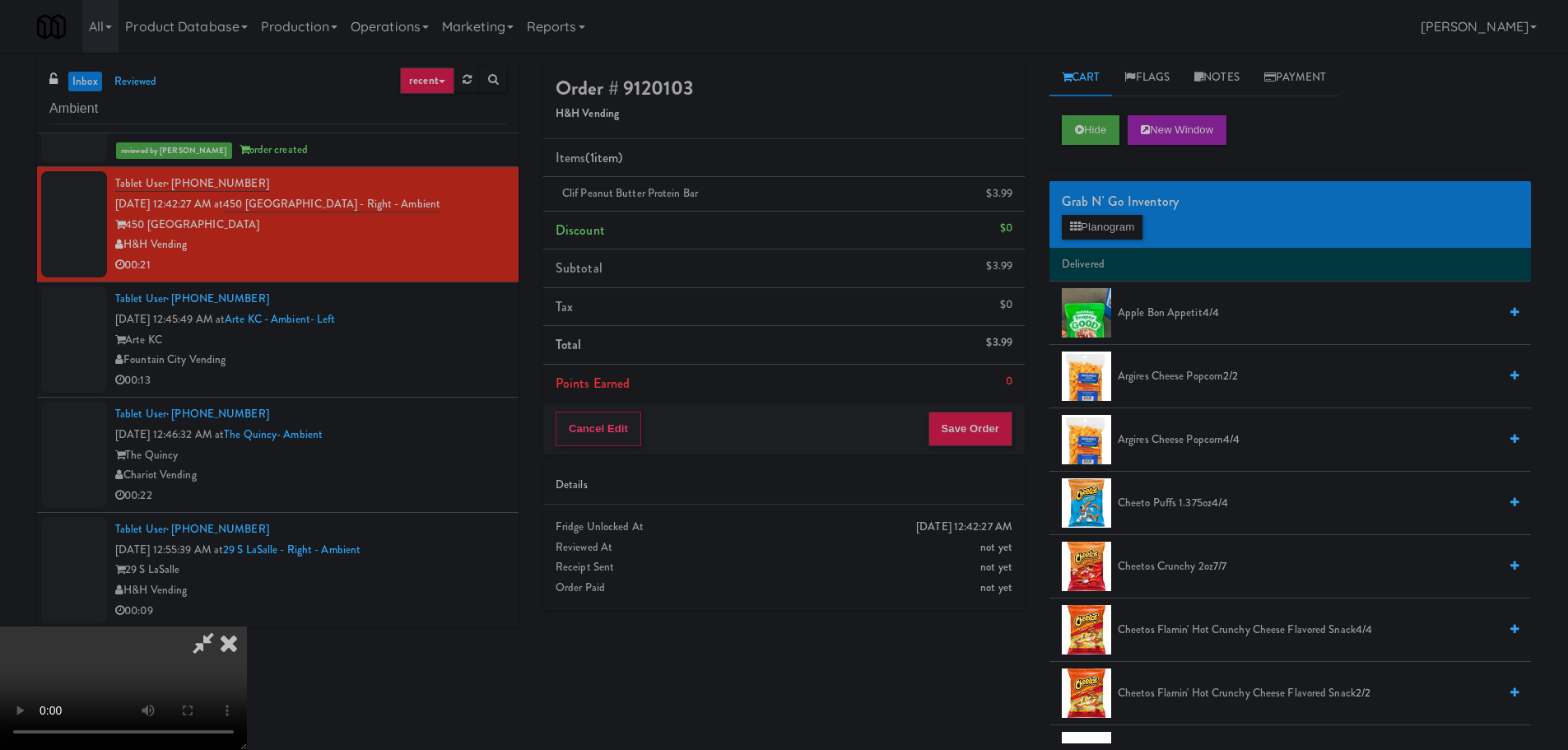
drag, startPoint x: 561, startPoint y: 329, endPoint x: 657, endPoint y: 353, distance: 99.0
click at [247, 626] on video at bounding box center [123, 688] width 247 height 124
drag, startPoint x: 1097, startPoint y: 213, endPoint x: 1102, endPoint y: 226, distance: 13.9
click at [1098, 213] on div "Grab N' Go Inventory Planogram" at bounding box center [1290, 214] width 481 height 66
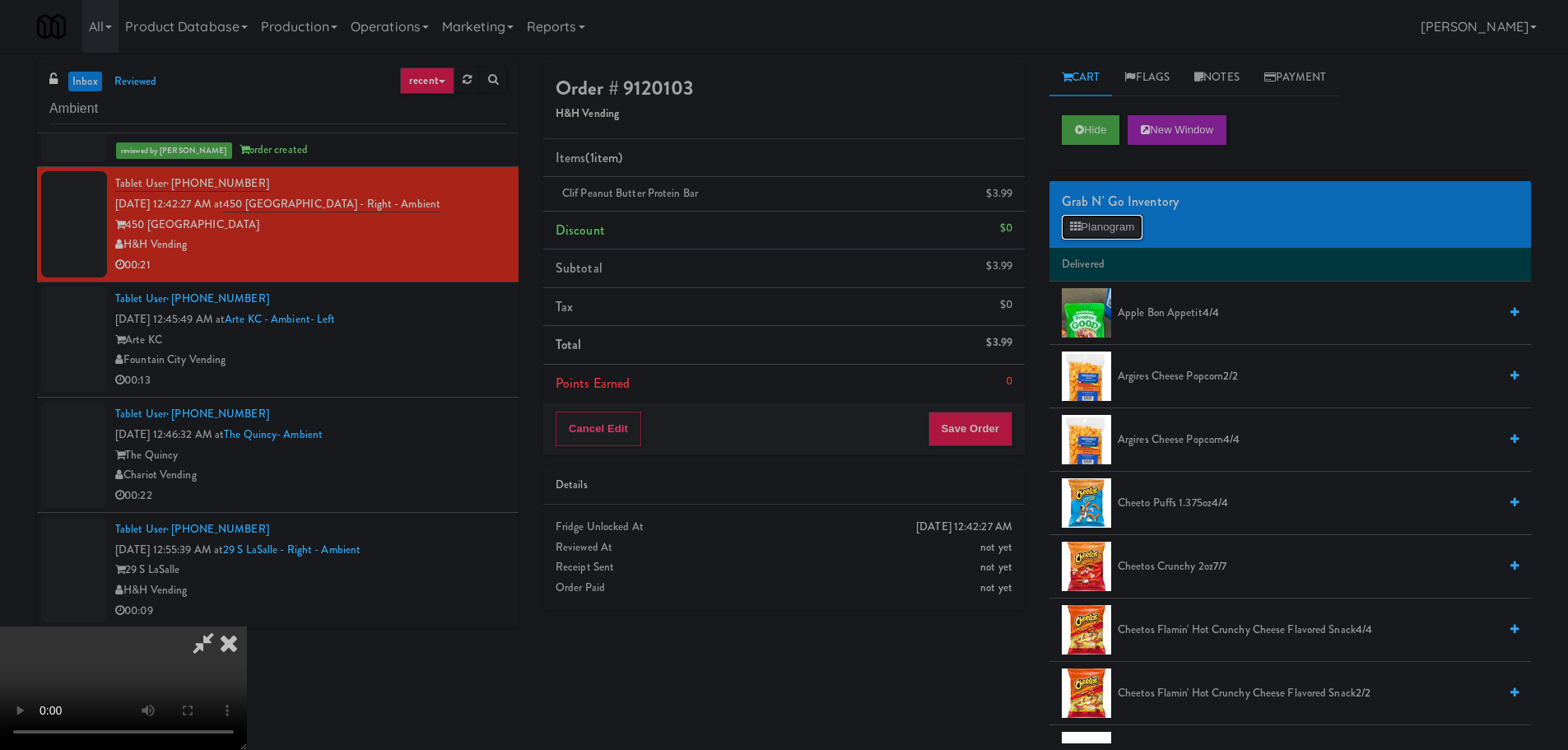
click at [1103, 228] on button "Planogram" at bounding box center [1102, 227] width 81 height 25
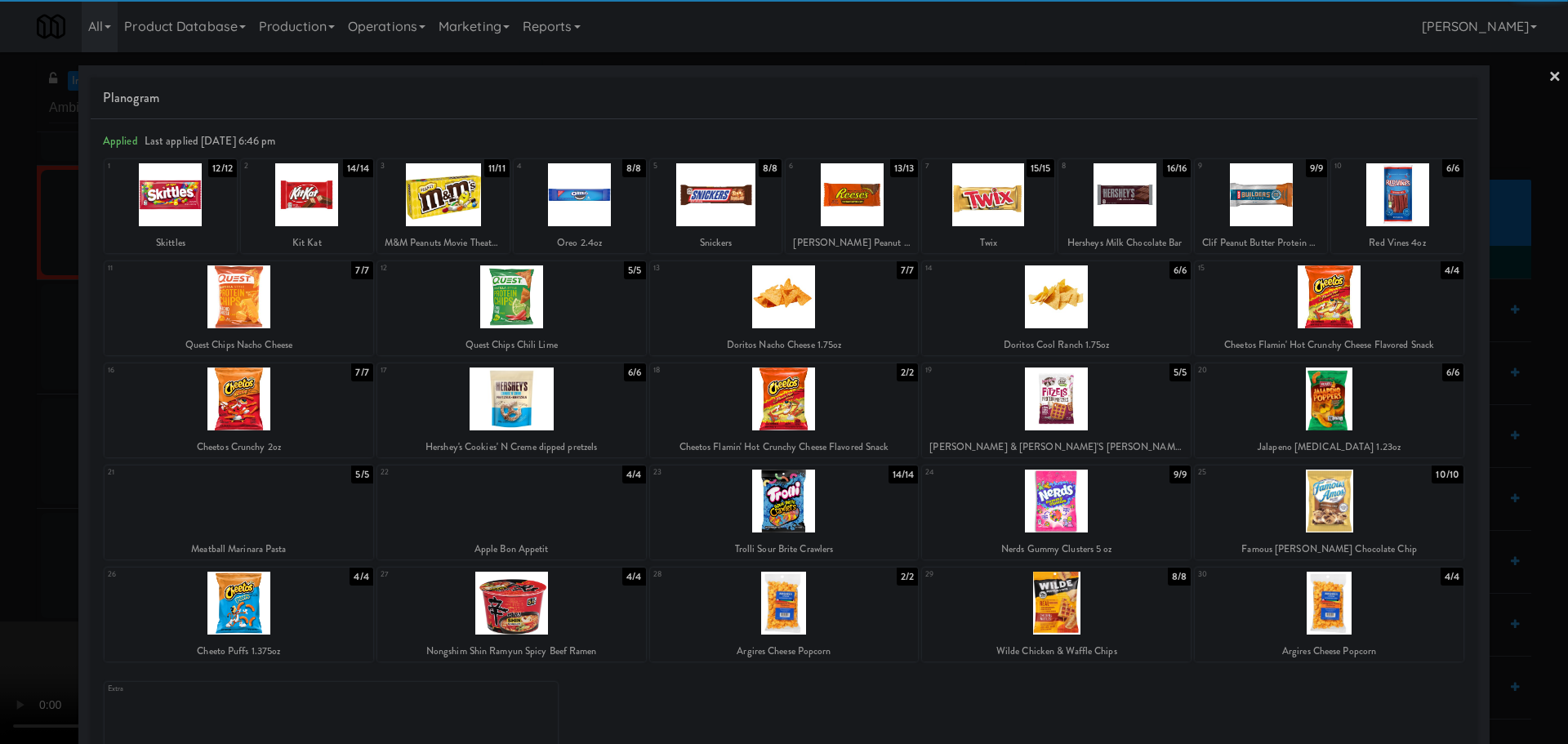
click at [1312, 293] on div at bounding box center [1329, 297] width 269 height 63
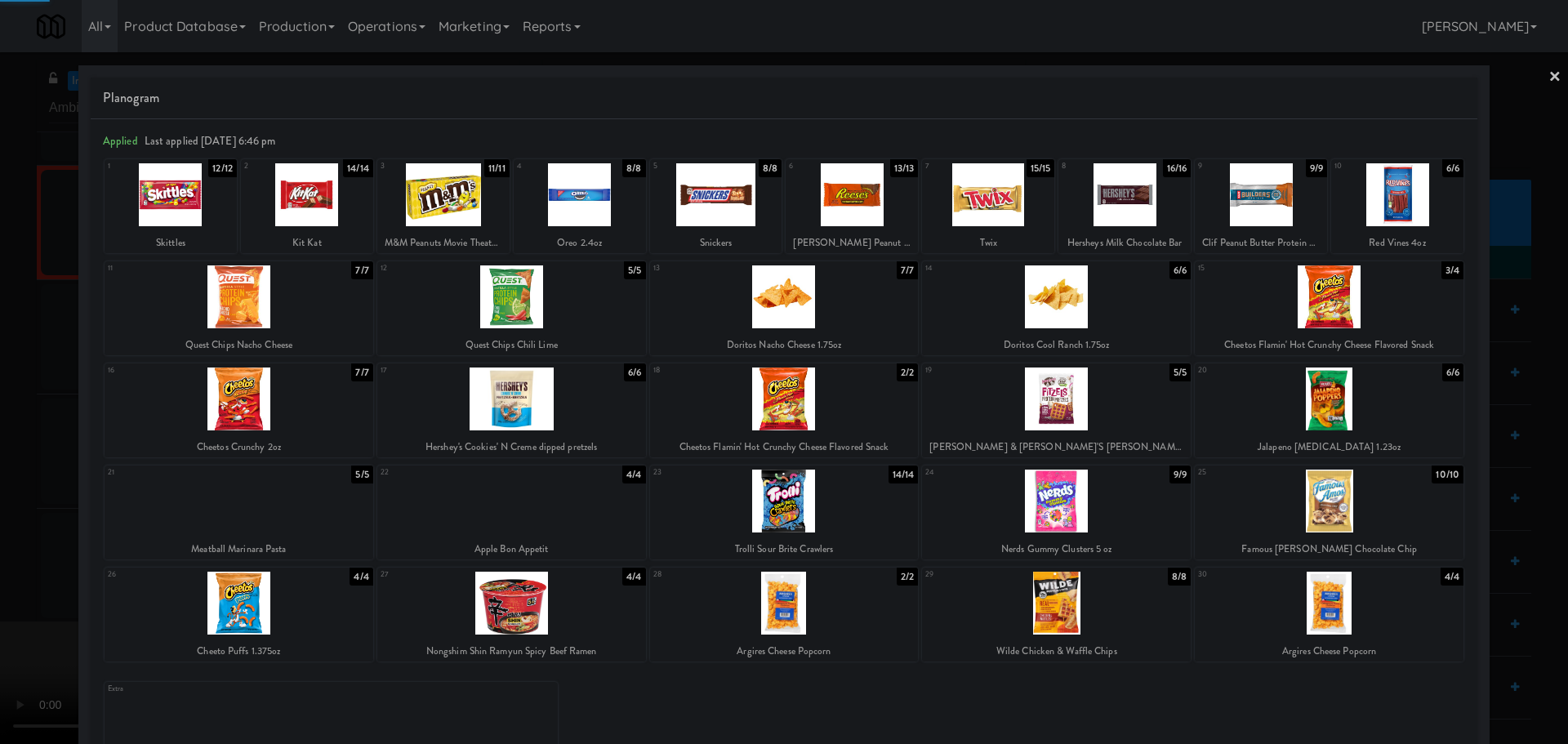
drag, startPoint x: 0, startPoint y: 369, endPoint x: 14, endPoint y: 364, distance: 14.9
click at [3, 369] on div at bounding box center [784, 372] width 1568 height 744
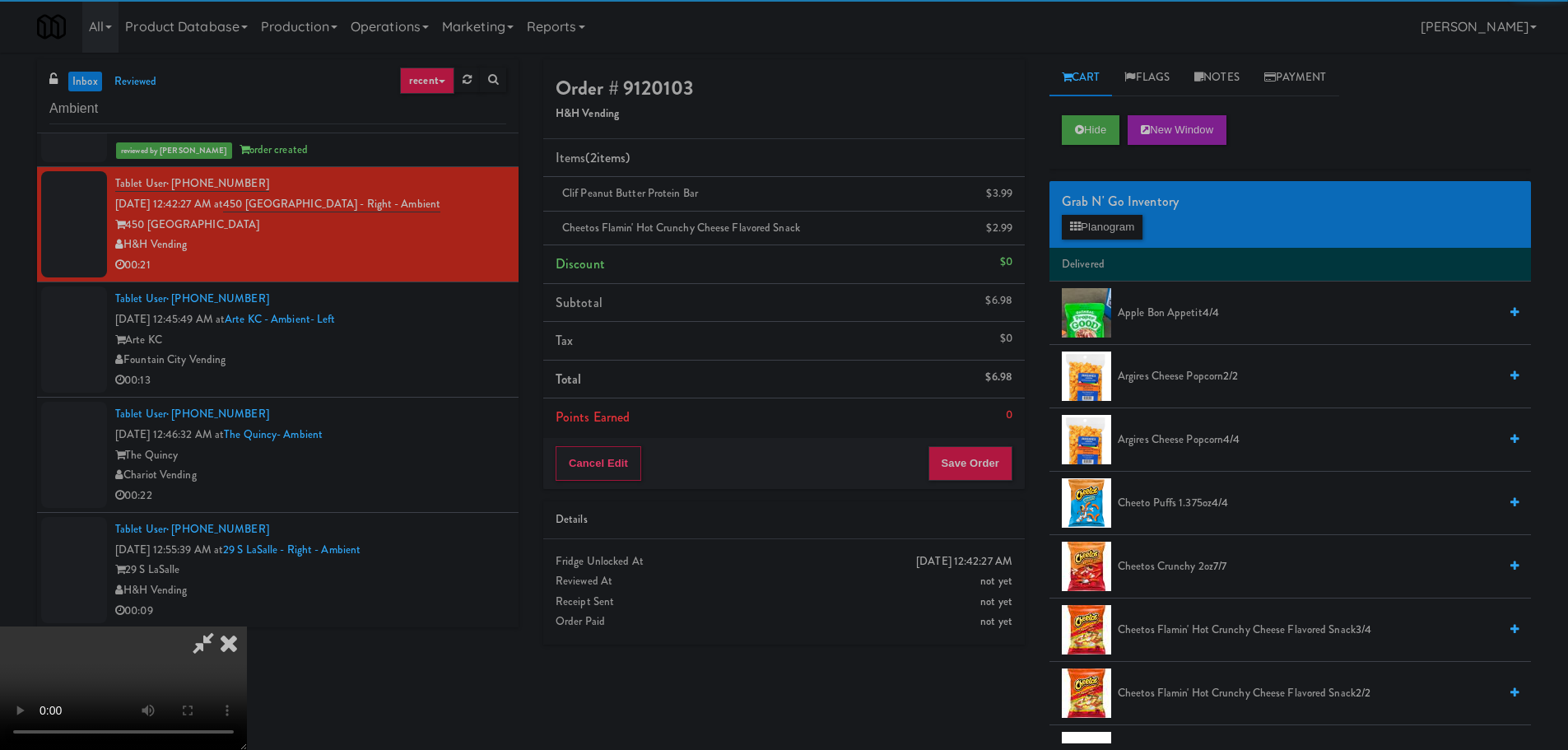
drag, startPoint x: 440, startPoint y: 306, endPoint x: 465, endPoint y: 306, distance: 25.0
click at [247, 626] on video at bounding box center [123, 688] width 247 height 124
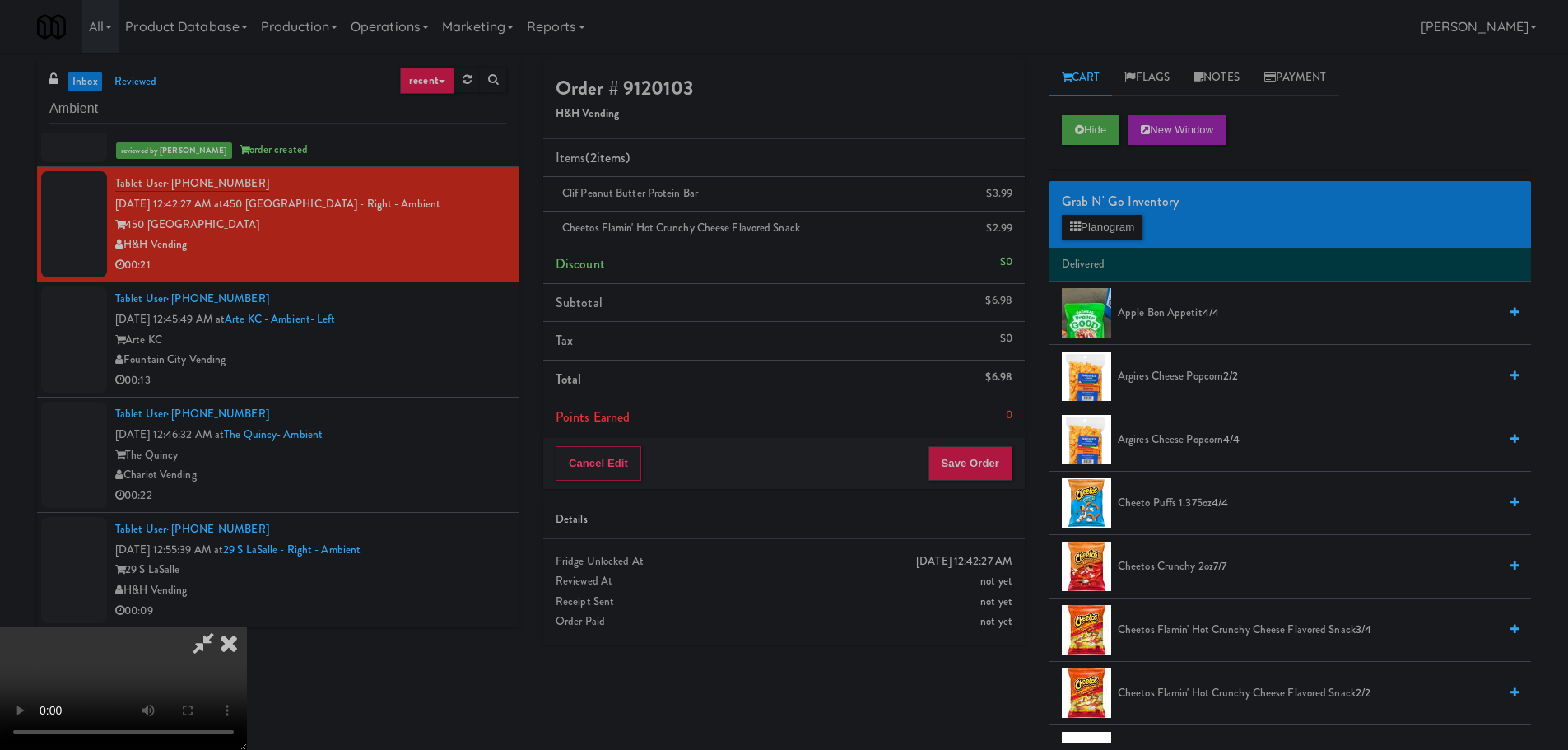
click at [247, 626] on video at bounding box center [123, 688] width 247 height 124
click at [1105, 221] on button "Planogram" at bounding box center [1102, 227] width 81 height 25
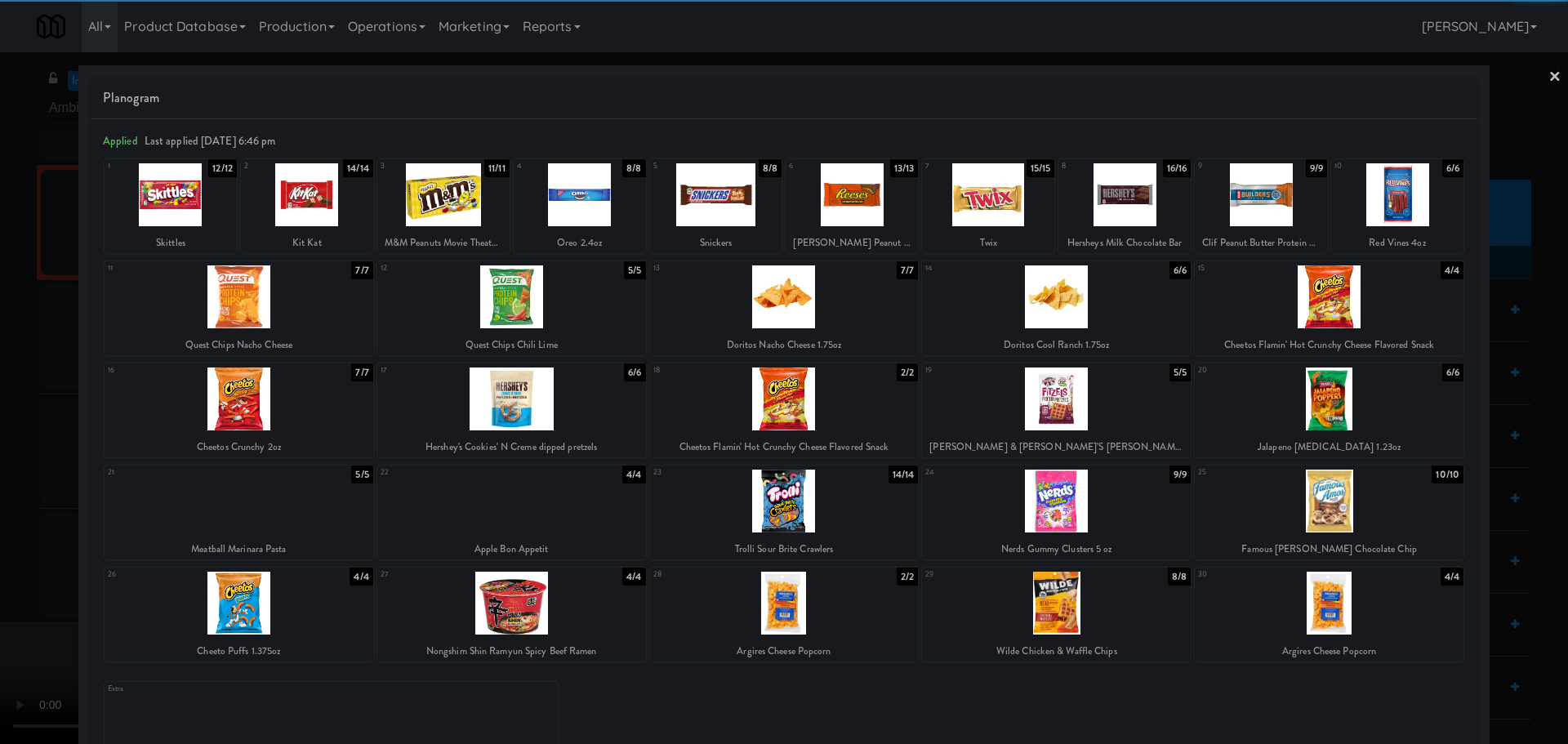
click at [299, 209] on div at bounding box center [307, 195] width 133 height 63
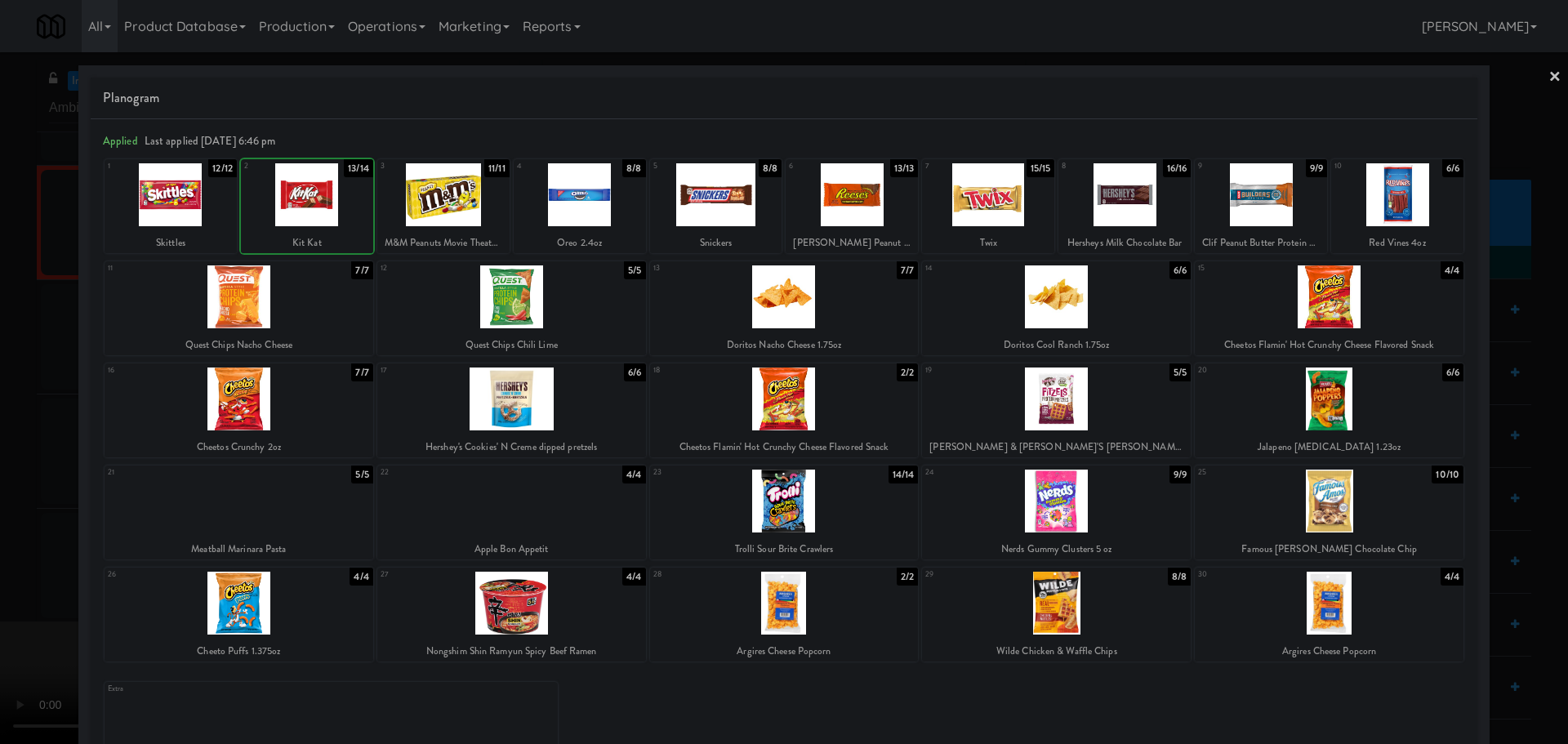
click at [2, 313] on div at bounding box center [784, 372] width 1568 height 744
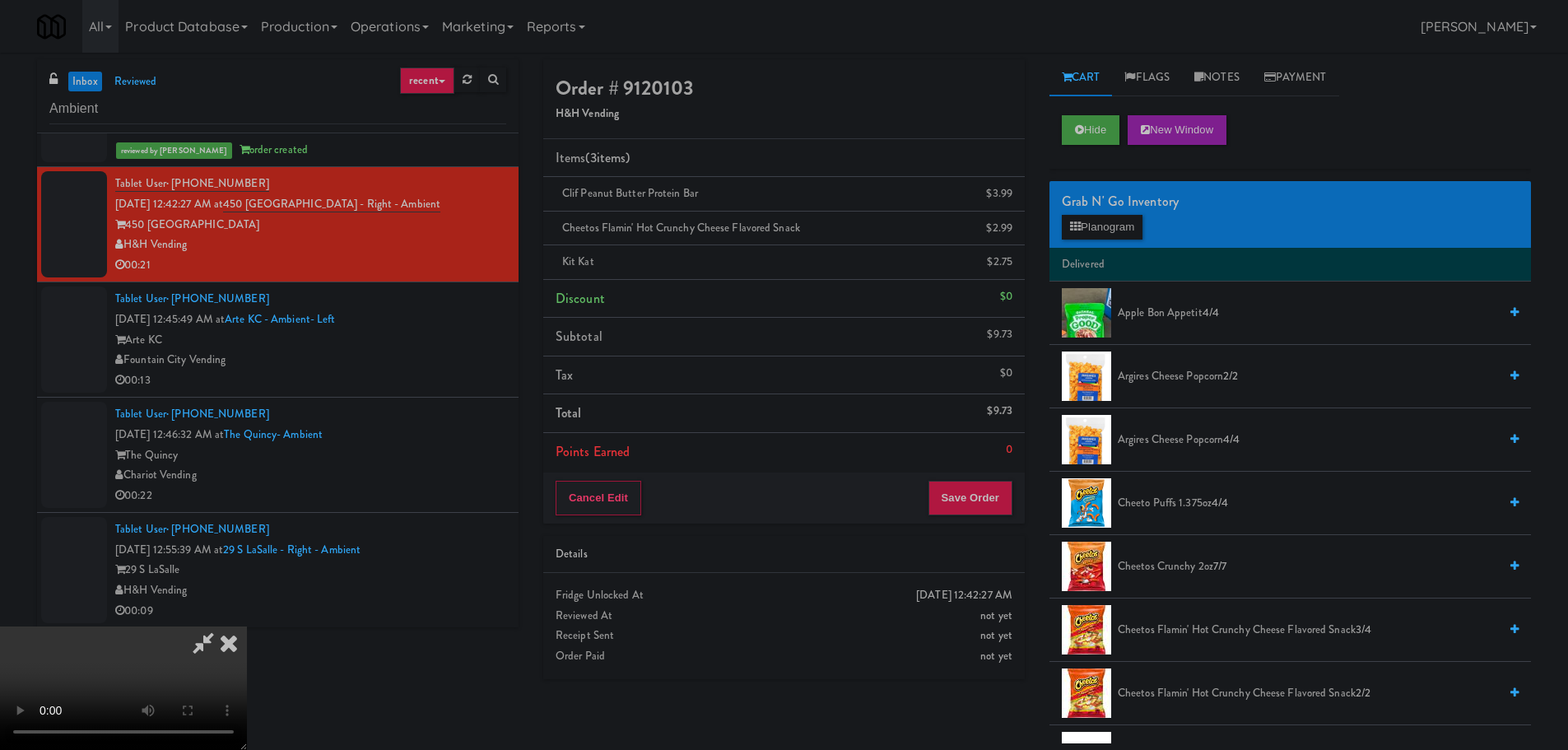
click at [247, 648] on video at bounding box center [123, 688] width 247 height 124
drag, startPoint x: 665, startPoint y: 597, endPoint x: 663, endPoint y: 538, distance: 59.0
click at [247, 626] on video at bounding box center [123, 688] width 247 height 124
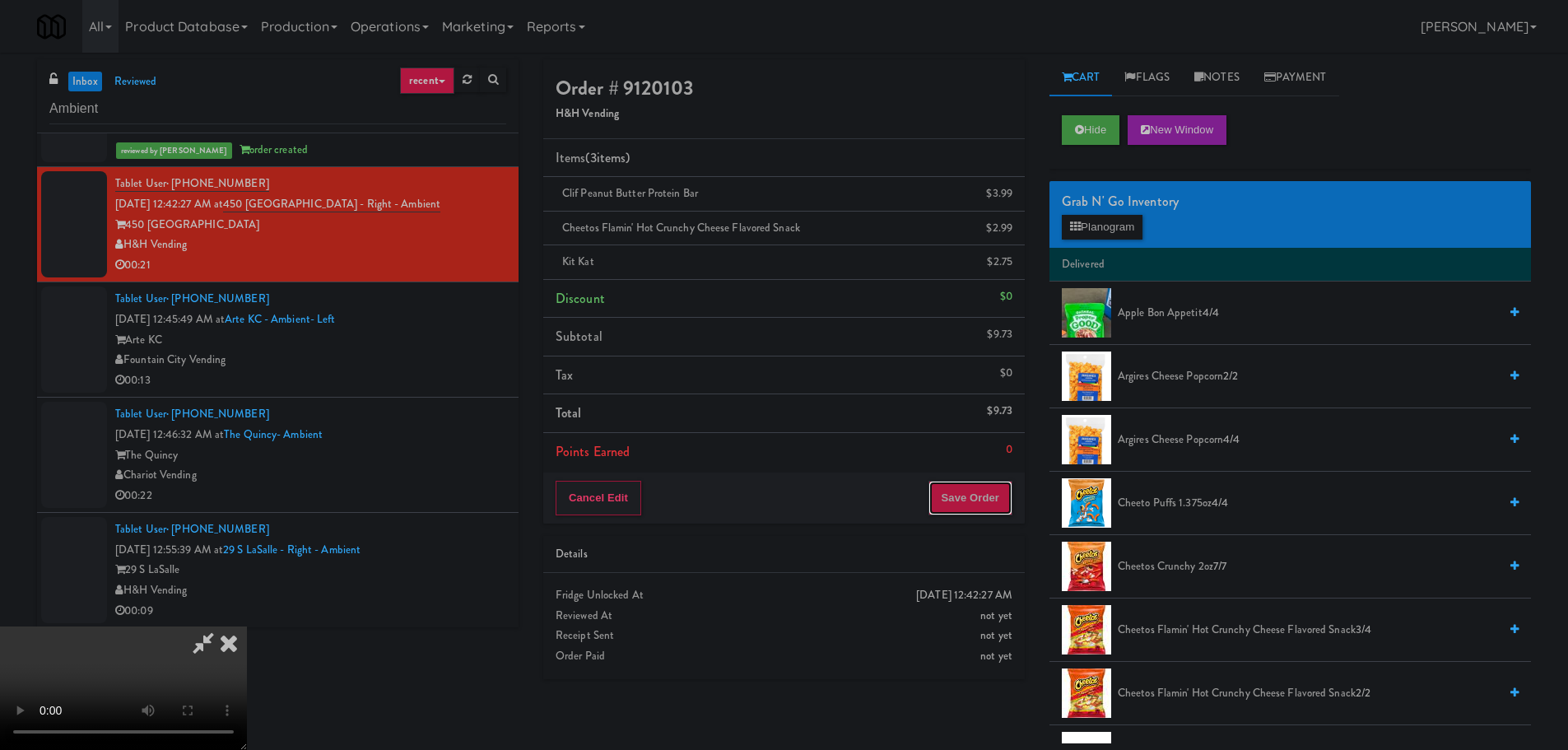
click at [986, 498] on button "Save Order" at bounding box center [970, 498] width 84 height 35
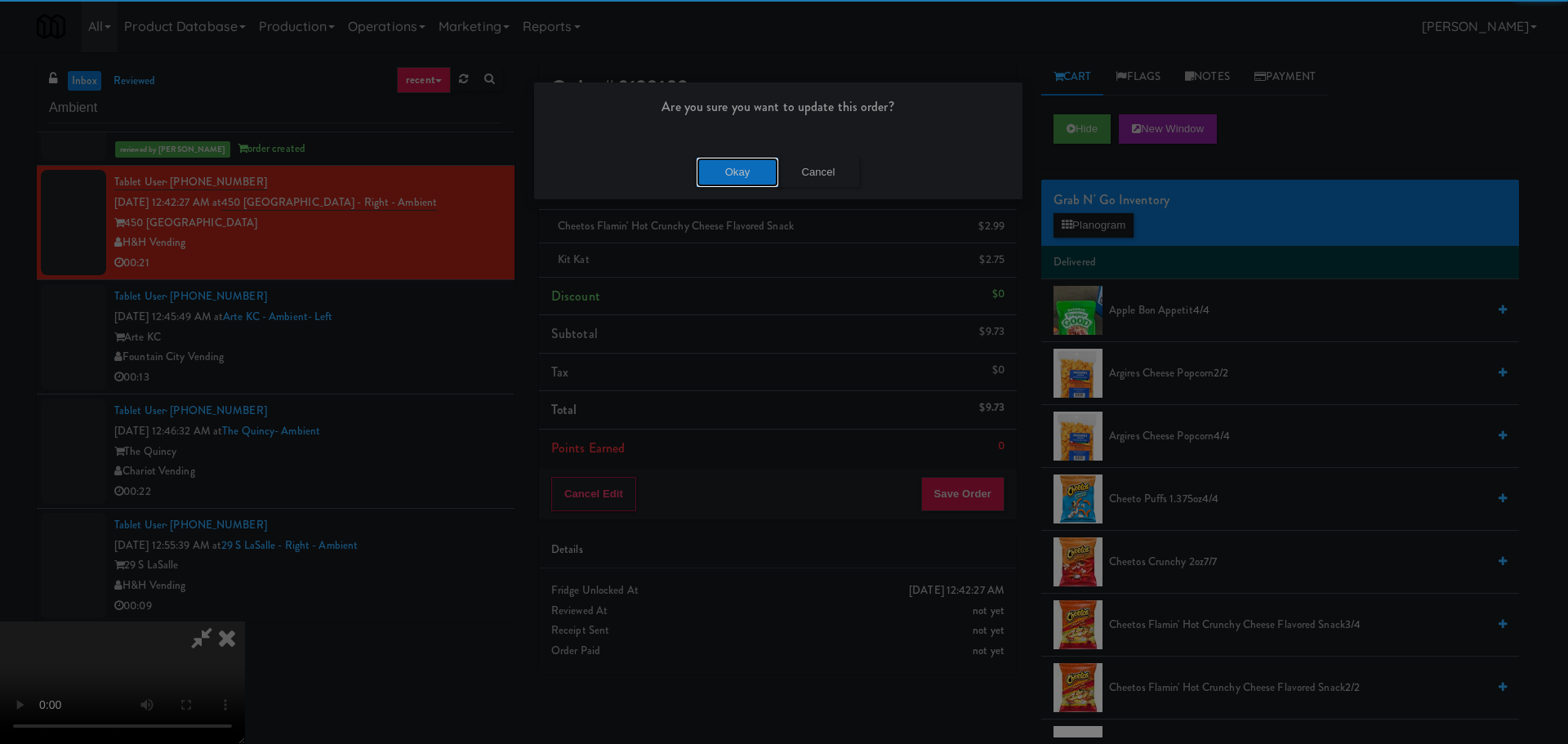
click at [747, 167] on button "Okay" at bounding box center [738, 172] width 81 height 30
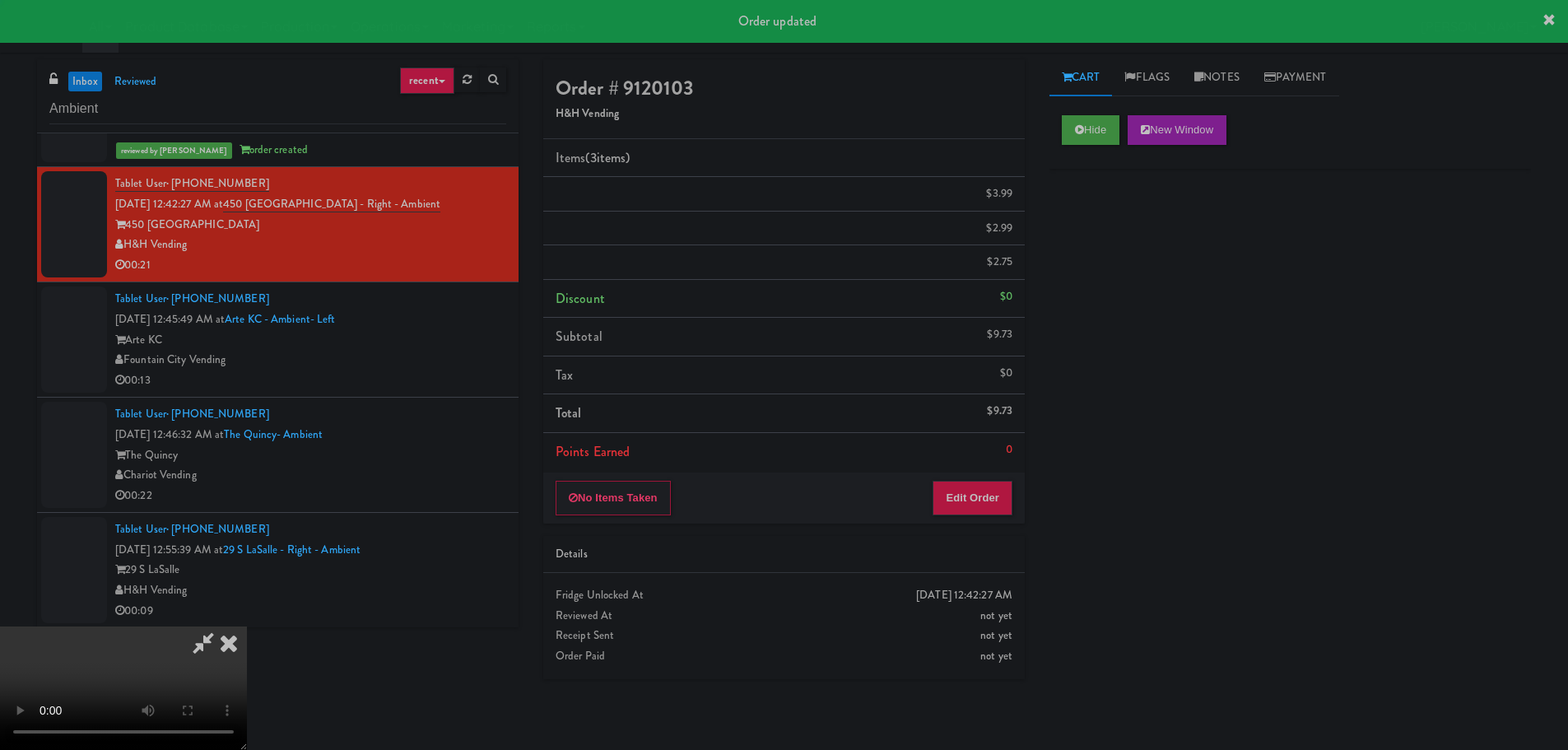
scroll to position [0, 0]
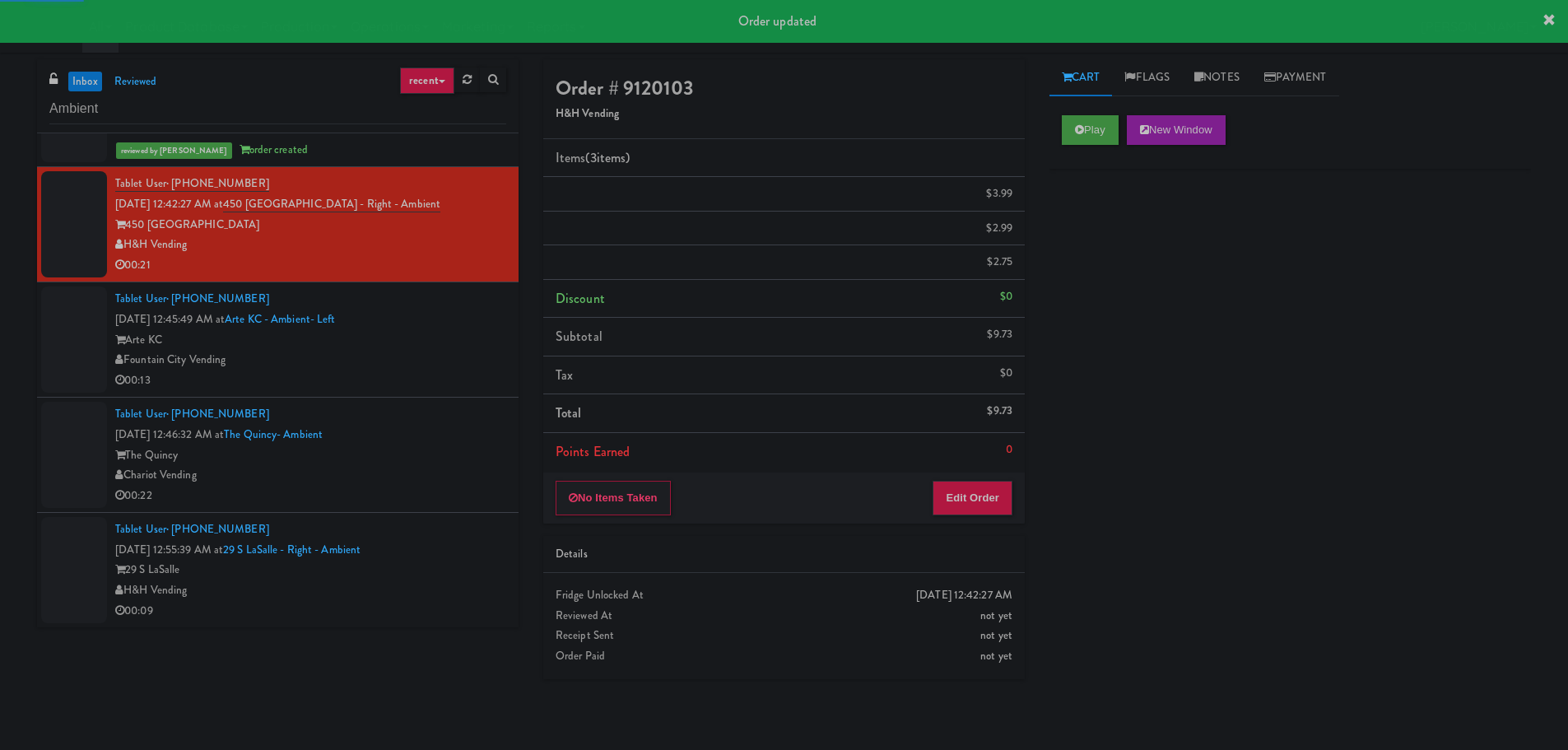
click at [457, 376] on div "00:13" at bounding box center [311, 380] width 391 height 21
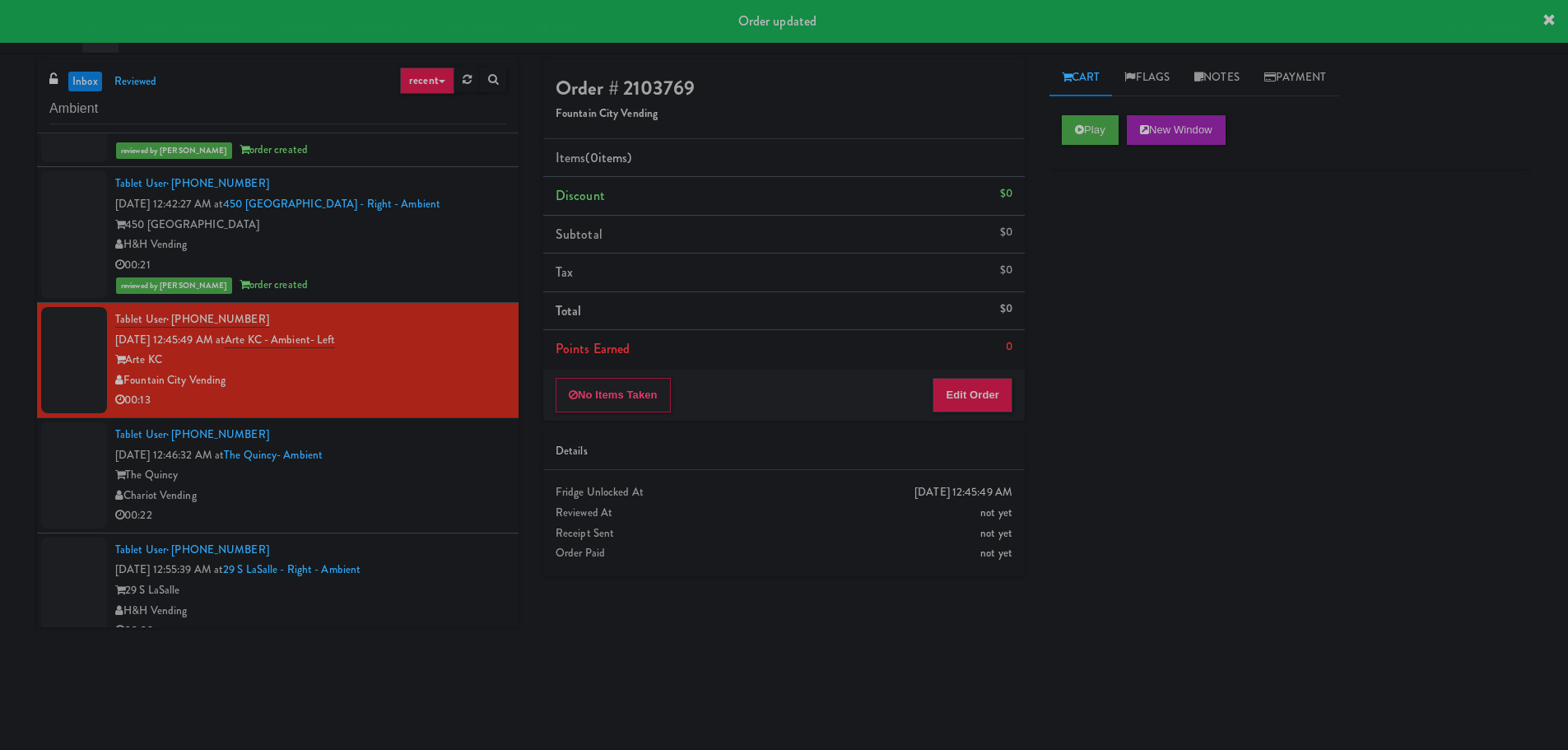
click at [1103, 126] on button "Play" at bounding box center [1090, 130] width 56 height 30
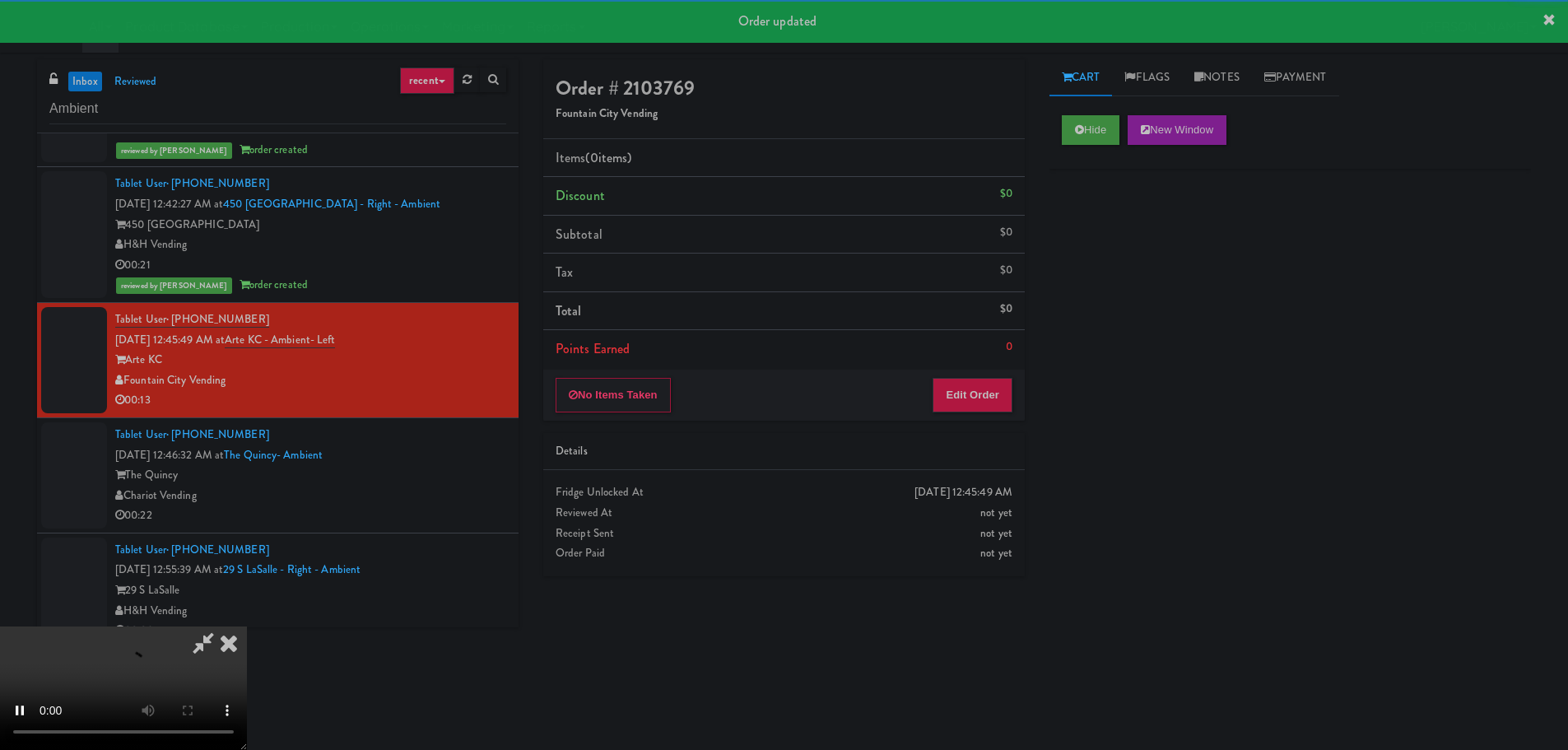
click at [988, 357] on li "Points Earned 0" at bounding box center [784, 350] width 481 height 38
click at [993, 389] on button "Edit Order" at bounding box center [973, 395] width 80 height 35
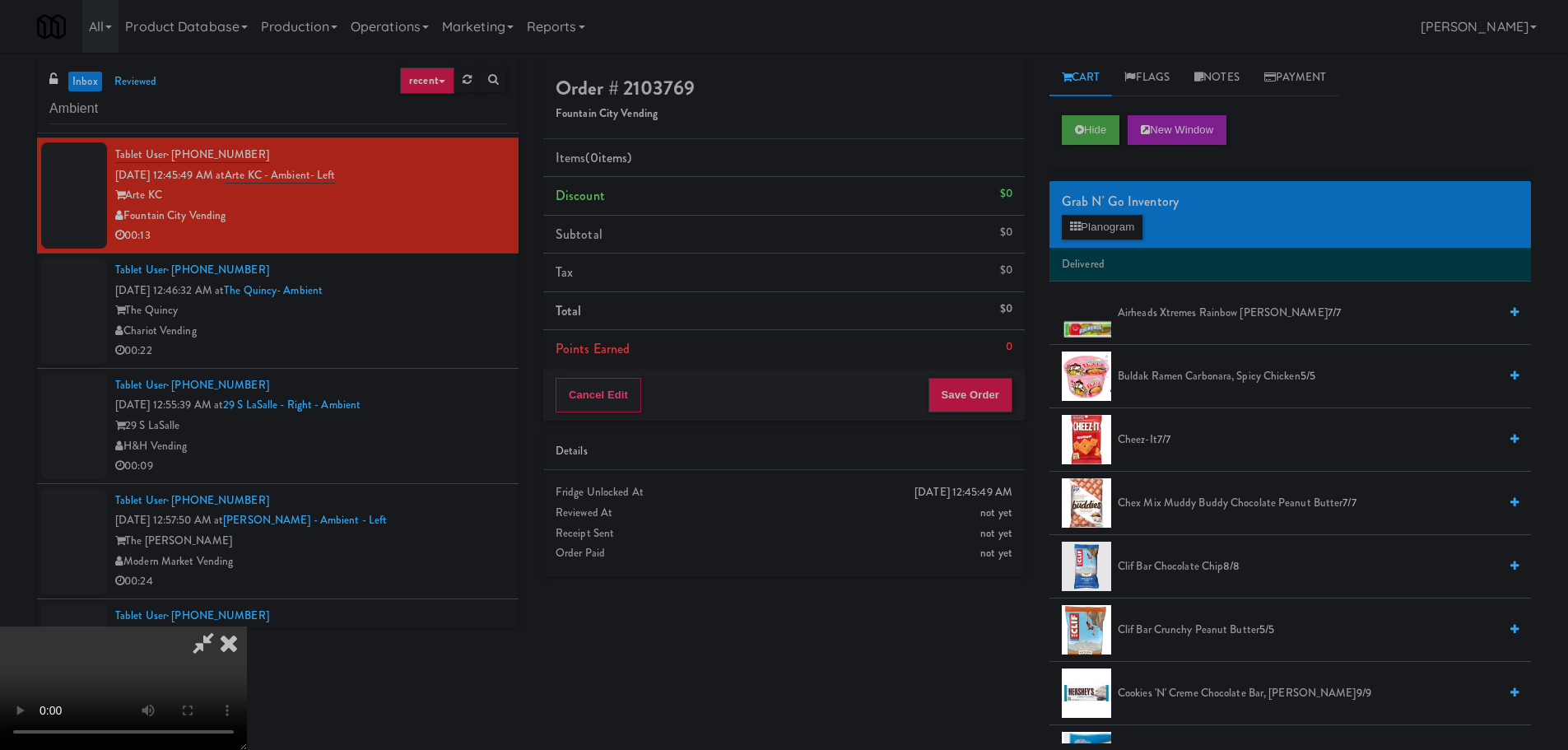
drag, startPoint x: 713, startPoint y: 509, endPoint x: 726, endPoint y: 508, distance: 13.0
click at [247, 626] on video at bounding box center [123, 688] width 247 height 124
click at [1108, 228] on button "Planogram" at bounding box center [1102, 227] width 81 height 25
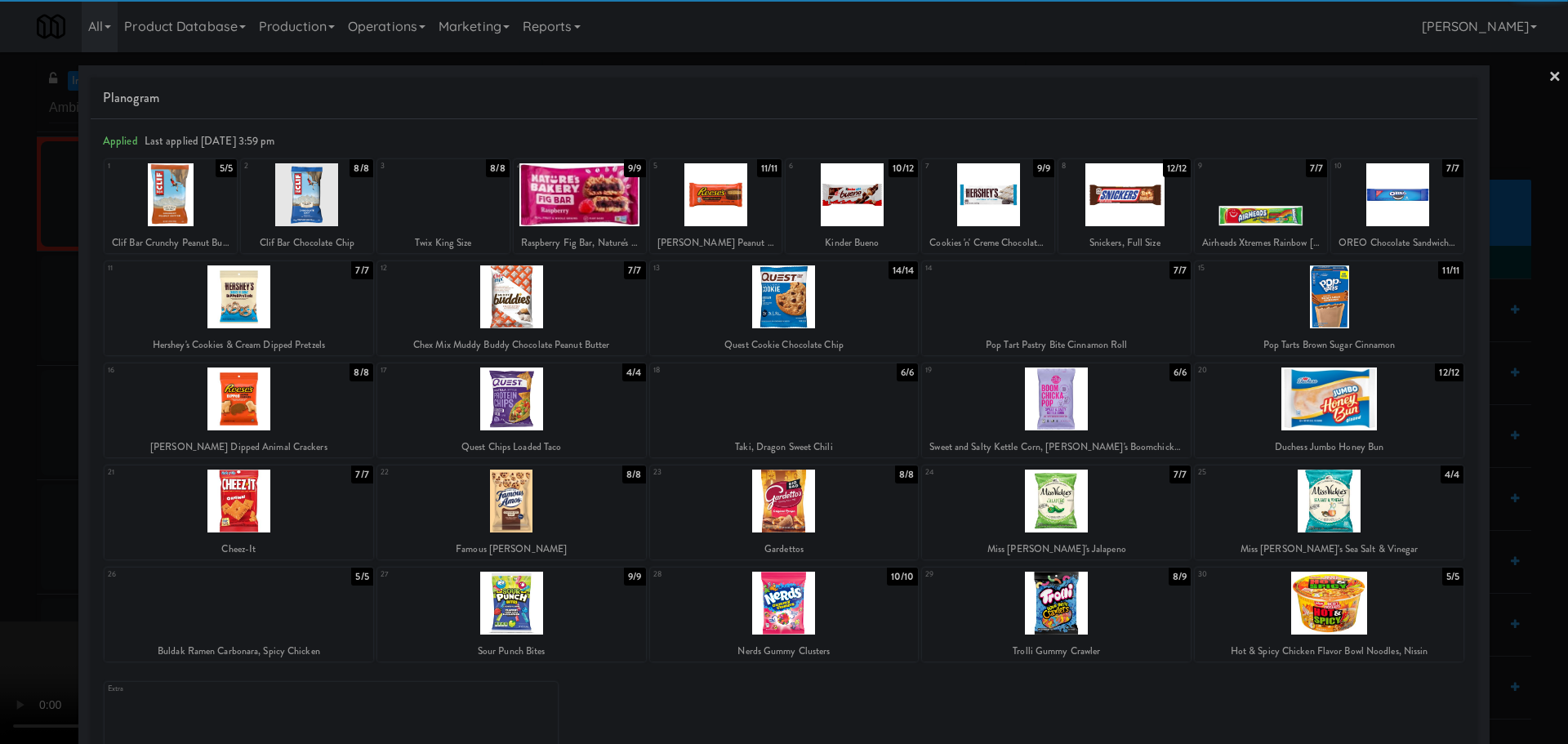
click at [250, 408] on div at bounding box center [239, 399] width 269 height 63
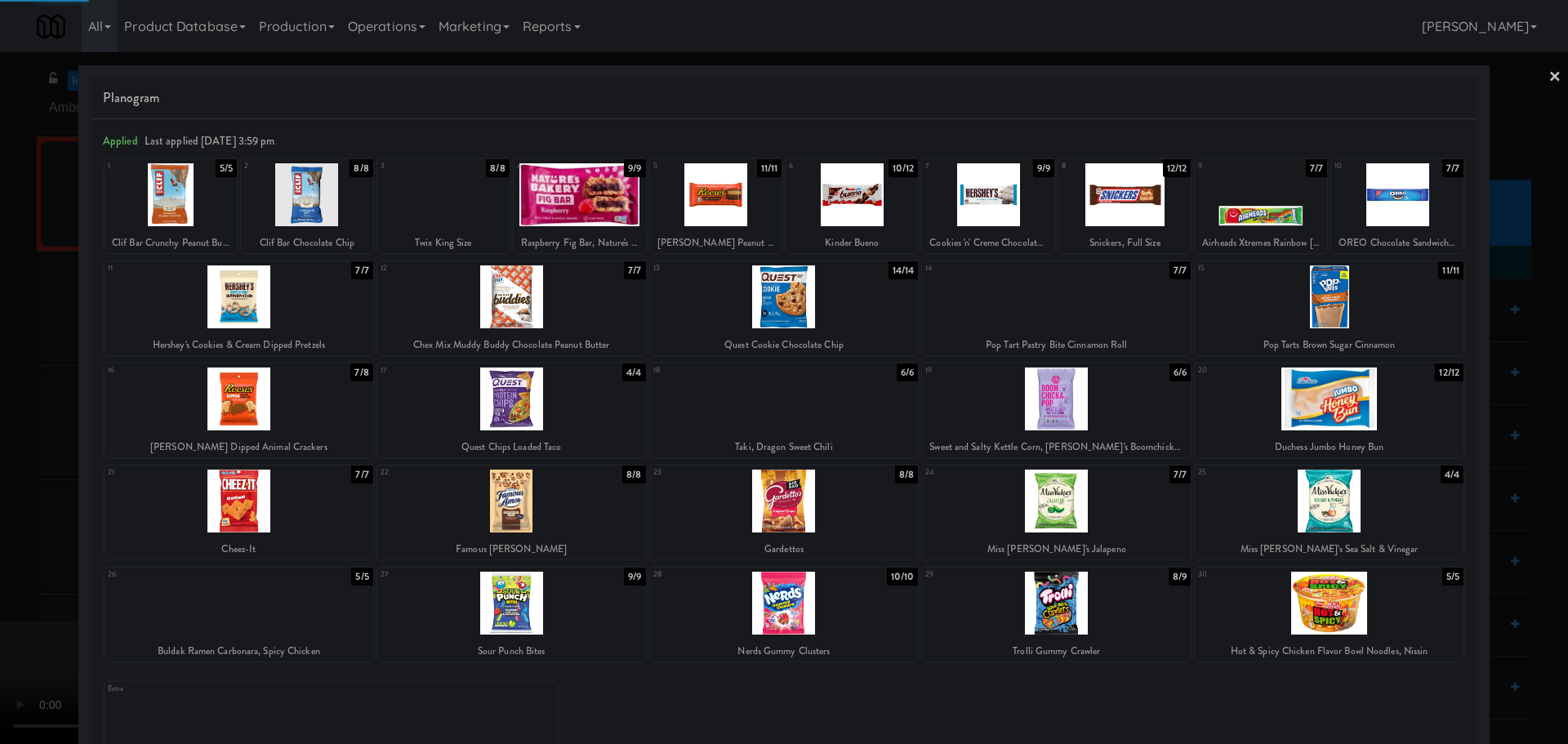
click at [0, 473] on div at bounding box center [784, 372] width 1568 height 744
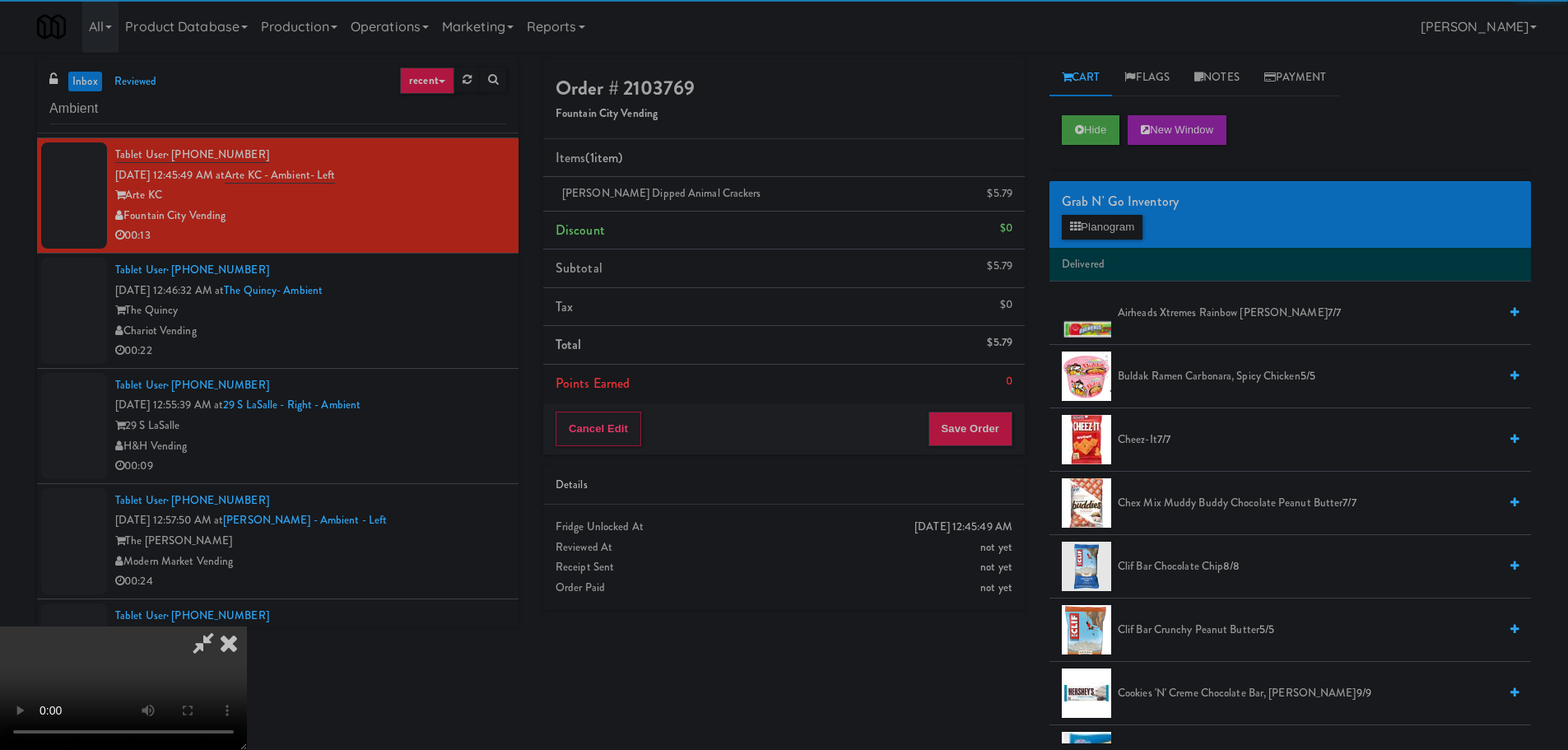
drag, startPoint x: 434, startPoint y: 433, endPoint x: 442, endPoint y: 431, distance: 8.2
click at [247, 626] on video at bounding box center [123, 688] width 247 height 124
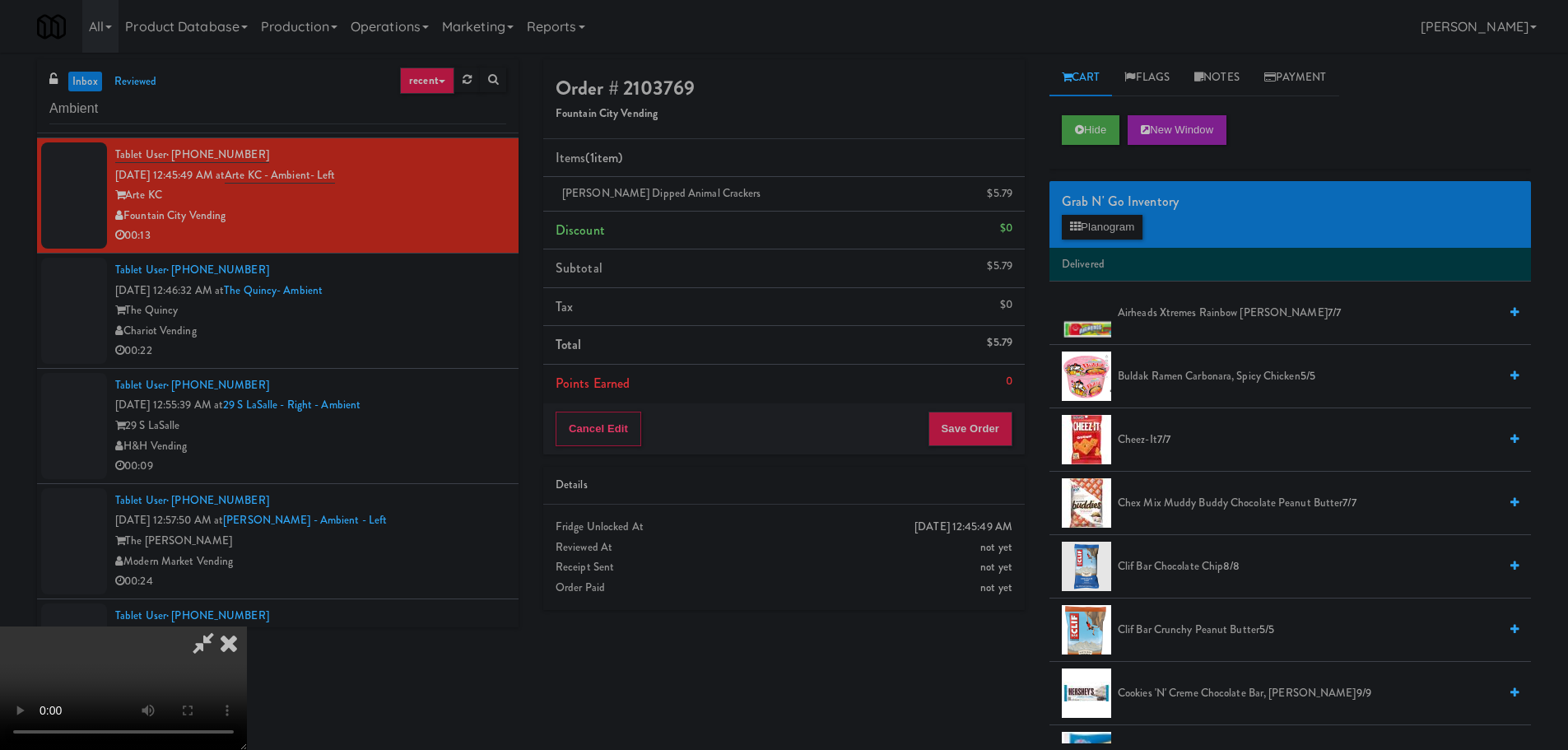
click at [247, 626] on video at bounding box center [123, 688] width 247 height 124
drag, startPoint x: 308, startPoint y: 545, endPoint x: 317, endPoint y: 534, distance: 14.2
click at [247, 626] on video at bounding box center [123, 688] width 247 height 124
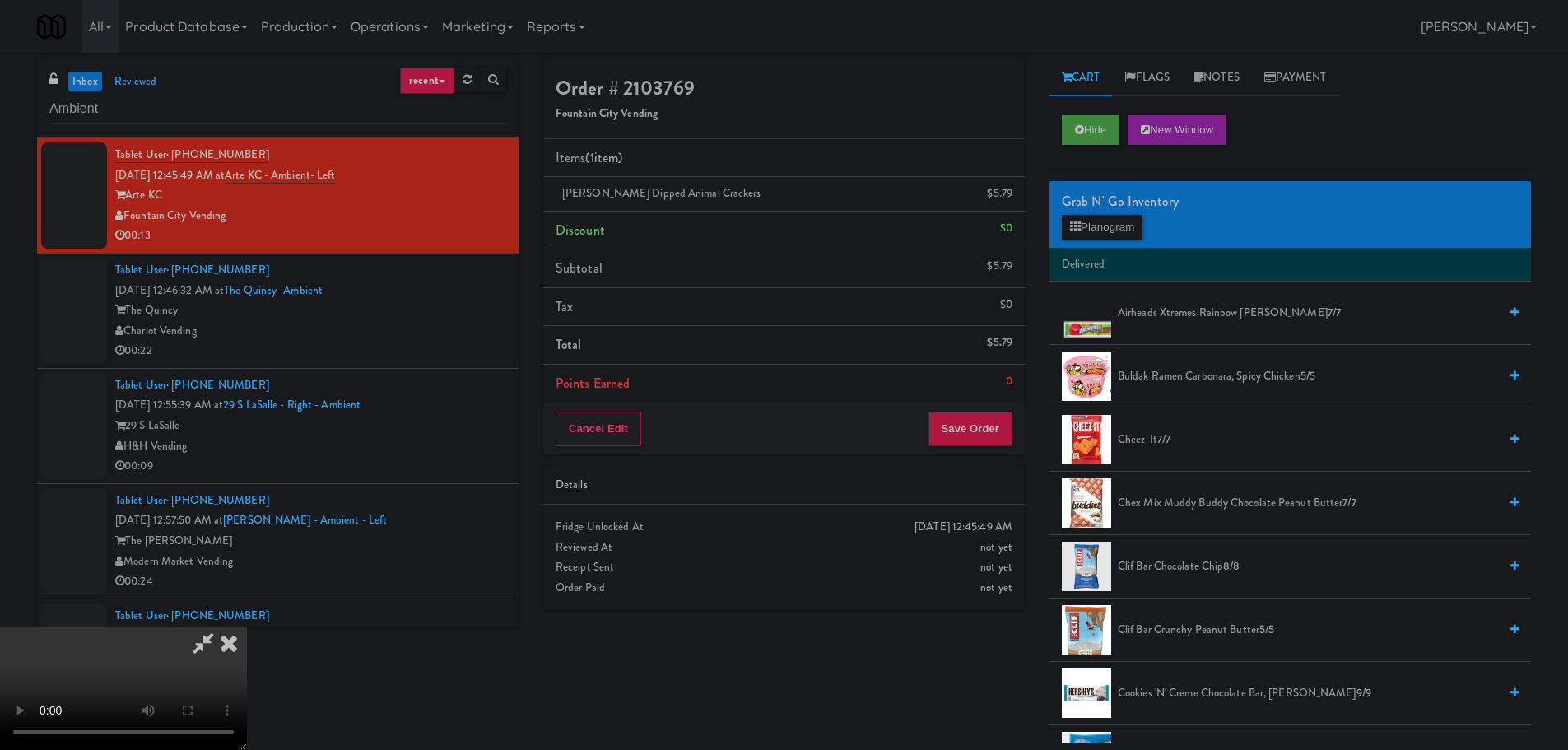
click at [247, 626] on video at bounding box center [123, 688] width 247 height 124
drag, startPoint x: 645, startPoint y: 432, endPoint x: 755, endPoint y: 373, distance: 124.8
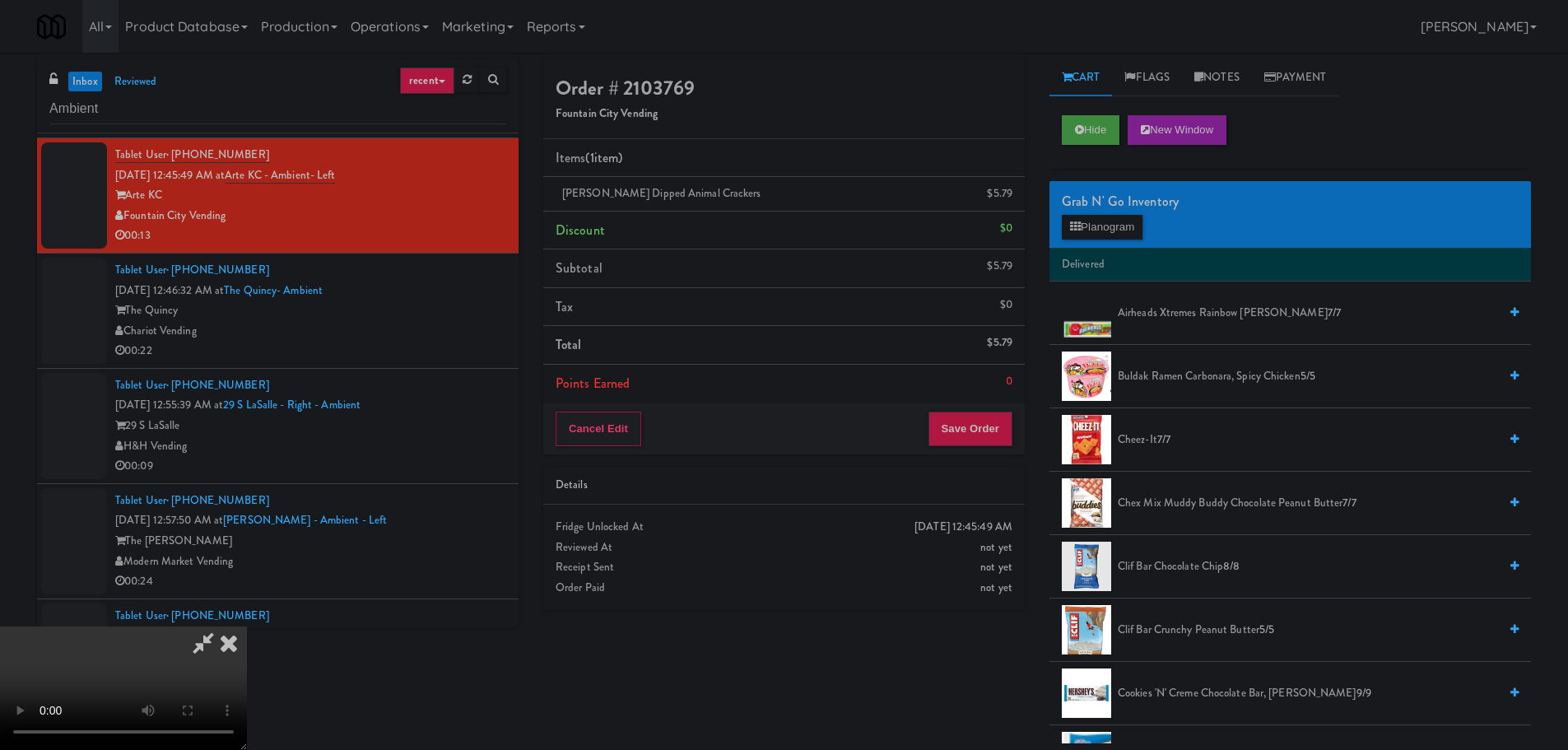
click at [247, 626] on video at bounding box center [123, 688] width 247 height 124
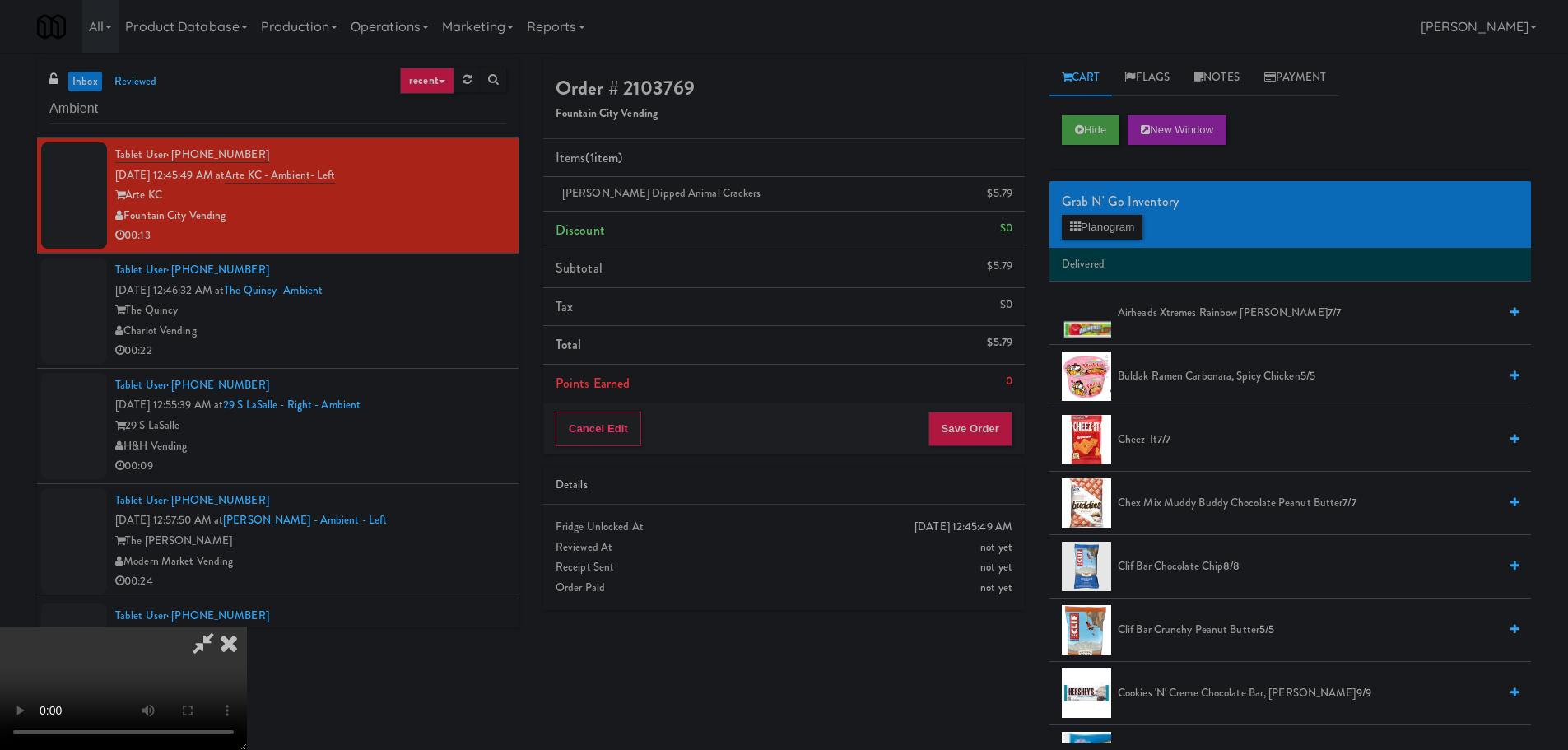
click at [247, 626] on video at bounding box center [123, 688] width 247 height 124
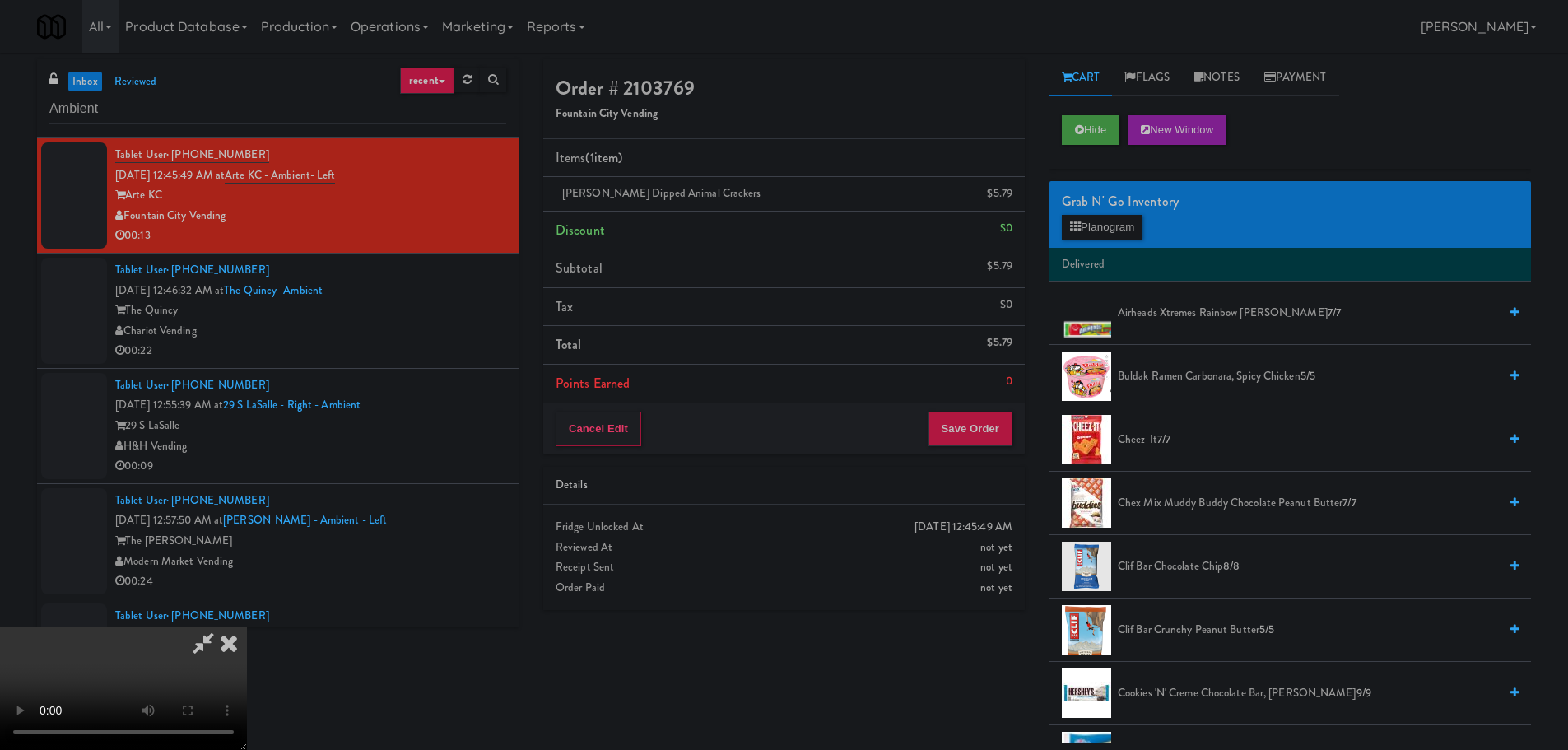
drag, startPoint x: 393, startPoint y: 540, endPoint x: 404, endPoint y: 507, distance: 34.8
click at [247, 626] on video at bounding box center [123, 688] width 247 height 124
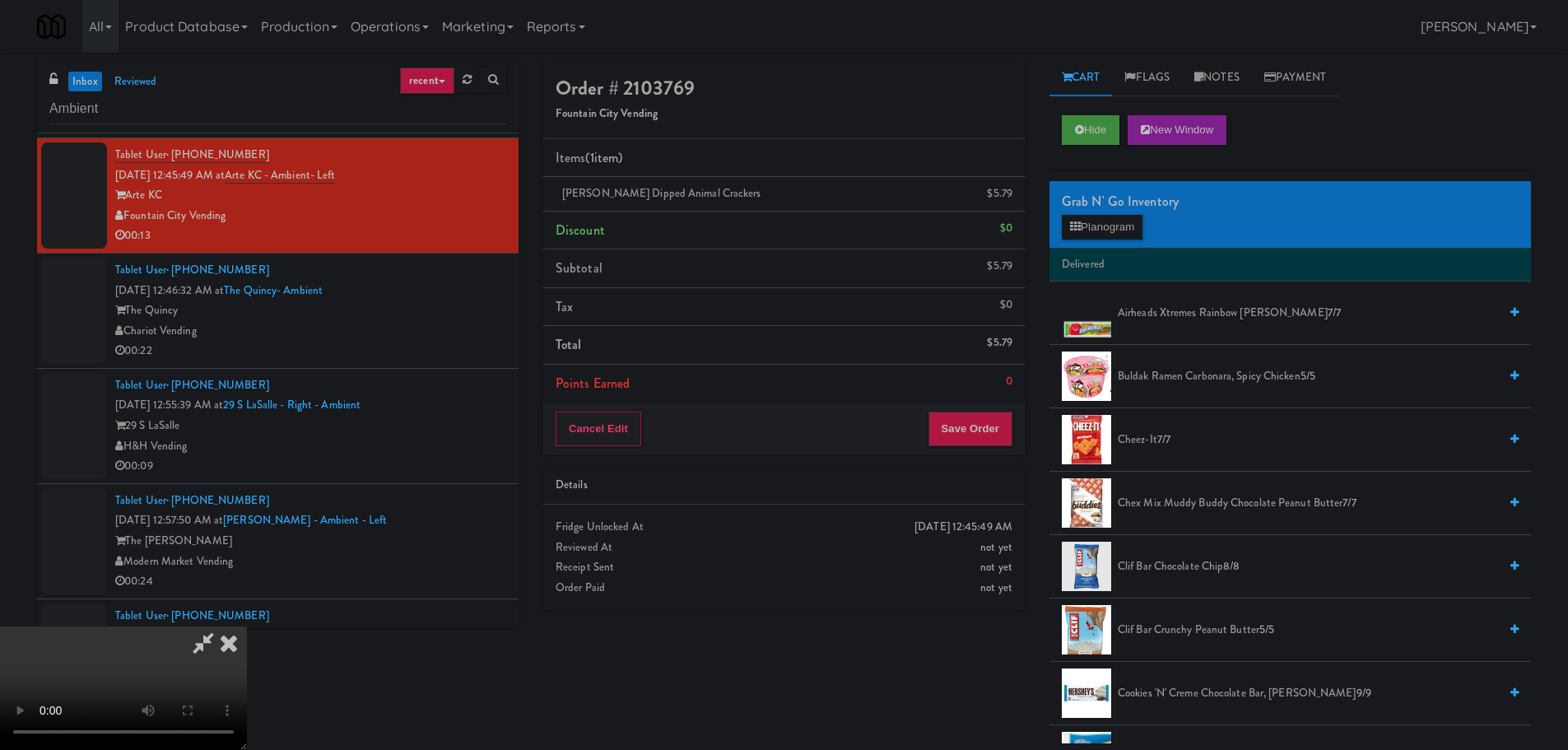
click at [247, 626] on video at bounding box center [123, 688] width 247 height 124
drag, startPoint x: 1121, startPoint y: 234, endPoint x: 1133, endPoint y: 234, distance: 12.0
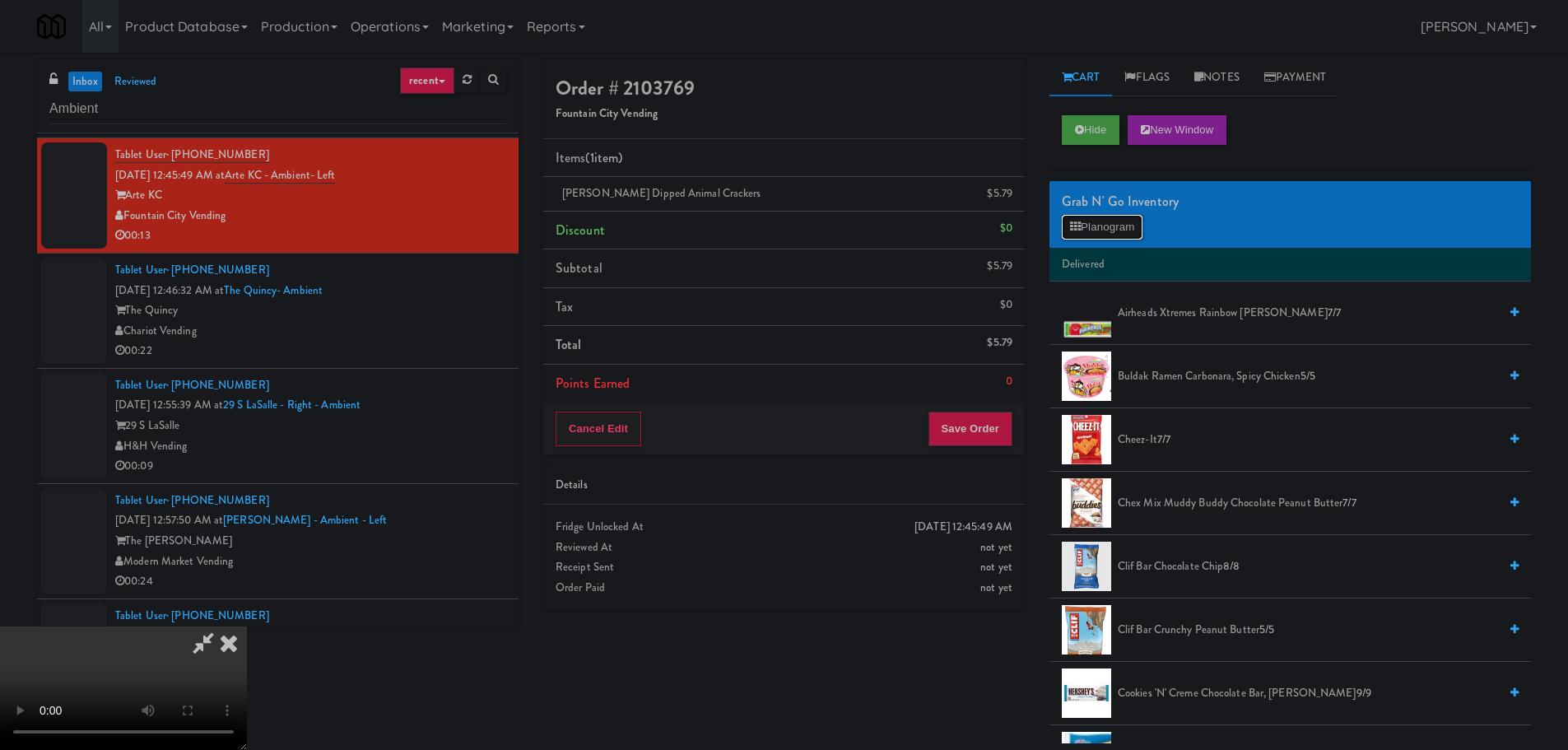
click at [1127, 234] on button "Planogram" at bounding box center [1102, 227] width 81 height 25
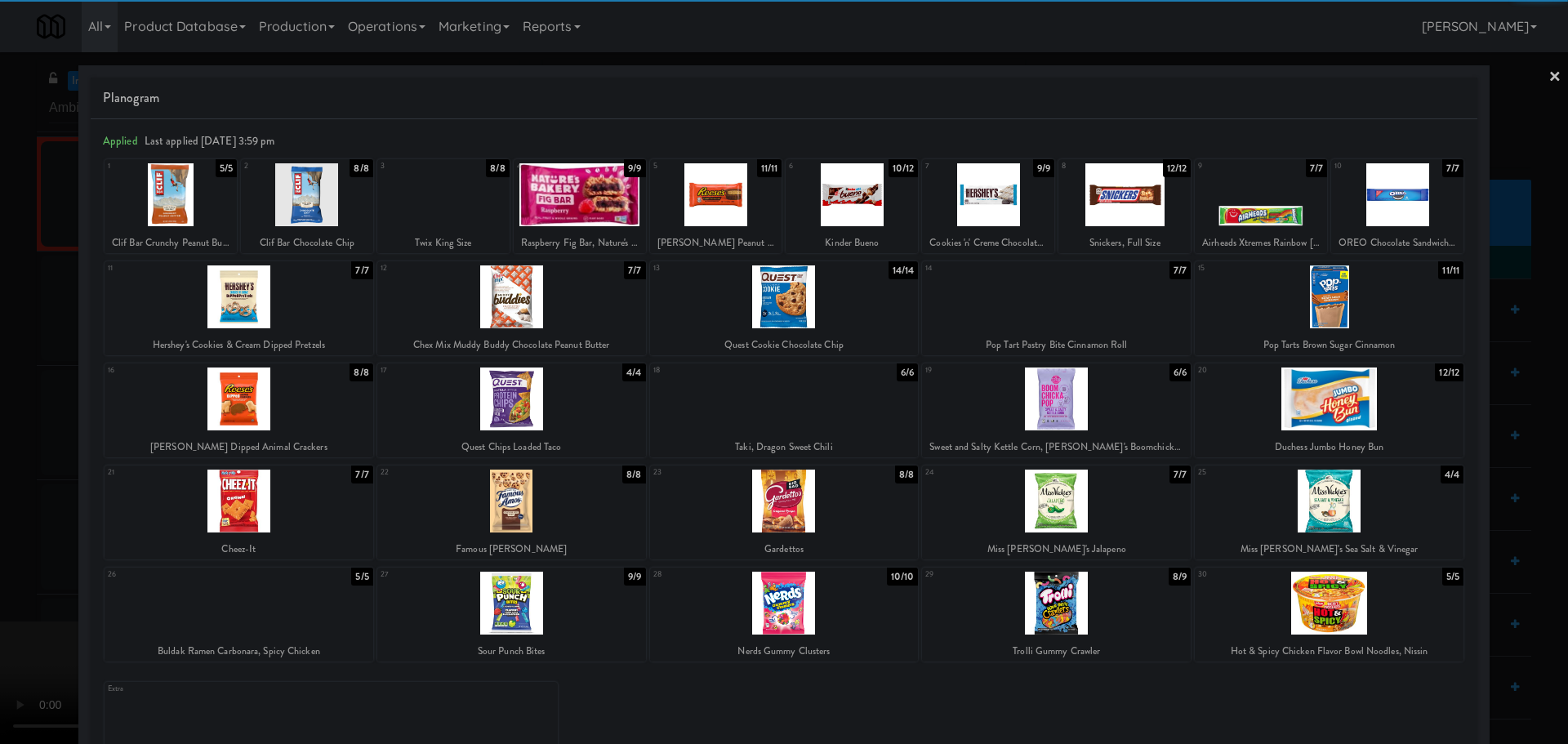
click at [858, 497] on div at bounding box center [784, 501] width 269 height 63
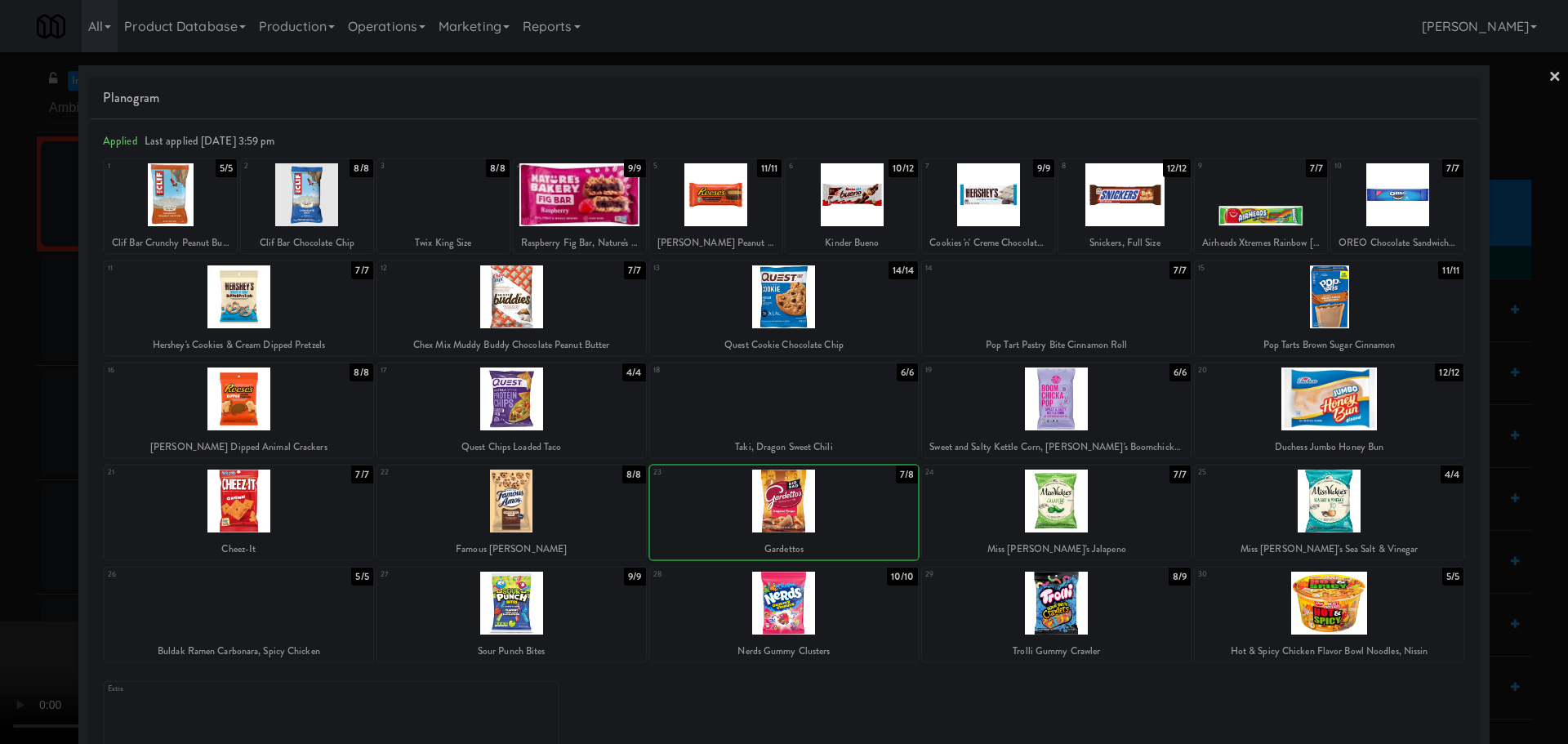
click at [0, 494] on div at bounding box center [784, 372] width 1568 height 744
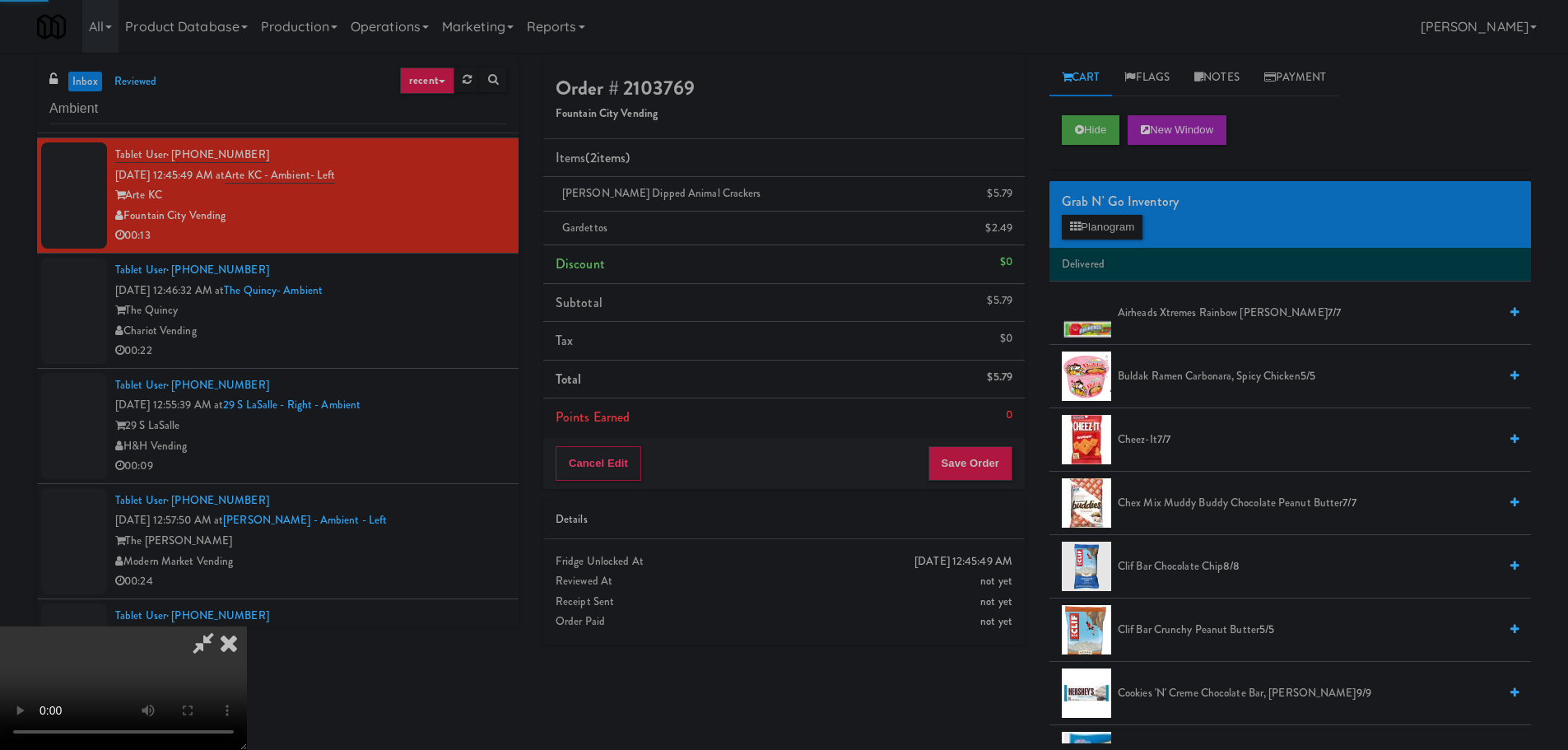
click at [247, 626] on video at bounding box center [123, 688] width 247 height 124
click at [988, 475] on button "Save Order" at bounding box center [970, 463] width 84 height 35
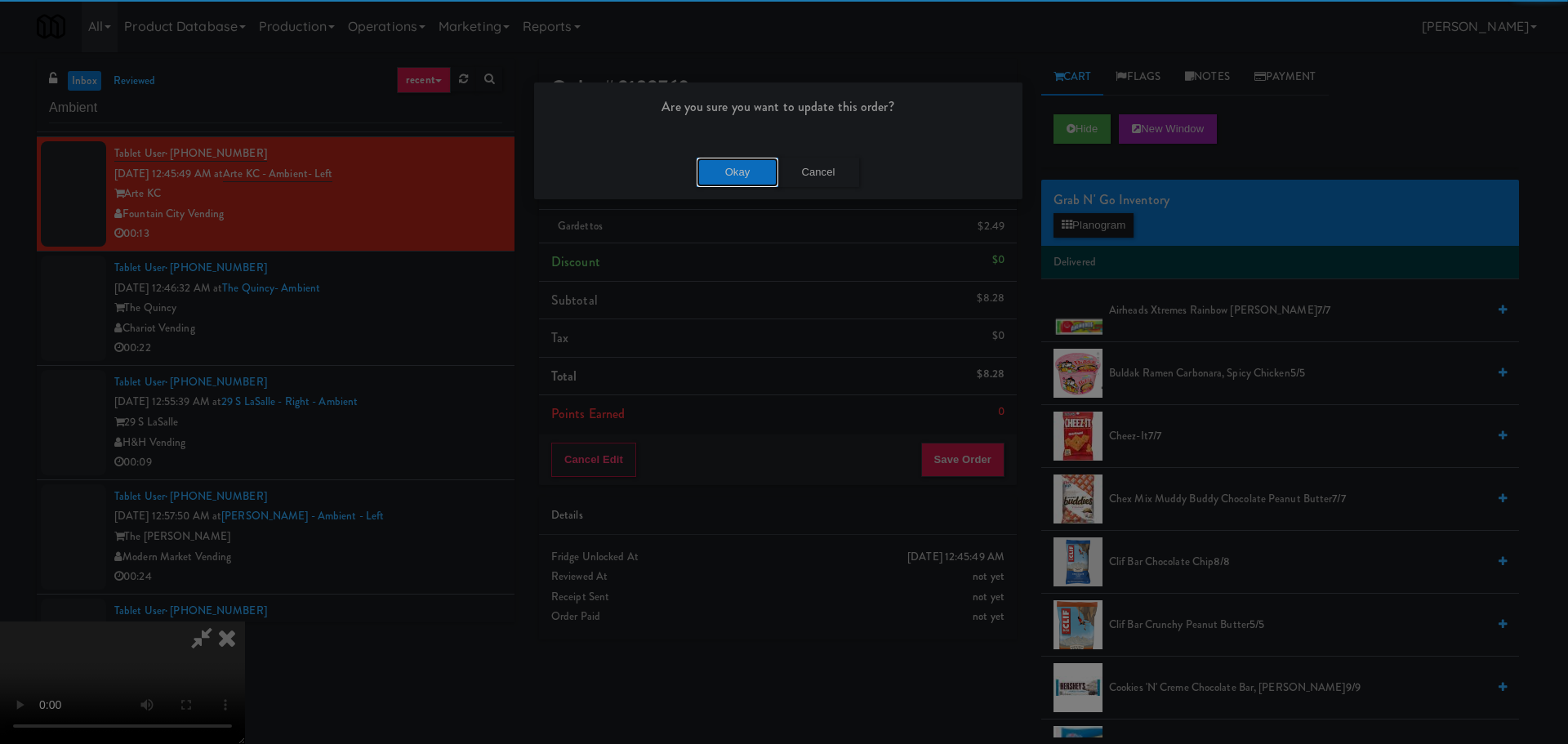
click at [715, 182] on button "Okay" at bounding box center [738, 172] width 81 height 30
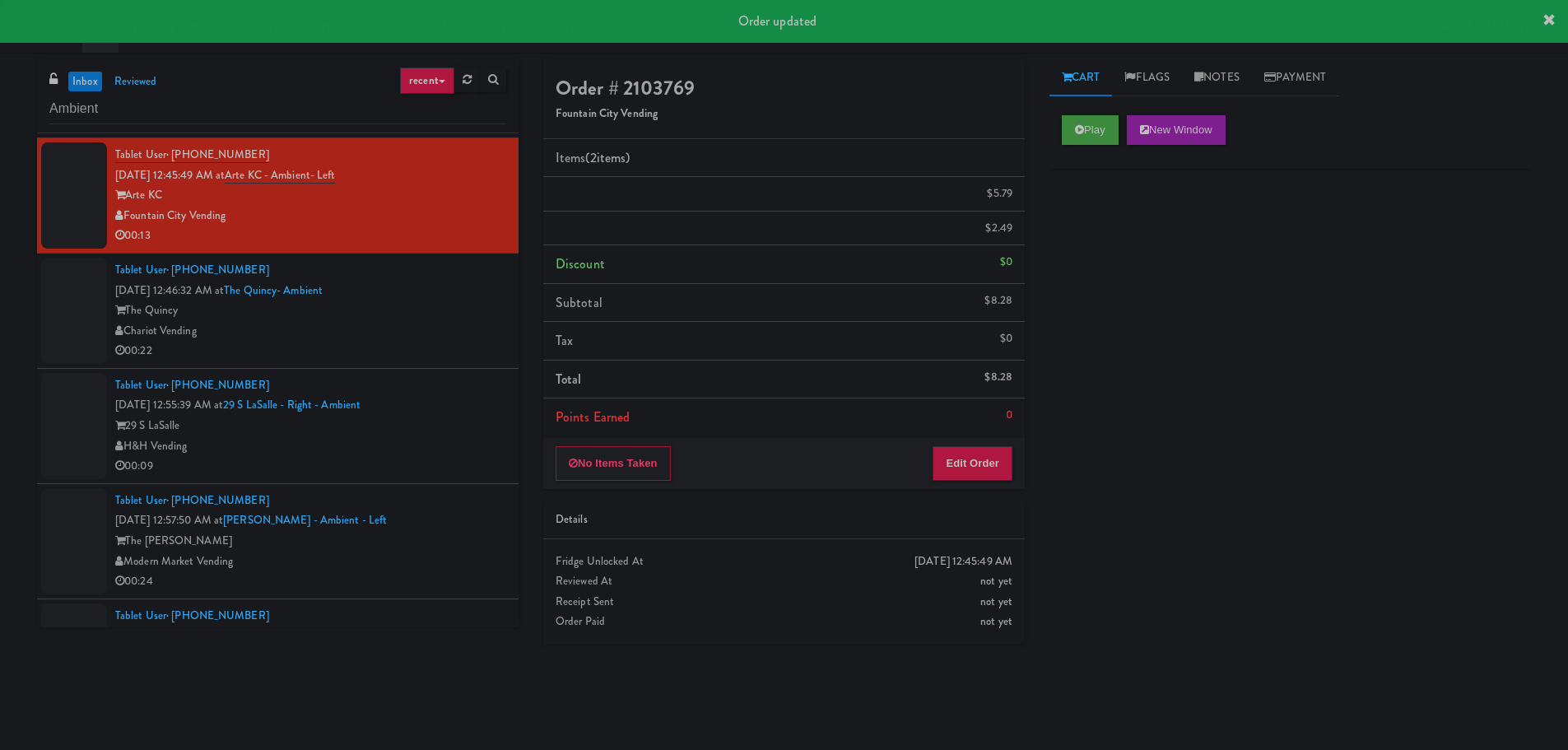
scroll to position [0, 0]
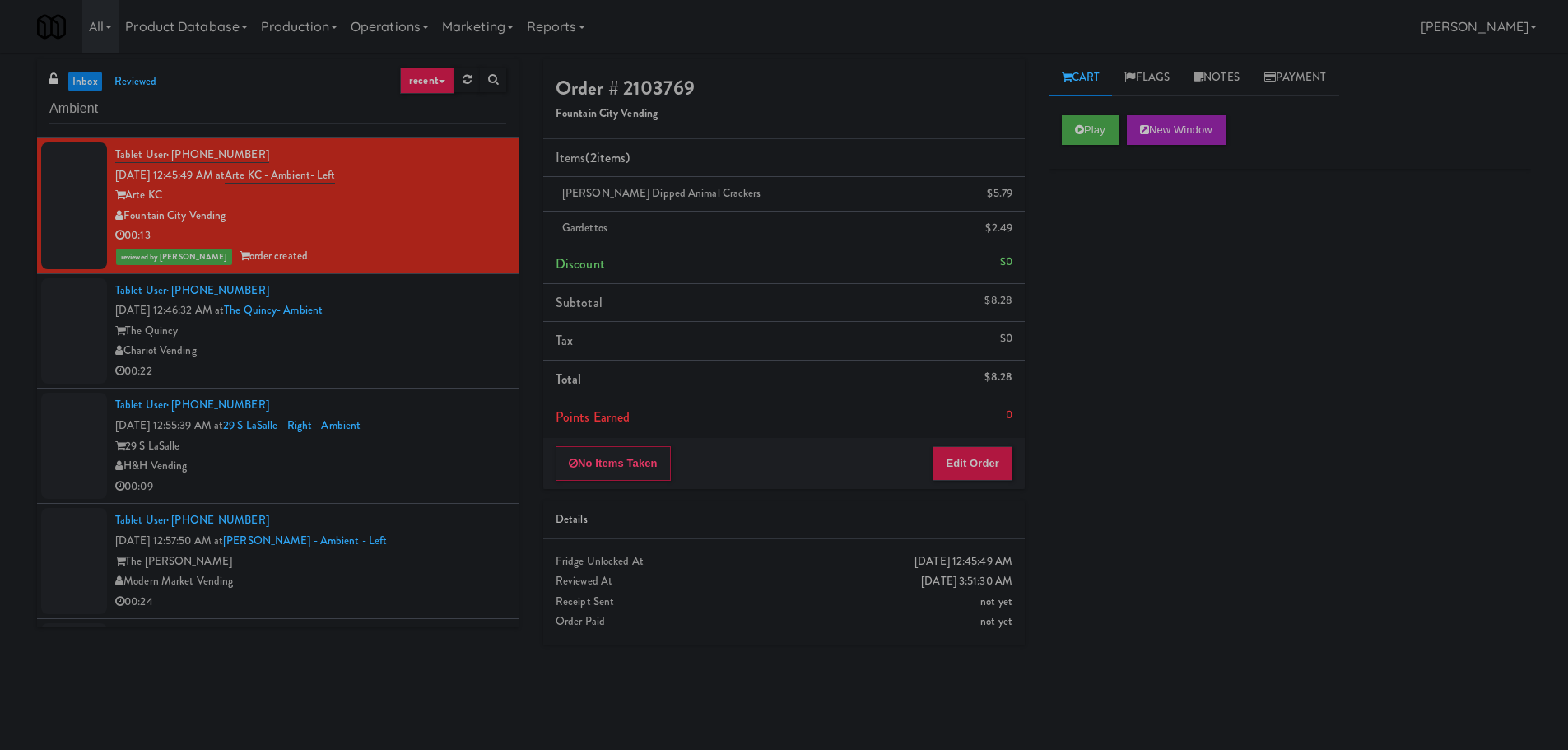
click at [61, 317] on div at bounding box center [74, 331] width 66 height 106
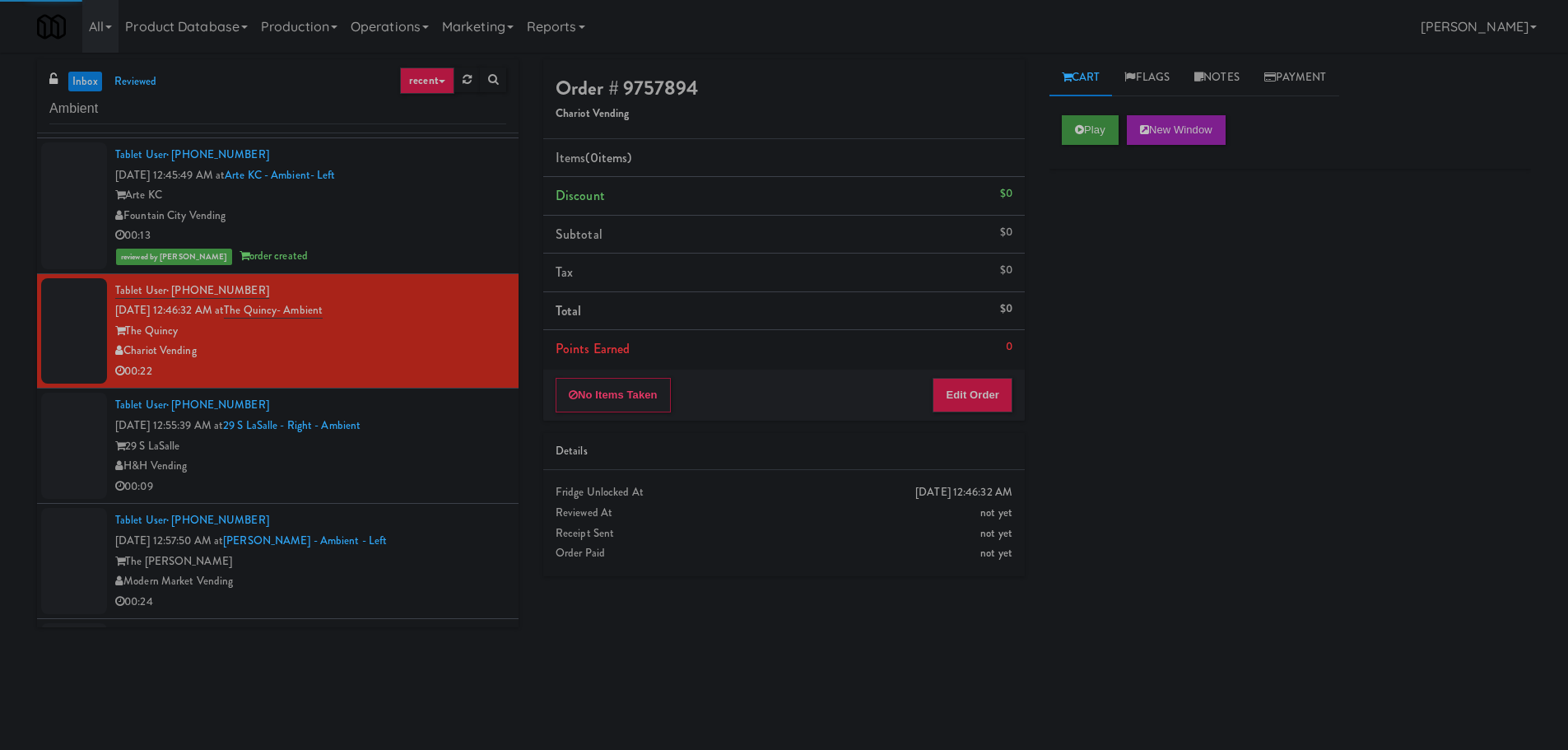
click at [1090, 144] on div "Play New Window" at bounding box center [1290, 136] width 481 height 66
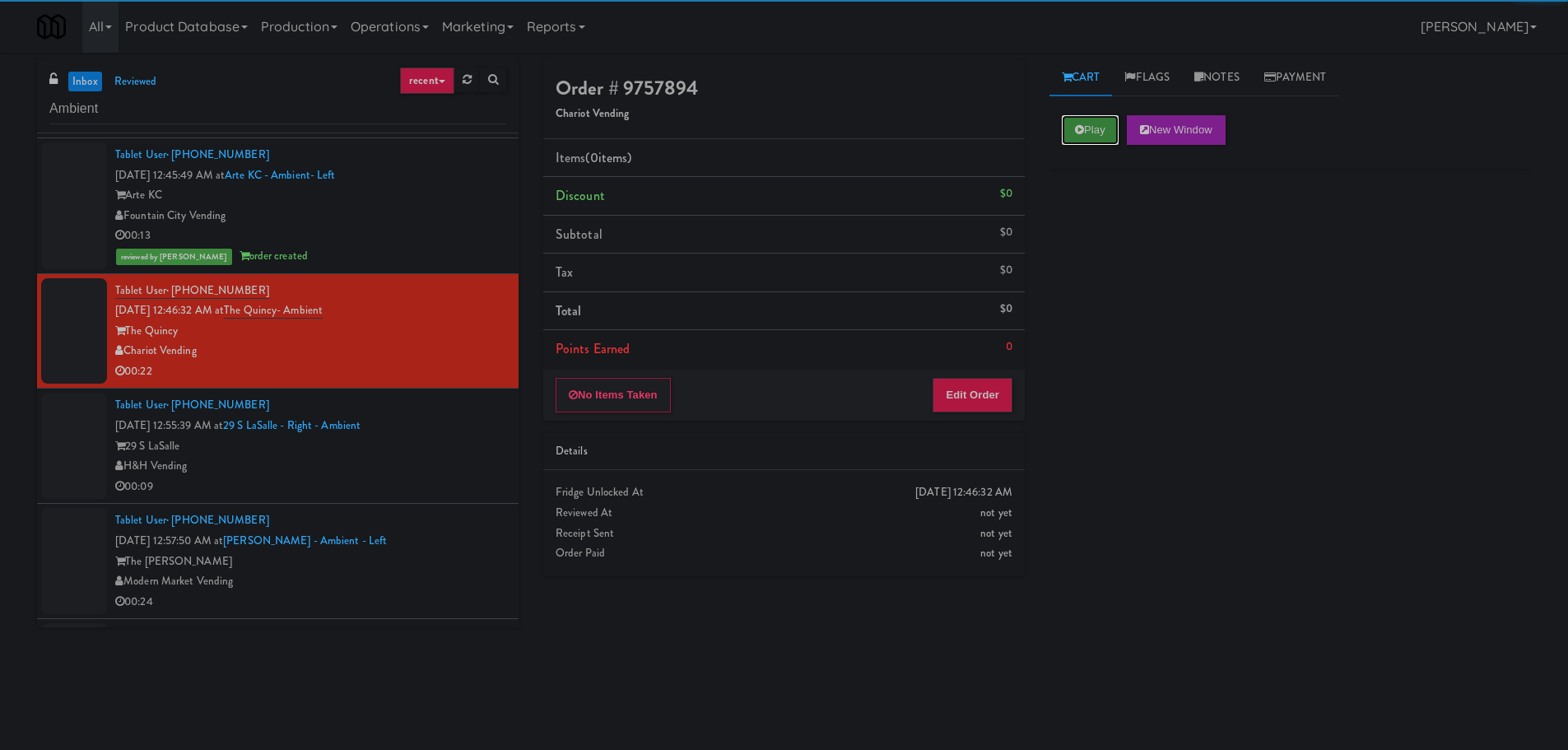
click at [1083, 135] on button "Play" at bounding box center [1090, 130] width 56 height 30
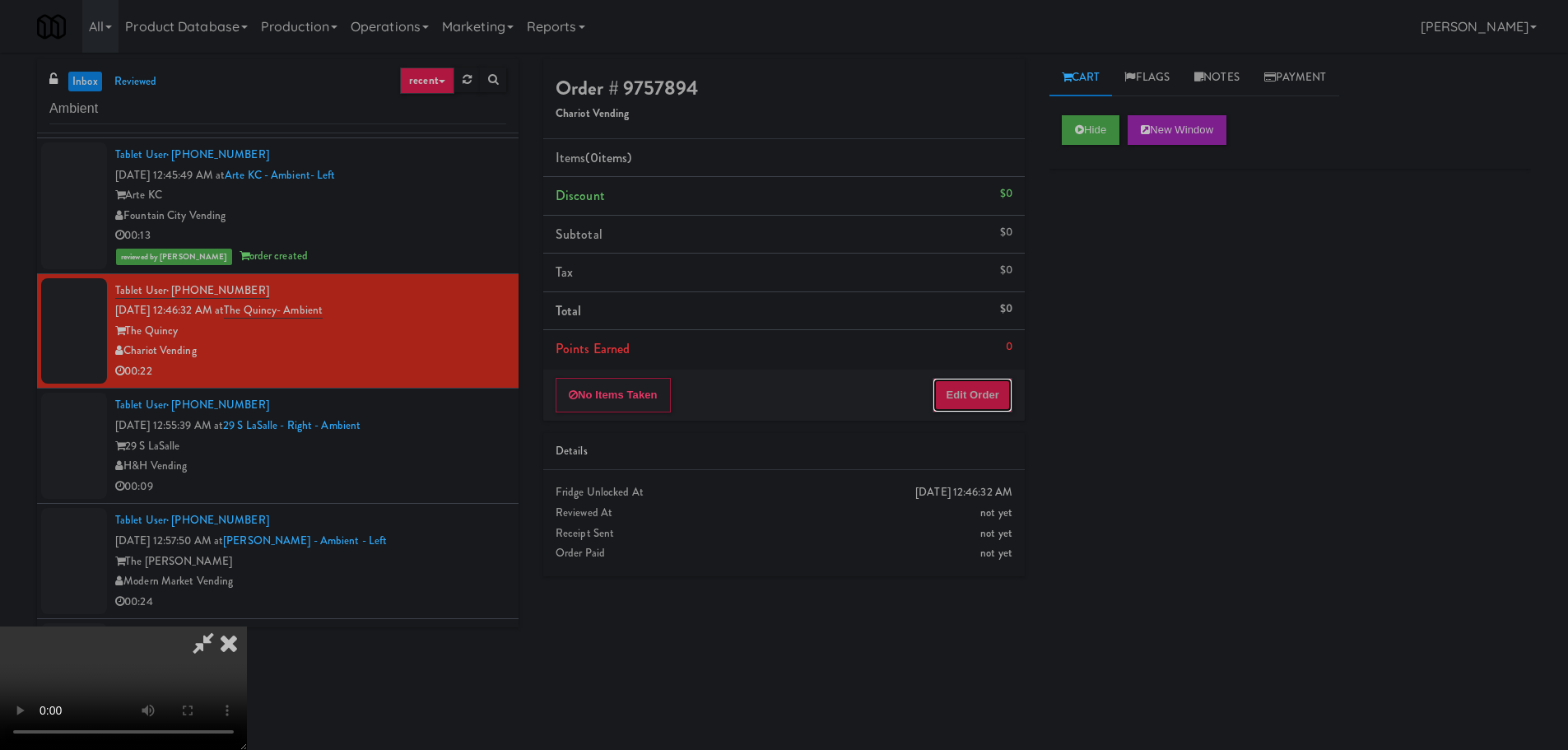
click at [970, 404] on button "Edit Order" at bounding box center [973, 395] width 80 height 35
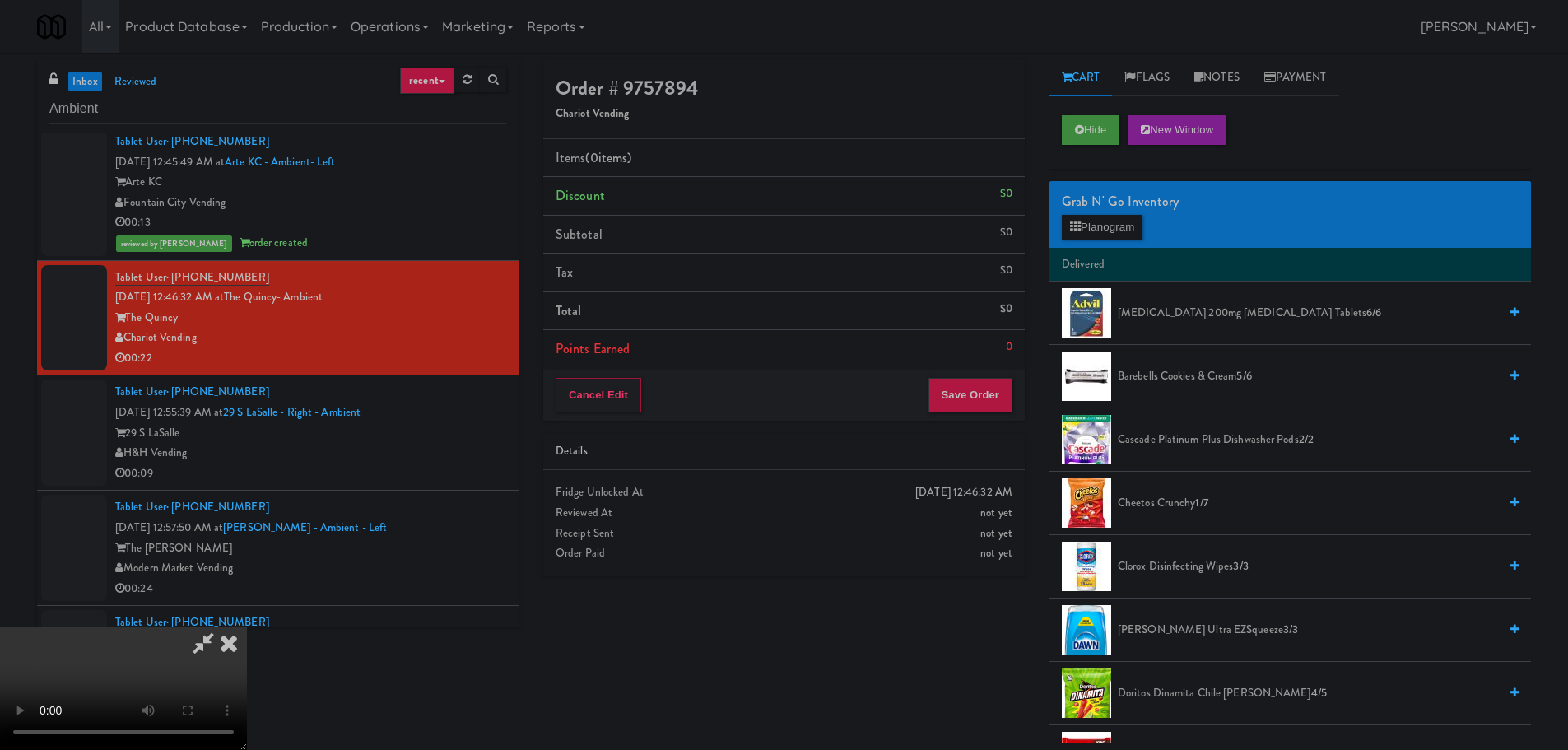
scroll to position [4536, 0]
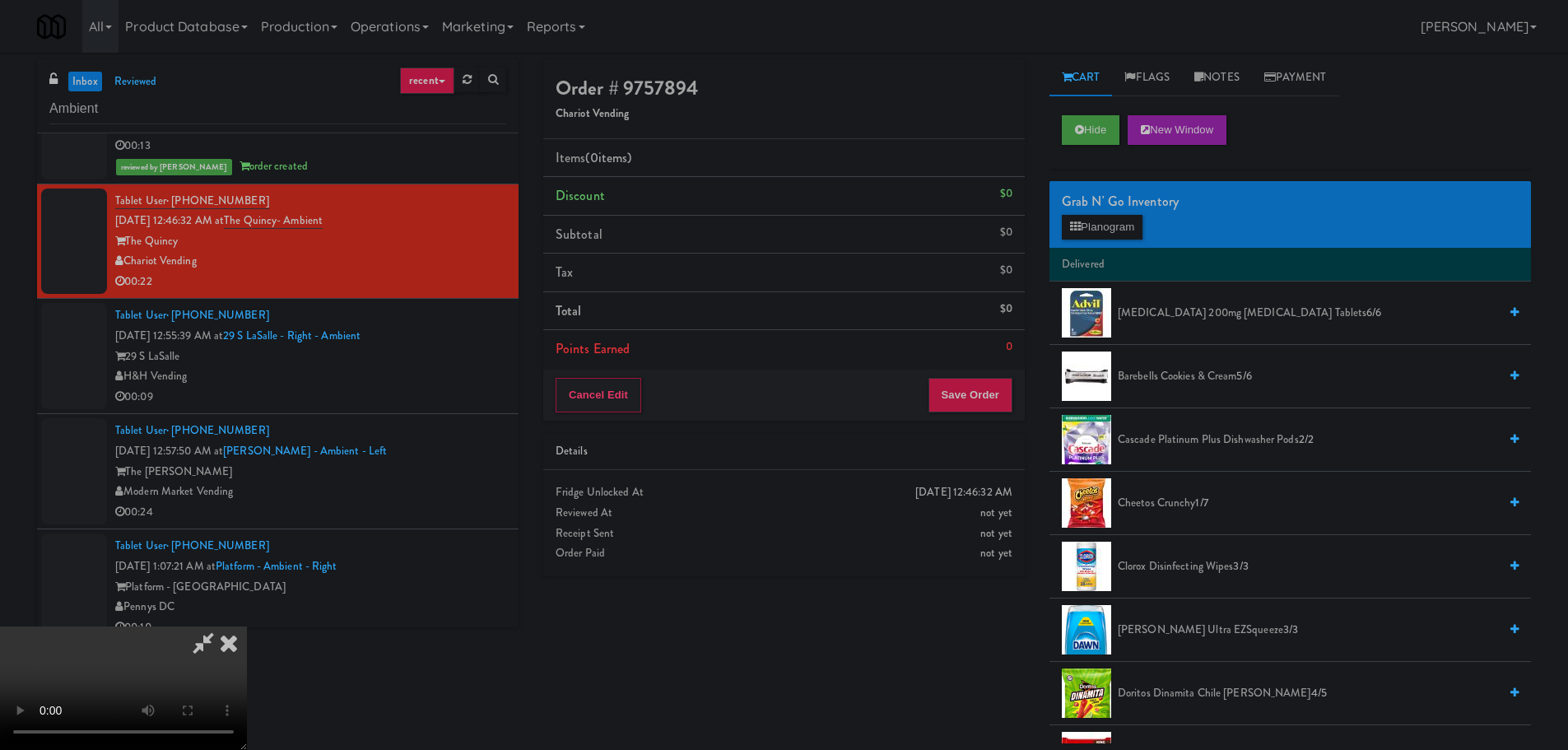
click at [247, 626] on video at bounding box center [123, 688] width 247 height 124
click at [1075, 238] on button "Planogram" at bounding box center [1102, 227] width 81 height 25
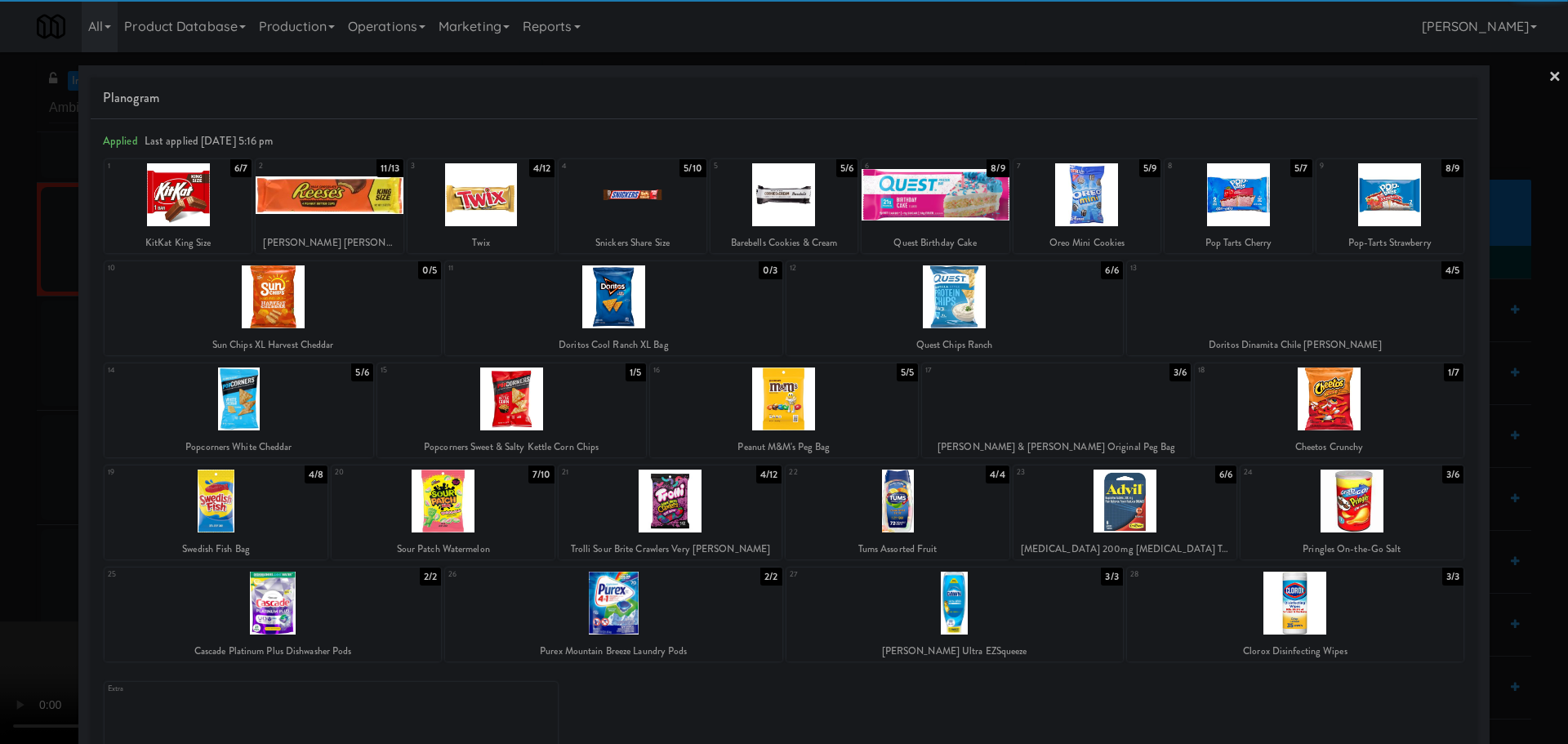
click at [1386, 201] on div at bounding box center [1389, 195] width 147 height 63
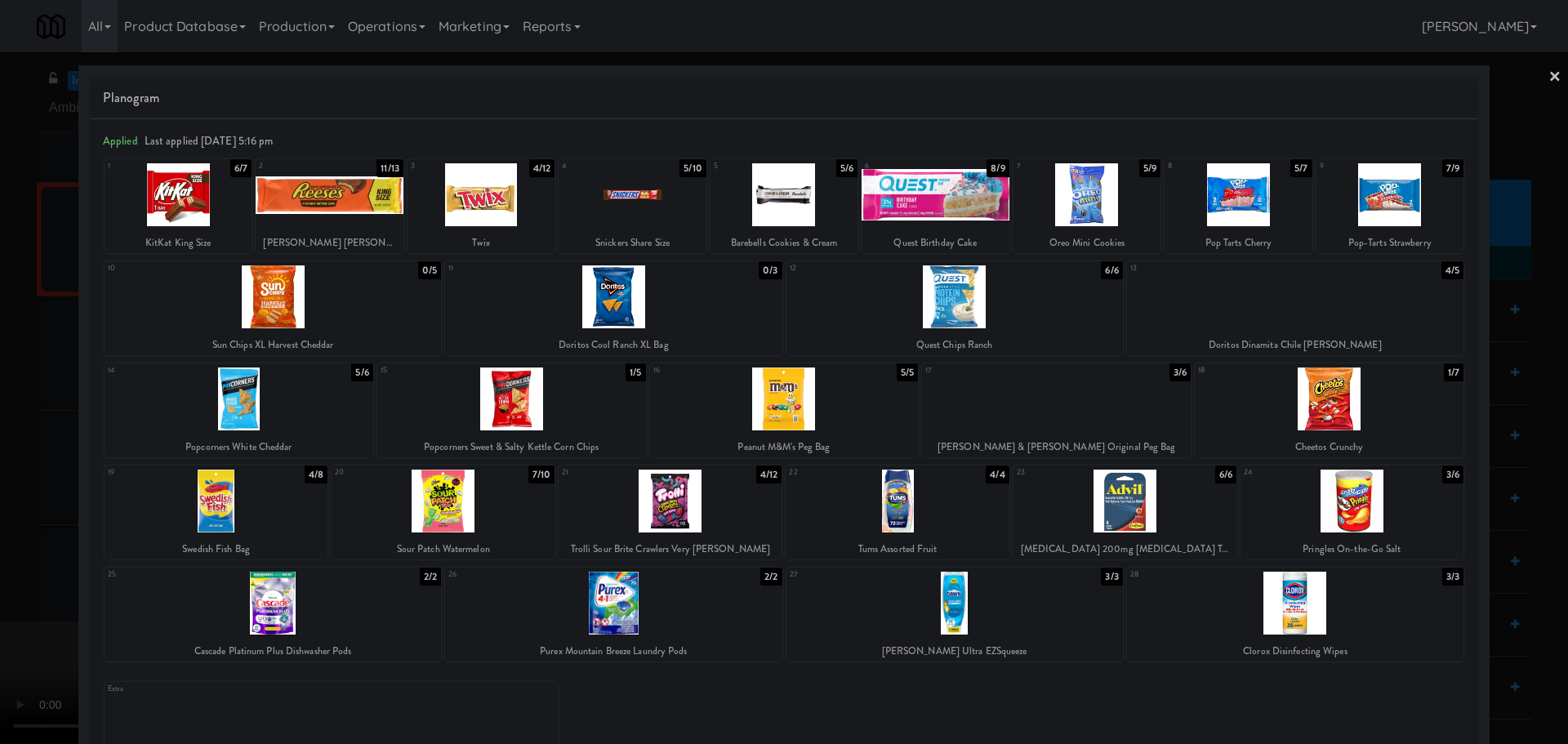
drag, startPoint x: 0, startPoint y: 426, endPoint x: 311, endPoint y: 519, distance: 324.6
click at [12, 429] on div at bounding box center [784, 372] width 1568 height 744
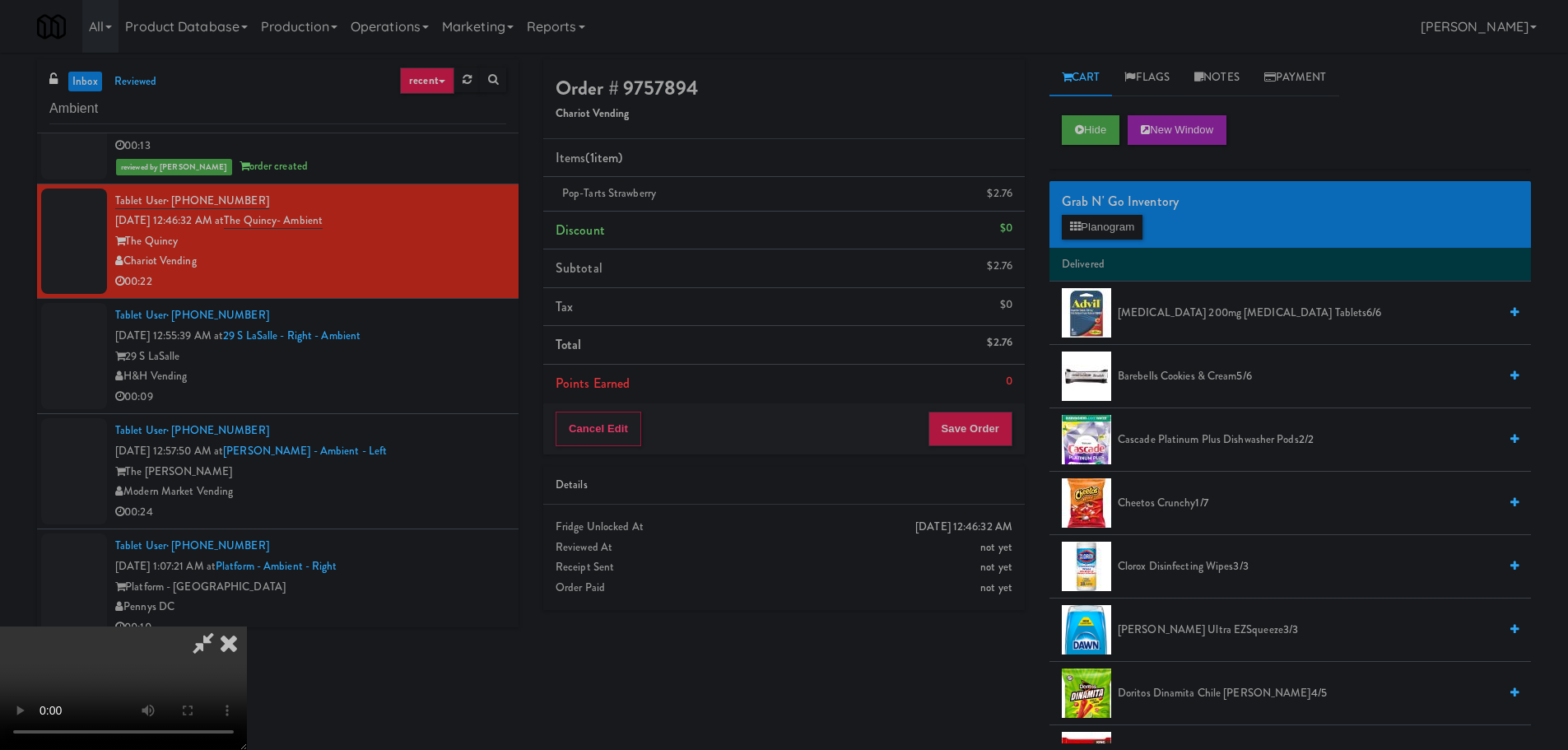
click at [247, 626] on video at bounding box center [123, 688] width 247 height 124
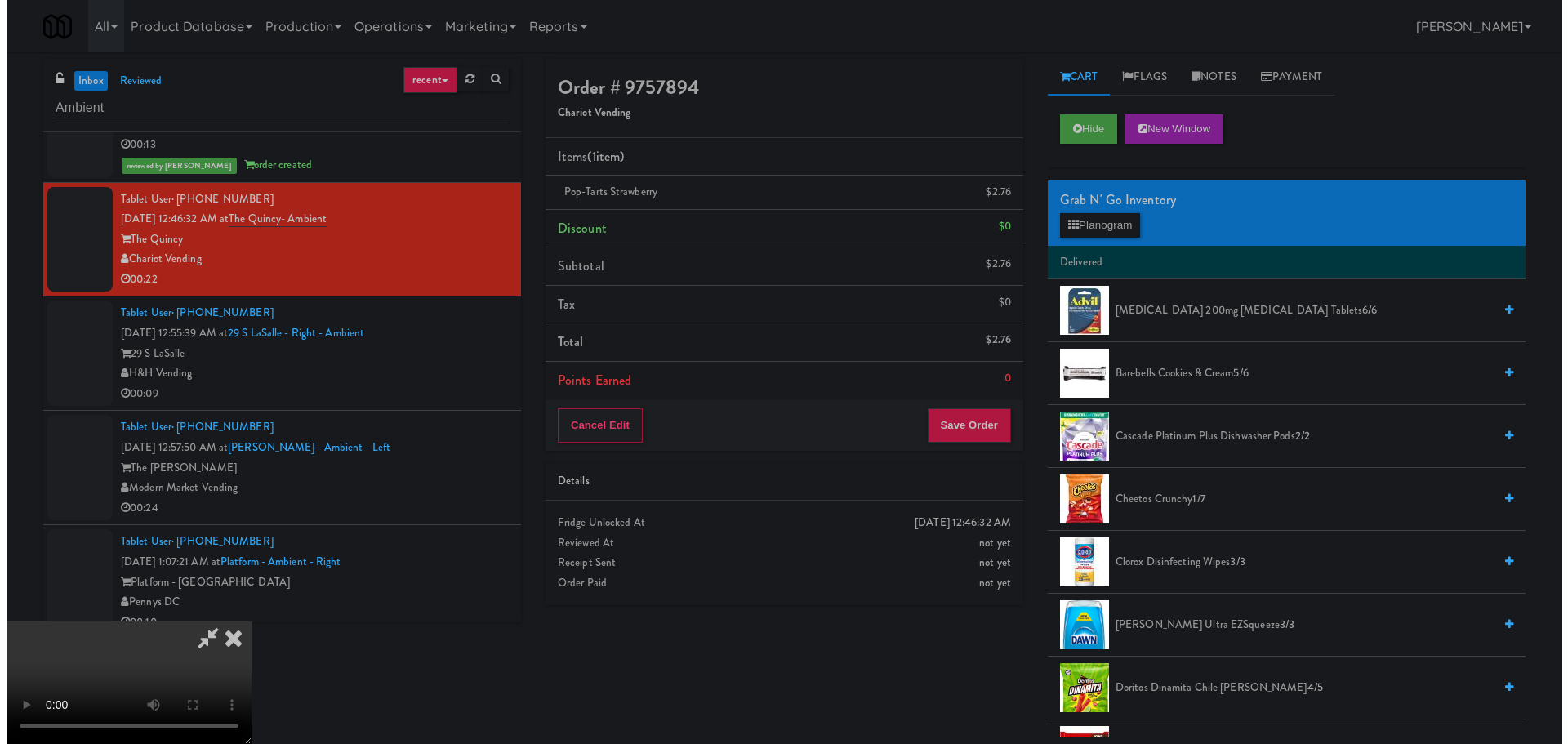
click
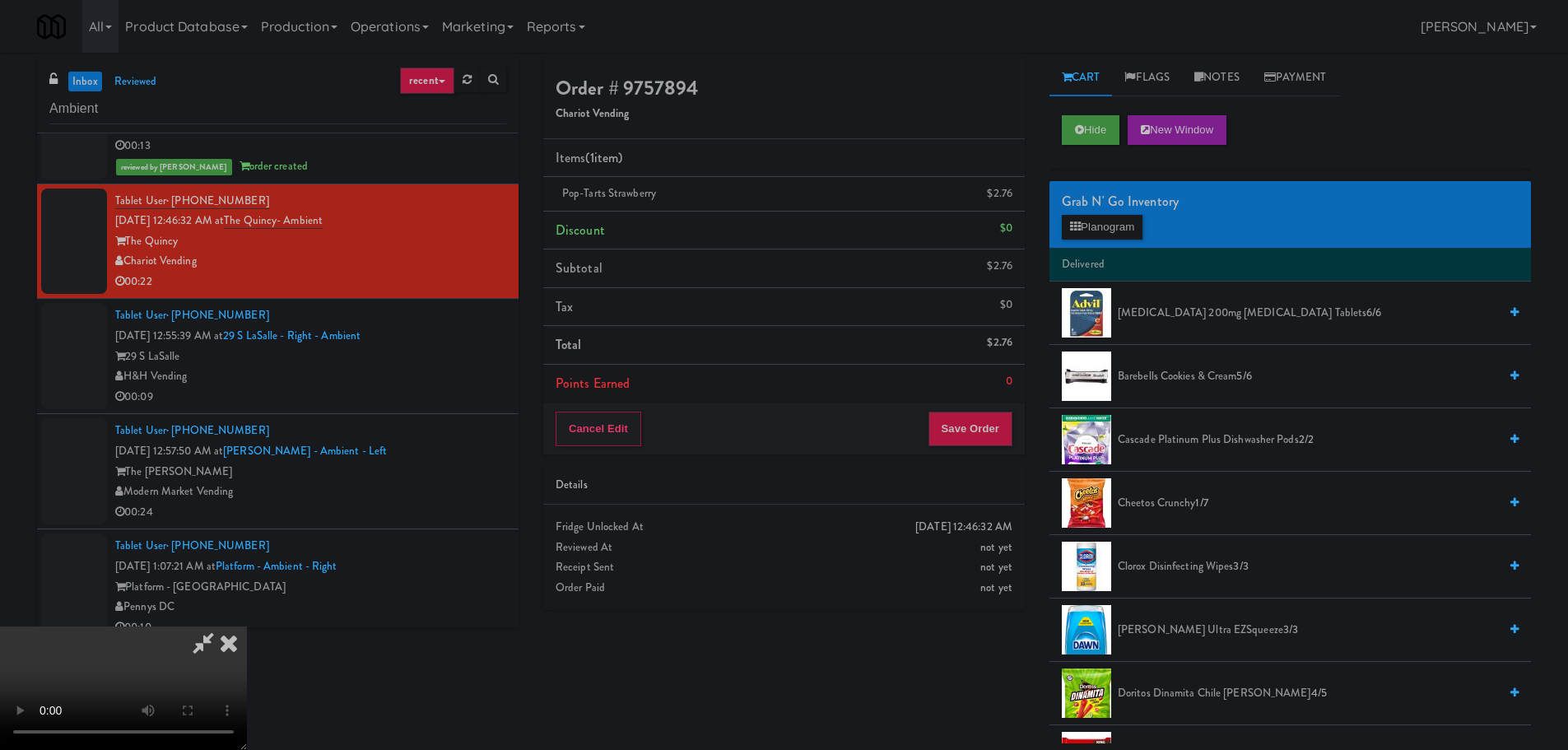
drag, startPoint x: 723, startPoint y: 462, endPoint x: 729, endPoint y: 478, distance: 17.1
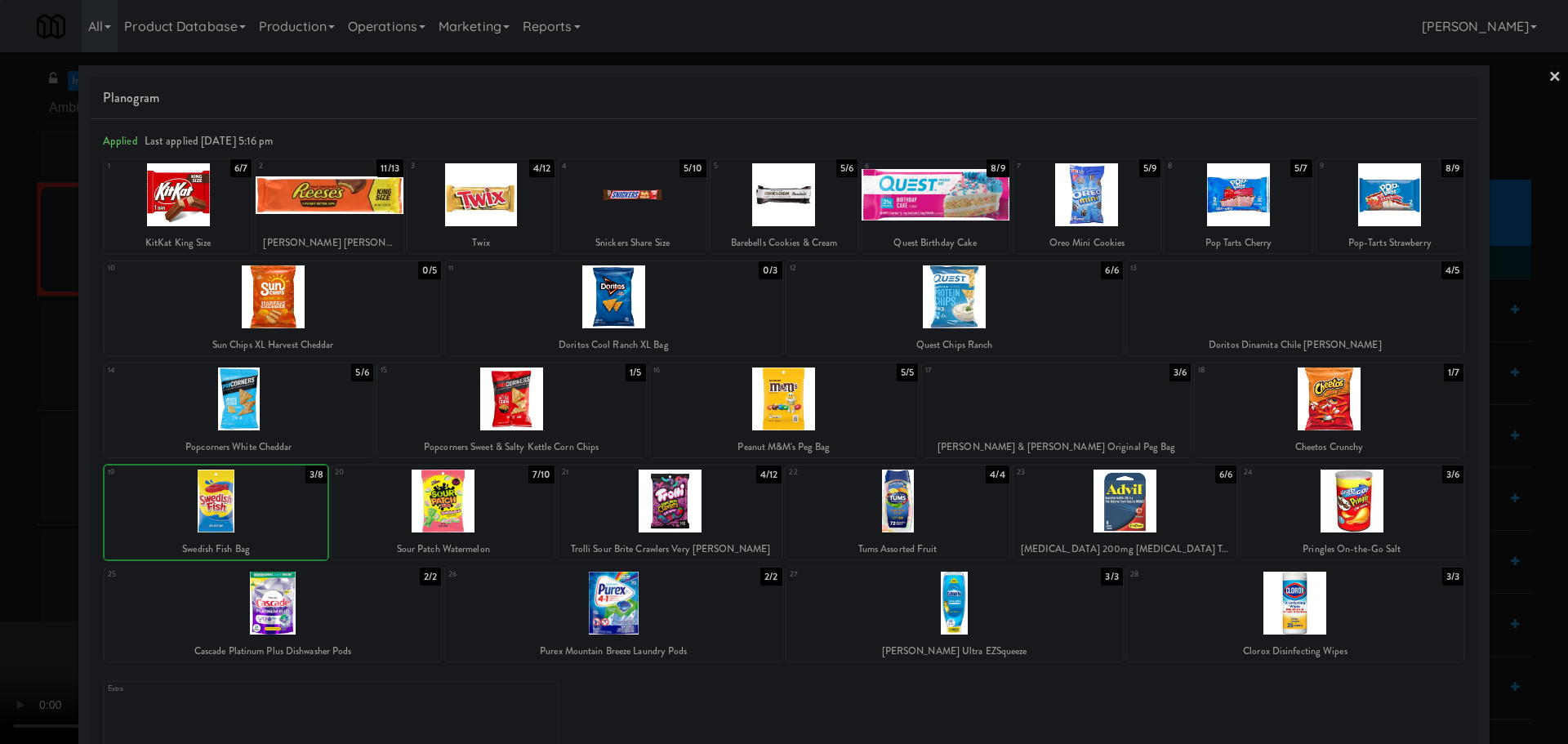
drag, startPoint x: 0, startPoint y: 518, endPoint x: 413, endPoint y: 409, distance: 427.1
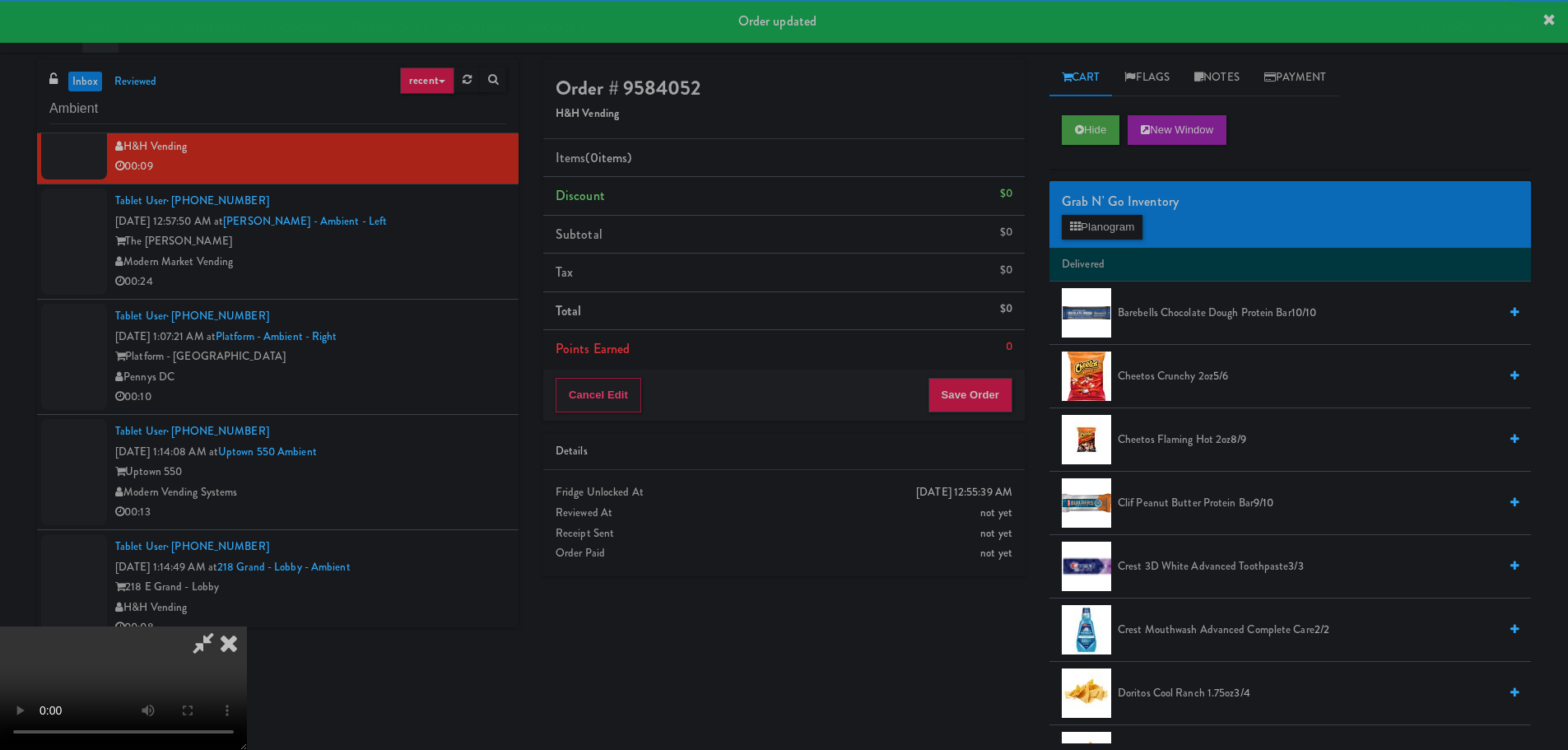
scroll to position [4804, 0]
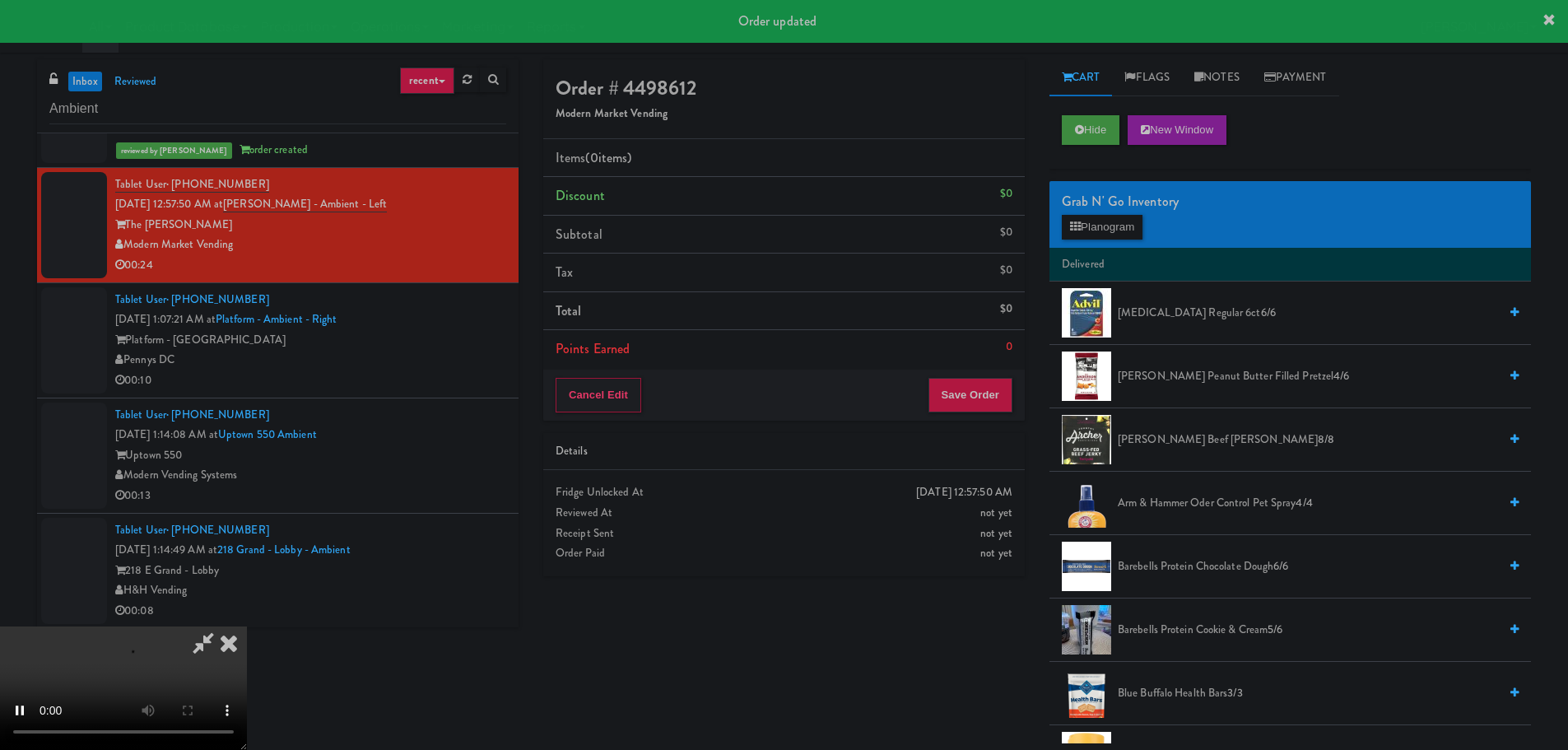
scroll to position [4824, 0]
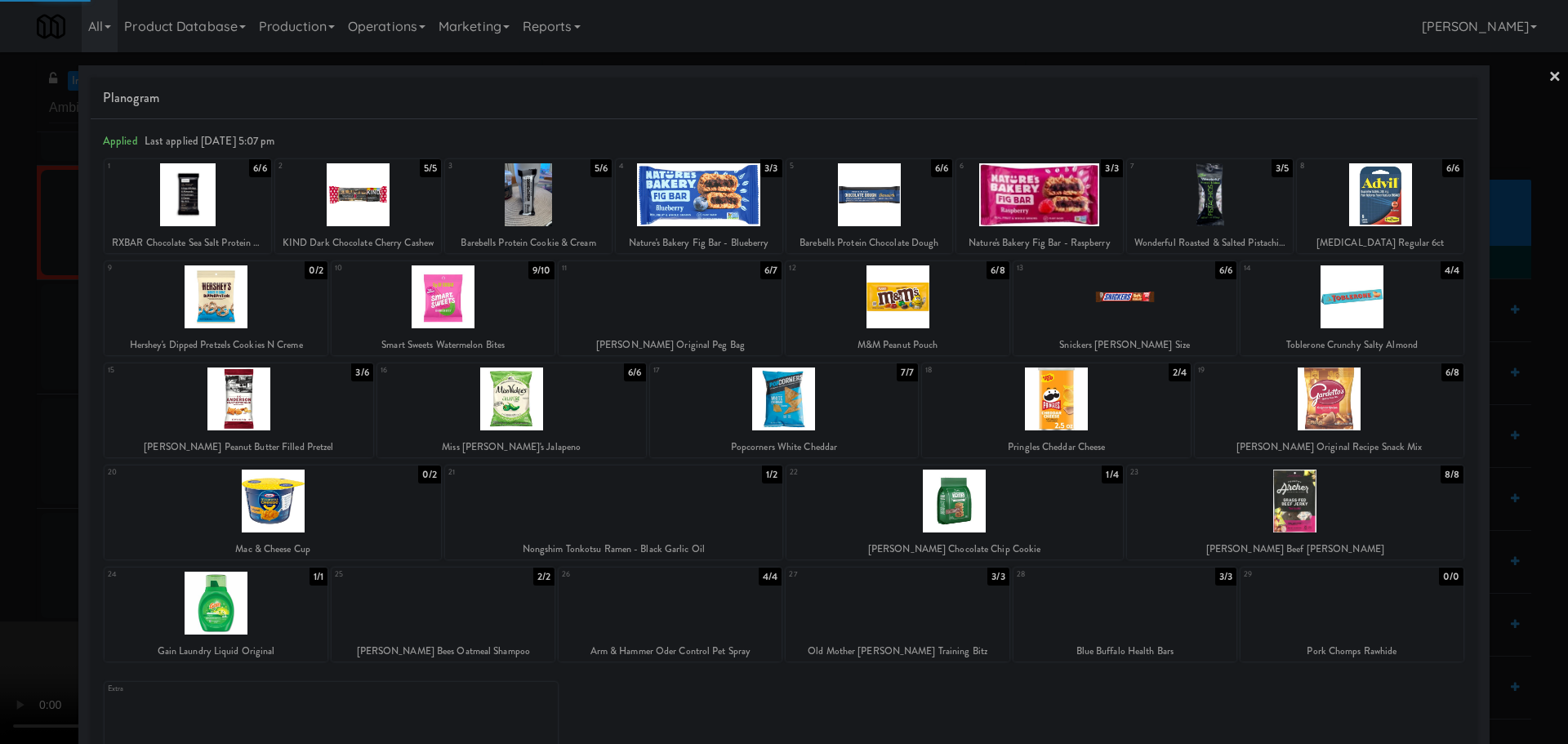
drag, startPoint x: 0, startPoint y: 443, endPoint x: 319, endPoint y: 391, distance: 323.2
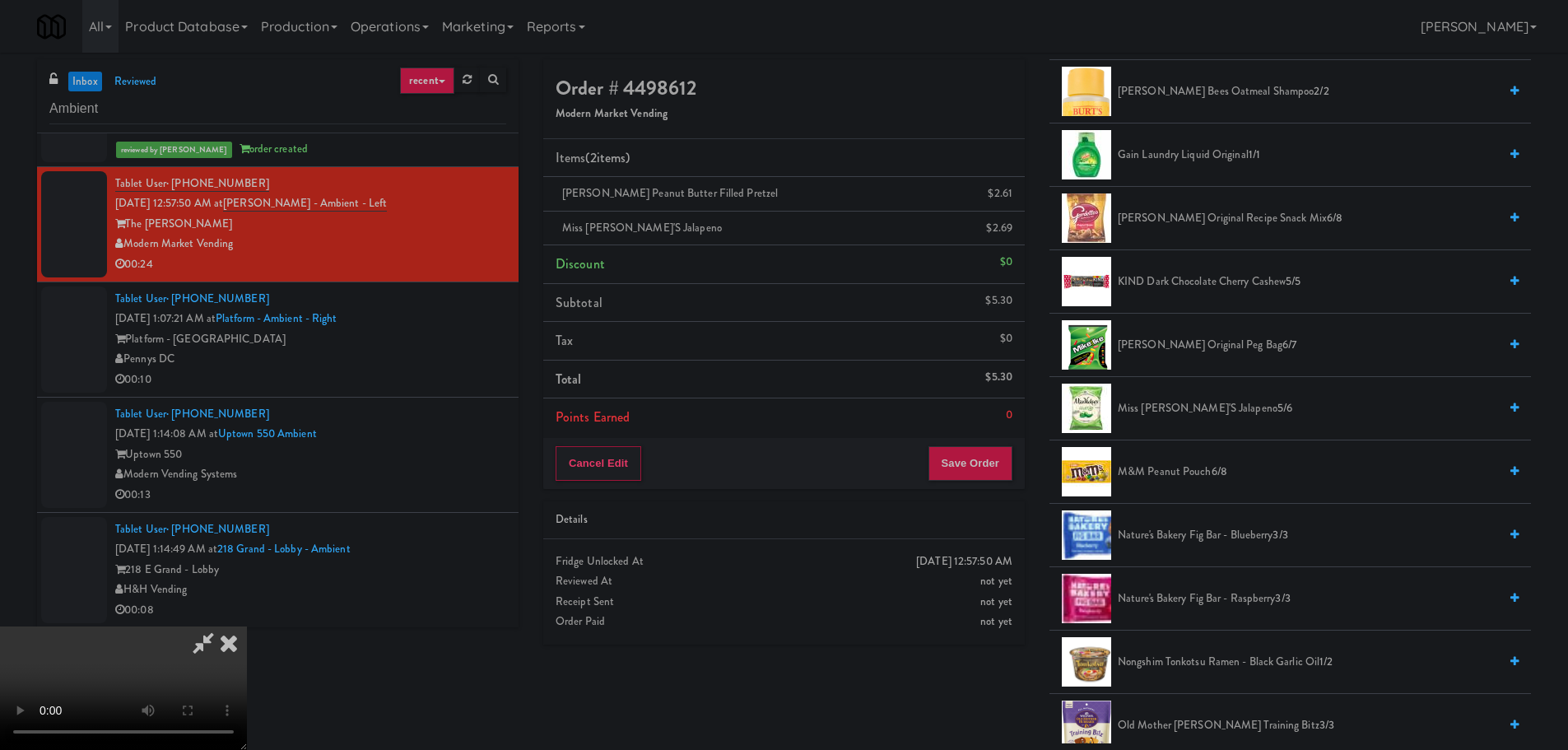
scroll to position [659, 0]
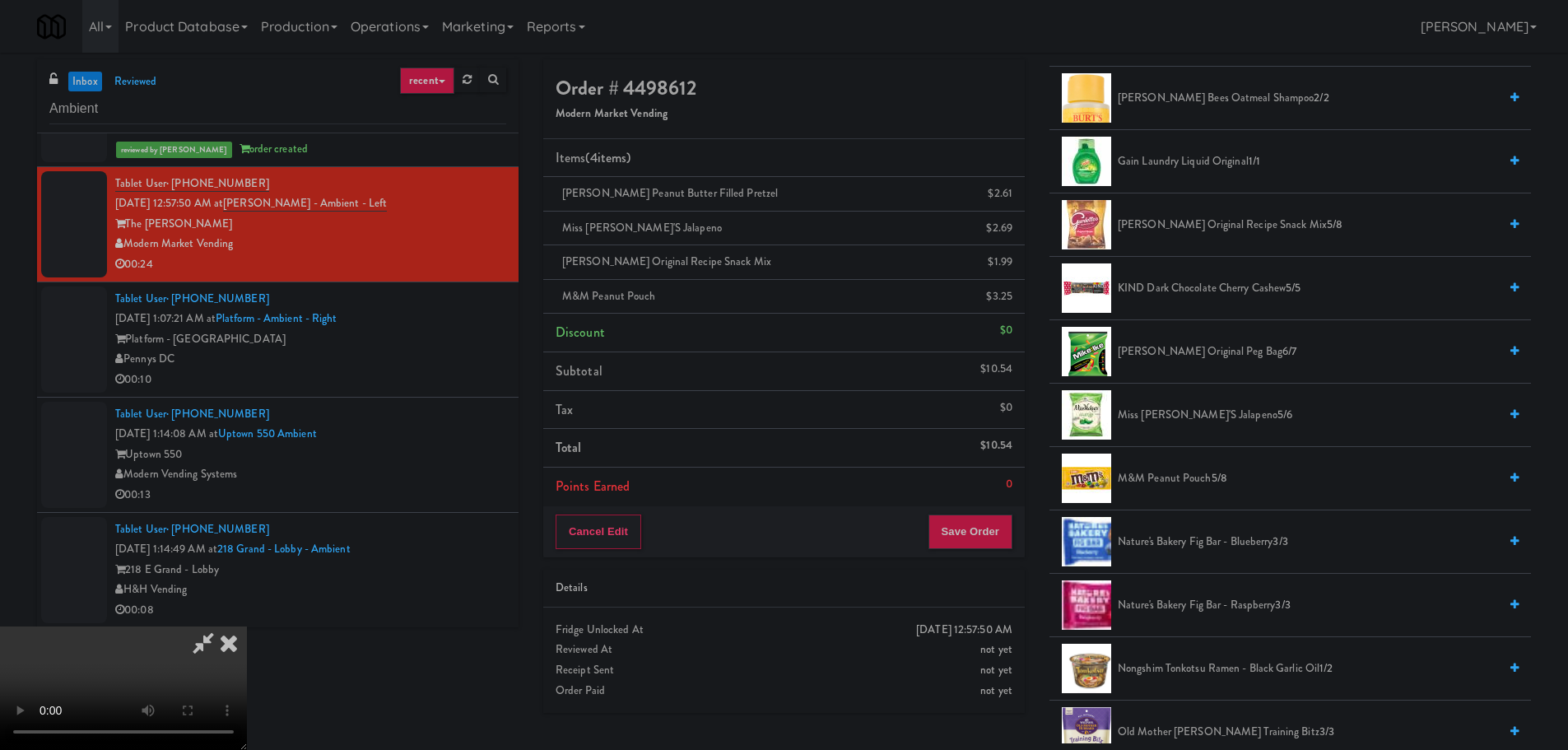
drag, startPoint x: 764, startPoint y: 483, endPoint x: 772, endPoint y: 479, distance: 8.9
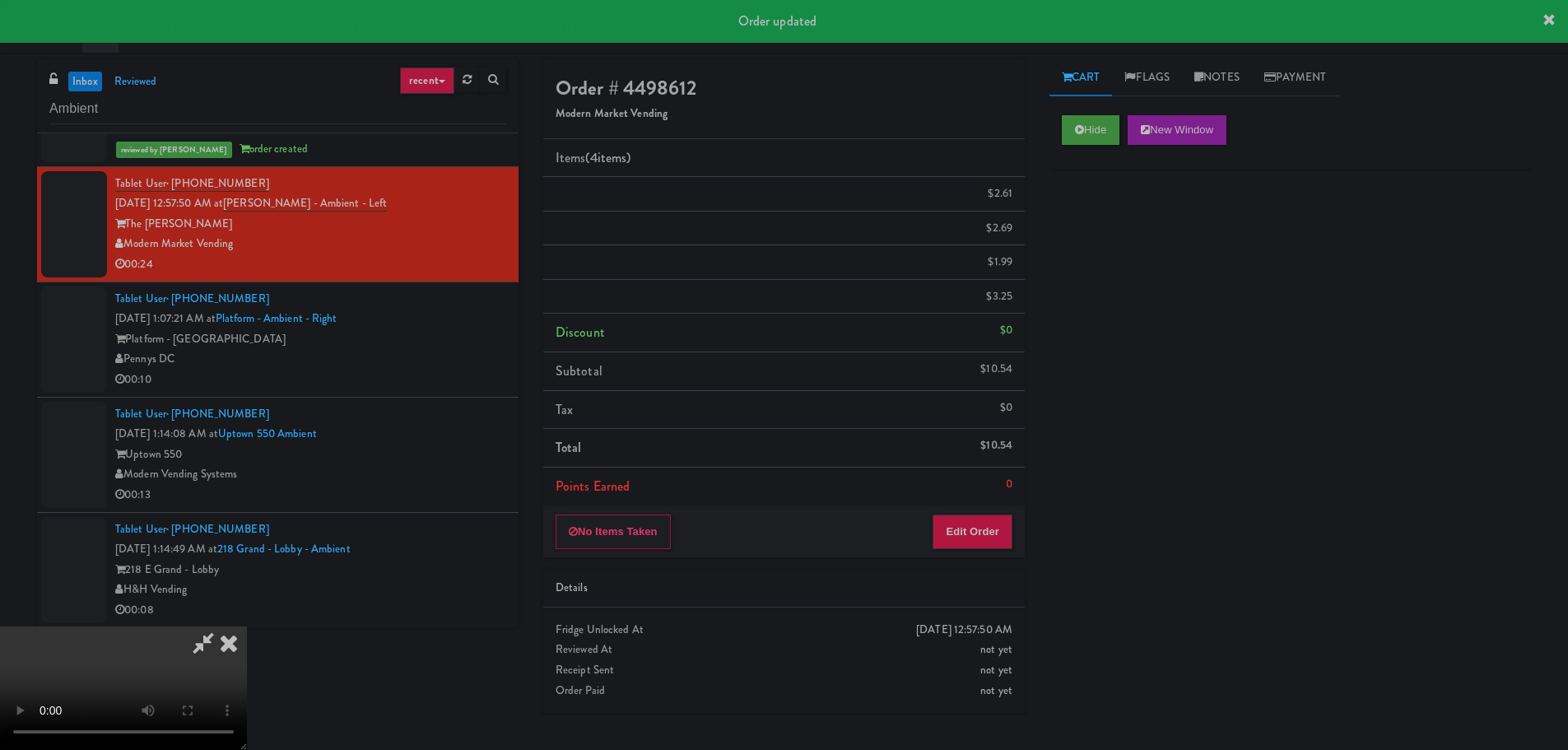
scroll to position [0, 0]
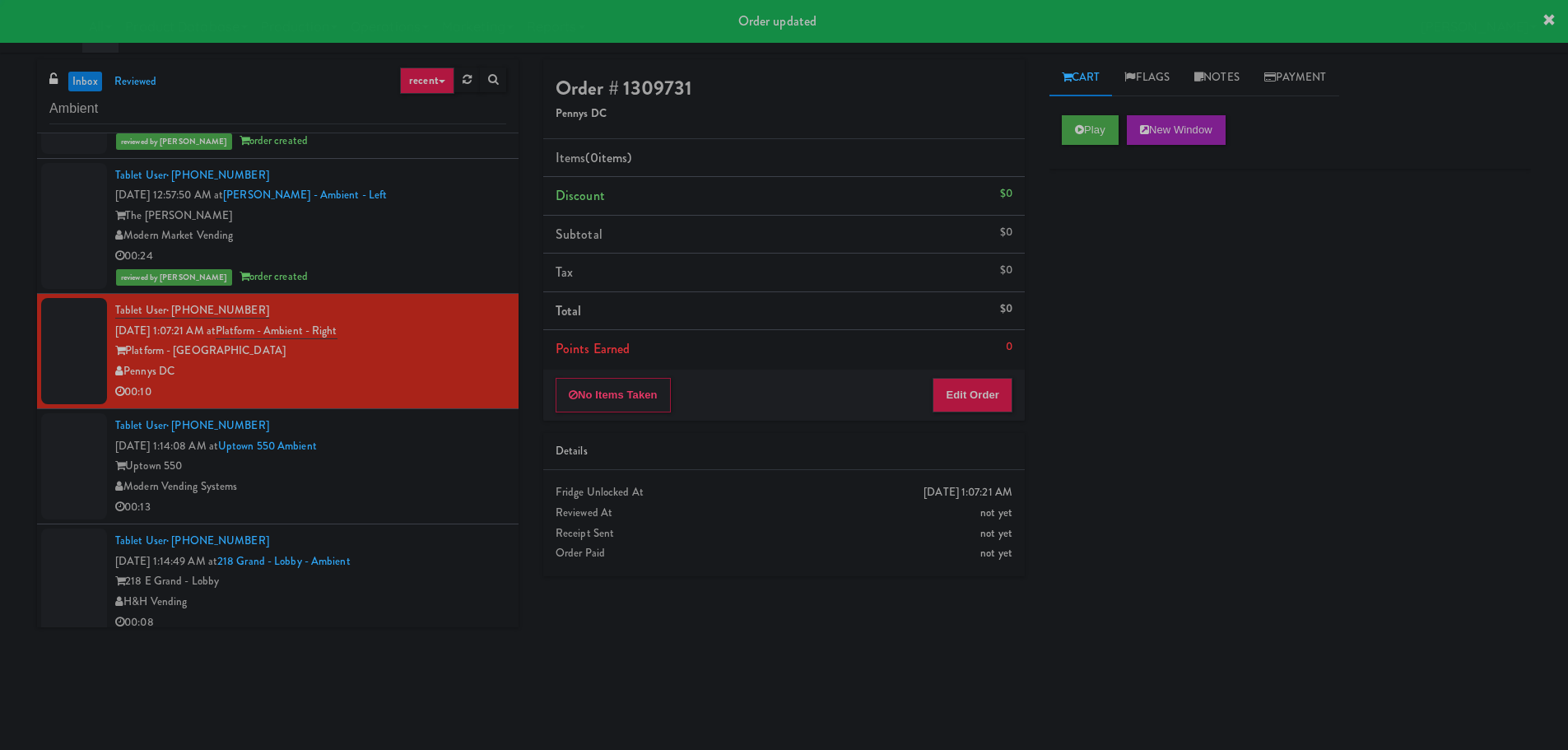
scroll to position [4844, 0]
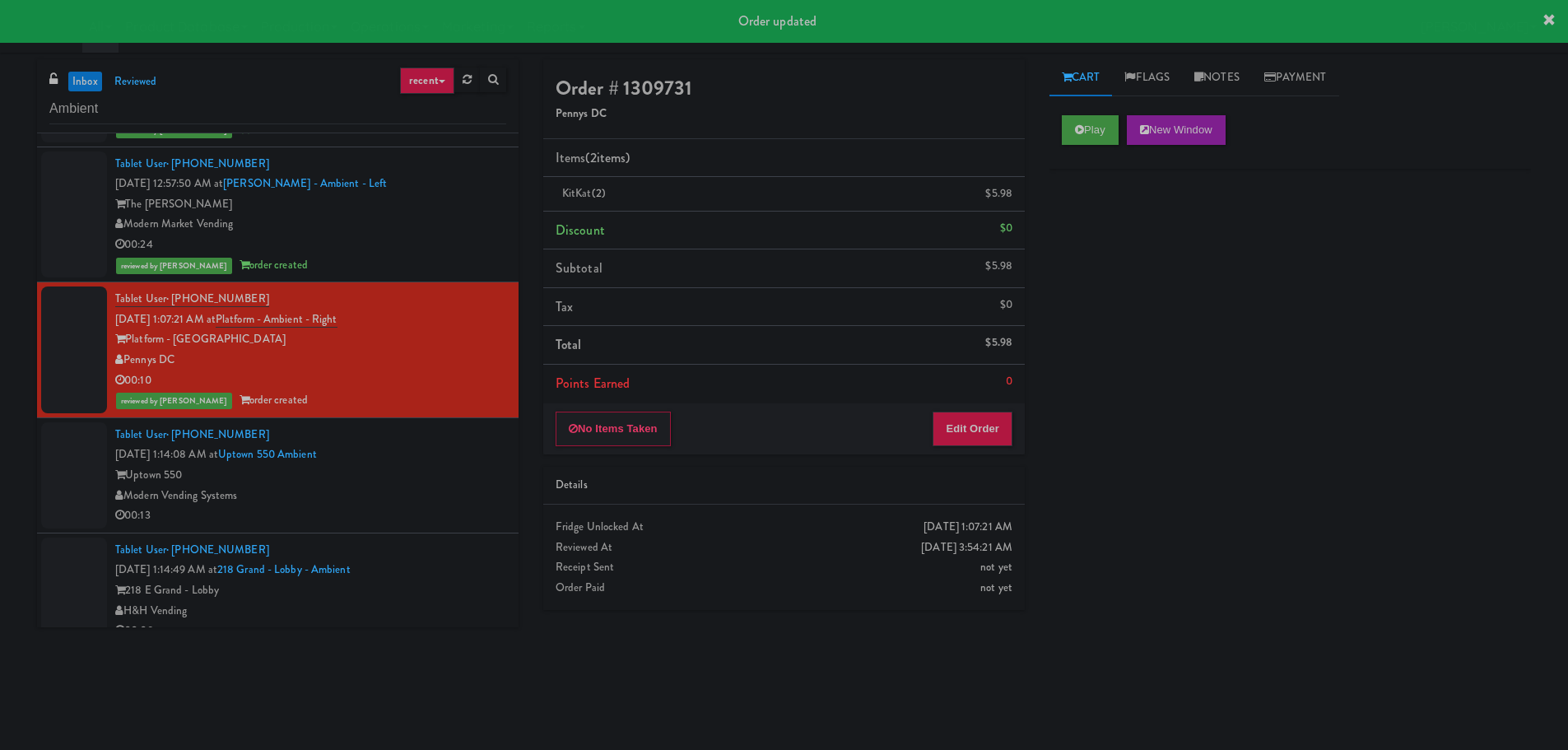
drag, startPoint x: 488, startPoint y: 500, endPoint x: 498, endPoint y: 494, distance: 11.7
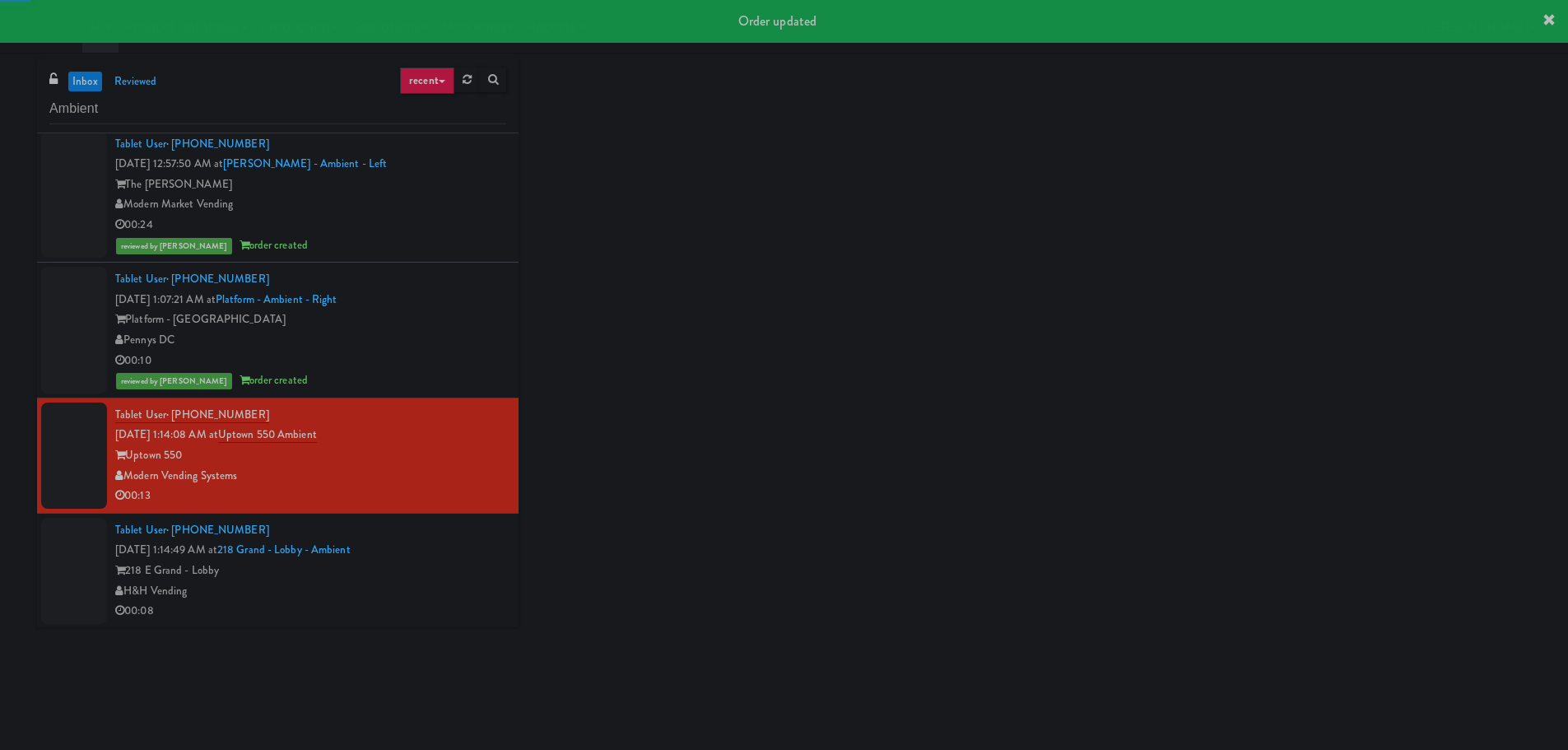
scroll to position [4865, 0]
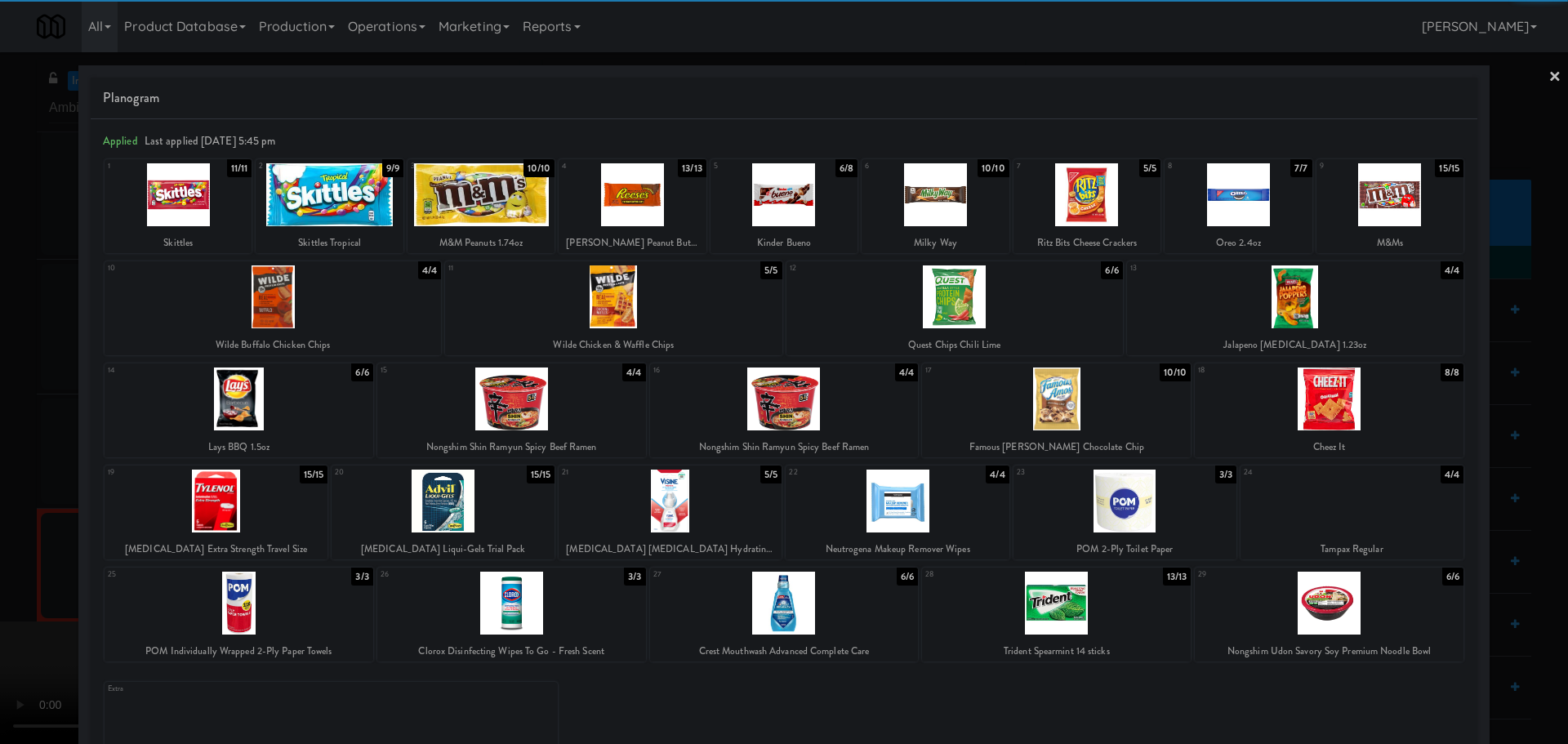
drag, startPoint x: 552, startPoint y: 427, endPoint x: 563, endPoint y: 425, distance: 11.2
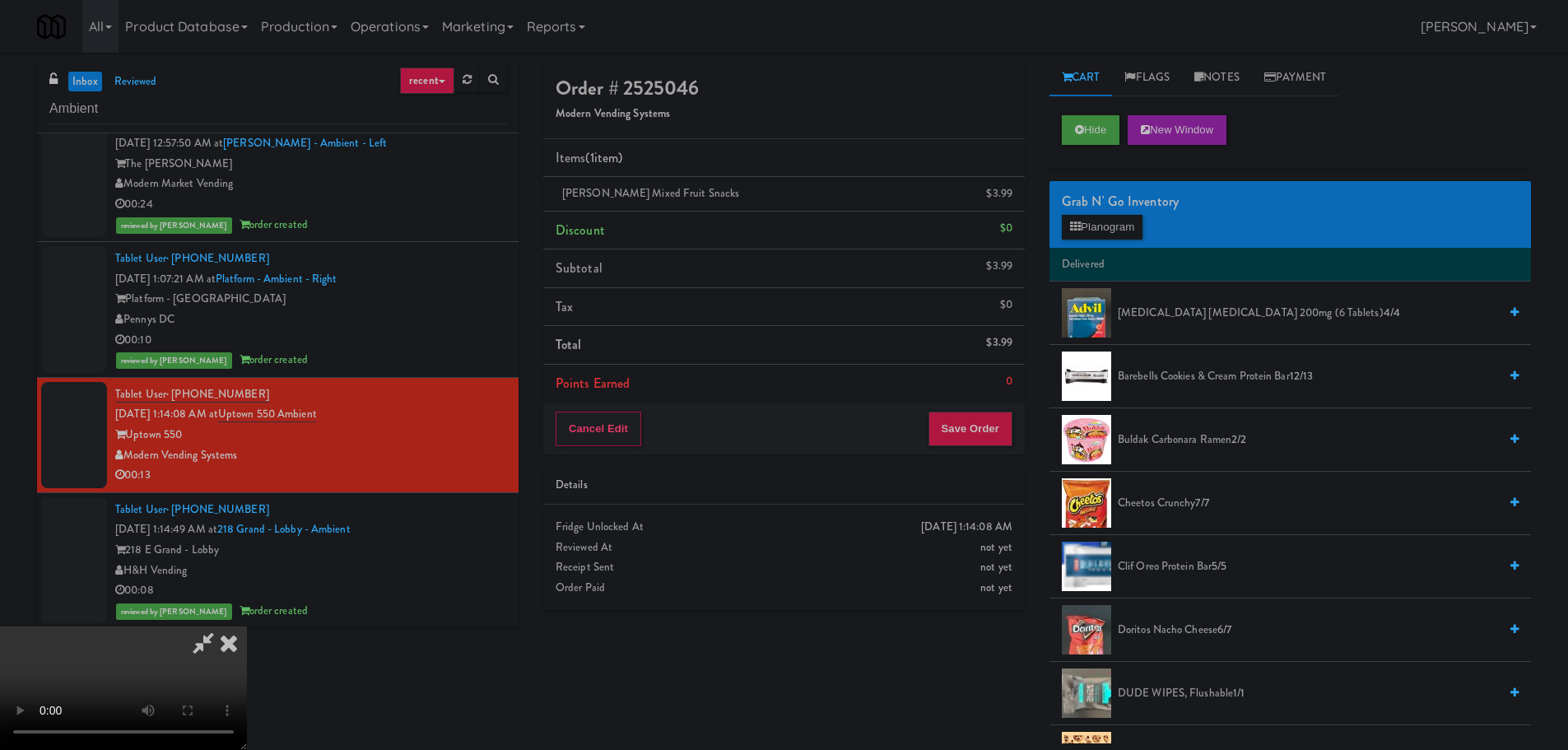
drag, startPoint x: 322, startPoint y: 581, endPoint x: 321, endPoint y: 569, distance: 12.0
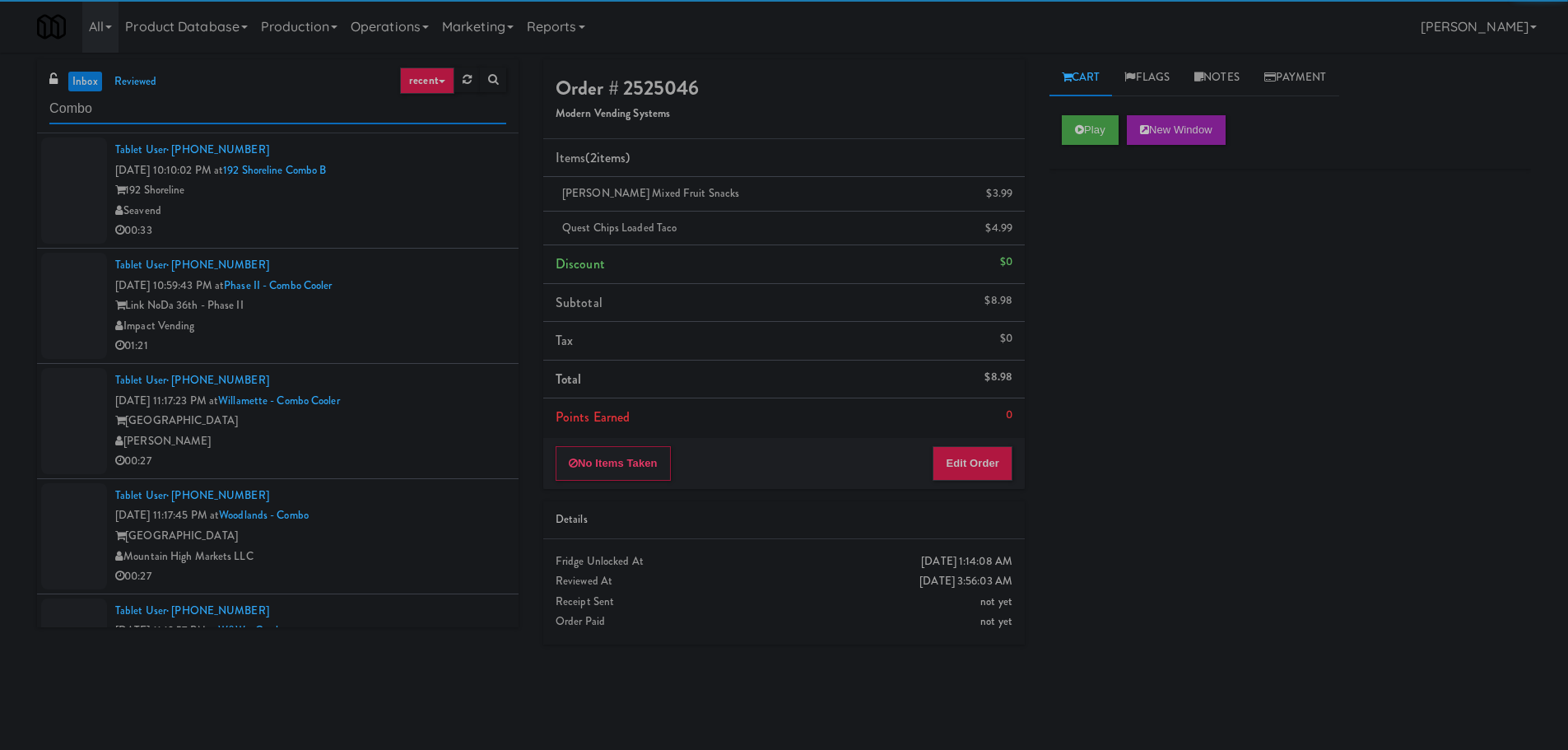
type input "Combo"
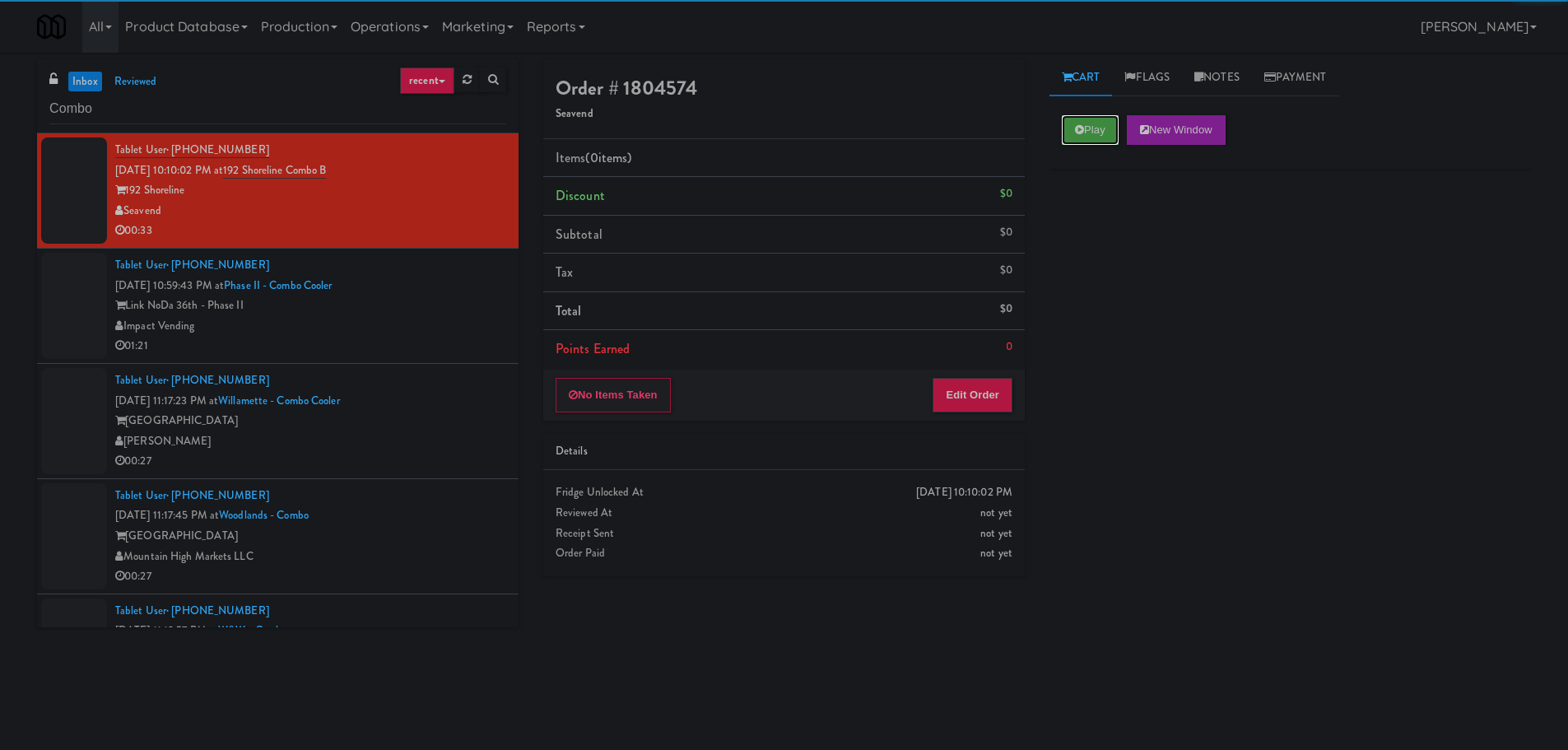
drag, startPoint x: 1089, startPoint y: 131, endPoint x: 1059, endPoint y: 220, distance: 93.9
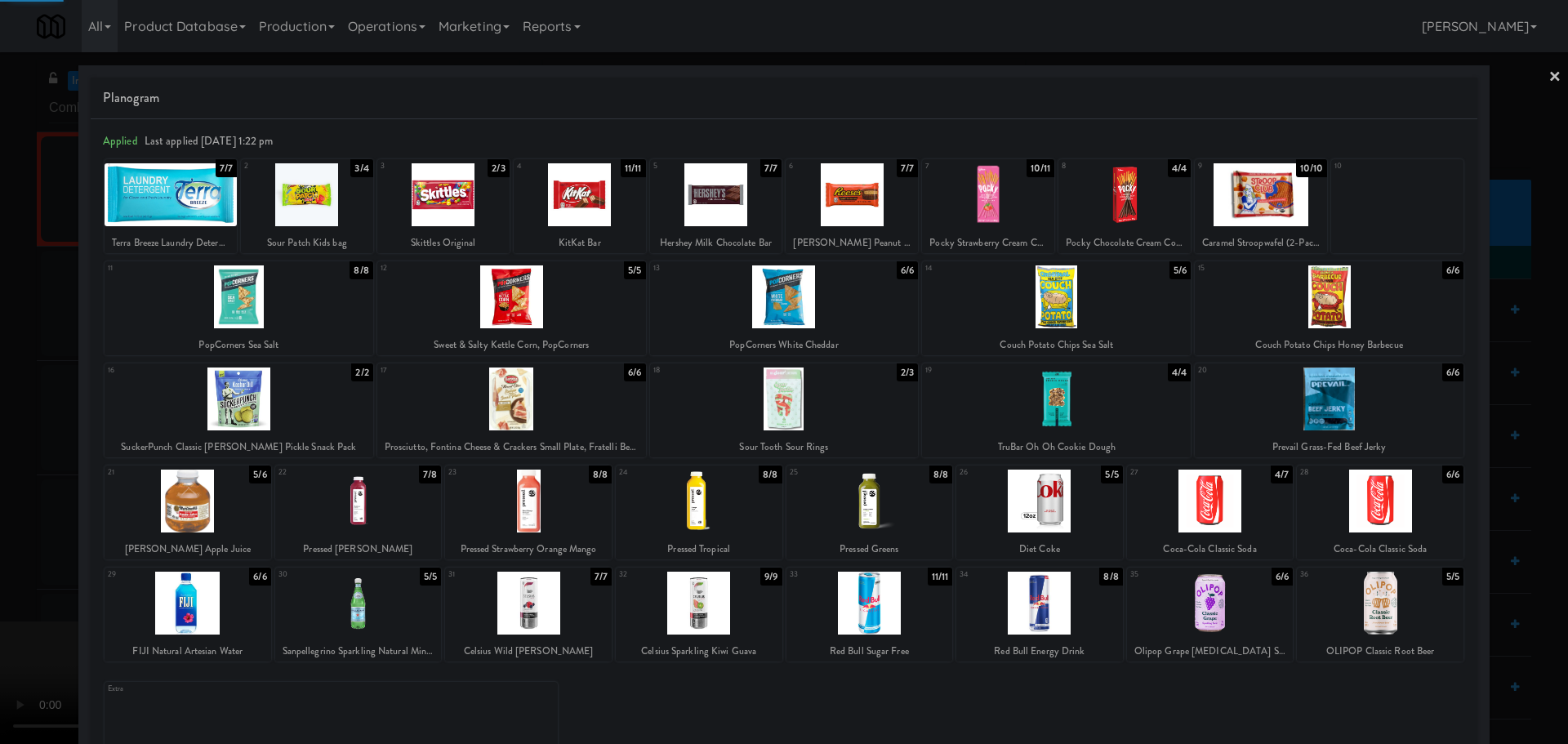
drag, startPoint x: 0, startPoint y: 450, endPoint x: 339, endPoint y: 362, distance: 350.2
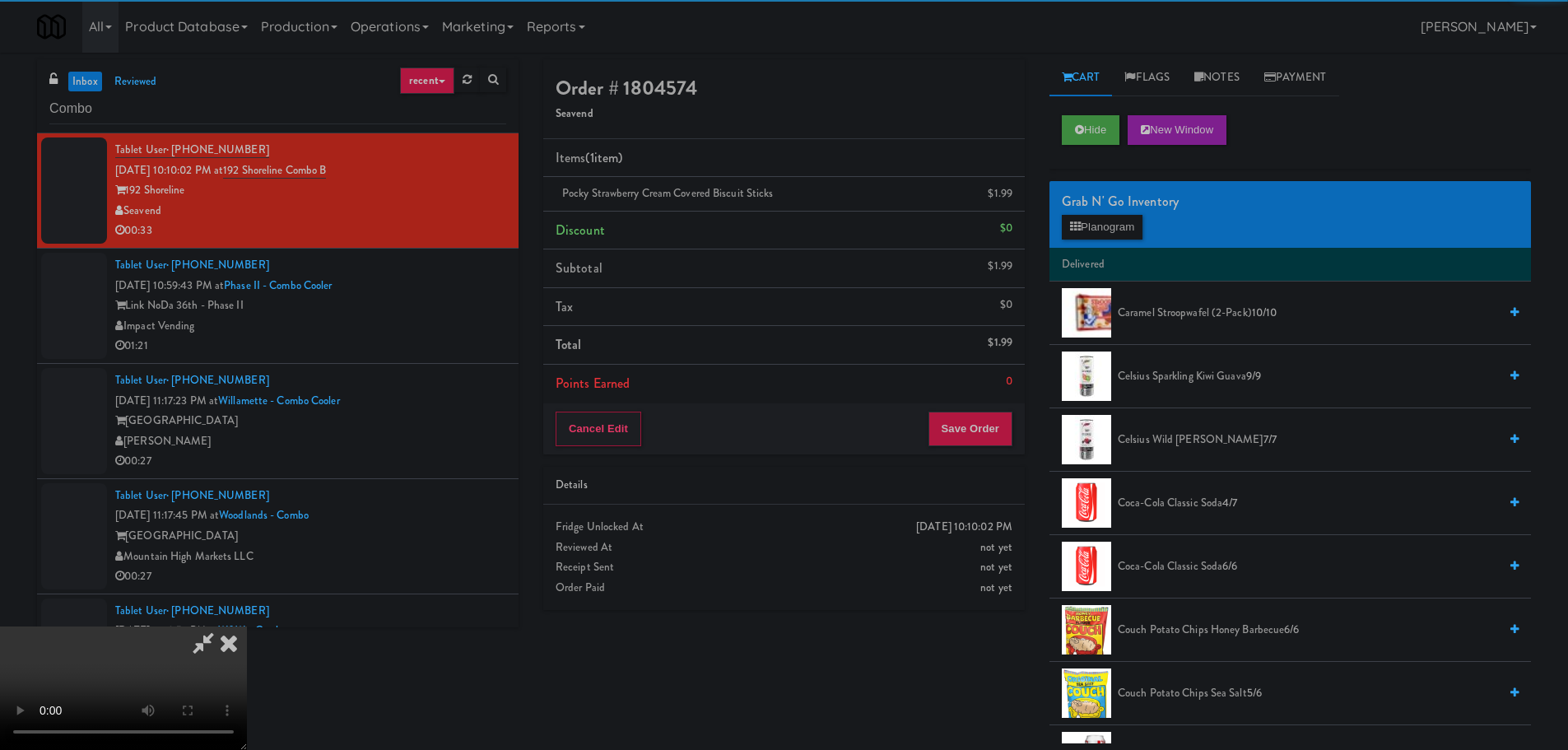
drag, startPoint x: 342, startPoint y: 365, endPoint x: 476, endPoint y: 338, distance: 136.7
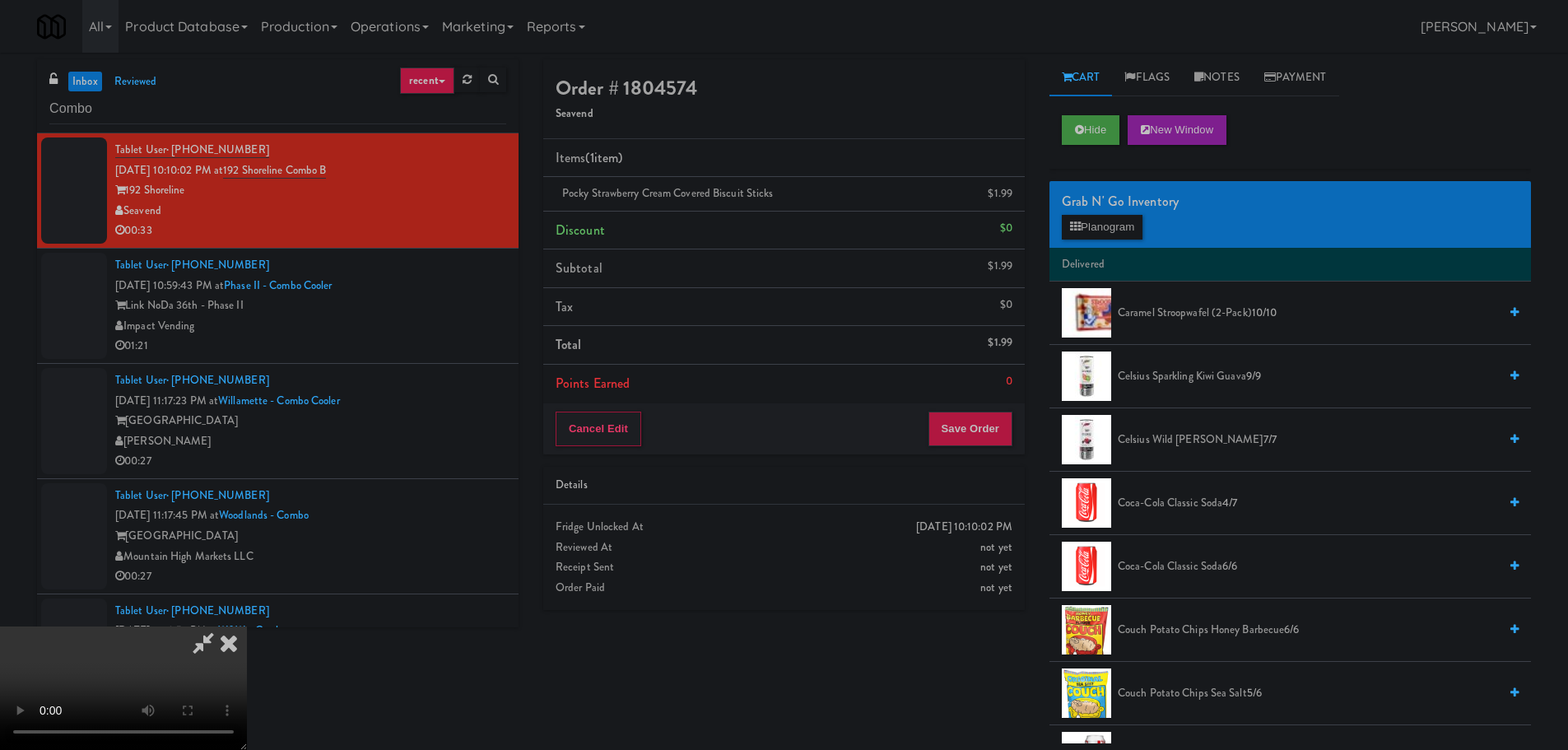
drag, startPoint x: 1151, startPoint y: 247, endPoint x: 1131, endPoint y: 240, distance: 21.2
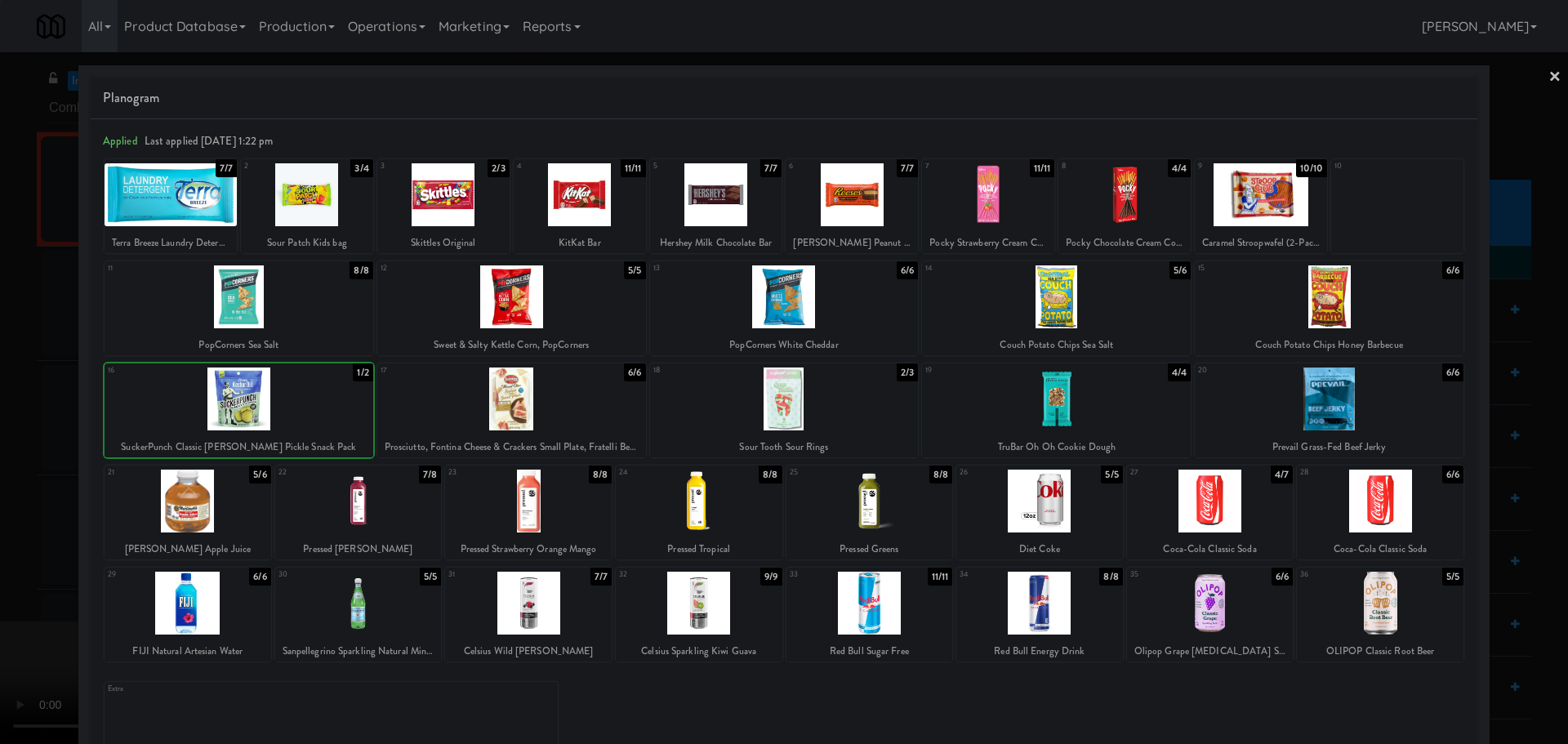
drag, startPoint x: 0, startPoint y: 535, endPoint x: 39, endPoint y: 509, distance: 46.9
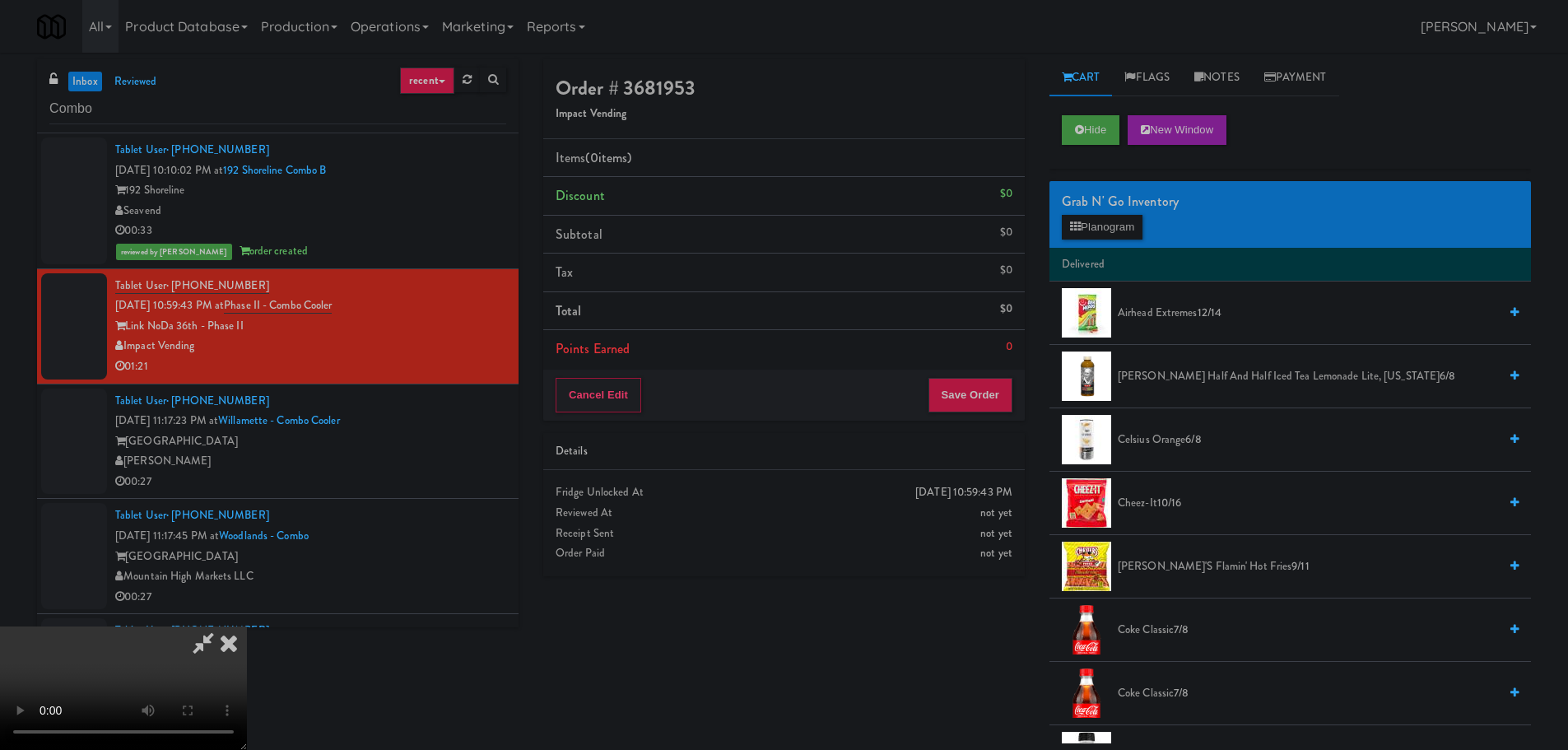
drag, startPoint x: 654, startPoint y: 352, endPoint x: 670, endPoint y: 346, distance: 17.1
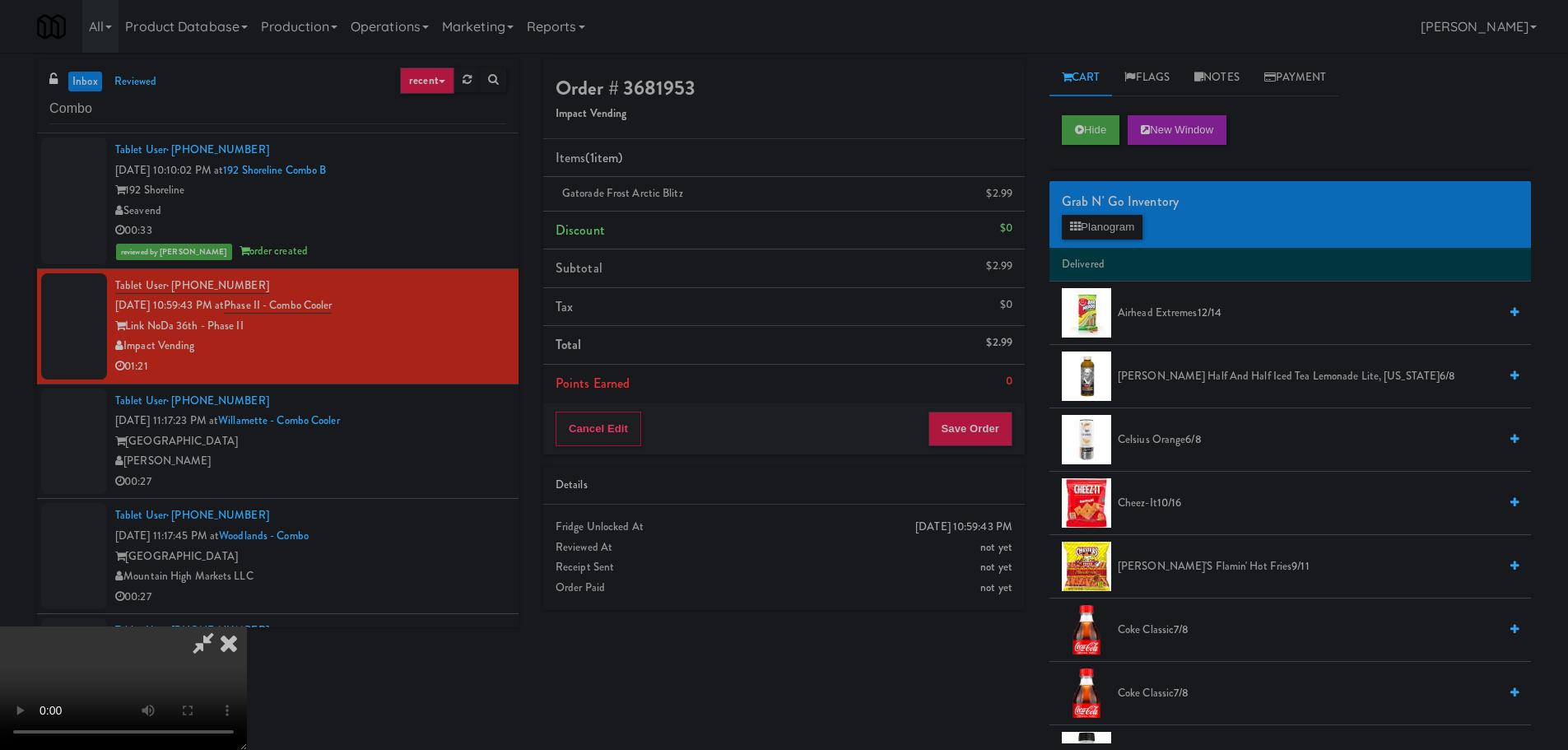
scroll to position [283, 0]
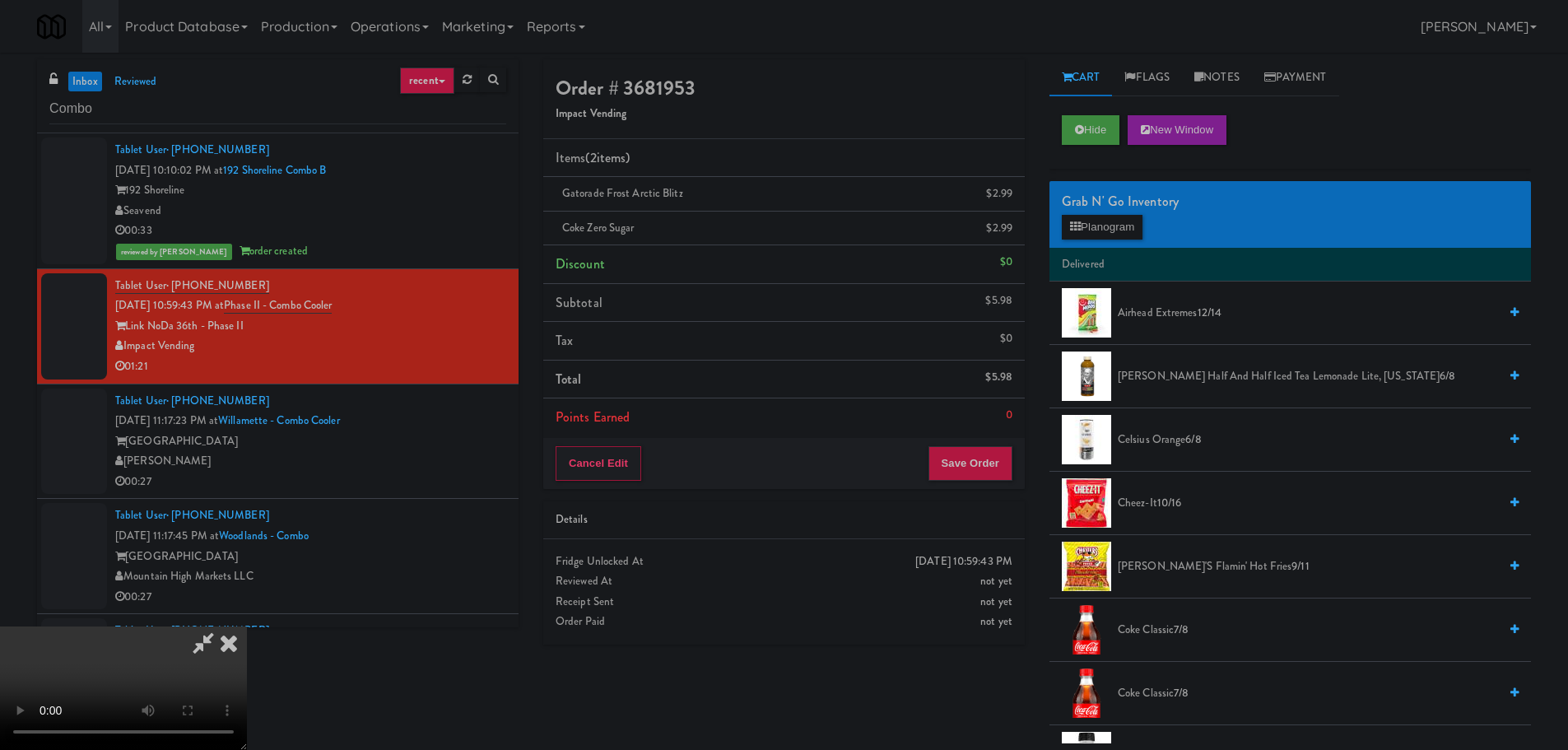
scroll to position [283, 0]
drag, startPoint x: 599, startPoint y: 460, endPoint x: 963, endPoint y: 351, distance: 380.0
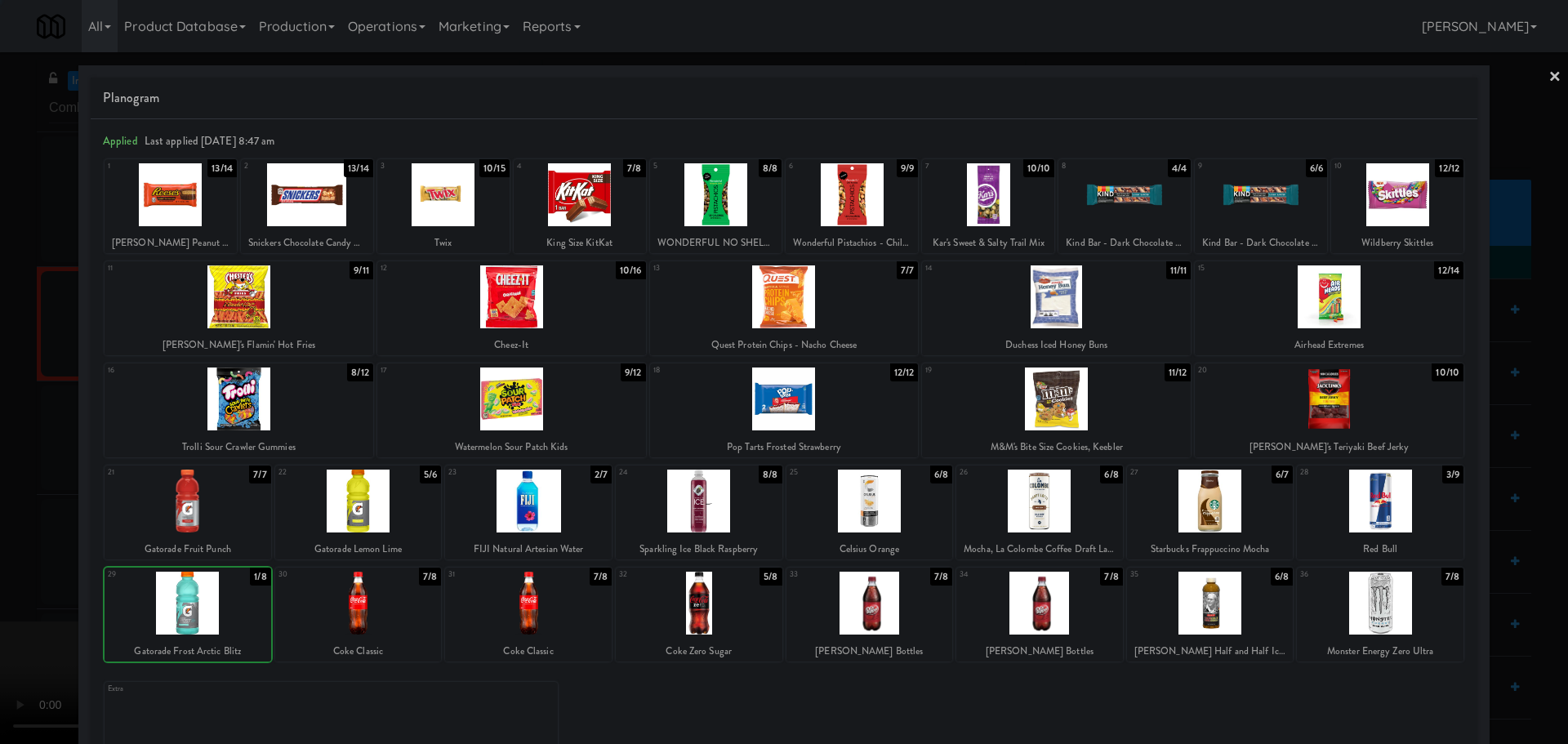
drag, startPoint x: 0, startPoint y: 558, endPoint x: 245, endPoint y: 442, distance: 271.1
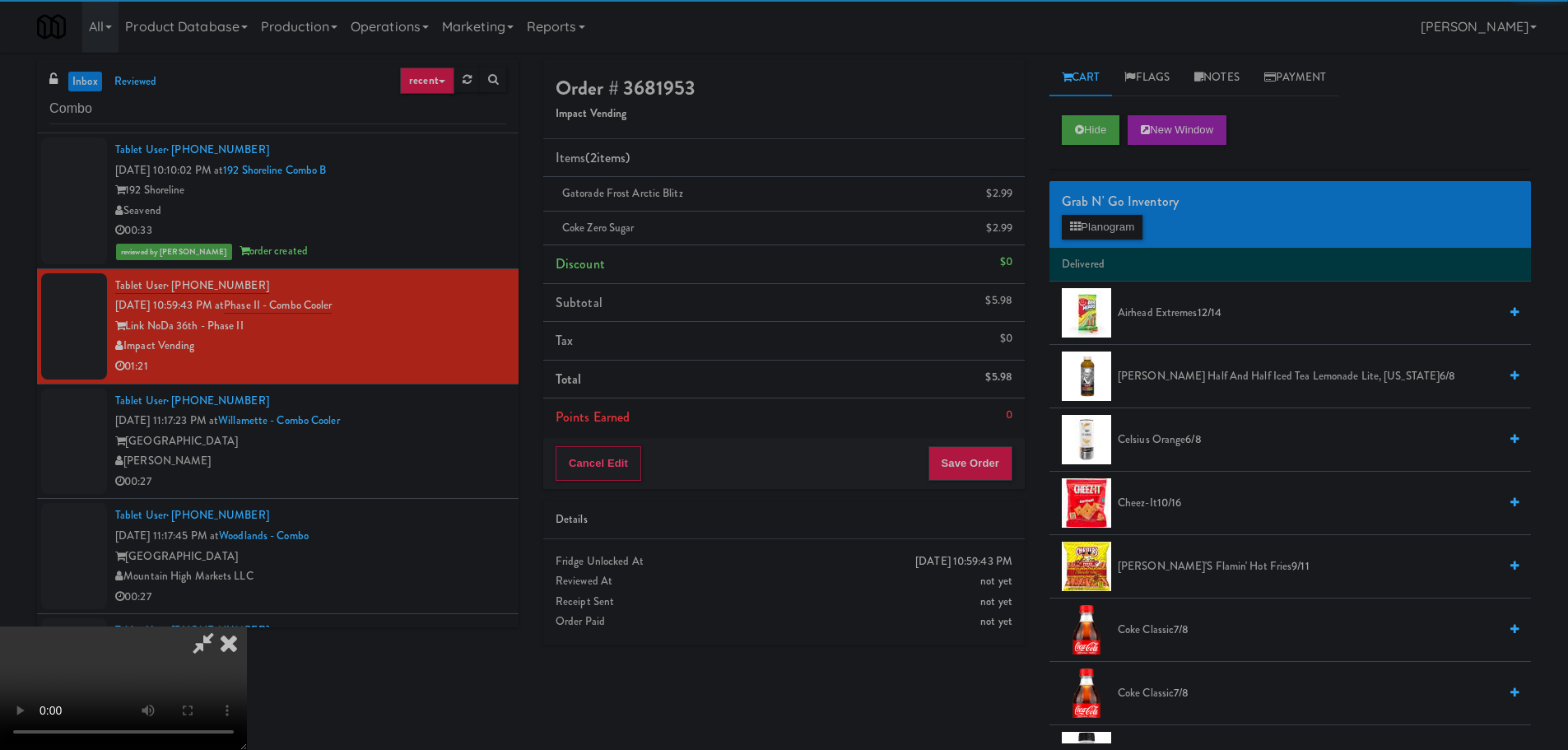
drag, startPoint x: 507, startPoint y: 264, endPoint x: 513, endPoint y: 279, distance: 16.2
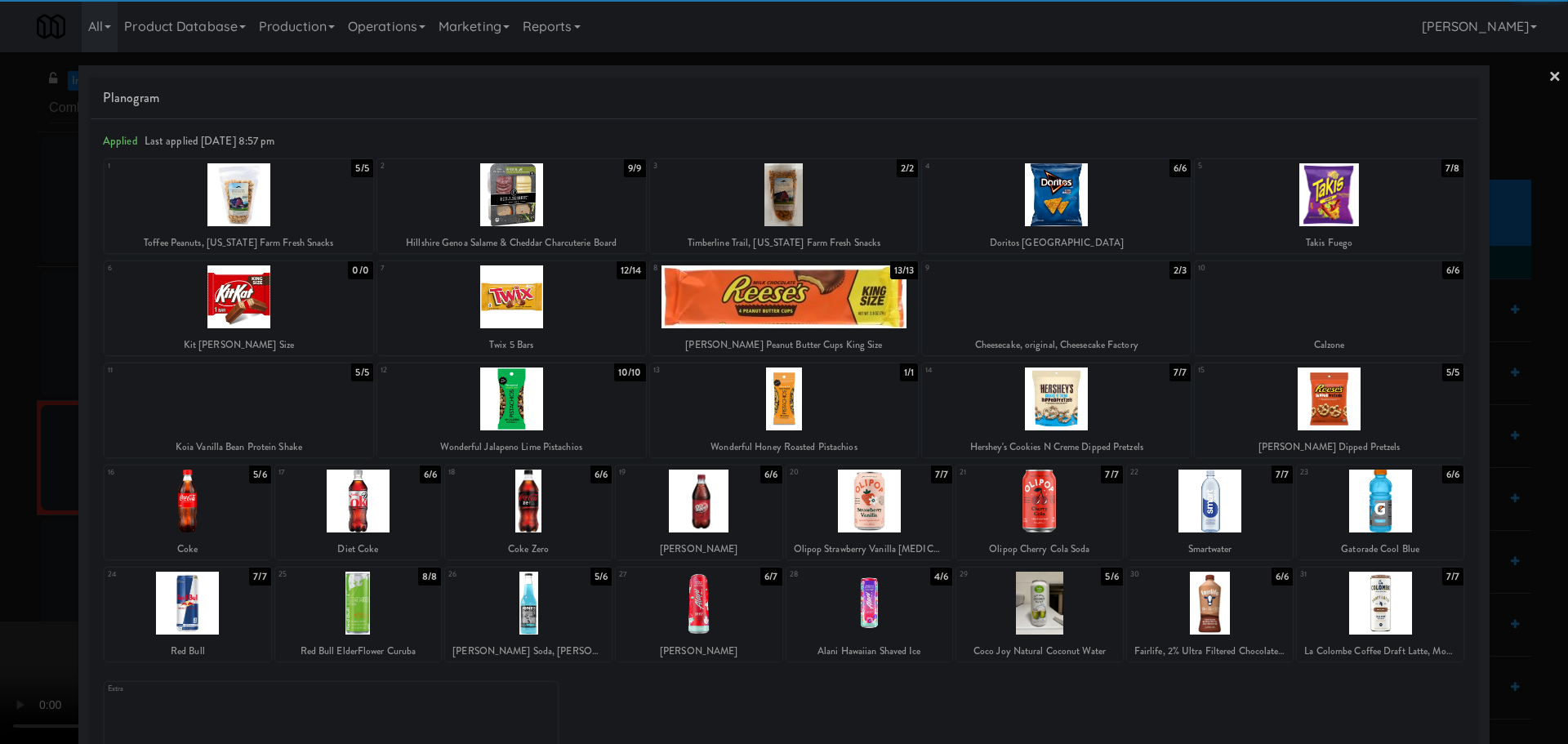
drag, startPoint x: 0, startPoint y: 458, endPoint x: 33, endPoint y: 433, distance: 41.4
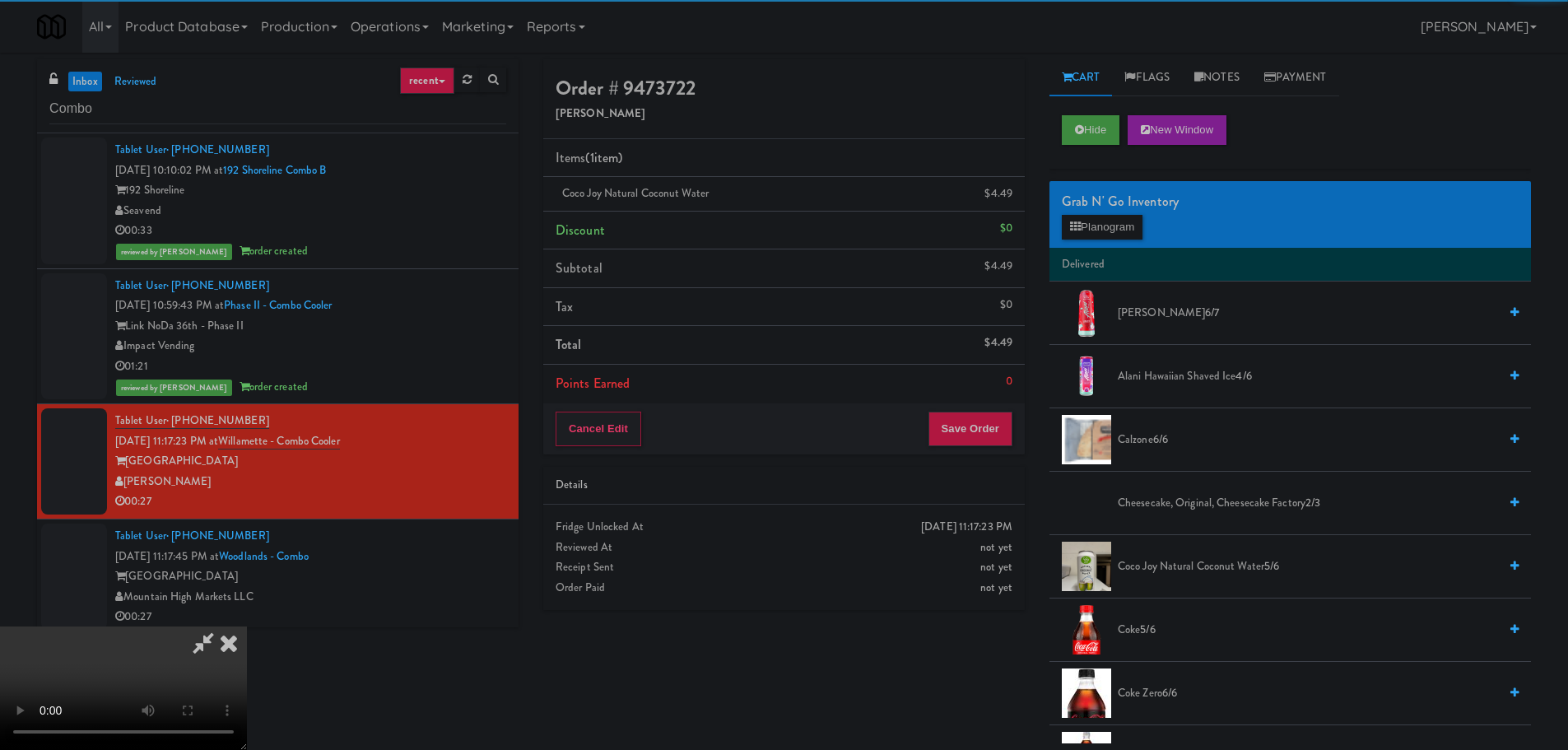
drag, startPoint x: 444, startPoint y: 349, endPoint x: 609, endPoint y: 380, distance: 167.9
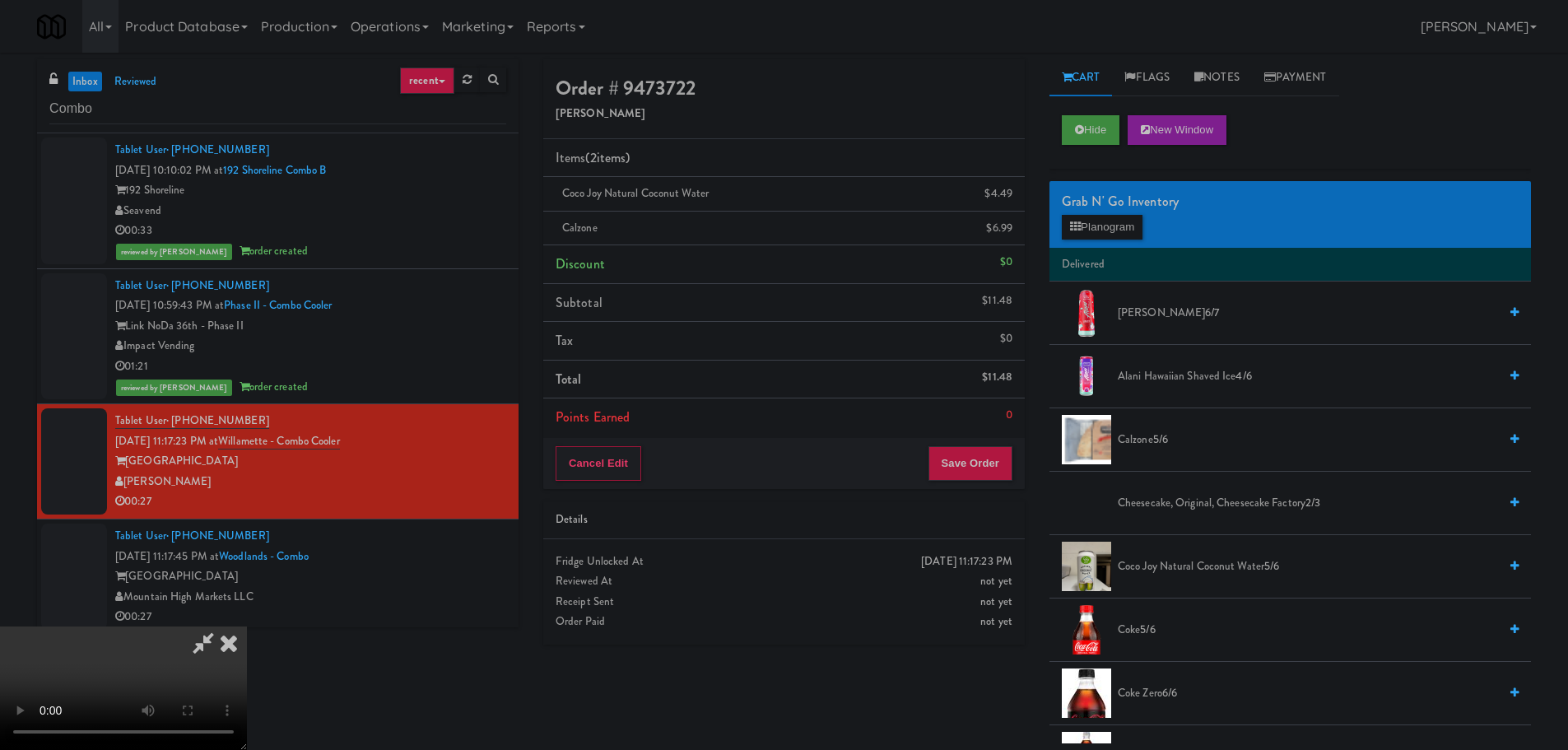
drag, startPoint x: 482, startPoint y: 548, endPoint x: 488, endPoint y: 539, distance: 10.8
drag, startPoint x: 585, startPoint y: 352, endPoint x: 635, endPoint y: 375, distance: 55.0
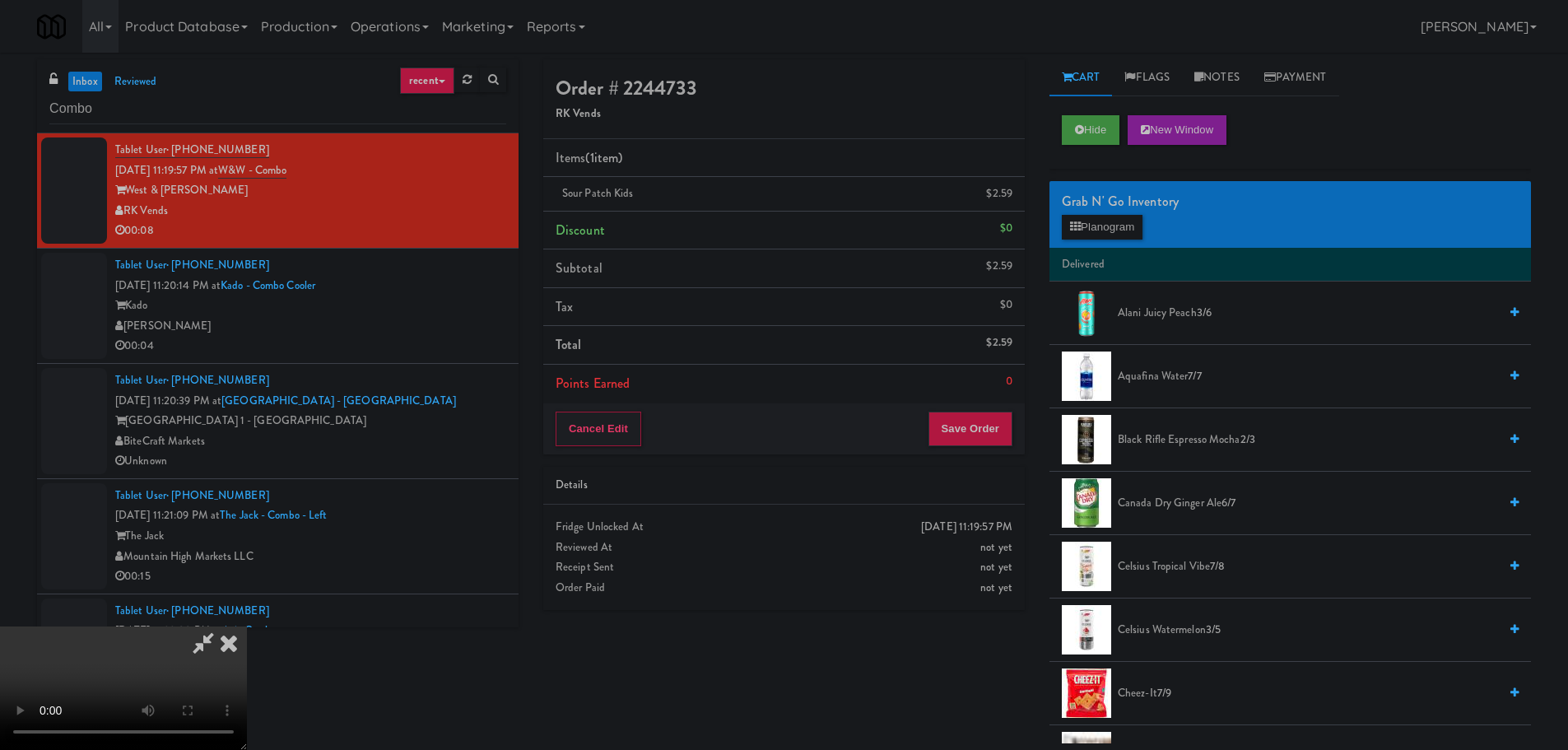
drag, startPoint x: 478, startPoint y: 365, endPoint x: 588, endPoint y: 387, distance: 112.2
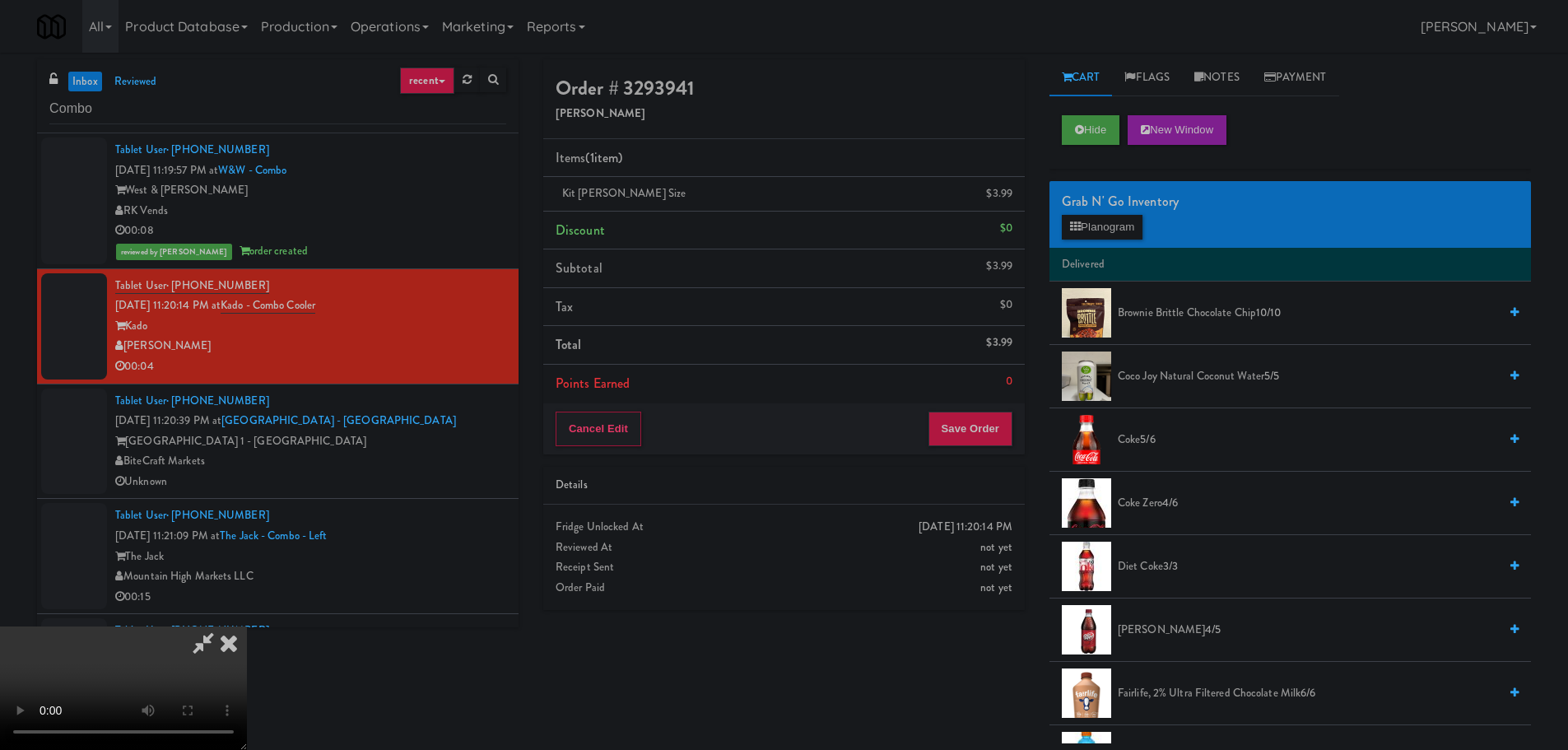
click at [247, 626] on video at bounding box center [123, 688] width 247 height 124
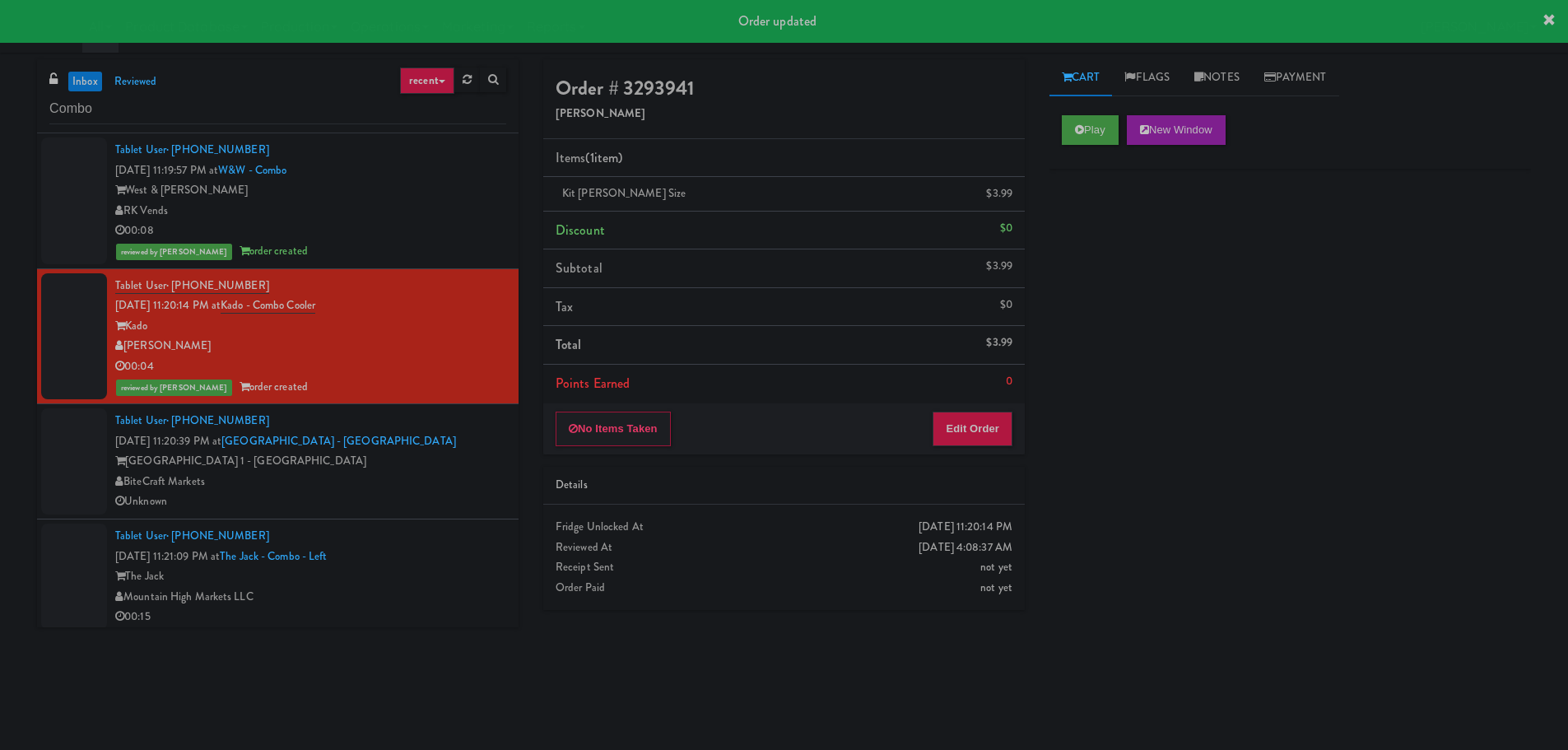
drag, startPoint x: 455, startPoint y: 474, endPoint x: 455, endPoint y: 460, distance: 14.0
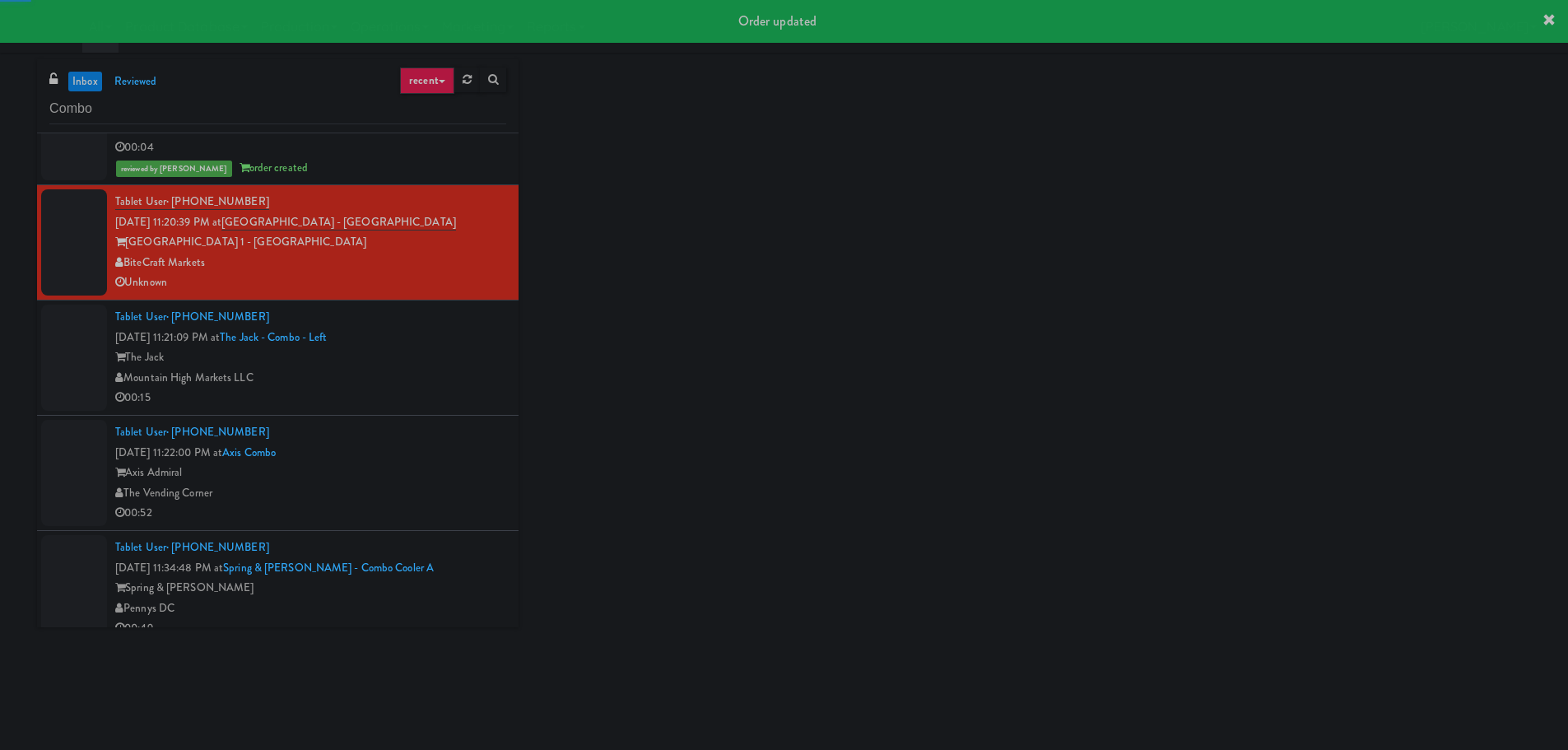
scroll to position [247, 0]
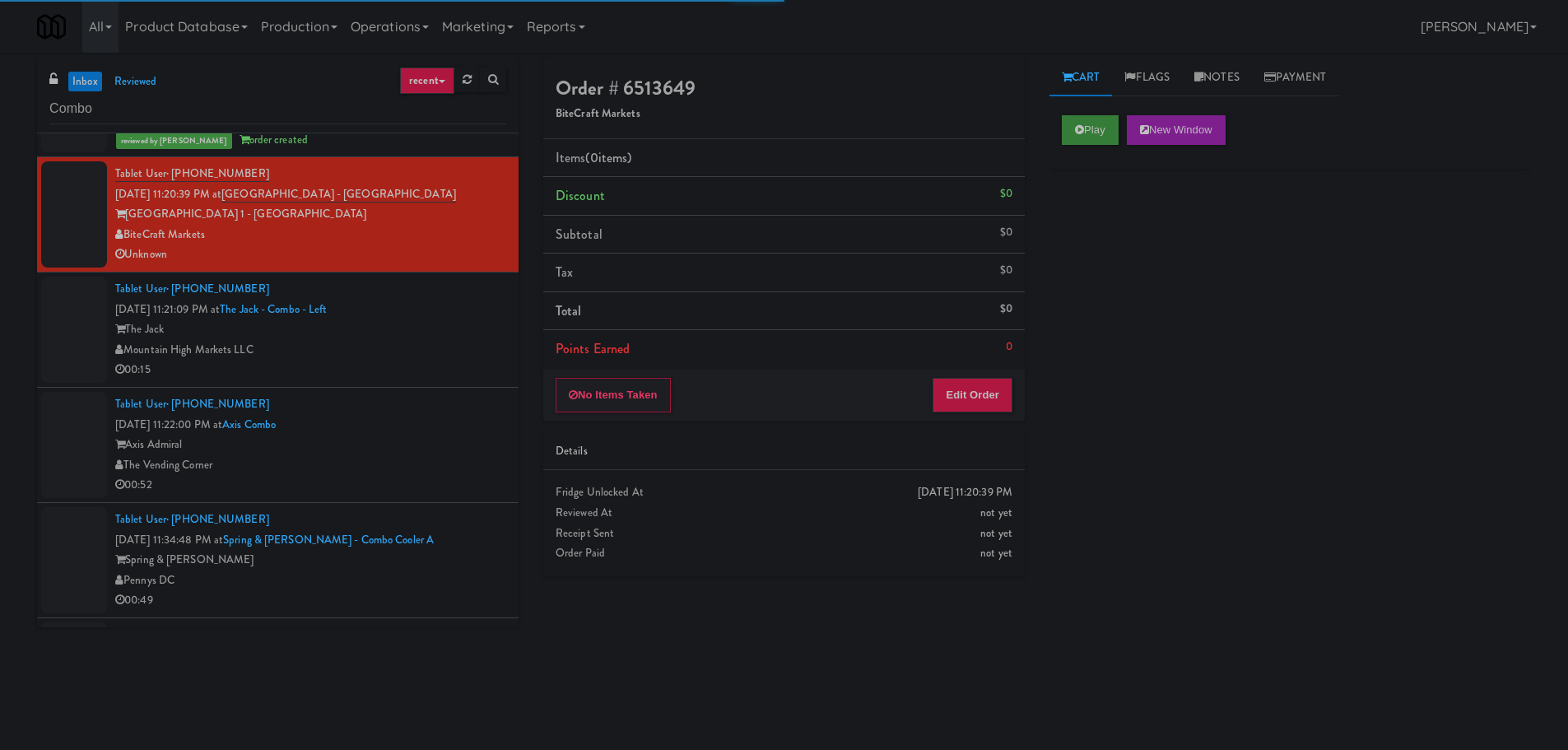
drag, startPoint x: 1080, startPoint y: 92, endPoint x: 1081, endPoint y: 122, distance: 30.0
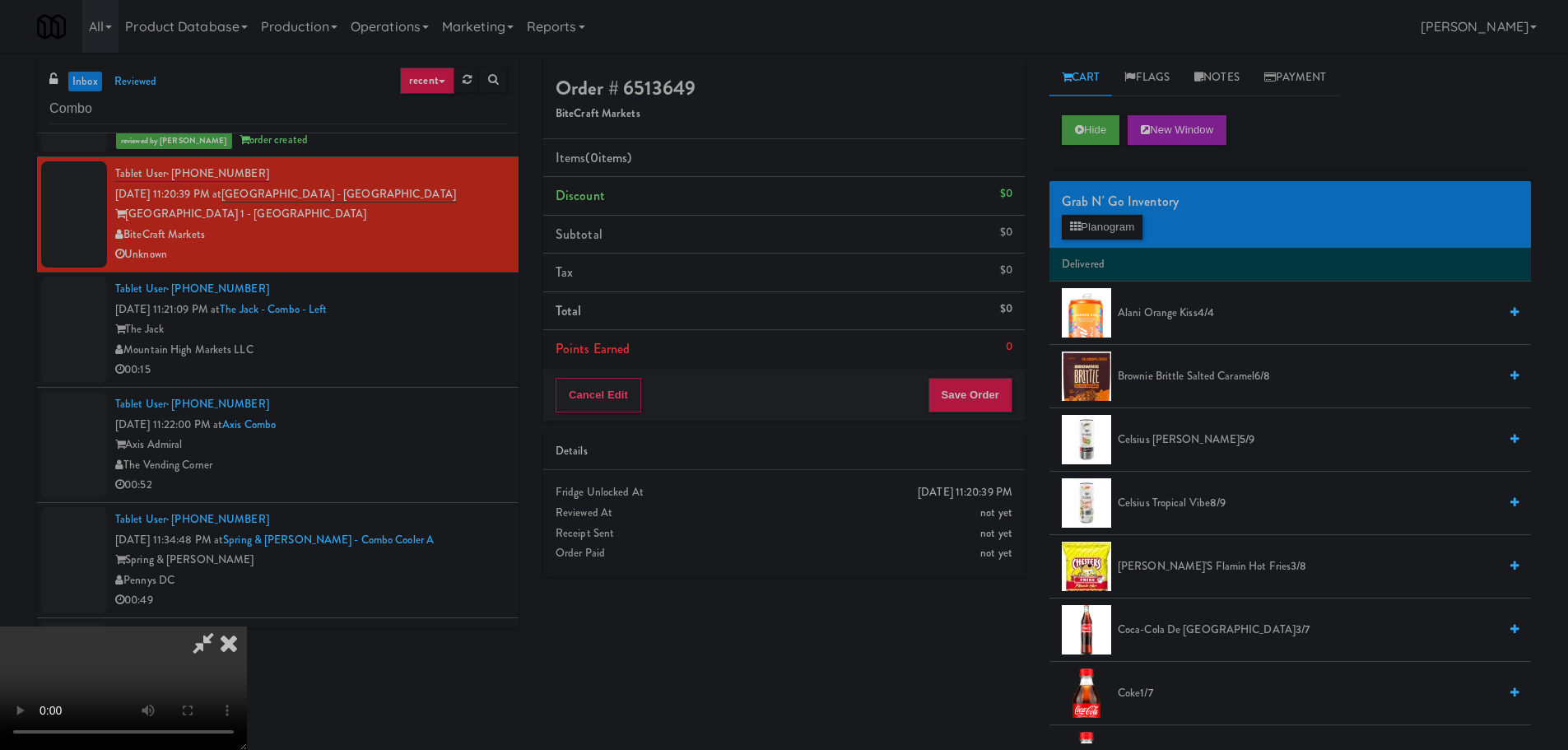
click at [247, 626] on video at bounding box center [123, 688] width 247 height 124
click at [1100, 233] on button "Planogram" at bounding box center [1102, 227] width 81 height 25
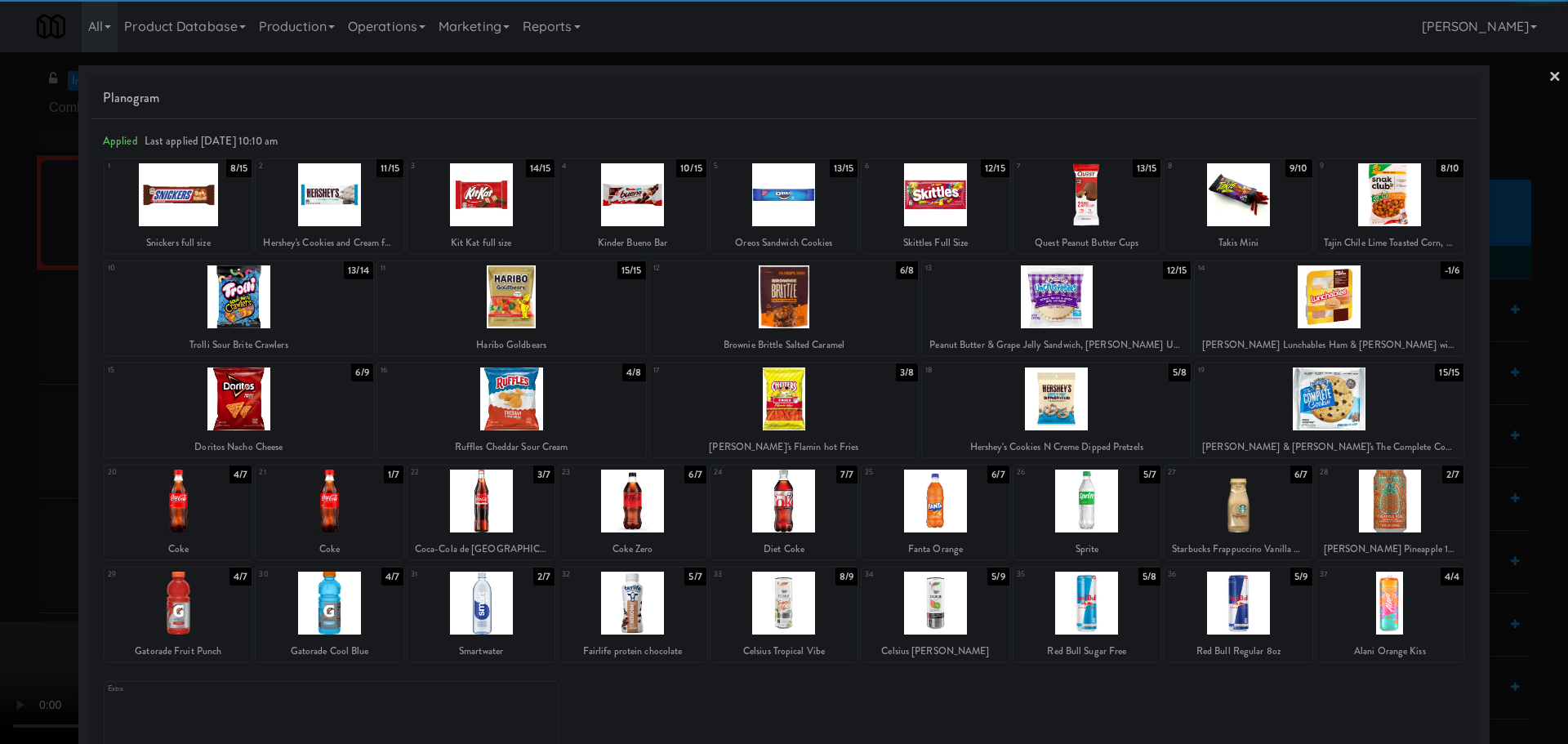
click at [626, 501] on div at bounding box center [632, 501] width 147 height 63
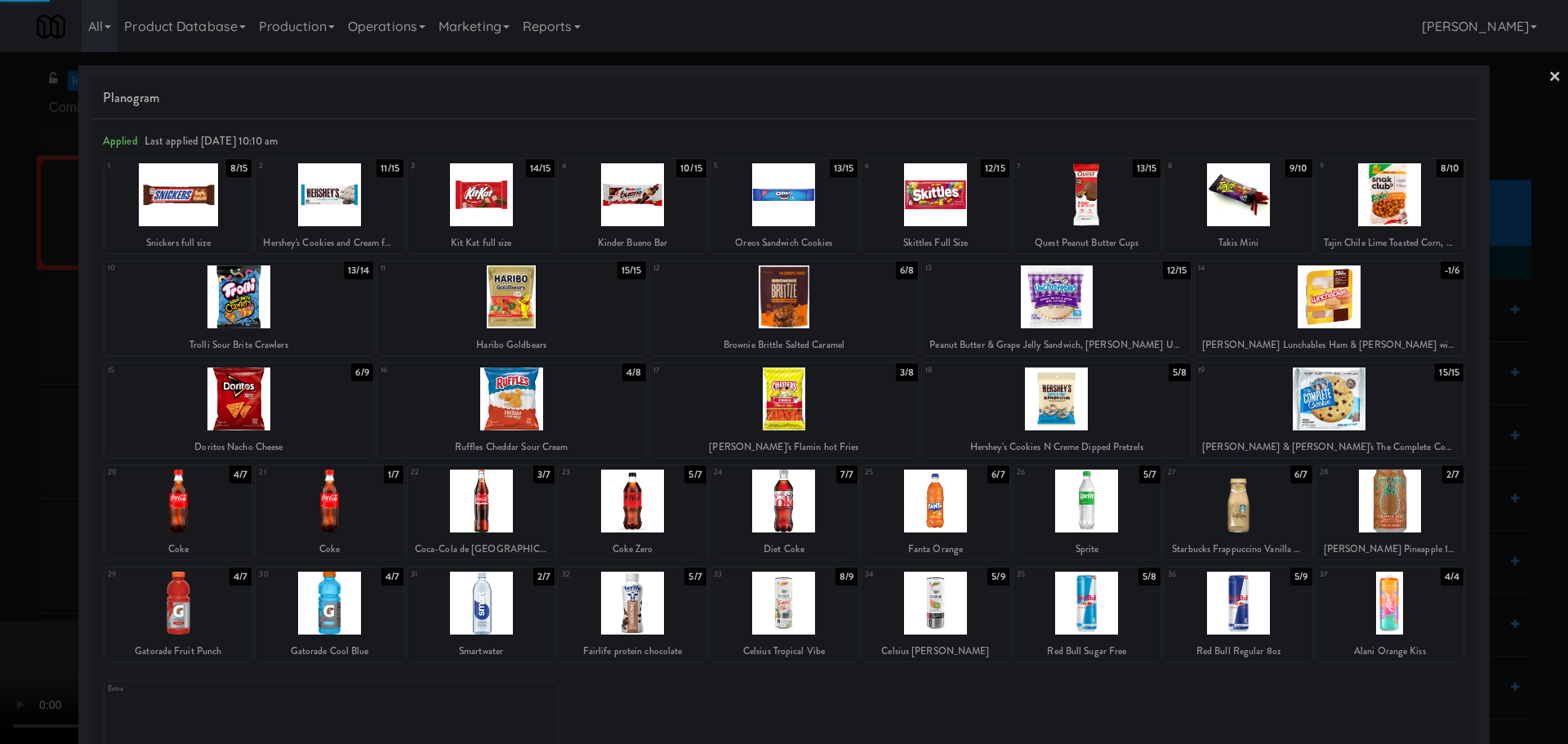
drag, startPoint x: 0, startPoint y: 509, endPoint x: 423, endPoint y: 360, distance: 448.5
click at [13, 508] on div at bounding box center [784, 372] width 1568 height 744
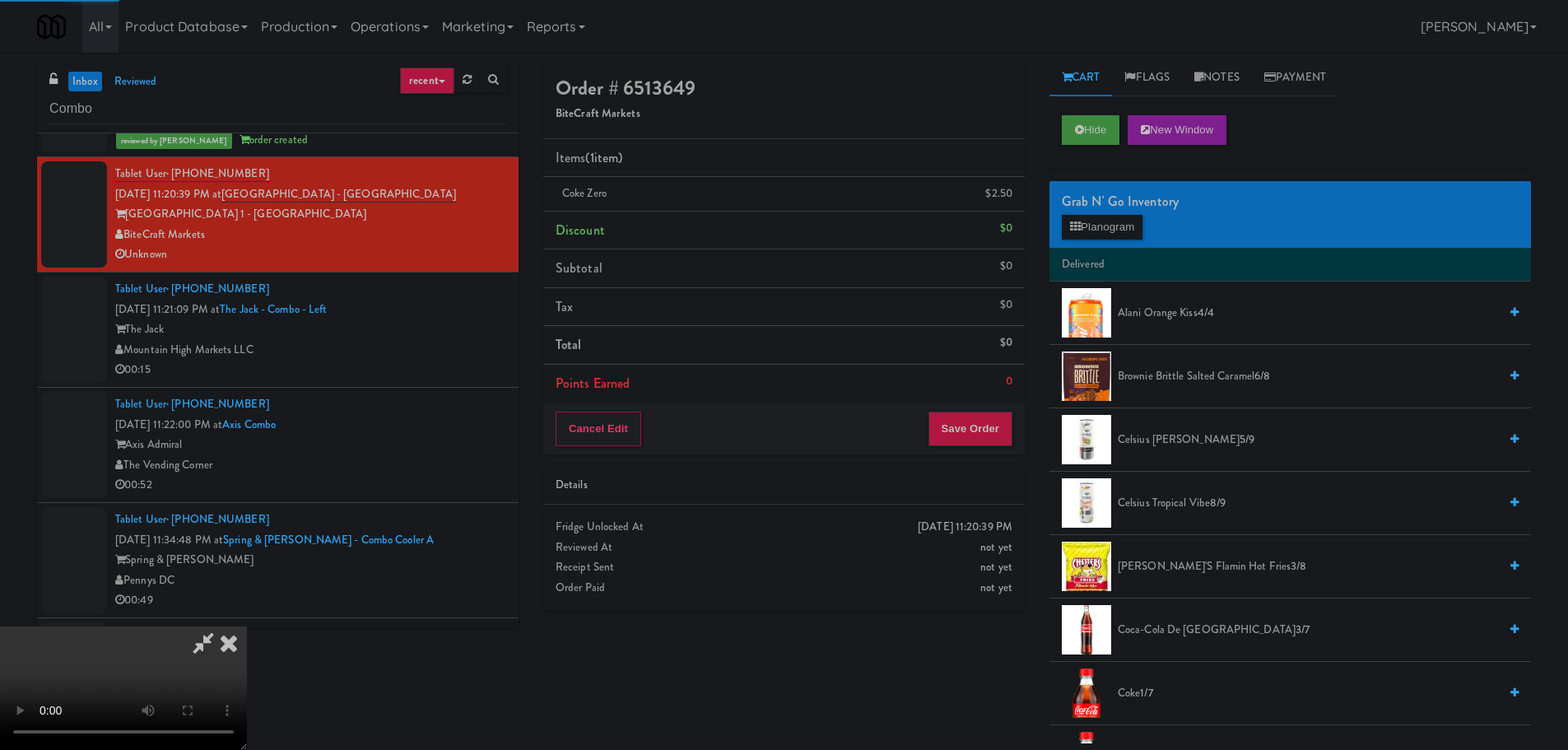
click at [247, 626] on video at bounding box center [123, 688] width 247 height 124
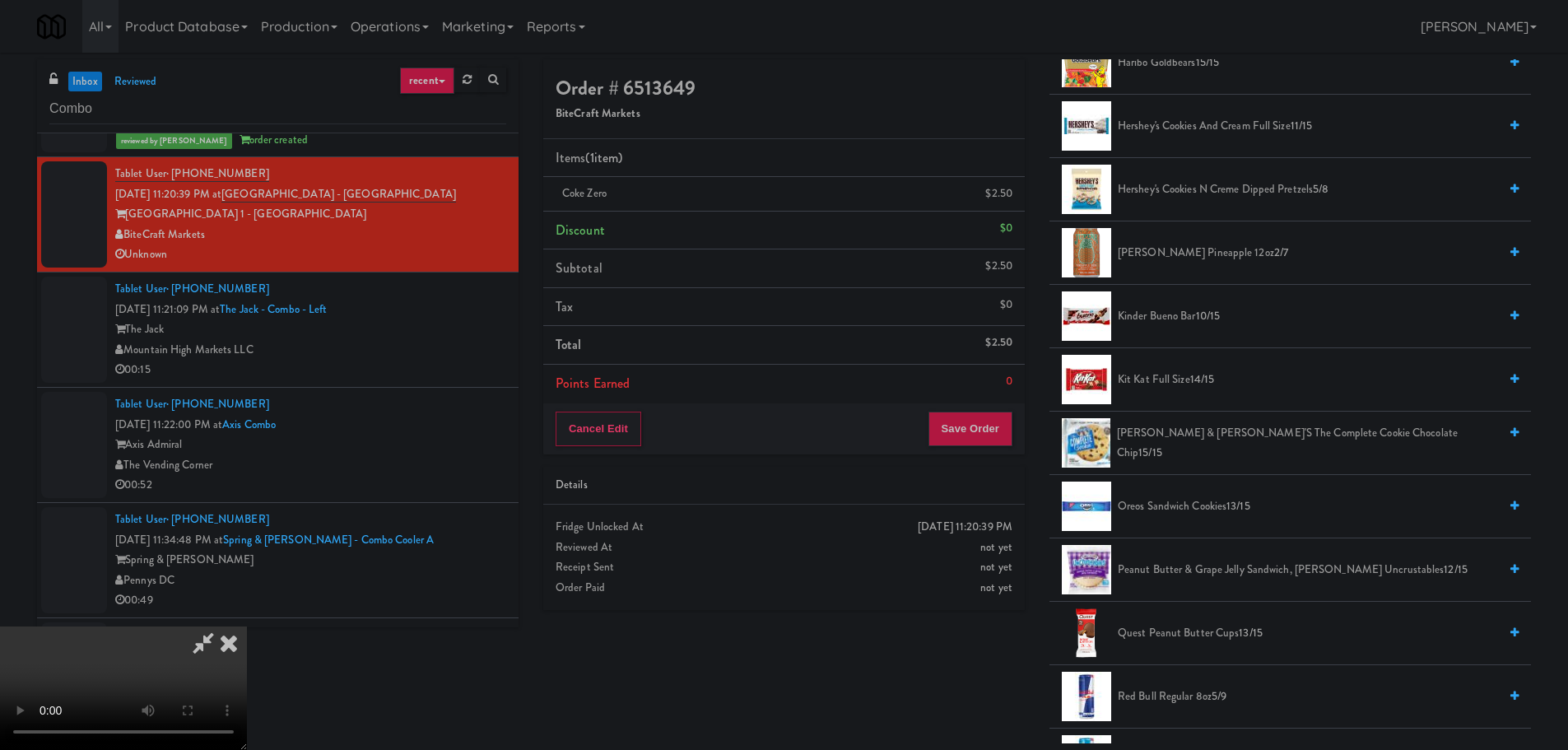
scroll to position [1235, 0]
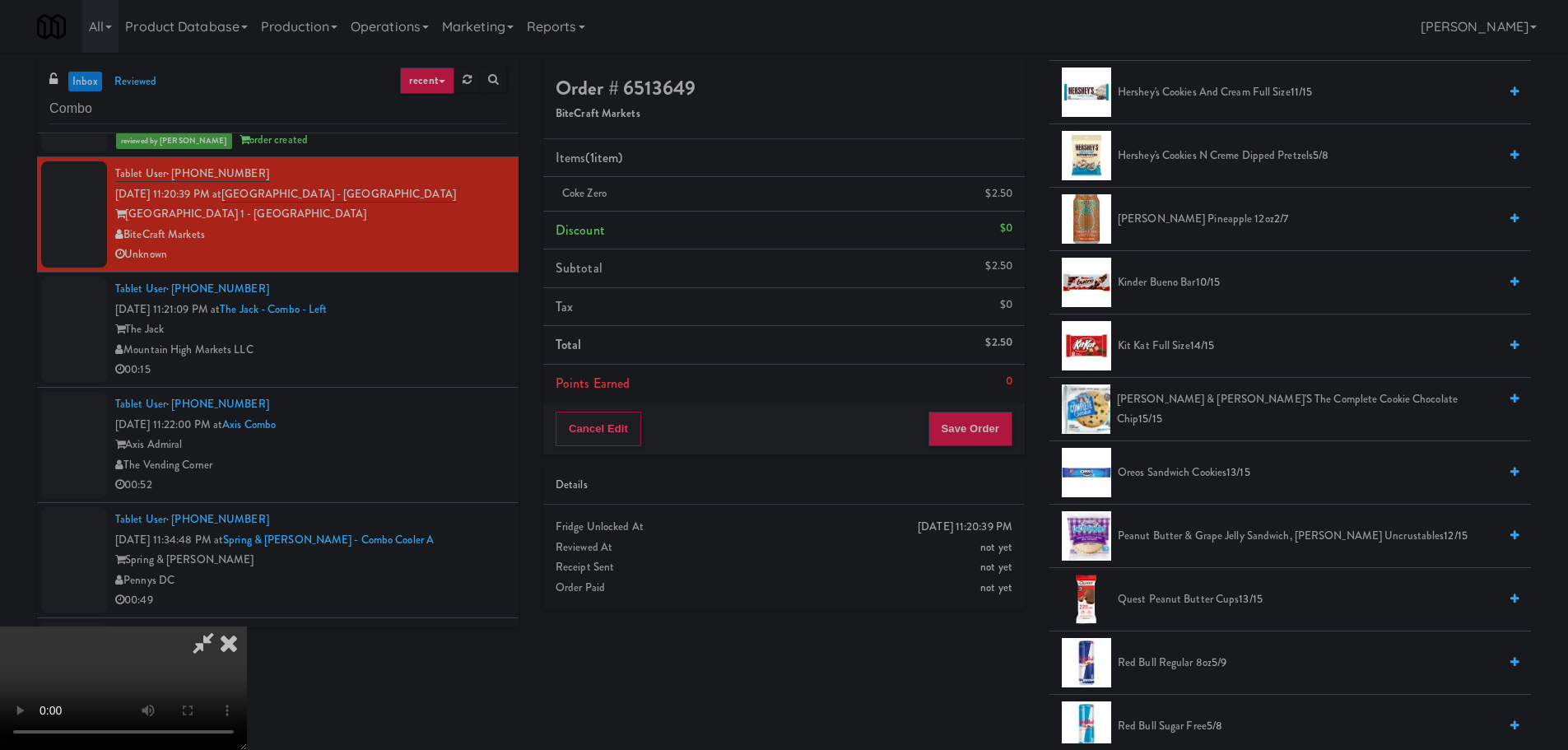
click at [1200, 409] on span "[PERSON_NAME] & [PERSON_NAME]'s The Complete Cookie Chocolate Chip 15/15" at bounding box center [1308, 410] width 381 height 40
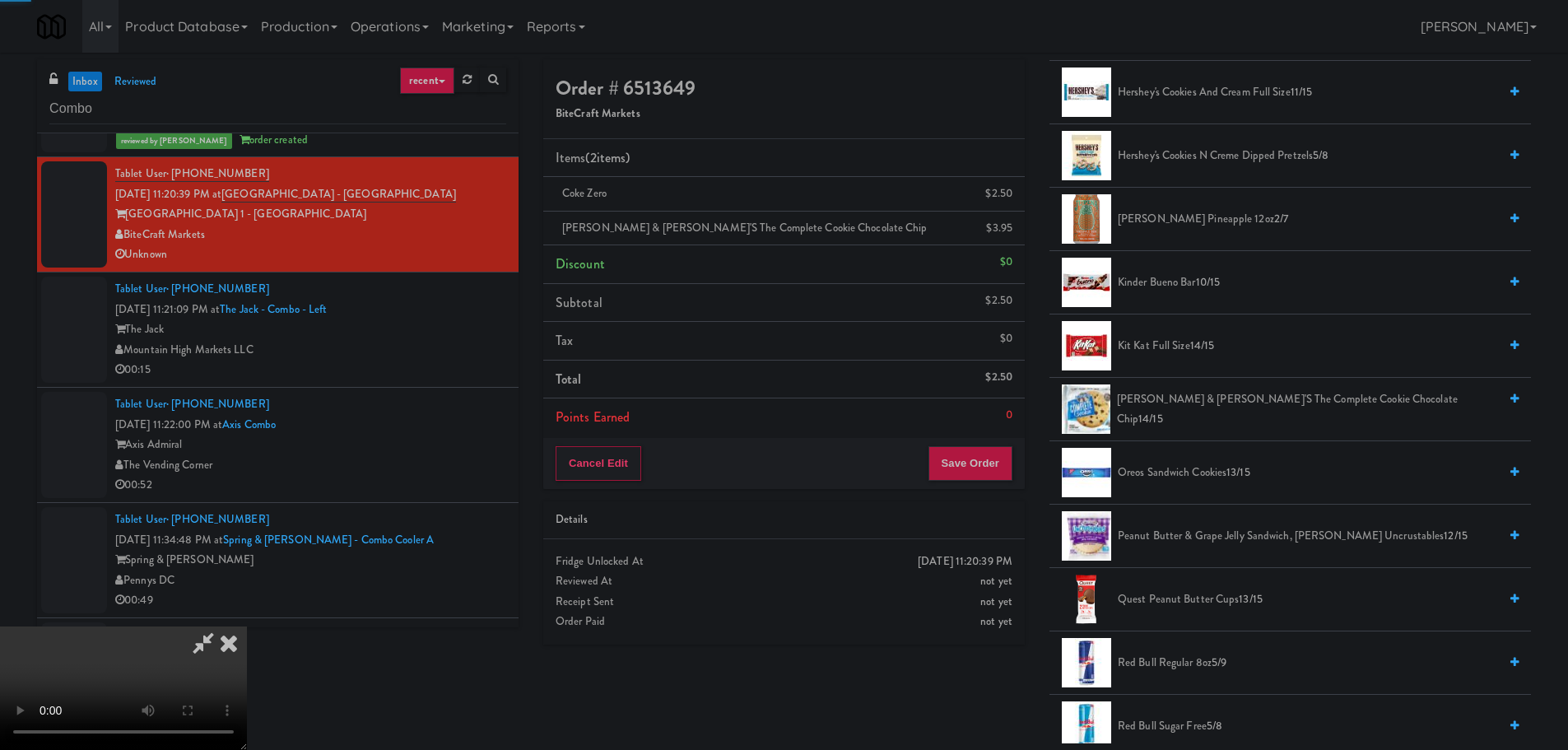
drag, startPoint x: 669, startPoint y: 477, endPoint x: 699, endPoint y: 490, distance: 32.7
click at [247, 626] on video at bounding box center [123, 688] width 247 height 124
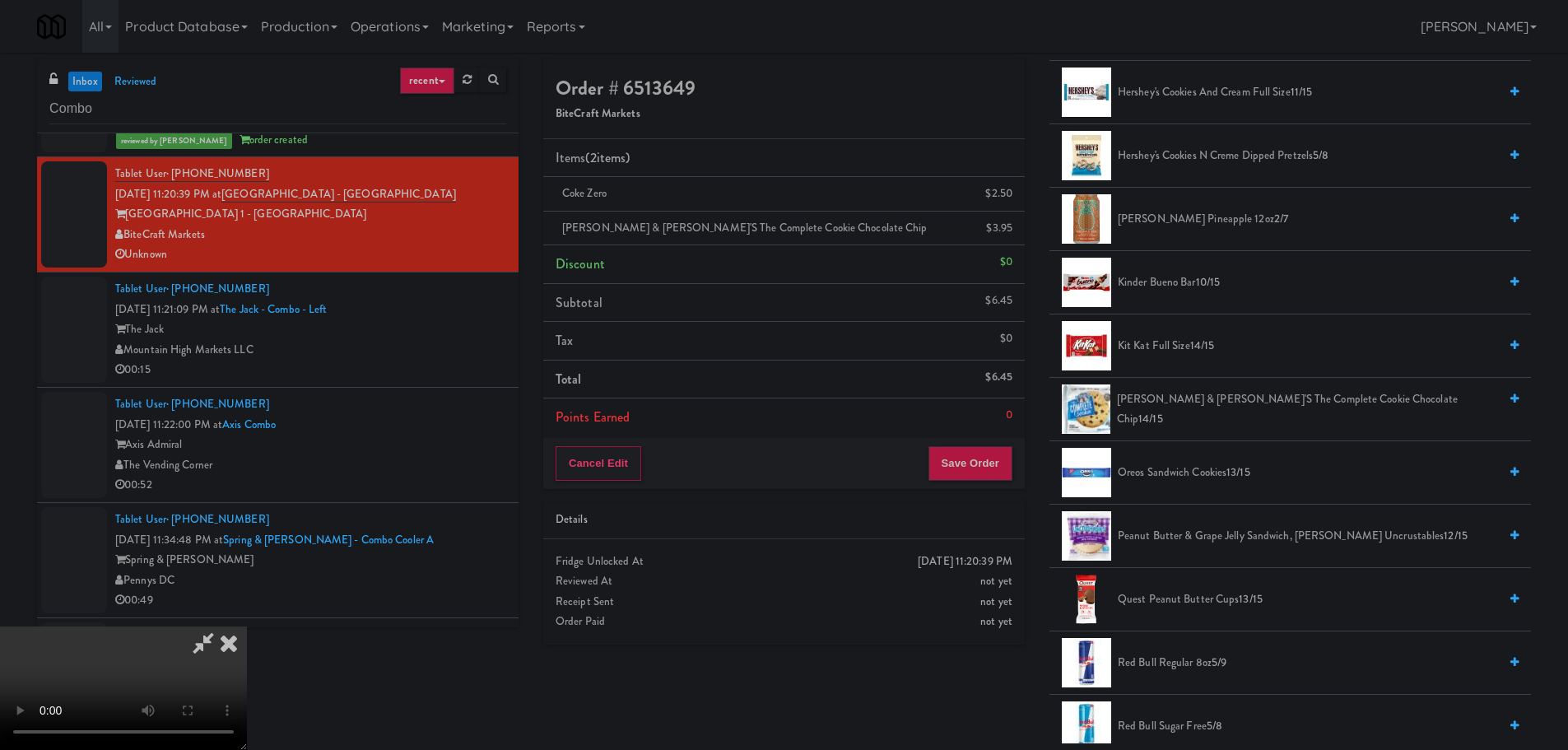
click at [1196, 473] on span "Oreos Sandwich Cookies 13/15" at bounding box center [1308, 472] width 380 height 21
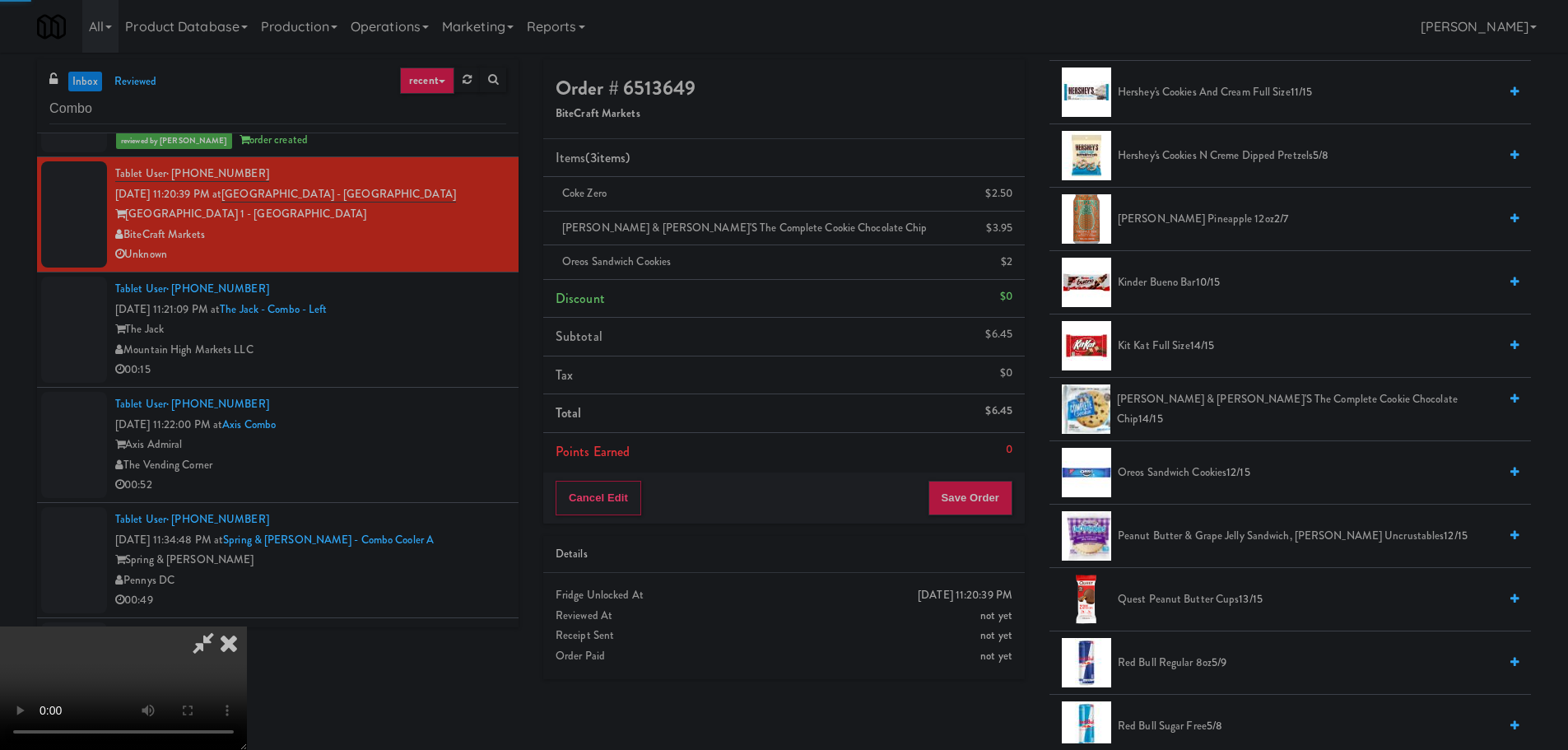
click at [247, 626] on video at bounding box center [123, 688] width 247 height 124
click at [961, 497] on button "Save Order" at bounding box center [970, 498] width 84 height 35
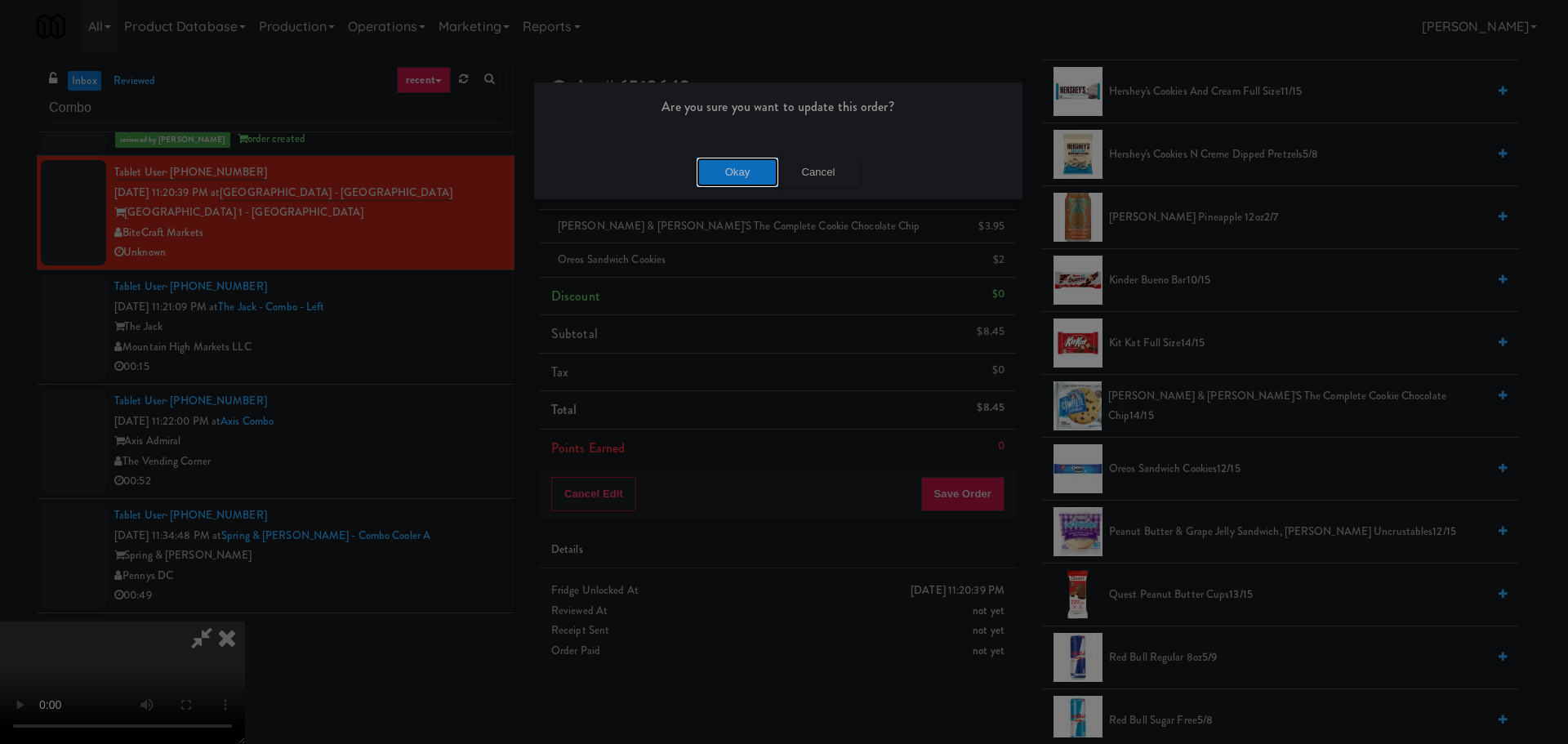
click at [774, 166] on button "Okay" at bounding box center [738, 172] width 81 height 30
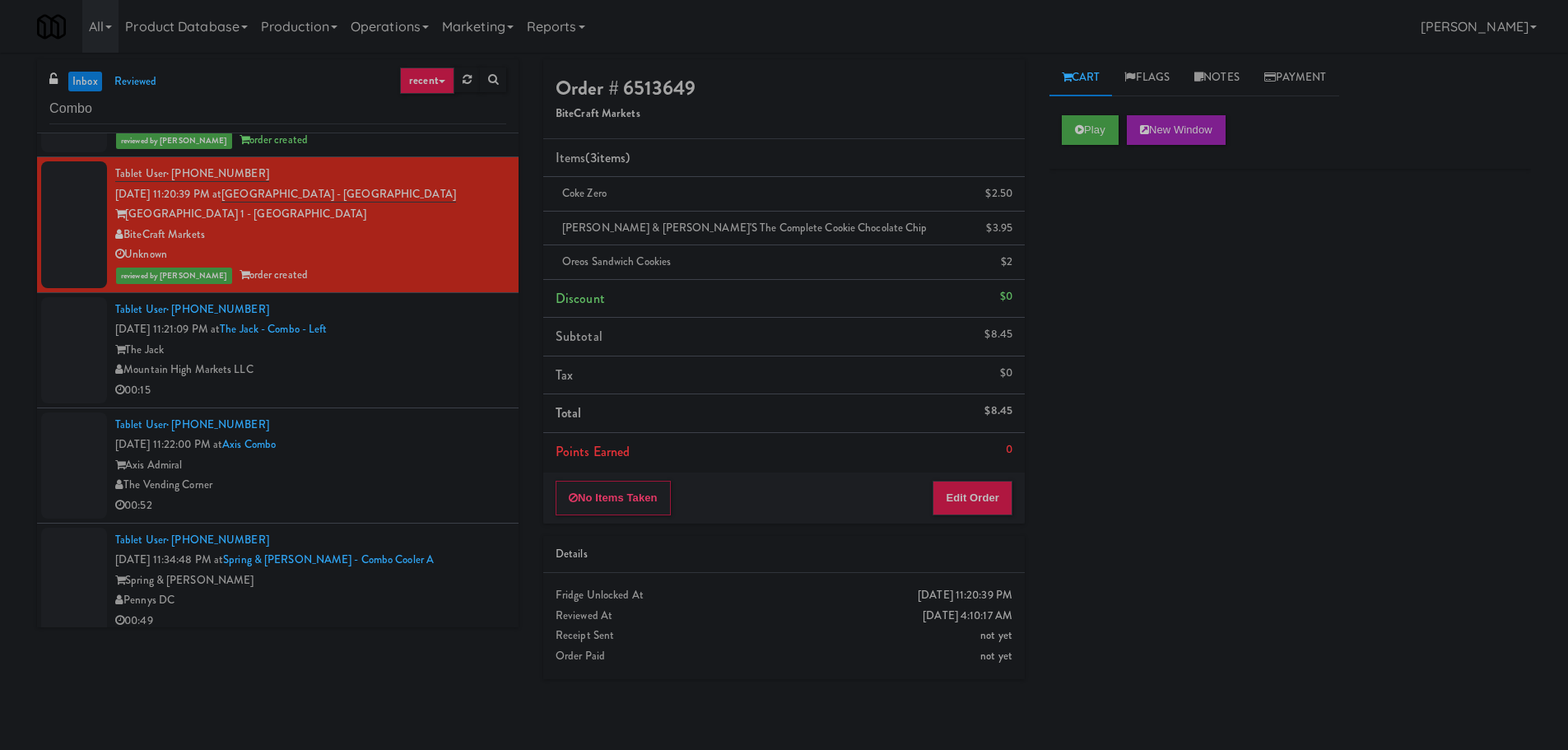
scroll to position [0, 0]
click at [491, 400] on div "00:15" at bounding box center [311, 390] width 391 height 21
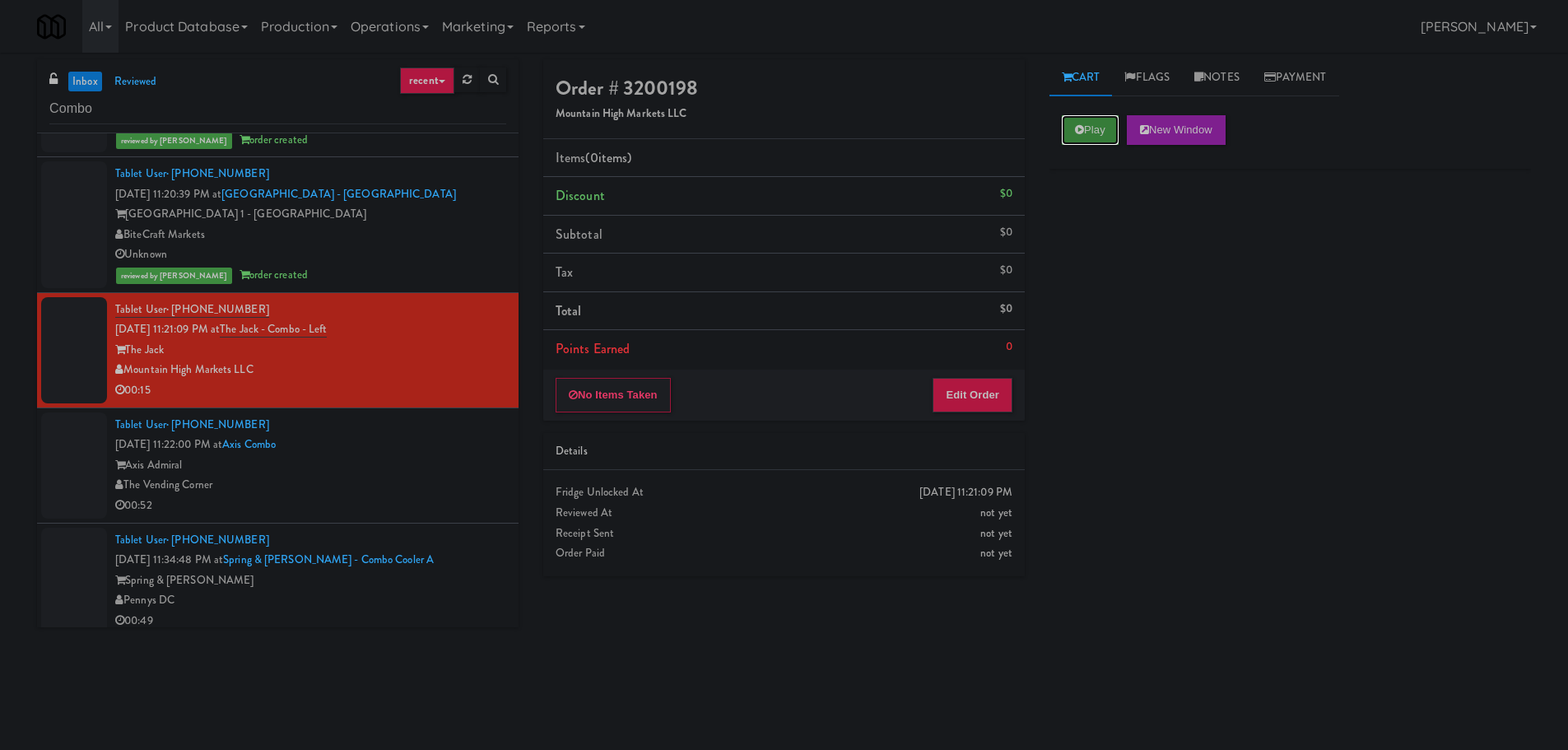
click at [1102, 127] on button "Play" at bounding box center [1090, 130] width 56 height 30
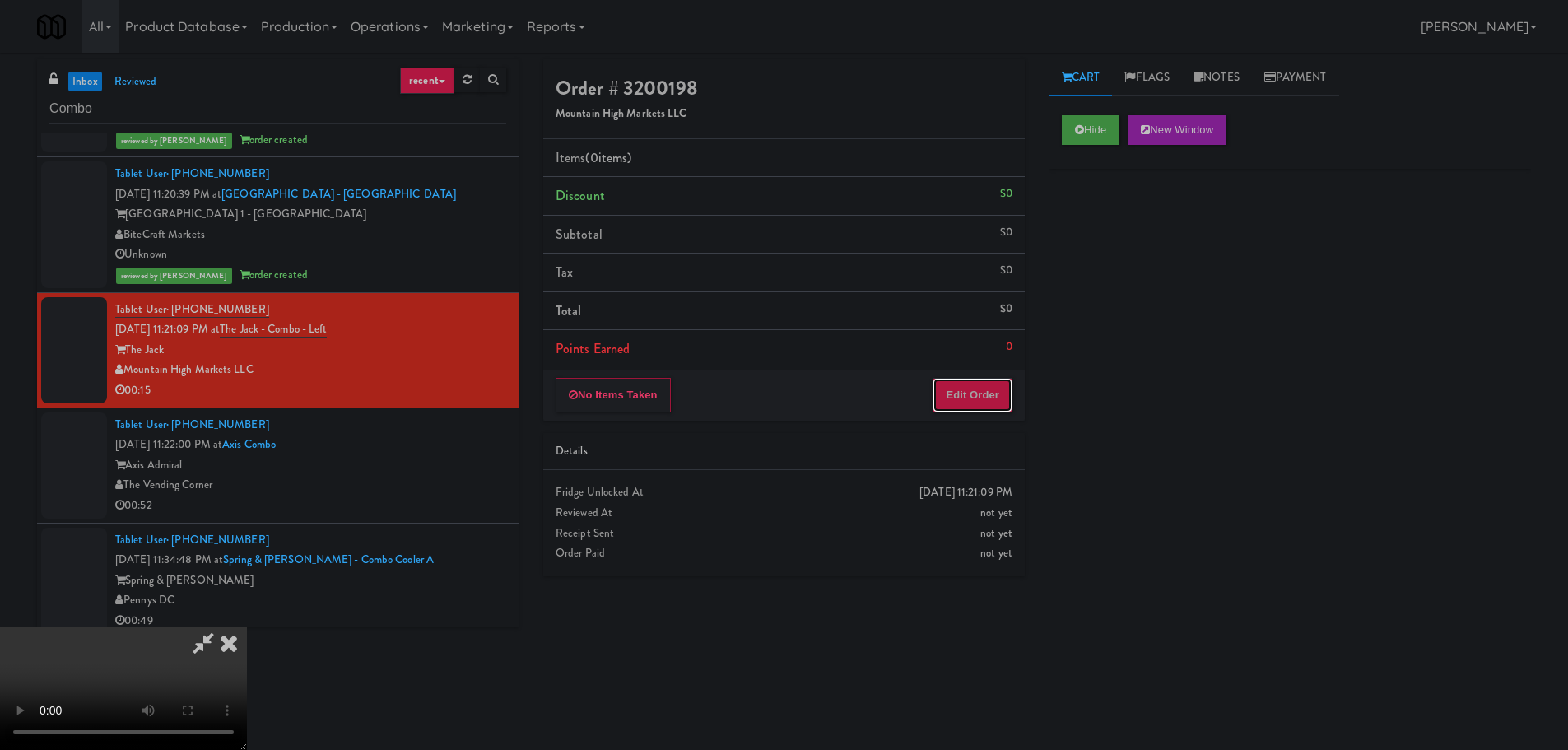
click at [965, 380] on button "Edit Order" at bounding box center [973, 395] width 80 height 35
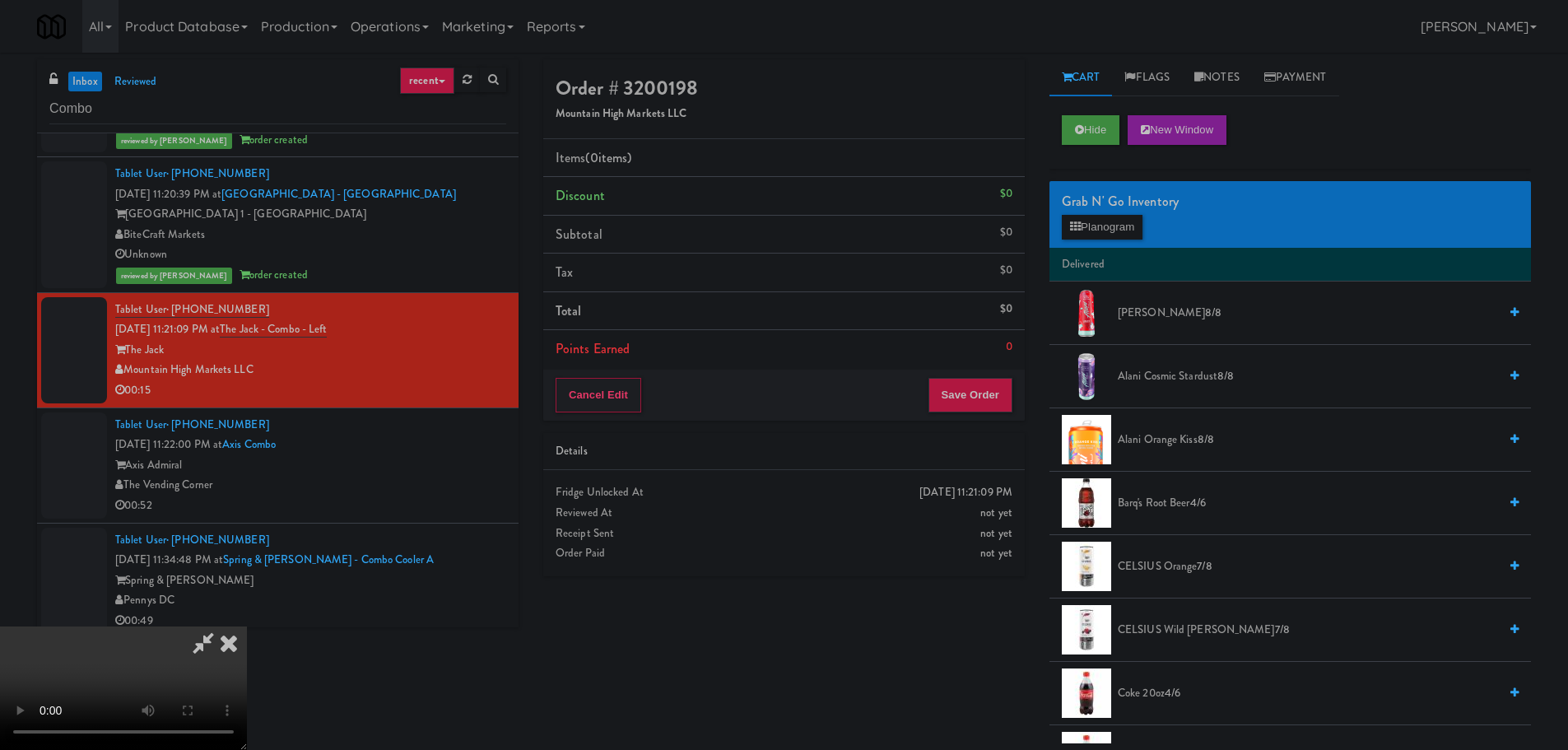
scroll to position [283, 0]
click at [1100, 120] on button "Hide" at bounding box center [1090, 130] width 57 height 30
click at [1075, 143] on button "Hide" at bounding box center [1090, 130] width 57 height 30
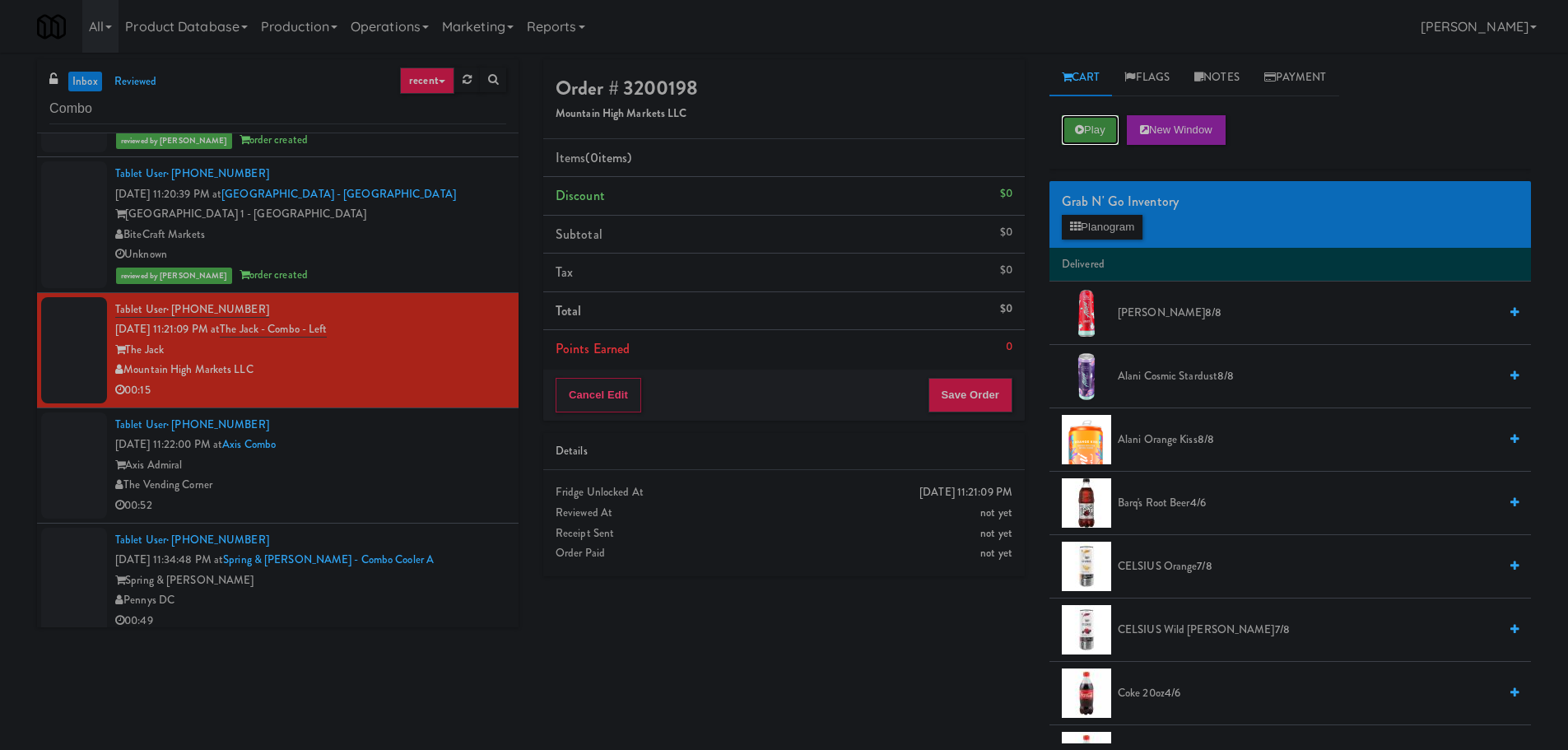
click at [1075, 143] on button "Play" at bounding box center [1090, 130] width 56 height 30
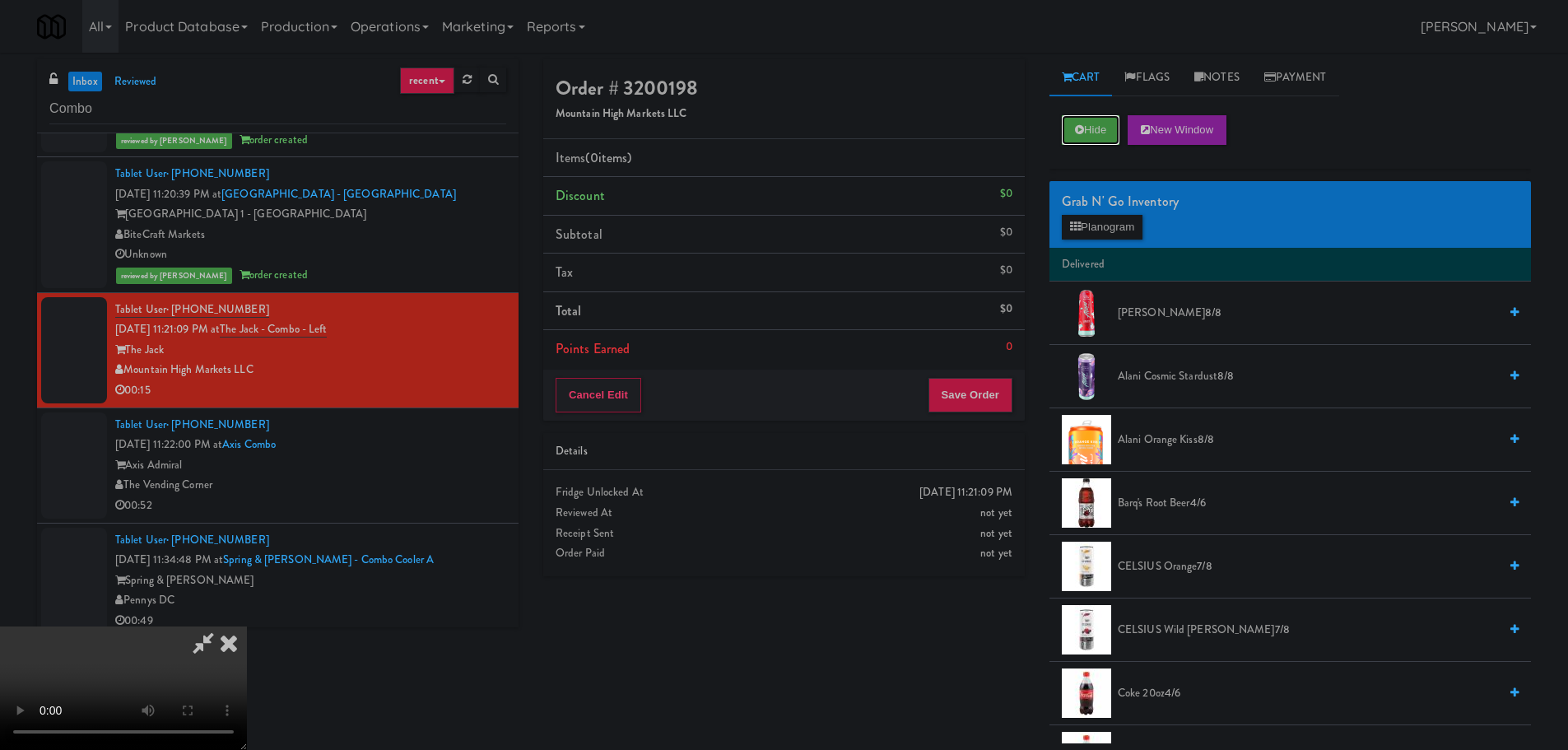
scroll to position [283, 0]
click at [1106, 124] on button "Hide" at bounding box center [1090, 130] width 57 height 30
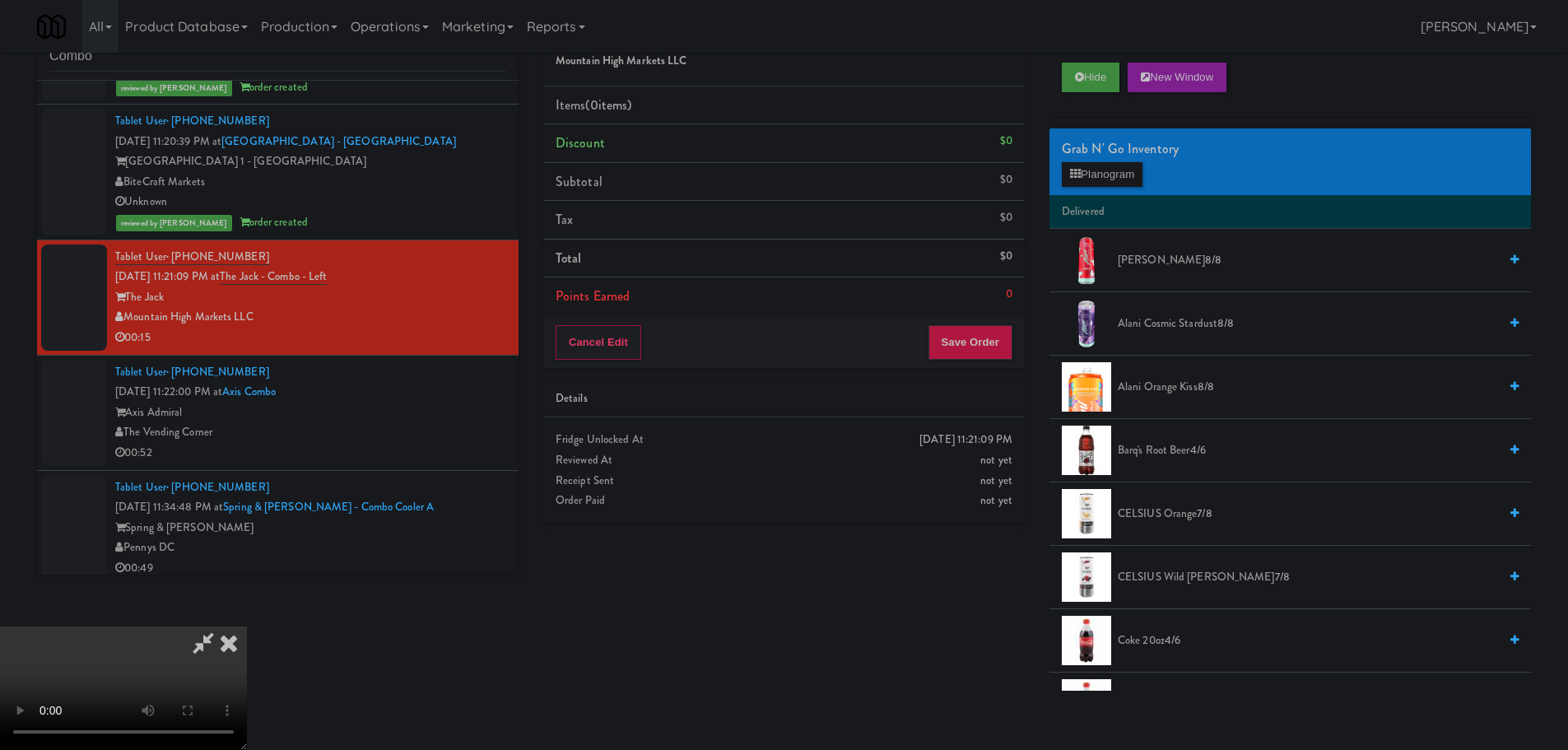
scroll to position [283, 0]
click at [247, 626] on video at bounding box center [123, 688] width 247 height 124
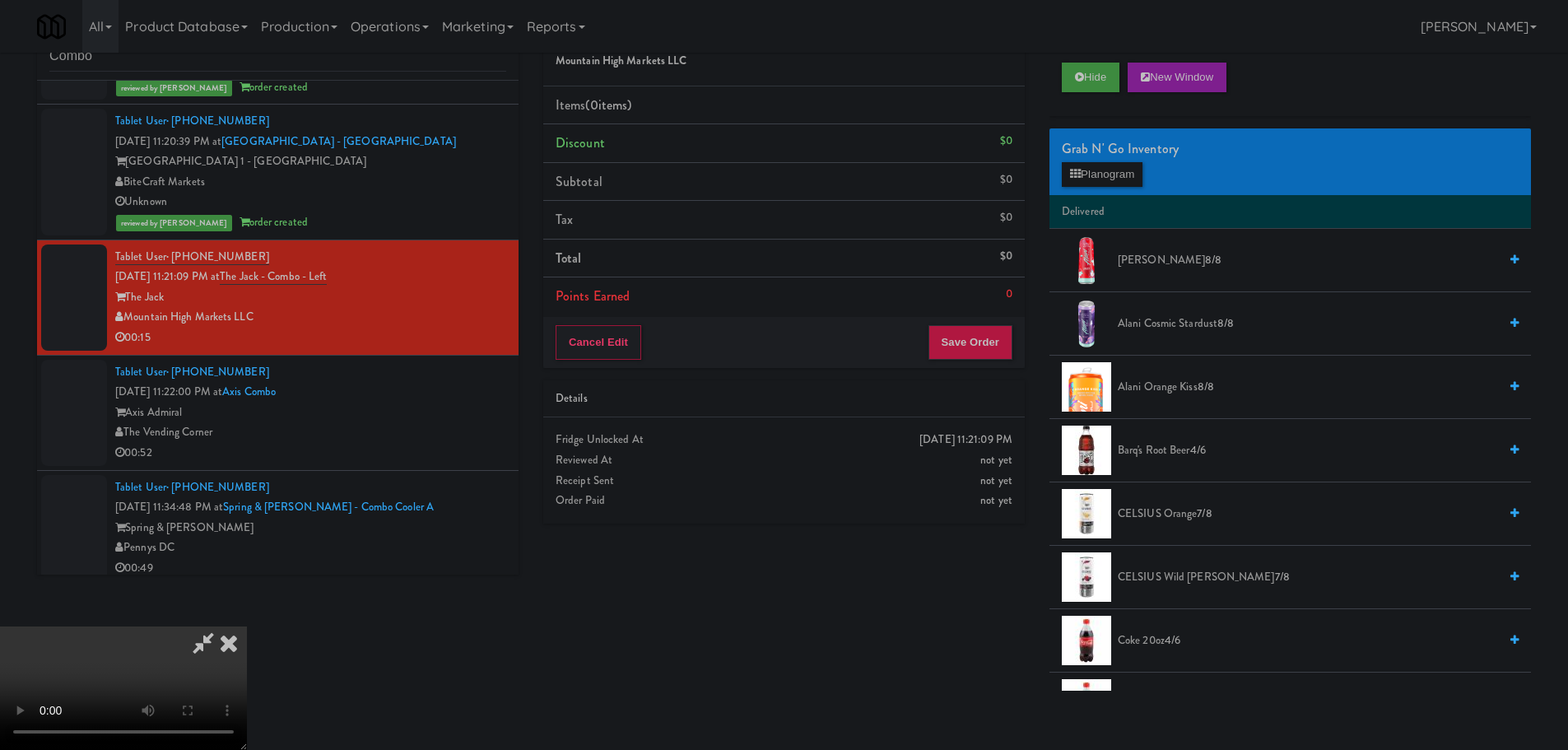
click at [247, 626] on video at bounding box center [123, 688] width 247 height 124
click at [1075, 162] on button "Planogram" at bounding box center [1102, 174] width 81 height 25
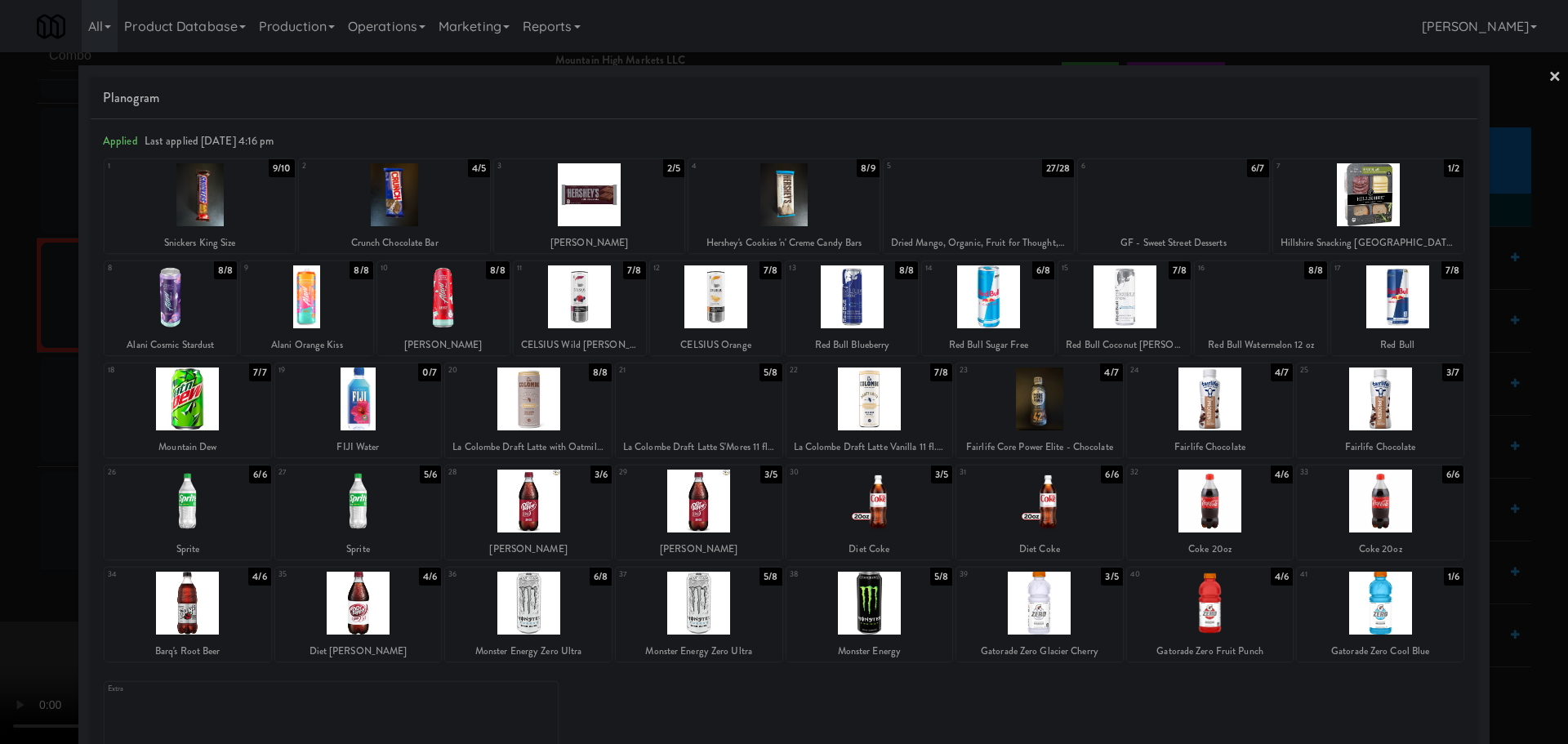
click at [349, 617] on div at bounding box center [358, 603] width 167 height 63
click at [0, 571] on div at bounding box center [784, 372] width 1568 height 744
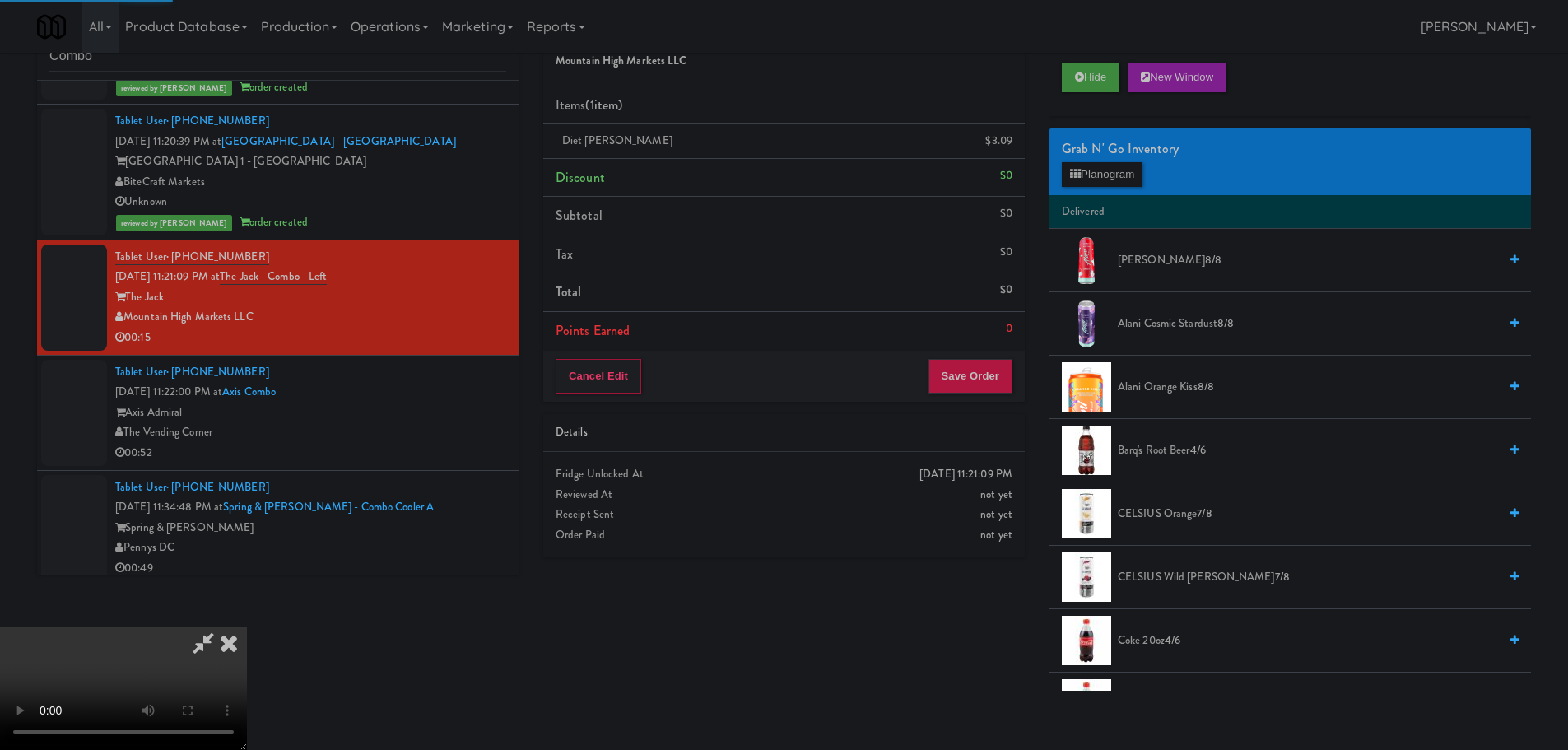
click at [247, 626] on video at bounding box center [123, 688] width 247 height 124
drag, startPoint x: 614, startPoint y: 417, endPoint x: 654, endPoint y: 421, distance: 40.2
click at [247, 626] on video at bounding box center [123, 688] width 247 height 124
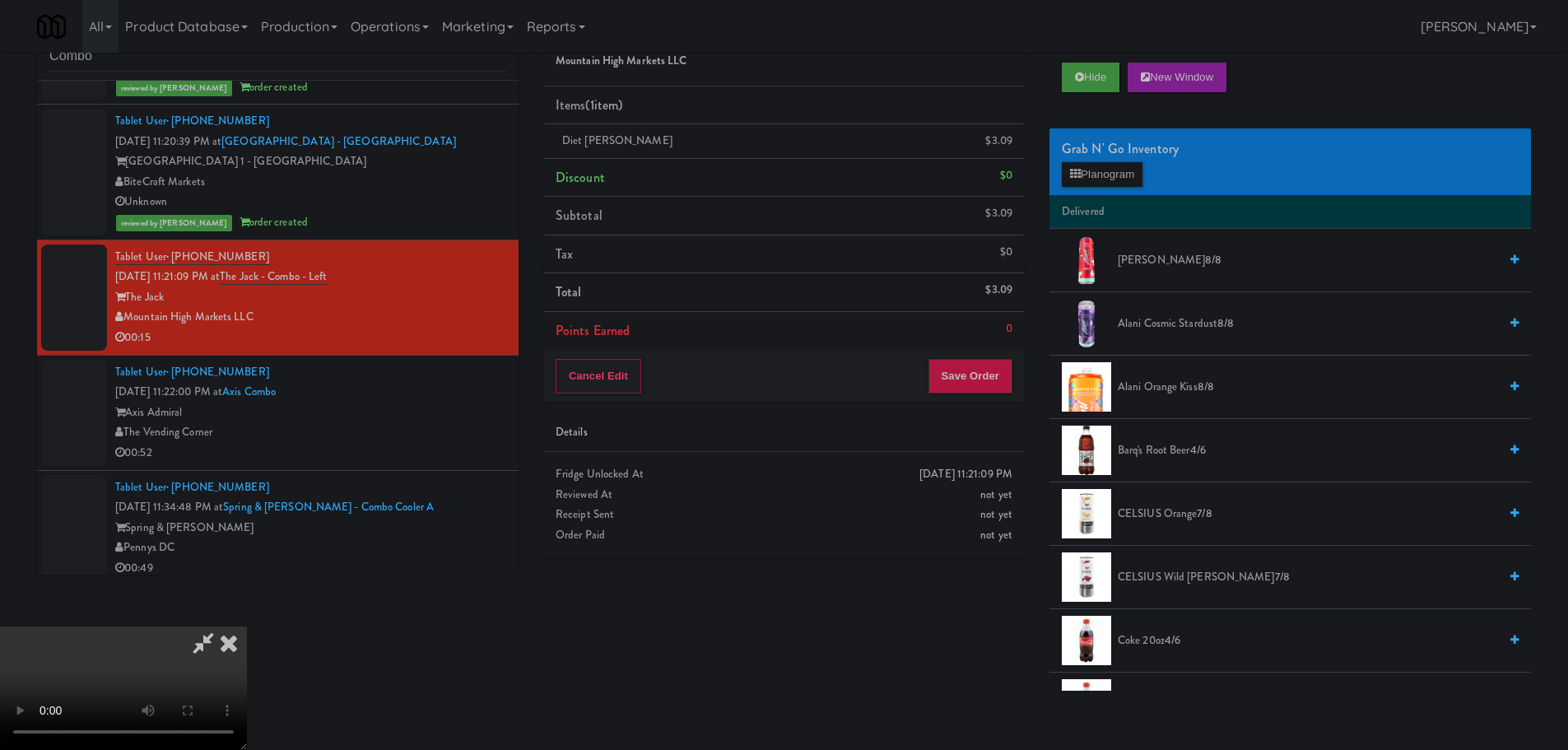
click at [1148, 168] on div "Grab N' Go Inventory Planogram" at bounding box center [1290, 161] width 481 height 66
click at [1140, 168] on button "Planogram" at bounding box center [1102, 174] width 81 height 25
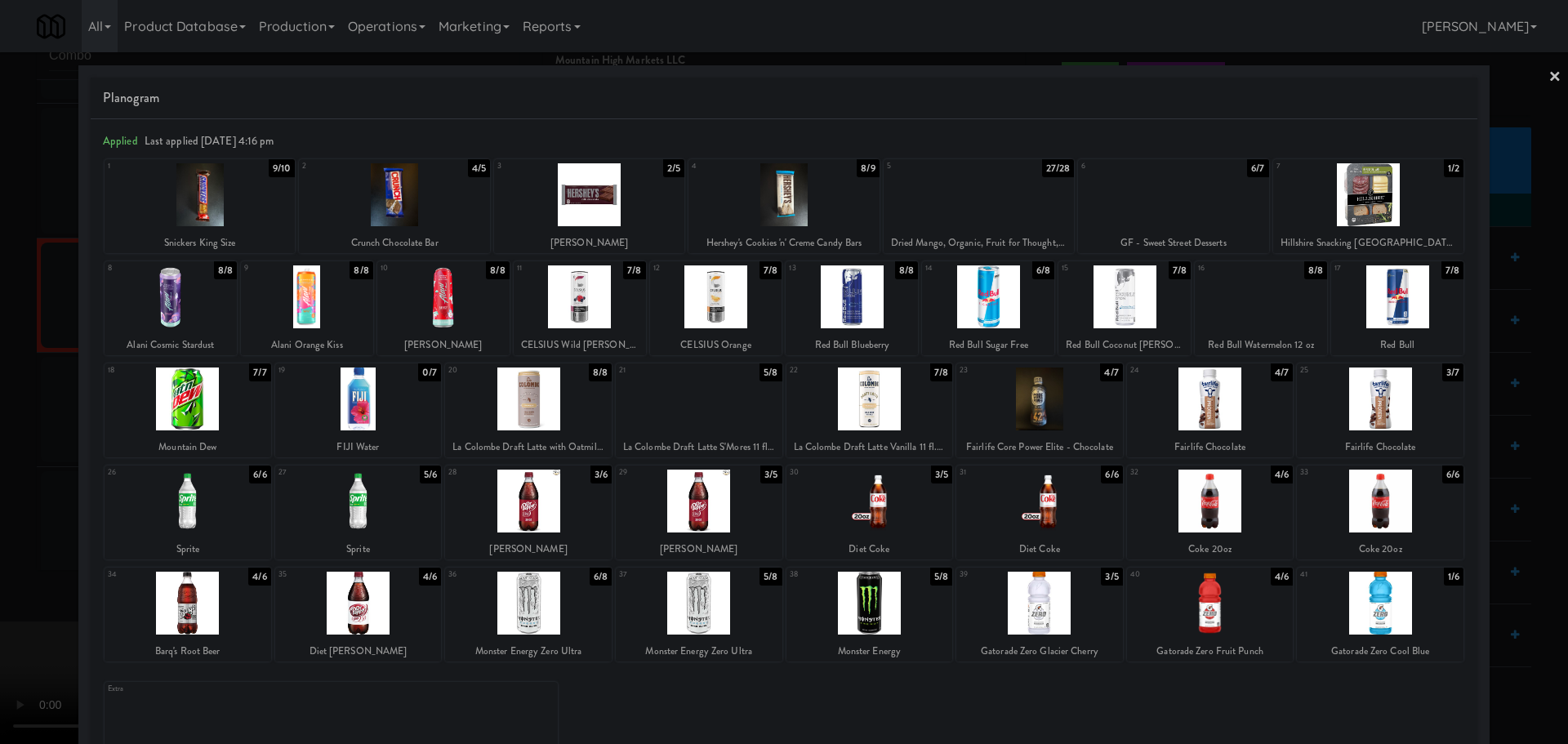
click at [806, 209] on div at bounding box center [784, 195] width 190 height 63
click at [0, 388] on div at bounding box center [784, 372] width 1568 height 744
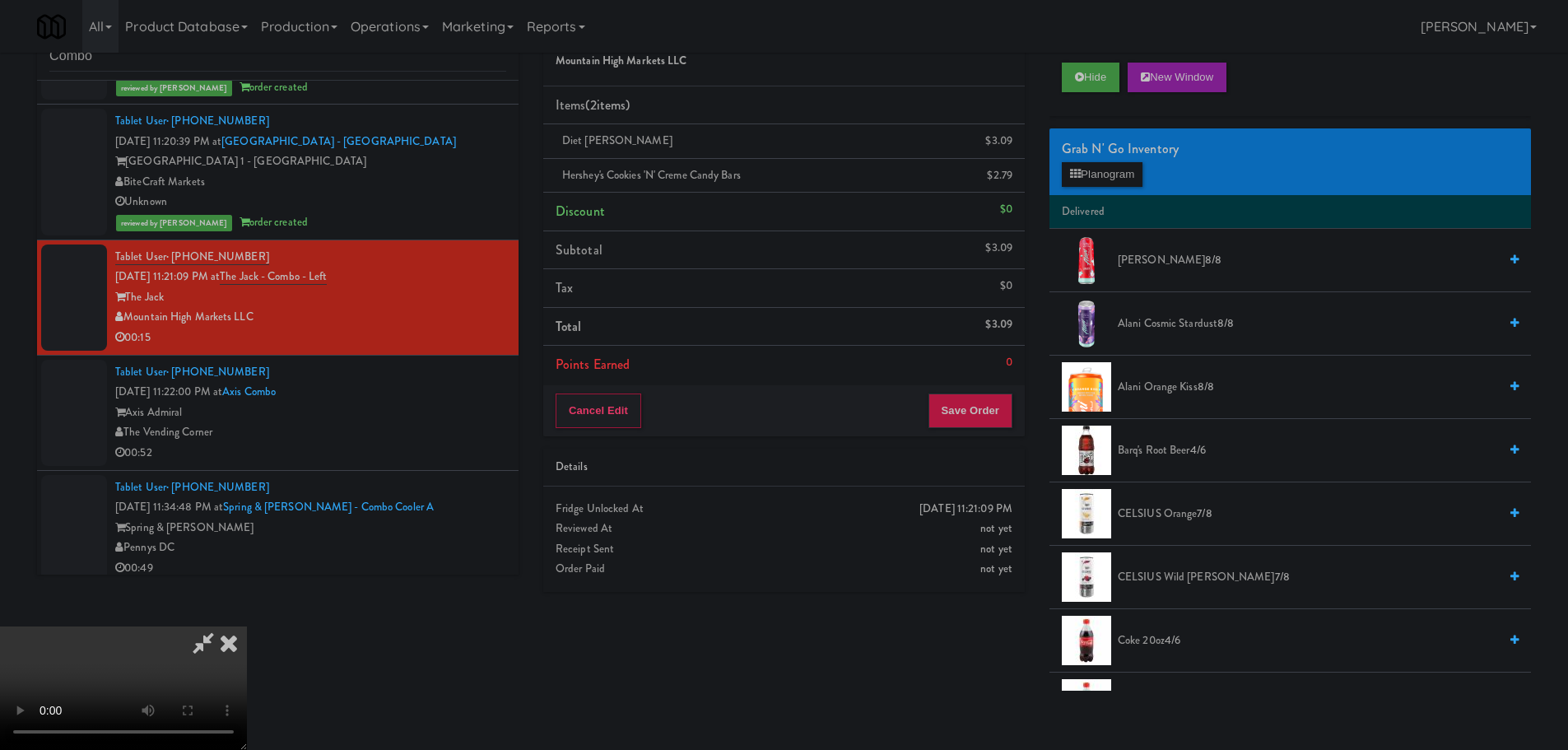
click at [247, 626] on video at bounding box center [123, 688] width 247 height 124
click at [983, 411] on button "Save Order" at bounding box center [970, 410] width 84 height 35
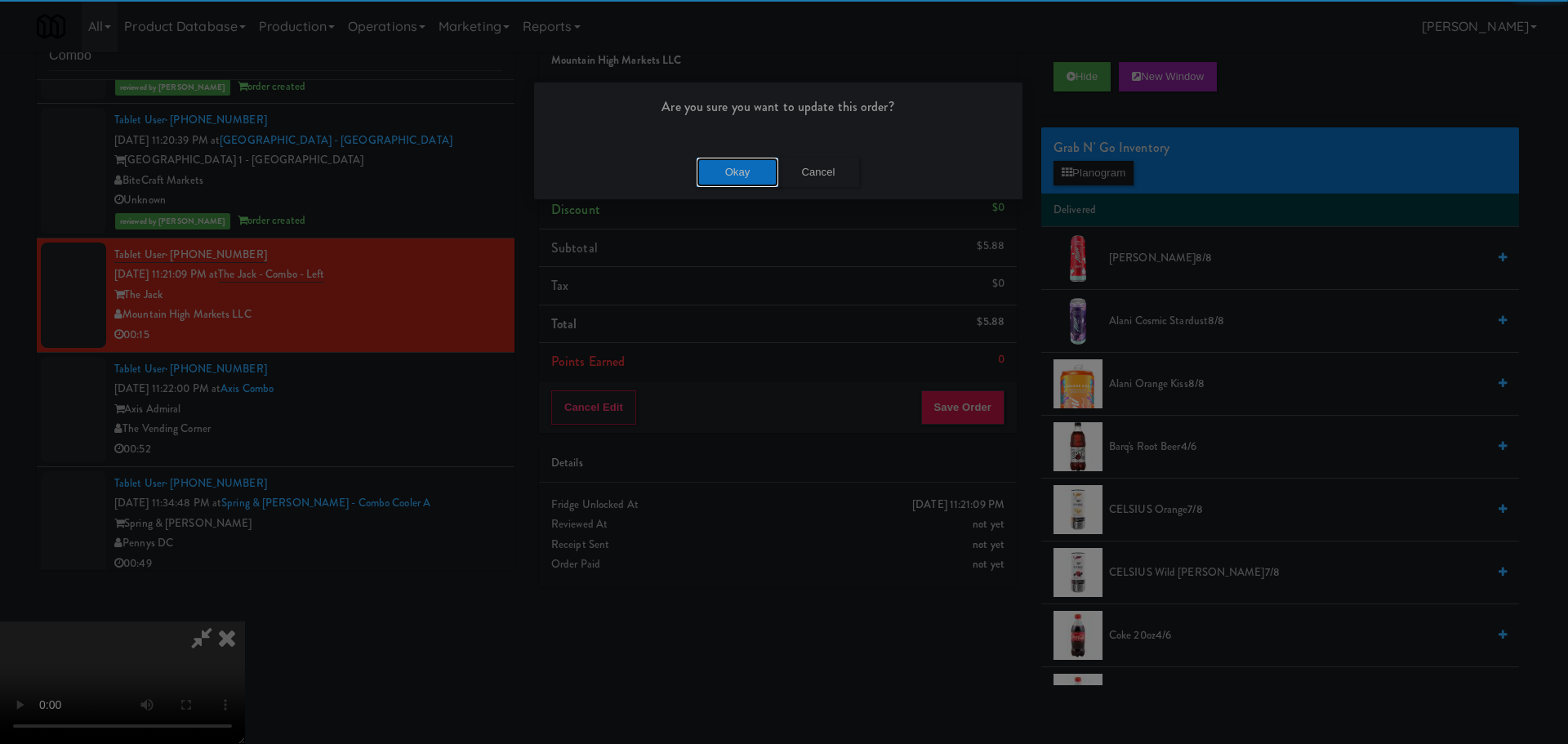
click at [756, 168] on button "Okay" at bounding box center [738, 172] width 81 height 30
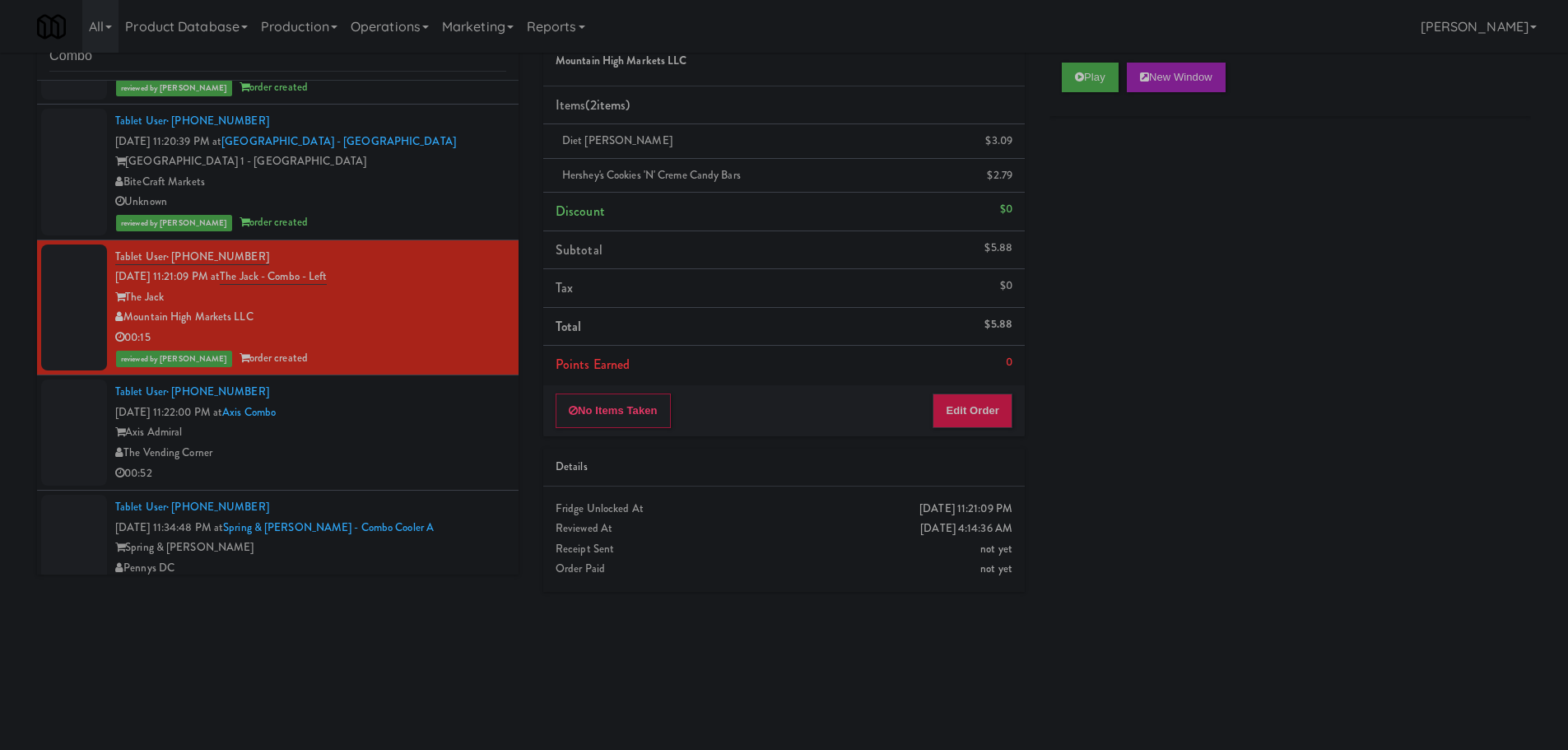
scroll to position [0, 0]
click at [388, 488] on li "Tablet User · (978) 870-2517 [DATE] 11:22:00 PM at Axis Combo Axis Admiral The …" at bounding box center [278, 433] width 481 height 116
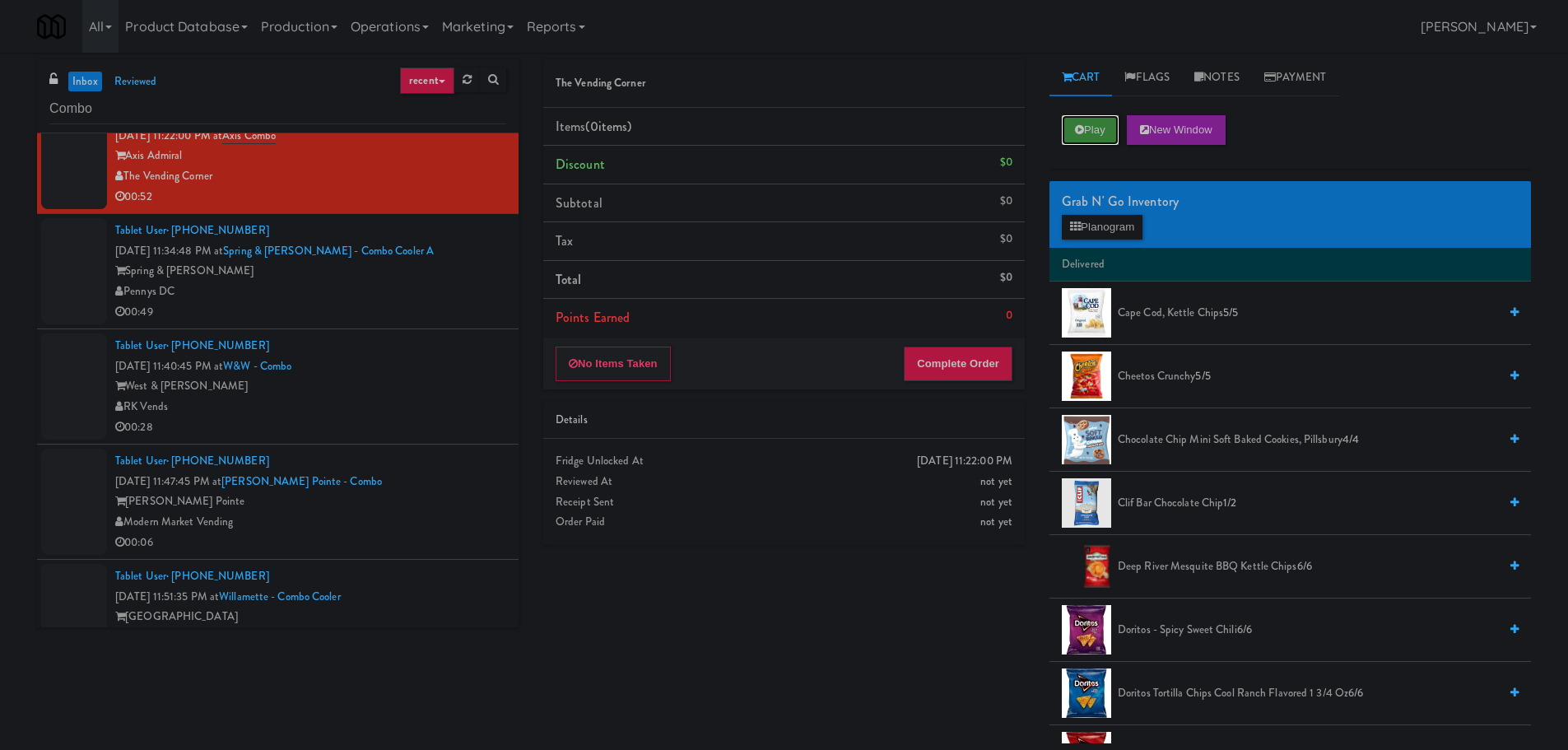
click at [1070, 116] on button "Play" at bounding box center [1090, 130] width 56 height 30
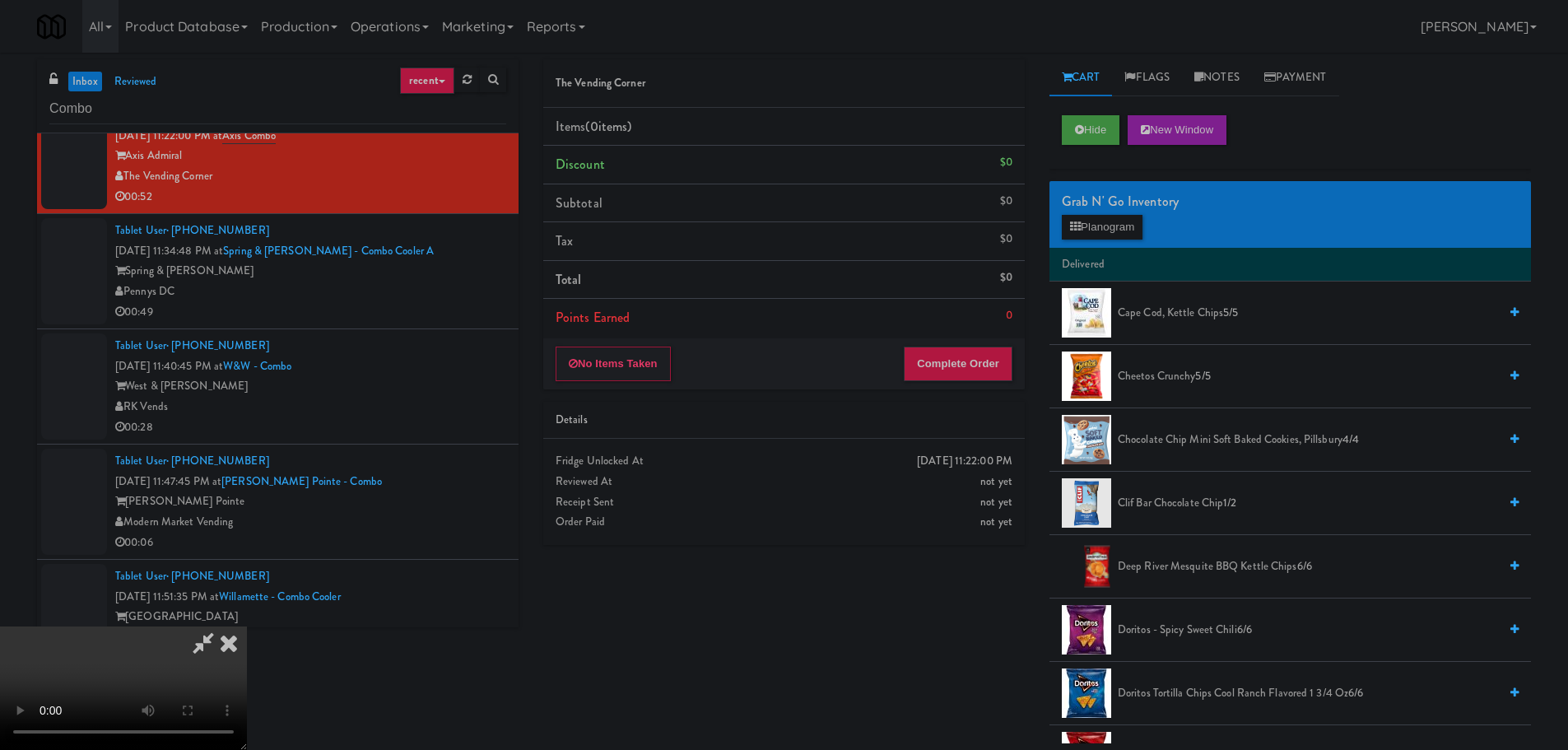
click at [247, 626] on video at bounding box center [123, 688] width 247 height 124
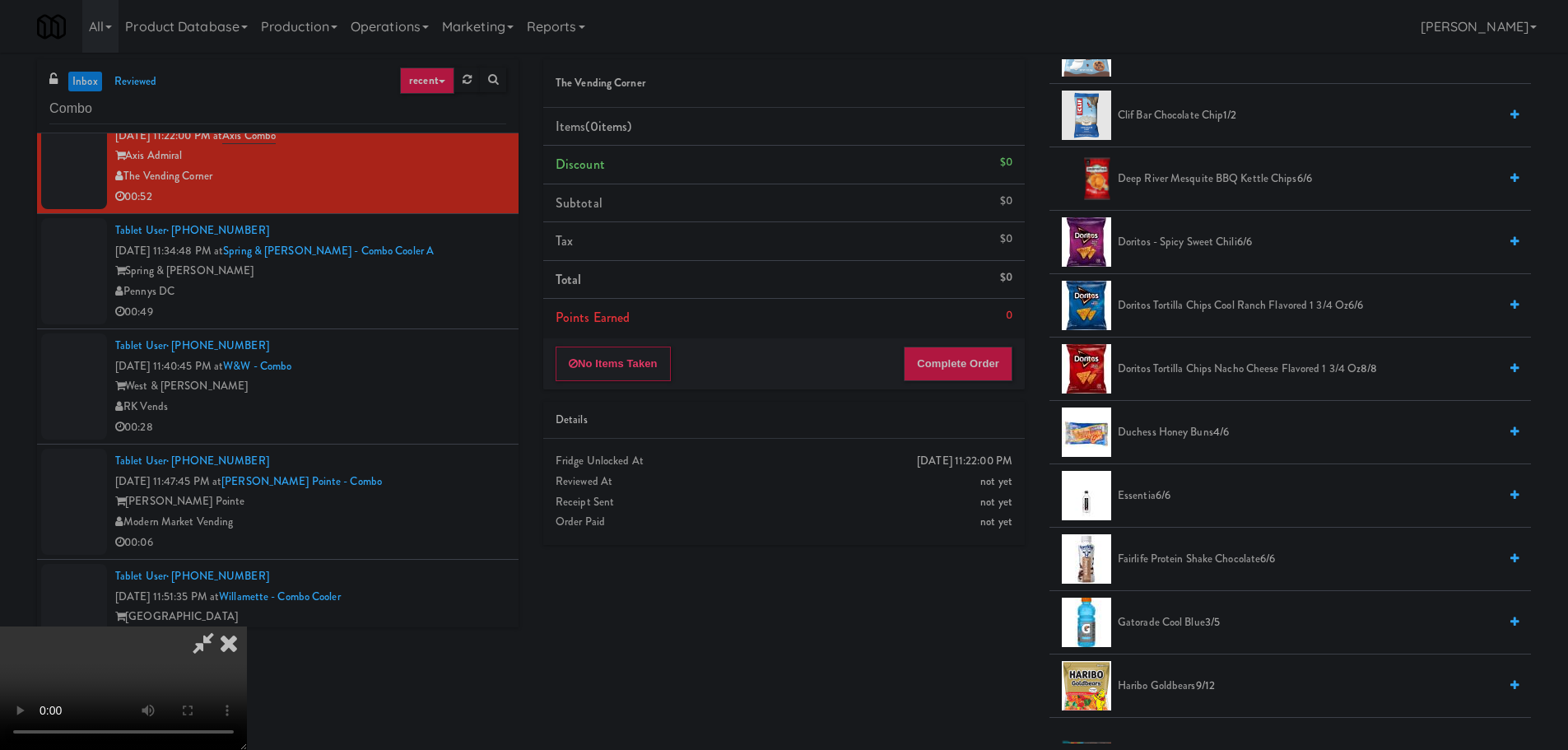
scroll to position [411, 0]
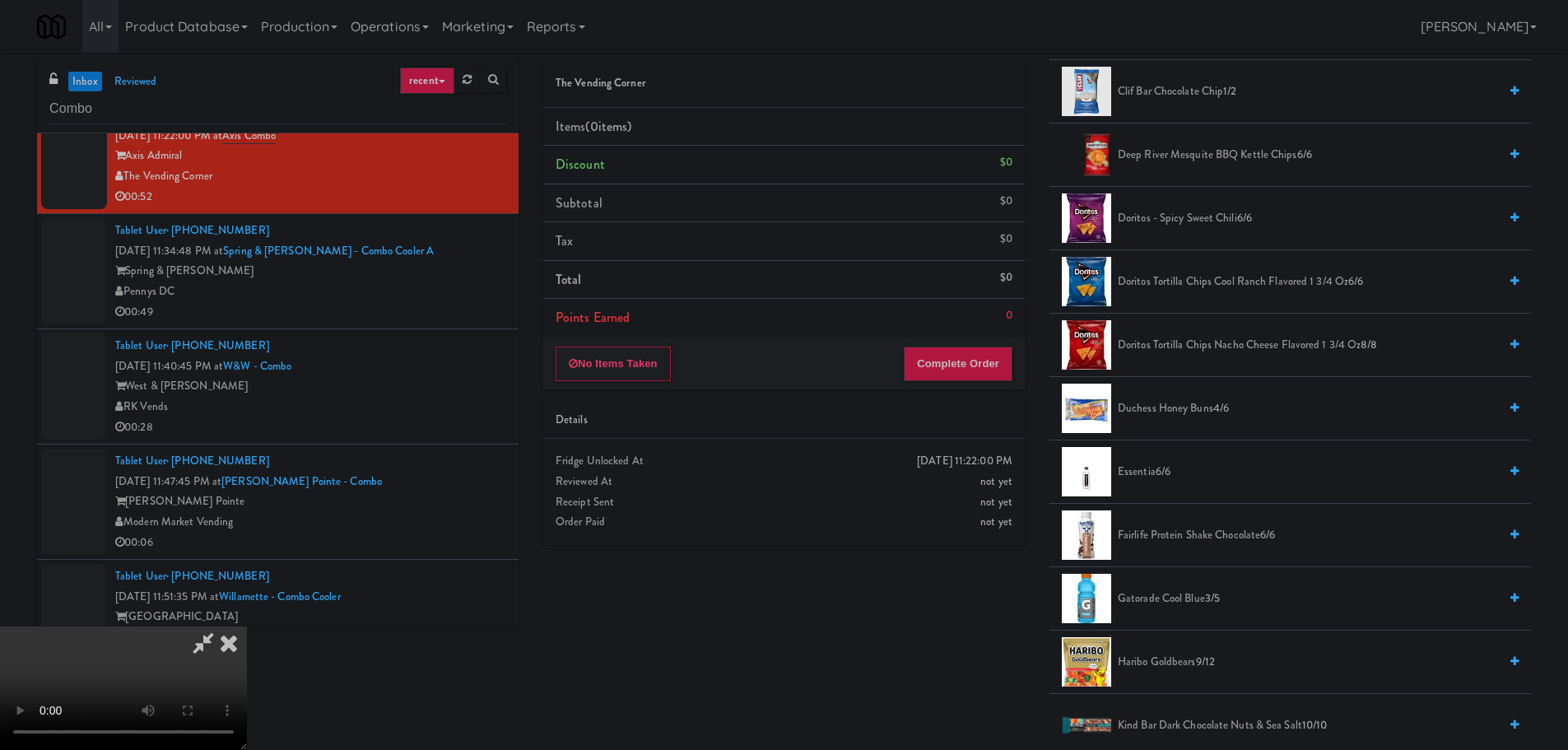
click at [1214, 281] on span "Doritos Tortilla Chips Cool Ranch Flavored 1 3/4 Oz 6/6" at bounding box center [1308, 282] width 380 height 21
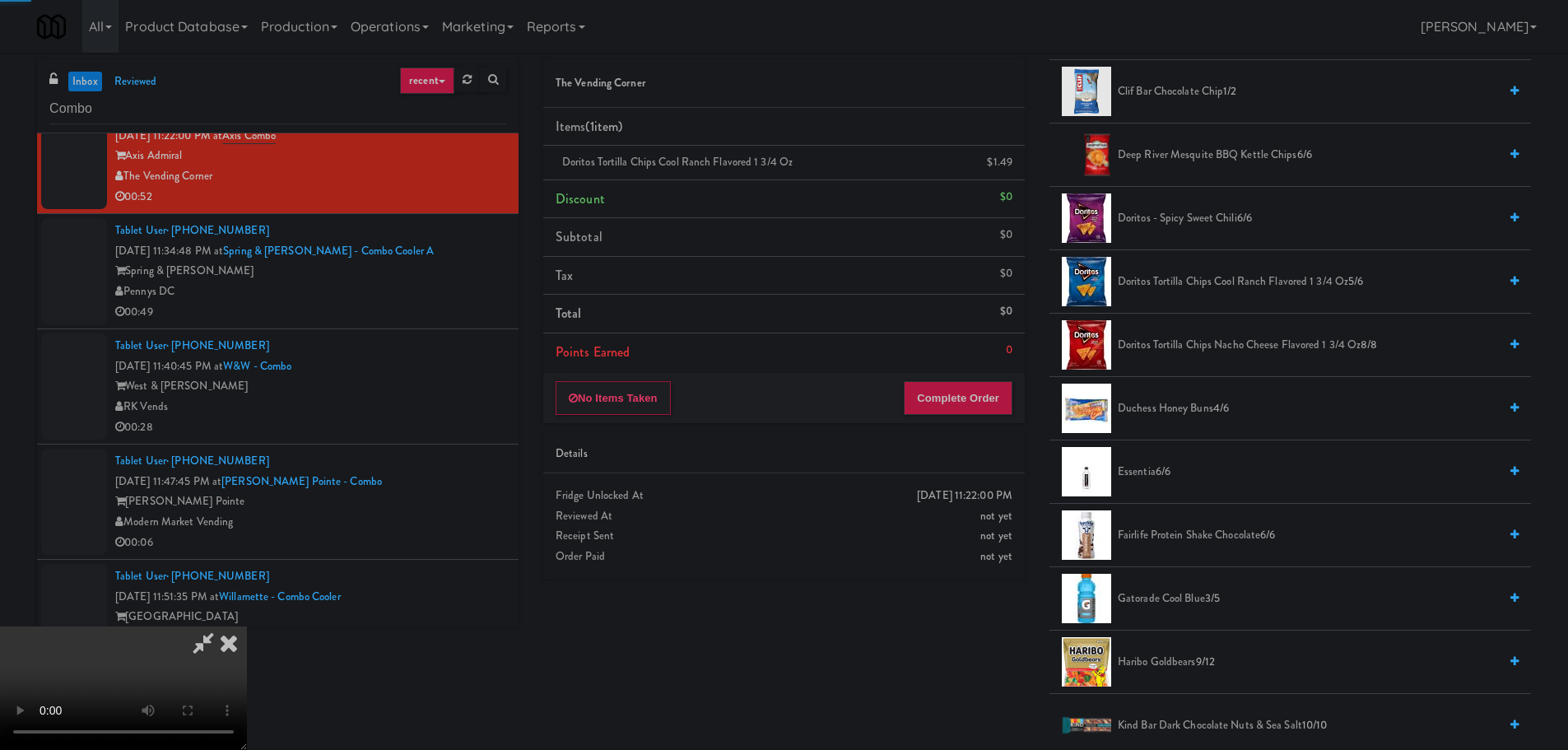
click at [247, 626] on video at bounding box center [123, 688] width 247 height 124
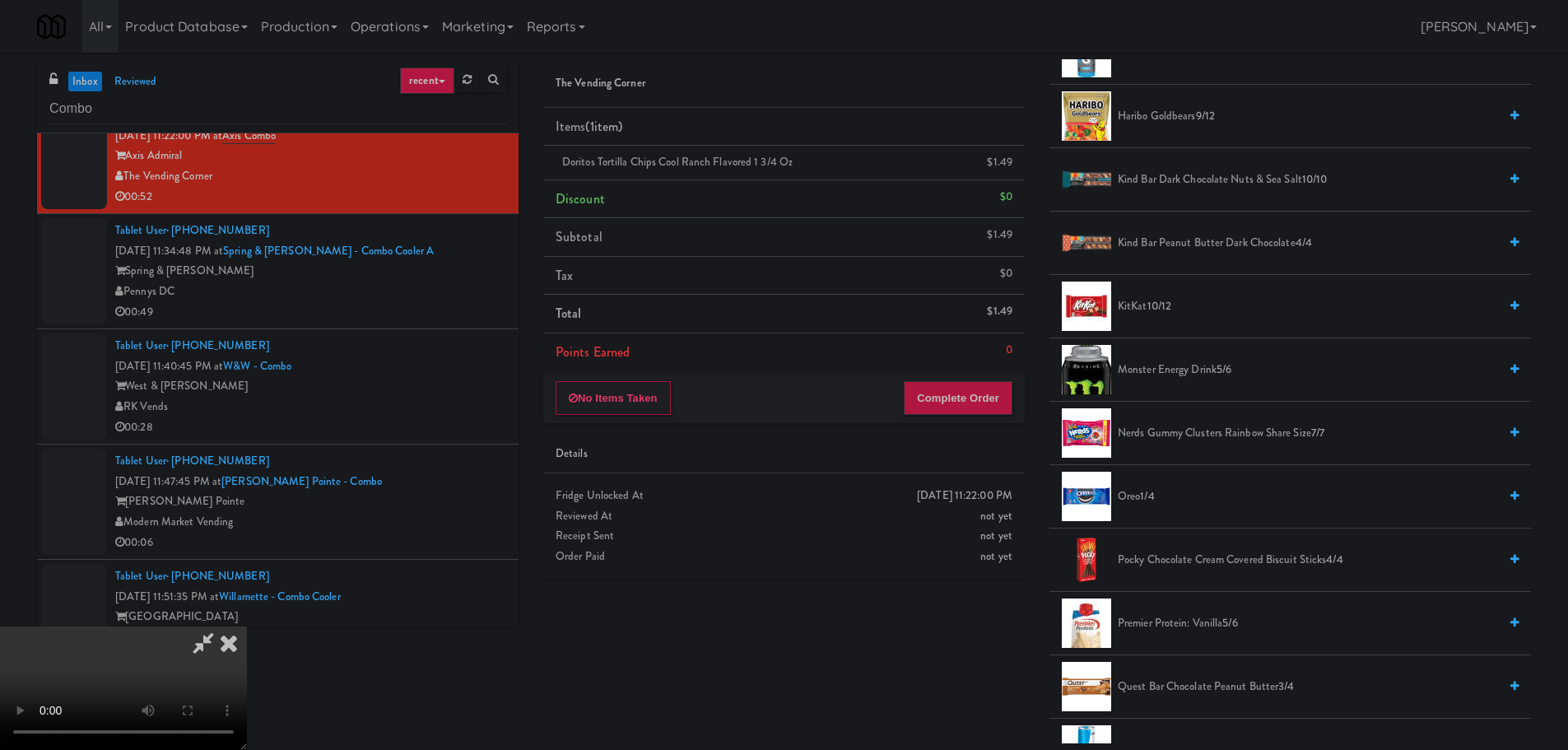
scroll to position [1152, 0]
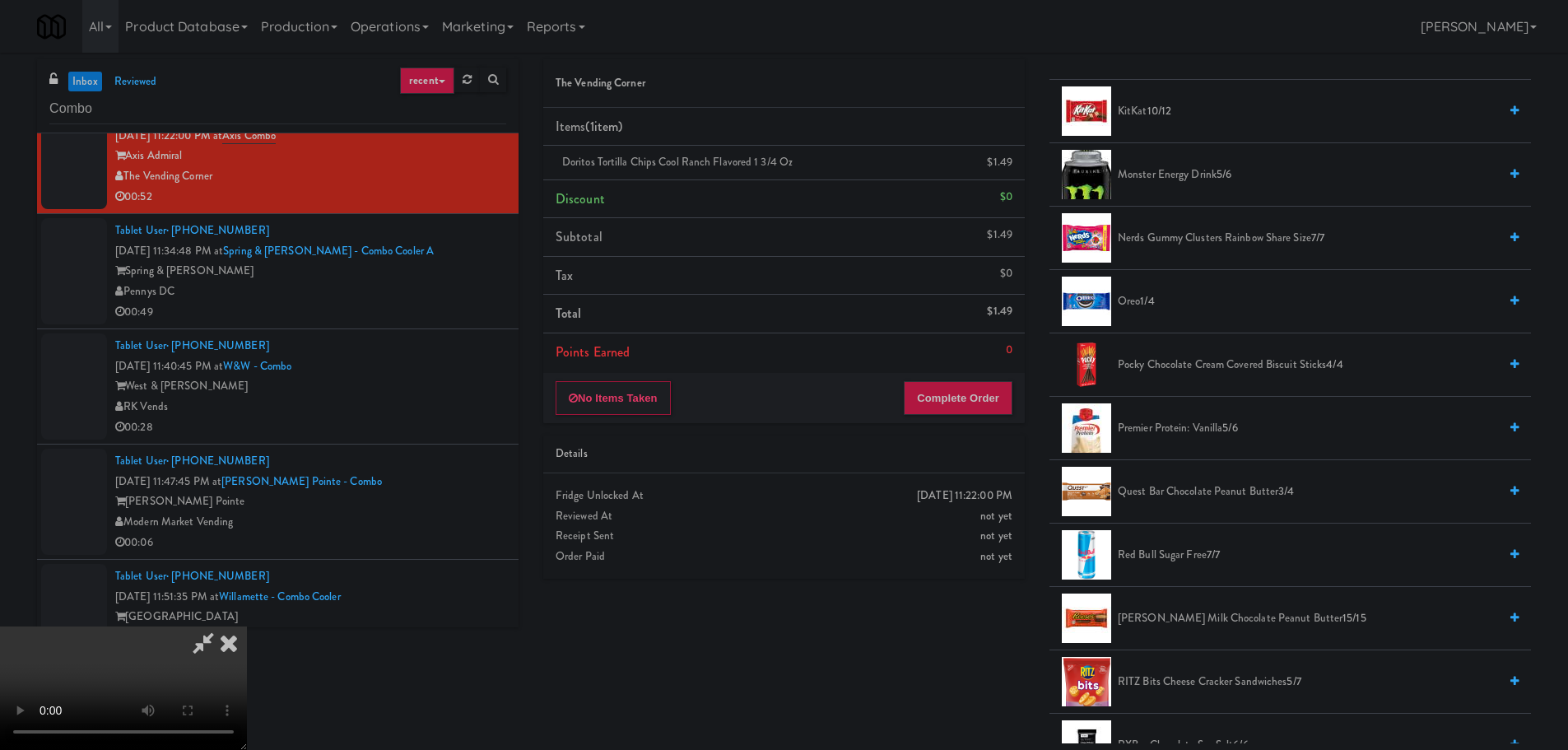
click at [1238, 368] on span "Pocky Chocolate Cream Covered Biscuit Sticks 4/4" at bounding box center [1308, 365] width 380 height 21
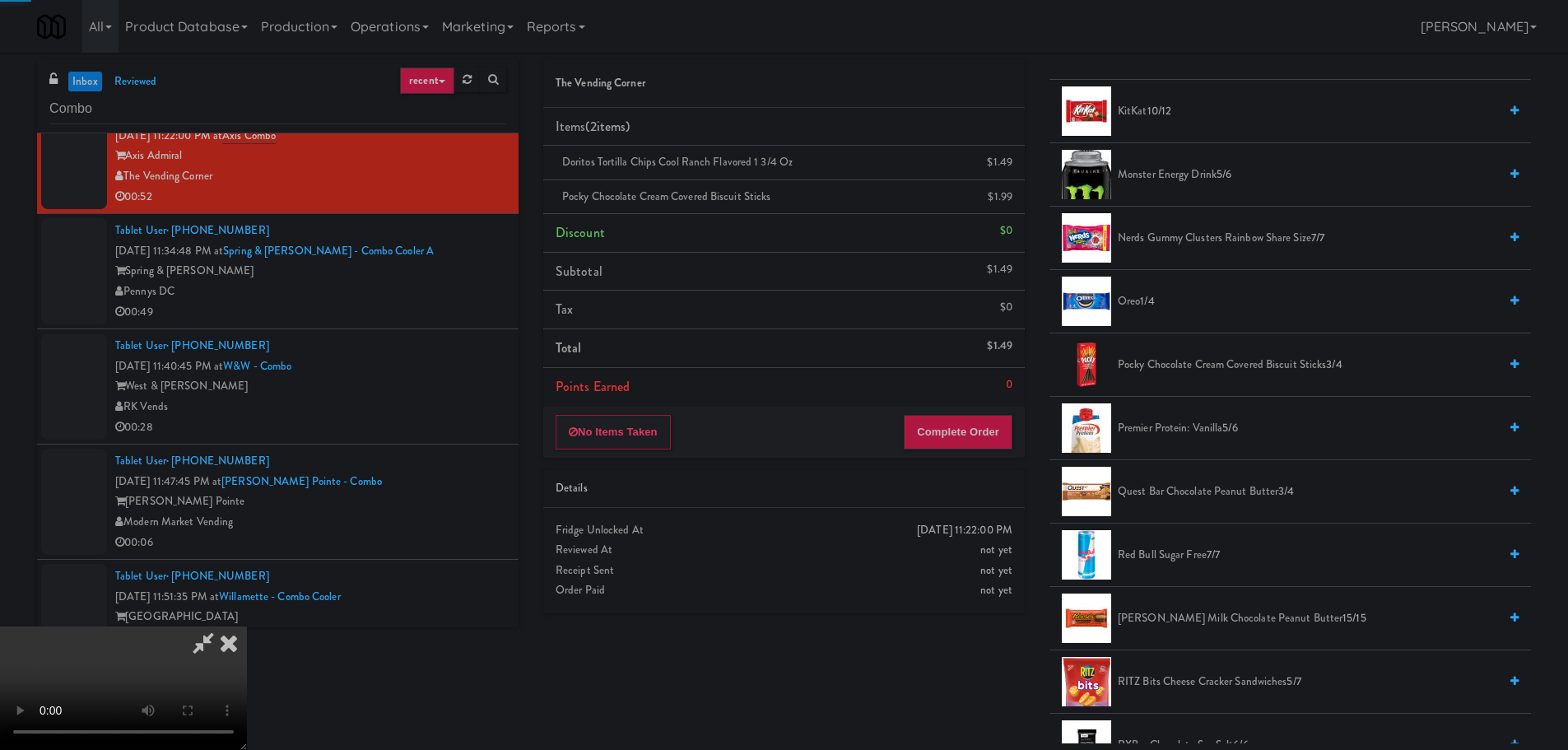
click at [247, 626] on video at bounding box center [123, 688] width 247 height 124
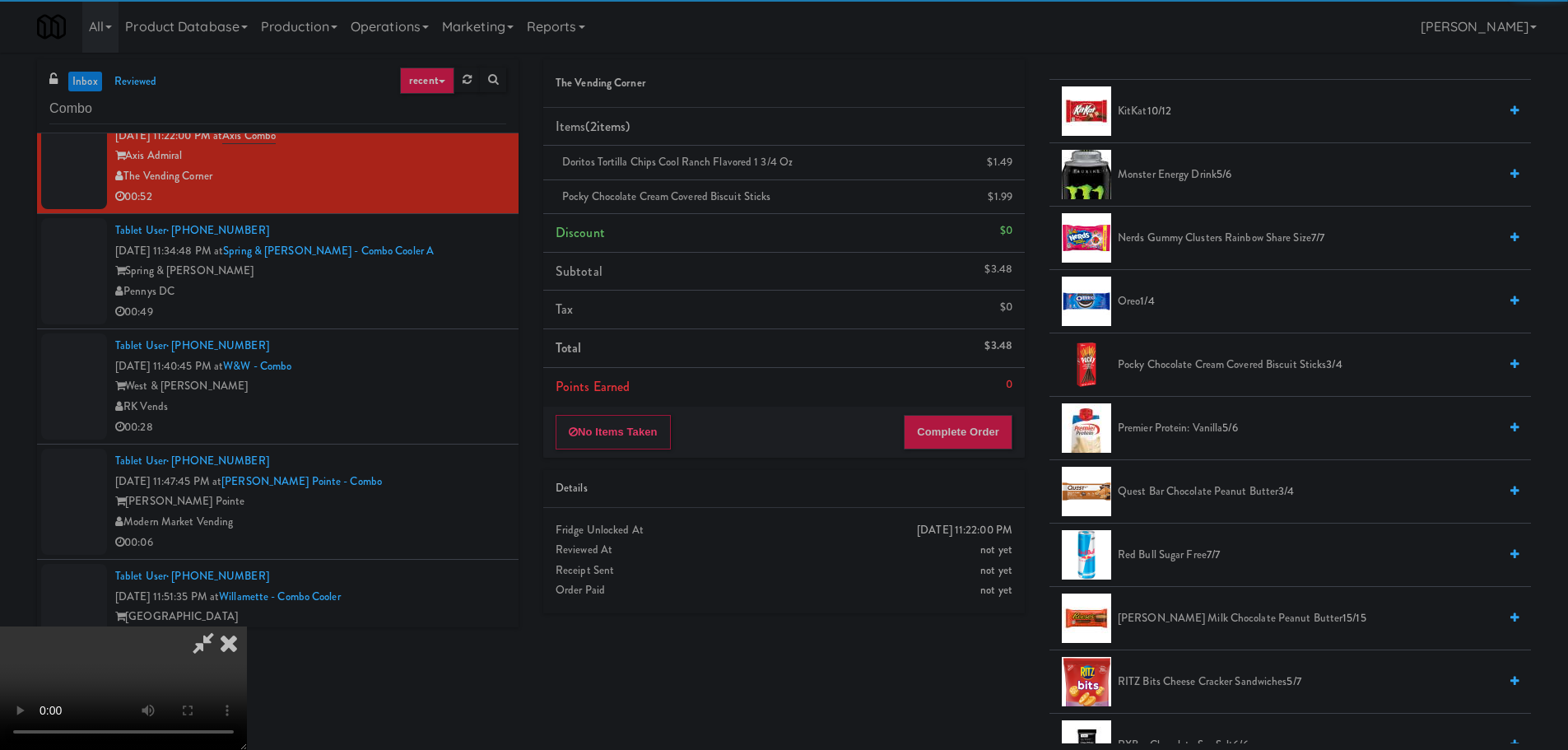
scroll to position [283, 0]
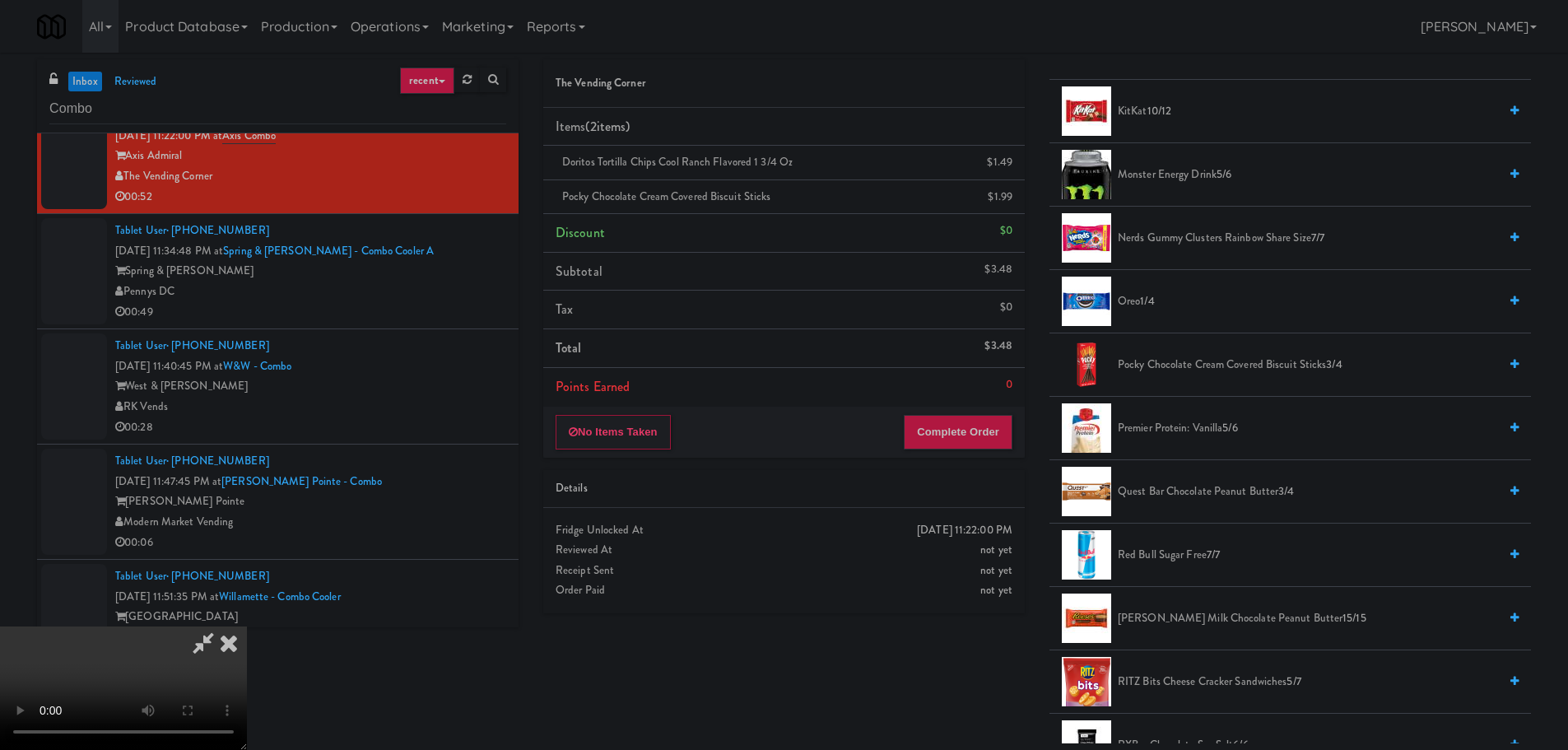
click at [247, 626] on video at bounding box center [123, 688] width 247 height 124
click at [988, 447] on button "Complete Order" at bounding box center [957, 432] width 108 height 35
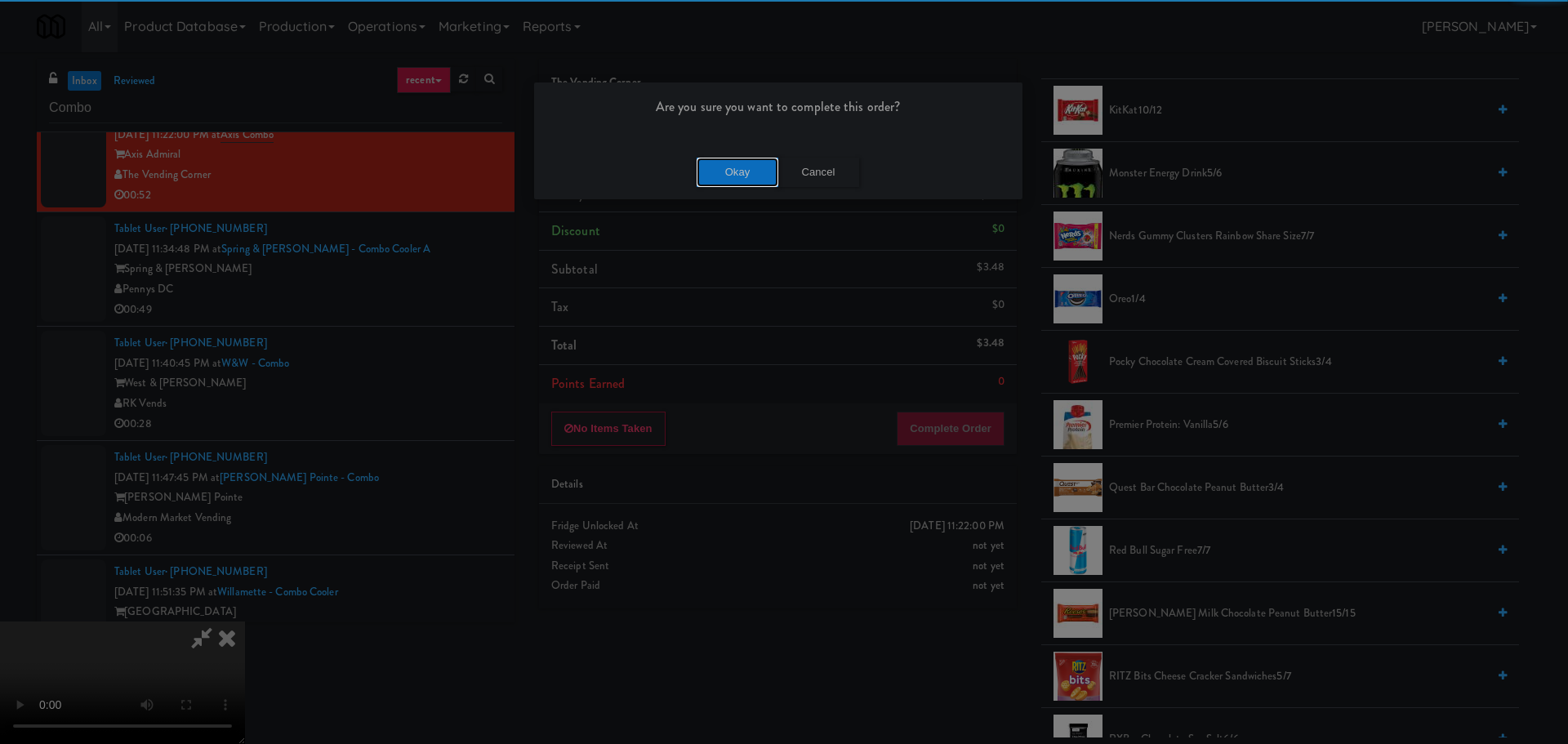
click at [742, 180] on button "Okay" at bounding box center [738, 172] width 81 height 30
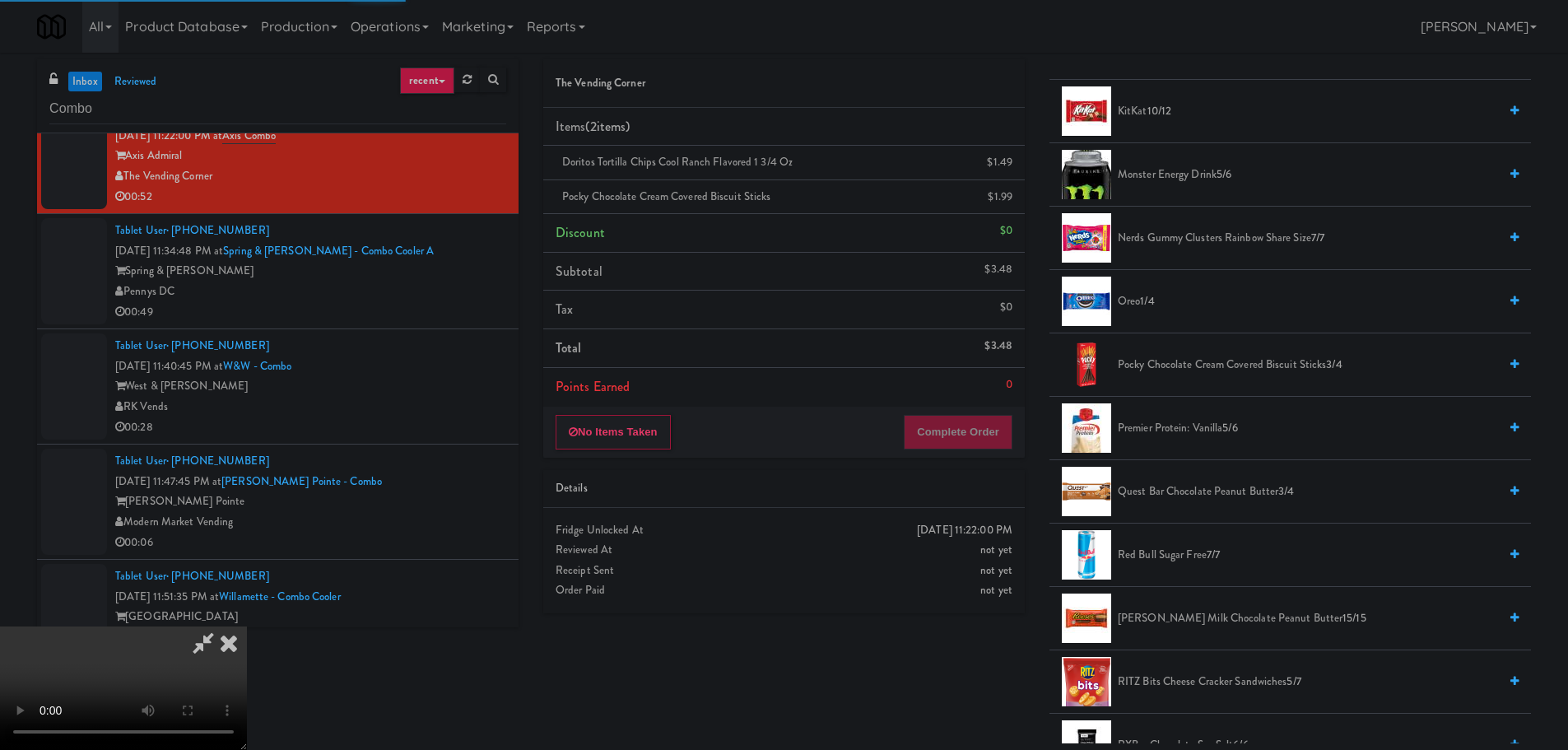
scroll to position [0, 0]
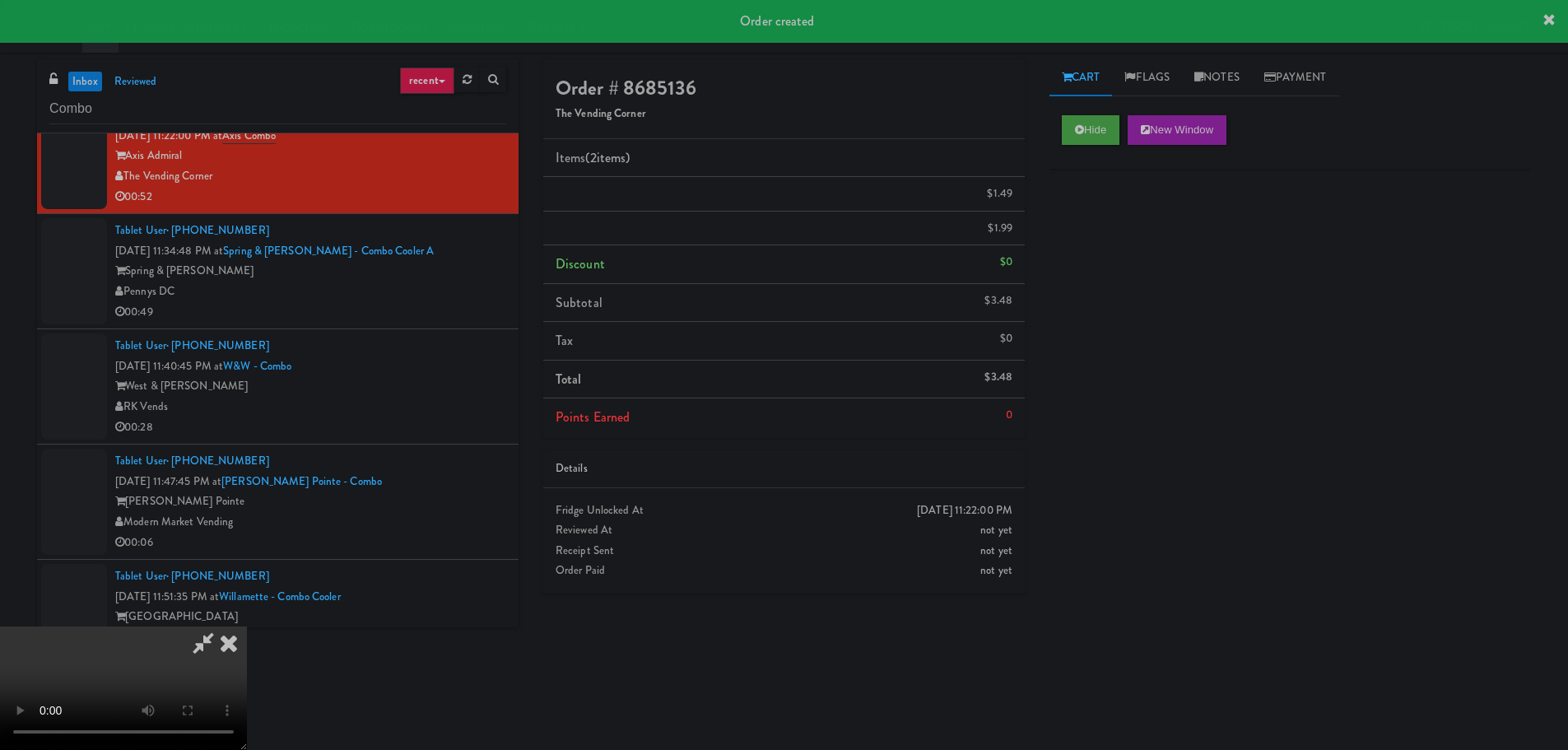
click at [247, 626] on icon at bounding box center [229, 643] width 36 height 33
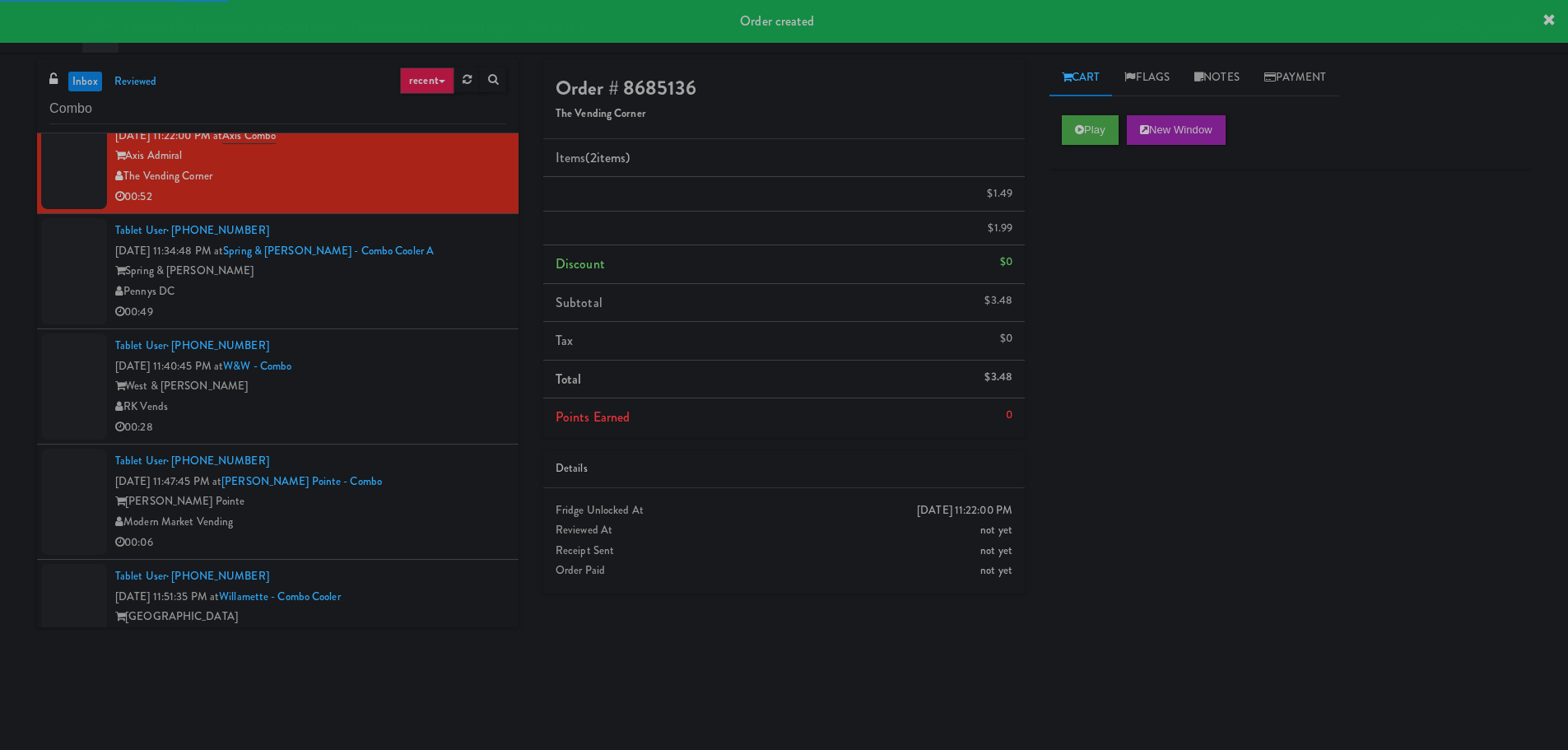
click at [461, 323] on li "Tablet User · (571) 216-3452 [DATE] 11:34:48 PM at Spring & [PERSON_NAME] - Com…" at bounding box center [278, 271] width 481 height 116
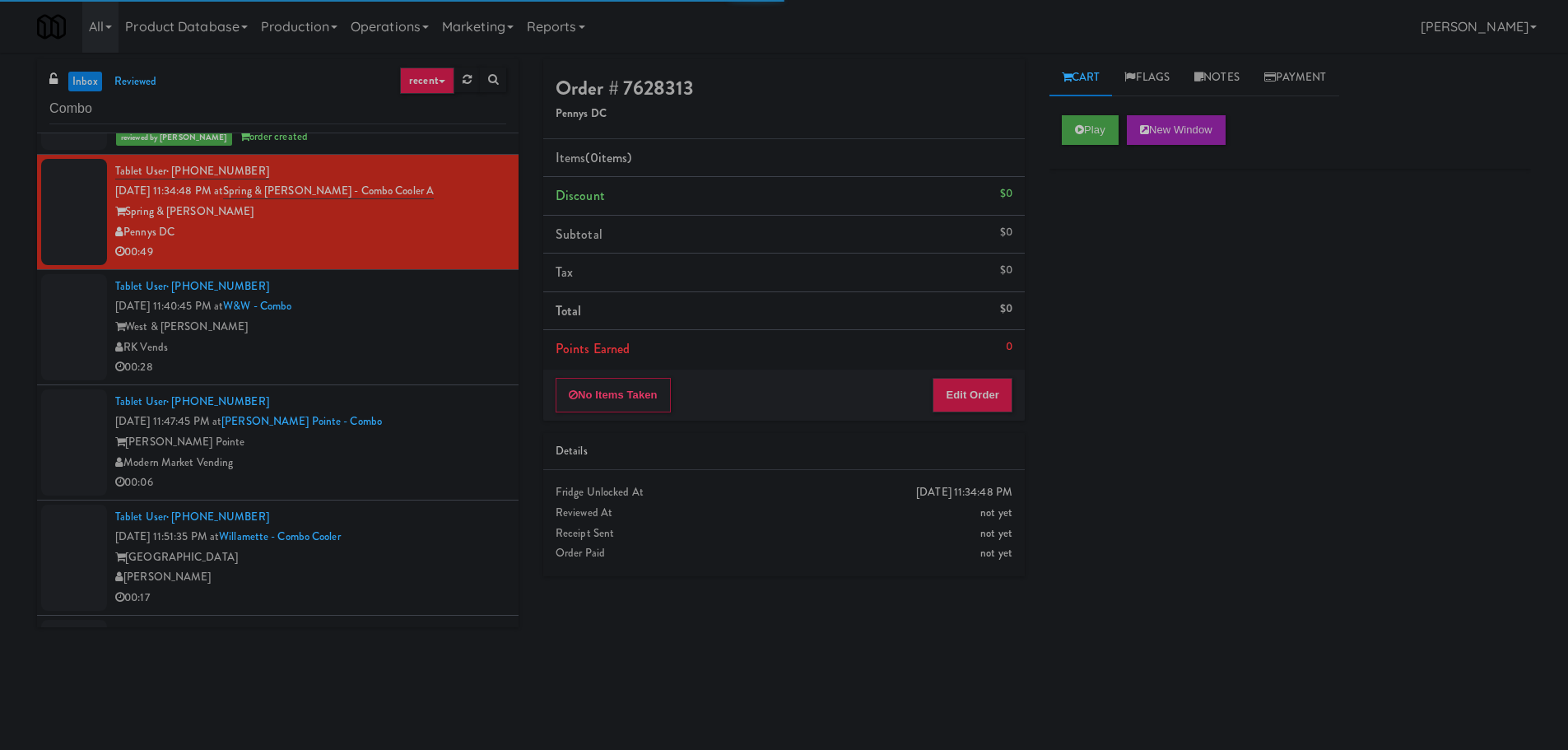
scroll to position [659, 0]
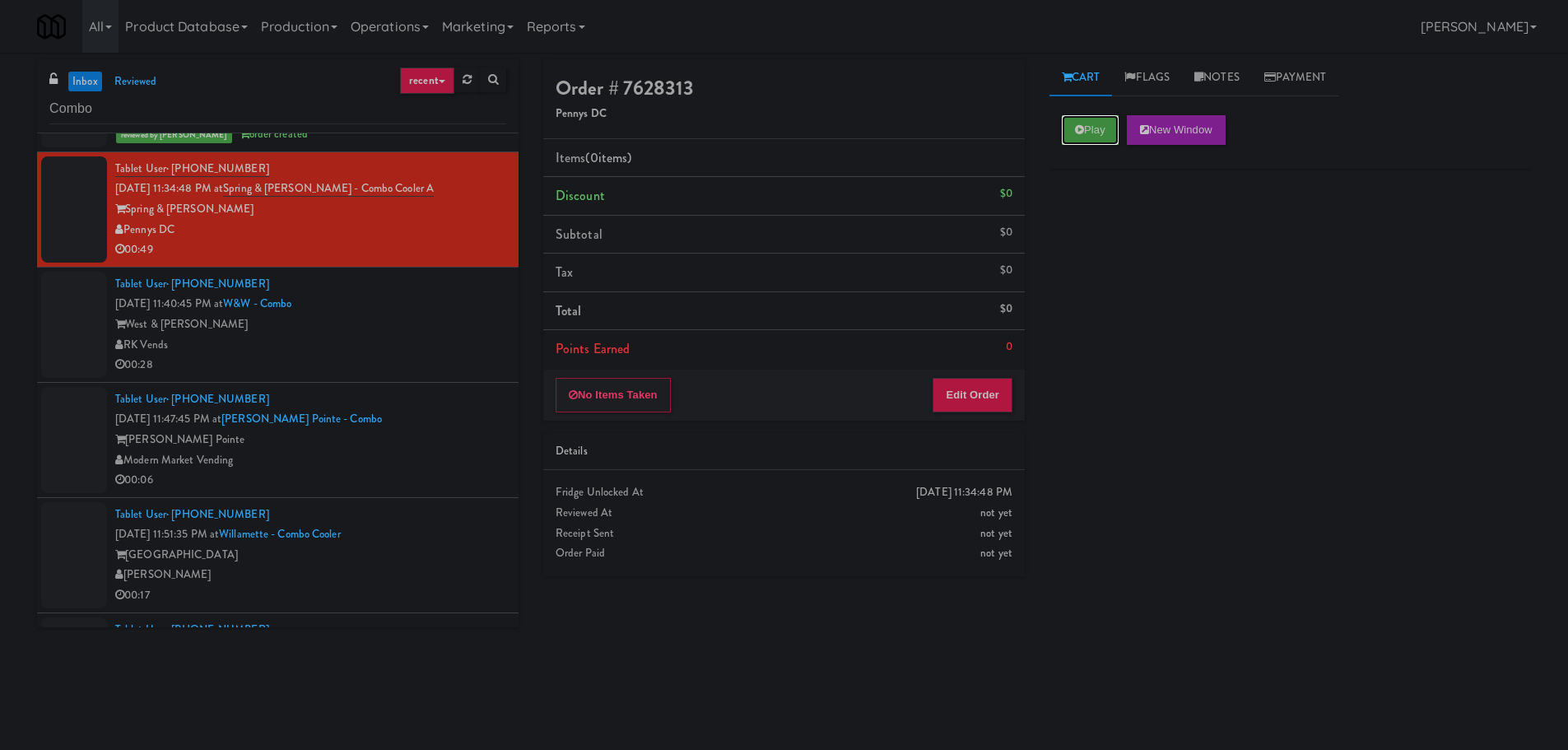
drag, startPoint x: 1099, startPoint y: 127, endPoint x: 1026, endPoint y: 283, distance: 172.2
click at [1099, 127] on button "Play" at bounding box center [1090, 130] width 56 height 30
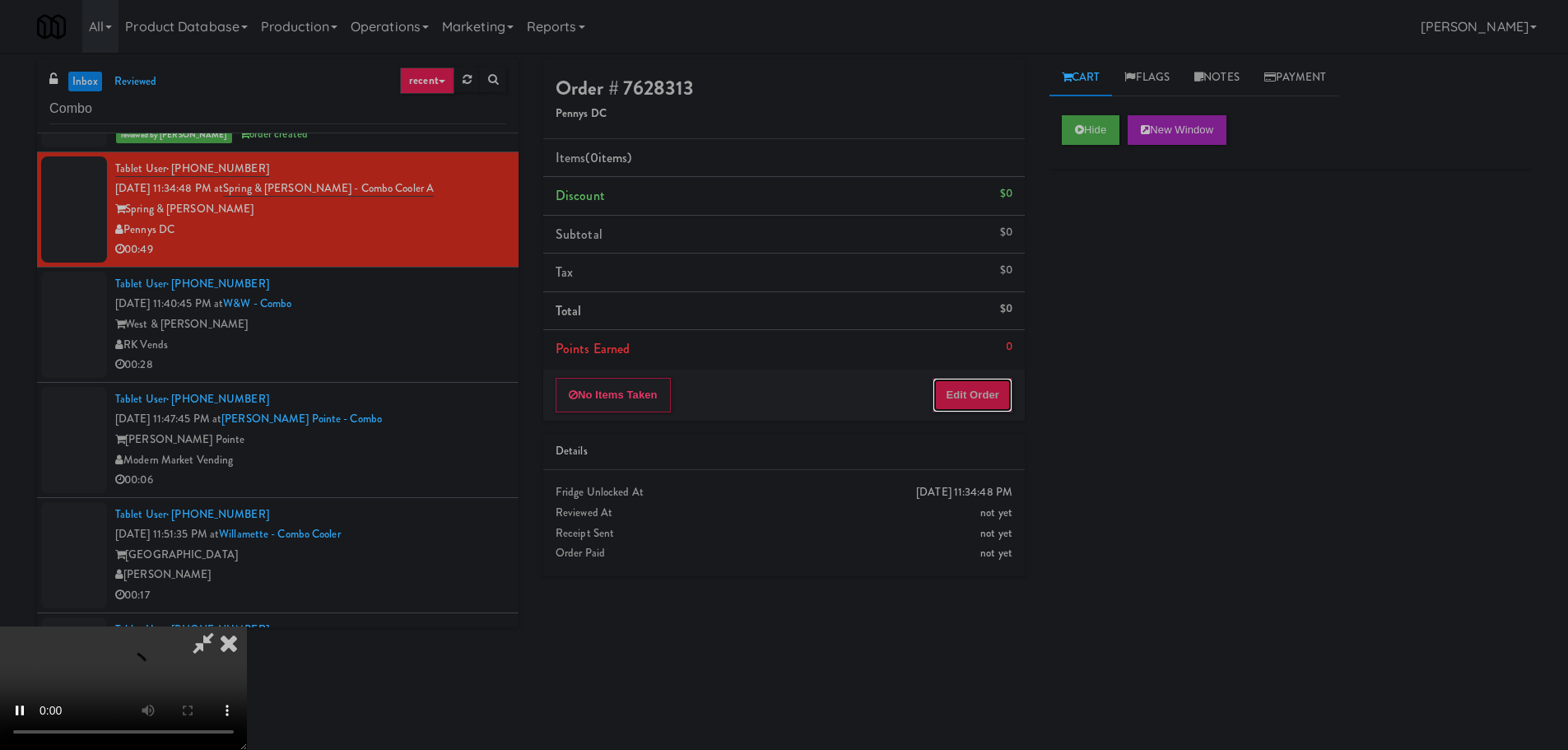
click at [966, 407] on button "Edit Order" at bounding box center [973, 395] width 80 height 35
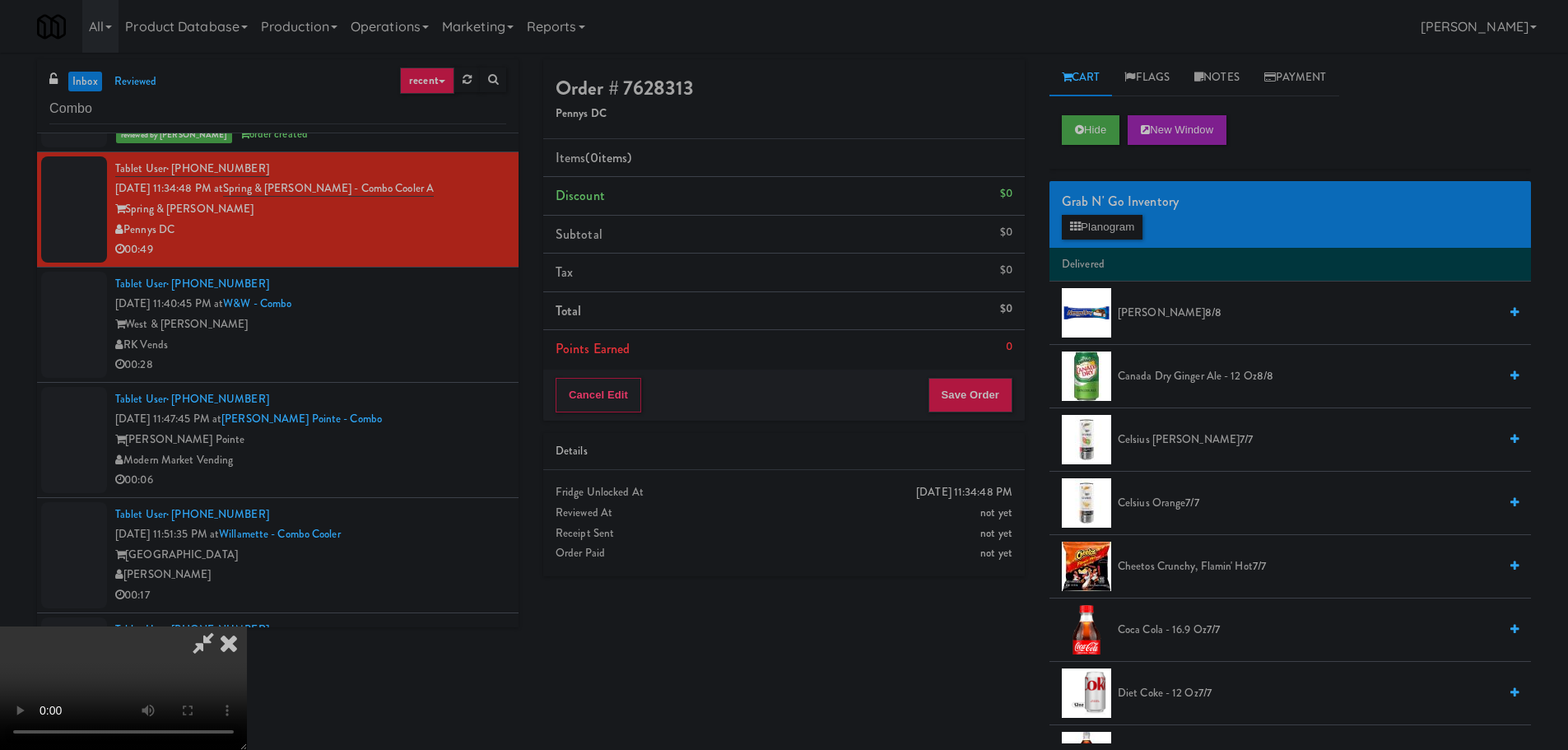
scroll to position [0, 0]
click at [247, 626] on video at bounding box center [123, 688] width 247 height 124
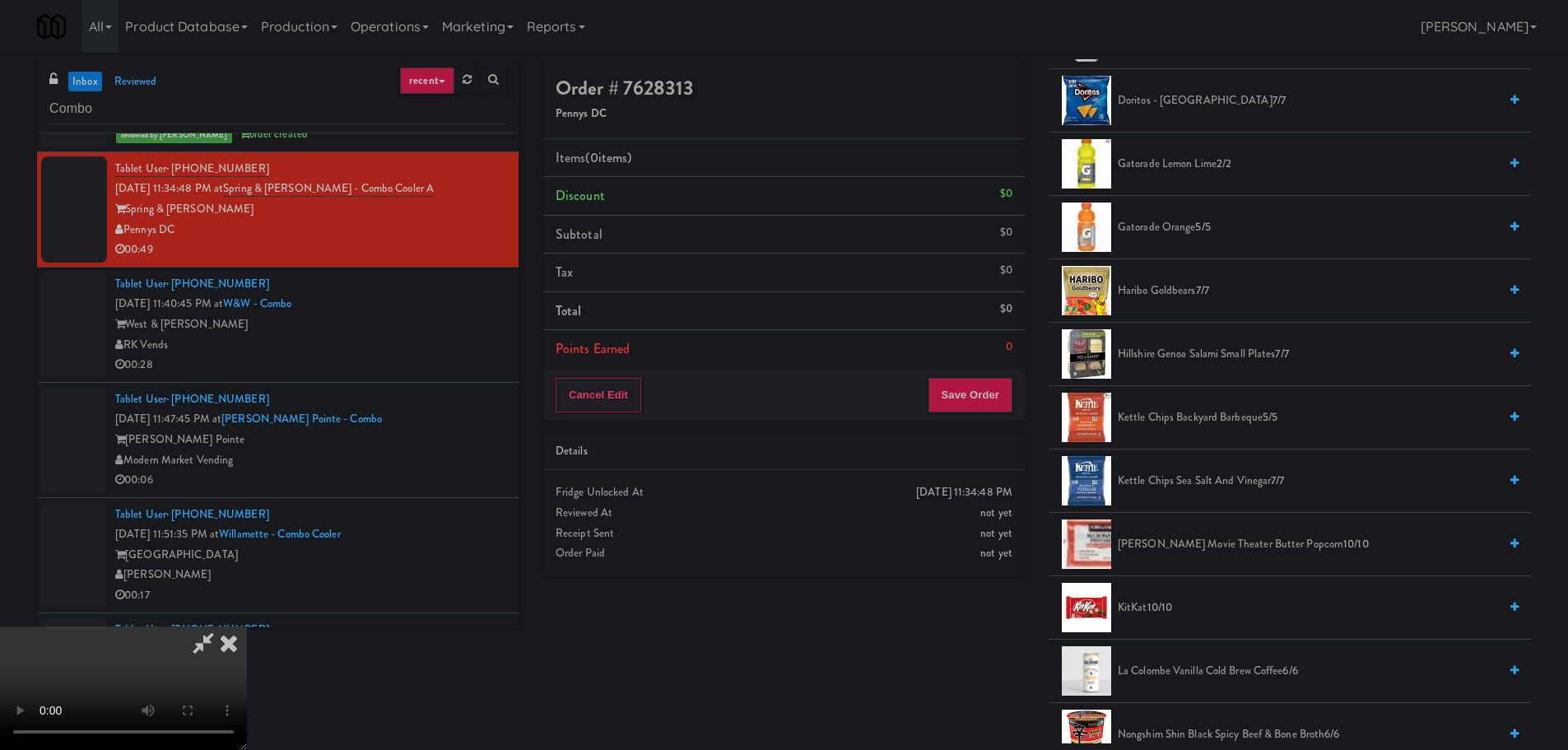
scroll to position [824, 0]
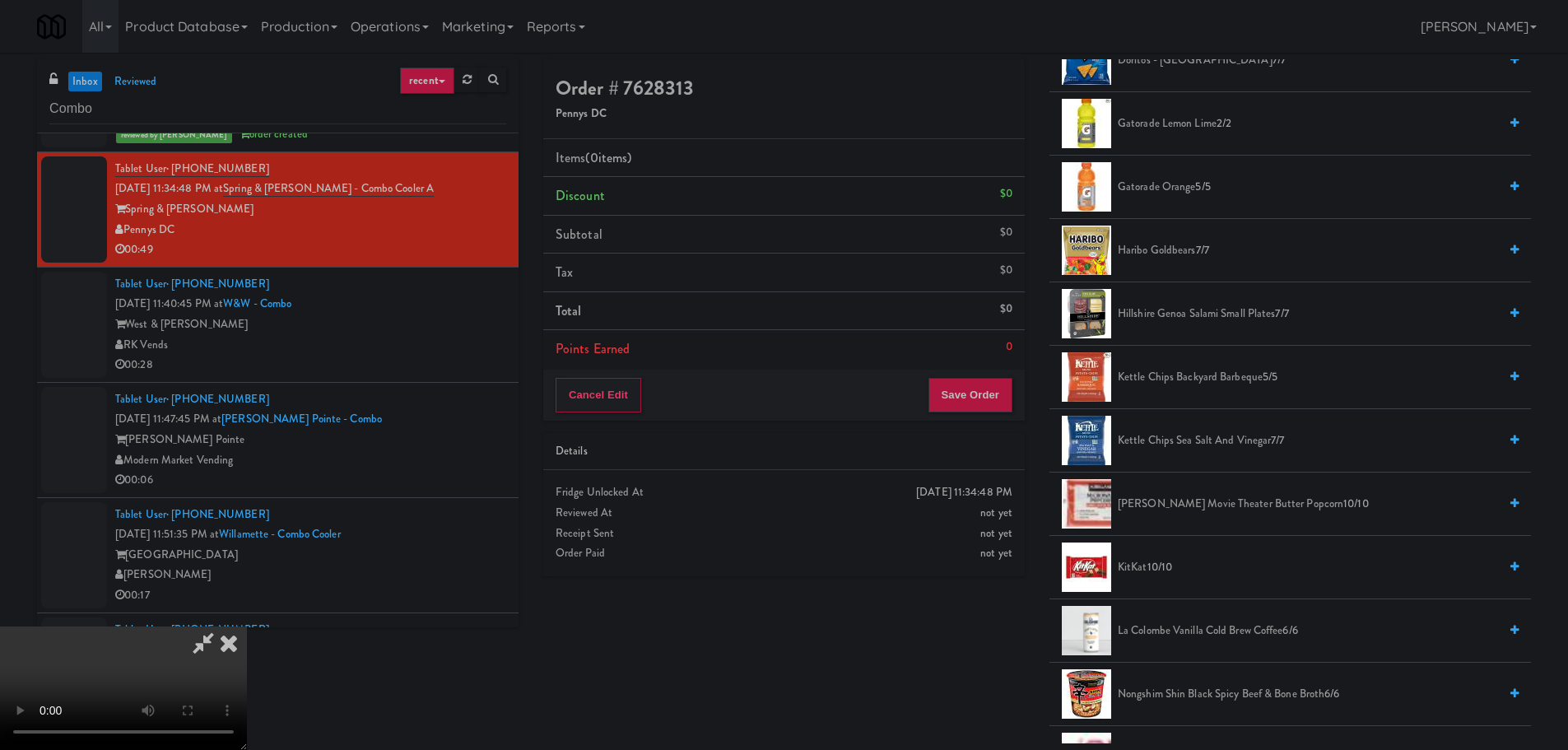
click at [1150, 565] on span "10/10" at bounding box center [1160, 566] width 25 height 15
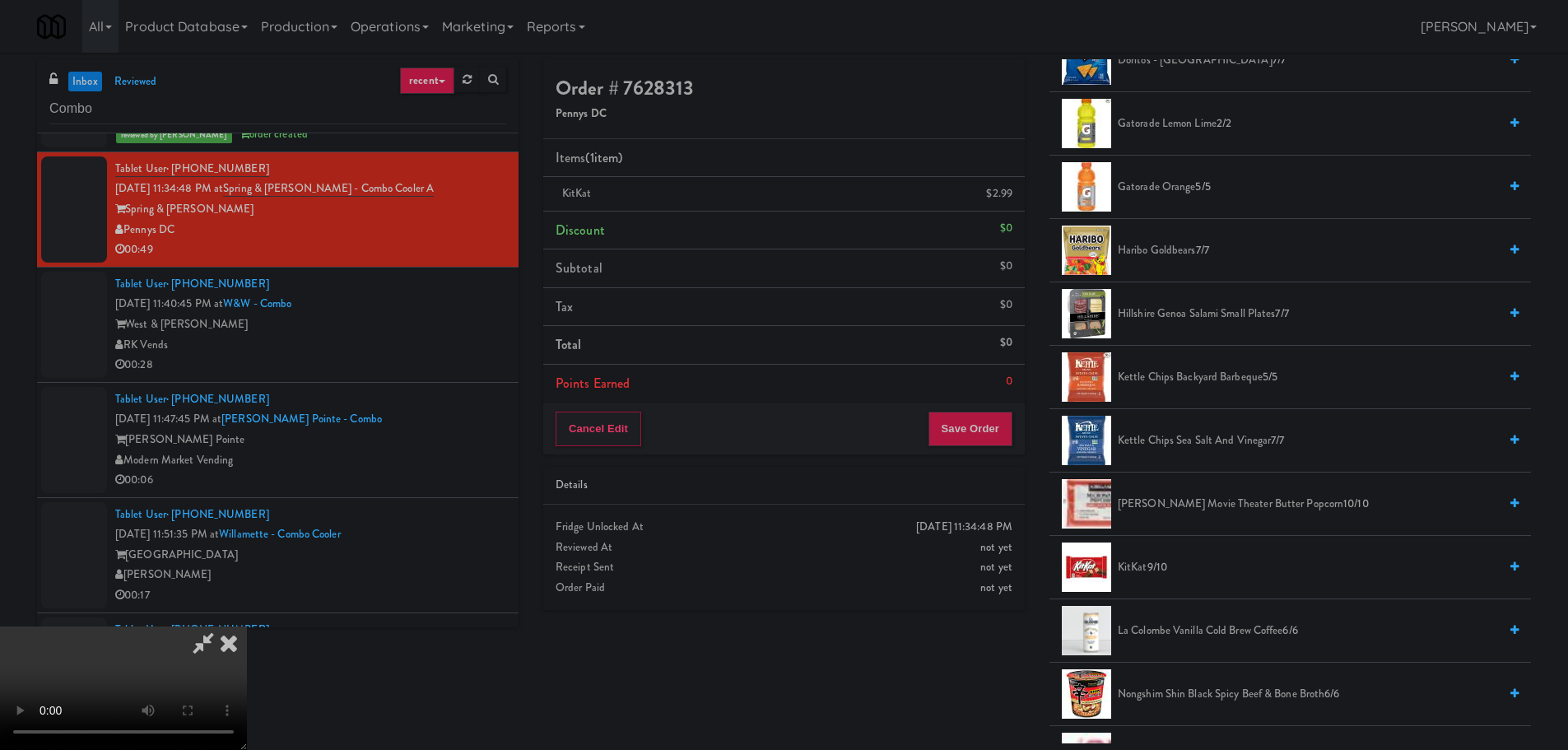
click at [247, 626] on video at bounding box center [123, 688] width 247 height 124
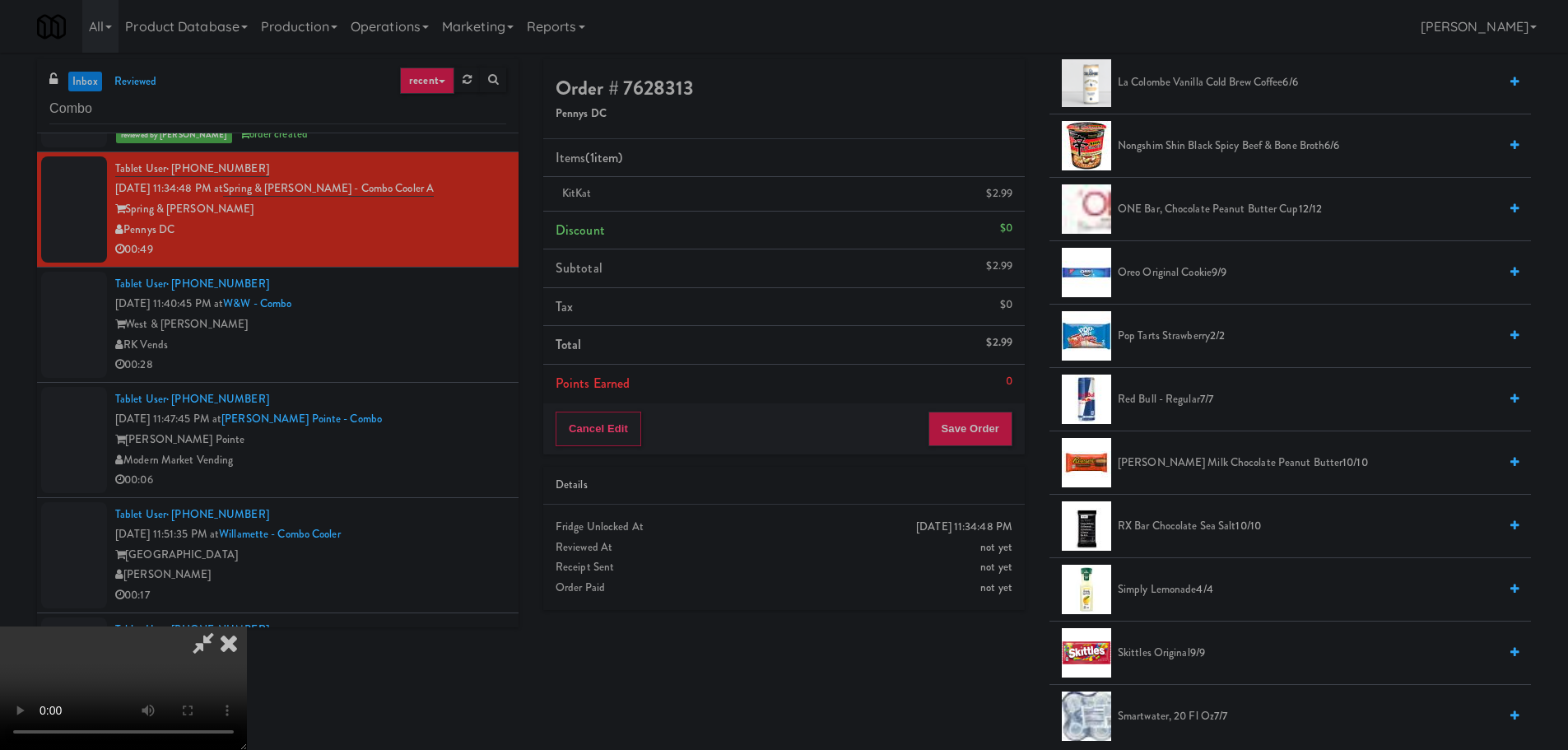
scroll to position [1565, 0]
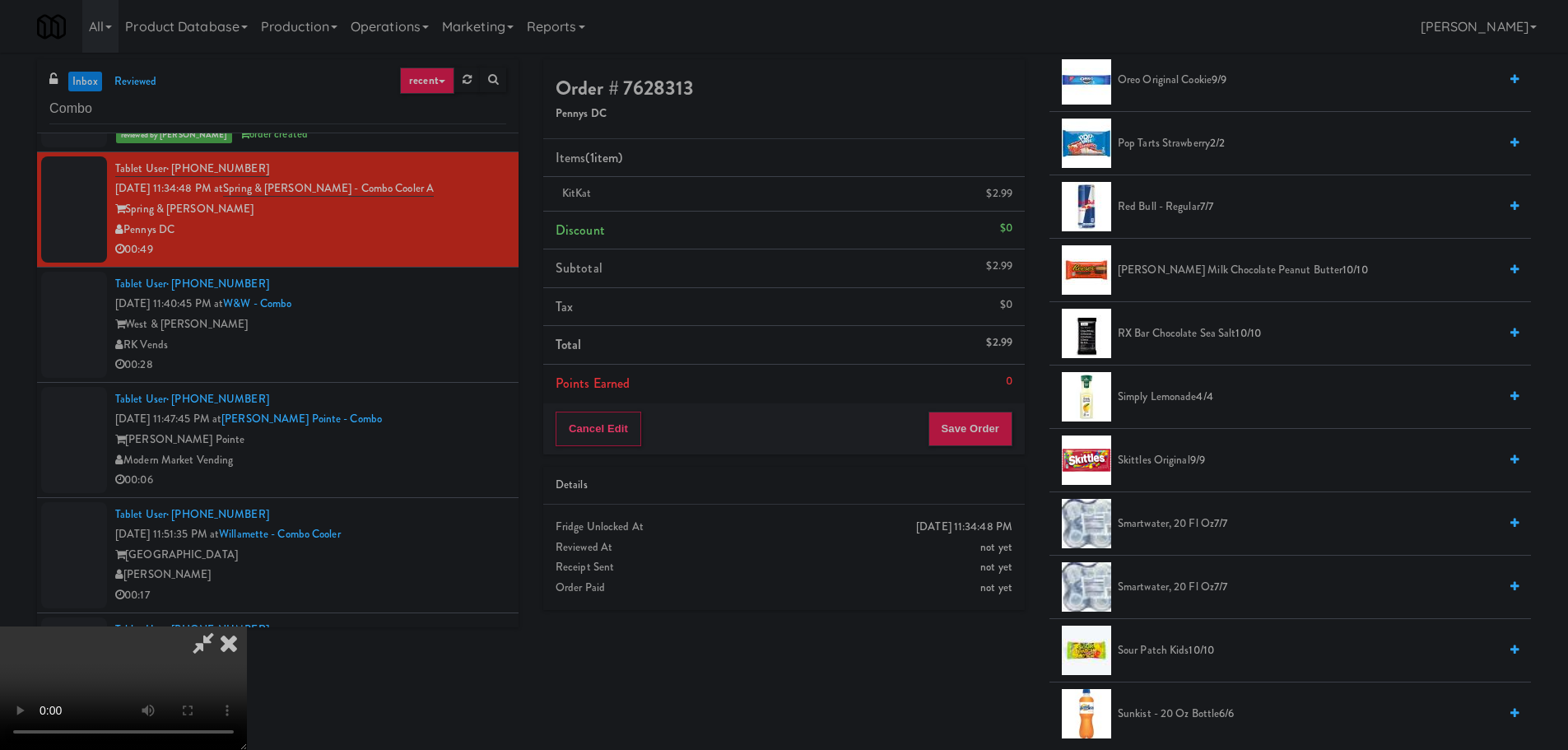
click at [1179, 263] on span "[PERSON_NAME] Milk Chocolate Peanut Butter 10/10" at bounding box center [1308, 270] width 380 height 21
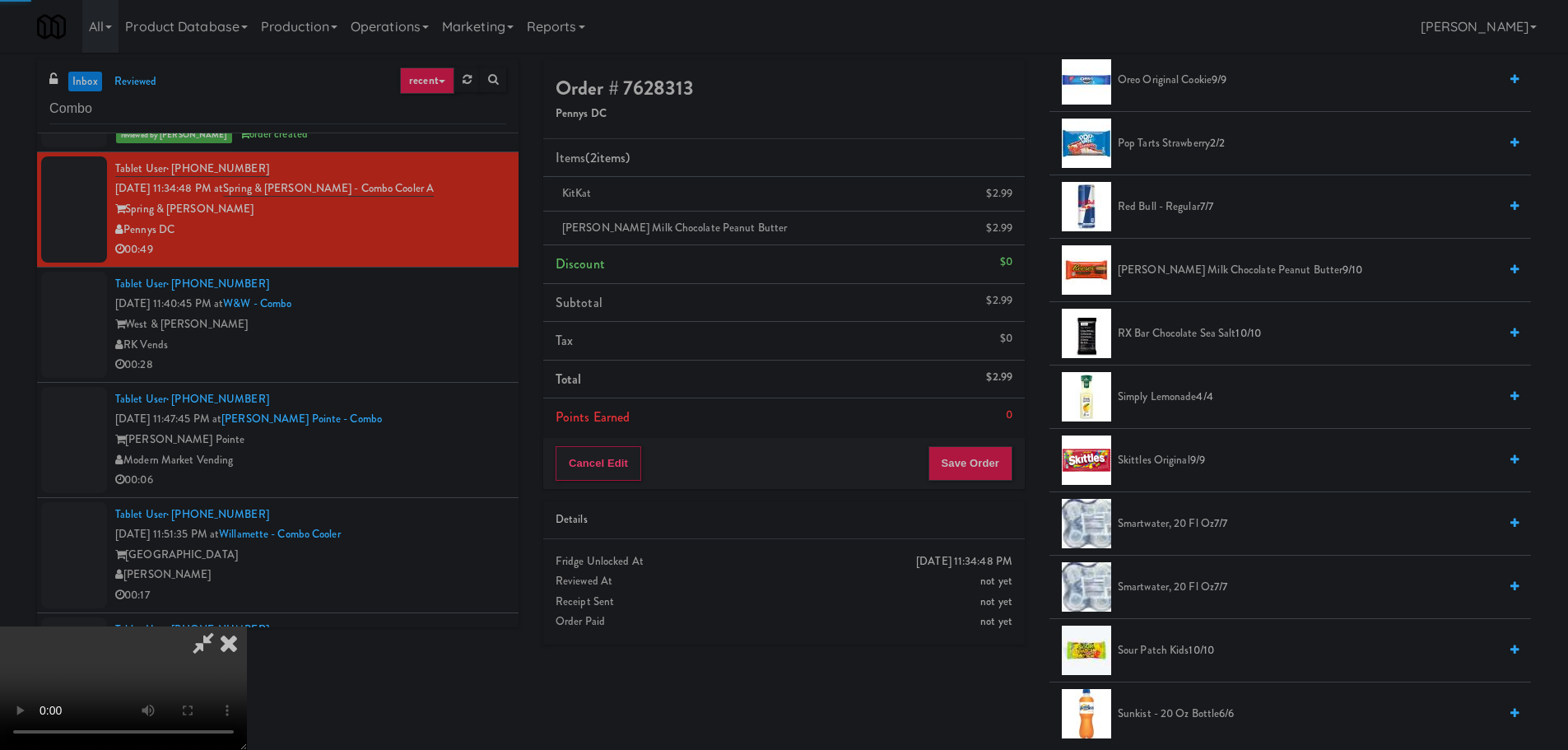
click at [247, 626] on video at bounding box center [123, 688] width 247 height 124
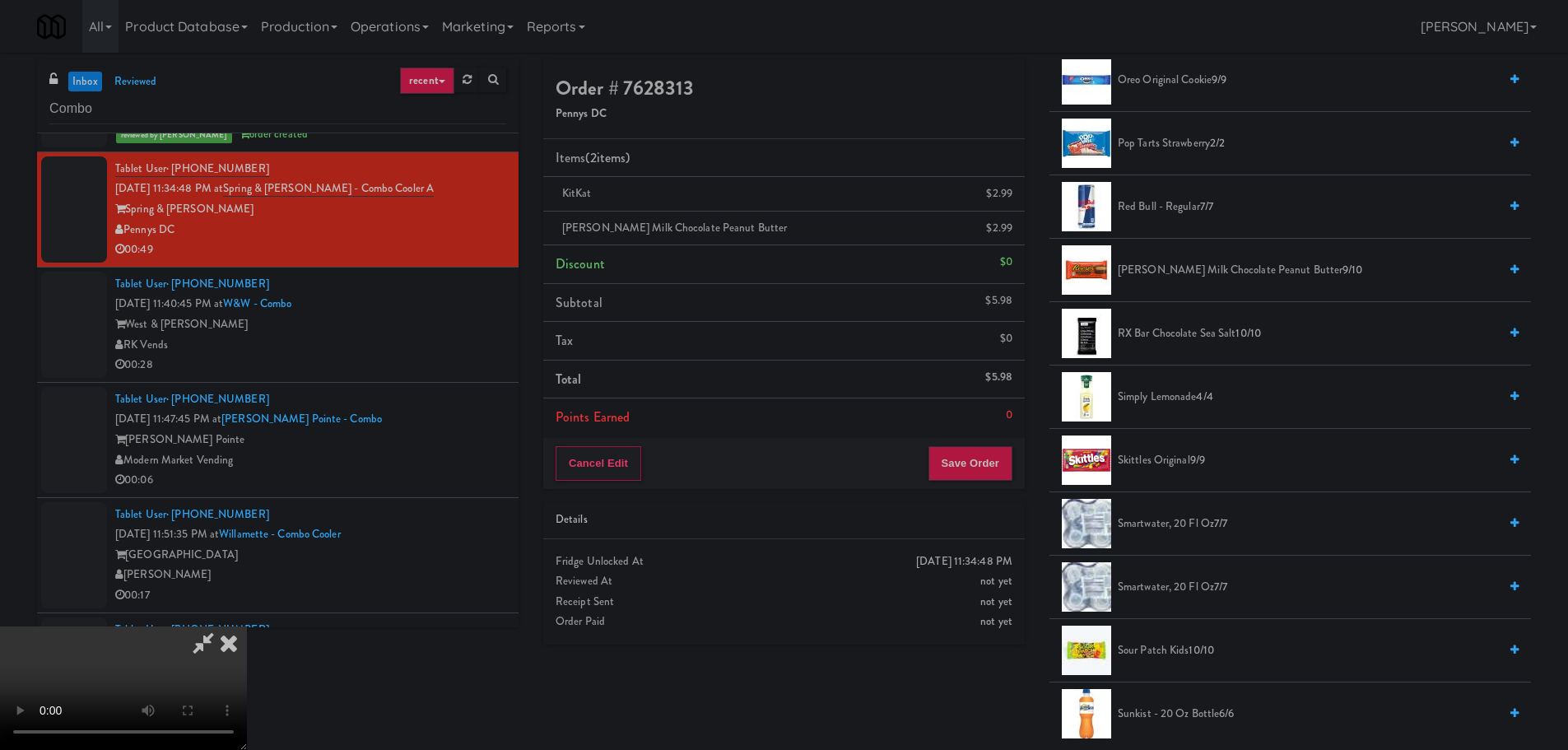
click at [247, 626] on video at bounding box center [123, 688] width 247 height 124
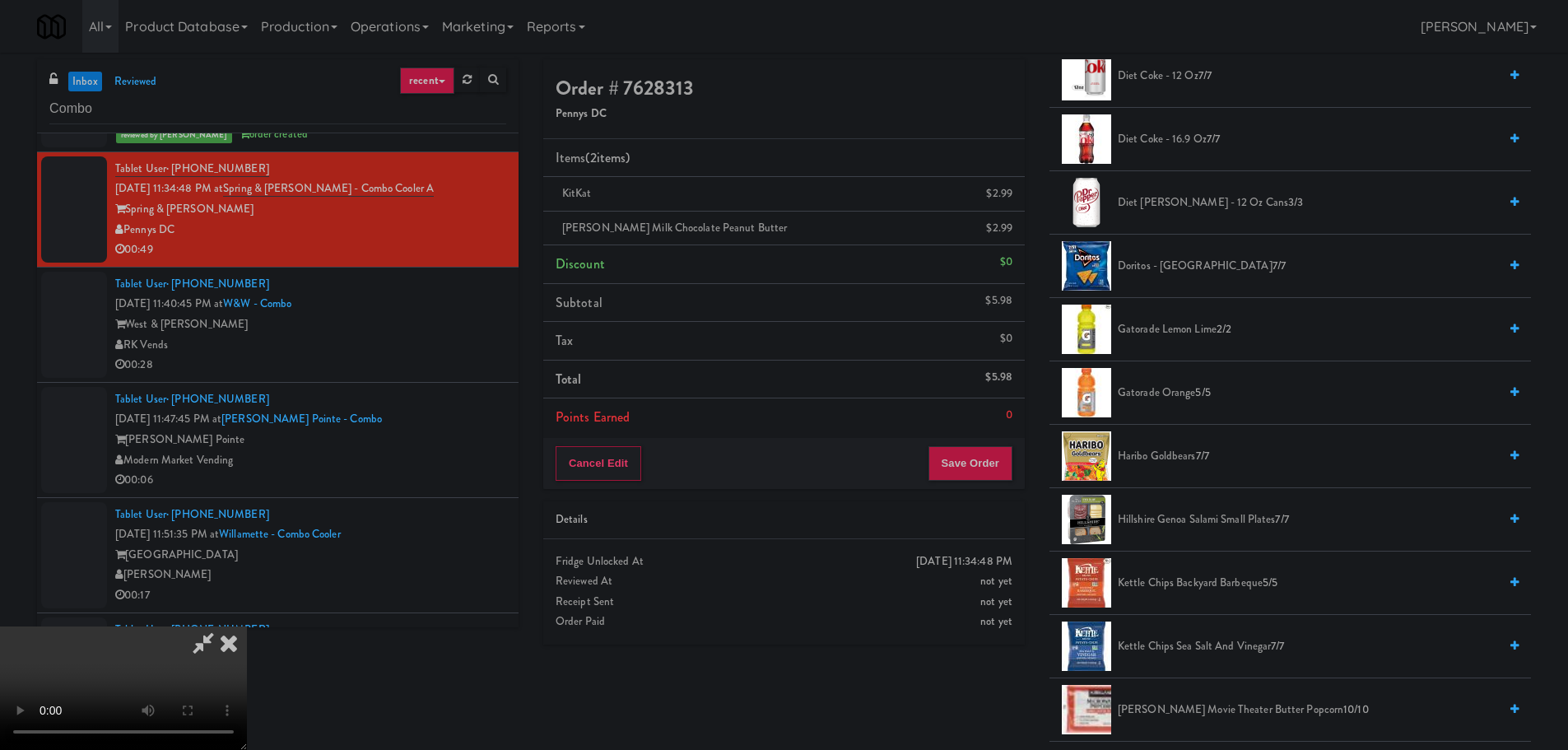
scroll to position [576, 0]
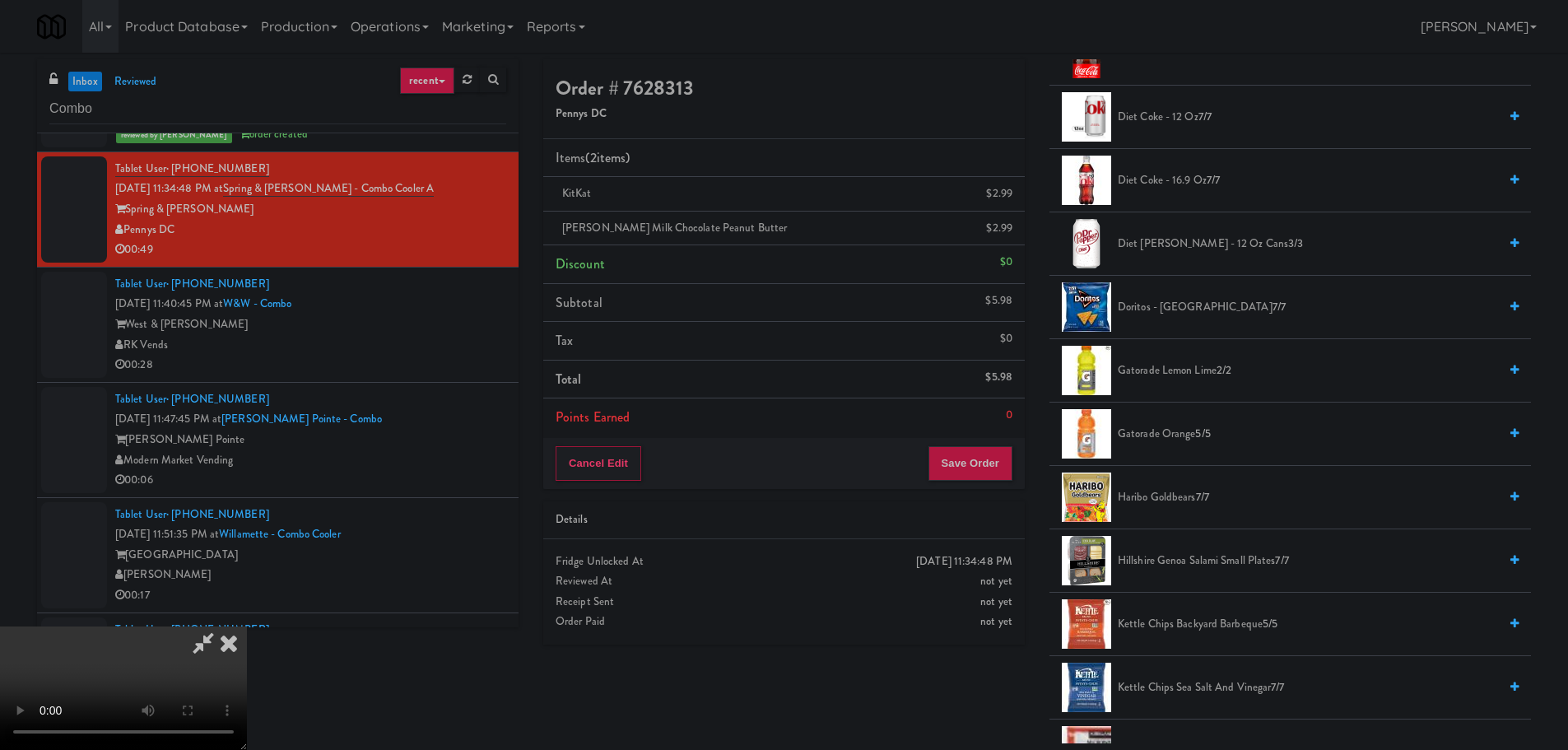
click at [1192, 496] on span "Haribo Goldbears 7/7" at bounding box center [1308, 498] width 380 height 21
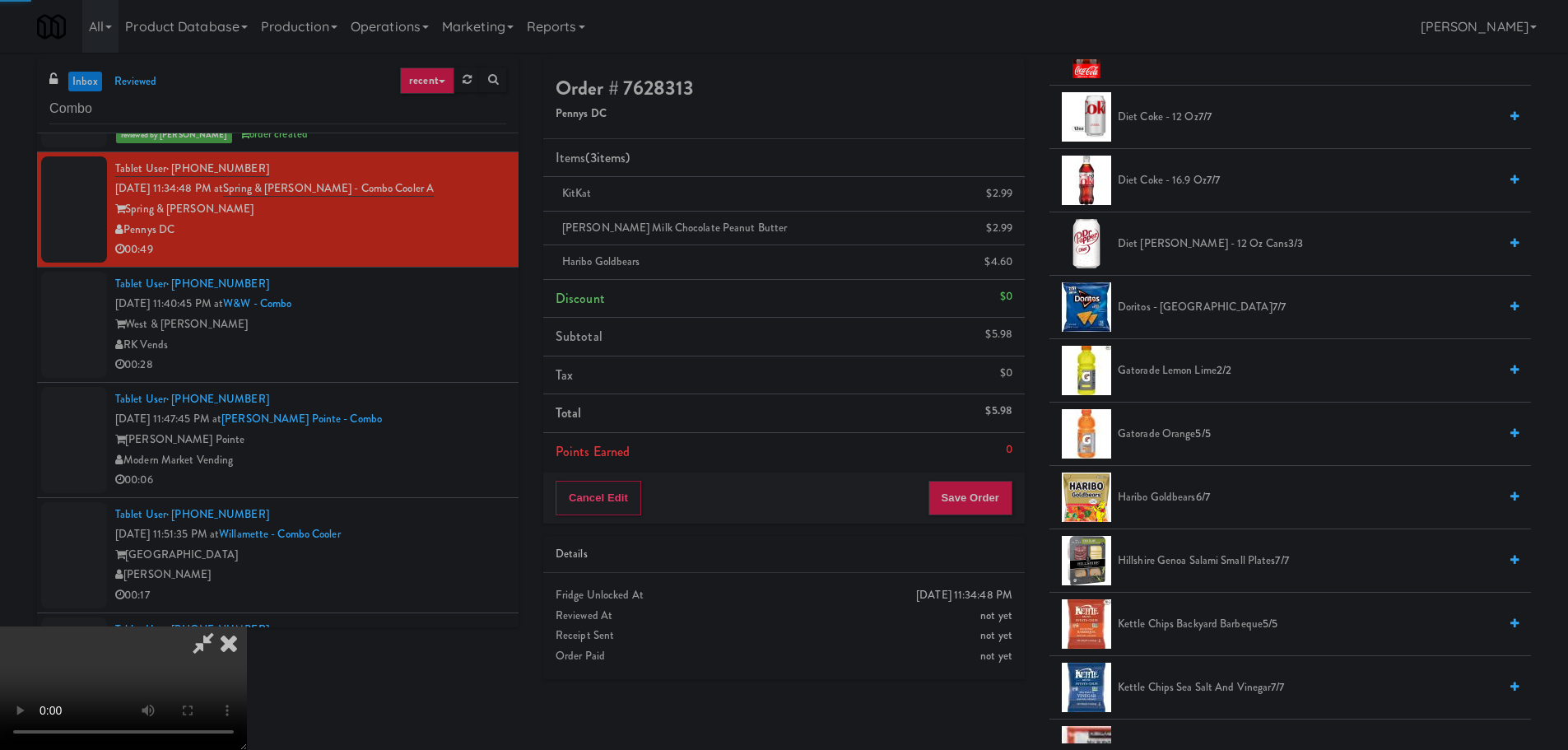
click at [247, 626] on video at bounding box center [123, 688] width 247 height 124
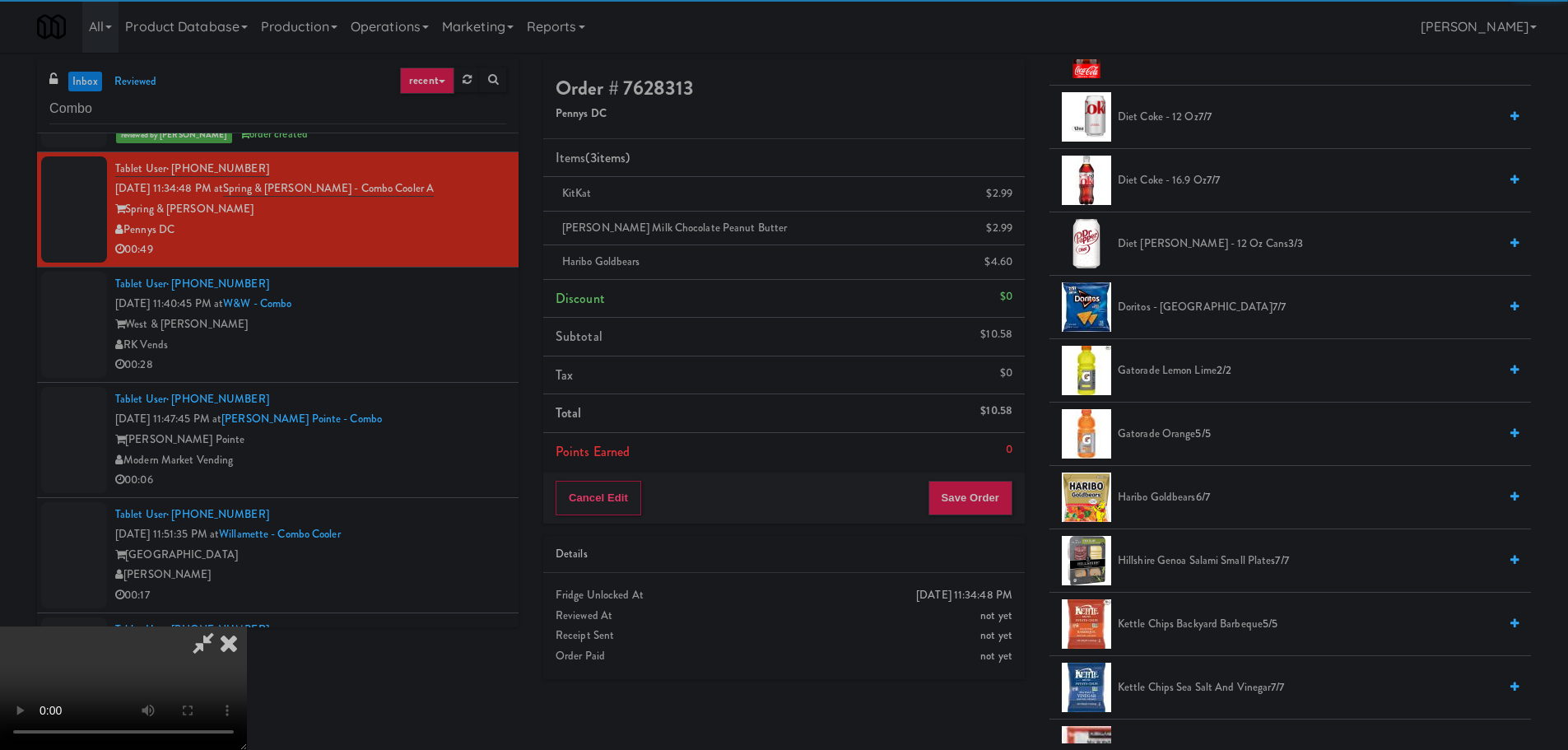
scroll to position [201, 0]
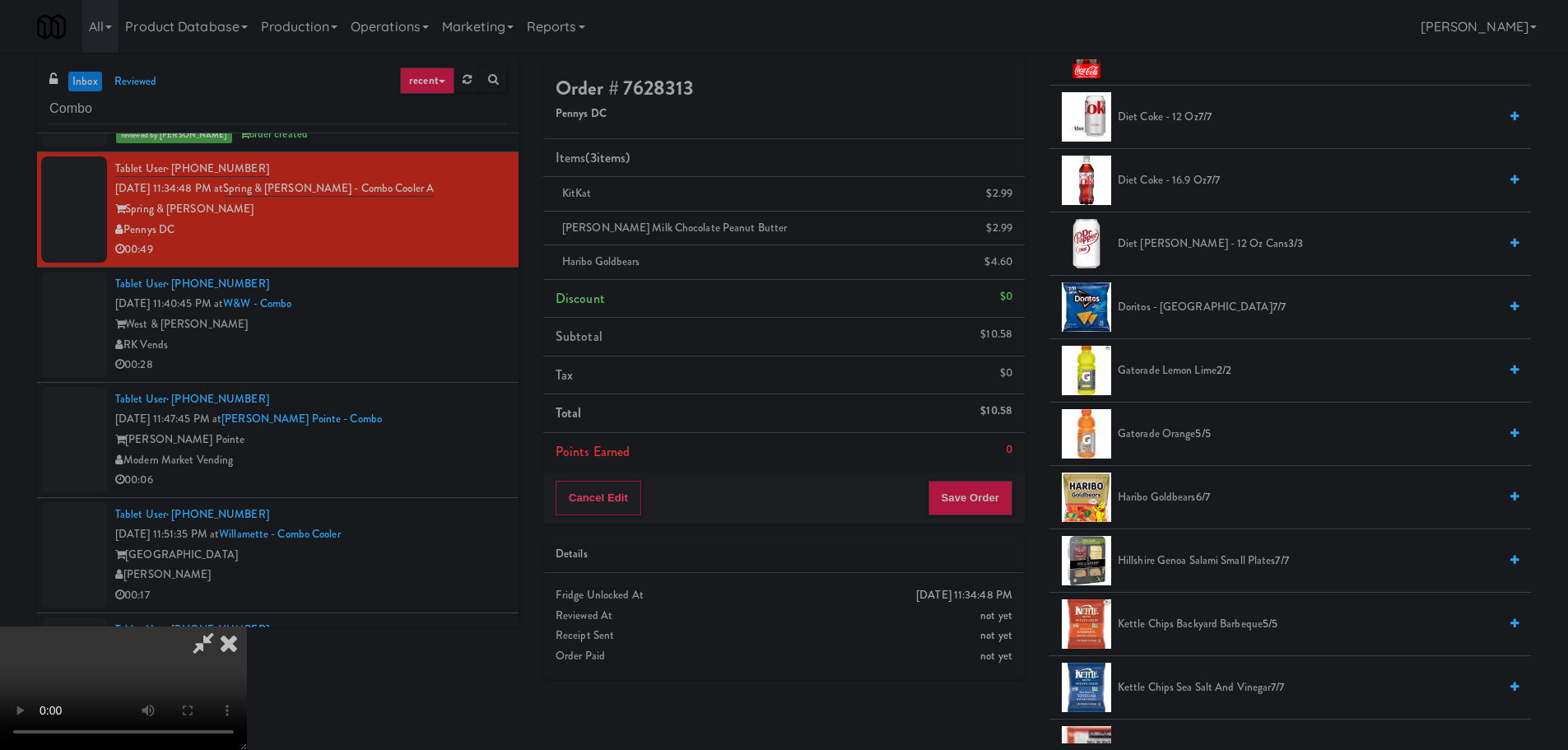
click at [247, 626] on video at bounding box center [123, 688] width 247 height 124
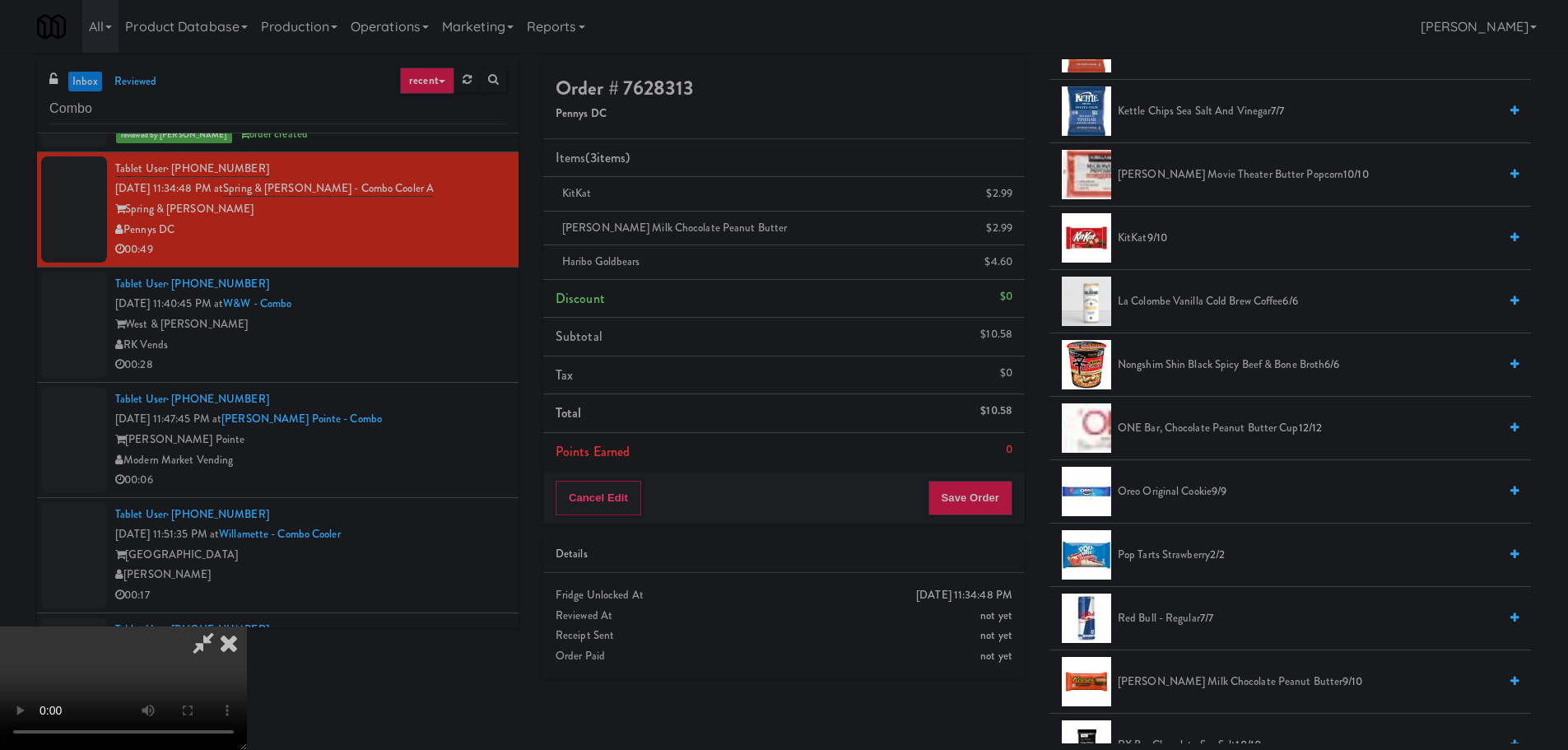
scroll to position [1729, 0]
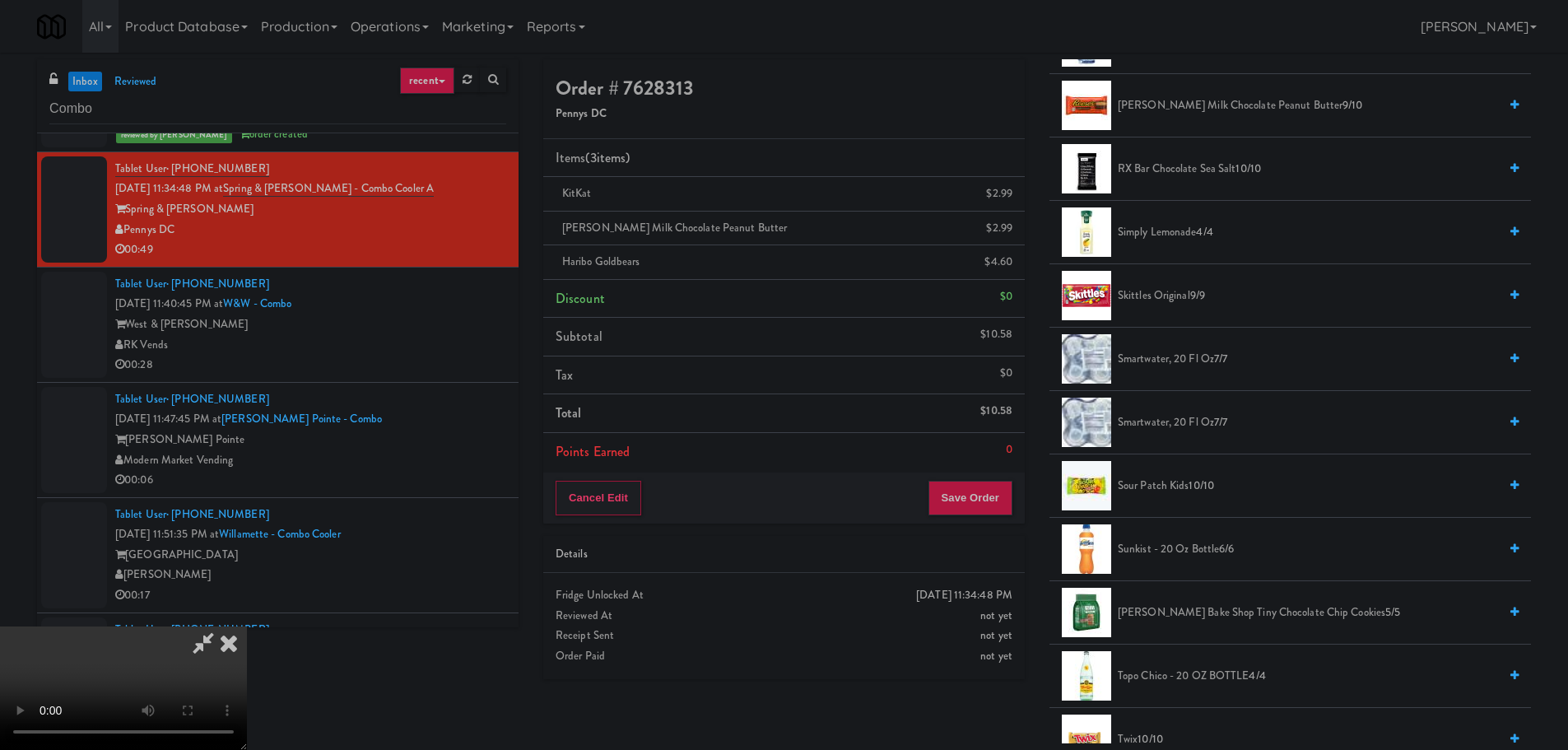
click at [1162, 482] on span "Sour Patch Kids 10/10" at bounding box center [1308, 486] width 380 height 21
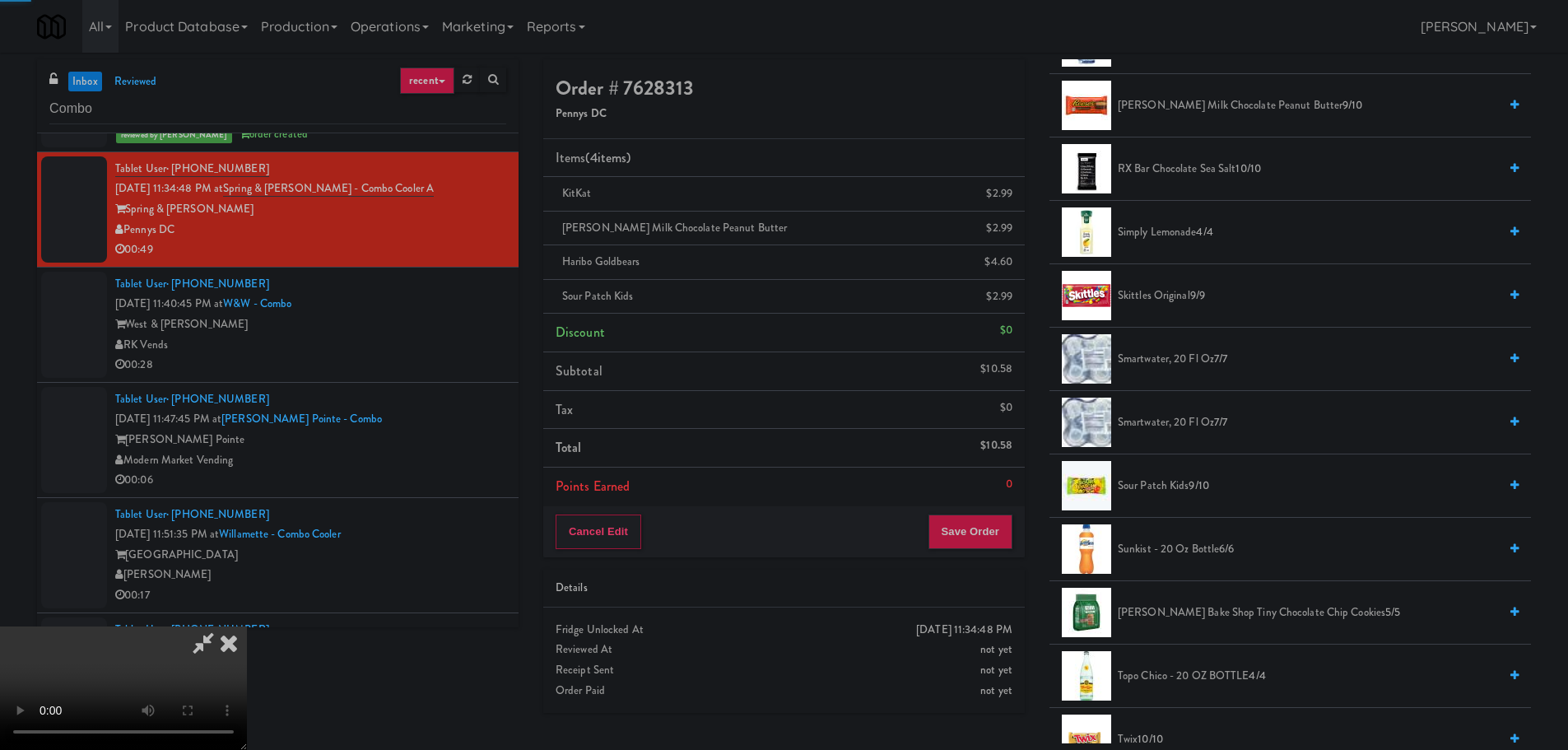
click at [247, 626] on video at bounding box center [123, 688] width 247 height 124
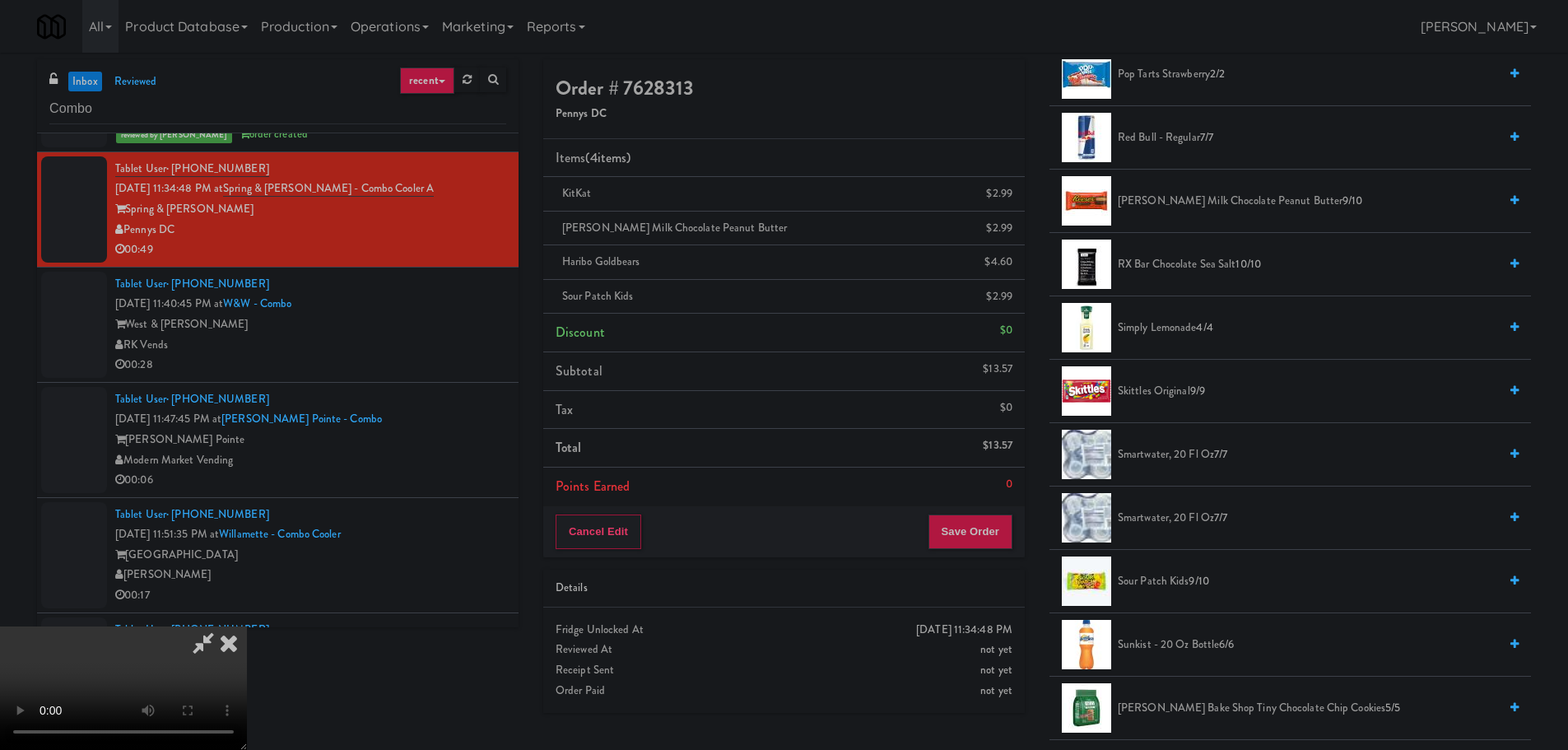
scroll to position [1619, 0]
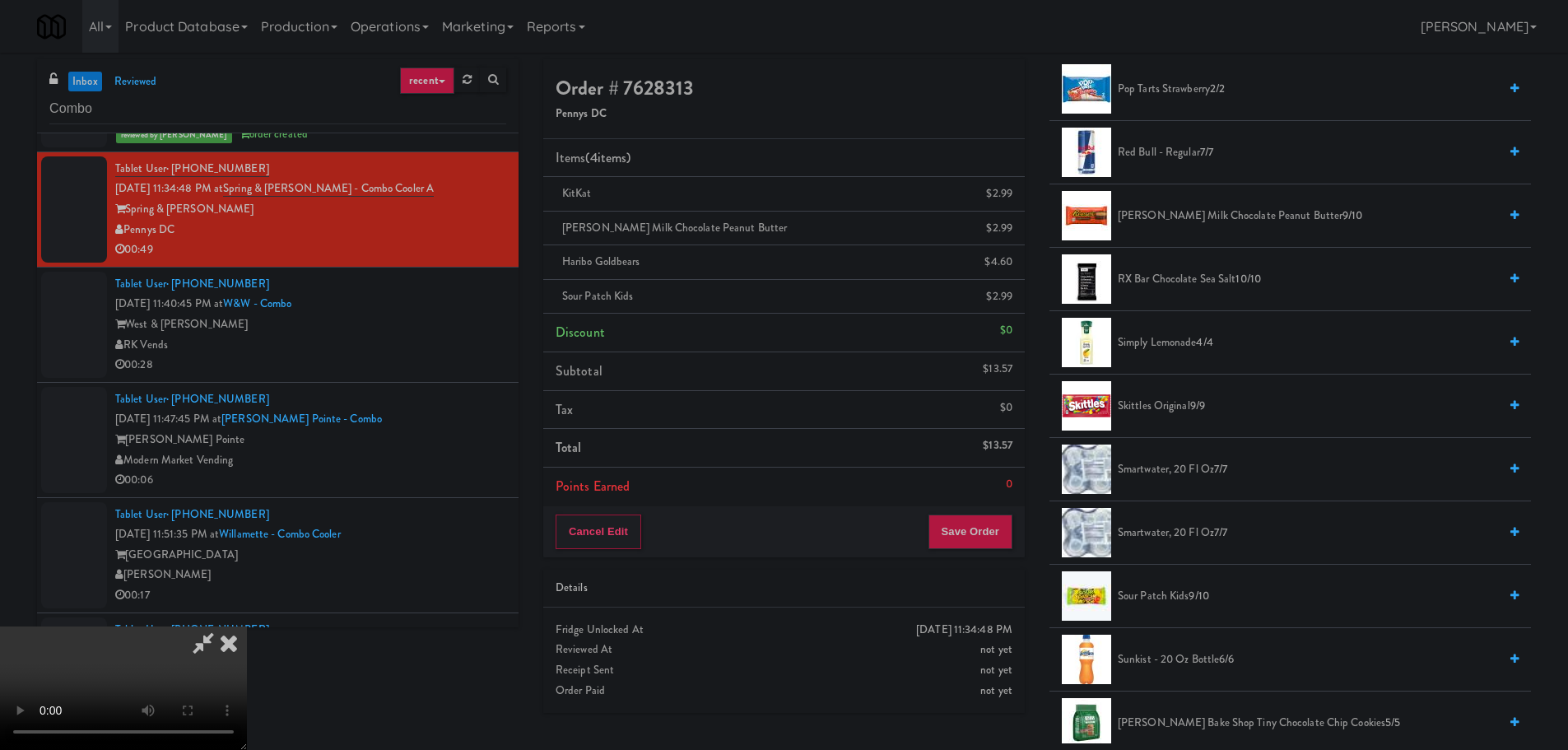
click at [1189, 350] on span "Simply Lemonade 4/4" at bounding box center [1308, 342] width 380 height 21
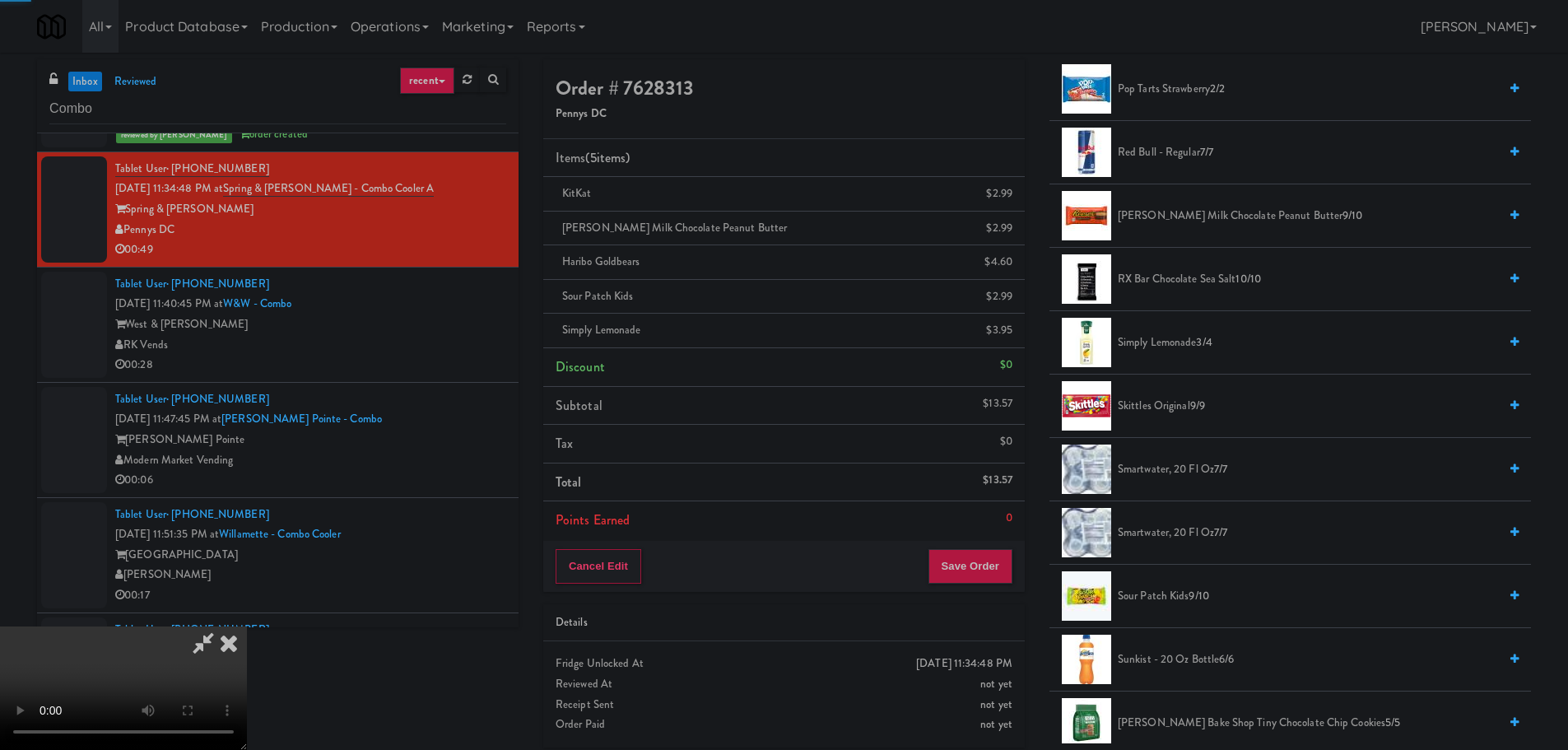
click at [247, 626] on video at bounding box center [123, 688] width 247 height 124
click at [222, 626] on icon at bounding box center [204, 643] width 38 height 33
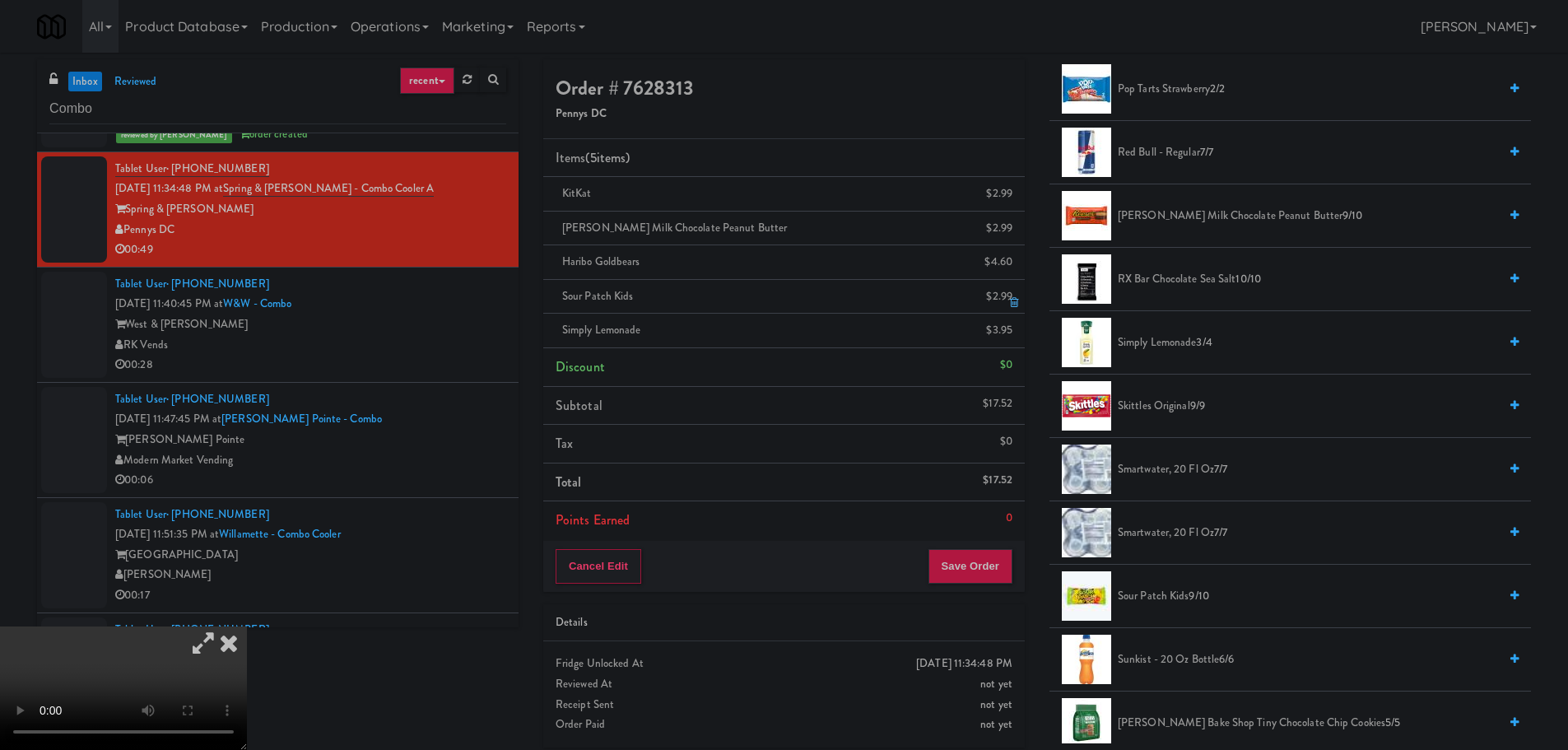
click at [1007, 297] on link at bounding box center [1011, 303] width 15 height 21
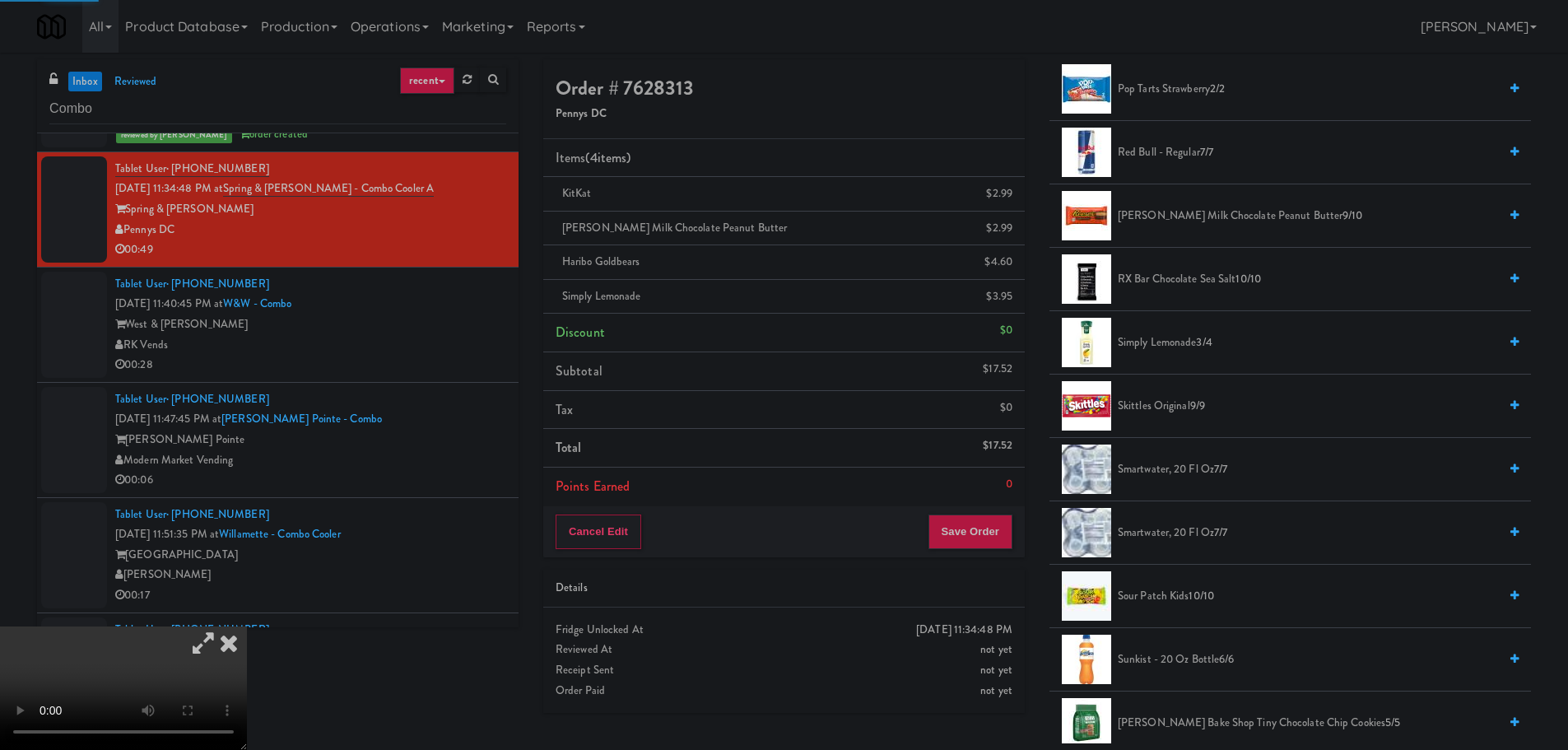
click at [222, 626] on icon at bounding box center [204, 643] width 38 height 33
click at [247, 626] on video at bounding box center [123, 688] width 247 height 124
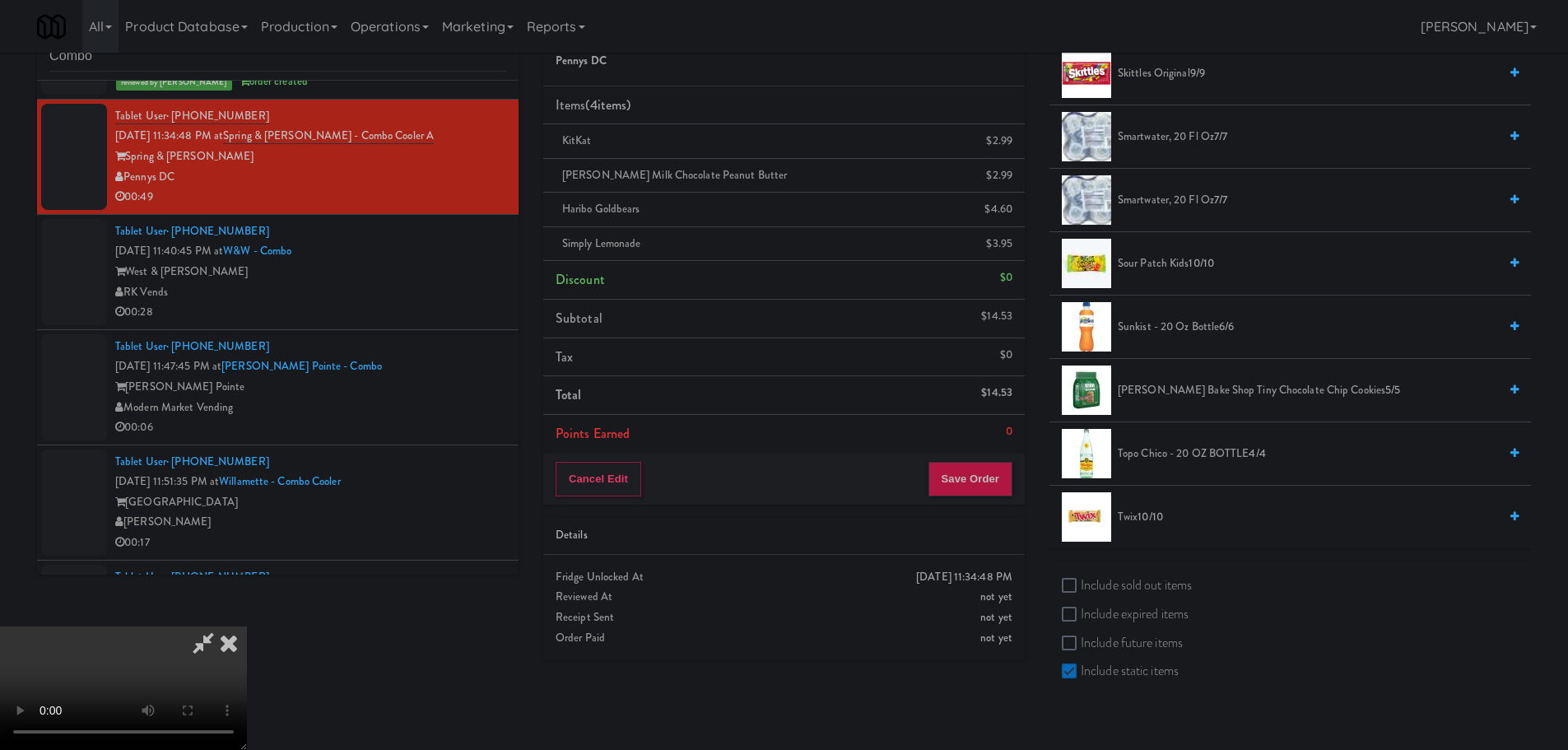
scroll to position [1701, 0]
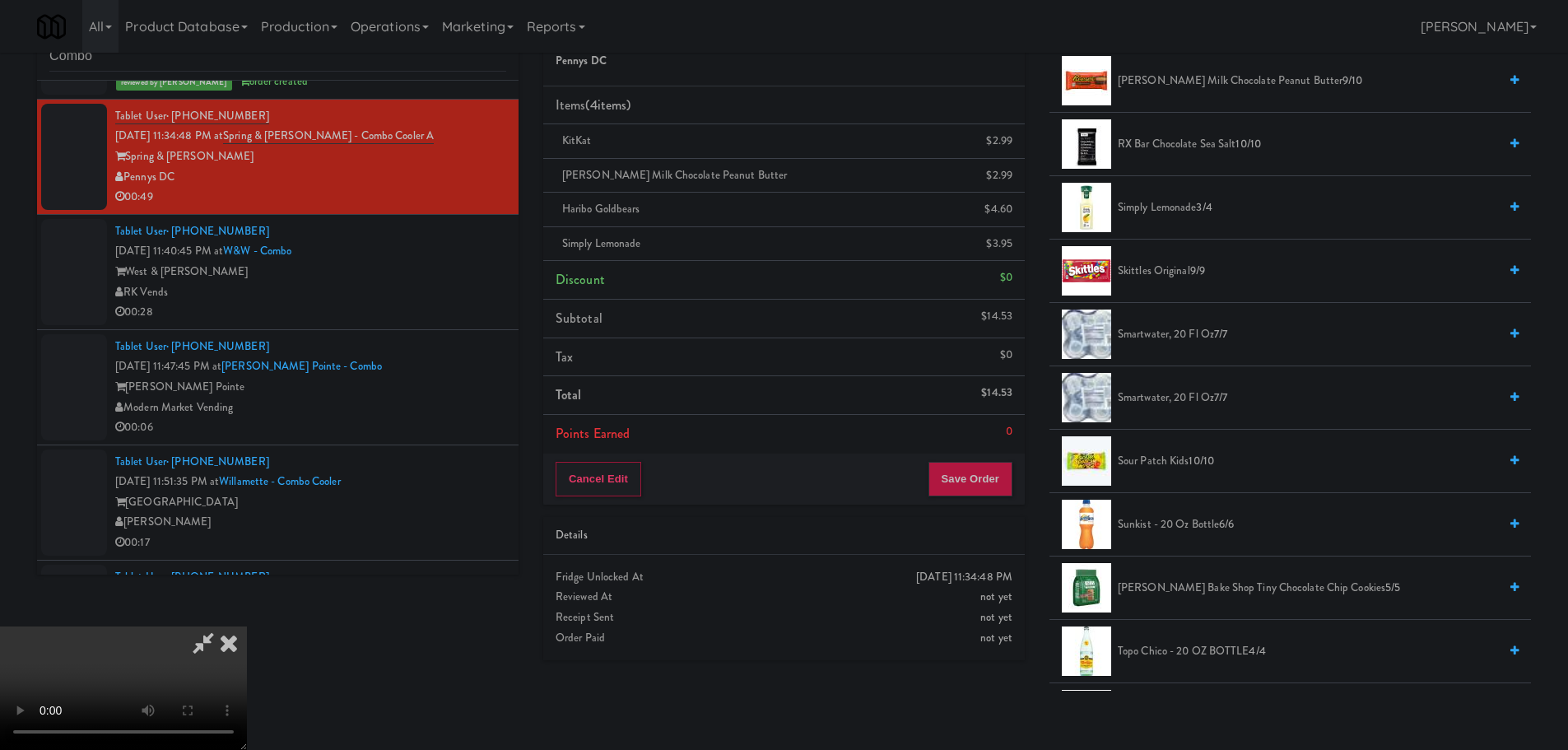
drag, startPoint x: 1162, startPoint y: 273, endPoint x: 989, endPoint y: 315, distance: 178.0
click at [1161, 273] on span "Skittles Original 9/9" at bounding box center [1308, 271] width 380 height 21
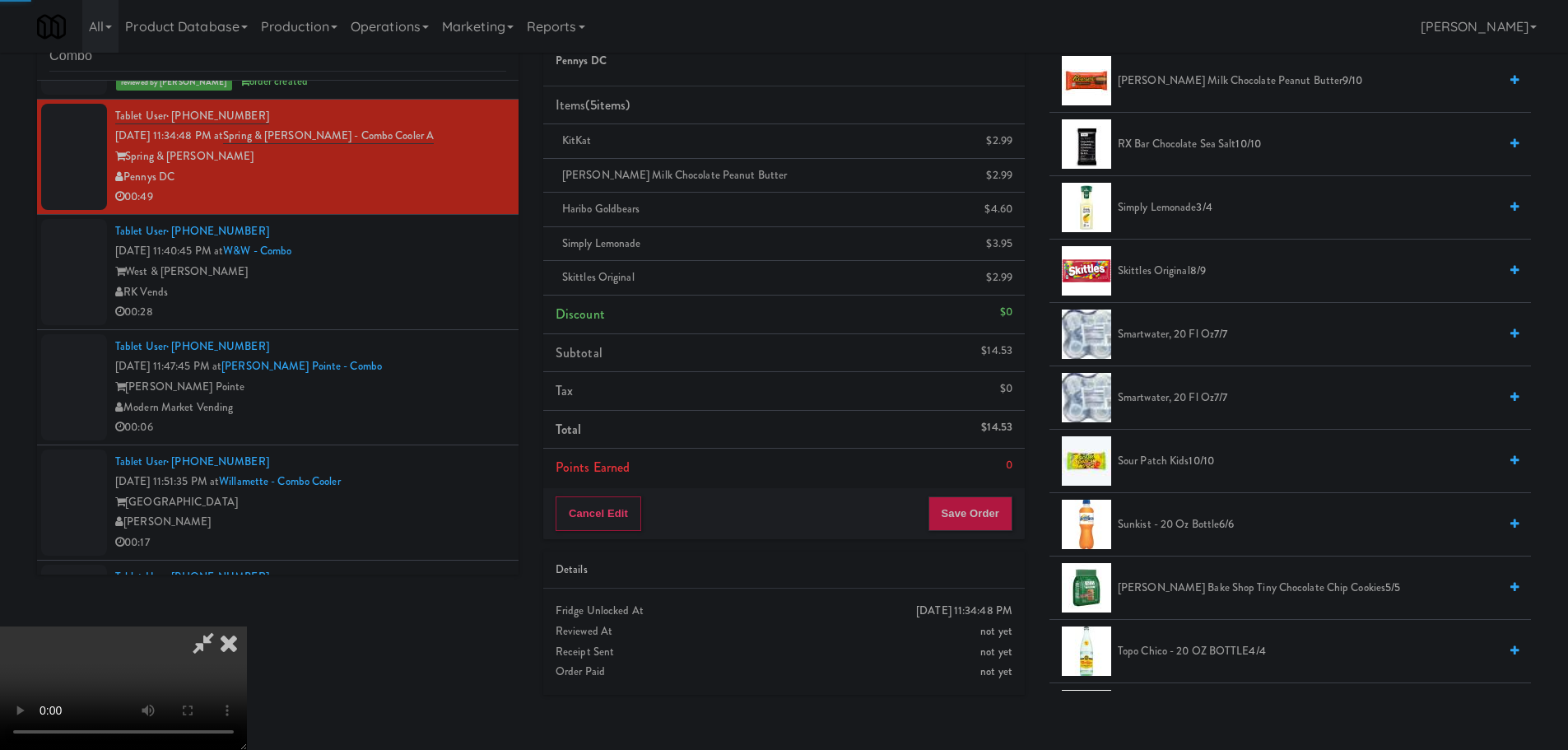
click at [247, 626] on video at bounding box center [123, 688] width 247 height 124
click at [987, 509] on button "Save Order" at bounding box center [970, 513] width 84 height 35
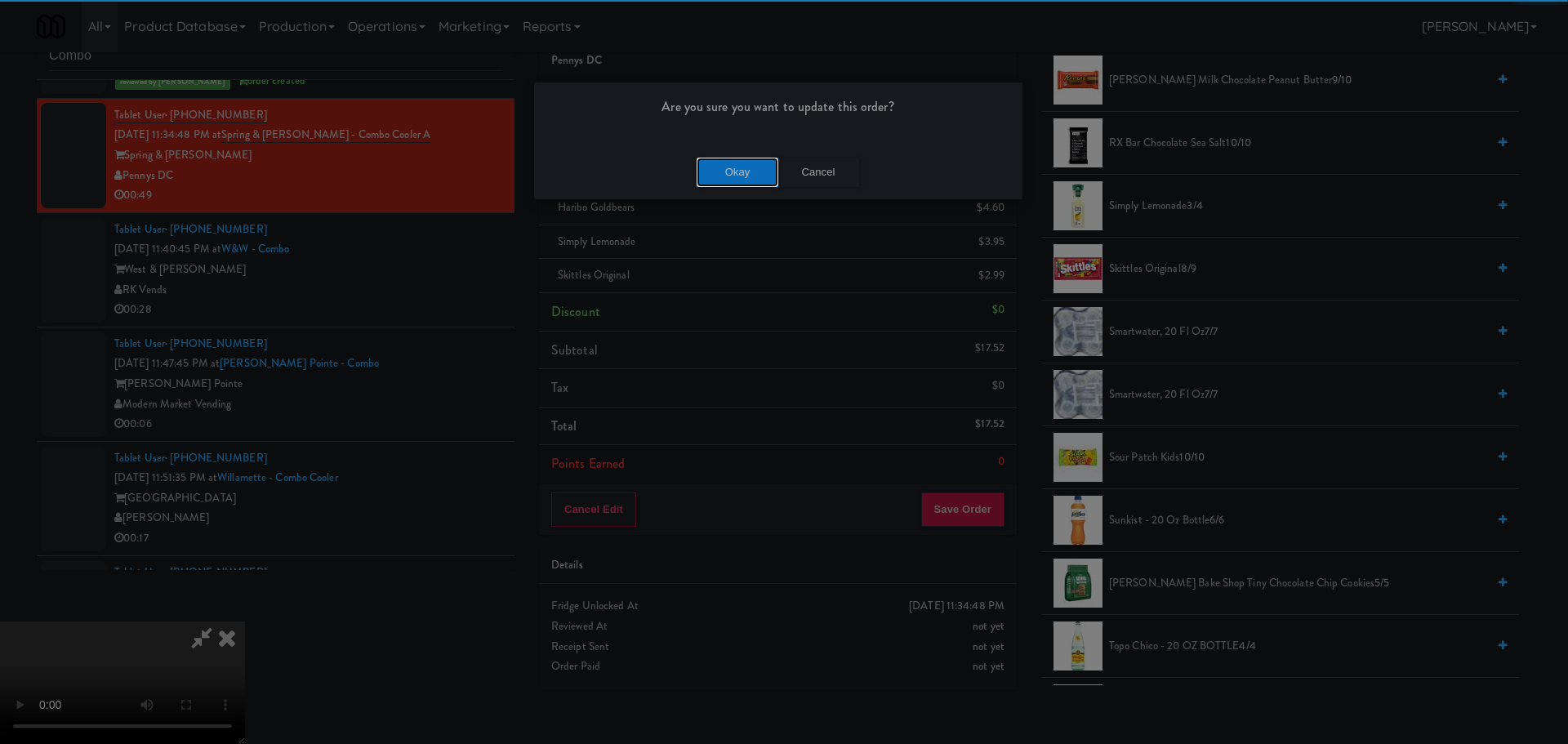
click at [705, 174] on button "Okay" at bounding box center [738, 172] width 81 height 30
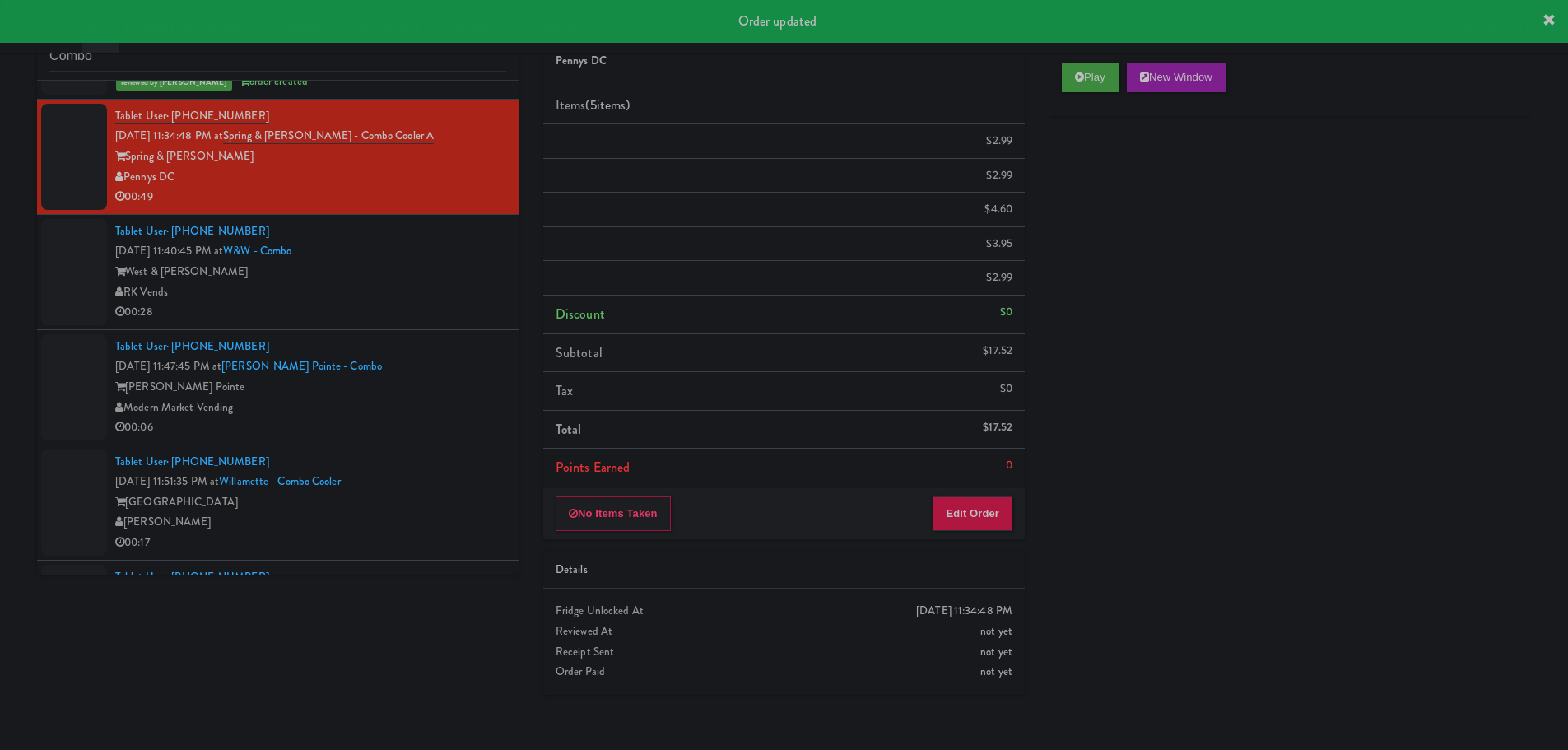
scroll to position [0, 0]
click at [463, 265] on div "West & [PERSON_NAME]" at bounding box center [311, 272] width 391 height 21
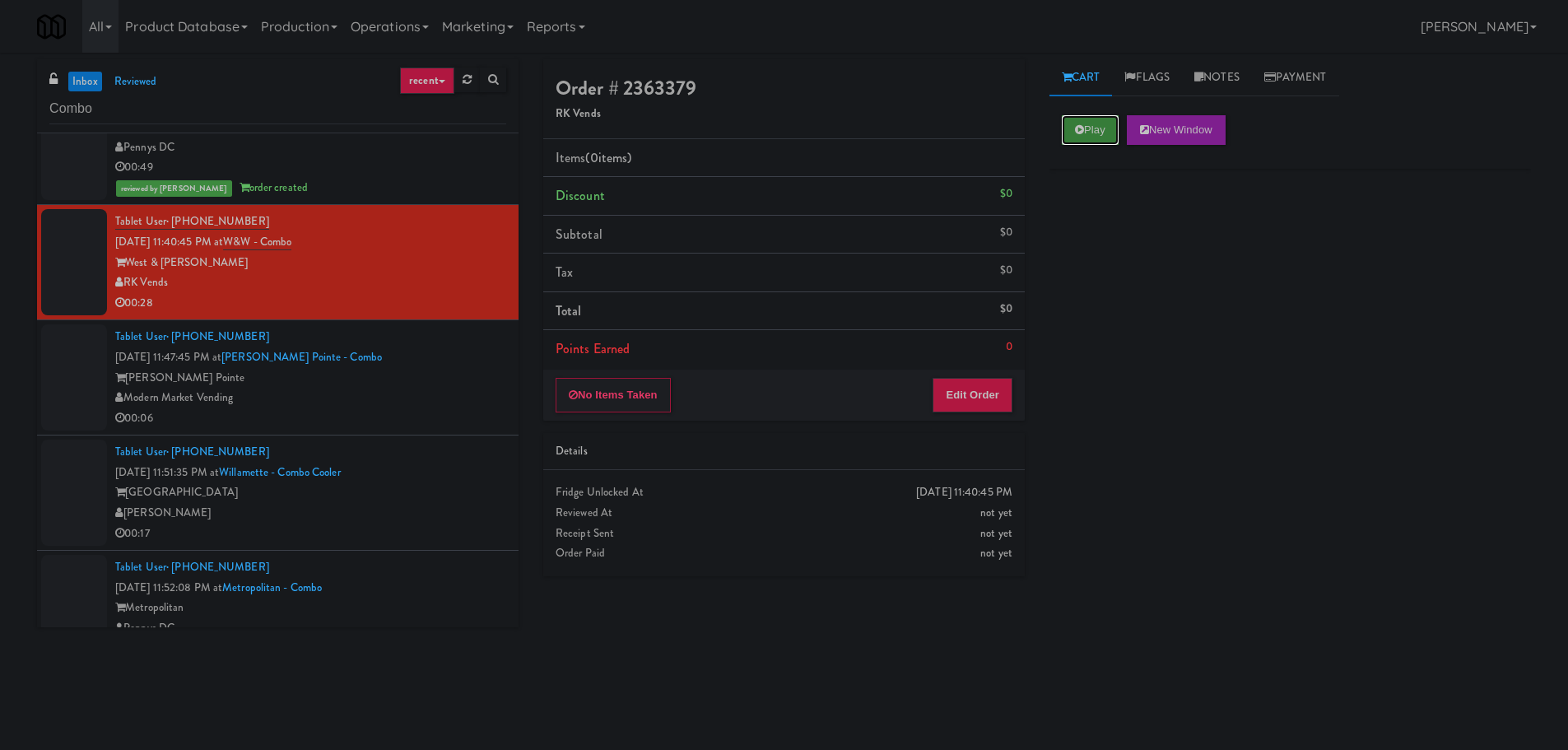
click at [1091, 120] on button "Play" at bounding box center [1090, 130] width 56 height 30
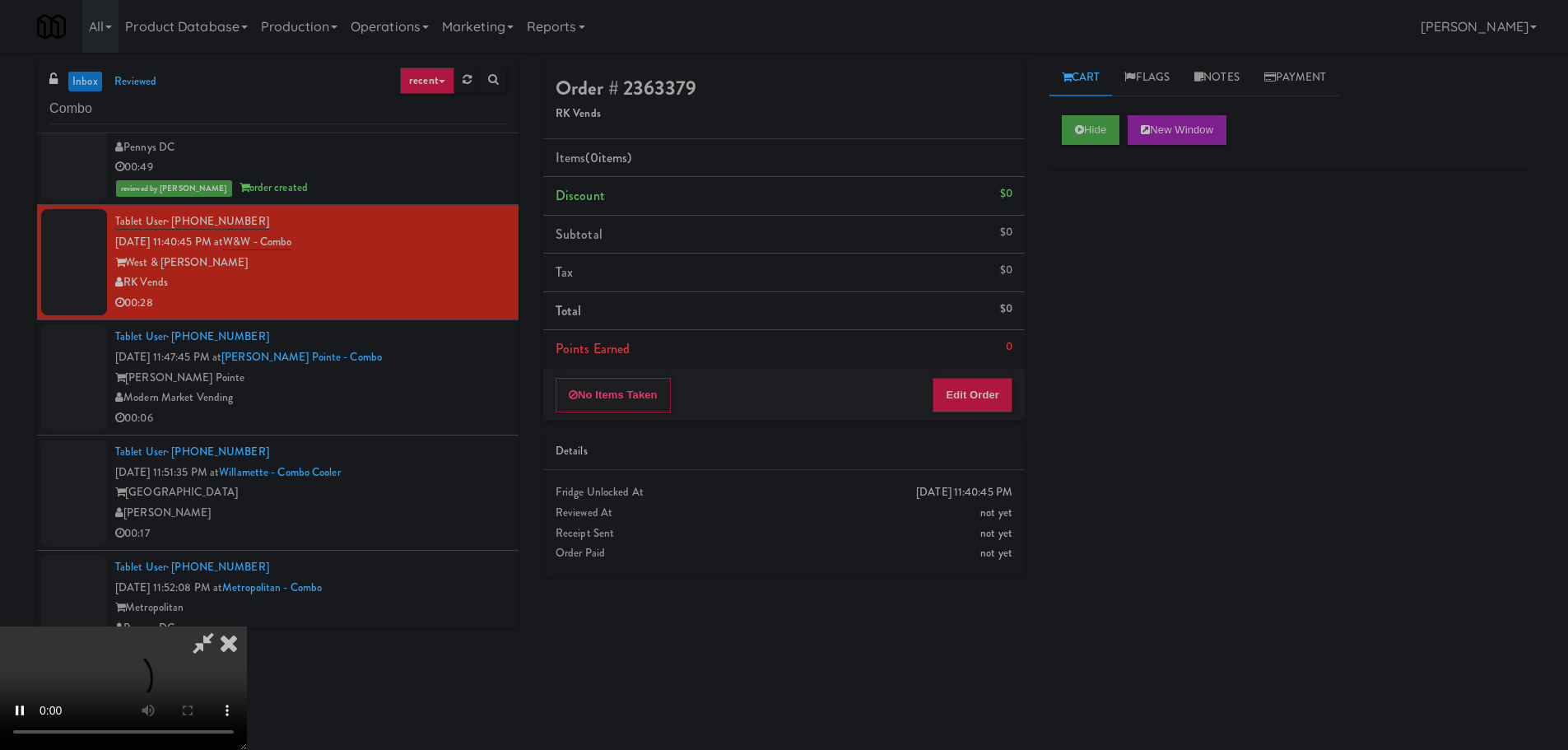
click at [980, 422] on div "Order # 2363379 RK Vends Items (0 items ) Discount $0 Subtotal $0 Tax $0 Total …" at bounding box center [784, 324] width 506 height 530
click at [983, 410] on button "Edit Order" at bounding box center [973, 395] width 80 height 35
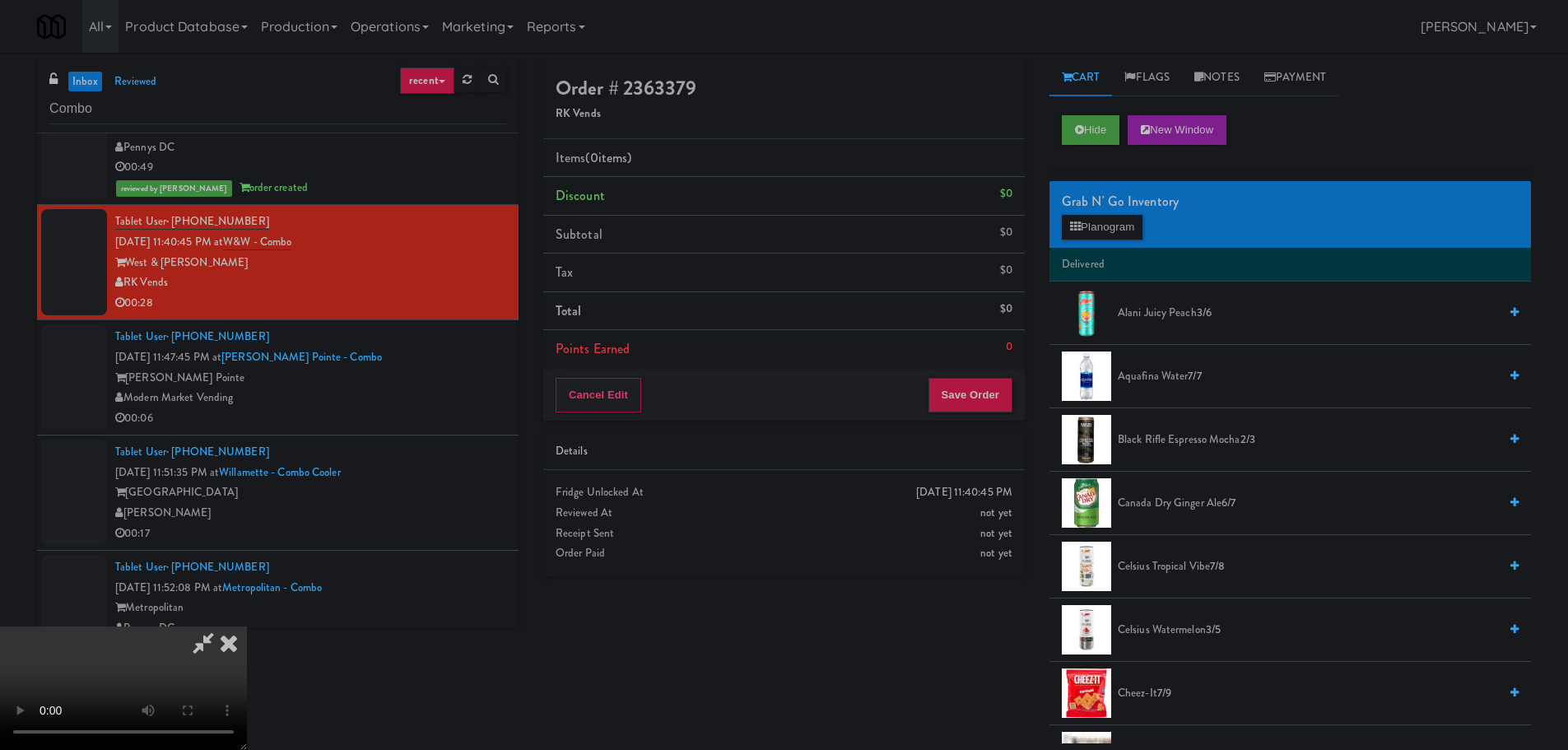
drag, startPoint x: 642, startPoint y: 445, endPoint x: 651, endPoint y: 442, distance: 9.5
click at [247, 626] on video at bounding box center [123, 688] width 247 height 124
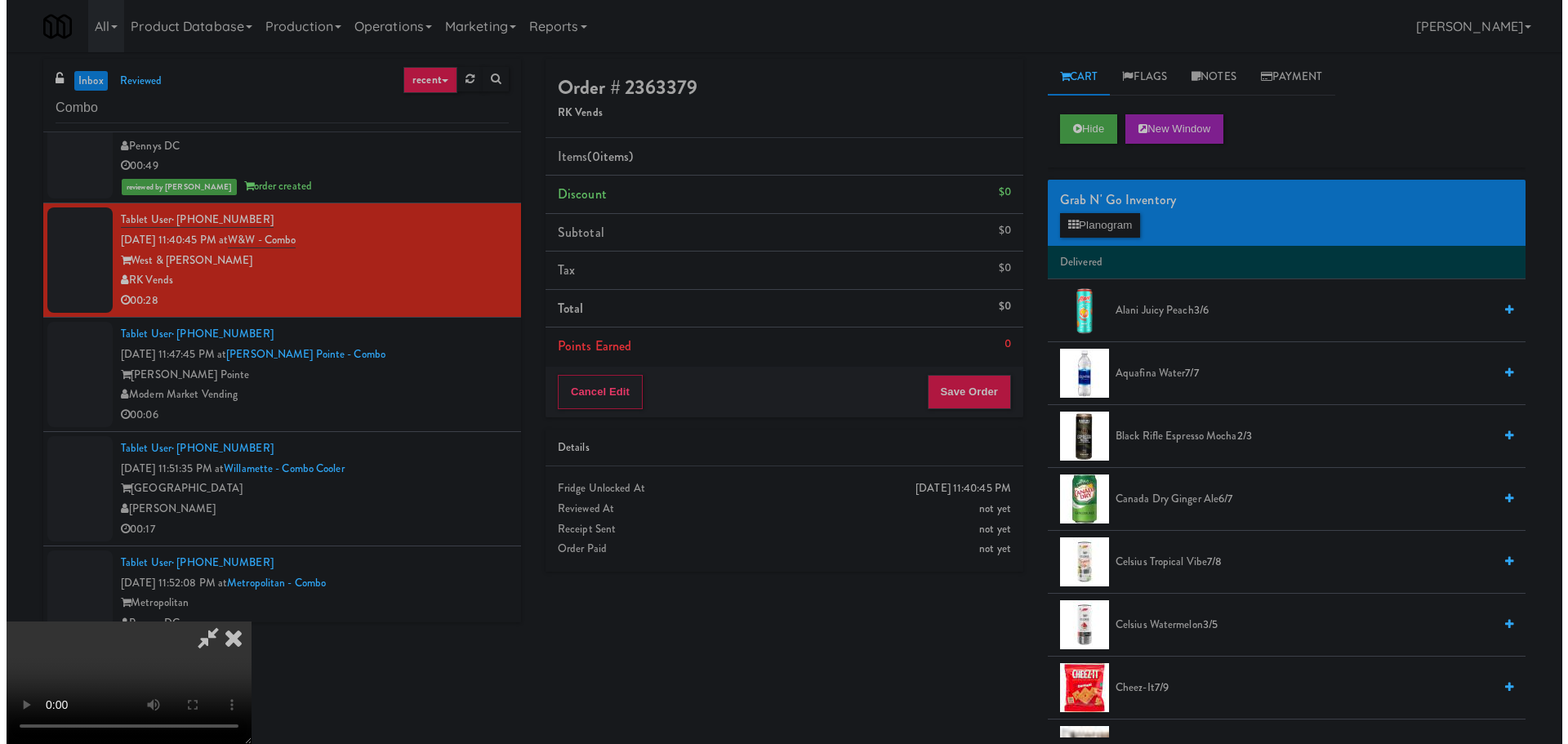
scroll to position [281, 0]
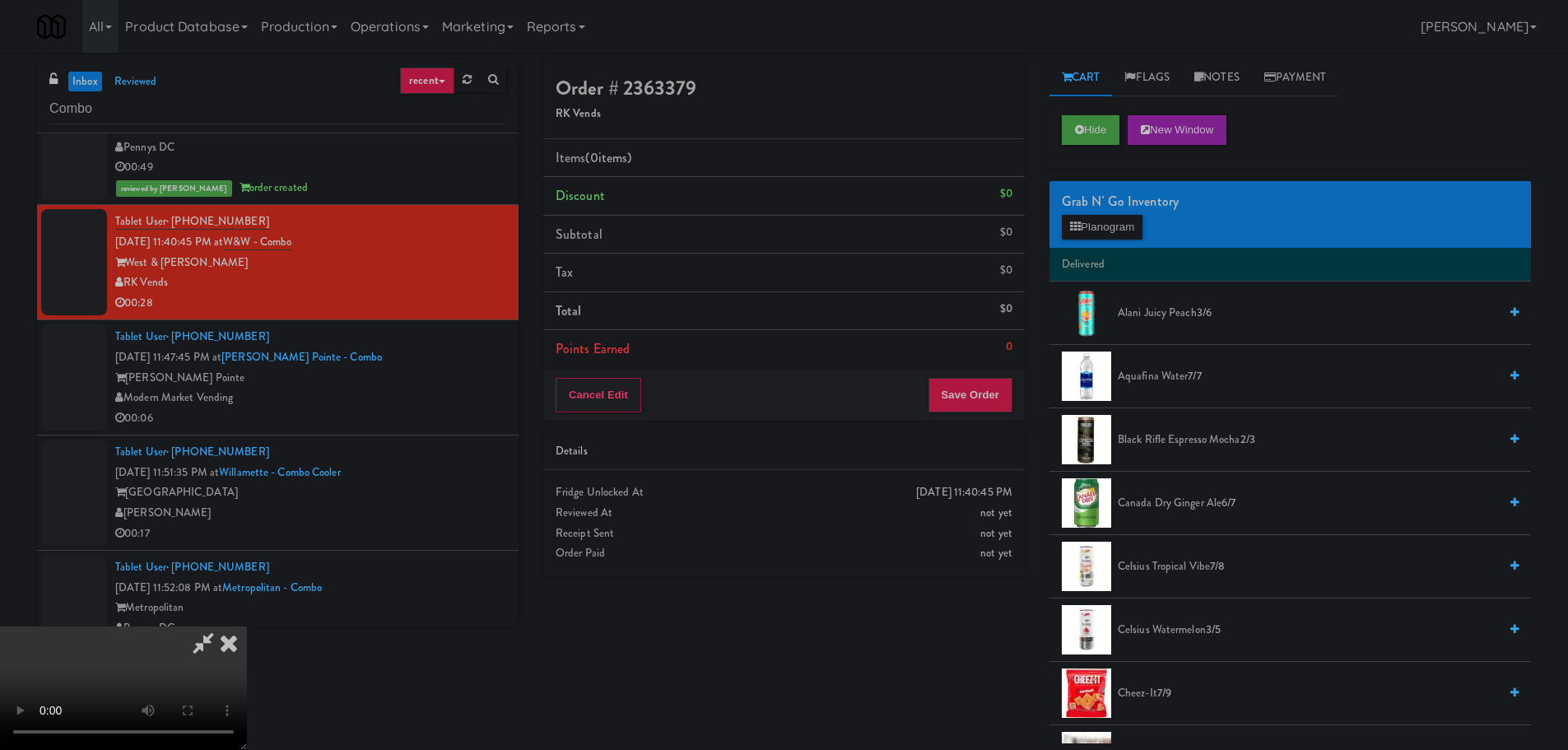
click at [247, 626] on video at bounding box center [123, 688] width 247 height 124
click at [1087, 217] on button "Planogram" at bounding box center [1102, 227] width 81 height 25
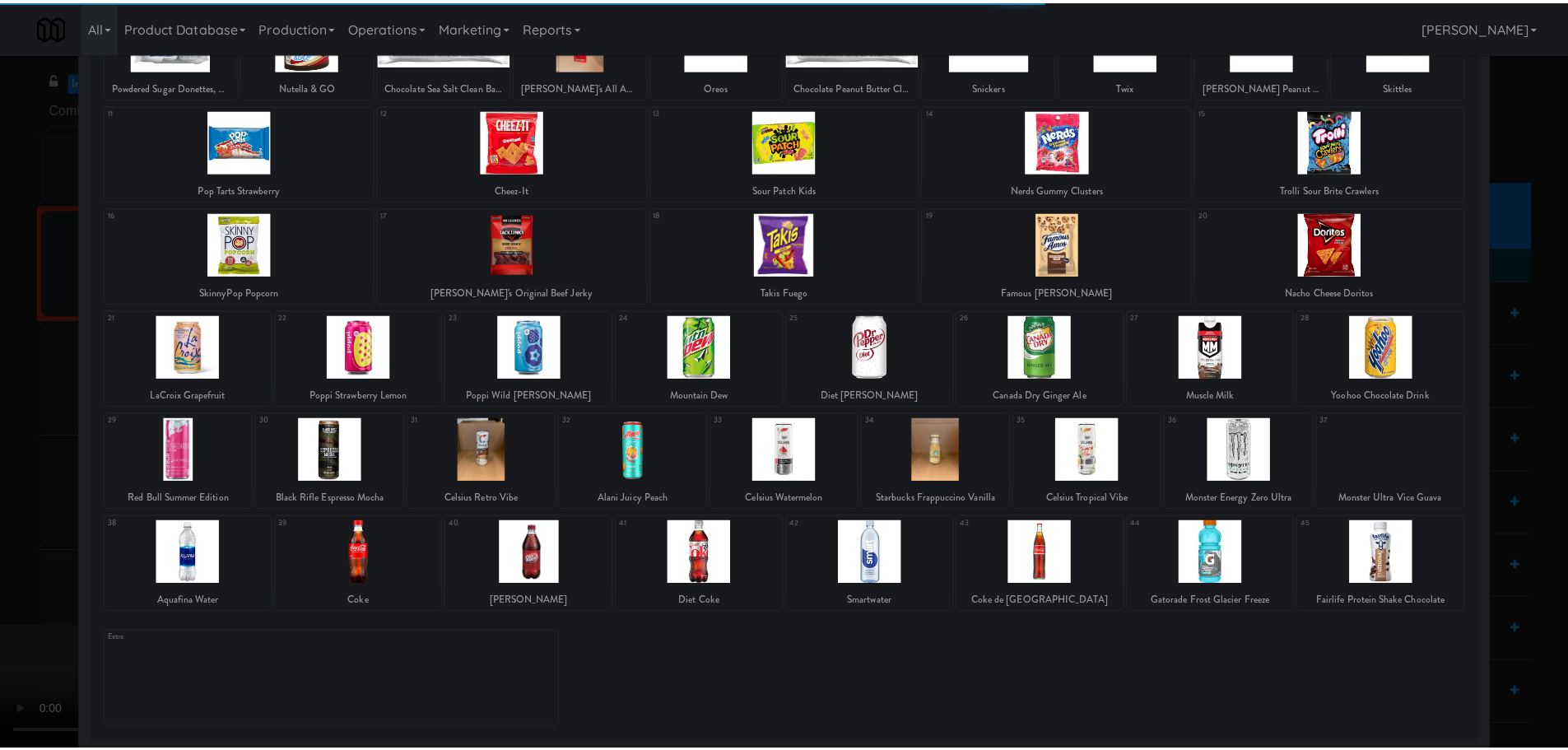
scroll to position [161, 0]
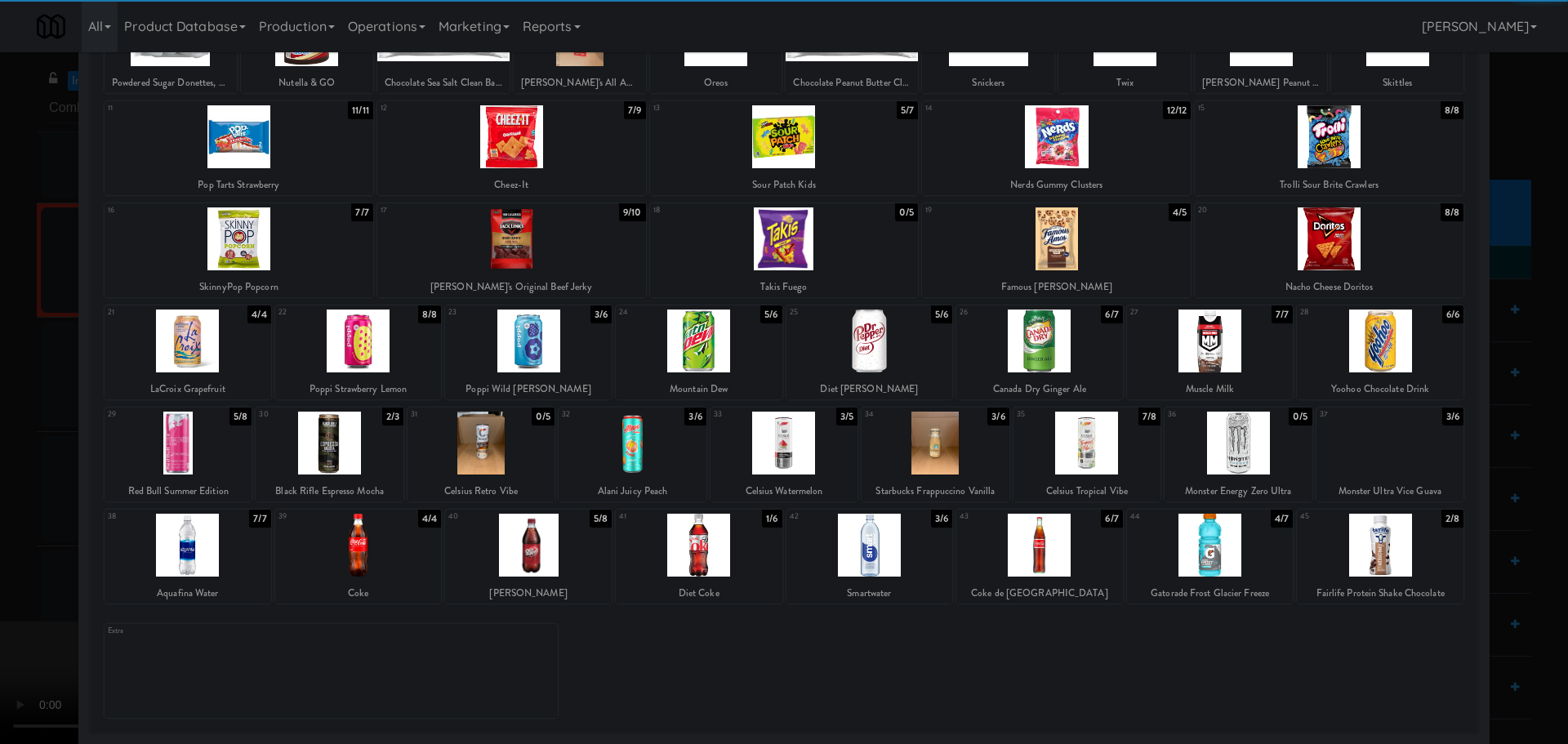
click at [1365, 544] on div at bounding box center [1380, 545] width 167 height 63
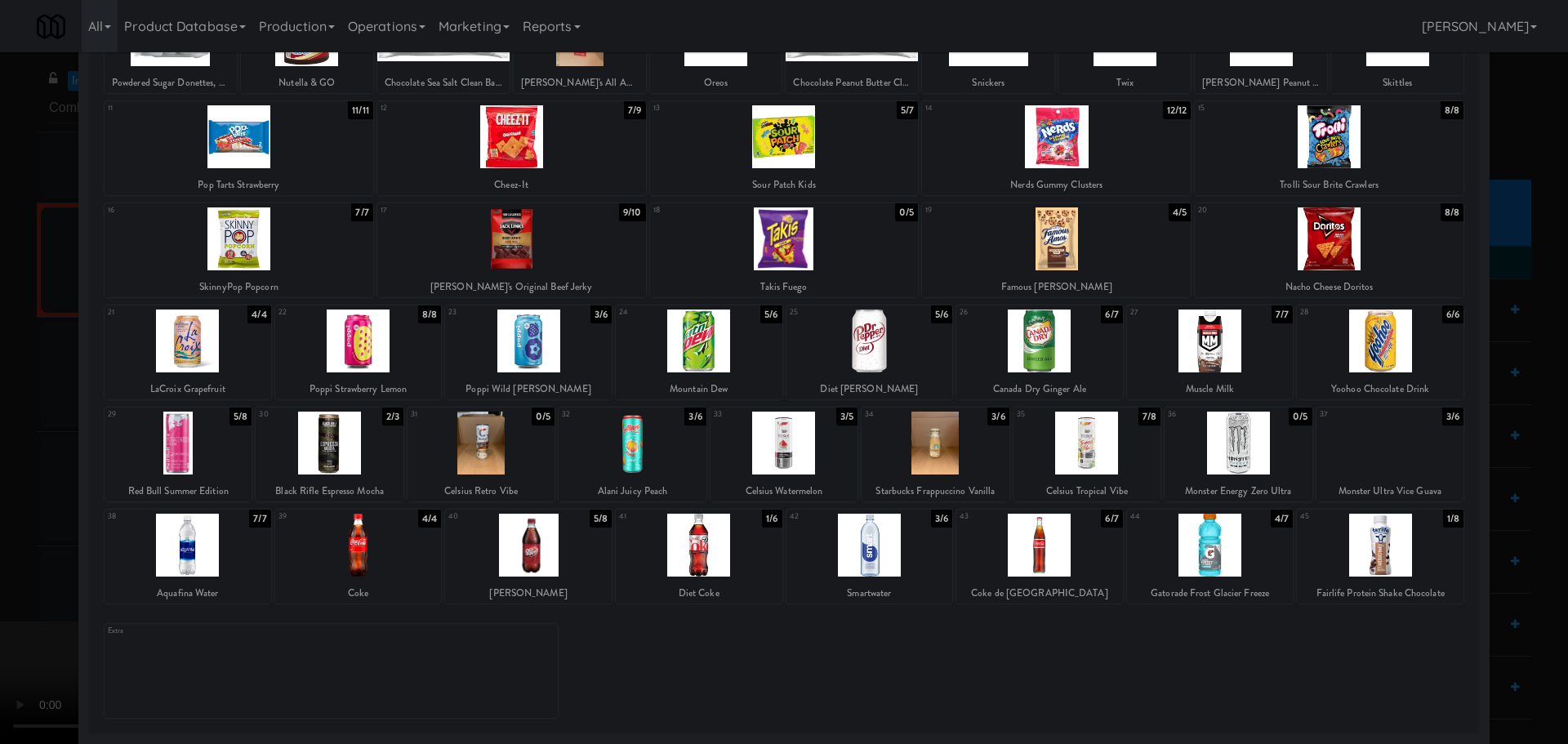
click at [0, 448] on div at bounding box center [784, 372] width 1568 height 744
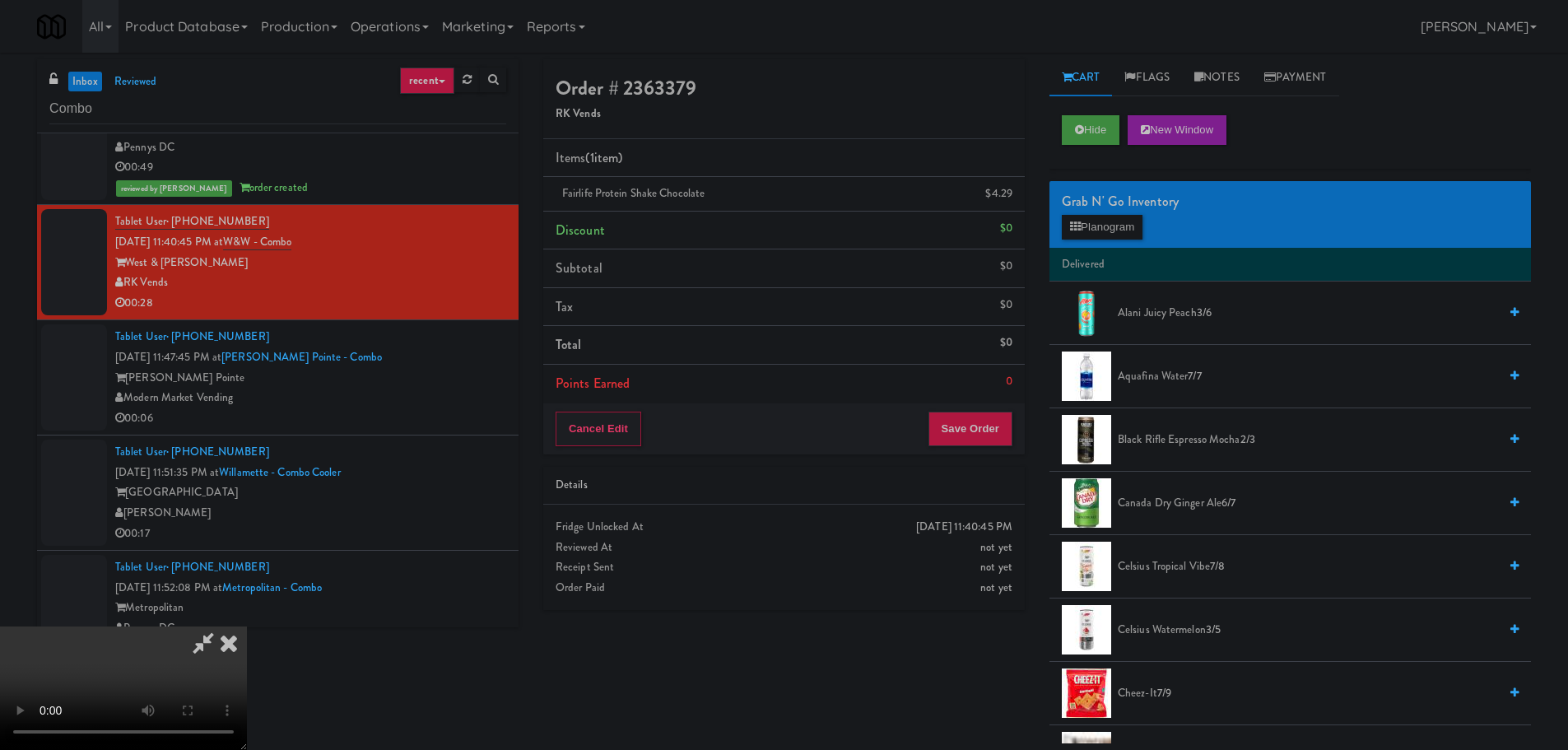
scroll to position [118, 0]
click at [247, 626] on video at bounding box center [123, 688] width 247 height 124
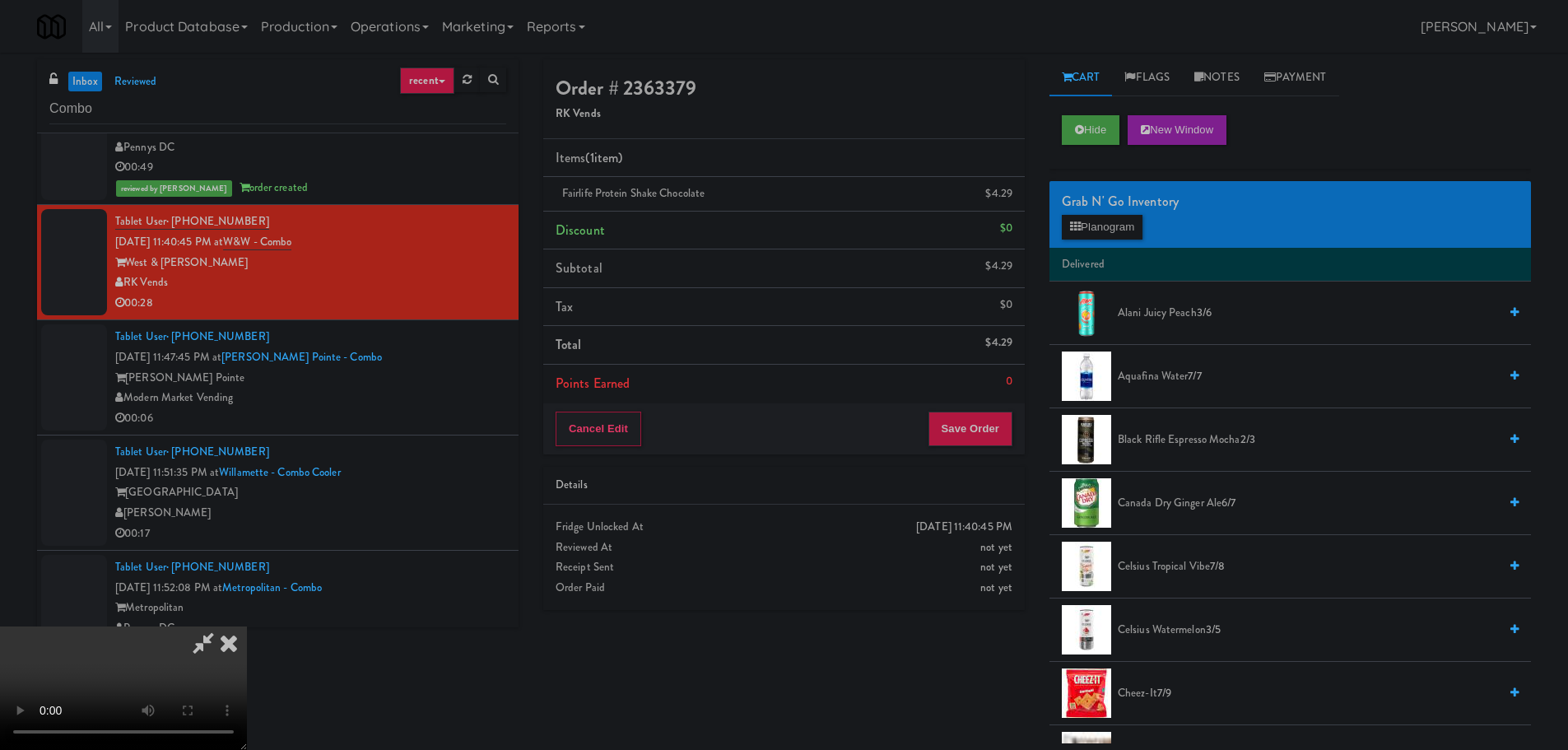
click at [247, 626] on video at bounding box center [123, 688] width 247 height 124
drag, startPoint x: 708, startPoint y: 372, endPoint x: 985, endPoint y: 338, distance: 279.1
click at [247, 626] on video at bounding box center [123, 688] width 247 height 124
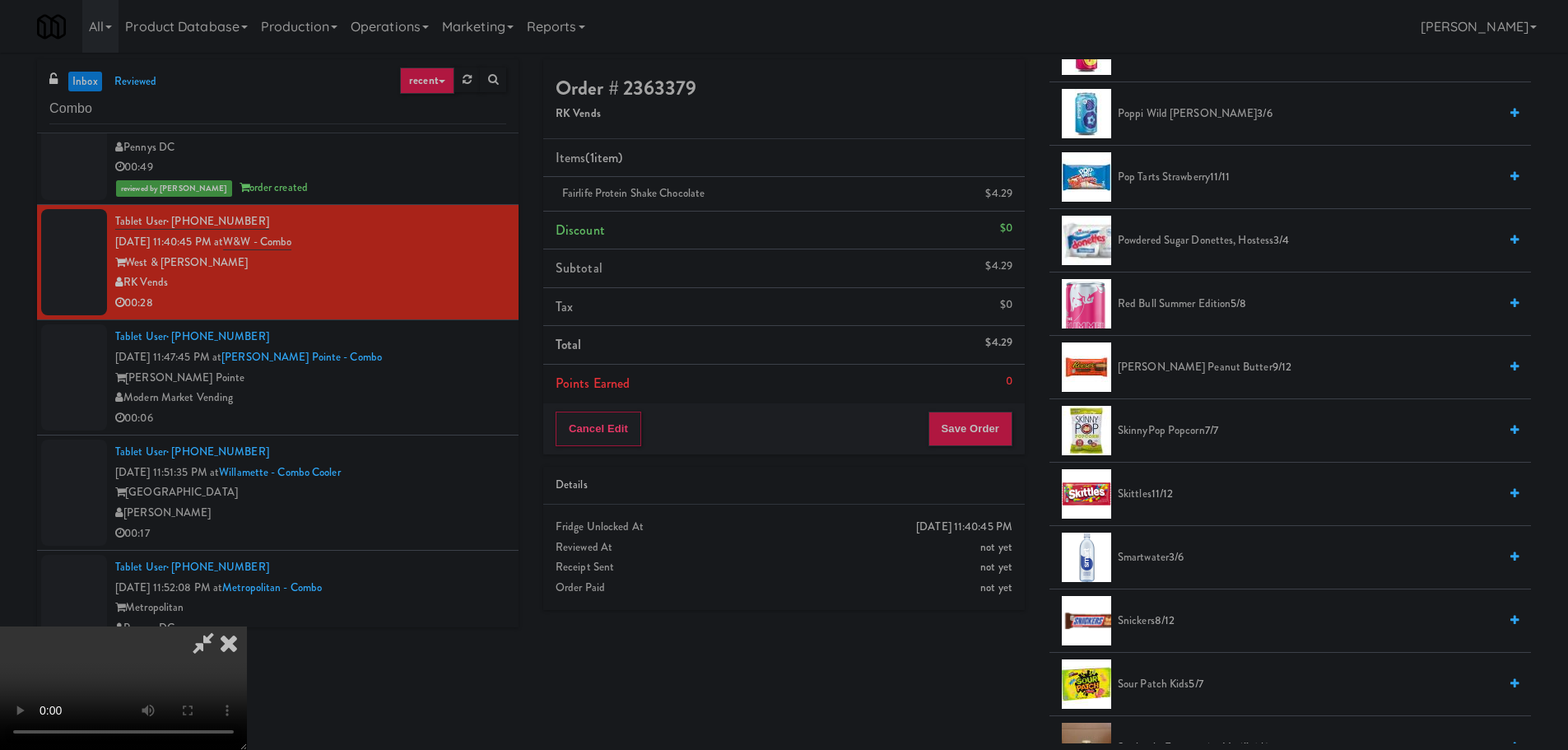
scroll to position [2306, 0]
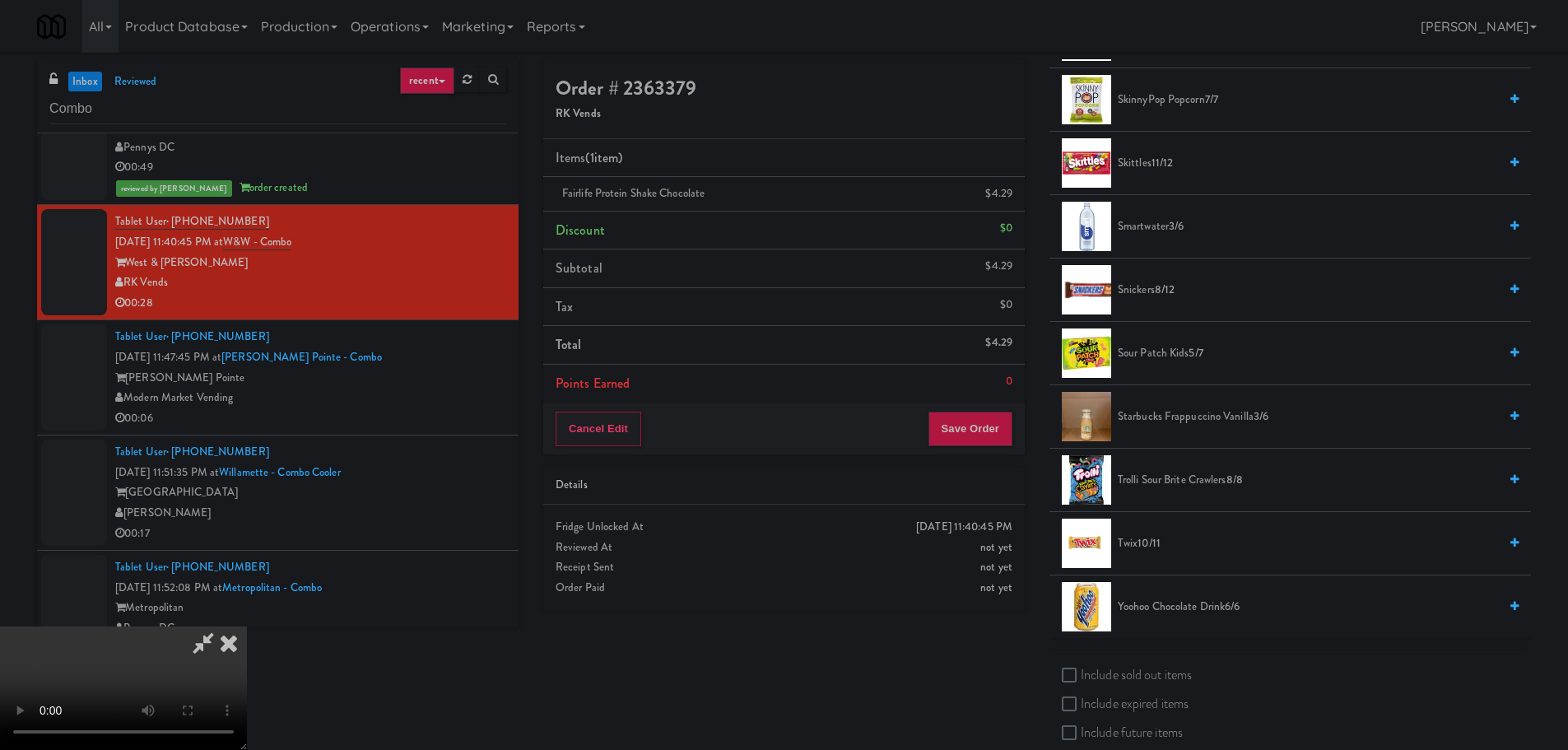
click at [1167, 477] on span "Trolli Sour Brite Crawlers 8/8" at bounding box center [1308, 481] width 380 height 21
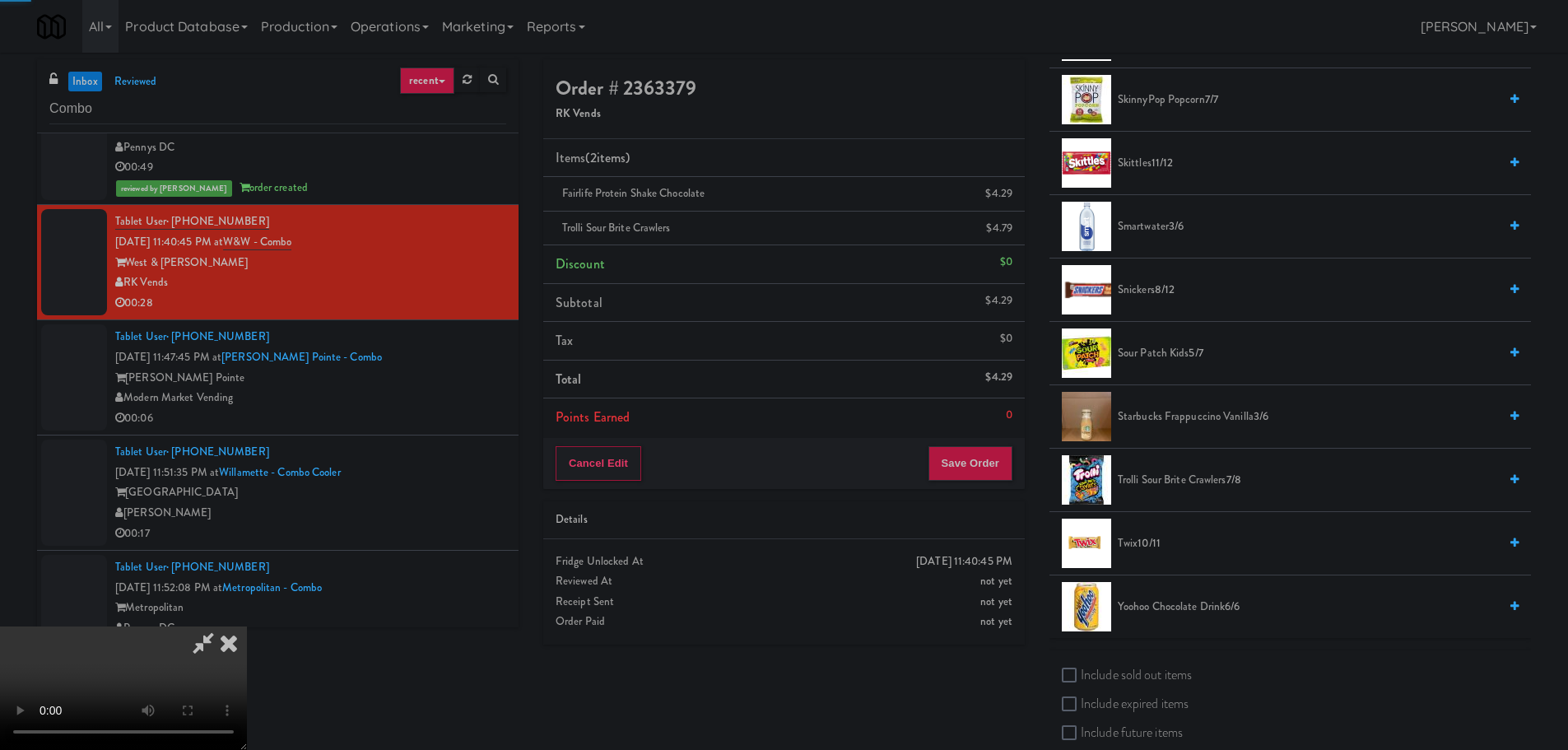
click at [247, 626] on video at bounding box center [123, 688] width 247 height 124
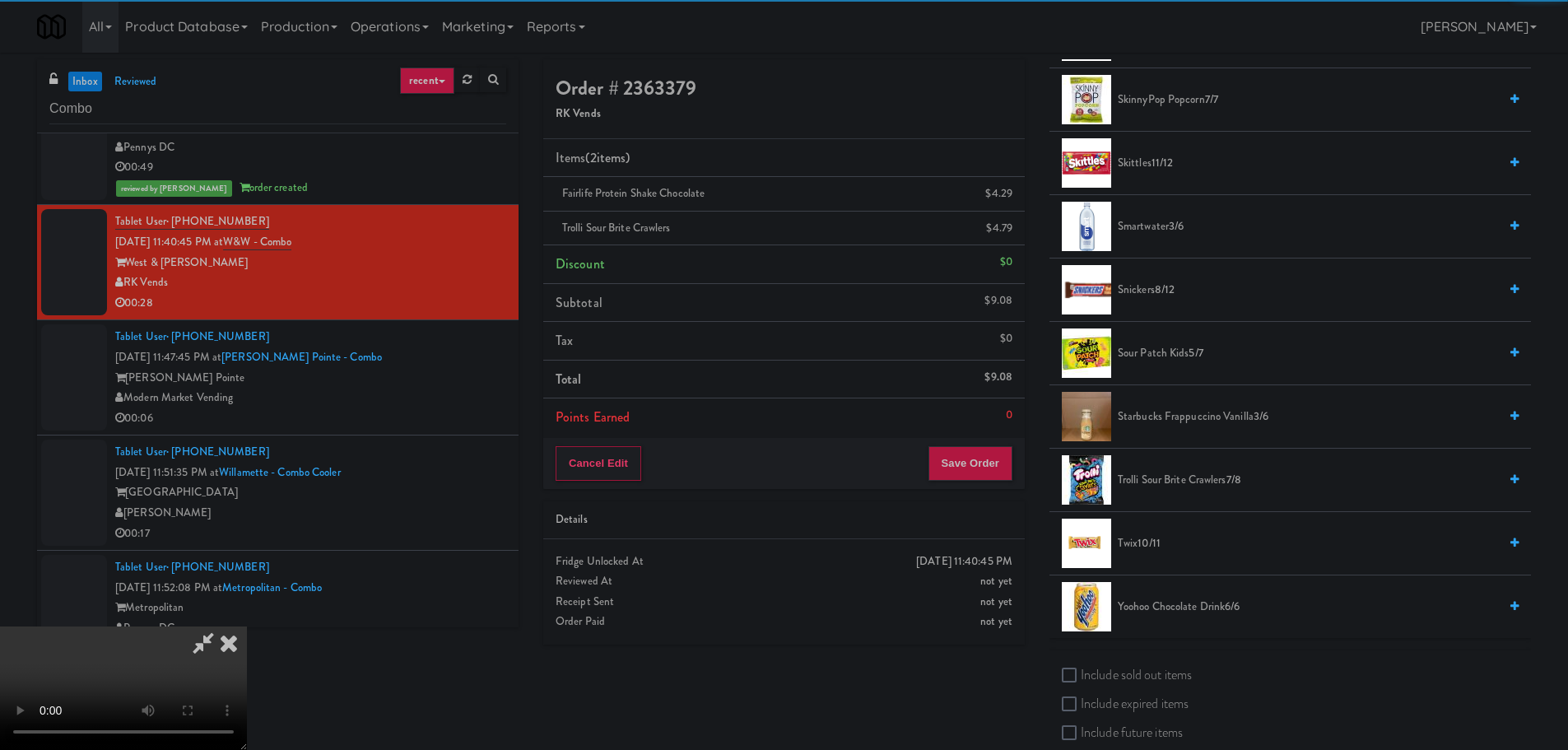
scroll to position [283, 0]
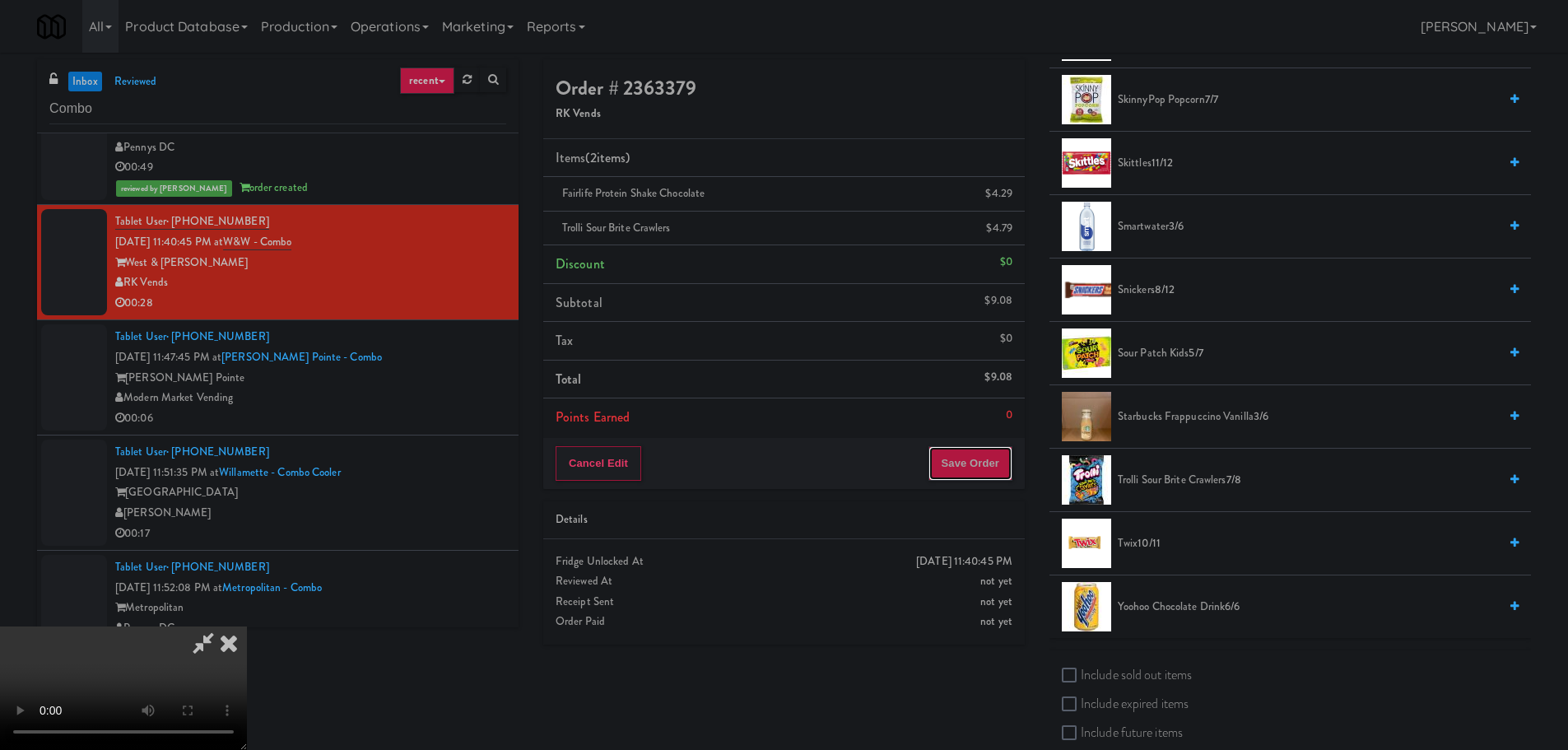
click at [964, 467] on button "Save Order" at bounding box center [970, 463] width 84 height 35
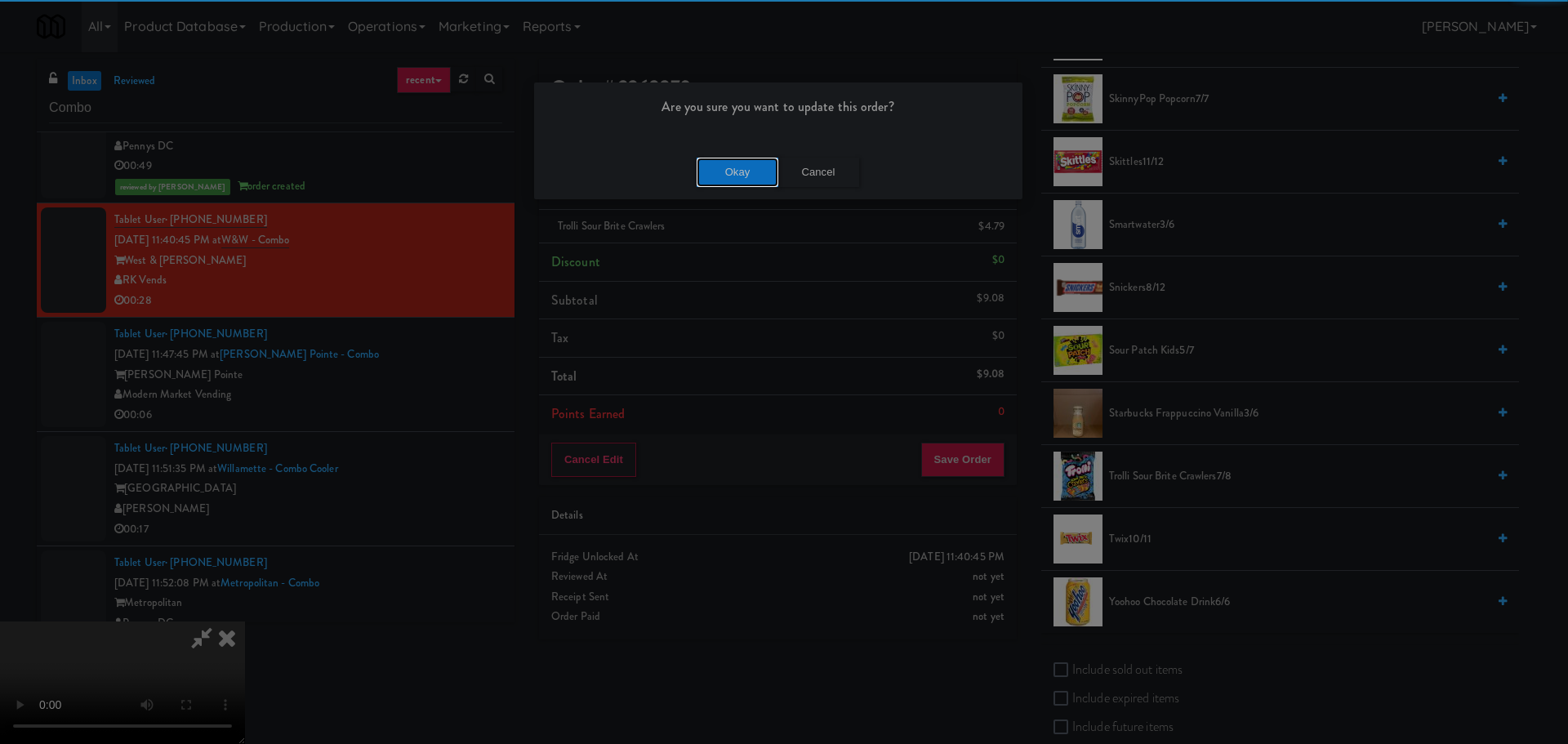
click at [720, 158] on button "Okay" at bounding box center [738, 172] width 81 height 30
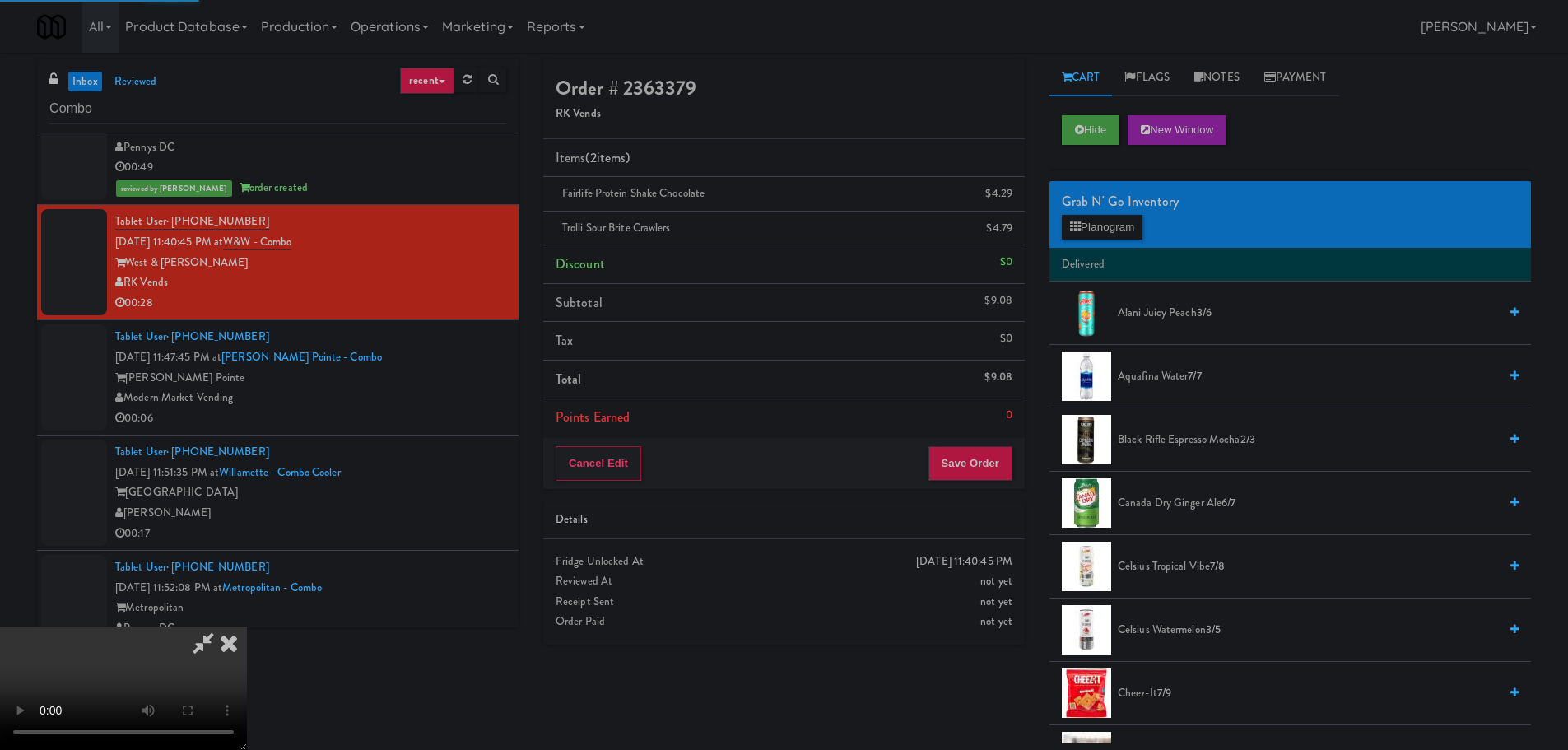
scroll to position [0, 0]
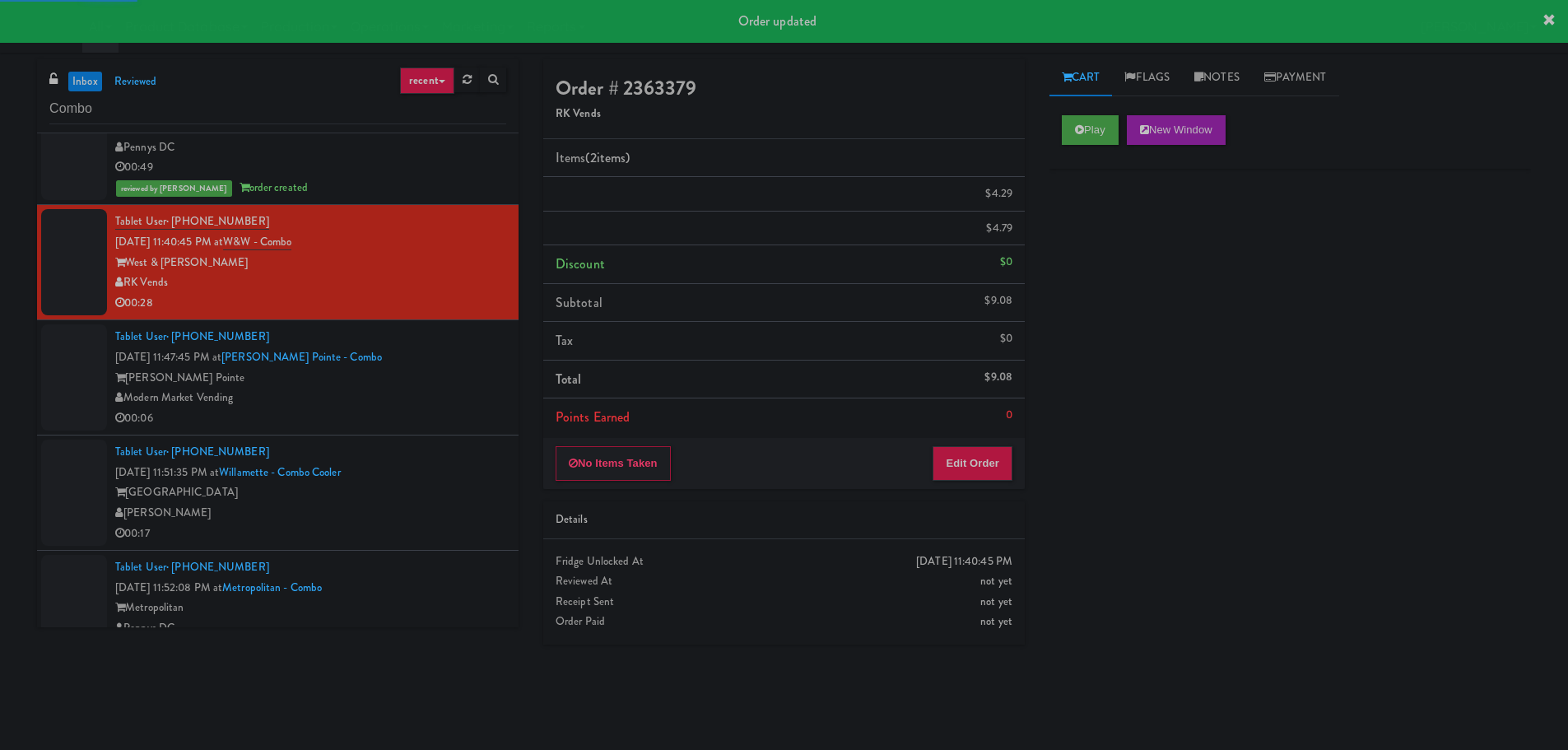
click at [384, 419] on div "00:06" at bounding box center [311, 419] width 391 height 21
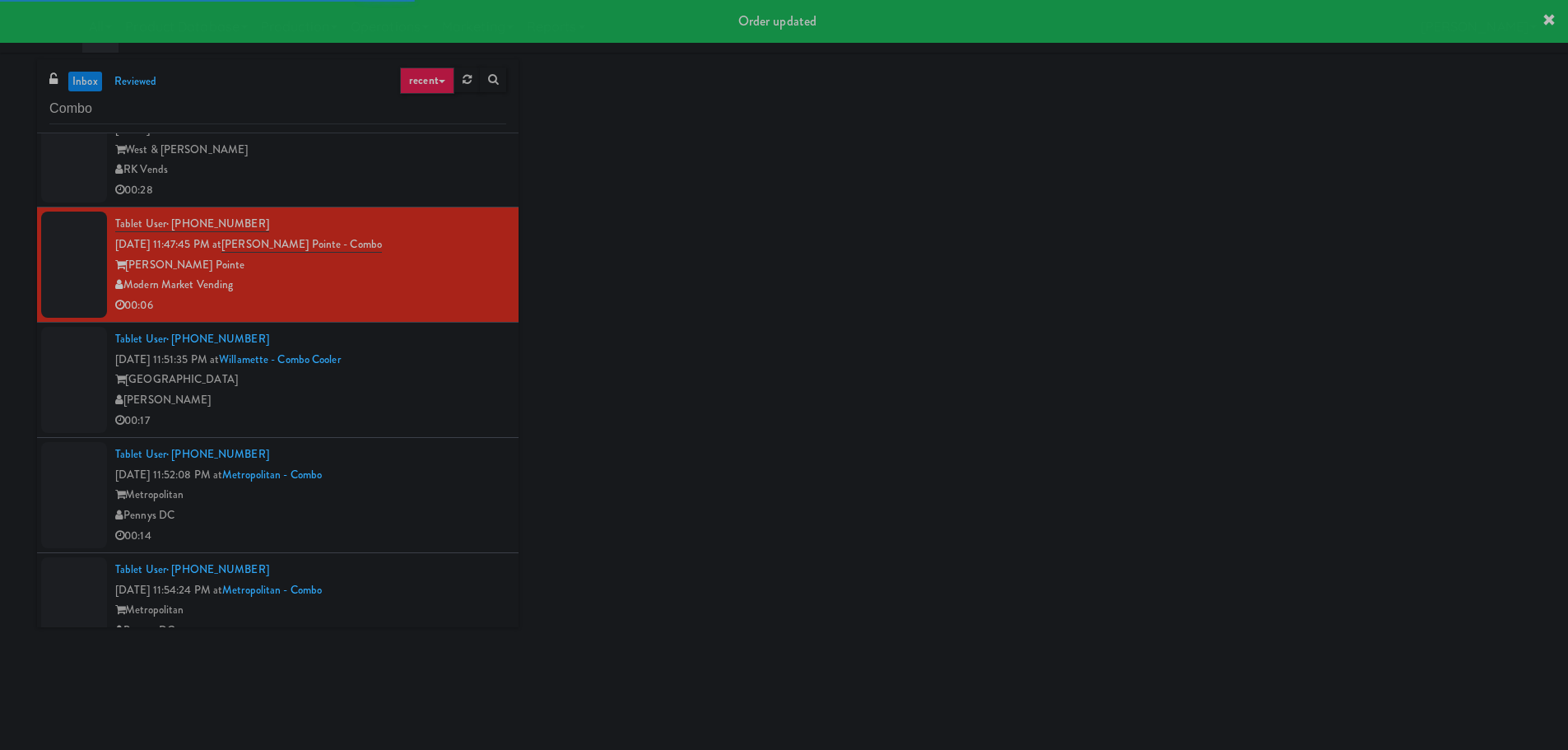
scroll to position [906, 0]
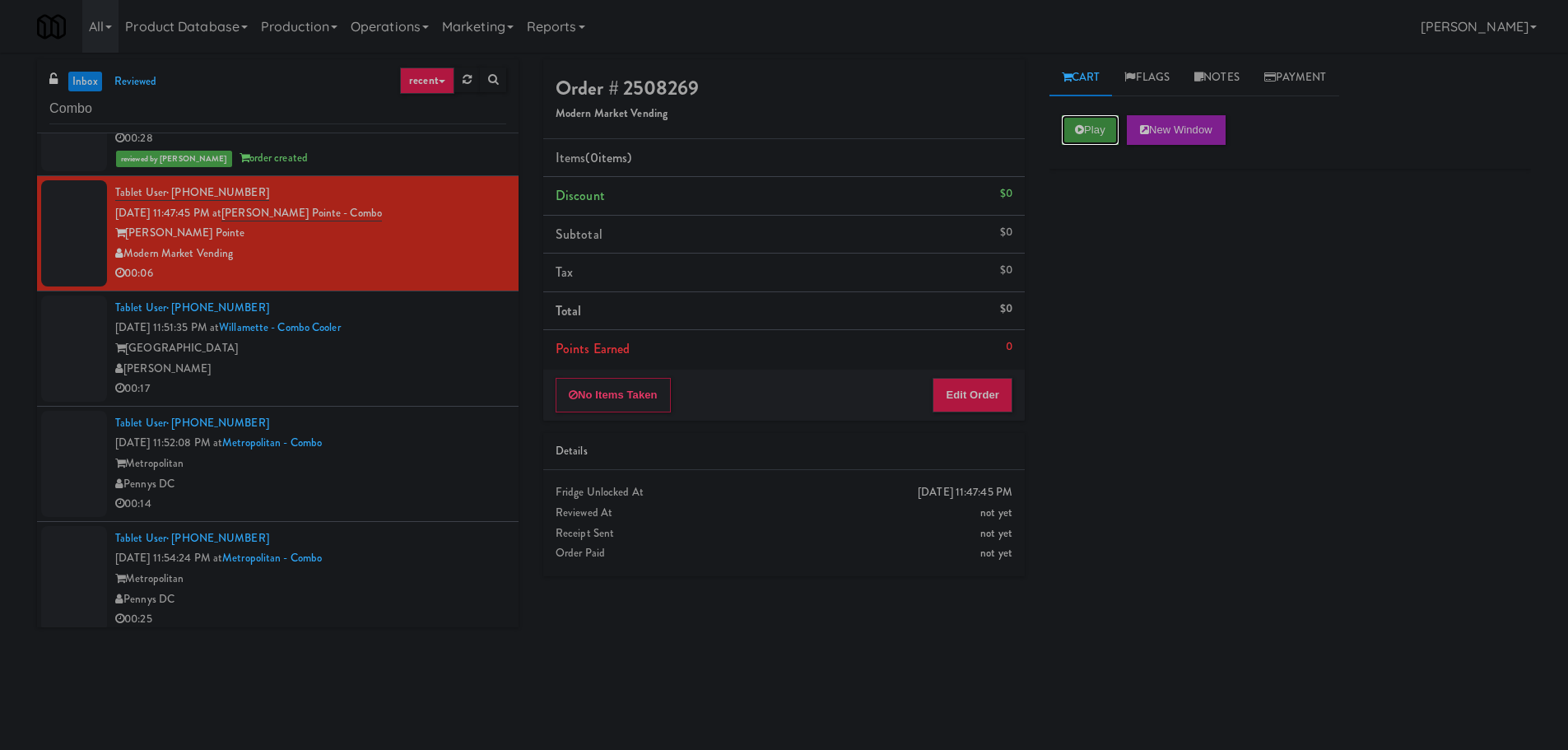
click at [1087, 144] on button "Play" at bounding box center [1090, 130] width 56 height 30
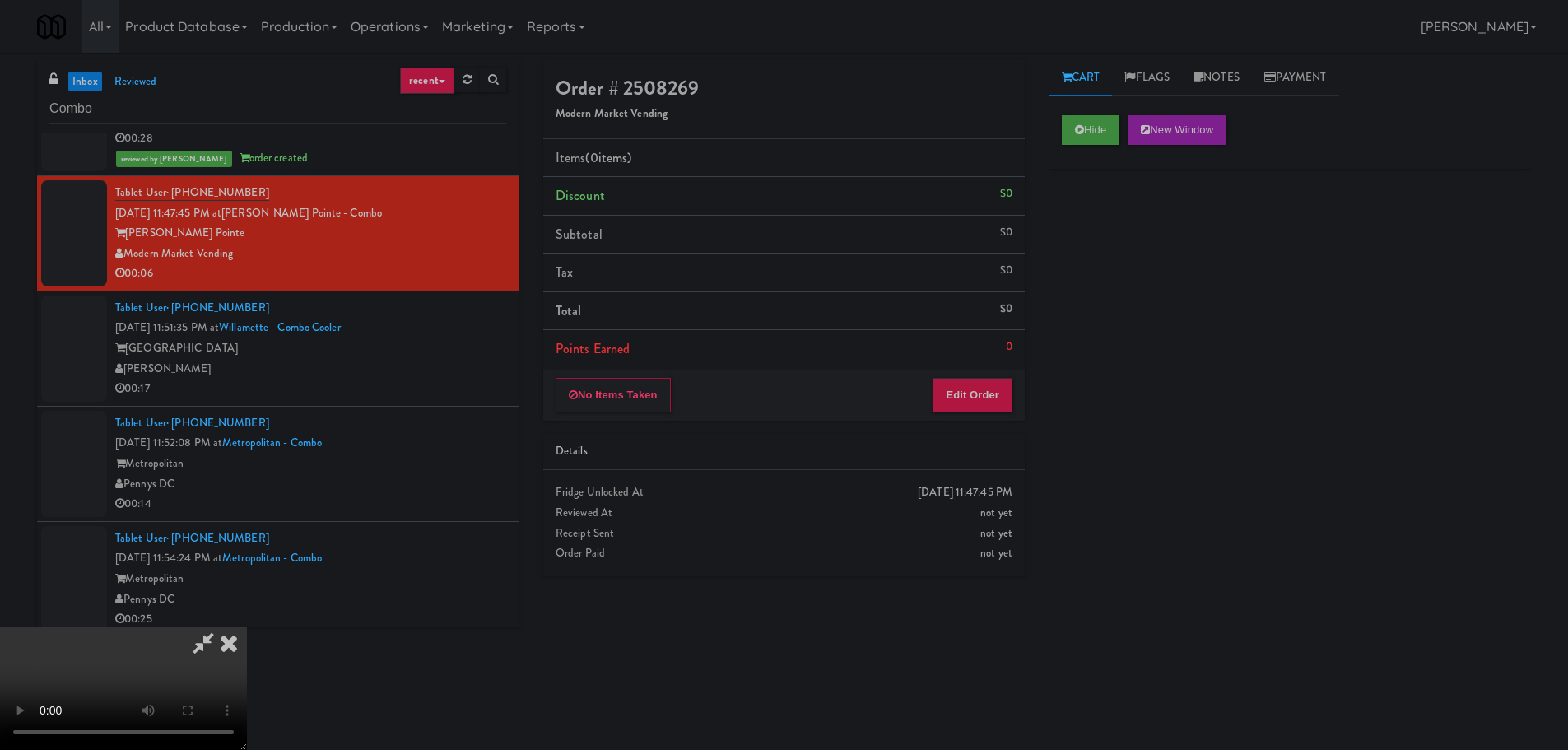
click at [956, 353] on li "Points Earned 0" at bounding box center [784, 350] width 481 height 38
click at [963, 398] on button "Edit Order" at bounding box center [973, 395] width 80 height 35
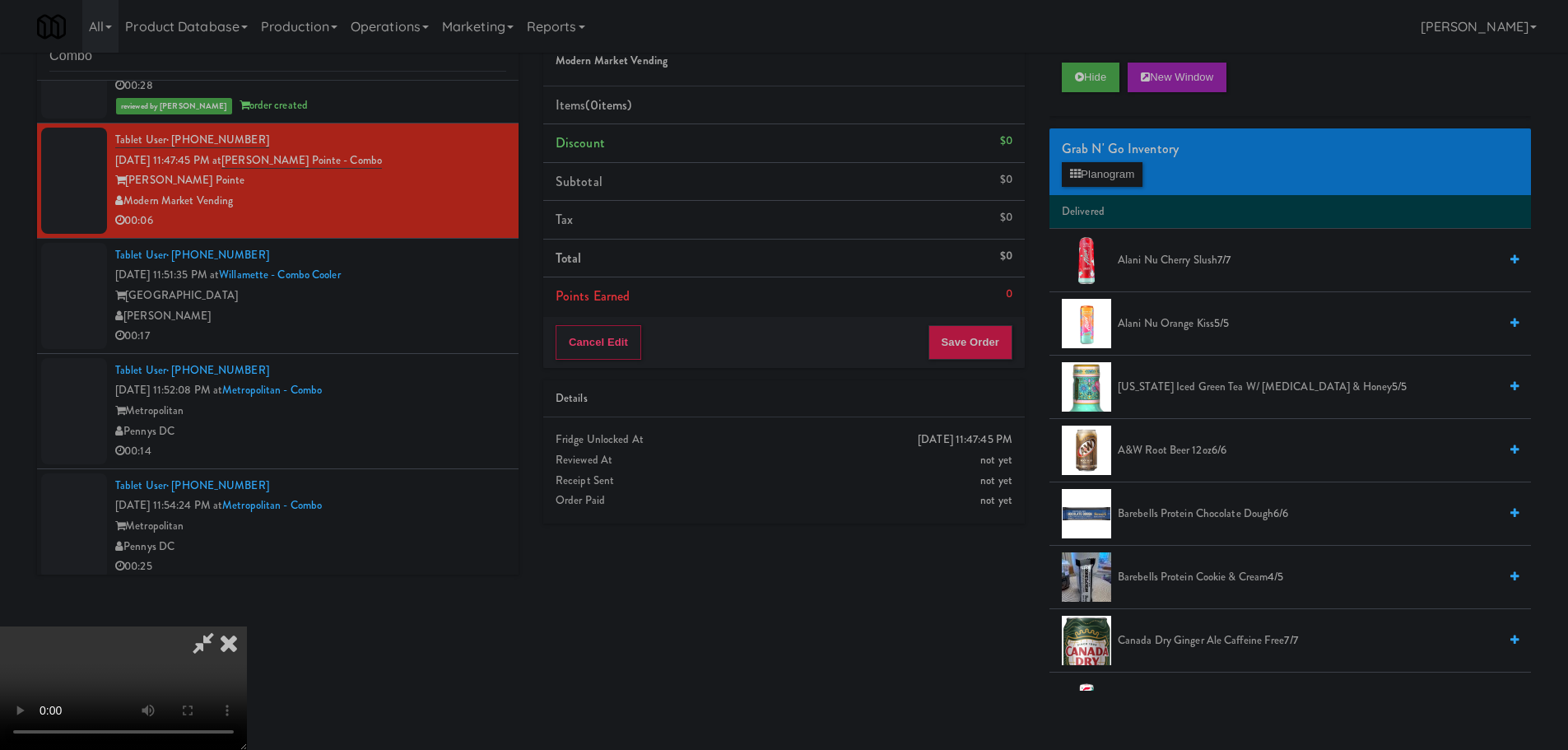
scroll to position [0, 0]
click at [247, 626] on video at bounding box center [123, 688] width 247 height 124
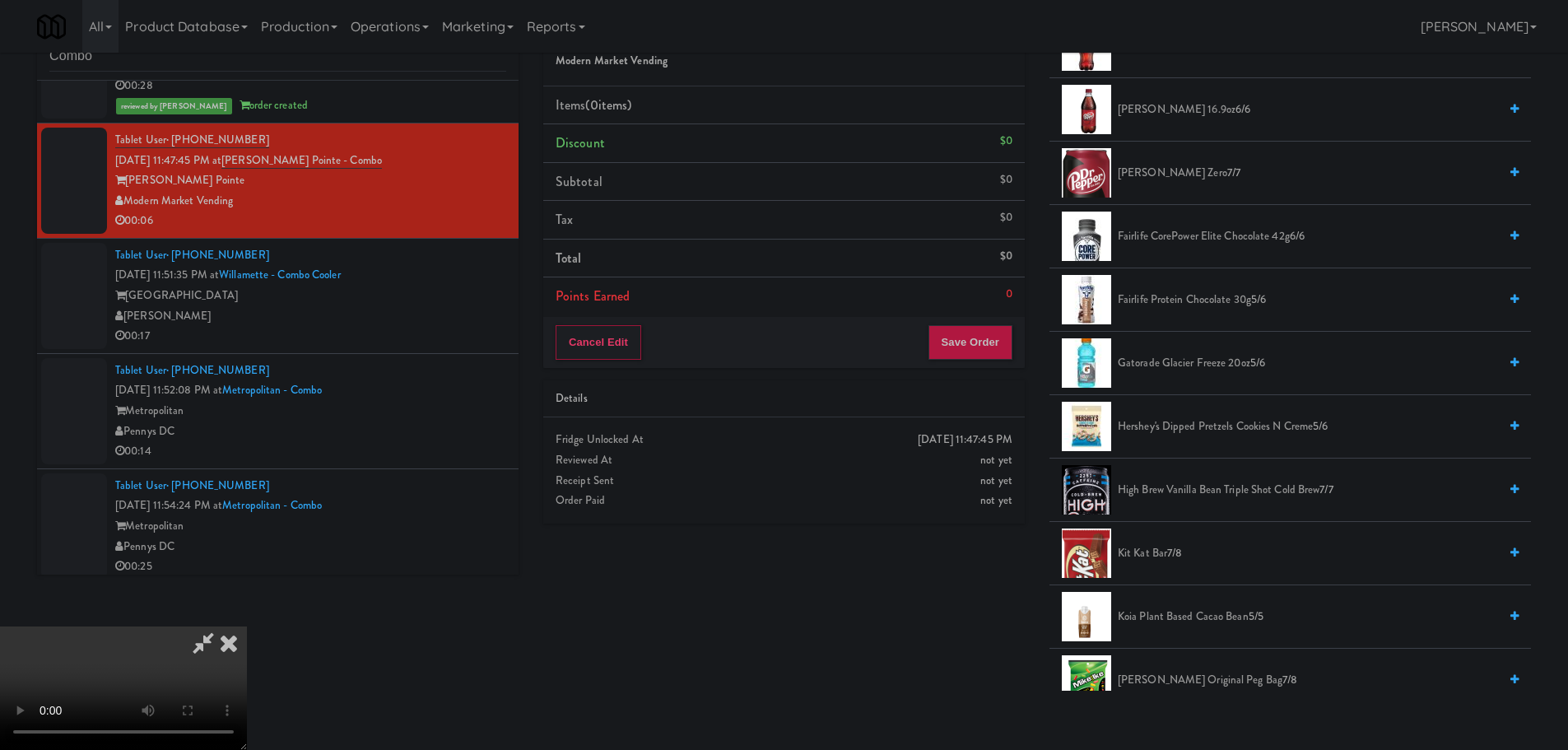
scroll to position [988, 0]
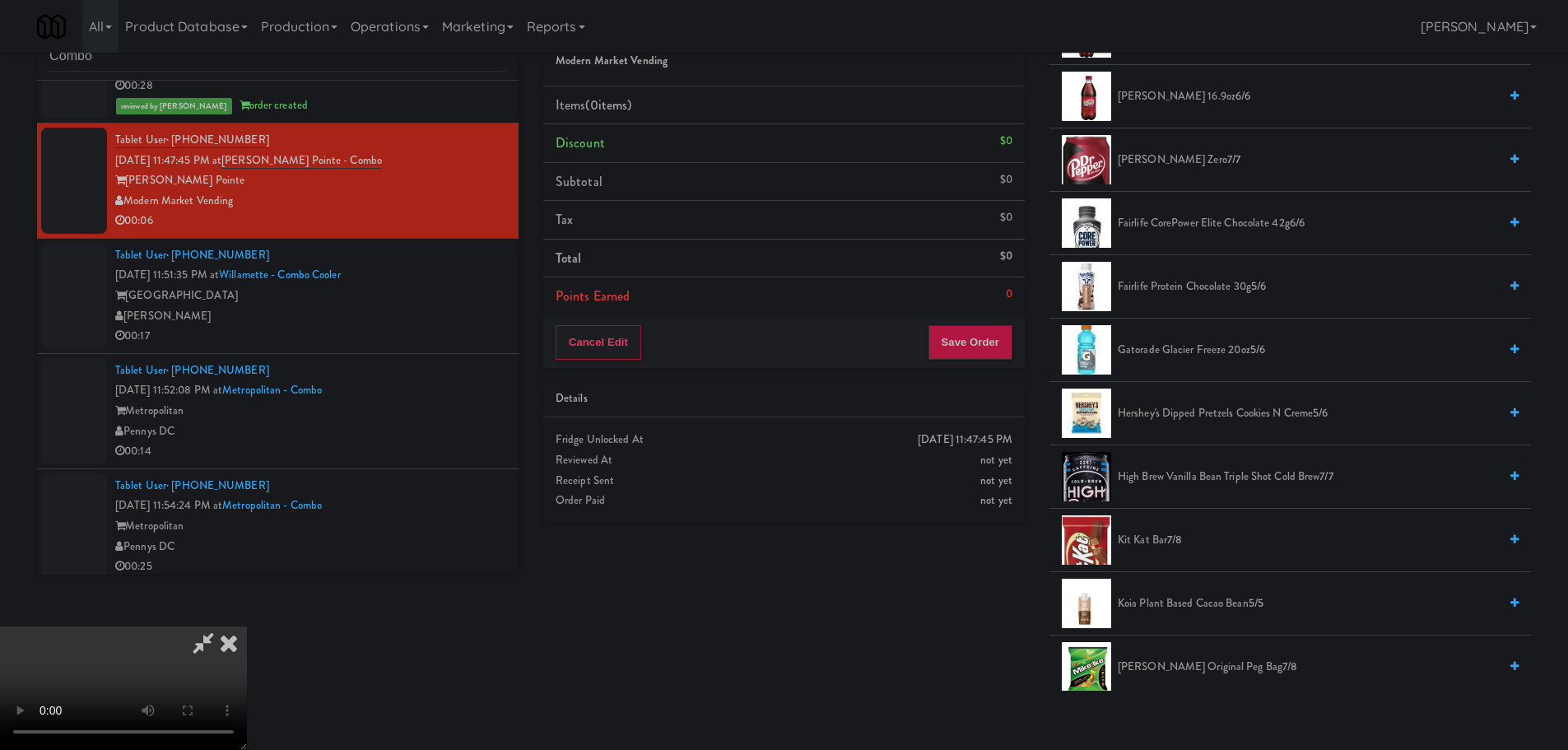
click at [1179, 421] on span "Hershey's Dipped Pretzels Cookies N Creme 5/6" at bounding box center [1308, 413] width 380 height 21
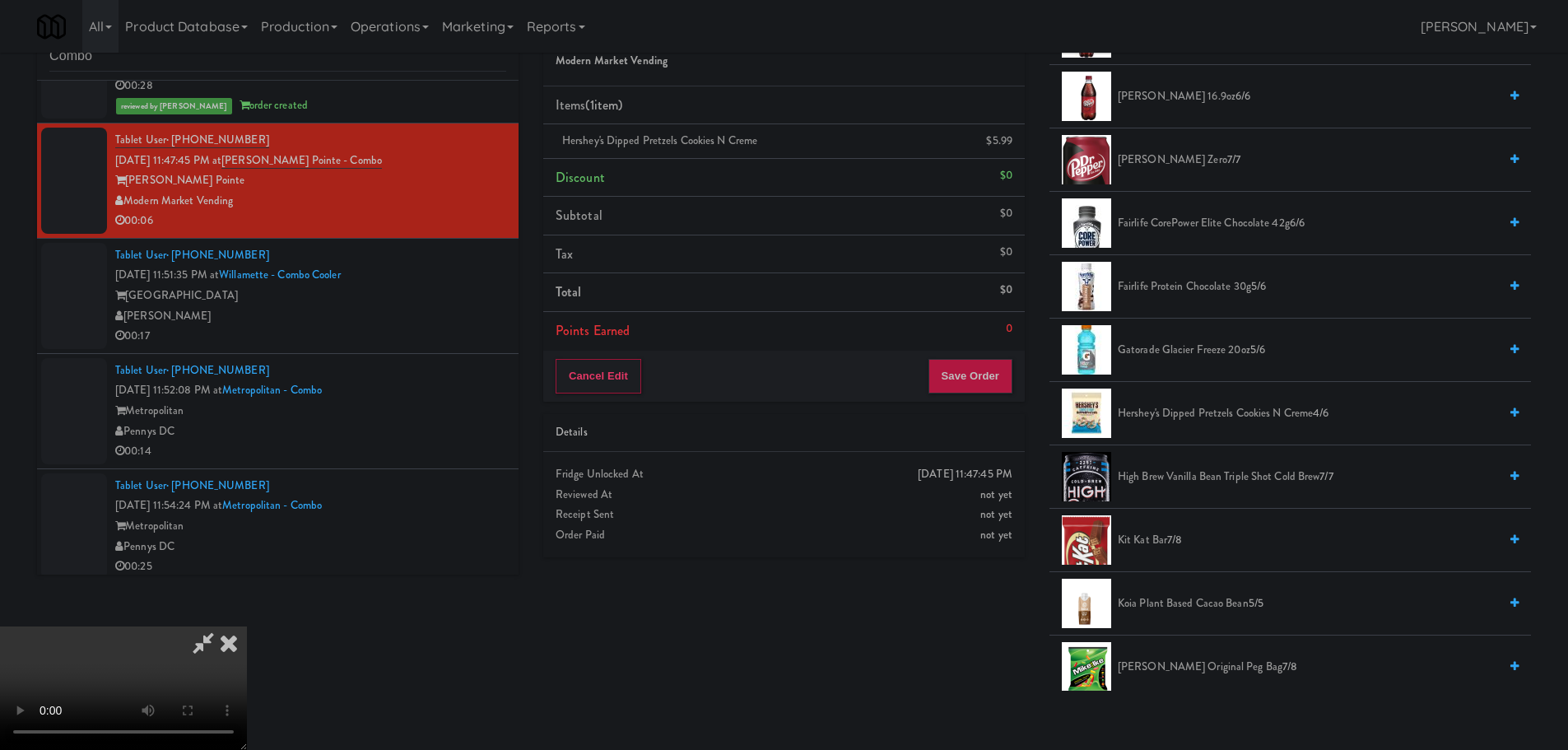
click at [247, 626] on video at bounding box center [123, 688] width 247 height 124
click at [1006, 369] on button "Save Order" at bounding box center [970, 376] width 84 height 35
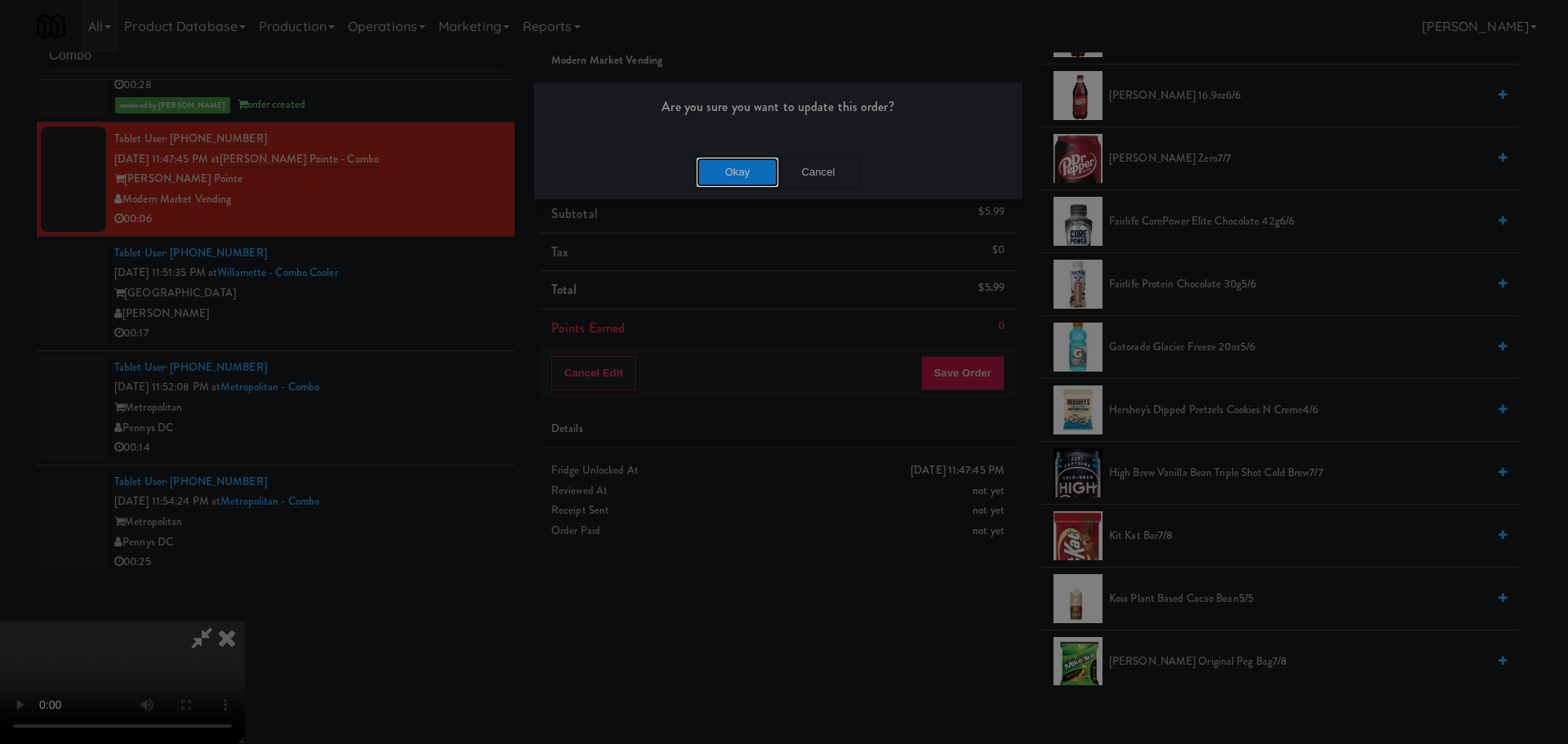
click at [739, 181] on button "Okay" at bounding box center [738, 172] width 81 height 30
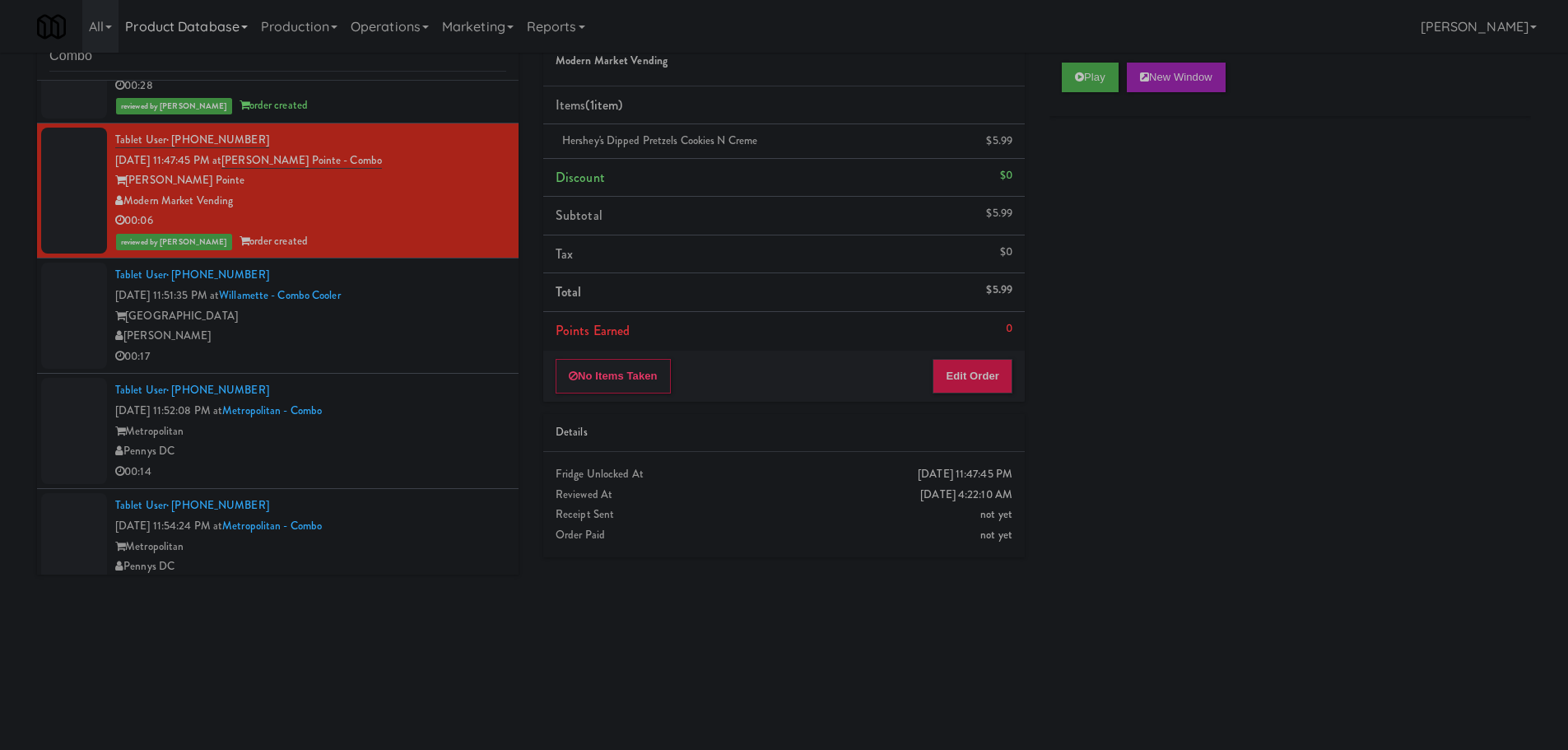
scroll to position [0, 0]
click at [453, 360] on div "00:17" at bounding box center [311, 357] width 391 height 21
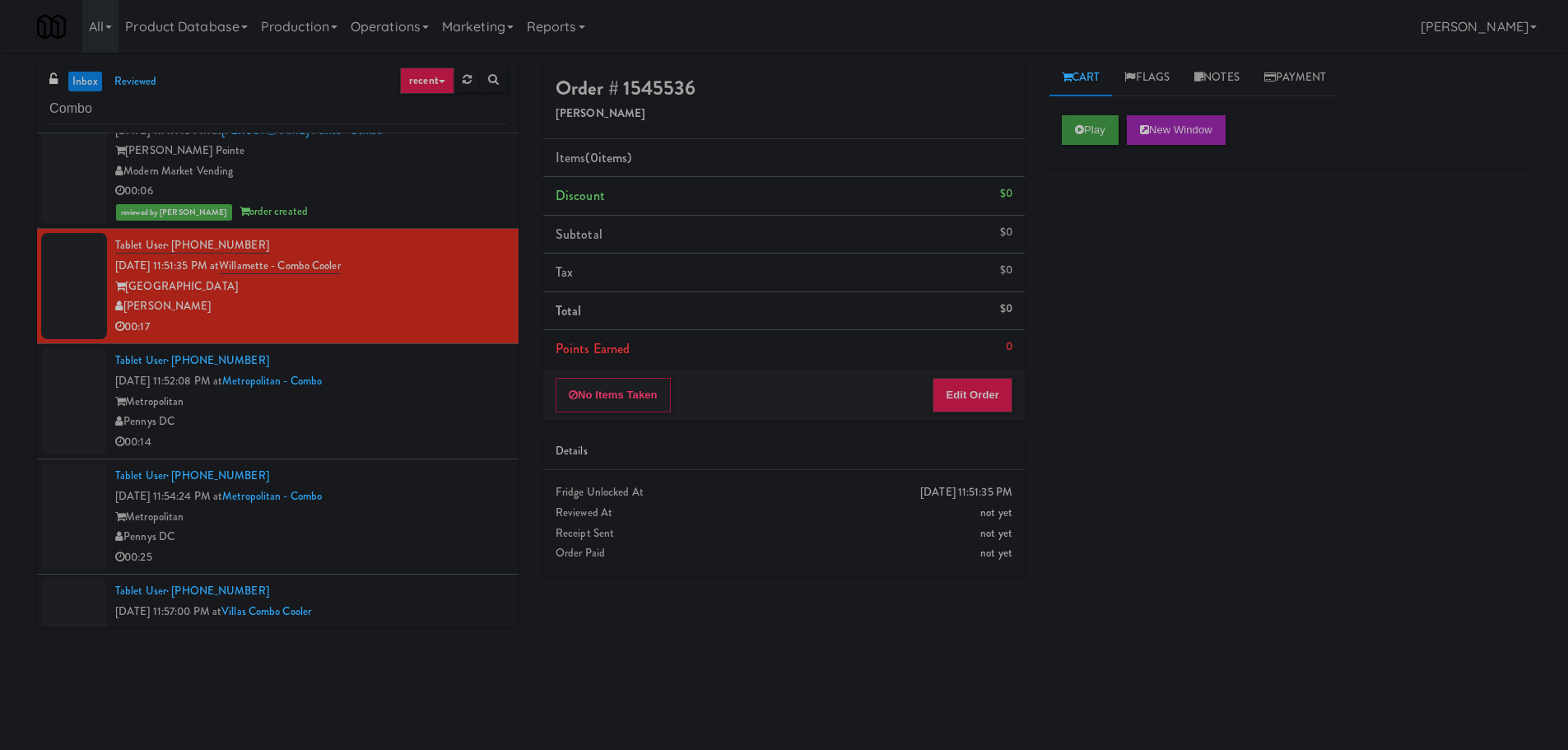
drag, startPoint x: 1069, startPoint y: 157, endPoint x: 1084, endPoint y: 137, distance: 25.0
click at [1072, 153] on div "Play New Window" at bounding box center [1290, 136] width 481 height 66
click at [1085, 135] on button "Play" at bounding box center [1090, 130] width 56 height 30
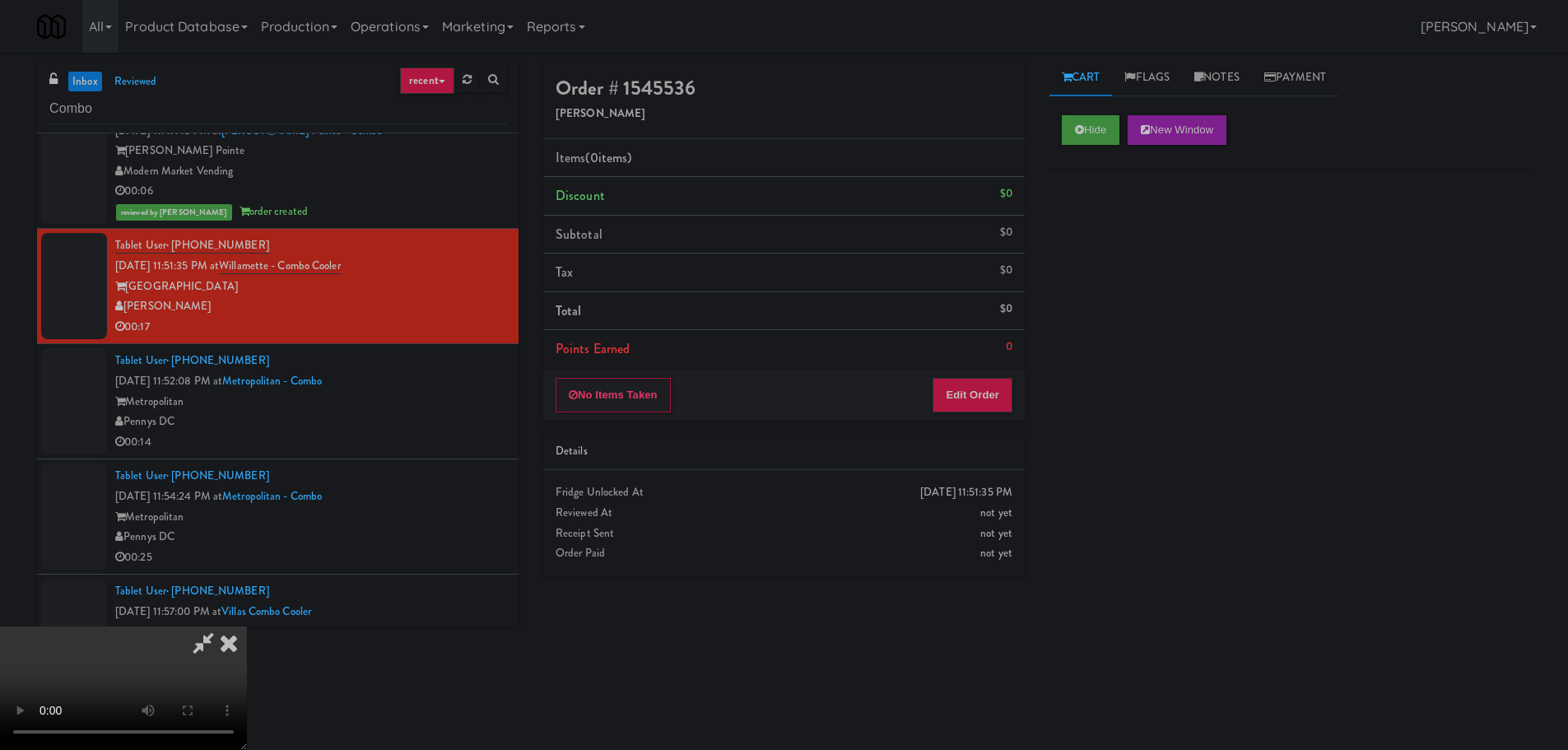
click at [1006, 370] on div "No Items Taken Edit Order" at bounding box center [784, 395] width 481 height 51
click at [997, 382] on button "Edit Order" at bounding box center [973, 395] width 80 height 35
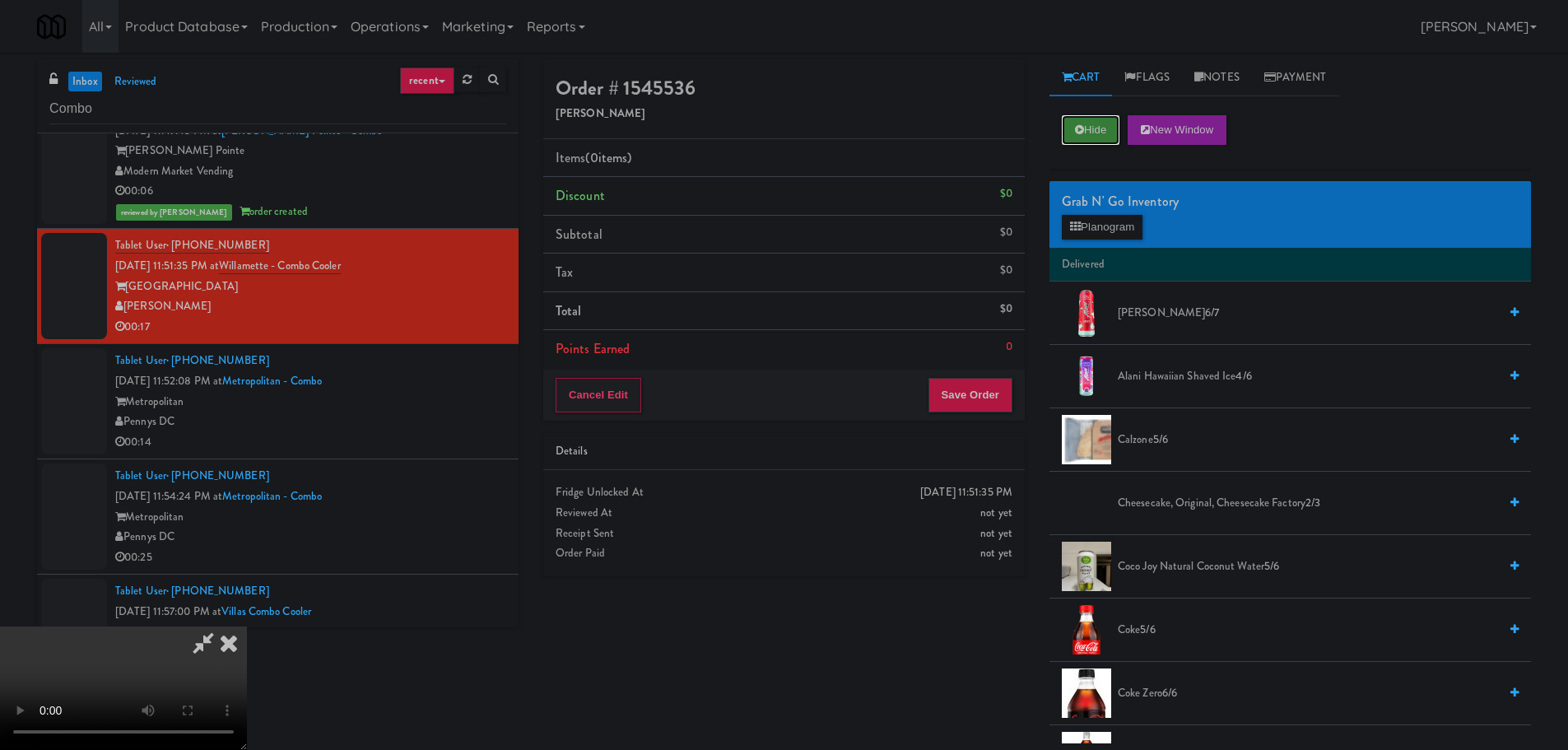
click at [1116, 126] on button "Hide" at bounding box center [1090, 130] width 57 height 30
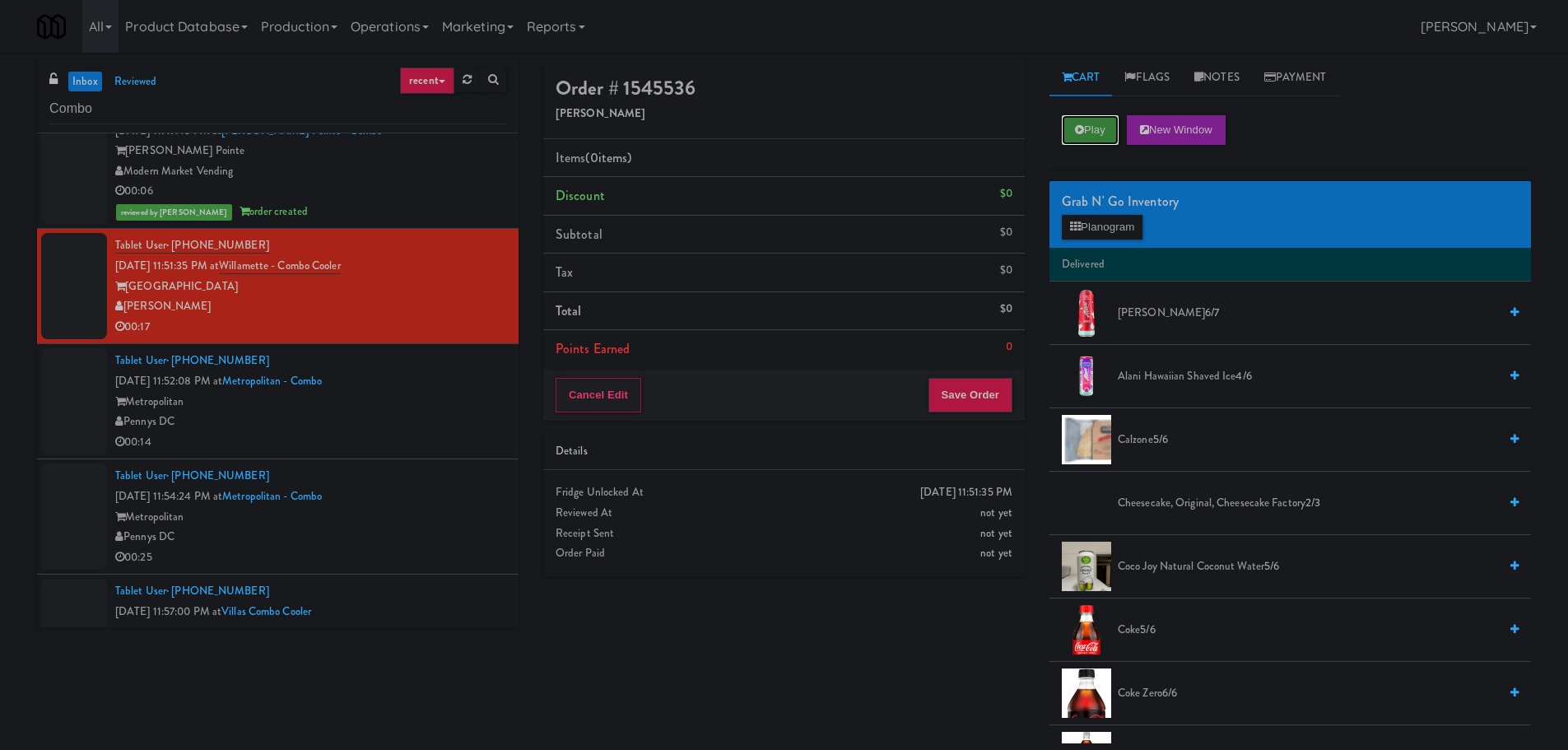
click at [1116, 126] on button "Play" at bounding box center [1090, 130] width 56 height 30
